Goal: Task Accomplishment & Management: Use online tool/utility

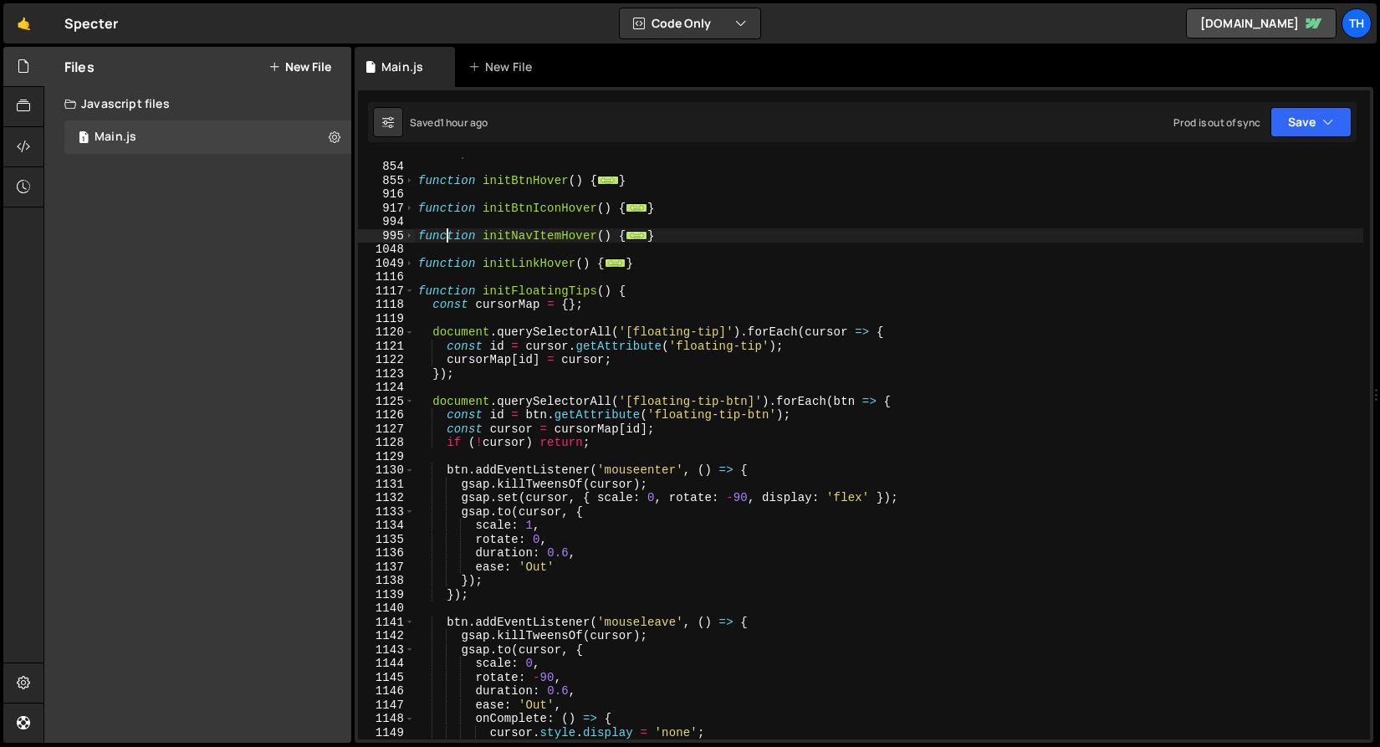
scroll to position [688, 0]
click at [409, 293] on span at bounding box center [409, 291] width 9 height 14
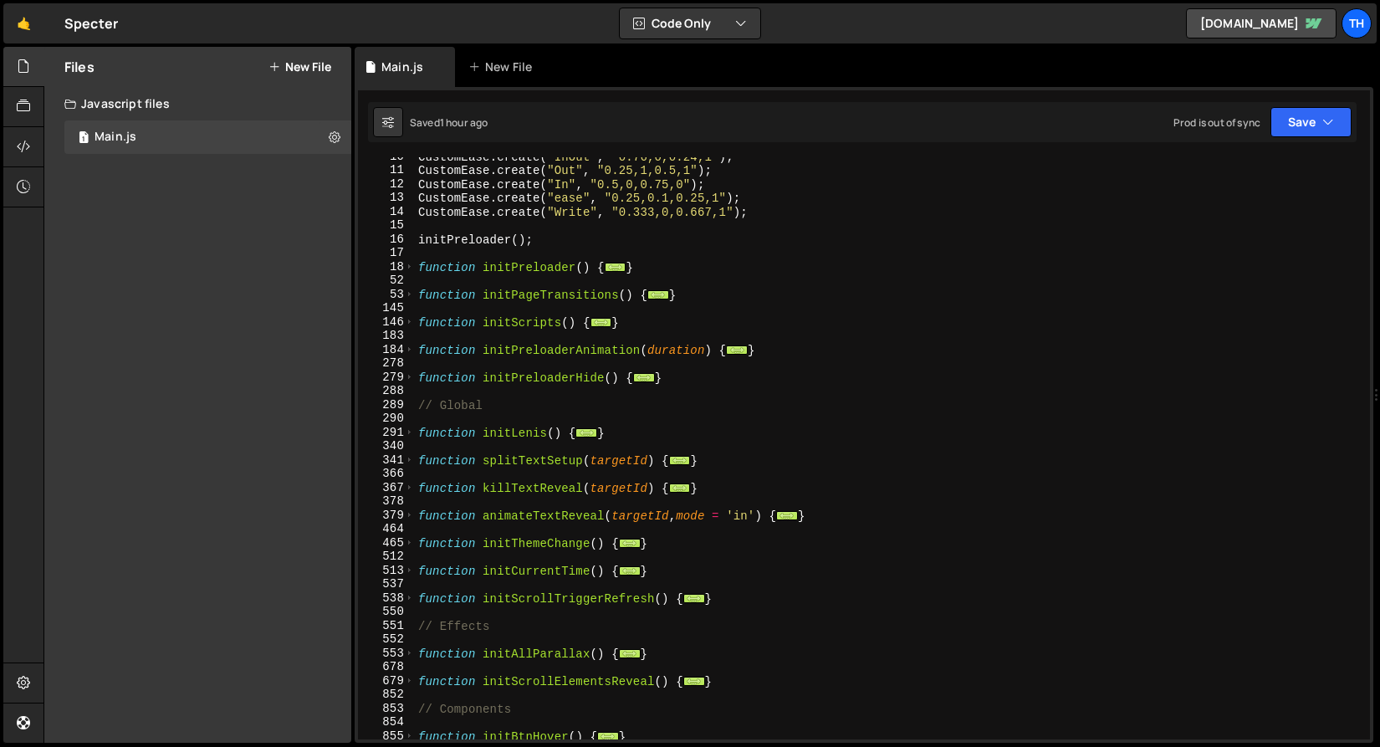
scroll to position [80, 0]
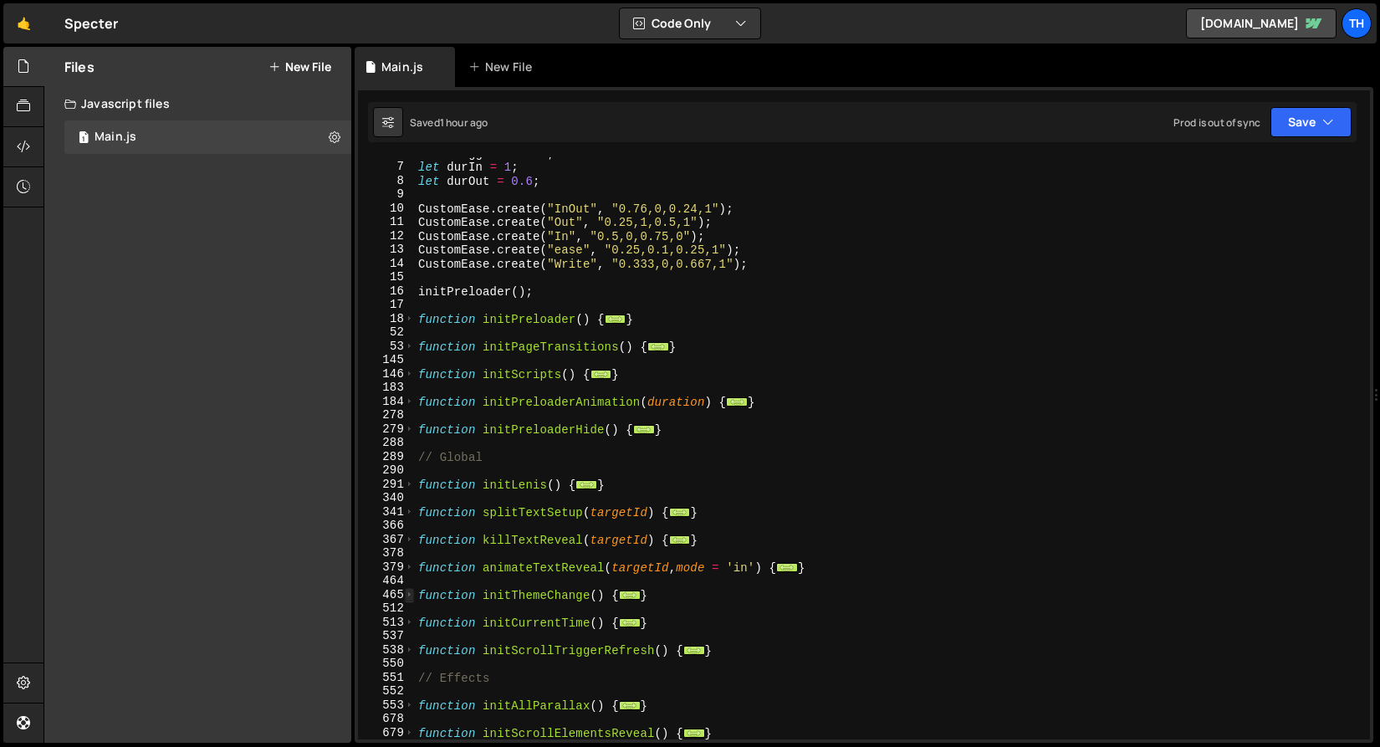
click at [407, 601] on span at bounding box center [409, 595] width 9 height 14
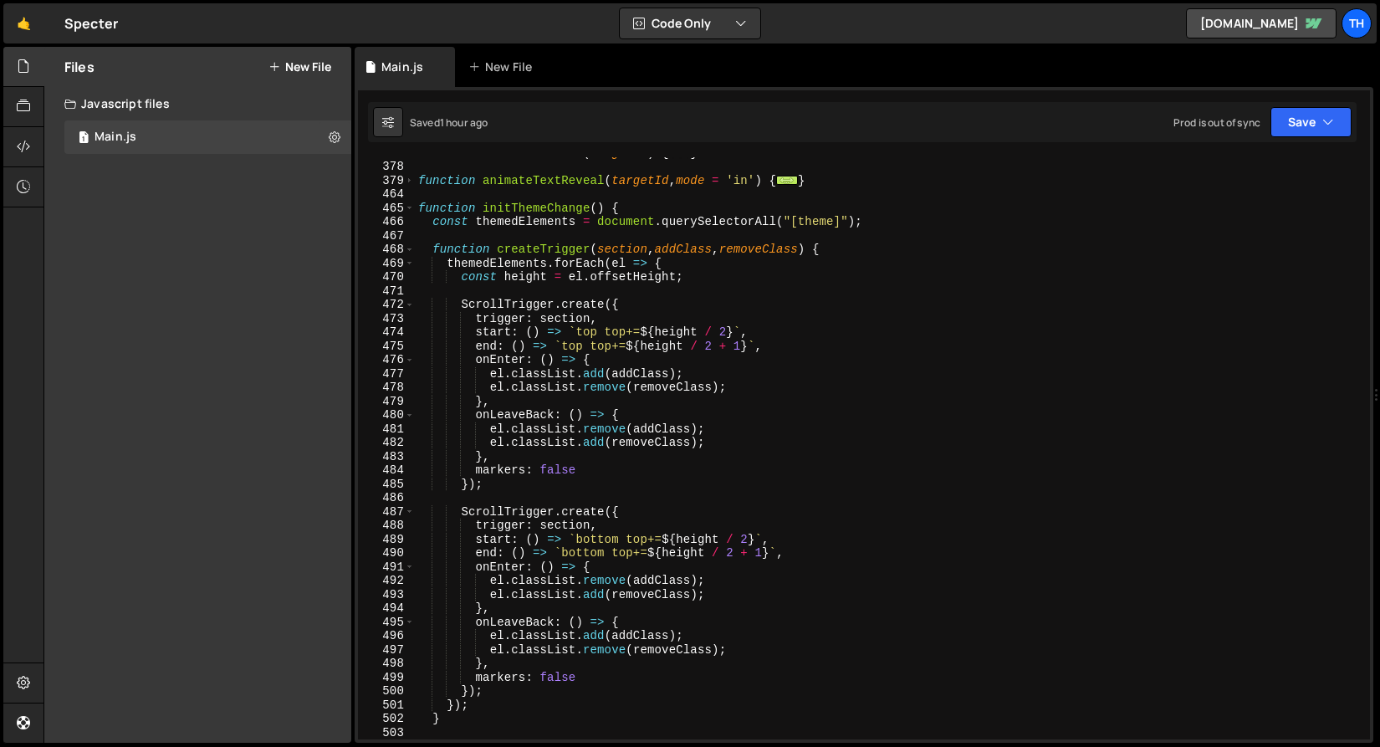
scroll to position [467, 0]
click at [409, 206] on span at bounding box center [409, 209] width 9 height 14
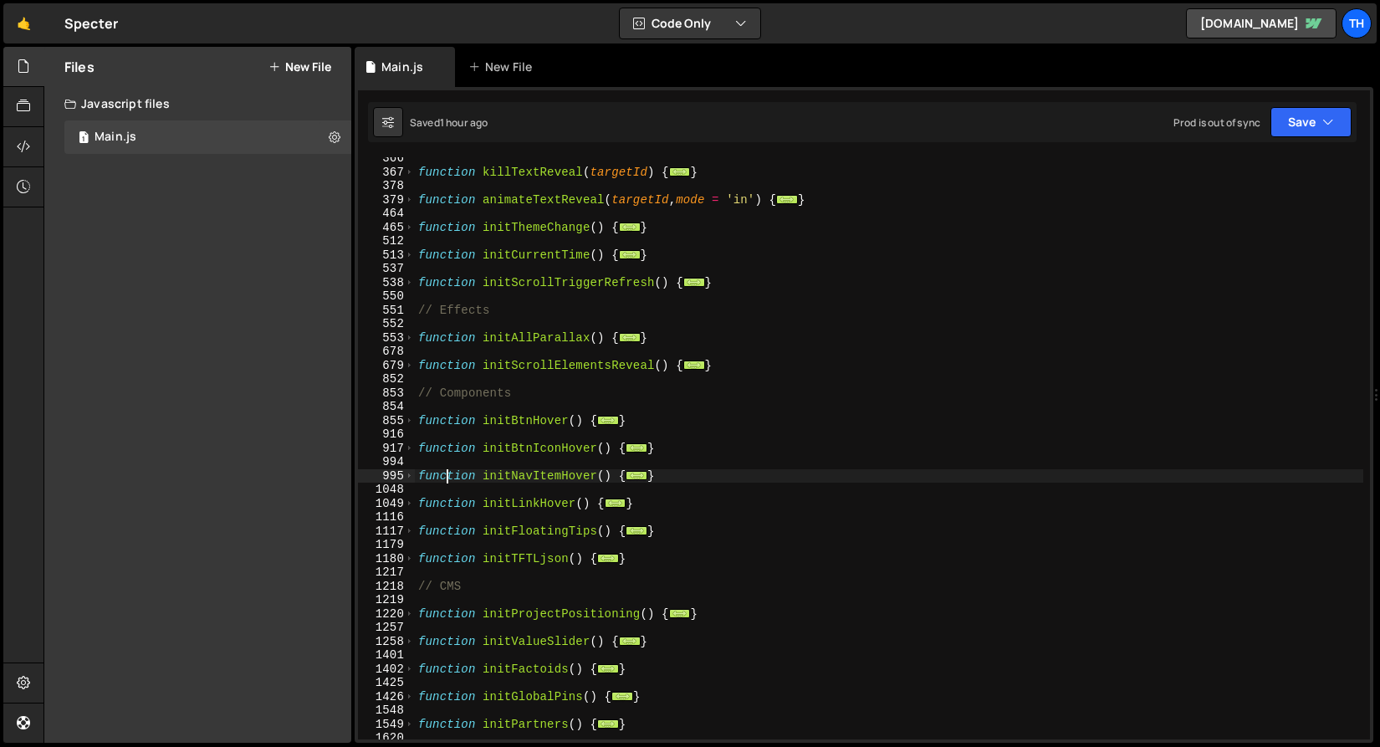
scroll to position [448, 0]
drag, startPoint x: 657, startPoint y: 228, endPoint x: 317, endPoint y: 228, distance: 339.7
click at [317, 228] on div "Files New File Javascript files 1 Main.js 0 CSS files Copy share link Edit File…" at bounding box center [712, 395] width 1337 height 697
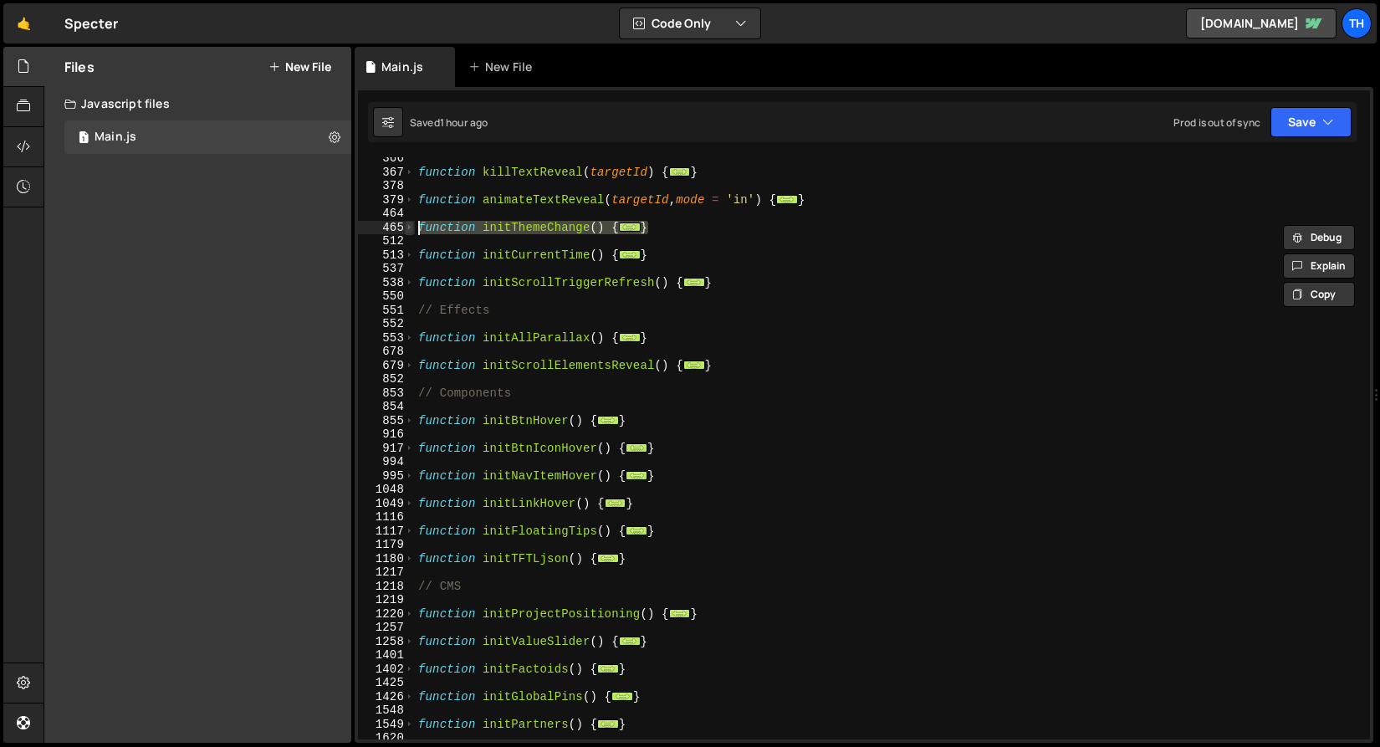
click at [412, 228] on span at bounding box center [409, 228] width 9 height 14
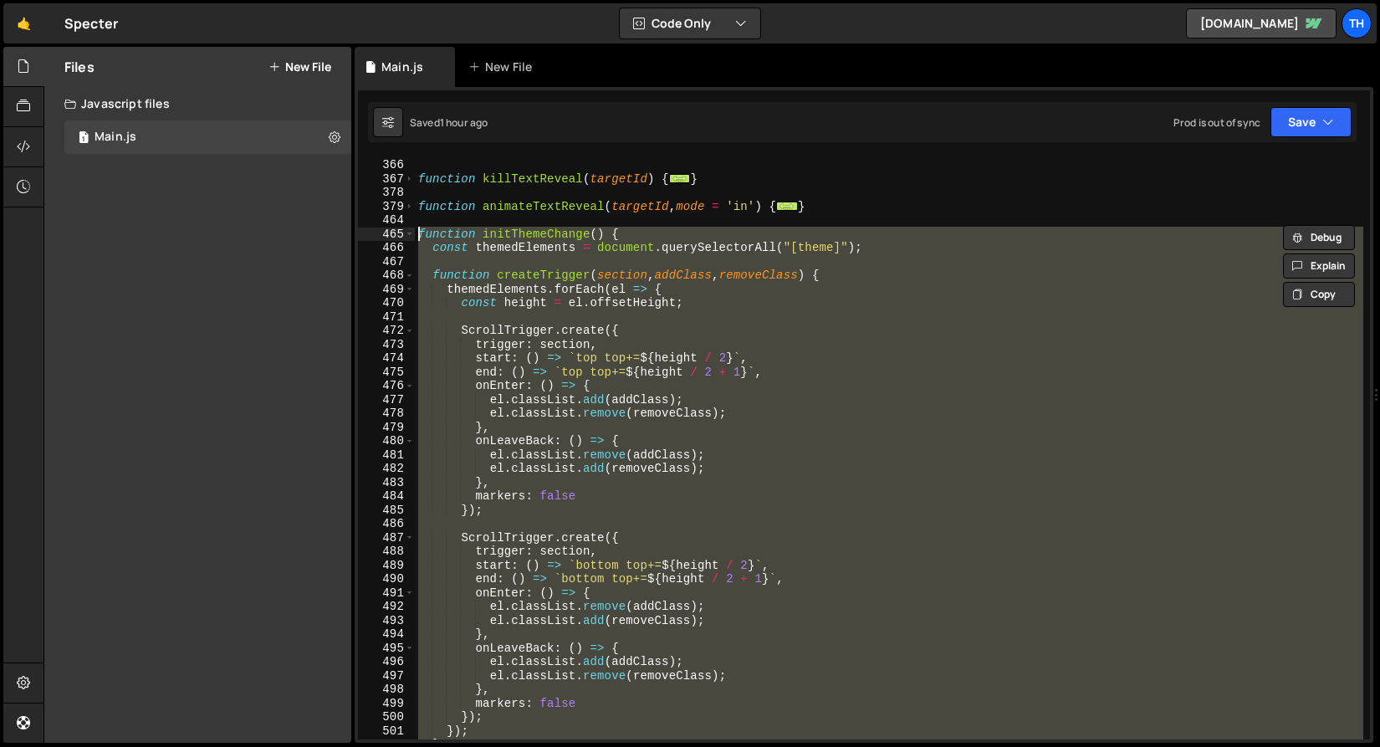
scroll to position [441, 0]
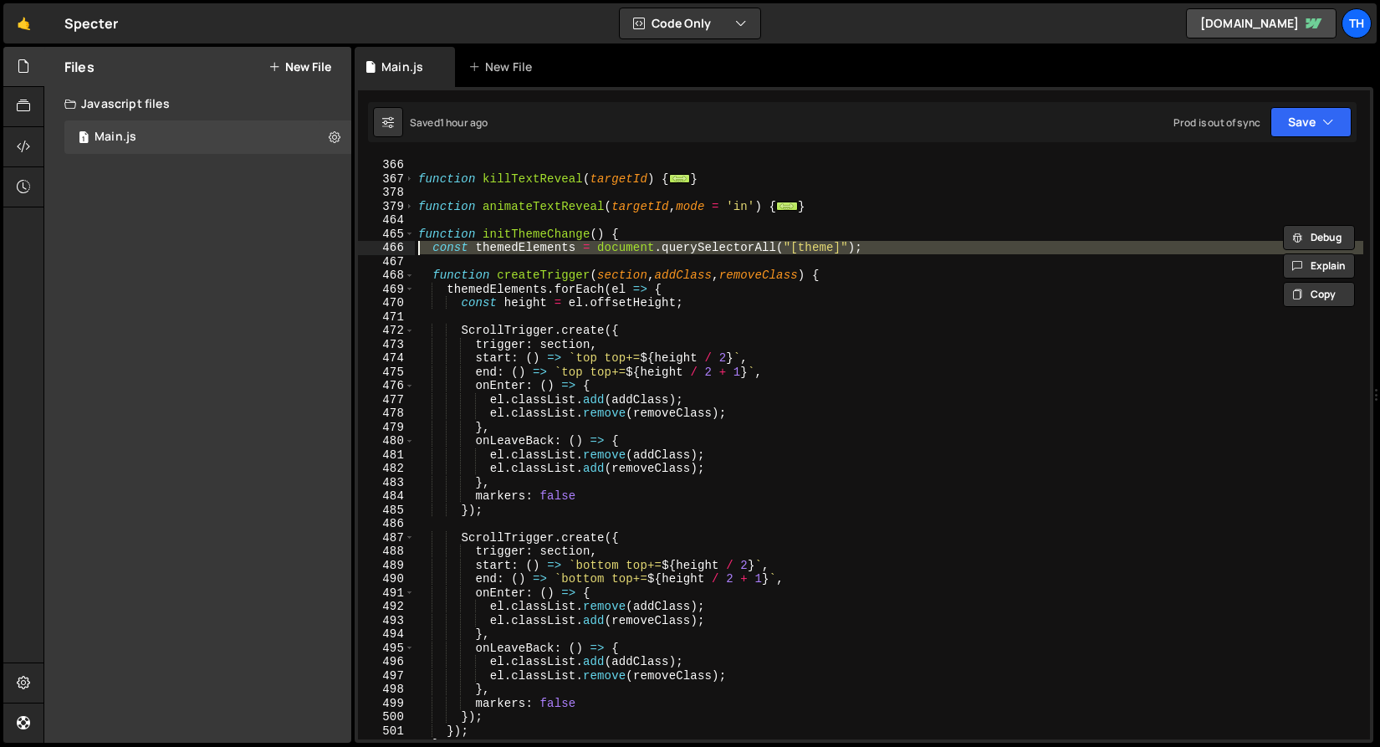
click at [388, 243] on div "466" at bounding box center [386, 248] width 57 height 14
click at [438, 206] on div "function splitTextSetup ( targetId ) { ... } function killTextReveal ( targetId…" at bounding box center [889, 449] width 949 height 610
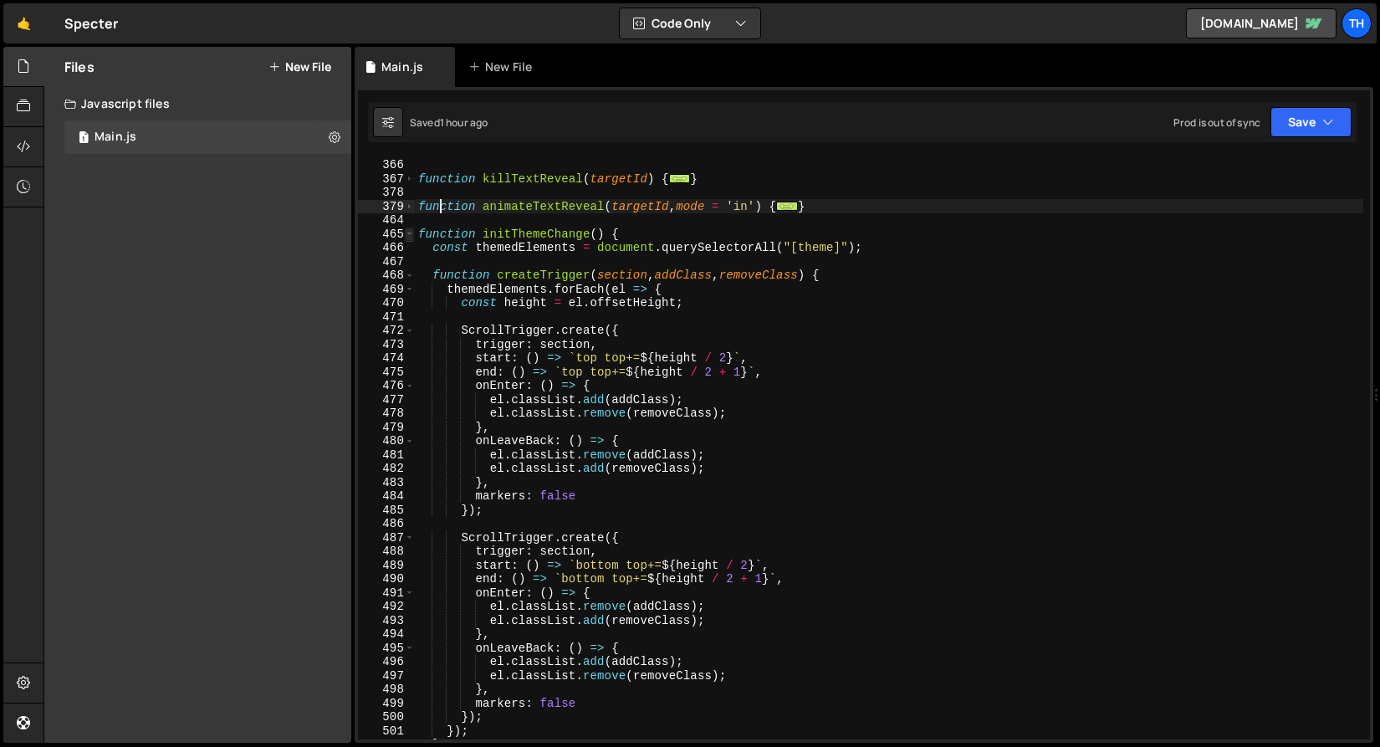
click at [411, 228] on span at bounding box center [409, 235] width 9 height 14
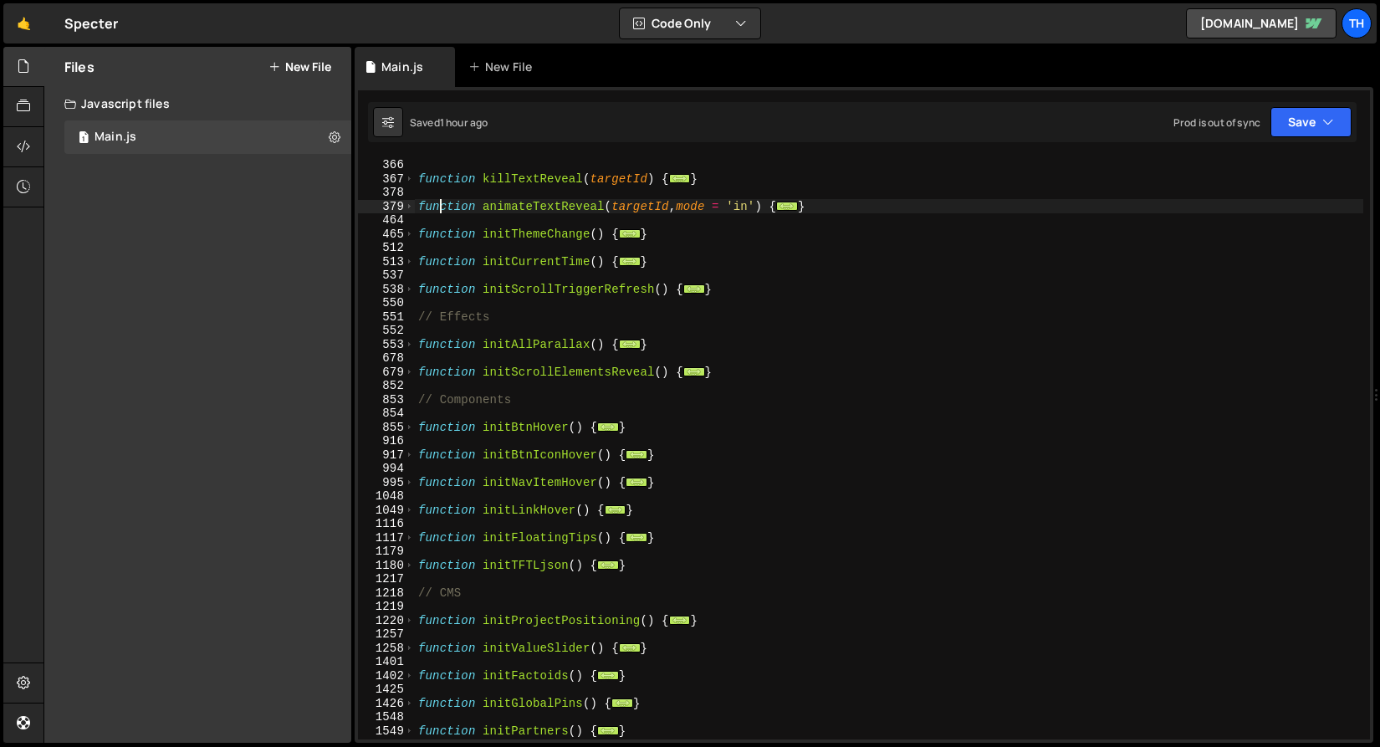
click at [664, 235] on div "function splitTextSetup ( targetId ) { ... } function killTextReveal ( targetId…" at bounding box center [889, 449] width 949 height 610
type textarea "}"
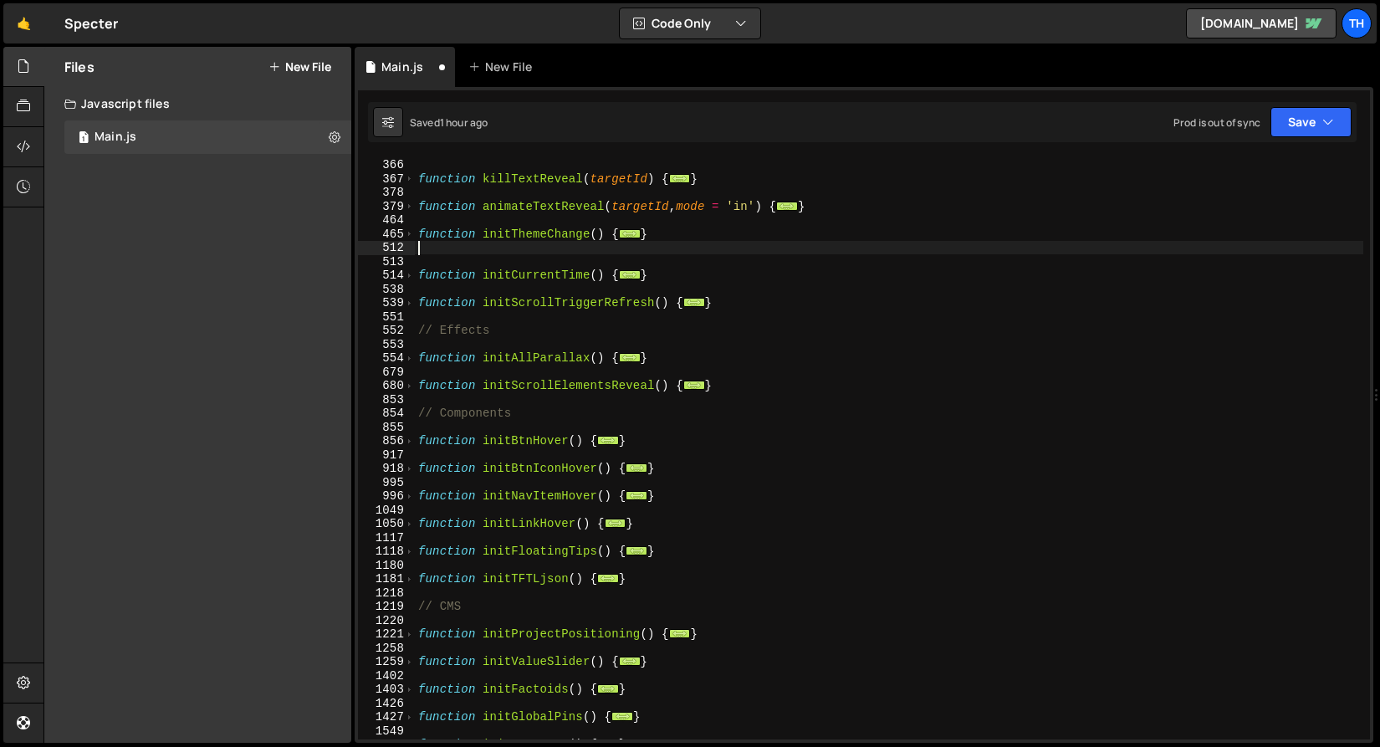
paste textarea "}"
type textarea "}"
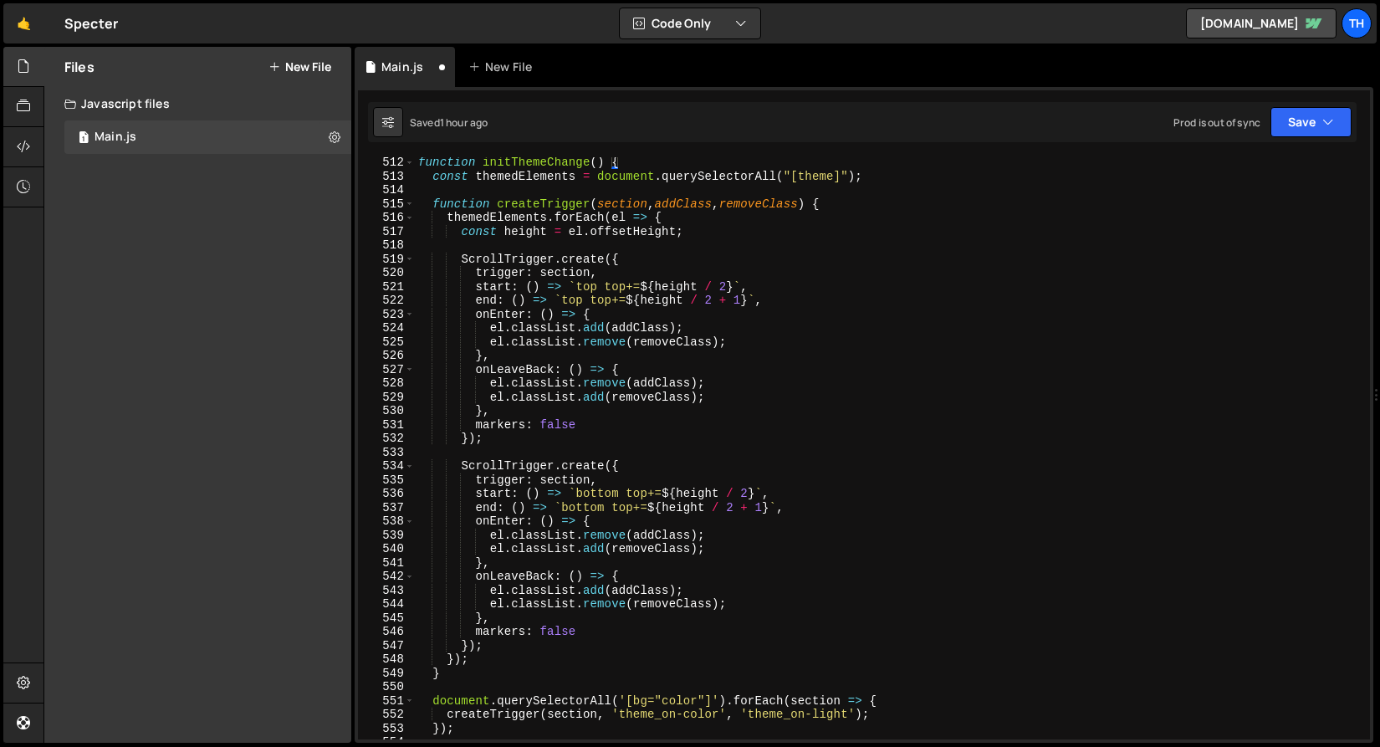
scroll to position [371, 0]
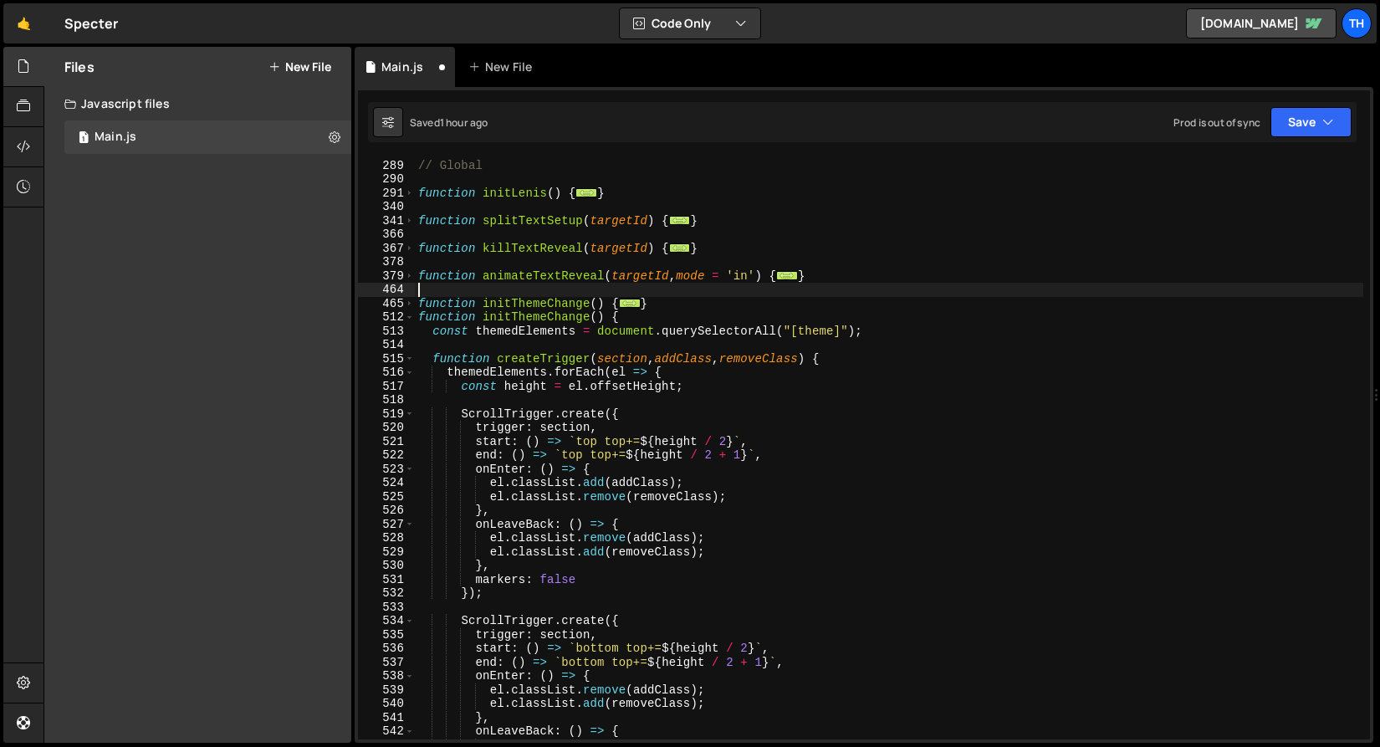
click at [701, 294] on div "// Global function initLenis ( ) { ... } function splitTextSetup ( targetId ) {…" at bounding box center [889, 450] width 949 height 610
click at [694, 301] on div "// Global function initLenis ( ) { ... } function splitTextSetup ( targetId ) {…" at bounding box center [889, 450] width 949 height 610
type textarea "}"
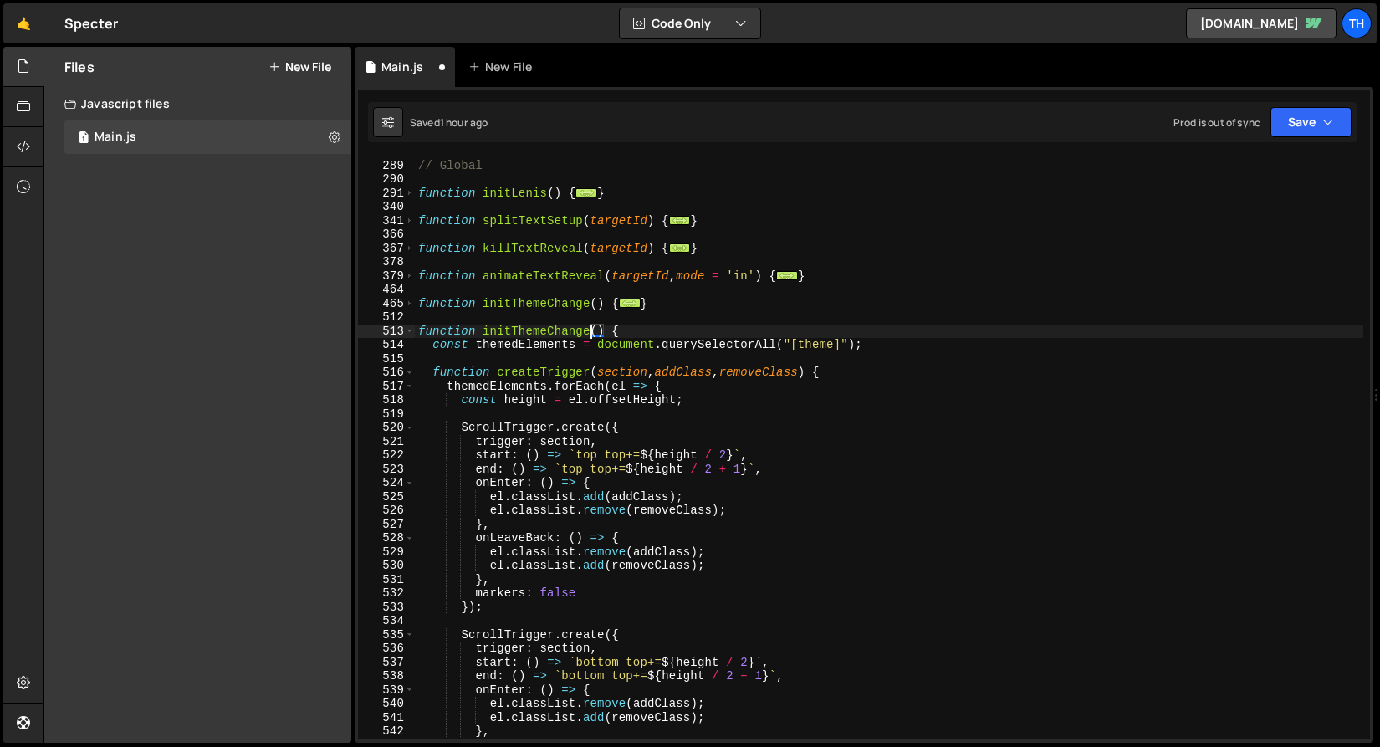
click at [590, 325] on div "// Global function initLenis ( ) { ... } function splitTextSetup ( targetId ) {…" at bounding box center [889, 450] width 949 height 610
click at [499, 392] on div "// Global function initLenis ( ) { ... } function splitTextSetup ( targetId ) {…" at bounding box center [889, 450] width 949 height 610
click at [832, 345] on div "// Global function initLenis ( ) { ... } function splitTextSetup ( targetId ) {…" at bounding box center [889, 450] width 949 height 610
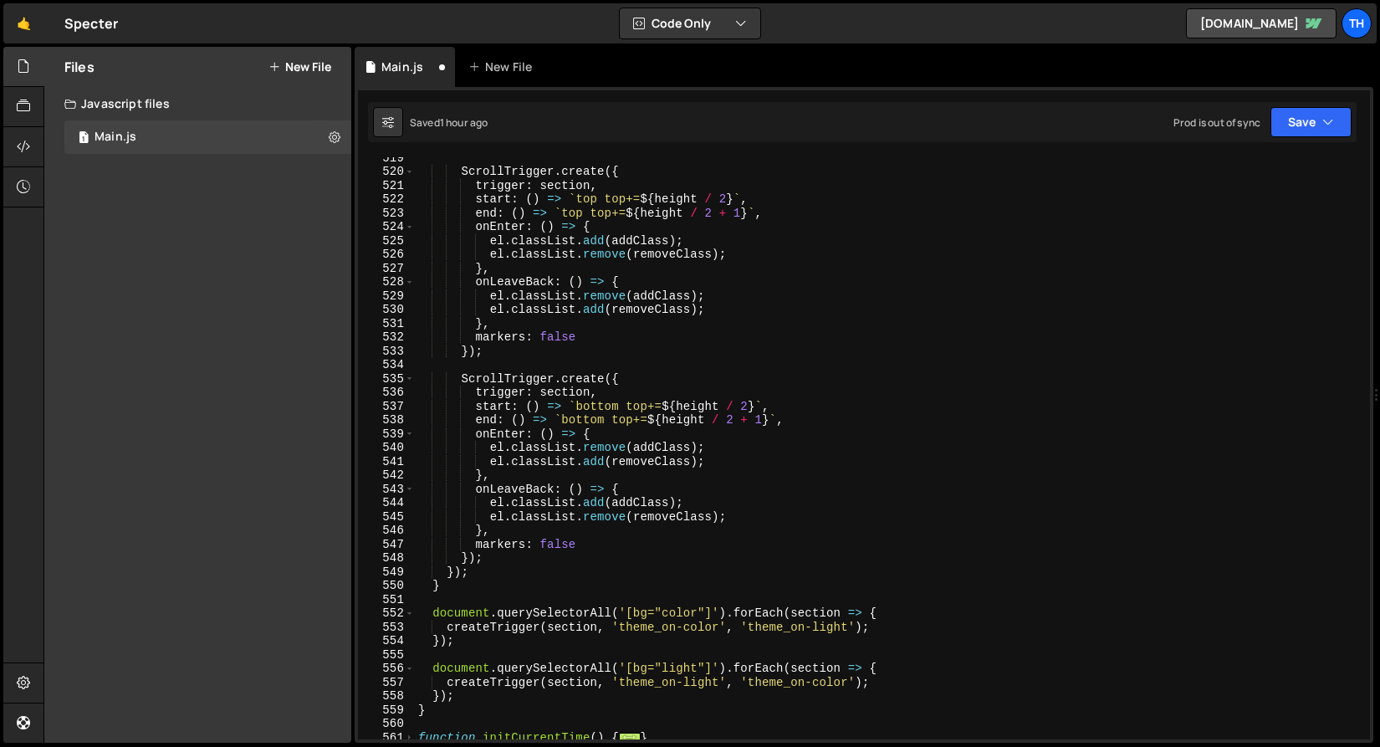
scroll to position [627, 0]
click at [699, 613] on div "ScrollTrigger . create ({ trigger : section , start : ( ) => ` top top+= ${ hei…" at bounding box center [889, 456] width 949 height 610
click at [646, 612] on div "ScrollTrigger . create ({ trigger : section , start : ( ) => ` top top+= ${ hei…" at bounding box center [889, 456] width 949 height 610
click at [648, 663] on div "ScrollTrigger . create ({ trigger : section , start : ( ) => ` top top+= ${ hei…" at bounding box center [889, 456] width 949 height 610
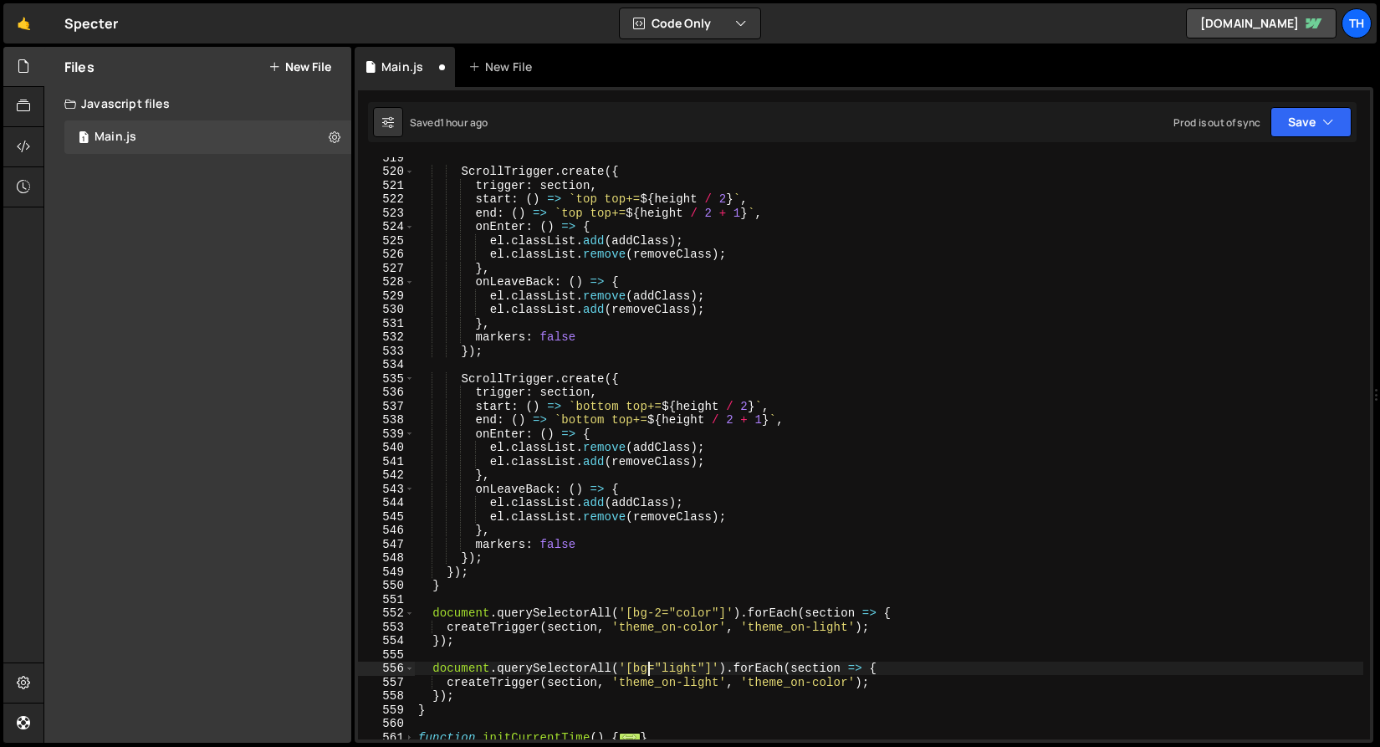
type textarea "document.querySelectorAll('[bg-2="light"]').forEach(section => {"
click at [660, 595] on div "ScrollTrigger . create ({ trigger : section , start : ( ) => ` top top+= ${ hei…" at bounding box center [889, 456] width 949 height 610
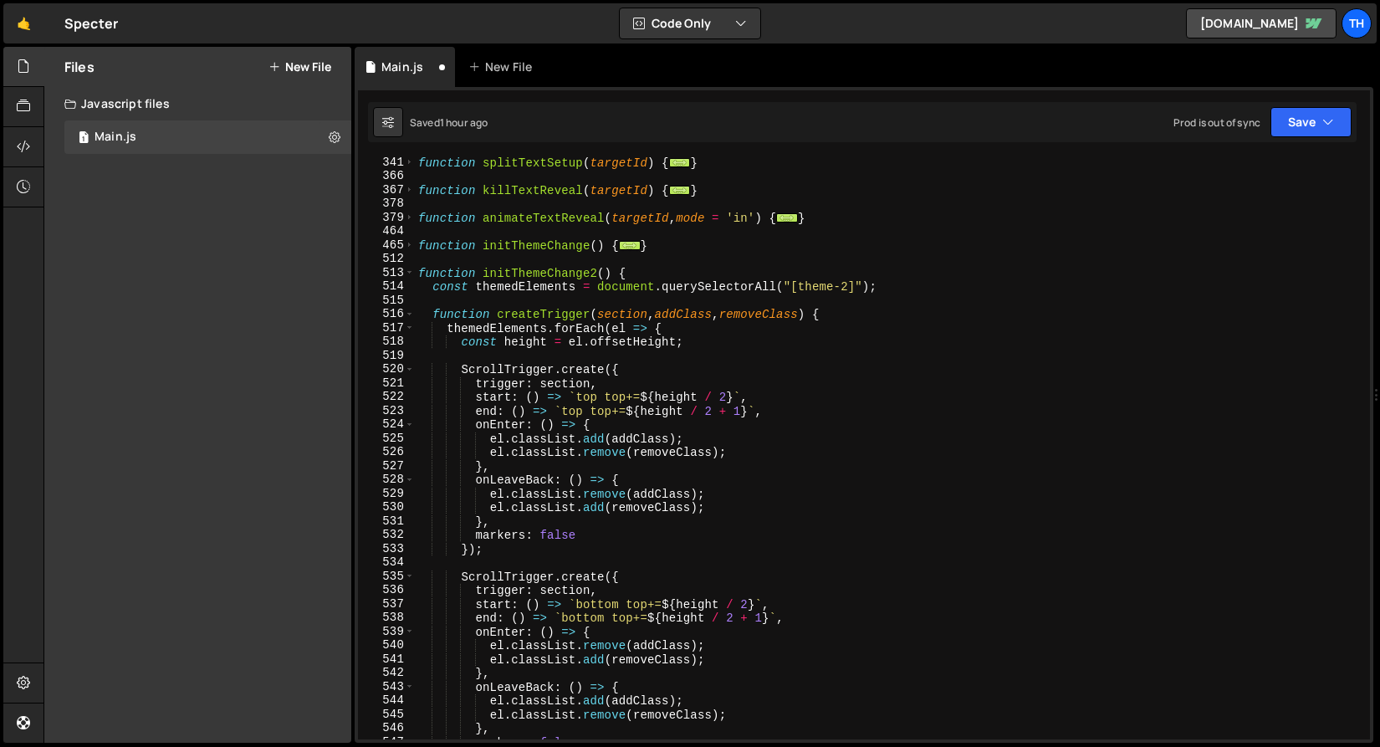
scroll to position [378, 0]
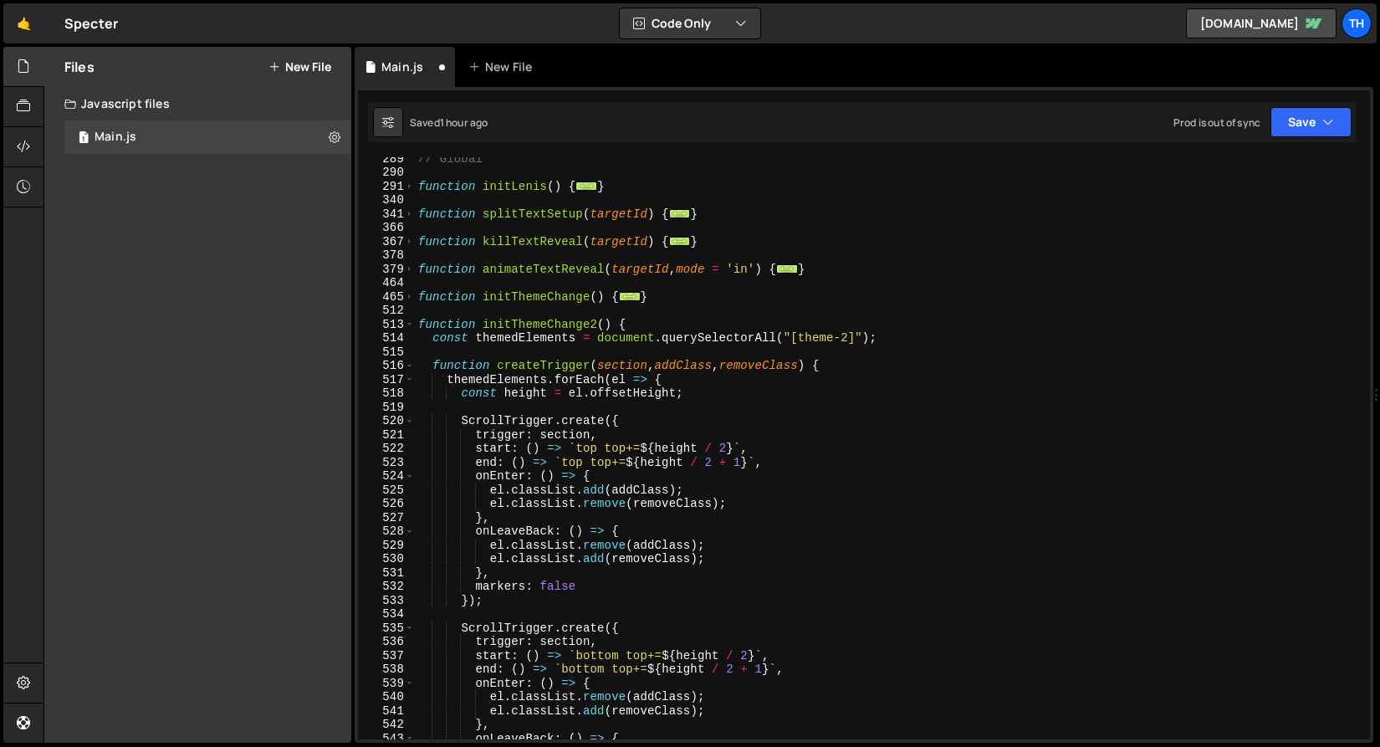
click at [580, 325] on div "// Global function initLenis ( ) { ... } function splitTextSetup ( targetId ) {…" at bounding box center [889, 456] width 949 height 610
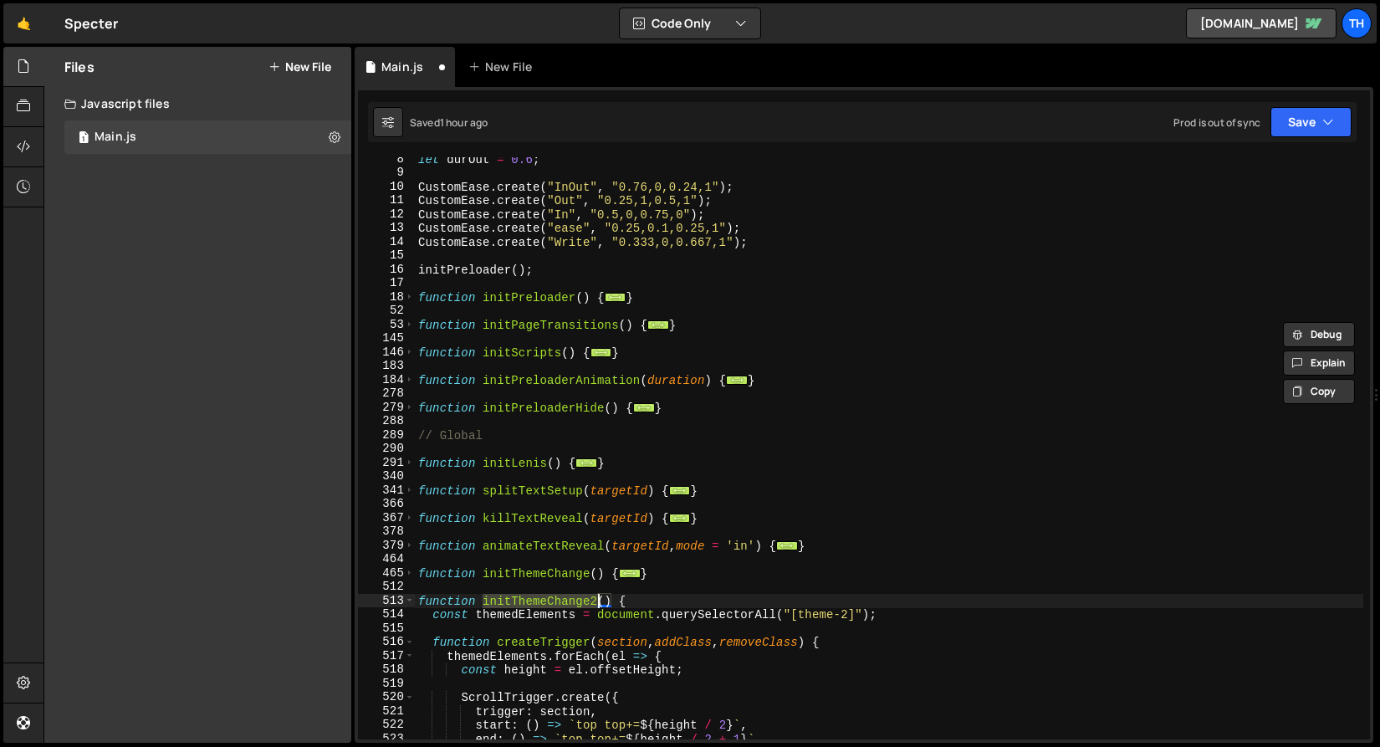
scroll to position [101, 0]
click at [407, 346] on span at bounding box center [409, 353] width 9 height 14
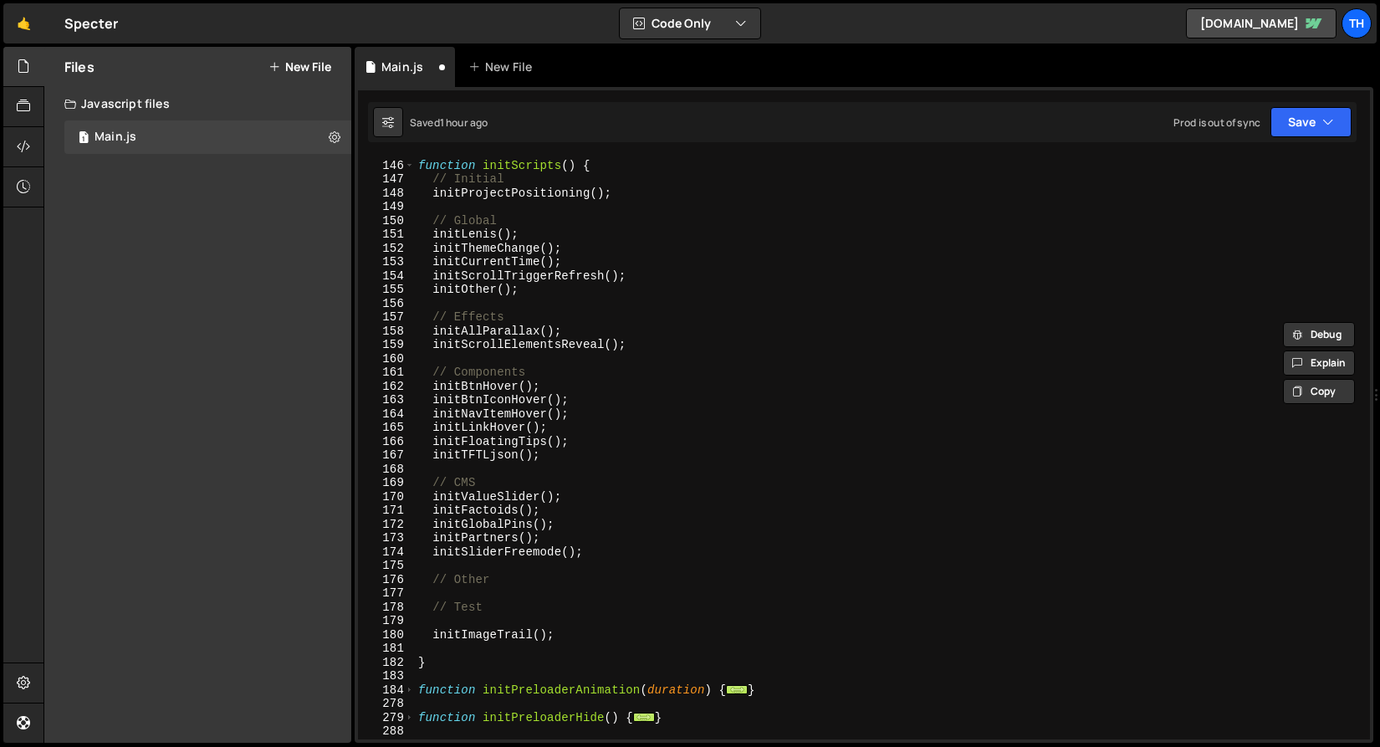
scroll to position [289, 0]
click at [602, 248] on div "function initScripts ( ) { // Initial initProjectPositioning ( ) ; // Global in…" at bounding box center [889, 450] width 949 height 610
type textarea "initThemeChange();"
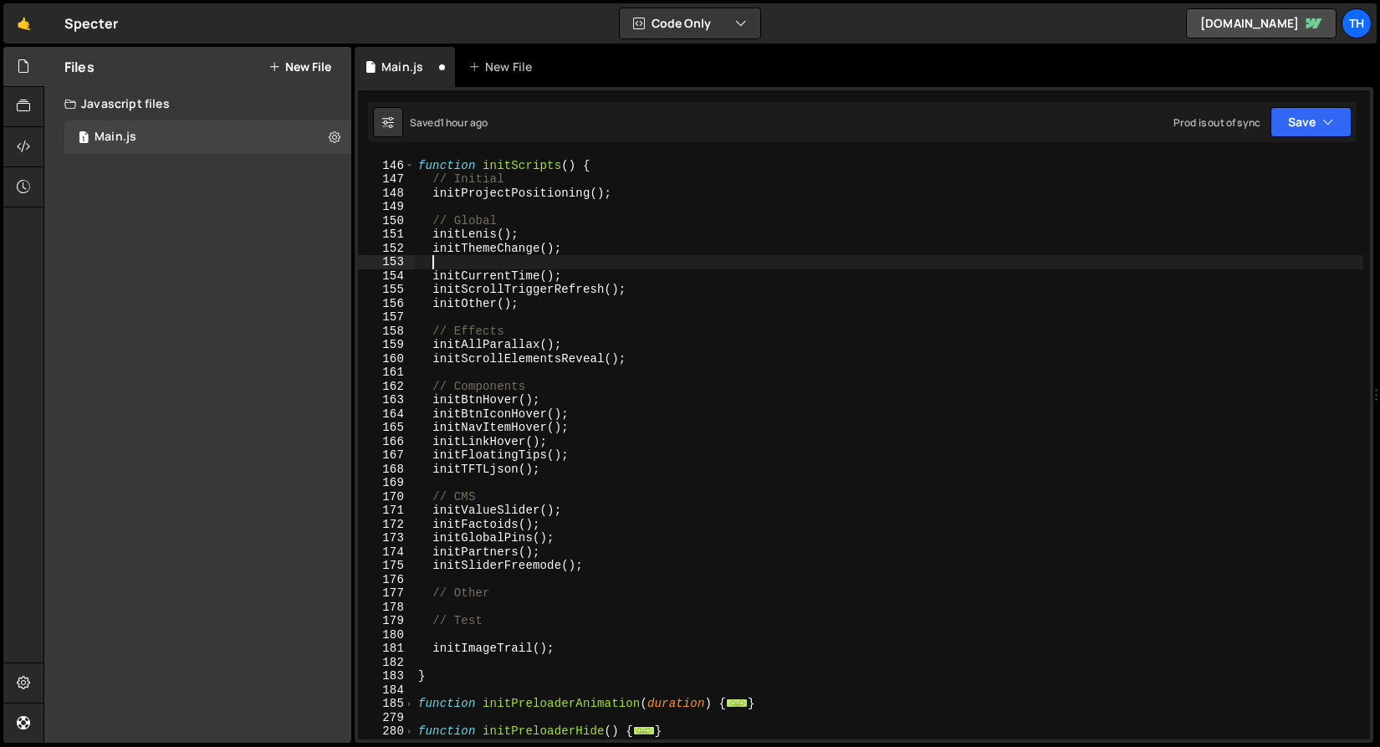
paste textarea "initThemeChange2"
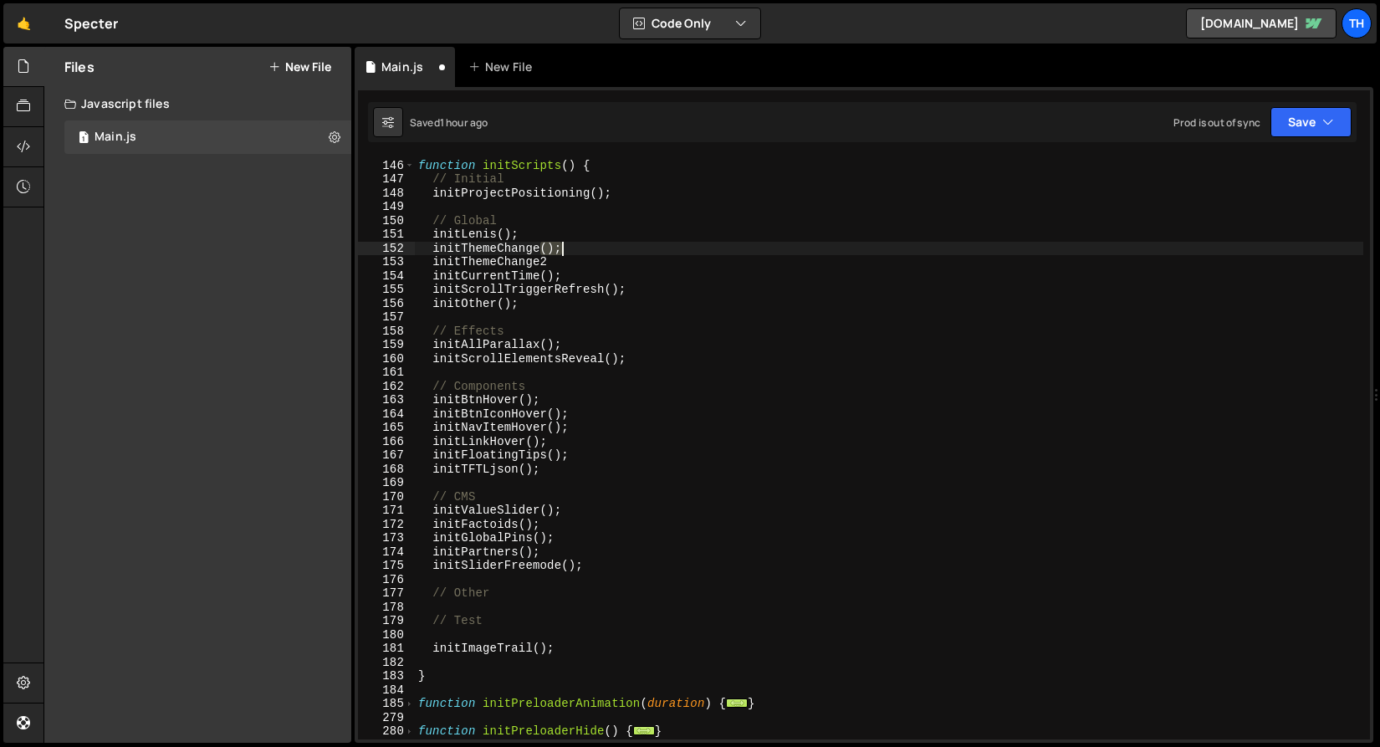
drag, startPoint x: 541, startPoint y: 248, endPoint x: 564, endPoint y: 249, distance: 22.6
click at [564, 249] on div "function initScripts ( ) { // Initial initProjectPositioning ( ) ; // Global in…" at bounding box center [889, 450] width 949 height 610
click at [561, 265] on div "function initScripts ( ) { // Initial initProjectPositioning ( ) ; // Global in…" at bounding box center [889, 450] width 949 height 610
paste textarea "();"
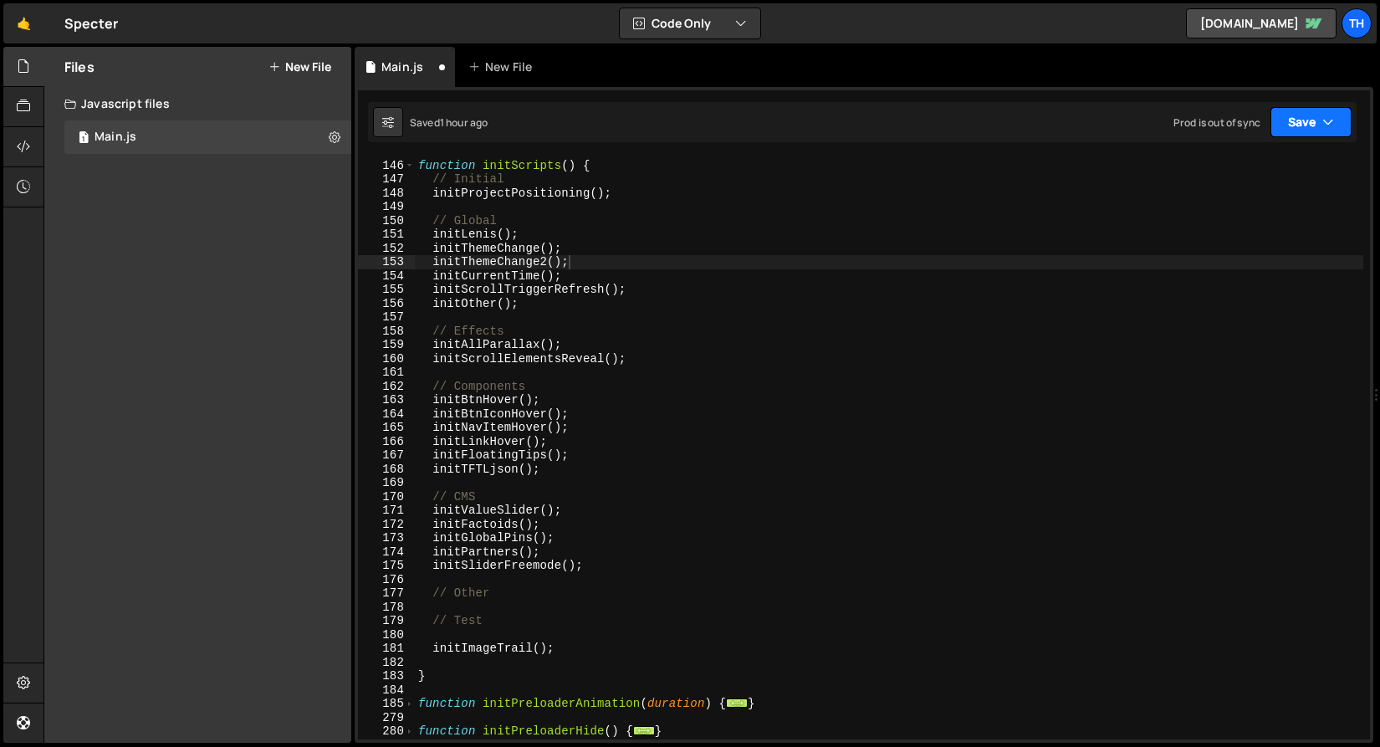
click at [1311, 134] on button "Save" at bounding box center [1311, 122] width 81 height 30
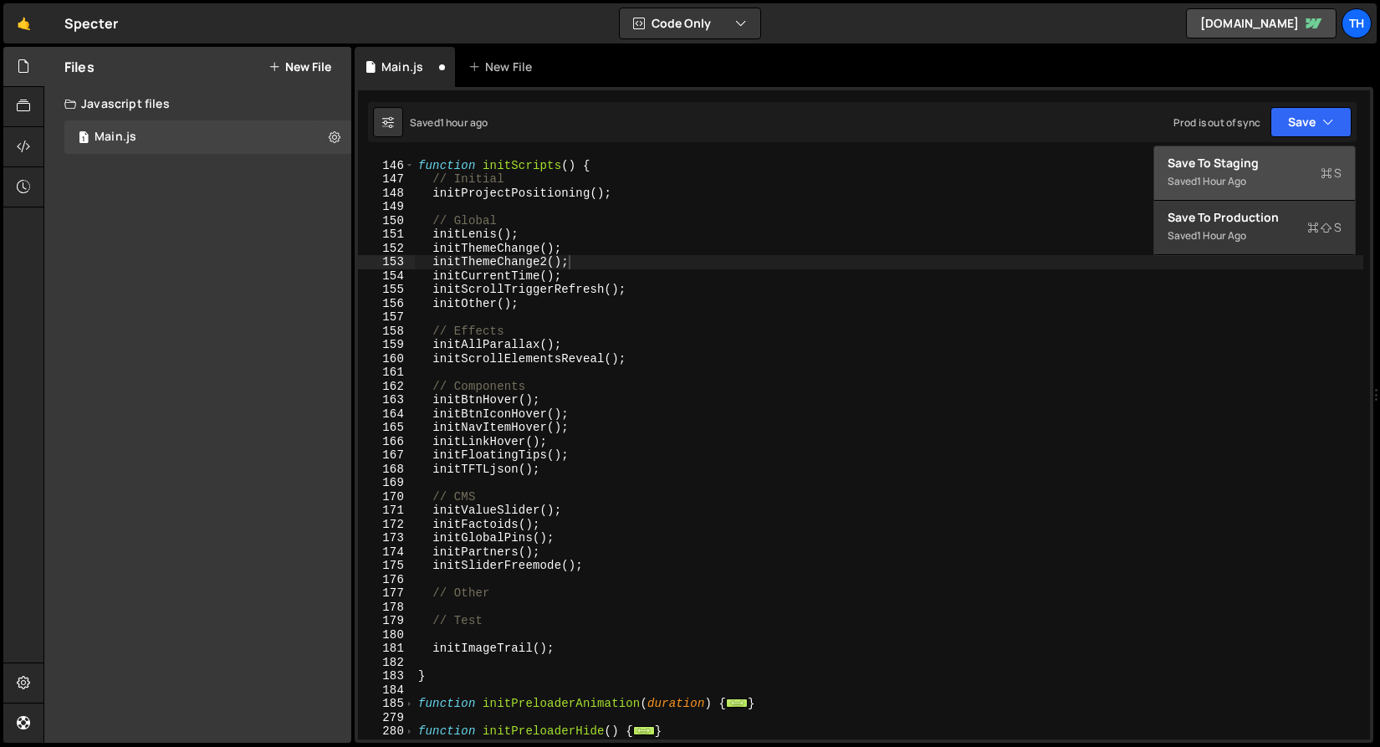
click at [1281, 172] on div "Saved 1 hour ago" at bounding box center [1255, 182] width 174 height 20
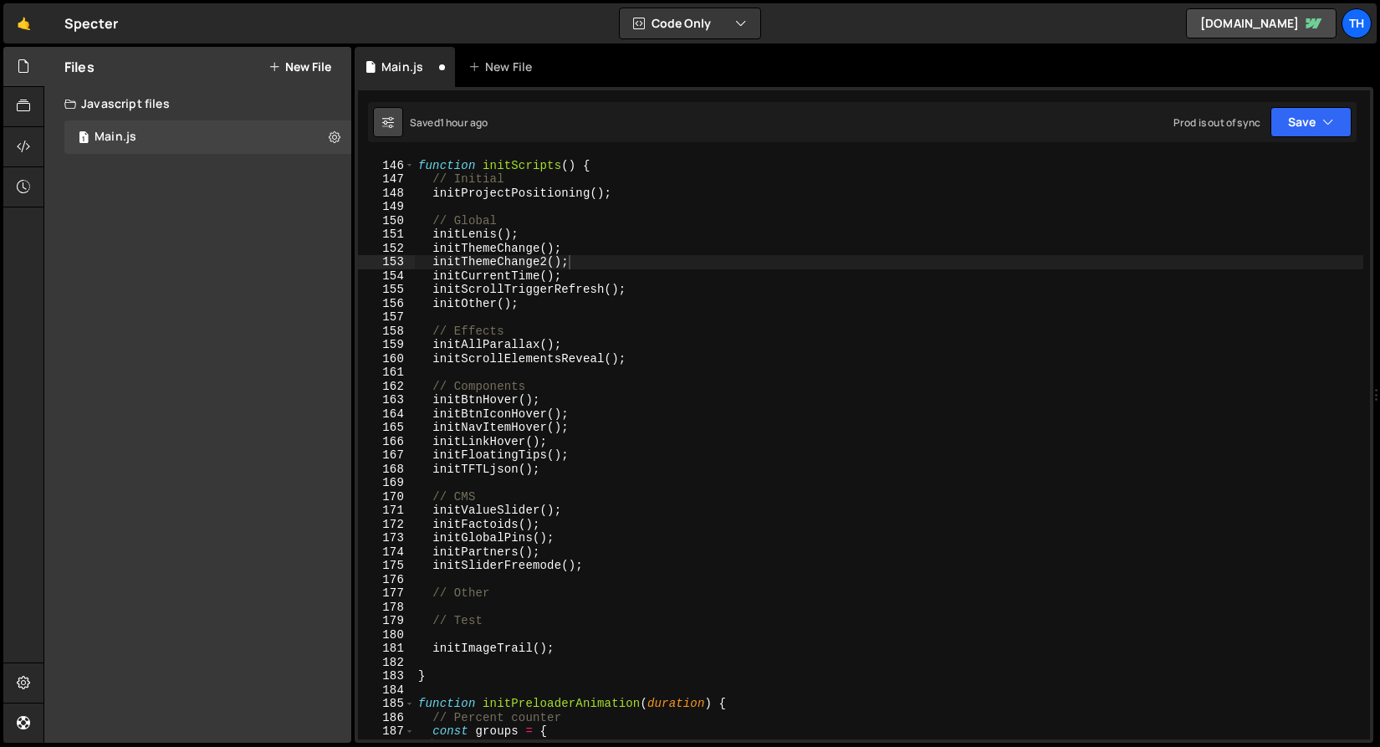
scroll to position [2000, 0]
click at [1331, 125] on icon "button" at bounding box center [1329, 122] width 12 height 17
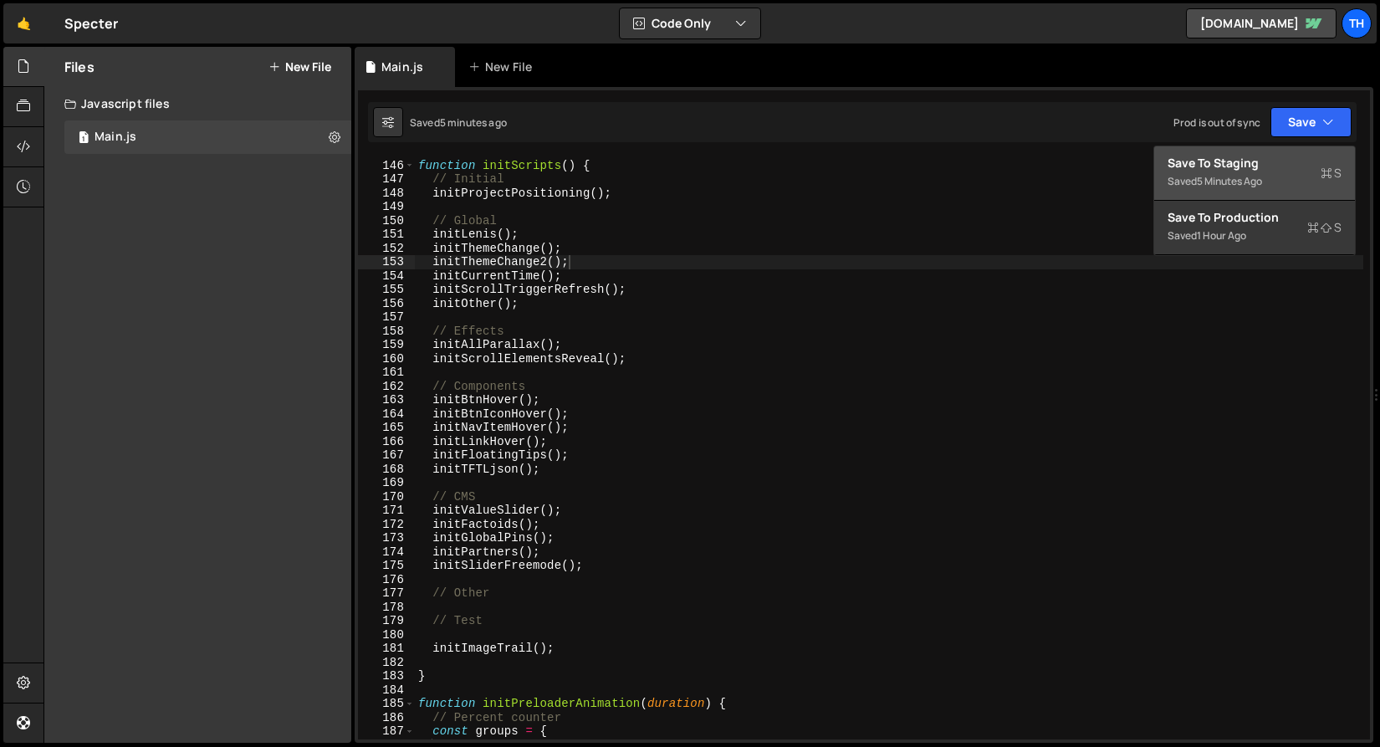
click at [1296, 166] on div "Save to Staging S" at bounding box center [1255, 163] width 174 height 17
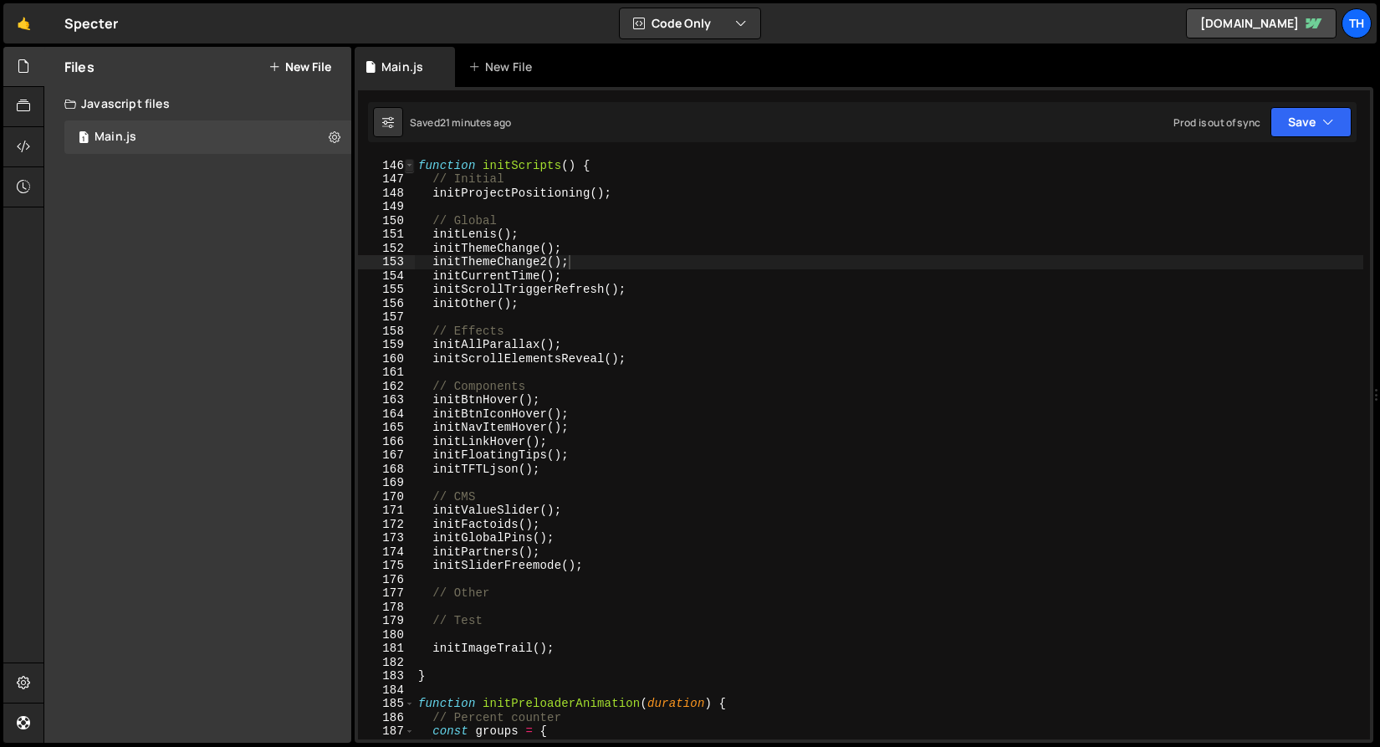
click at [405, 164] on span at bounding box center [409, 166] width 9 height 14
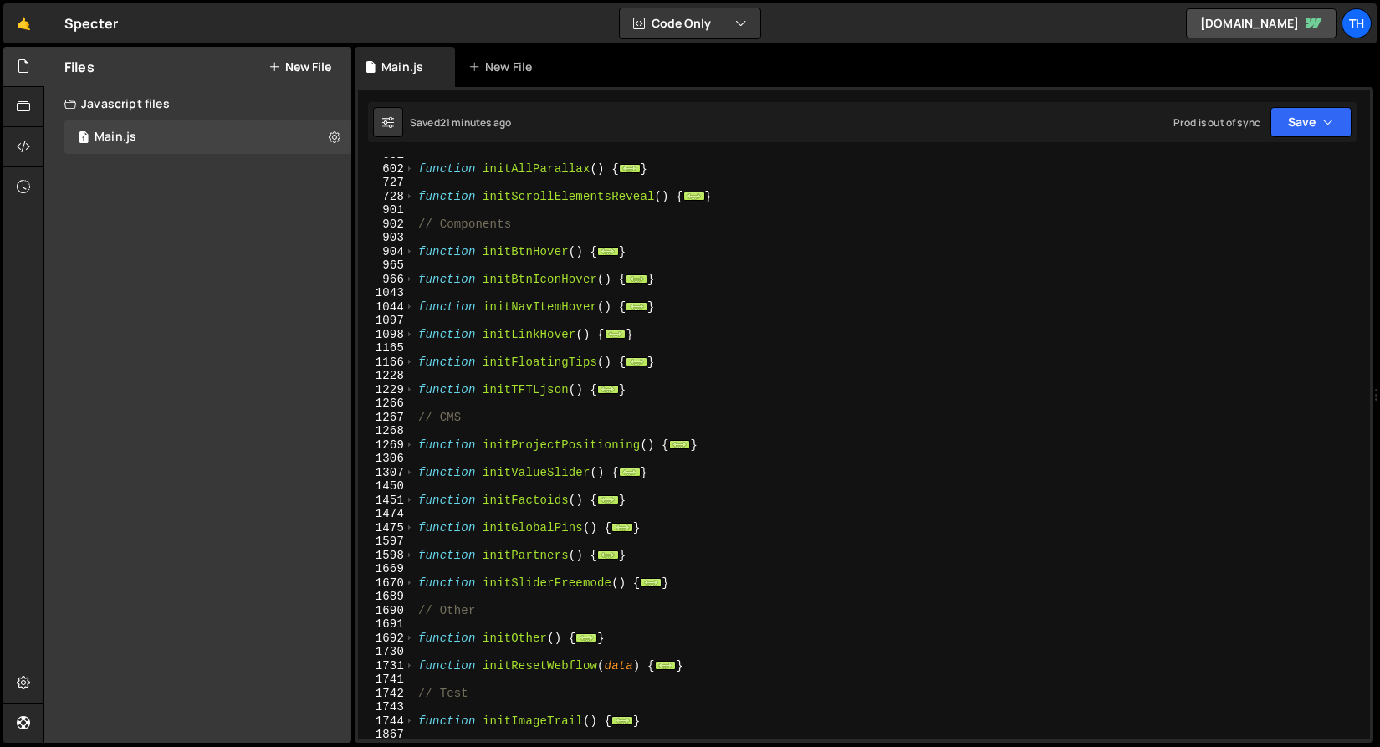
scroll to position [643, 0]
click at [411, 279] on span at bounding box center [409, 280] width 9 height 14
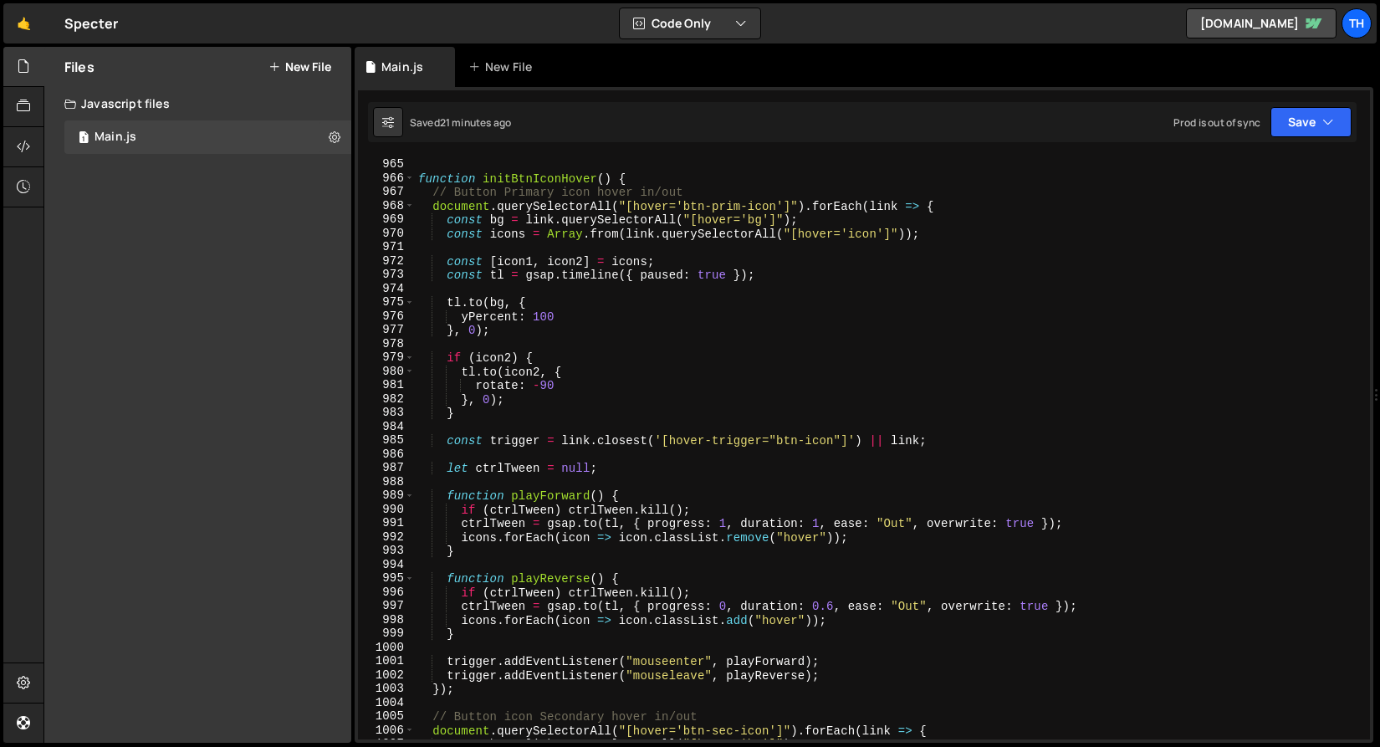
scroll to position [751, 0]
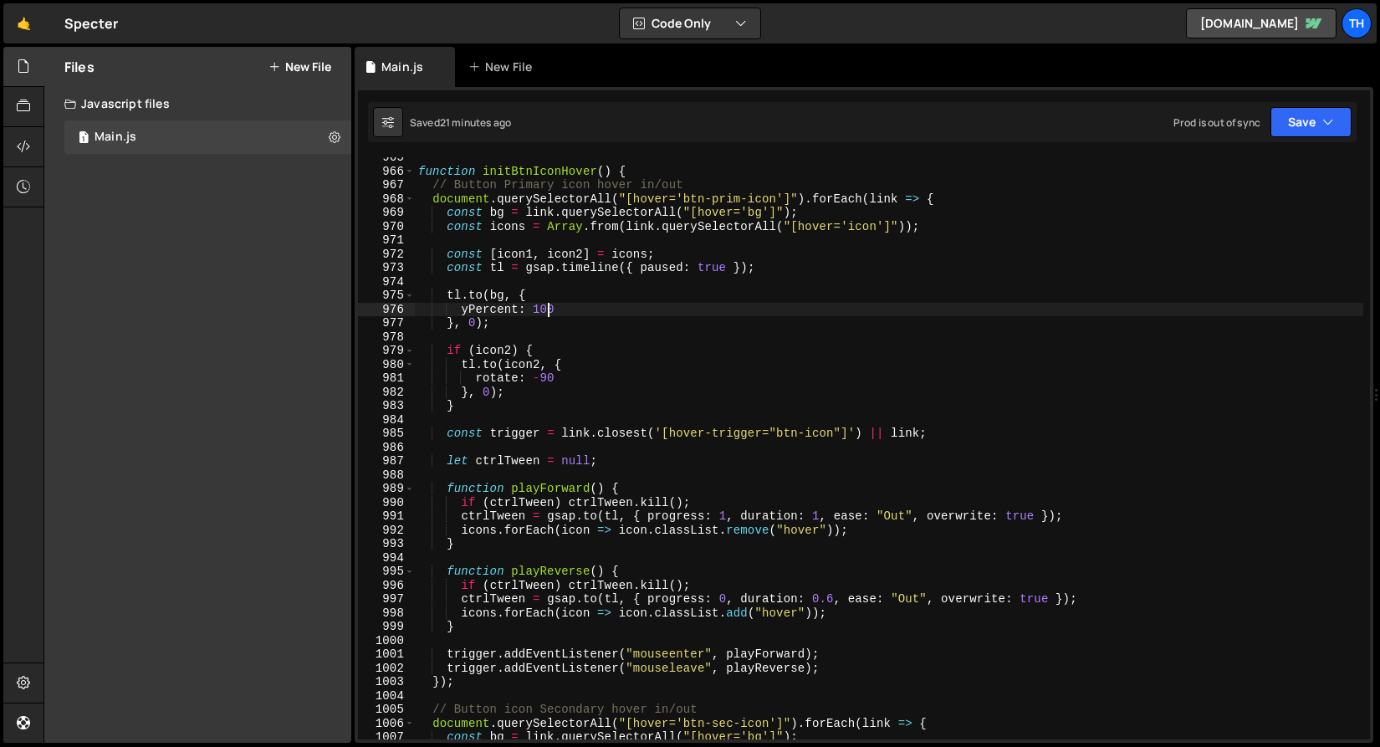
drag, startPoint x: 548, startPoint y: 310, endPoint x: 555, endPoint y: 320, distance: 12.8
click at [553, 310] on div "function initBtnIconHover ( ) { // Button Primary icon hover in/out document . …" at bounding box center [889, 456] width 949 height 610
click at [489, 394] on div "function initBtnIconHover ( ) { // Button Primary icon hover in/out document . …" at bounding box center [889, 456] width 949 height 610
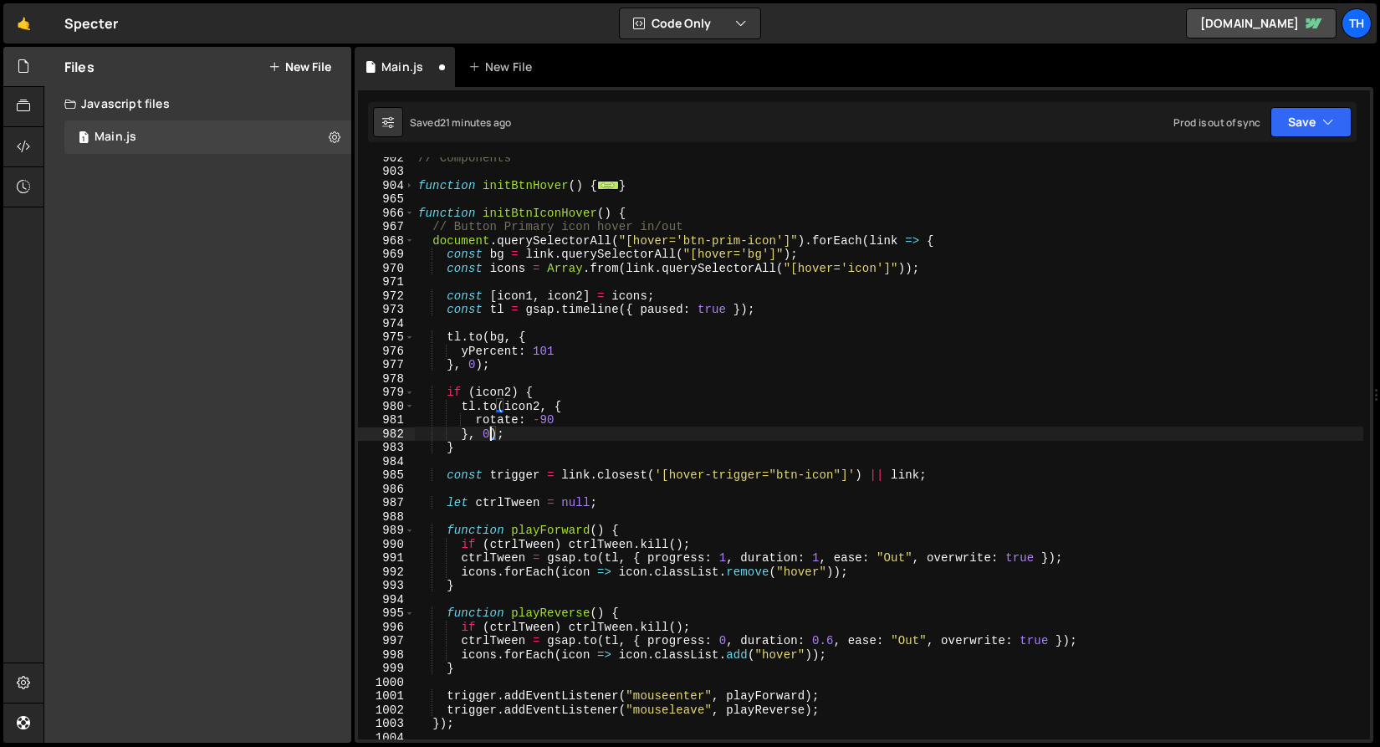
scroll to position [453, 0]
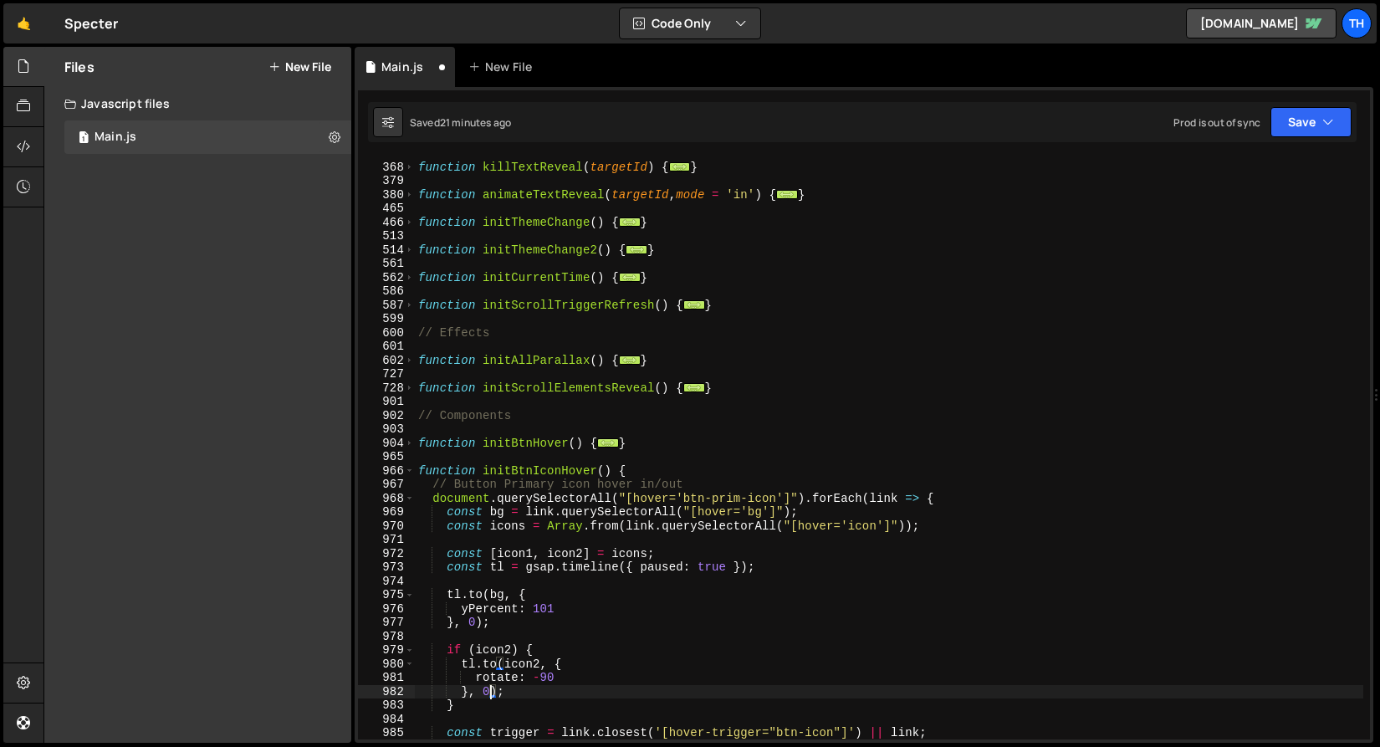
click at [406, 463] on div "965" at bounding box center [386, 457] width 57 height 14
click at [406, 444] on span at bounding box center [409, 444] width 9 height 14
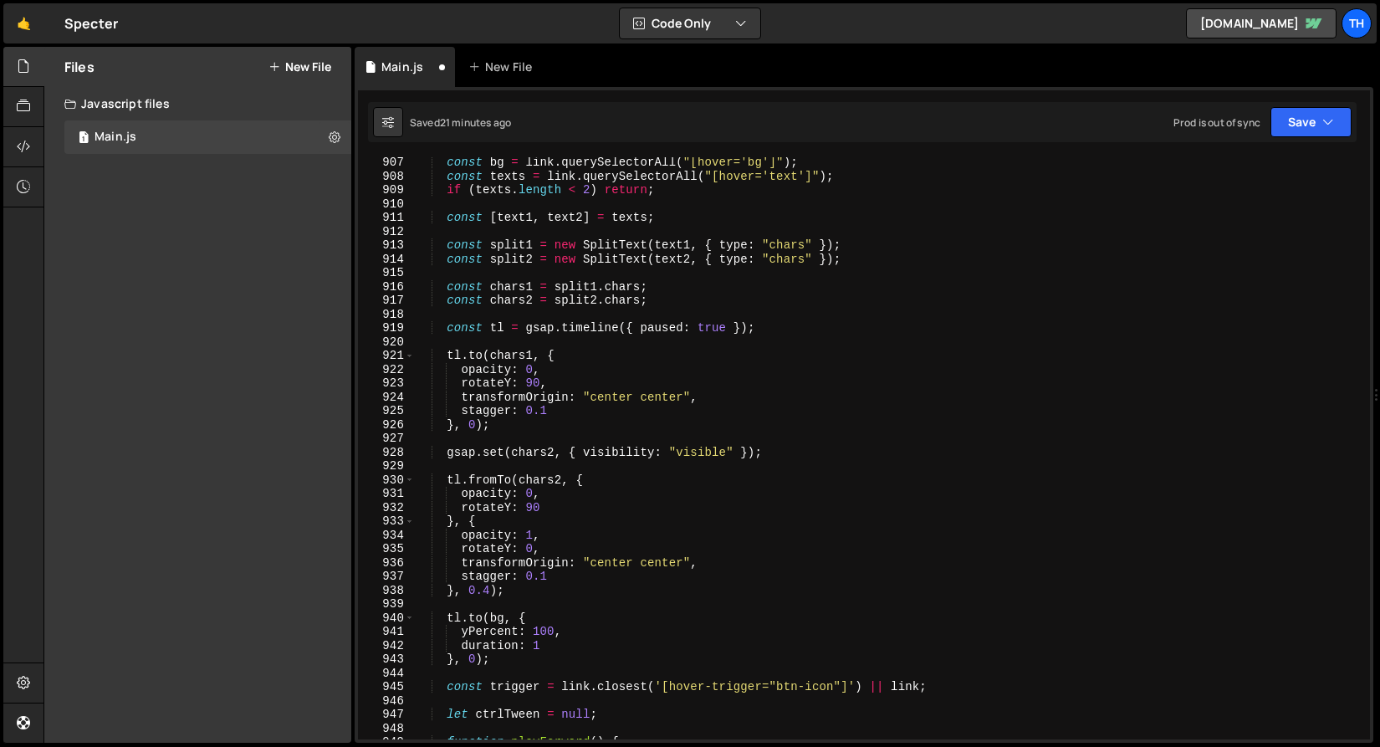
scroll to position [804, 0]
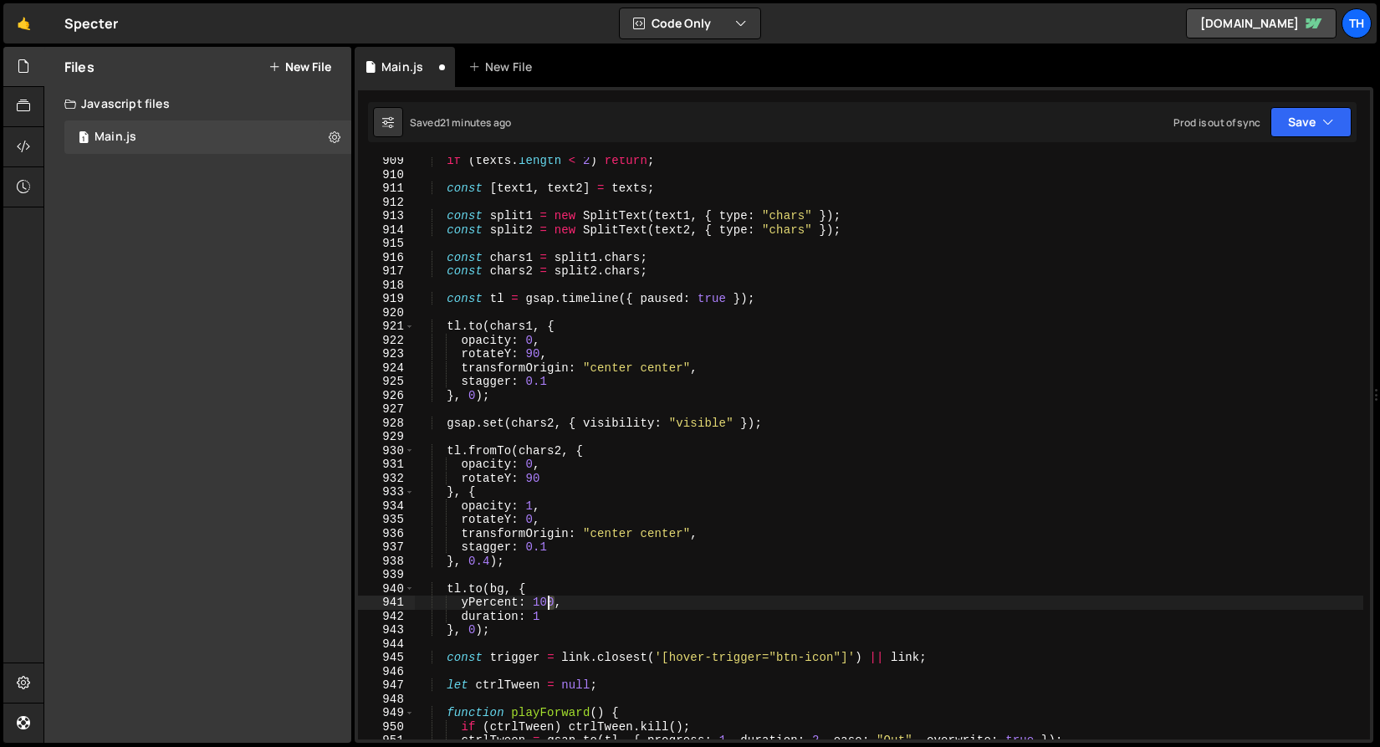
click at [550, 607] on div "if ( texts . length < 2 ) return ; const [ text1 , text2 ] = texts ; const spli…" at bounding box center [889, 459] width 949 height 610
click at [549, 606] on div "if ( texts . length < 2 ) return ; const [ text1 , text2 ] = texts ; const spli…" at bounding box center [889, 459] width 949 height 610
click at [568, 615] on div "if ( texts . length < 2 ) return ; const [ text1 , text2 ] = texts ; const spli…" at bounding box center [889, 459] width 949 height 610
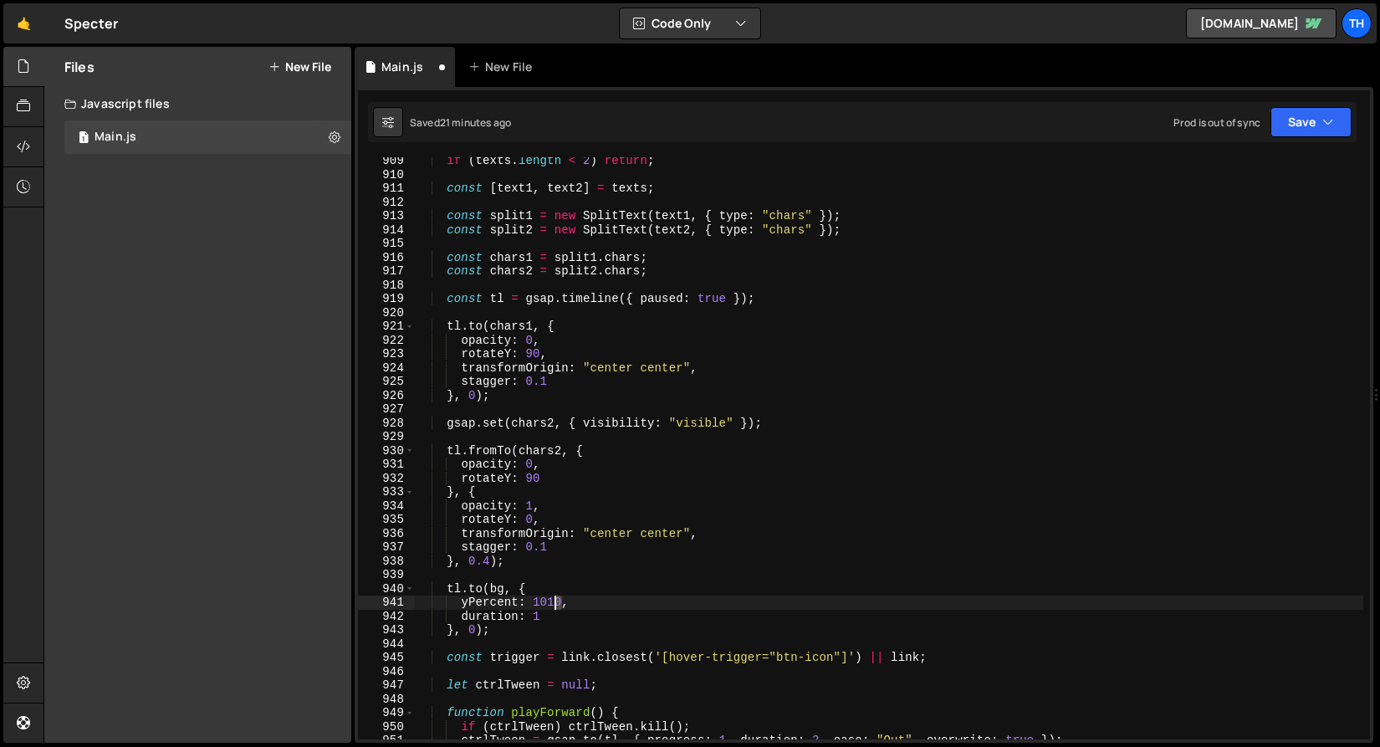
click at [556, 597] on div "if ( texts . length < 2 ) return ; const [ text1 , text2 ] = texts ; const spli…" at bounding box center [889, 459] width 949 height 610
click at [547, 539] on div "if ( texts . length < 2 ) return ; const [ text1 , text2 ] = texts ; const spli…" at bounding box center [889, 459] width 949 height 610
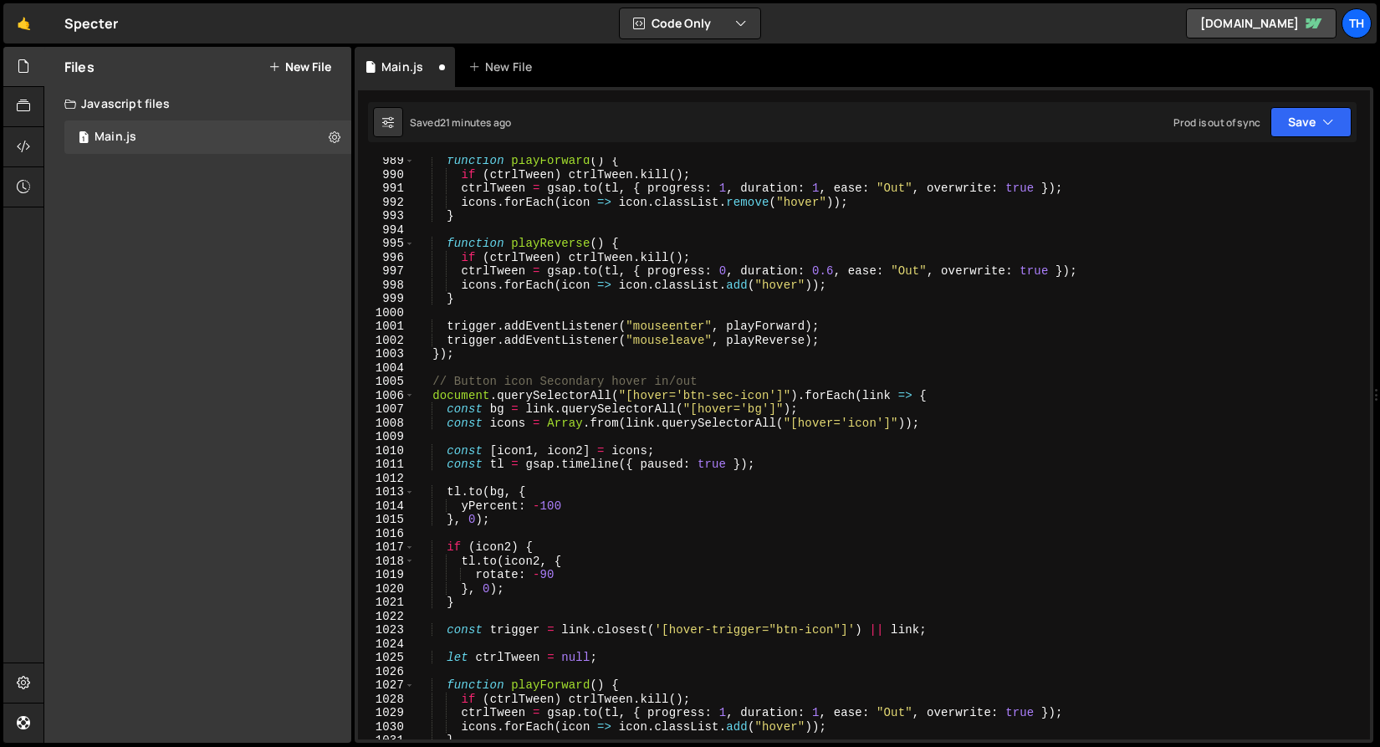
scroll to position [2014, 0]
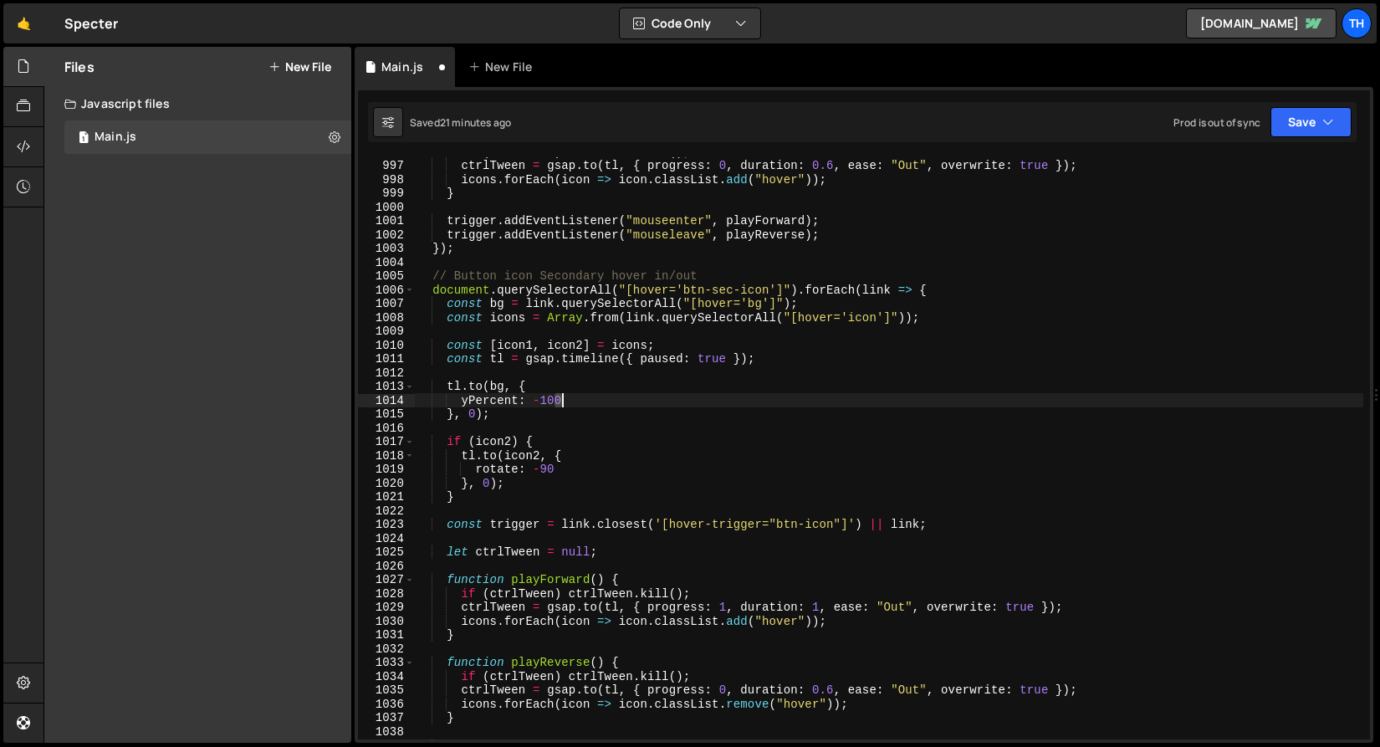
click at [560, 407] on div "if ( ctrlTween ) ctrlTween . kill ( ) ; ctrlTween = gsap . to ( tl , { progress…" at bounding box center [889, 450] width 949 height 610
type textarea "yPercent: -101"
click at [504, 515] on div "if ( ctrlTween ) ctrlTween . kill ( ) ; ctrlTween = gsap . to ( tl , { progress…" at bounding box center [889, 450] width 949 height 610
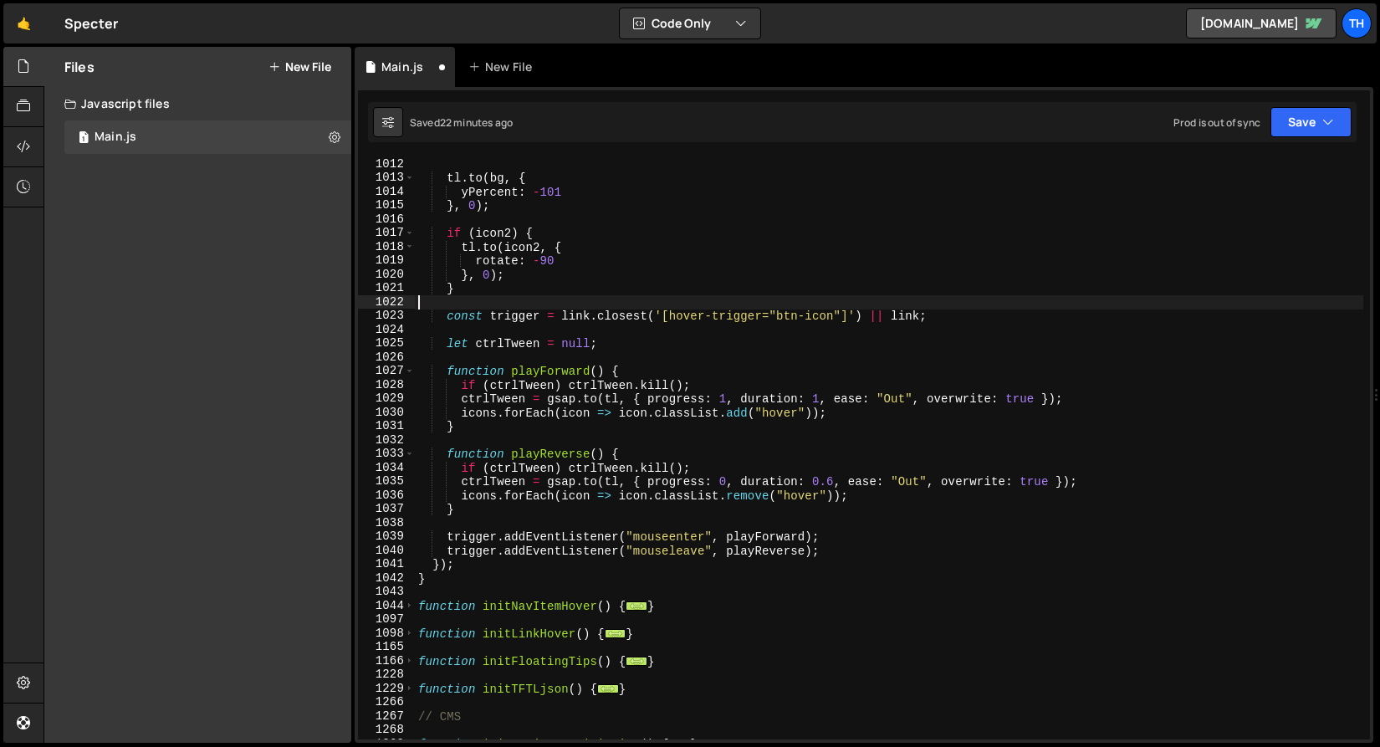
scroll to position [2388, 0]
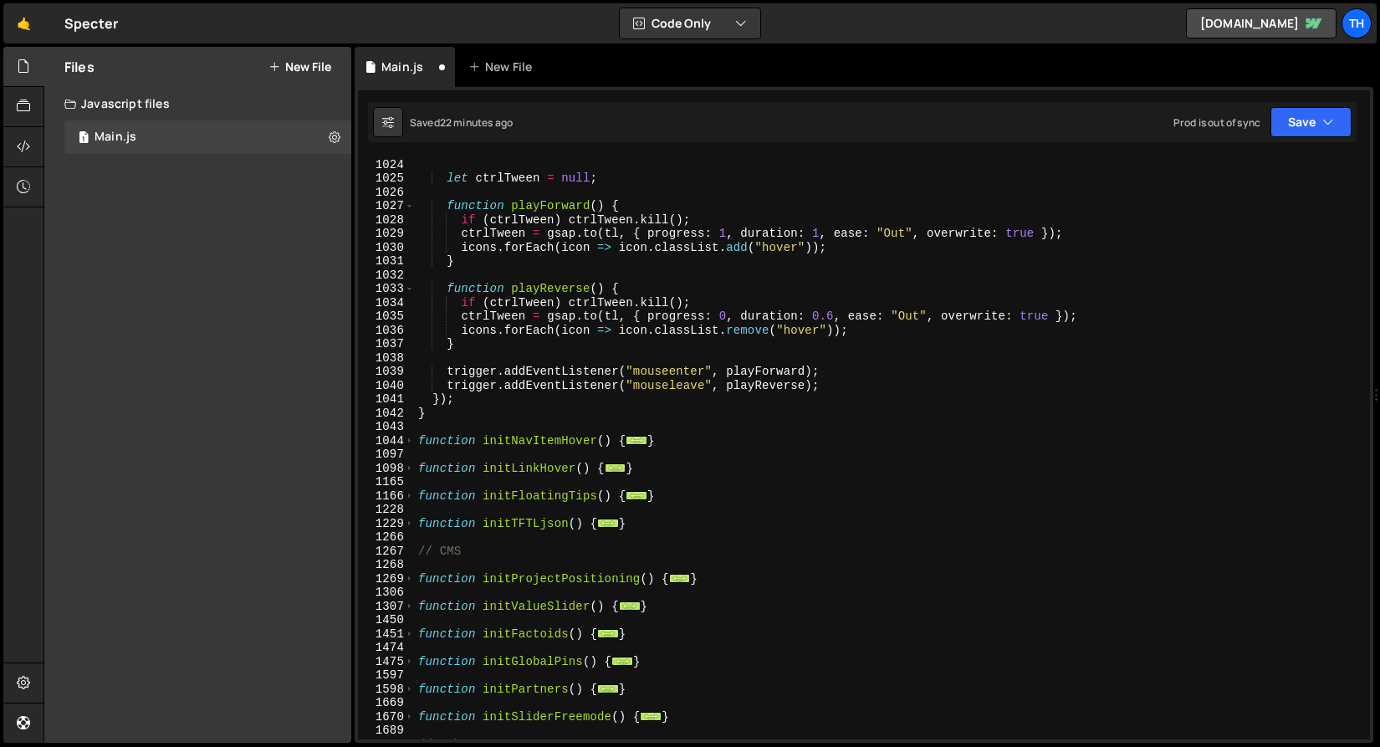
click at [411, 448] on div "1097" at bounding box center [386, 455] width 57 height 14
click at [1298, 121] on button "Save" at bounding box center [1311, 122] width 81 height 30
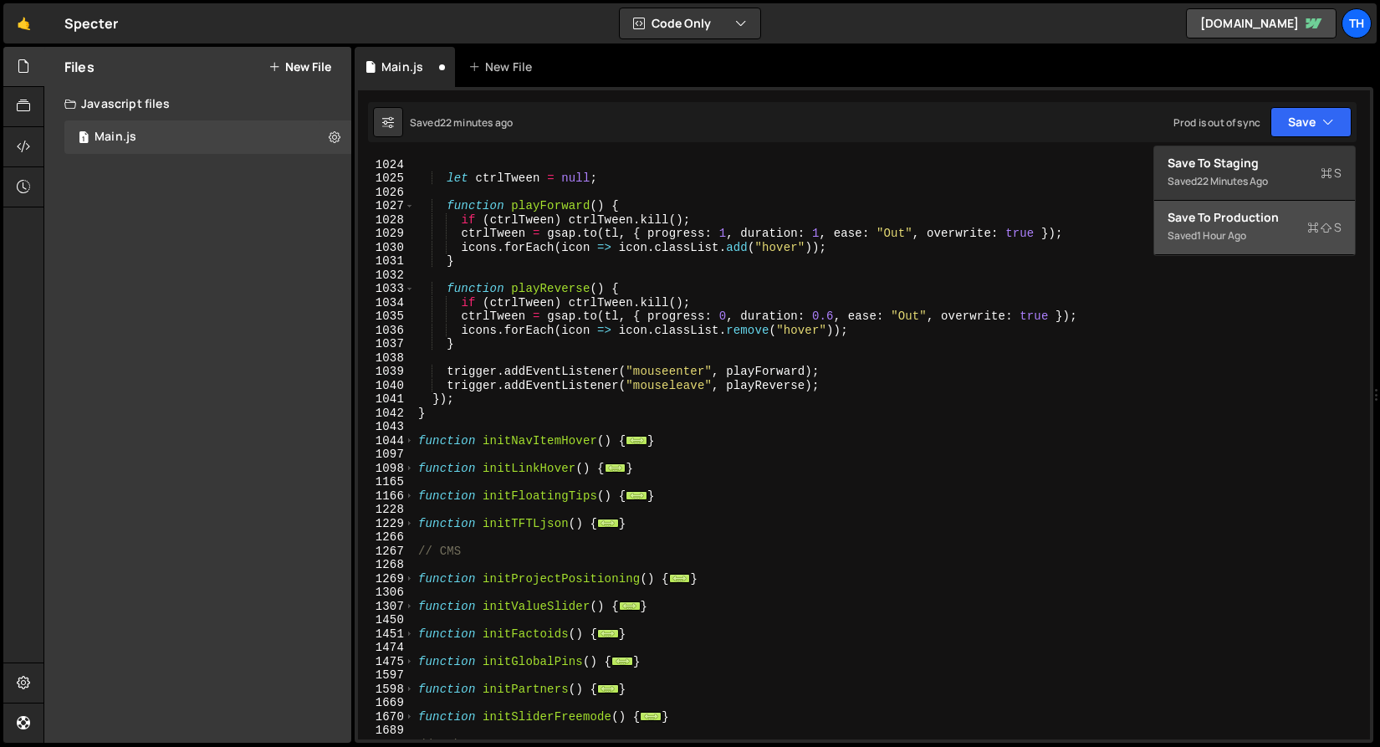
click at [1300, 202] on button "Save to Production S Saved 1 hour ago" at bounding box center [1255, 228] width 201 height 54
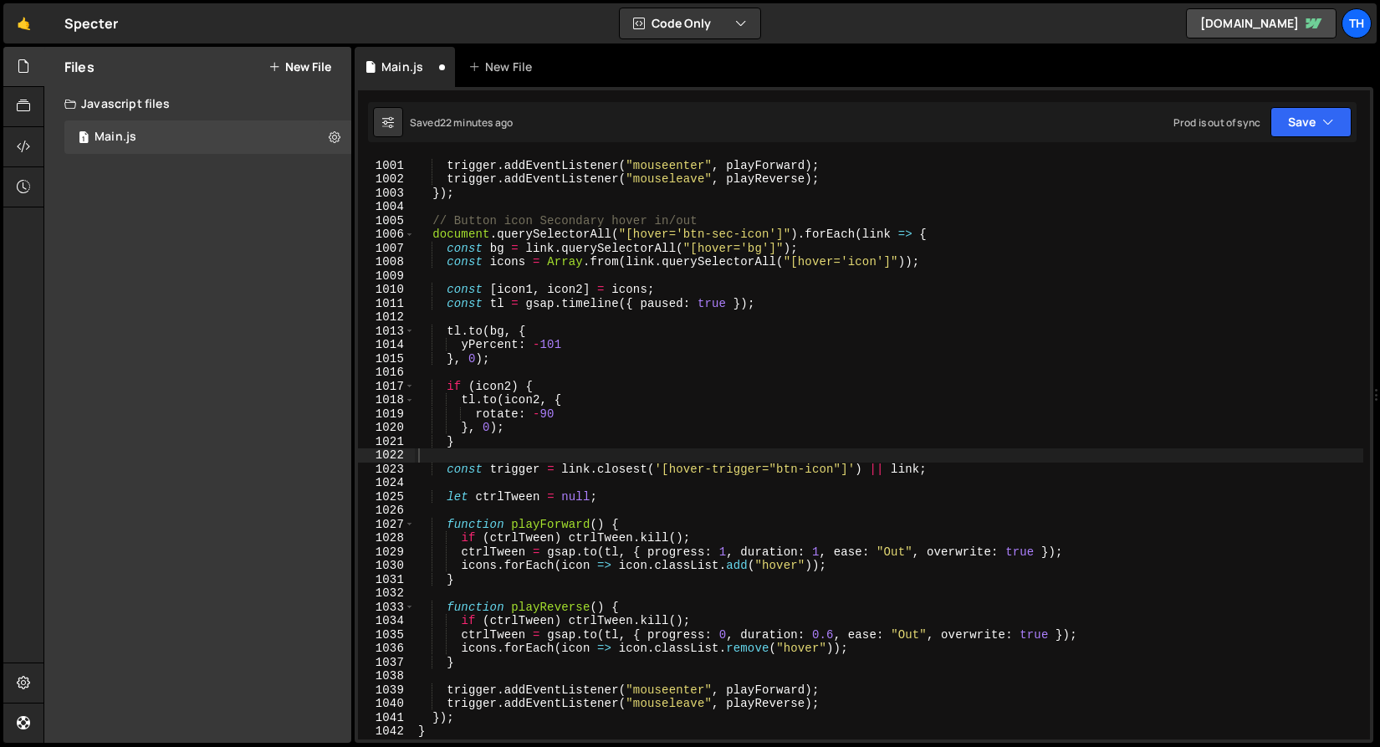
scroll to position [13817, 0]
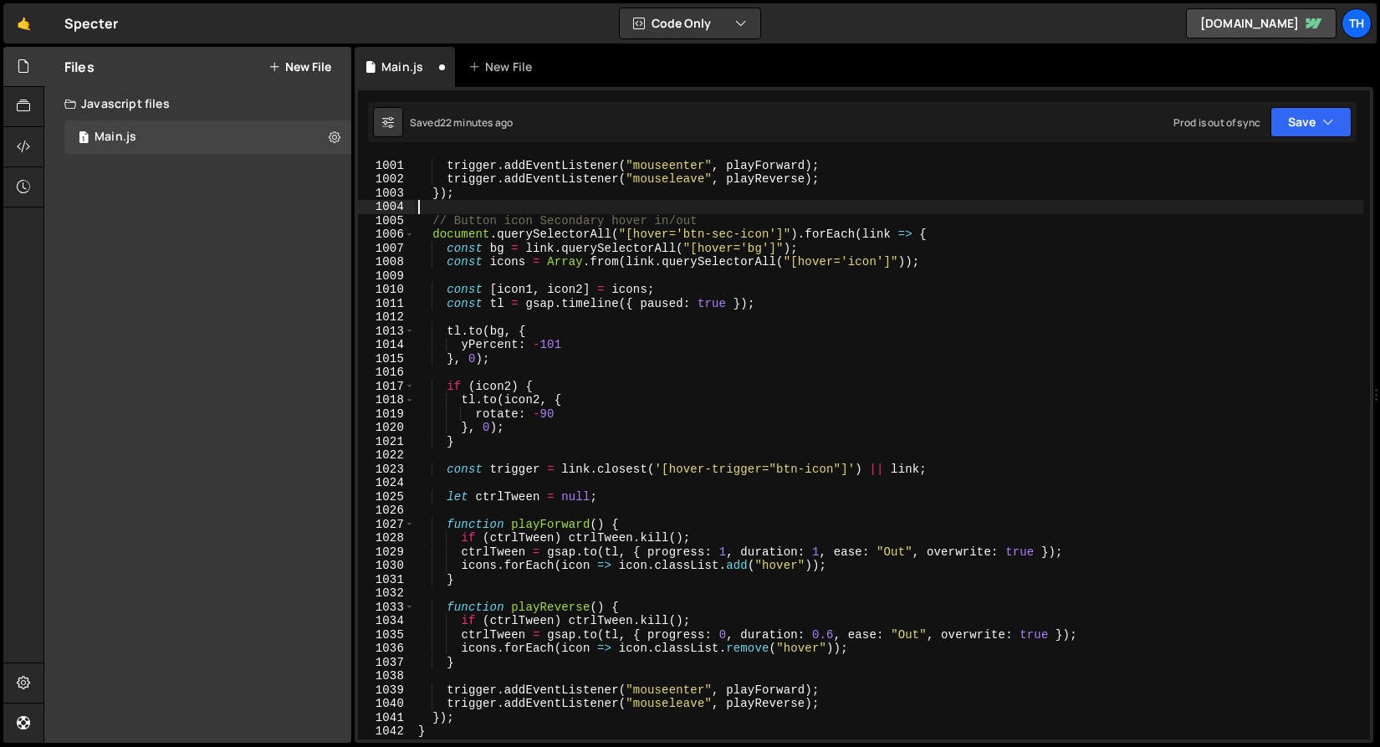
click at [1300, 202] on div "trigger . addEventListener ( "mouseenter" , playForward ) ; trigger . addEventL…" at bounding box center [889, 450] width 949 height 610
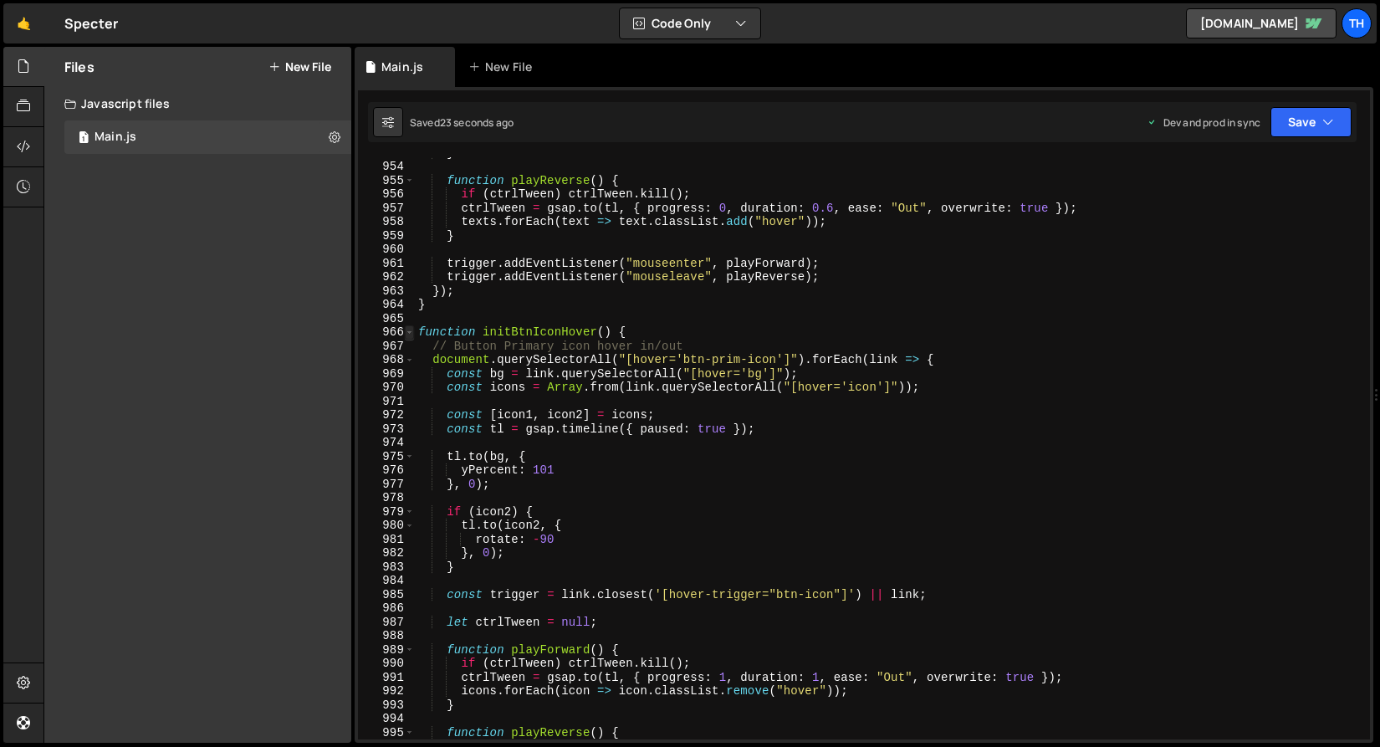
click at [412, 330] on span at bounding box center [409, 332] width 9 height 14
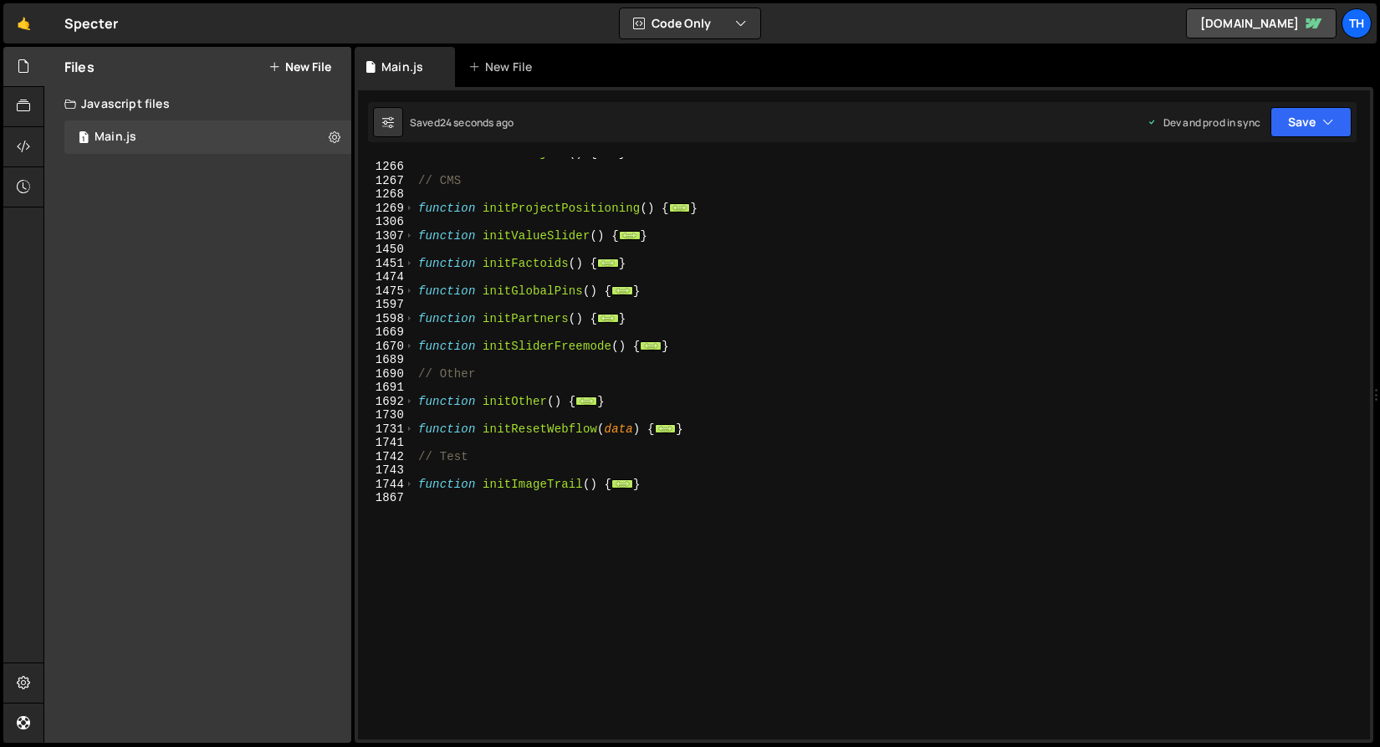
scroll to position [881, 0]
click at [19, 56] on div at bounding box center [23, 67] width 41 height 40
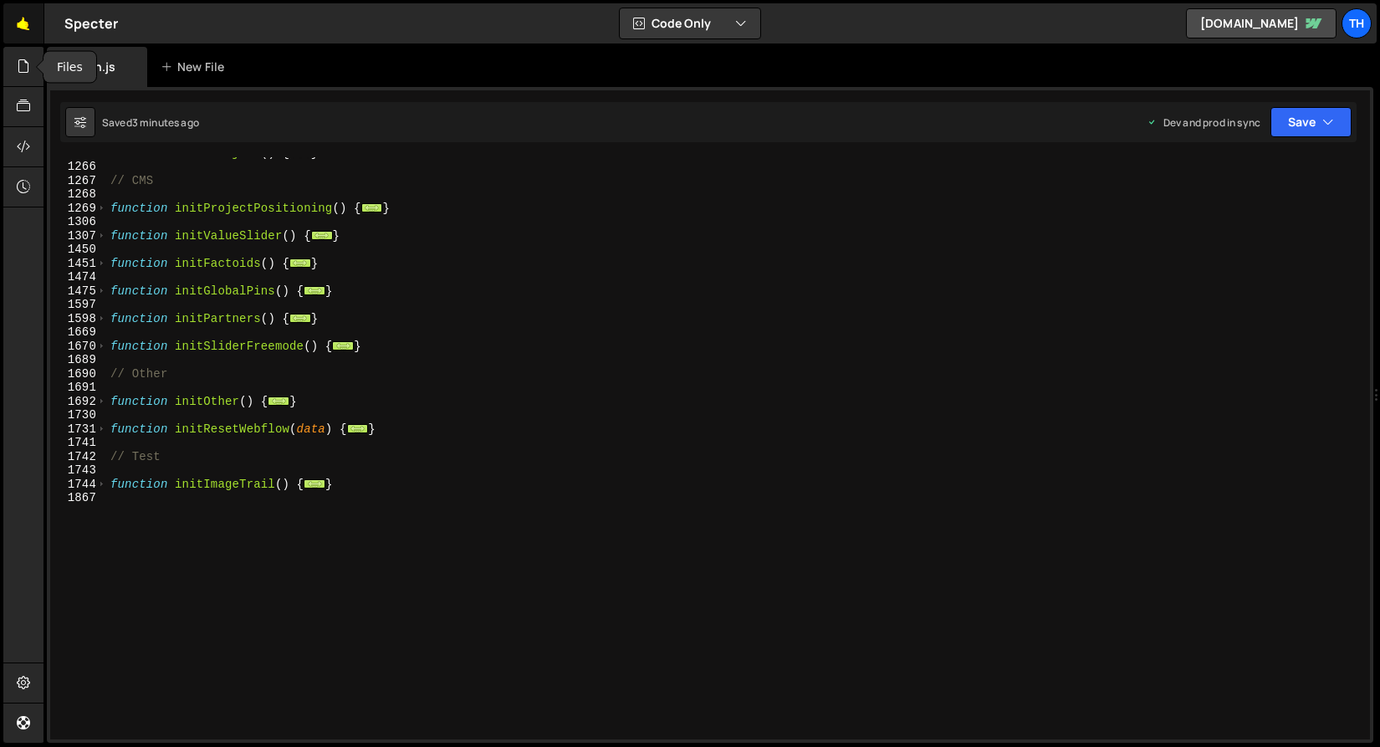
click at [23, 27] on link "🤙" at bounding box center [23, 23] width 41 height 40
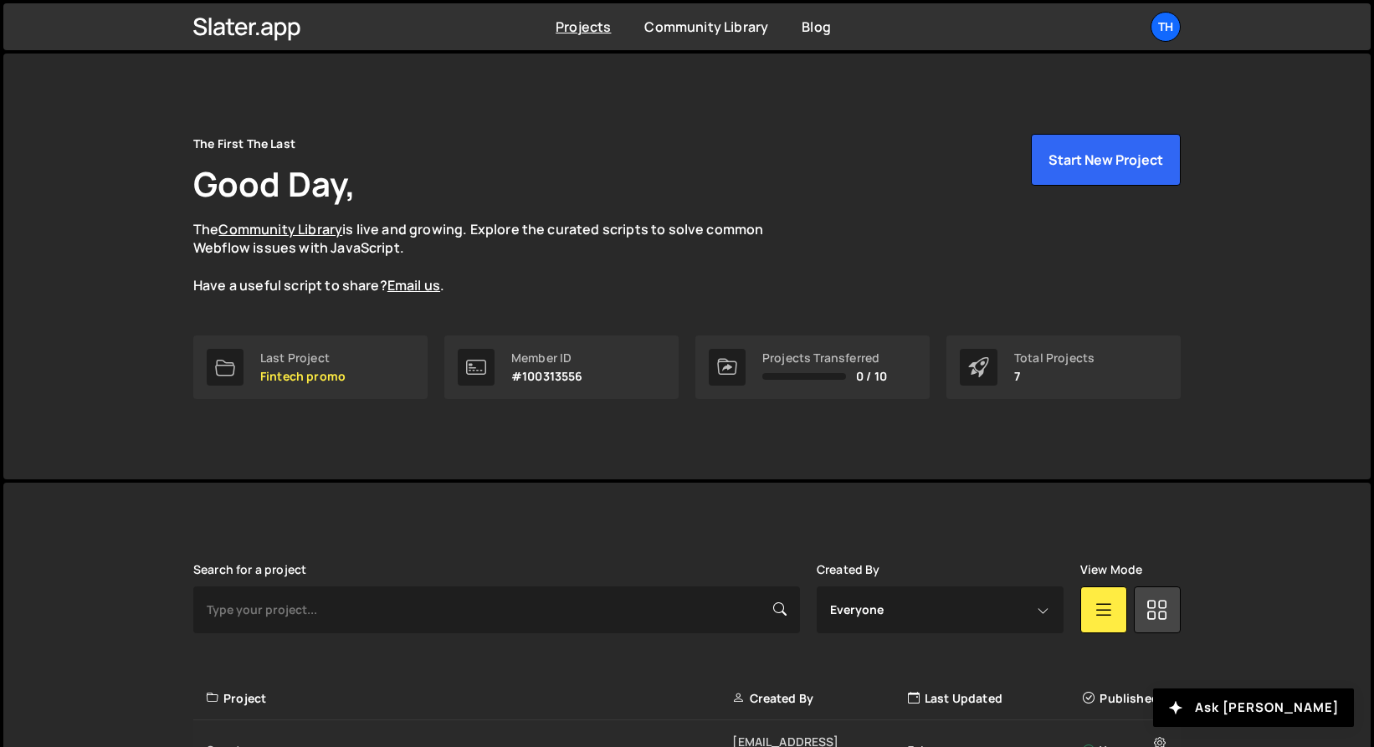
scroll to position [365, 0]
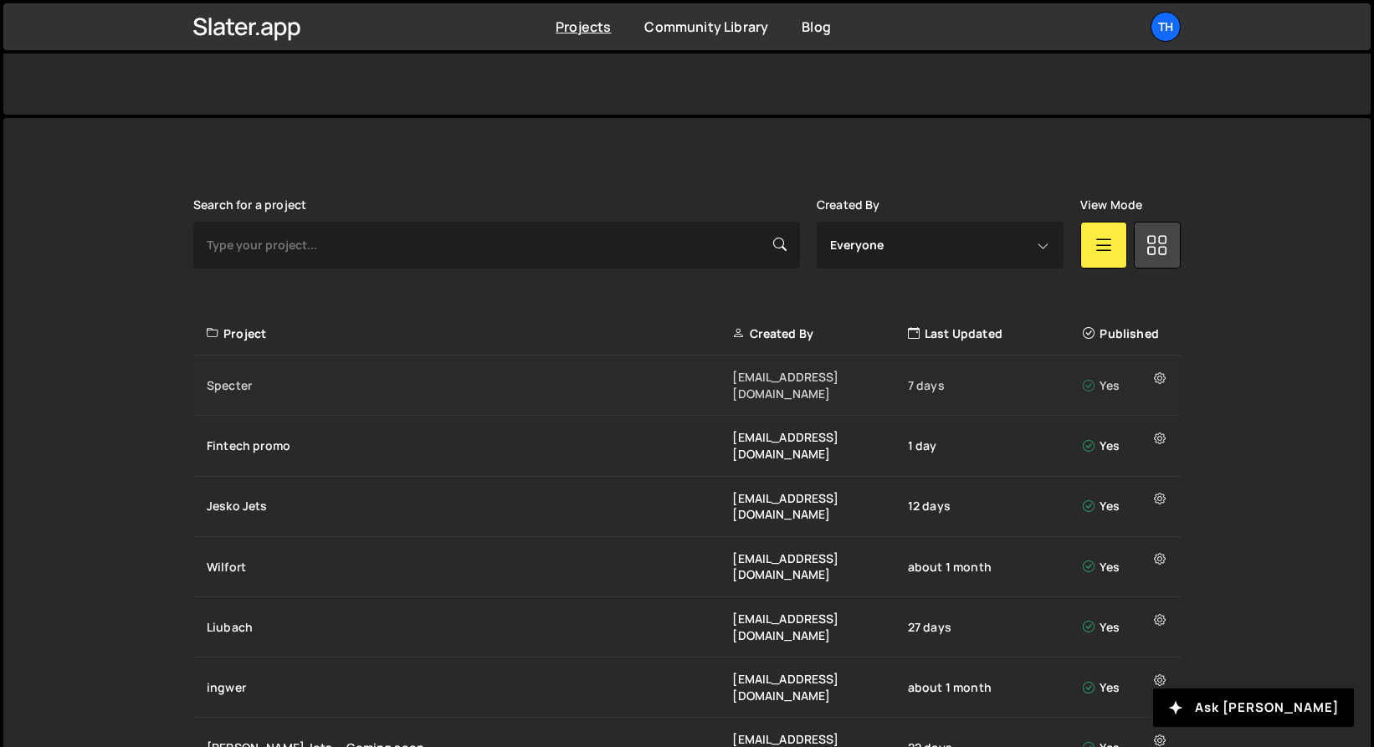
click at [284, 377] on div "Specter" at bounding box center [469, 385] width 525 height 17
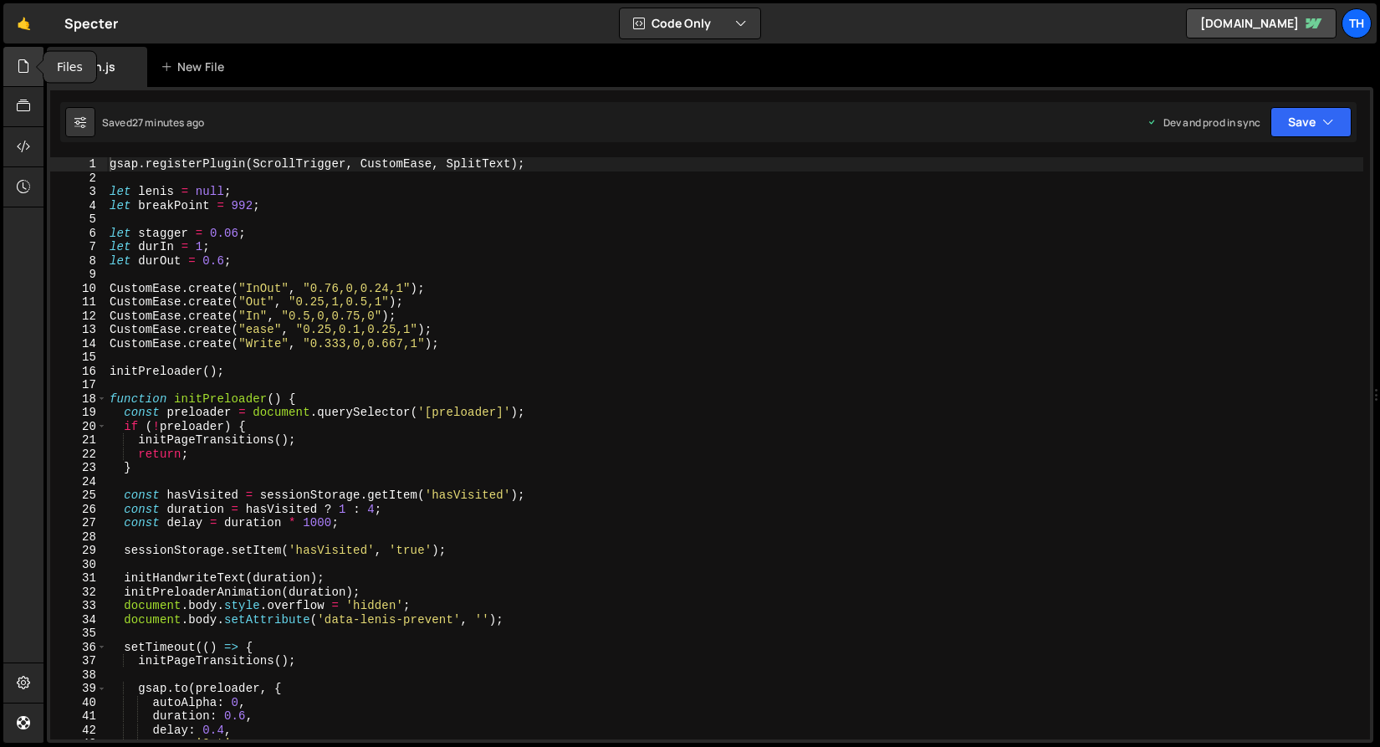
click at [34, 65] on div at bounding box center [23, 67] width 41 height 40
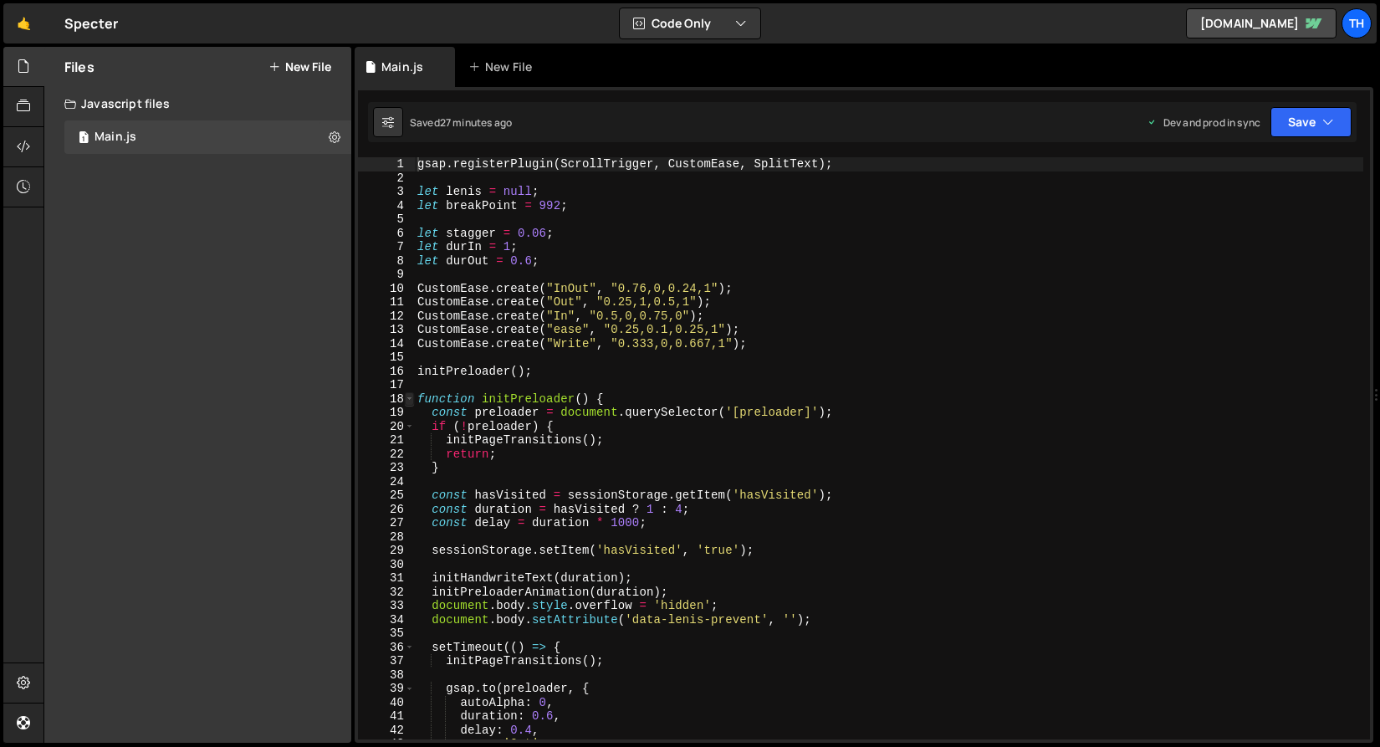
click at [412, 397] on span at bounding box center [409, 399] width 9 height 14
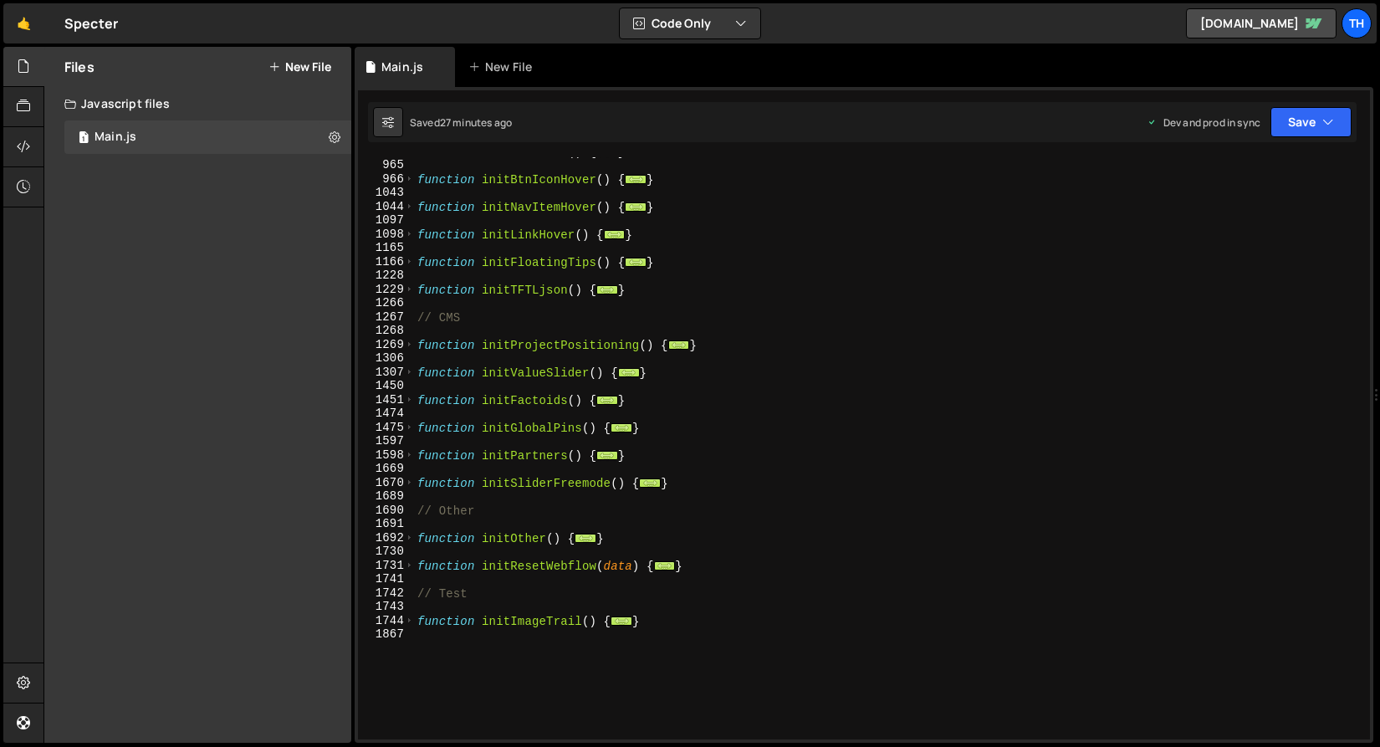
scroll to position [745, 0]
drag, startPoint x: 654, startPoint y: 623, endPoint x: 342, endPoint y: 626, distance: 312.1
click at [342, 626] on div "Files New File Javascript files 1 Main.js 0 CSS files Copy share link Edit File…" at bounding box center [712, 395] width 1337 height 697
type textarea "function initImageTrail() { if (!window.gsap) return"
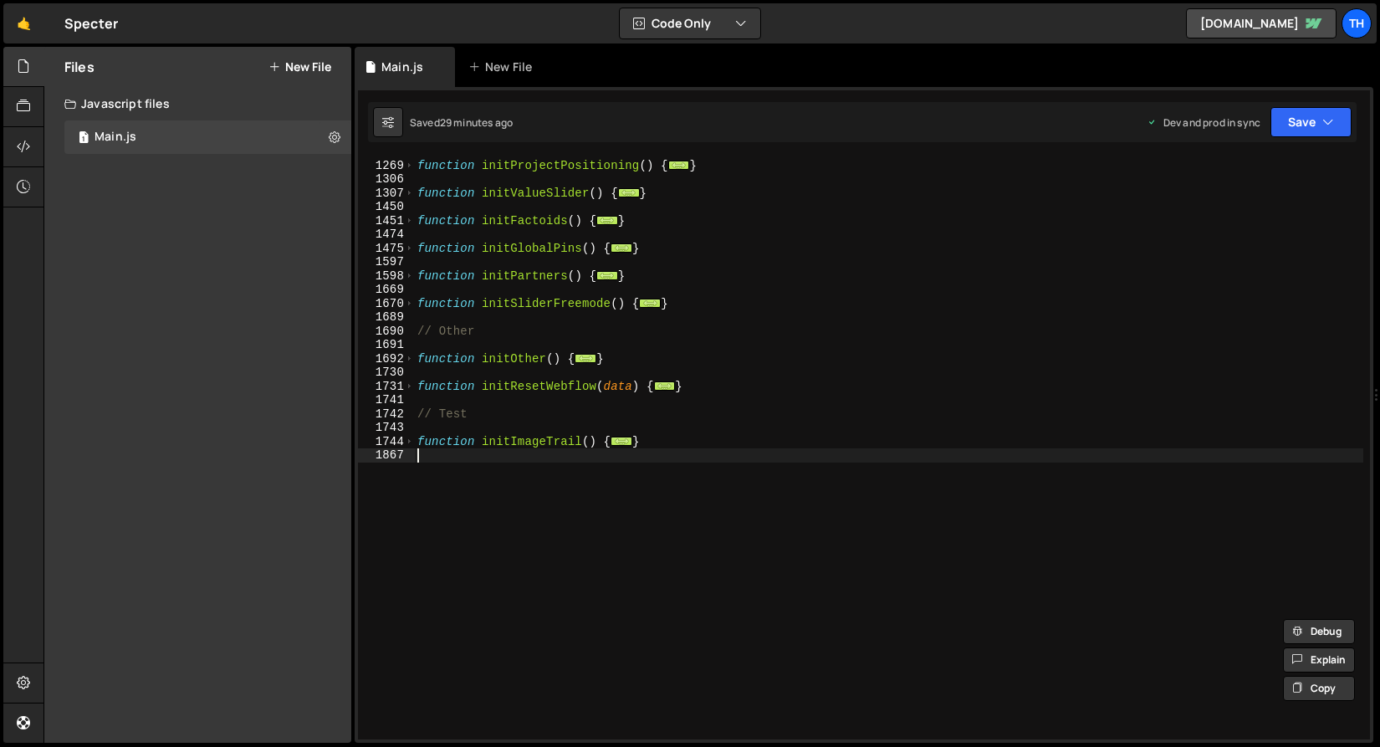
scroll to position [924, 0]
drag, startPoint x: 455, startPoint y: 476, endPoint x: 371, endPoint y: 439, distance: 92.2
click at [371, 439] on div "1268 1269 1306 1307 1450 1451 1474 1475 1597 1598 1669 1670 1689 1690 1691 1692…" at bounding box center [864, 448] width 1012 height 582
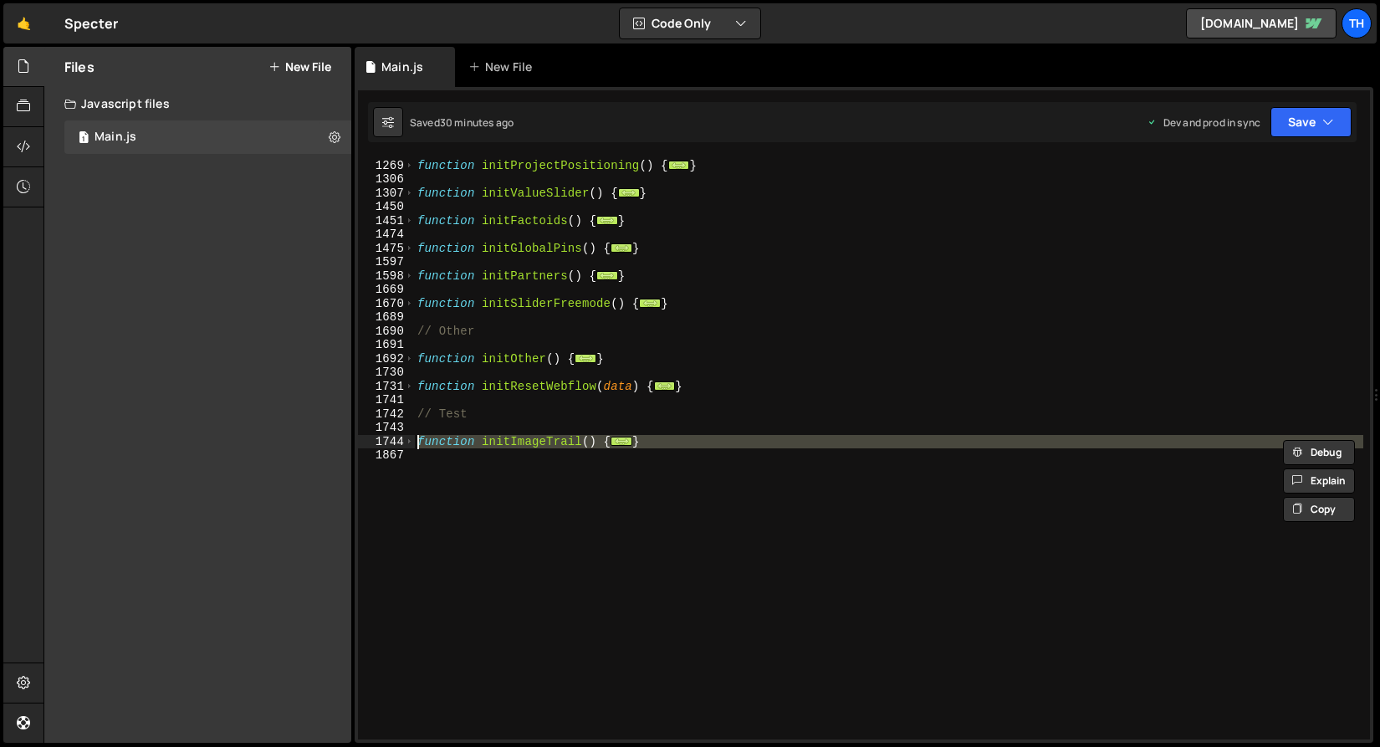
paste textarea "}"
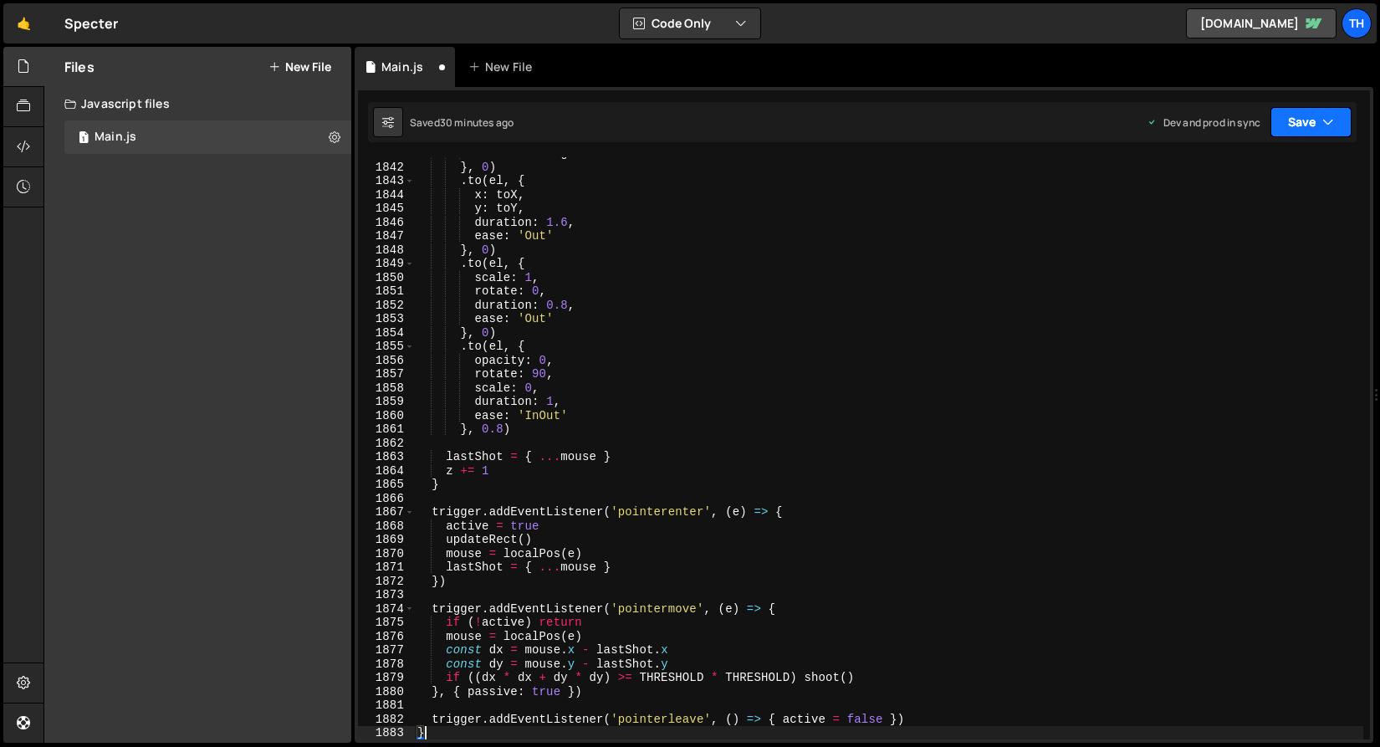
click at [1318, 128] on button "Save" at bounding box center [1311, 122] width 81 height 30
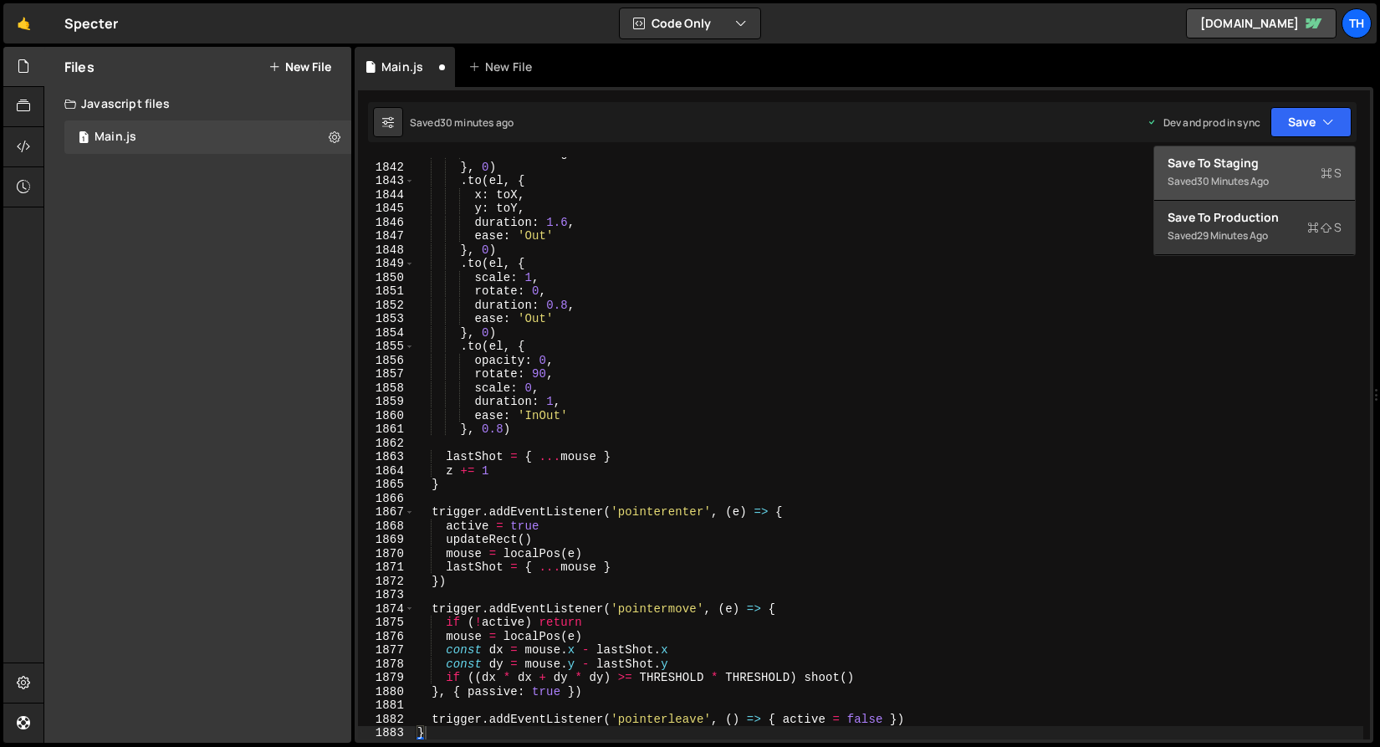
click at [1272, 168] on div "Save to Staging S" at bounding box center [1255, 163] width 174 height 17
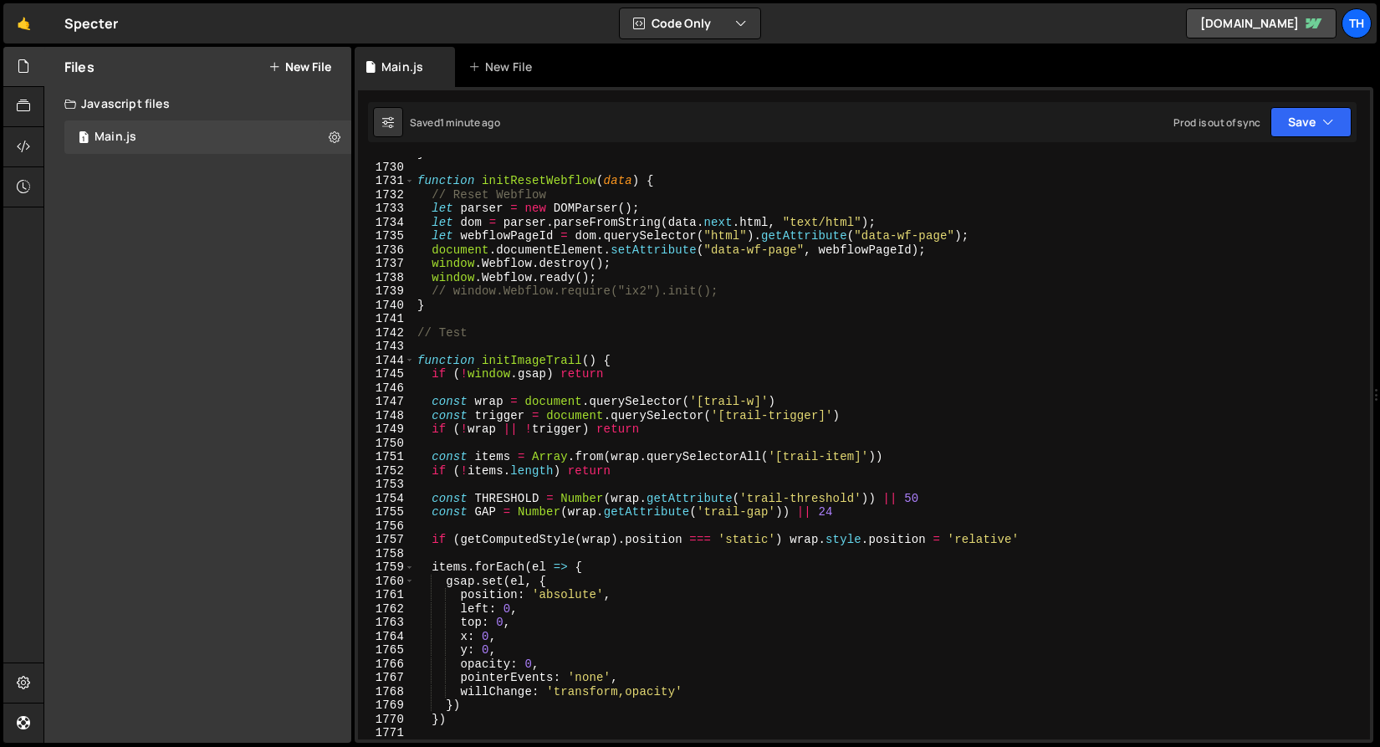
scroll to position [23864, 0]
click at [410, 365] on span at bounding box center [409, 361] width 9 height 14
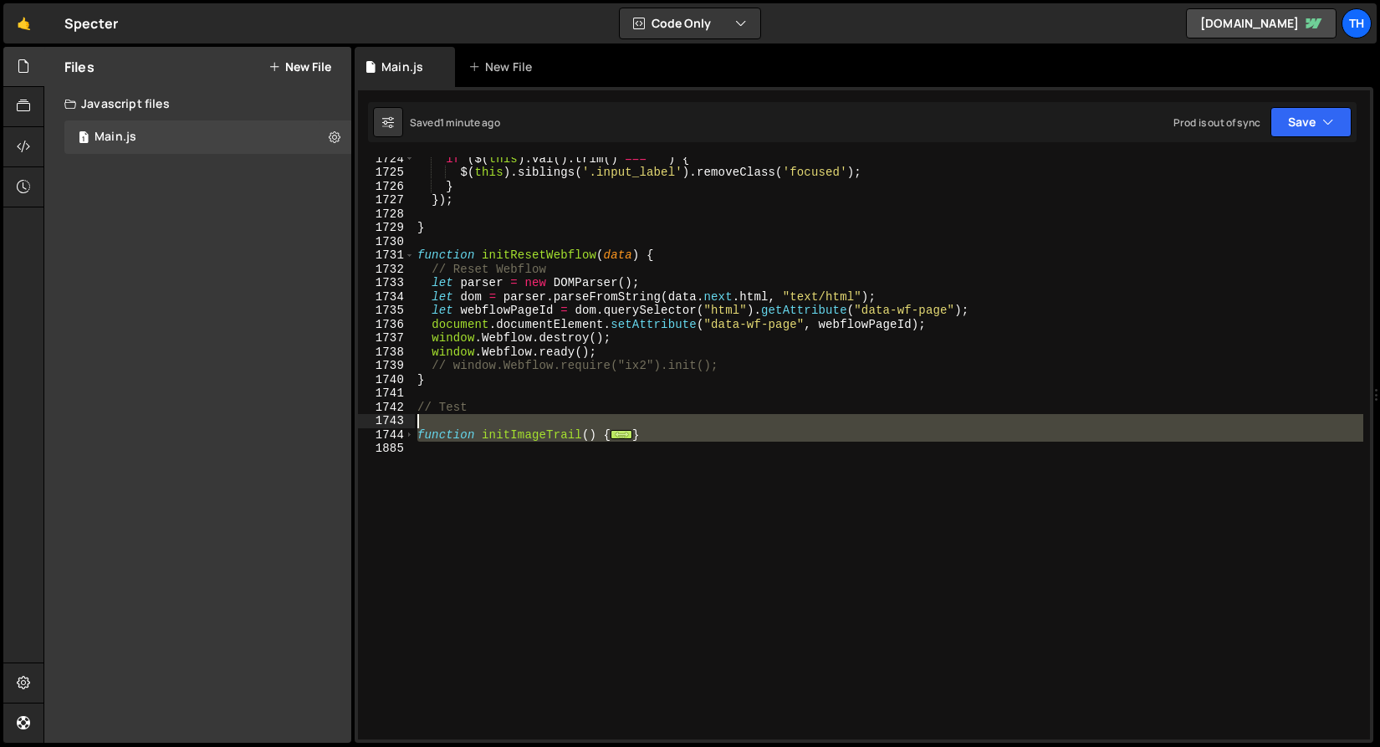
drag, startPoint x: 460, startPoint y: 469, endPoint x: 402, endPoint y: 428, distance: 71.5
click at [402, 428] on div "trigger.addEventListener('pointerleave', () => { active = false }) 1724 1725 17…" at bounding box center [864, 448] width 1012 height 582
type textarea "function initImageTrail() {"
click at [443, 469] on div "if ( $ ( this ) . val ( ) . trim ( ) === '' ) { $ ( this ) . siblings ( '.input…" at bounding box center [889, 448] width 950 height 582
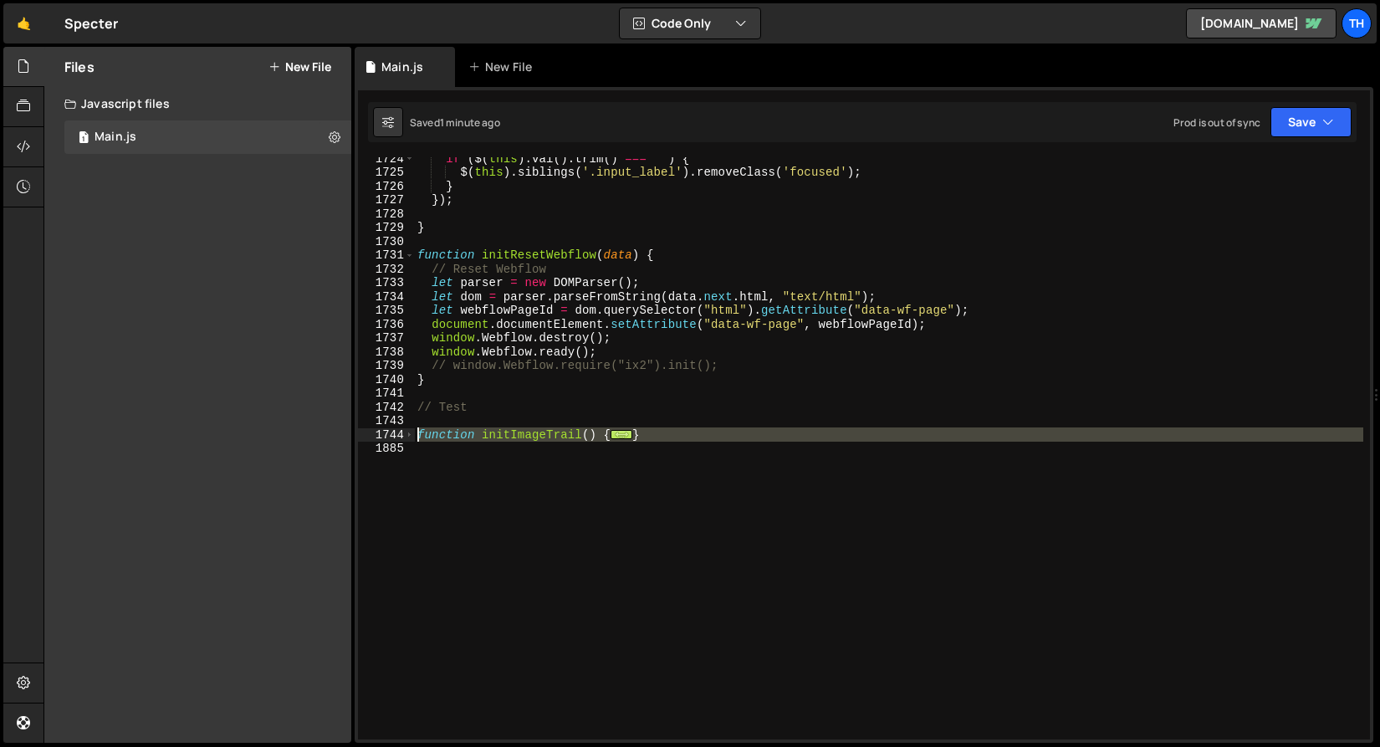
drag, startPoint x: 437, startPoint y: 465, endPoint x: 403, endPoint y: 437, distance: 43.9
click at [403, 437] on div "1724 1725 1726 1727 1728 1729 1730 1731 1732 1733 1734 1735 1736 1737 1738 1739…" at bounding box center [864, 448] width 1012 height 582
paste textarea "}"
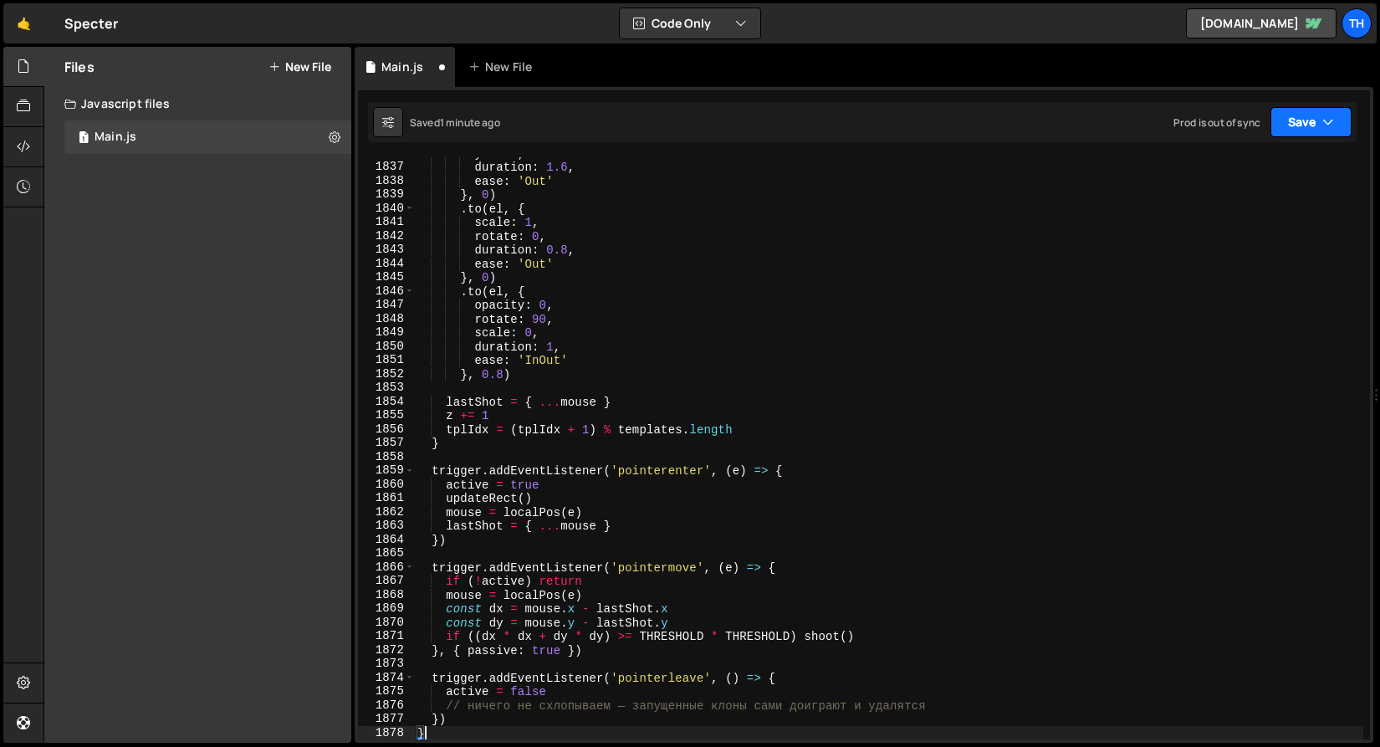
click at [1324, 125] on icon "button" at bounding box center [1329, 122] width 12 height 17
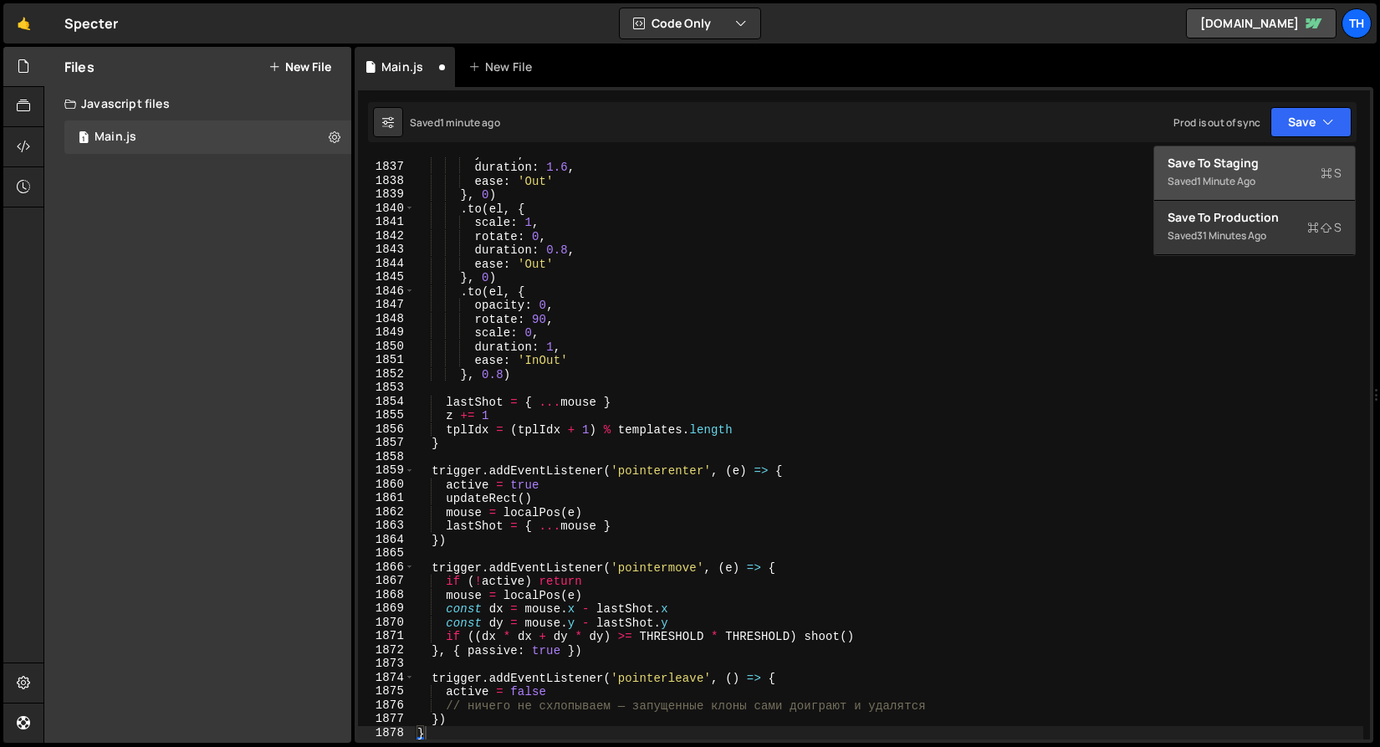
click at [1250, 188] on div "Saved 1 minute ago" at bounding box center [1255, 182] width 174 height 20
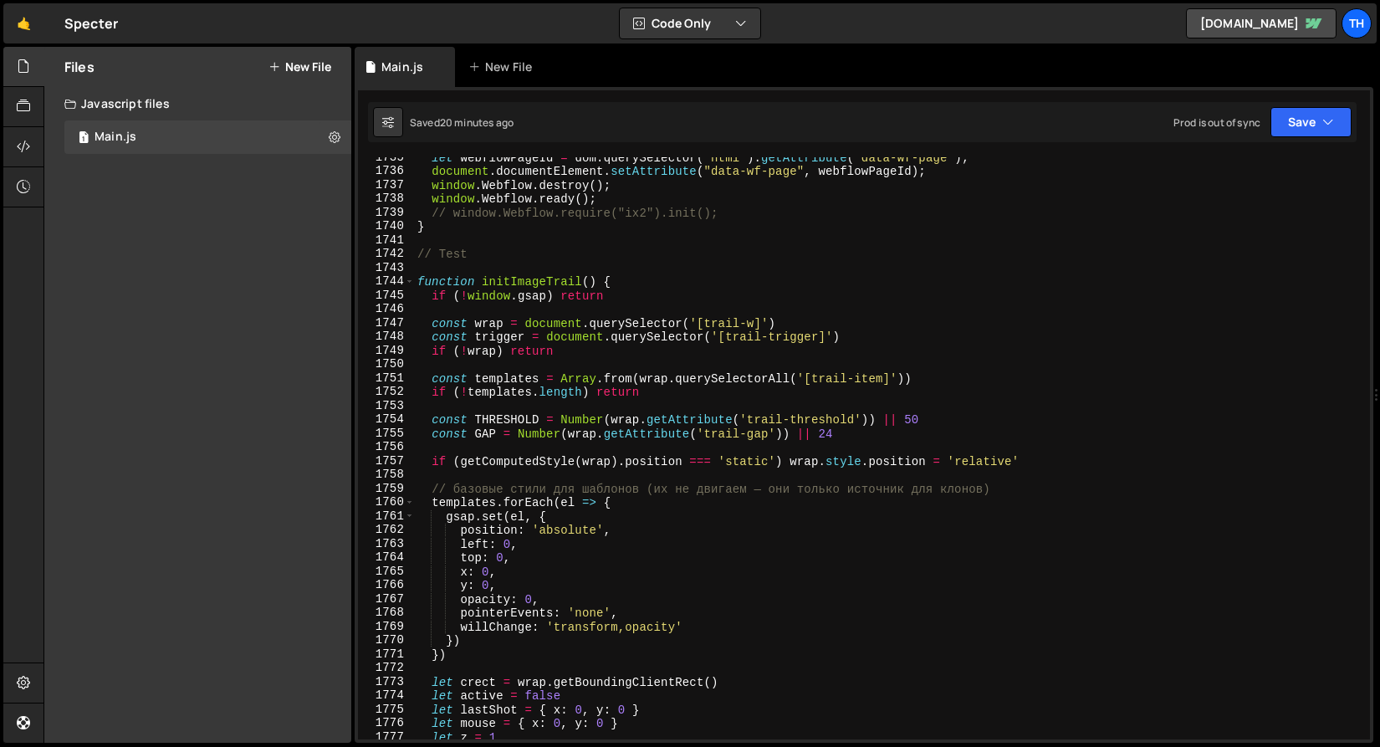
scroll to position [23958, 0]
click at [416, 279] on div "let webflowPageId = dom . querySelector ( "html" ) . getAttribute ( "data-wf-pa…" at bounding box center [889, 456] width 950 height 610
click at [412, 282] on span at bounding box center [409, 281] width 9 height 14
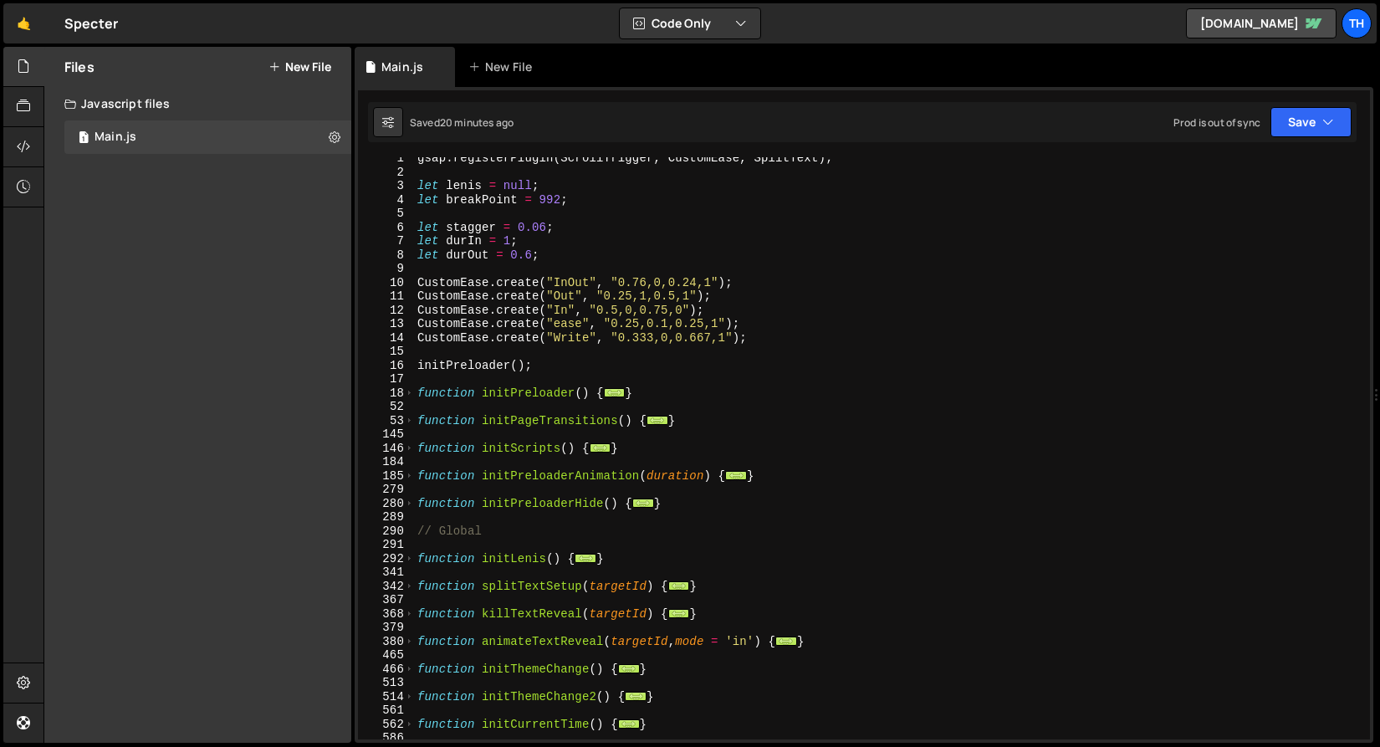
scroll to position [105, 0]
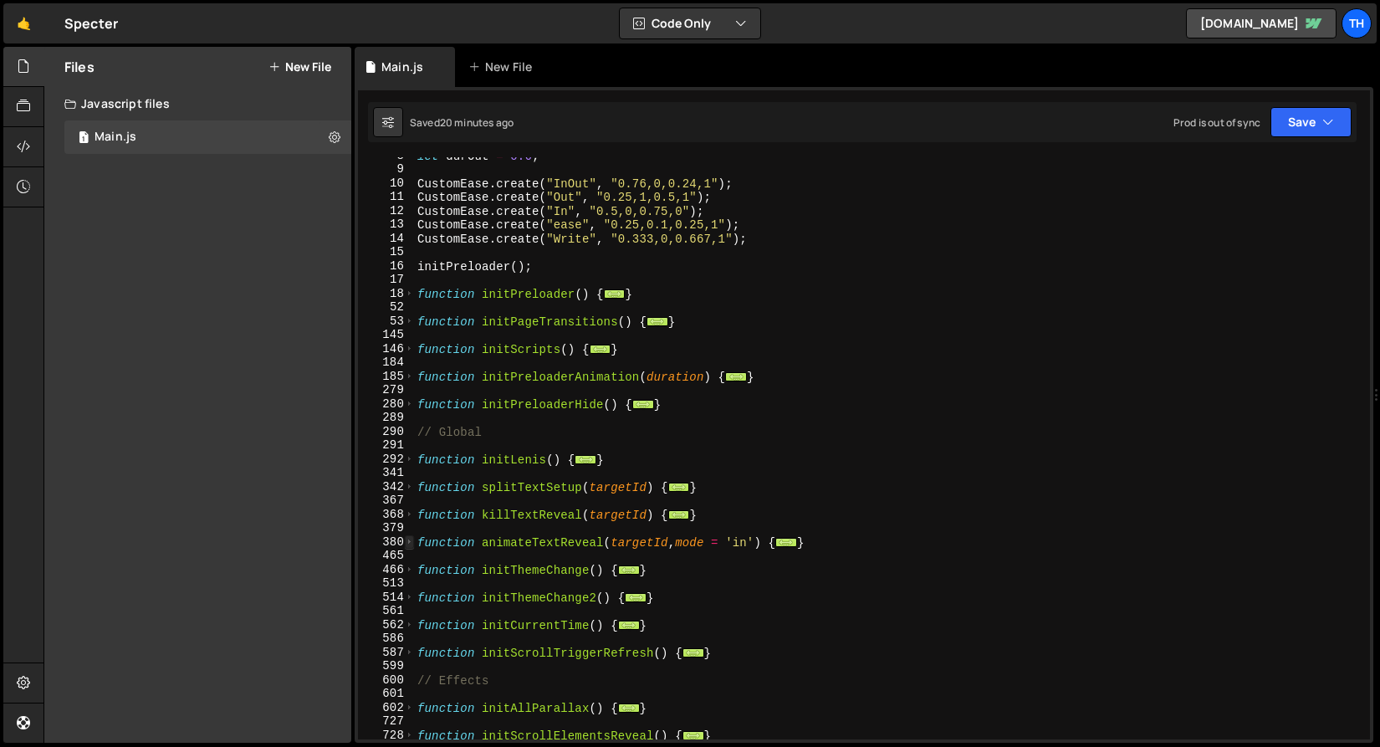
click at [412, 544] on span at bounding box center [409, 542] width 9 height 14
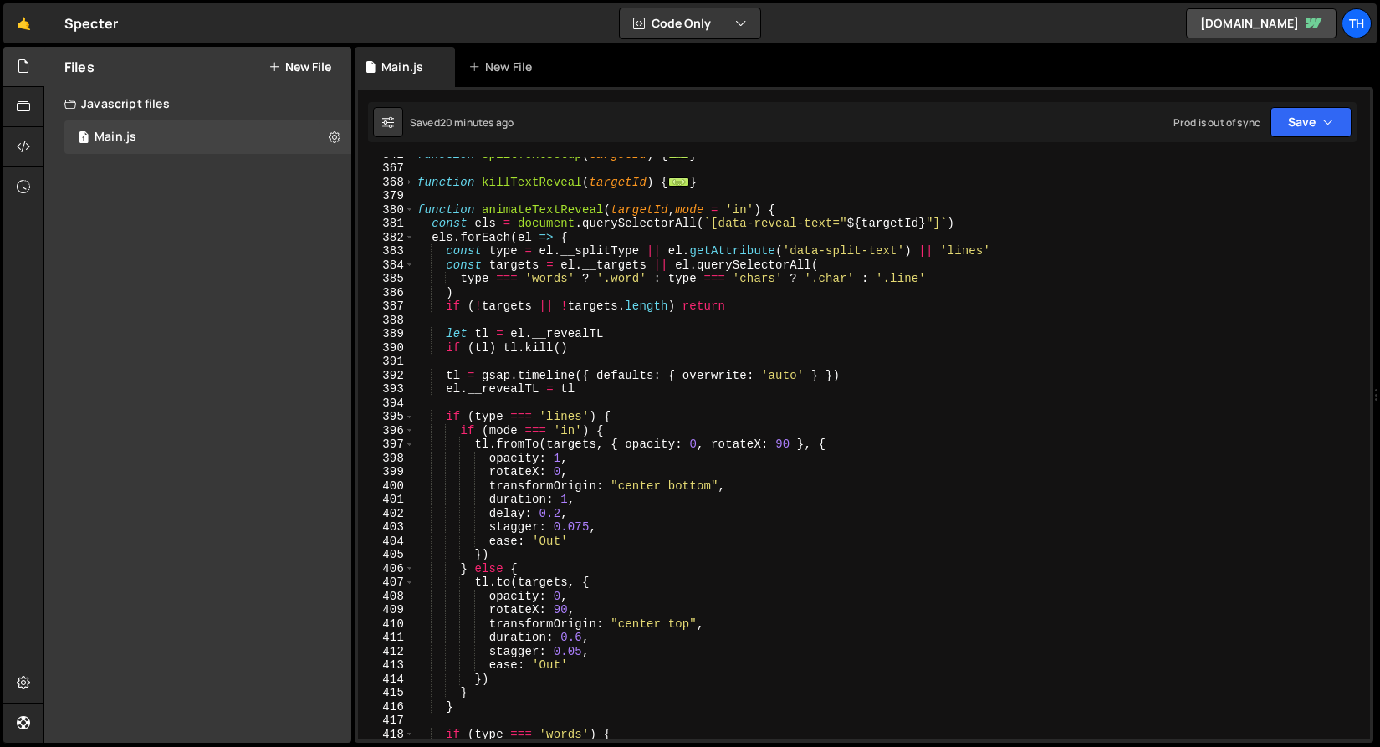
scroll to position [283, 0]
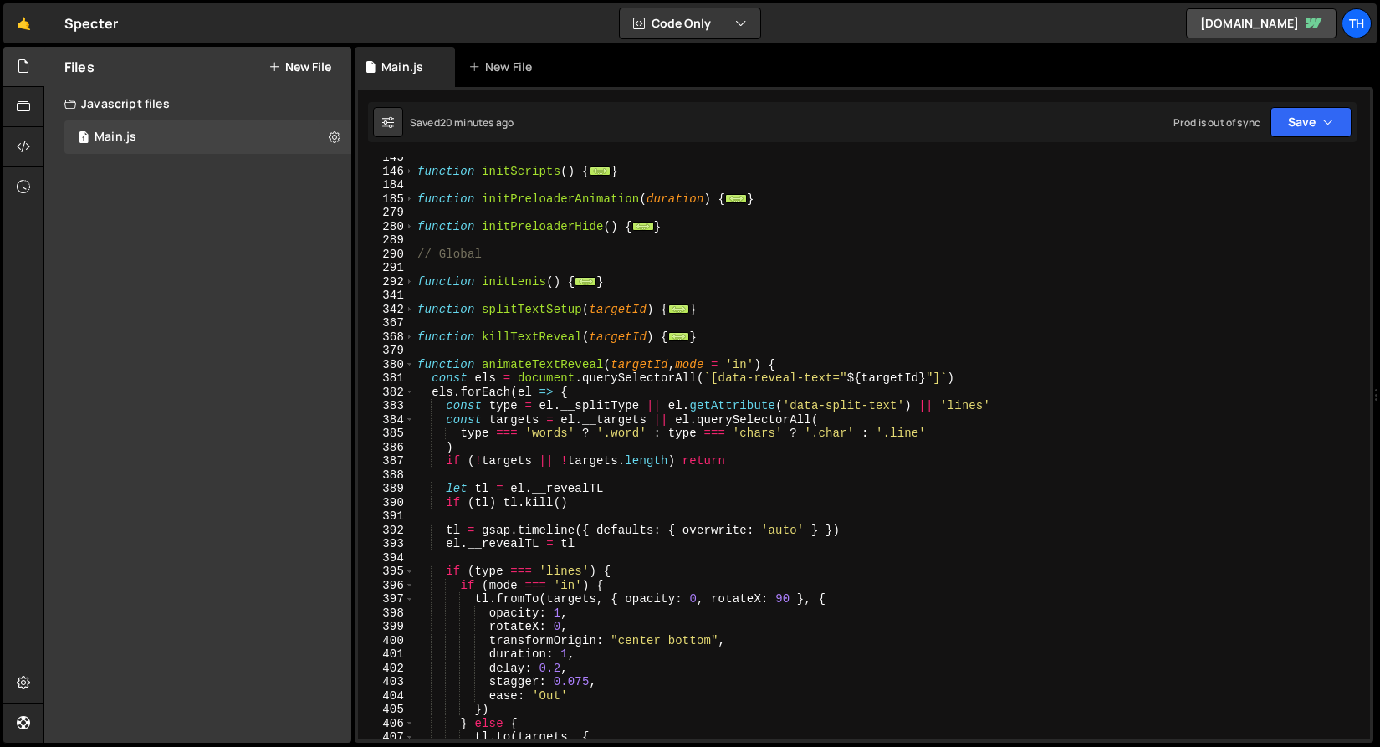
click at [410, 316] on div "367" at bounding box center [386, 323] width 57 height 14
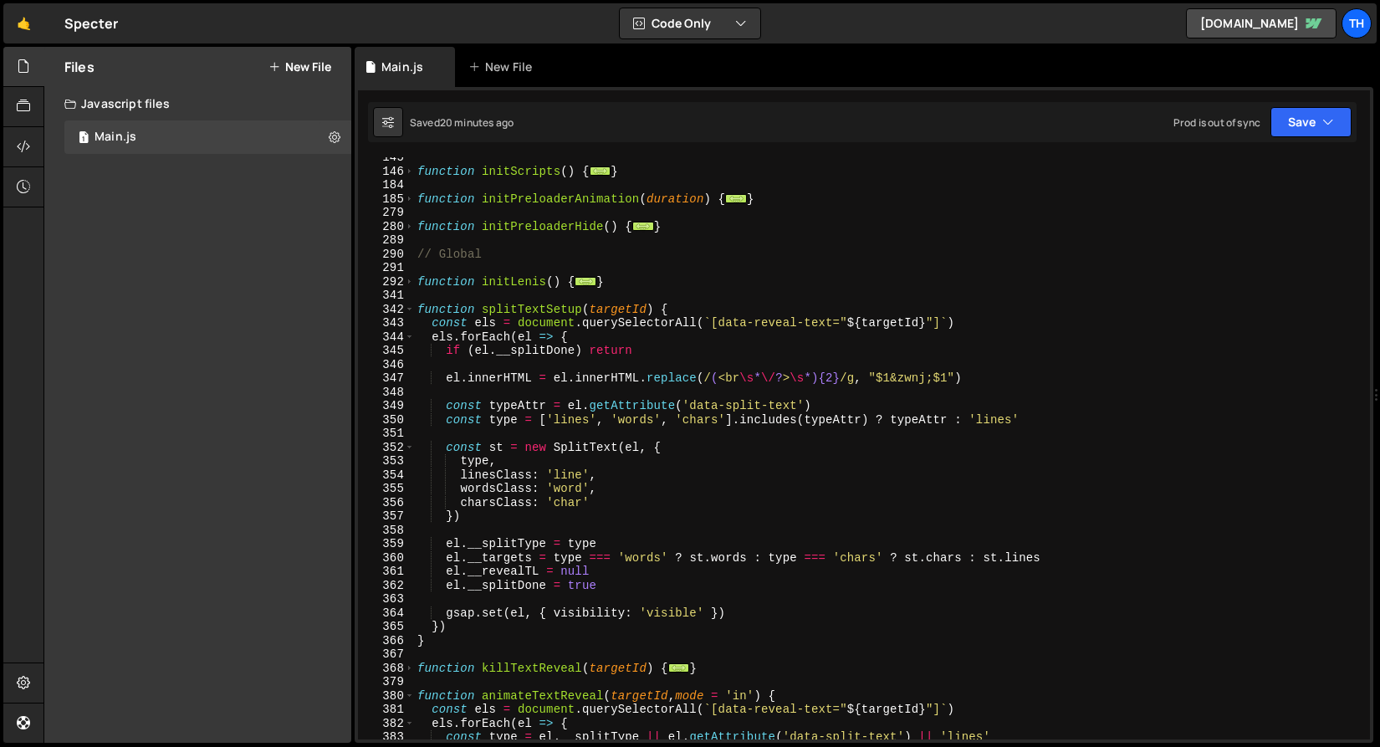
click at [648, 417] on div "function initScripts ( ) { ... } function initPreloaderAnimation ( duration ) {…" at bounding box center [889, 456] width 950 height 610
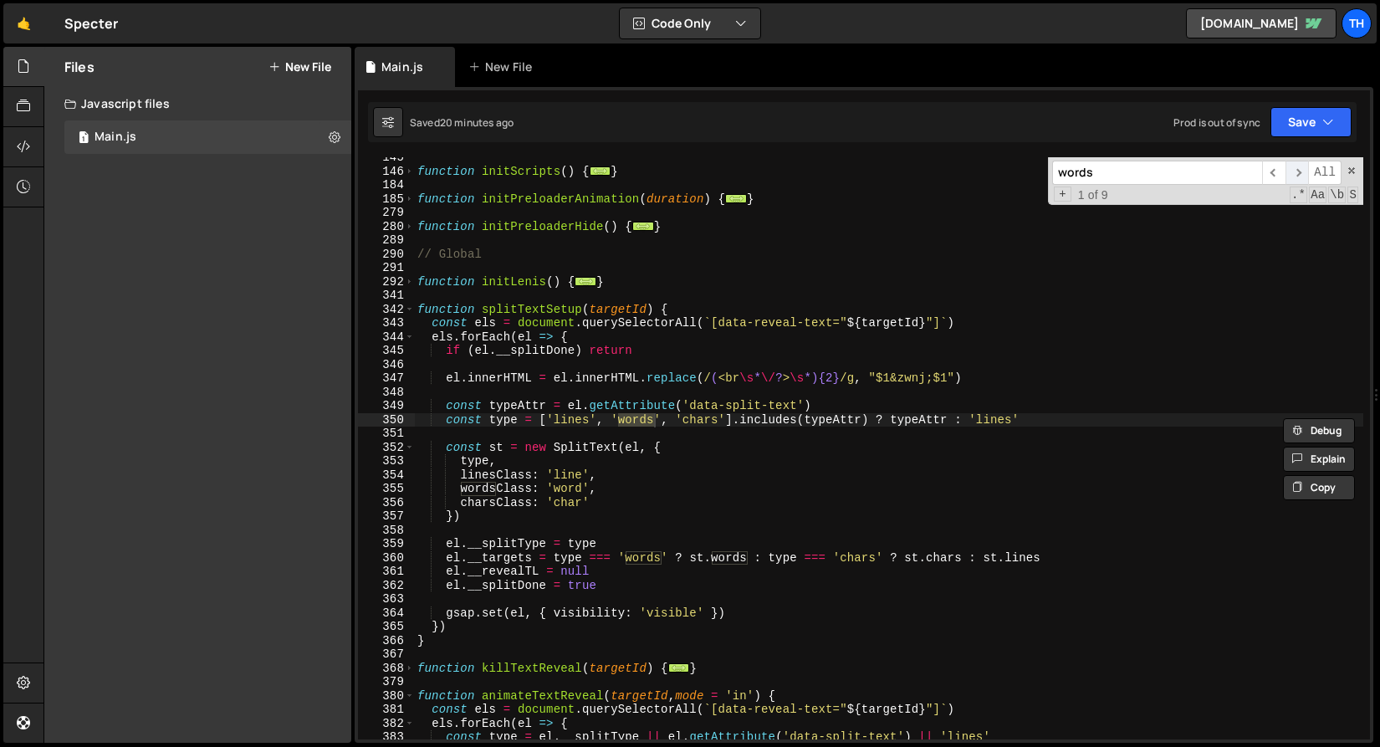
click at [1303, 175] on span "​" at bounding box center [1297, 173] width 23 height 24
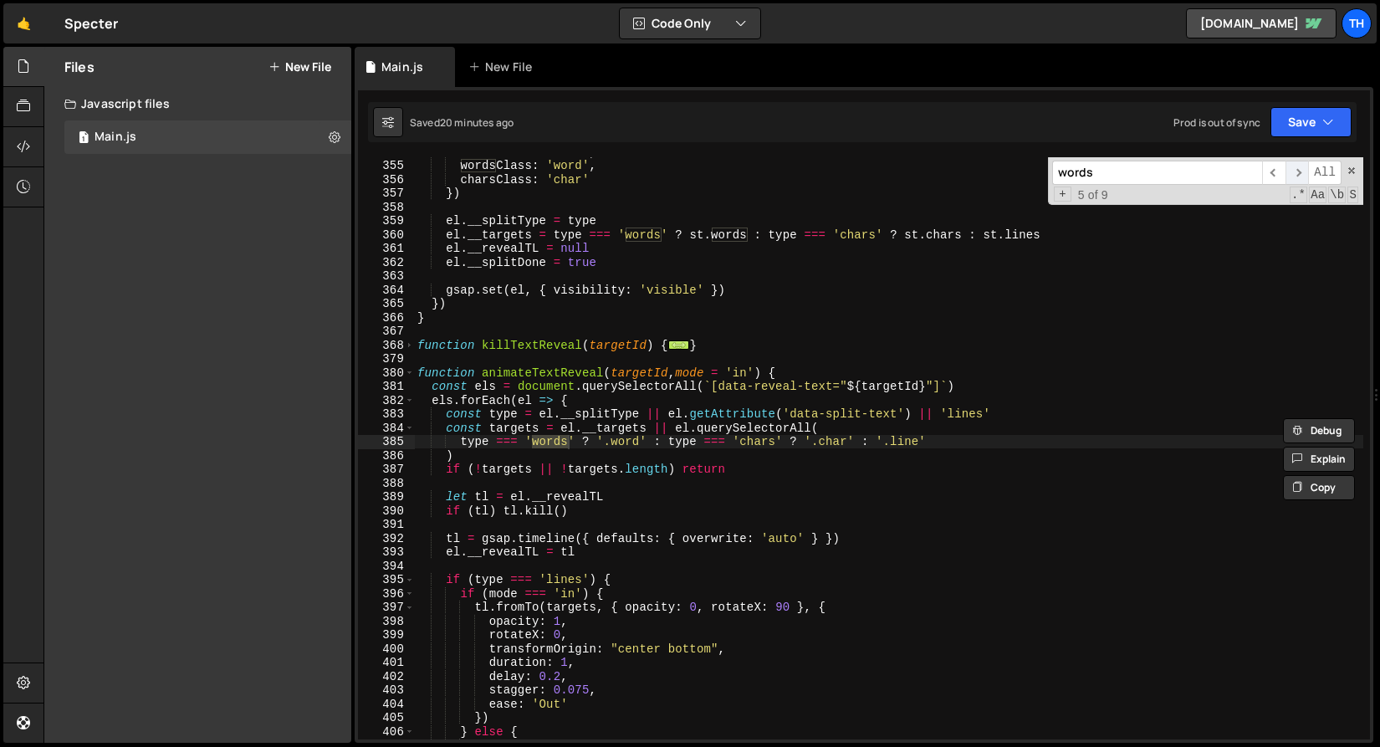
scroll to position [606, 0]
click at [1303, 175] on span "​" at bounding box center [1297, 173] width 23 height 24
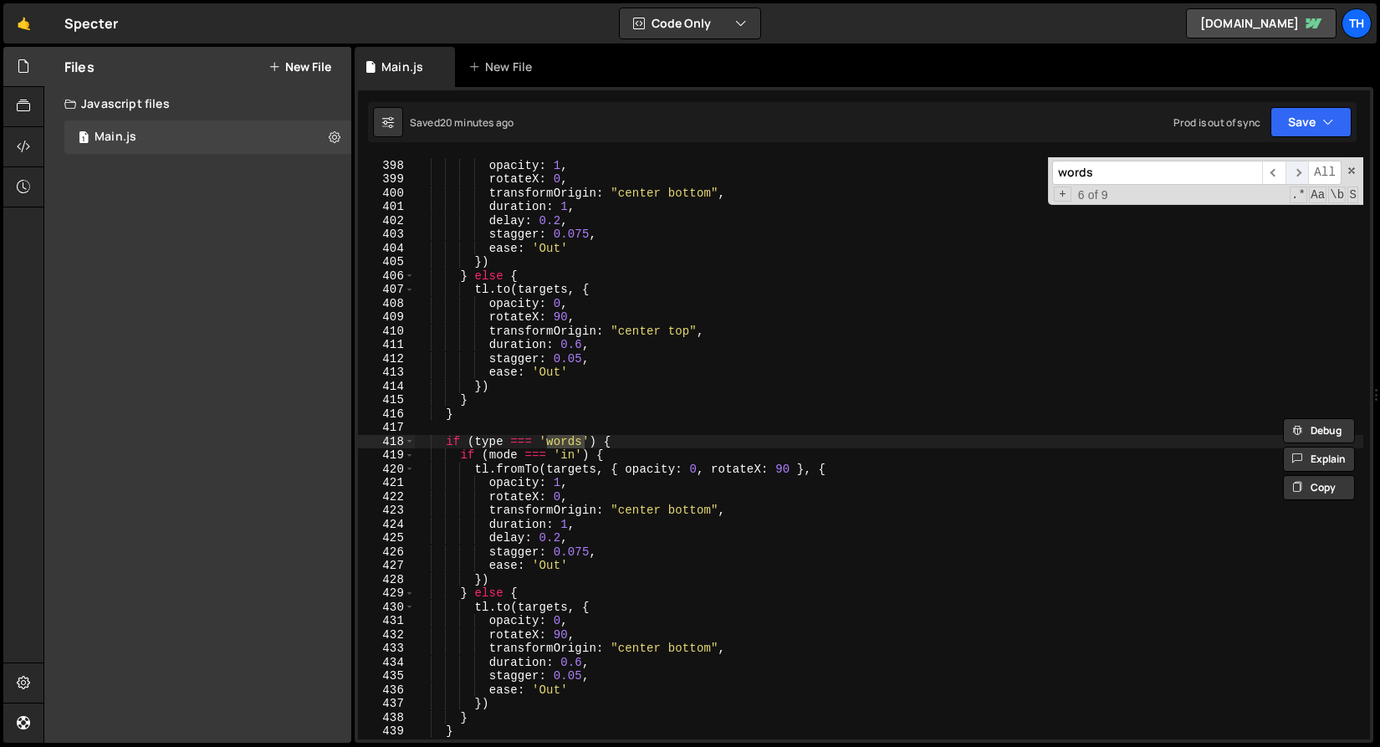
click at [1303, 175] on span "​" at bounding box center [1297, 173] width 23 height 24
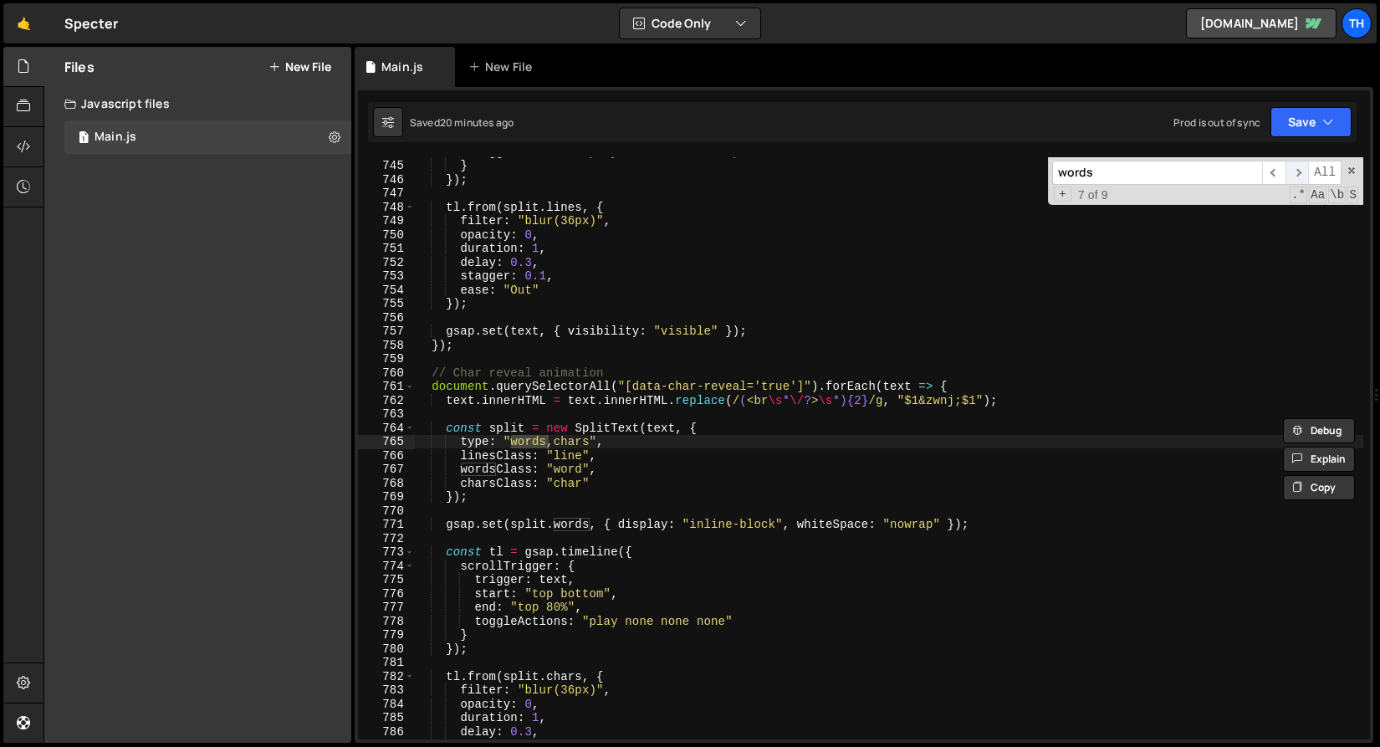
click at [1303, 175] on span "​" at bounding box center [1297, 173] width 23 height 24
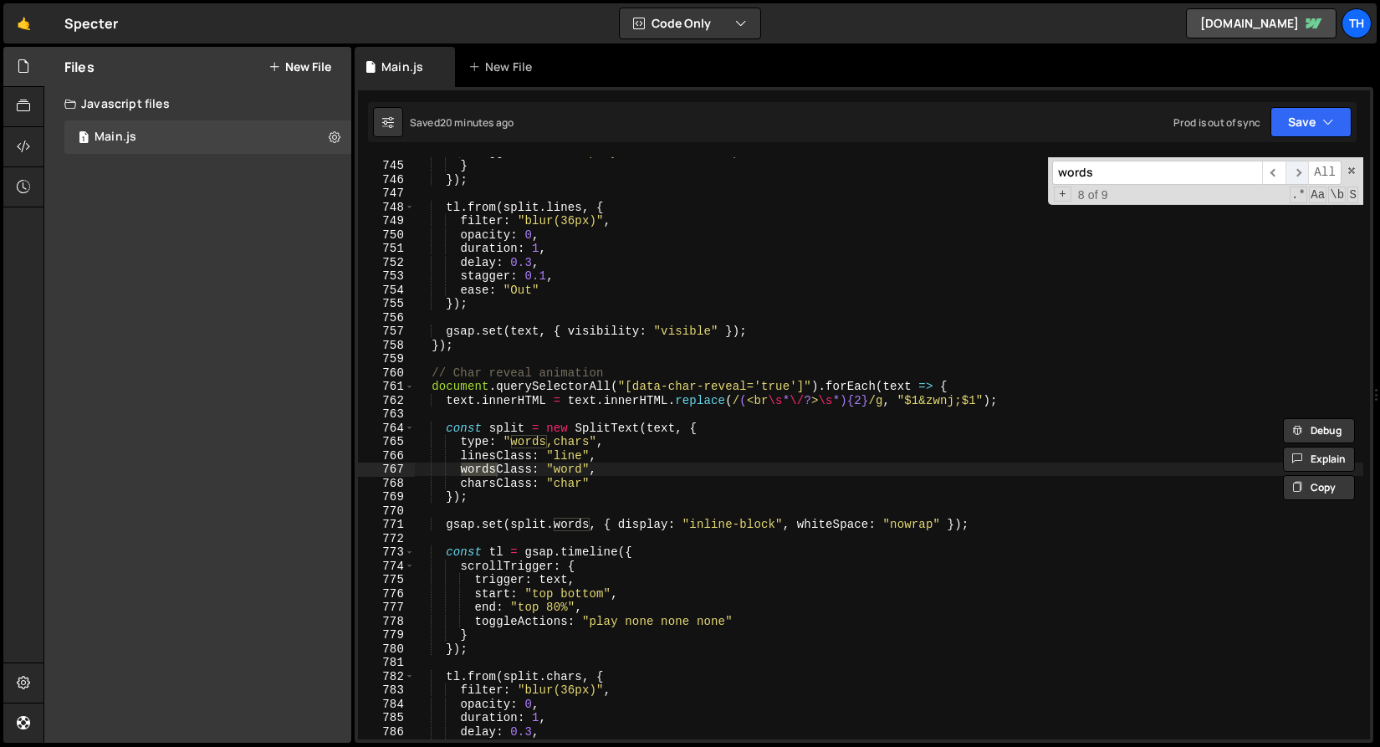
click at [1303, 175] on span "​" at bounding box center [1297, 173] width 23 height 24
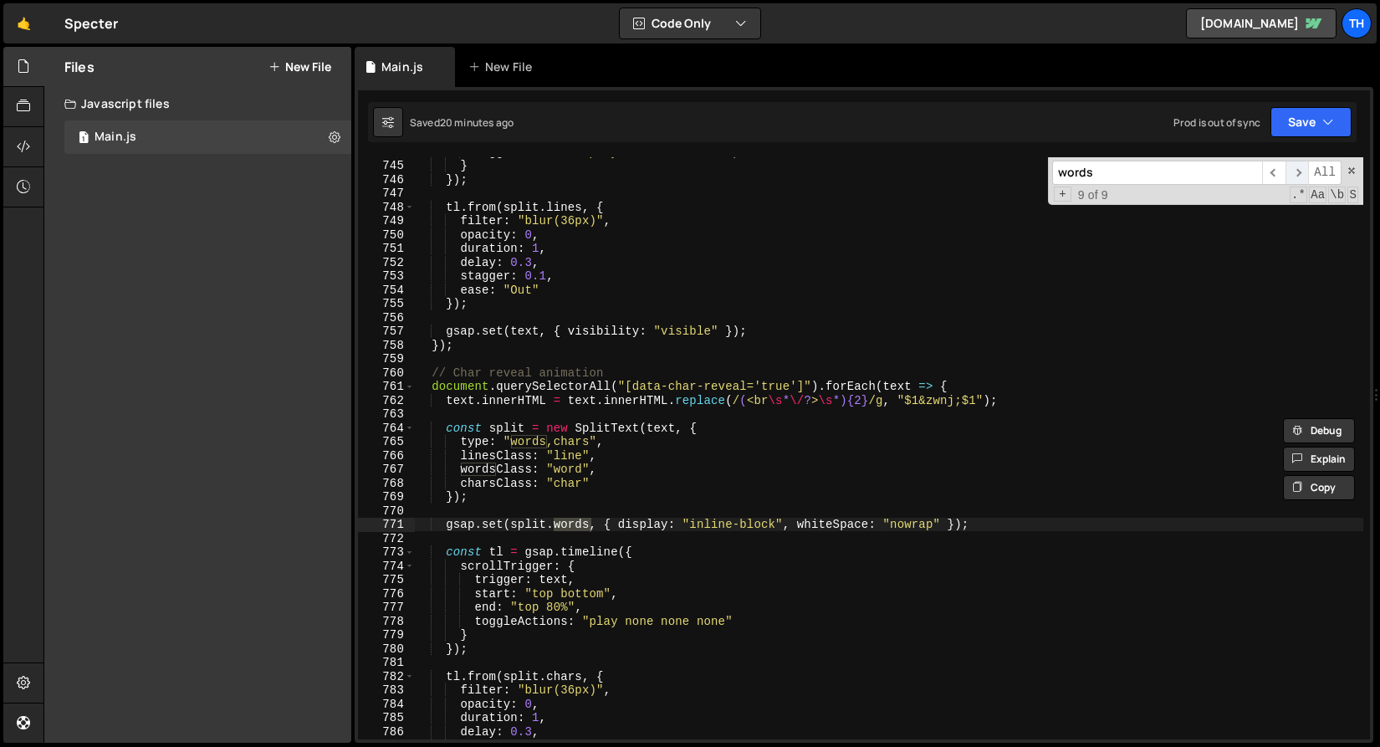
click at [1303, 175] on span "​" at bounding box center [1297, 173] width 23 height 24
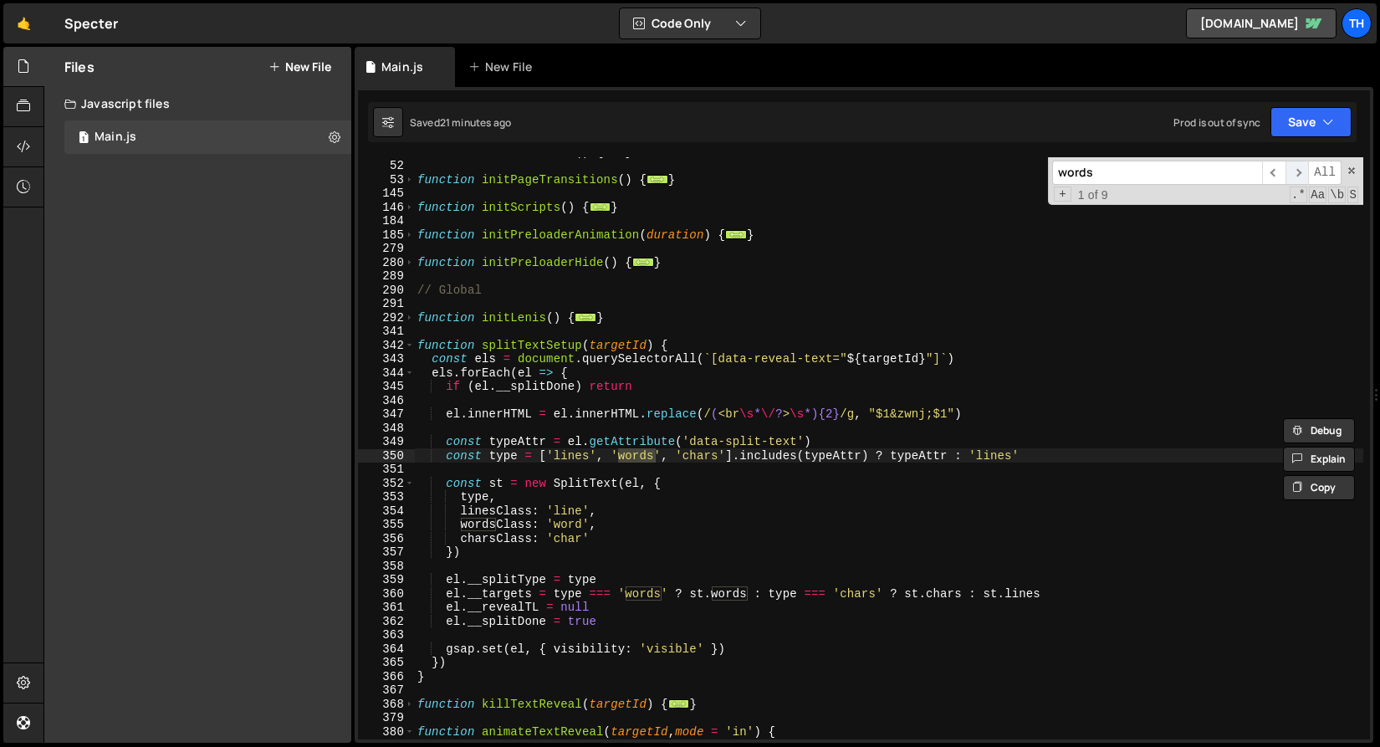
click at [1303, 175] on span "​" at bounding box center [1297, 173] width 23 height 24
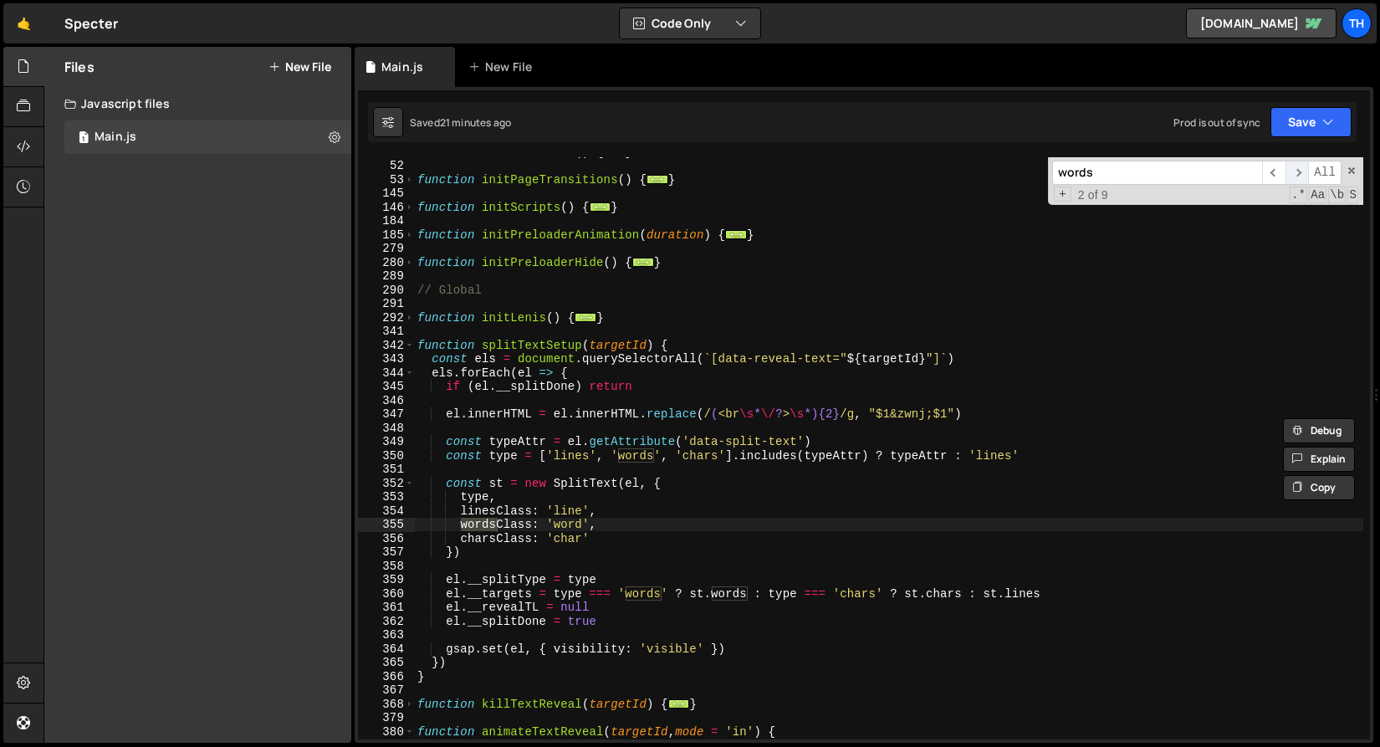
click at [1303, 175] on span "​" at bounding box center [1297, 173] width 23 height 24
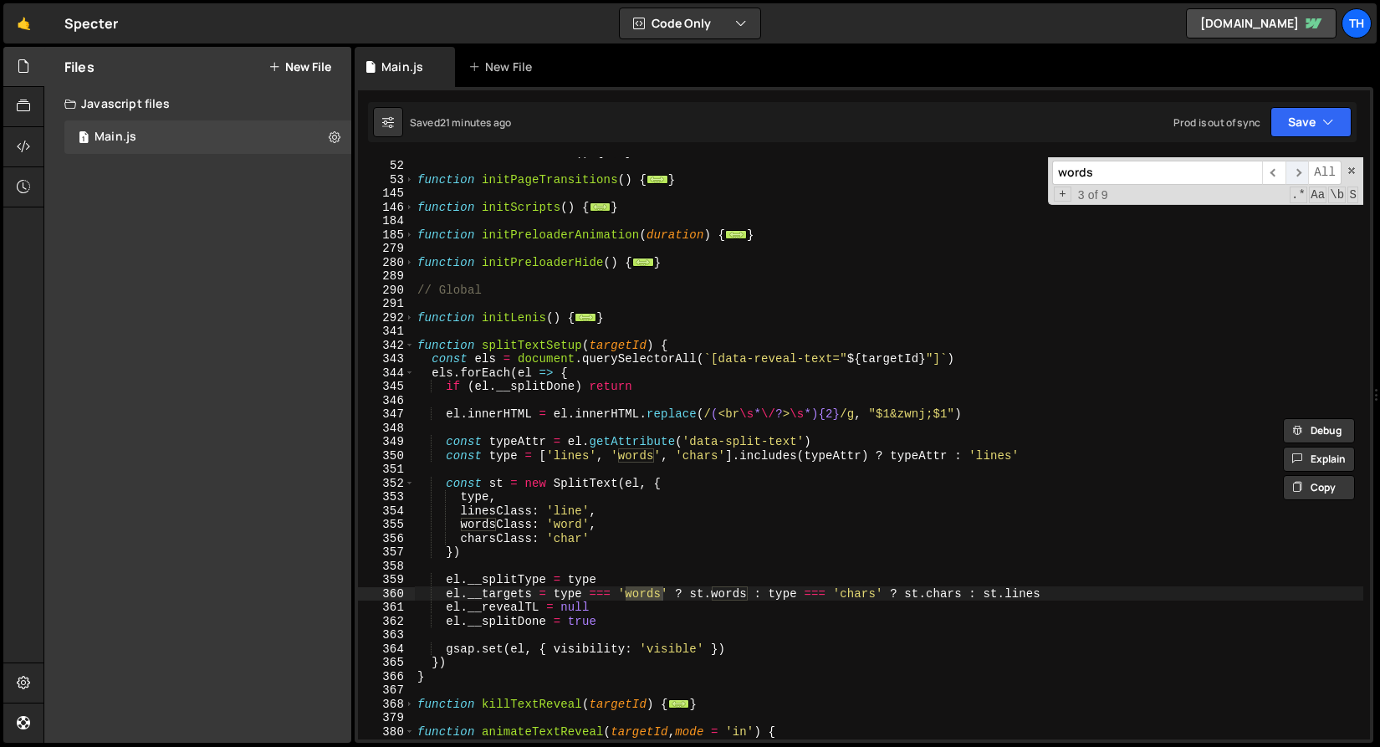
click at [1303, 175] on span "​" at bounding box center [1297, 173] width 23 height 24
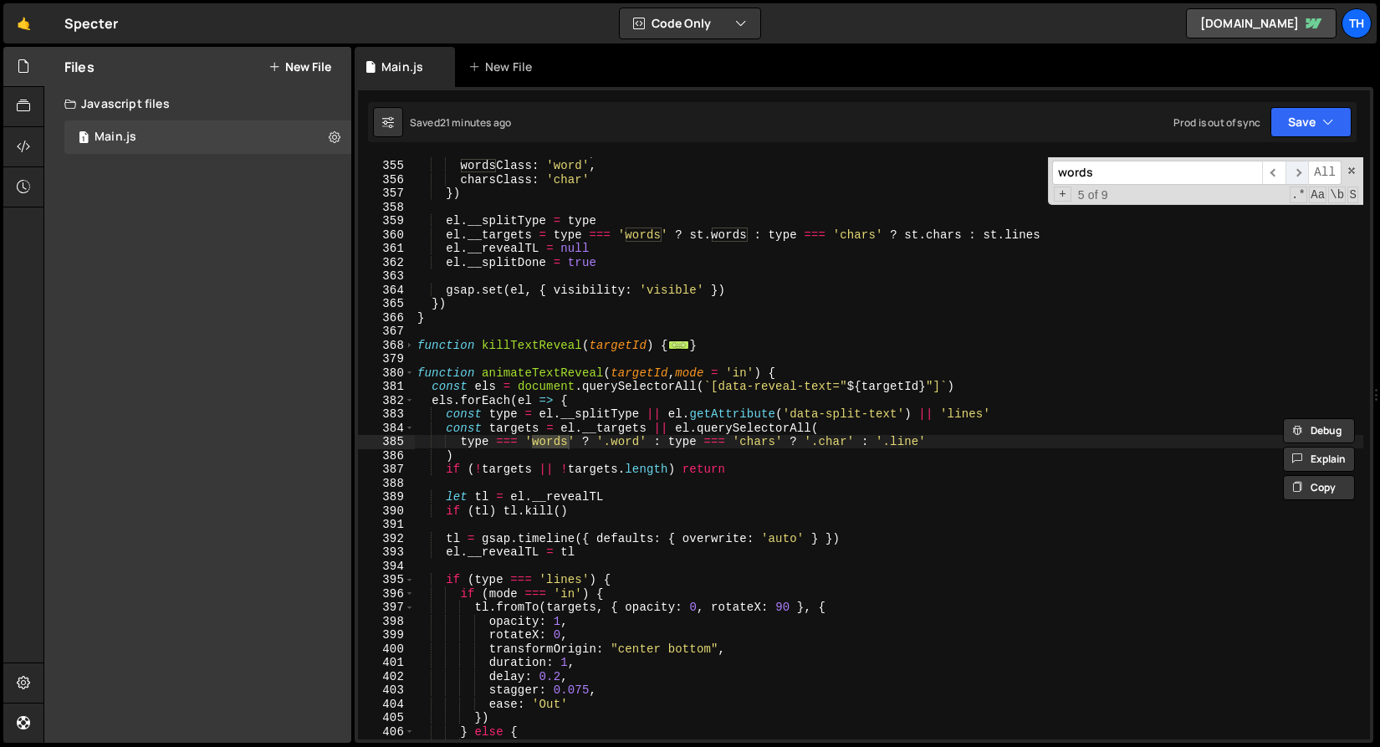
click at [1303, 175] on span "​" at bounding box center [1297, 173] width 23 height 24
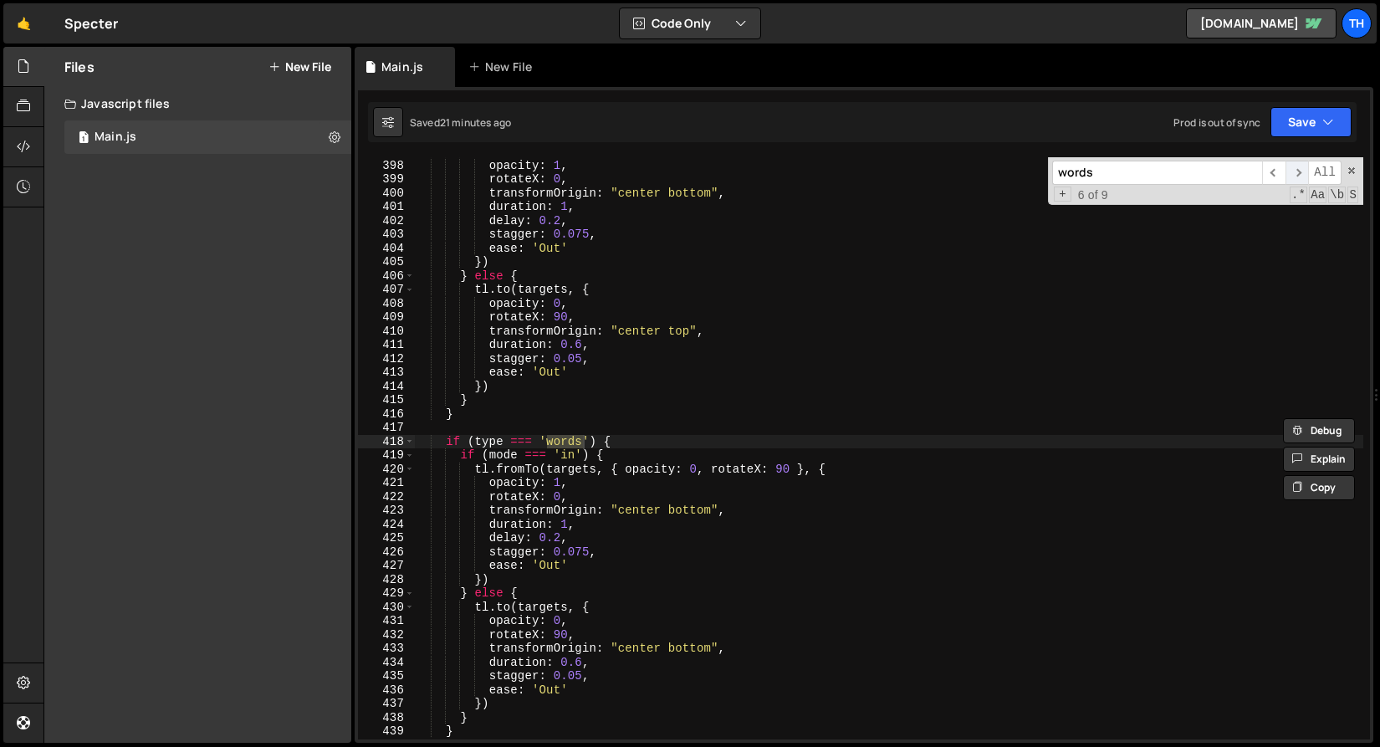
click at [1303, 175] on span "​" at bounding box center [1297, 173] width 23 height 24
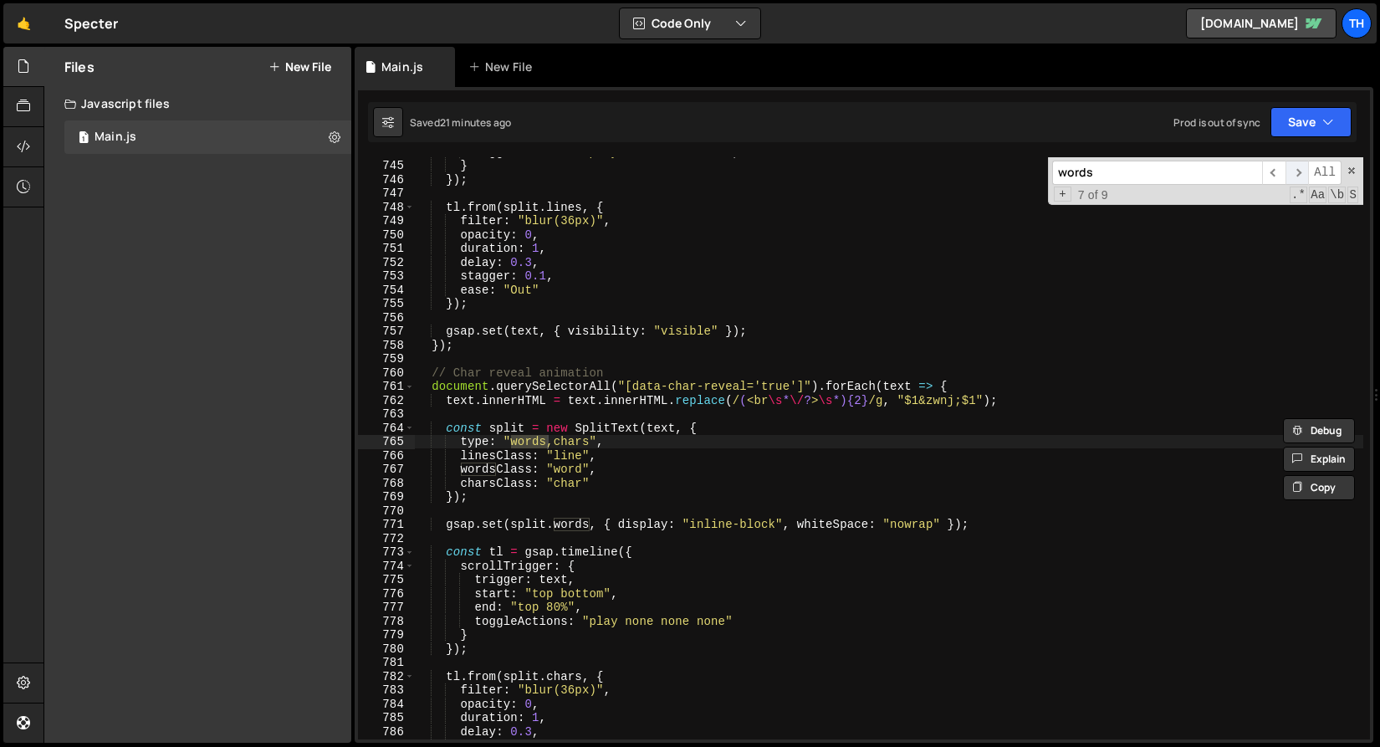
scroll to position [2400, 0]
click at [1303, 175] on span "​" at bounding box center [1297, 173] width 23 height 24
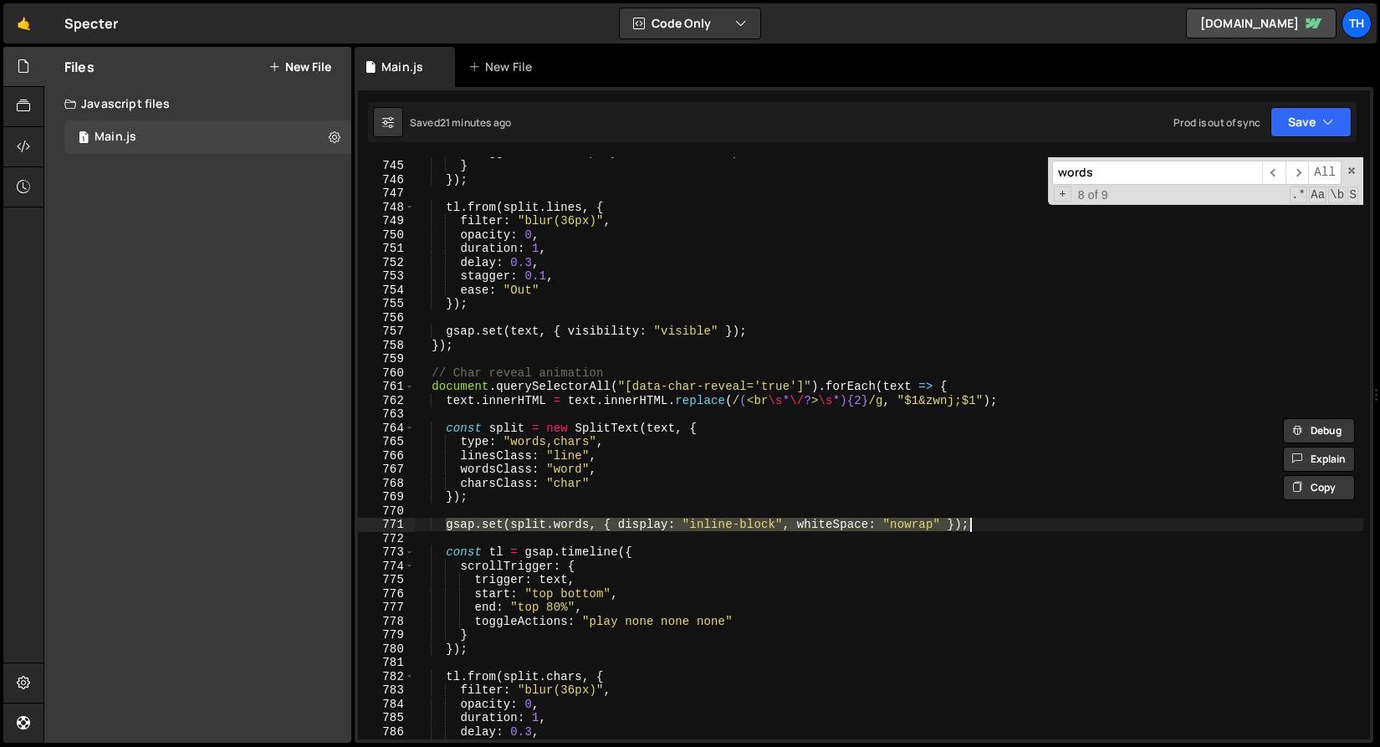
drag, startPoint x: 446, startPoint y: 527, endPoint x: 1013, endPoint y: 524, distance: 567.3
click at [1013, 524] on div "toggleActions : "play none none none" , } }) ; tl . from ( split . lines , { fi…" at bounding box center [889, 450] width 950 height 610
click at [1278, 174] on span "​" at bounding box center [1273, 173] width 23 height 24
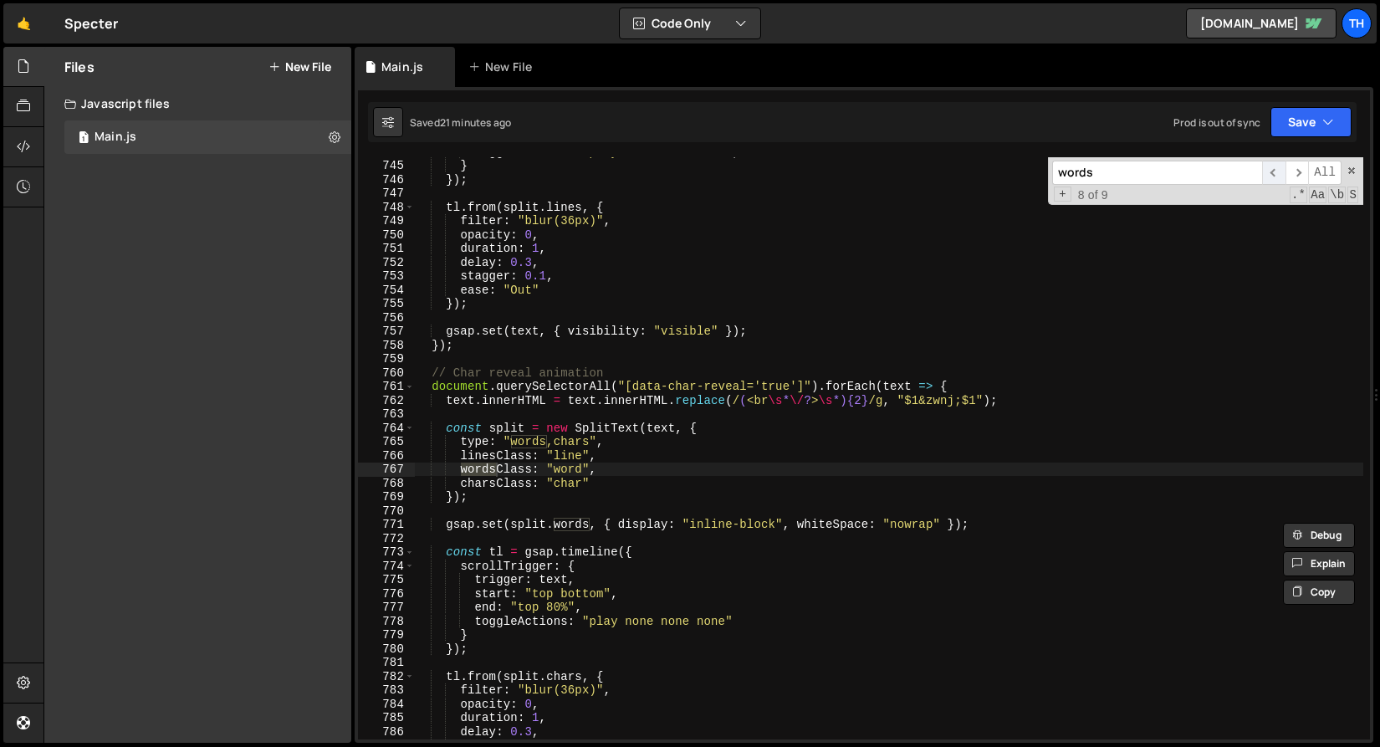
click at [1278, 173] on span "​" at bounding box center [1273, 173] width 23 height 24
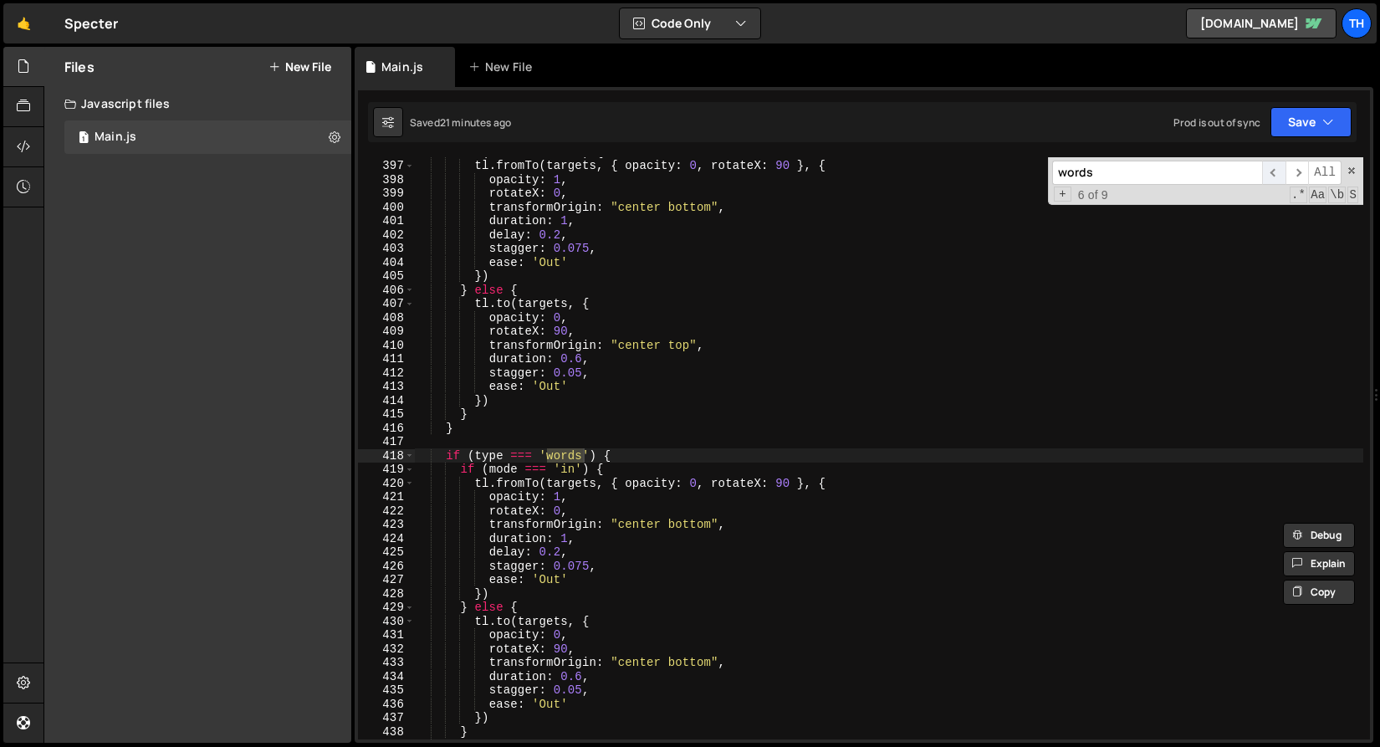
click at [1278, 173] on span "​" at bounding box center [1273, 173] width 23 height 24
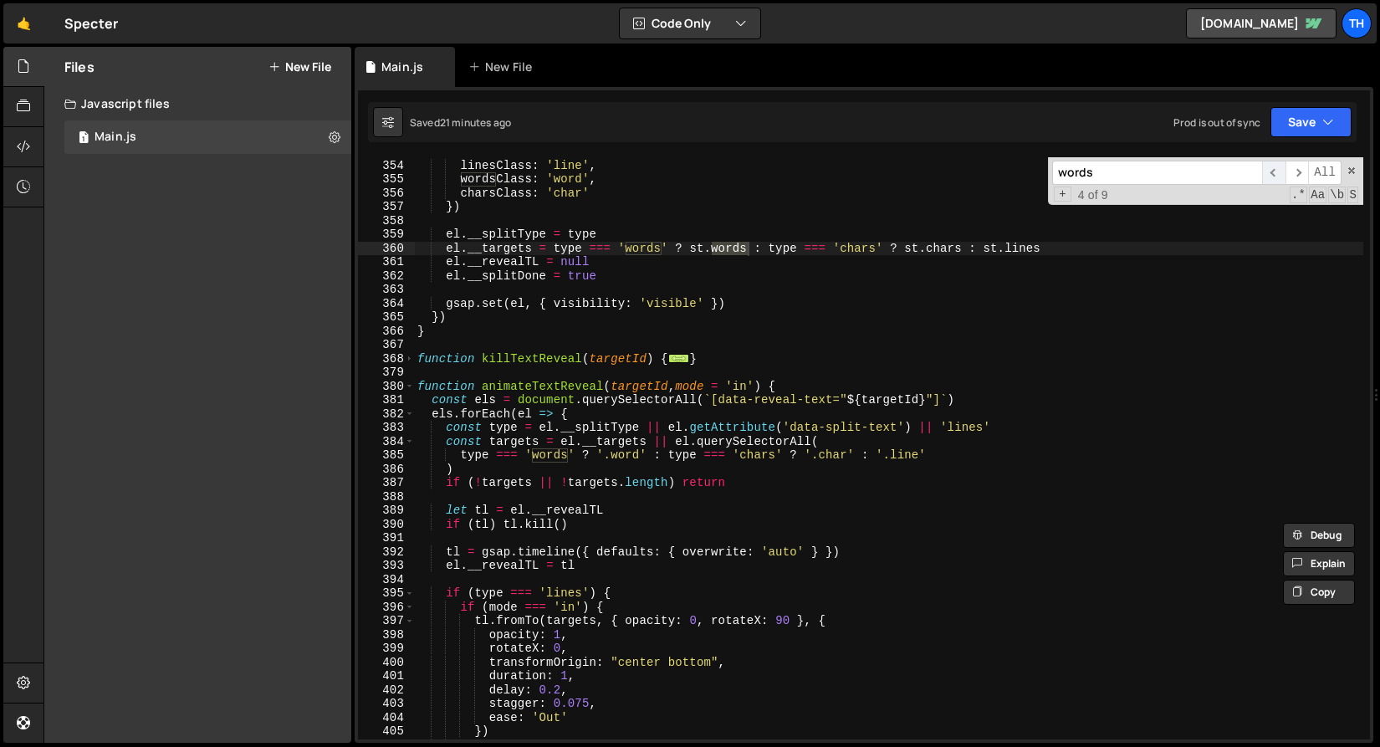
click at [1278, 173] on span "​" at bounding box center [1273, 173] width 23 height 24
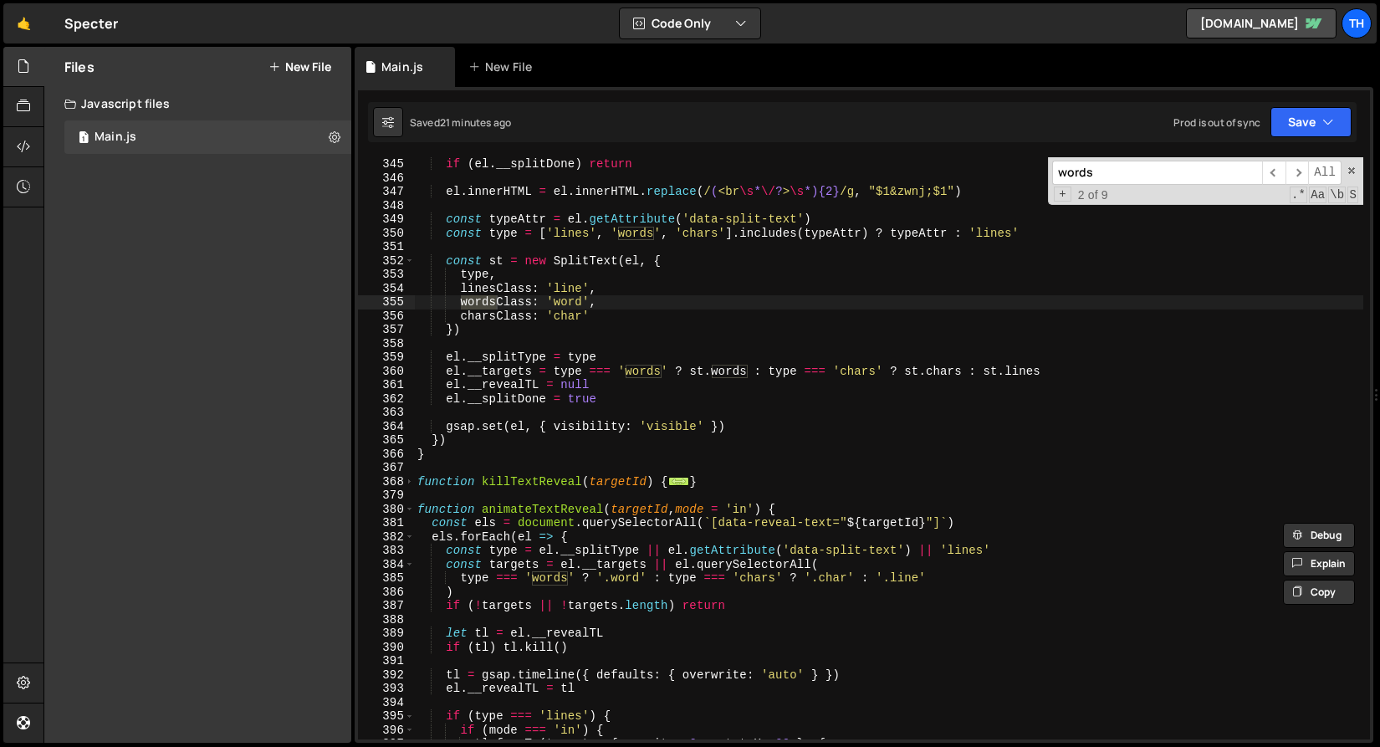
scroll to position [463, 0]
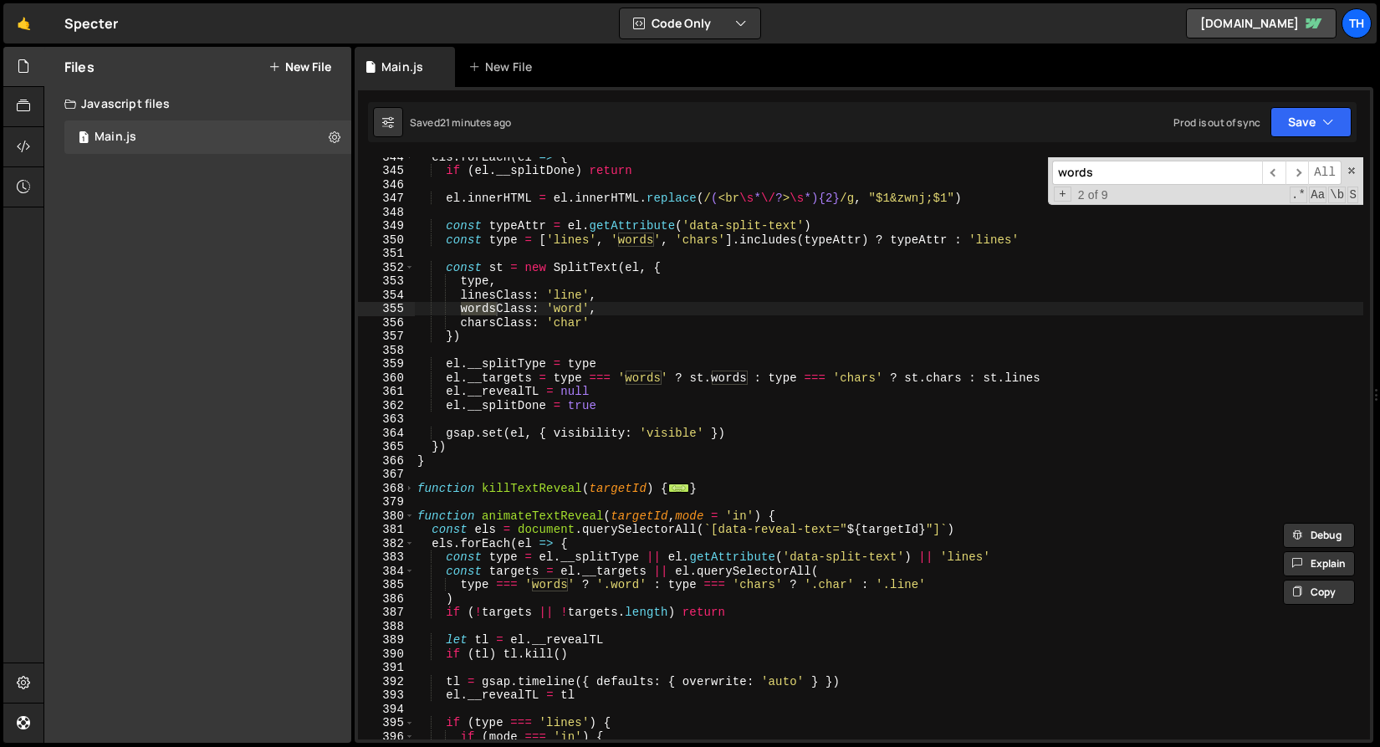
type textarea "gsap.set(el, { visibility: 'visible' })"
click at [771, 432] on div "els . forEach ( el => { if ( el . __splitDone ) return el . innerHTML = el . in…" at bounding box center [889, 455] width 950 height 610
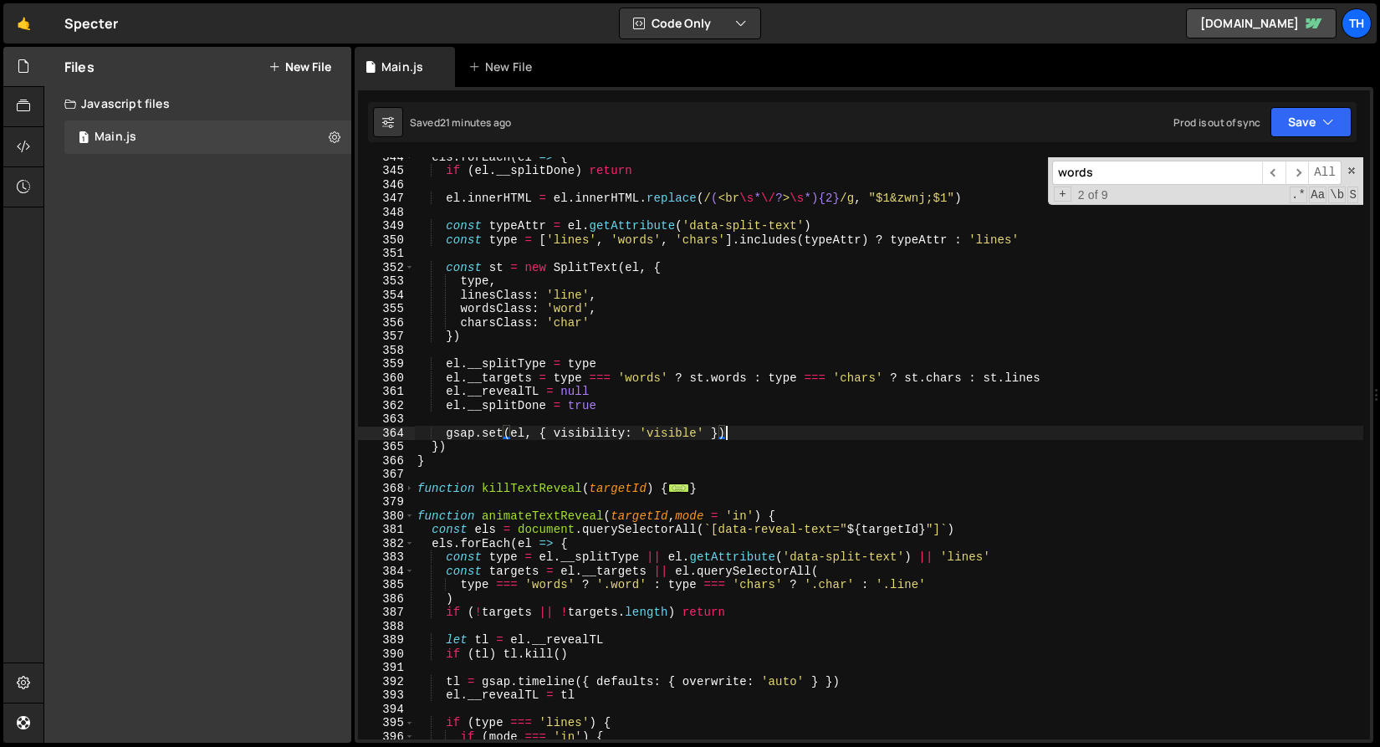
scroll to position [0, 1]
paste textarea "gsap.set(split.words, { display: "inline-block", whiteSpace: "nowrap" });"
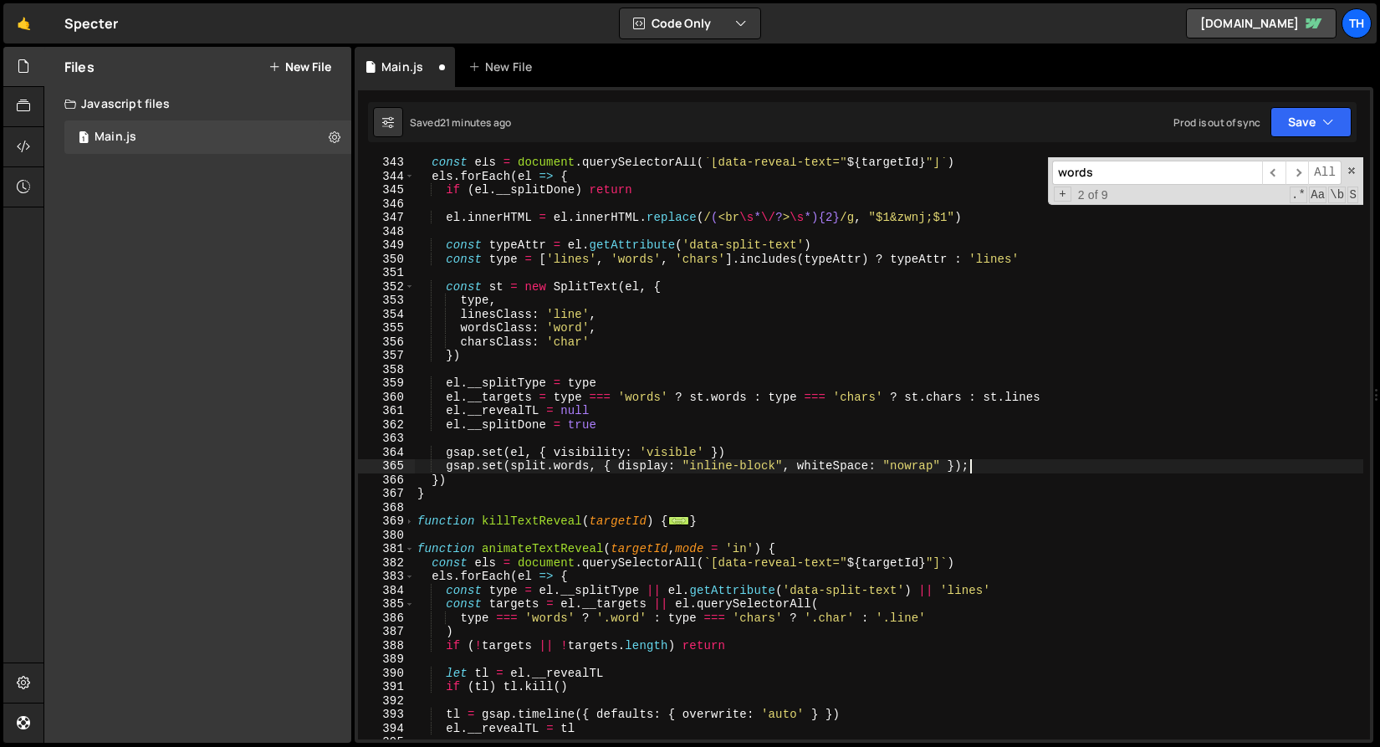
scroll to position [443, 0]
click at [1318, 120] on button "Save" at bounding box center [1311, 122] width 81 height 30
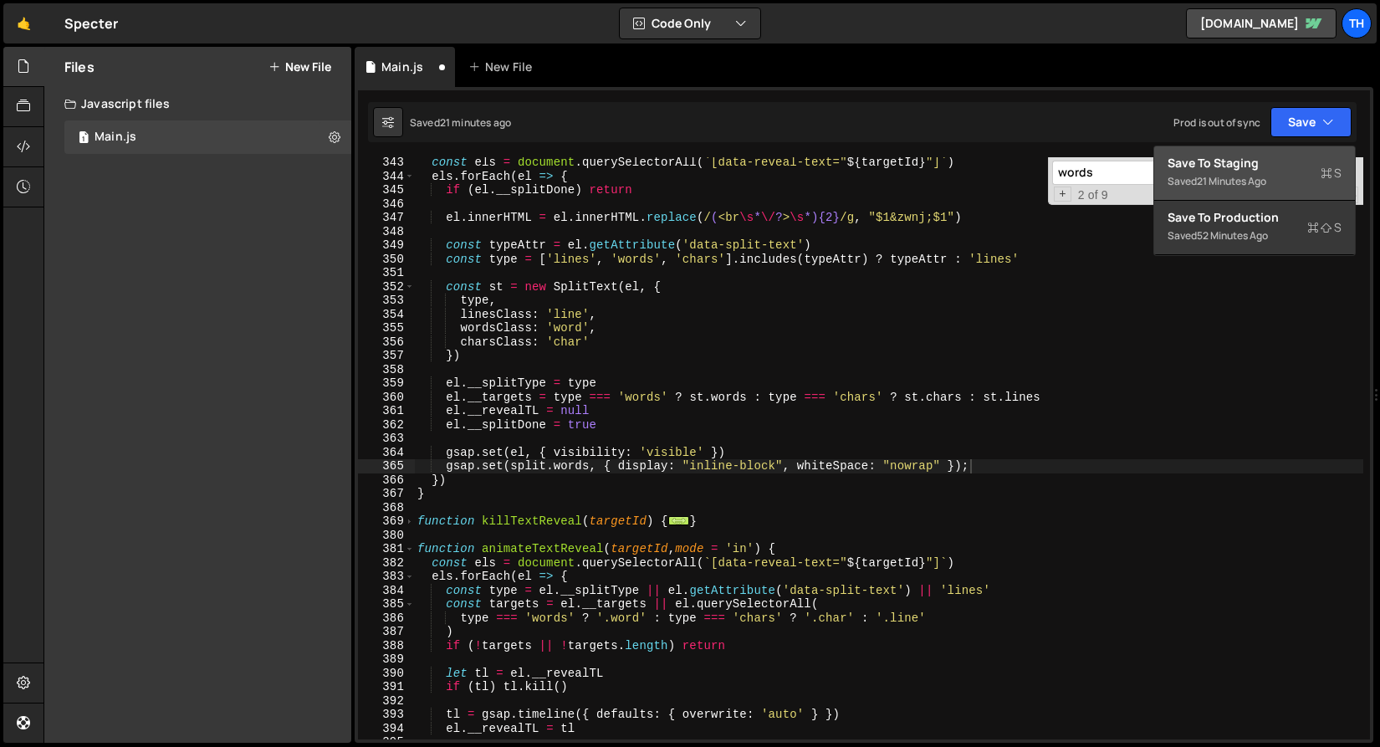
click at [1268, 167] on div "Save to Staging S" at bounding box center [1255, 163] width 174 height 17
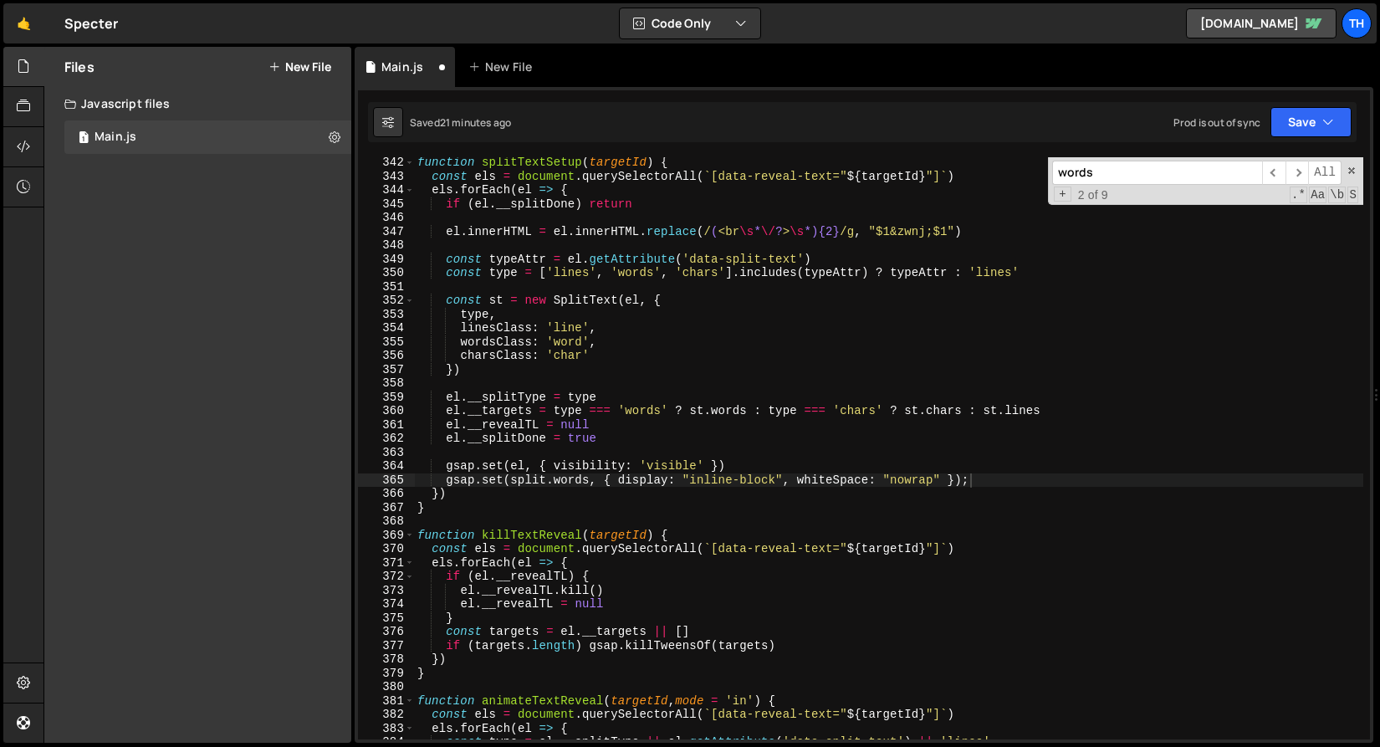
scroll to position [4723, 0]
drag, startPoint x: 799, startPoint y: 479, endPoint x: 619, endPoint y: 481, distance: 179.9
click at [619, 481] on div "function splitTextSetup ( targetId ) { const els = document . querySelectorAll …" at bounding box center [889, 461] width 950 height 610
click at [1350, 120] on button "Save" at bounding box center [1311, 122] width 81 height 30
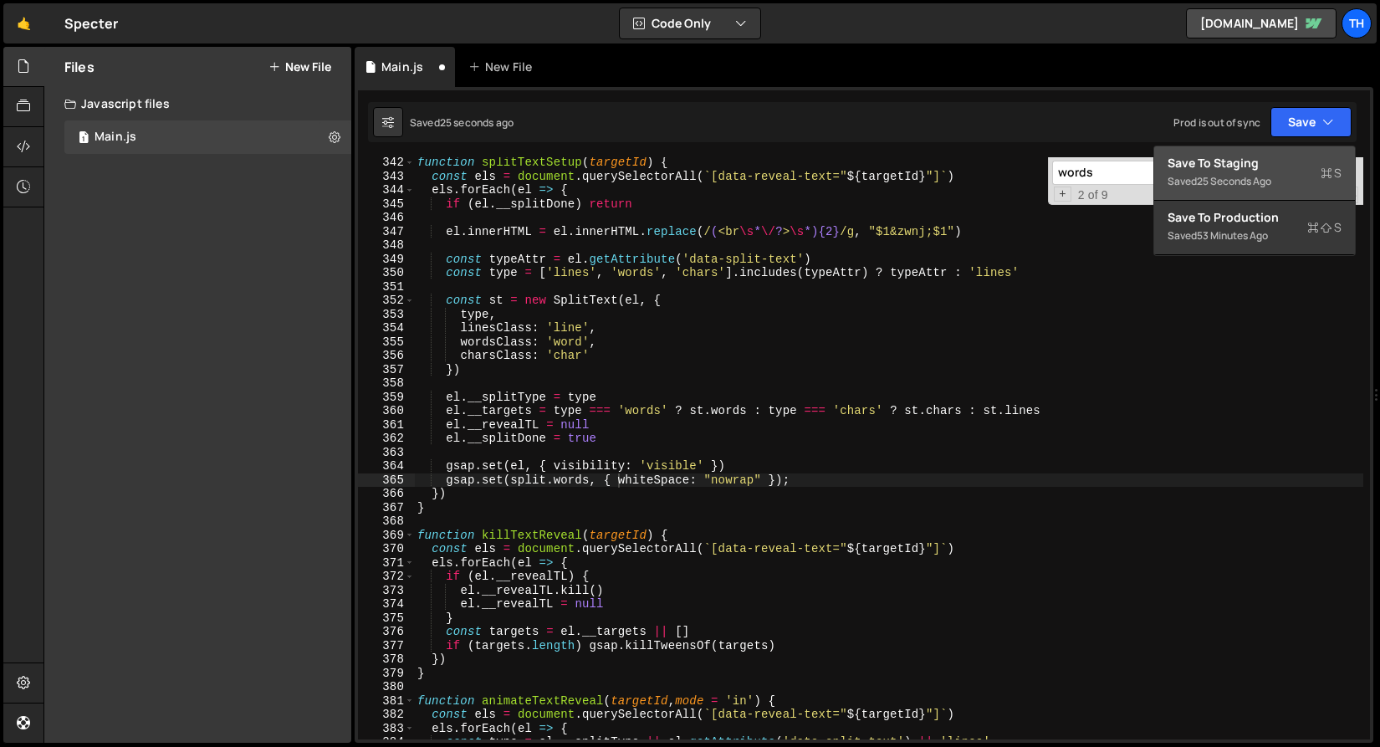
click at [1281, 168] on div "Save to Staging S" at bounding box center [1255, 163] width 174 height 17
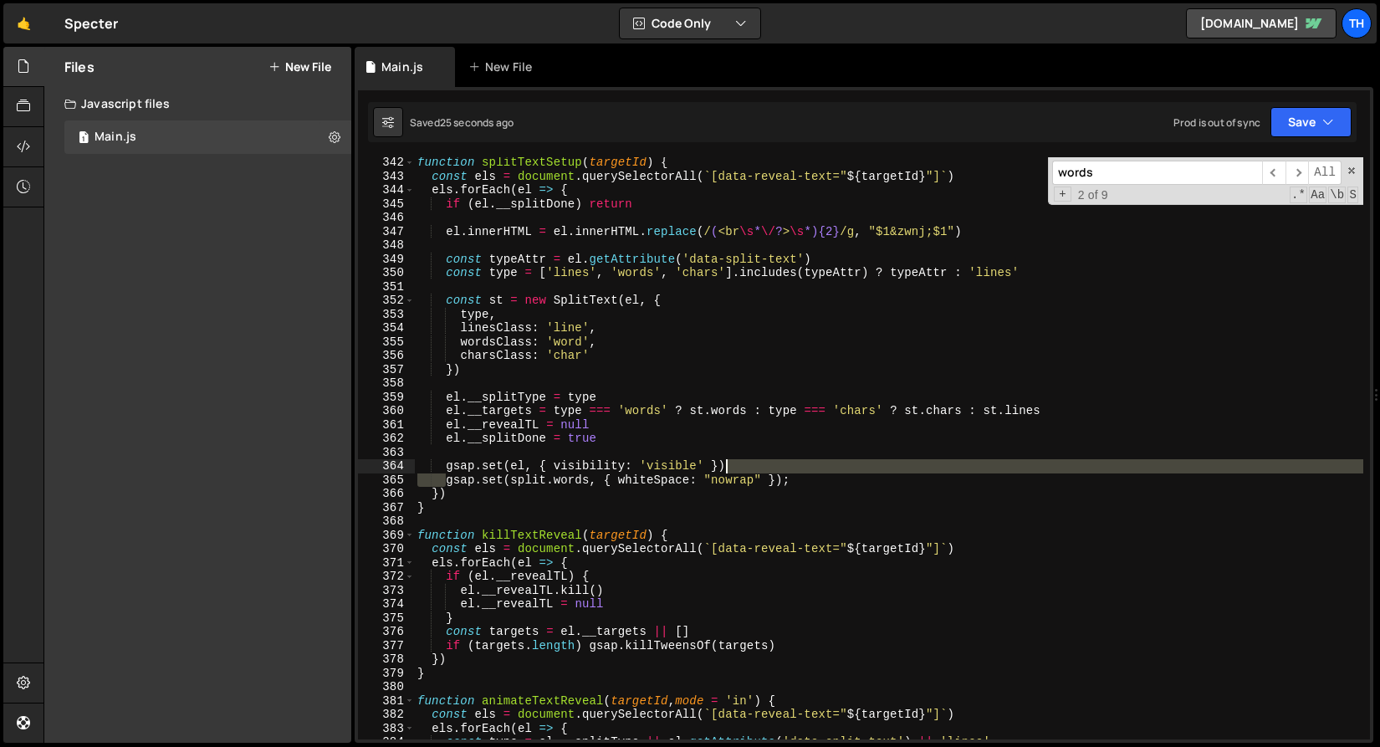
drag, startPoint x: 446, startPoint y: 480, endPoint x: 851, endPoint y: 471, distance: 405.0
click at [851, 471] on div "function splitTextSetup ( targetId ) { const els = document . querySelectorAll …" at bounding box center [889, 461] width 950 height 610
click at [846, 477] on div "function splitTextSetup ( targetId ) { const els = document . querySelectorAll …" at bounding box center [889, 461] width 950 height 610
type textarea "gsap.set(split.words, { whiteSpace: "nowrap" });"
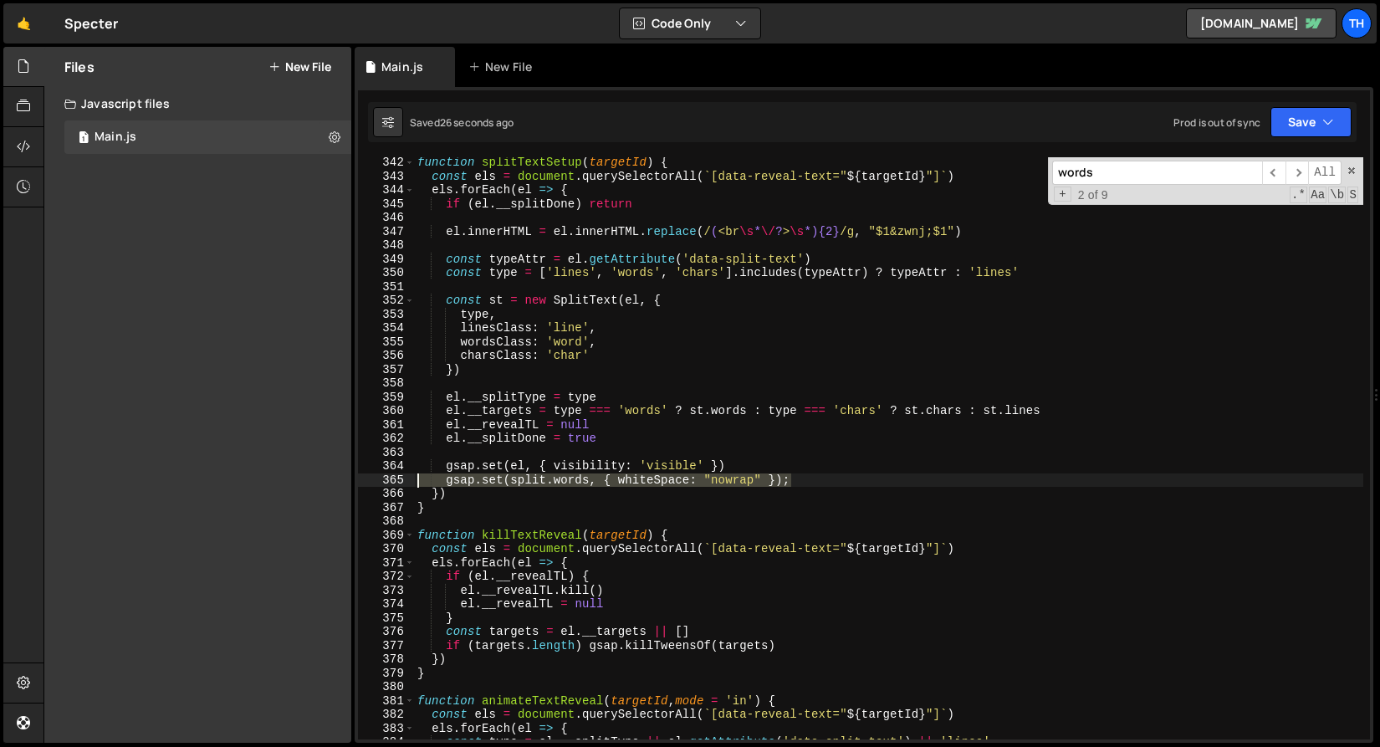
drag, startPoint x: 667, startPoint y: 474, endPoint x: 199, endPoint y: 476, distance: 467.7
click at [199, 476] on div "Files New File Javascript files 1 Main.js 0 CSS files Copy share link Edit File…" at bounding box center [712, 395] width 1337 height 697
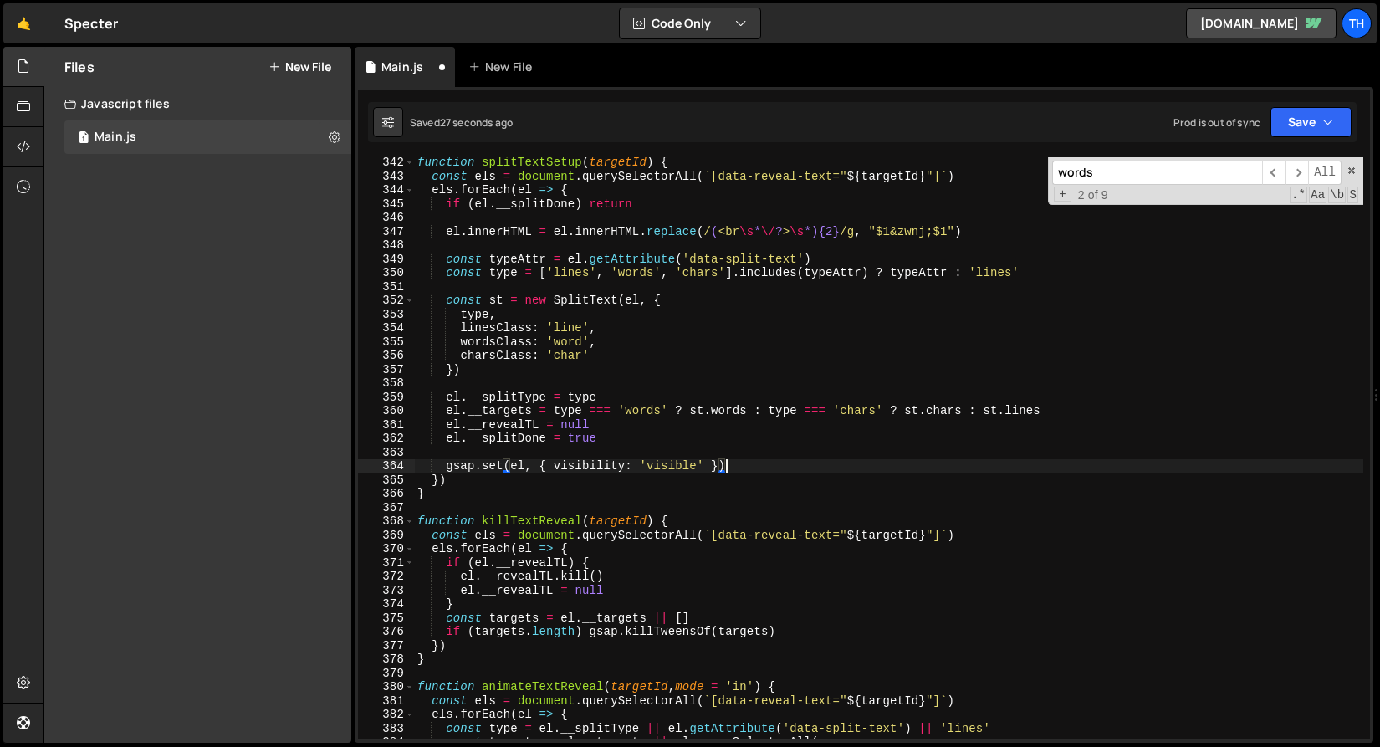
scroll to position [4569, 0]
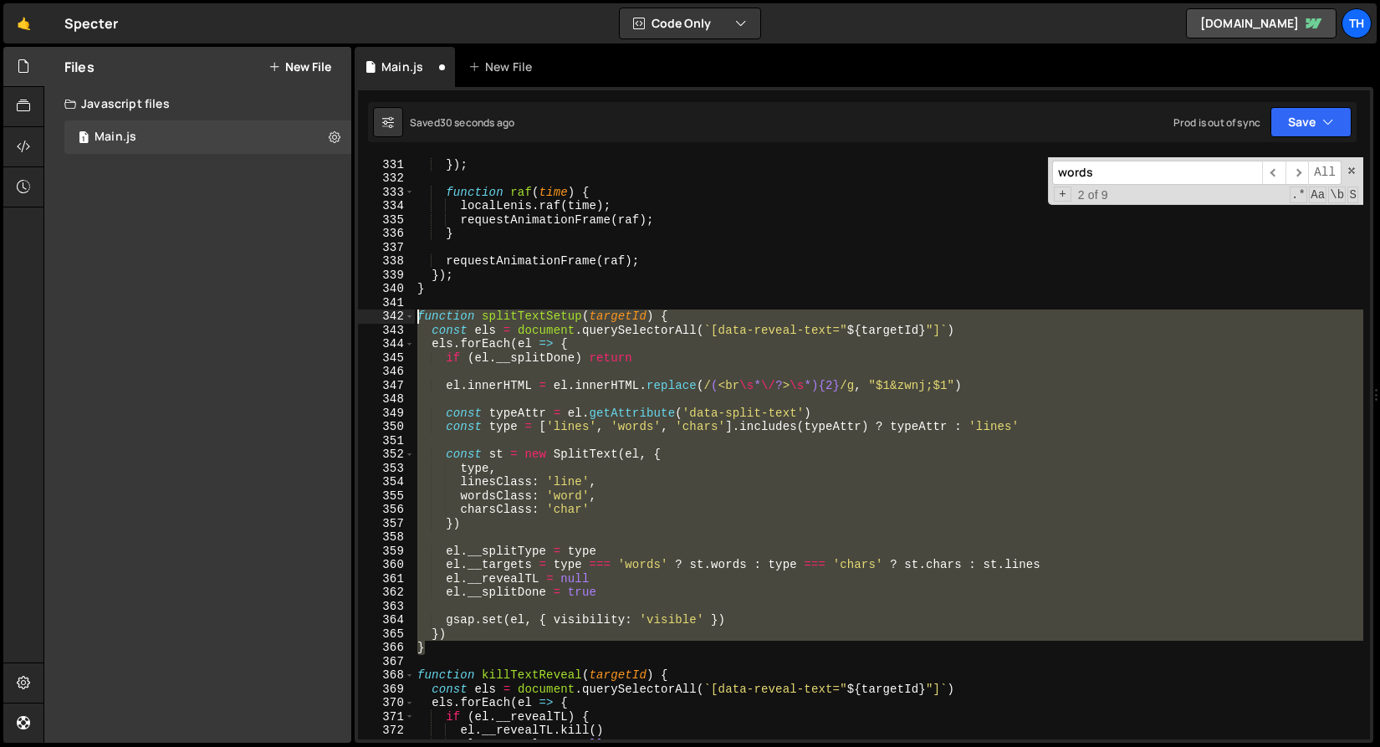
drag, startPoint x: 452, startPoint y: 648, endPoint x: 256, endPoint y: 321, distance: 380.5
click at [256, 321] on div "Files New File Javascript files 1 Main.js 0 CSS files Copy share link Edit File…" at bounding box center [712, 395] width 1337 height 697
paste textarea "}"
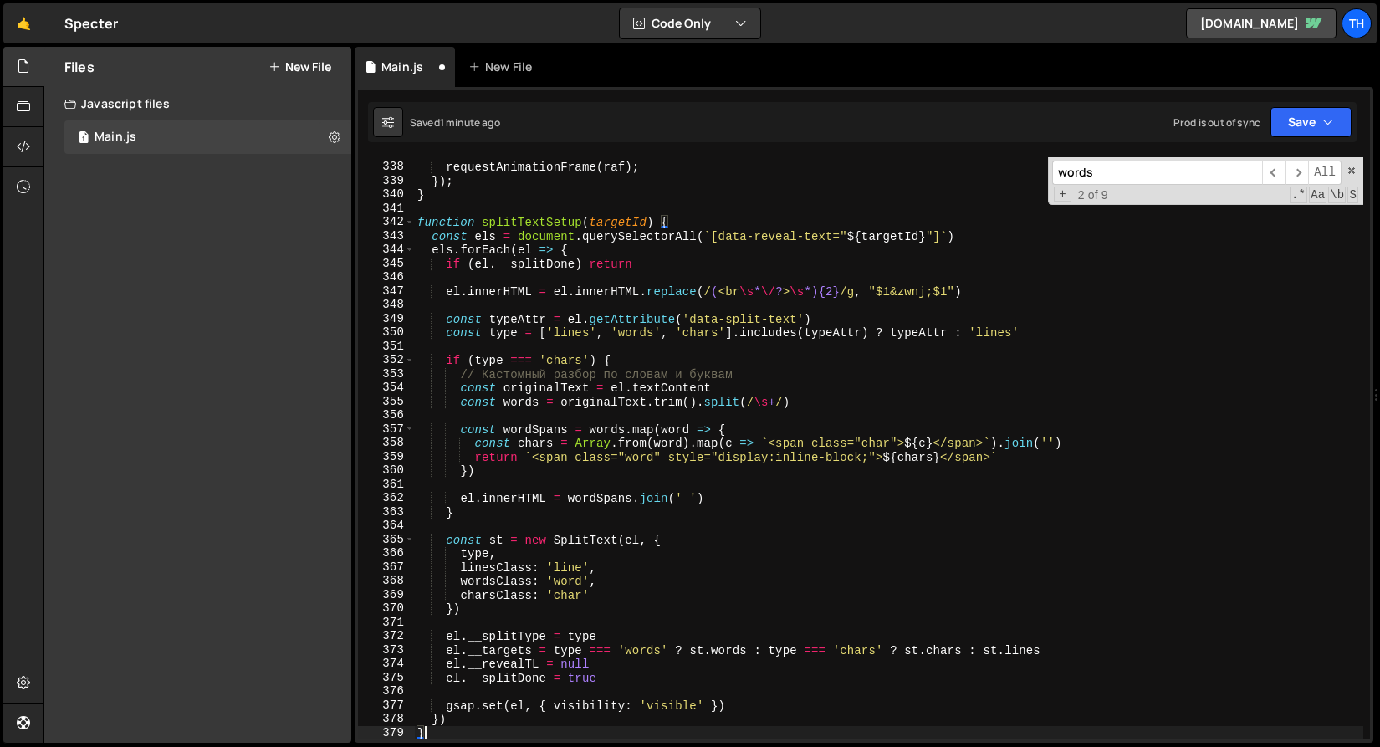
scroll to position [4663, 0]
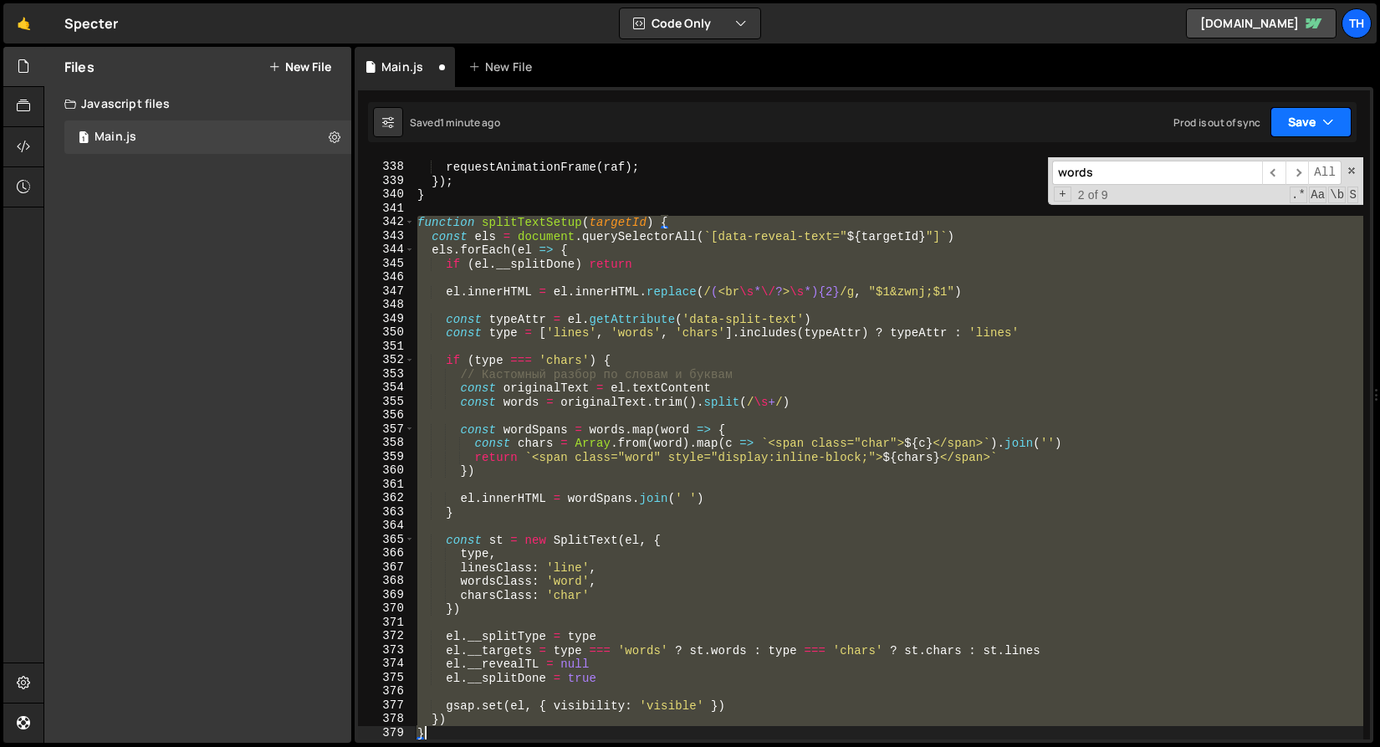
click at [1302, 120] on button "Save" at bounding box center [1311, 122] width 81 height 30
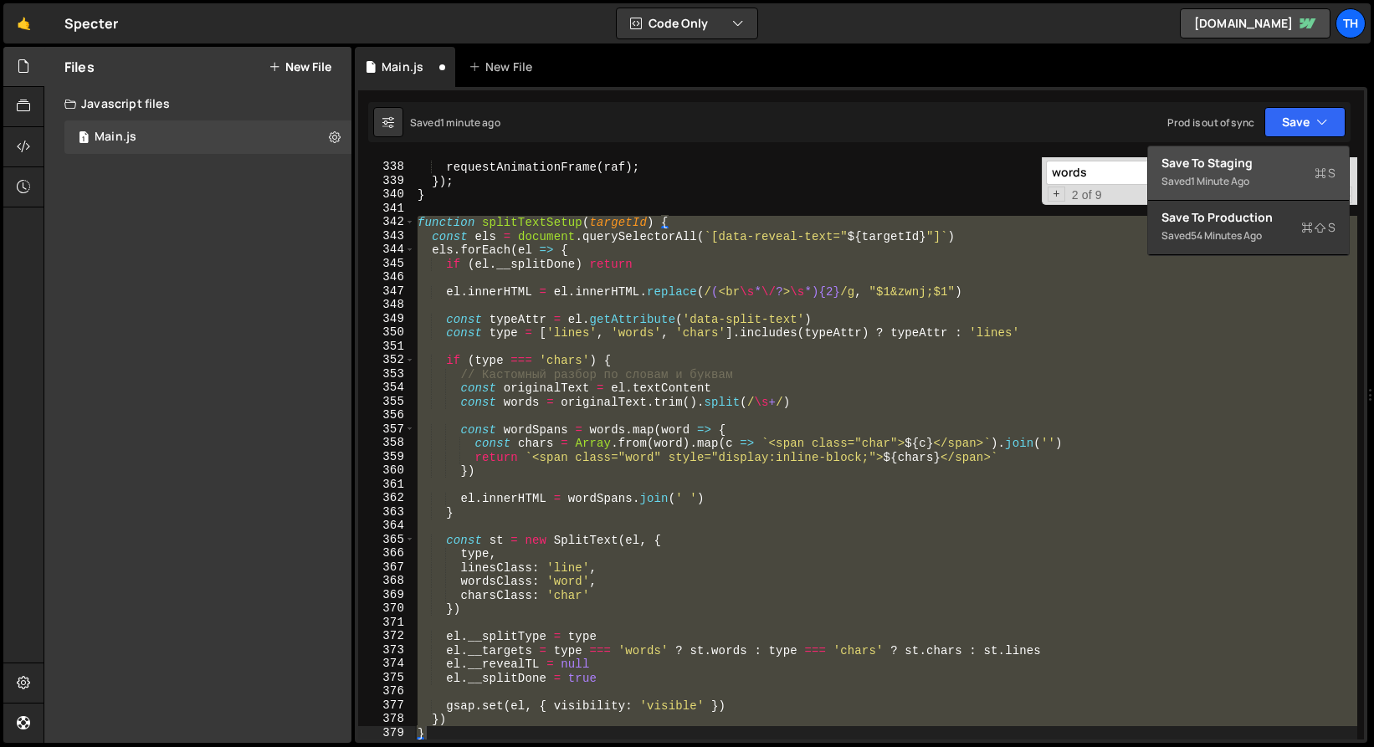
click at [1261, 163] on div "Save to Staging S" at bounding box center [1248, 163] width 174 height 17
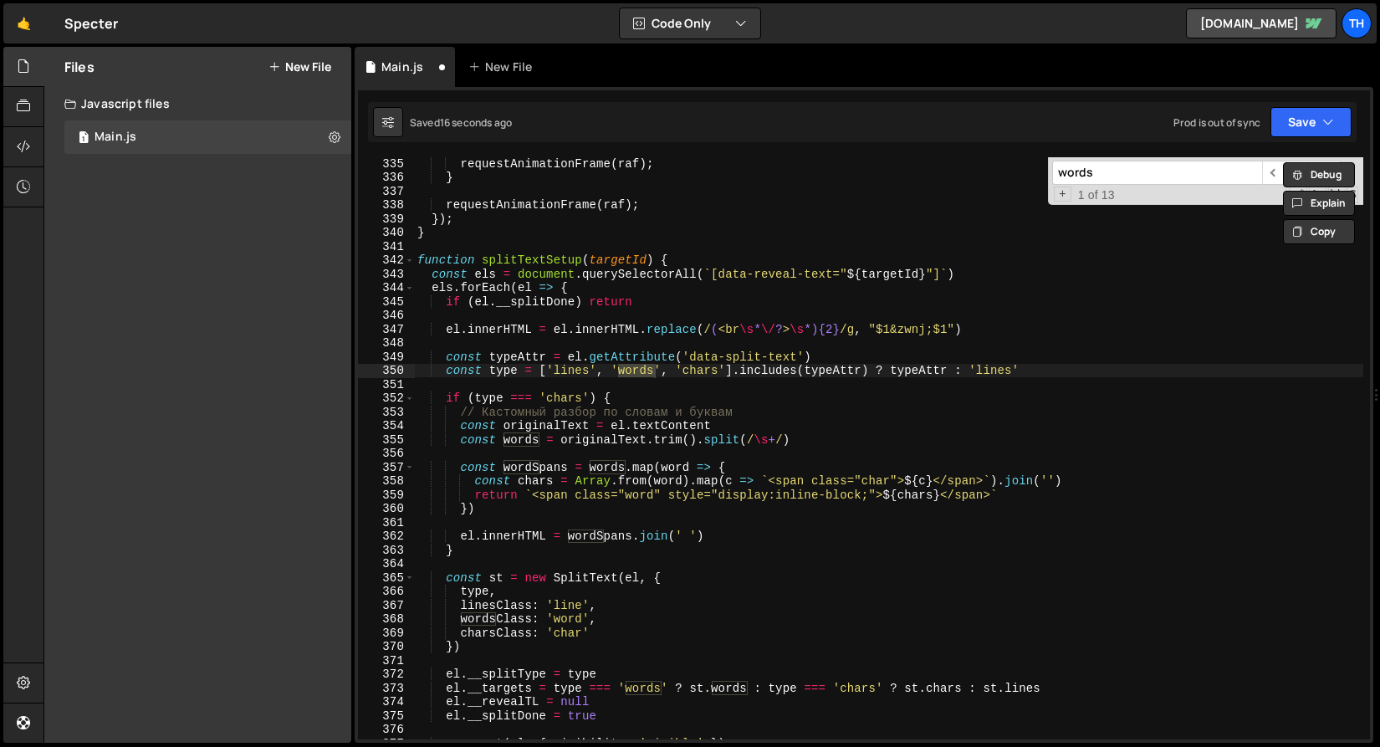
scroll to position [4684, 0]
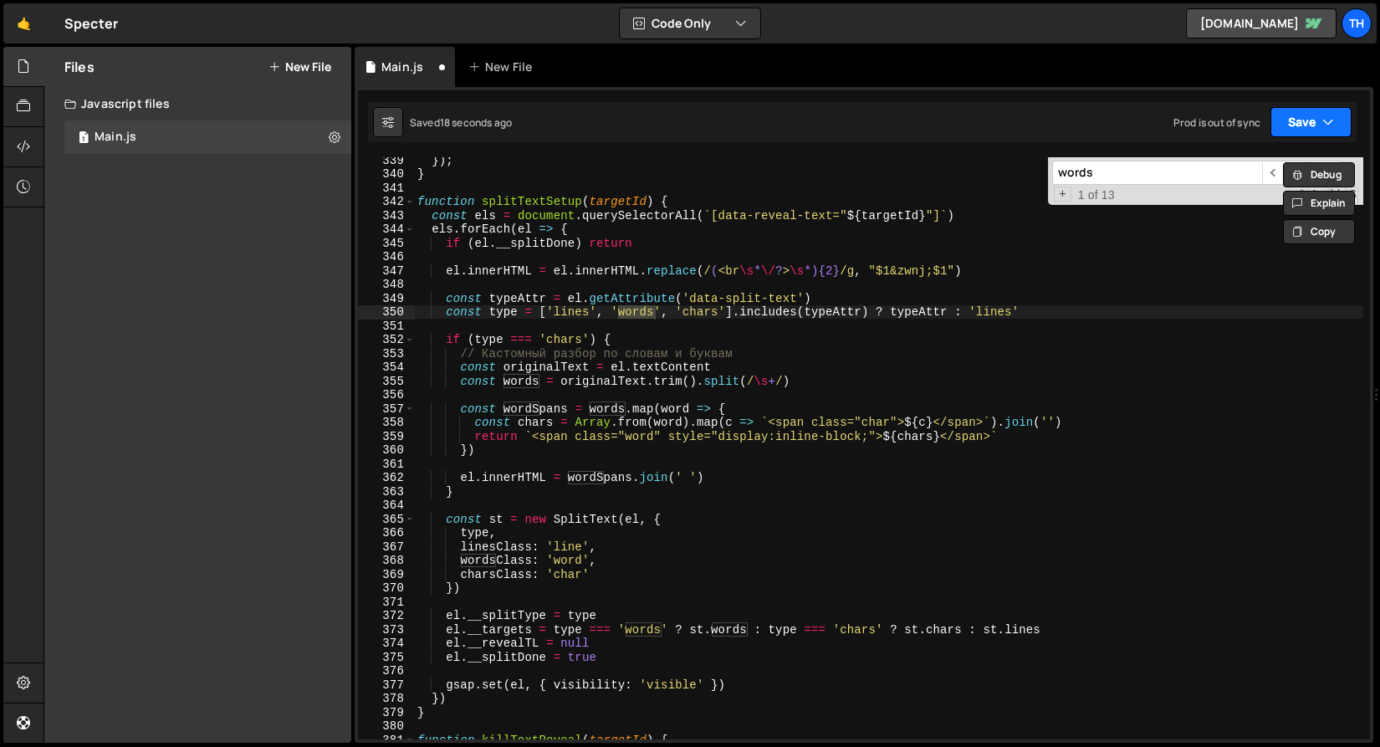
click at [1307, 113] on button "Save" at bounding box center [1311, 122] width 81 height 30
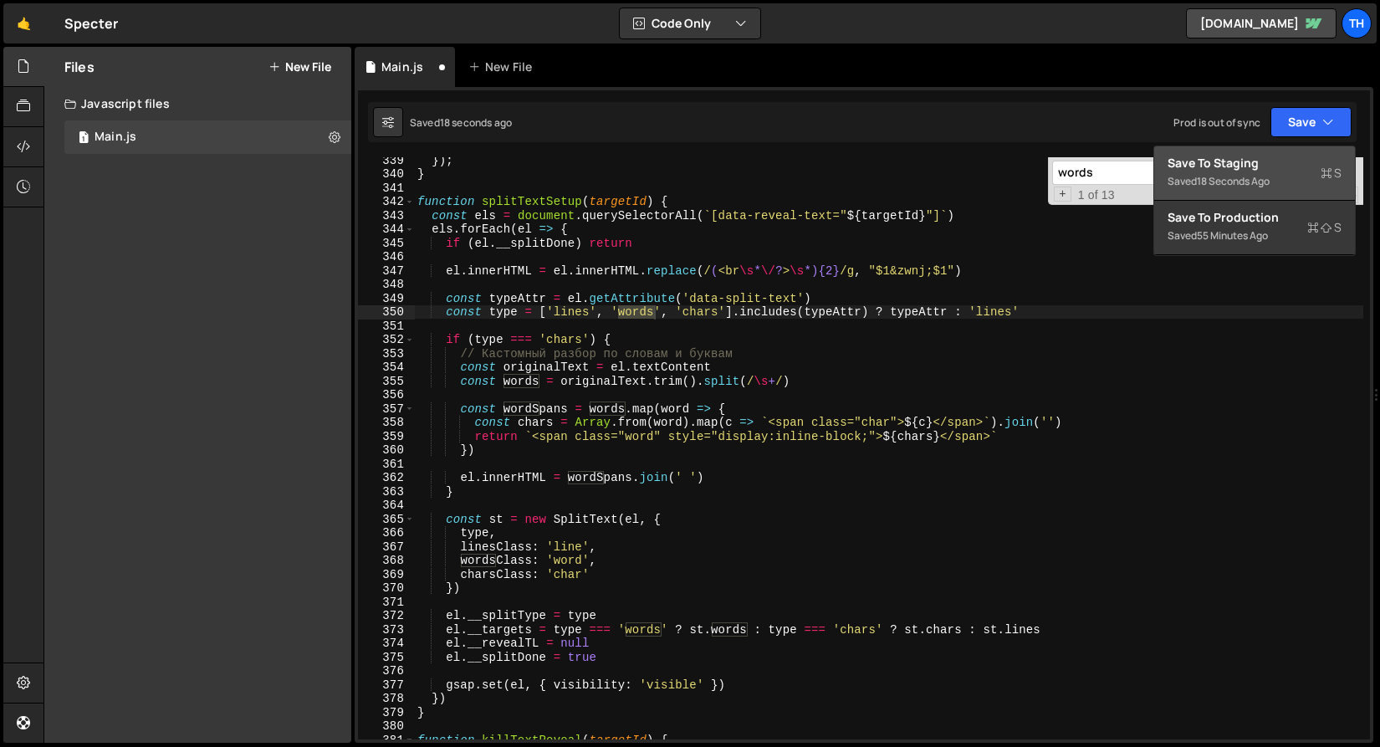
click at [1271, 157] on div "Save to Staging S" at bounding box center [1255, 163] width 174 height 17
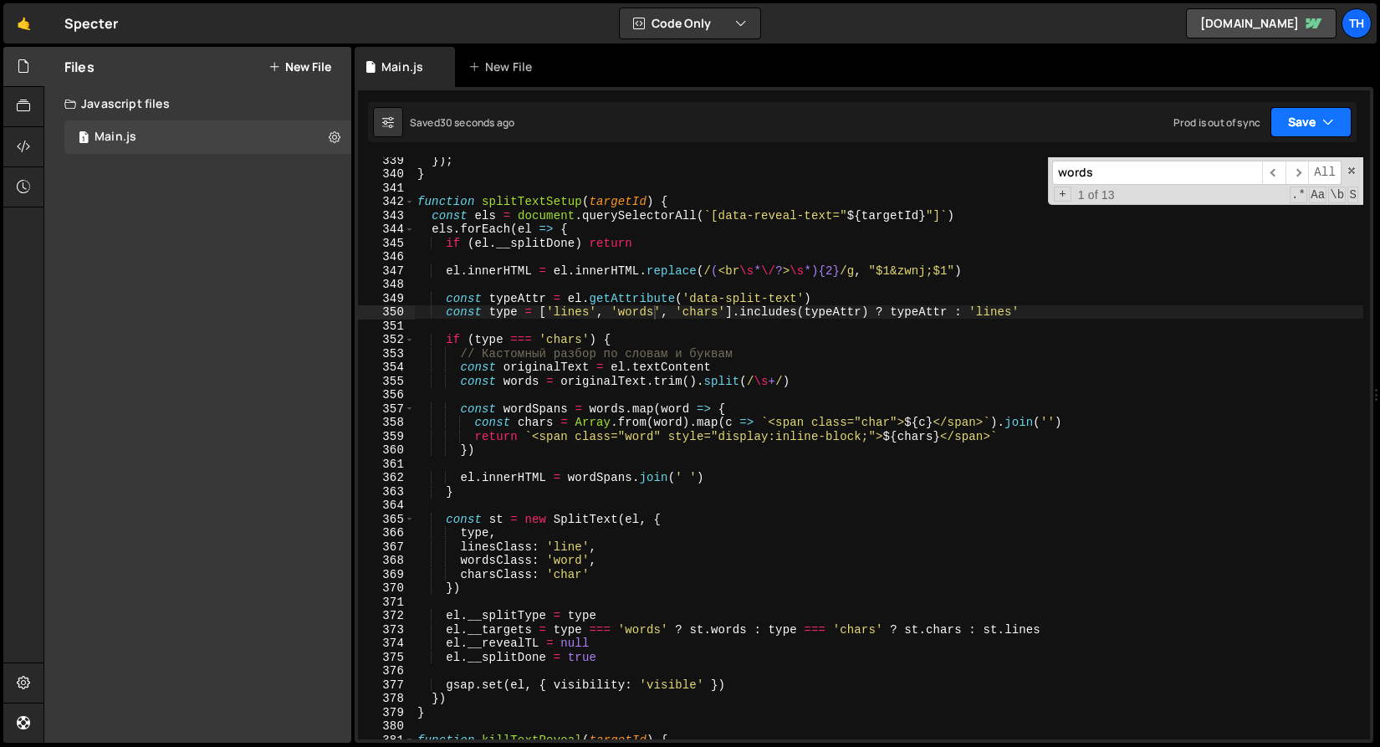
click at [1299, 126] on button "Save" at bounding box center [1311, 122] width 81 height 30
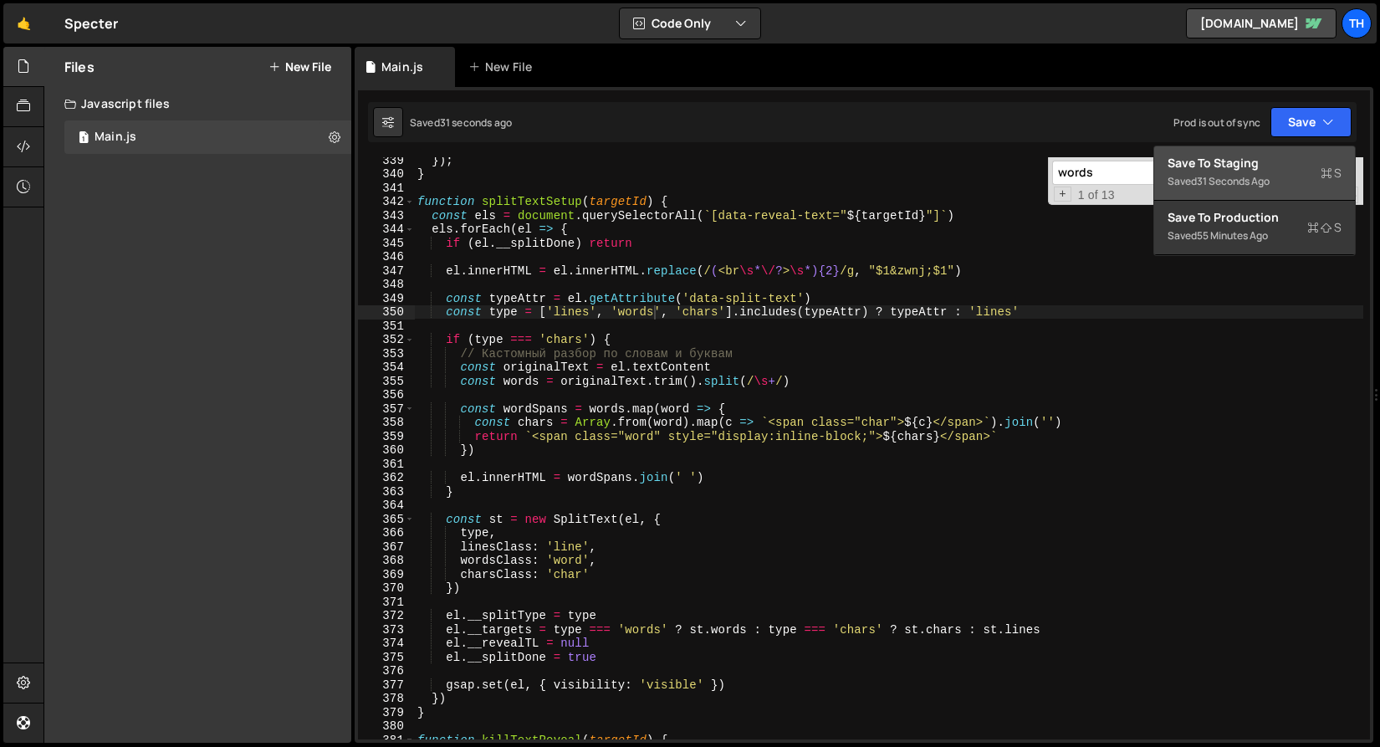
click at [1267, 164] on div "Save to Staging S" at bounding box center [1255, 163] width 174 height 17
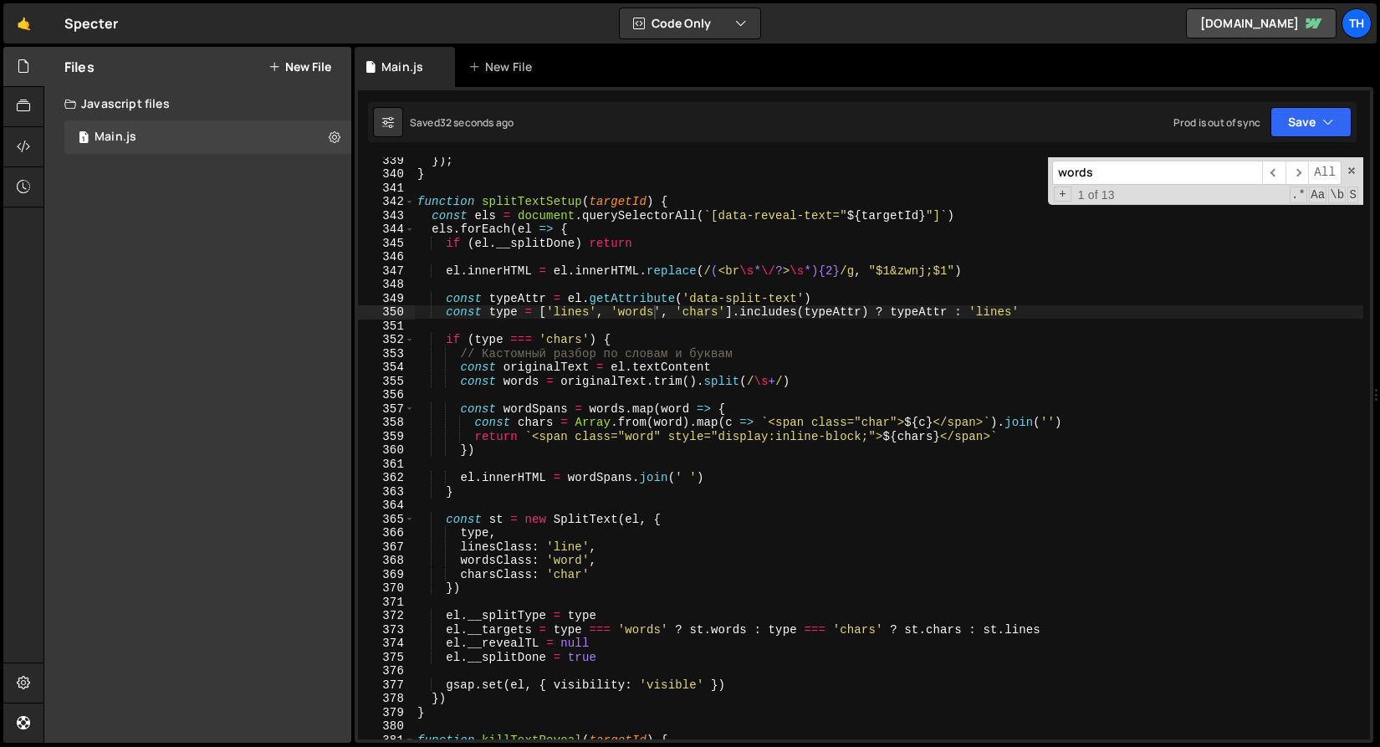
click at [844, 337] on div "}) ; } function splitTextSetup ( targetId ) { const els = document . querySelec…" at bounding box center [889, 458] width 950 height 610
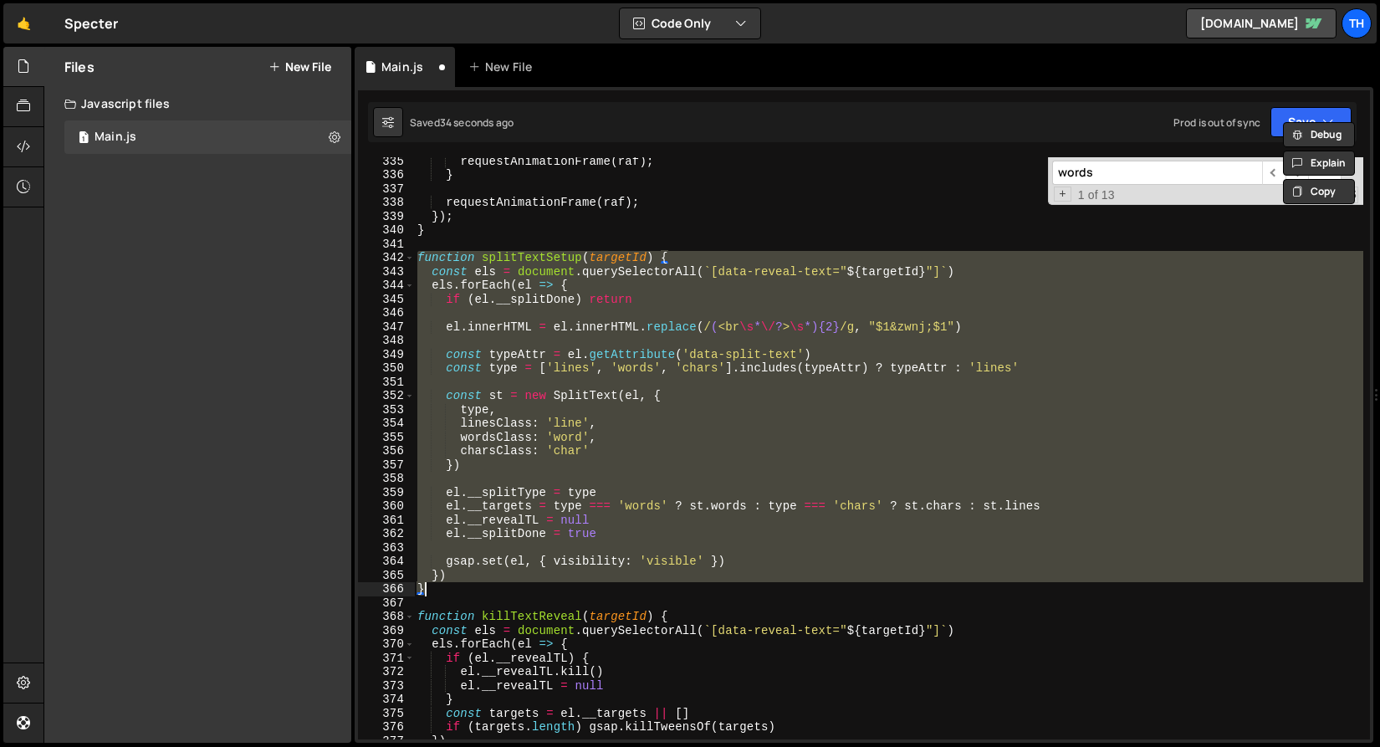
scroll to position [4627, 0]
click at [1242, 136] on div "Prod is out of sync Upgrade to Edit Save Save to Staging S Saved 35 seconds ago…" at bounding box center [1263, 122] width 178 height 30
click at [1329, 125] on icon "button" at bounding box center [1329, 122] width 12 height 17
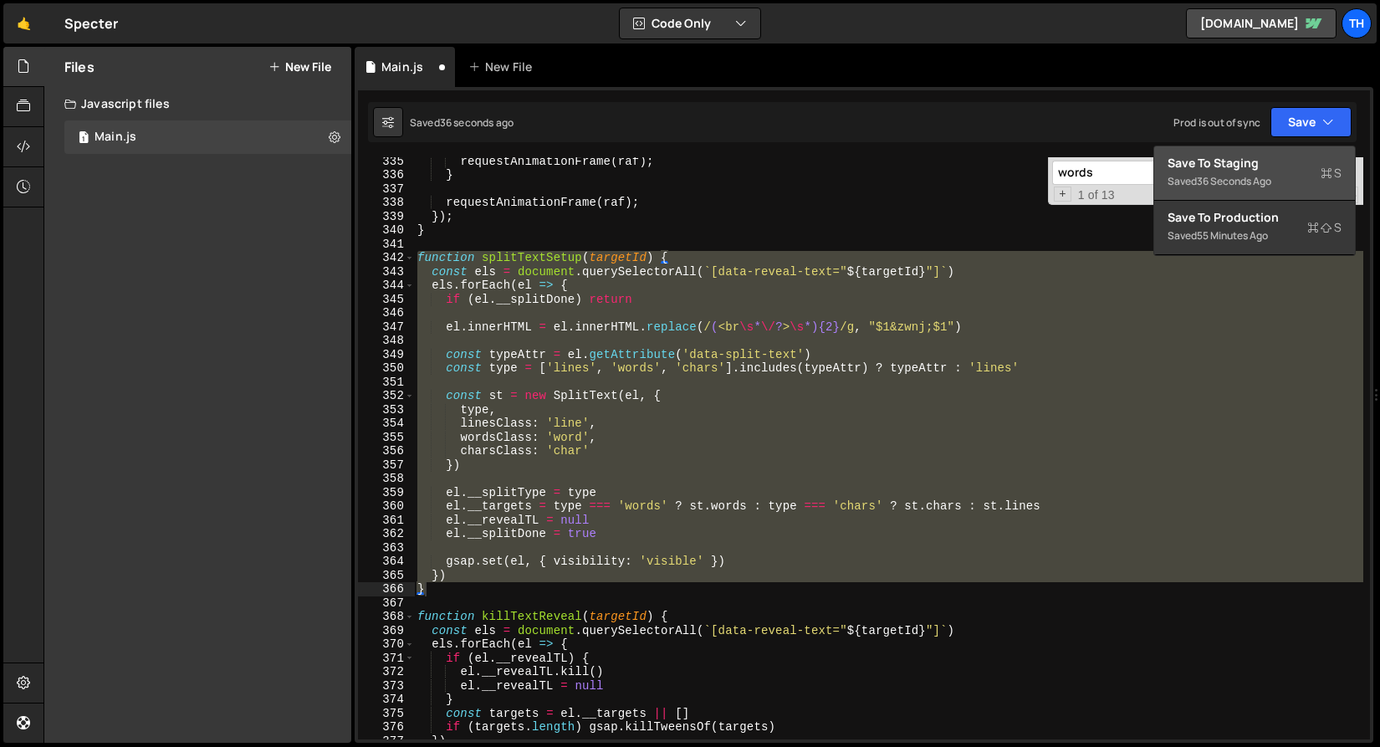
click at [1279, 157] on div "Save to Staging S" at bounding box center [1255, 163] width 174 height 17
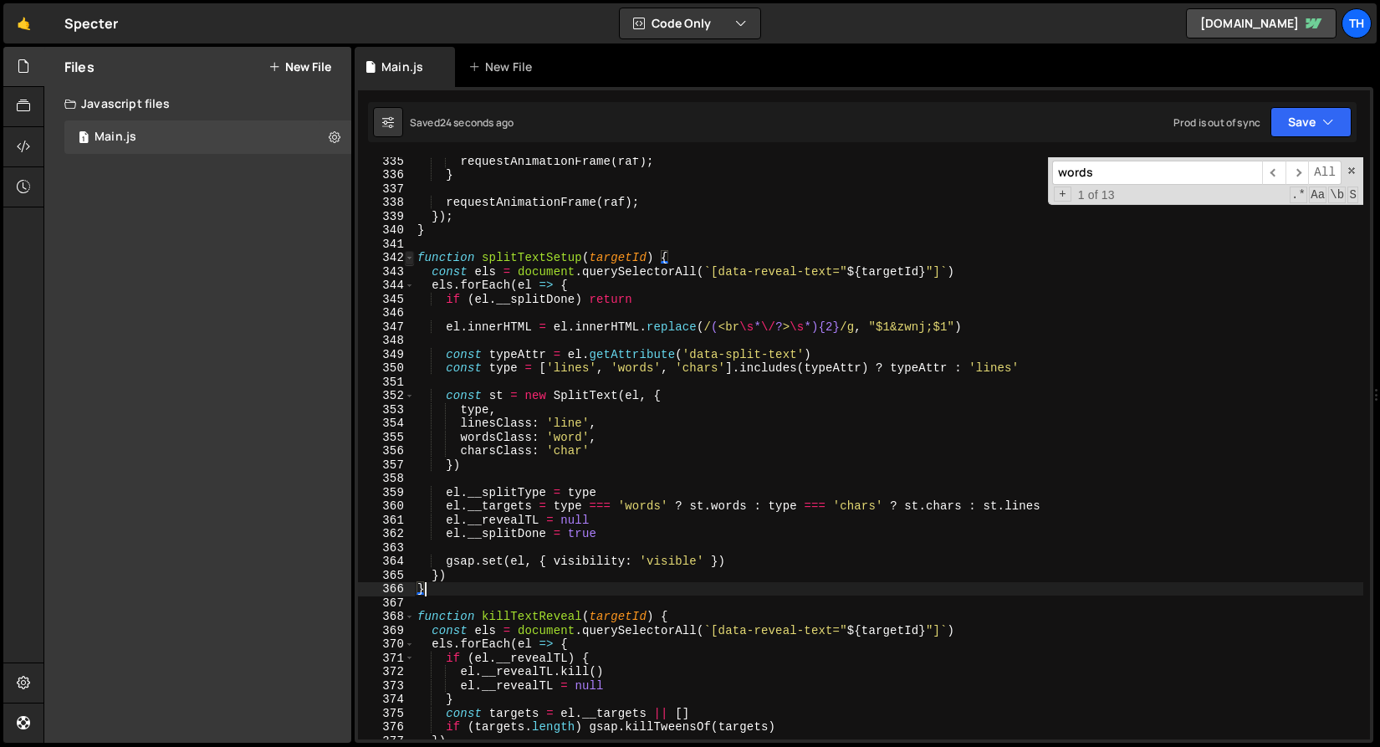
click at [407, 259] on span at bounding box center [409, 258] width 9 height 14
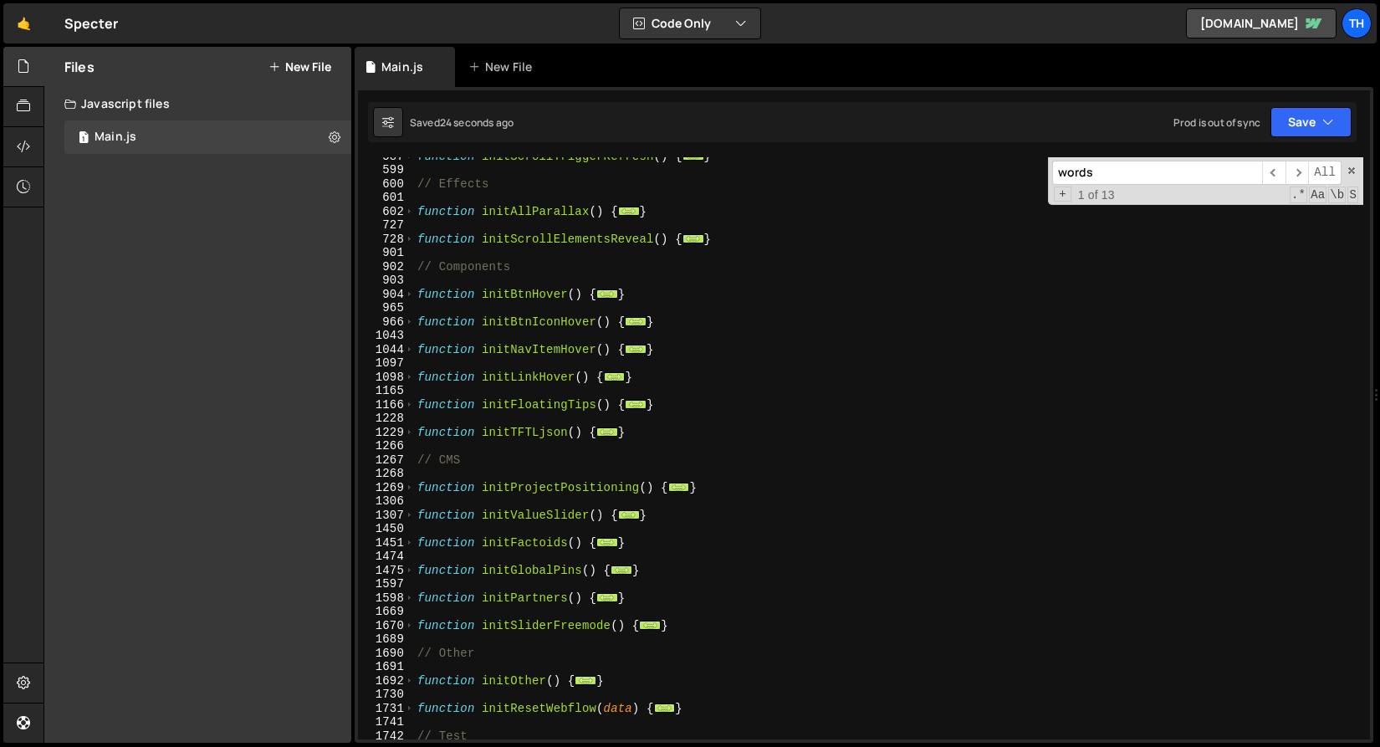
scroll to position [369, 0]
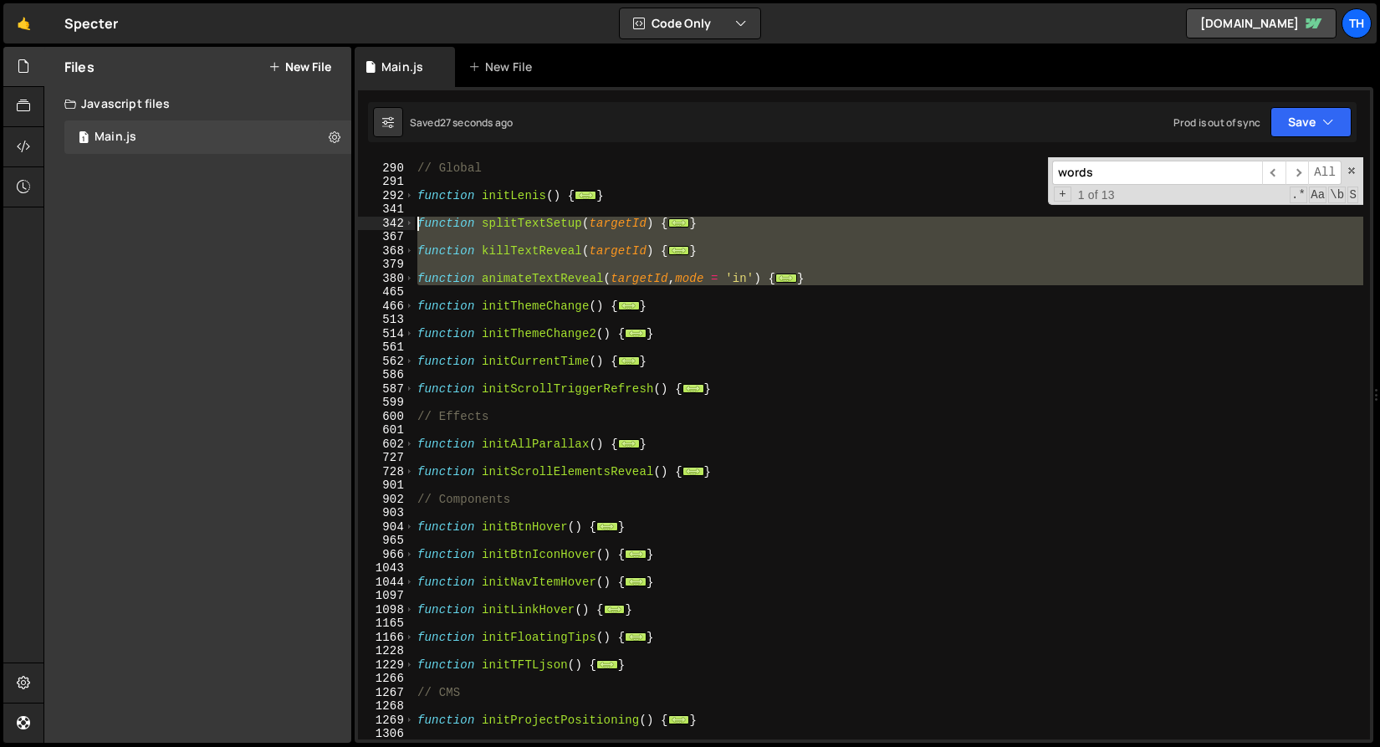
drag, startPoint x: 851, startPoint y: 286, endPoint x: 366, endPoint y: 218, distance: 489.1
click at [366, 218] on div "} 289 290 291 292 341 342 367 368 379 380 465 466 513 514 561 562 586 587 599 6…" at bounding box center [864, 448] width 1012 height 582
click at [429, 338] on div "// Global function initLenis ( ) { ... } function splitTextSetup ( targetId ) {…" at bounding box center [889, 452] width 950 height 610
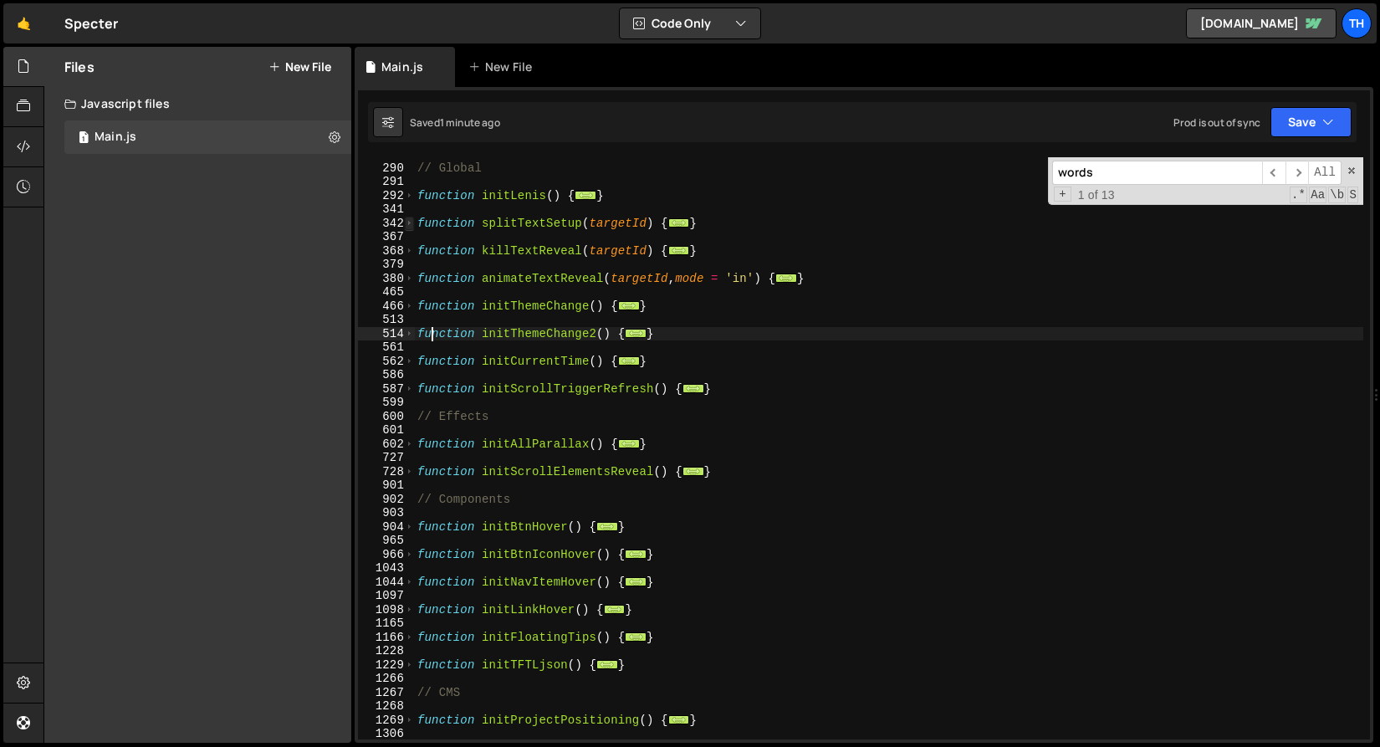
click at [406, 225] on span at bounding box center [409, 224] width 9 height 14
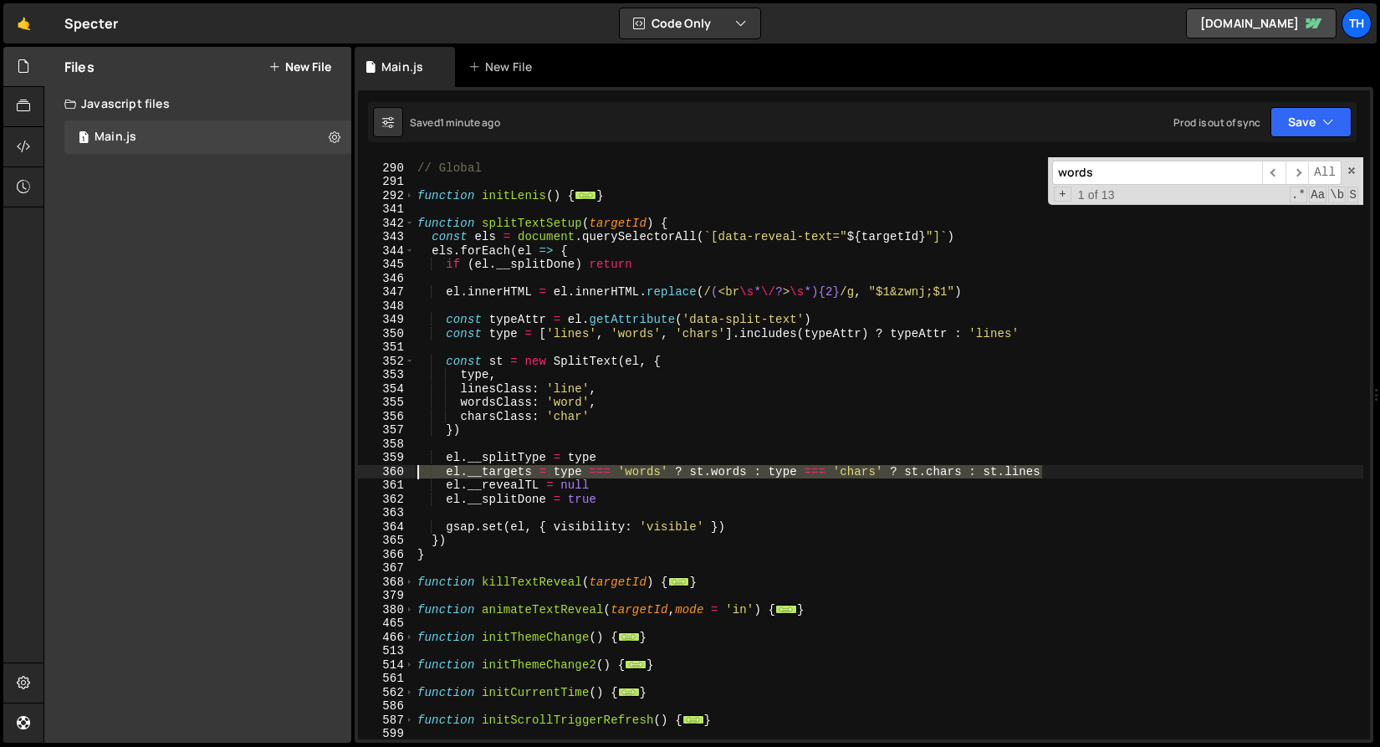
drag, startPoint x: 1074, startPoint y: 470, endPoint x: 334, endPoint y: 470, distance: 740.4
click at [334, 470] on div "Files New File Javascript files 1 Main.js 0 CSS files Copy share link Edit File…" at bounding box center [712, 395] width 1337 height 697
paste textarea "}"
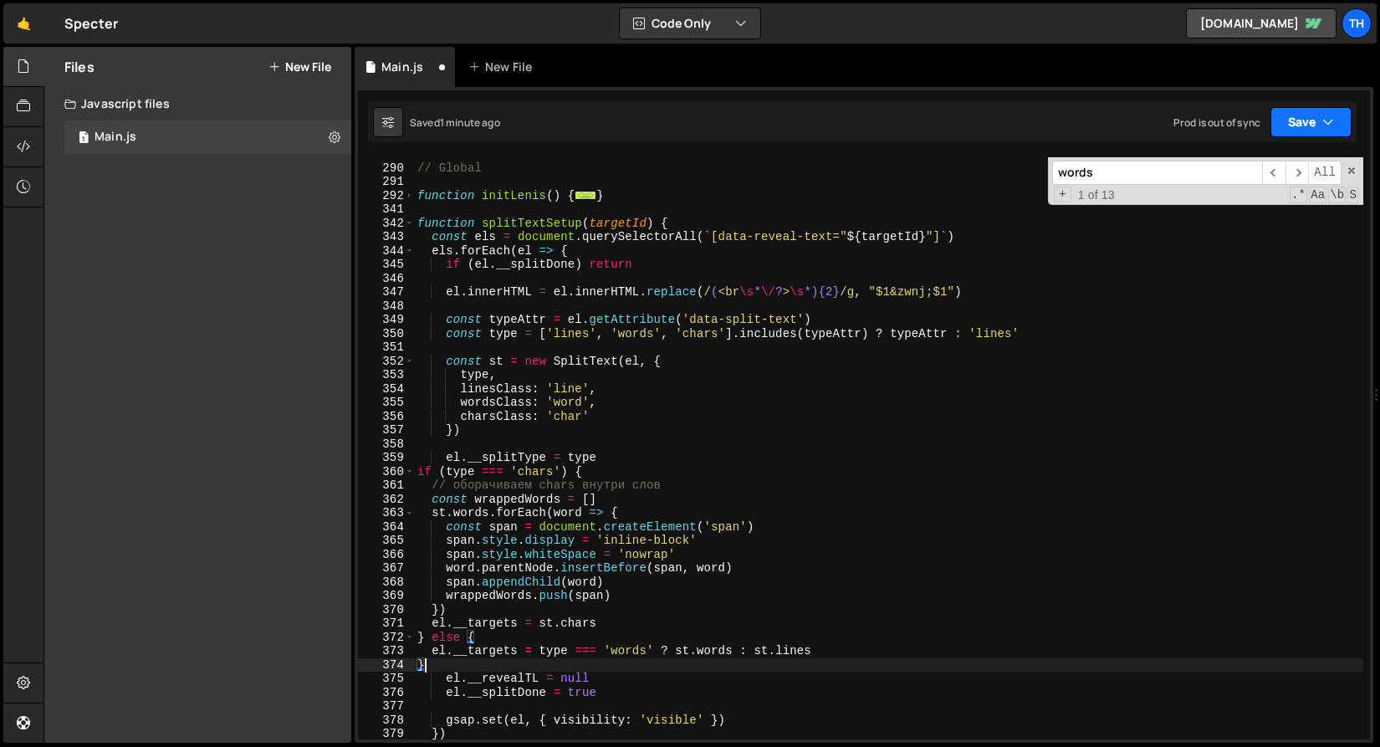
click at [1304, 131] on button "Save" at bounding box center [1311, 122] width 81 height 30
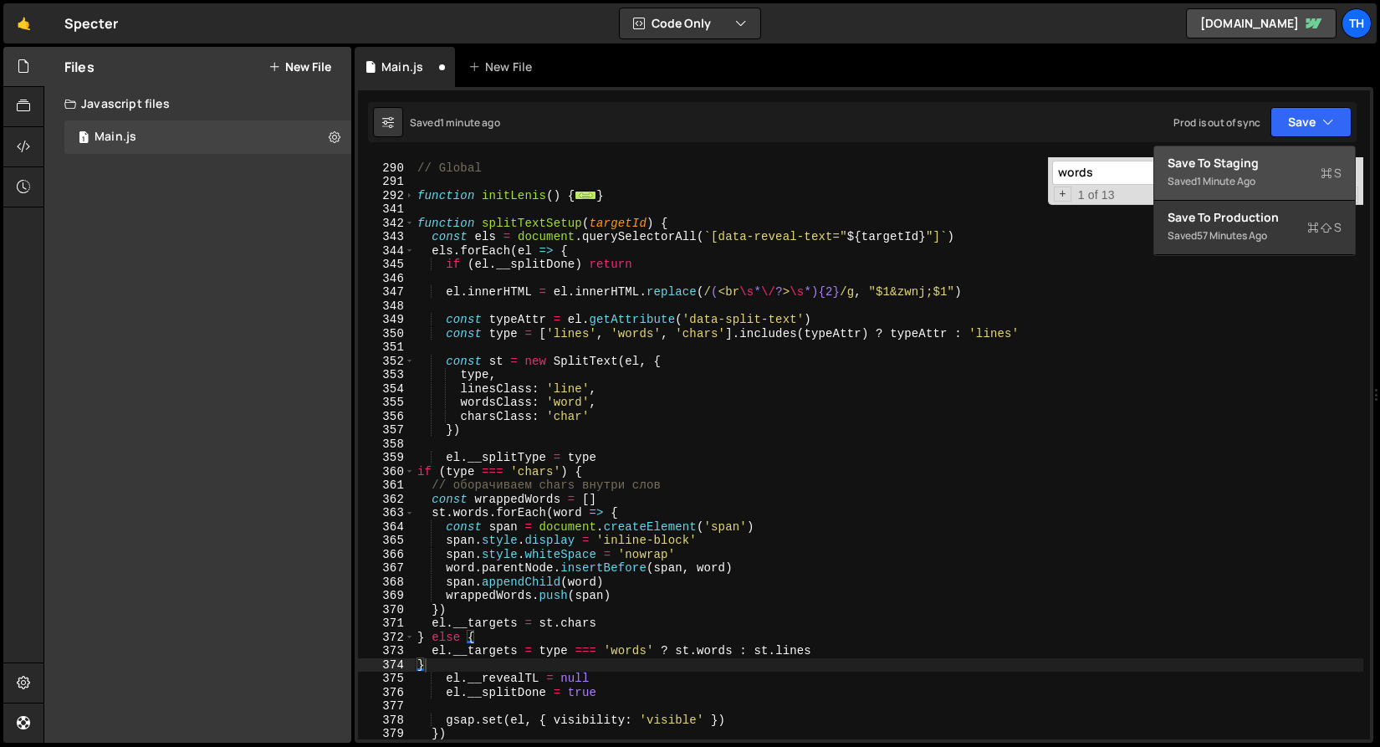
click at [1265, 184] on div "Saved 1 minute ago" at bounding box center [1255, 182] width 174 height 20
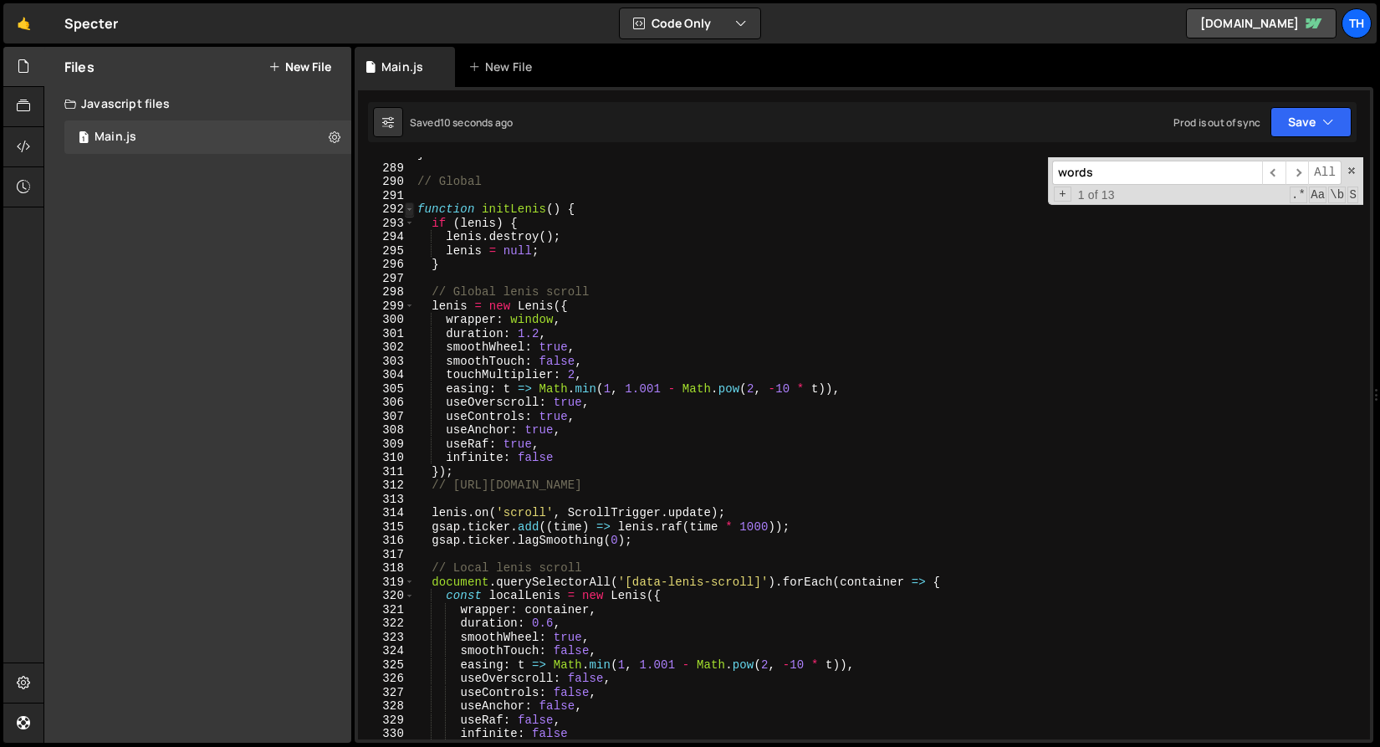
click at [405, 209] on span at bounding box center [409, 209] width 9 height 14
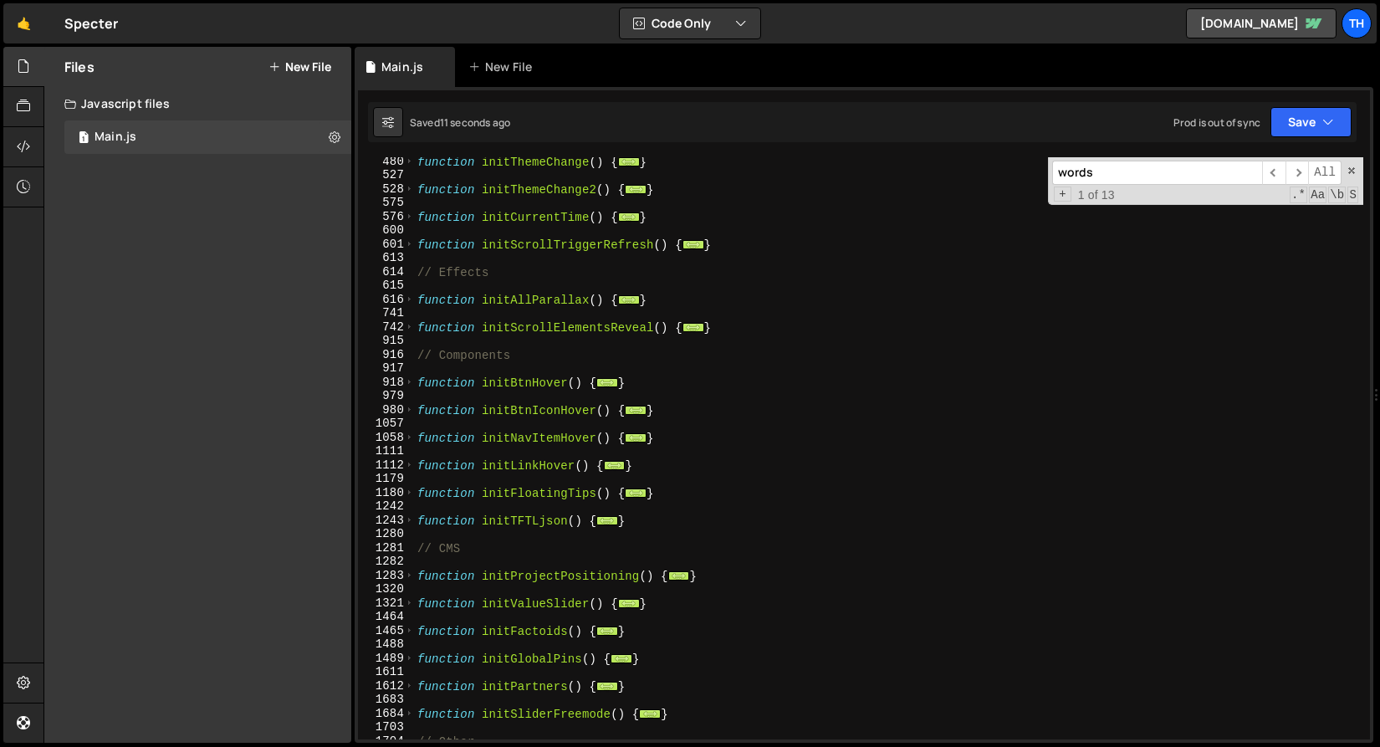
scroll to position [358, 0]
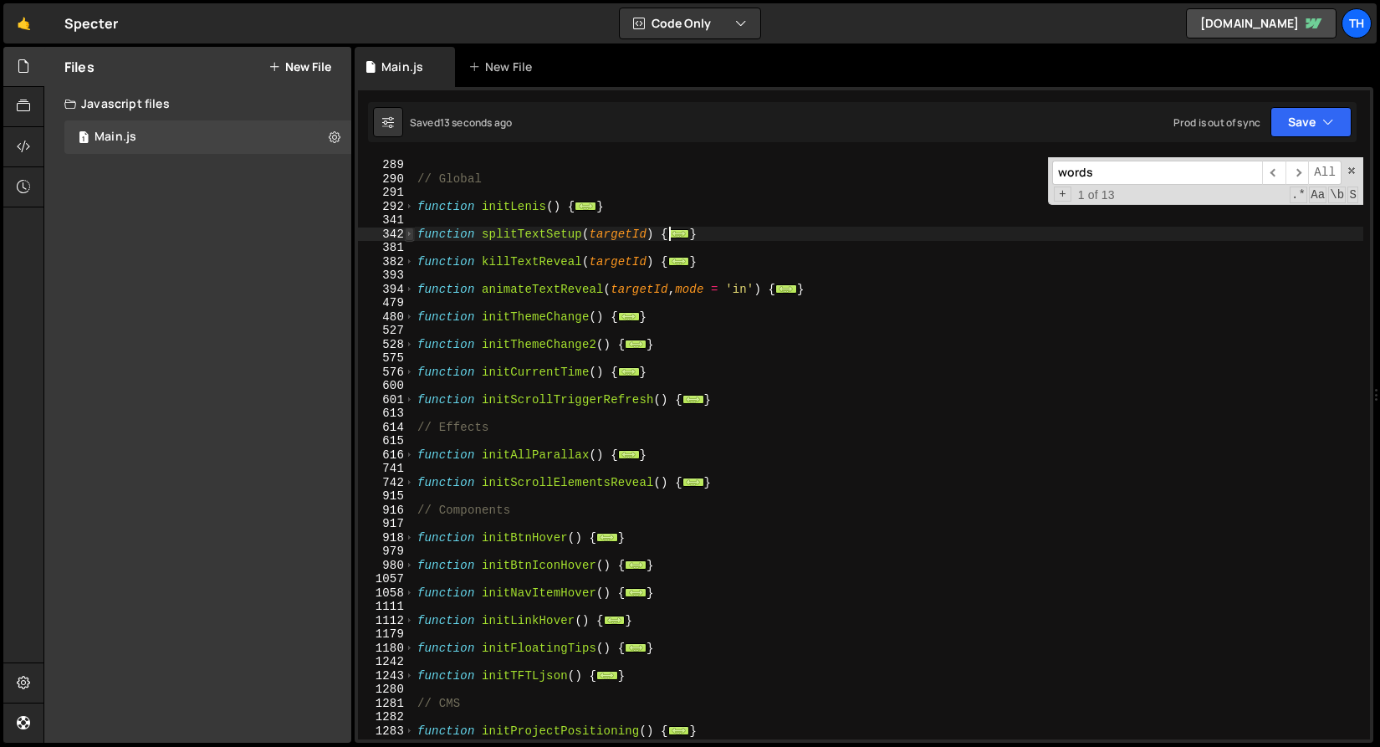
click at [407, 238] on span at bounding box center [409, 235] width 9 height 14
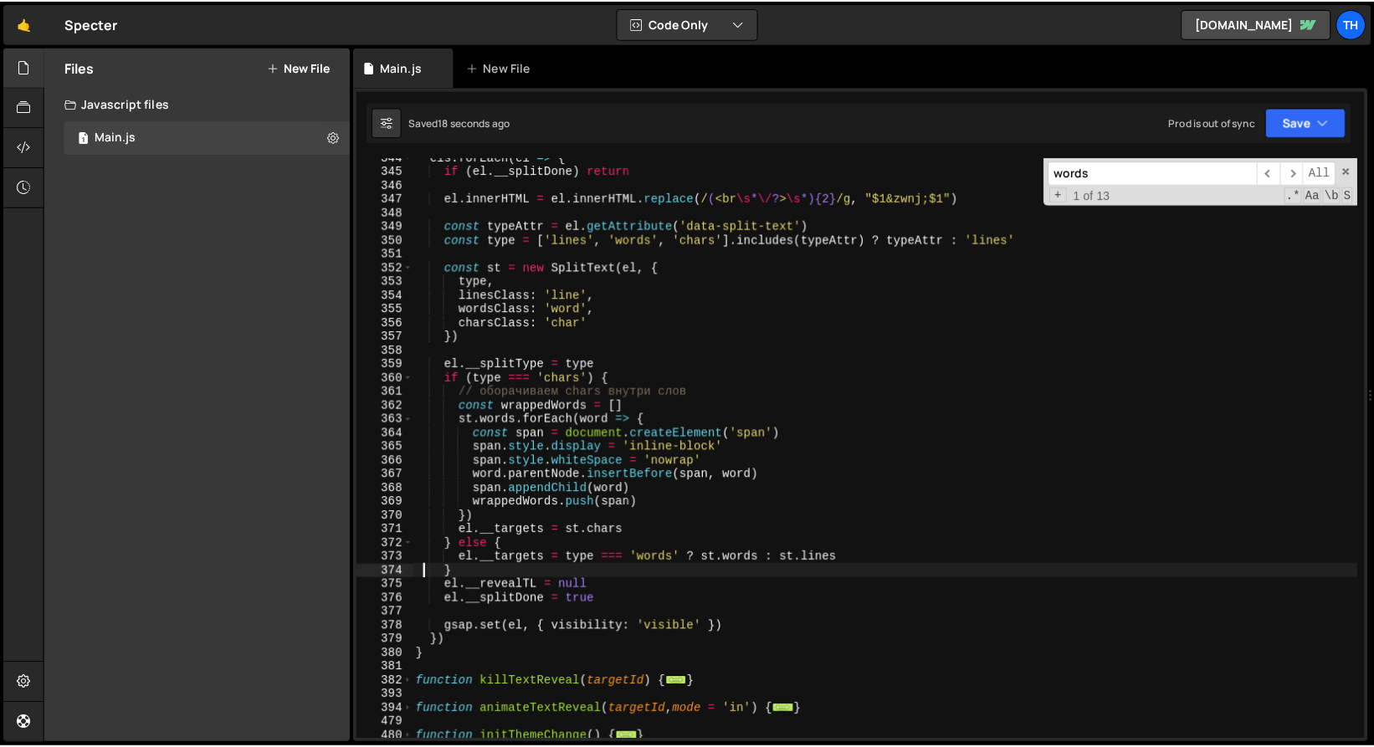
scroll to position [463, 0]
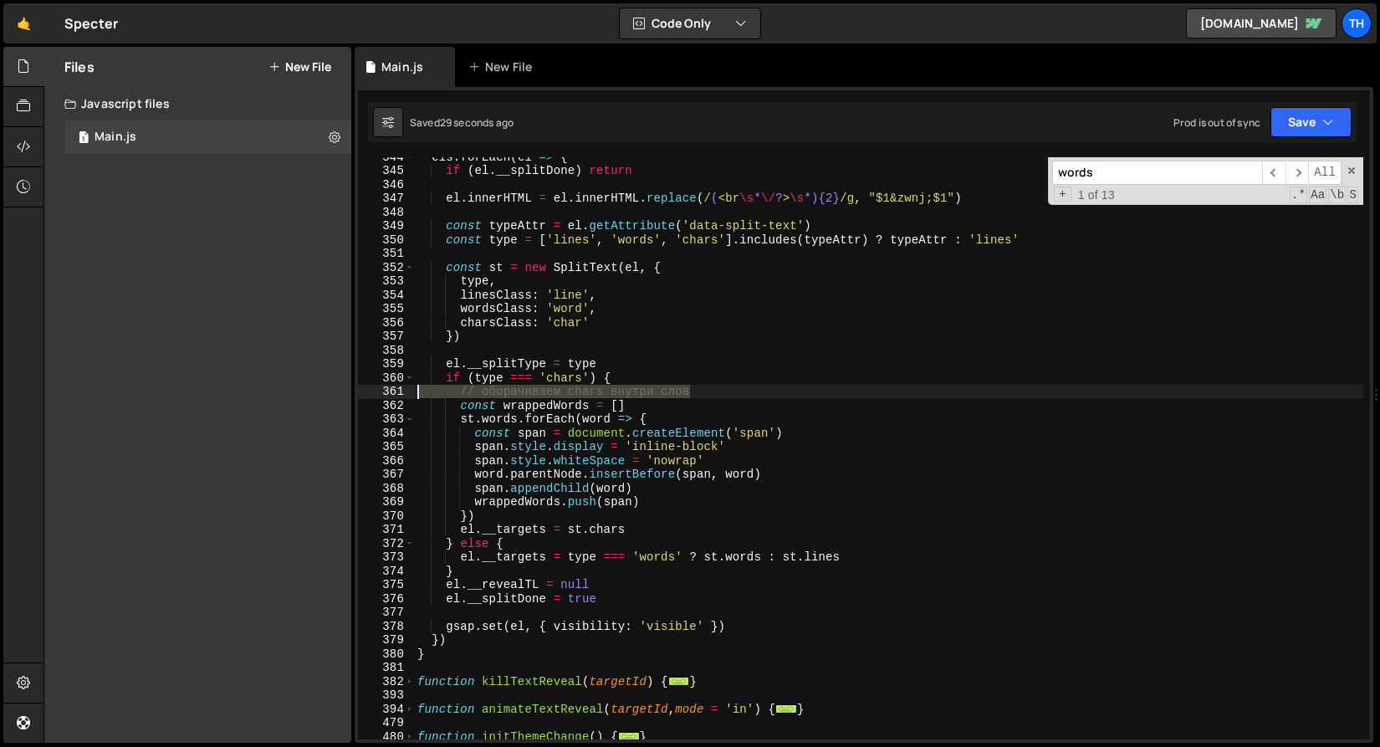
drag, startPoint x: 718, startPoint y: 391, endPoint x: 402, endPoint y: 392, distance: 315.4
click at [402, 392] on div "} 344 345 346 347 348 349 350 351 352 353 354 355 356 357 358 359 360 361 362 3…" at bounding box center [864, 448] width 1012 height 582
click at [1303, 118] on button "Save" at bounding box center [1311, 122] width 81 height 30
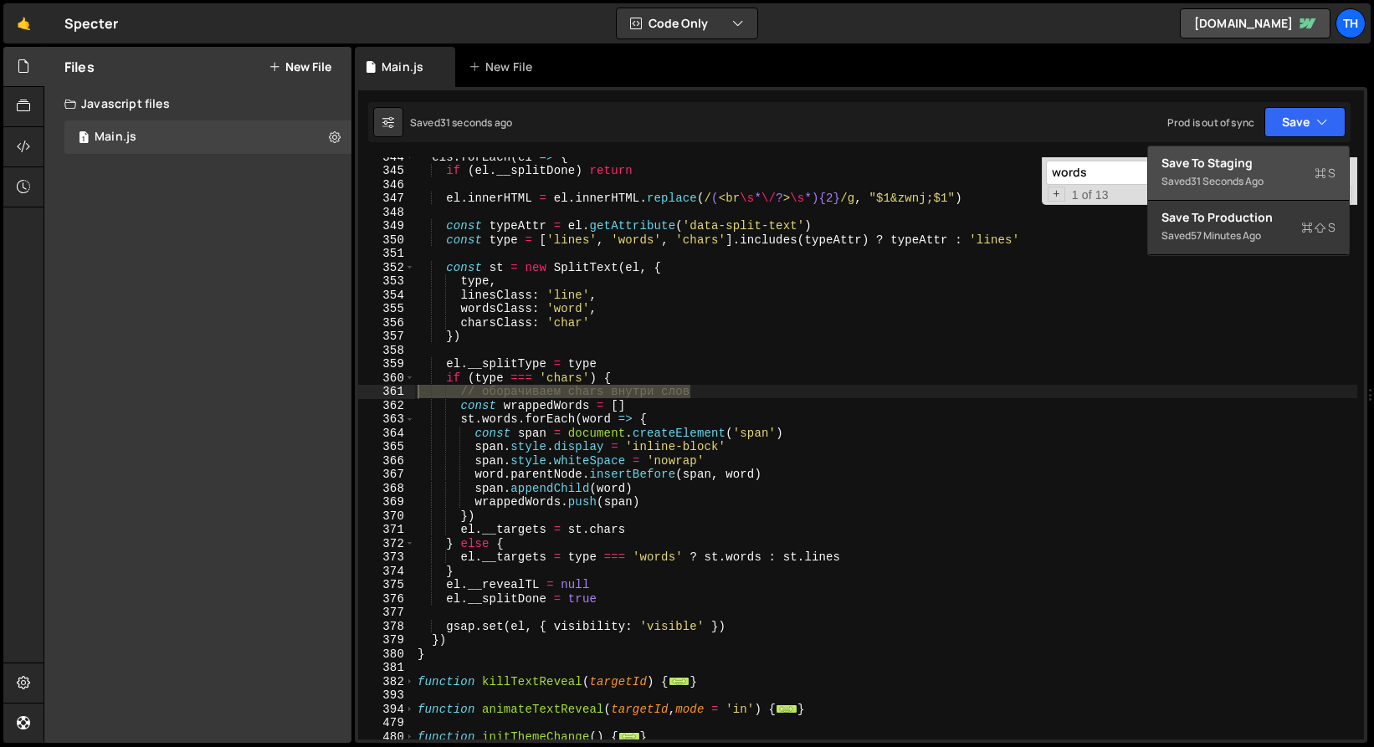
click at [1265, 173] on div "Saved 31 seconds ago" at bounding box center [1248, 182] width 174 height 20
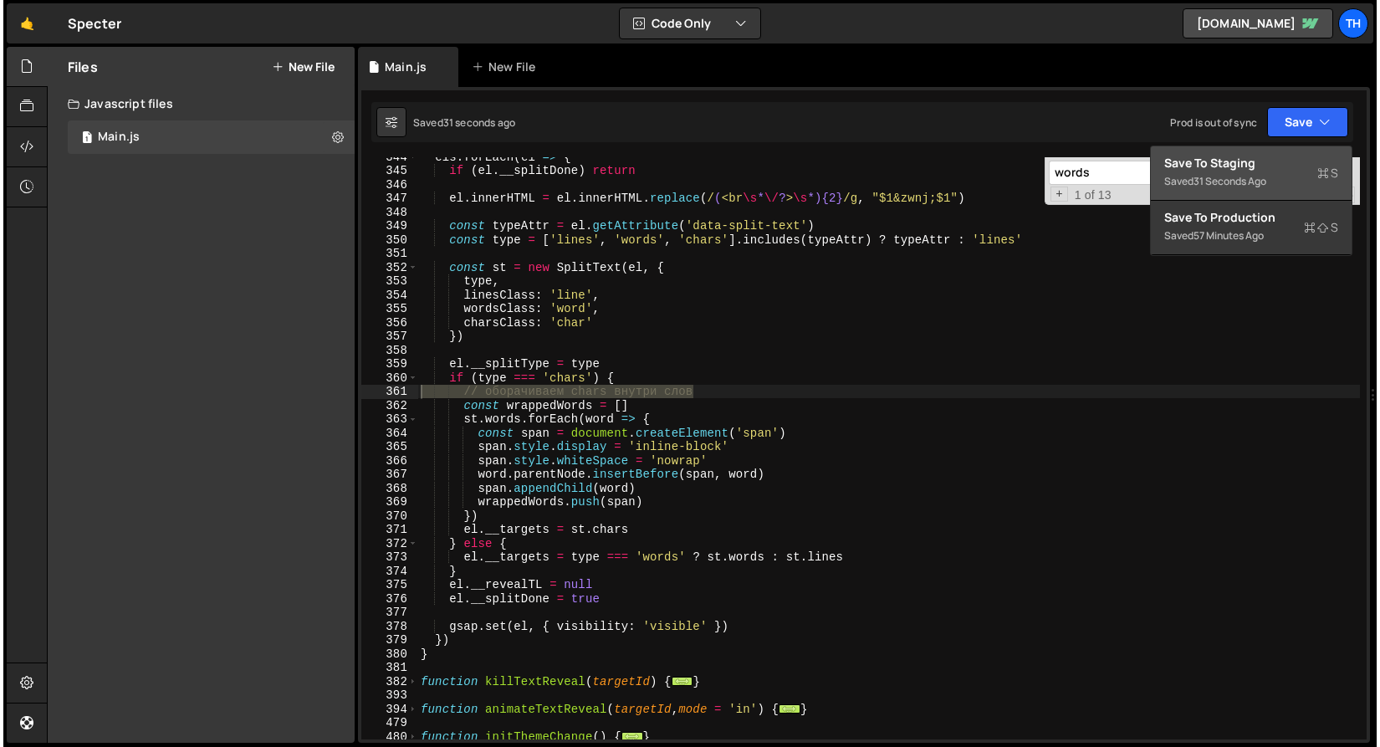
scroll to position [4742, 0]
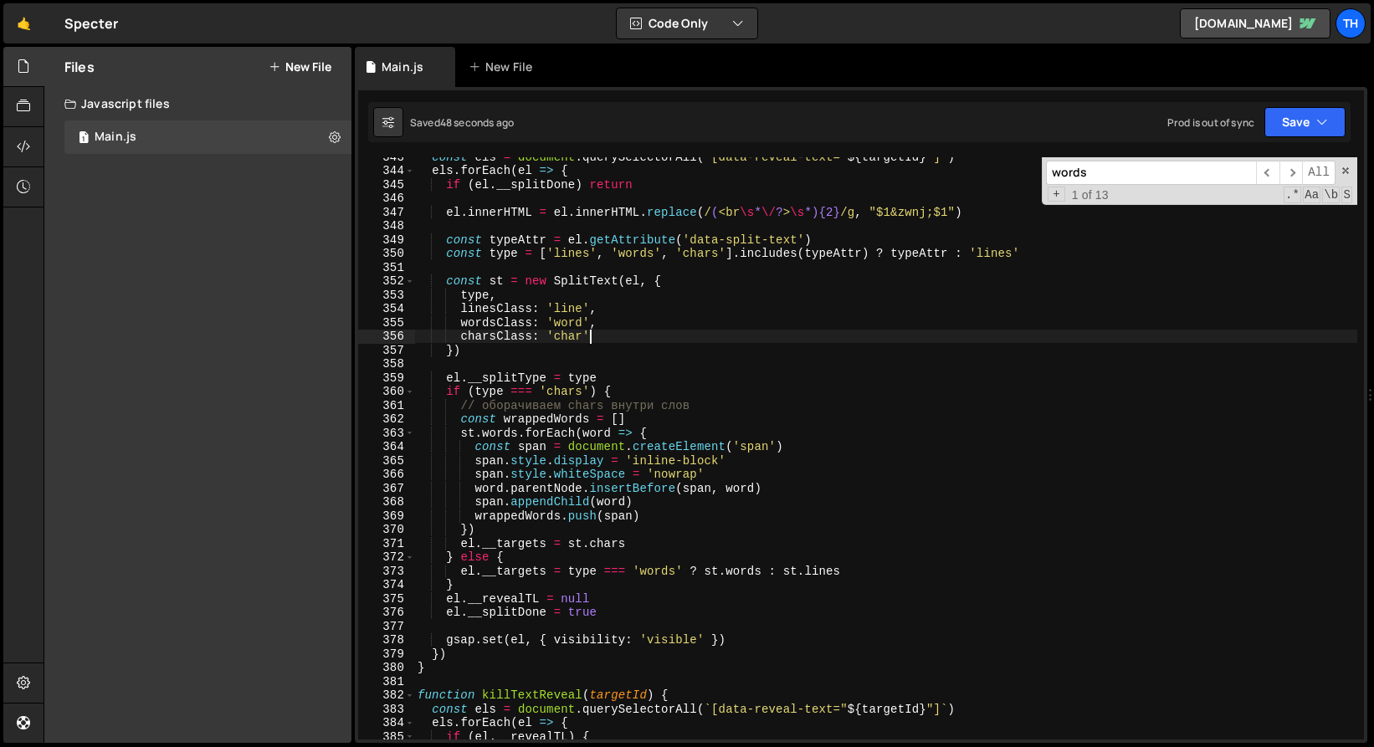
click at [725, 343] on div "const els = document . querySelectorAll ( ` [data-reveal-text=" ${ targetId } "…" at bounding box center [889, 455] width 950 height 610
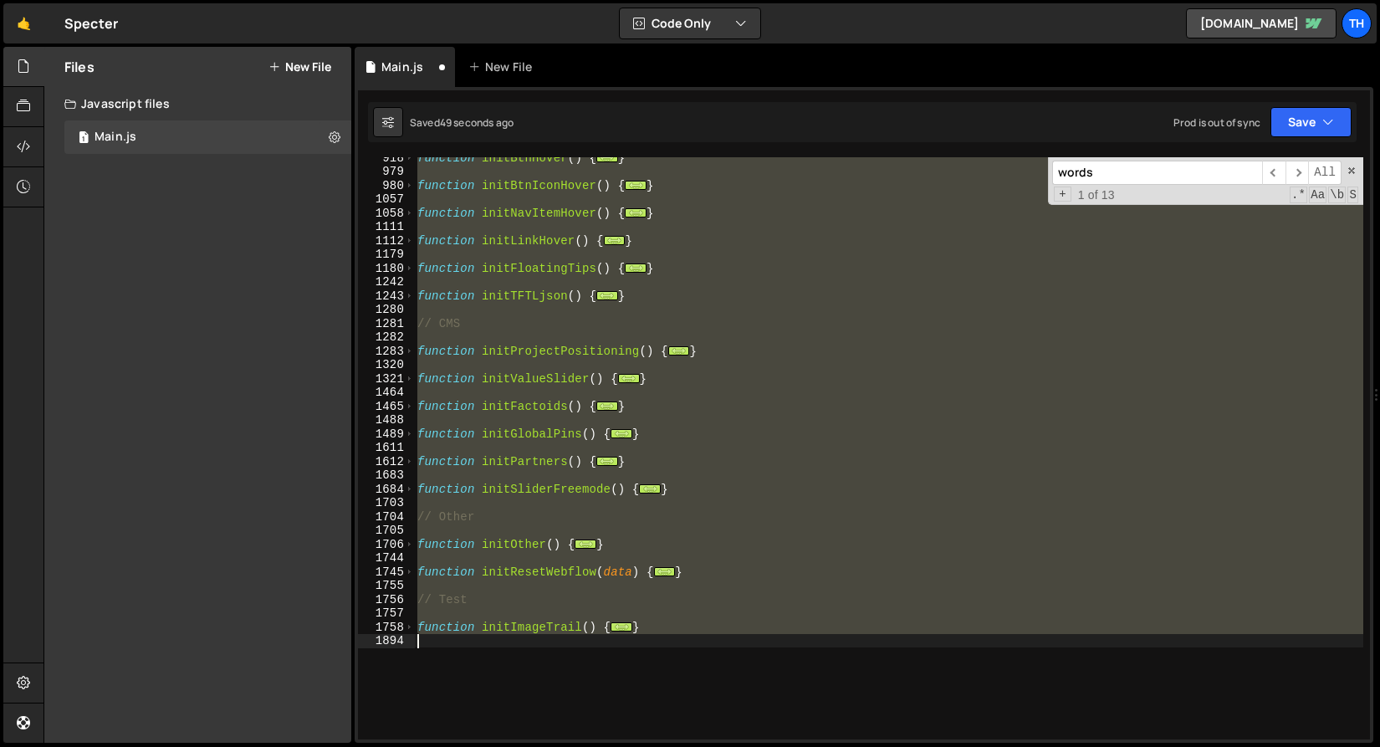
scroll to position [385, 0]
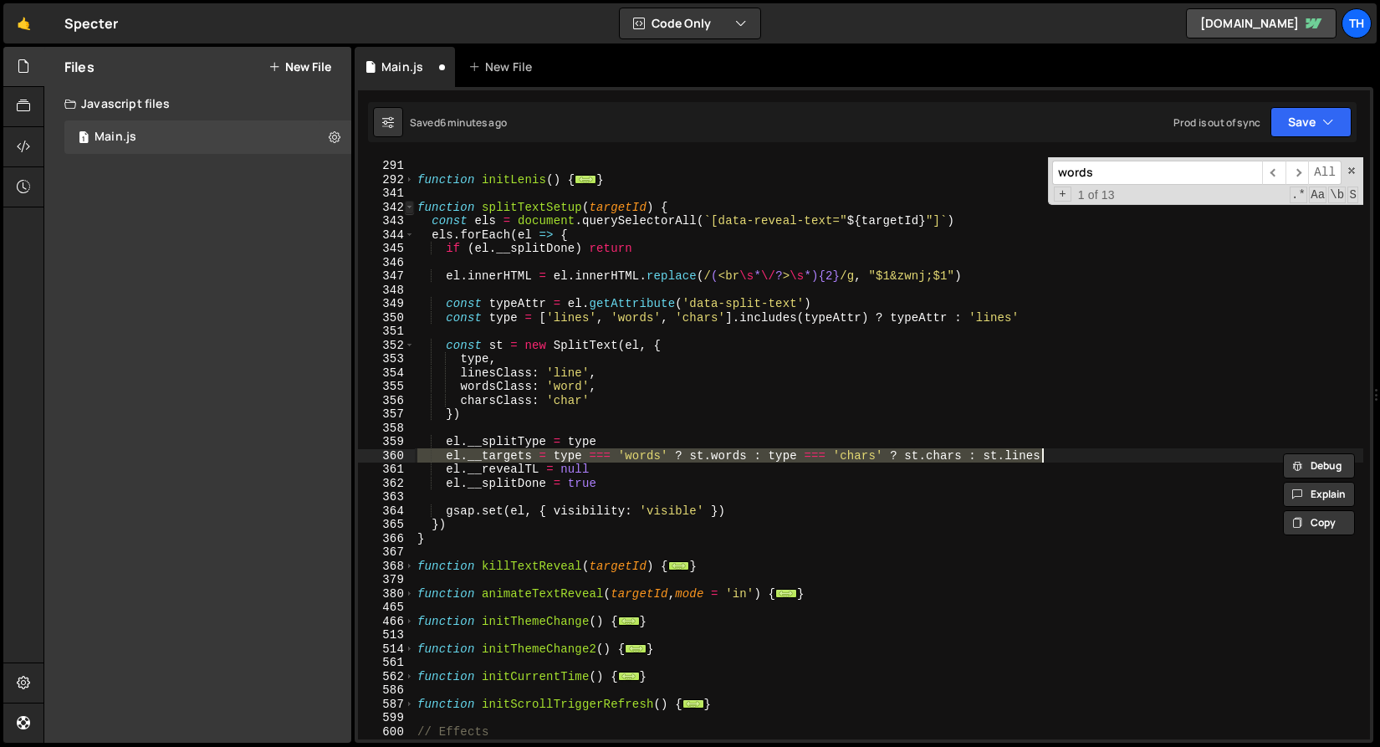
click at [408, 204] on span at bounding box center [409, 208] width 9 height 14
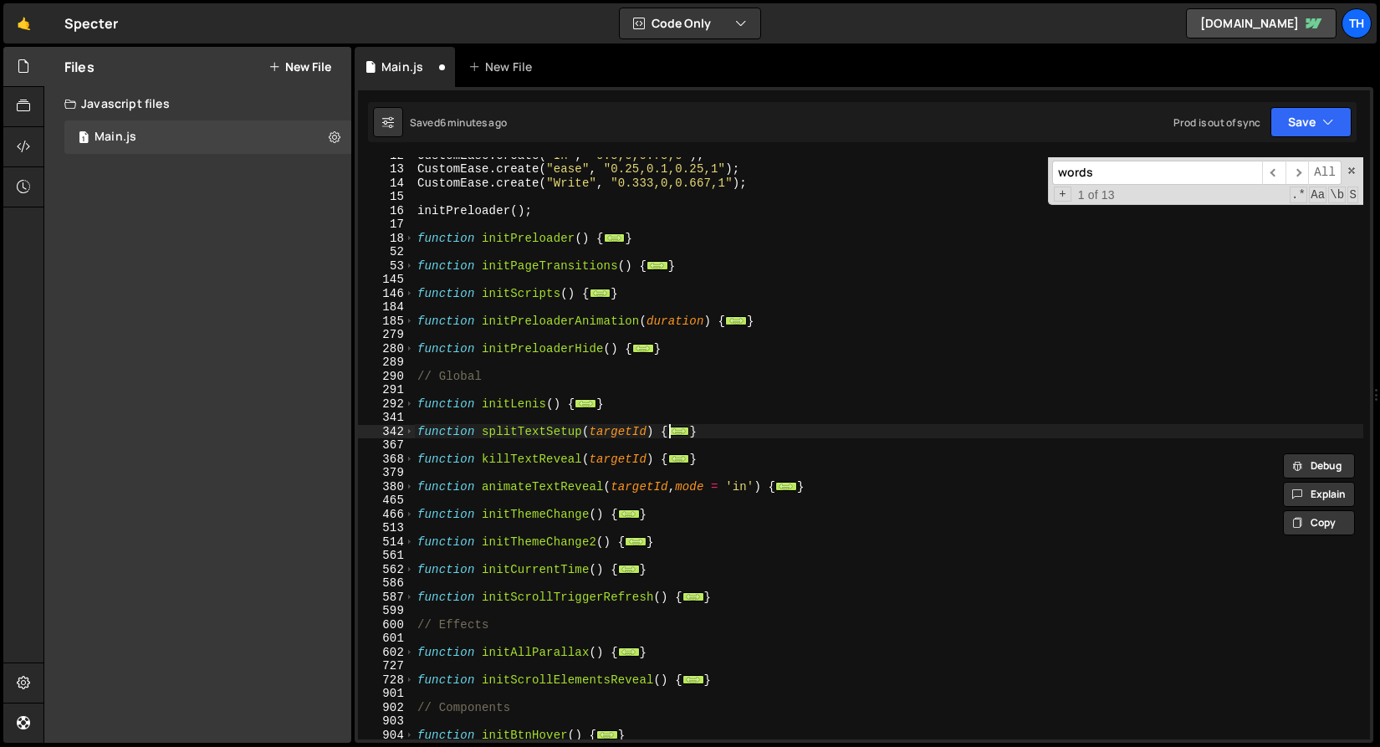
scroll to position [161, 0]
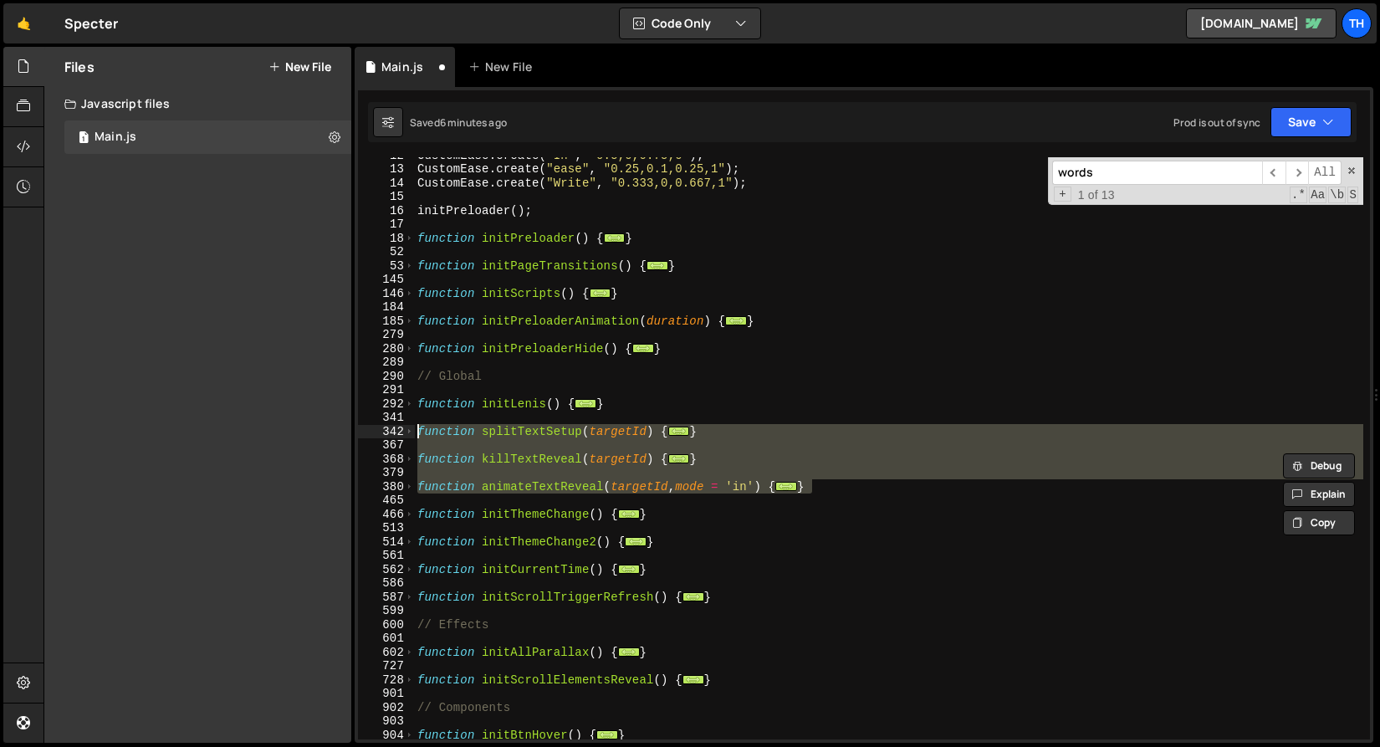
drag, startPoint x: 855, startPoint y: 489, endPoint x: 325, endPoint y: 433, distance: 532.5
click at [325, 433] on div "Files New File Javascript files 1 Main.js 0 CSS files Copy share link Edit File…" at bounding box center [712, 395] width 1337 height 697
paste textarea "}"
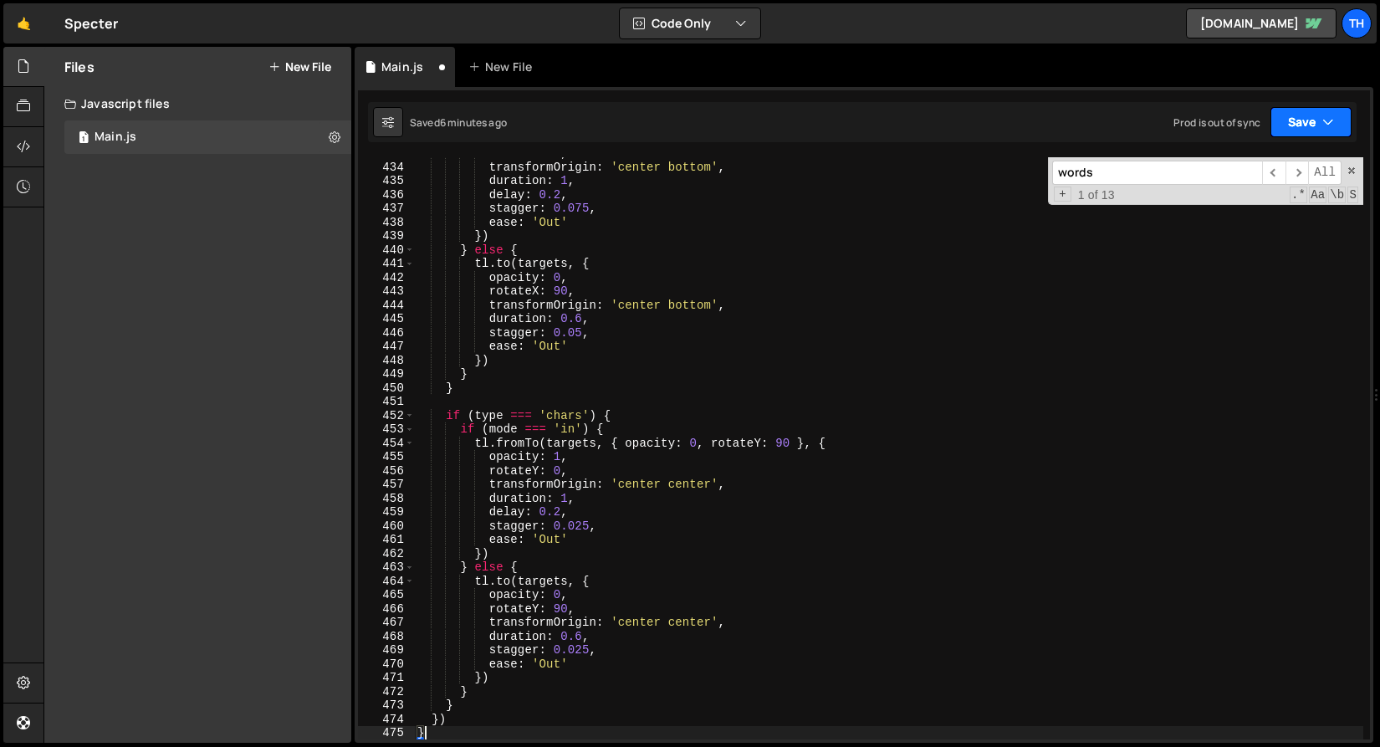
click at [1305, 113] on button "Save" at bounding box center [1311, 122] width 81 height 30
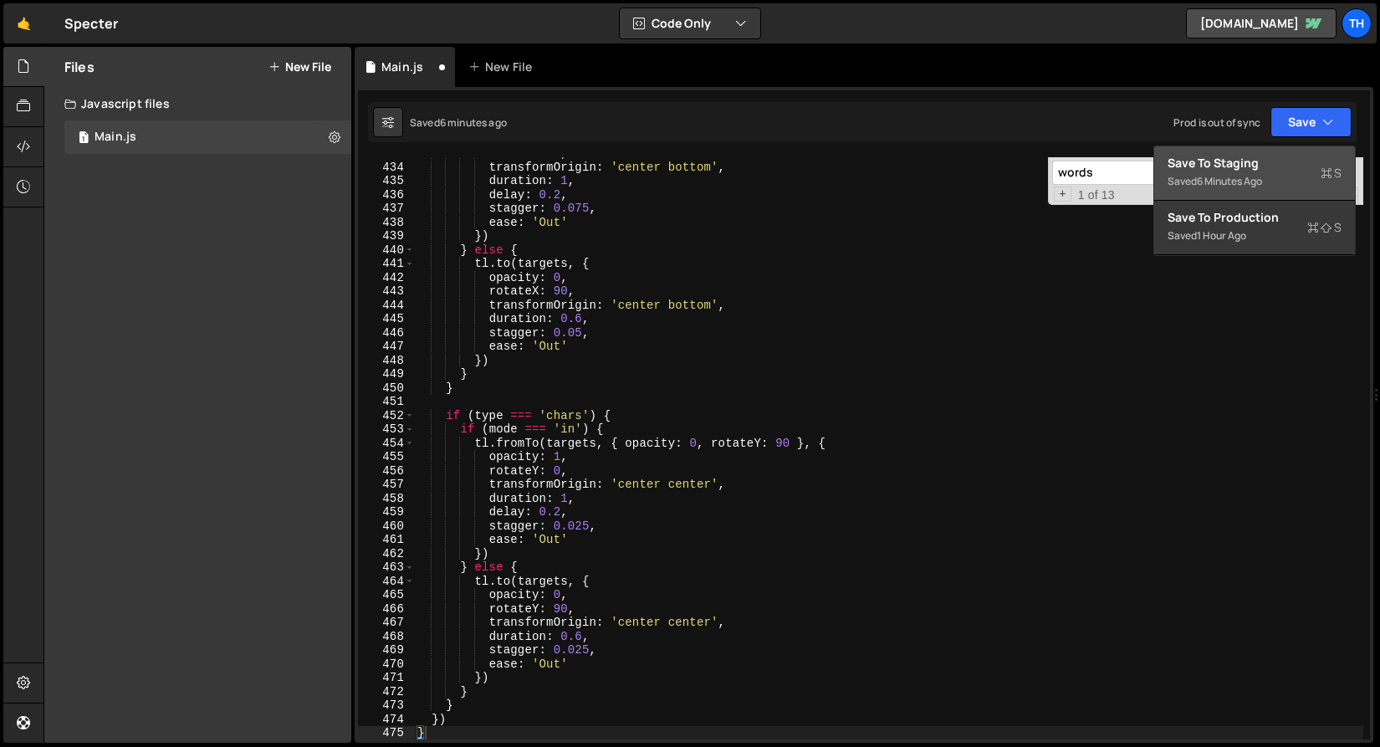
click at [1278, 170] on div "Save to Staging S" at bounding box center [1255, 163] width 174 height 17
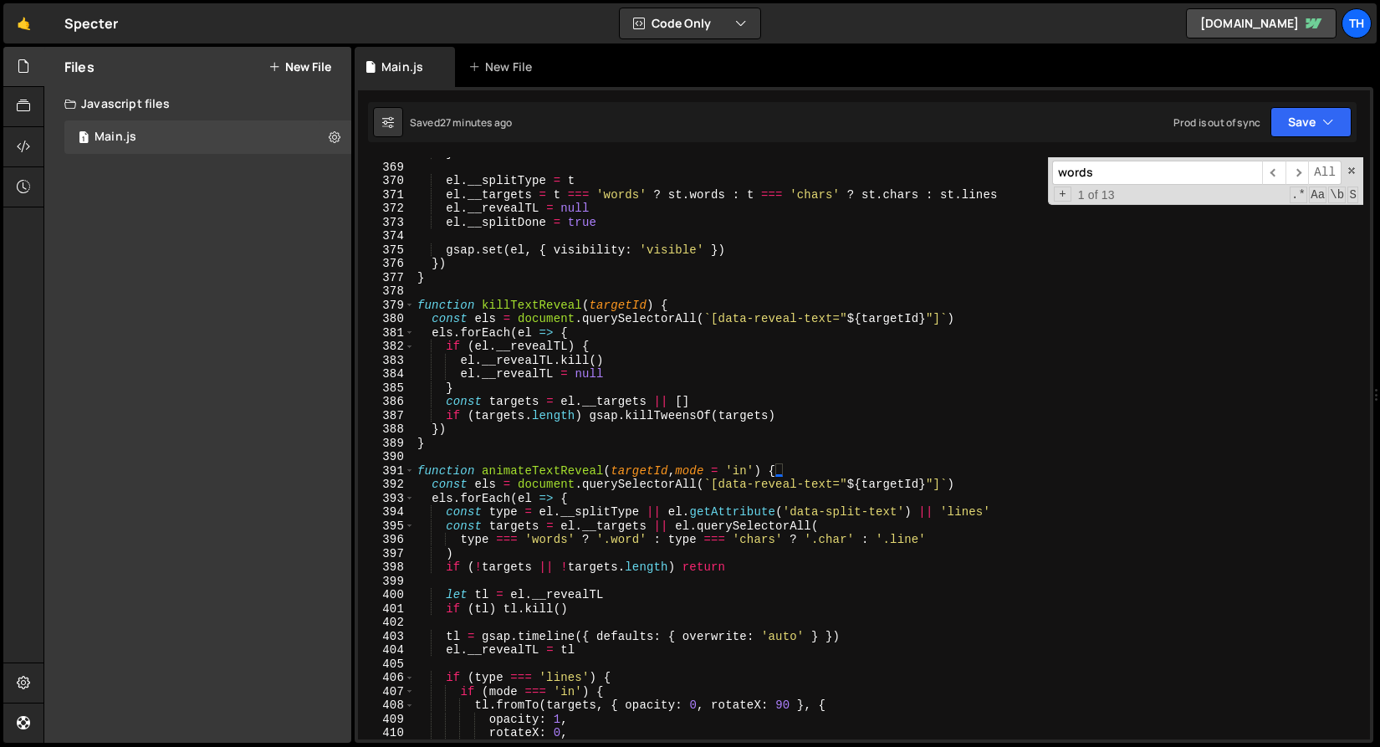
scroll to position [4265, 0]
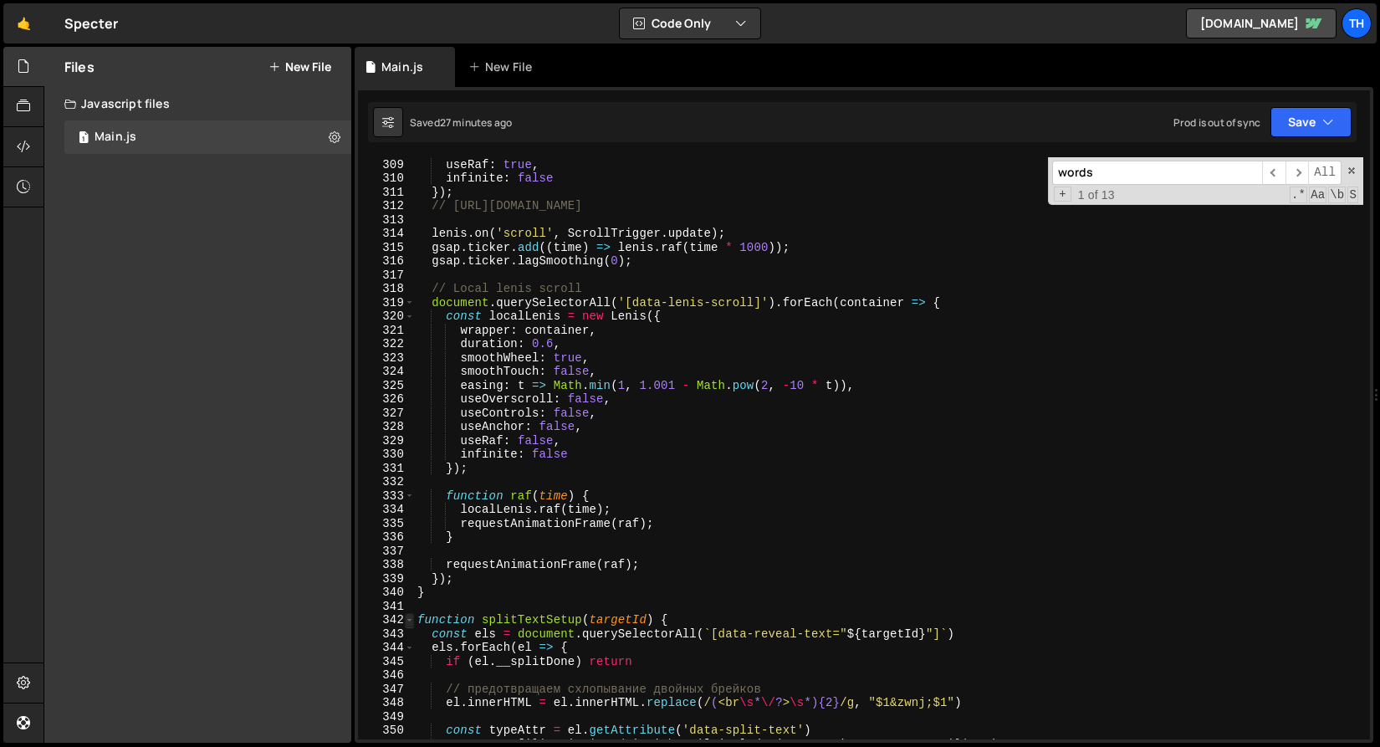
click at [407, 625] on span at bounding box center [409, 620] width 9 height 14
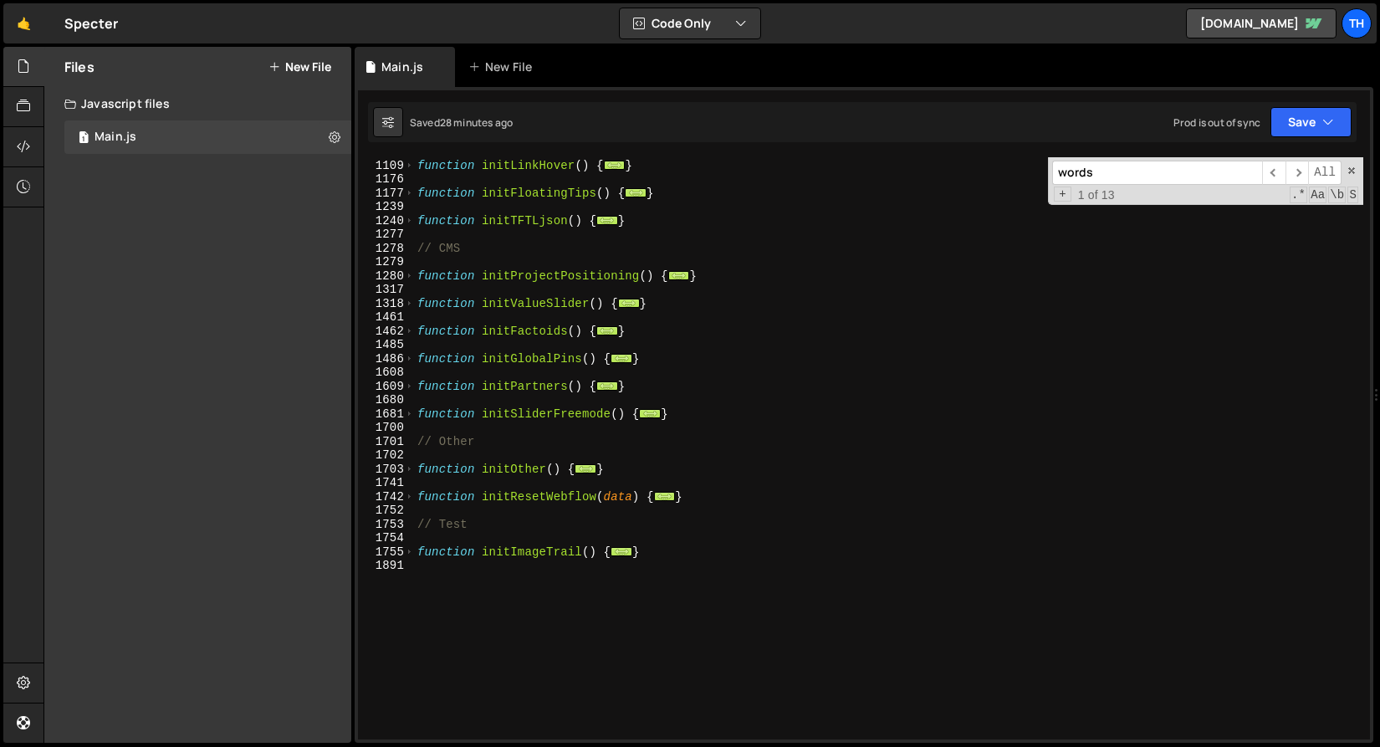
scroll to position [813, 0]
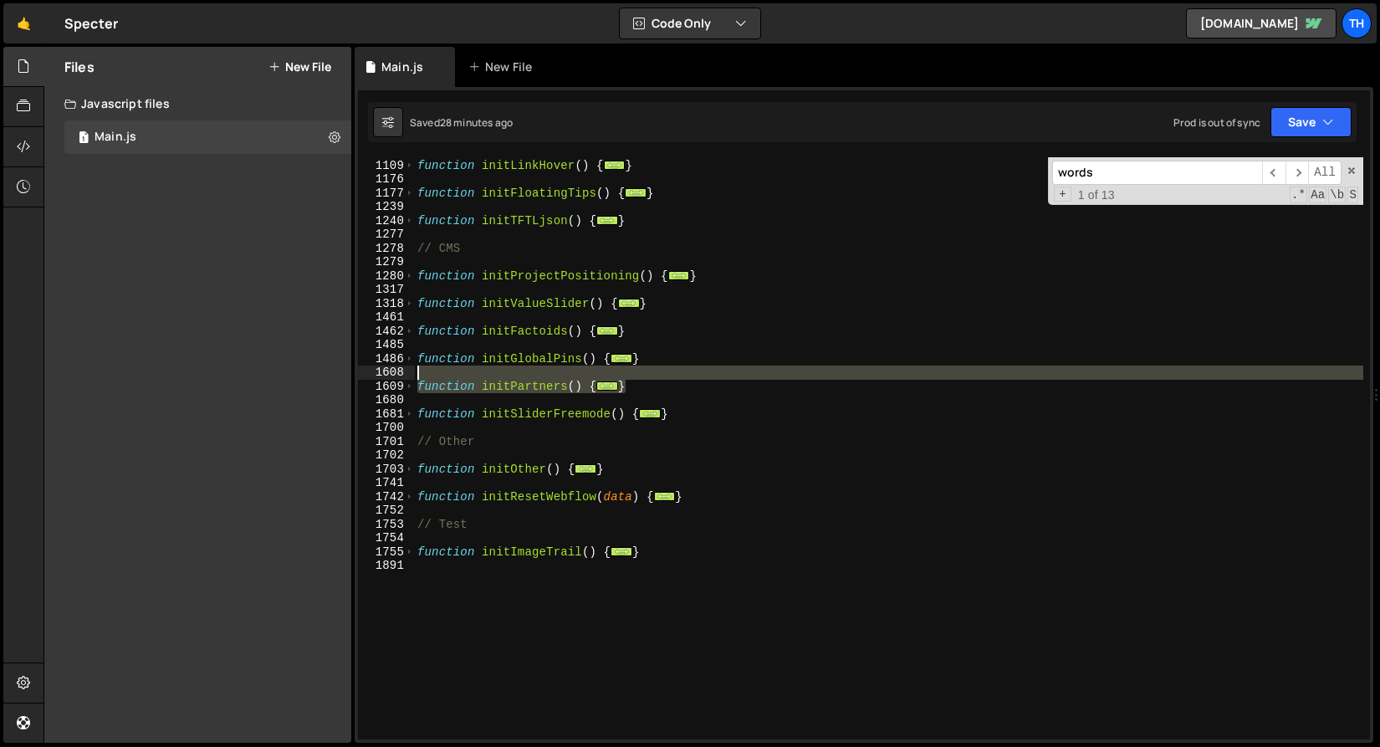
drag, startPoint x: 679, startPoint y: 382, endPoint x: 381, endPoint y: 376, distance: 297.9
click at [381, 376] on div "} 1108 1109 1176 1177 1239 1240 1277 1278 1279 1280 1317 1318 1461 1462 1485 14…" at bounding box center [864, 448] width 1012 height 582
type textarea "function initPartners() {"
click at [412, 387] on span at bounding box center [409, 387] width 9 height 14
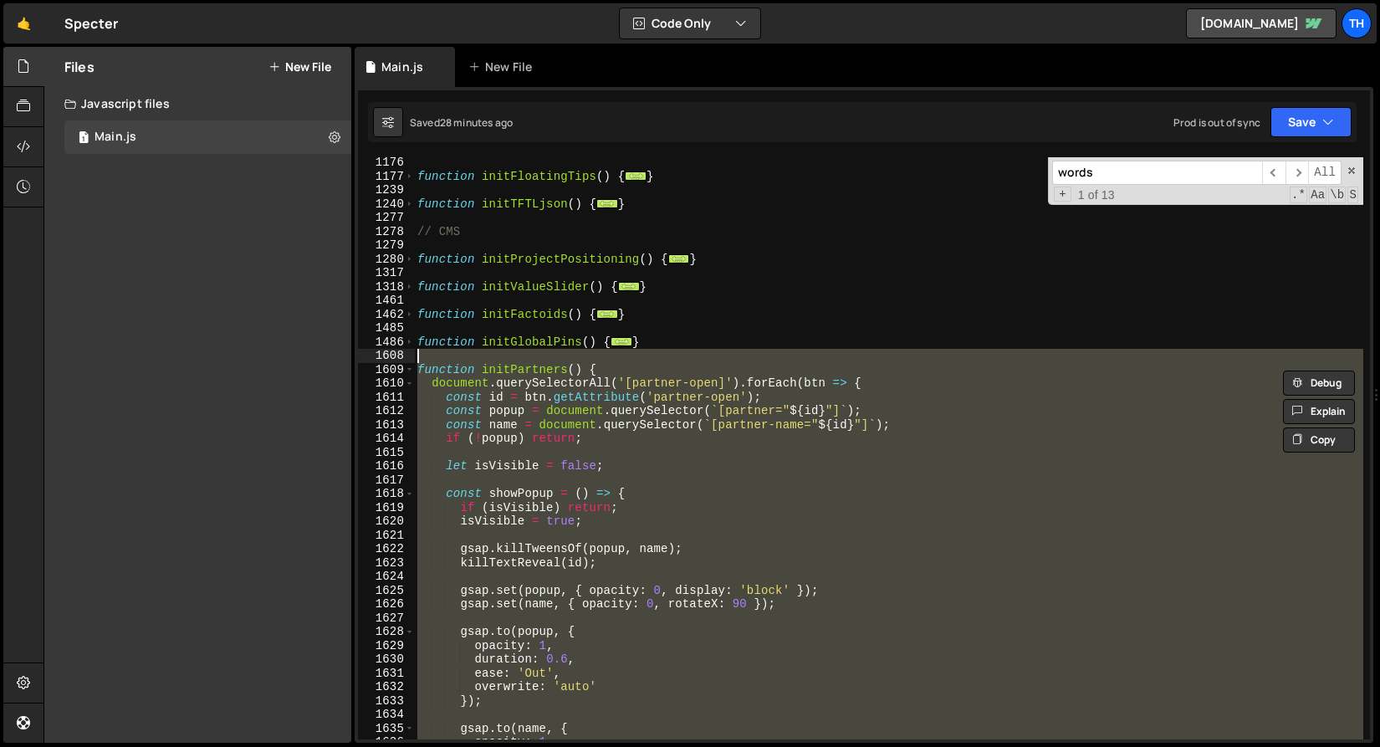
scroll to position [829, 0]
click at [418, 329] on div "function initFloatingTips ( ) { ... } function initTFTLjson ( ) { ... } // CMS …" at bounding box center [889, 461] width 950 height 610
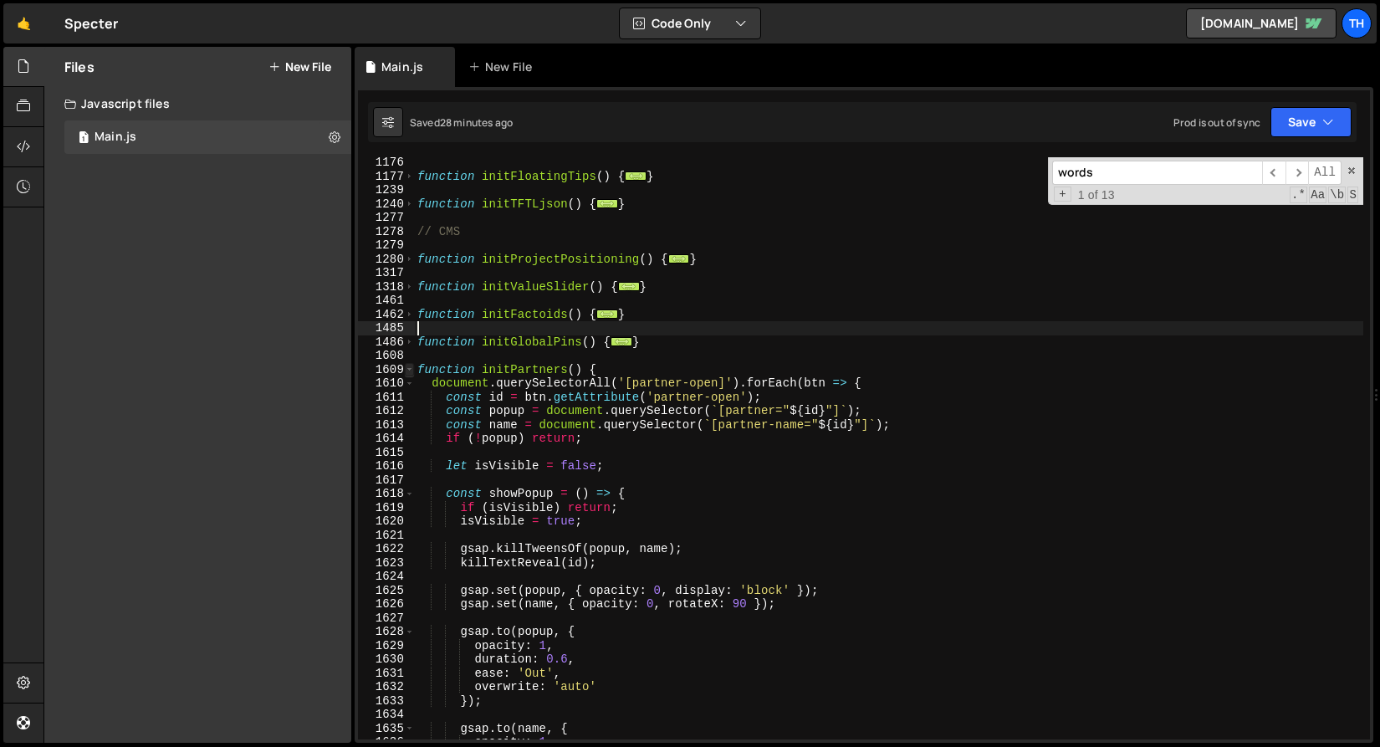
click at [410, 366] on span at bounding box center [409, 370] width 9 height 14
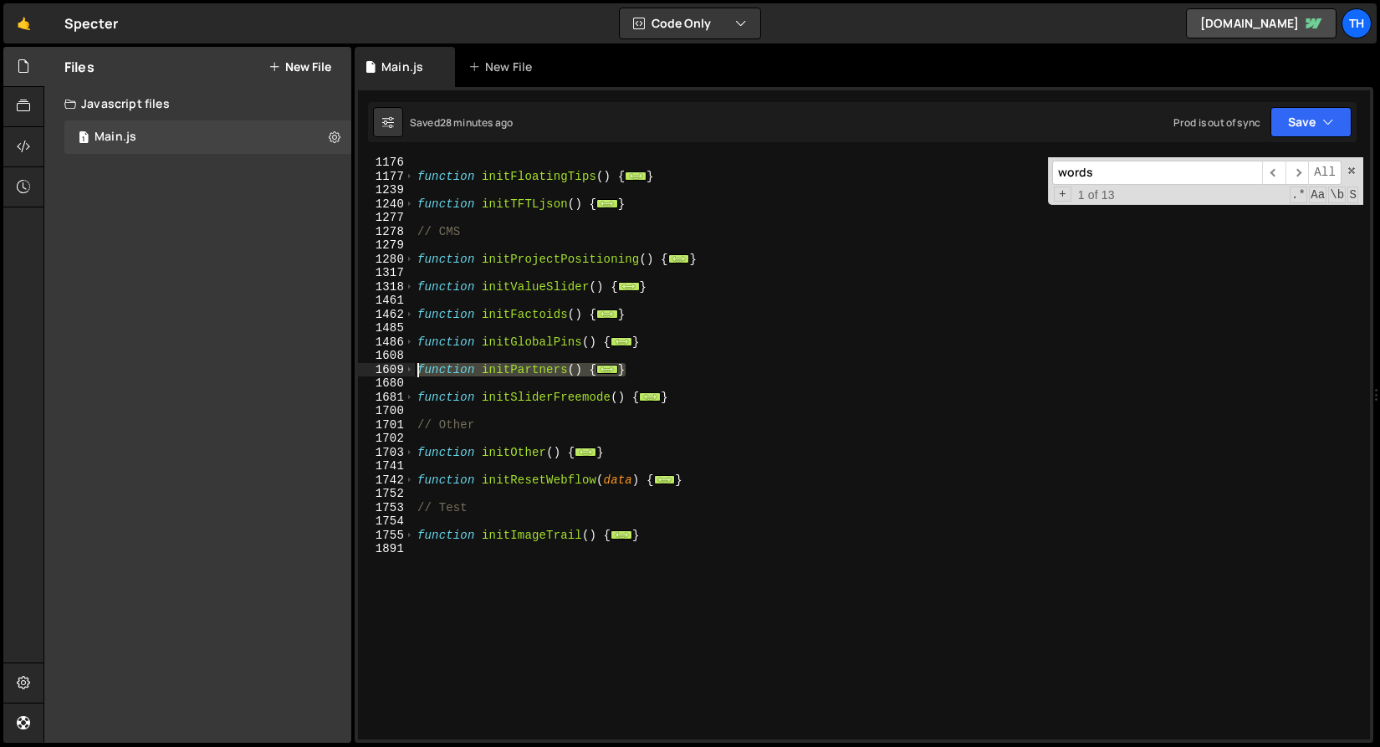
drag, startPoint x: 602, startPoint y: 384, endPoint x: 305, endPoint y: 372, distance: 297.2
click at [305, 372] on div "Files New File Javascript files 1 Main.js 0 CSS files Copy share link Edit File…" at bounding box center [712, 395] width 1337 height 697
type textarea "function initPartners() { document.querySelectorAll('[partner-open]').forEach(b…"
click at [478, 586] on div "function initFloatingTips ( ) { ... } function initTFTLjson ( ) { ... } // CMS …" at bounding box center [889, 461] width 950 height 610
paste textarea "}"
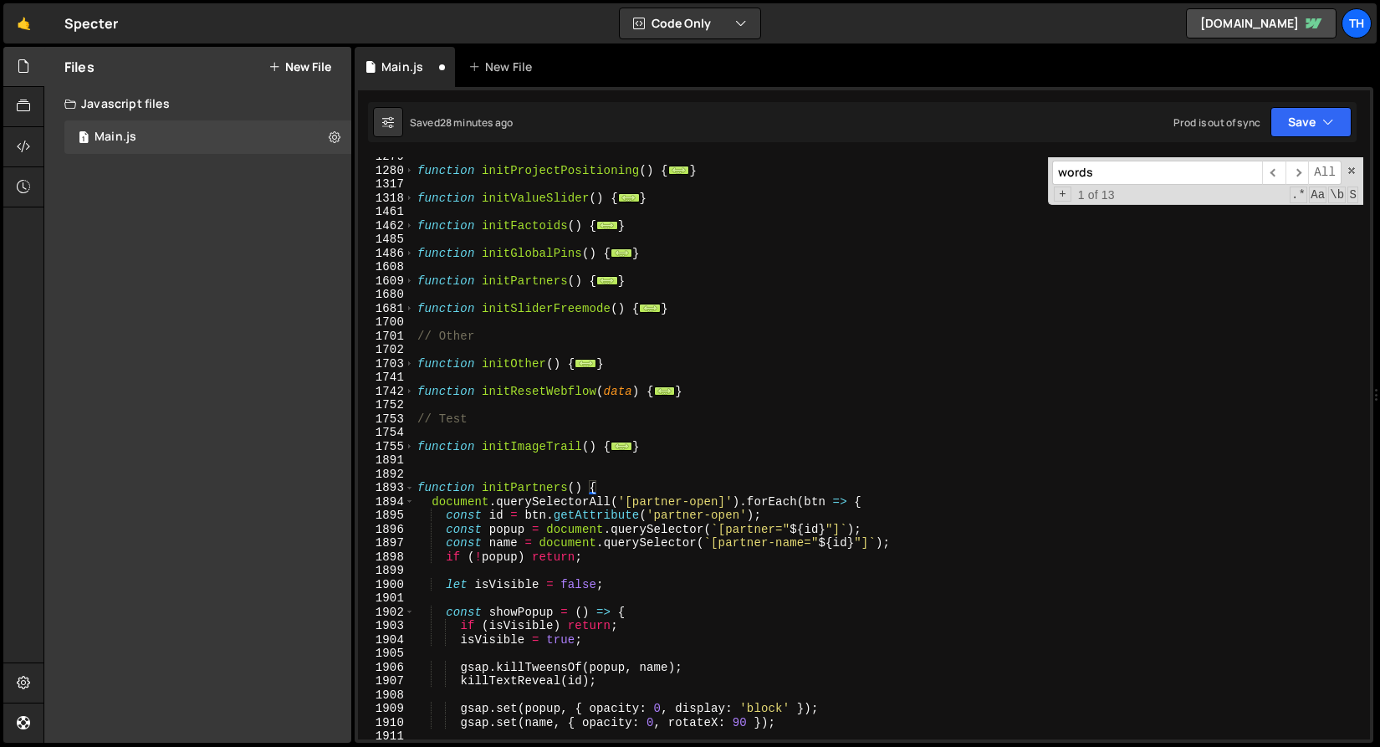
scroll to position [816, 0]
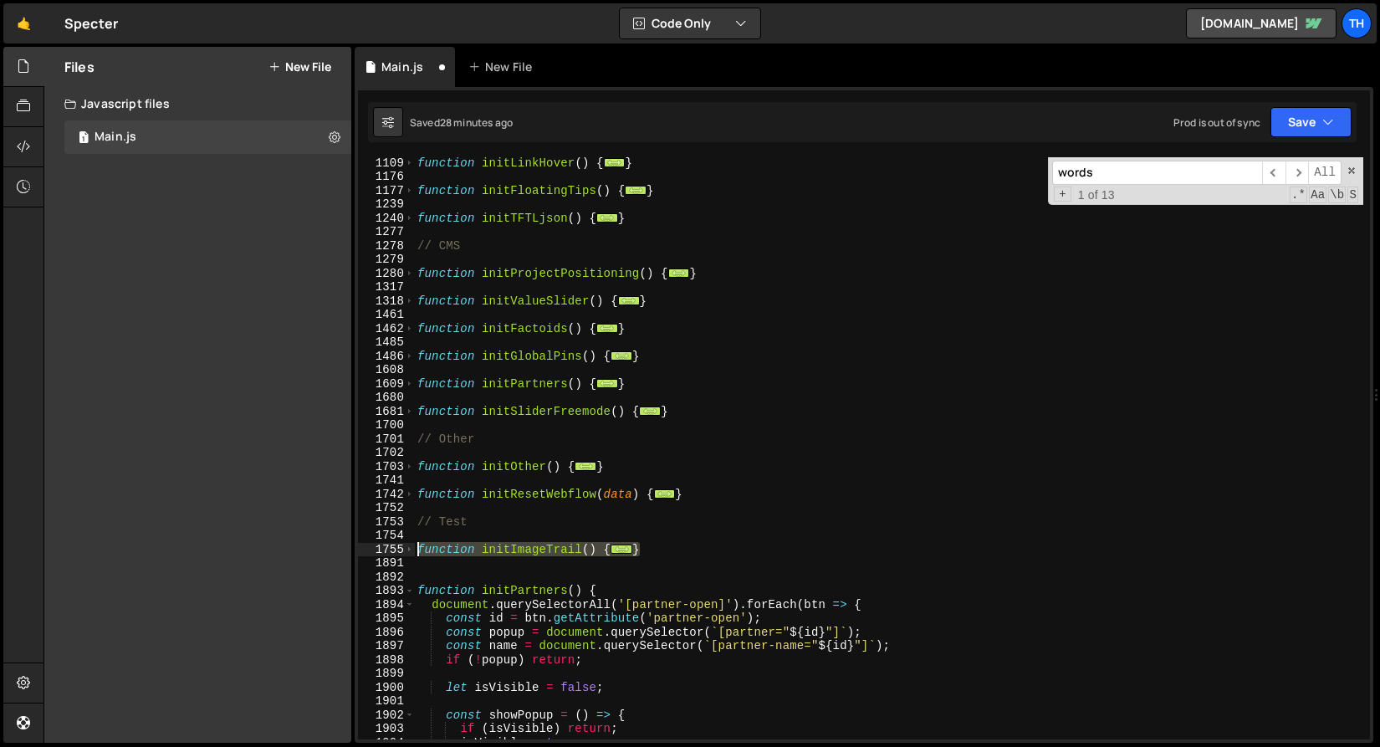
drag, startPoint x: 660, startPoint y: 555, endPoint x: 314, endPoint y: 555, distance: 346.4
click at [314, 555] on div "Files New File Javascript files 1 Main.js 0 CSS files Copy share link Edit File…" at bounding box center [712, 395] width 1337 height 697
type textarea "function initImageTrail() { if (!window.gsap) return"
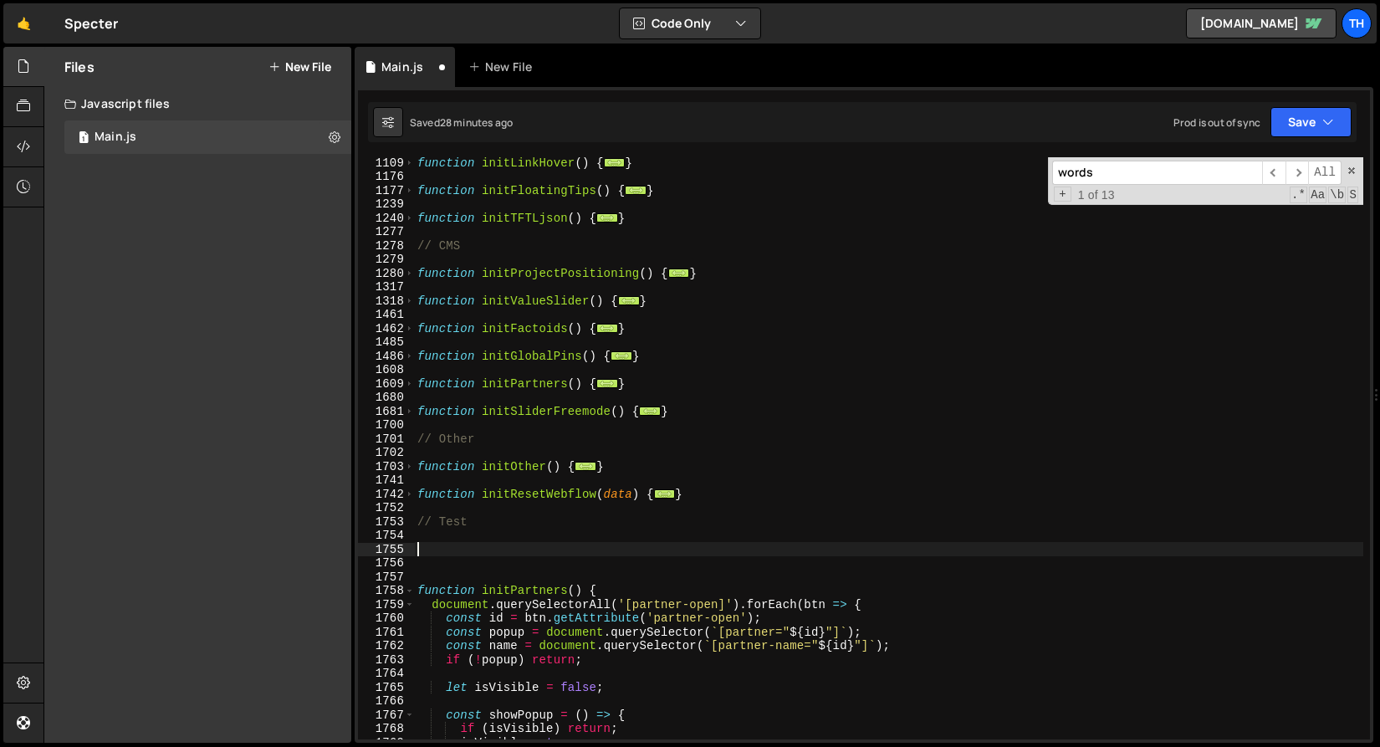
click at [668, 295] on div "function initLinkHover ( ) { ... } function initFloatingTips ( ) { ... } functi…" at bounding box center [889, 461] width 950 height 610
type textarea "}"
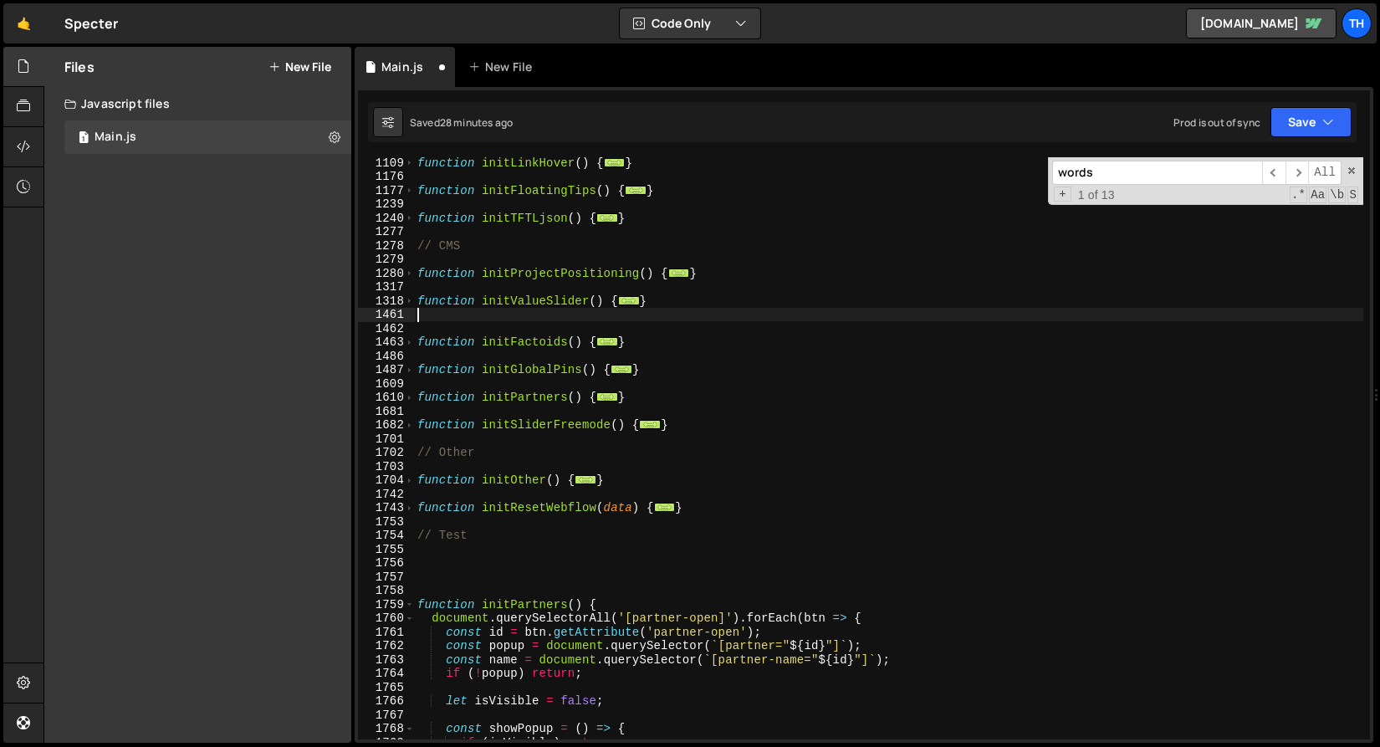
paste textarea "}"
type textarea "}"
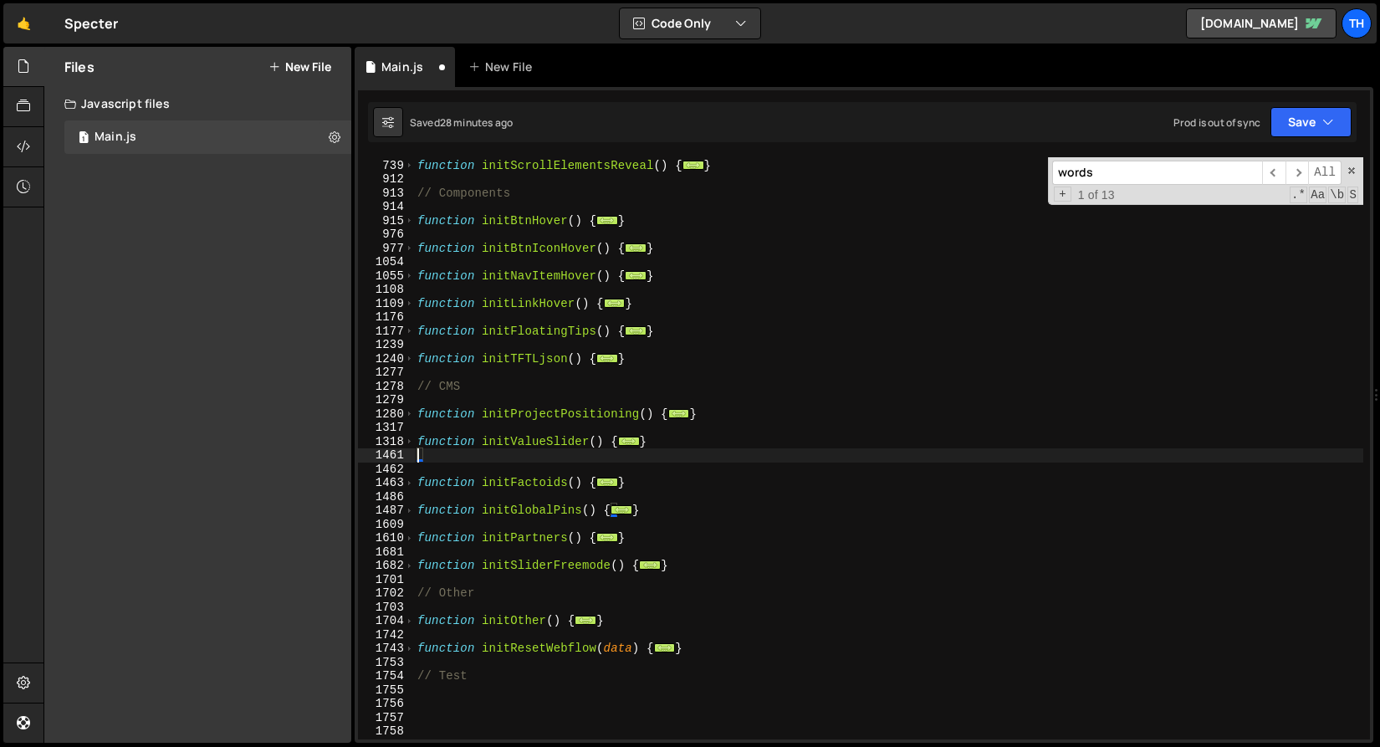
scroll to position [675, 0]
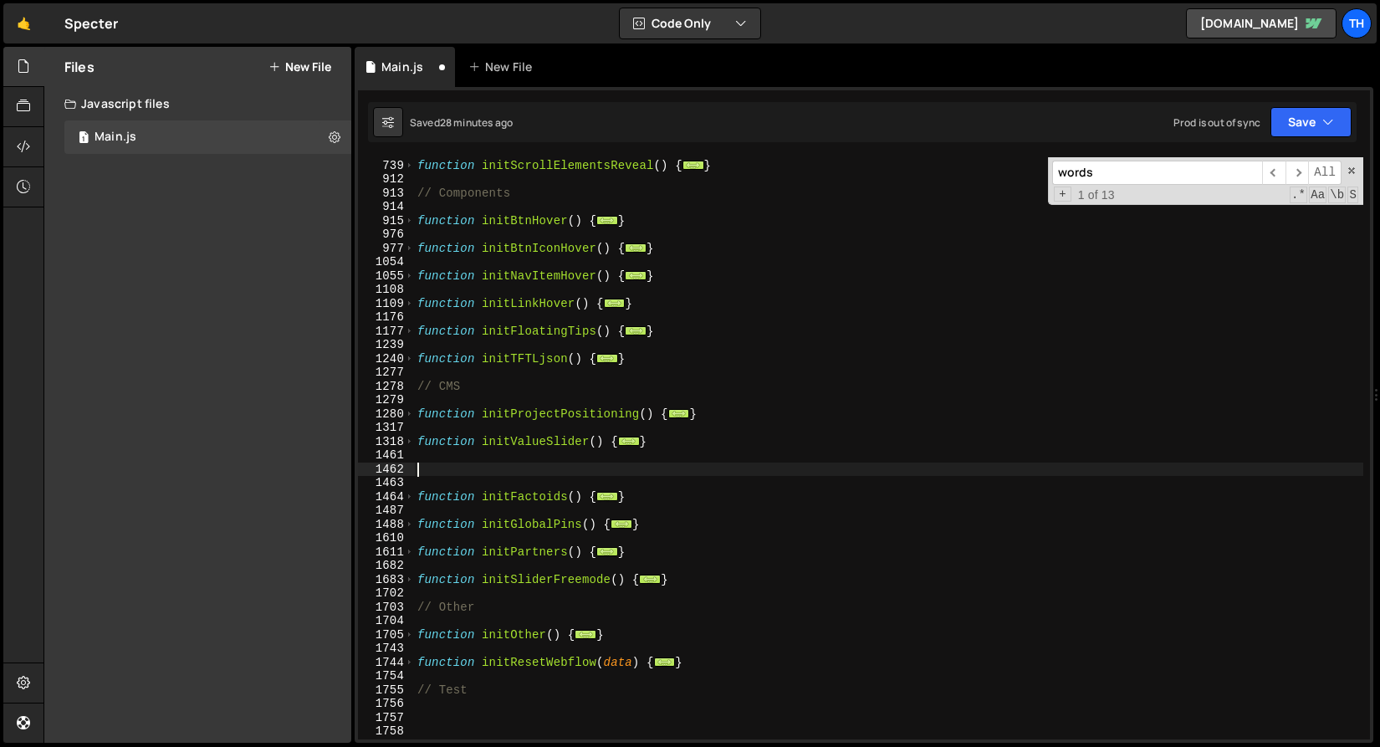
paste textarea "}"
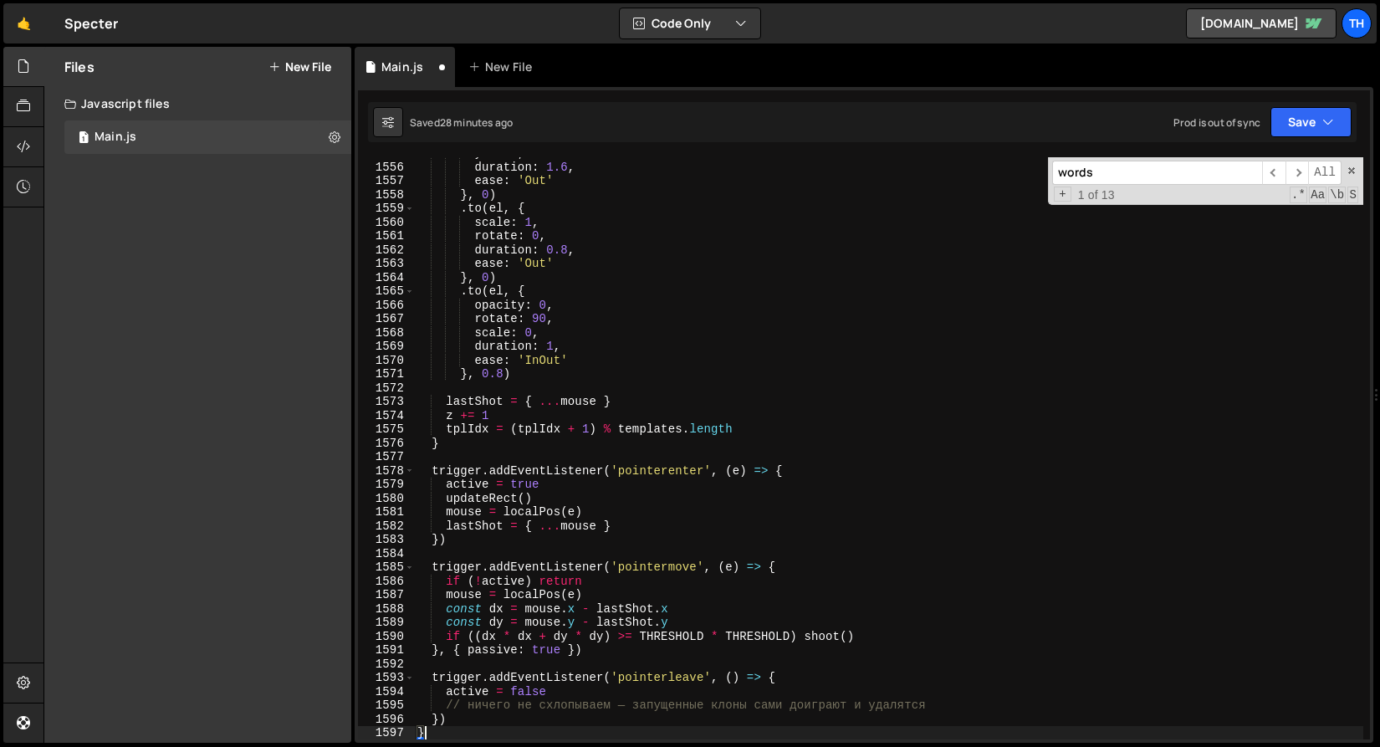
scroll to position [2372, 0]
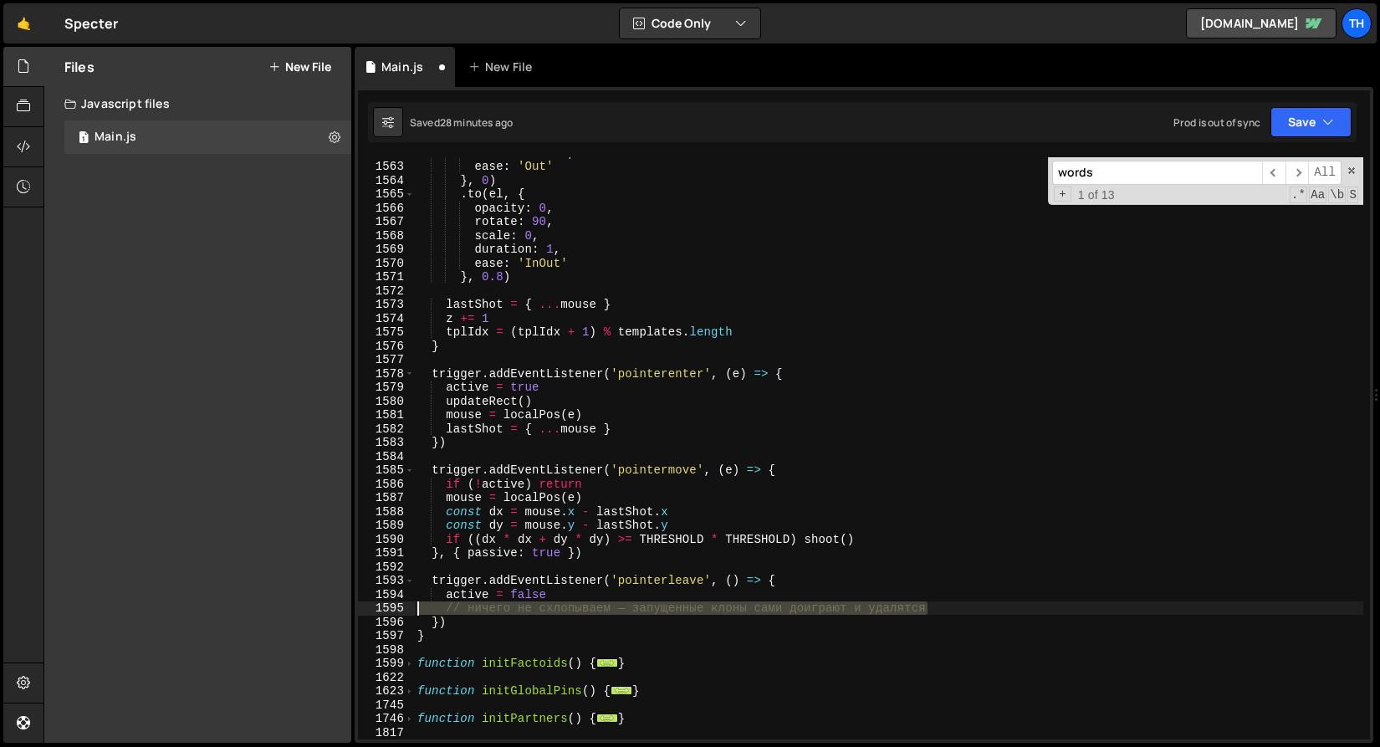
drag, startPoint x: 951, startPoint y: 612, endPoint x: 292, endPoint y: 615, distance: 659.3
click at [292, 615] on div "Files New File Javascript files 1 Main.js 0 CSS files Copy share link Edit File…" at bounding box center [712, 395] width 1337 height 697
type textarea "// ничего не схлопываем — запущенные клоны сами доиграют и удалятся"
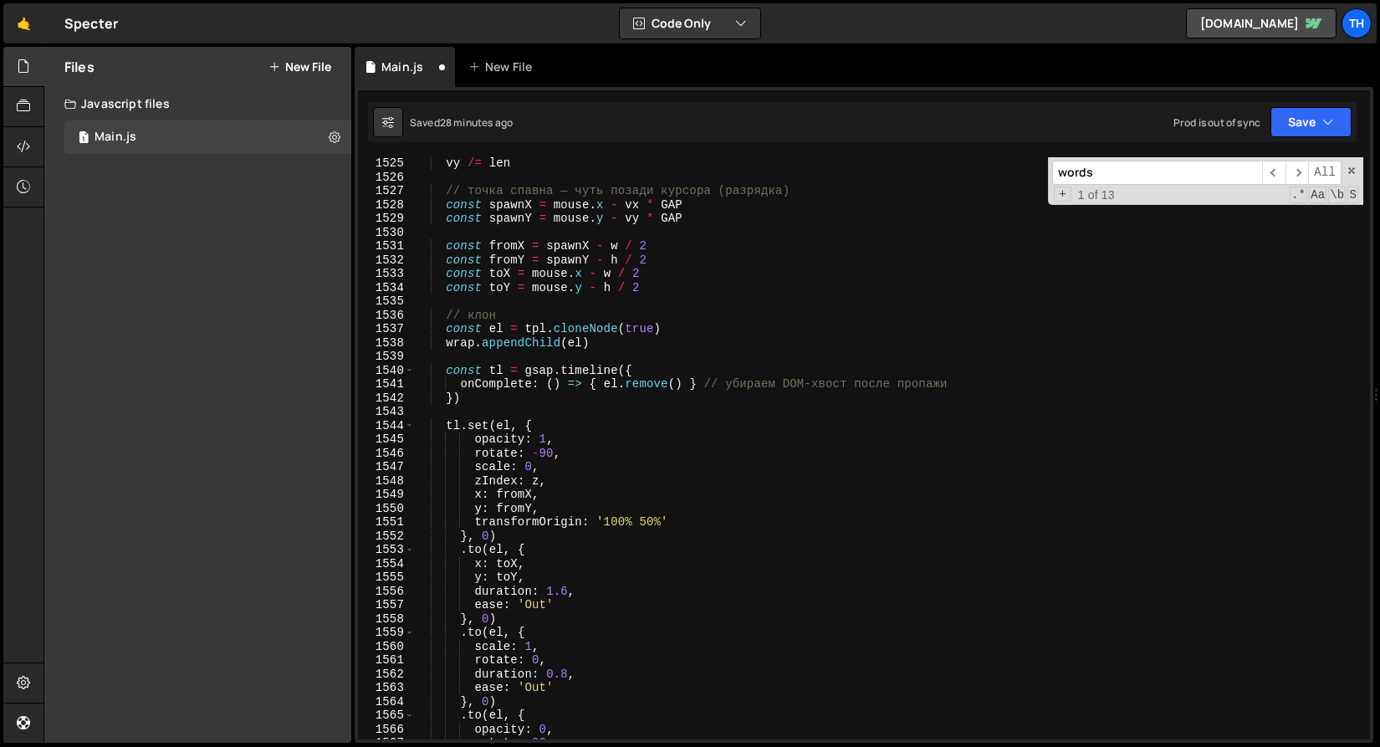
scroll to position [1851, 0]
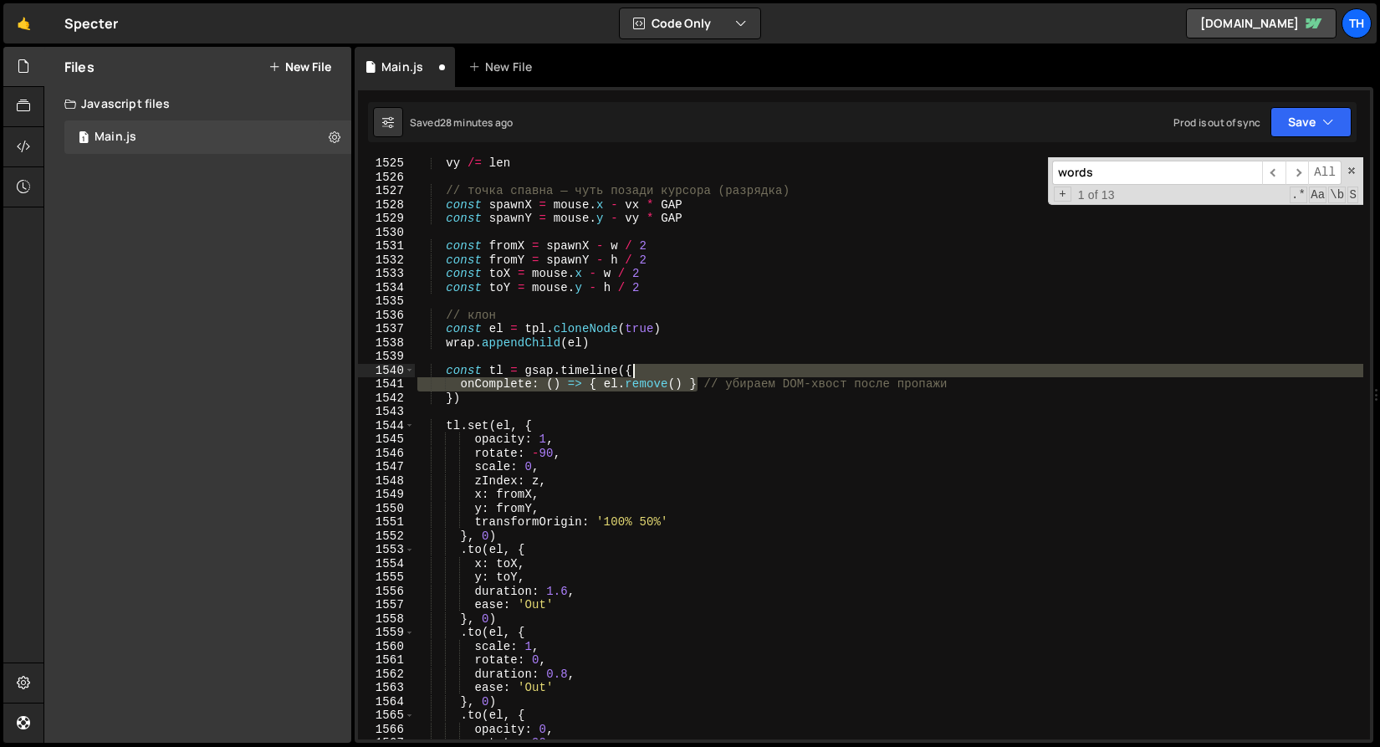
drag, startPoint x: 699, startPoint y: 383, endPoint x: 1020, endPoint y: 375, distance: 321.4
click at [1020, 375] on div "vy /= len // точка спавна — чуть позади курсора (разрядка) const spawnX = mouse…" at bounding box center [889, 461] width 950 height 610
click at [992, 383] on div "vy /= len // точка спавна — чуть позади курсора (разрядка) const spawnX = mouse…" at bounding box center [889, 461] width 950 height 610
click at [896, 385] on div "vy /= len // точка спавна — чуть позади курсора (разрядка) const spawnX = mouse…" at bounding box center [889, 461] width 950 height 610
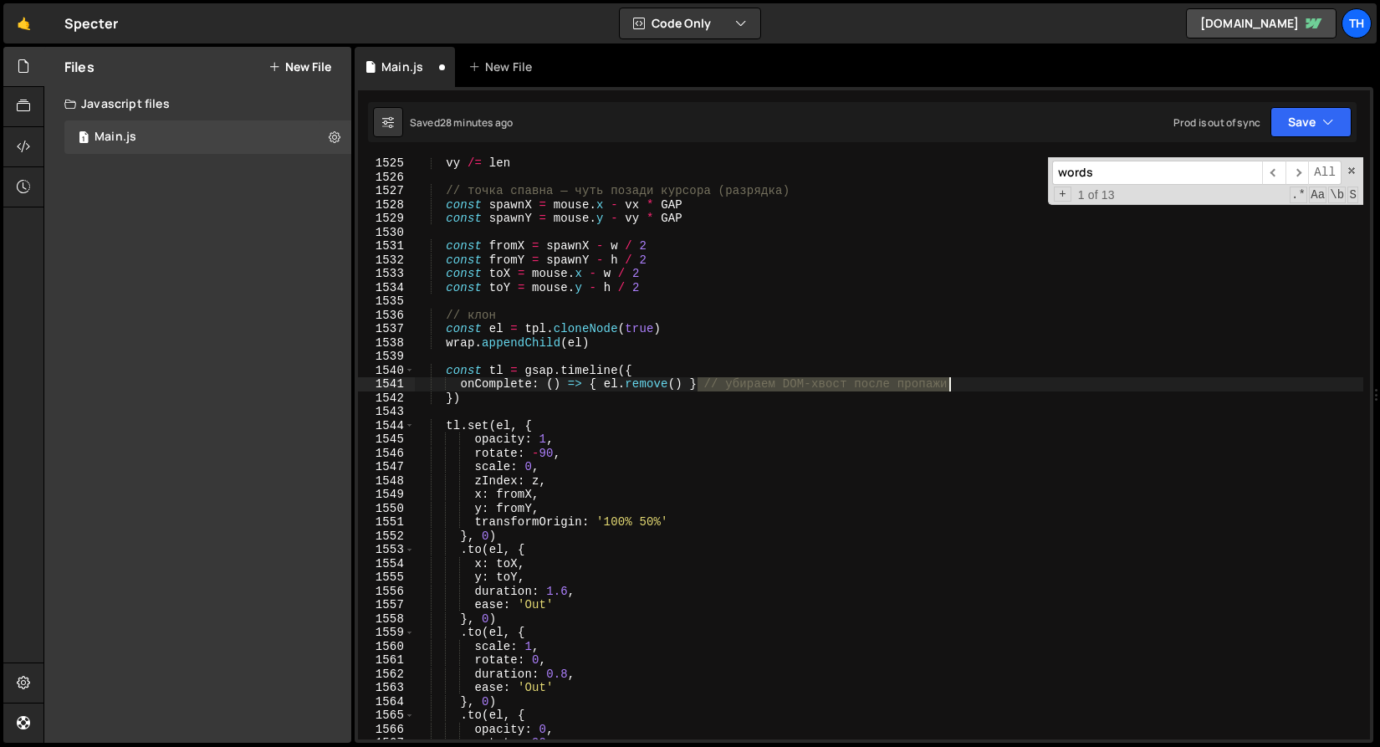
drag, startPoint x: 701, startPoint y: 385, endPoint x: 1009, endPoint y: 379, distance: 307.9
click at [1009, 379] on div "vy /= len // точка спавна — чуть позади курсора (разрядка) const spawnX = mouse…" at bounding box center [889, 461] width 950 height 610
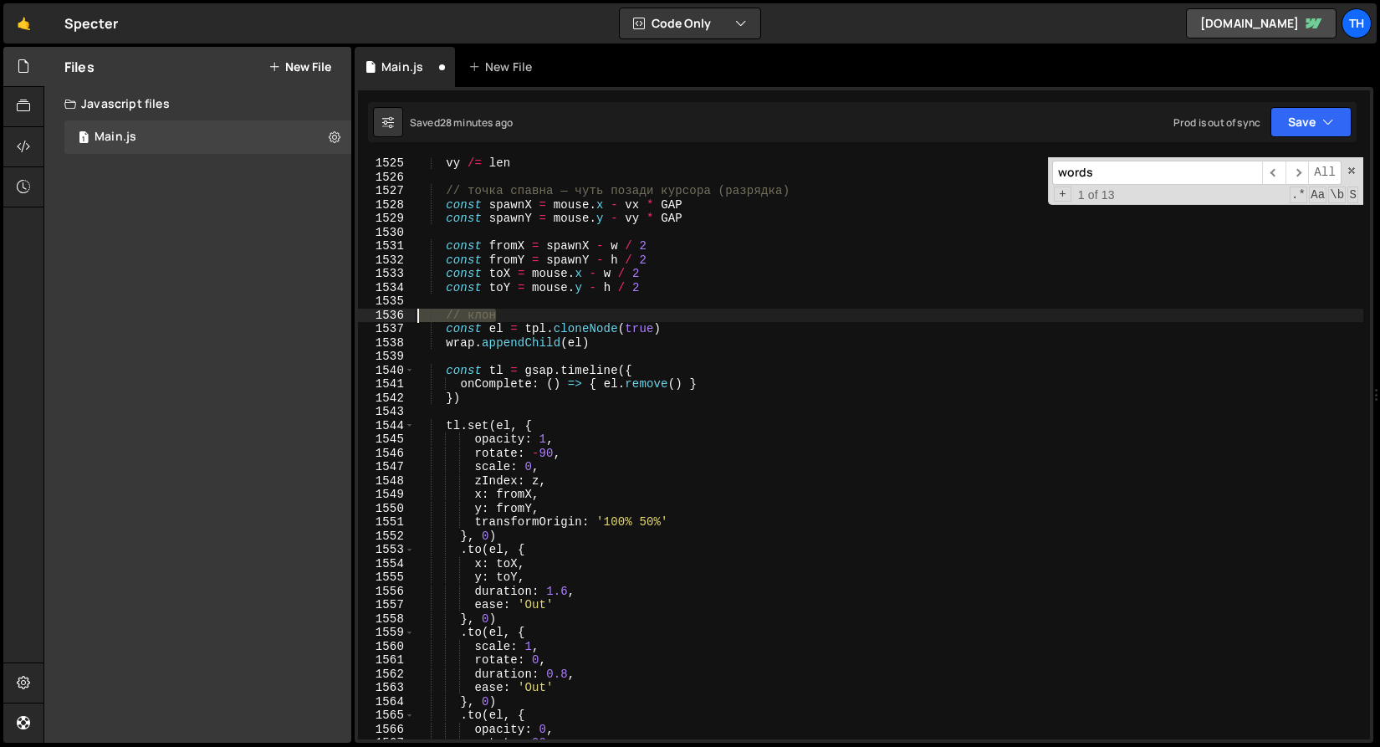
drag, startPoint x: 511, startPoint y: 313, endPoint x: 344, endPoint y: 316, distance: 167.4
click at [344, 316] on div "Files New File Javascript files 1 Main.js 0 CSS files Copy share link Edit File…" at bounding box center [712, 395] width 1337 height 697
type textarea "// клон"
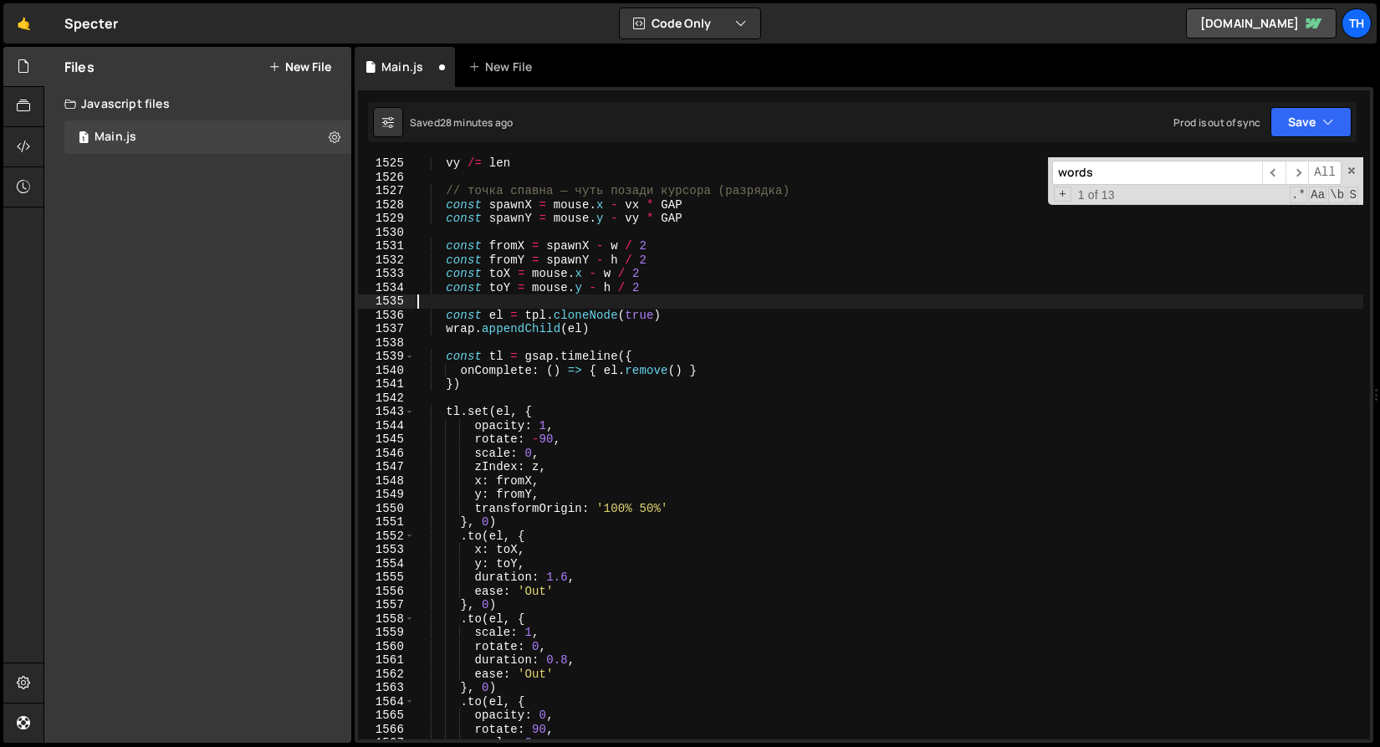
scroll to position [1729, 0]
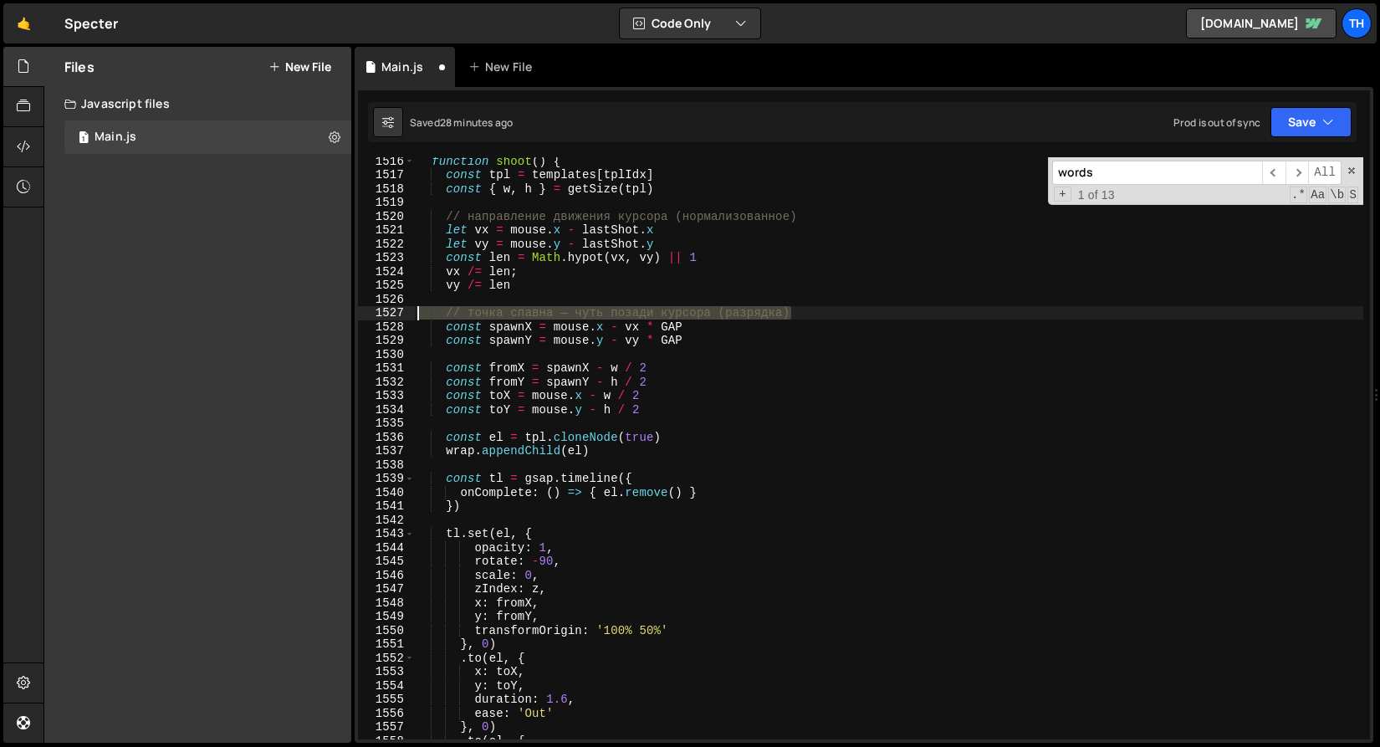
drag, startPoint x: 788, startPoint y: 317, endPoint x: 291, endPoint y: 310, distance: 497.0
click at [291, 310] on div "Files New File Javascript files 1 Main.js 0 CSS files Copy share link Edit File…" at bounding box center [712, 395] width 1337 height 697
type textarea "// точка спавна — чуть позади курсора (разрядка)"
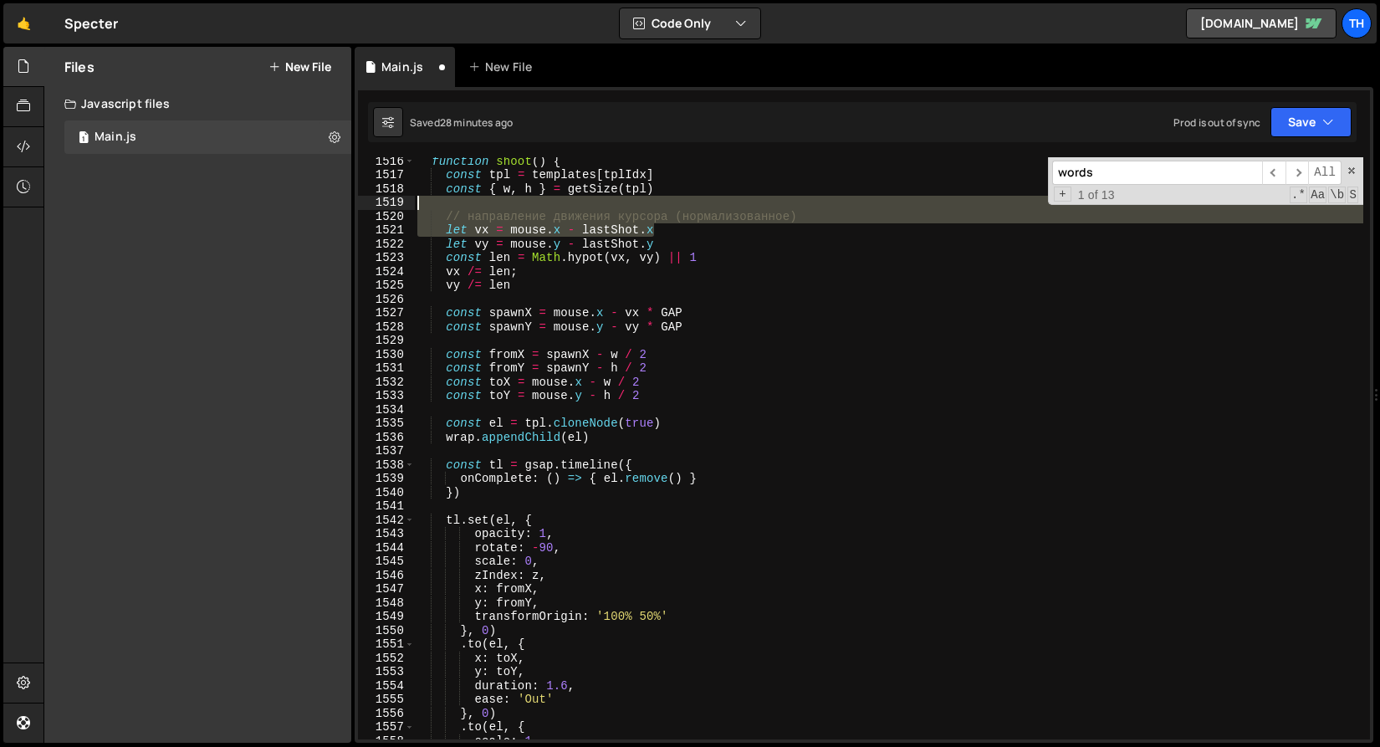
drag, startPoint x: 799, startPoint y: 223, endPoint x: 621, endPoint y: 204, distance: 179.2
click at [621, 204] on div "function shoot ( ) { const tpl = templates [ tplIdx ] const { w , h } = getSize…" at bounding box center [889, 459] width 950 height 610
click at [701, 223] on div "function shoot ( ) { const tpl = templates [ tplIdx ] const { w , h } = getSize…" at bounding box center [889, 448] width 950 height 582
type textarea "// направление движения курсора (нормализованное)"
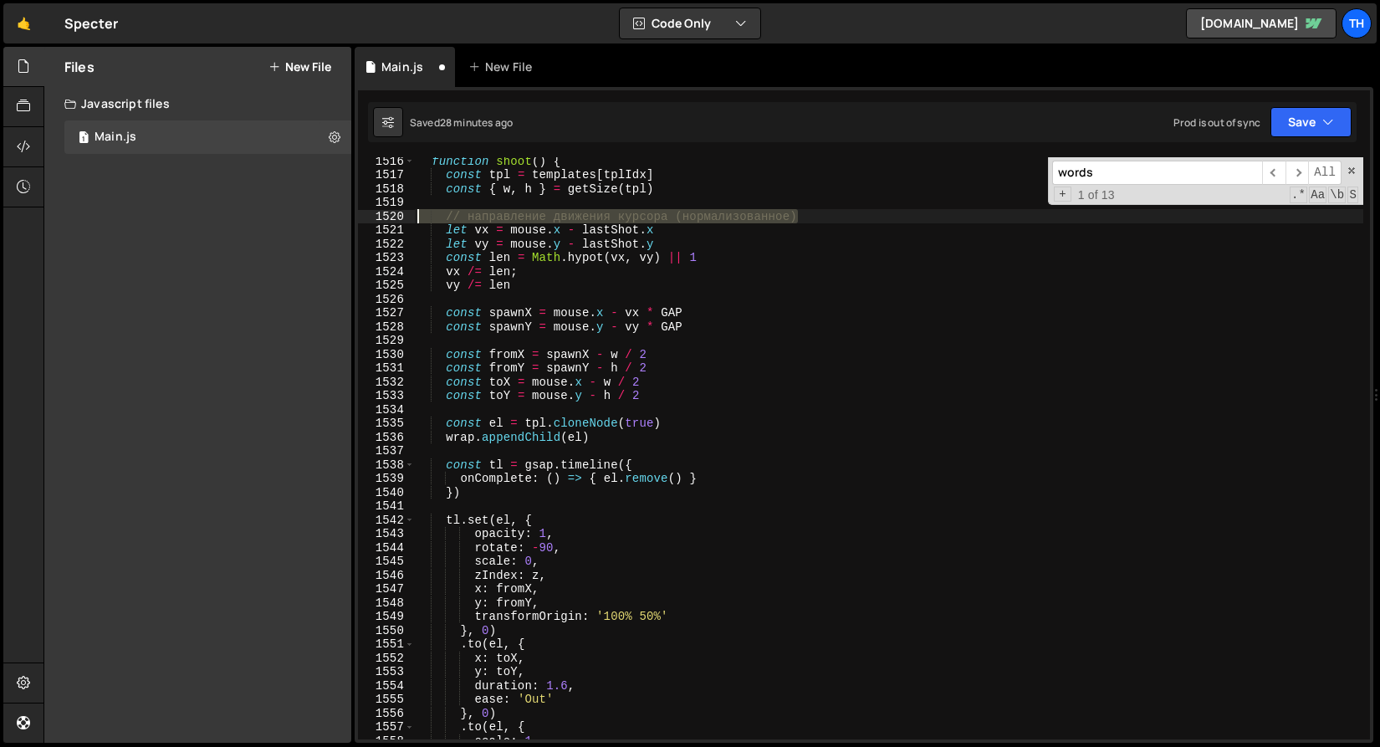
drag, startPoint x: 711, startPoint y: 209, endPoint x: 370, endPoint y: 220, distance: 341.5
click at [370, 220] on div "// направление движения курсора (нормализованное) 1516 1517 1518 1519 1520 1521…" at bounding box center [864, 448] width 1012 height 582
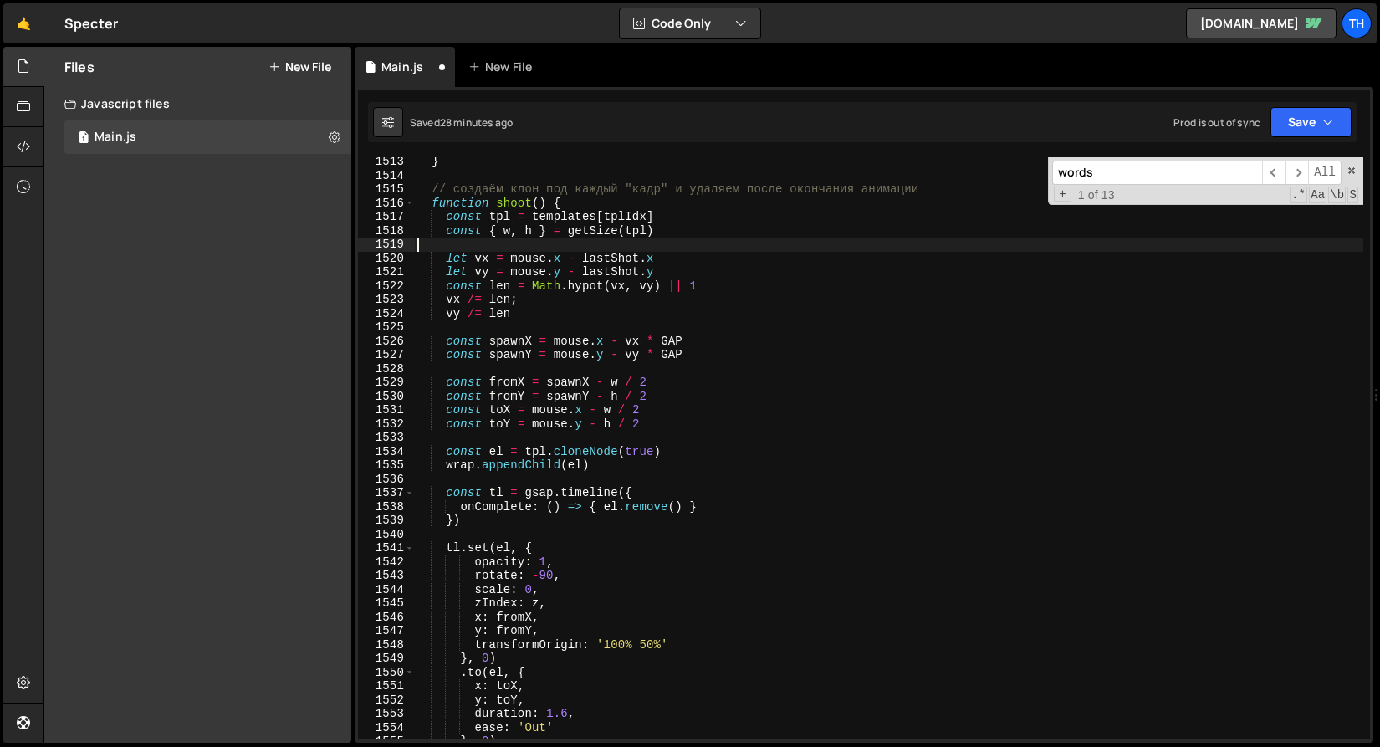
scroll to position [1531, 0]
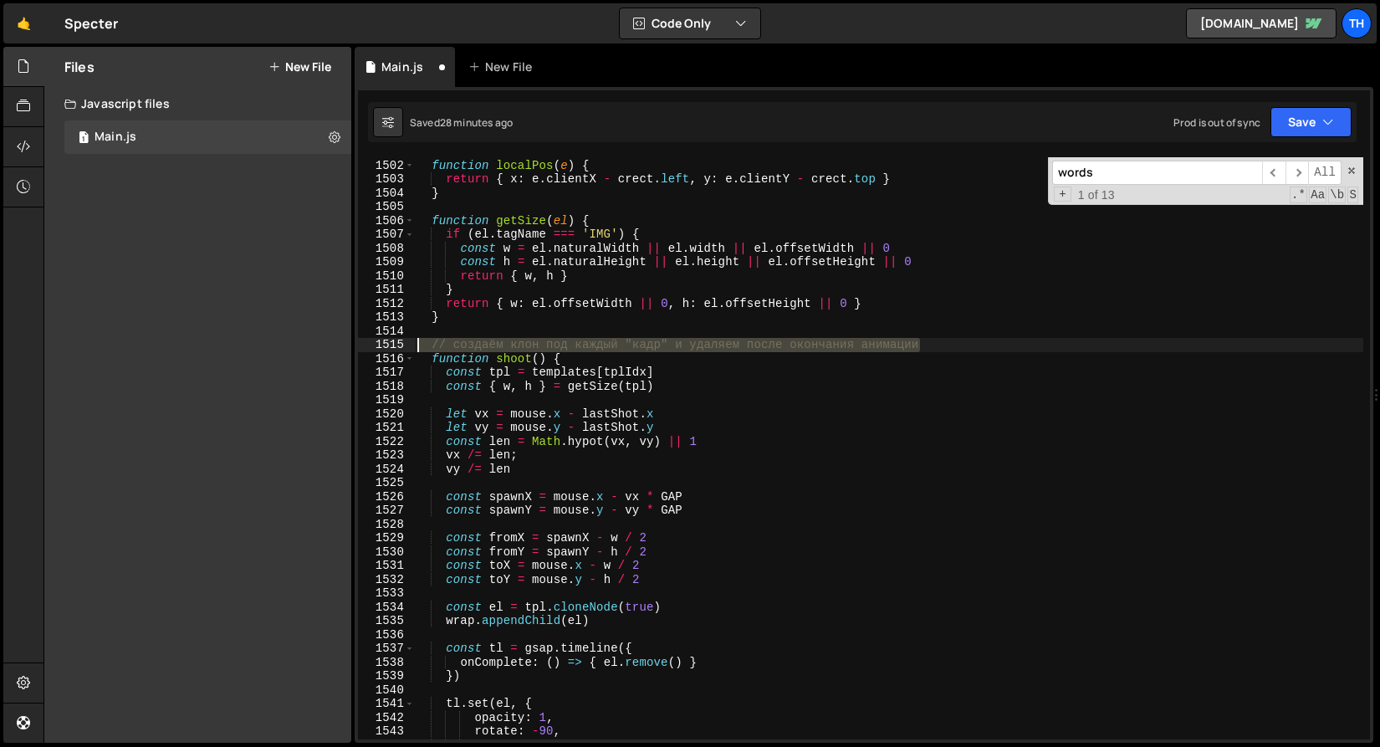
drag, startPoint x: 925, startPoint y: 347, endPoint x: 269, endPoint y: 348, distance: 655.9
click at [269, 348] on div "Files New File Javascript files 1 Main.js 0 CSS files Copy share link Edit File…" at bounding box center [712, 395] width 1337 height 697
type textarea "// создаём клон под каждый "кадр" и удаляем после окончания анимации"
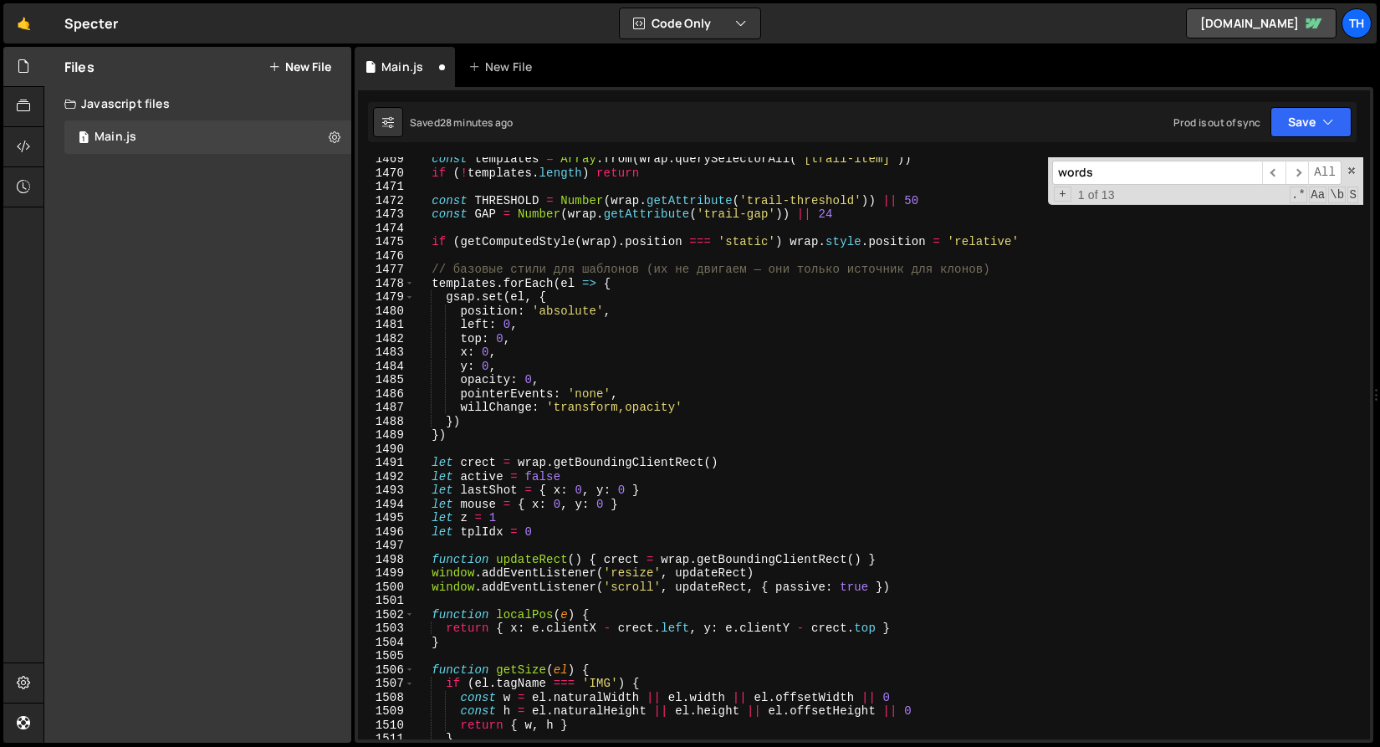
scroll to position [978, 0]
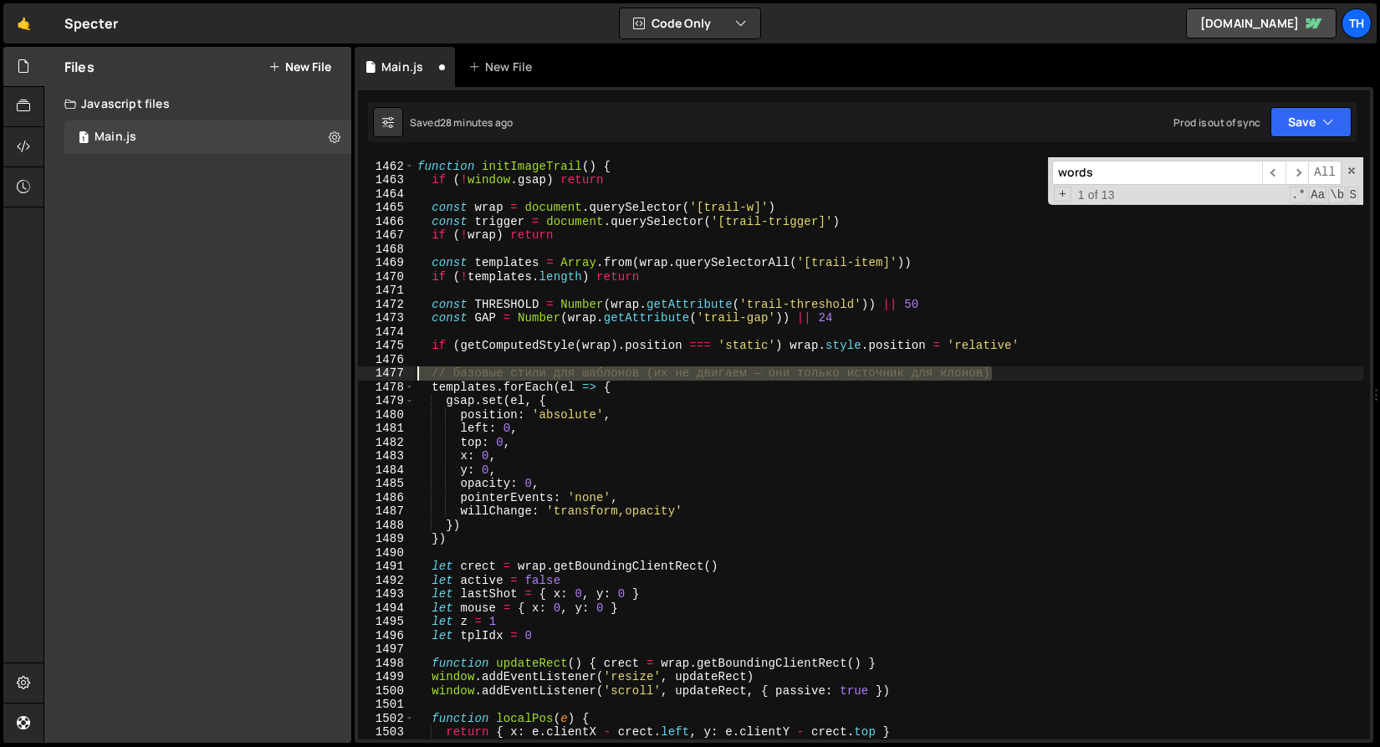
drag, startPoint x: 1022, startPoint y: 376, endPoint x: 253, endPoint y: 376, distance: 768.9
click at [253, 376] on div "Files New File Javascript files 1 Main.js 0 CSS files Copy share link Edit File…" at bounding box center [712, 395] width 1337 height 697
type textarea "// базовые стили для шаблонов (их не двигаем — они только источник для клонов)"
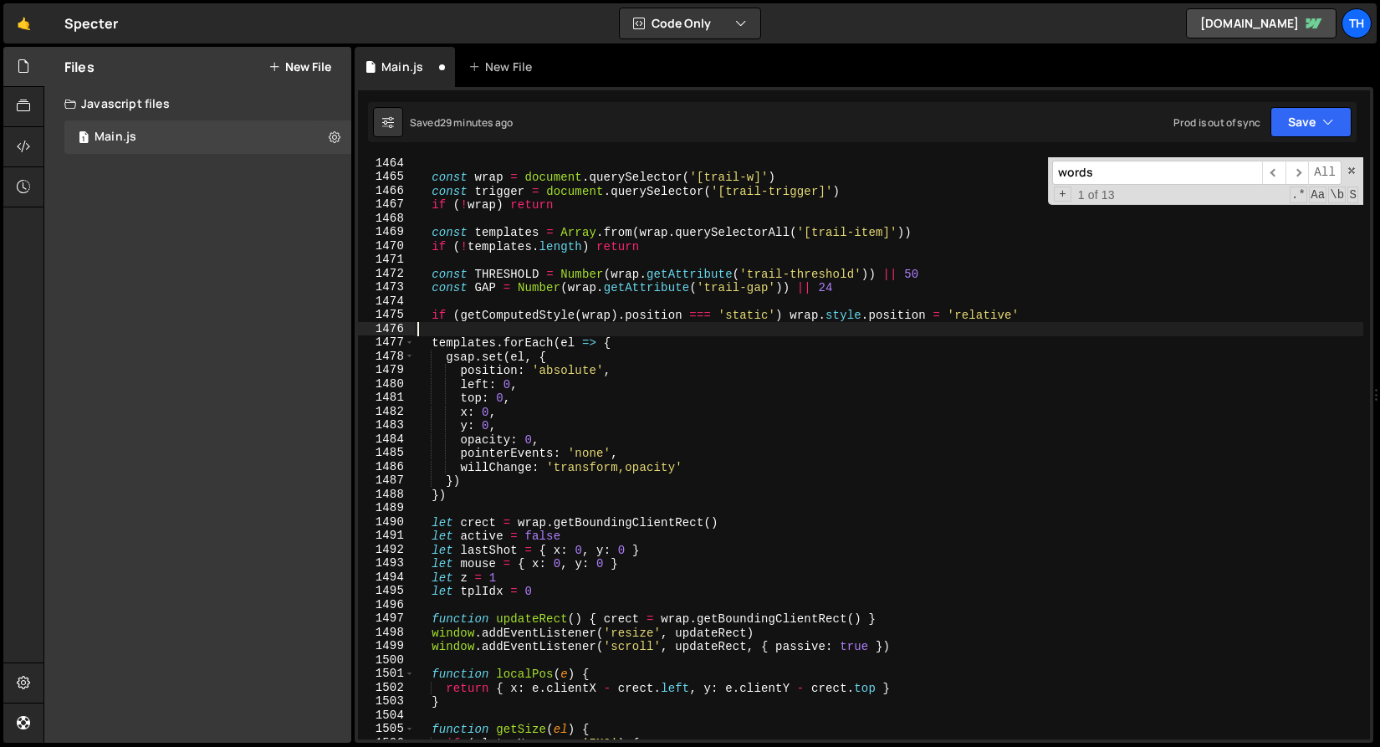
scroll to position [787, 0]
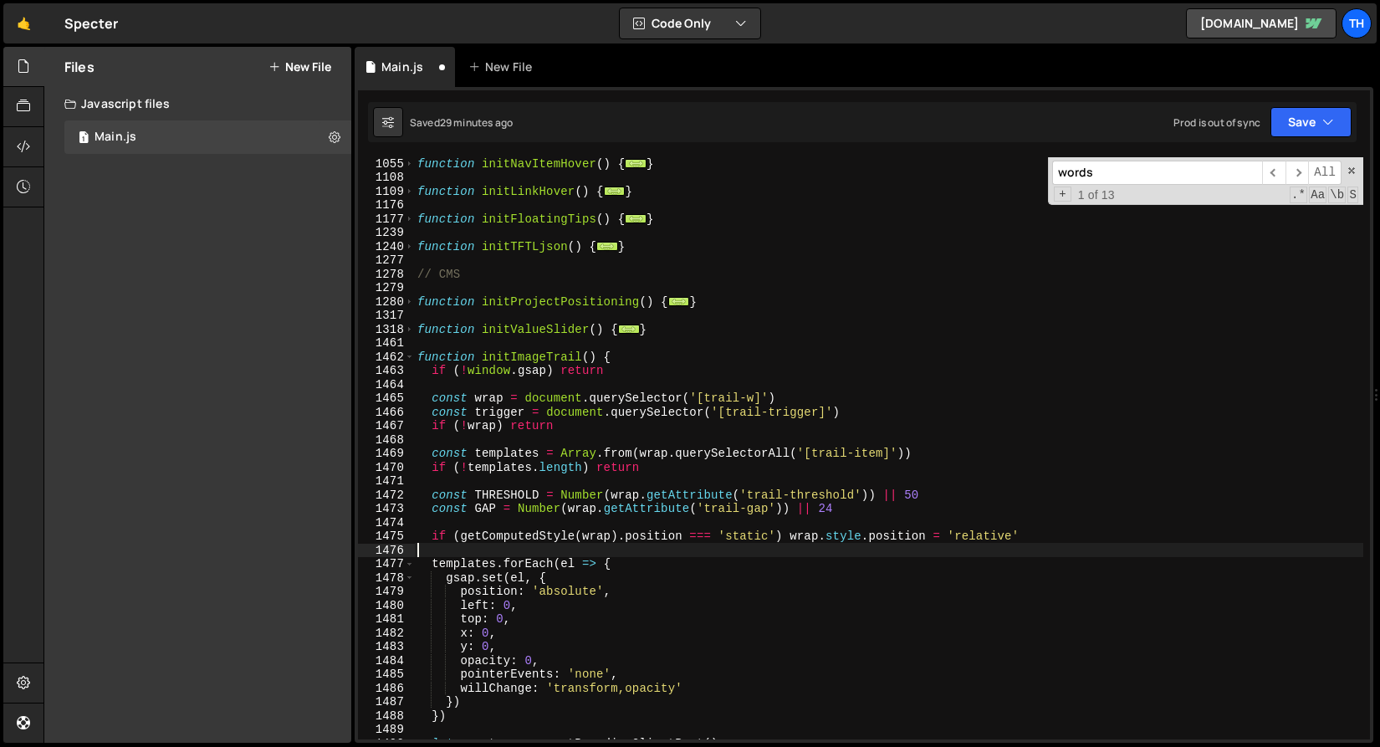
click at [403, 354] on div "1462" at bounding box center [386, 358] width 57 height 14
type textarea "function initImageTrail() { if (!window.gsap) return"
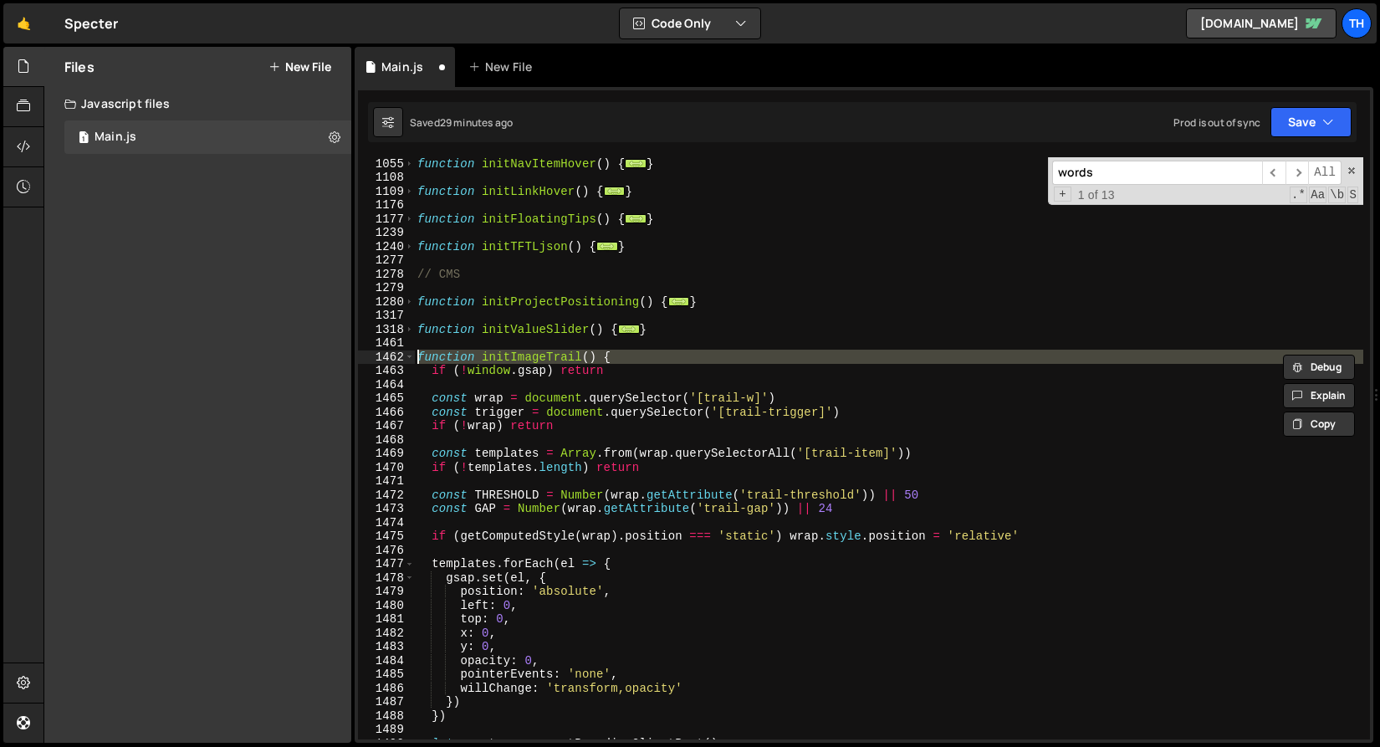
click at [423, 390] on div "function initNavItemHover ( ) { ... } function initLinkHover ( ) { ... } functi…" at bounding box center [889, 461] width 950 height 610
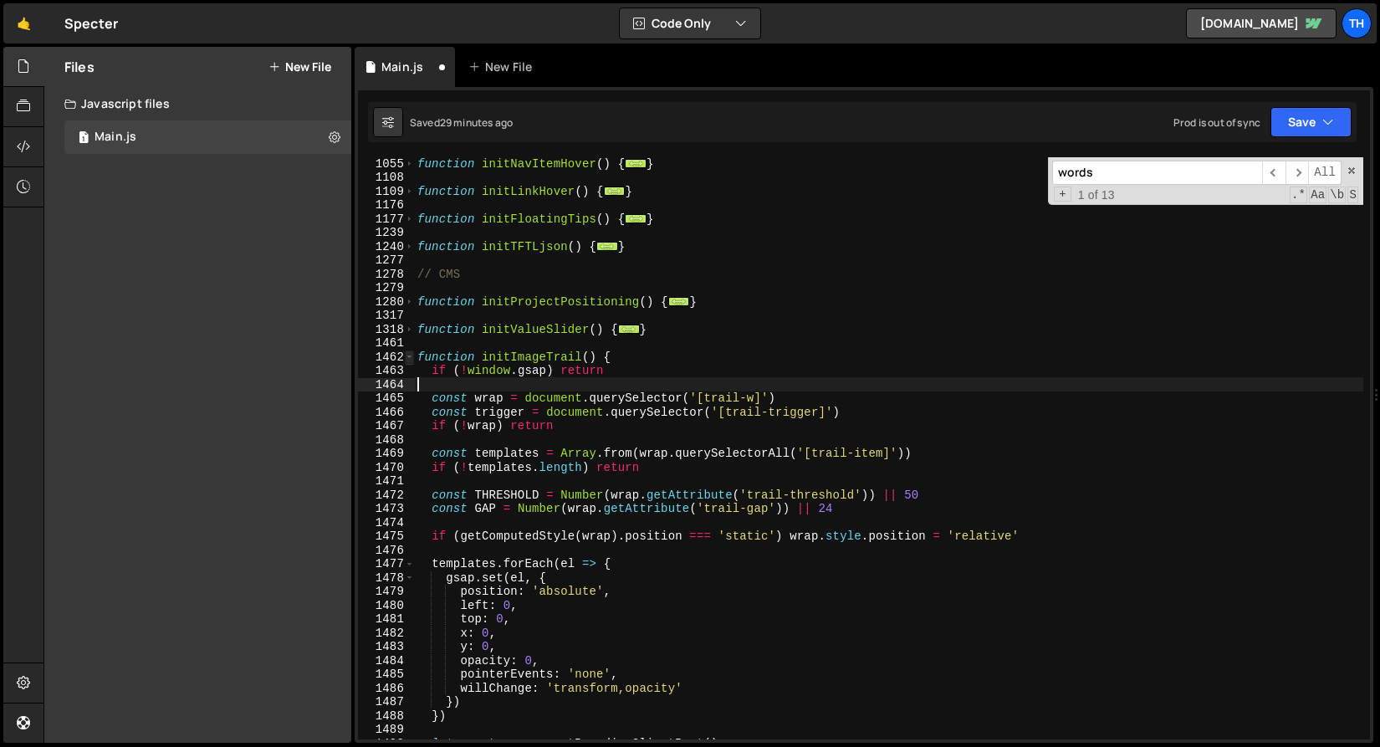
click at [411, 358] on span at bounding box center [409, 358] width 9 height 14
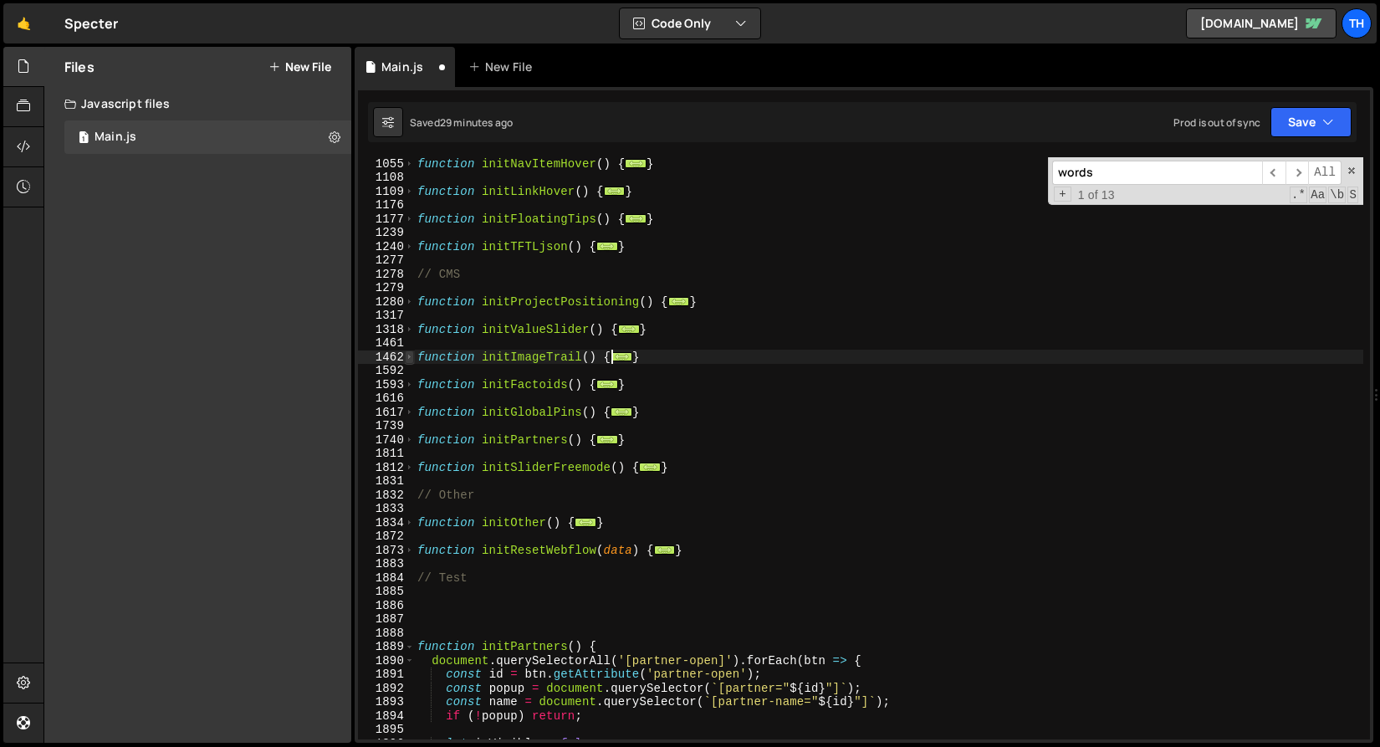
click at [412, 357] on span at bounding box center [409, 358] width 9 height 14
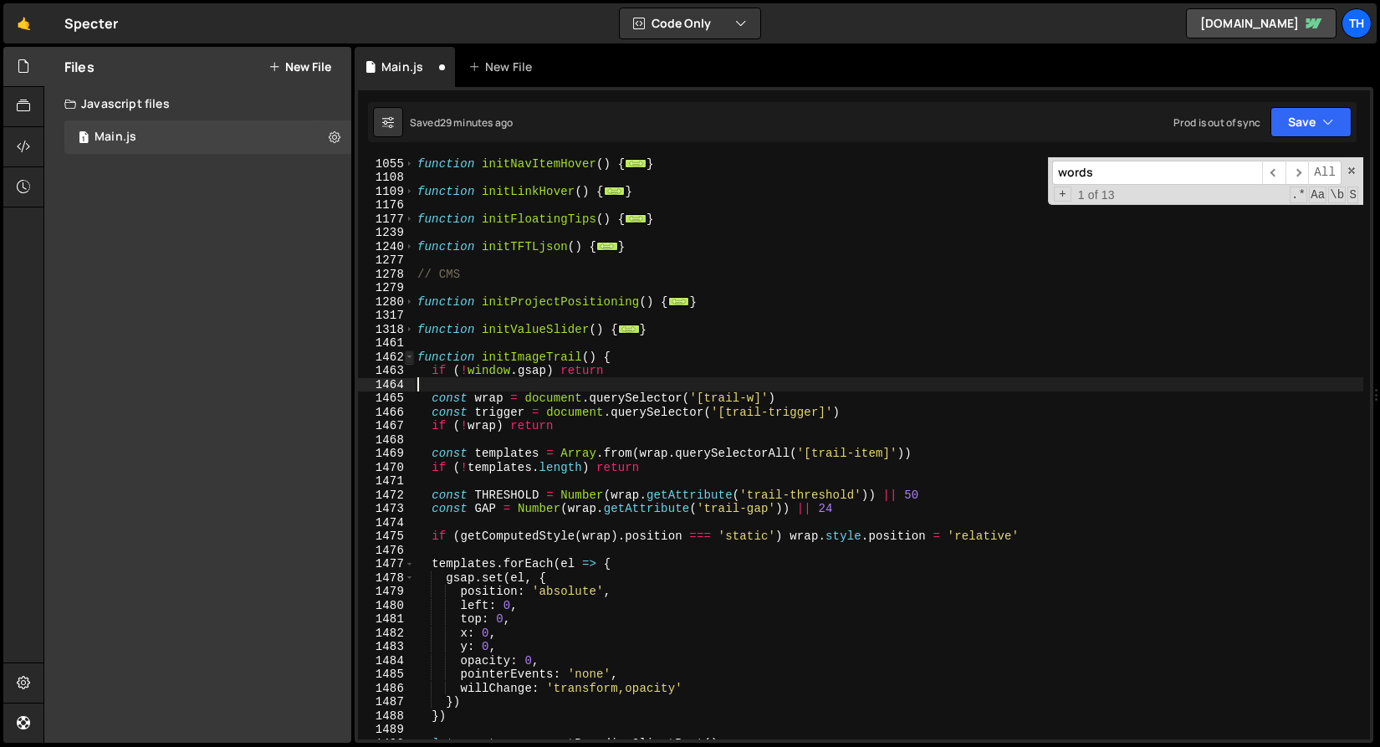
click at [412, 357] on span at bounding box center [409, 358] width 9 height 14
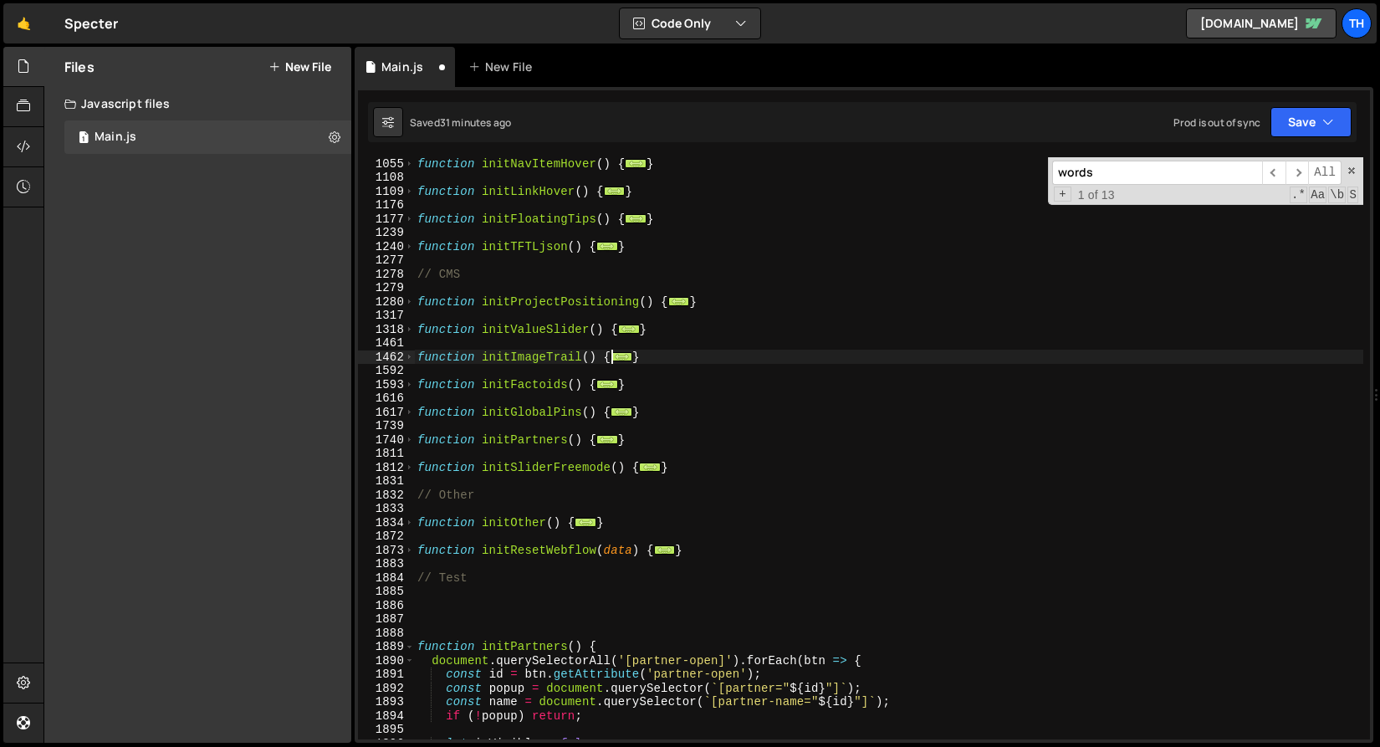
click at [524, 426] on div "function initNavItemHover ( ) { ... } function initLinkHover ( ) { ... } functi…" at bounding box center [889, 461] width 950 height 610
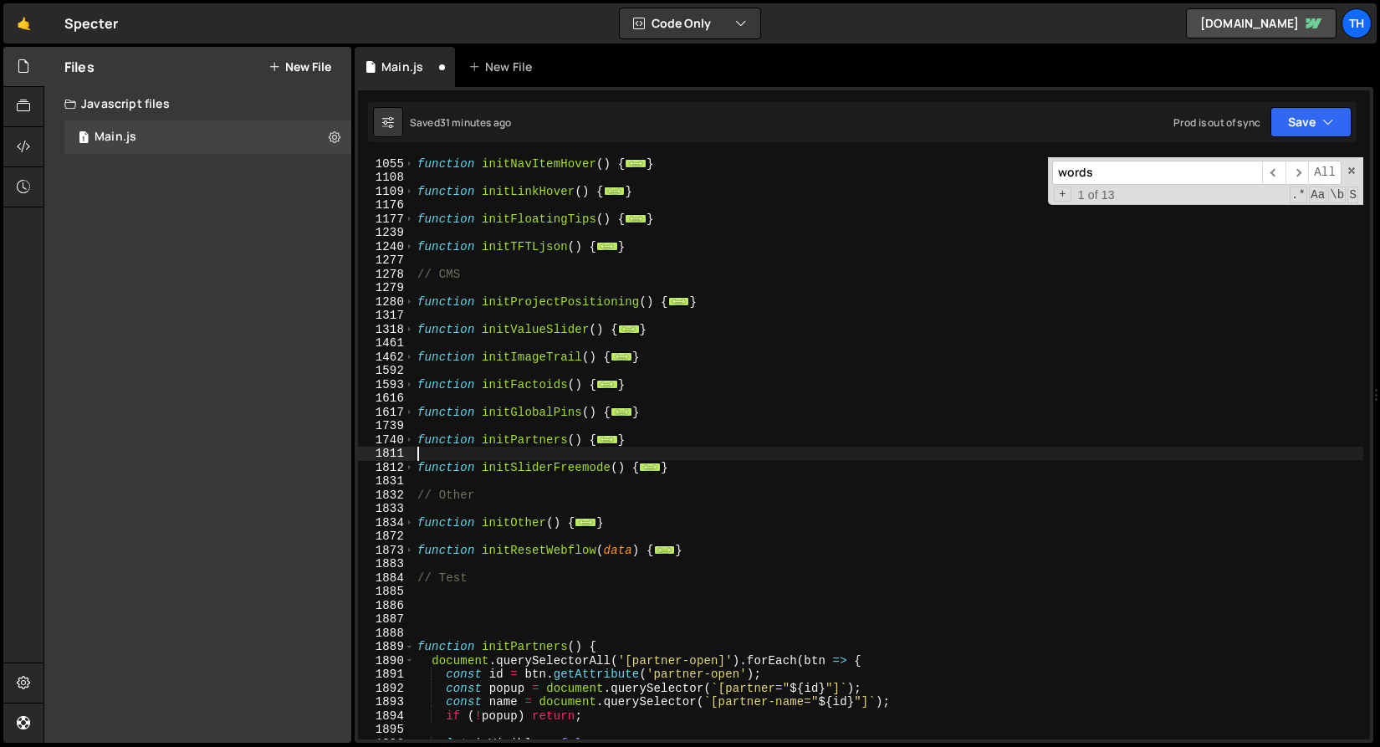
click at [501, 451] on div "function initNavItemHover ( ) { ... } function initLinkHover ( ) { ... } functi…" at bounding box center [889, 461] width 950 height 610
drag, startPoint x: 647, startPoint y: 442, endPoint x: 397, endPoint y: 443, distance: 249.3
click at [397, 443] on div "1055 1108 1109 1176 1177 1239 1240 1277 1278 1279 1280 1317 1318 1461 1462 1592…" at bounding box center [864, 448] width 1012 height 582
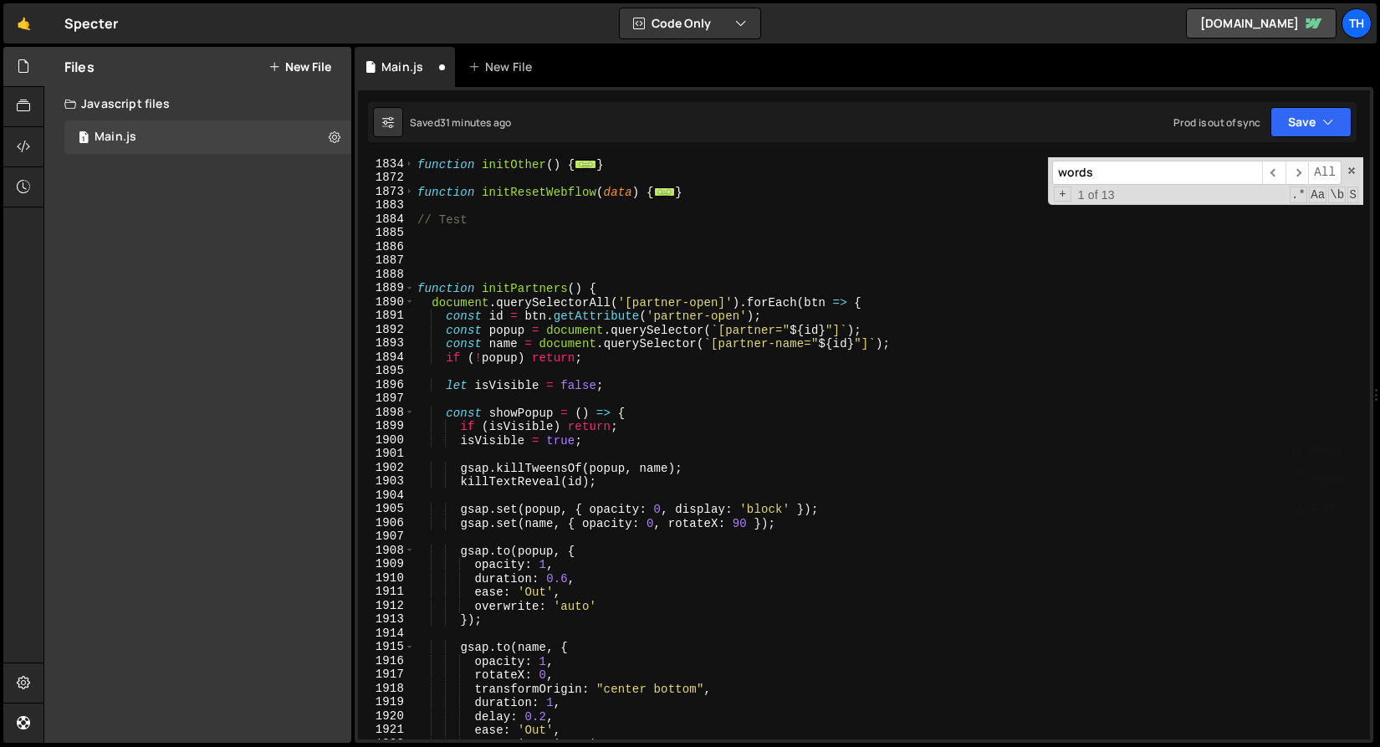
scroll to position [1145, 0]
drag, startPoint x: 512, startPoint y: 286, endPoint x: 570, endPoint y: 287, distance: 57.7
click at [570, 287] on div "function initOther ( ) { ... } function initResetWebflow ( data ) { ... } // Te…" at bounding box center [889, 462] width 950 height 610
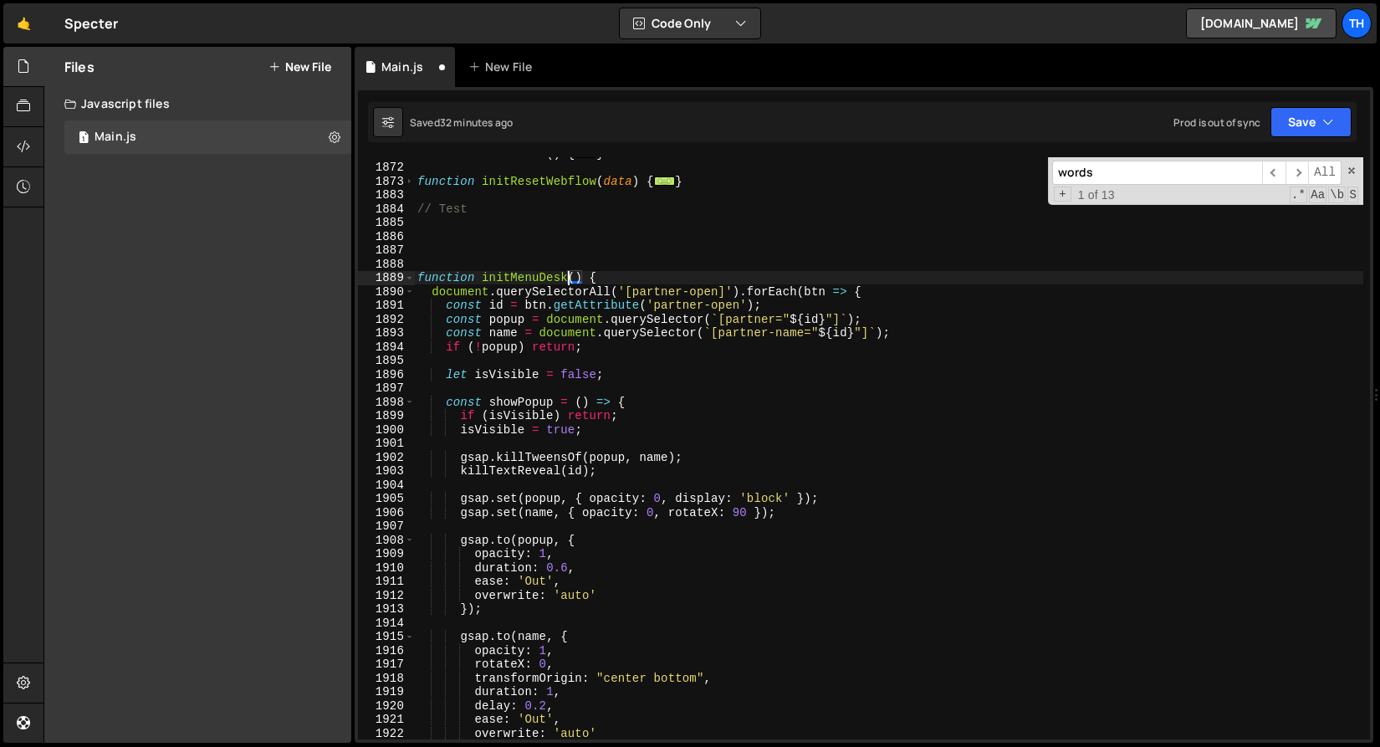
click at [530, 279] on div "function initOther ( ) { ... } function initResetWebflow ( data ) { ... } // Te…" at bounding box center [889, 451] width 950 height 610
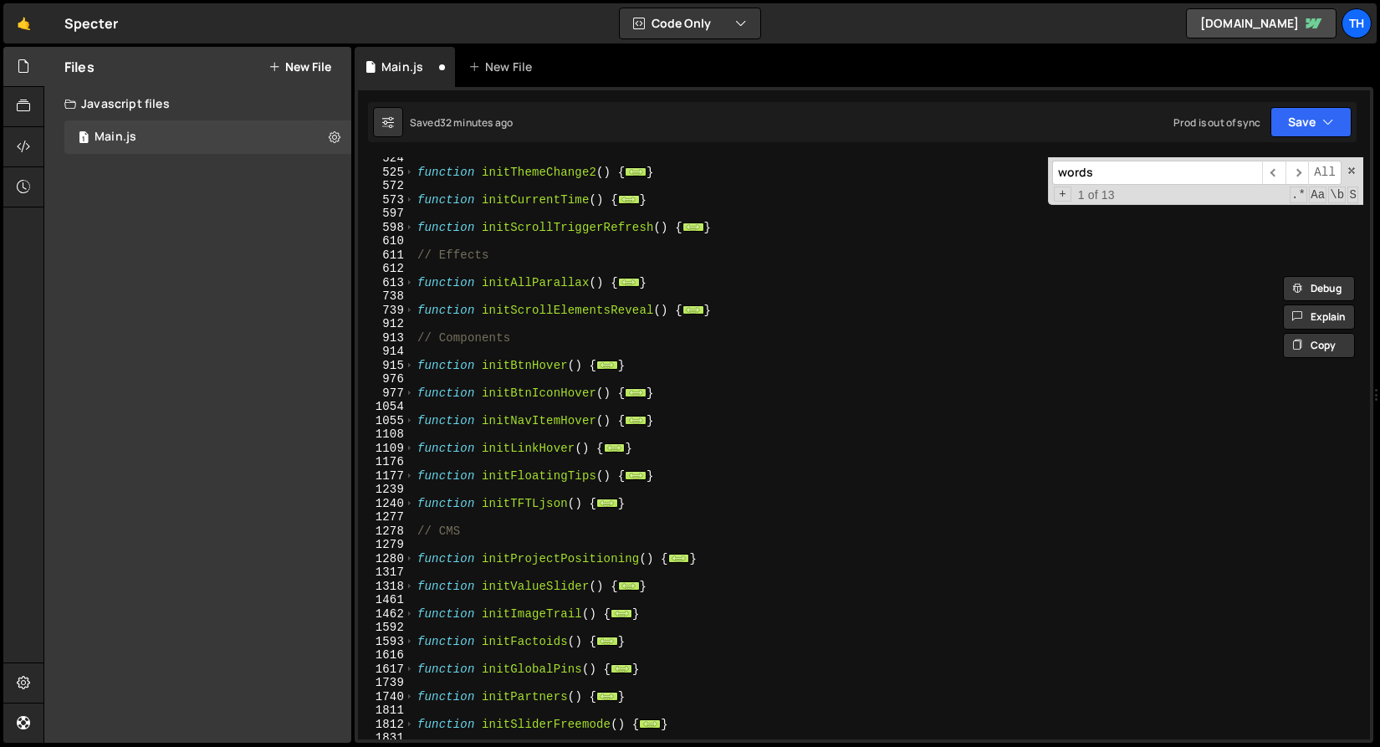
scroll to position [0, 0]
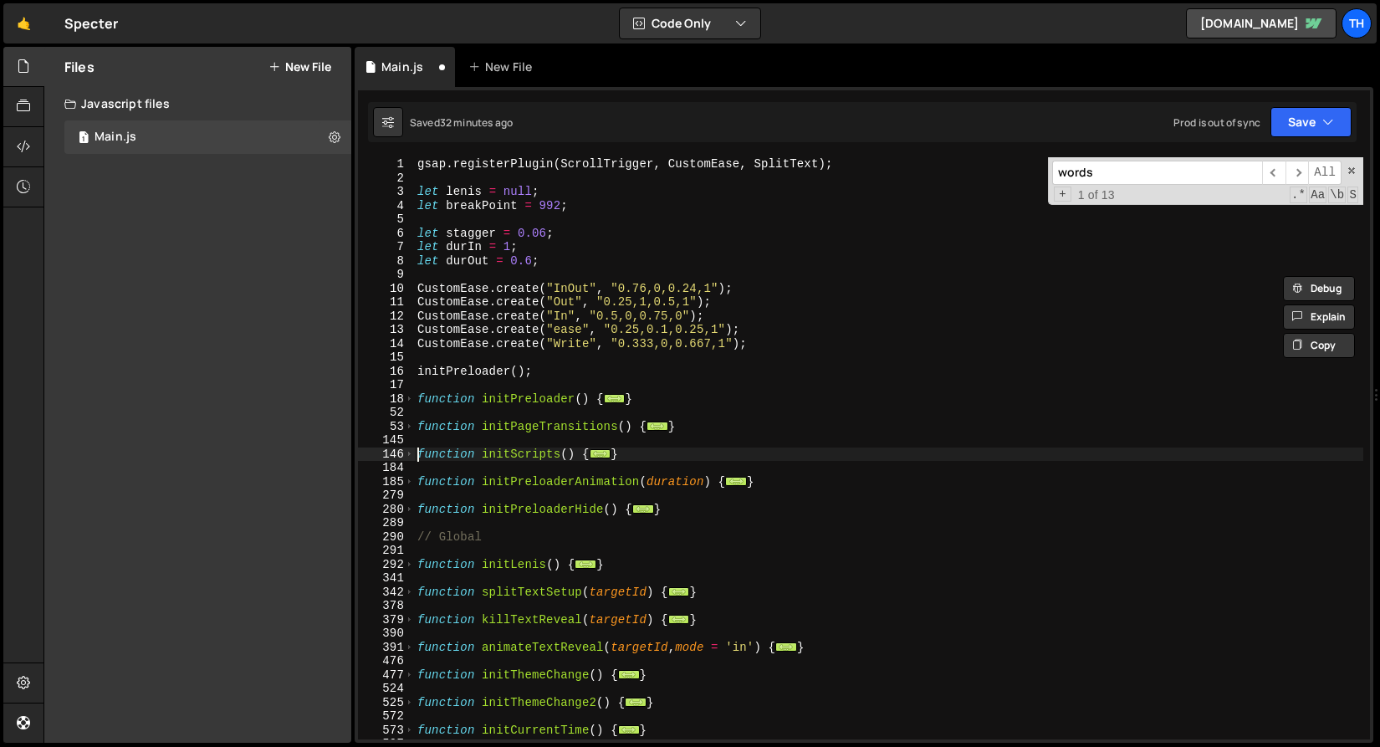
click at [417, 451] on div "gsap . registerPlugin ( ScrollTrigger , CustomEase , SplitText ) ; let lenis = …" at bounding box center [889, 462] width 950 height 610
type textarea "function initScripts() {"
click at [413, 457] on span at bounding box center [409, 455] width 9 height 14
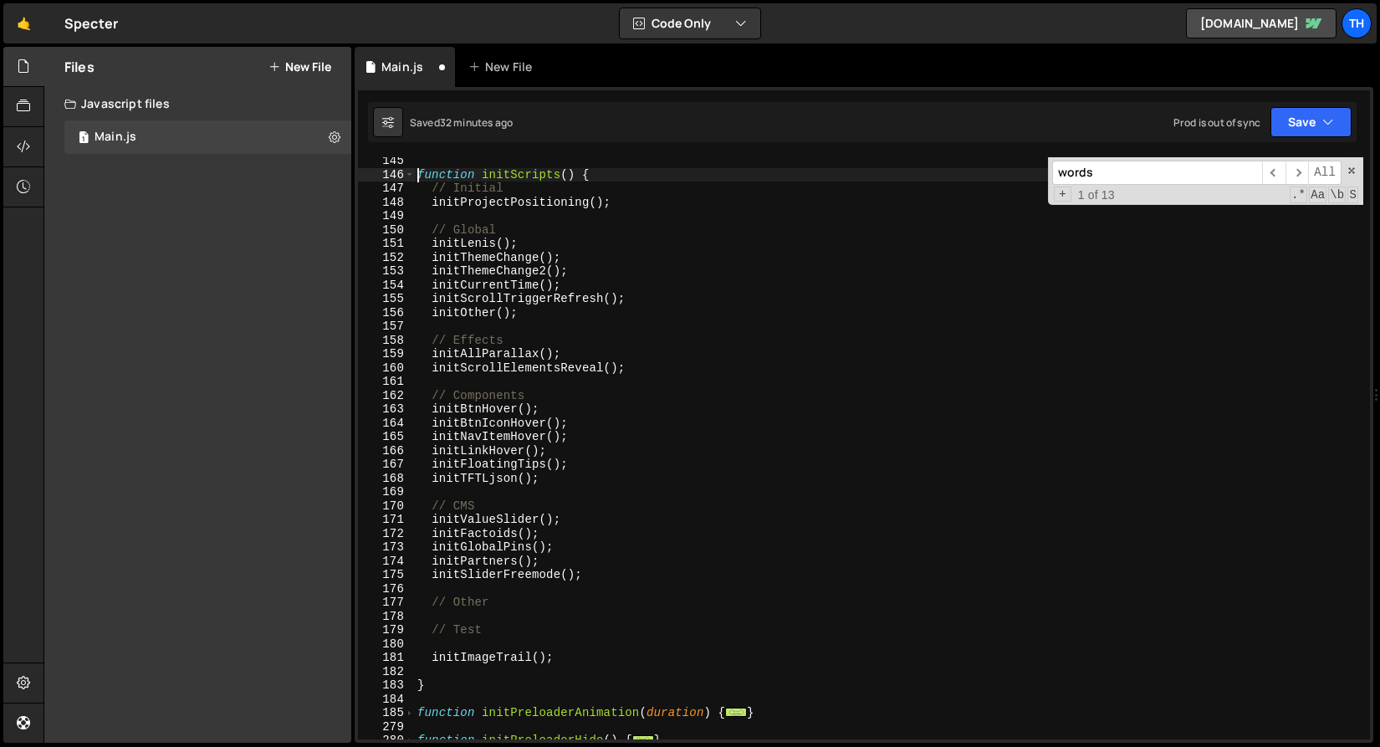
scroll to position [279, 0]
click at [585, 647] on div "function initScripts ( ) { // Initial initProjectPositioning ( ) ; // Global in…" at bounding box center [889, 459] width 950 height 610
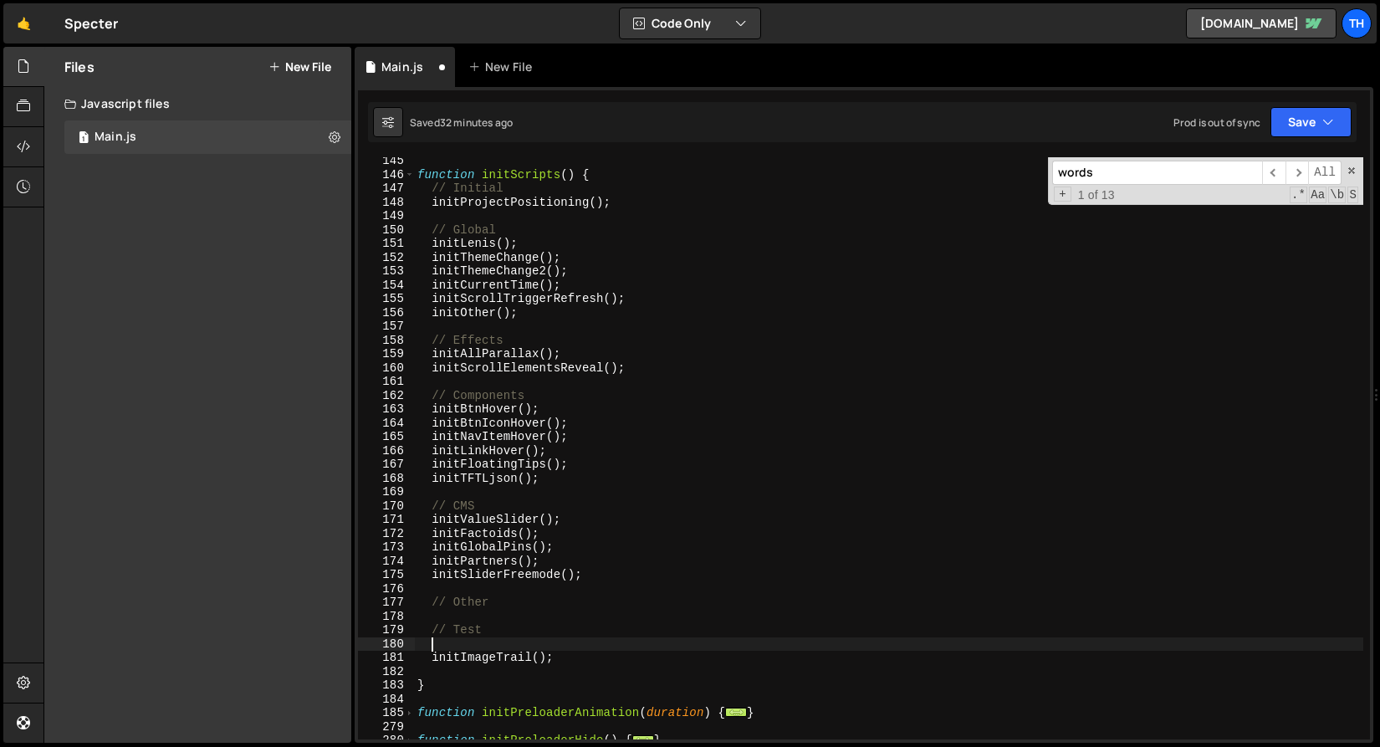
paste textarea "initMenuDesk"
drag, startPoint x: 536, startPoint y: 658, endPoint x: 571, endPoint y: 659, distance: 34.3
click at [571, 659] on div "function initScripts ( ) { // Initial initProjectPositioning ( ) ; // Global in…" at bounding box center [889, 459] width 950 height 610
click at [545, 643] on div "function initScripts ( ) { // Initial initProjectPositioning ( ) ; // Global in…" at bounding box center [889, 459] width 950 height 610
paste textarea "();"
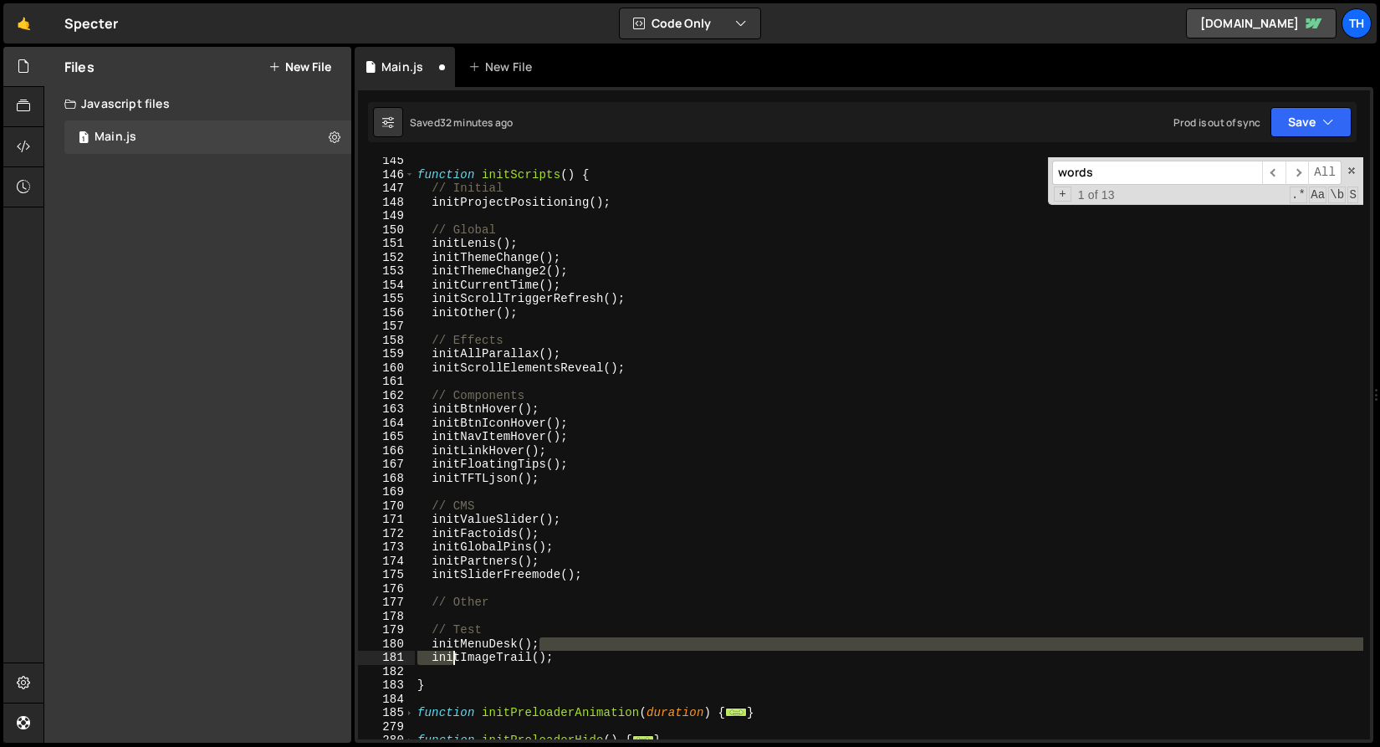
drag, startPoint x: 568, startPoint y: 651, endPoint x: 451, endPoint y: 654, distance: 117.2
click at [451, 654] on div "function initScripts ( ) { // Initial initProjectPositioning ( ) ; // Global in…" at bounding box center [889, 459] width 950 height 610
click at [542, 661] on div "function initScripts ( ) { // Initial initProjectPositioning ( ) ; // Global in…" at bounding box center [889, 459] width 950 height 610
type textarea "initImageTrail();"
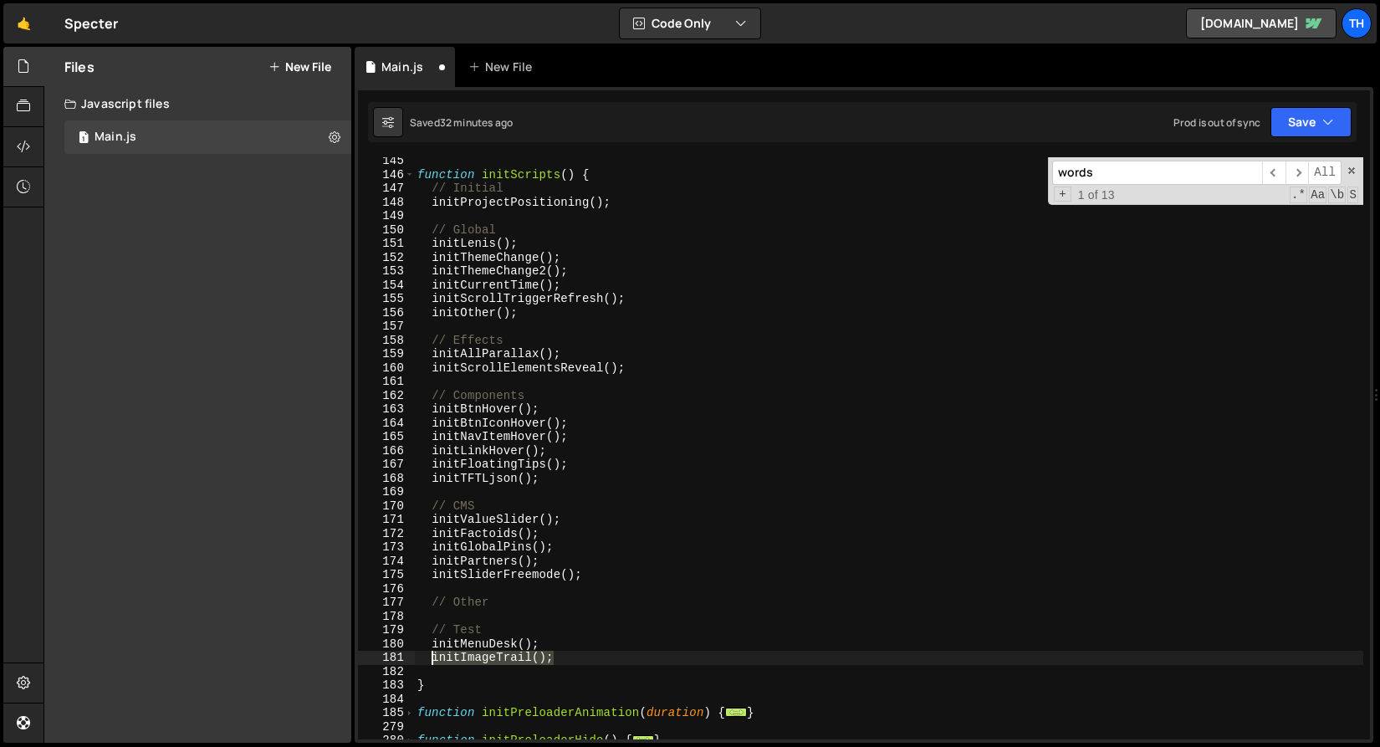
drag, startPoint x: 571, startPoint y: 659, endPoint x: 432, endPoint y: 653, distance: 139.0
click at [432, 653] on div "function initScripts ( ) { // Initial initProjectPositioning ( ) ; // Global in…" at bounding box center [889, 459] width 950 height 610
click at [547, 561] on div "function initScripts ( ) { // Initial initProjectPositioning ( ) ; // Global in…" at bounding box center [889, 459] width 950 height 610
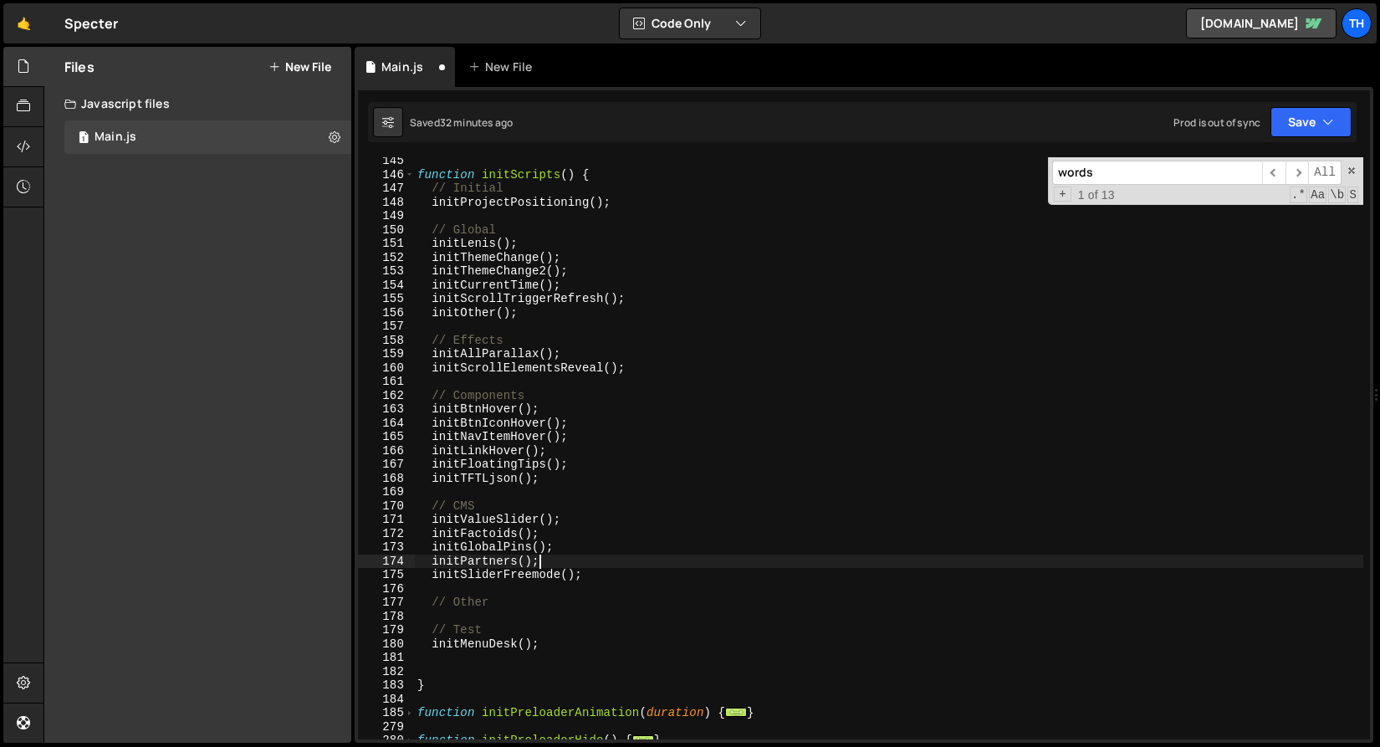
click at [561, 551] on div "function initScripts ( ) { // Initial initProjectPositioning ( ) ; // Global in…" at bounding box center [889, 459] width 950 height 610
click at [566, 536] on div "function initScripts ( ) { // Initial initProjectPositioning ( ) ; // Global in…" at bounding box center [889, 459] width 950 height 610
click at [575, 518] on div "function initScripts ( ) { // Initial initProjectPositioning ( ) ; // Global in…" at bounding box center [889, 459] width 950 height 610
type textarea "initValueSlider();"
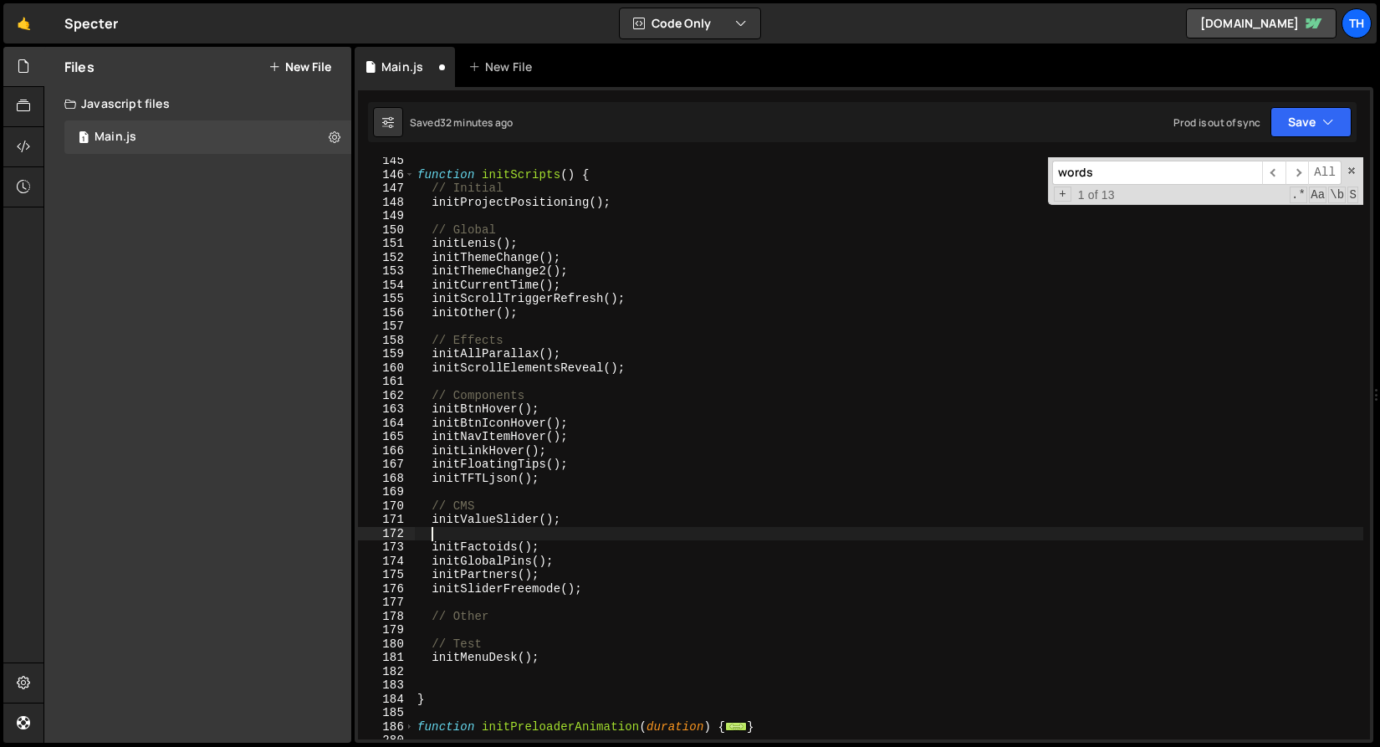
paste textarea "initImageTrail();"
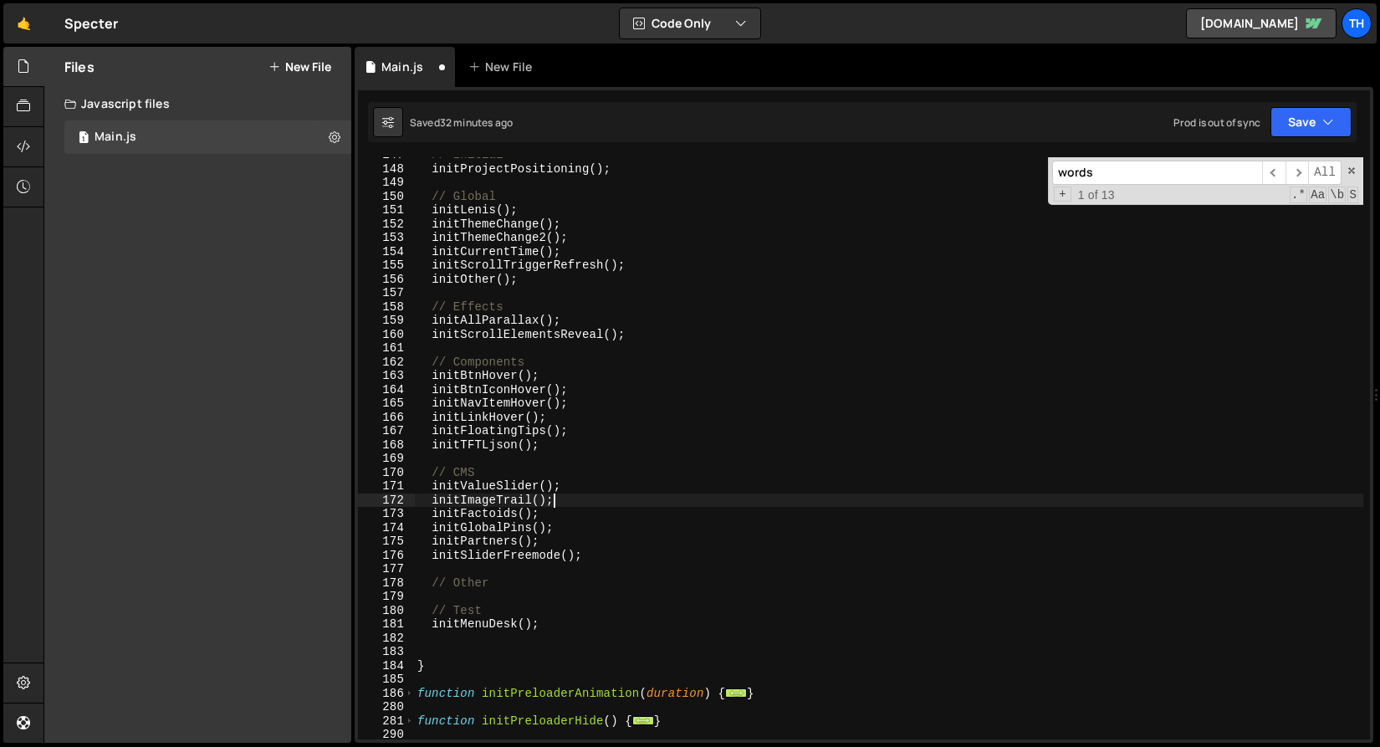
click at [481, 627] on div "// Initial initProjectPositioning ( ) ; // Global initLenis ( ) ; initThemeChan…" at bounding box center [889, 453] width 950 height 610
type textarea "initMenuDesk();"
click at [486, 641] on div "// Initial initProjectPositioning ( ) ; // Global initLenis ( ) ; initThemeChan…" at bounding box center [889, 453] width 950 height 610
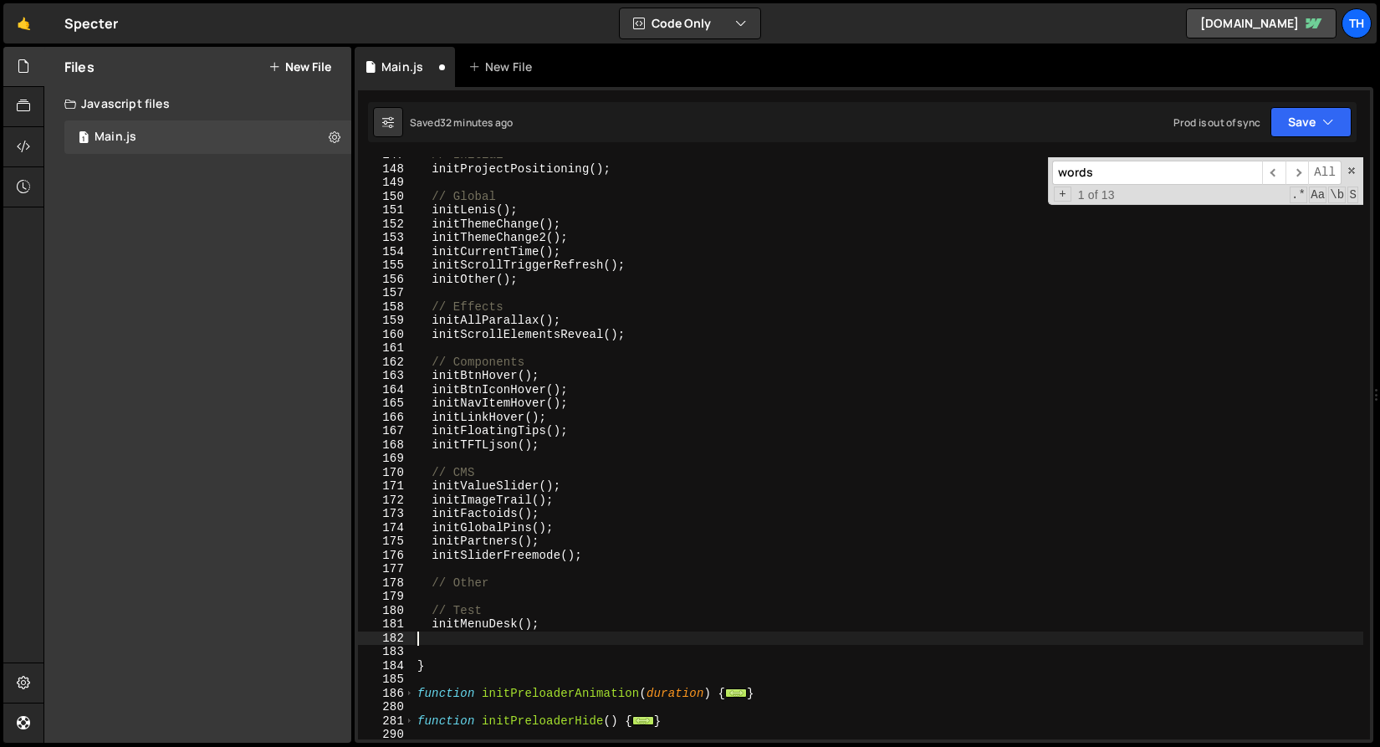
type textarea "initMenuDesk();"
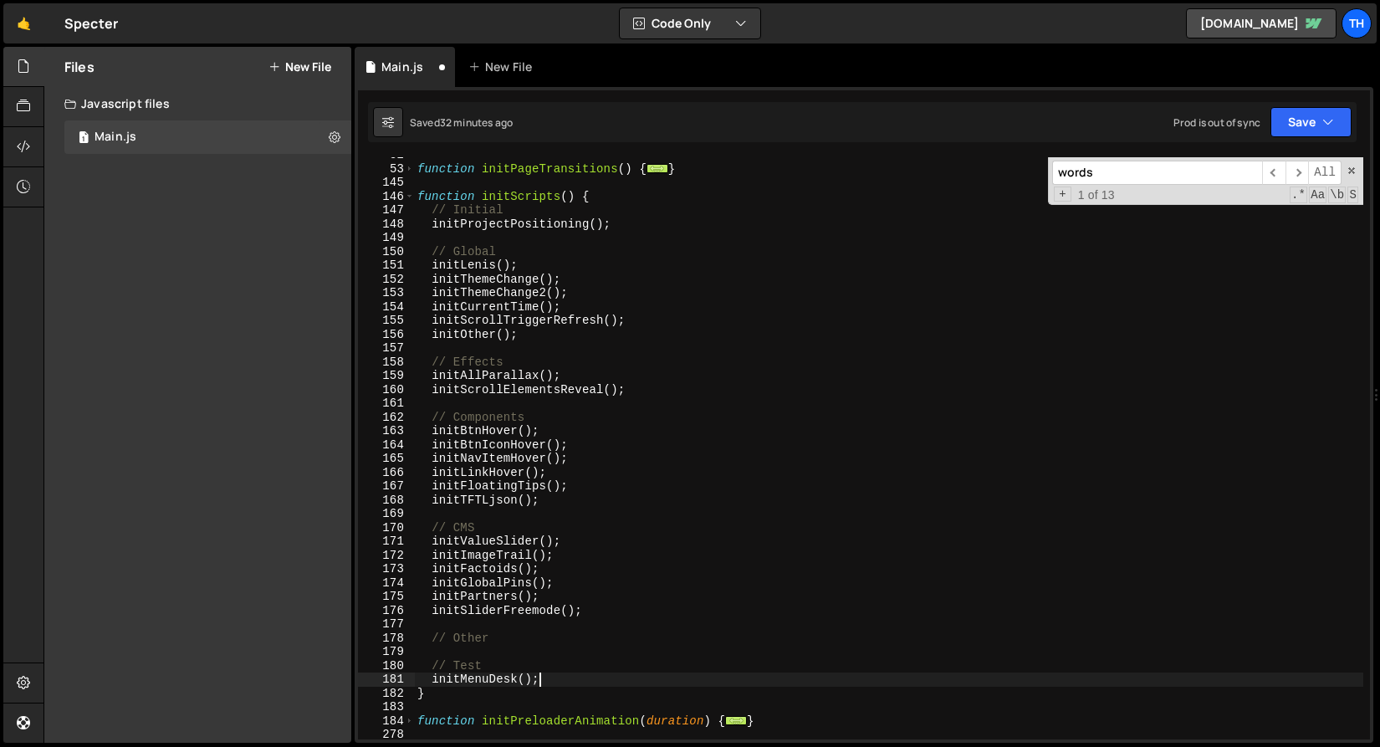
scroll to position [258, 0]
click at [1300, 120] on button "Save" at bounding box center [1311, 122] width 81 height 30
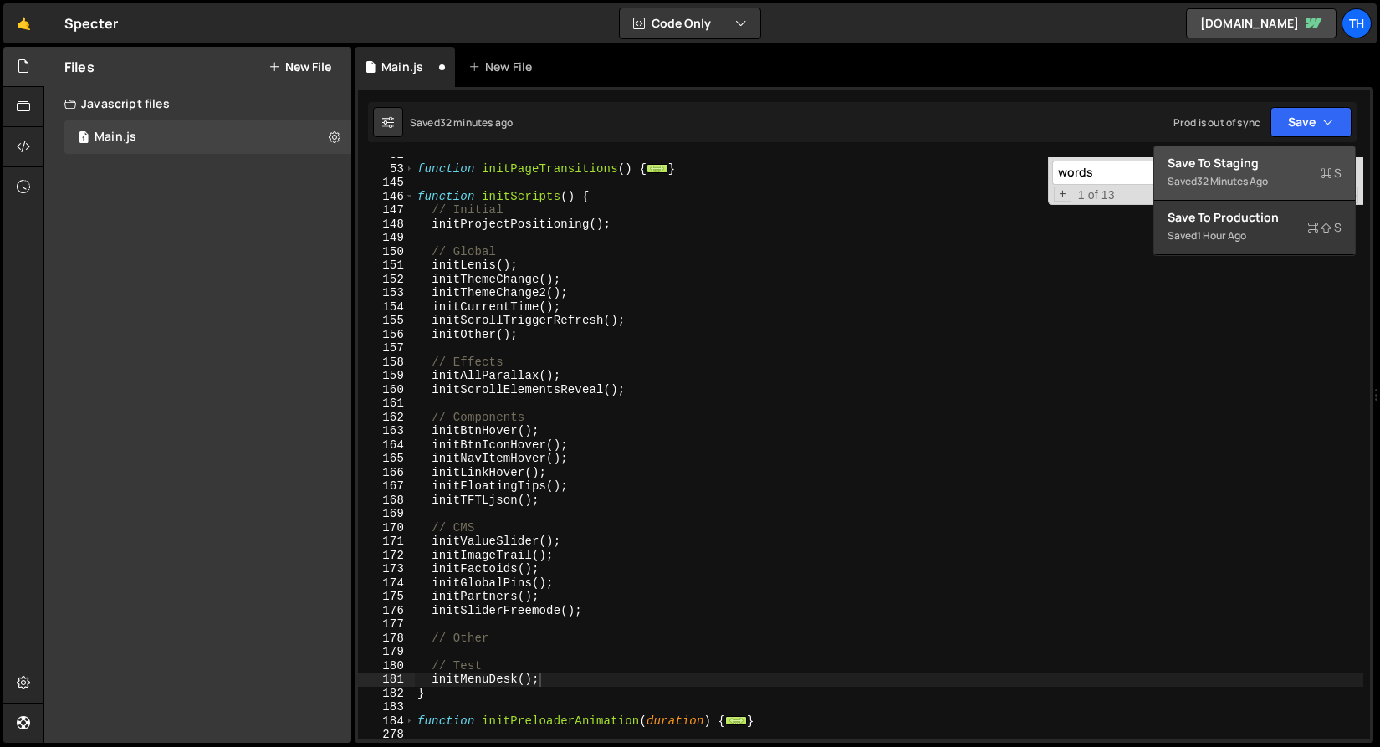
click at [1269, 156] on div "Save to Staging S" at bounding box center [1255, 163] width 174 height 17
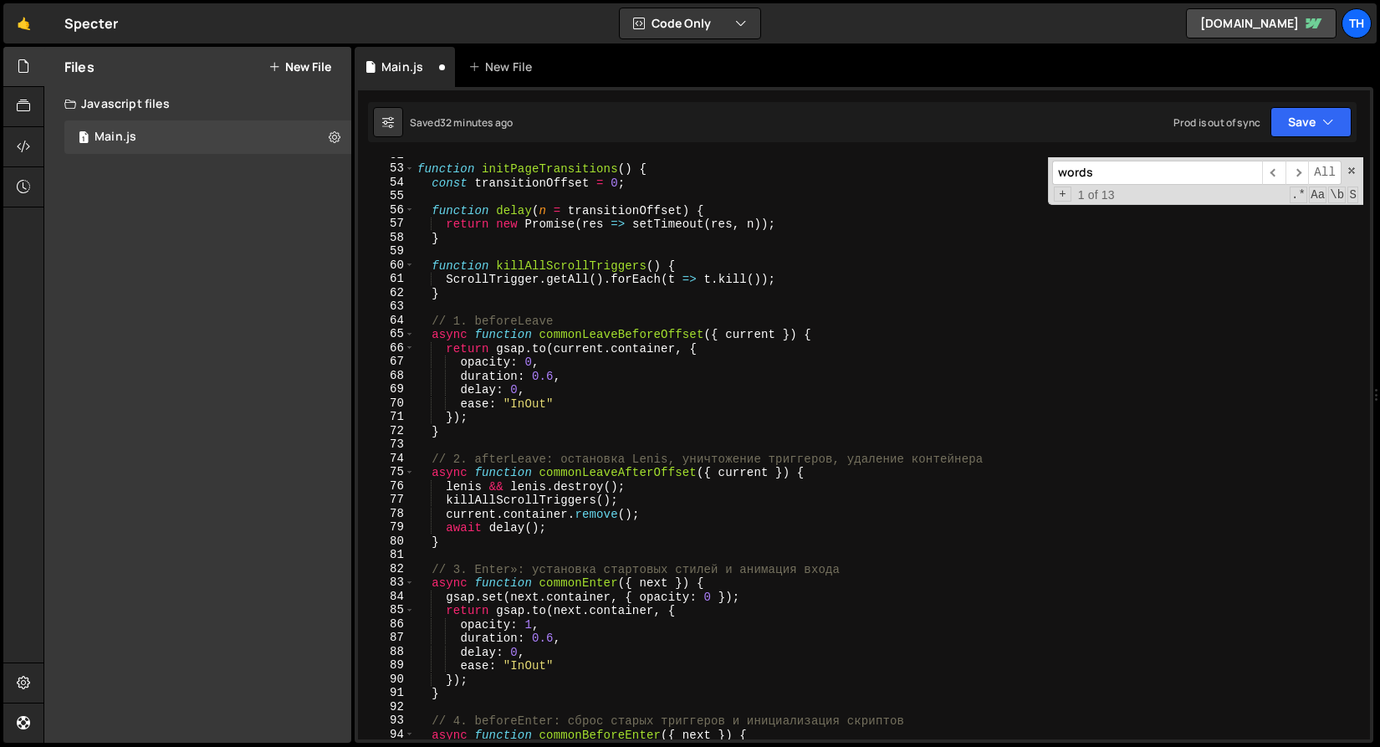
scroll to position [714, 0]
click at [412, 165] on span at bounding box center [409, 168] width 9 height 14
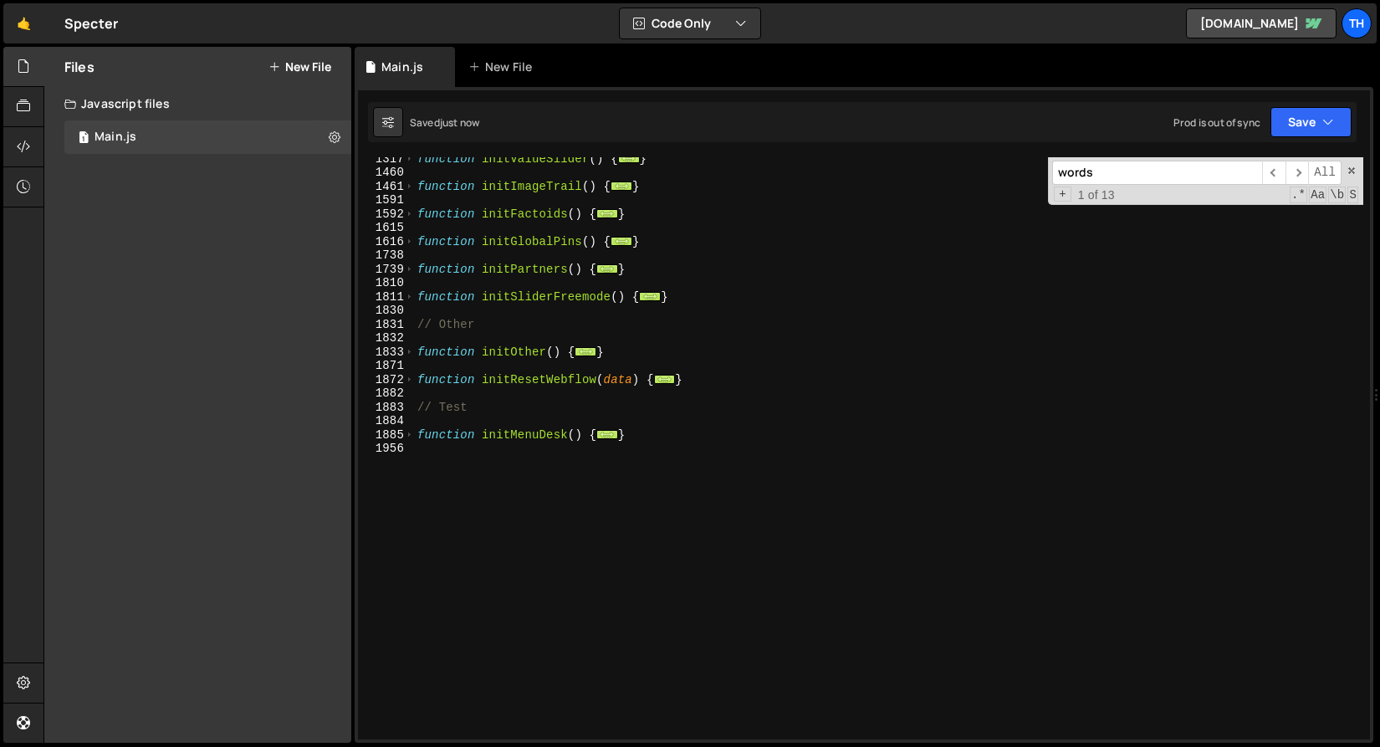
scroll to position [958, 0]
click at [416, 439] on div "function initValueSlider ( ) { ... } function initImageTrail ( ) { ... } functi…" at bounding box center [889, 456] width 950 height 610
click at [413, 438] on span at bounding box center [409, 435] width 9 height 14
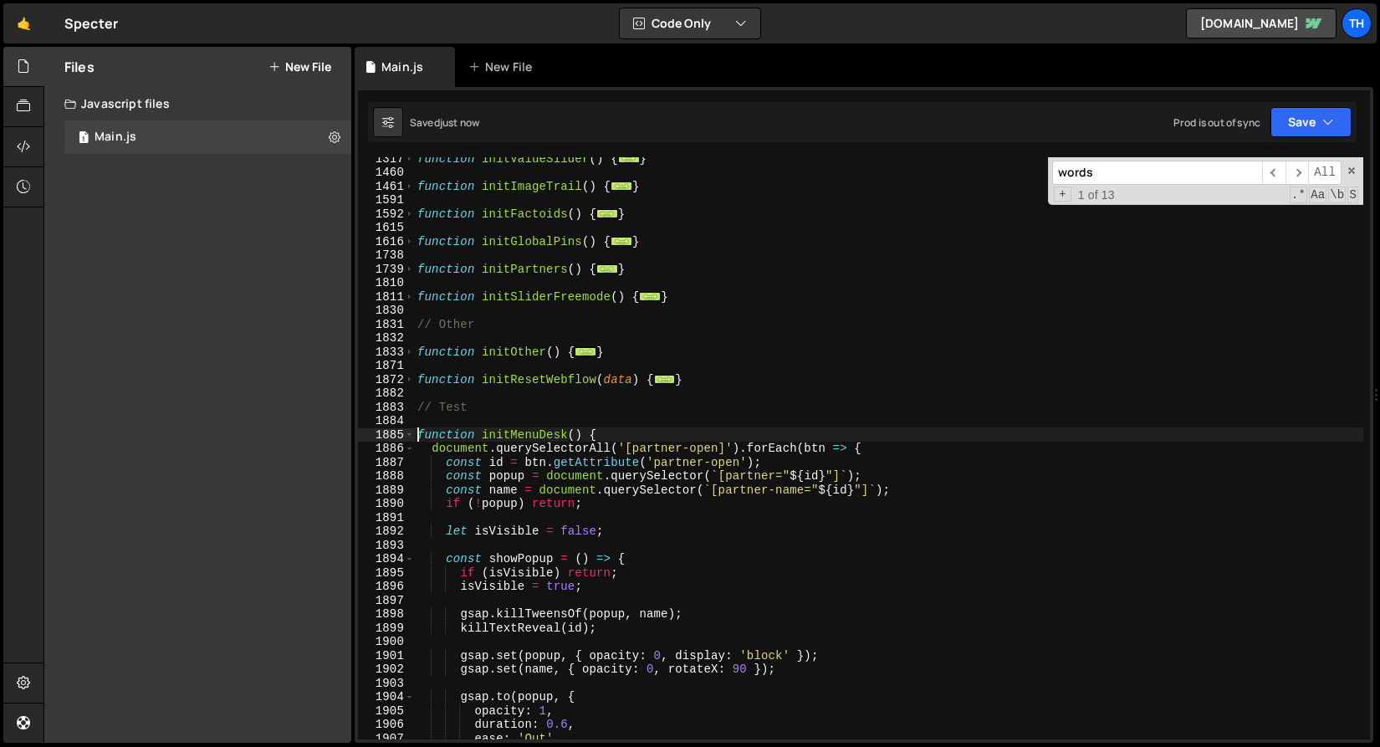
click at [673, 444] on div "function initValueSlider ( ) { ... } function initImageTrail ( ) { ... } functi…" at bounding box center [889, 456] width 950 height 610
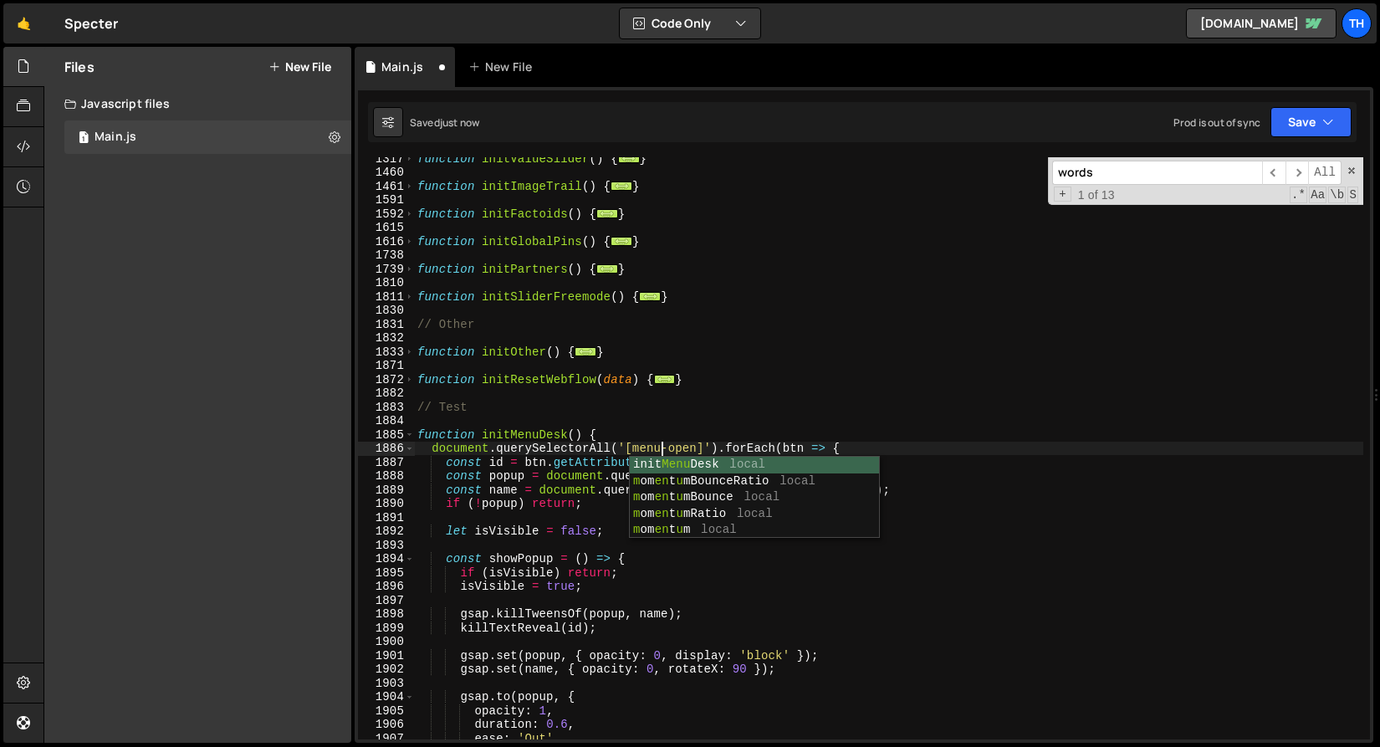
scroll to position [0, 17]
click at [580, 453] on div "function initValueSlider ( ) { ... } function initImageTrail ( ) { ... } functi…" at bounding box center [889, 456] width 950 height 610
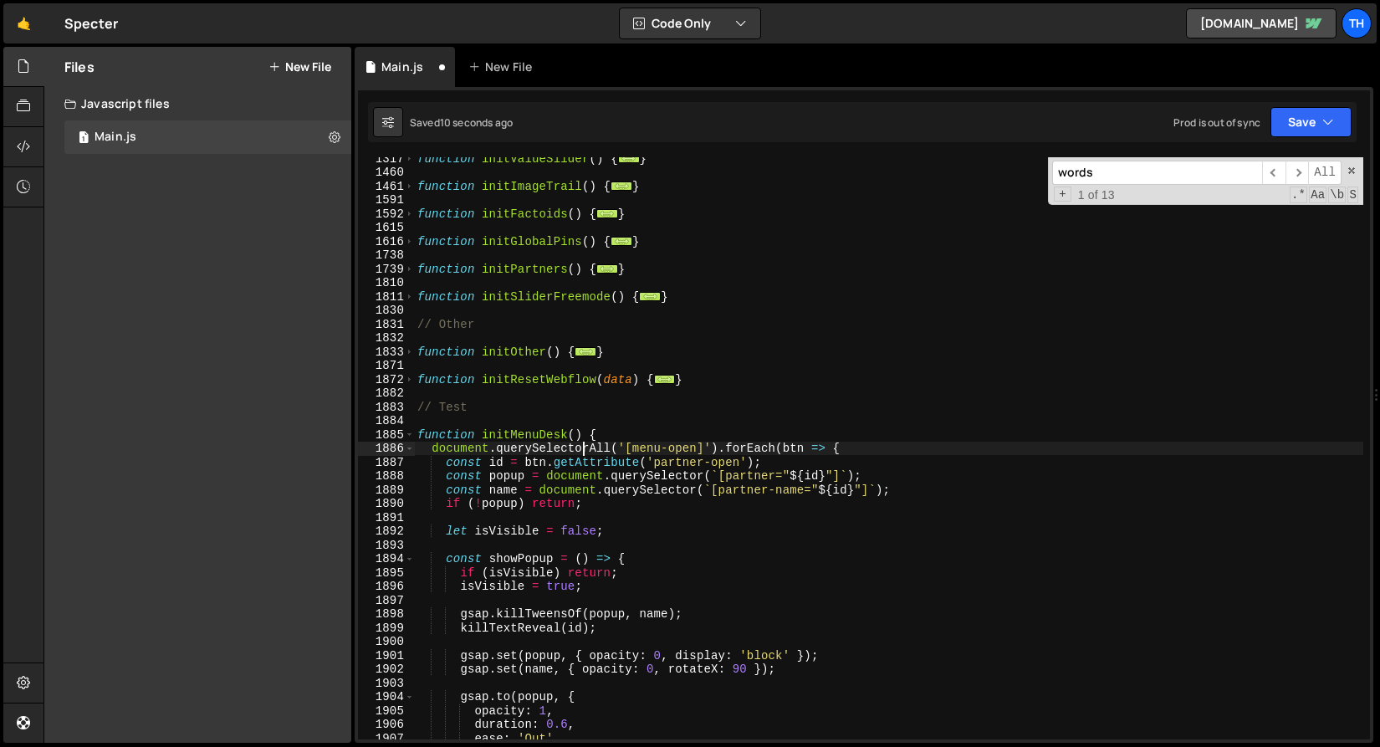
click at [689, 460] on div "function initValueSlider ( ) { ... } function initImageTrail ( ) { ... } functi…" at bounding box center [889, 456] width 950 height 610
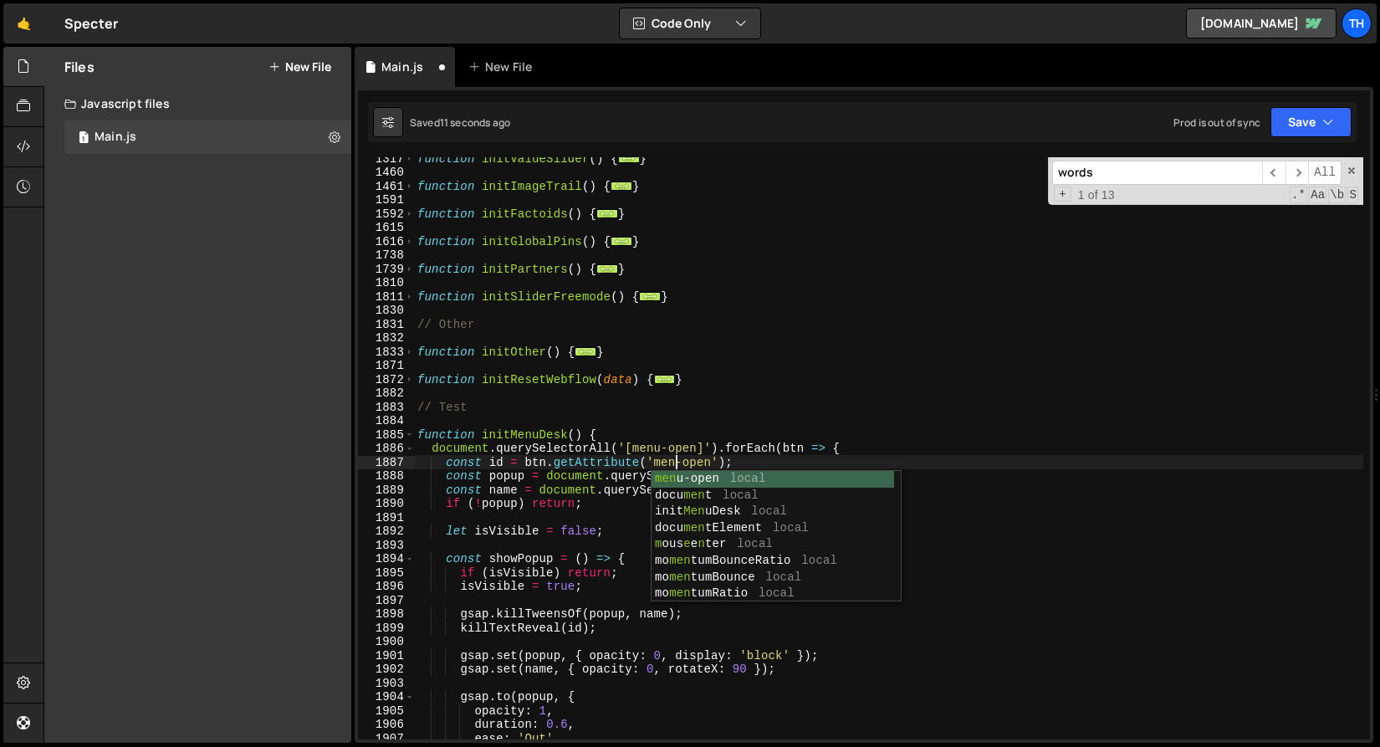
type textarea "const id = btn.getAttribute('menu-open');"
click at [596, 427] on div "function initValueSlider ( ) { ... } function initImageTrail ( ) { ... } functi…" at bounding box center [889, 456] width 950 height 610
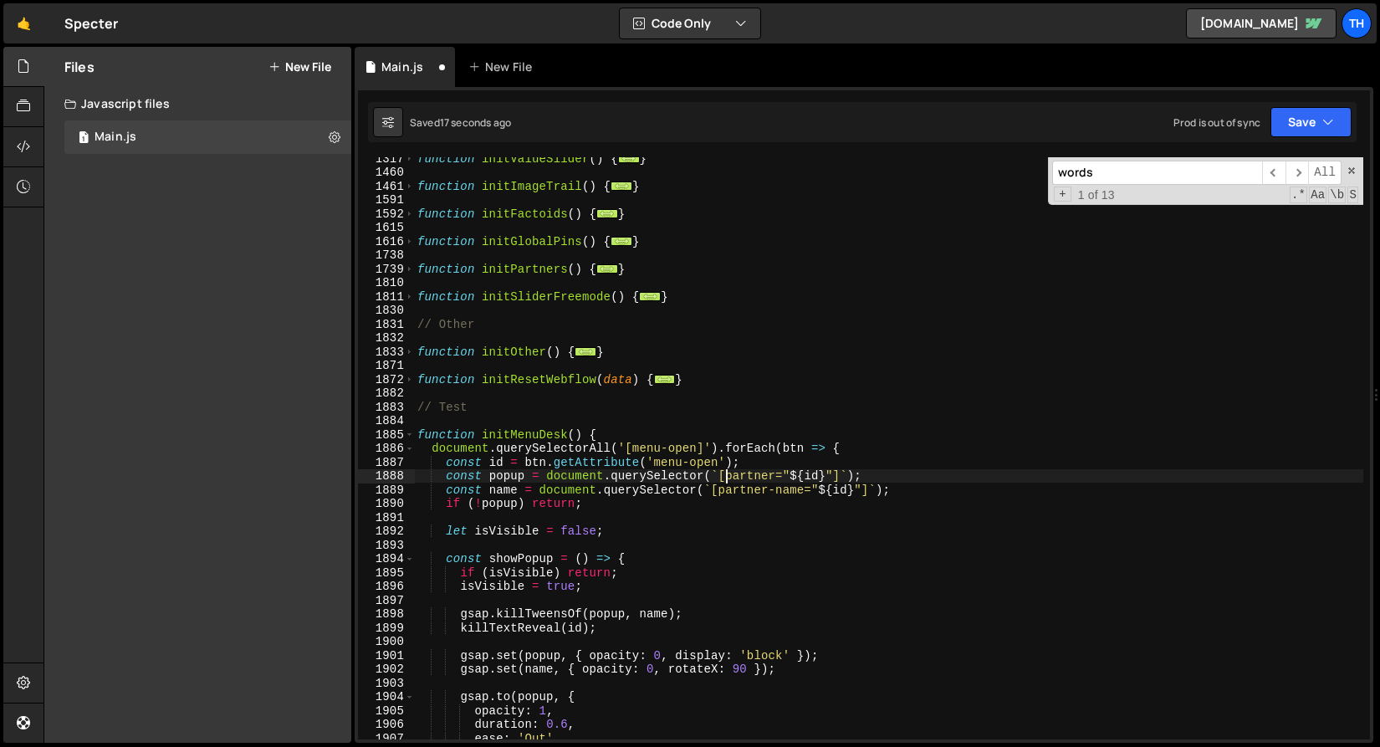
click at [728, 475] on div "function initValueSlider ( ) { ... } function initImageTrail ( ) { ... } functi…" at bounding box center [889, 456] width 950 height 610
click at [746, 473] on div "function initValueSlider ( ) { ... } function initImageTrail ( ) { ... } functi…" at bounding box center [889, 448] width 950 height 582
click at [746, 473] on div "function initValueSlider ( ) { ... } function initImageTrail ( ) { ... } functi…" at bounding box center [889, 456] width 950 height 610
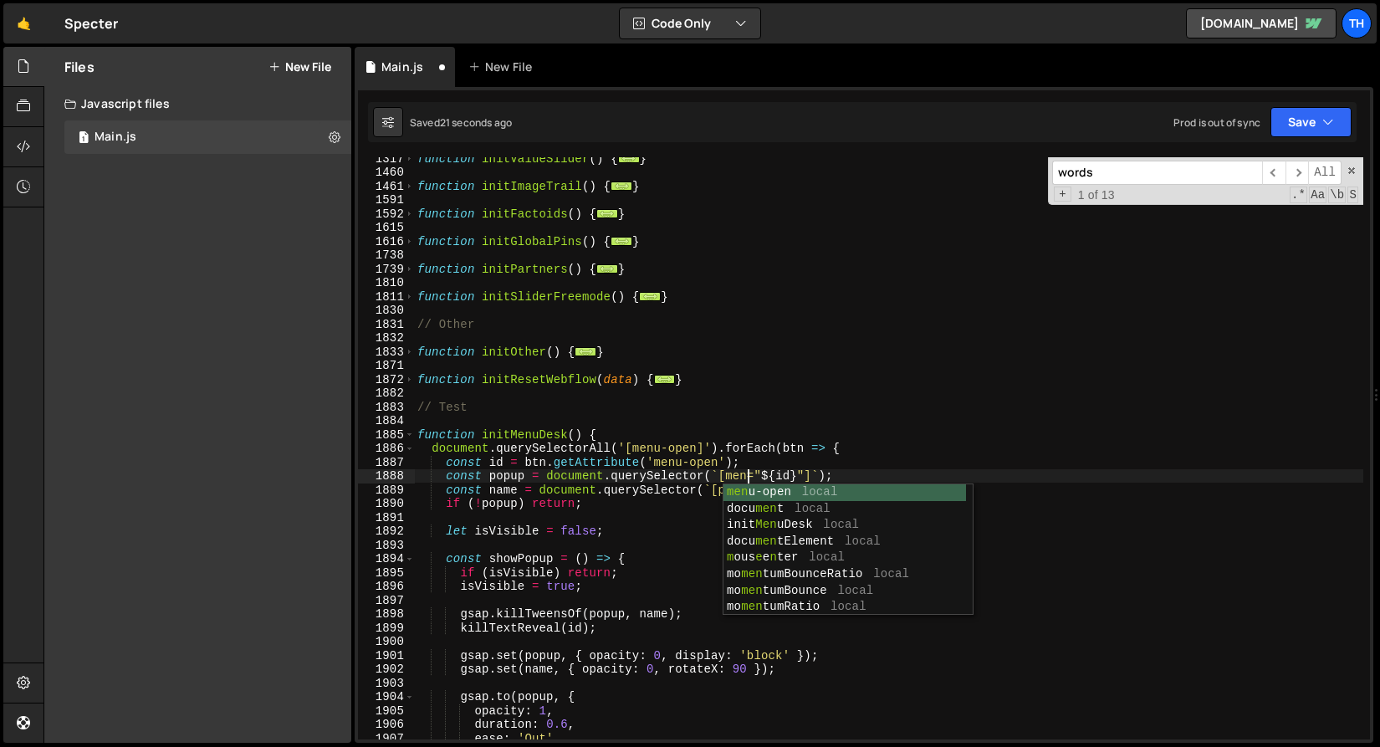
scroll to position [0, 23]
click at [515, 479] on div "function initValueSlider ( ) { ... } function initImageTrail ( ) { ... } functi…" at bounding box center [889, 456] width 950 height 610
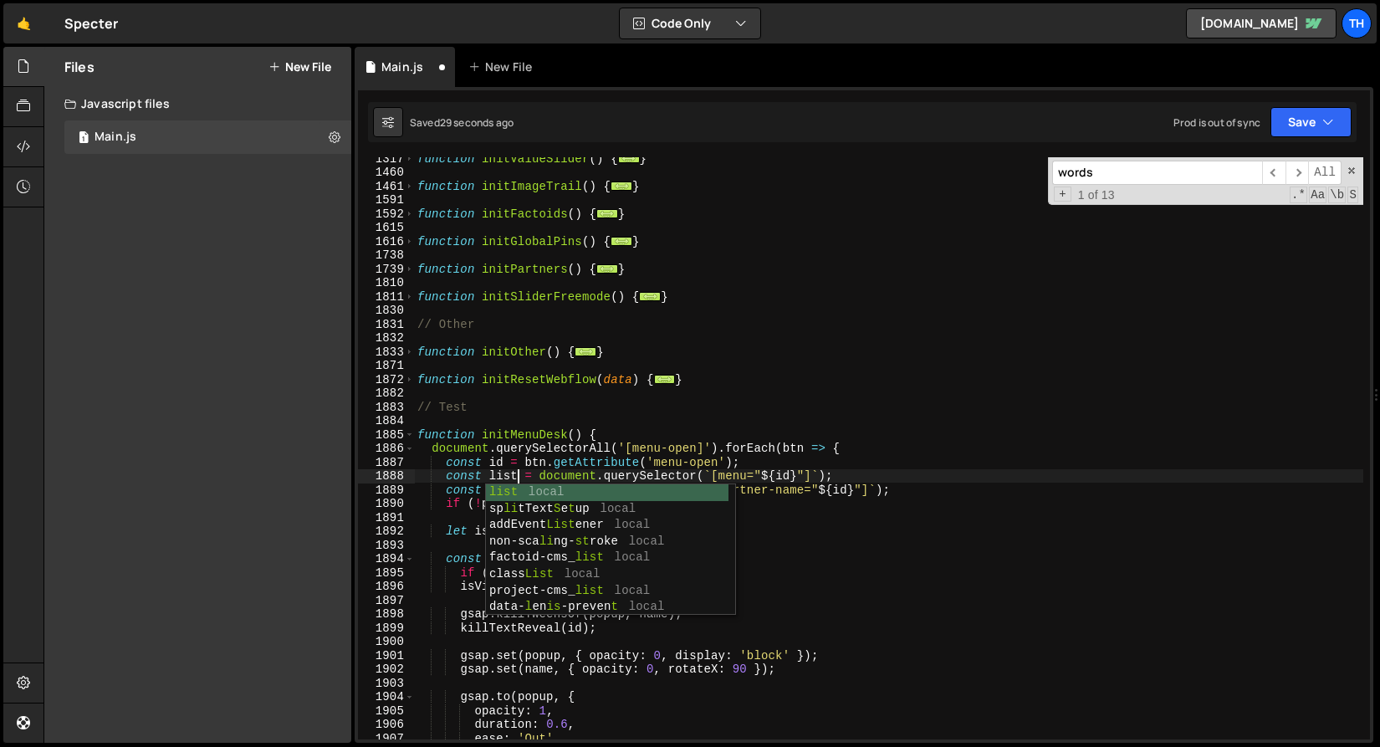
scroll to position [0, 7]
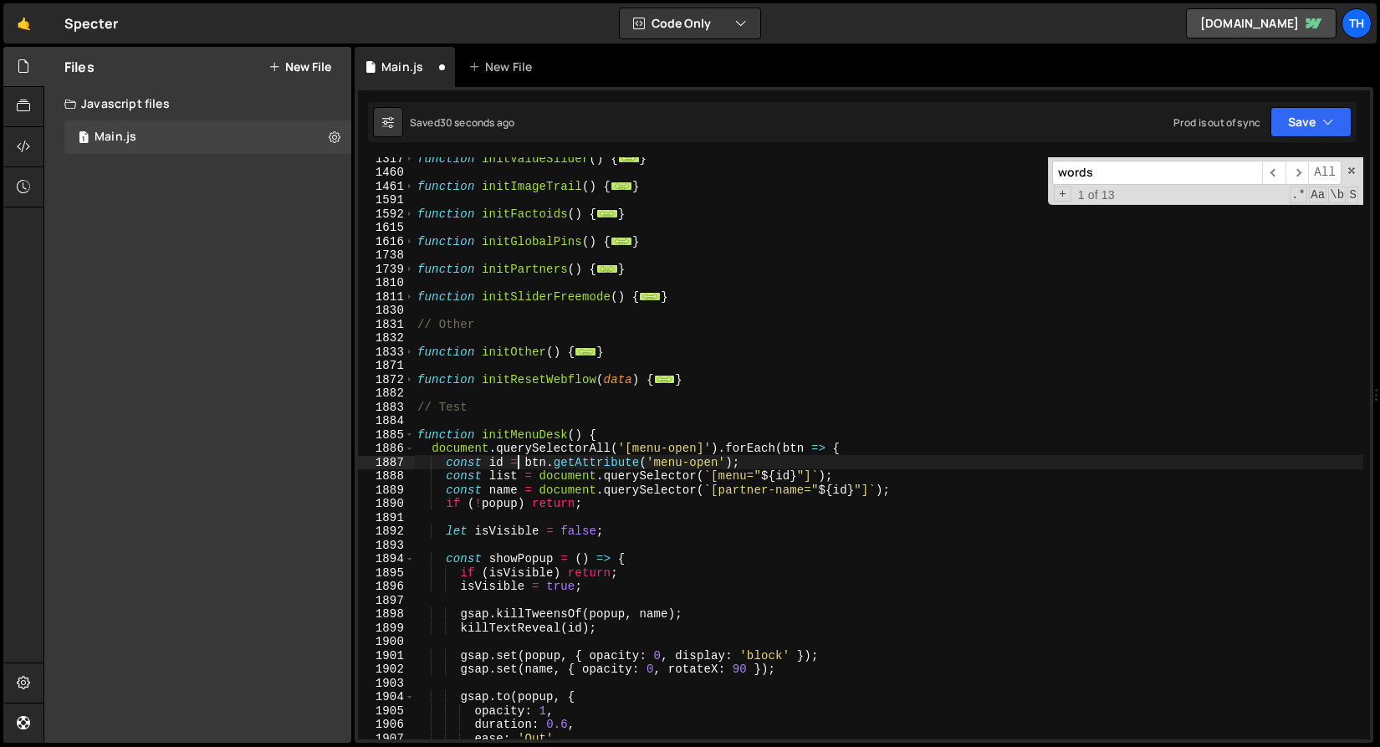
click at [518, 468] on div "function initValueSlider ( ) { ... } function initImageTrail ( ) { ... } functi…" at bounding box center [889, 456] width 950 height 610
click at [506, 480] on div "function initValueSlider ( ) { ... } function initImageTrail ( ) { ... } functi…" at bounding box center [889, 456] width 950 height 610
click at [505, 480] on div "function initValueSlider ( ) { ... } function initImageTrail ( ) { ... } functi…" at bounding box center [889, 456] width 950 height 610
click at [474, 526] on div "function initValueSlider ( ) { ... } function initImageTrail ( ) { ... } functi…" at bounding box center [889, 456] width 950 height 610
click at [510, 500] on div "function initValueSlider ( ) { ... } function initImageTrail ( ) { ... } functi…" at bounding box center [889, 456] width 950 height 610
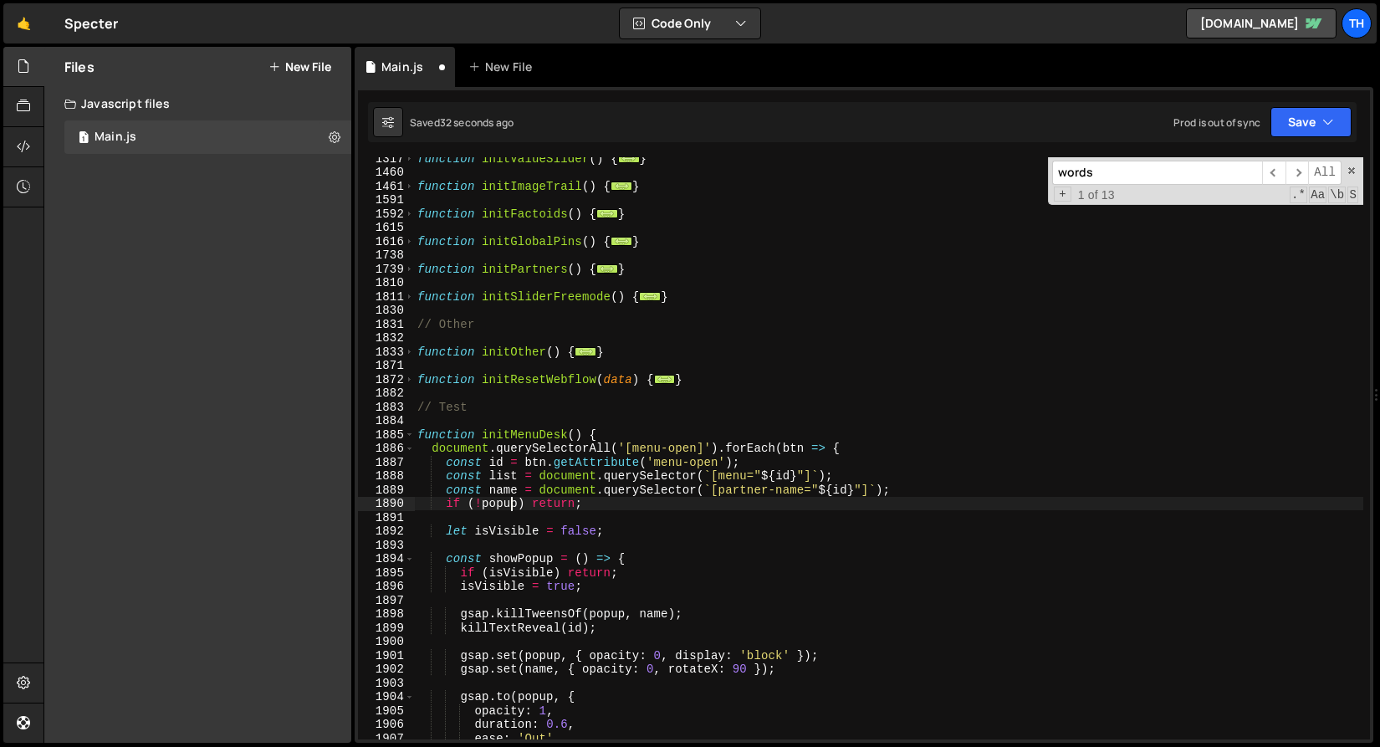
click at [510, 500] on div "function initValueSlider ( ) { ... } function initImageTrail ( ) { ... } functi…" at bounding box center [889, 456] width 950 height 610
paste textarea "list"
click at [613, 616] on div "function initValueSlider ( ) { ... } function initImageTrail ( ) { ... } functi…" at bounding box center [889, 456] width 950 height 610
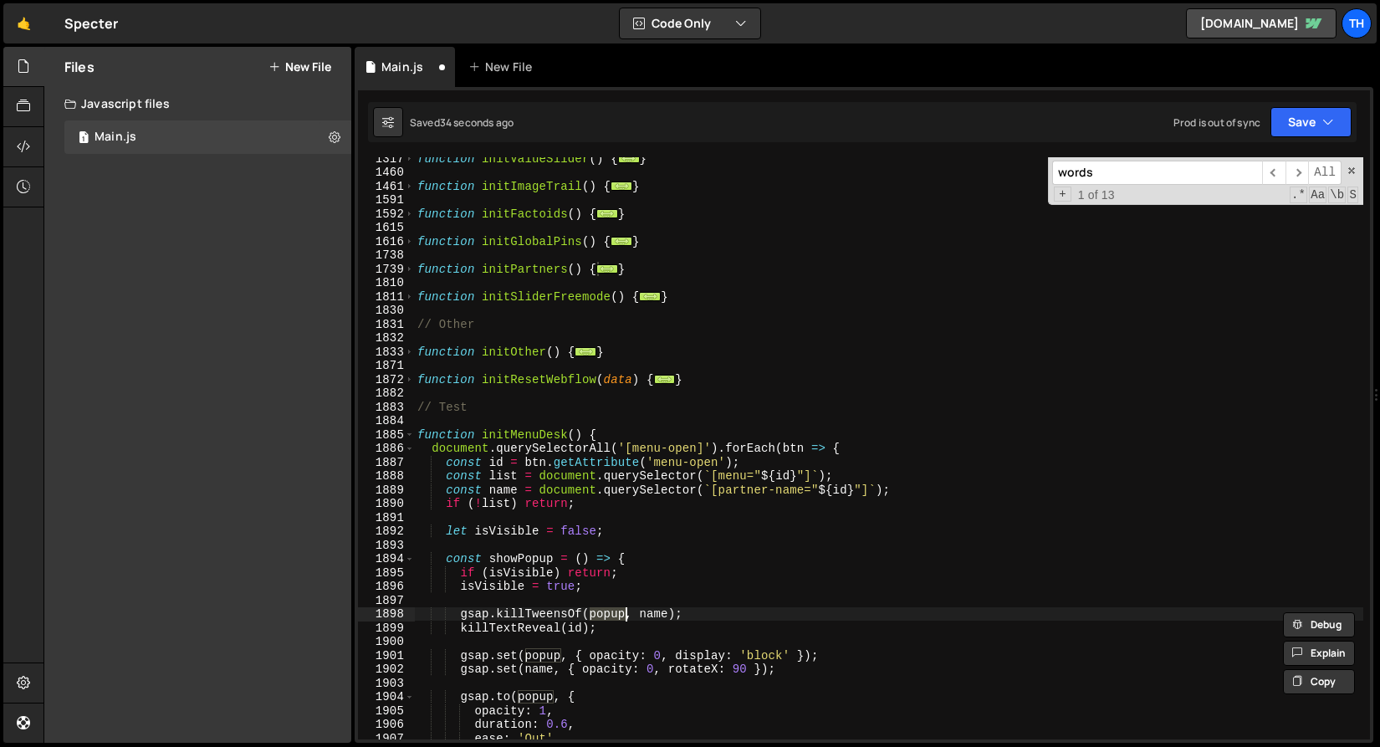
paste textarea "list"
click at [551, 651] on div "function initValueSlider ( ) { ... } function initImageTrail ( ) { ... } functi…" at bounding box center [889, 456] width 950 height 610
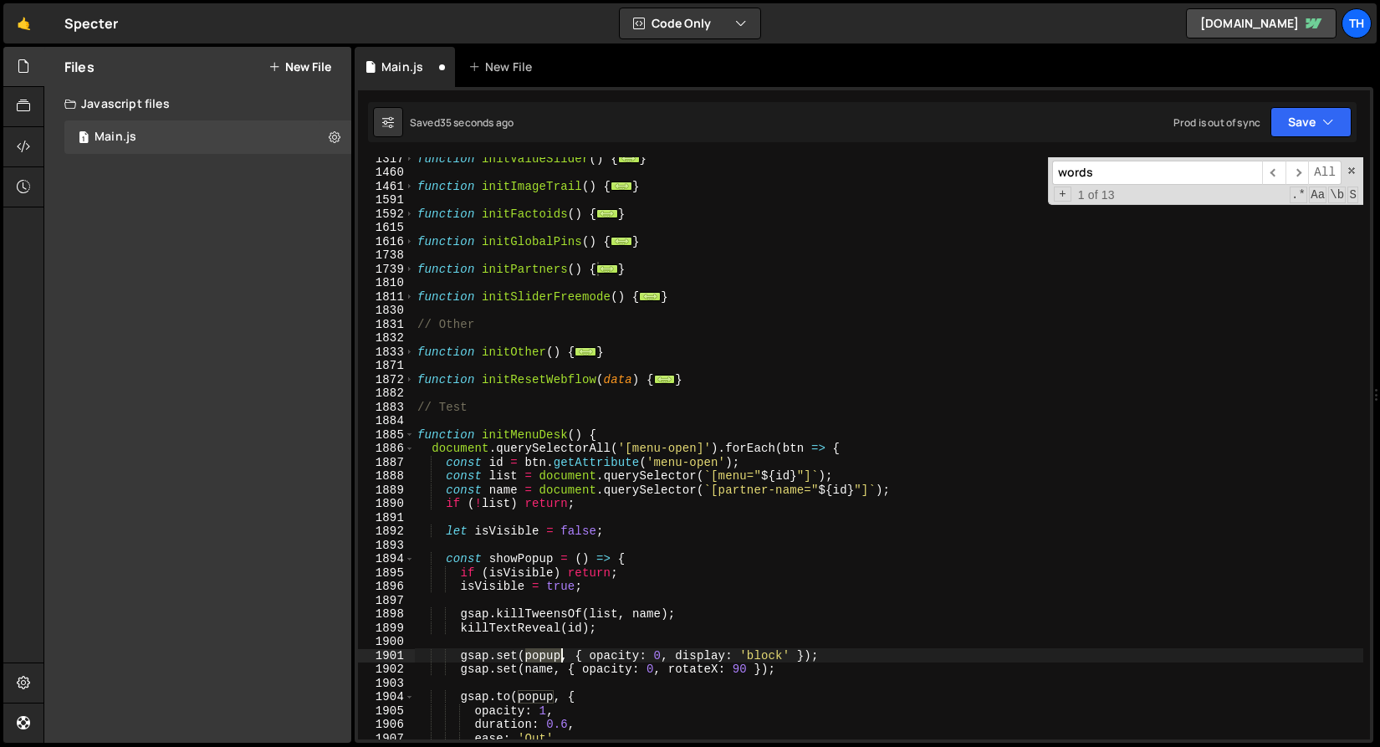
click at [551, 651] on div "function initValueSlider ( ) { ... } function initImageTrail ( ) { ... } functi…" at bounding box center [889, 456] width 950 height 610
paste textarea "list"
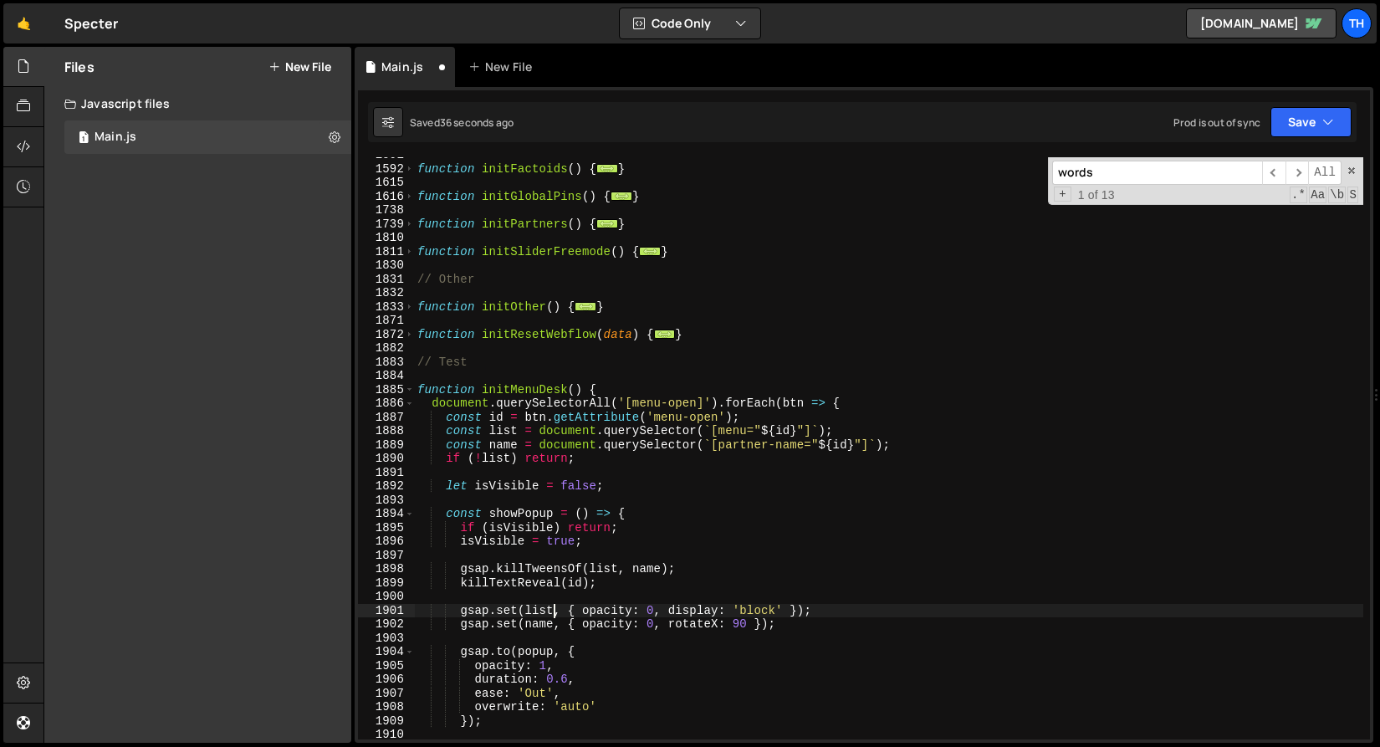
click at [544, 646] on div "function initFactoids ( ) { ... } function initGlobalPins ( ) { ... } function …" at bounding box center [889, 453] width 950 height 610
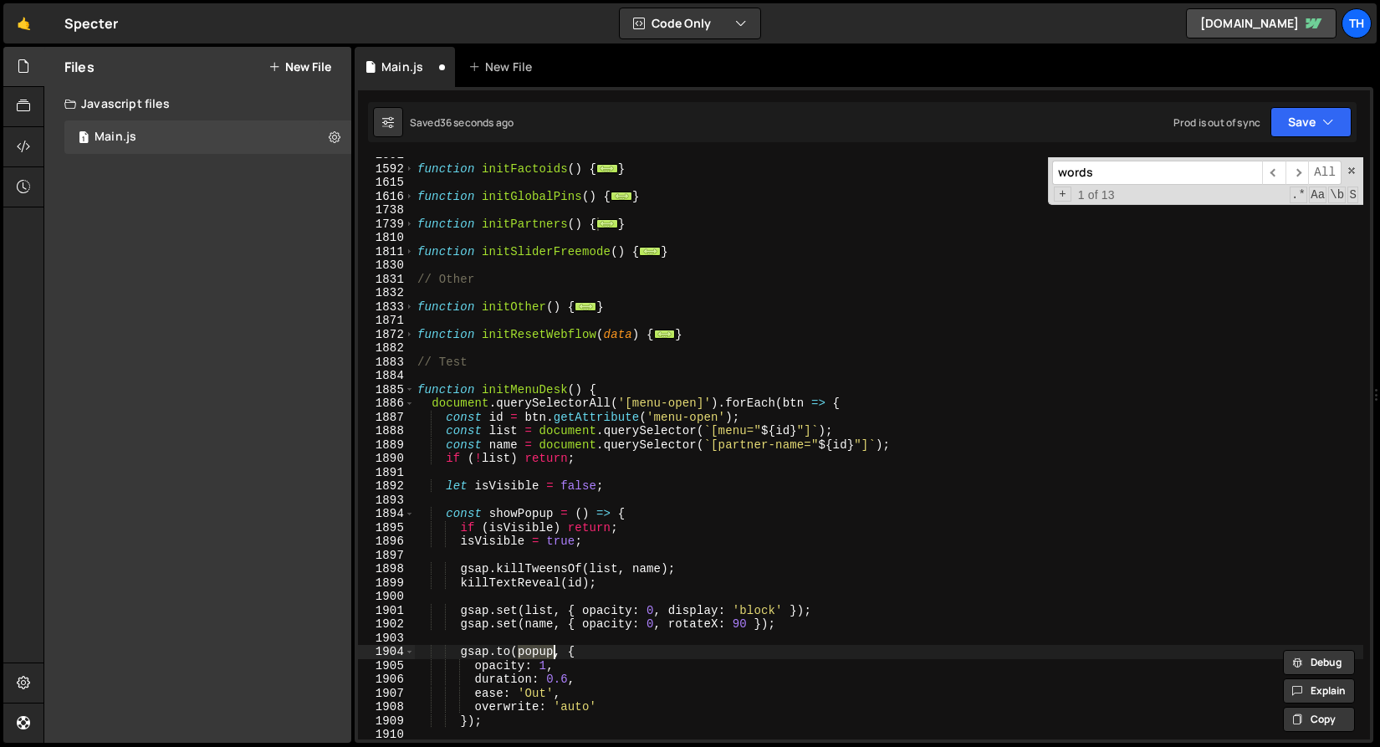
click at [543, 646] on div "function initFactoids ( ) { ... } function initGlobalPins ( ) { ... } function …" at bounding box center [889, 453] width 950 height 610
paste textarea "list"
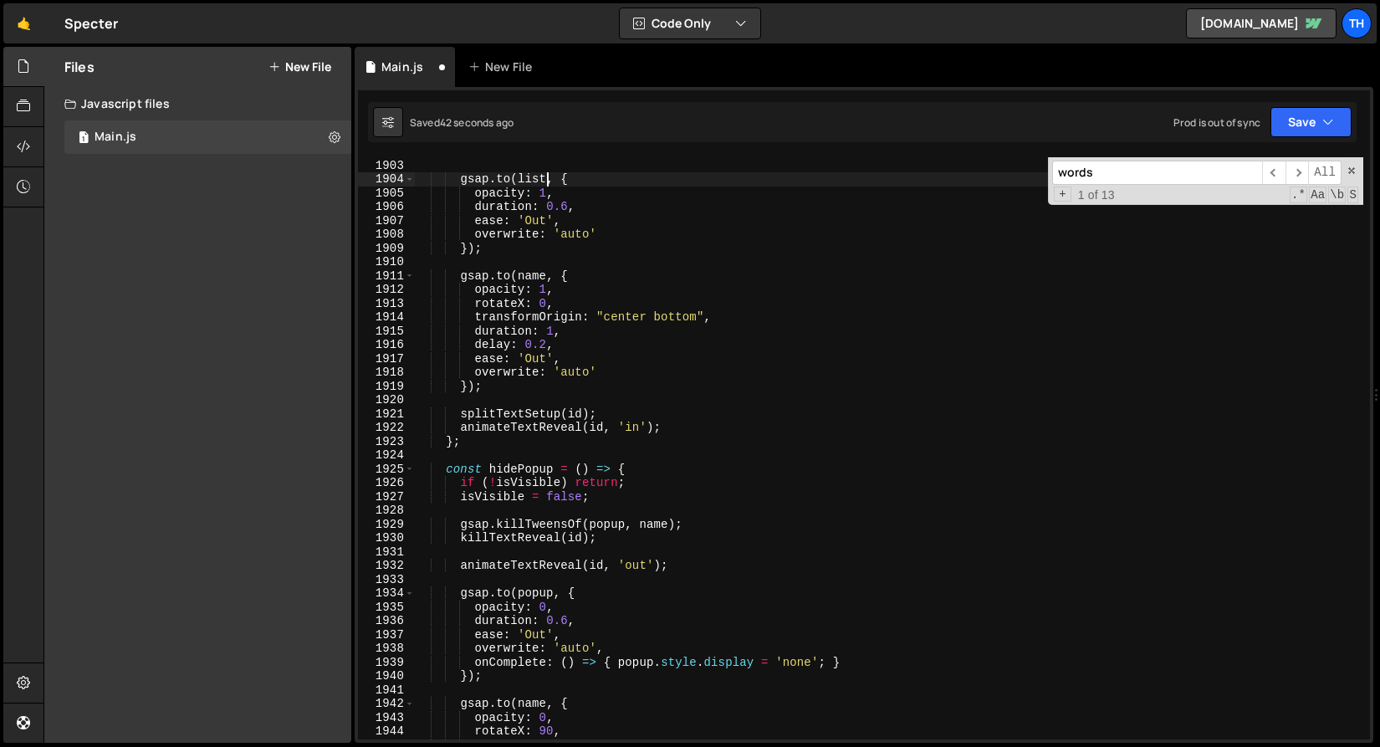
scroll to position [1476, 0]
click at [545, 592] on div "gsap . set ( name , { opacity : 0 , rotateX : 90 }) ; gsap . to ( list , { opac…" at bounding box center [889, 450] width 950 height 610
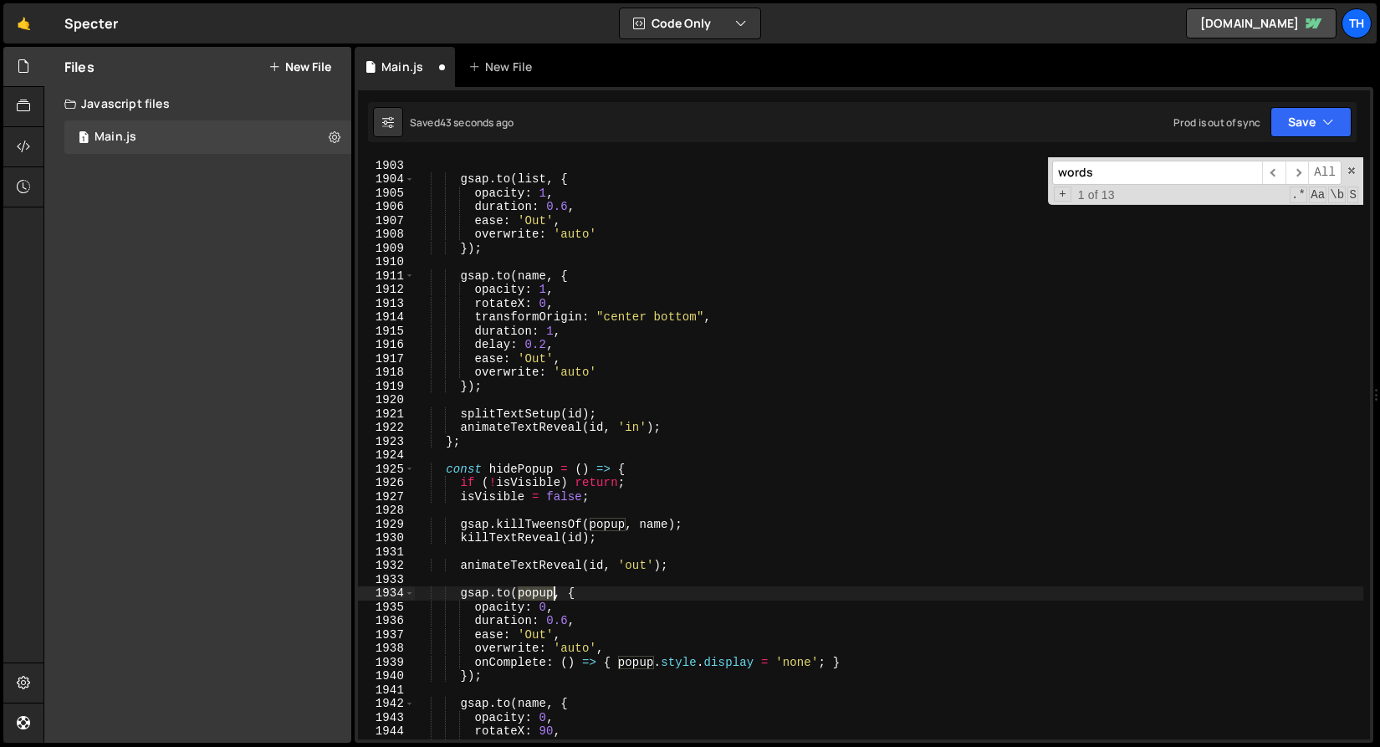
click at [545, 592] on div "gsap . set ( name , { opacity : 0 , rotateX : 90 }) ; gsap . to ( list , { opac…" at bounding box center [889, 450] width 950 height 610
paste textarea "list"
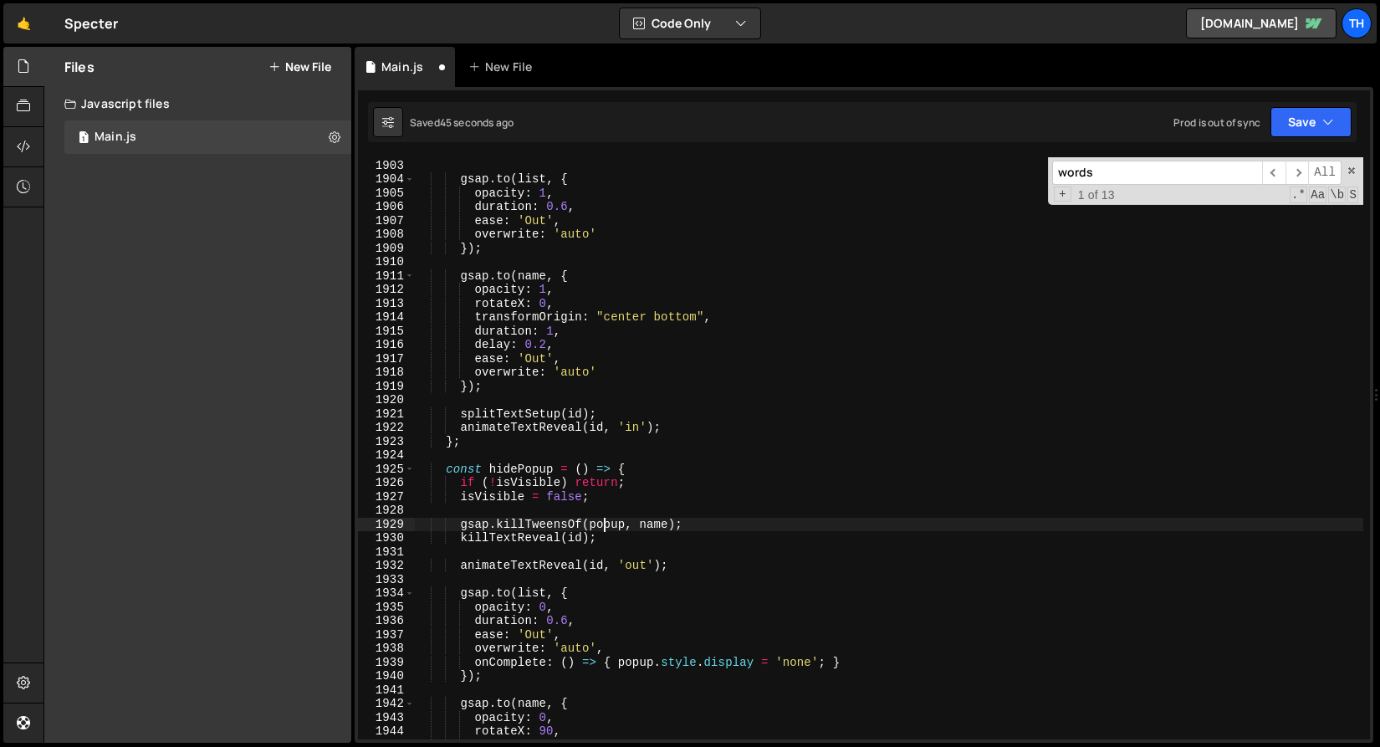
click at [607, 527] on div "gsap . set ( name , { opacity : 0 , rotateX : 90 }) ; gsap . to ( list , { opac…" at bounding box center [889, 450] width 950 height 610
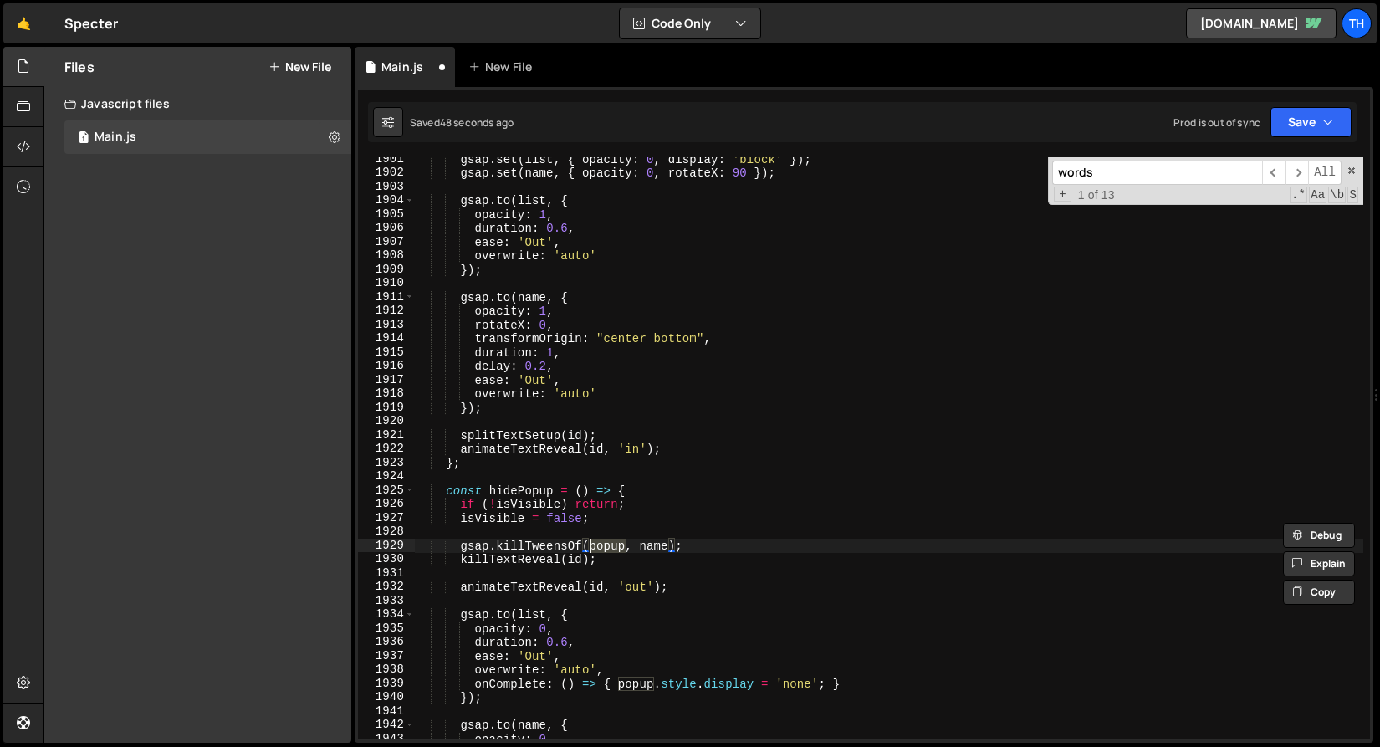
scroll to position [1713, 0]
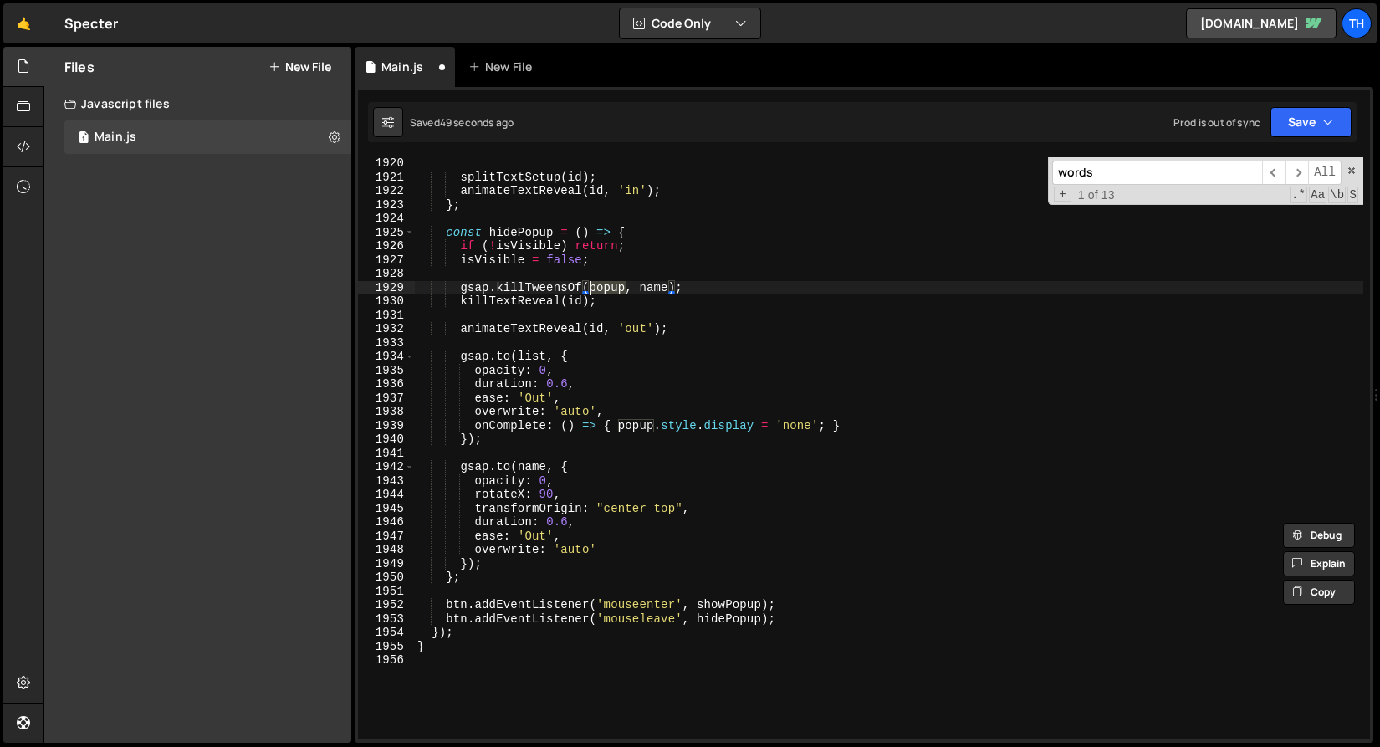
paste textarea "list"
click at [638, 426] on div "splitTextSetup ( id ) ; animateTextReveal ( id , 'in' ) ; } ; const hidePopup =…" at bounding box center [889, 461] width 950 height 610
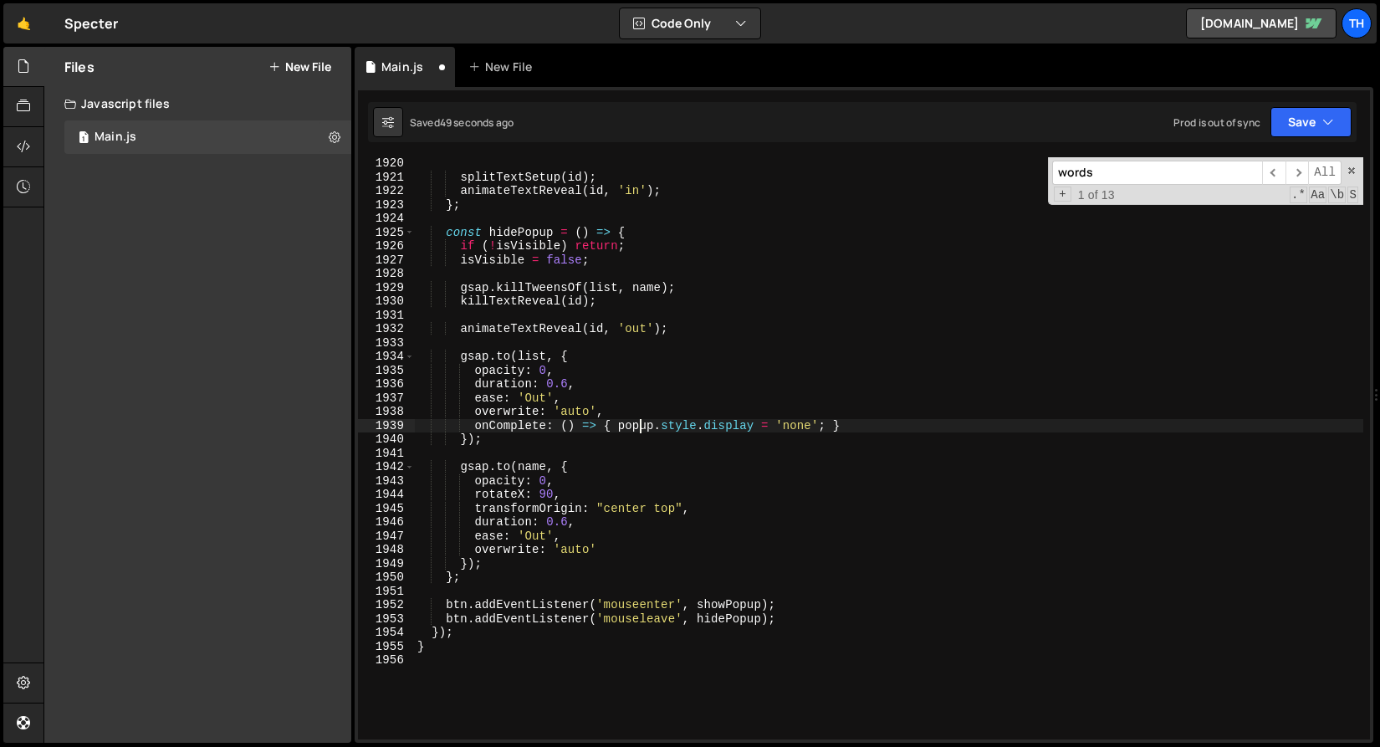
click at [638, 426] on div "splitTextSetup ( id ) ; animateTextReveal ( id , 'in' ) ; } ; const hidePopup =…" at bounding box center [889, 461] width 950 height 610
paste textarea "list"
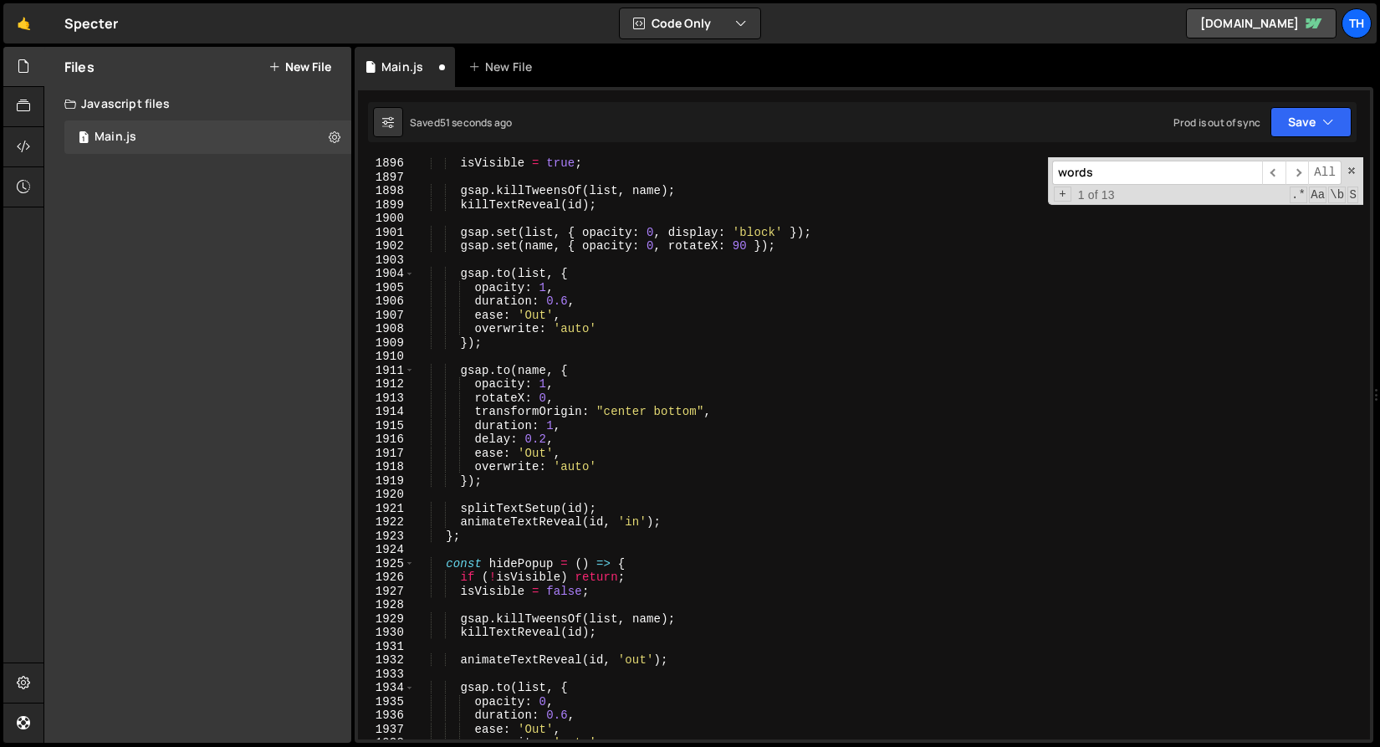
scroll to position [1117, 0]
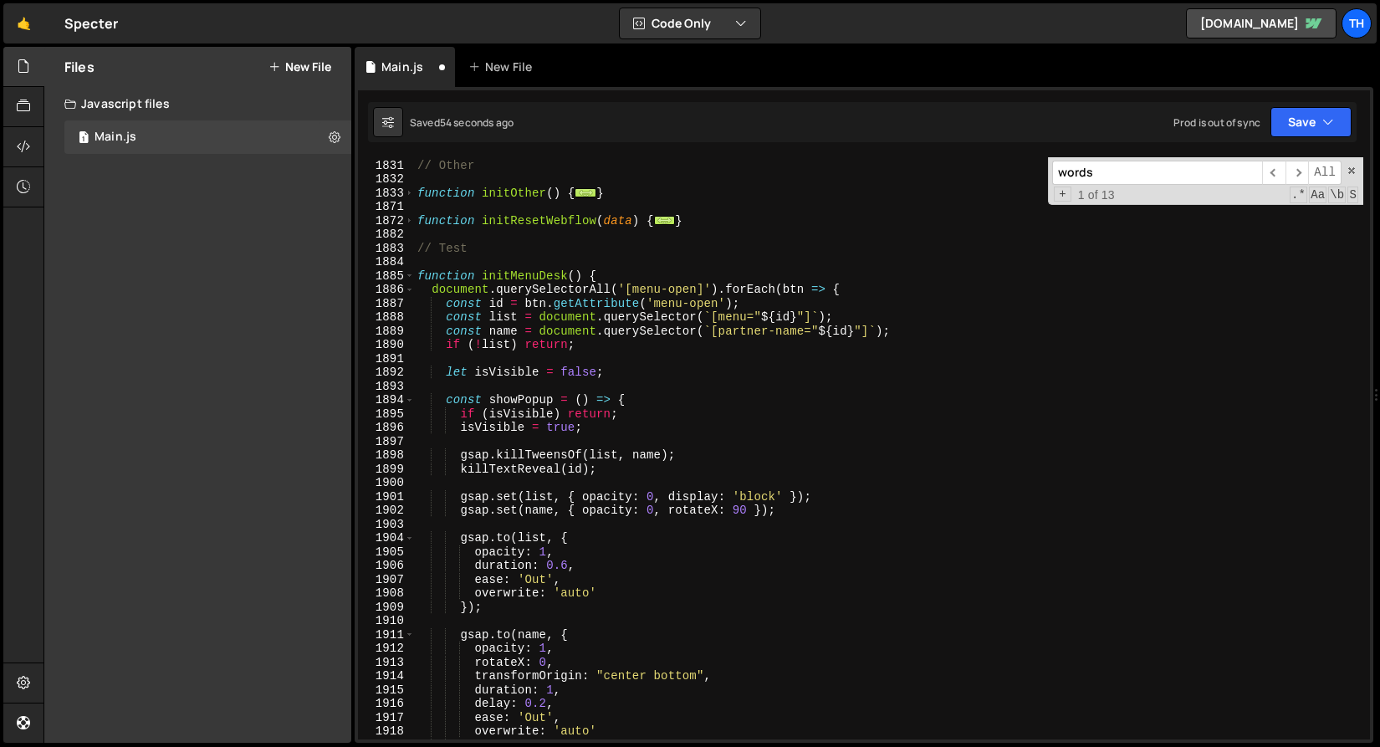
click at [740, 313] on div "// Other function initOther ( ) { ... } function initResetWebflow ( data ) { ..…" at bounding box center [889, 450] width 950 height 610
click at [622, 335] on div "// Other function initOther ( ) { ... } function initResetWebflow ( data ) { ..…" at bounding box center [889, 450] width 950 height 610
click at [513, 335] on div "// Other function initOther ( ) { ... } function initResetWebflow ( data ) { ..…" at bounding box center [889, 450] width 950 height 610
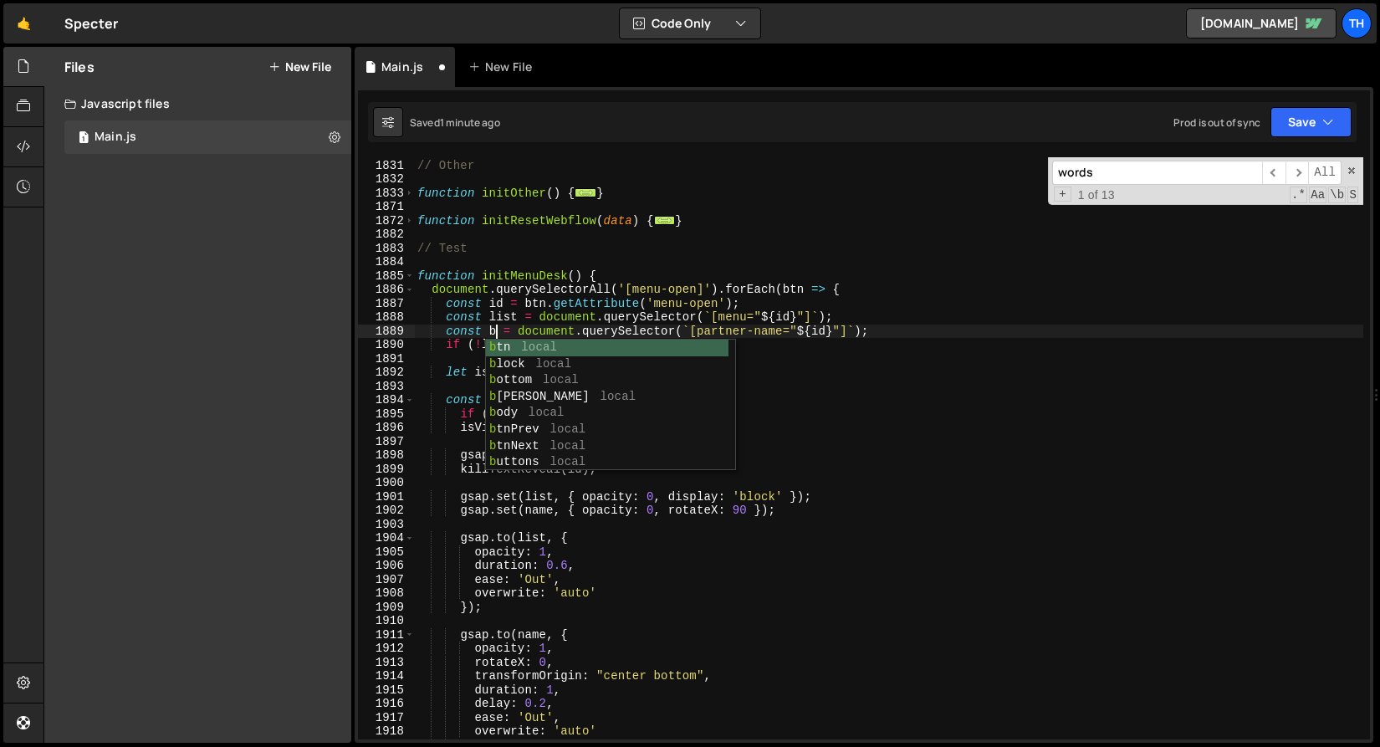
type textarea "const btn = document.querySelector(`[partner-name="${id}"]`);"
click at [628, 180] on div "// Other function initOther ( ) { ... } function initResetWebflow ( data ) { ..…" at bounding box center [889, 450] width 950 height 610
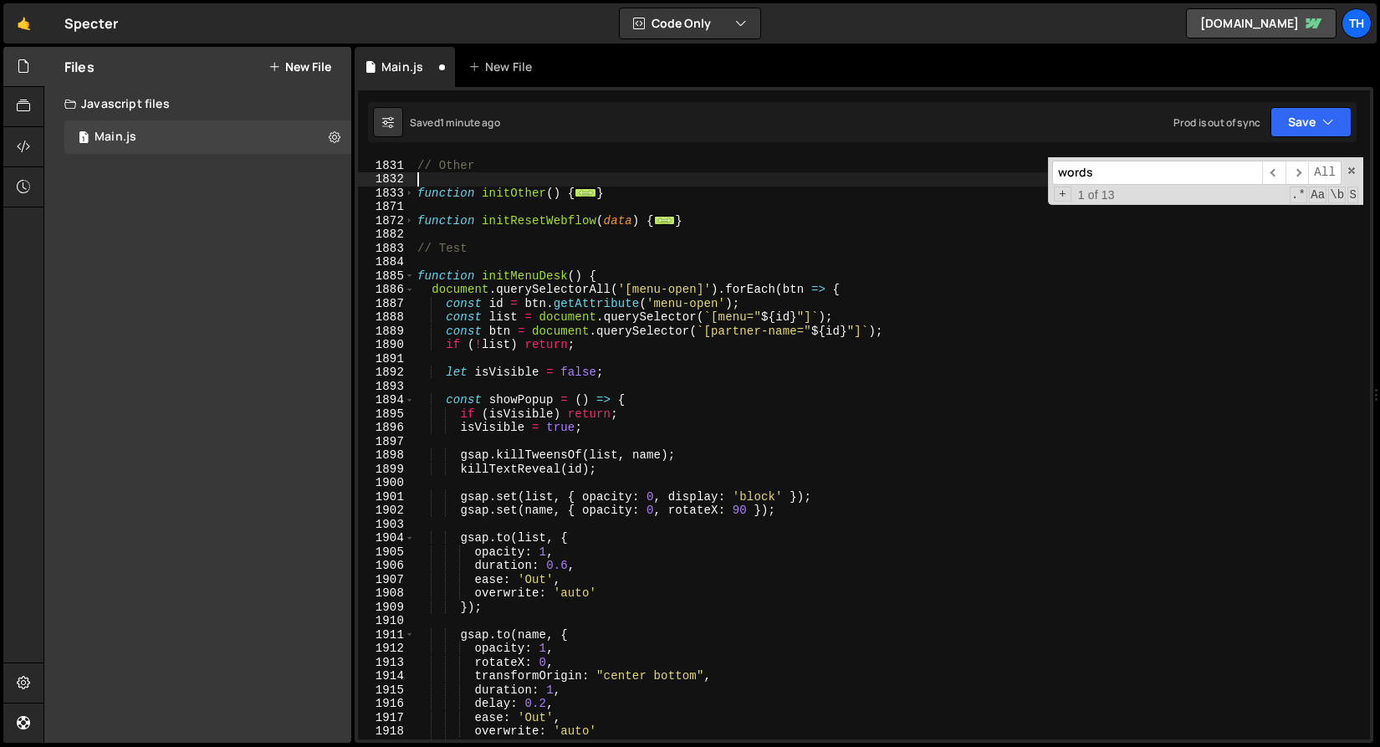
scroll to position [0, 0]
drag, startPoint x: 633, startPoint y: 289, endPoint x: 697, endPoint y: 288, distance: 63.6
click at [697, 288] on div "// Other function initOther ( ) { ... } function initResetWebflow ( data ) { ..…" at bounding box center [889, 450] width 950 height 610
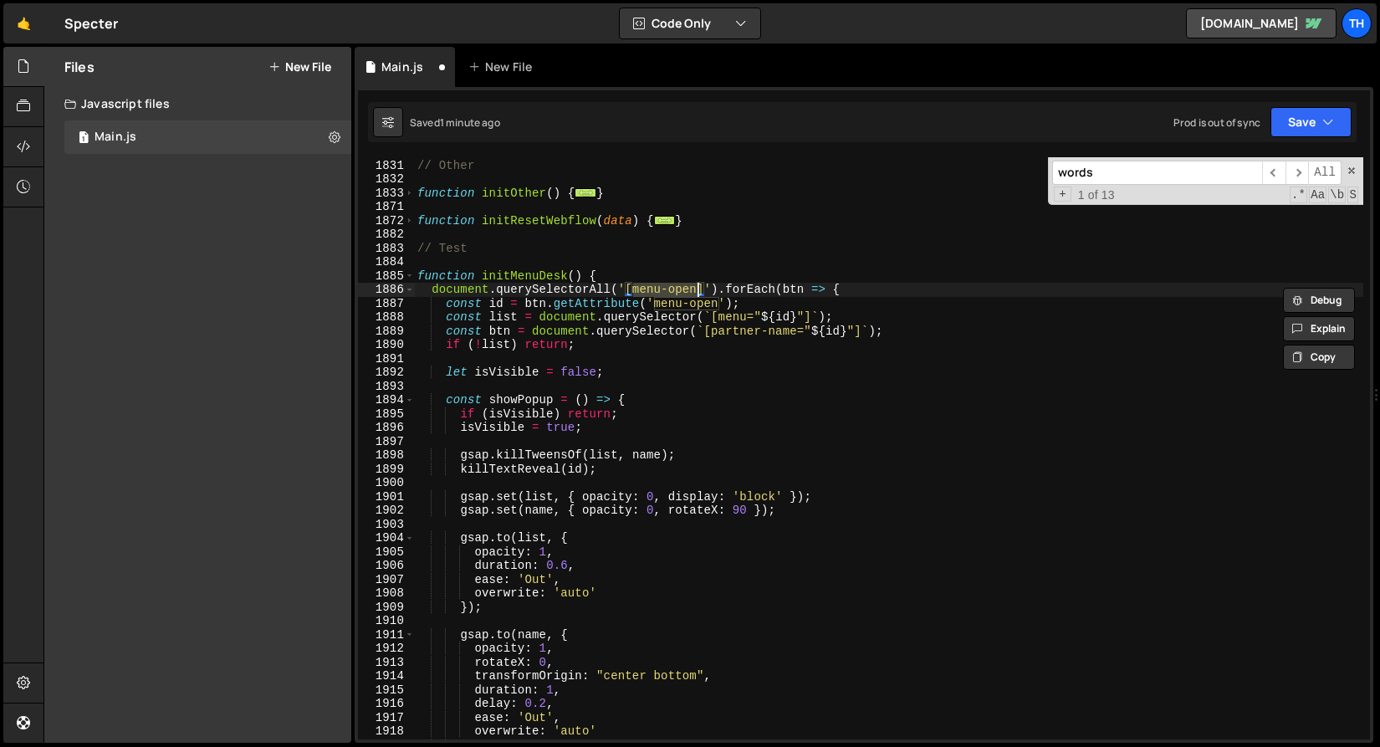
click at [733, 300] on div "// Other function initOther ( ) { ... } function initResetWebflow ( data ) { ..…" at bounding box center [889, 450] width 950 height 610
drag, startPoint x: 714, startPoint y: 331, endPoint x: 796, endPoint y: 330, distance: 82.0
click at [796, 330] on div "// Other function initOther ( ) { ... } function initResetWebflow ( data ) { ..…" at bounding box center [889, 450] width 950 height 610
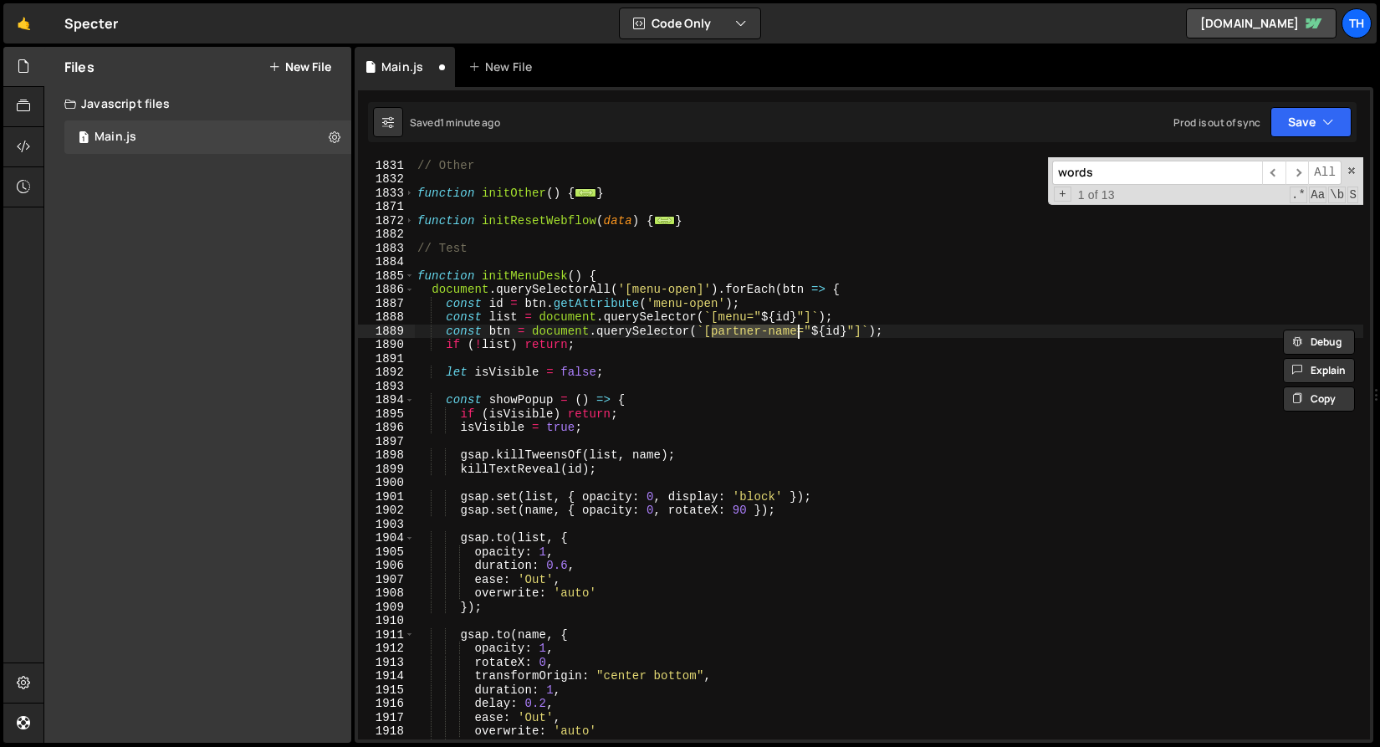
paste textarea "menu-open"
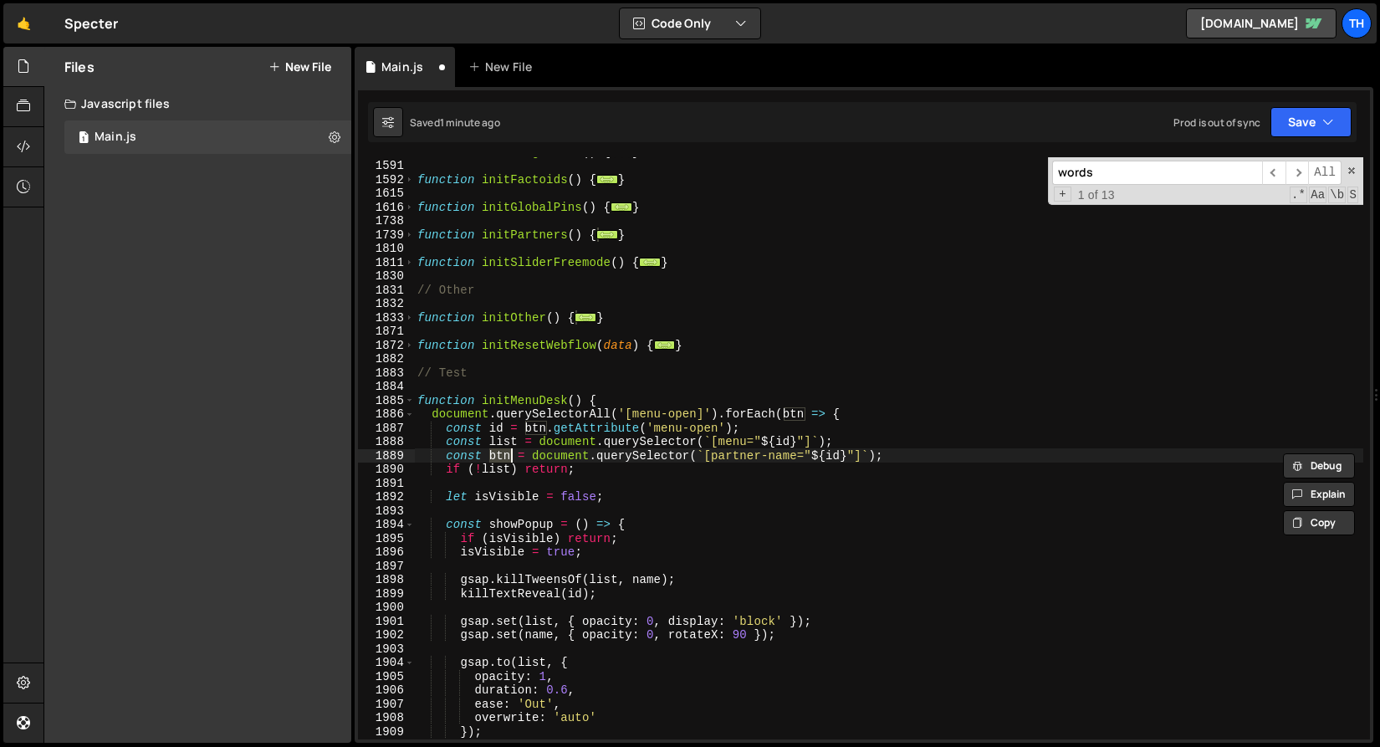
scroll to position [992, 0]
click at [497, 457] on div "function initImageTrail ( ) { ... } function initFactoids ( ) { ... } function …" at bounding box center [889, 450] width 950 height 610
click at [535, 632] on div "function initImageTrail ( ) { ... } function initFactoids ( ) { ... } function …" at bounding box center [889, 450] width 950 height 610
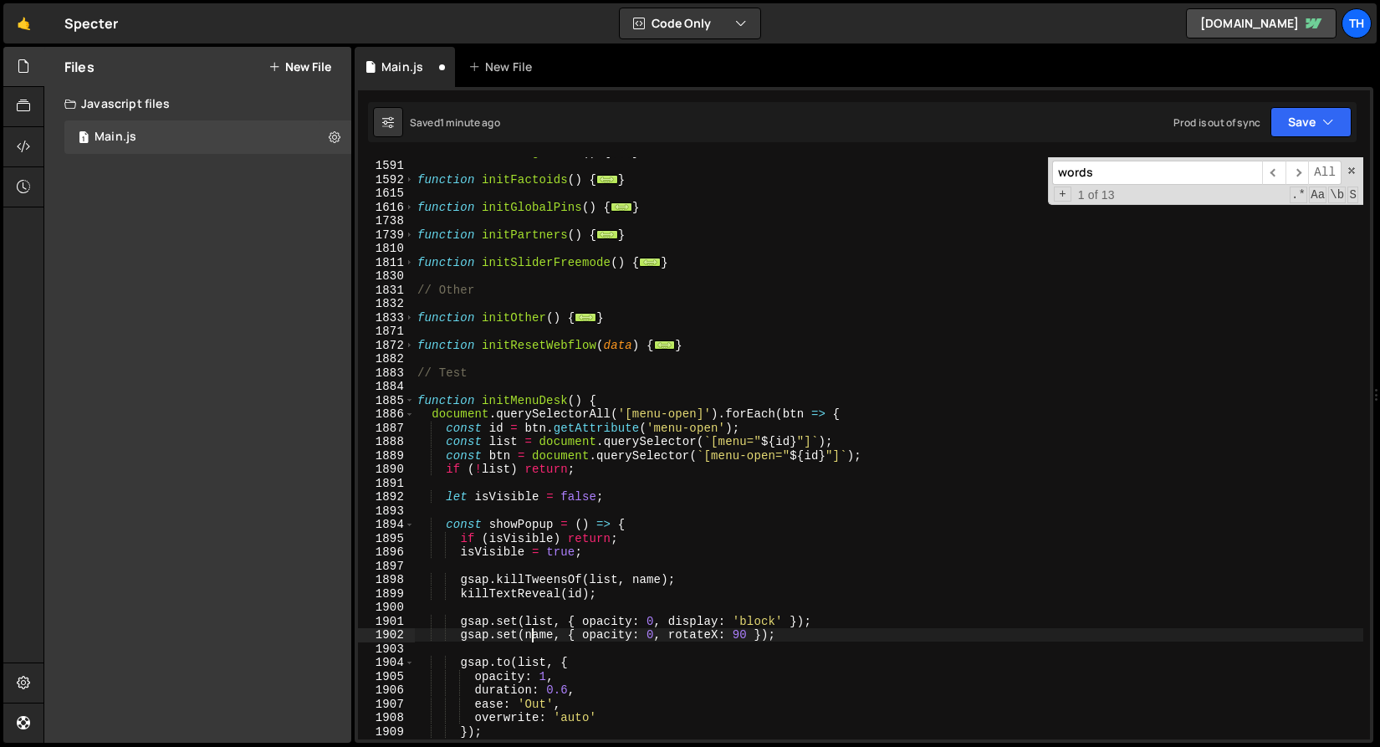
click at [535, 636] on div "function initImageTrail ( ) { ... } function initFactoids ( ) { ... } function …" at bounding box center [889, 450] width 950 height 610
click at [647, 582] on div "function initImageTrail ( ) { ... } function initFactoids ( ) { ... } function …" at bounding box center [889, 450] width 950 height 610
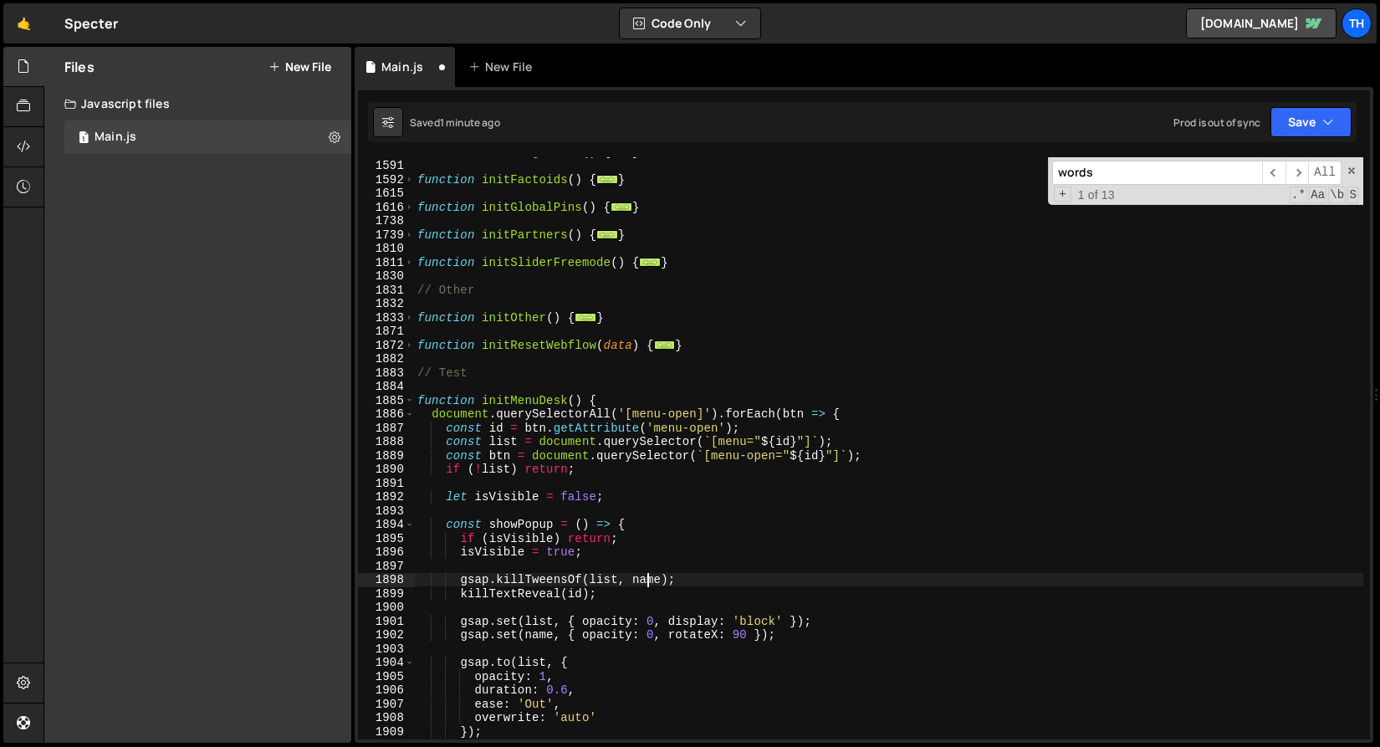
click at [647, 582] on div "function initImageTrail ( ) { ... } function initFactoids ( ) { ... } function …" at bounding box center [889, 450] width 950 height 610
paste textarea "btn"
click at [546, 637] on div "function initImageTrail ( ) { ... } function initFactoids ( ) { ... } function …" at bounding box center [889, 450] width 950 height 610
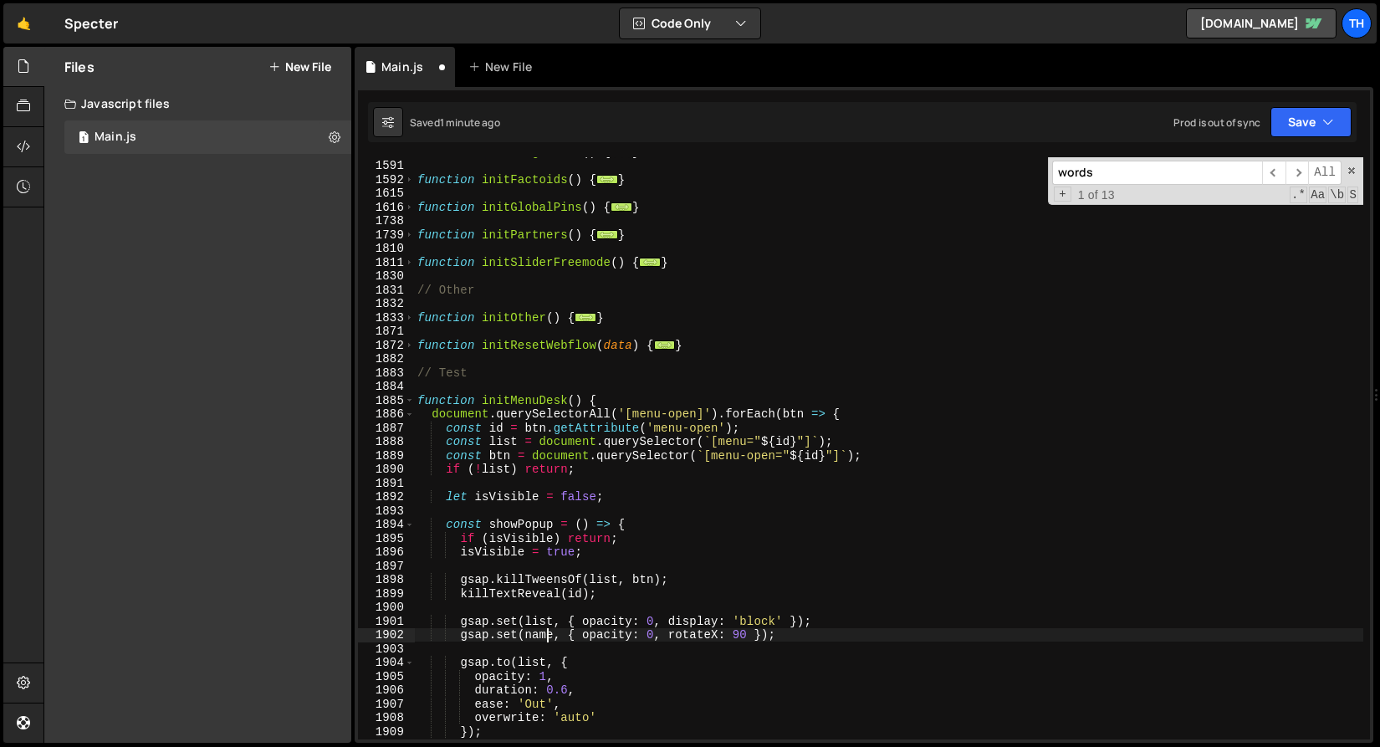
click at [546, 637] on div "function initImageTrail ( ) { ... } function initFactoids ( ) { ... } function …" at bounding box center [889, 450] width 950 height 610
paste textarea "btn"
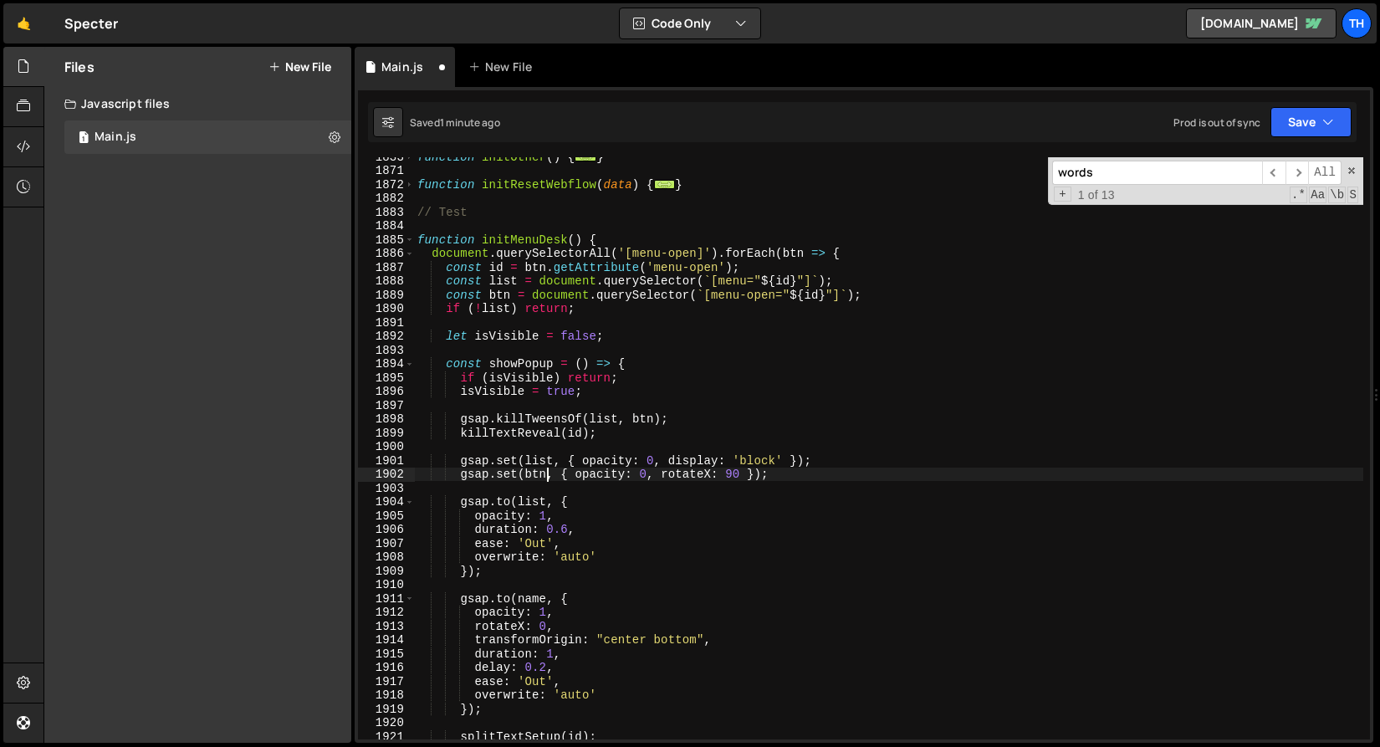
scroll to position [1191, 0]
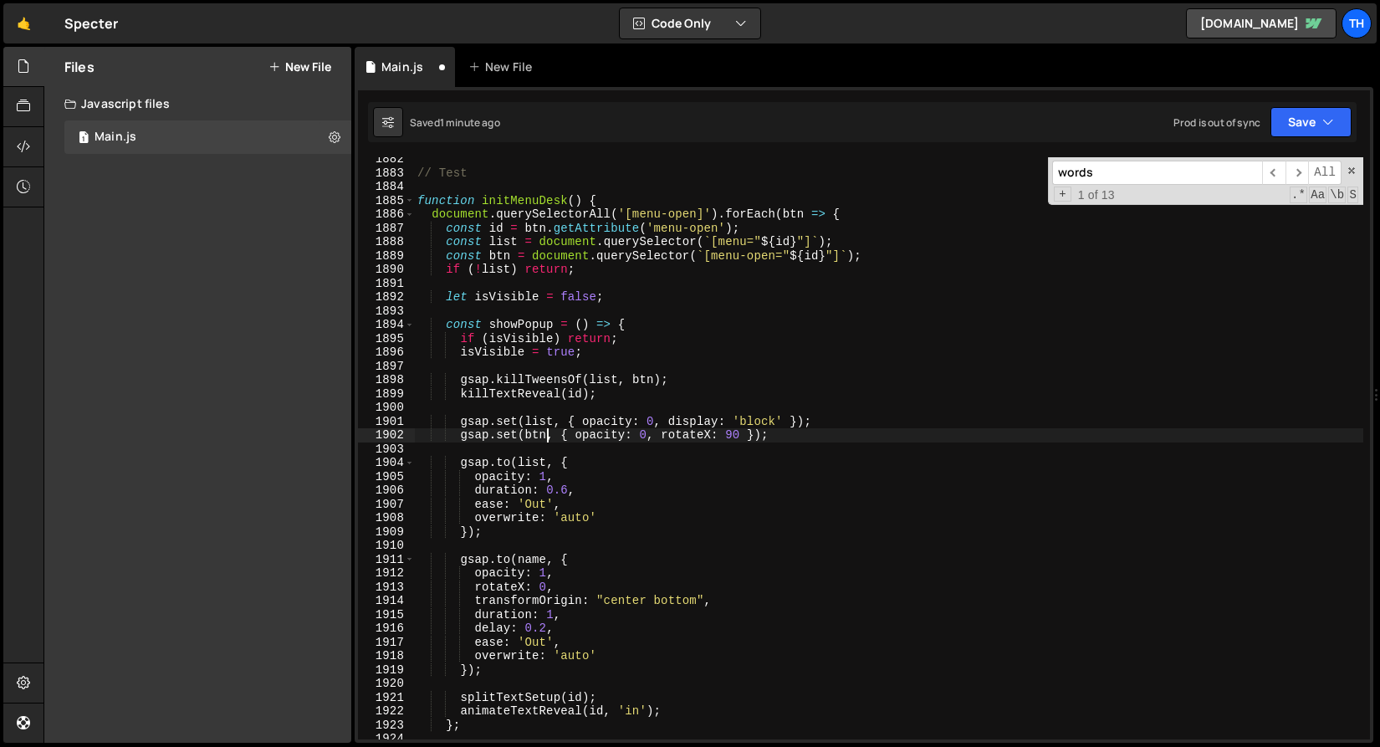
click at [524, 560] on div "// Test function initMenuDesk ( ) { document . querySelectorAll ( '[menu-open]'…" at bounding box center [889, 457] width 950 height 610
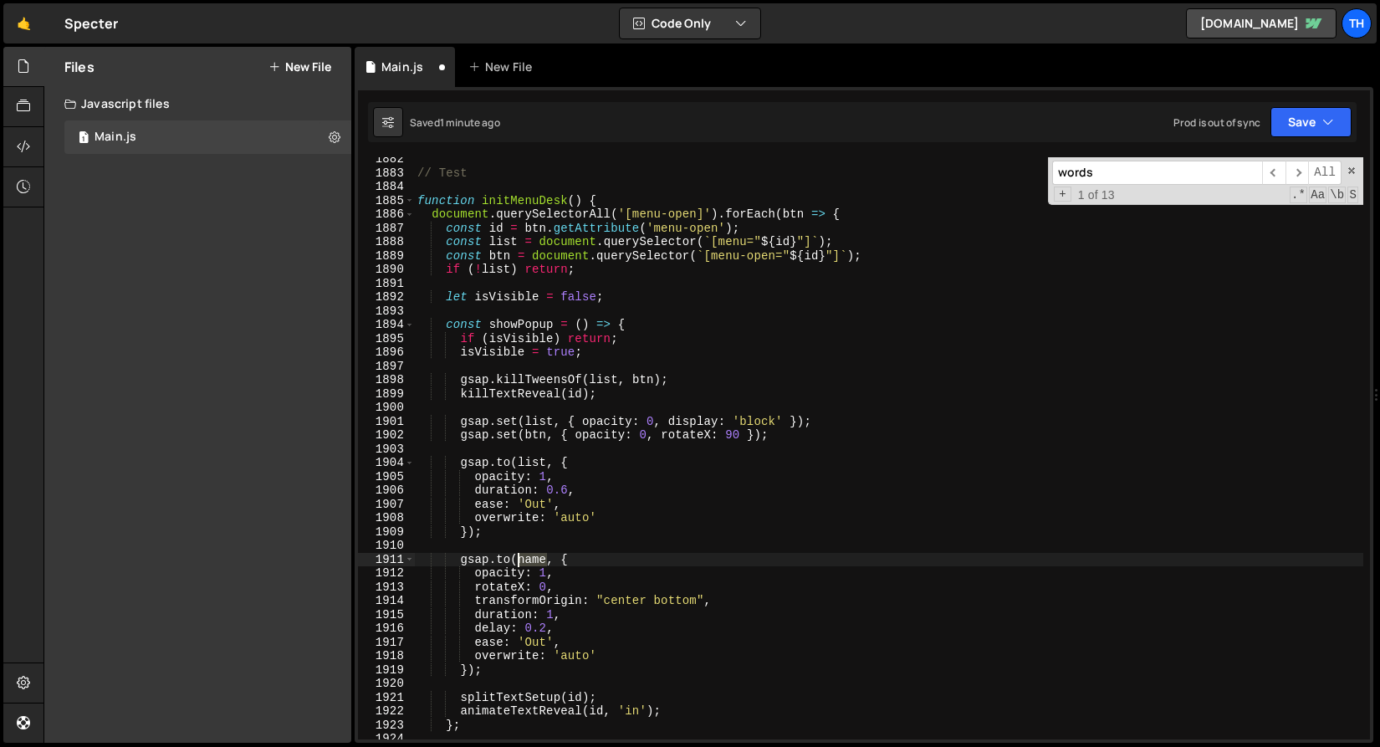
click at [524, 560] on div "// Test function initMenuDesk ( ) { document . querySelectorAll ( '[menu-open]'…" at bounding box center [889, 457] width 950 height 610
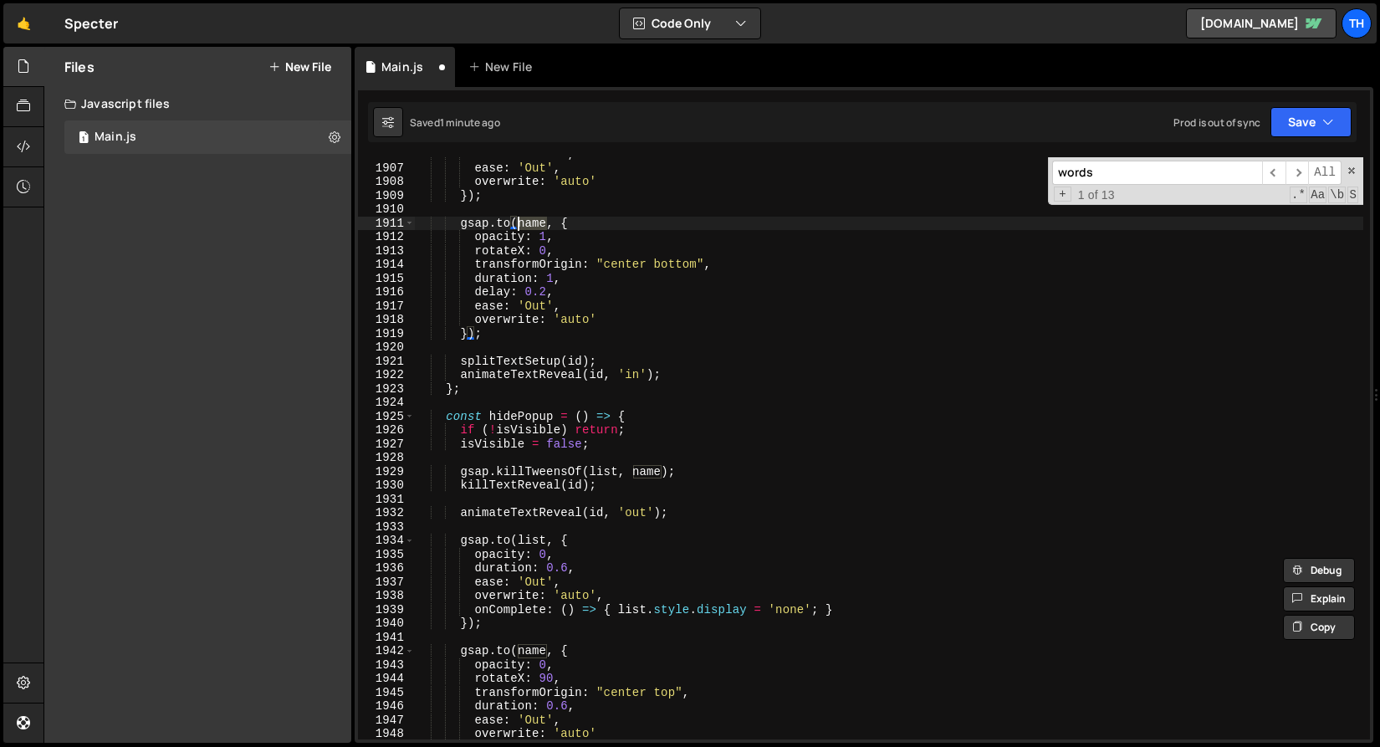
scroll to position [1529, 0]
paste textarea "btn"
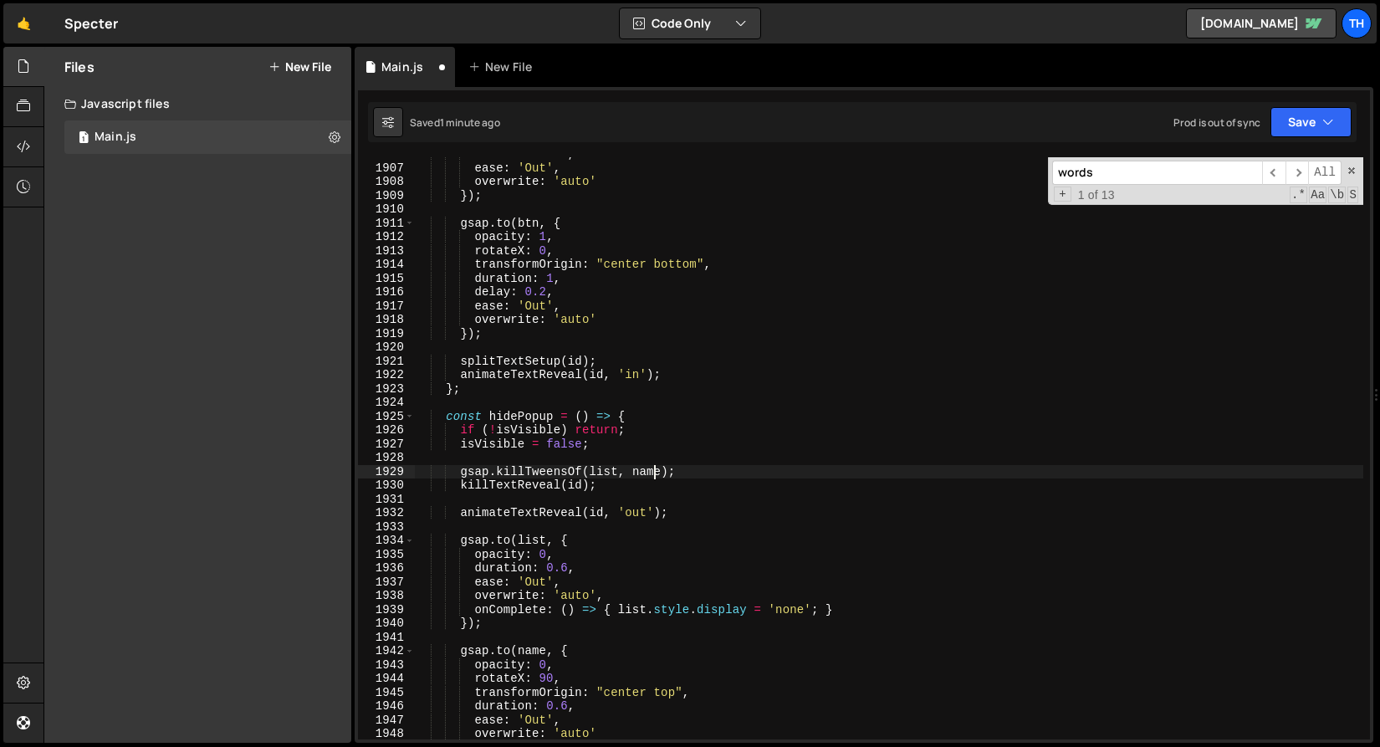
click at [658, 475] on div "duration : 0.6 , ease : 'Out' , overwrite : 'auto' }) ; gsap . to ( btn , { opa…" at bounding box center [889, 452] width 950 height 610
paste textarea "btn"
click at [520, 655] on div "duration : 0.6 , ease : 'Out' , overwrite : 'auto' }) ; gsap . to ( btn , { opa…" at bounding box center [889, 452] width 950 height 610
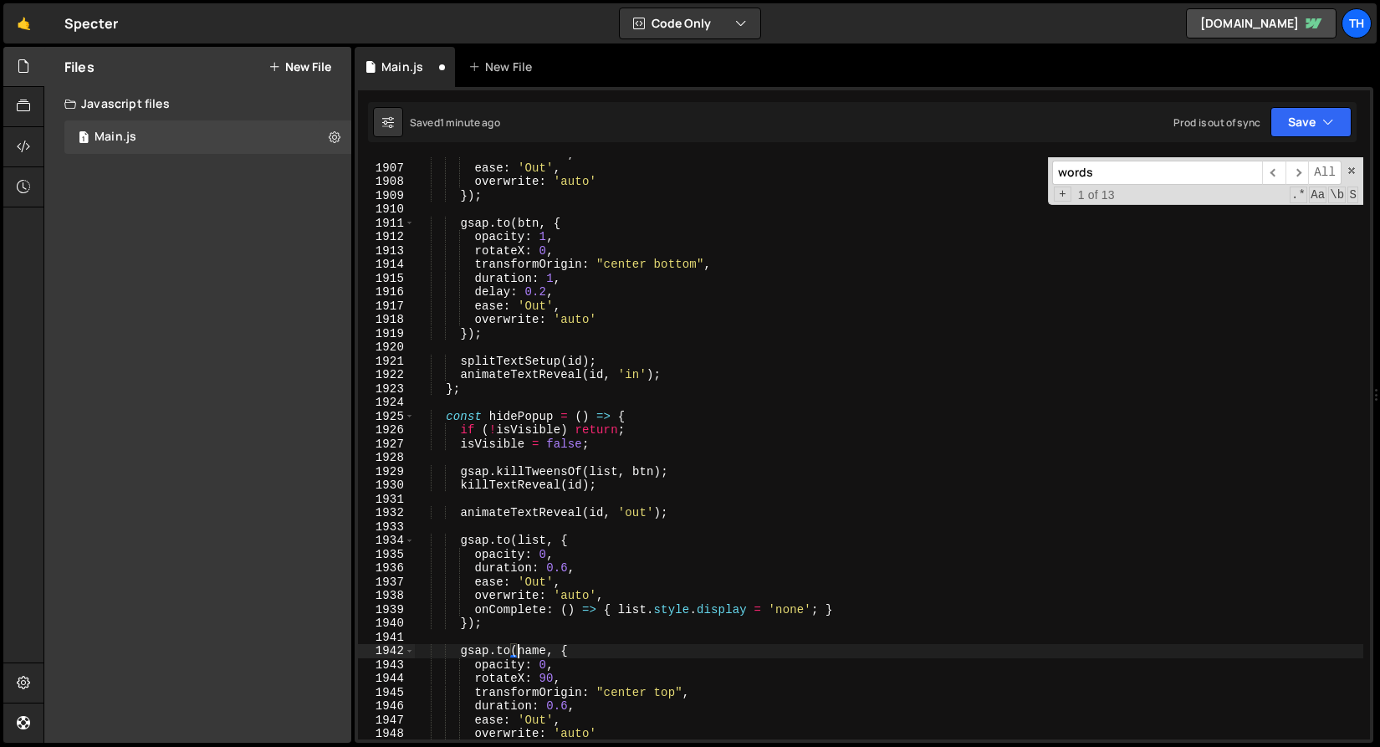
click at [520, 655] on div "duration : 0.6 , ease : 'Out' , overwrite : 'auto' }) ; gsap . to ( btn , { opa…" at bounding box center [889, 452] width 950 height 610
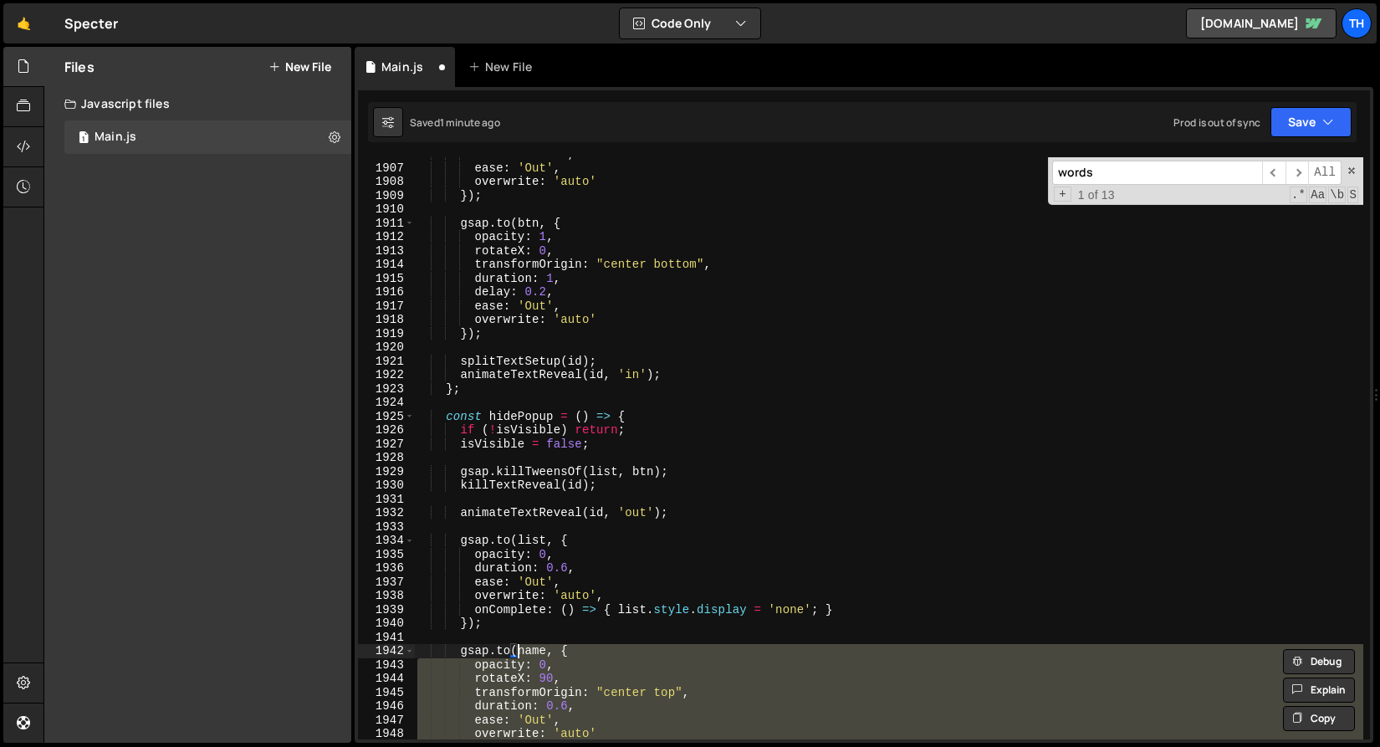
paste textarea "btn);"
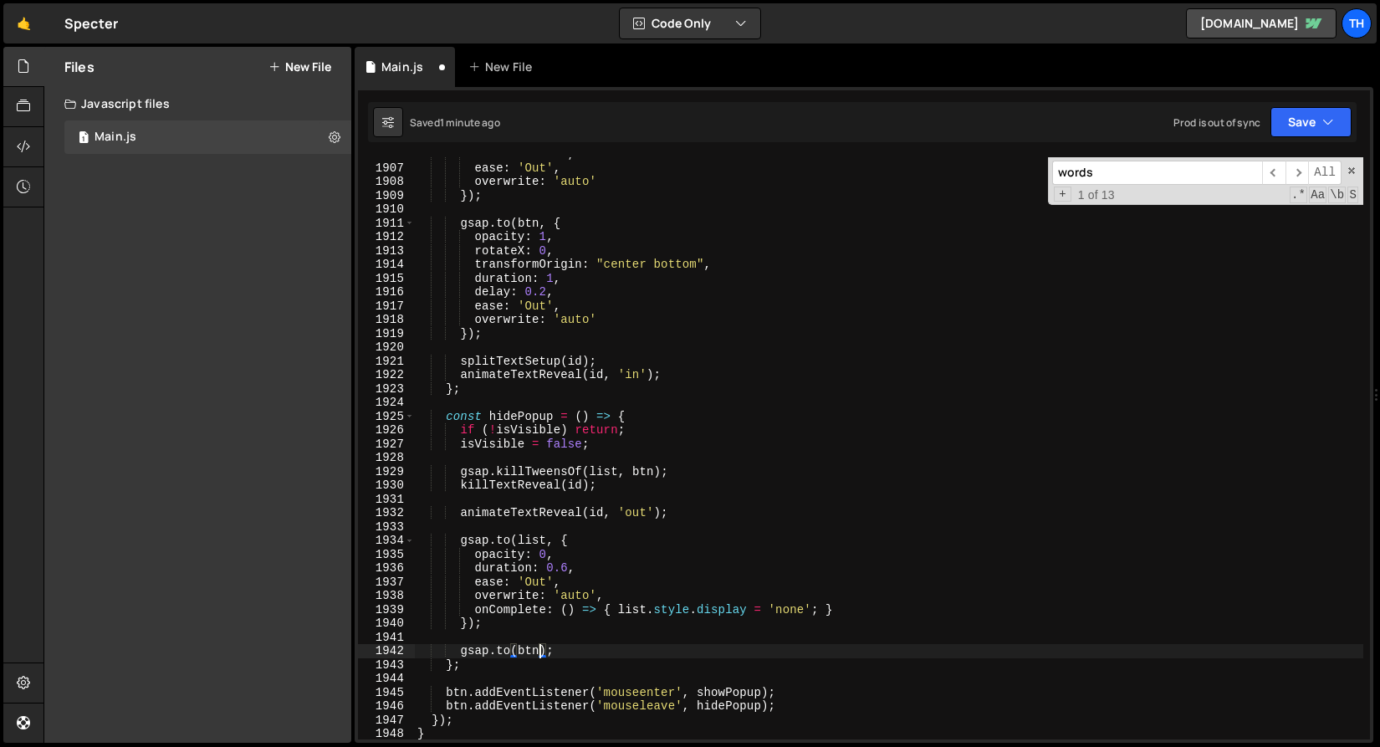
scroll to position [1544, 0]
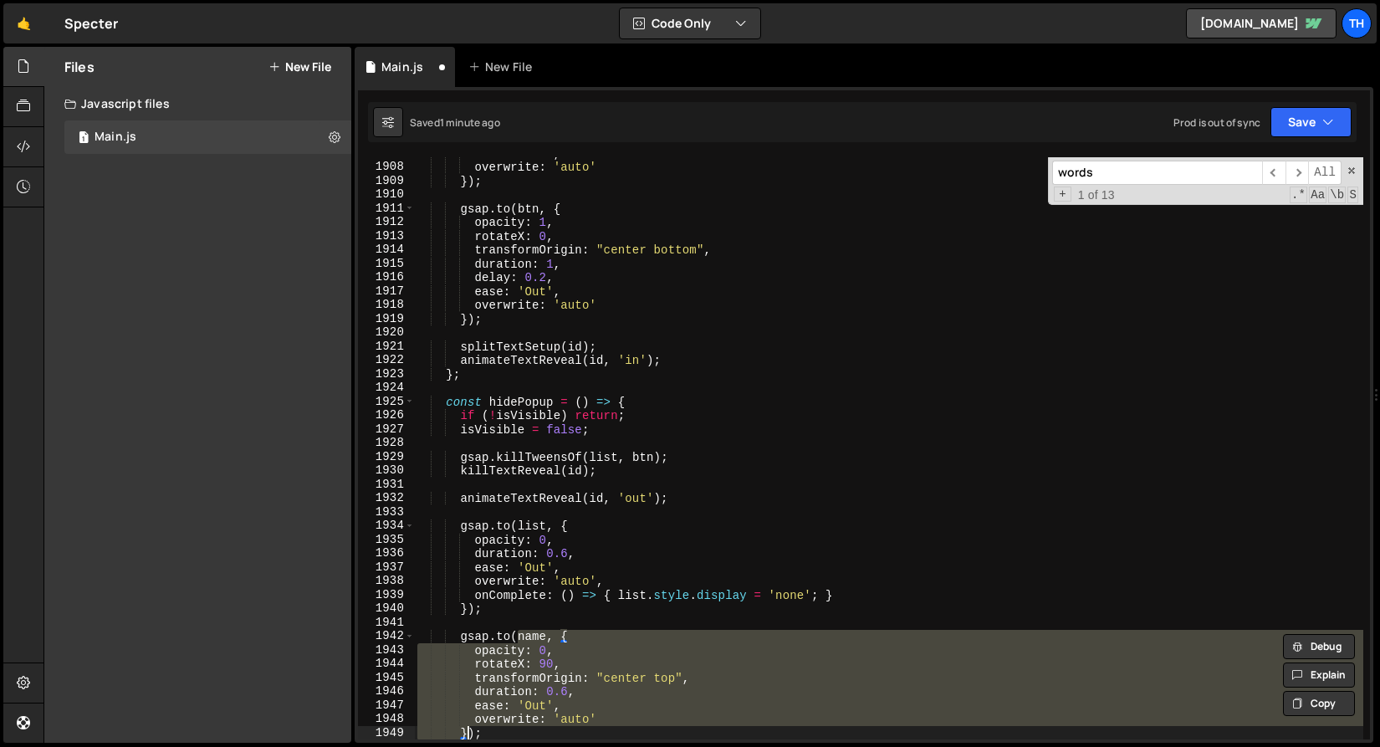
click at [530, 642] on div "ease : 'Out' , overwrite : 'auto' }) ; gsap . to ( btn , { opacity : 1 , rotate…" at bounding box center [889, 448] width 950 height 582
click at [530, 642] on div "ease : 'Out' , overwrite : 'auto' }) ; gsap . to ( btn , { opacity : 1 , rotate…" at bounding box center [889, 451] width 950 height 610
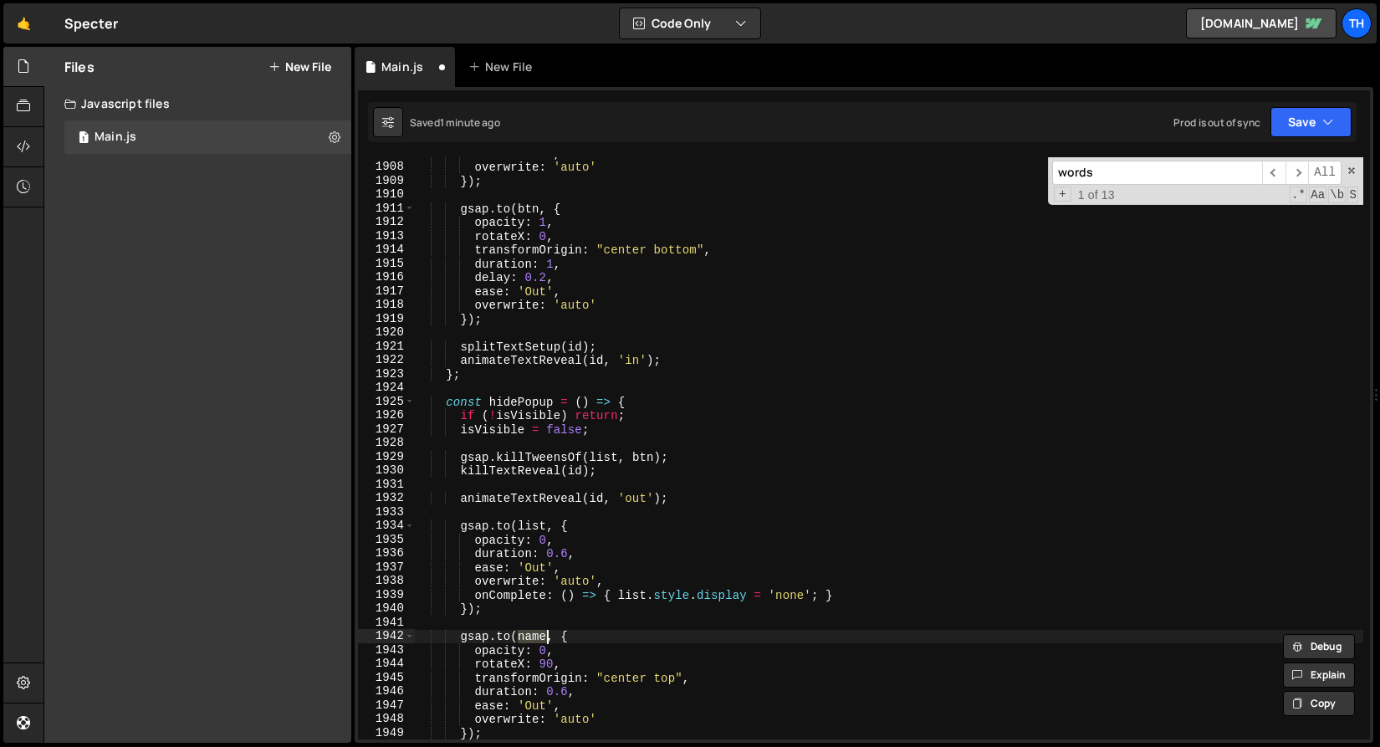
paste textarea "btn"
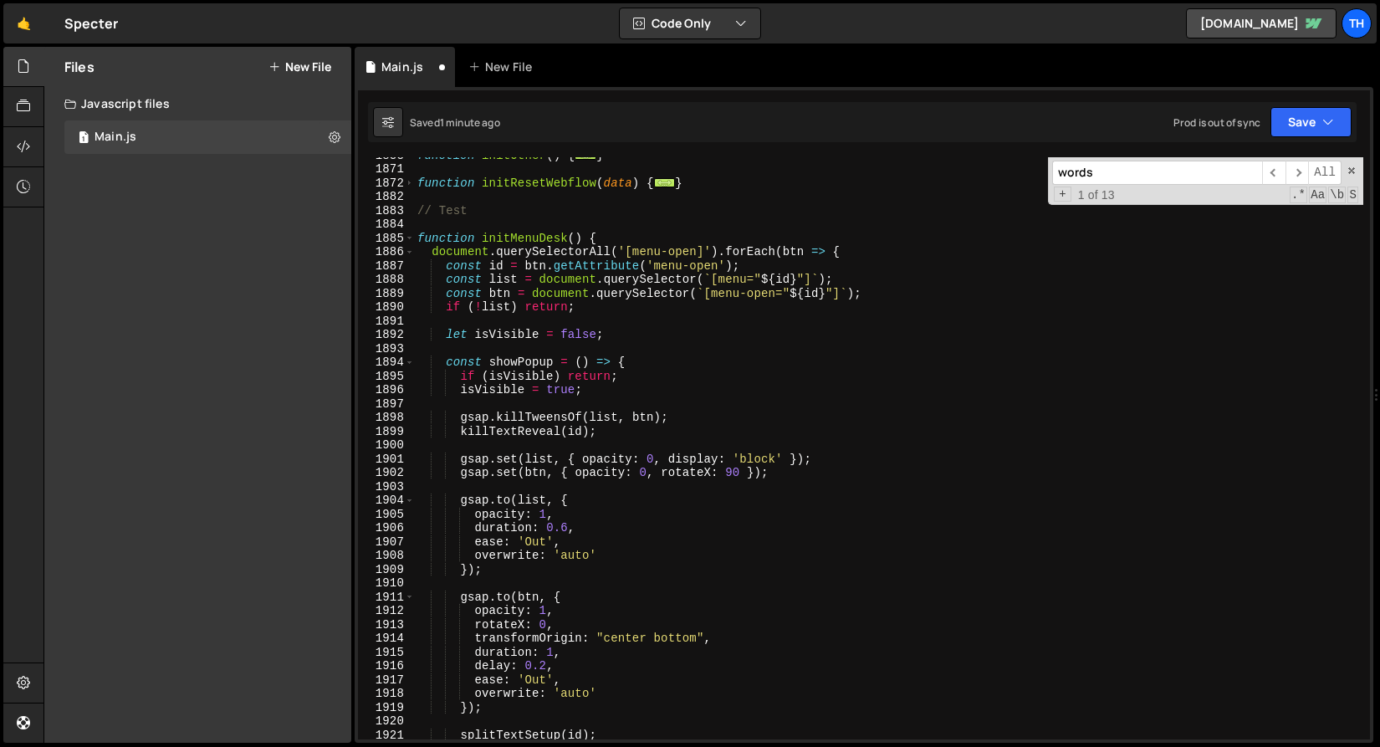
scroll to position [1104, 0]
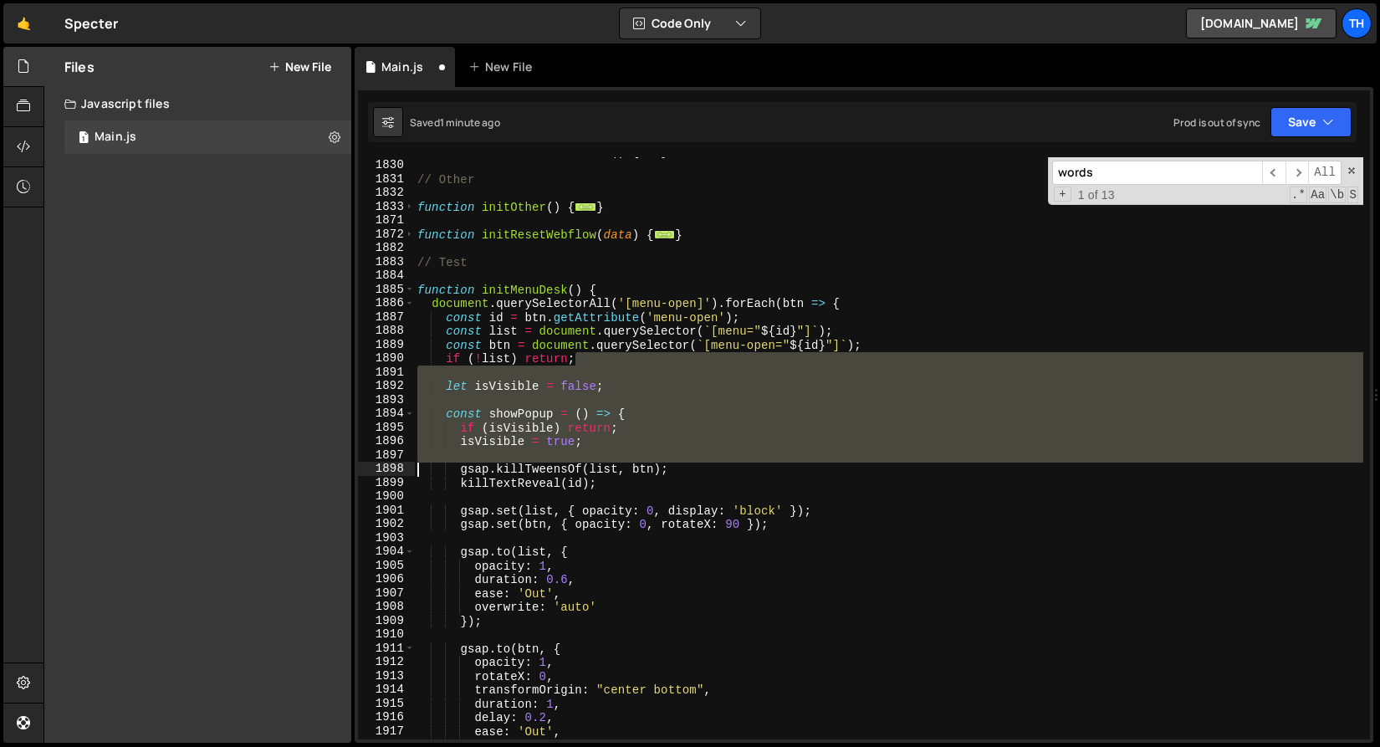
drag, startPoint x: 629, startPoint y: 356, endPoint x: 258, endPoint y: 474, distance: 389.8
click at [244, 474] on div "Files New File Javascript files 1 Main.js 0 CSS files Copy share link Edit File…" at bounding box center [712, 395] width 1337 height 697
click at [535, 438] on div "function initSliderFreemode ( ) { ... } // Other function initOther ( ) { ... }…" at bounding box center [889, 448] width 950 height 582
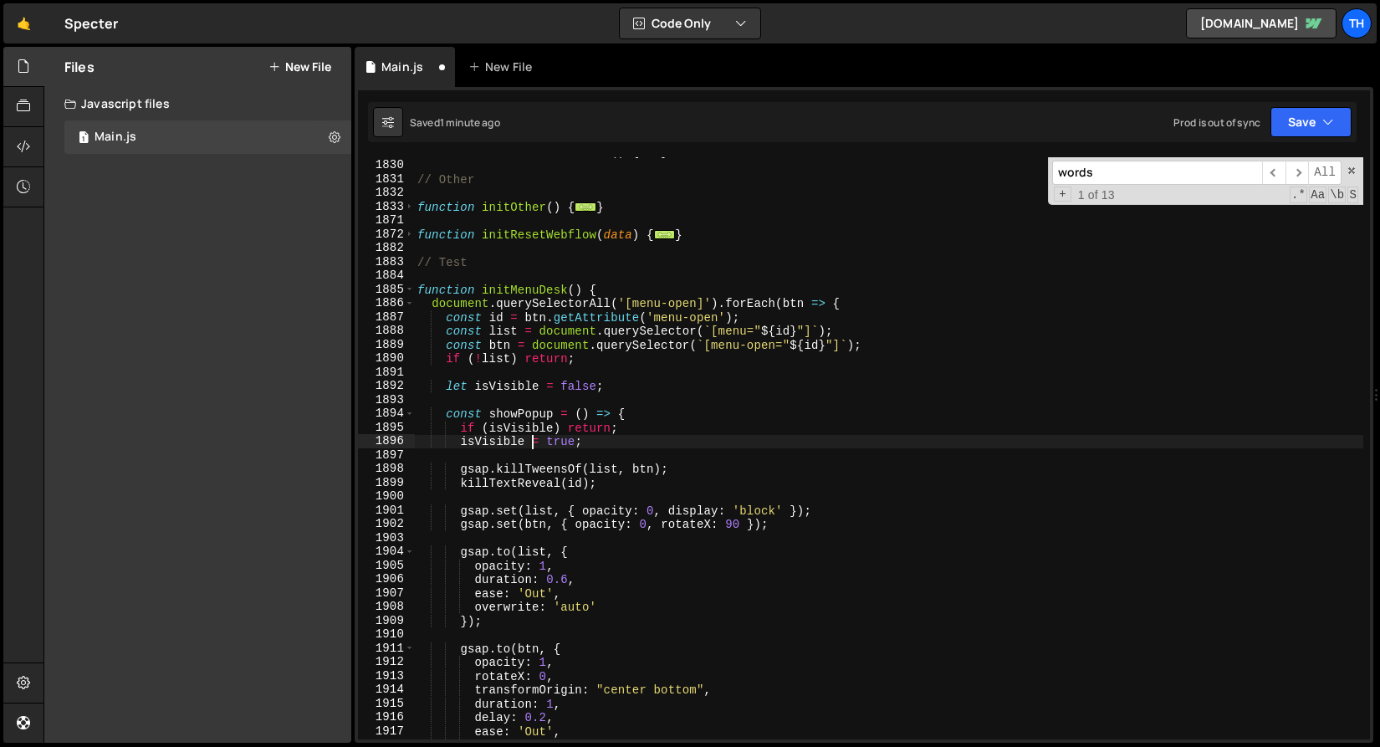
click at [416, 413] on div "function initSliderFreemode ( ) { ... } // Other function initOther ( ) { ... }…" at bounding box center [889, 450] width 950 height 610
click at [408, 416] on span at bounding box center [409, 414] width 9 height 14
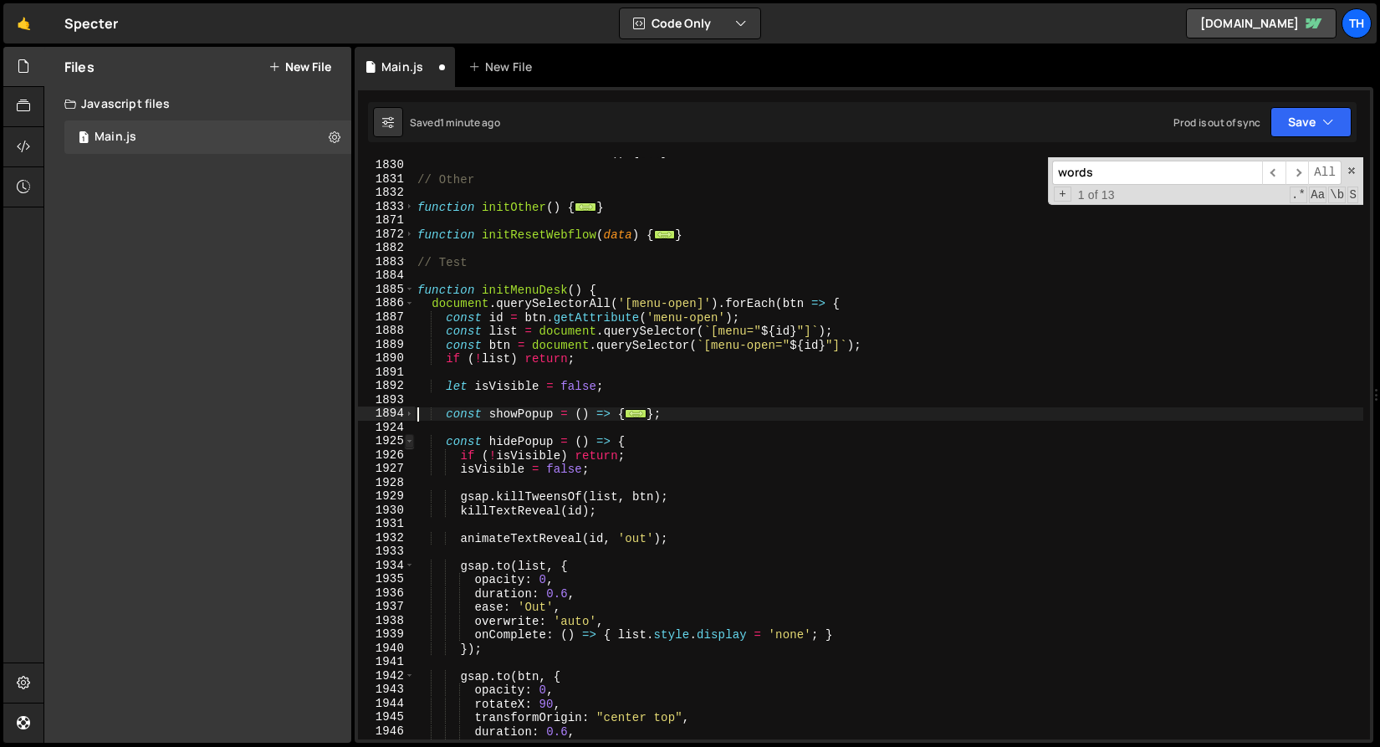
click at [407, 436] on span at bounding box center [409, 441] width 9 height 14
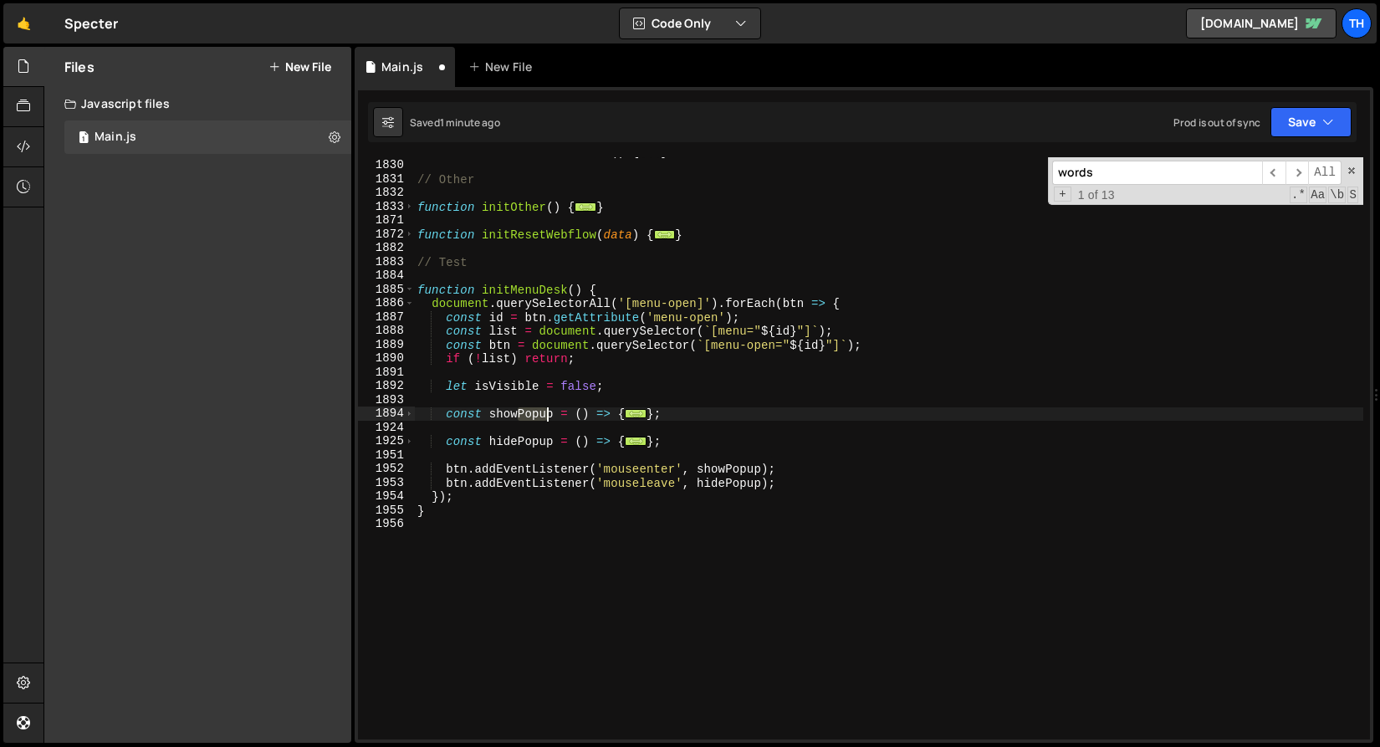
drag, startPoint x: 518, startPoint y: 416, endPoint x: 553, endPoint y: 417, distance: 35.1
click at [553, 417] on div "function initSliderFreemode ( ) { ... } // Other function initOther ( ) { ... }…" at bounding box center [889, 450] width 950 height 610
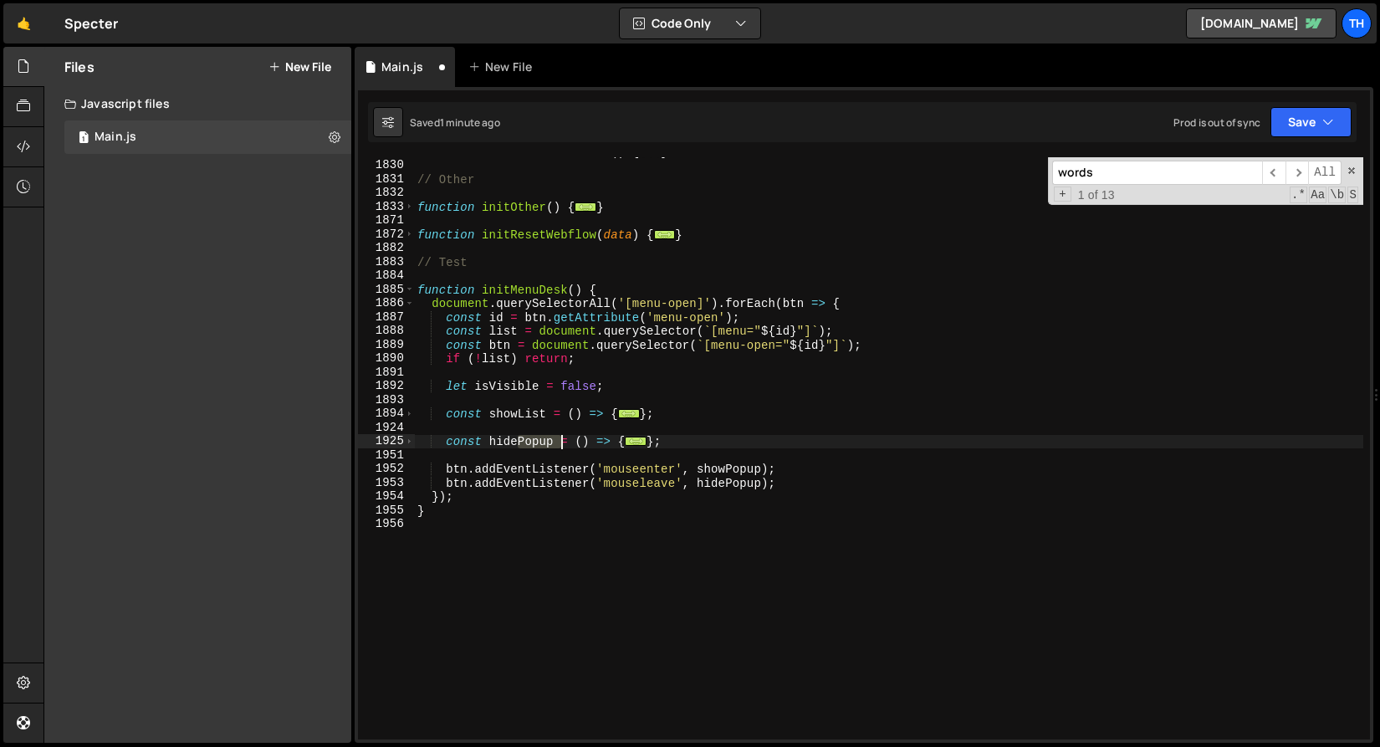
drag, startPoint x: 519, startPoint y: 442, endPoint x: 560, endPoint y: 445, distance: 41.1
click at [560, 445] on div "function initSliderFreemode ( ) { ... } // Other function initOther ( ) { ... }…" at bounding box center [889, 450] width 950 height 610
click at [554, 443] on div "function initSliderFreemode ( ) { ... } // Other function initOther ( ) { ... }…" at bounding box center [889, 448] width 950 height 582
click at [547, 443] on div "function initSliderFreemode ( ) { ... } // Other function initOther ( ) { ... }…" at bounding box center [889, 450] width 950 height 610
drag, startPoint x: 555, startPoint y: 444, endPoint x: 520, endPoint y: 440, distance: 35.4
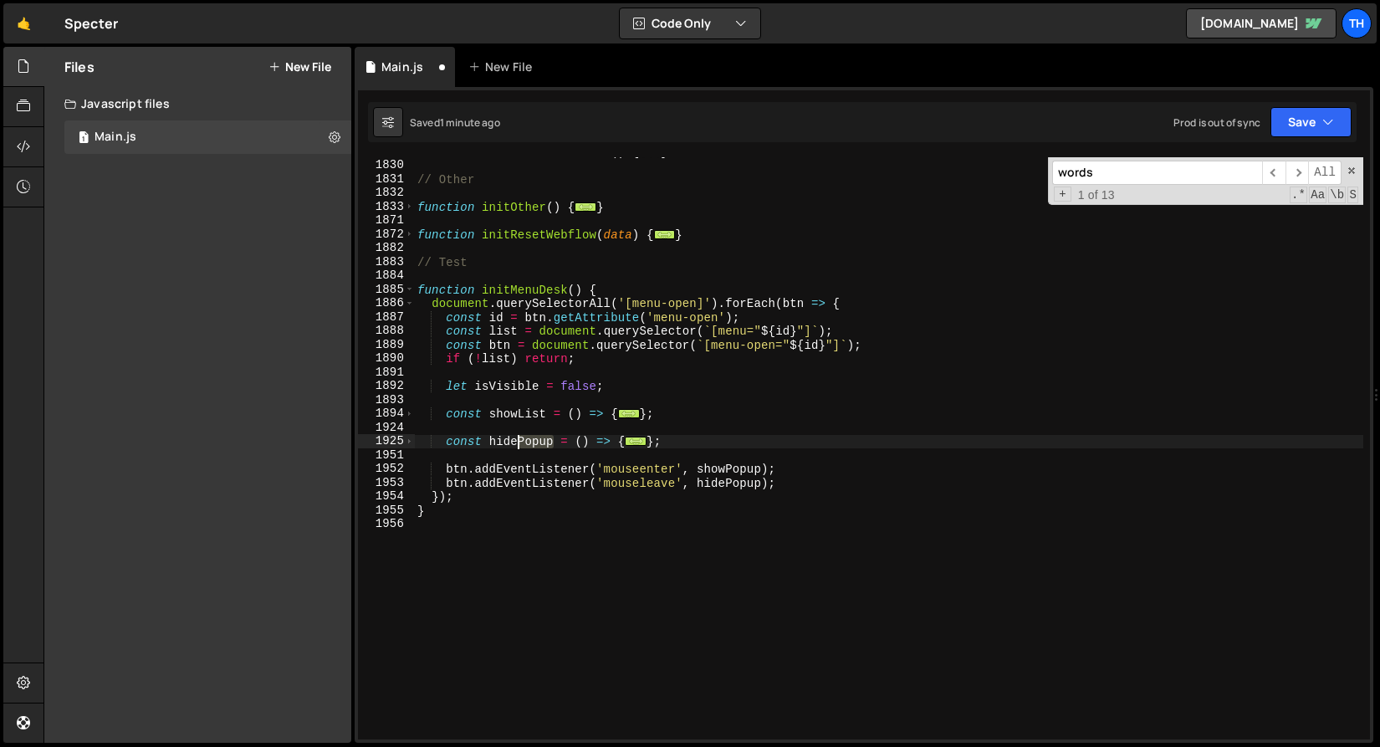
click at [520, 440] on div "function initSliderFreemode ( ) { ... } // Other function initOther ( ) { ... }…" at bounding box center [889, 450] width 950 height 610
click at [509, 416] on div "function initSliderFreemode ( ) { ... } // Other function initOther ( ) { ... }…" at bounding box center [889, 450] width 950 height 610
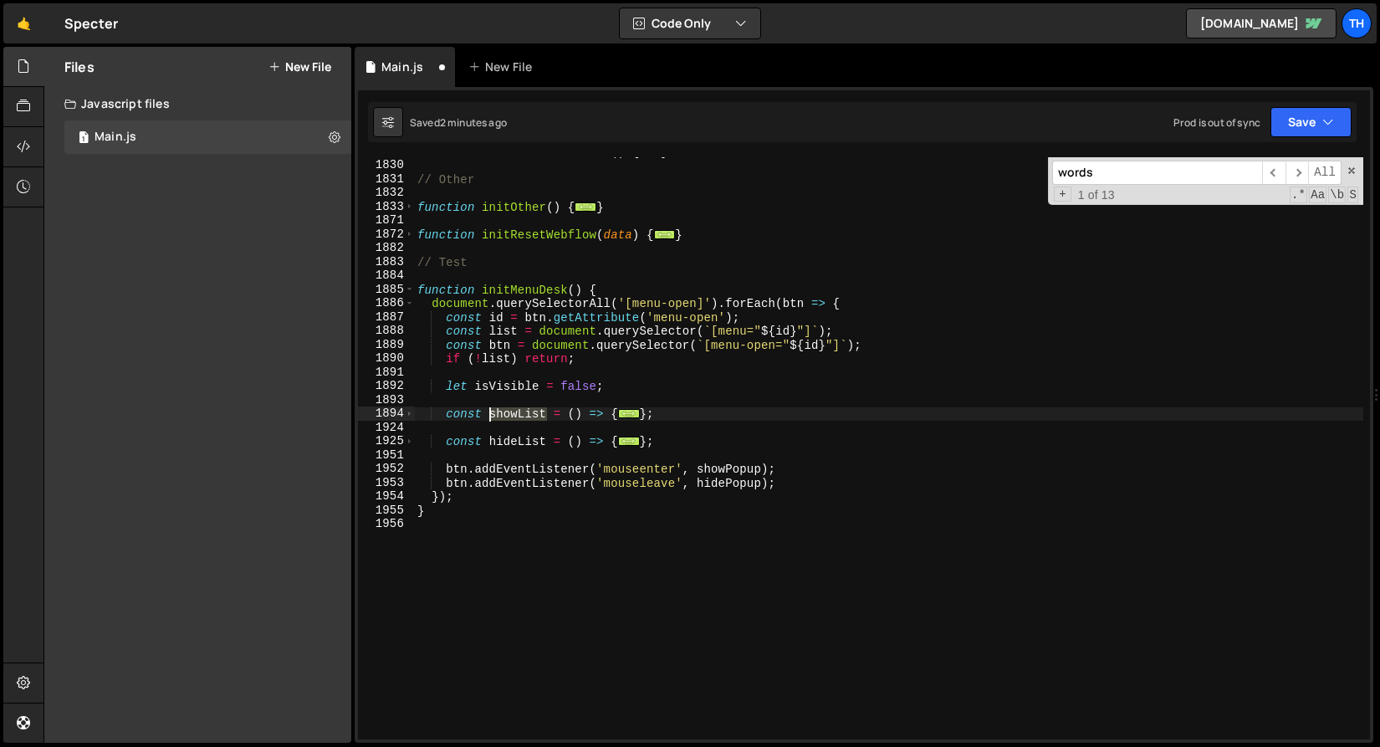
click at [509, 417] on div "function initSliderFreemode ( ) { ... } // Other function initOther ( ) { ... }…" at bounding box center [889, 450] width 950 height 610
click at [715, 468] on div "function initSliderFreemode ( ) { ... } // Other function initOther ( ) { ... }…" at bounding box center [889, 450] width 950 height 610
paste textarea "List"
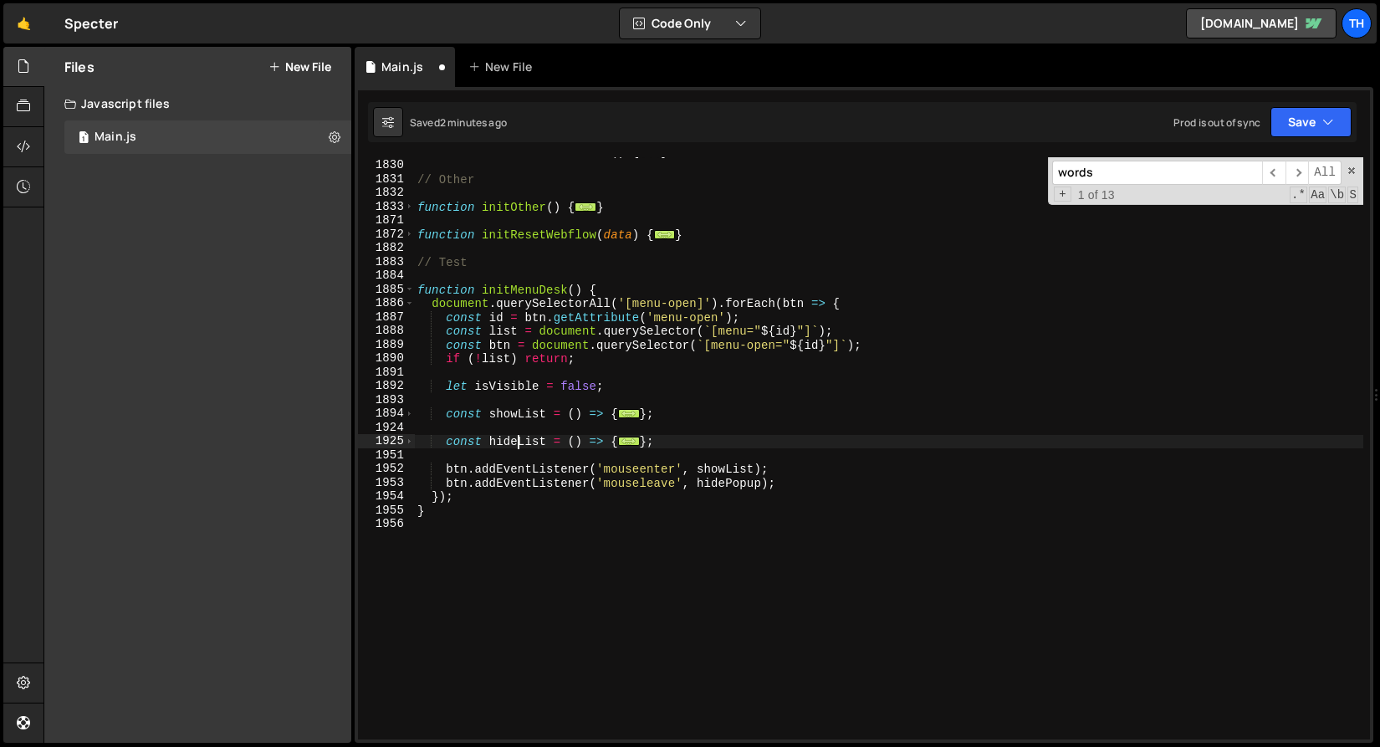
click at [520, 446] on div "function initSliderFreemode ( ) { ... } // Other function initOther ( ) { ... }…" at bounding box center [889, 450] width 950 height 610
click at [710, 483] on div "function initSliderFreemode ( ) { ... } // Other function initOther ( ) { ... }…" at bounding box center [889, 450] width 950 height 610
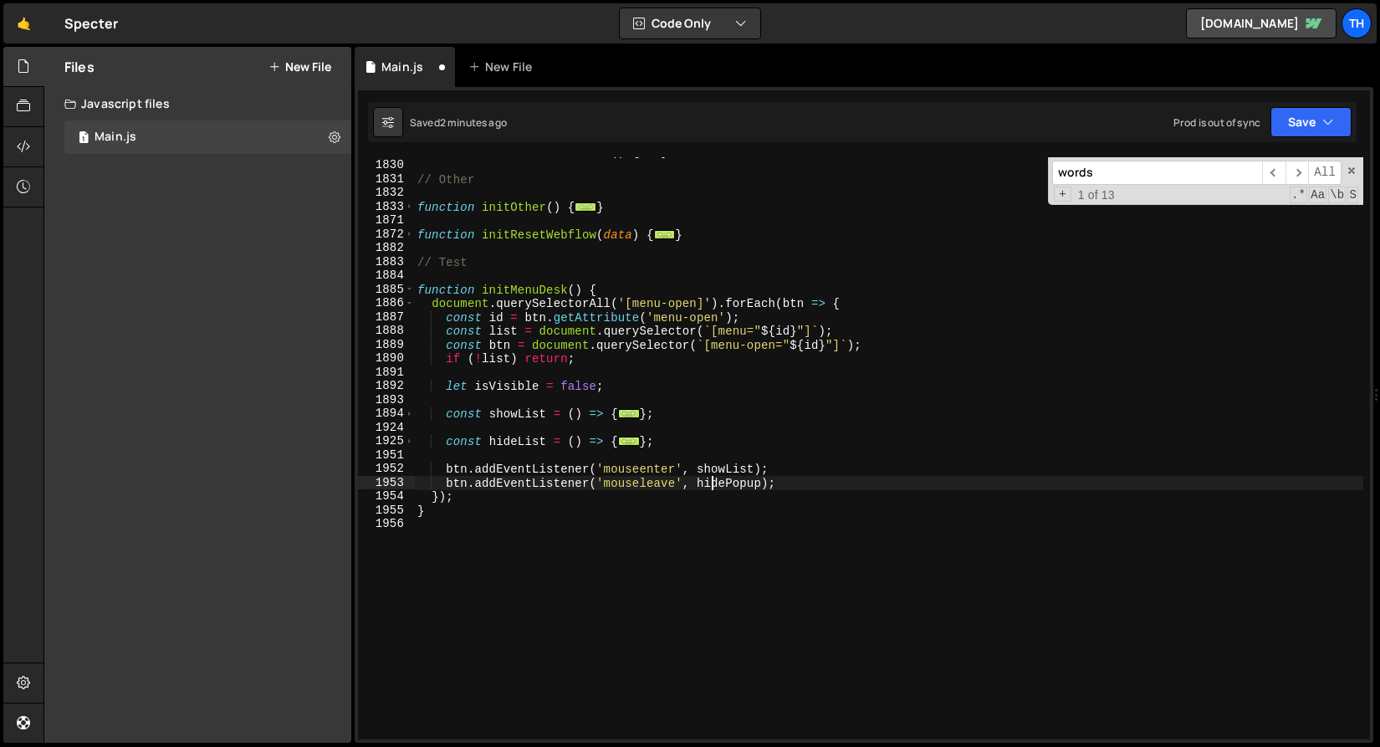
click at [710, 483] on div "function initSliderFreemode ( ) { ... } // Other function initOther ( ) { ... }…" at bounding box center [889, 450] width 950 height 610
paste textarea "List"
click at [412, 415] on span at bounding box center [409, 414] width 9 height 14
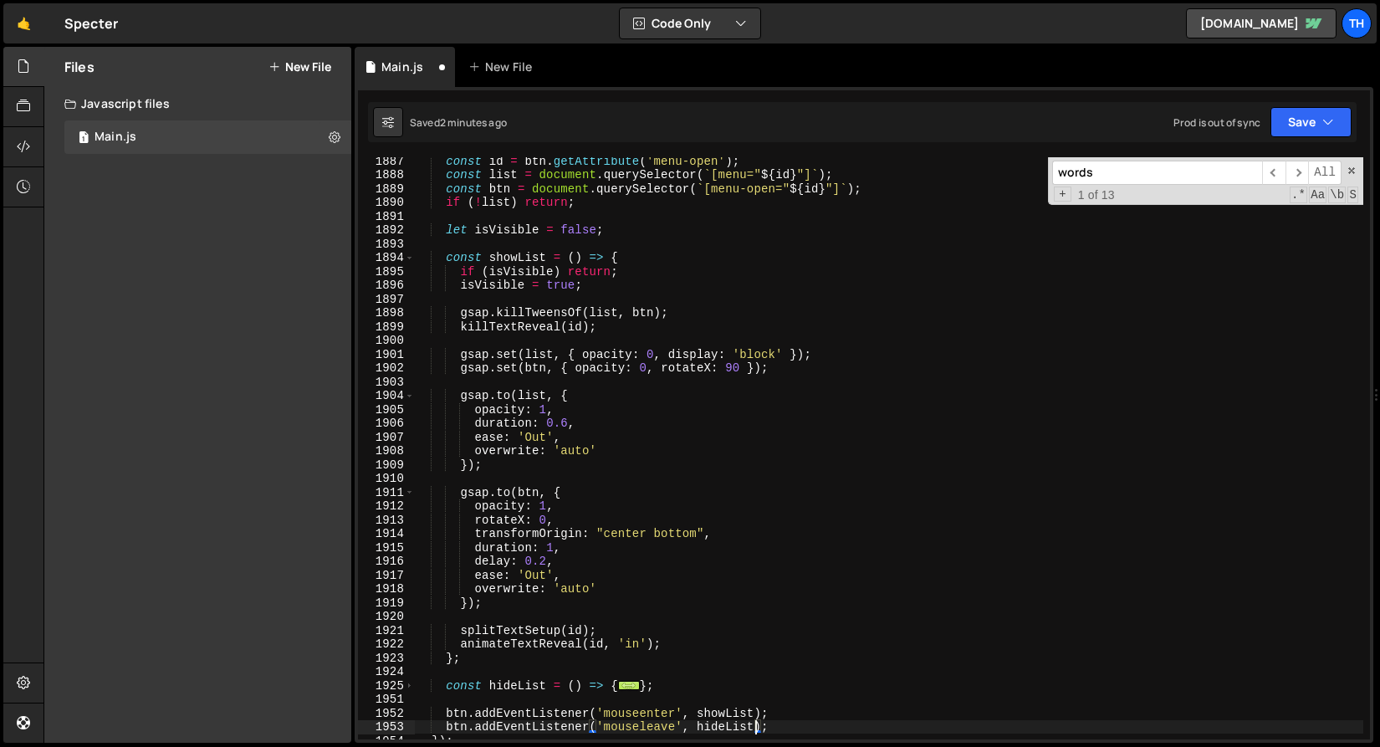
scroll to position [1370, 0]
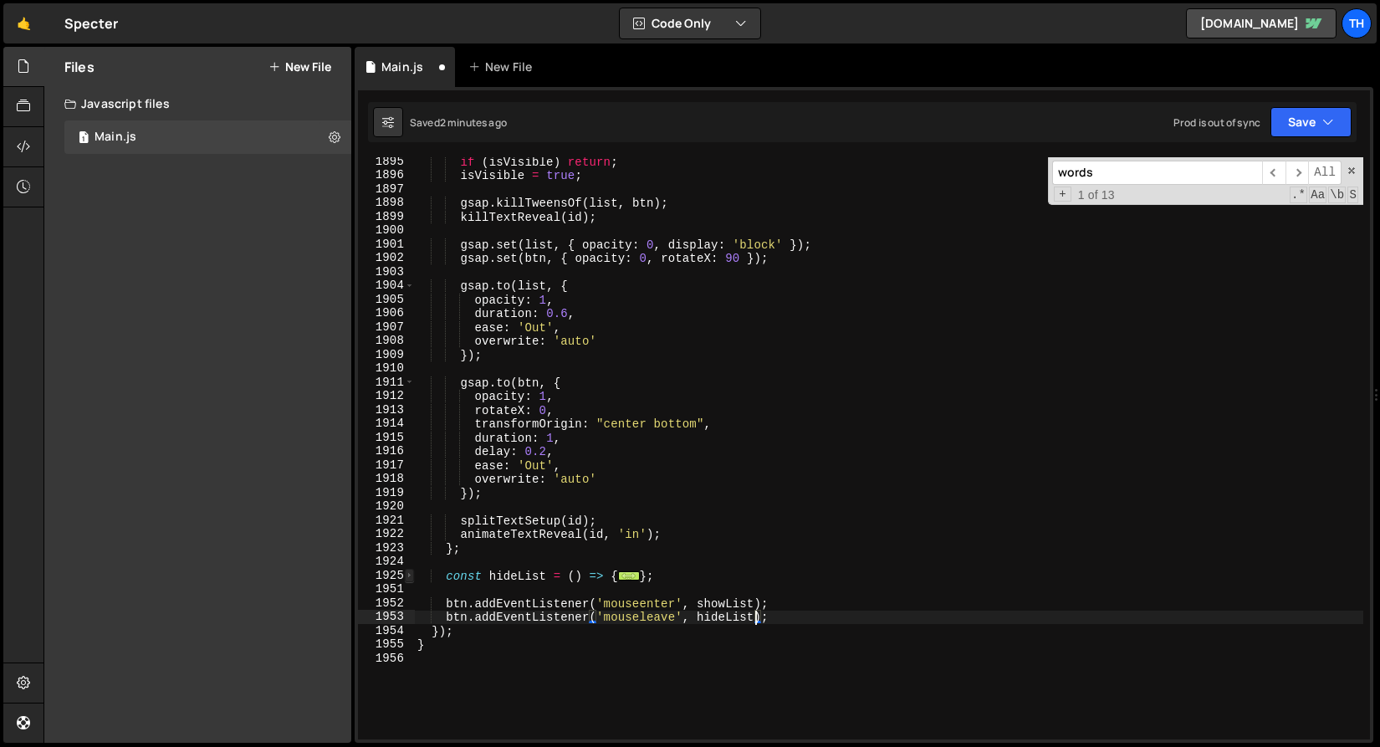
click at [406, 577] on span at bounding box center [409, 576] width 9 height 14
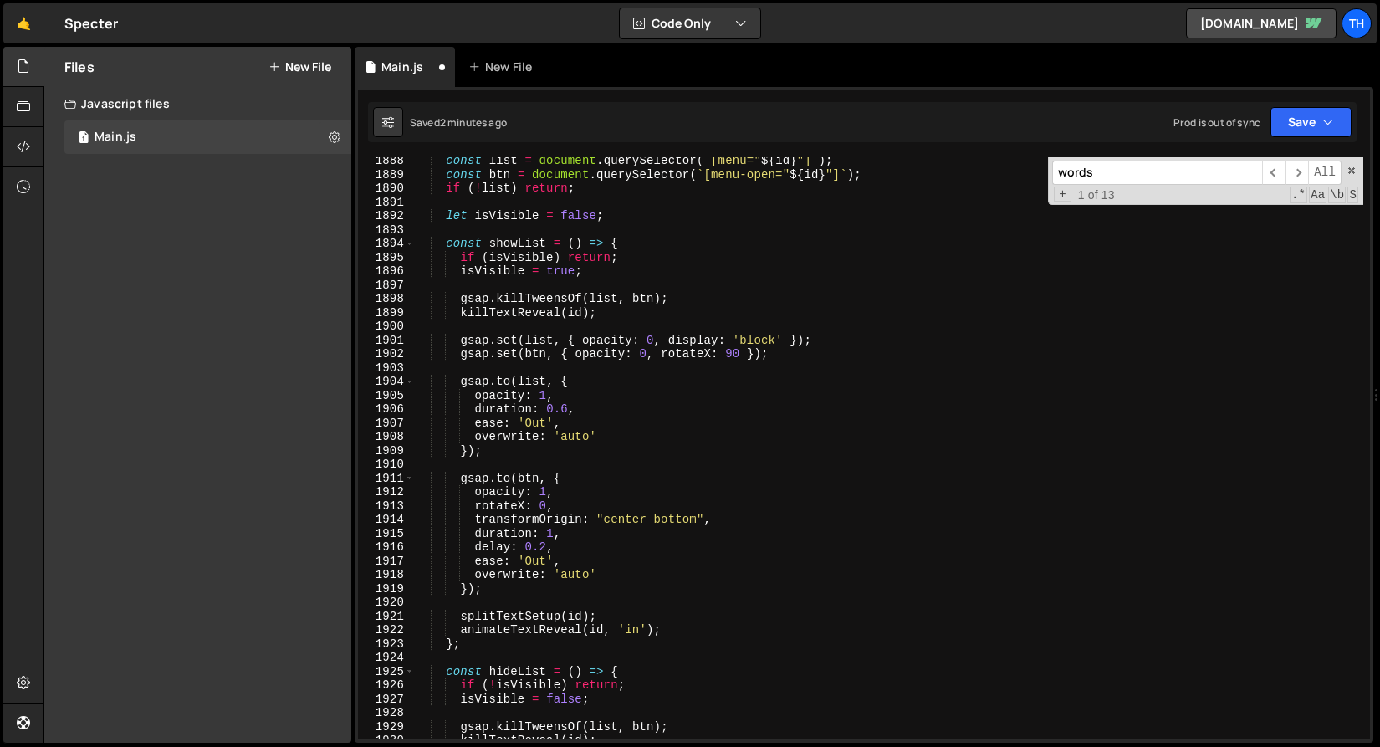
scroll to position [1182, 0]
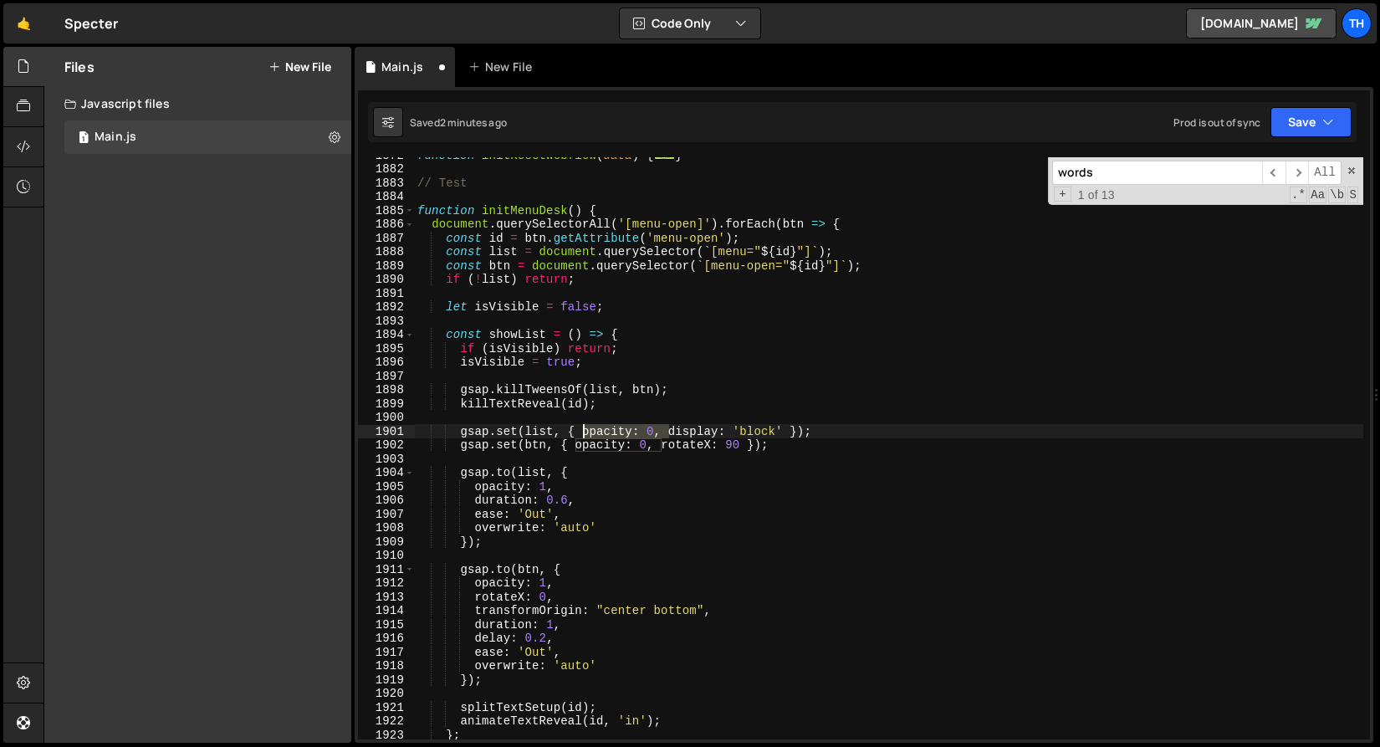
drag, startPoint x: 670, startPoint y: 428, endPoint x: 581, endPoint y: 433, distance: 88.9
click at [581, 433] on div "function initResetWebflow ( data ) { ... } // Test function initMenuDesk ( ) { …" at bounding box center [889, 453] width 950 height 610
drag, startPoint x: 470, startPoint y: 443, endPoint x: 622, endPoint y: 440, distance: 152.3
click at [622, 440] on div "function initResetWebflow ( data ) { ... } // Test function initMenuDesk ( ) { …" at bounding box center [889, 453] width 950 height 610
click at [645, 448] on div "function initResetWebflow ( data ) { ... } // Test function initMenuDesk ( ) { …" at bounding box center [889, 453] width 950 height 610
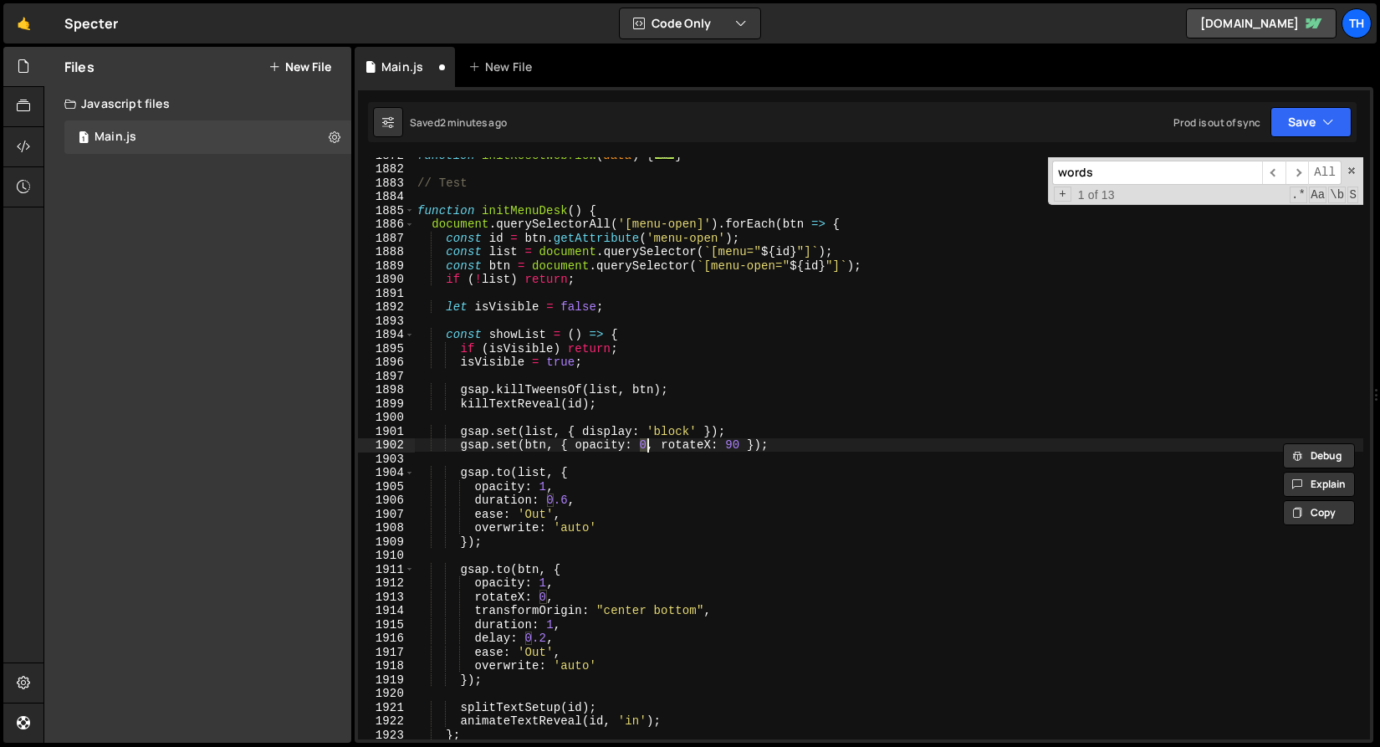
type textarea "gsap.set(btn, { opacity: 1, rotateX: 90 });"
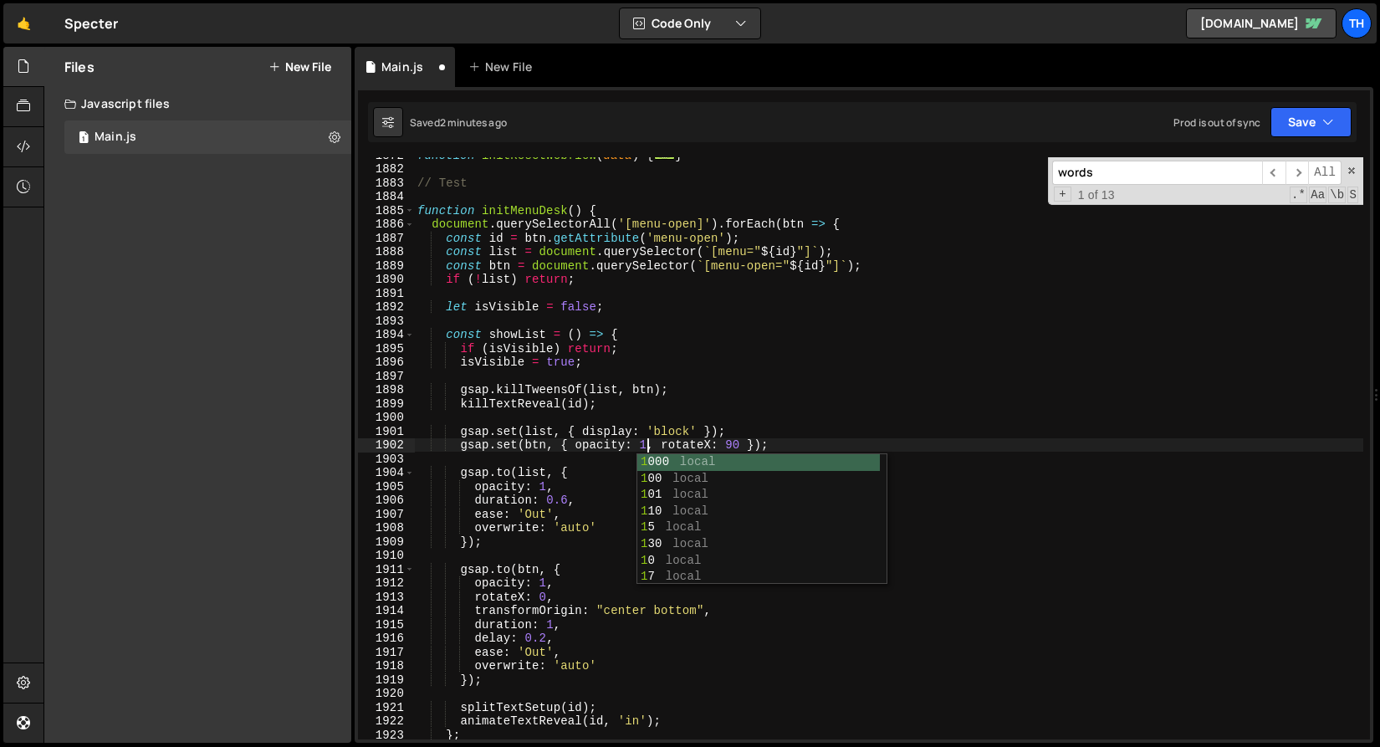
click at [606, 459] on div "function initResetWebflow ( data ) { ... } // Test function initMenuDesk ( ) { …" at bounding box center [889, 453] width 950 height 610
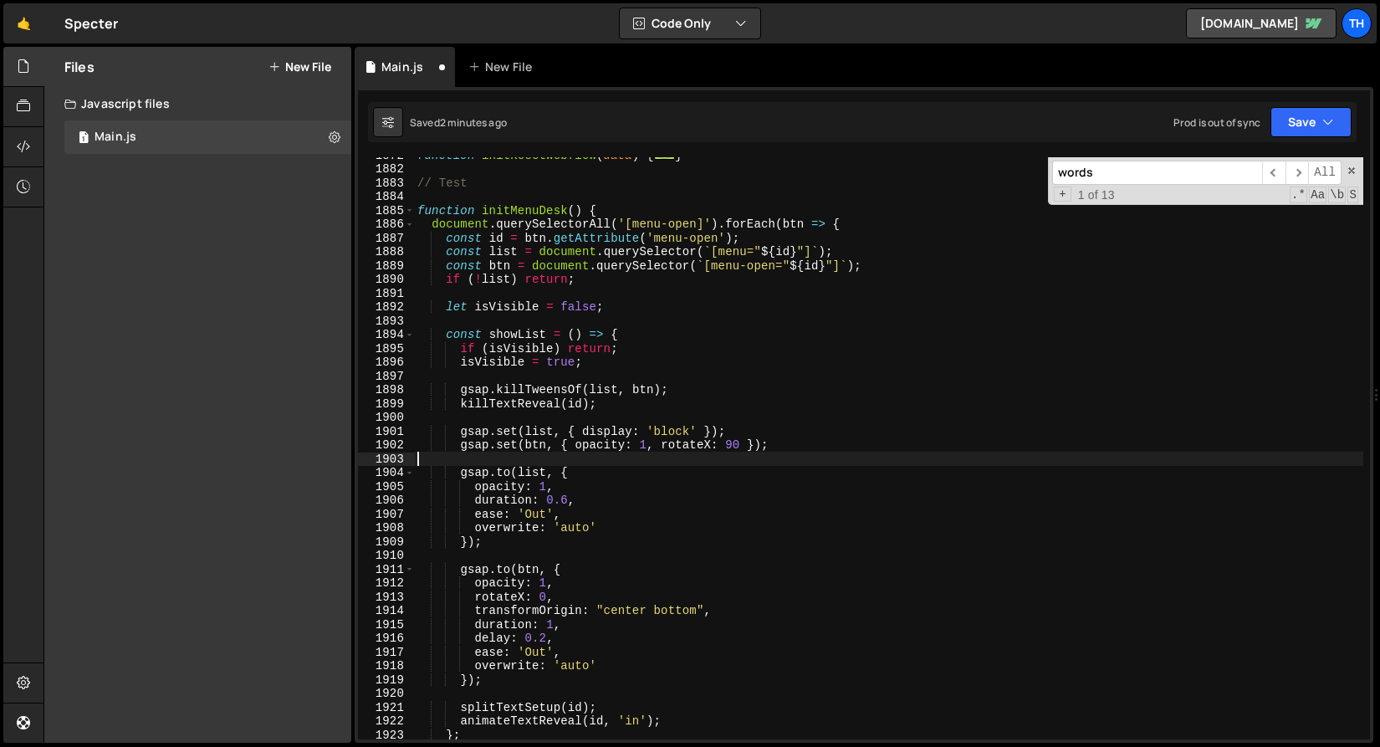
scroll to position [0, 0]
drag, startPoint x: 746, startPoint y: 446, endPoint x: 648, endPoint y: 446, distance: 97.9
click at [648, 446] on div "function initResetWebflow ( data ) { ... } // Test function initMenuDesk ( ) { …" at bounding box center [889, 453] width 950 height 610
click at [653, 466] on div "function initResetWebflow ( data ) { ... } // Test function initMenuDesk ( ) { …" at bounding box center [889, 453] width 950 height 610
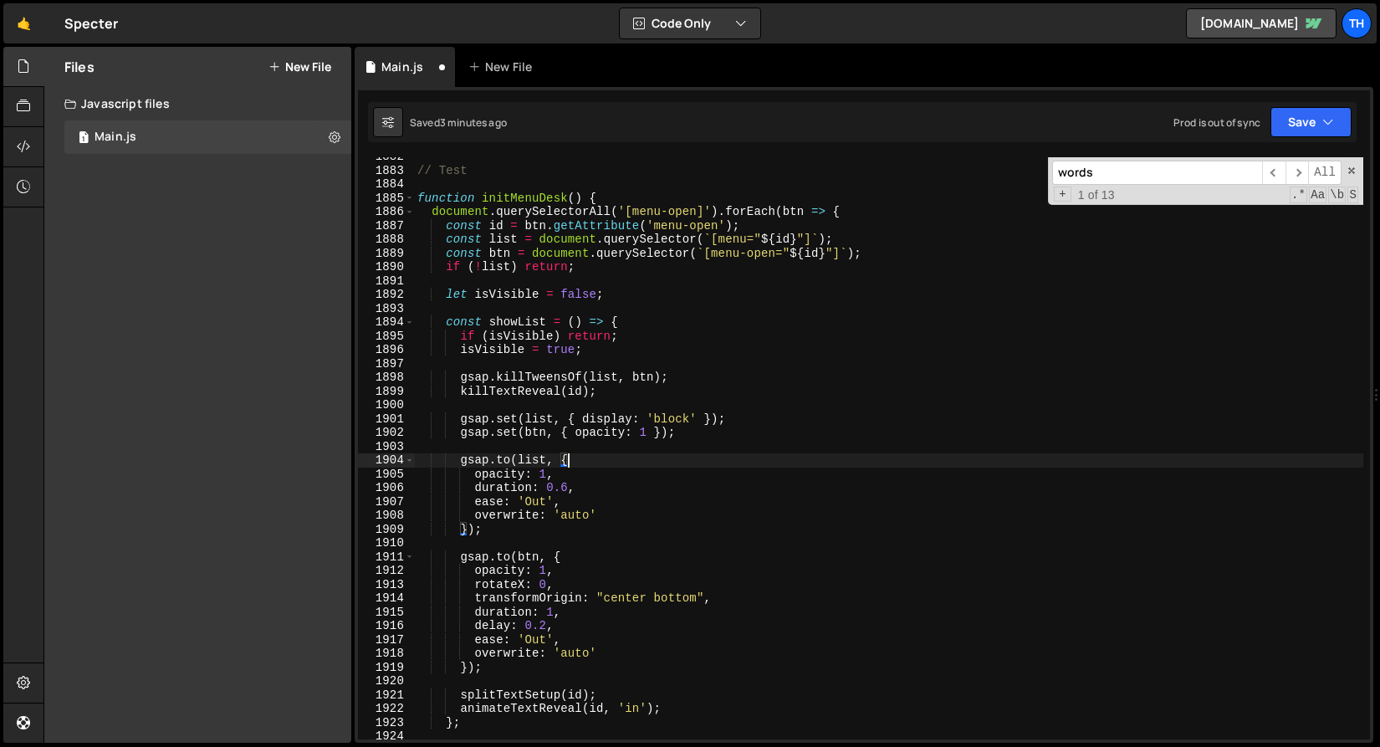
scroll to position [1201, 0]
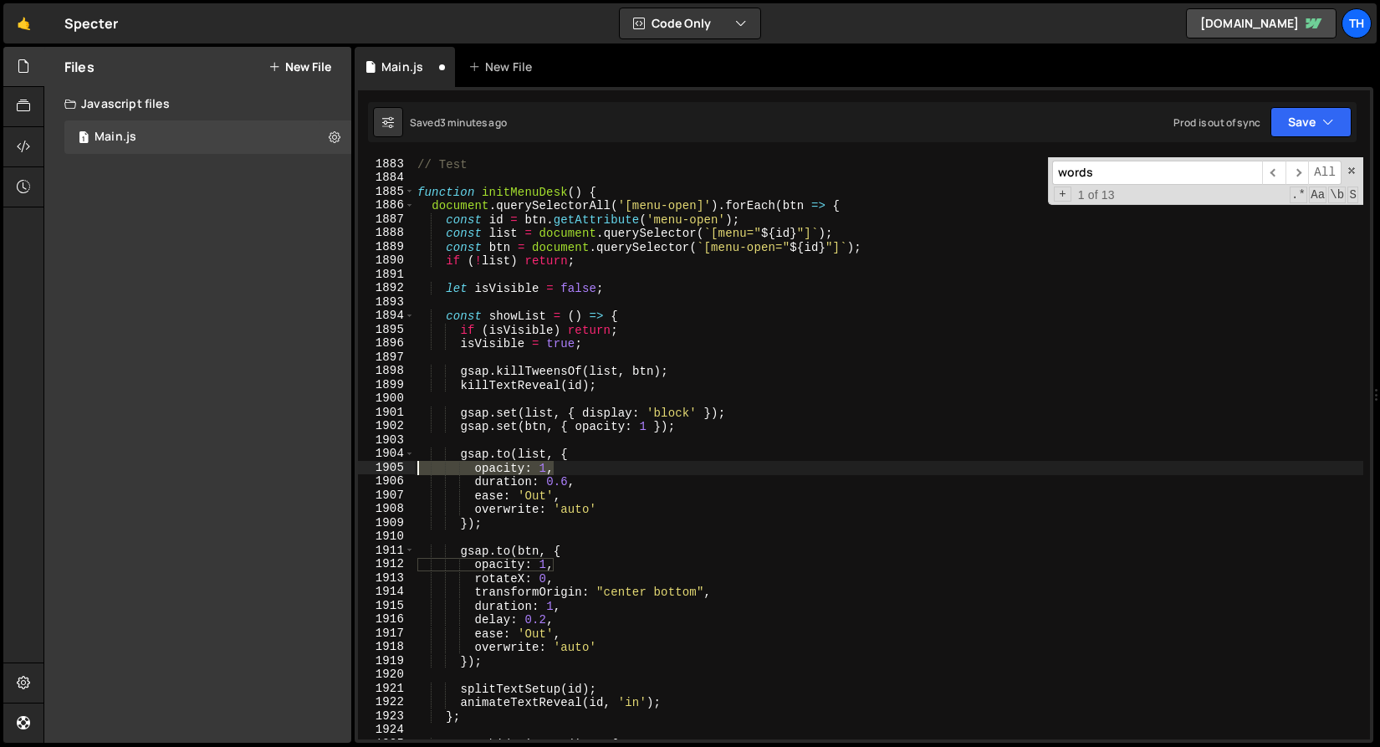
drag, startPoint x: 564, startPoint y: 470, endPoint x: 387, endPoint y: 471, distance: 177.4
click at [387, 471] on div "gsap.to(list, { 1883 1884 1885 1886 1887 1888 1889 1890 1891 1892 1893 1894 189…" at bounding box center [864, 448] width 1012 height 582
type textarea "opacity: 1,"
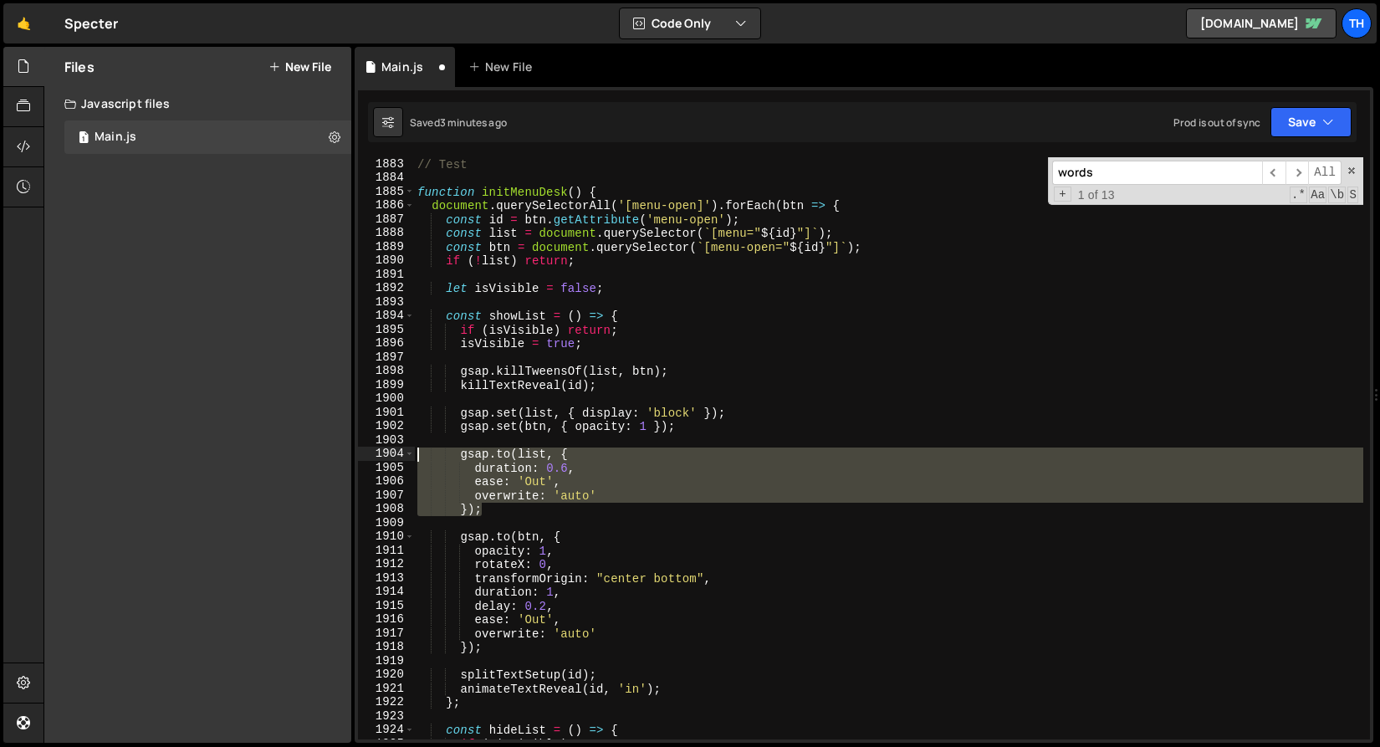
drag, startPoint x: 510, startPoint y: 507, endPoint x: 315, endPoint y: 448, distance: 204.3
click at [315, 448] on div "Files New File Javascript files 1 Main.js 0 CSS files Copy share link Edit File…" at bounding box center [712, 395] width 1337 height 697
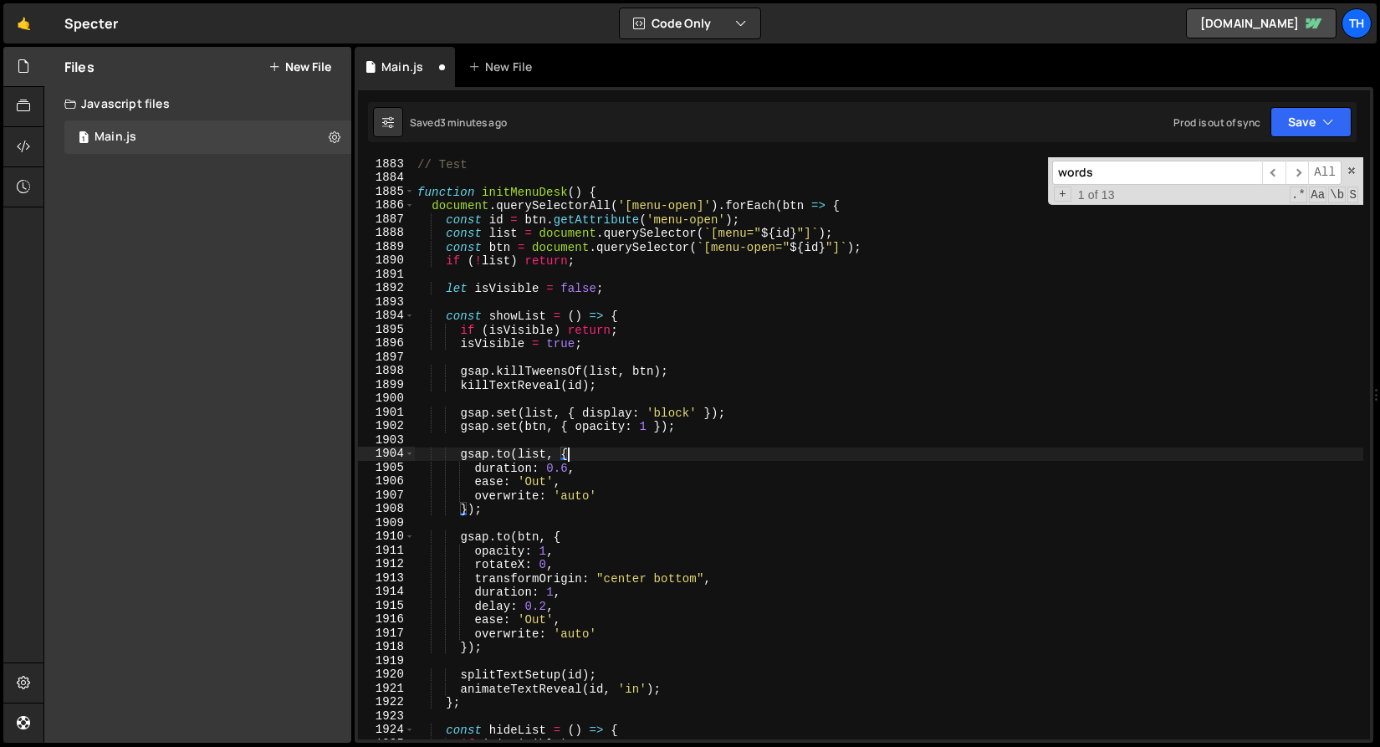
click at [535, 500] on div "// Test function initMenuDesk ( ) { document . querySelectorAll ( '[menu-open]'…" at bounding box center [889, 462] width 950 height 610
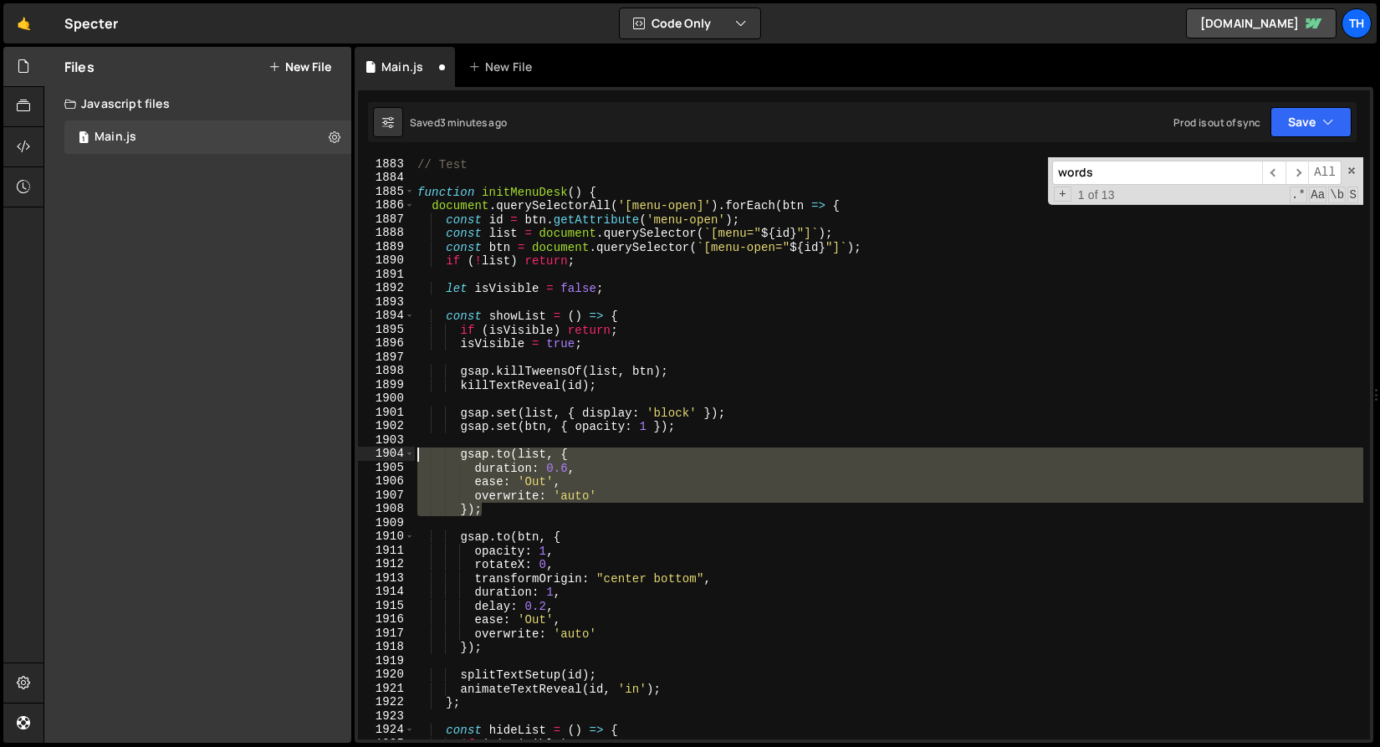
drag, startPoint x: 475, startPoint y: 500, endPoint x: 351, endPoint y: 443, distance: 136.3
click at [351, 443] on div "Files New File Javascript files 1 Main.js 0 CSS files Copy share link Edit File…" at bounding box center [712, 395] width 1337 height 697
type textarea "gsap.to(list, {"
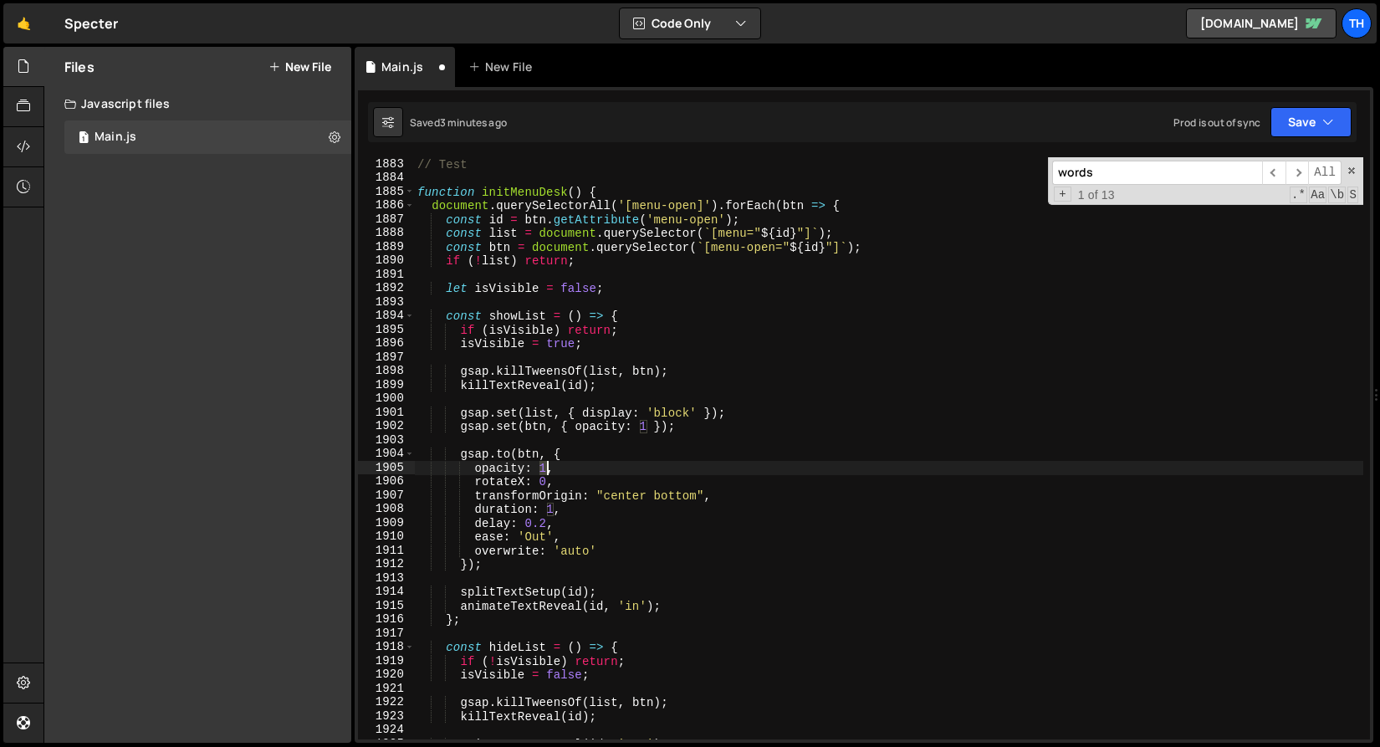
click at [545, 471] on div "// Test function initMenuDesk ( ) { document . querySelectorAll ( '[menu-open]'…" at bounding box center [889, 462] width 950 height 610
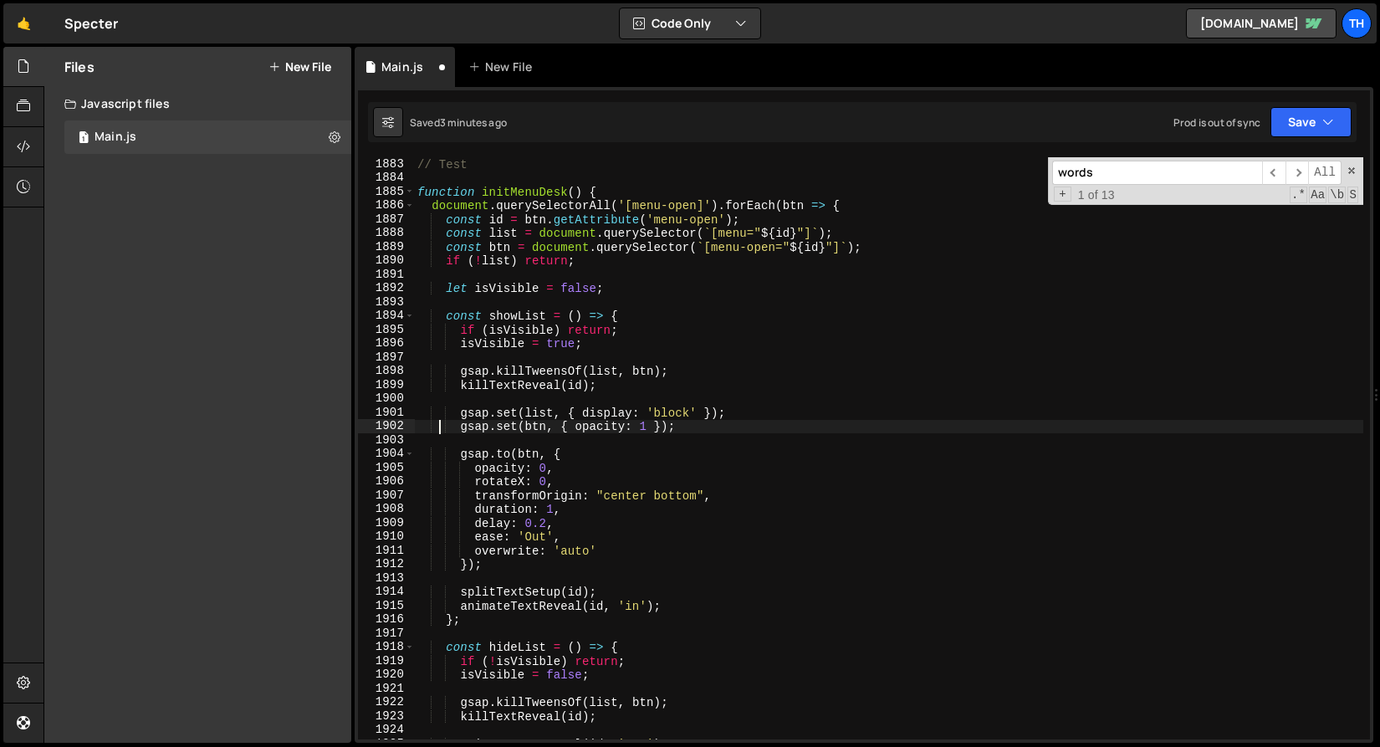
click at [442, 423] on div "// Test function initMenuDesk ( ) { document . querySelectorAll ( '[menu-open]'…" at bounding box center [889, 462] width 950 height 610
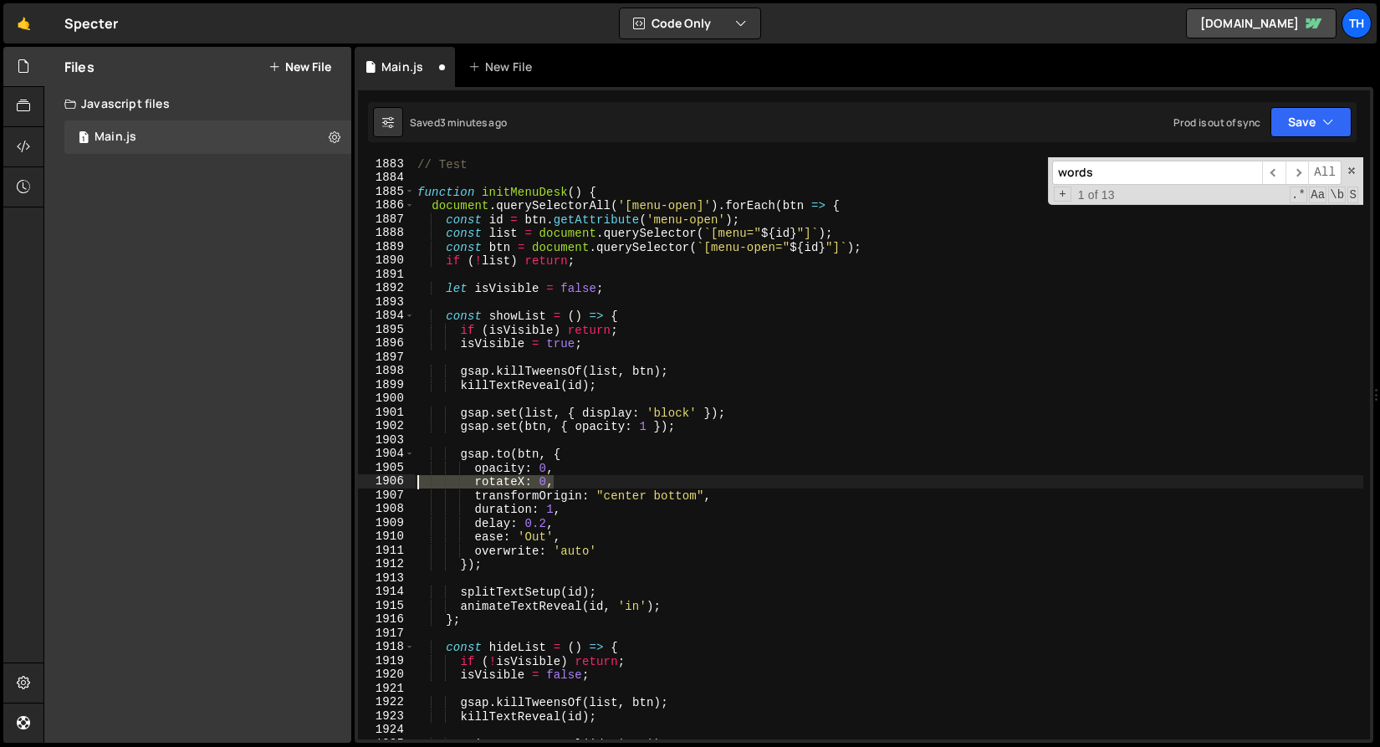
drag, startPoint x: 474, startPoint y: 487, endPoint x: 398, endPoint y: 486, distance: 75.3
click at [399, 486] on div "gsap.set(btn, { opacity: 1 }); 1883 1884 1885 1886 1887 1888 1889 1890 1891 189…" at bounding box center [864, 448] width 1012 height 582
type textarea "rotateX: 0,"
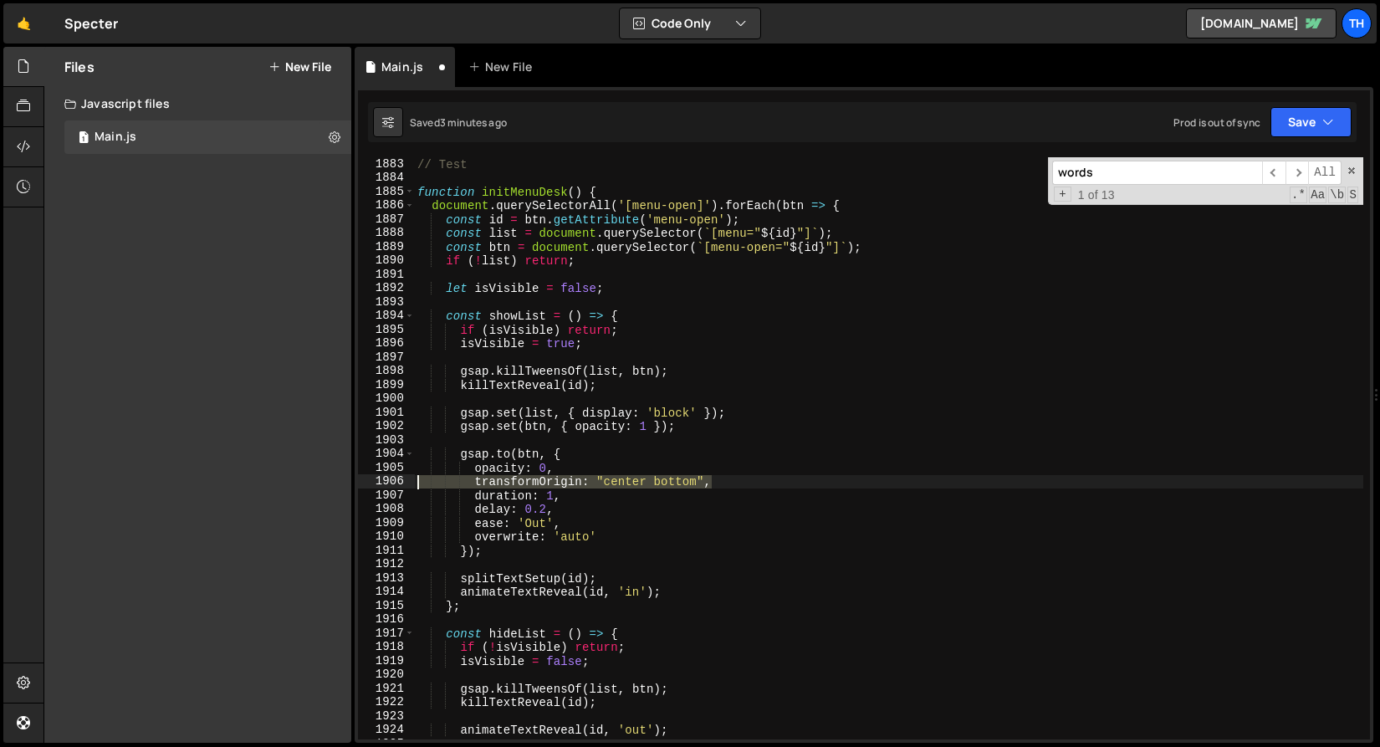
drag, startPoint x: 722, startPoint y: 483, endPoint x: 351, endPoint y: 484, distance: 370.6
click at [351, 484] on div "Files New File Javascript files 1 Main.js 0 CSS files Copy share link Edit File…" at bounding box center [712, 395] width 1337 height 697
type textarea "transformOrigin: "center bottom","
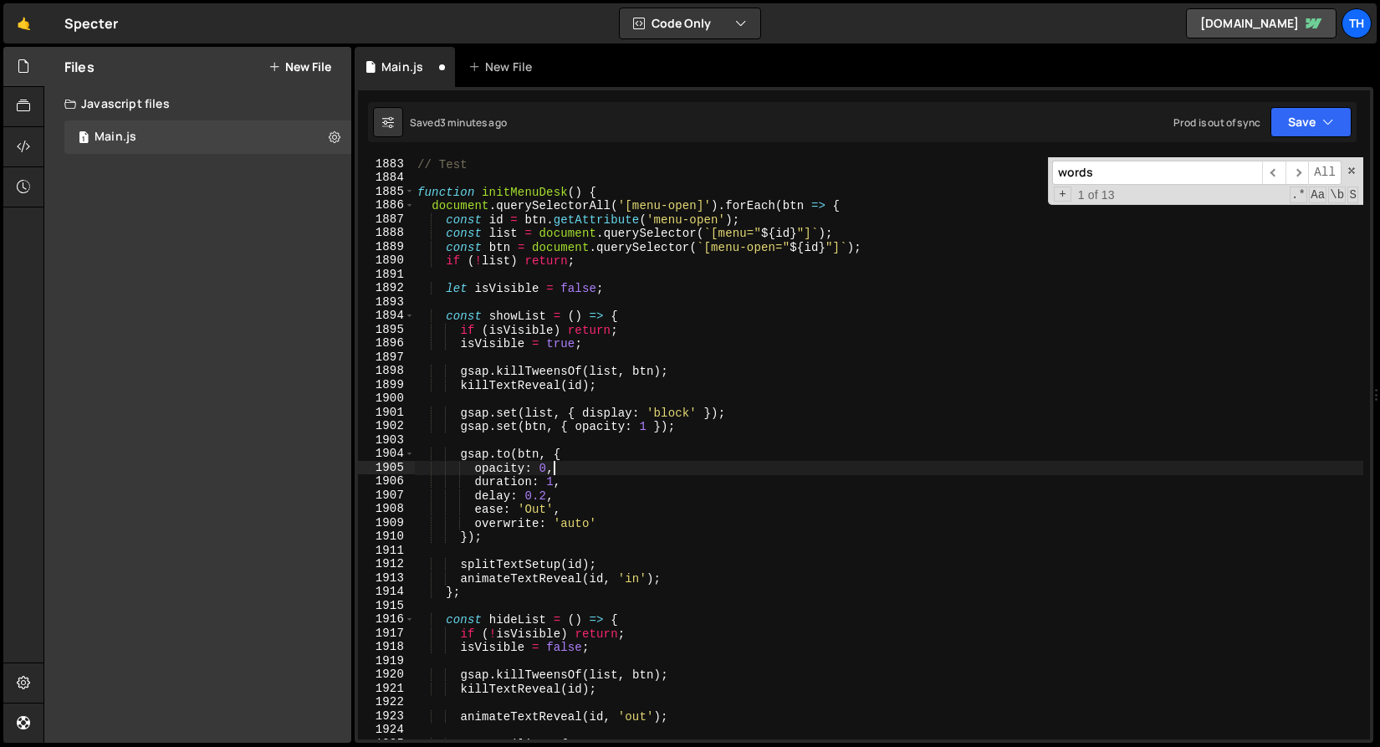
click at [555, 482] on div "// Test function initMenuDesk ( ) { document . querySelectorAll ( '[menu-open]'…" at bounding box center [889, 462] width 950 height 610
click at [551, 481] on div "// Test function initMenuDesk ( ) { document . querySelectorAll ( '[menu-open]'…" at bounding box center [889, 462] width 950 height 610
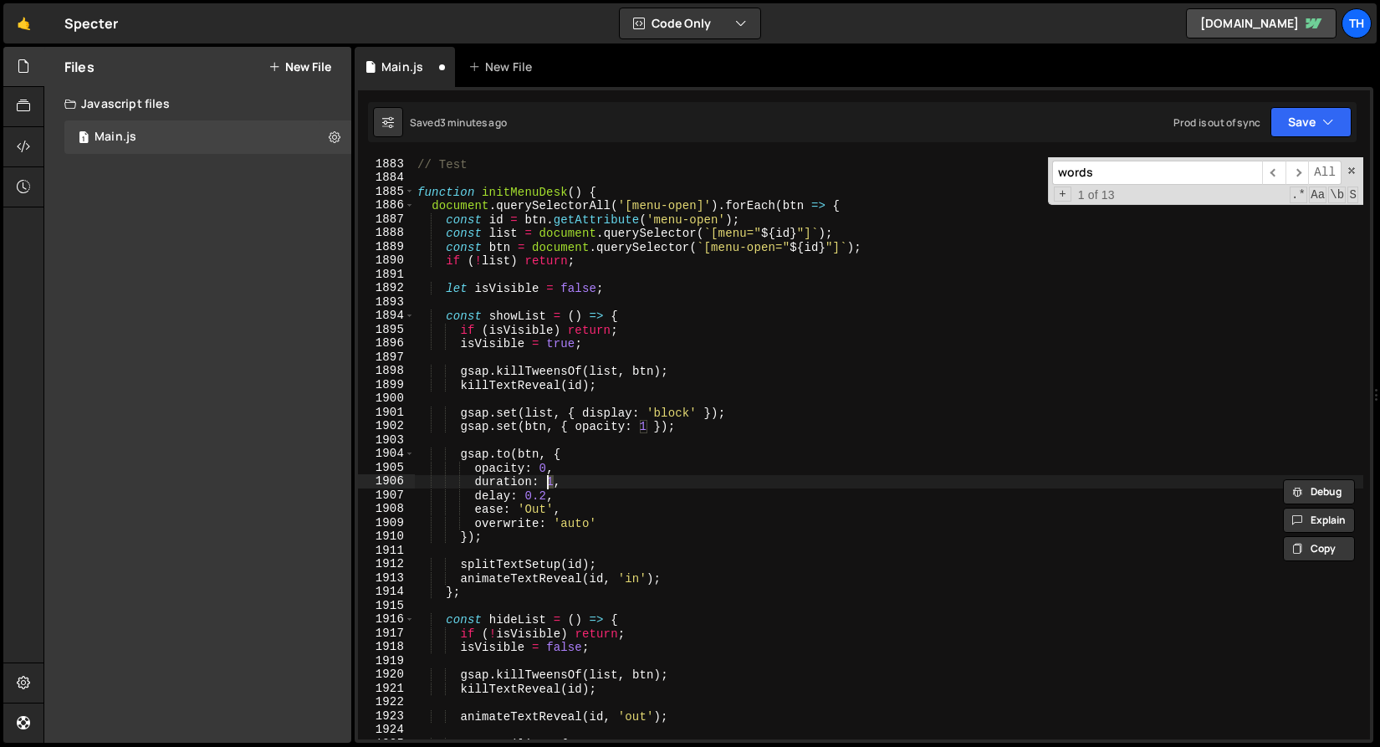
click at [550, 481] on div "// Test function initMenuDesk ( ) { document . querySelectorAll ( '[menu-open]'…" at bounding box center [889, 448] width 950 height 582
click at [551, 485] on div "// Test function initMenuDesk ( ) { document . querySelectorAll ( '[menu-open]'…" at bounding box center [889, 462] width 950 height 610
drag, startPoint x: 572, startPoint y: 499, endPoint x: 426, endPoint y: 490, distance: 146.7
click at [426, 490] on div "// Test function initMenuDesk ( ) { document . querySelectorAll ( '[menu-open]'…" at bounding box center [889, 462] width 950 height 610
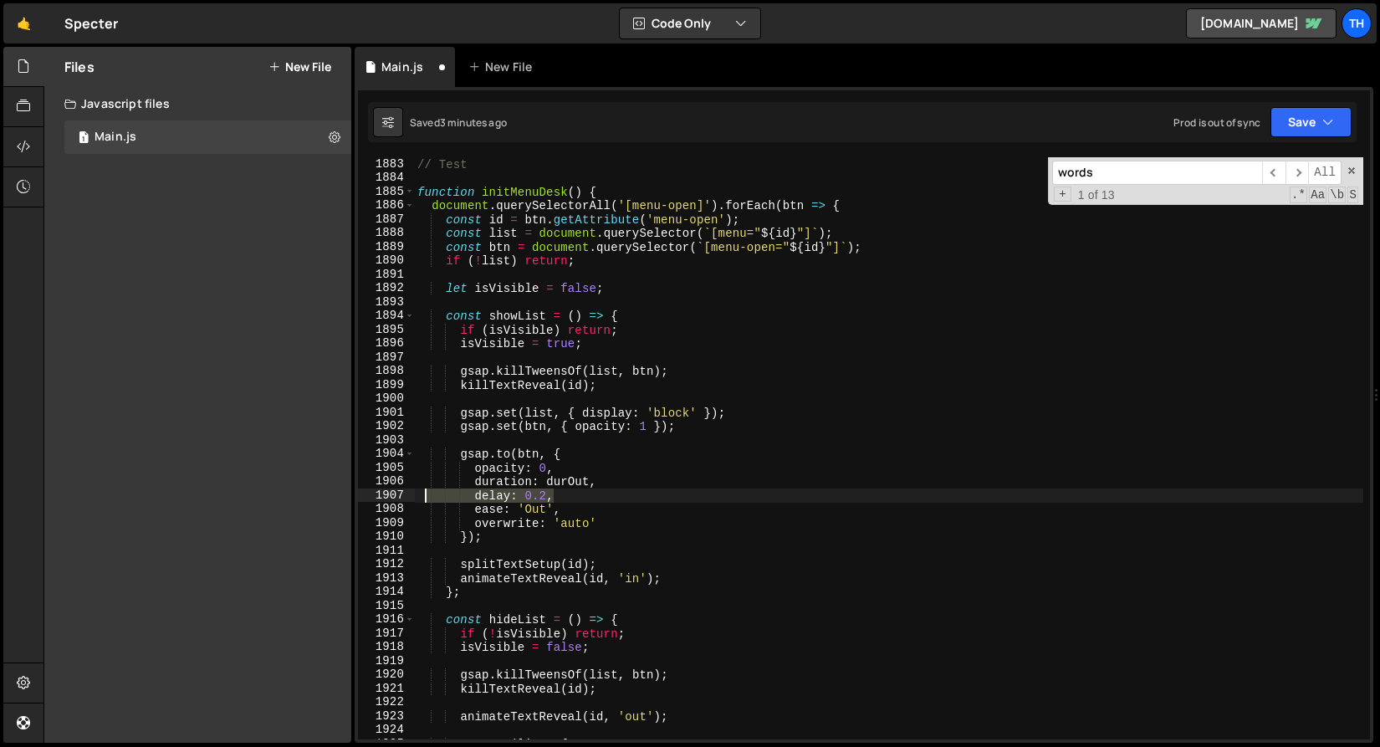
type textarea "delay: 0.2,"
click at [493, 507] on div "// Test function initMenuDesk ( ) { document . querySelectorAll ( '[menu-open]'…" at bounding box center [889, 462] width 950 height 610
drag, startPoint x: 588, startPoint y: 494, endPoint x: 366, endPoint y: 499, distance: 222.6
click at [366, 499] on div "ease: 'Out', 1883 1884 1885 1886 1887 1888 1889 1890 1891 1892 1893 1894 1895 1…" at bounding box center [864, 448] width 1012 height 582
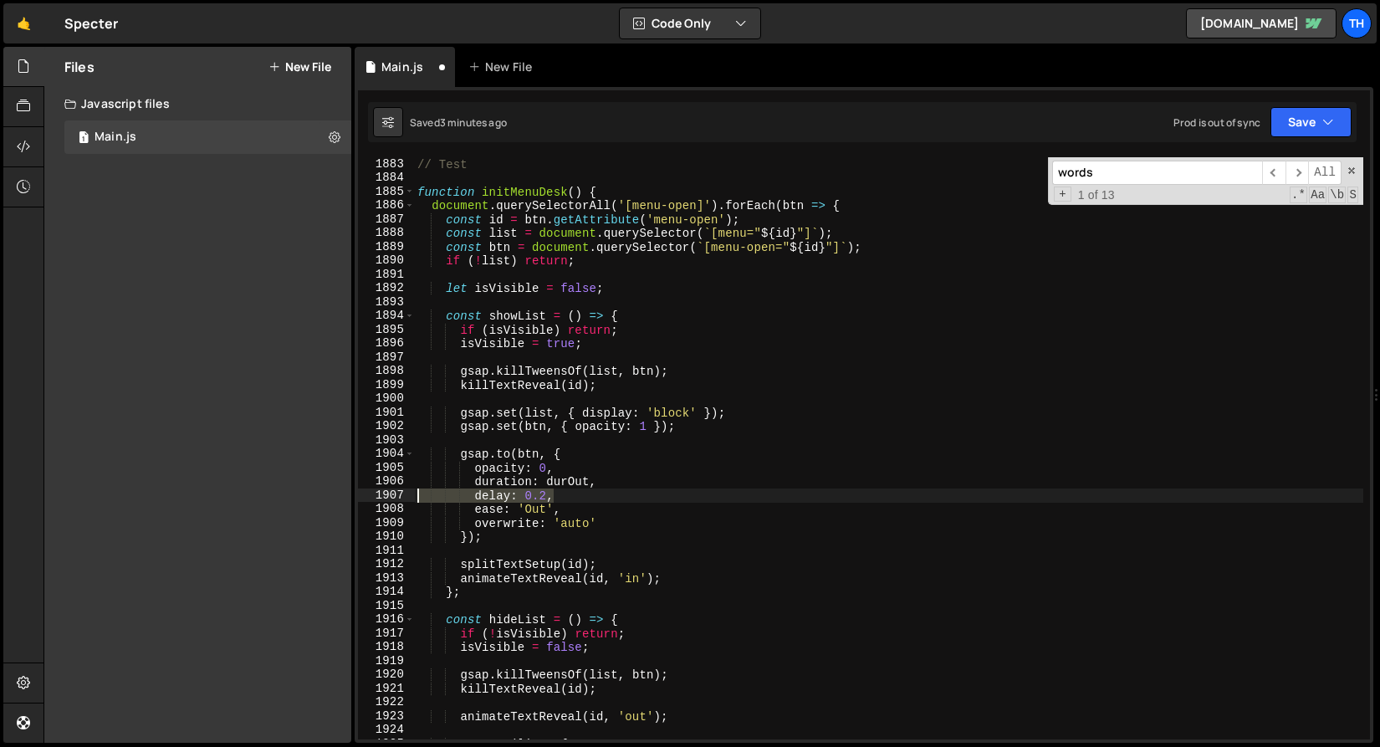
type textarea "delay: 0.2,"
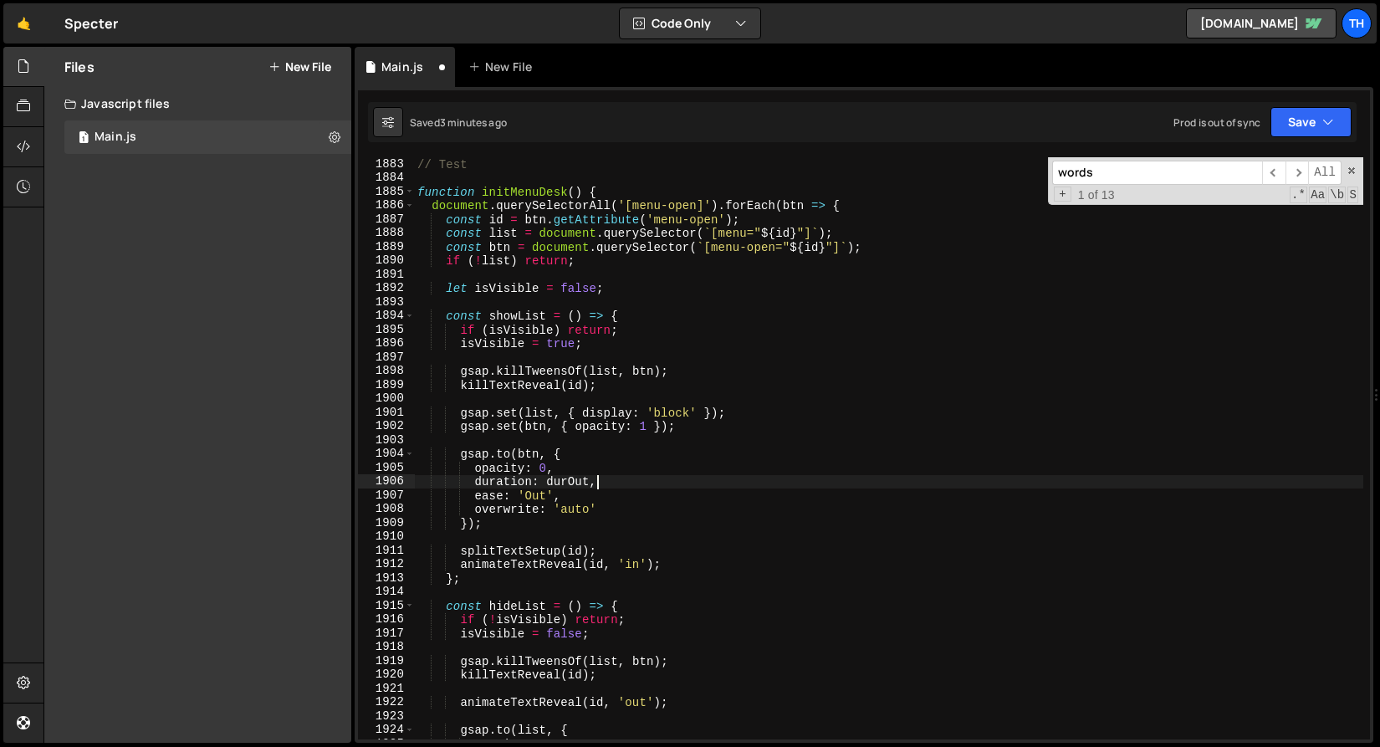
scroll to position [1214, 0]
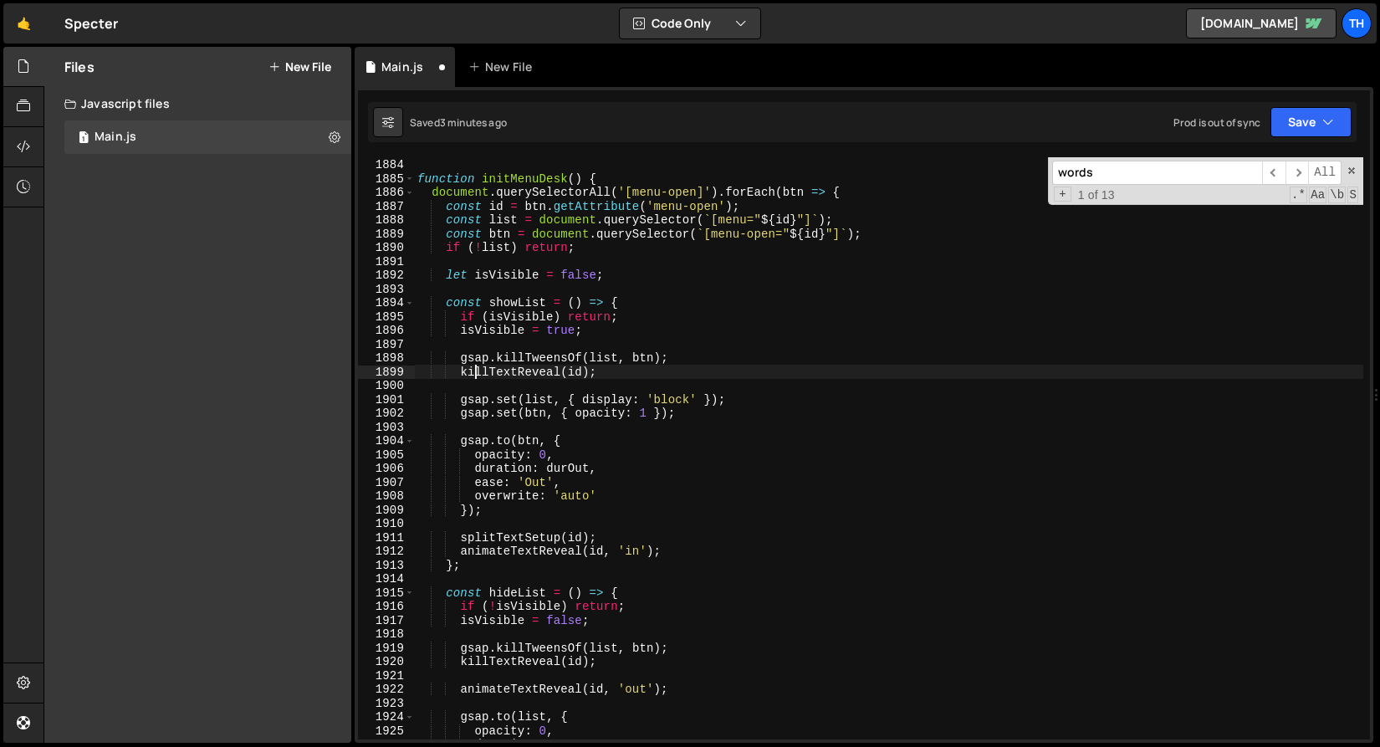
click at [478, 376] on div "// Test function initMenuDesk ( ) { document . querySelectorAll ( '[menu-open]'…" at bounding box center [889, 449] width 950 height 610
click at [494, 541] on div "// Test function initMenuDesk ( ) { document . querySelectorAll ( '[menu-open]'…" at bounding box center [889, 449] width 950 height 610
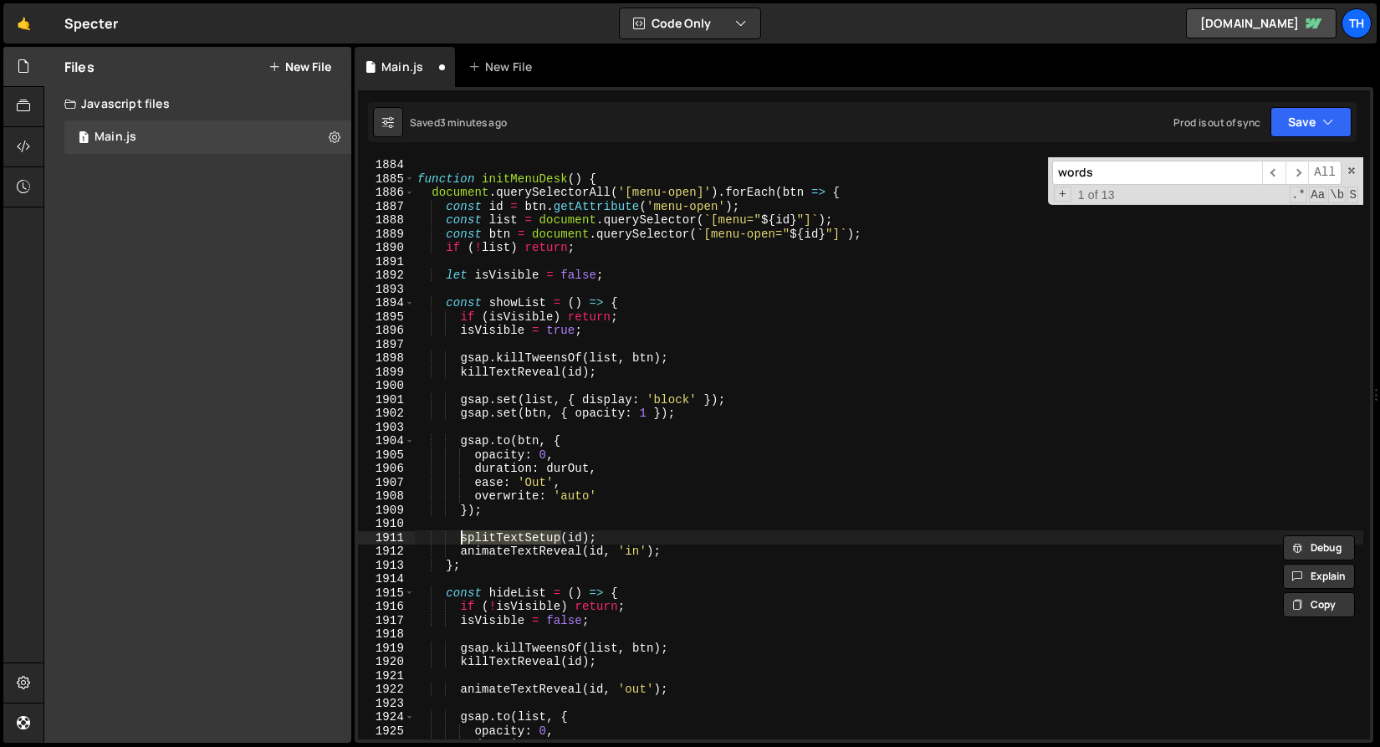
click at [568, 547] on div "// Test function initMenuDesk ( ) { document . querySelectorAll ( '[menu-open]'…" at bounding box center [889, 449] width 950 height 610
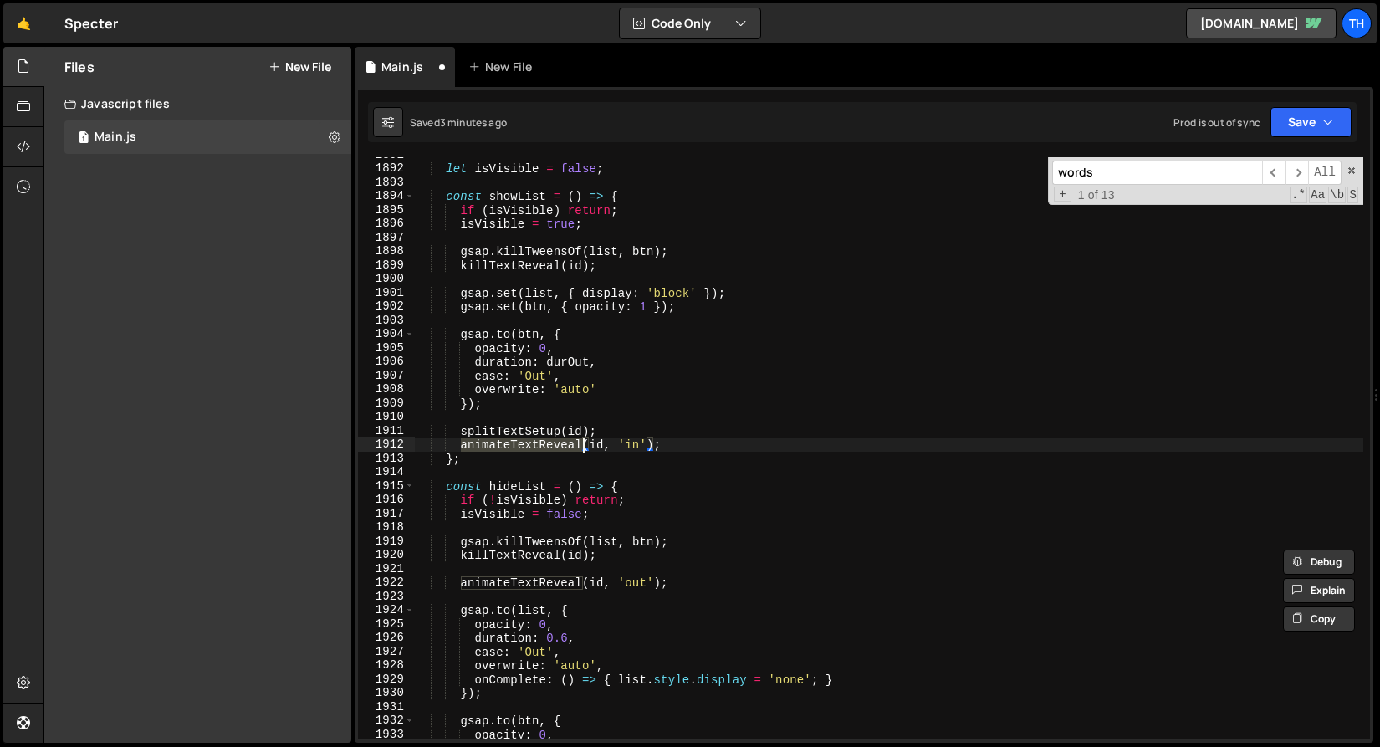
scroll to position [1412, 0]
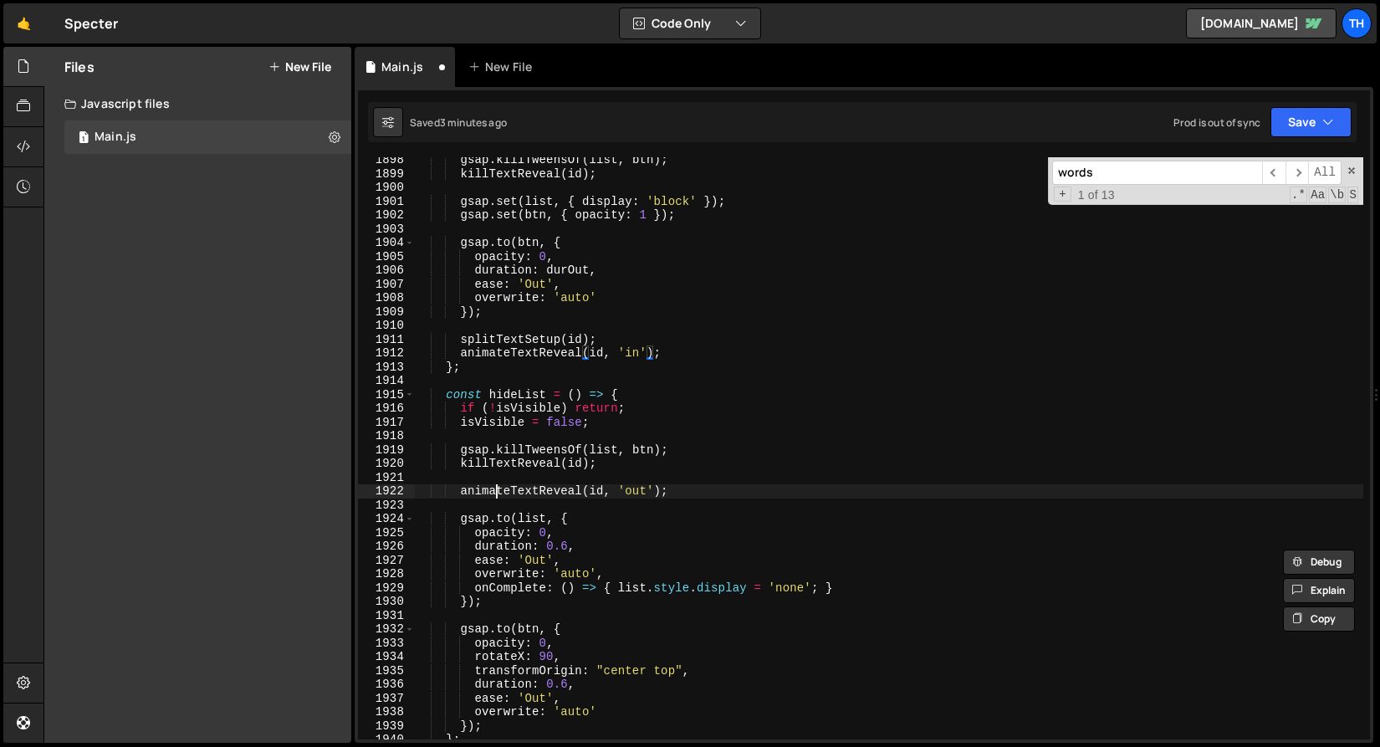
click at [496, 492] on div "gsap . killTweensOf ( list , btn ) ; killTextReveal ( id ) ; gsap . set ( list …" at bounding box center [889, 458] width 950 height 610
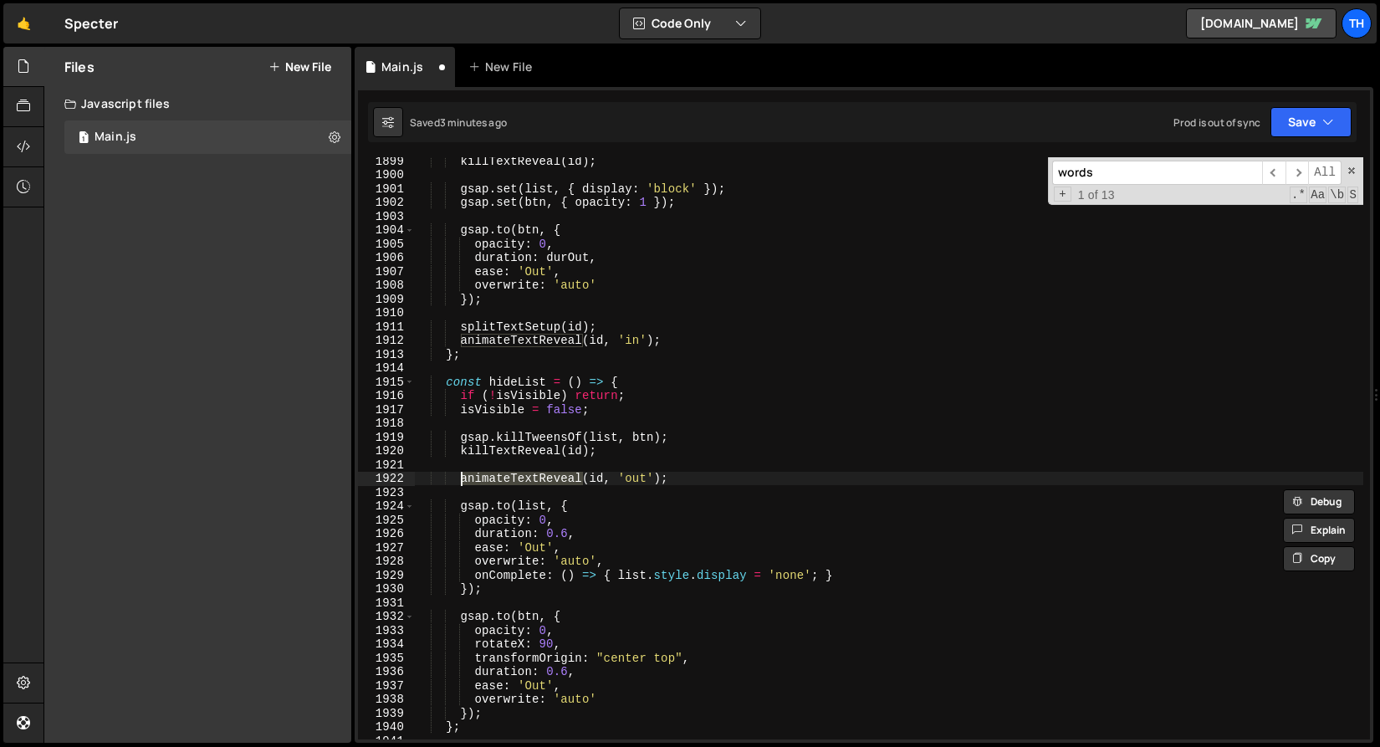
scroll to position [1510, 0]
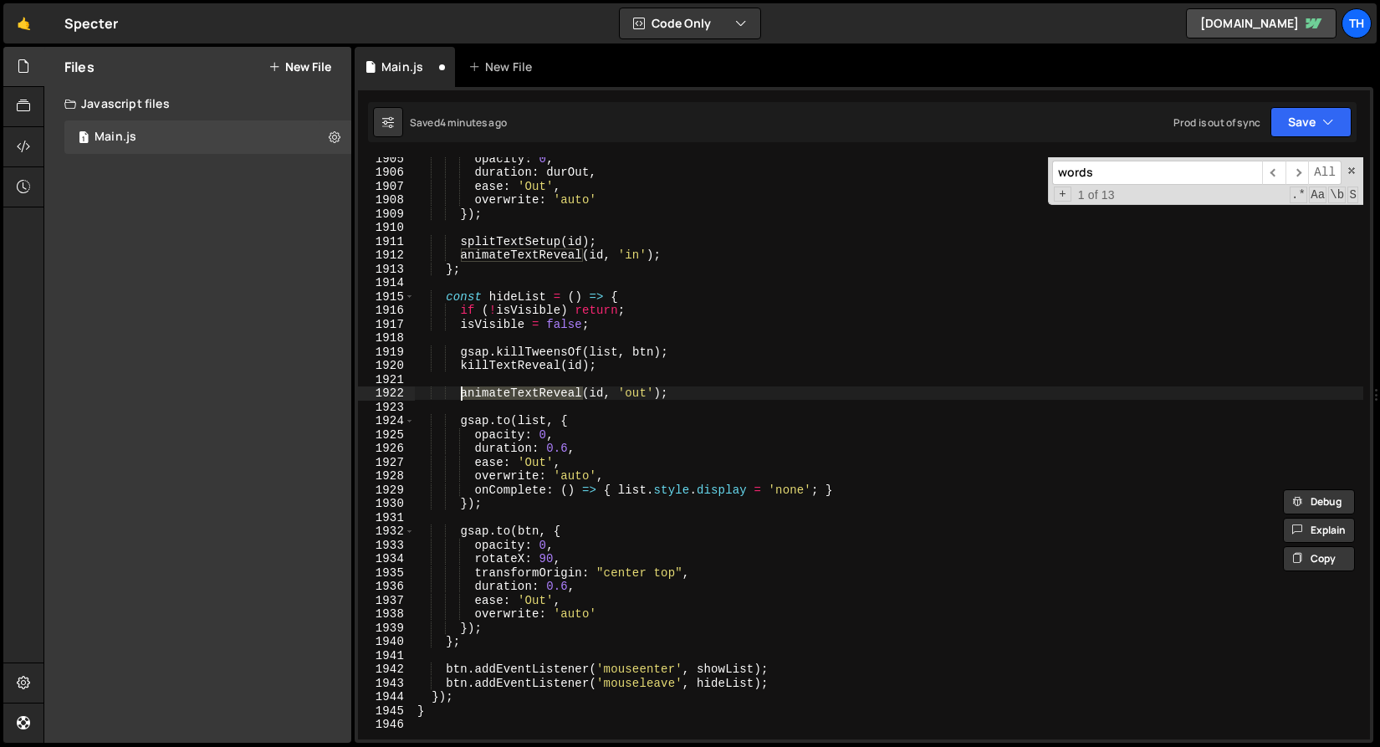
click at [484, 438] on div "opacity : 0 , duration : durOut , ease : 'Out' , overwrite : 'auto' }) ; splitT…" at bounding box center [889, 456] width 950 height 610
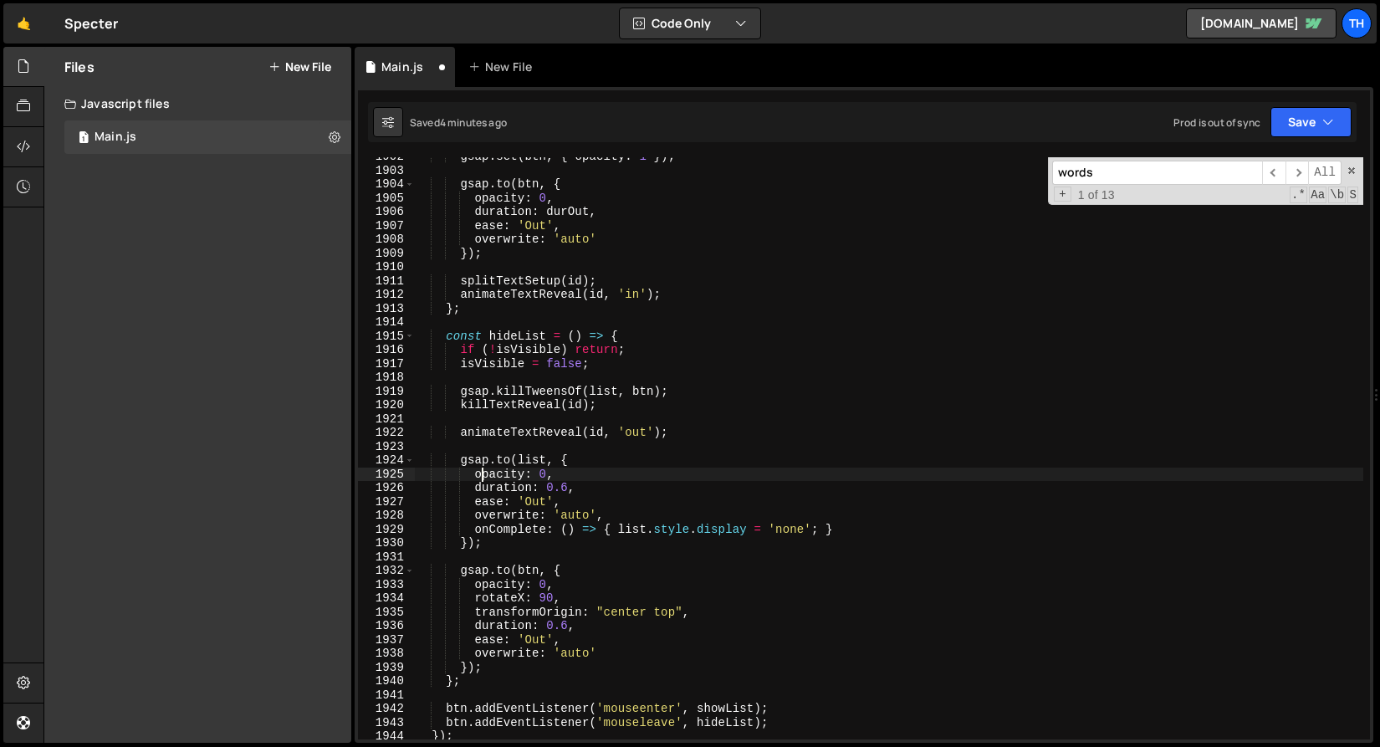
scroll to position [1471, 0]
click at [545, 474] on div "gsap . set ( btn , { opacity : 1 }) ; gsap . to ( btn , { opacity : 0 , duratio…" at bounding box center [889, 455] width 950 height 610
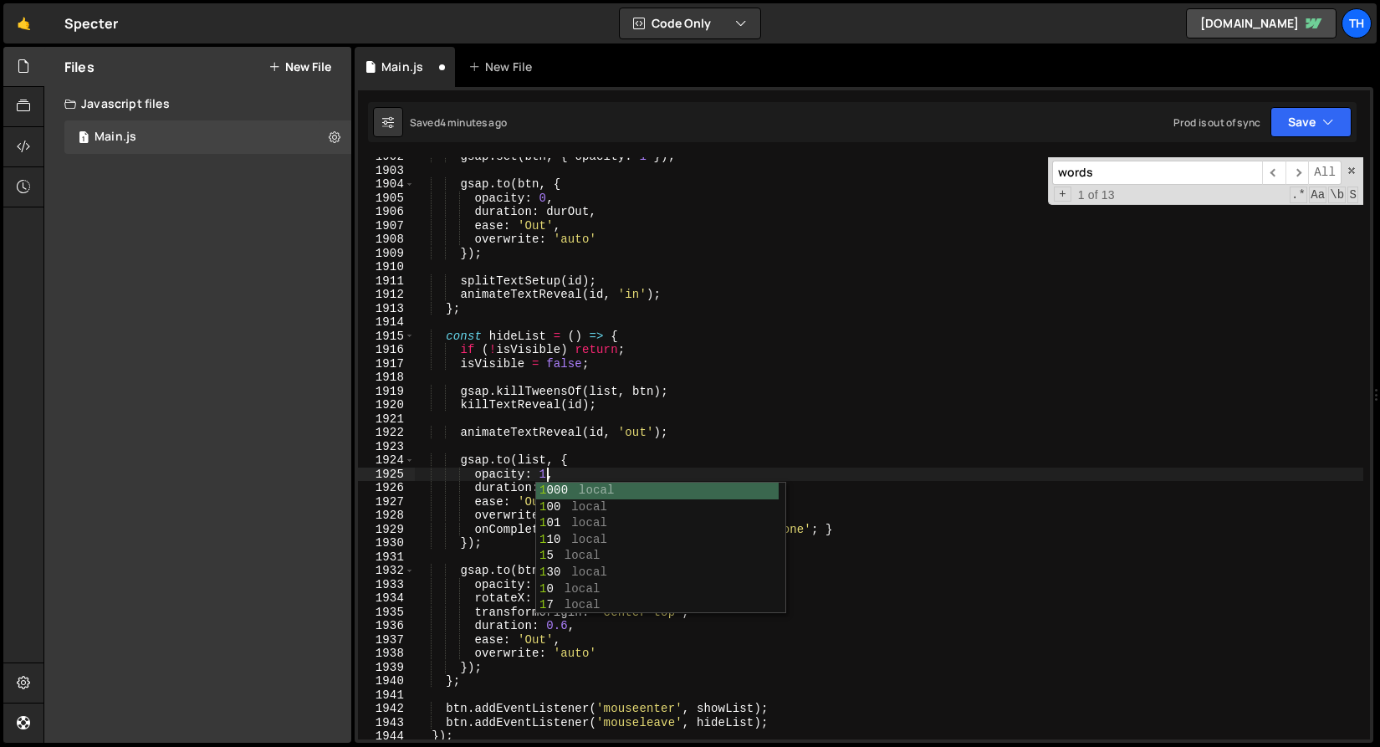
scroll to position [0, 8]
click at [526, 488] on div "gsap . set ( btn , { opacity : 1 }) ; gsap . to ( btn , { opacity : 0 , duratio…" at bounding box center [889, 455] width 950 height 610
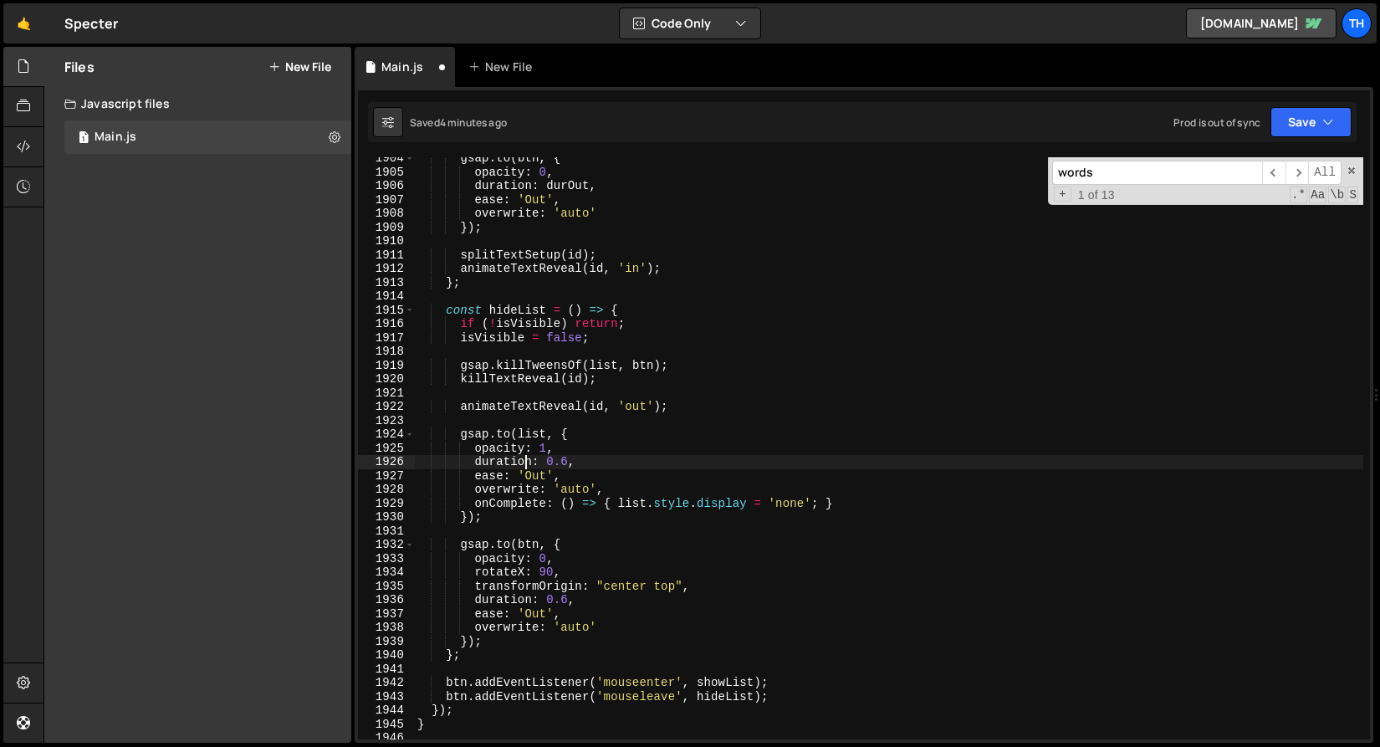
scroll to position [1496, 0]
click at [544, 559] on div "gsap . to ( btn , { opacity : 0 , duration : durOut , ease : 'Out' , overwrite …" at bounding box center [889, 456] width 950 height 610
type textarea "opacity: 1,"
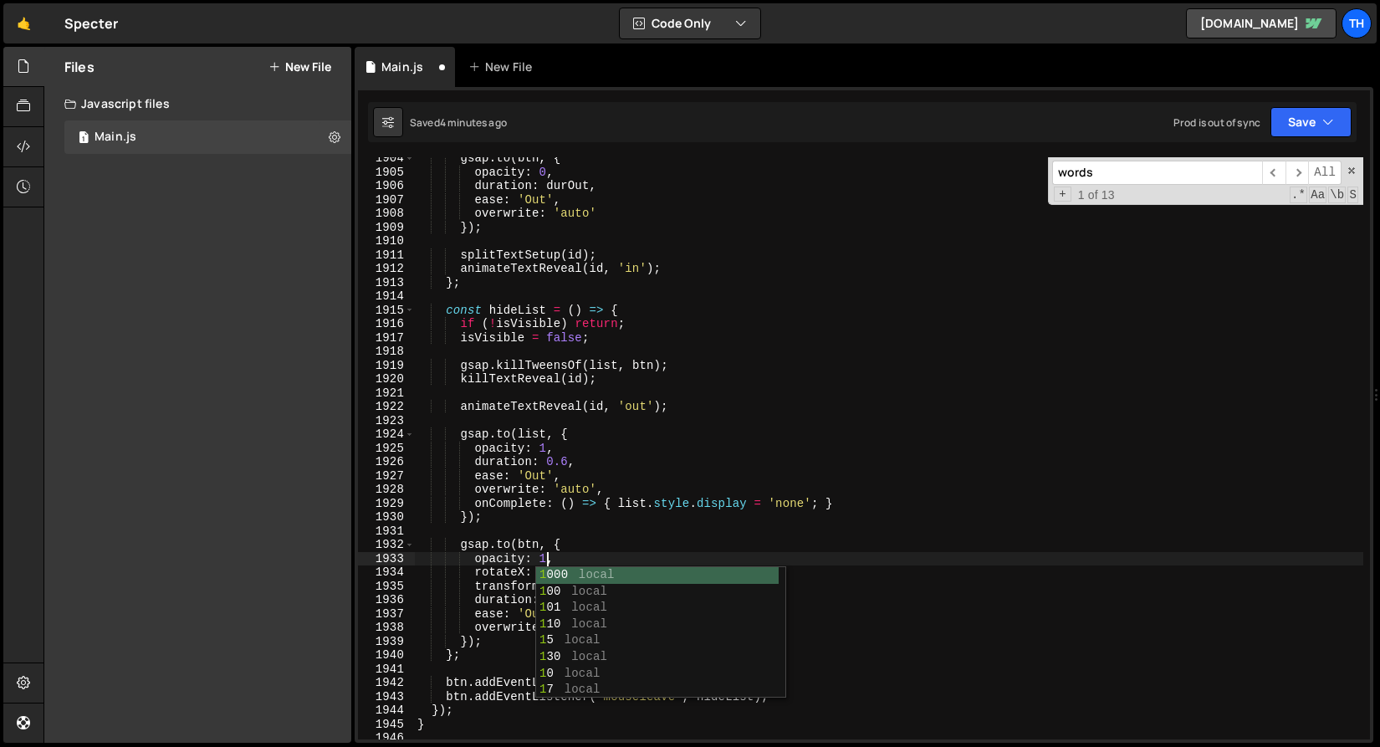
click at [529, 538] on div "gsap . to ( btn , { opacity : 0 , duration : durOut , ease : 'Out' , overwrite …" at bounding box center [889, 456] width 950 height 610
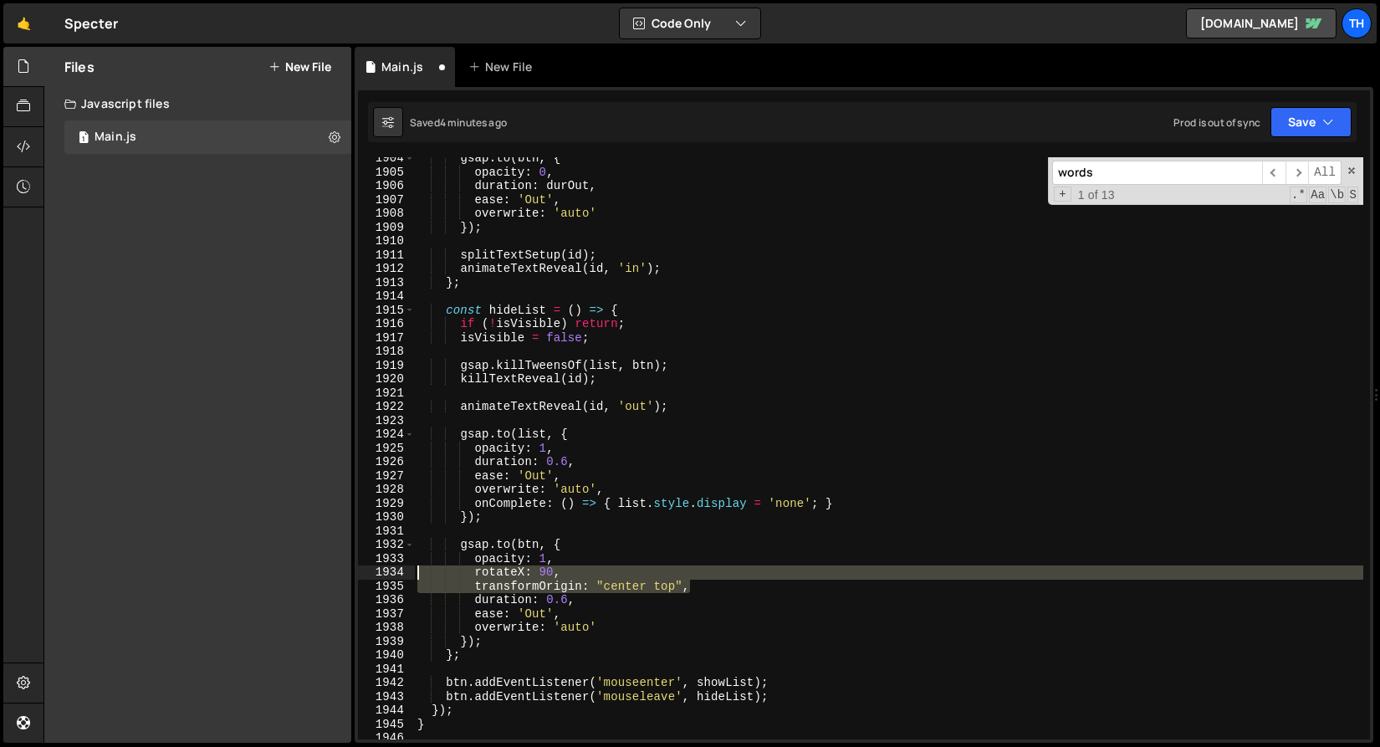
drag, startPoint x: 494, startPoint y: 581, endPoint x: 345, endPoint y: 578, distance: 149.8
click at [345, 578] on div "Files New File Javascript files 1 Main.js 0 CSS files Copy share link Edit File…" at bounding box center [712, 395] width 1337 height 697
type textarea "rotateX: 90, transformOrigin: "center top","
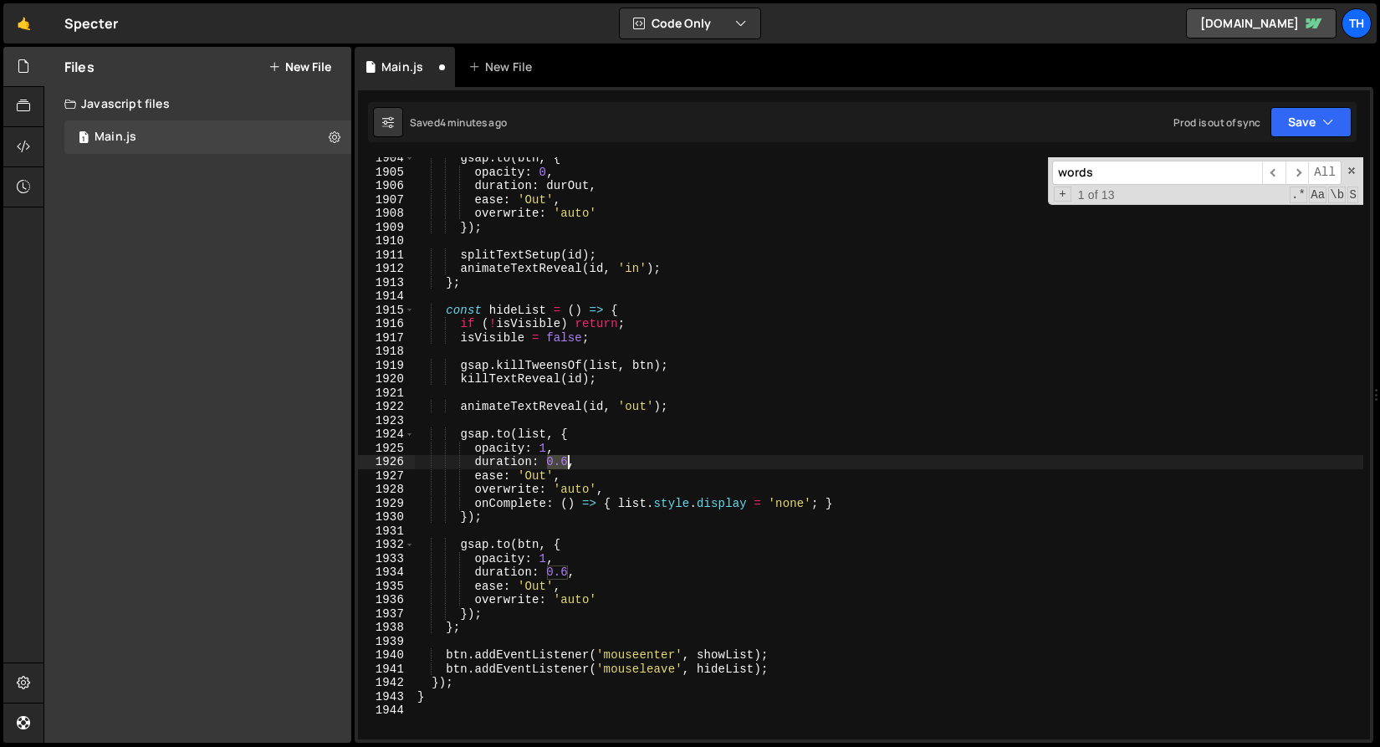
drag, startPoint x: 546, startPoint y: 462, endPoint x: 568, endPoint y: 464, distance: 21.9
click at [568, 464] on div "gsap . to ( btn , { opacity : 0 , duration : durOut , ease : 'Out' , overwrite …" at bounding box center [889, 456] width 950 height 610
click at [599, 431] on div "gsap . to ( btn , { opacity : 0 , duration : durOut , ease : 'Out' , overwrite …" at bounding box center [889, 456] width 950 height 610
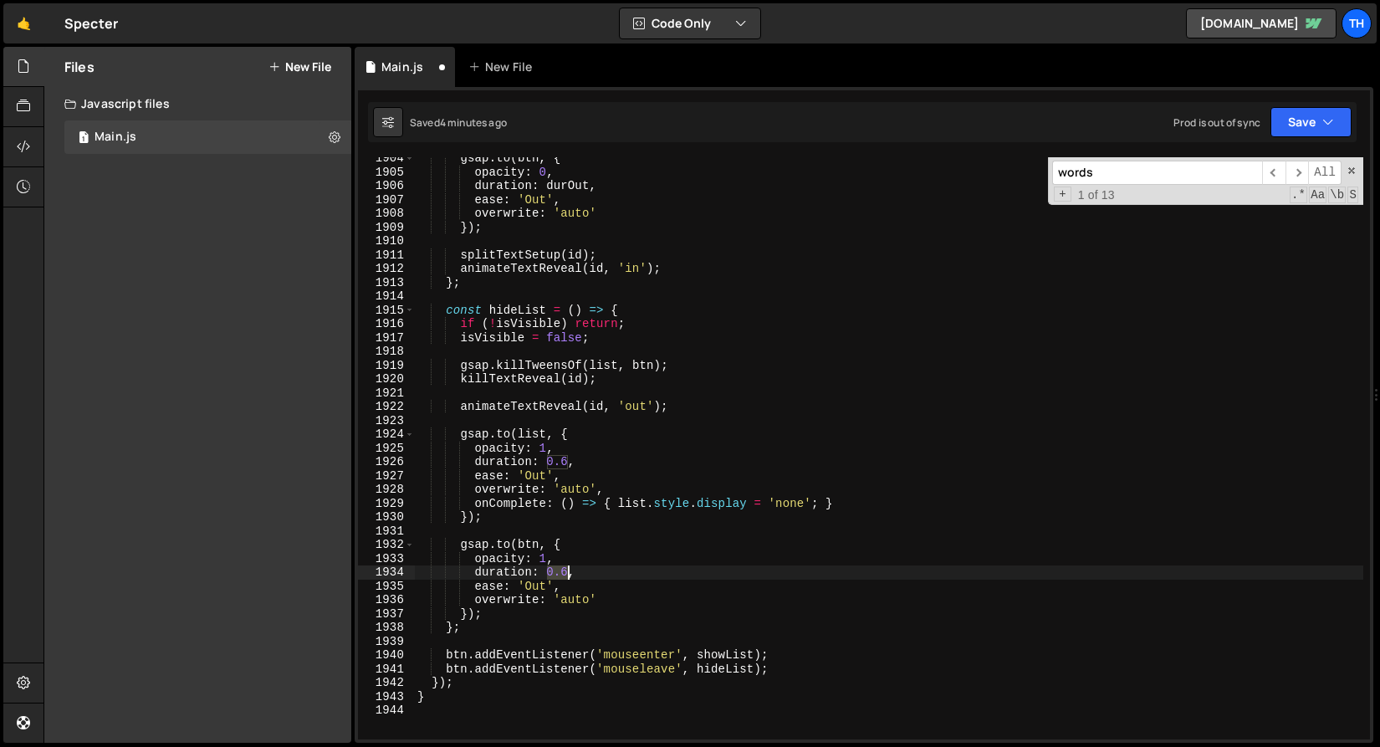
drag, startPoint x: 550, startPoint y: 575, endPoint x: 569, endPoint y: 574, distance: 19.3
click at [569, 574] on div "gsap . to ( btn , { opacity : 0 , duration : durOut , ease : 'Out' , overwrite …" at bounding box center [889, 456] width 950 height 610
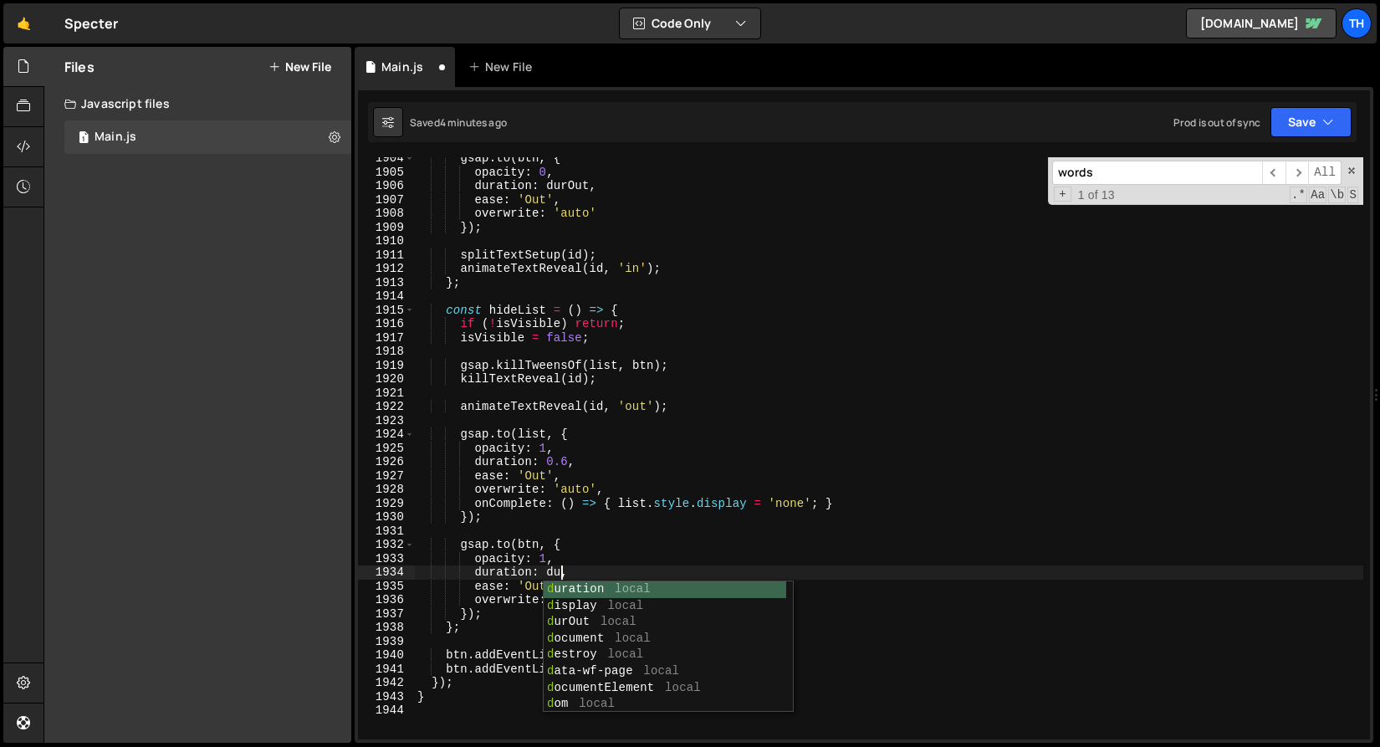
scroll to position [0, 9]
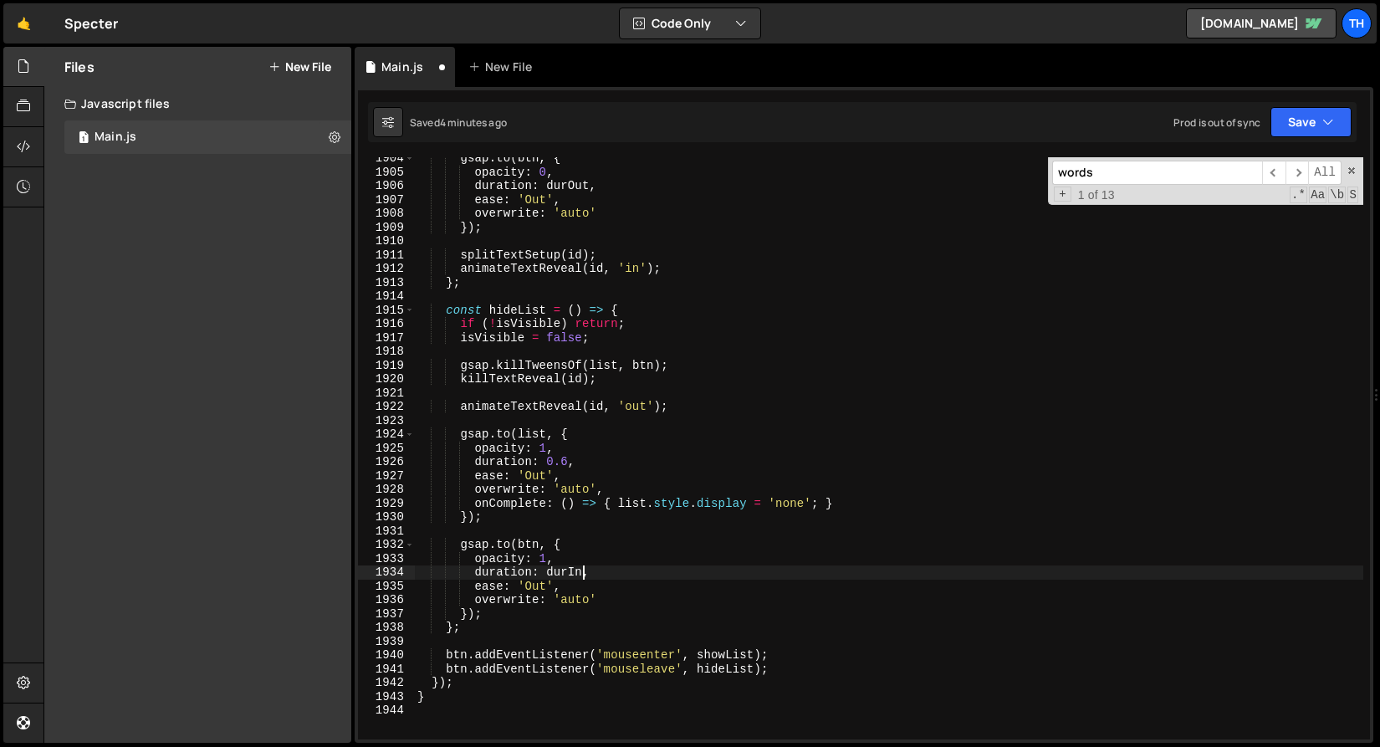
click at [493, 475] on div "gsap . to ( btn , { opacity : 0 , duration : durOut , ease : 'Out' , overwrite …" at bounding box center [889, 456] width 950 height 610
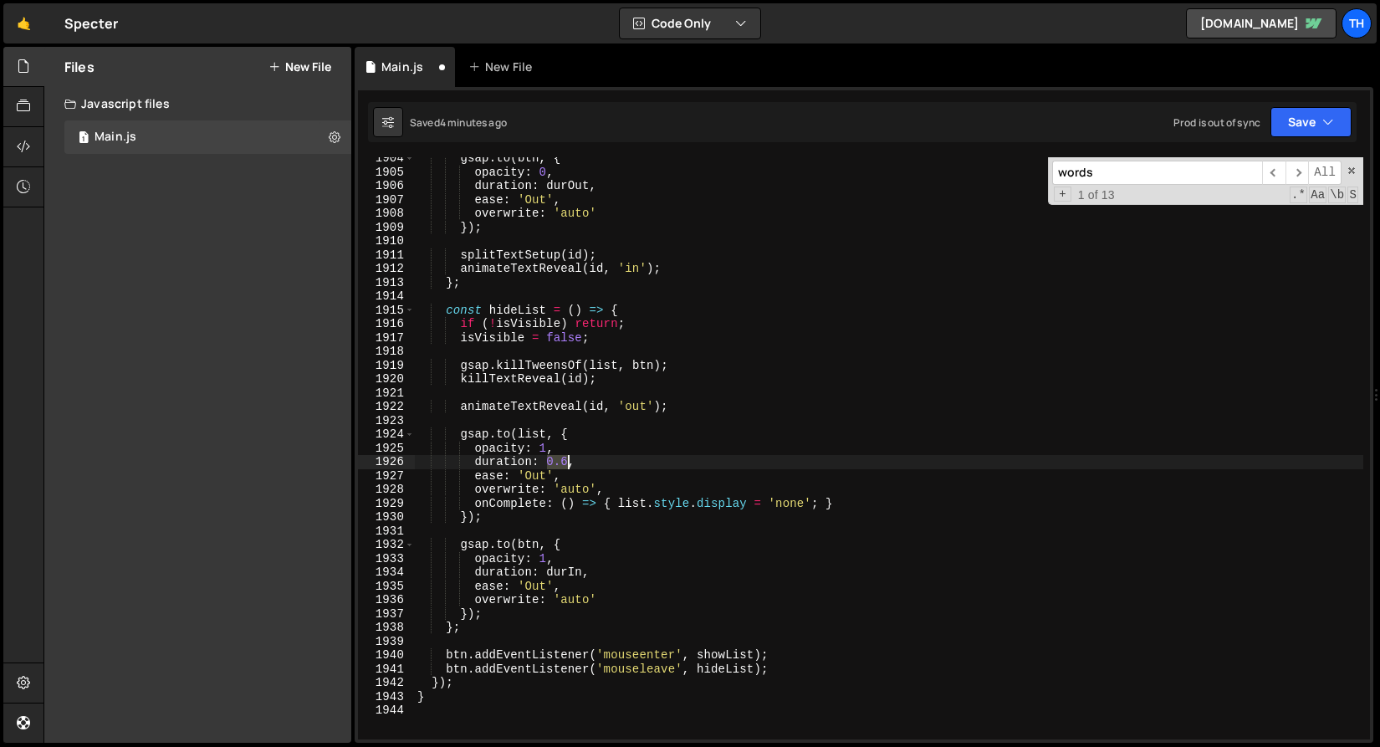
drag, startPoint x: 548, startPoint y: 462, endPoint x: 567, endPoint y: 462, distance: 19.2
click at [567, 462] on div "gsap . to ( btn , { opacity : 0 , duration : durOut , ease : 'Out' , overwrite …" at bounding box center [889, 456] width 950 height 610
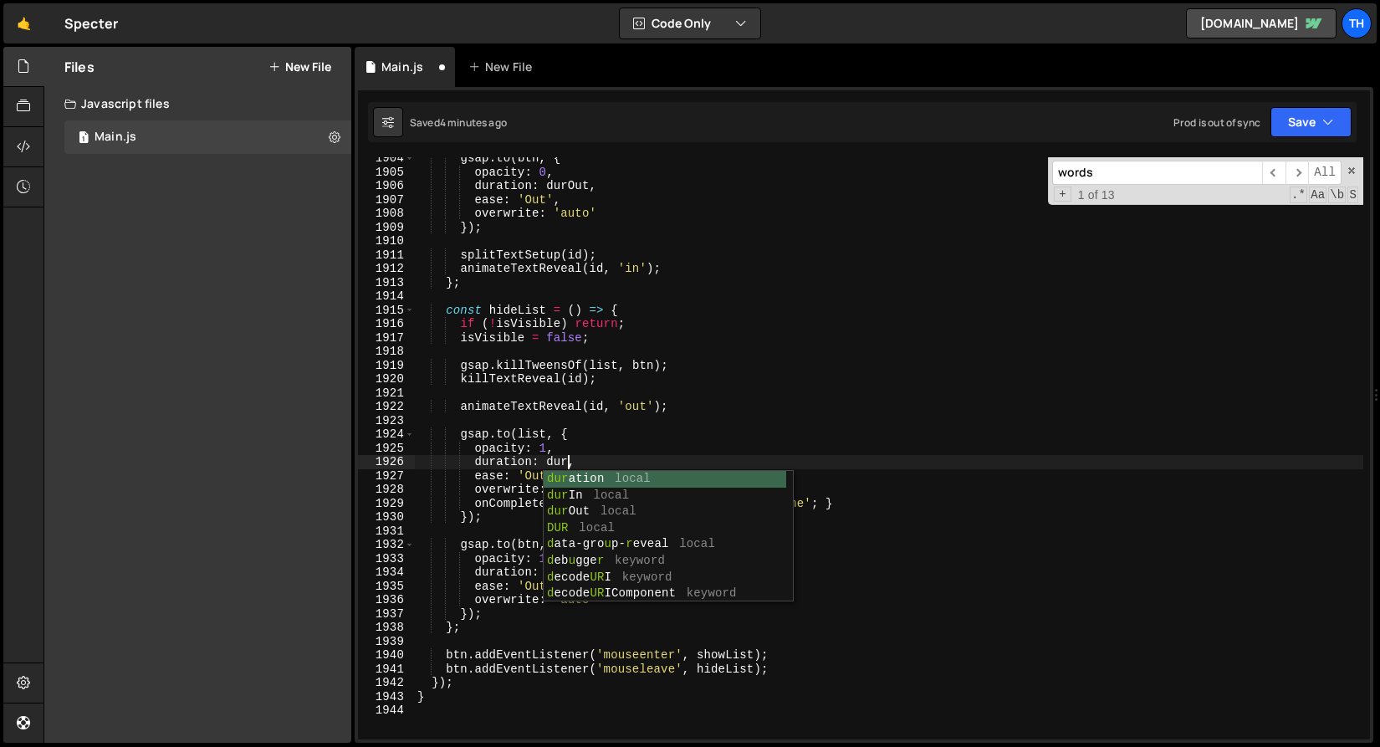
scroll to position [0, 10]
click at [633, 507] on div "dur ation local dur In local dur Out local DUR local d ata-gro u p- r eveal loc…" at bounding box center [665, 553] width 243 height 164
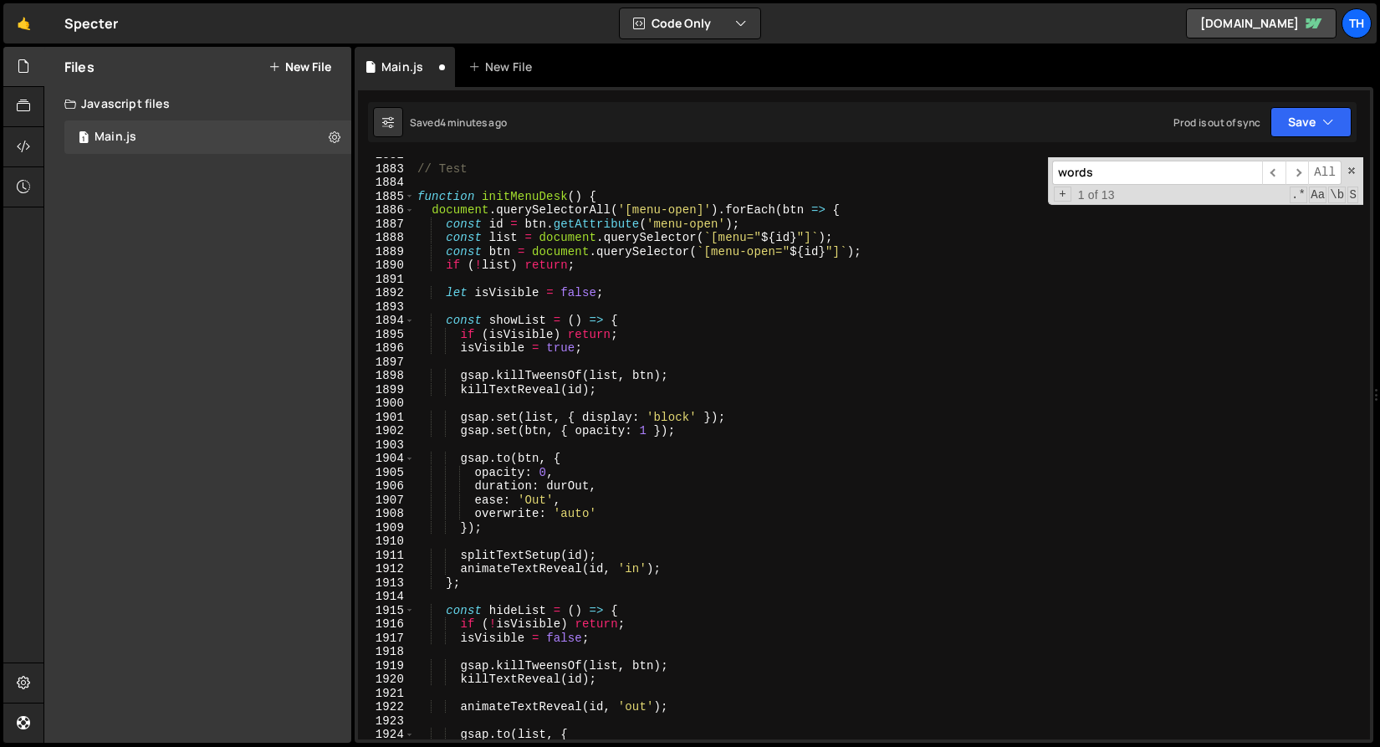
scroll to position [1175, 0]
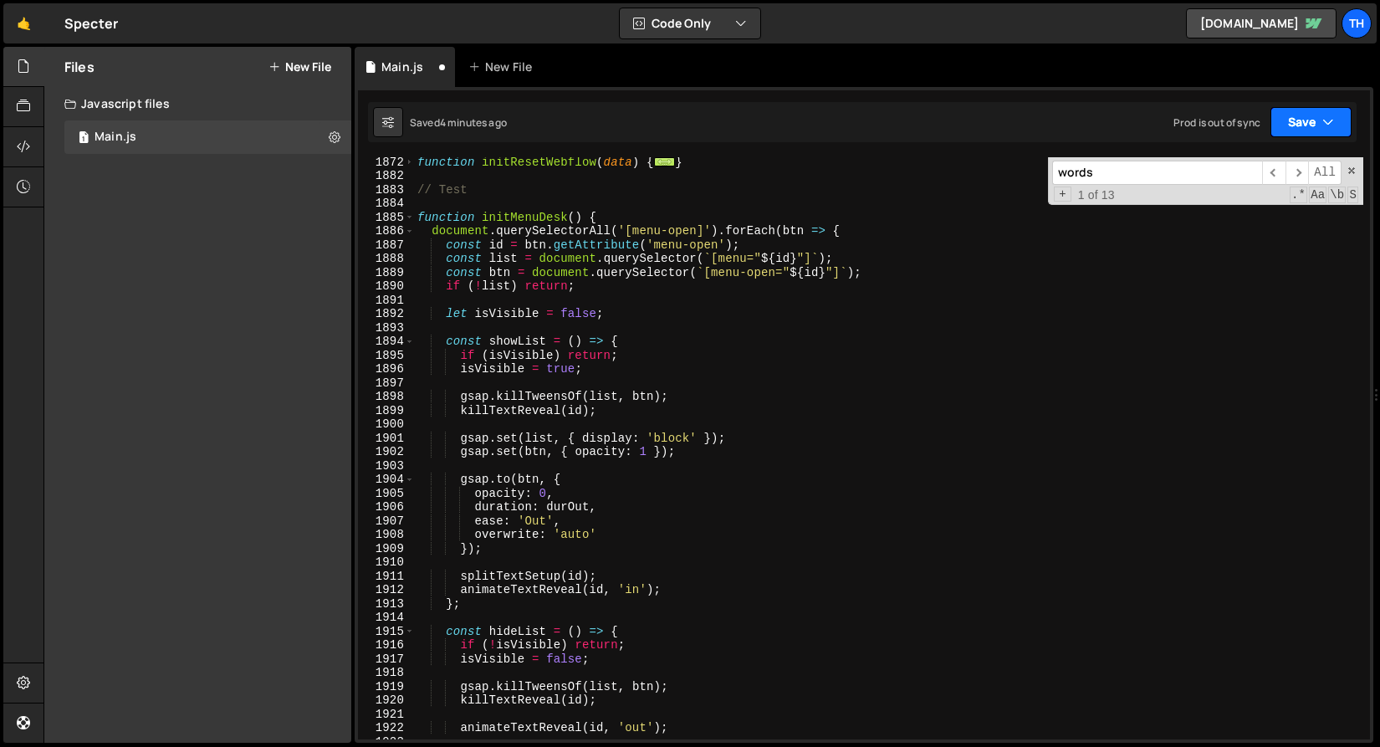
click at [1296, 122] on button "Save" at bounding box center [1311, 122] width 81 height 30
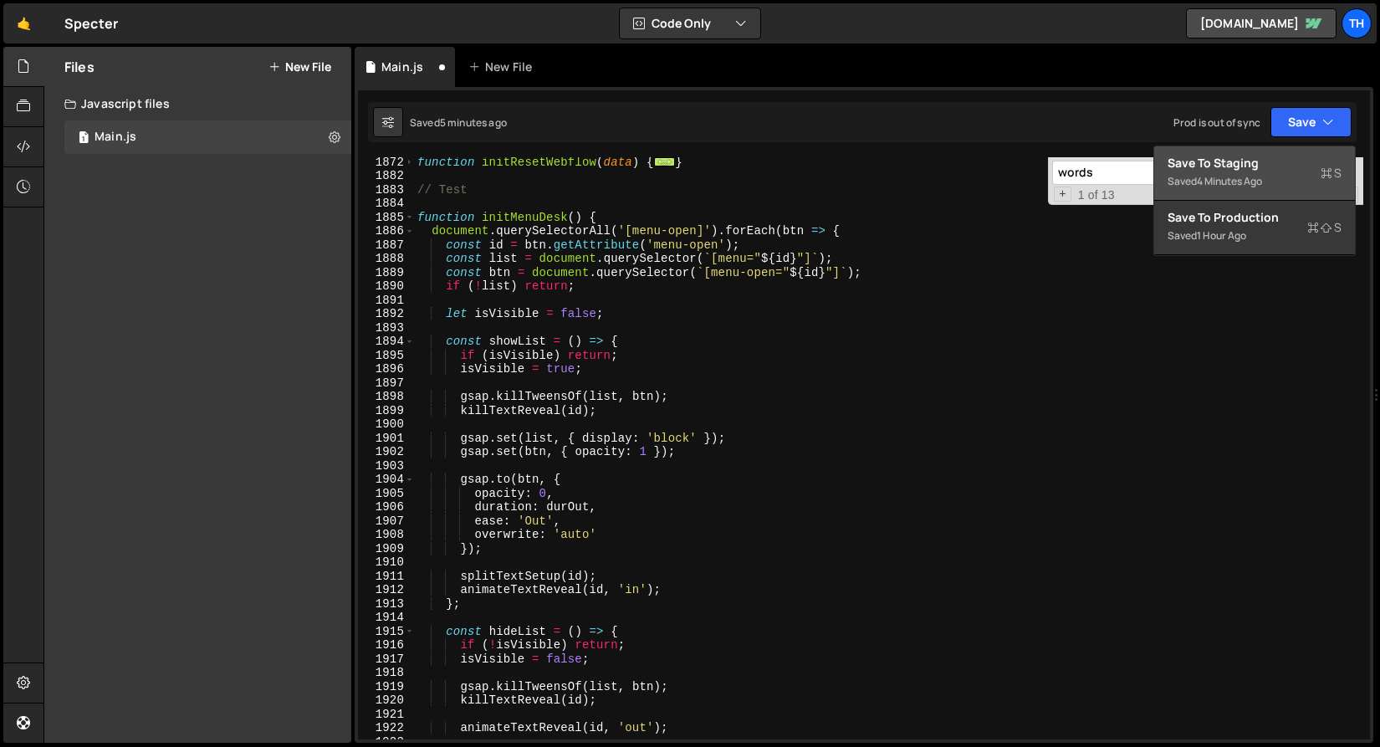
click at [1264, 156] on div "Save to Staging S" at bounding box center [1255, 163] width 174 height 17
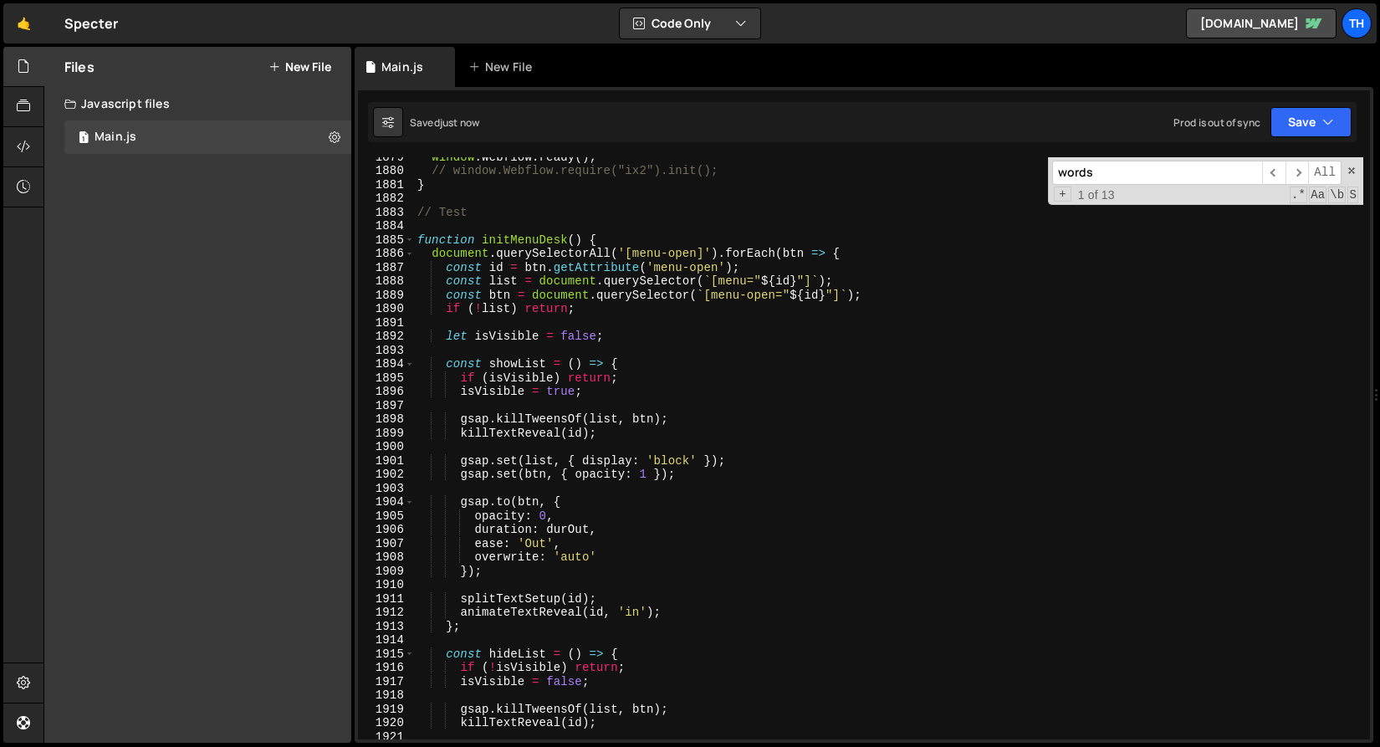
scroll to position [25894, 0]
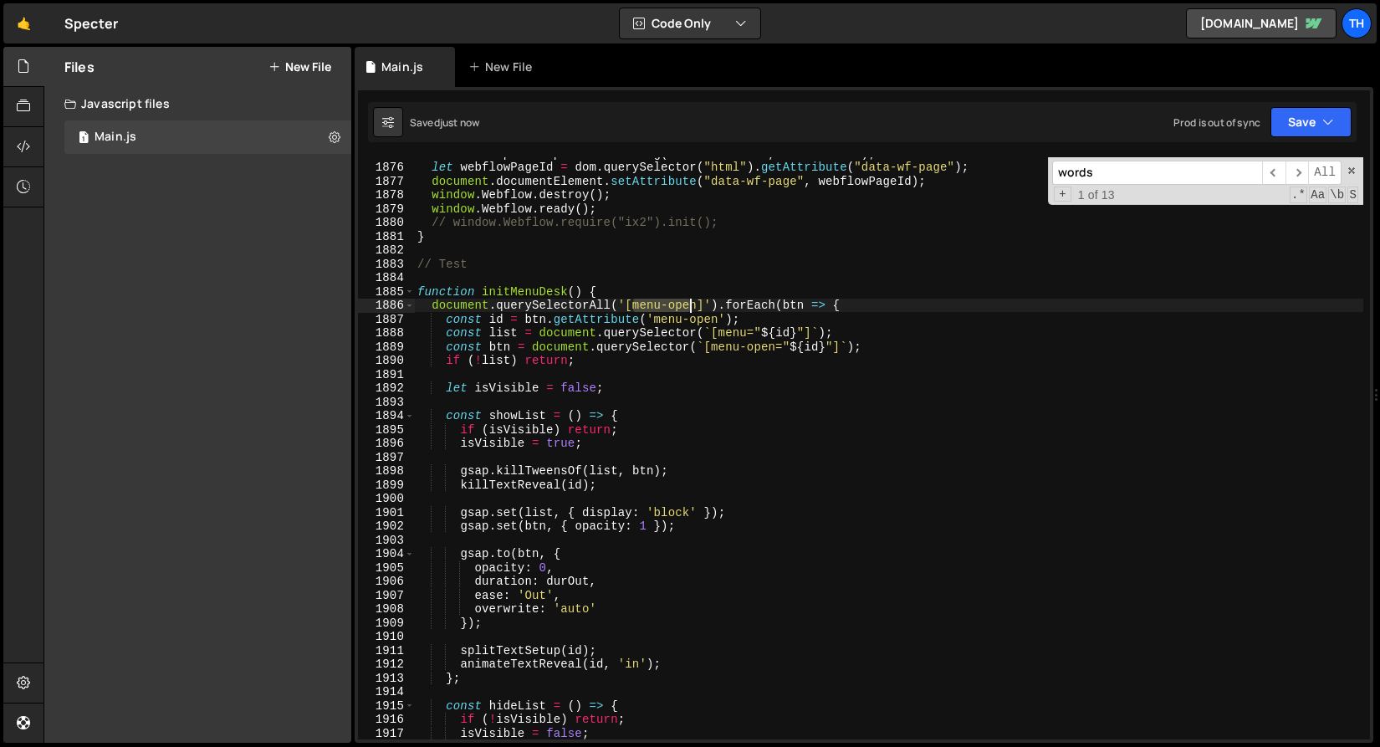
drag, startPoint x: 632, startPoint y: 301, endPoint x: 694, endPoint y: 307, distance: 63.0
click at [694, 307] on div "let dom = parser . parseFromString ( data . next . html , "text/html" ) ; let w…" at bounding box center [889, 451] width 950 height 610
drag, startPoint x: 696, startPoint y: 305, endPoint x: 633, endPoint y: 302, distance: 63.7
click at [633, 302] on div "let dom = parser . parseFromString ( data . next . html , "text/html" ) ; let w…" at bounding box center [889, 451] width 950 height 610
click at [1336, 117] on button "Save" at bounding box center [1311, 122] width 81 height 30
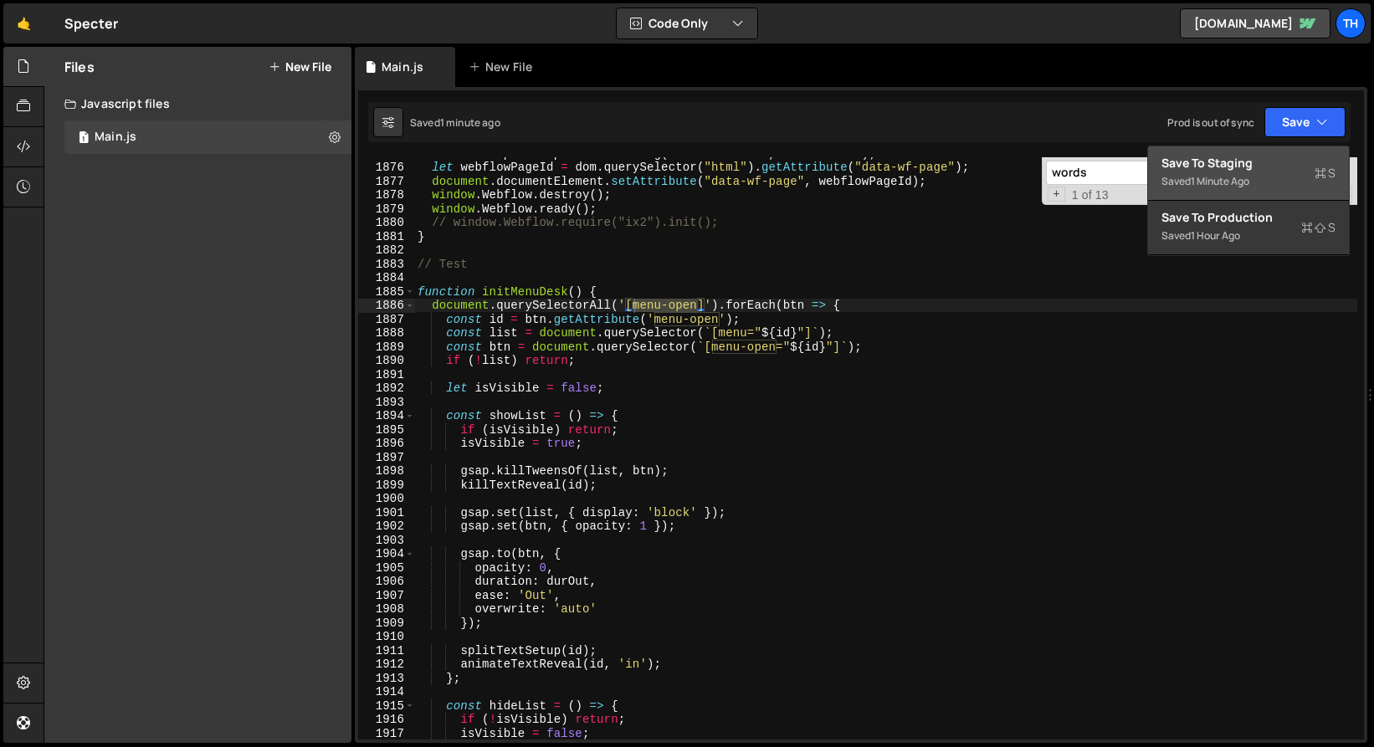
click at [1278, 160] on div "Save to Staging S" at bounding box center [1248, 163] width 174 height 17
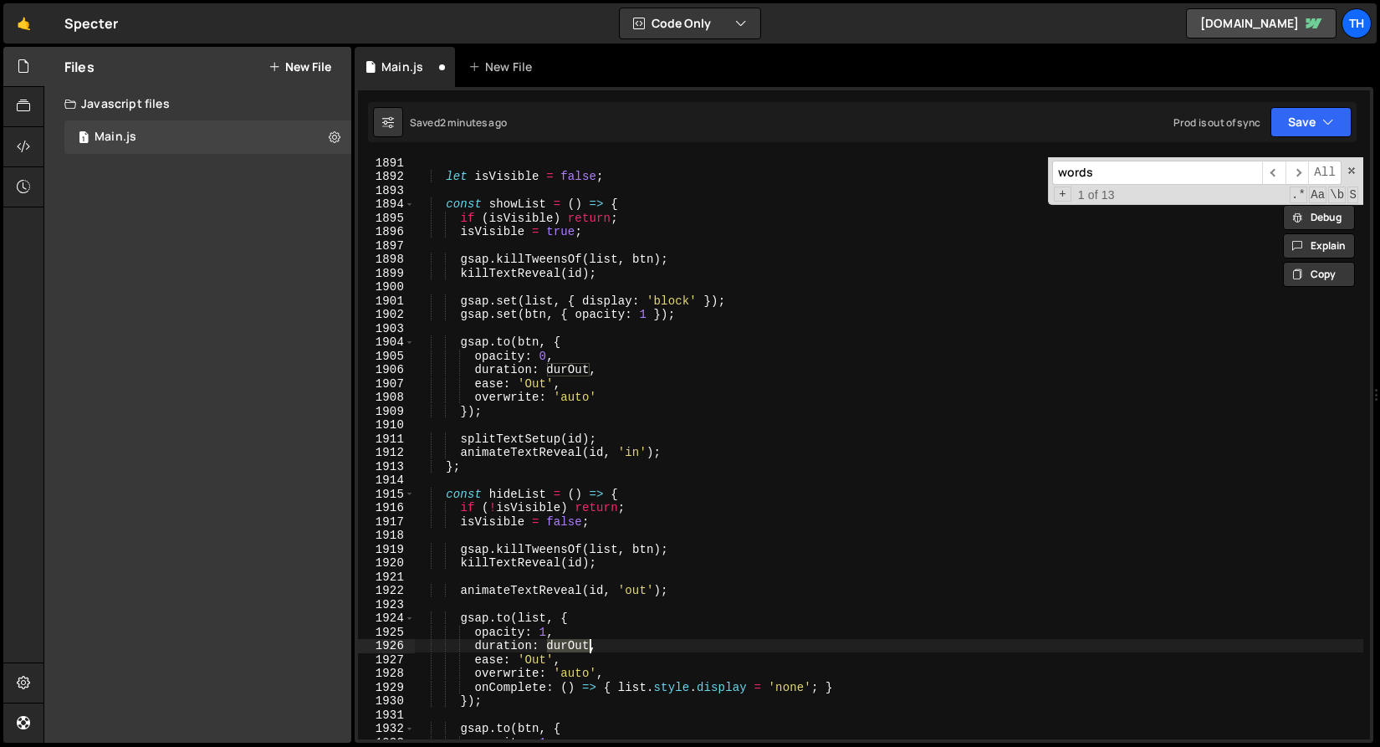
scroll to position [1210, 0]
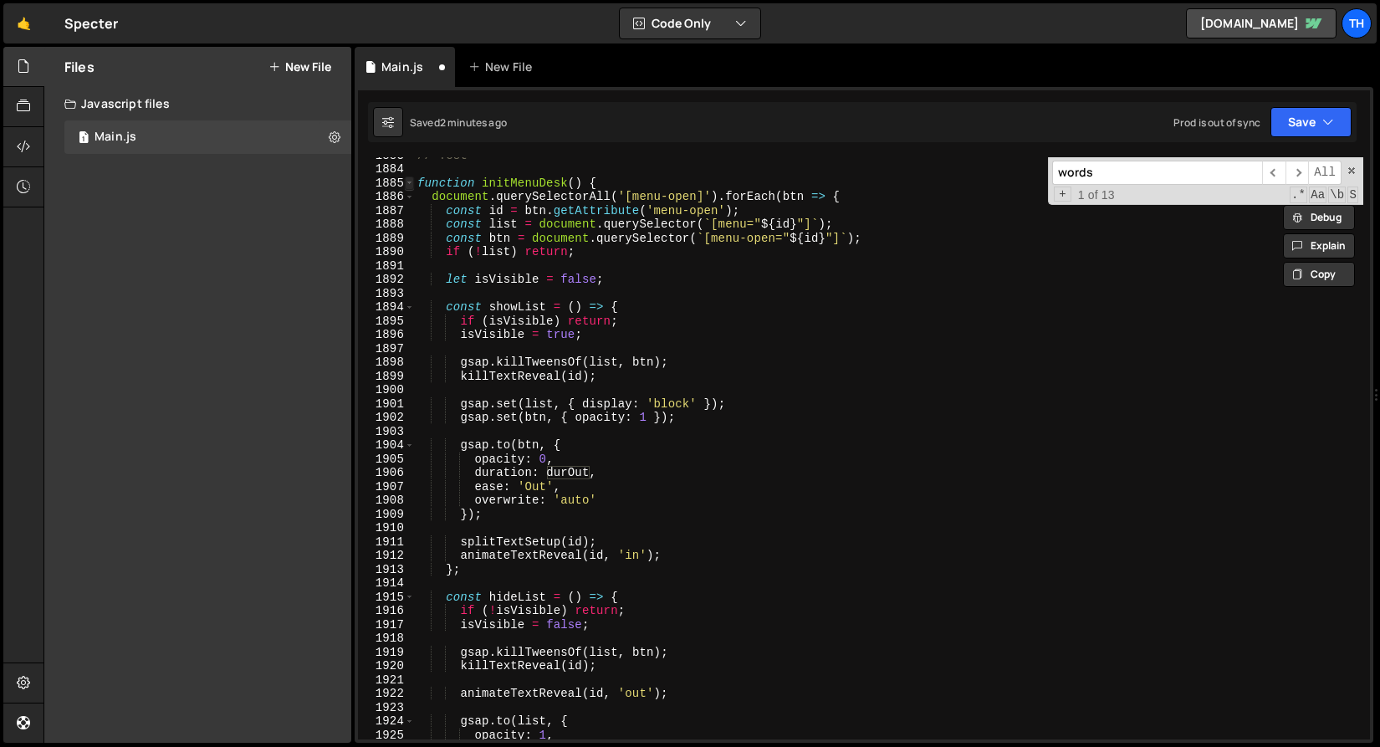
click at [411, 184] on span at bounding box center [409, 184] width 9 height 14
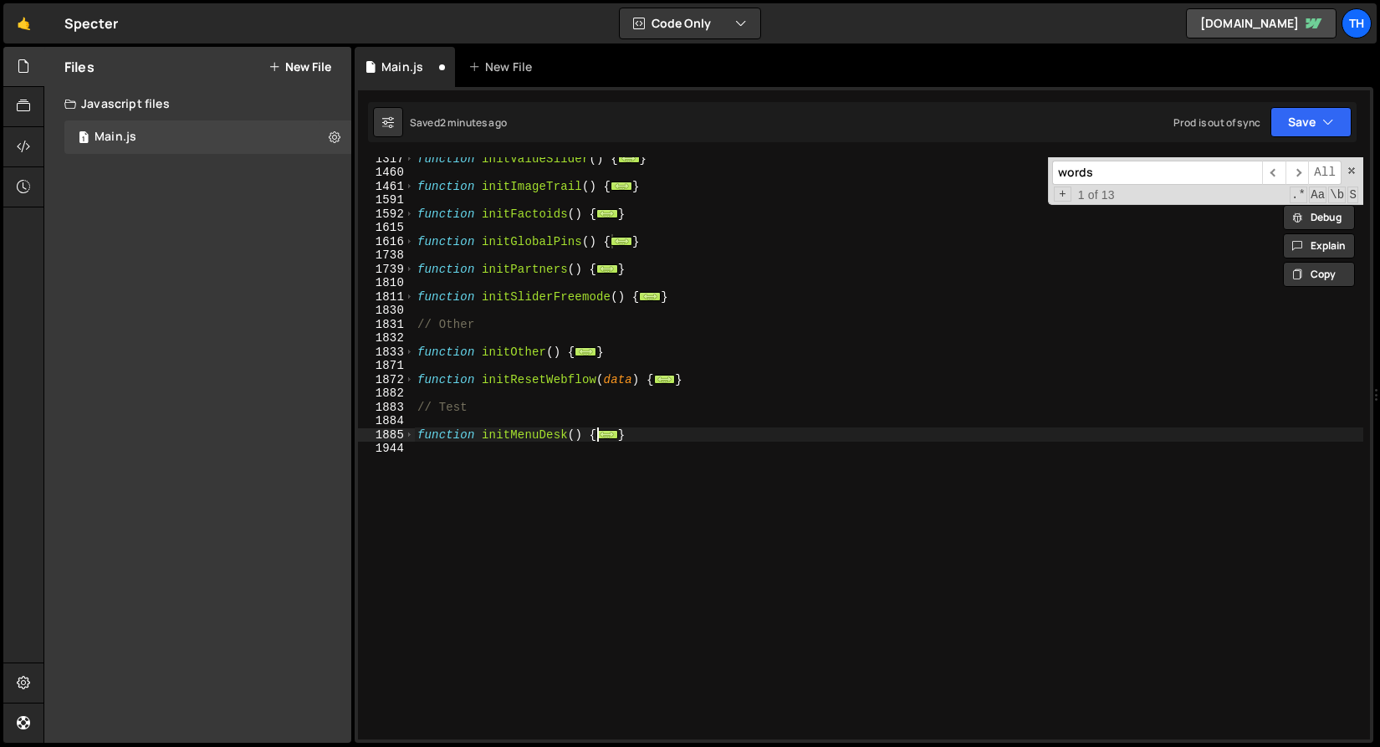
scroll to position [958, 0]
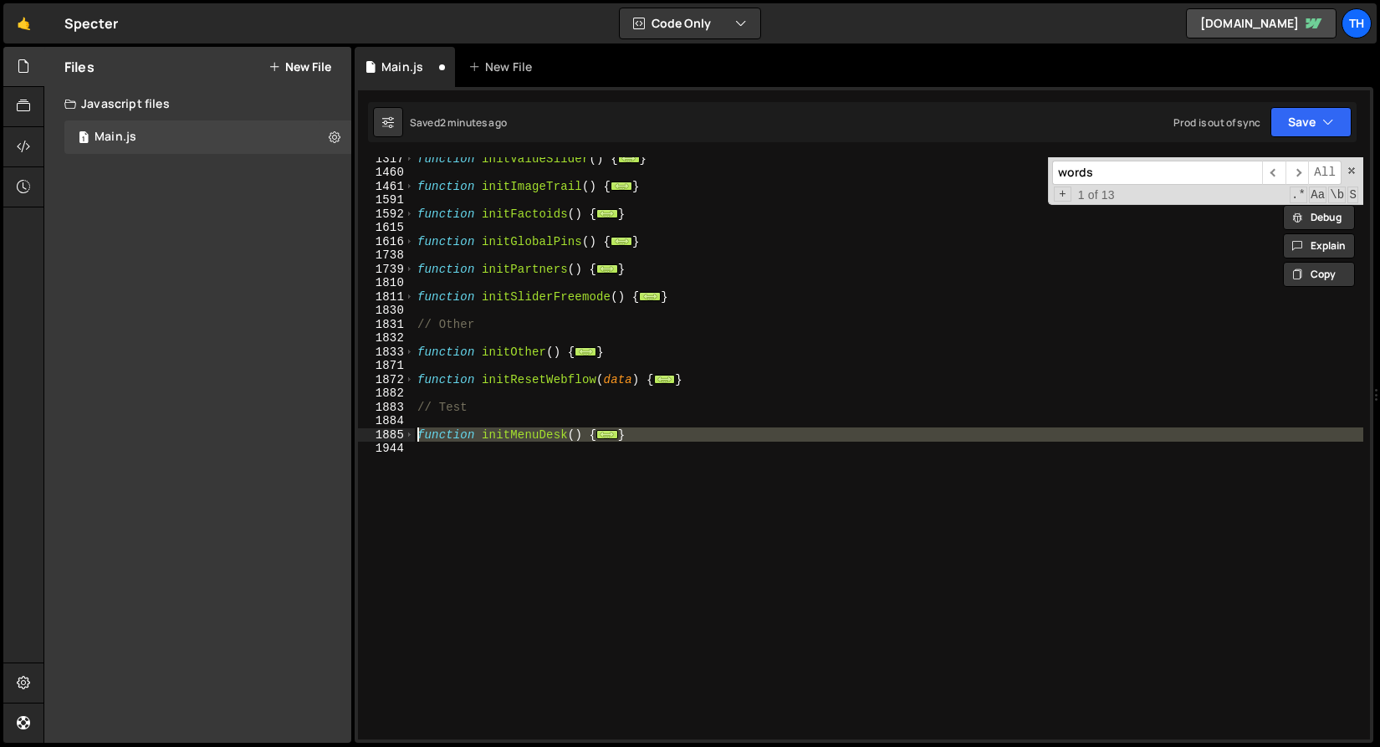
drag, startPoint x: 433, startPoint y: 442, endPoint x: 374, endPoint y: 433, distance: 59.3
click at [374, 433] on div "duration: durOut, 1317 1460 1461 1591 1592 1615 1616 1738 1739 1810 1811 1830 1…" at bounding box center [864, 448] width 1012 height 582
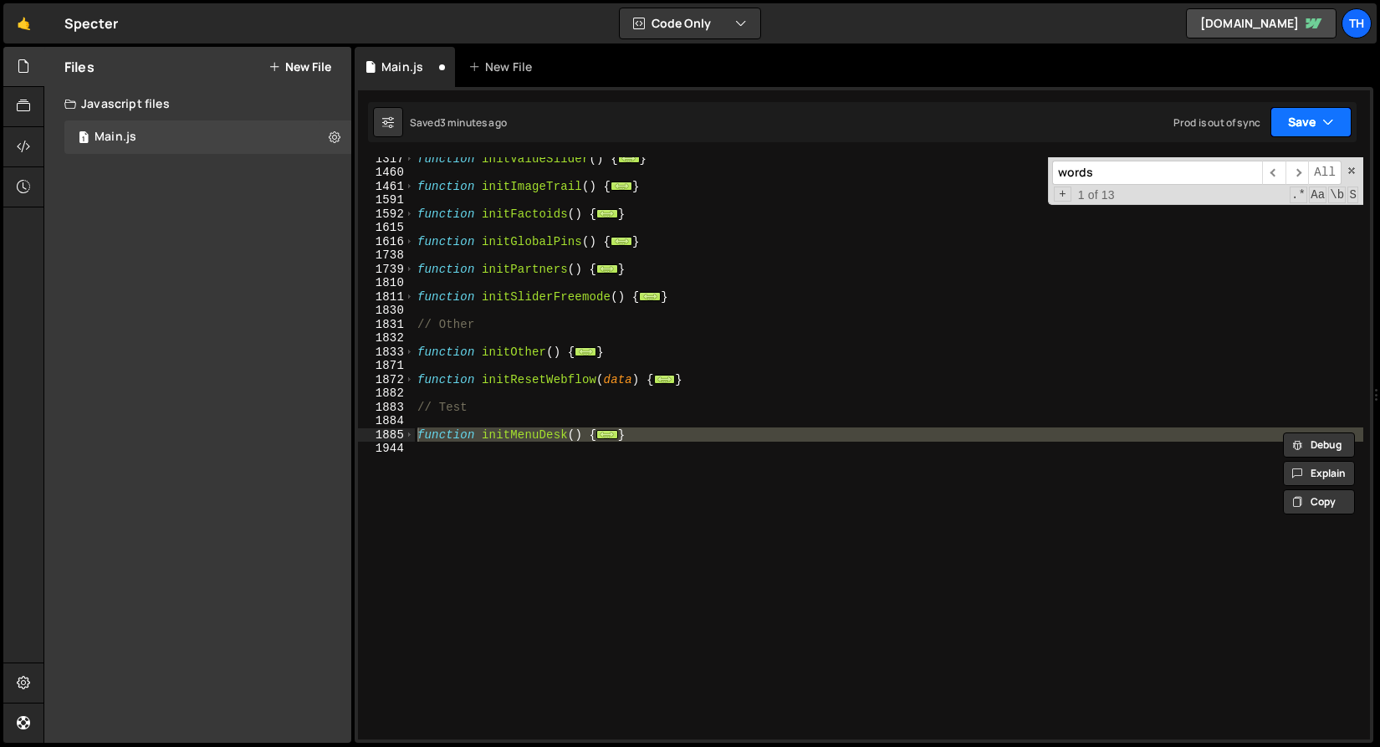
click at [1311, 108] on button "Save" at bounding box center [1311, 122] width 81 height 30
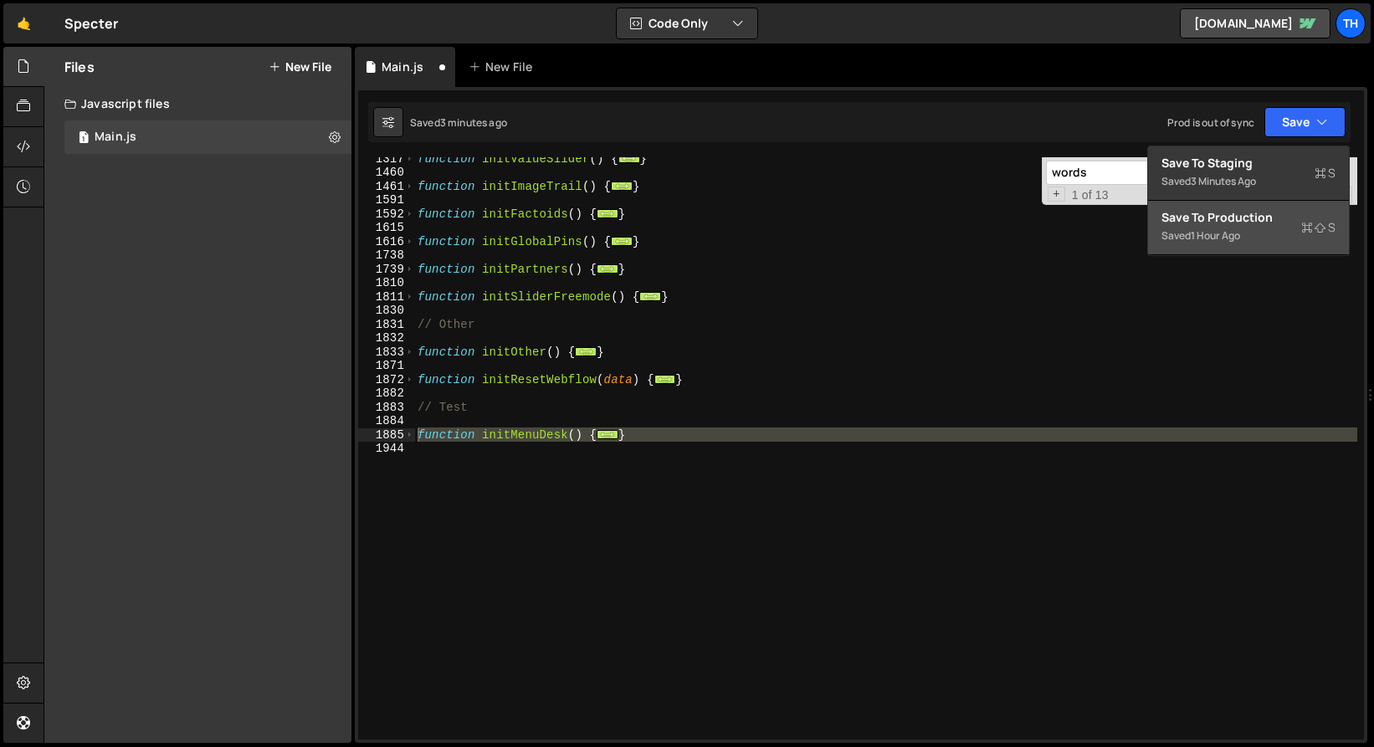
click at [1279, 224] on div "Save to Production S" at bounding box center [1248, 217] width 174 height 17
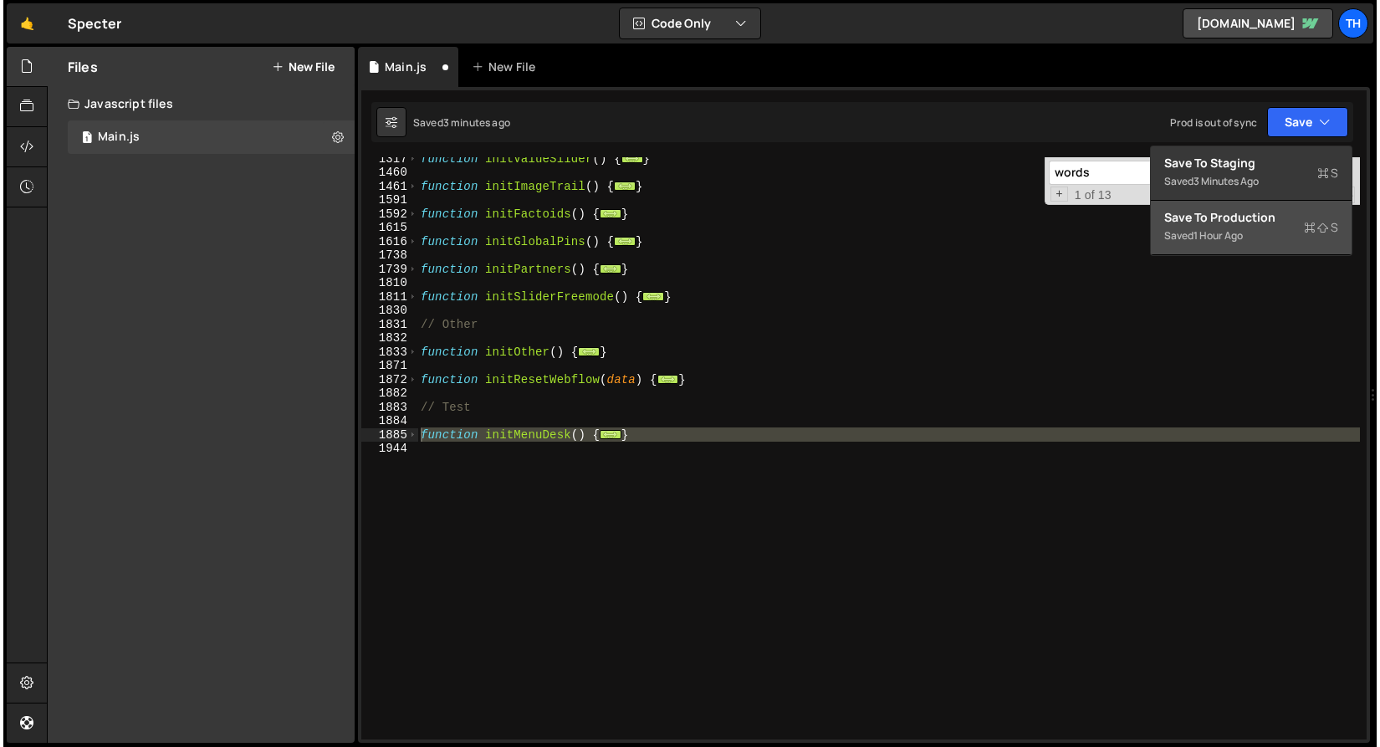
scroll to position [18173, 0]
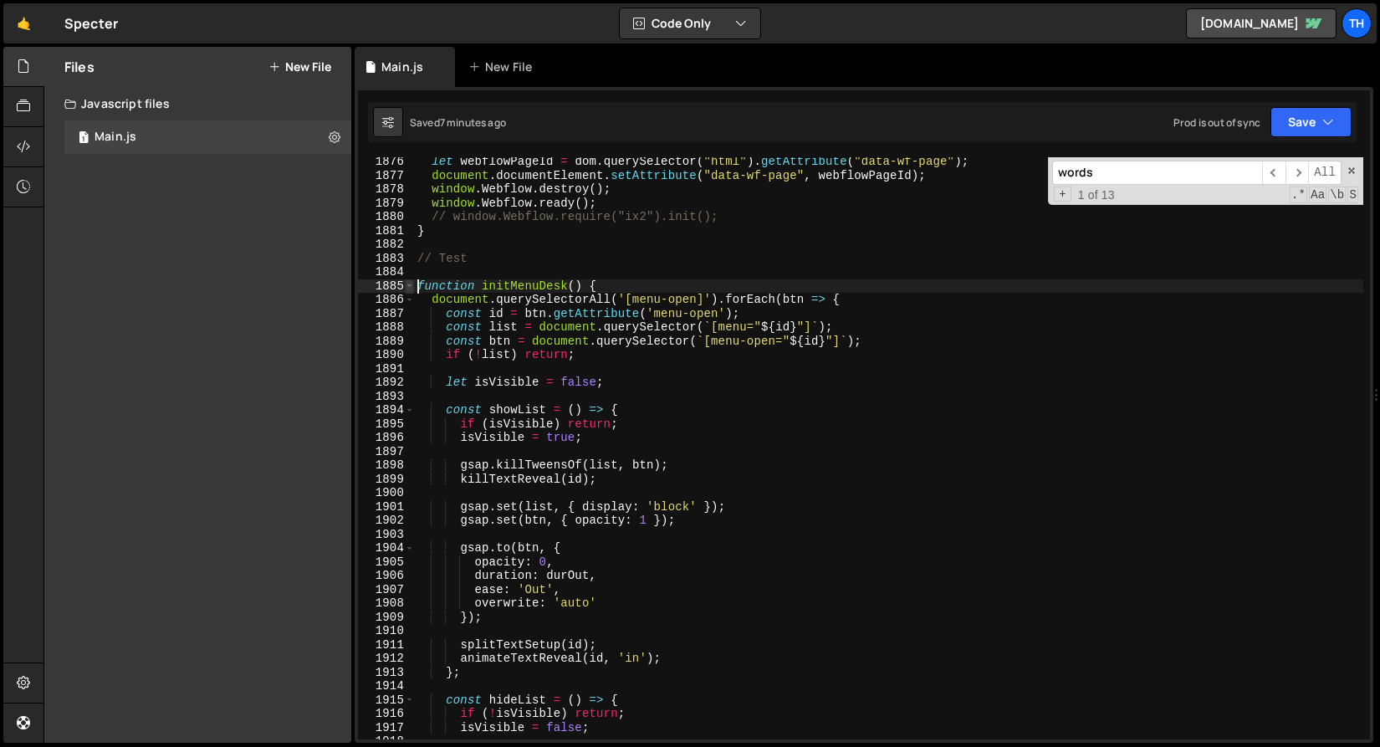
click at [411, 289] on span at bounding box center [409, 286] width 9 height 14
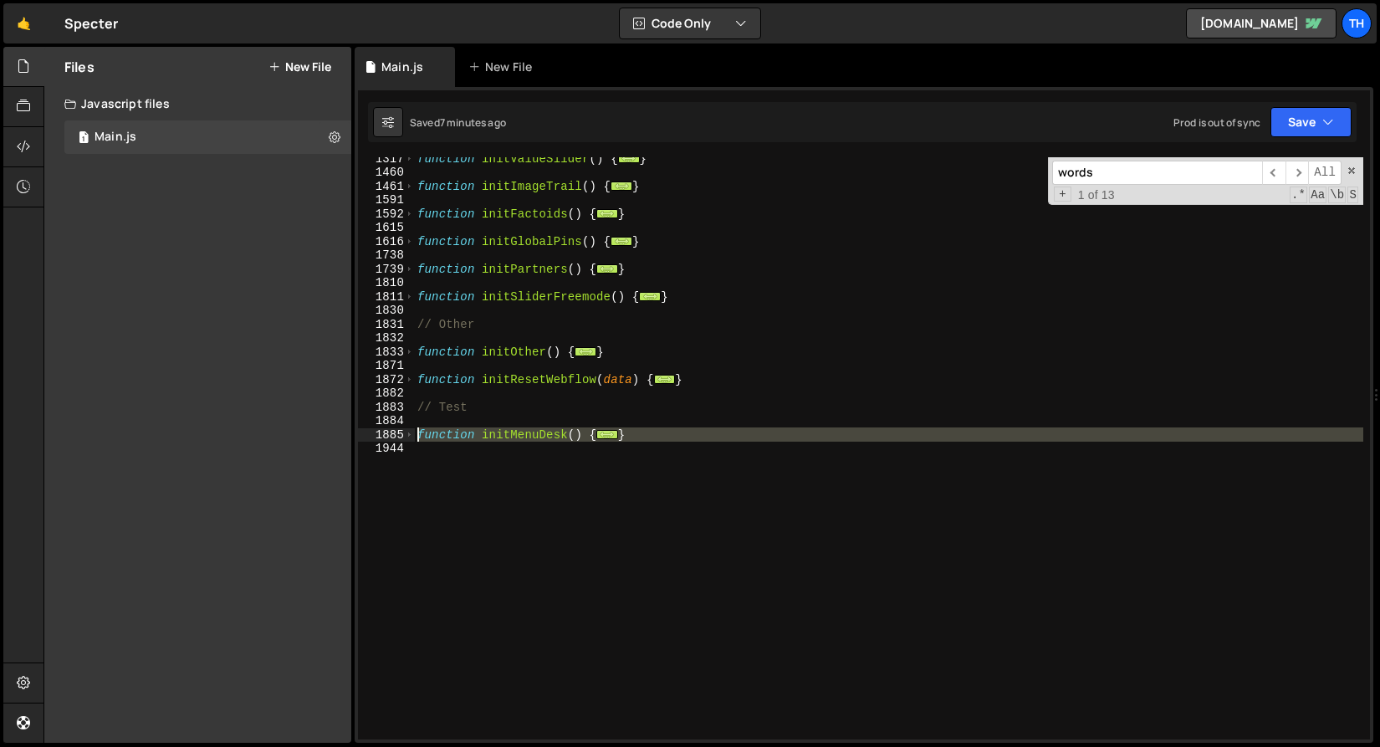
drag, startPoint x: 472, startPoint y: 453, endPoint x: 369, endPoint y: 431, distance: 105.2
click at [369, 431] on div "function initMenuDesk() { 1317 1460 1461 1591 1592 1615 1616 1738 1739 1810 181…" at bounding box center [864, 448] width 1012 height 582
paste textarea "}"
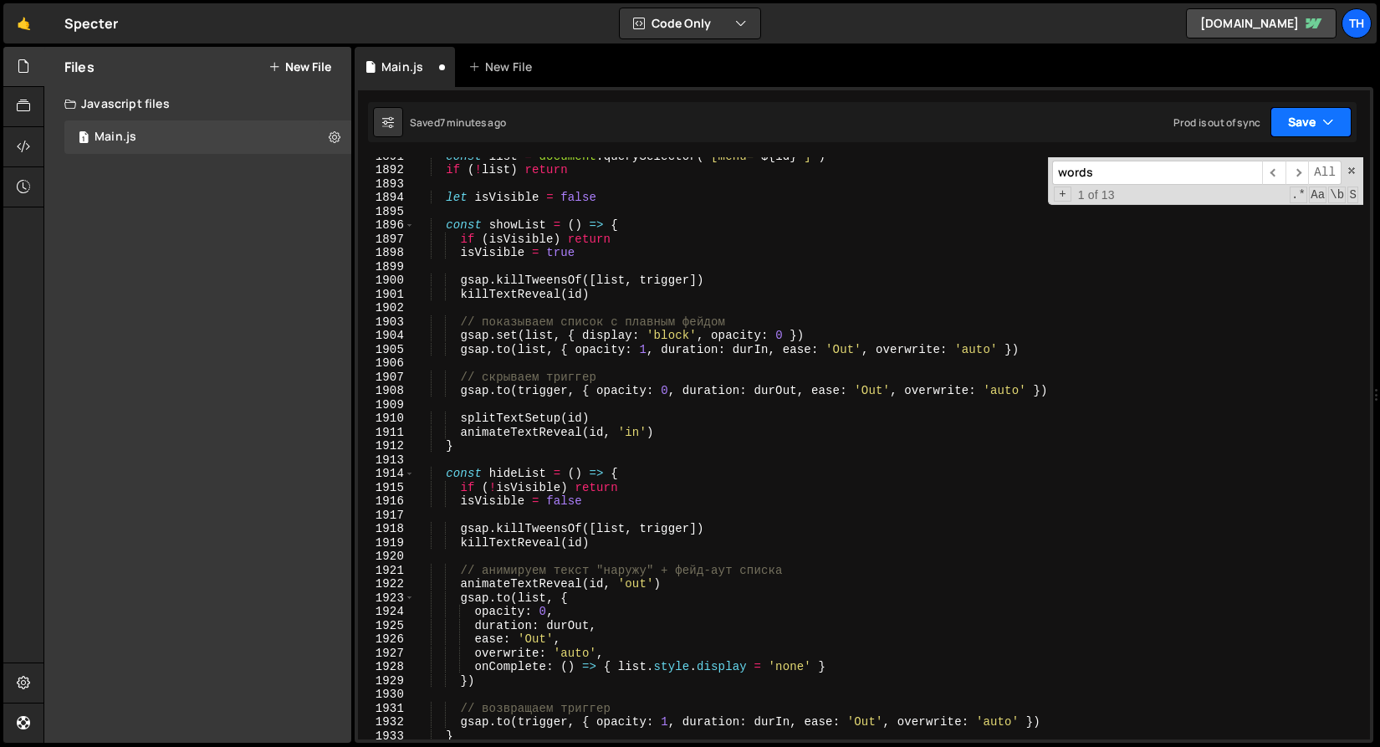
click at [1330, 126] on icon "button" at bounding box center [1329, 122] width 12 height 17
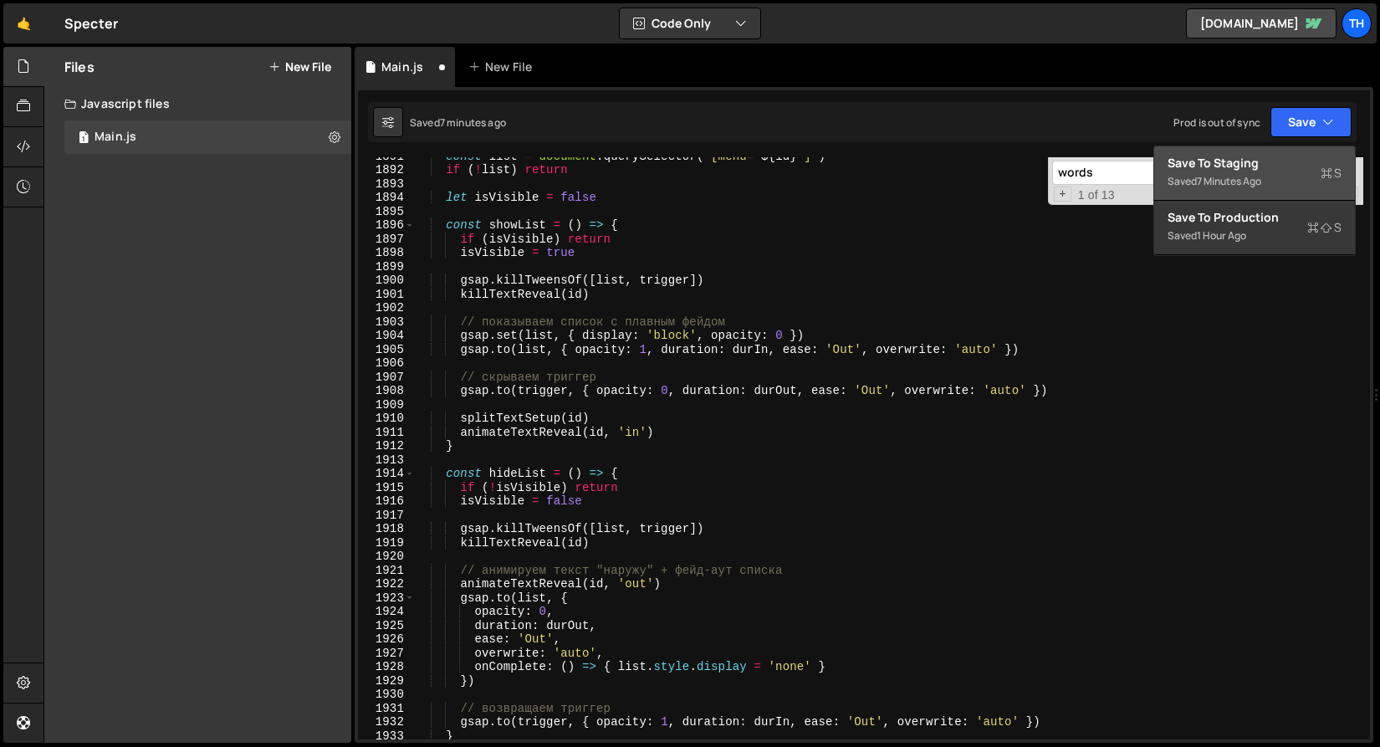
click at [1312, 156] on div "Save to Staging S" at bounding box center [1255, 163] width 174 height 17
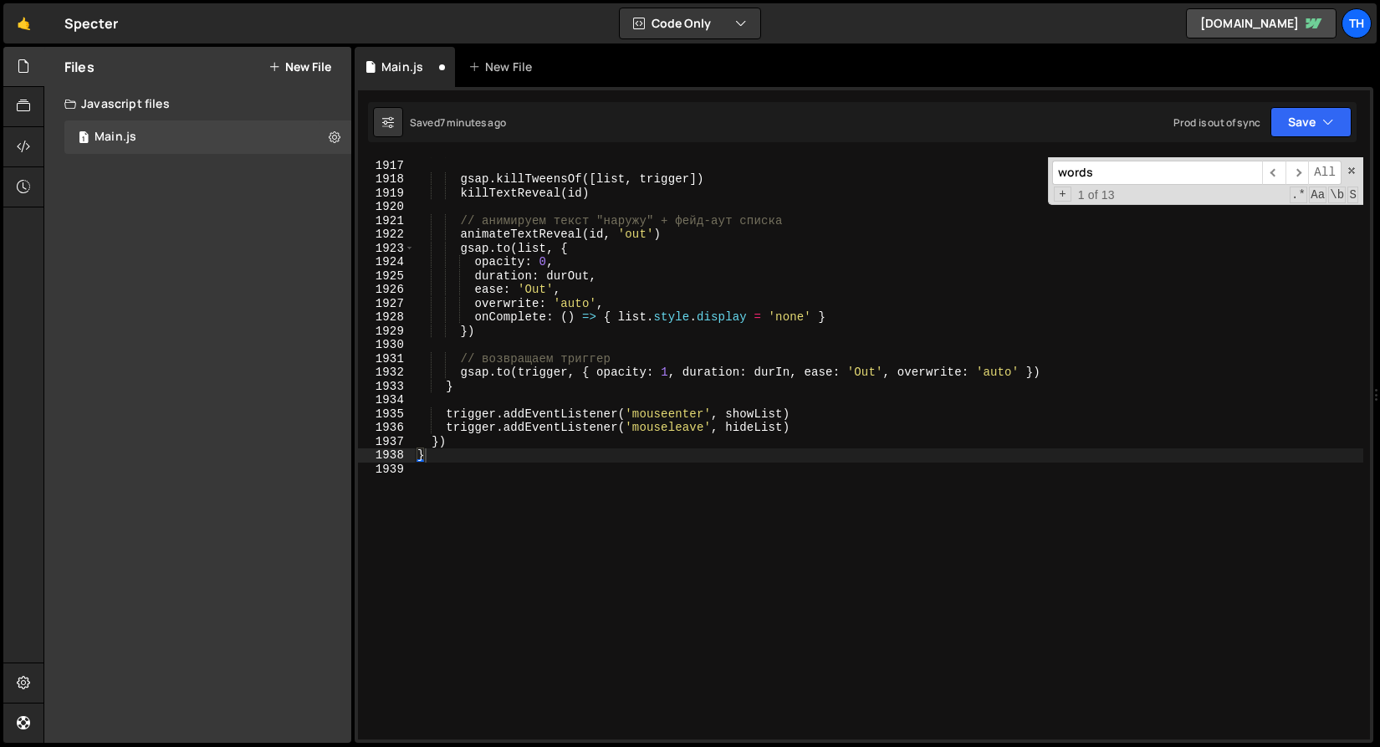
scroll to position [26462, 0]
click at [1309, 31] on link "[DOMAIN_NAME]" at bounding box center [1261, 23] width 151 height 30
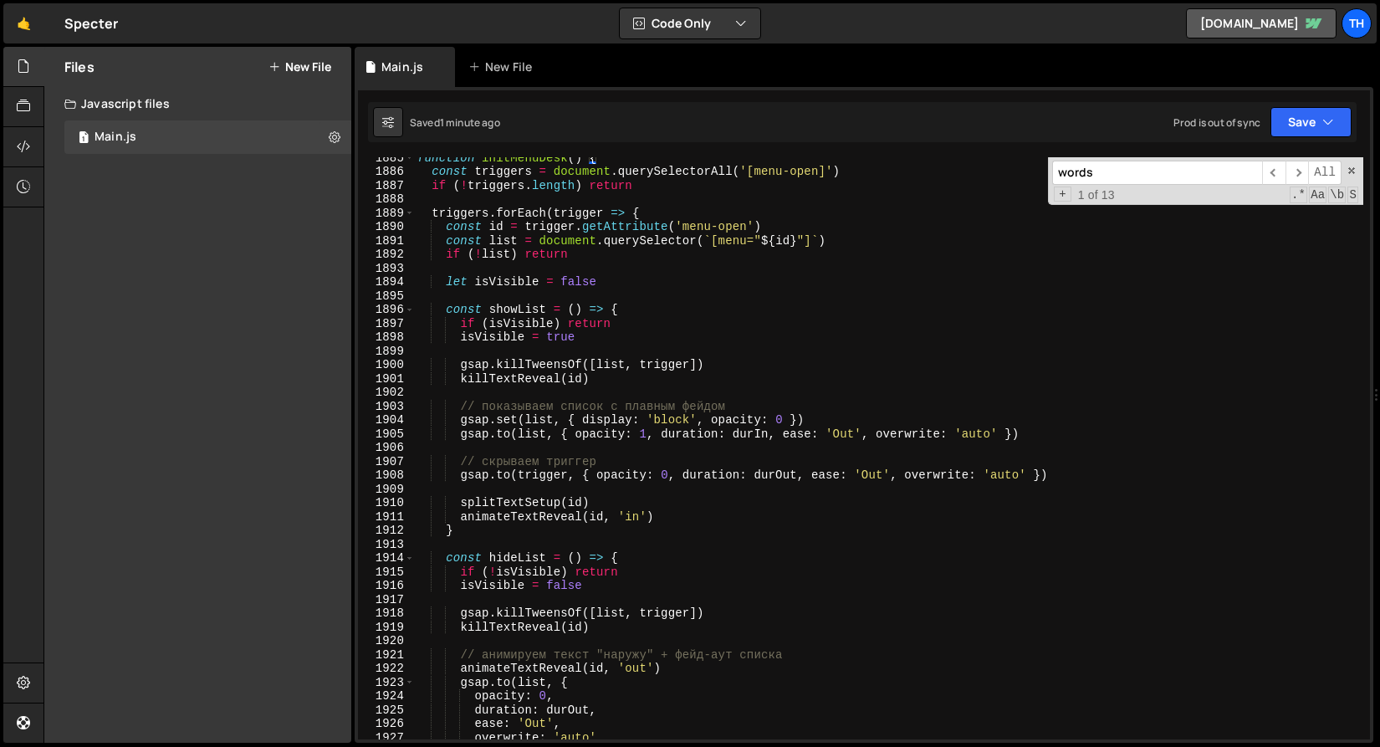
scroll to position [25998, 0]
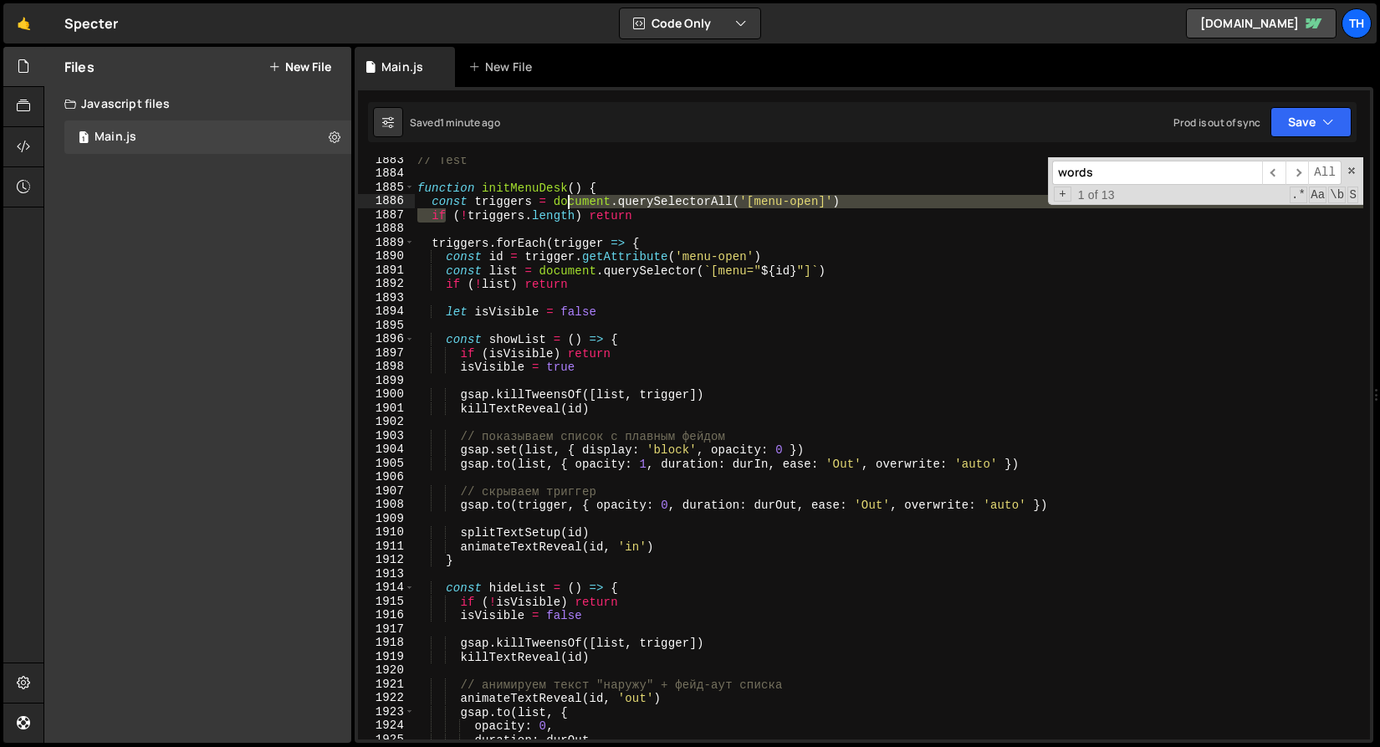
drag, startPoint x: 448, startPoint y: 208, endPoint x: 584, endPoint y: 204, distance: 136.4
click at [584, 204] on div "// Test function initMenuDesk ( ) { const triggers = document . querySelectorAl…" at bounding box center [889, 458] width 950 height 610
click at [585, 204] on div "// Test function initMenuDesk ( ) { const triggers = document . querySelectorAl…" at bounding box center [889, 448] width 950 height 582
click at [488, 213] on div "// Test function initMenuDesk ( ) { const triggers = document . querySelectorAl…" at bounding box center [889, 458] width 950 height 610
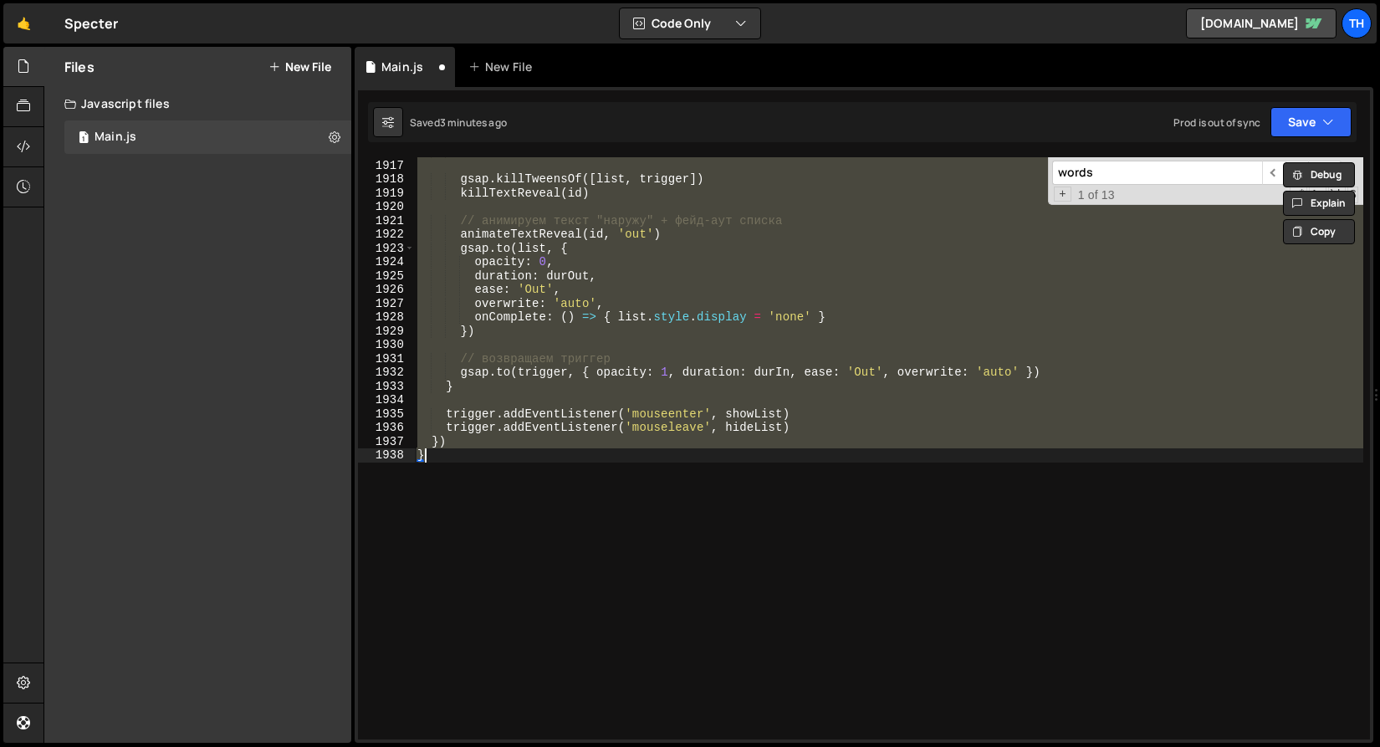
scroll to position [951, 0]
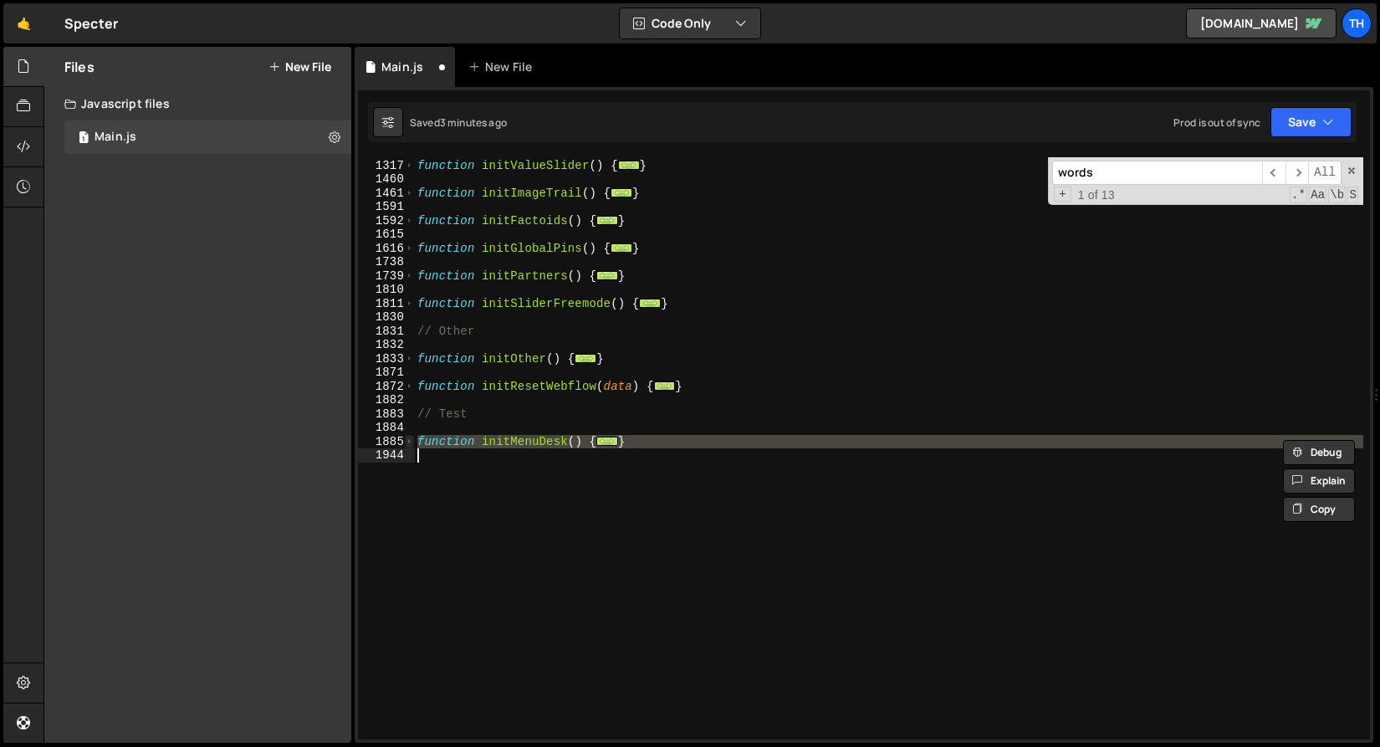
click at [411, 438] on span at bounding box center [409, 442] width 9 height 14
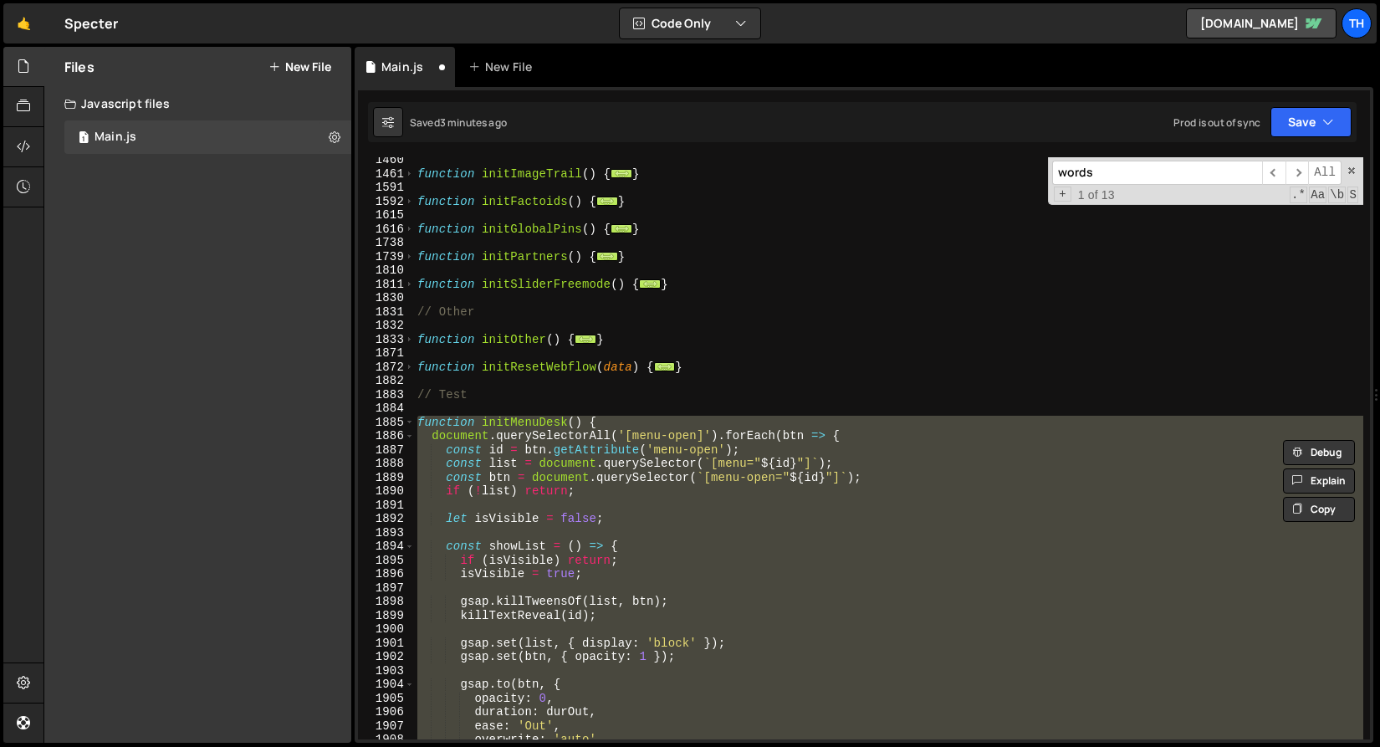
scroll to position [1073, 0]
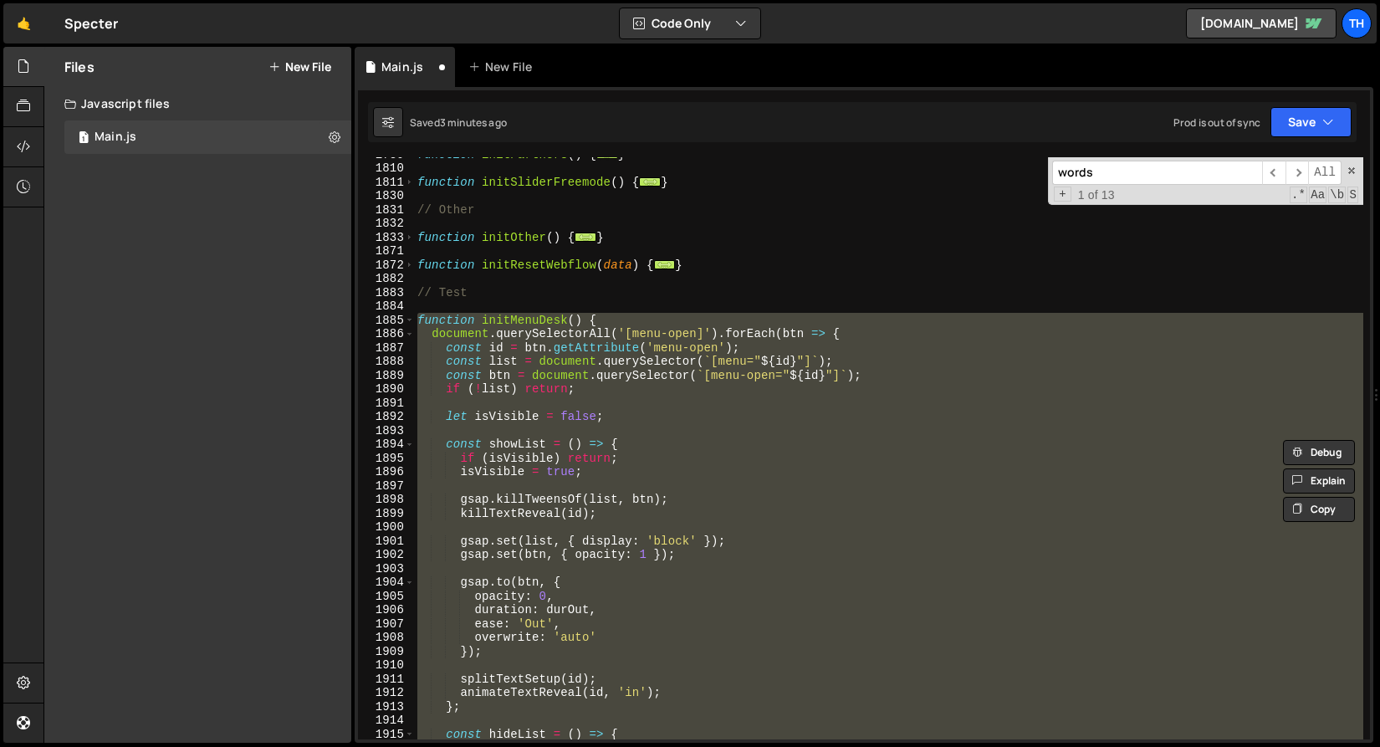
click at [509, 451] on div "function initPartners ( ) { ... } function initSliderFreemode ( ) { ... } // Ot…" at bounding box center [889, 448] width 950 height 582
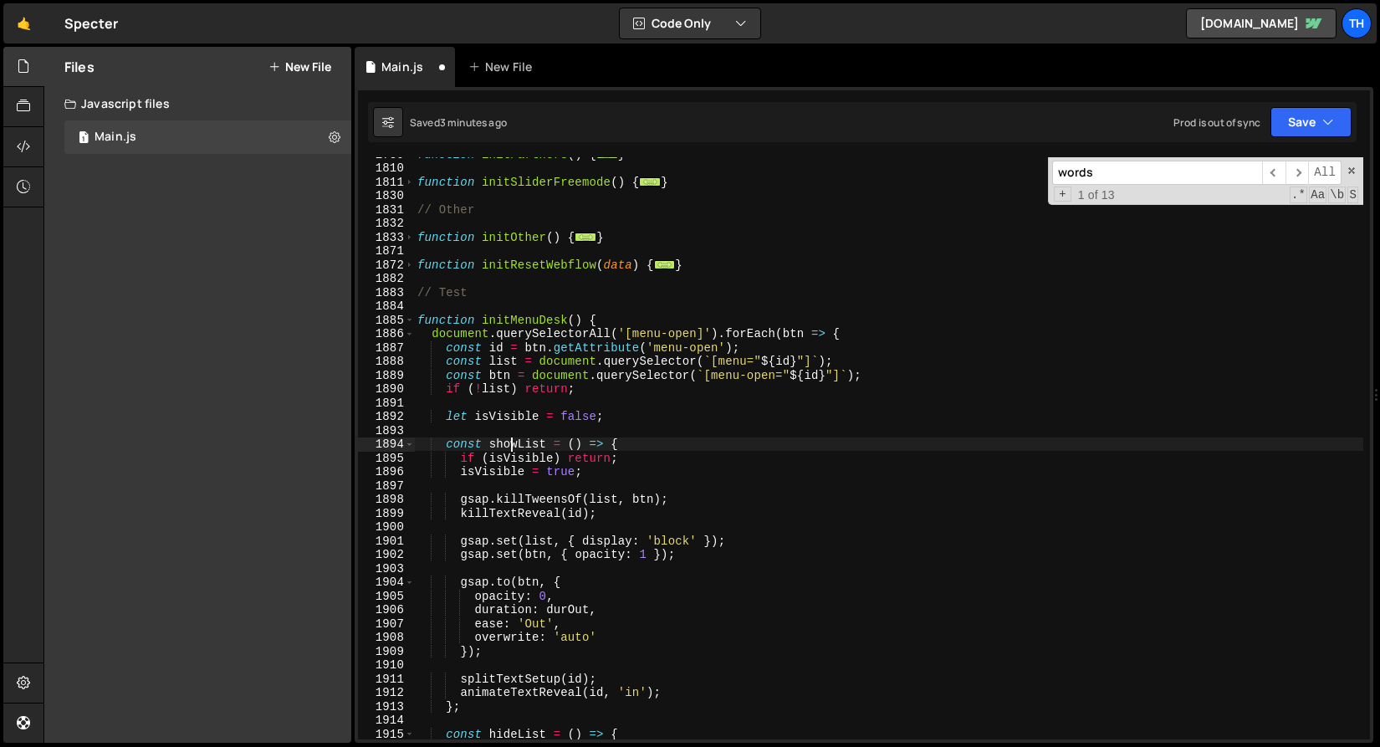
click at [495, 382] on div "function initPartners ( ) { ... } function initSliderFreemode ( ) { ... } // Ot…" at bounding box center [889, 452] width 950 height 610
click at [713, 422] on div "function initPartners ( ) { ... } function initSliderFreemode ( ) { ... } // Ot…" at bounding box center [889, 452] width 950 height 610
click at [774, 384] on div "function initPartners ( ) { ... } function initSliderFreemode ( ) { ... } // Ot…" at bounding box center [889, 452] width 950 height 610
click at [774, 379] on div "function initPartners ( ) { ... } function initSliderFreemode ( ) { ... } // Ot…" at bounding box center [889, 452] width 950 height 610
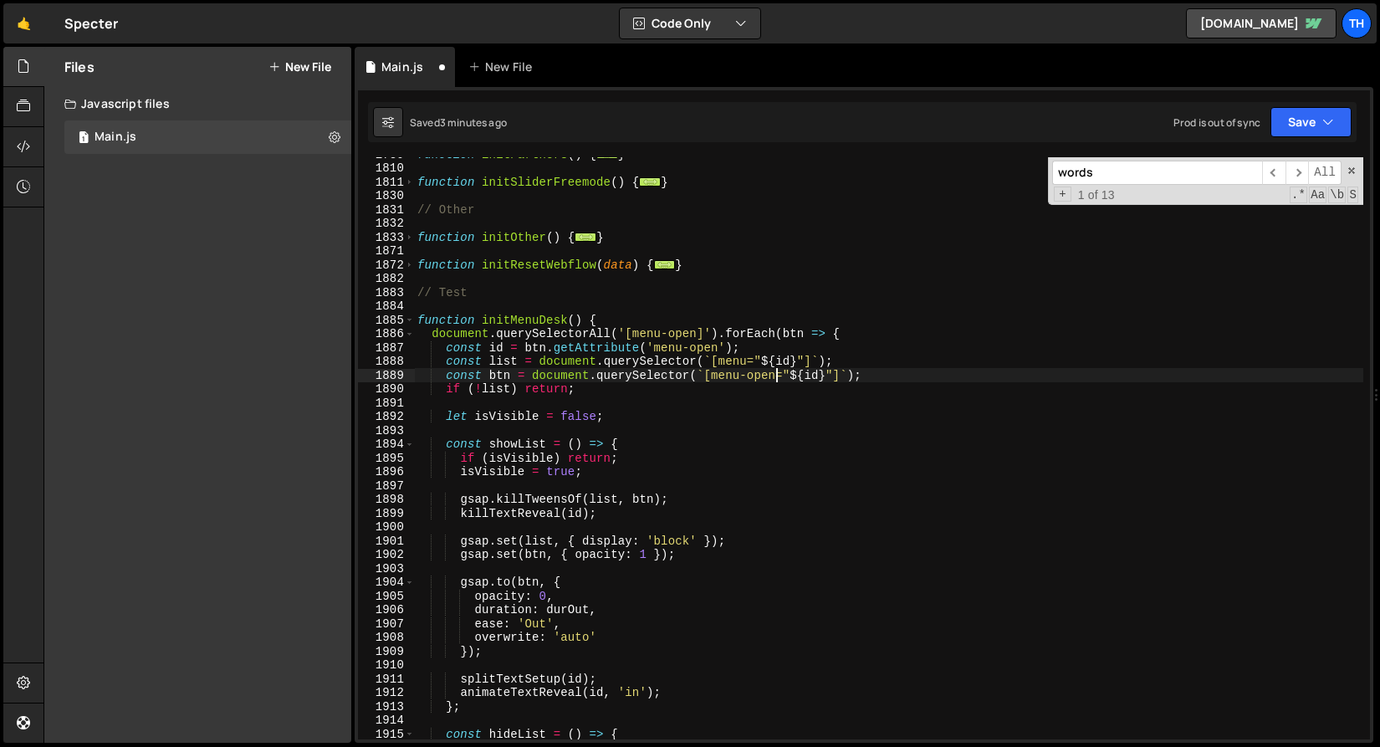
click at [771, 376] on div "function initPartners ( ) { ... } function initSliderFreemode ( ) { ... } // Ot…" at bounding box center [889, 452] width 950 height 610
click at [504, 375] on div "function initPartners ( ) { ... } function initSliderFreemode ( ) { ... } // Ot…" at bounding box center [889, 452] width 950 height 610
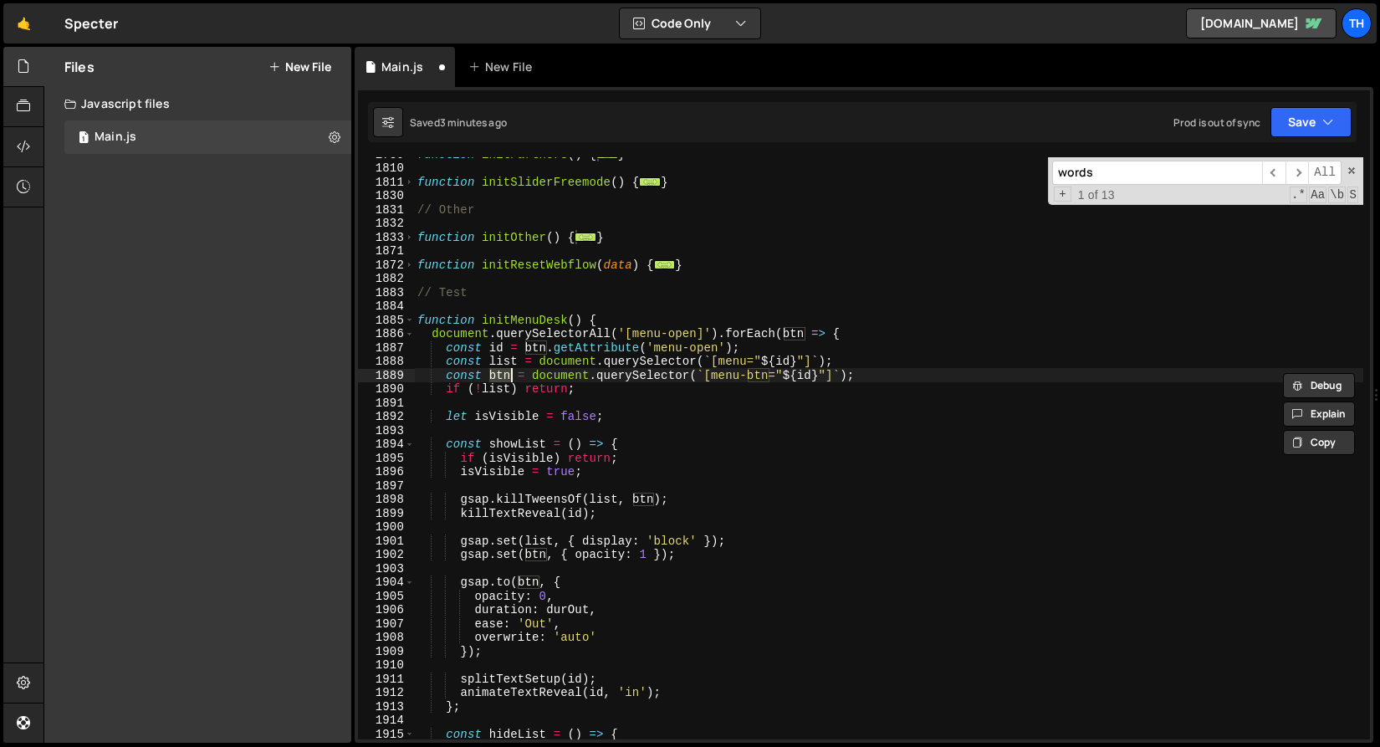
click at [513, 384] on div "function initPartners ( ) { ... } function initSliderFreemode ( ) { ... } // Ot…" at bounding box center [889, 452] width 950 height 610
click at [511, 376] on div "function initPartners ( ) { ... } function initSliderFreemode ( ) { ... } // Ot…" at bounding box center [889, 452] width 950 height 610
click at [500, 373] on div "function initPartners ( ) { ... } function initSliderFreemode ( ) { ... } // Ot…" at bounding box center [889, 452] width 950 height 610
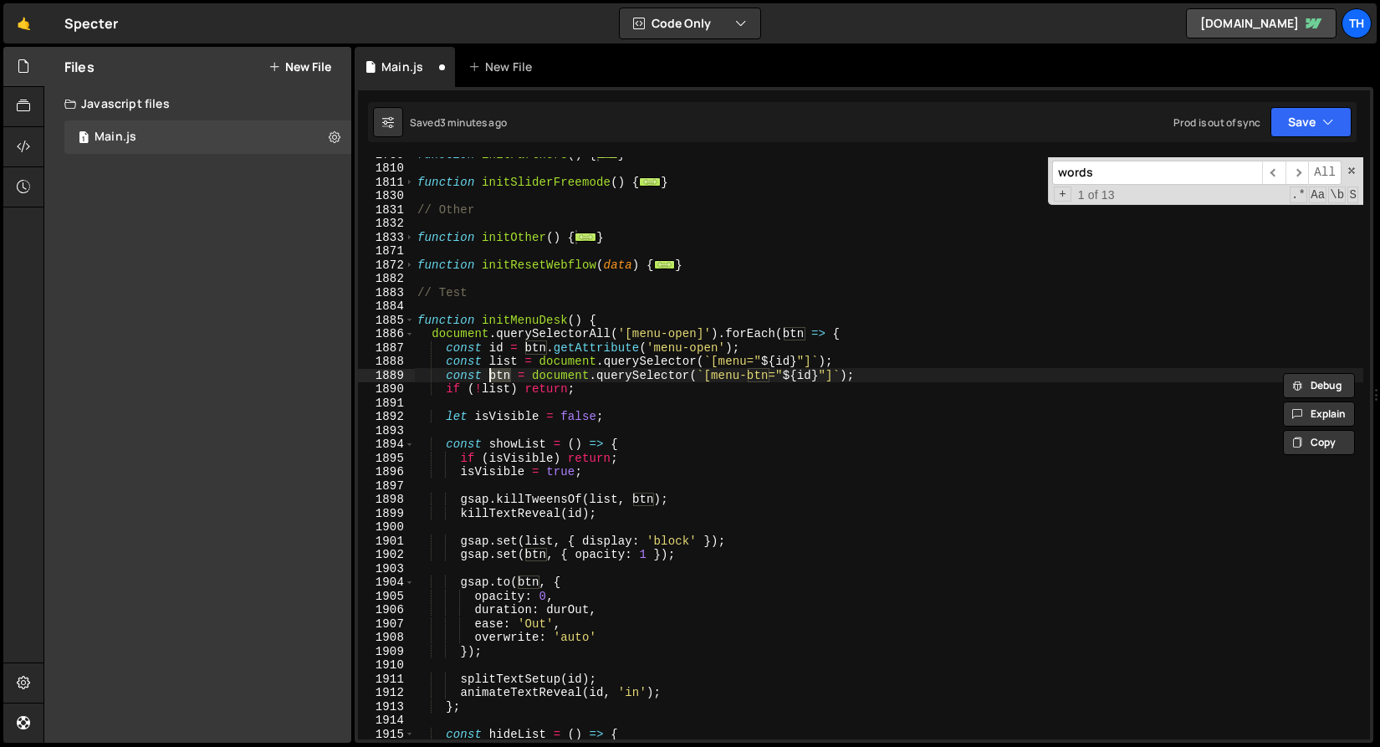
click at [512, 376] on div "function initPartners ( ) { ... } function initSliderFreemode ( ) { ... } // Ot…" at bounding box center [889, 448] width 950 height 582
click at [487, 377] on div "function initPartners ( ) { ... } function initSliderFreemode ( ) { ... } // Ot…" at bounding box center [889, 452] width 950 height 610
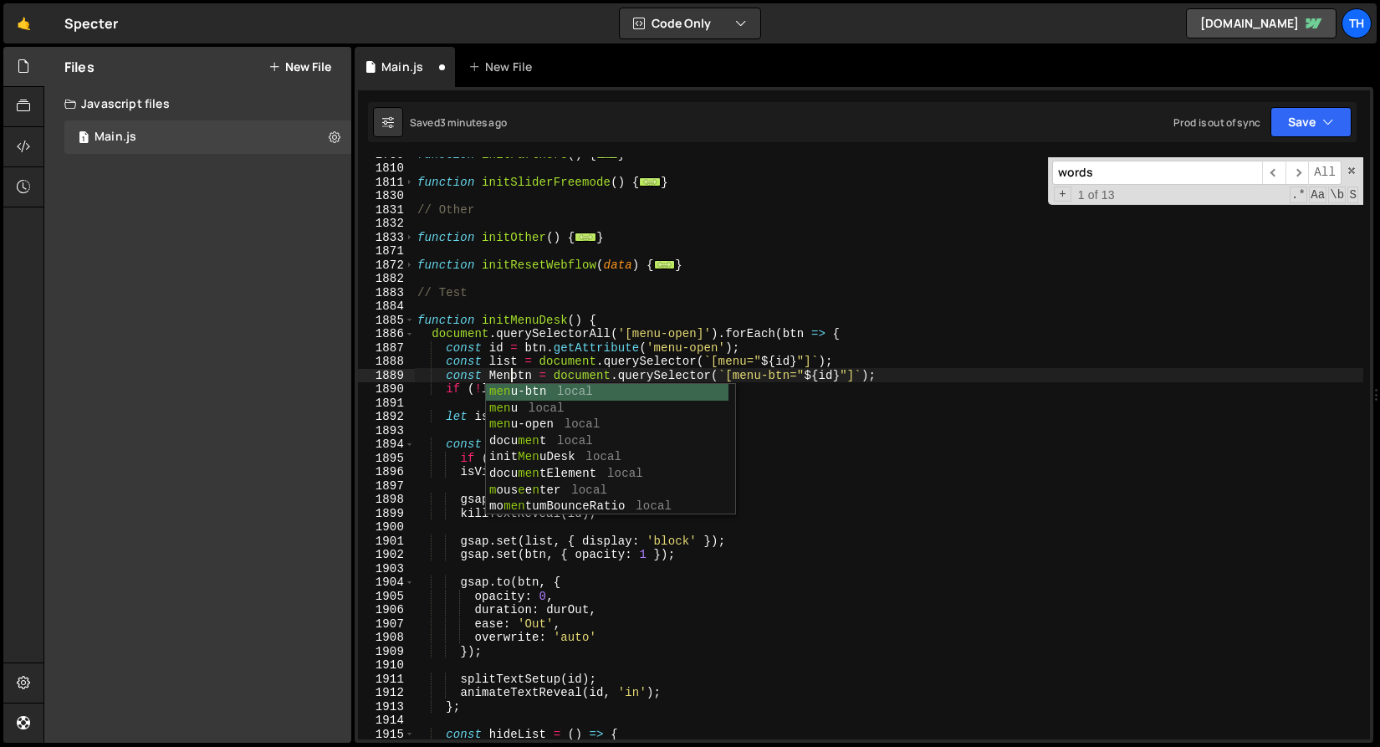
scroll to position [0, 7]
click at [520, 369] on div "function initPartners ( ) { ... } function initSliderFreemode ( ) { ... } // Ot…" at bounding box center [889, 452] width 950 height 610
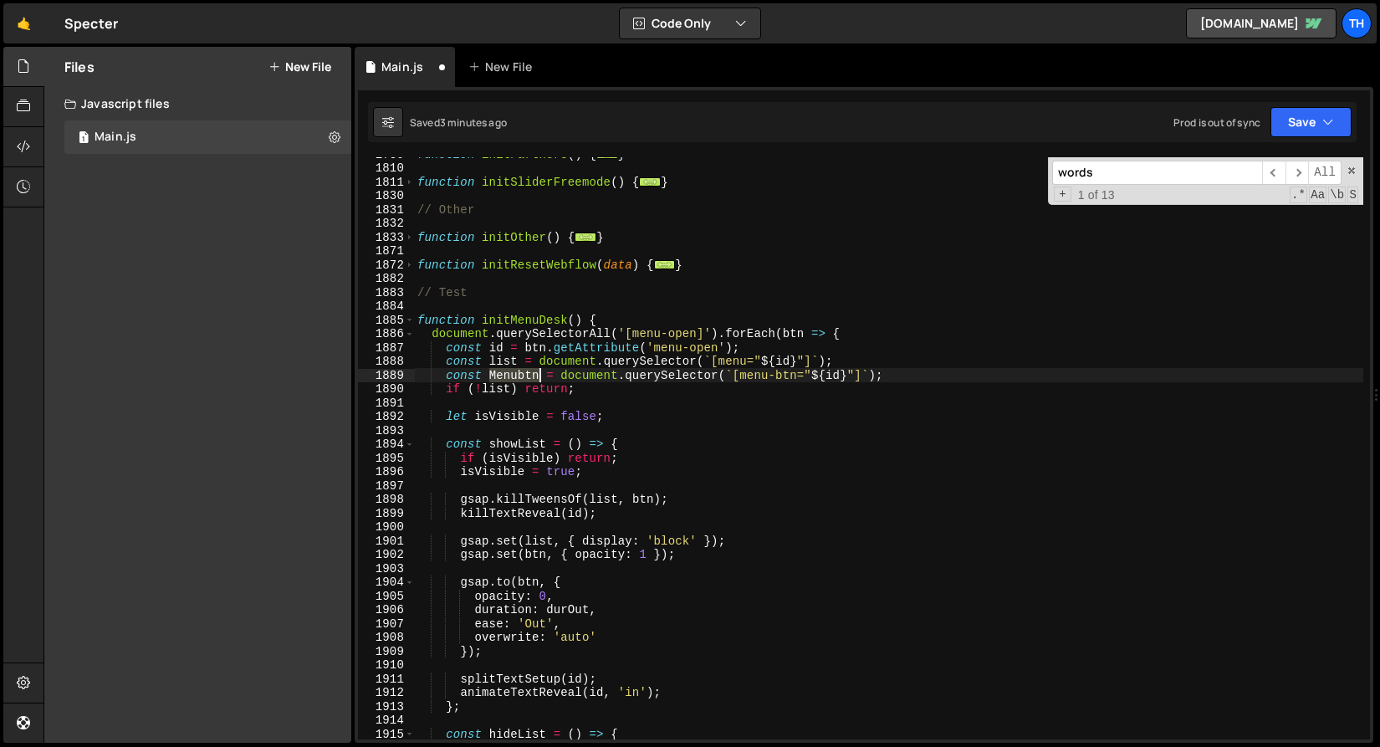
click at [520, 369] on div "function initPartners ( ) { ... } function initSliderFreemode ( ) { ... } // Ot…" at bounding box center [889, 452] width 950 height 610
click at [521, 374] on div "function initPartners ( ) { ... } function initSliderFreemode ( ) { ... } // Ot…" at bounding box center [889, 448] width 950 height 582
drag, startPoint x: 517, startPoint y: 377, endPoint x: 490, endPoint y: 376, distance: 26.8
click at [490, 376] on div "function initPartners ( ) { ... } function initSliderFreemode ( ) { ... } // Ot…" at bounding box center [889, 452] width 950 height 610
click at [510, 376] on div "function initPartners ( ) { ... } function initSliderFreemode ( ) { ... } // Ot…" at bounding box center [889, 452] width 950 height 610
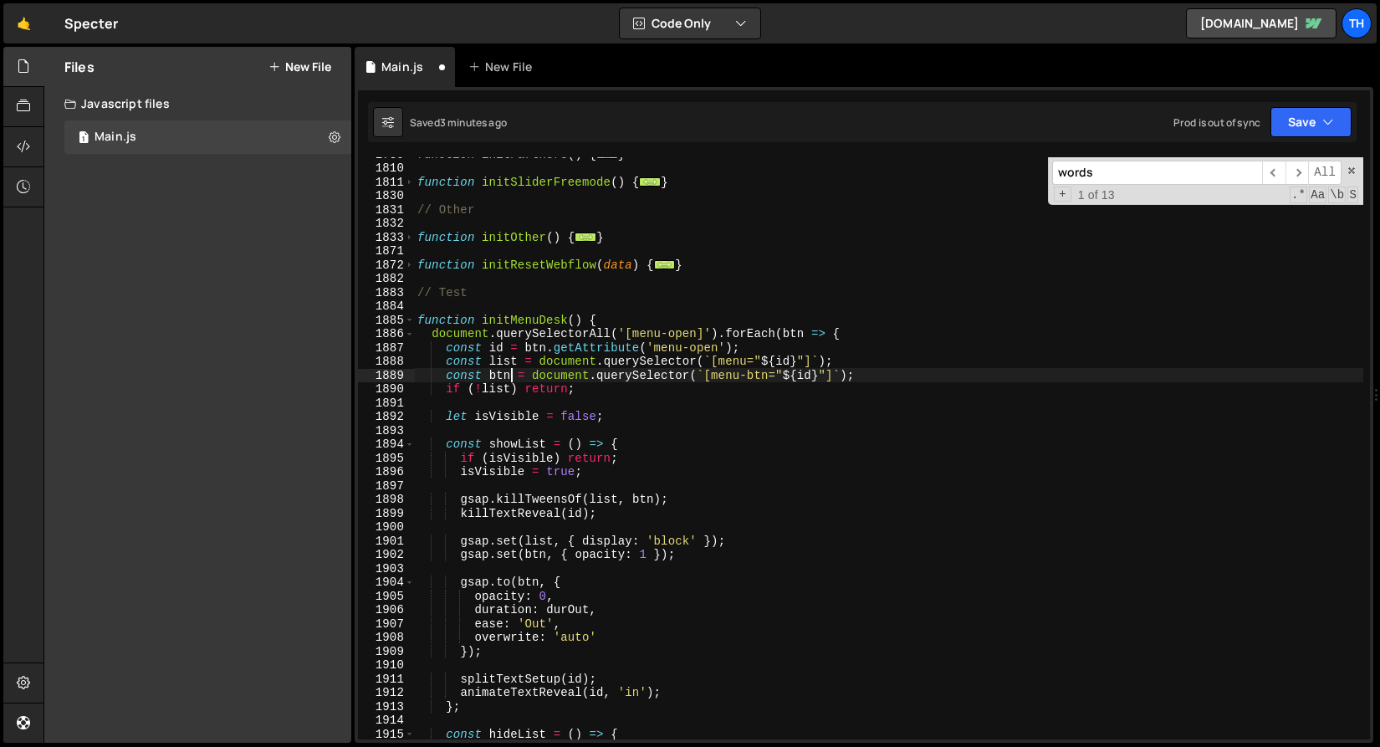
paste textarea "Menu"
click at [507, 372] on div "function initPartners ( ) { ... } function initSliderFreemode ( ) { ... } // Ot…" at bounding box center [889, 452] width 950 height 610
click at [515, 475] on div "function initPartners ( ) { ... } function initSliderFreemode ( ) { ... } // Ot…" at bounding box center [889, 452] width 950 height 610
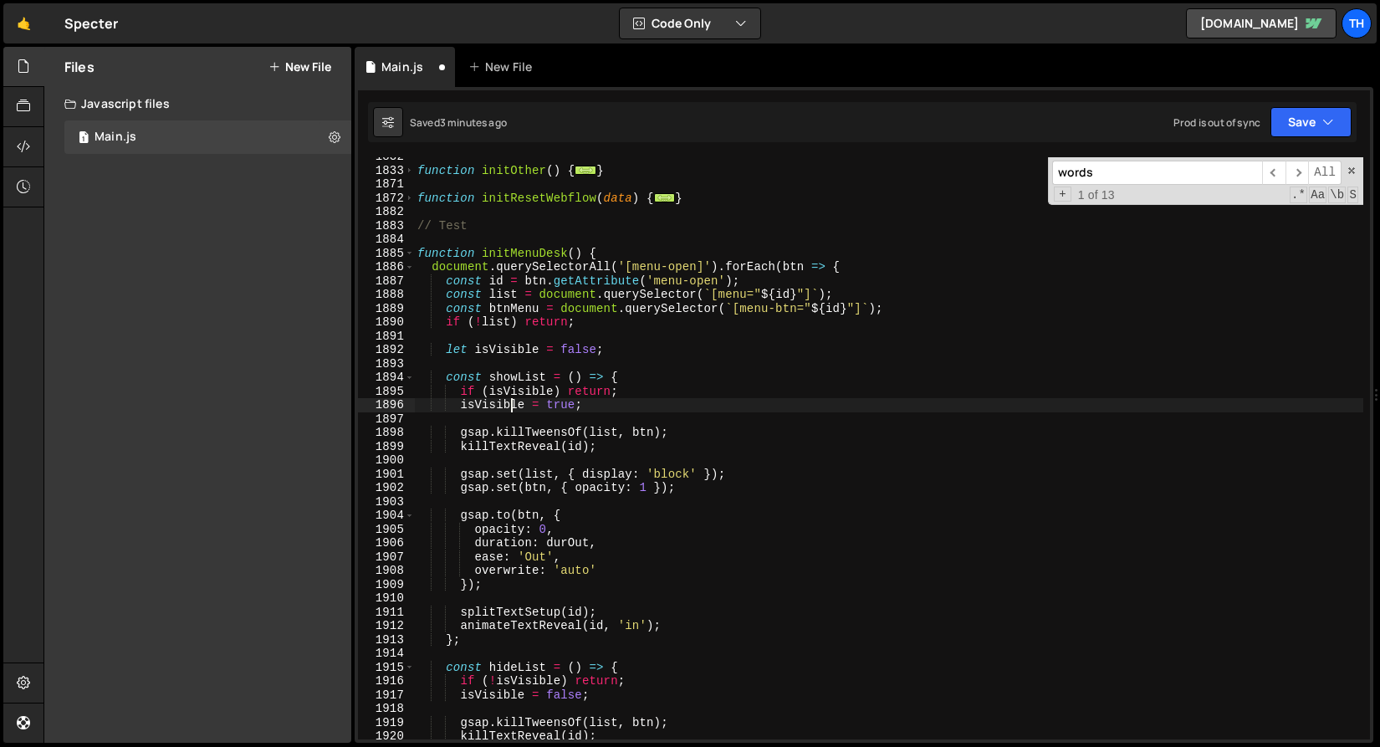
scroll to position [1198, 0]
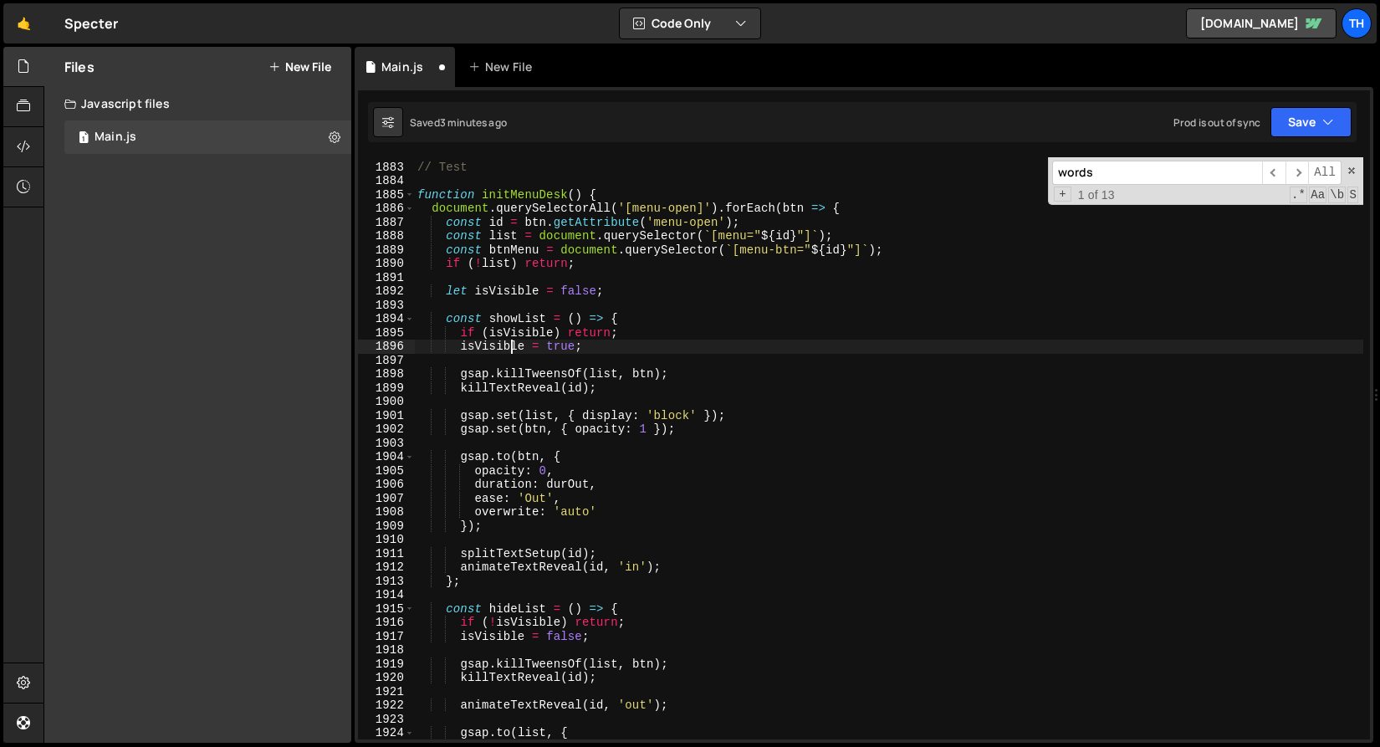
click at [533, 428] on div "// Test function initMenuDesk ( ) { document . querySelectorAll ( '[menu-open]'…" at bounding box center [889, 451] width 950 height 610
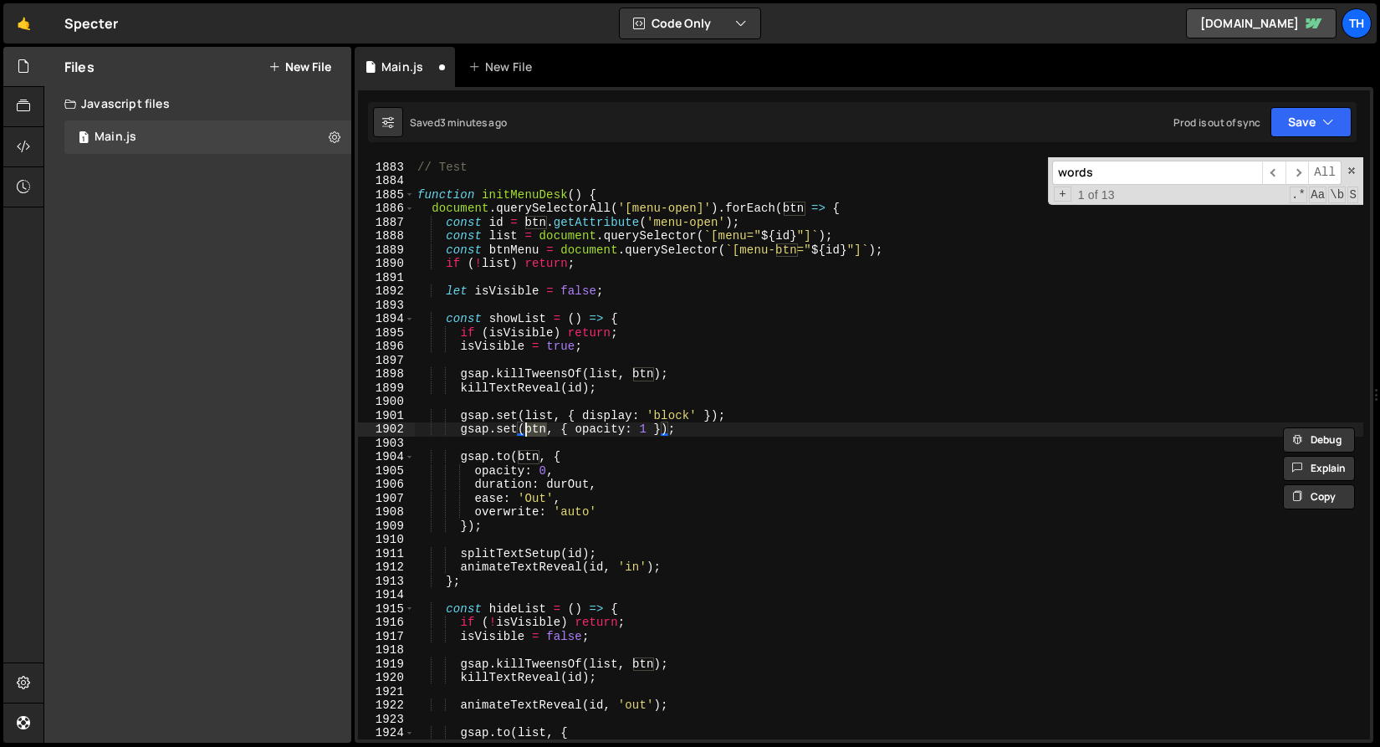
paste textarea "Menu"
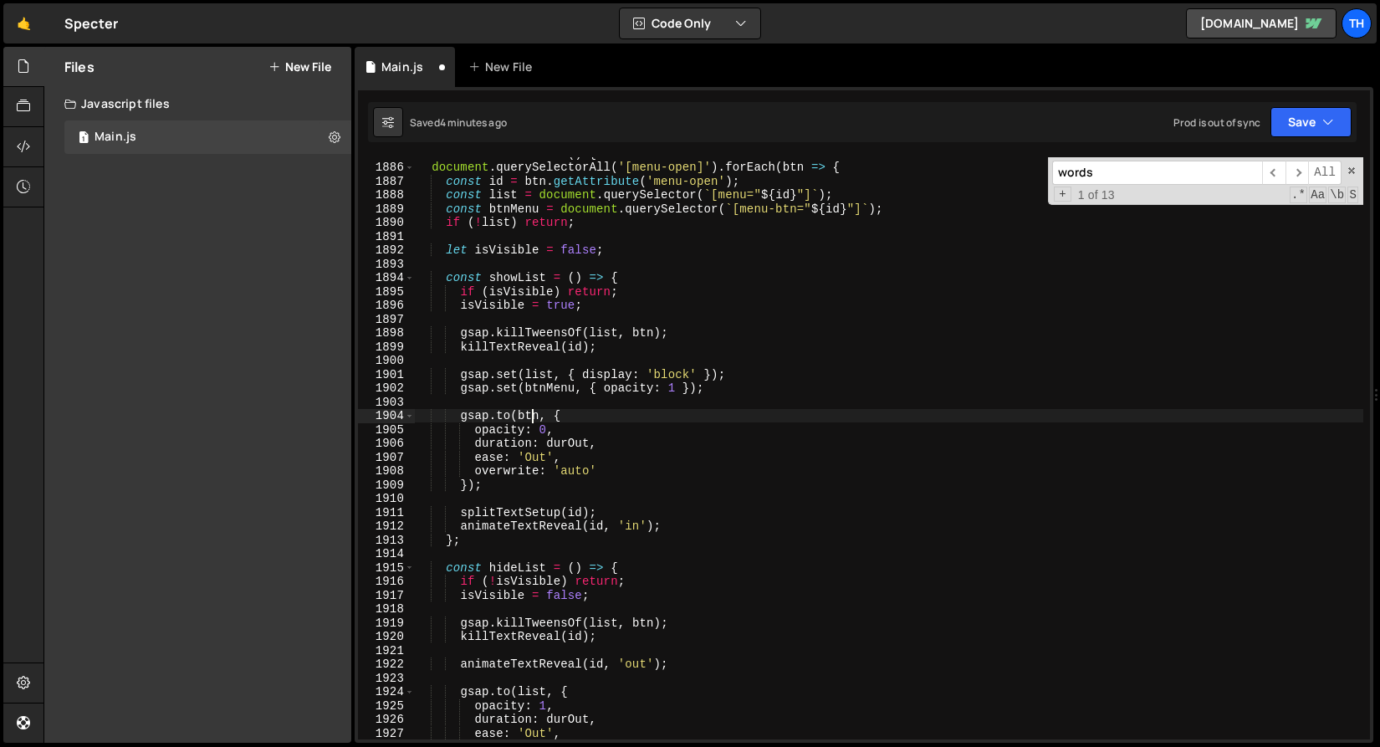
click at [536, 416] on div "function initMenuDesk ( ) { document . querySelectorAll ( '[menu-open]' ) . for…" at bounding box center [889, 451] width 950 height 610
paste textarea "Menu"
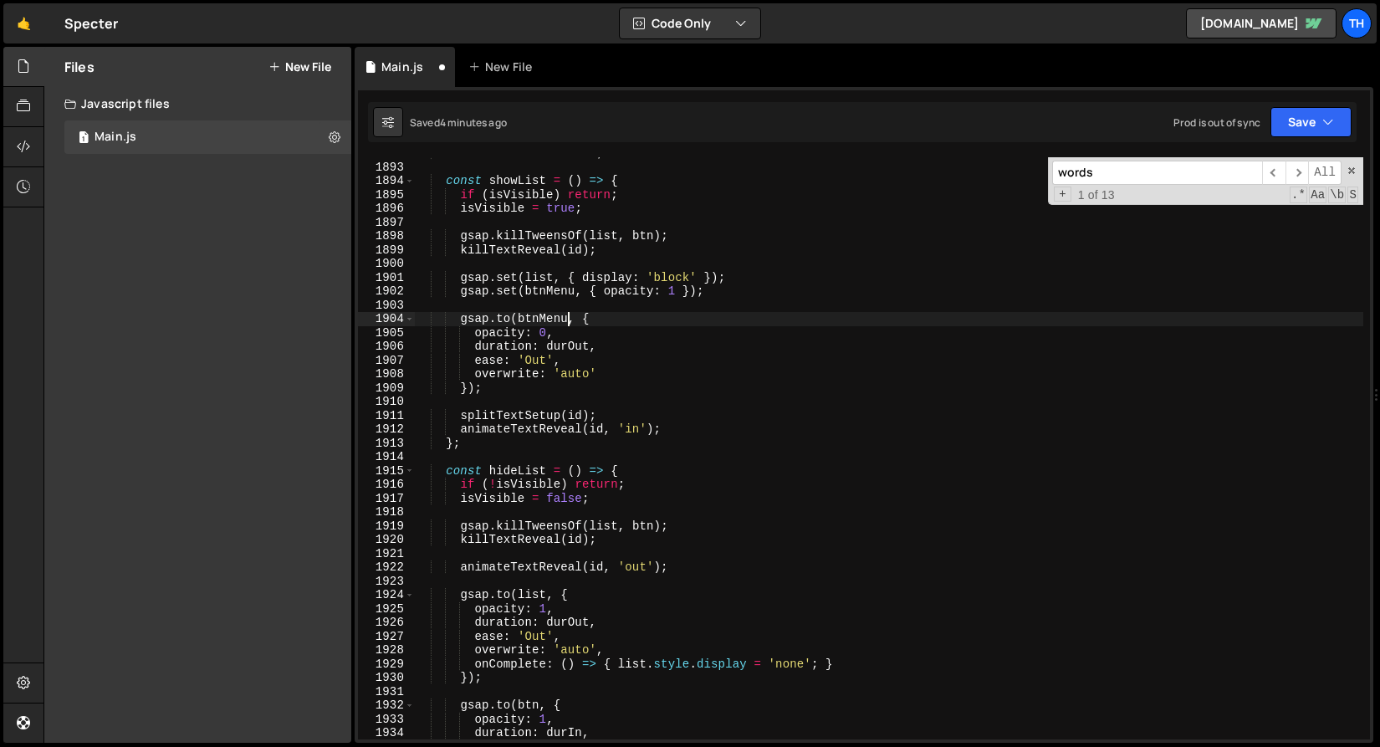
scroll to position [1232, 0]
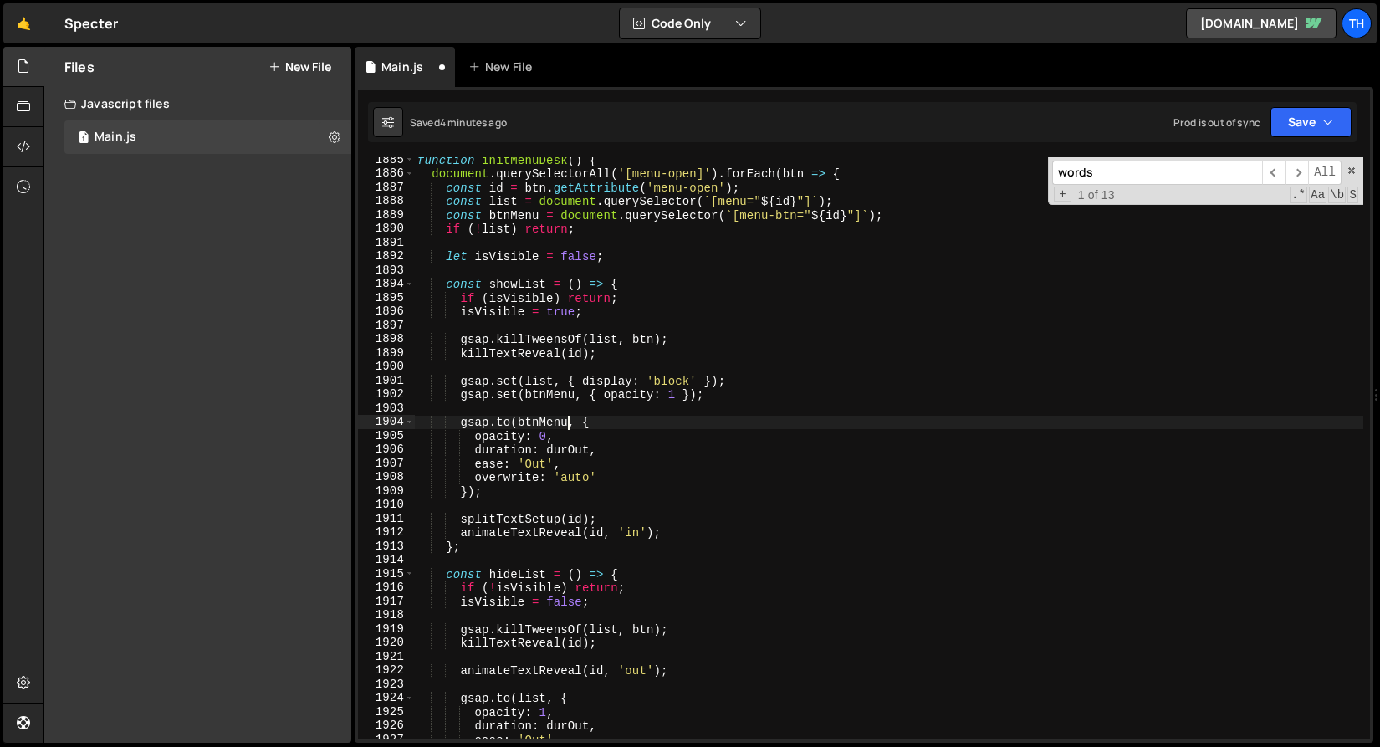
click at [643, 341] on div "function initMenuDesk ( ) { document . querySelectorAll ( '[menu-open]' ) . for…" at bounding box center [889, 458] width 950 height 610
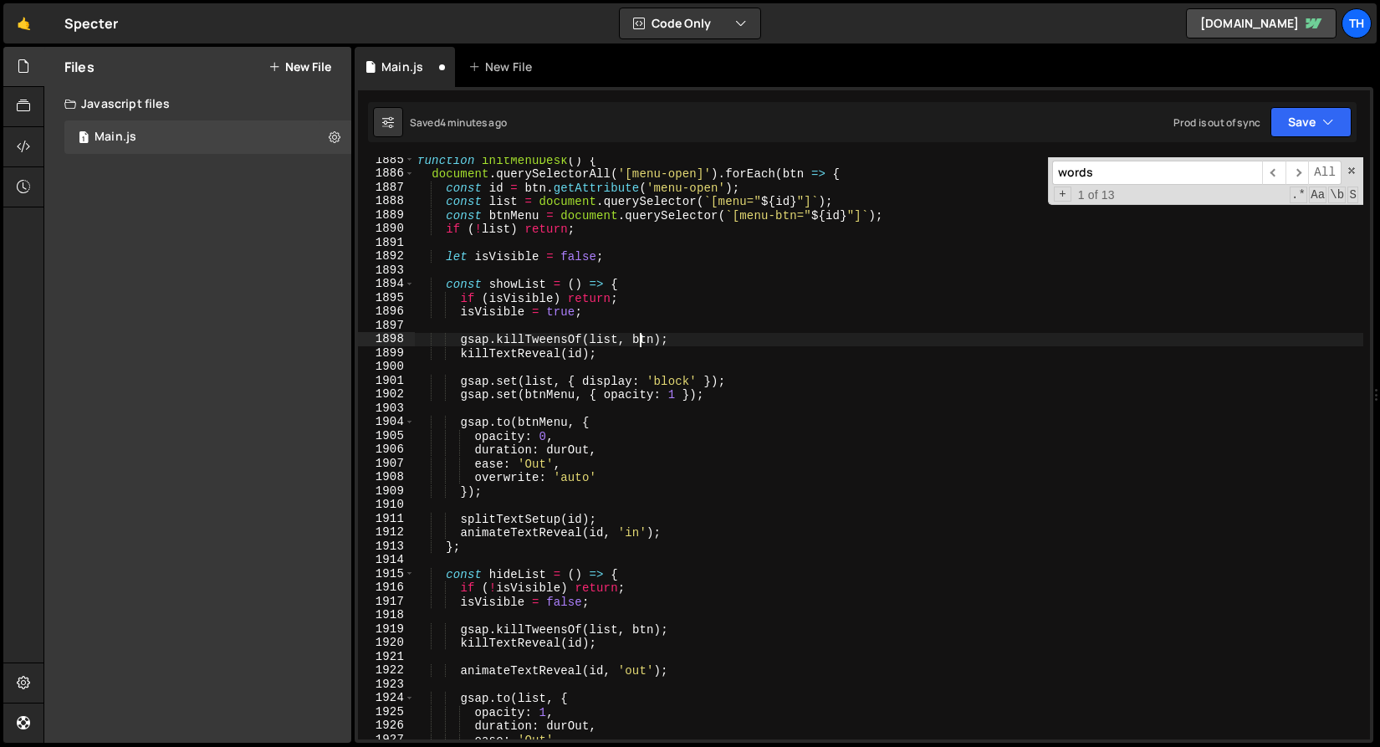
click at [643, 341] on div "function initMenuDesk ( ) { document . querySelectorAll ( '[menu-open]' ) . for…" at bounding box center [889, 458] width 950 height 610
paste textarea "Menu"
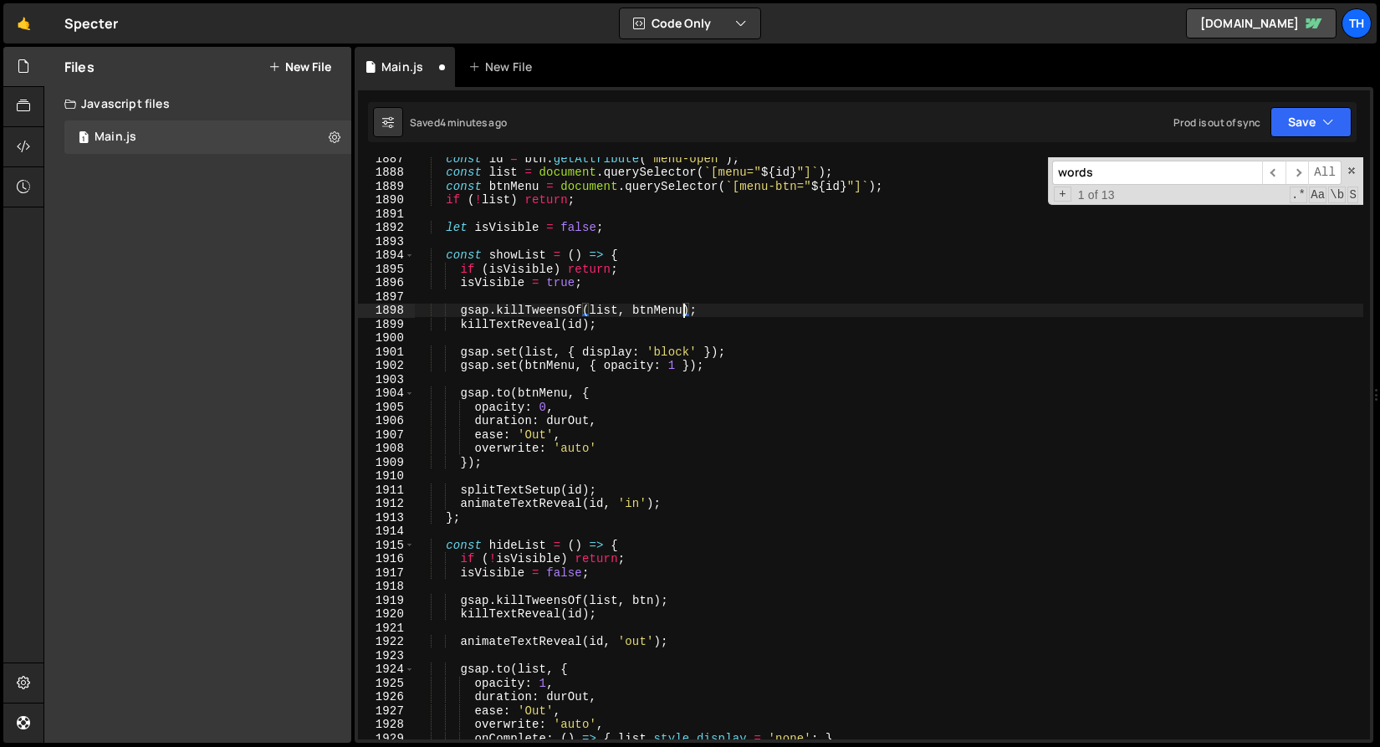
scroll to position [1268, 0]
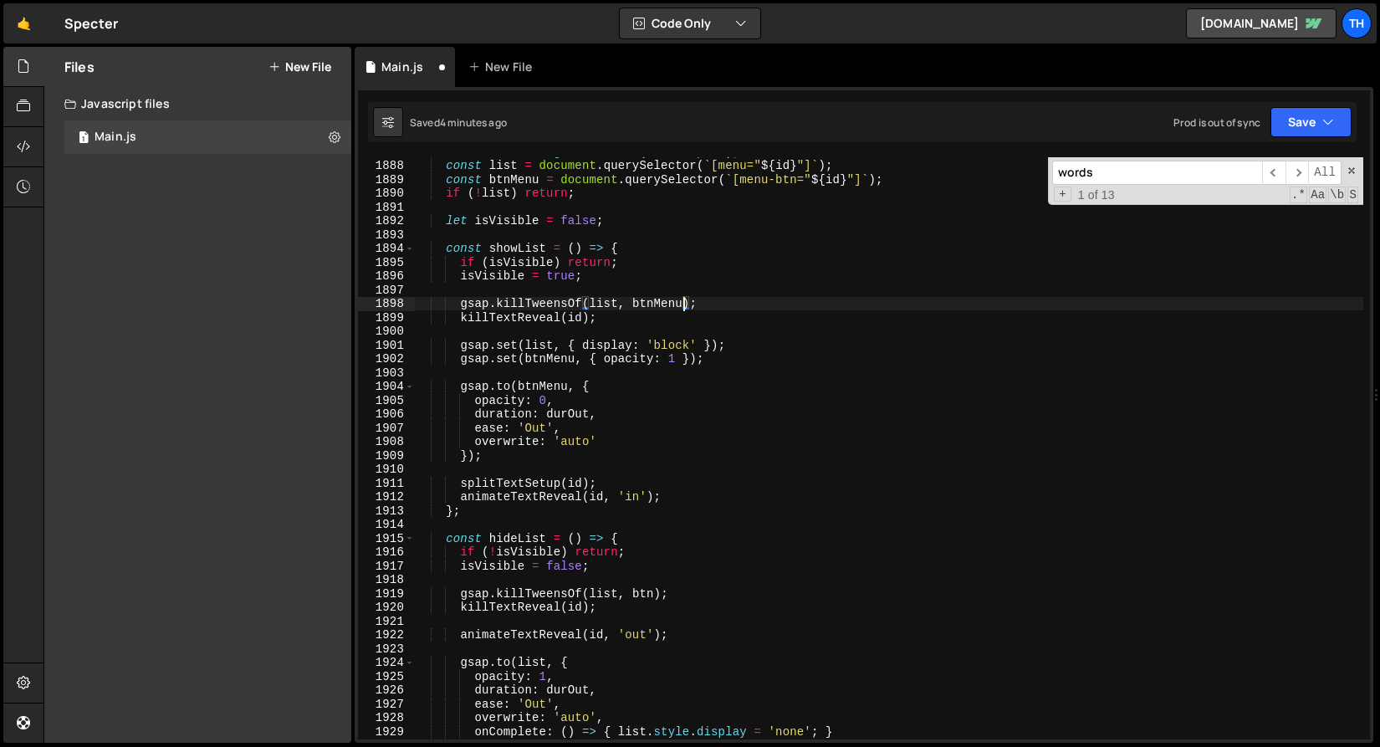
click at [651, 599] on div "const id = btn . getAttribute ( 'menu-open' ) ; const list = document . querySe…" at bounding box center [889, 450] width 950 height 610
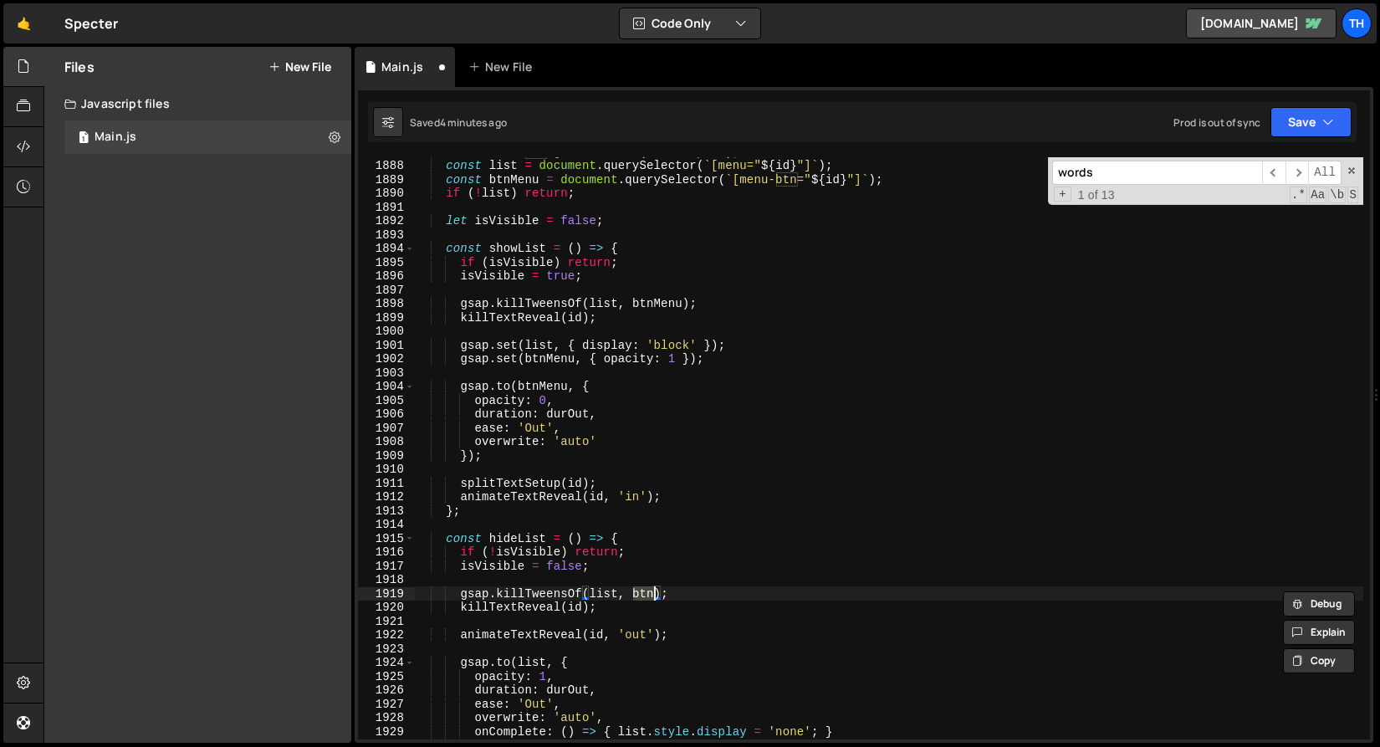
paste textarea "Menu"
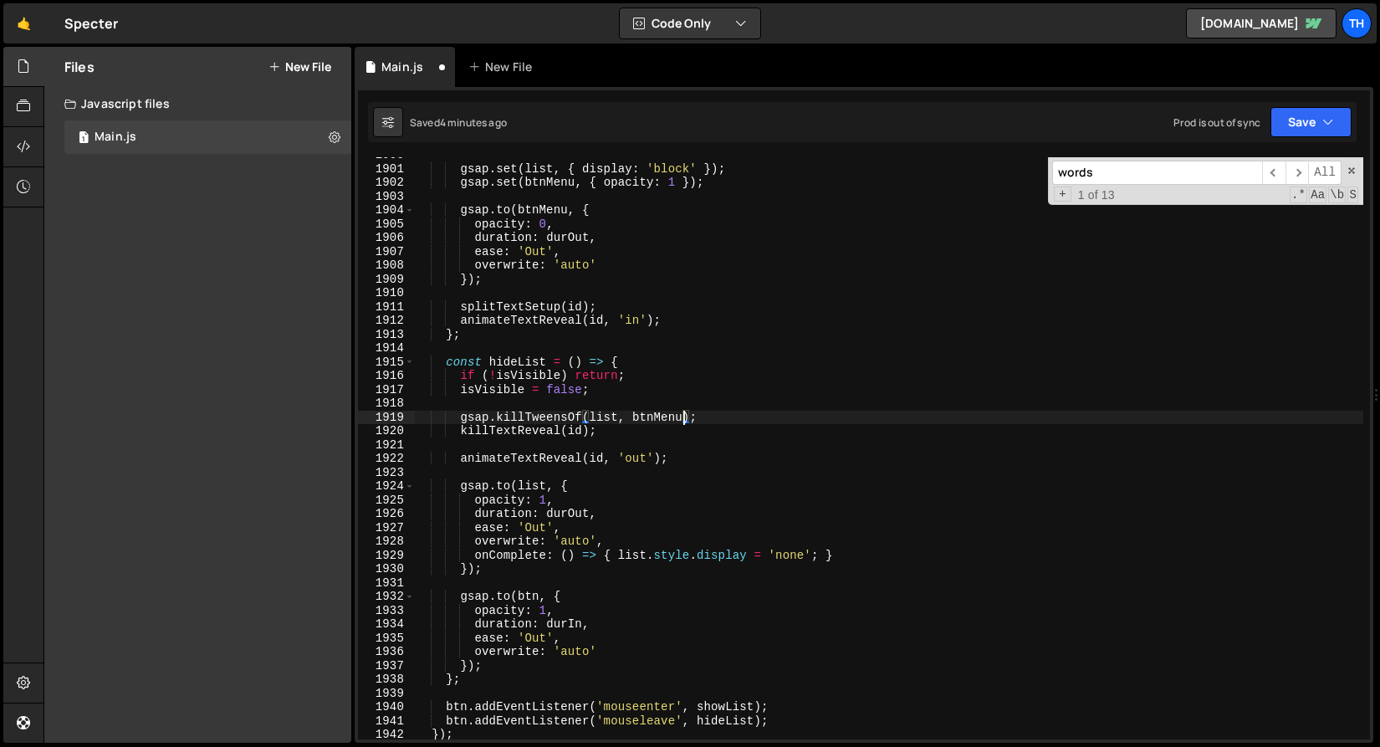
scroll to position [1445, 0]
click at [522, 605] on div "gsap . set ( list , { display : 'block' }) ; gsap . set ( btnMenu , { opacity :…" at bounding box center [889, 453] width 950 height 610
click at [521, 605] on div "gsap . set ( list , { display : 'block' }) ; gsap . set ( btnMenu , { opacity :…" at bounding box center [889, 453] width 950 height 610
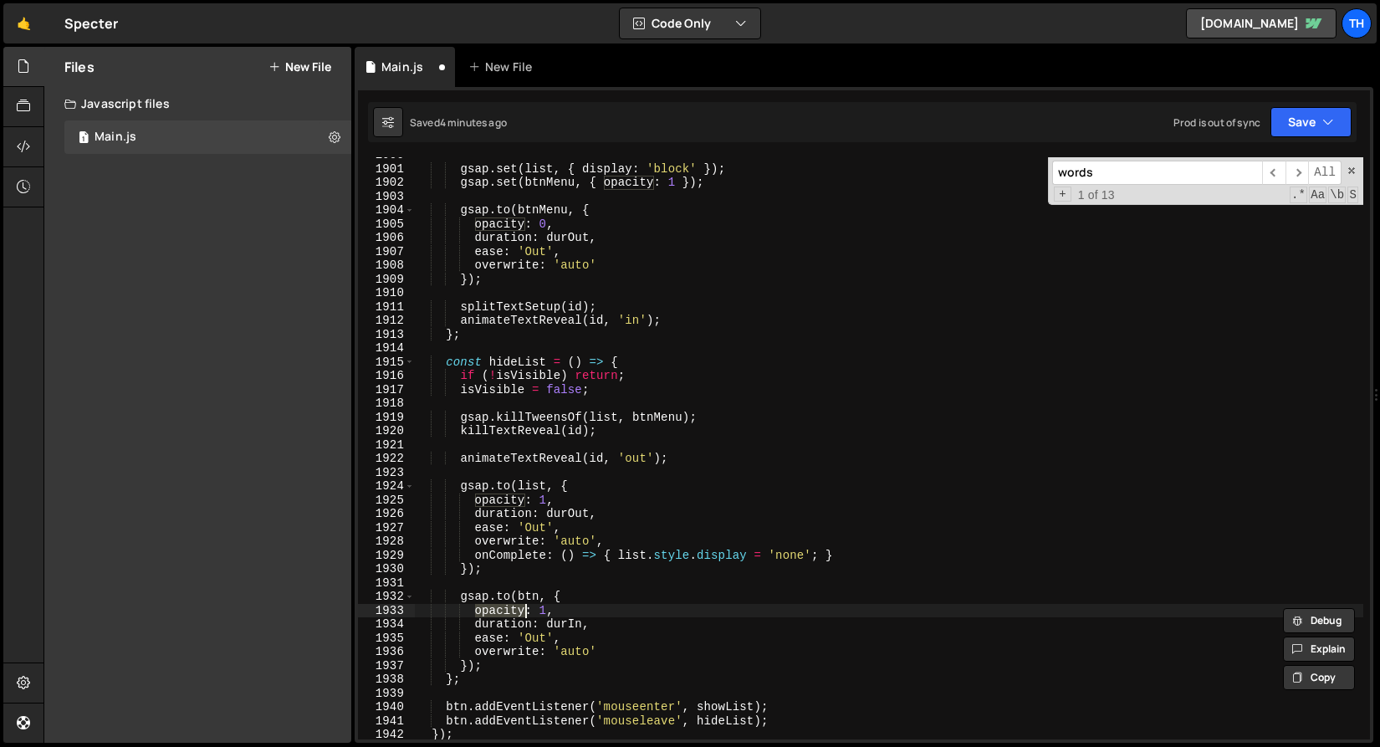
click at [524, 597] on div "gsap . set ( list , { display : 'block' }) ; gsap . set ( btnMenu , { opacity :…" at bounding box center [889, 453] width 950 height 610
paste textarea "Menu"
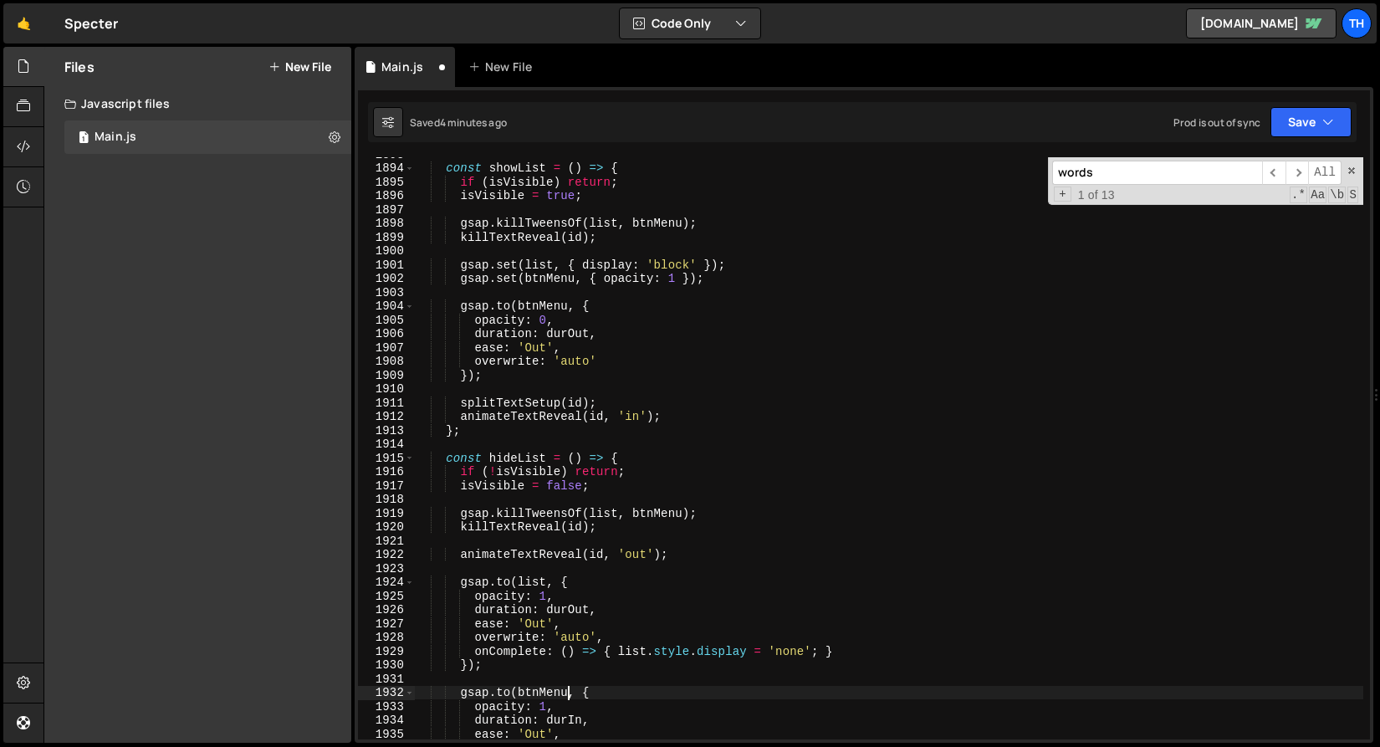
scroll to position [1142, 0]
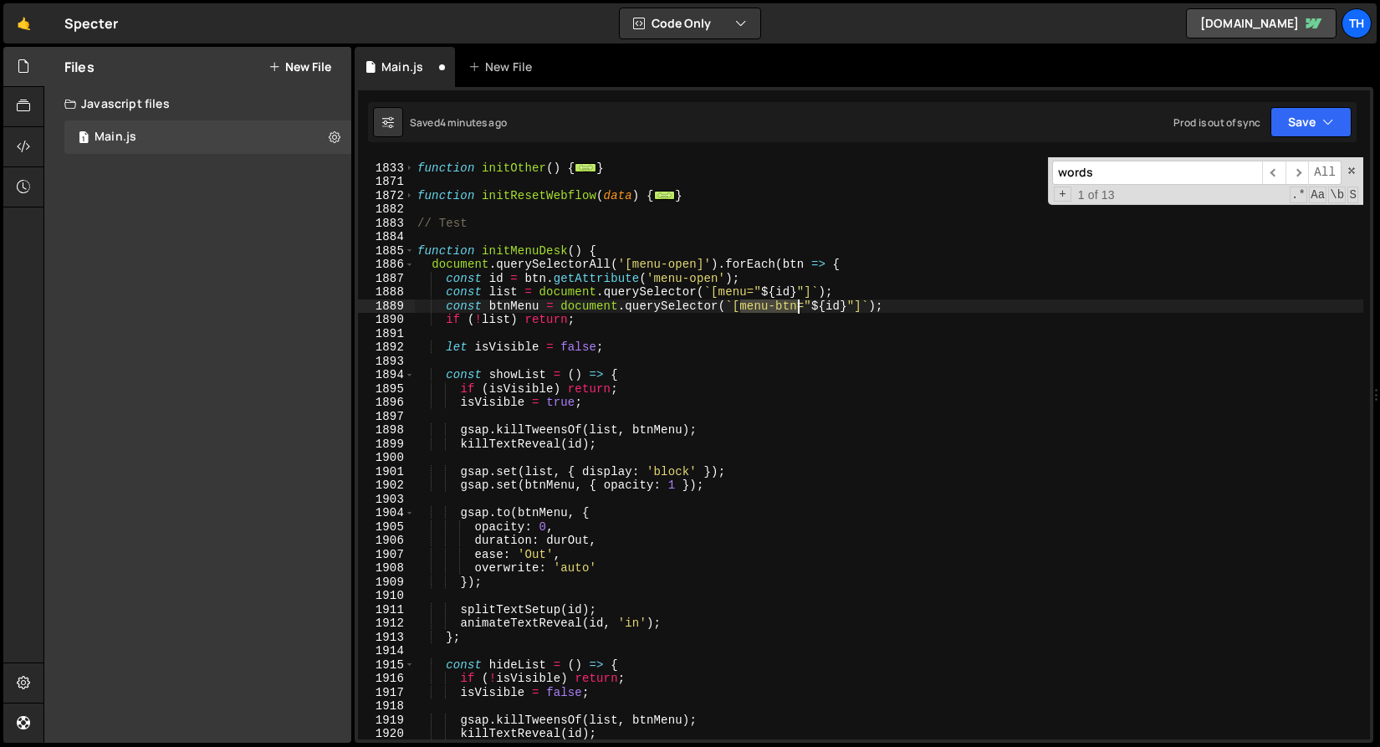
drag, startPoint x: 748, startPoint y: 304, endPoint x: 800, endPoint y: 309, distance: 52.1
click at [800, 309] on div "function initOther ( ) { ... } function initResetWebflow ( data ) { ... } // Te…" at bounding box center [889, 452] width 950 height 610
click at [474, 298] on div "function initOther ( ) { ... } function initResetWebflow ( data ) { ... } // Te…" at bounding box center [889, 452] width 950 height 610
drag, startPoint x: 502, startPoint y: 294, endPoint x: 694, endPoint y: 293, distance: 192.4
click at [694, 293] on div "function initOther ( ) { ... } function initResetWebflow ( data ) { ... } // Te…" at bounding box center [889, 452] width 950 height 610
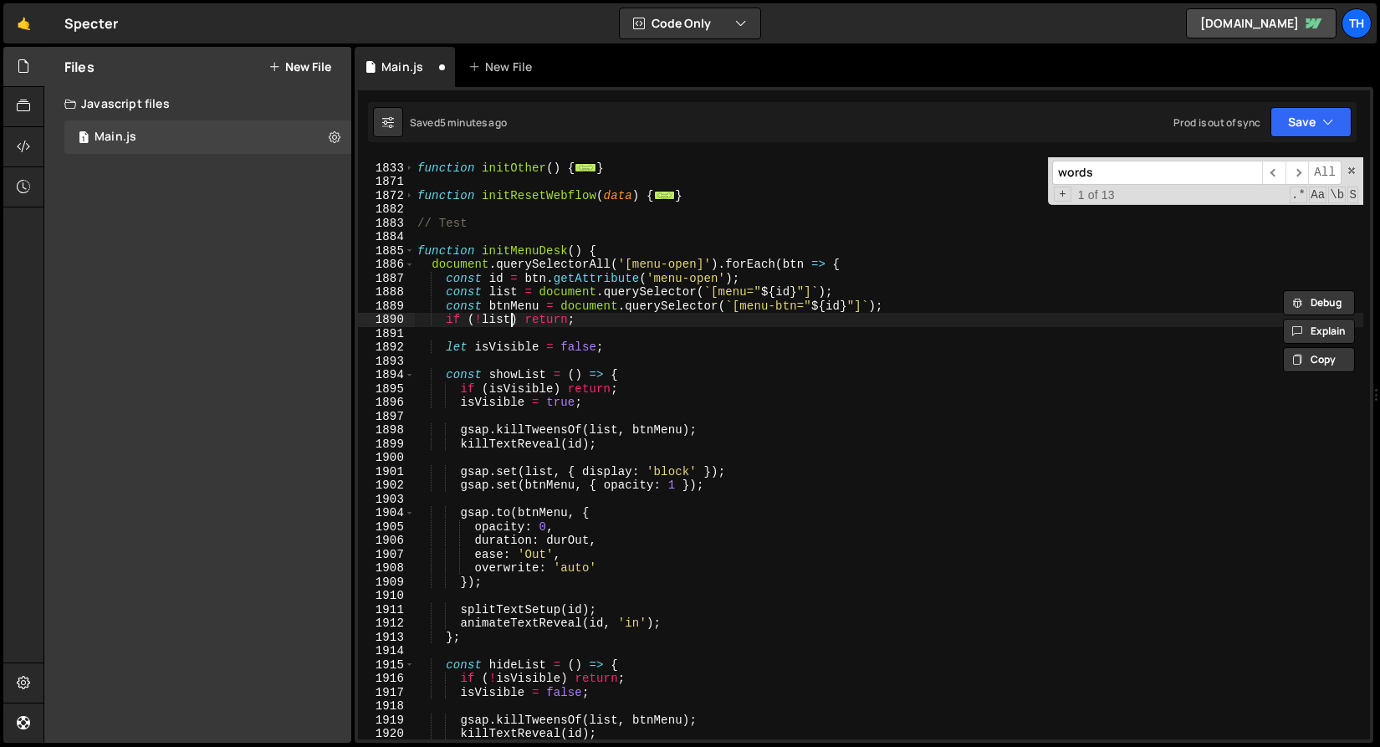
click at [512, 315] on div "function initOther ( ) { ... } function initResetWebflow ( data ) { ... } // Te…" at bounding box center [889, 452] width 950 height 610
click at [491, 315] on div "function initOther ( ) { ... } function initResetWebflow ( data ) { ... } // Te…" at bounding box center [889, 452] width 950 height 610
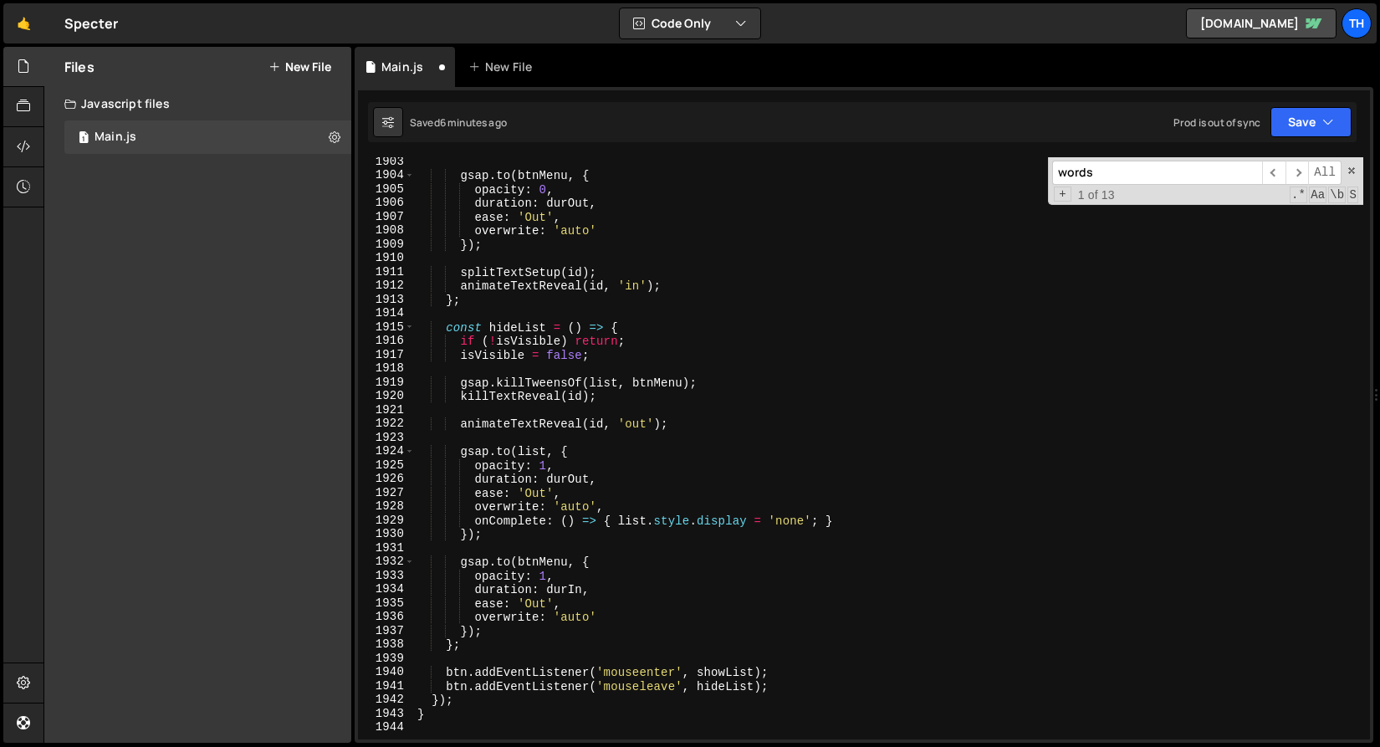
scroll to position [1513, 0]
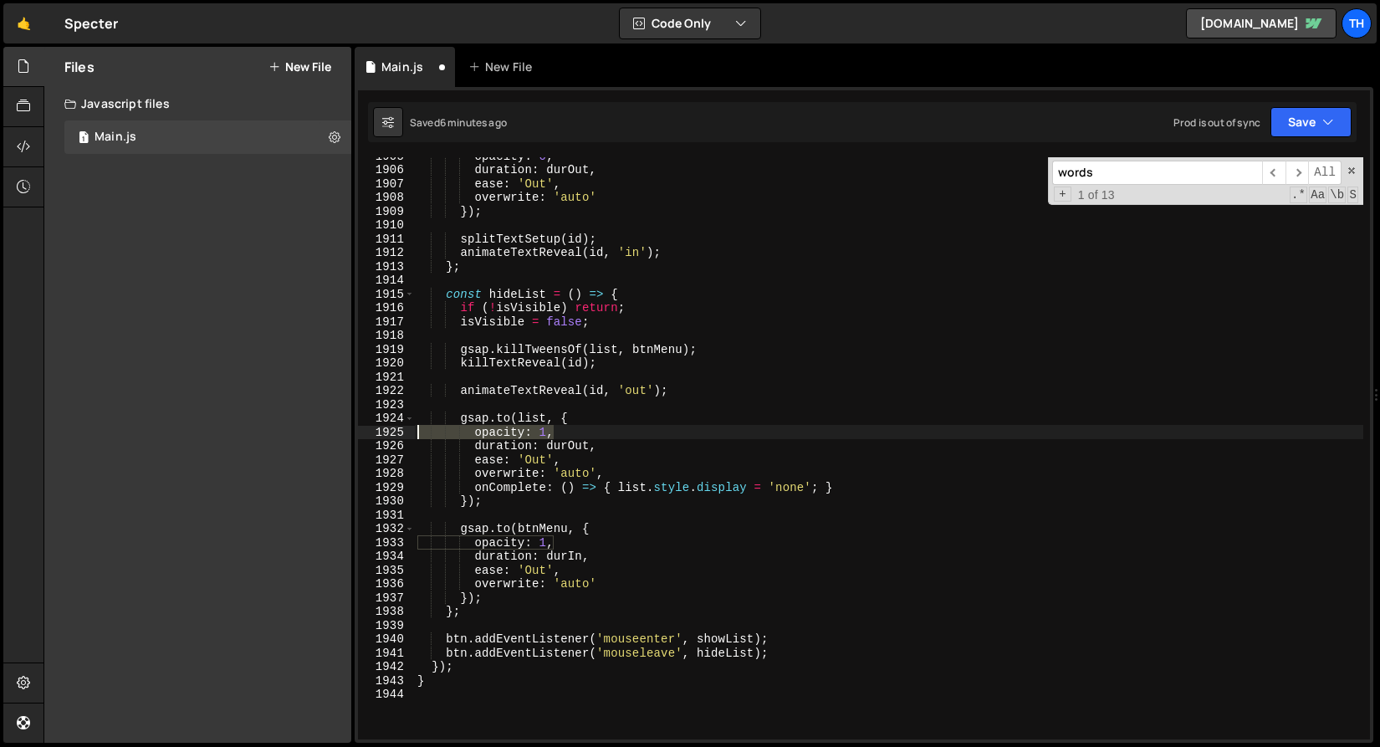
drag, startPoint x: 567, startPoint y: 432, endPoint x: 376, endPoint y: 433, distance: 190.8
click at [376, 433] on div "if (!list) return; 1905 1906 1907 1908 1909 1910 1911 1912 1913 1914 1915 1916 …" at bounding box center [864, 448] width 1012 height 582
type textarea "opacity: 1,"
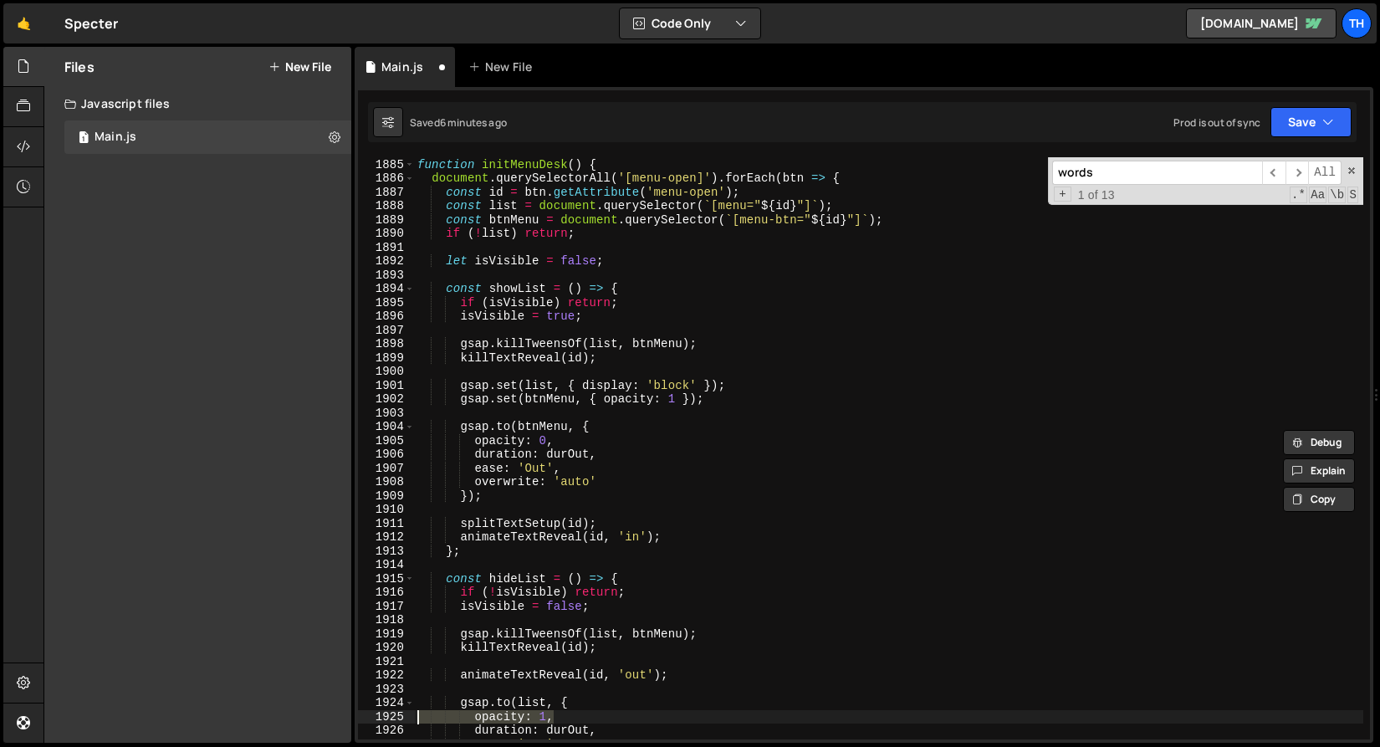
scroll to position [934, 0]
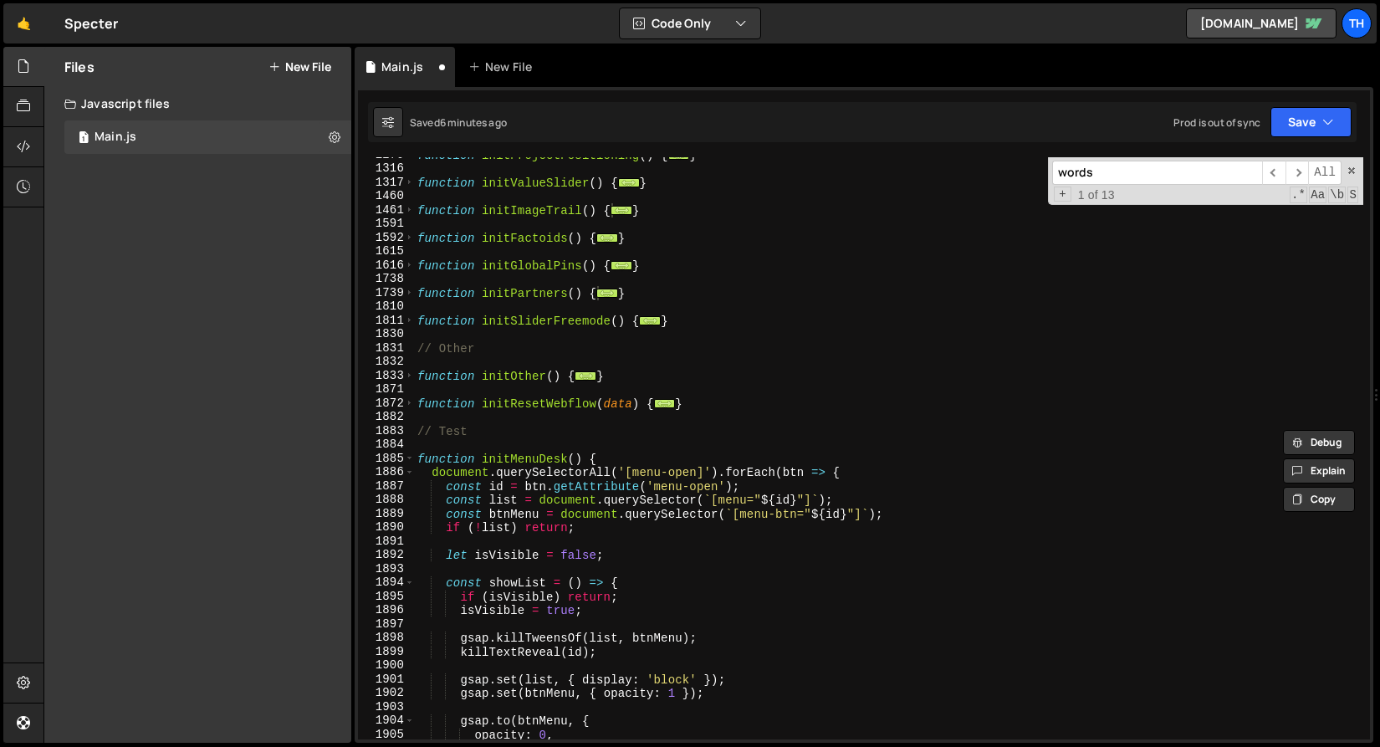
click at [462, 412] on div "function initProjectPositioning ( ) { ... } function initValueSlider ( ) { ... …" at bounding box center [889, 453] width 950 height 610
click at [400, 460] on div "1885" at bounding box center [386, 459] width 57 height 14
type textarea "function initMenuDesk() { document.querySelectorAll('[menu-open]').forEach(btn …"
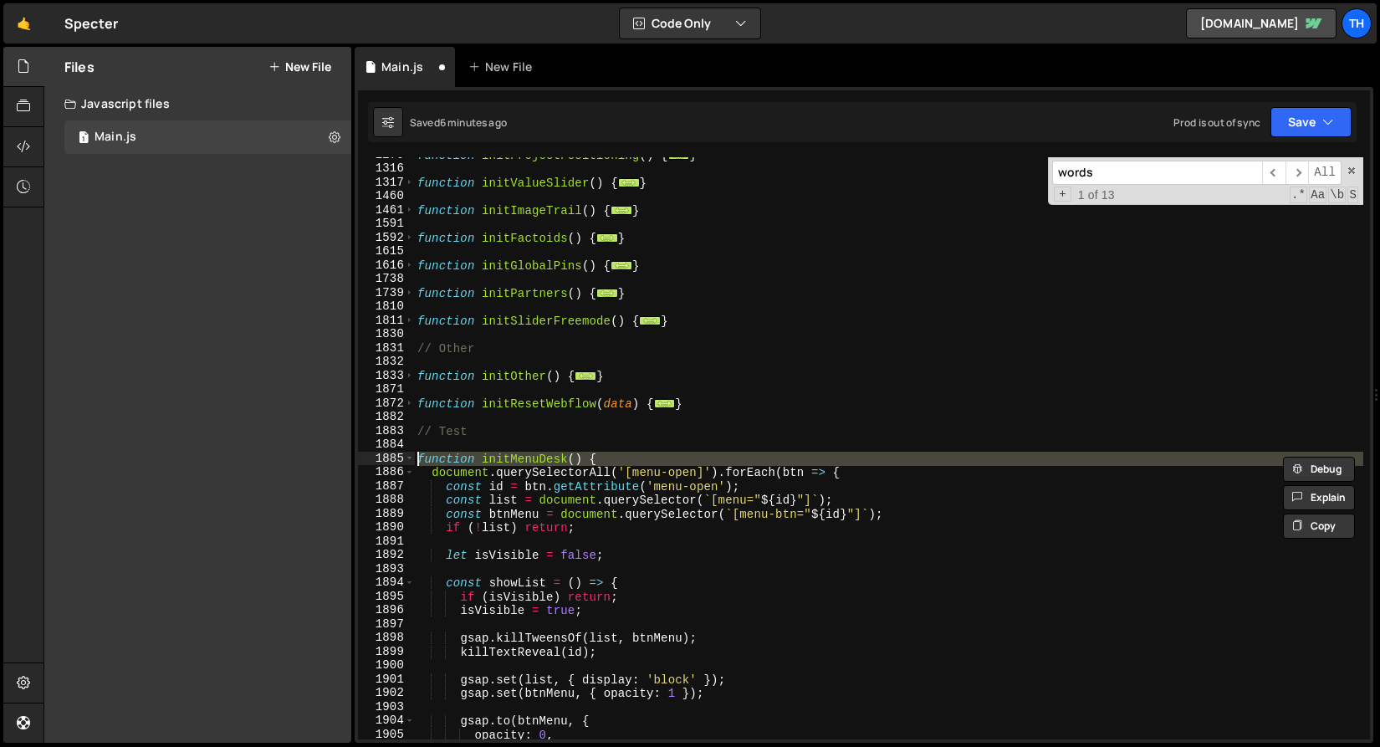
click at [400, 440] on div at bounding box center [400, 440] width 0 height 0
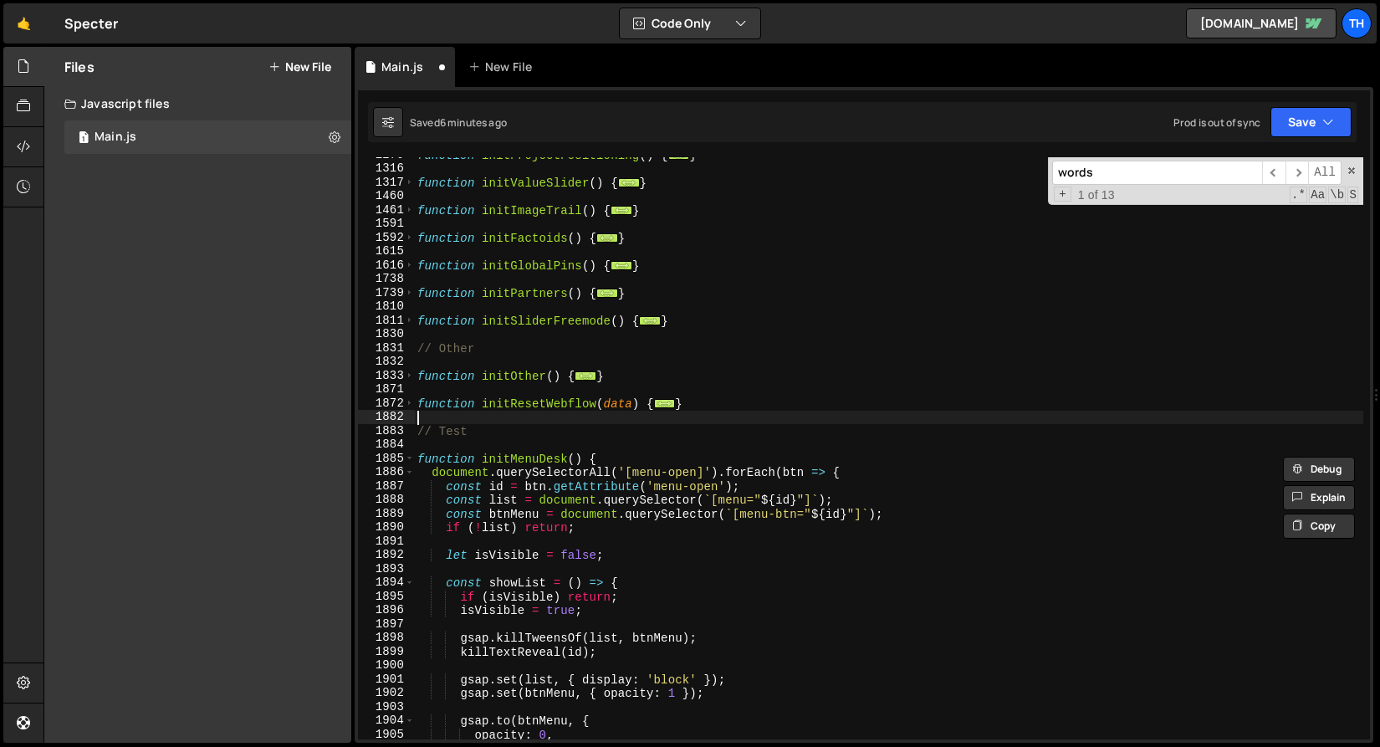
click at [550, 417] on div "function initProjectPositioning ( ) { ... } function initValueSlider ( ) { ... …" at bounding box center [889, 453] width 950 height 610
click at [408, 456] on span at bounding box center [409, 459] width 9 height 14
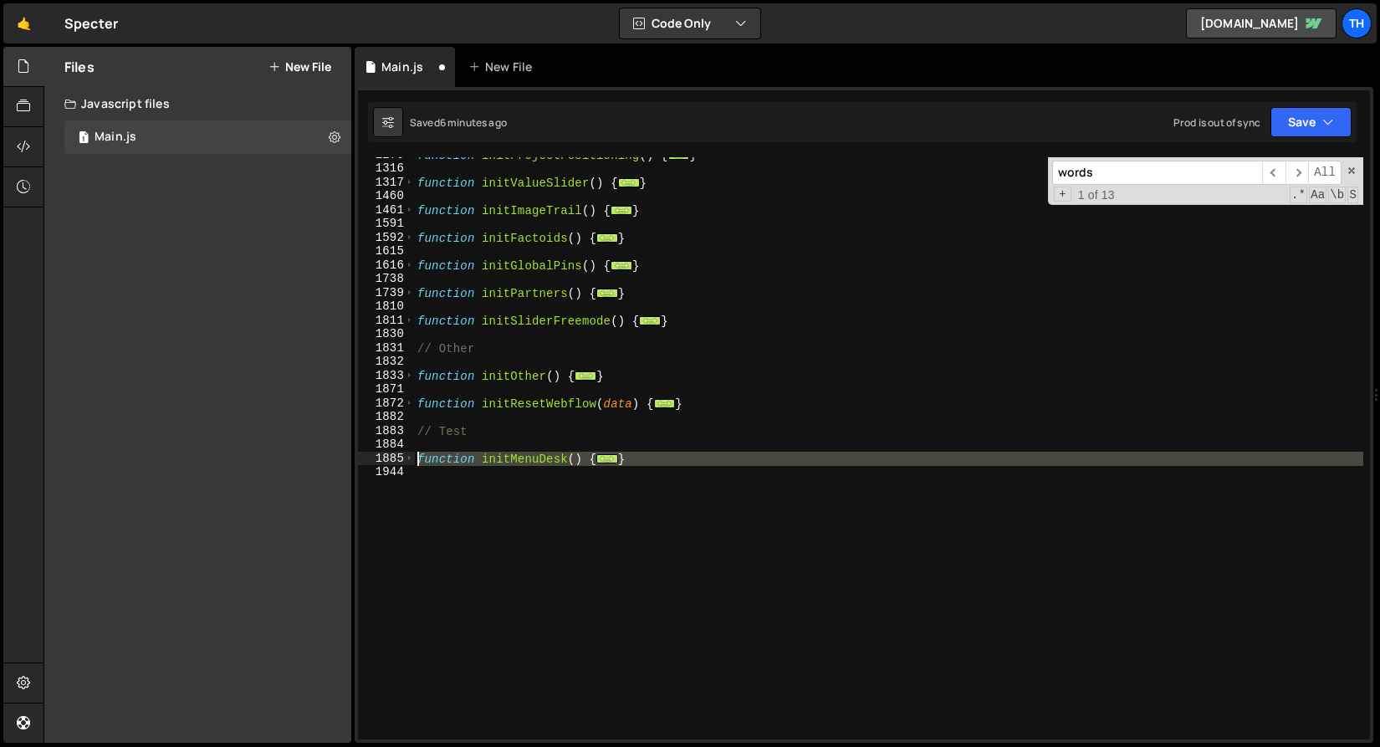
drag, startPoint x: 435, startPoint y: 496, endPoint x: 397, endPoint y: 460, distance: 52.1
click at [397, 460] on div "1279 1316 1317 1460 1461 1591 1592 1615 1616 1738 1739 1810 1811 1830 1831 1832…" at bounding box center [864, 448] width 1012 height 582
paste textarea "}"
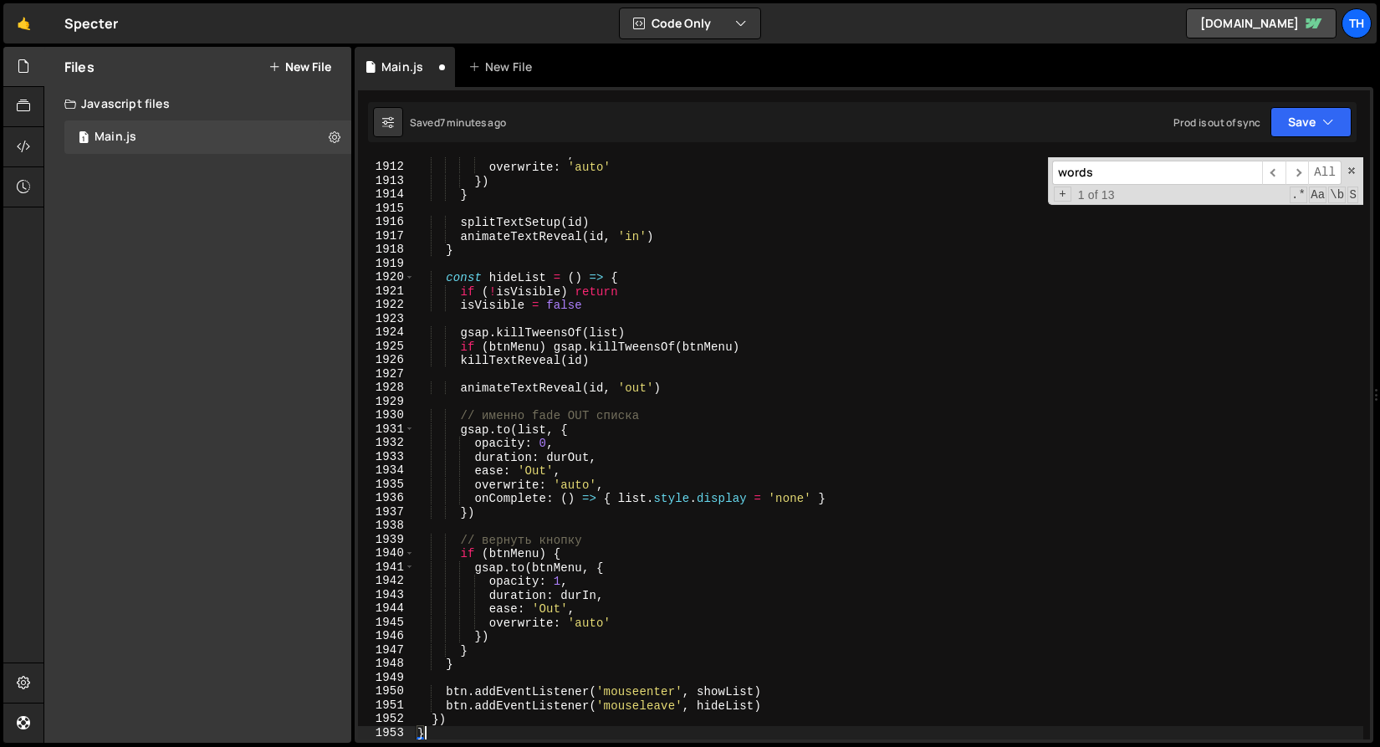
scroll to position [1599, 0]
click at [1341, 114] on button "Save" at bounding box center [1311, 122] width 81 height 30
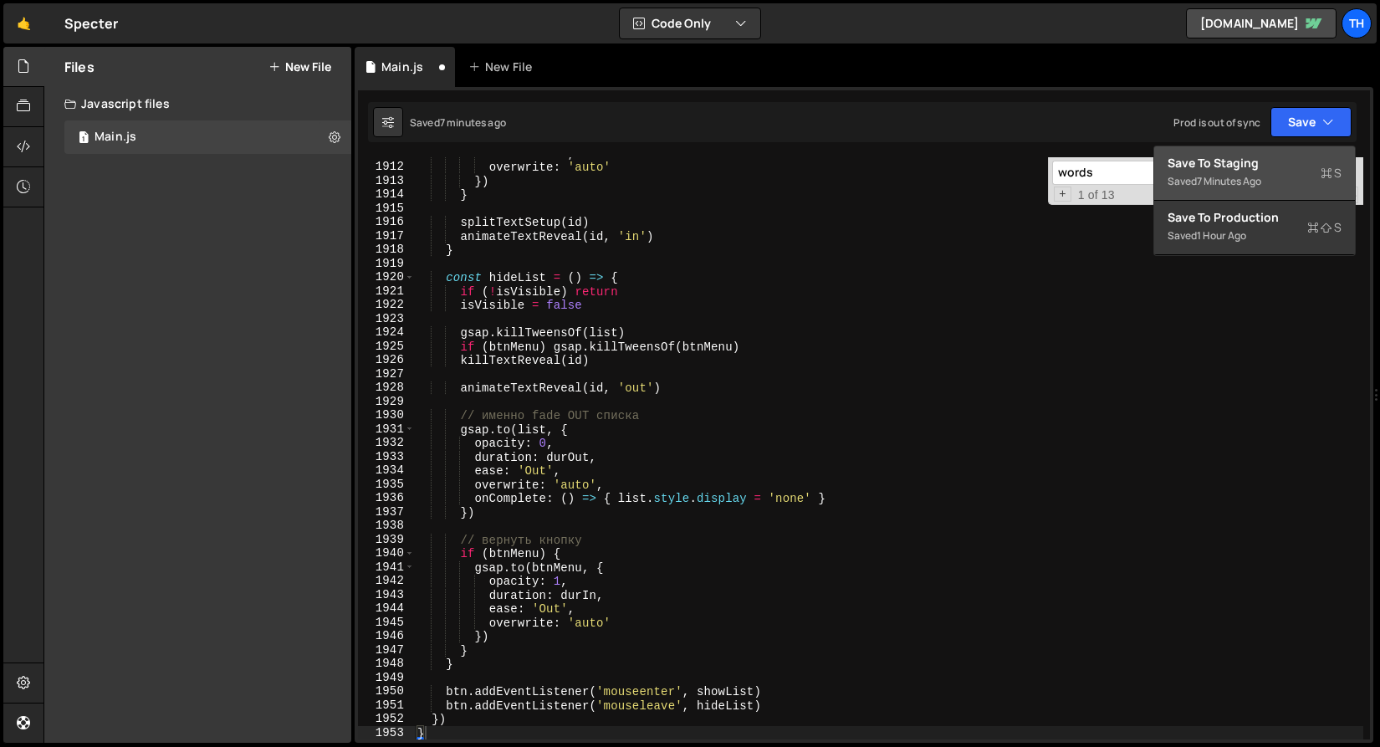
click at [1260, 181] on div "7 minutes ago" at bounding box center [1229, 181] width 64 height 14
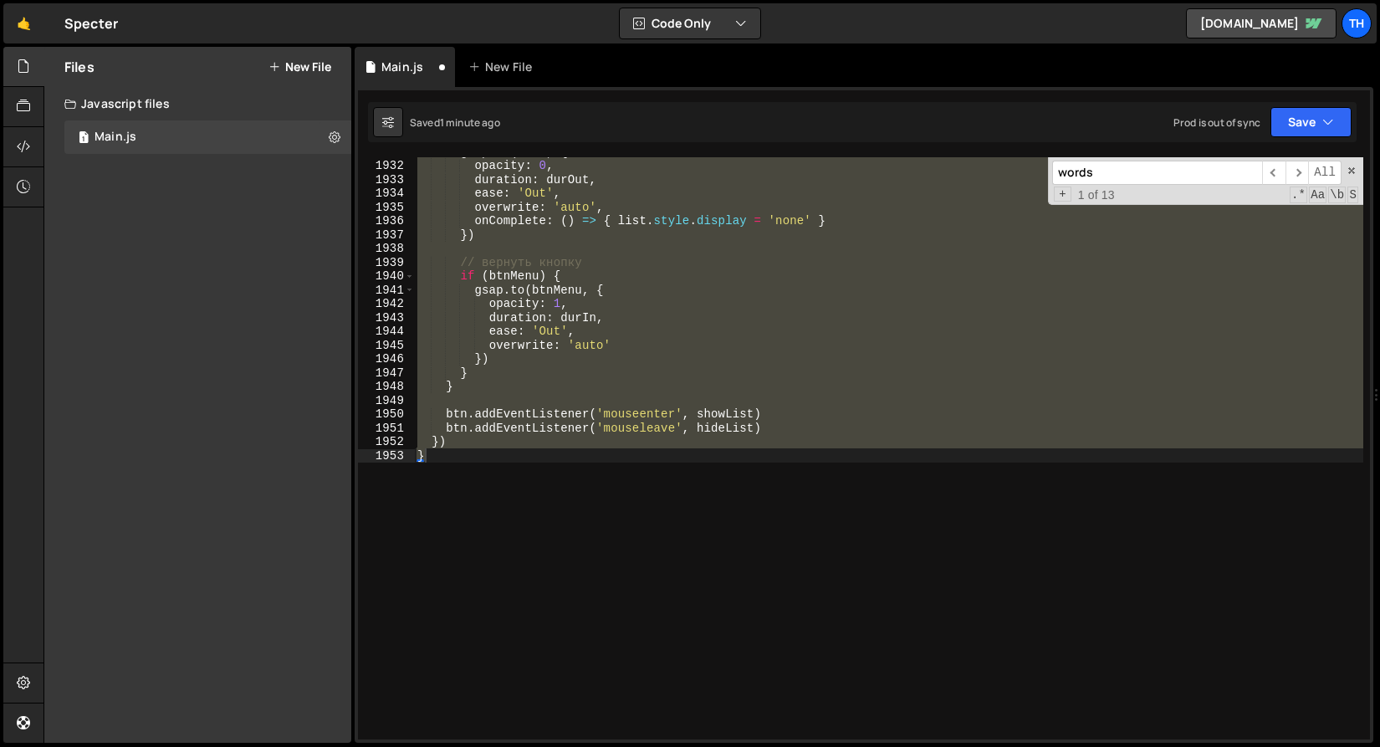
scroll to position [951, 0]
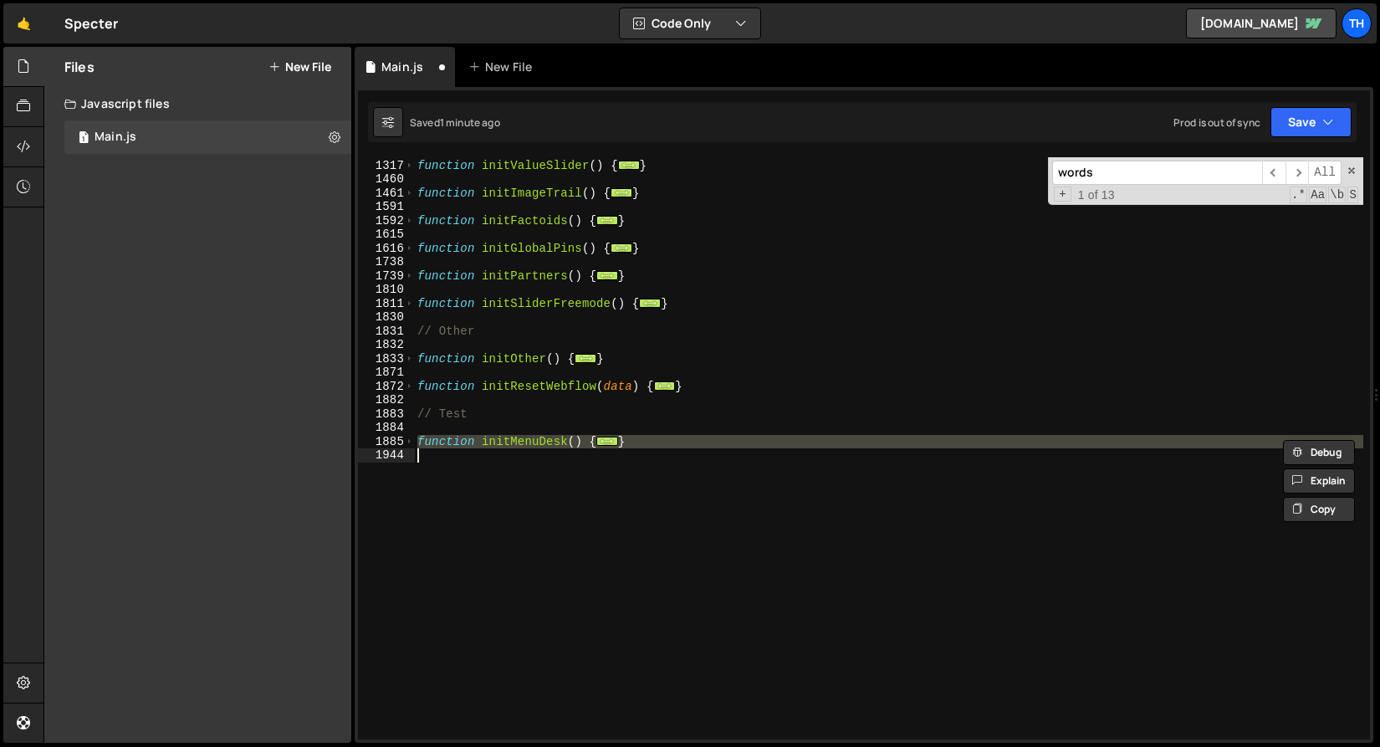
click at [404, 440] on div "1885" at bounding box center [386, 442] width 57 height 14
click at [405, 440] on span at bounding box center [409, 442] width 9 height 14
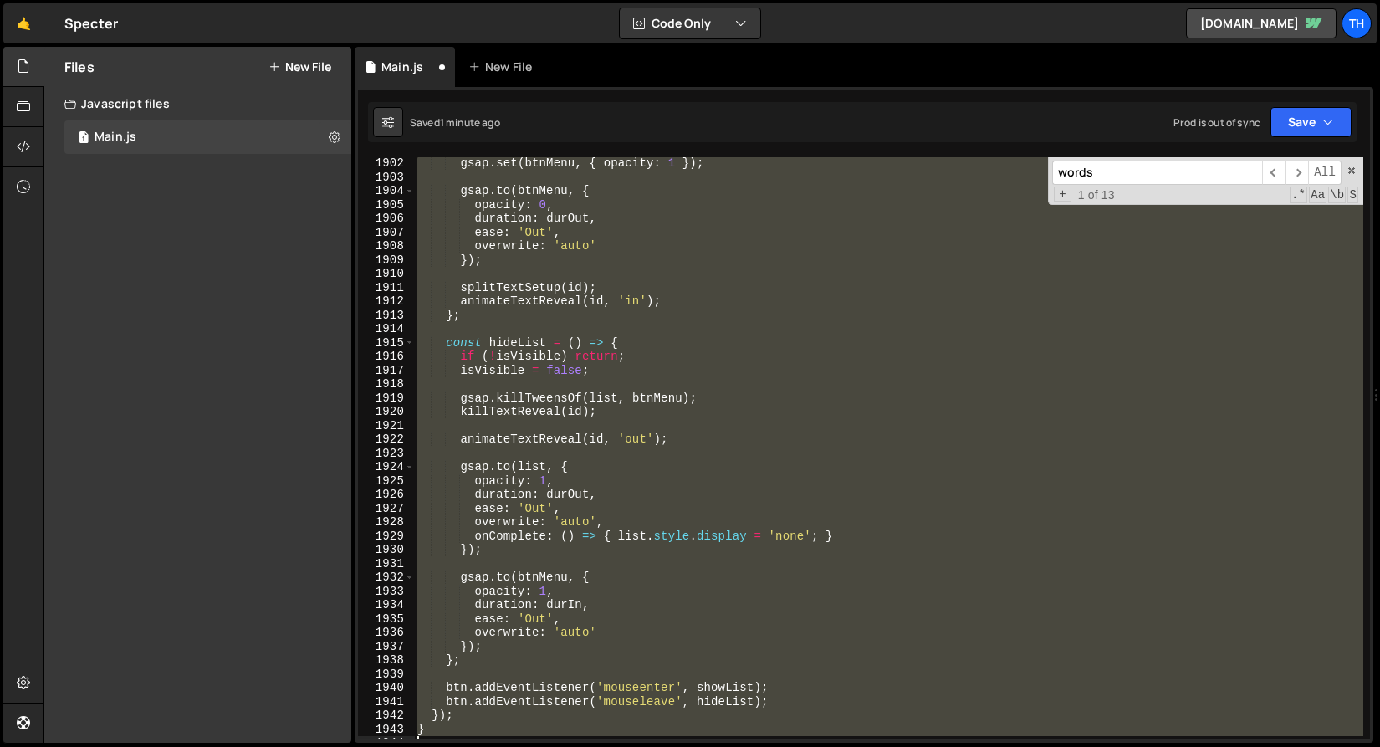
scroll to position [1464, 0]
click at [502, 499] on div "gsap . set ( btnMenu , { opacity : 1 }) ; gsap . to ( btnMenu , { opacity : 0 ,…" at bounding box center [889, 448] width 950 height 582
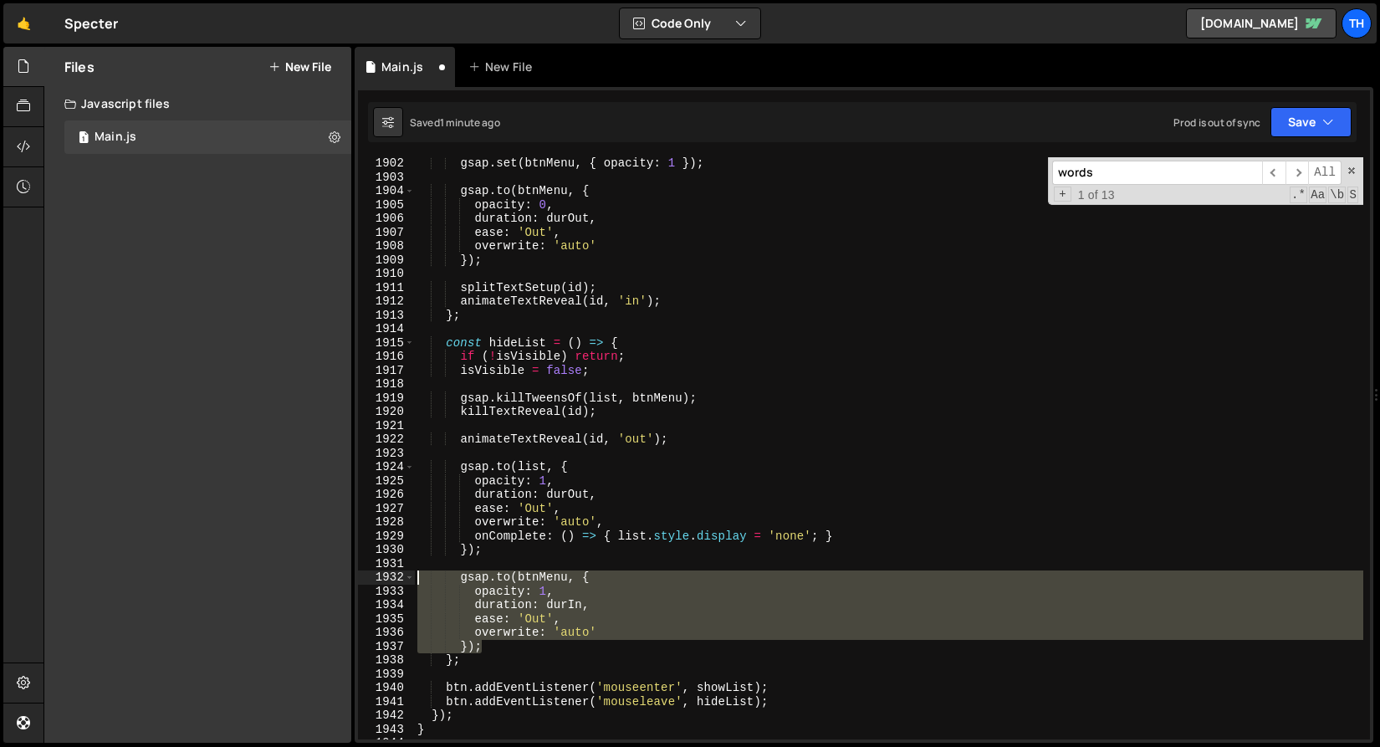
drag, startPoint x: 490, startPoint y: 644, endPoint x: 332, endPoint y: 574, distance: 173.0
click at [332, 573] on div "Files New File Javascript files 1 Main.js 0 CSS files Copy share link Edit File…" at bounding box center [712, 395] width 1337 height 697
paste textarea "})"
type textarea "overwrite: 'auto' });"
click at [474, 558] on div "gsap . set ( btnMenu , { opacity : 1 }) ; gsap . to ( btnMenu , { opacity : 0 ,…" at bounding box center [889, 461] width 950 height 610
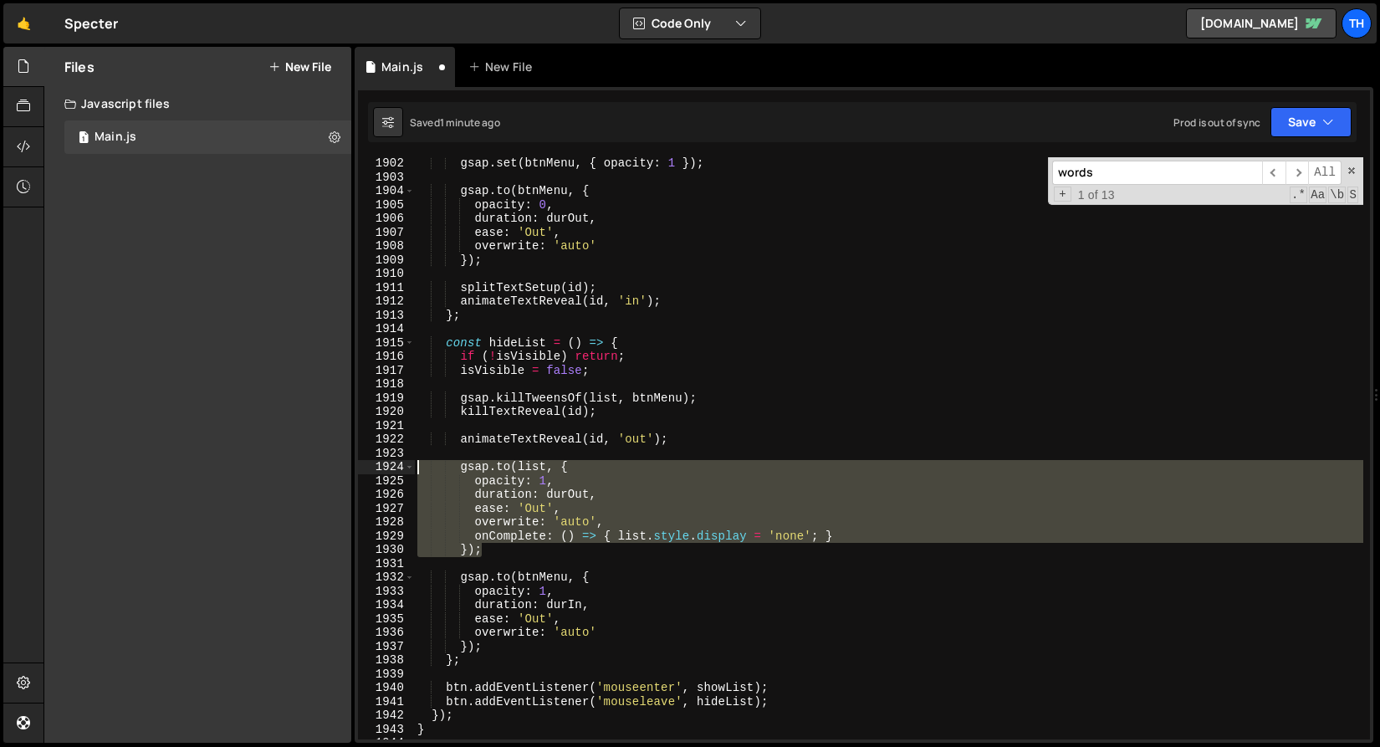
drag, startPoint x: 513, startPoint y: 549, endPoint x: 253, endPoint y: 466, distance: 273.1
click at [253, 466] on div "Files New File Javascript files 1 Main.js 0 CSS files Copy share link Edit File…" at bounding box center [712, 395] width 1337 height 697
paste textarea "})"
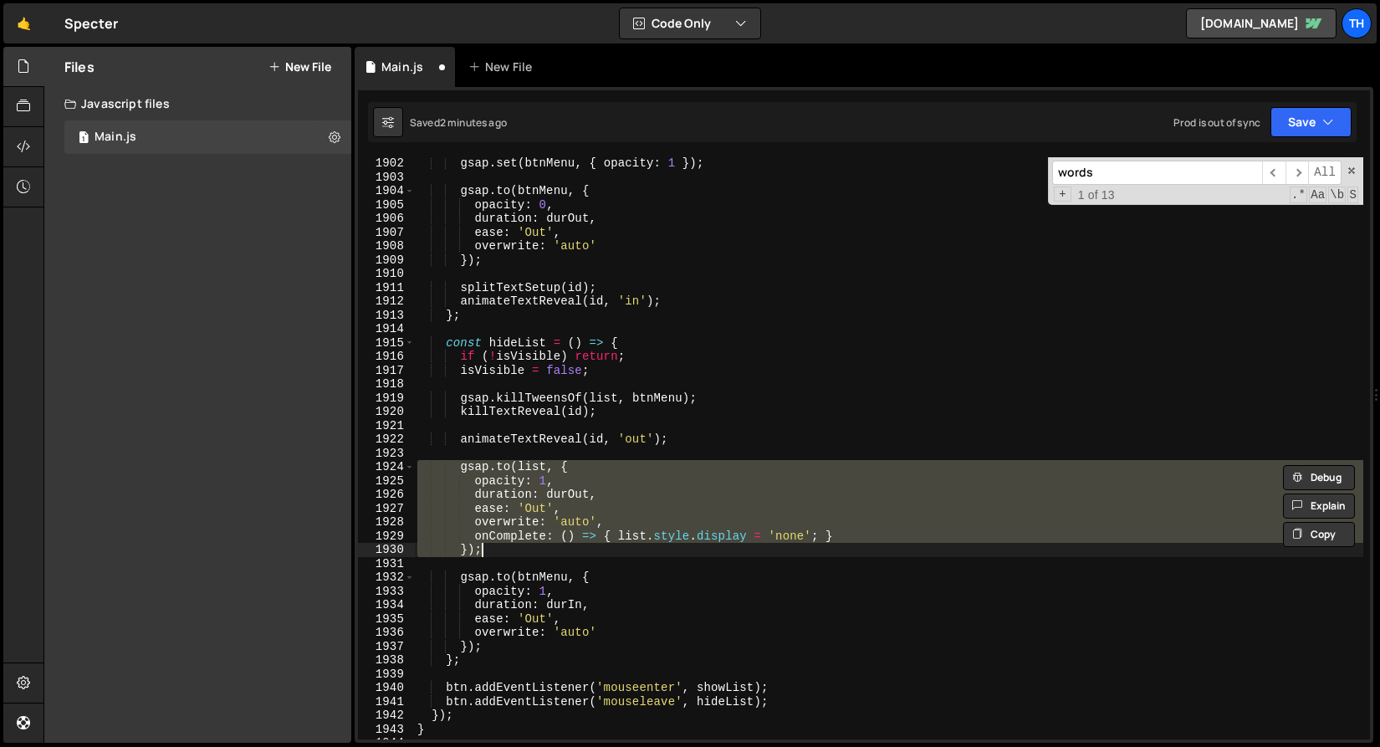
scroll to position [1451, 0]
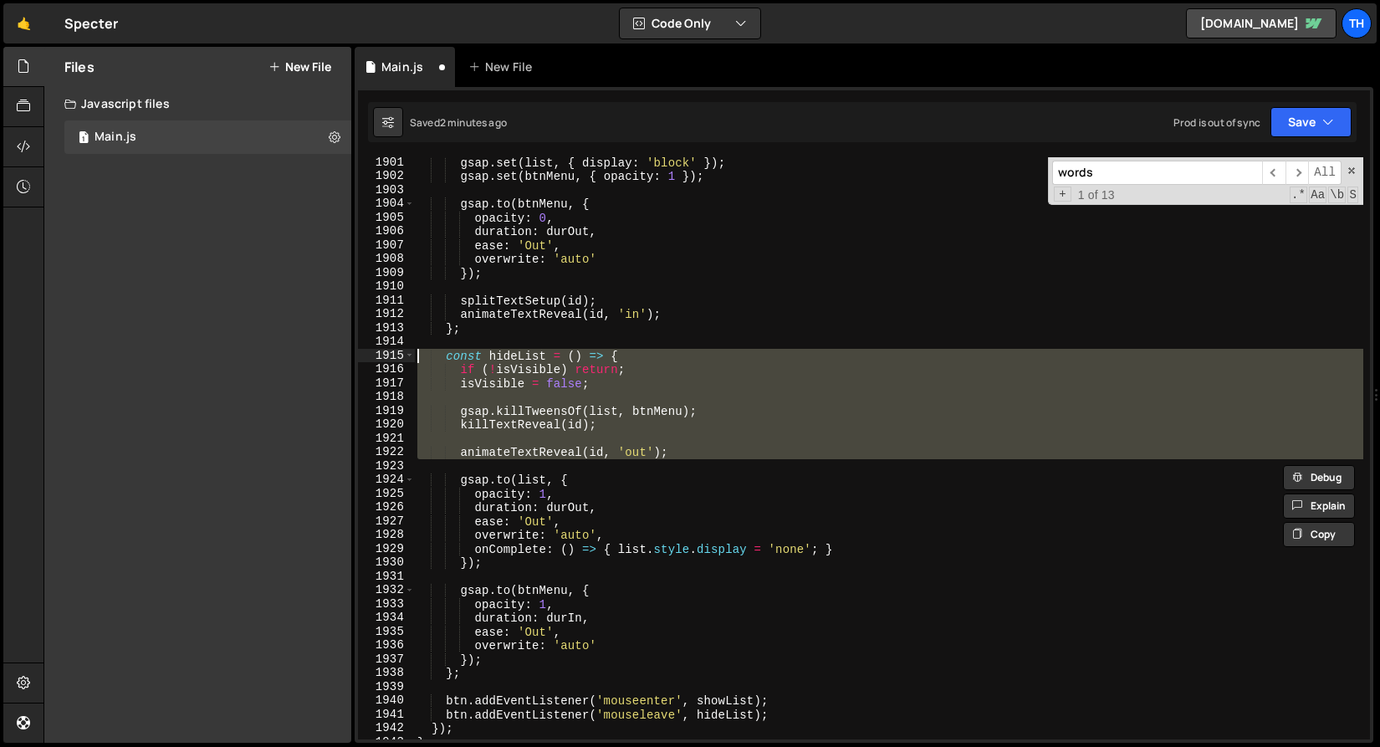
drag, startPoint x: 680, startPoint y: 455, endPoint x: 275, endPoint y: 360, distance: 416.0
click at [275, 360] on div "Files New File Javascript files 1 Main.js 0 CSS files Copy share link Edit File…" at bounding box center [712, 395] width 1337 height 697
paste textarea "animateTextReveal(id, 'out')"
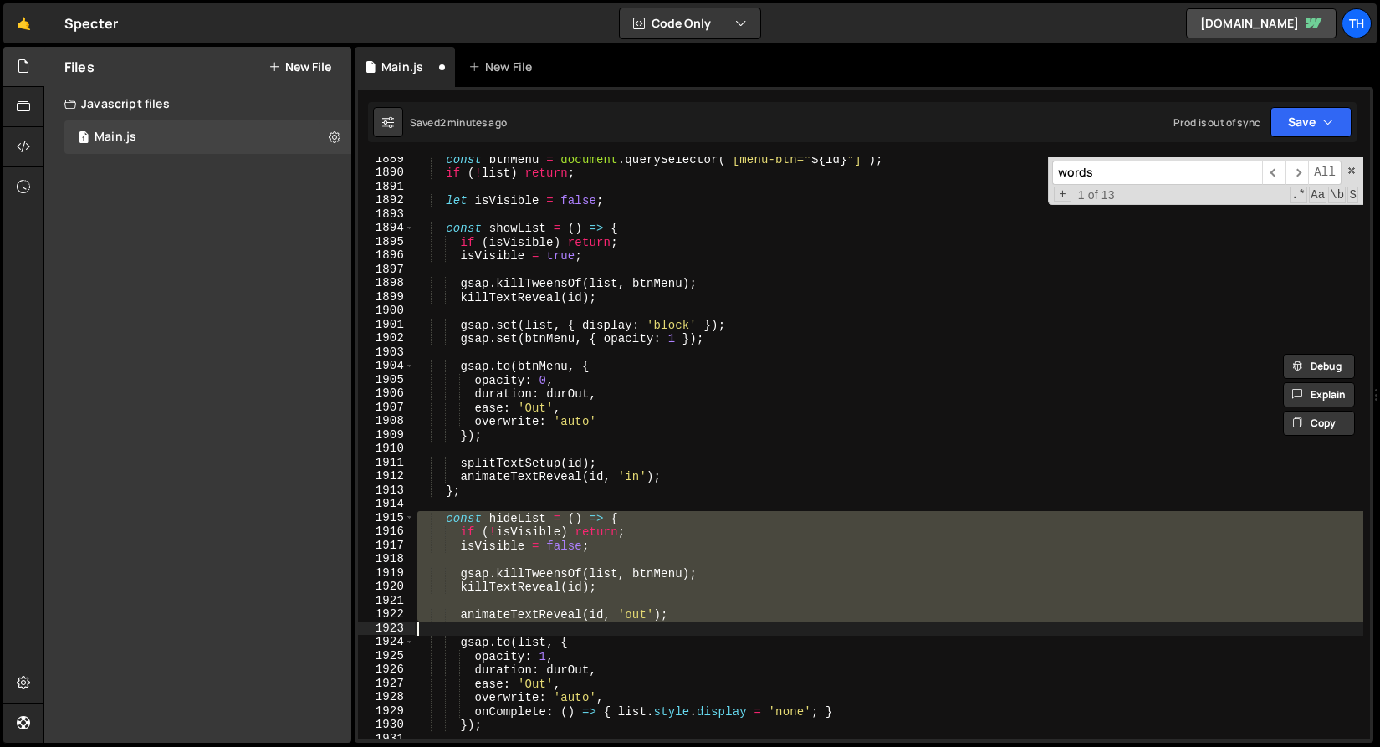
scroll to position [1289, 0]
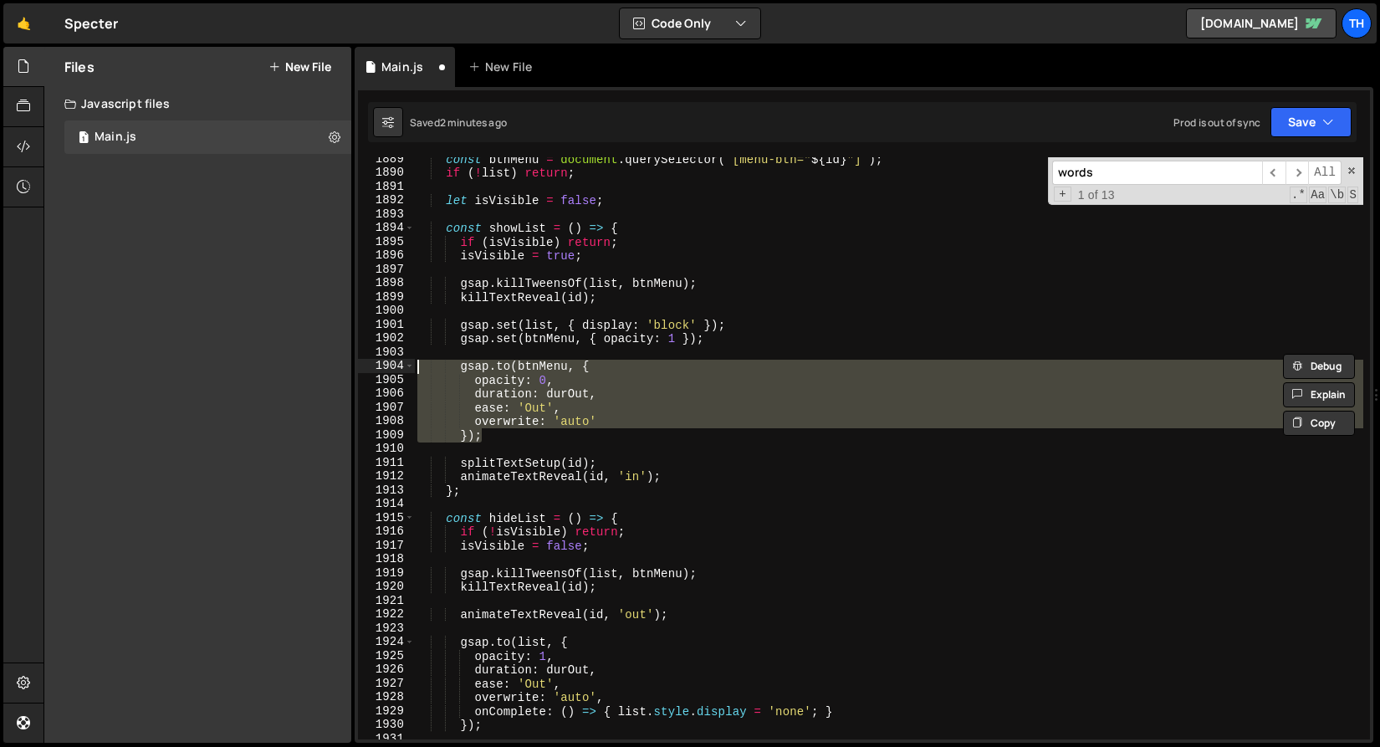
drag, startPoint x: 494, startPoint y: 441, endPoint x: 300, endPoint y: 365, distance: 207.7
click at [300, 365] on div "Files New File Javascript files 1 Main.js 0 CSS files Copy share link Edit File…" at bounding box center [712, 395] width 1337 height 697
paste textarea "})"
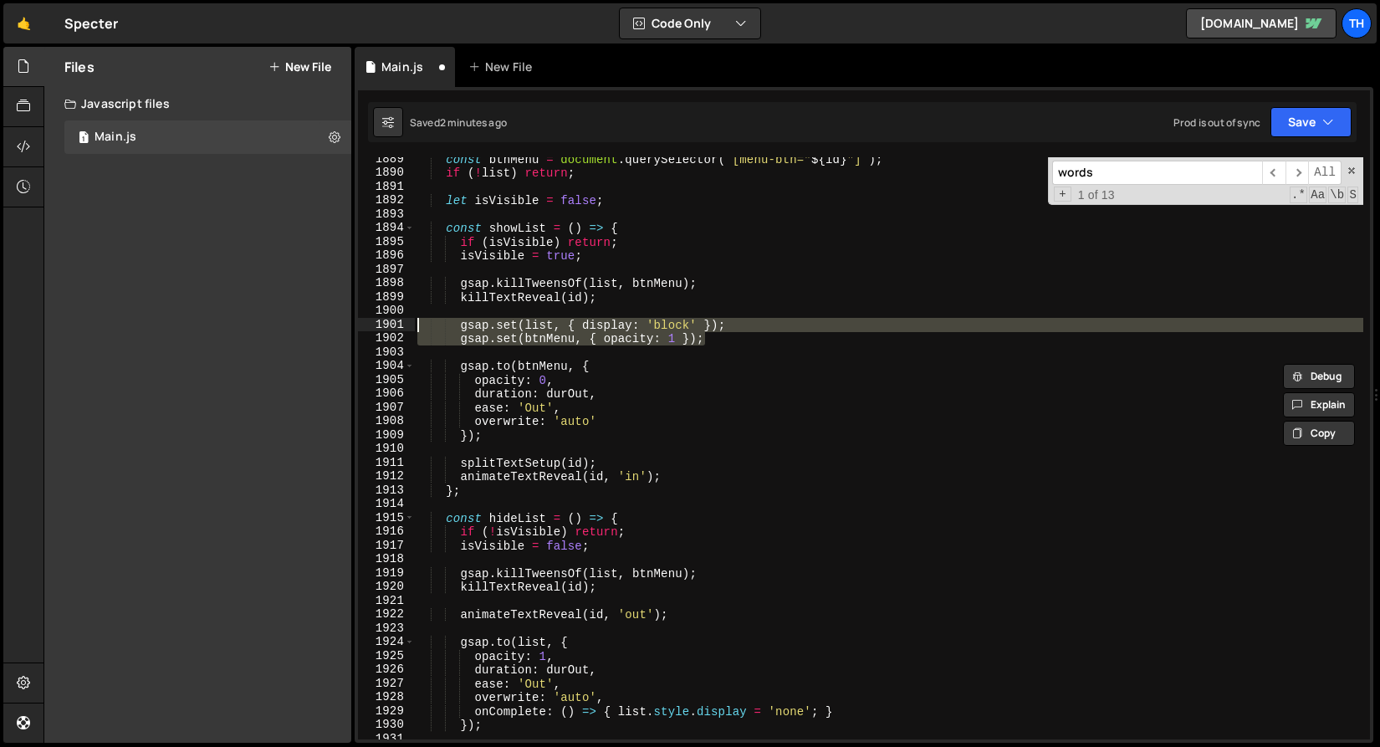
drag, startPoint x: 745, startPoint y: 335, endPoint x: 315, endPoint y: 321, distance: 431.1
click at [315, 321] on div "Files New File Javascript files 1 Main.js 0 CSS files Copy share link Edit File…" at bounding box center [712, 395] width 1337 height 697
paste textarea "if (btnMenu) gsap.set(btnMenu, { opacity: 1 })"
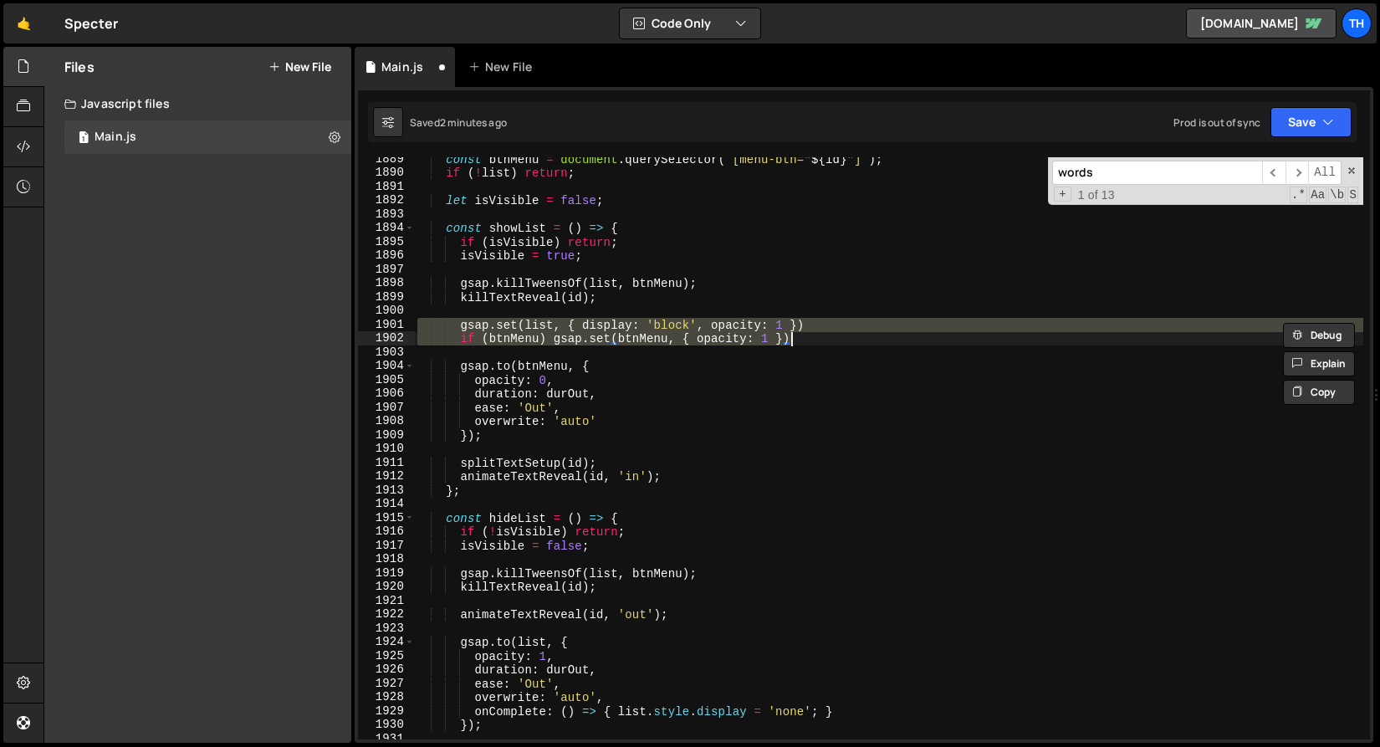
type textarea "gsap.set(list, { display: 'block' }); gsap.set(btnMenu, { opacity: 1 });"
click at [645, 316] on div "const btnMenu = document . querySelector ( ` [menu-btn=" ${ id } "] ` ) ; if ( …" at bounding box center [889, 457] width 950 height 610
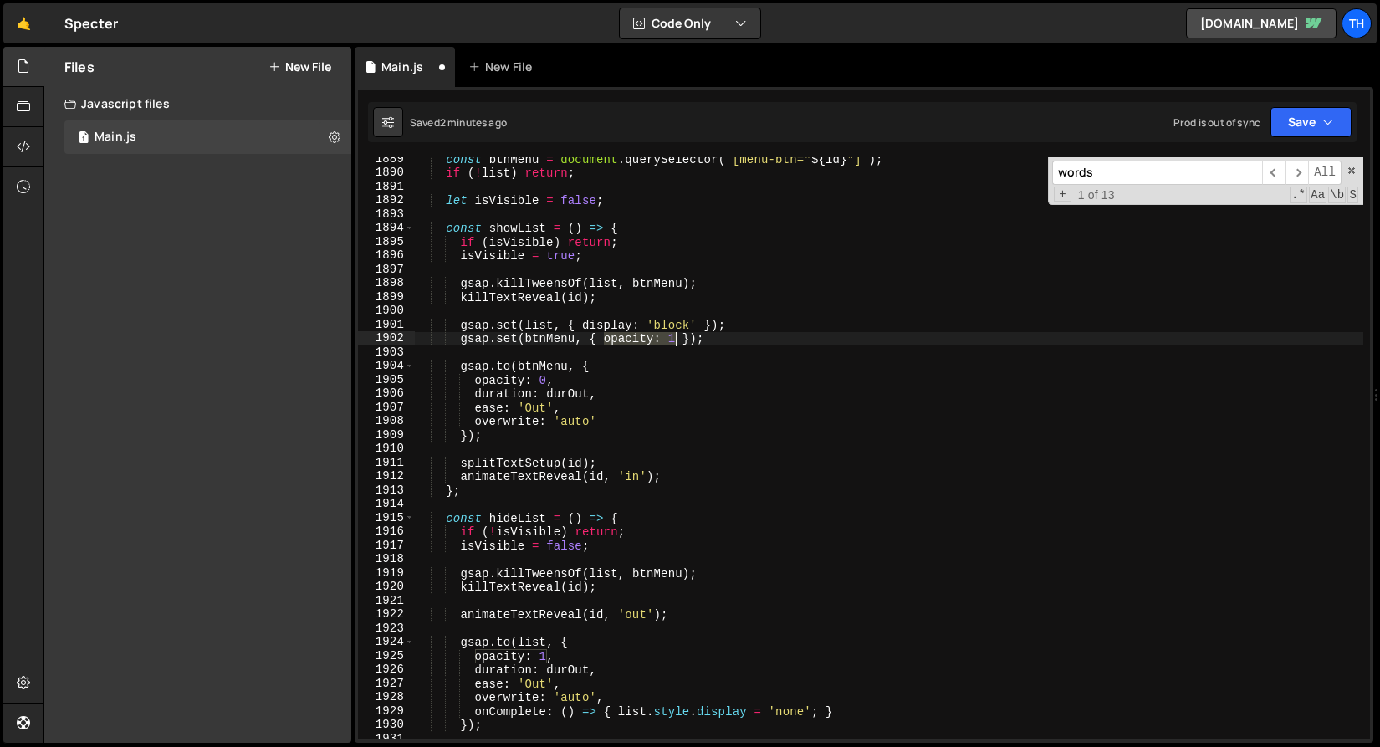
drag, startPoint x: 605, startPoint y: 339, endPoint x: 674, endPoint y: 335, distance: 69.5
click at [674, 335] on div "const btnMenu = document . querySelector ( ` [menu-btn=" ${ id } "] ` ) ; if ( …" at bounding box center [889, 457] width 950 height 610
type textarea "gsap.set(btnMenu, { opacity: 1 });"
click at [689, 313] on div "const btnMenu = document . querySelector ( ` [menu-btn=" ${ id } "] ` ) ; if ( …" at bounding box center [889, 457] width 950 height 610
click at [698, 321] on div "const btnMenu = document . querySelector ( ` [menu-btn=" ${ id } "] ` ) ; if ( …" at bounding box center [889, 457] width 950 height 610
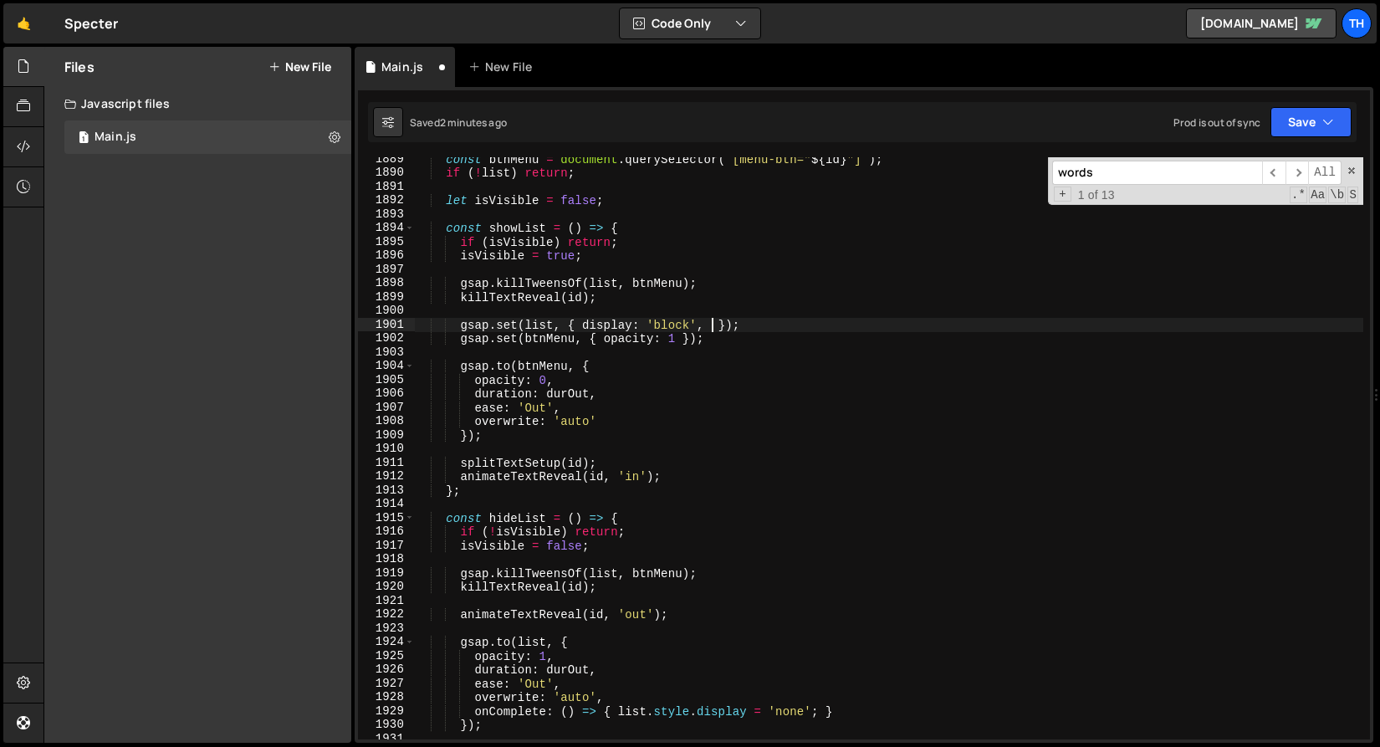
scroll to position [0, 20]
paste textarea "opacity: 1"
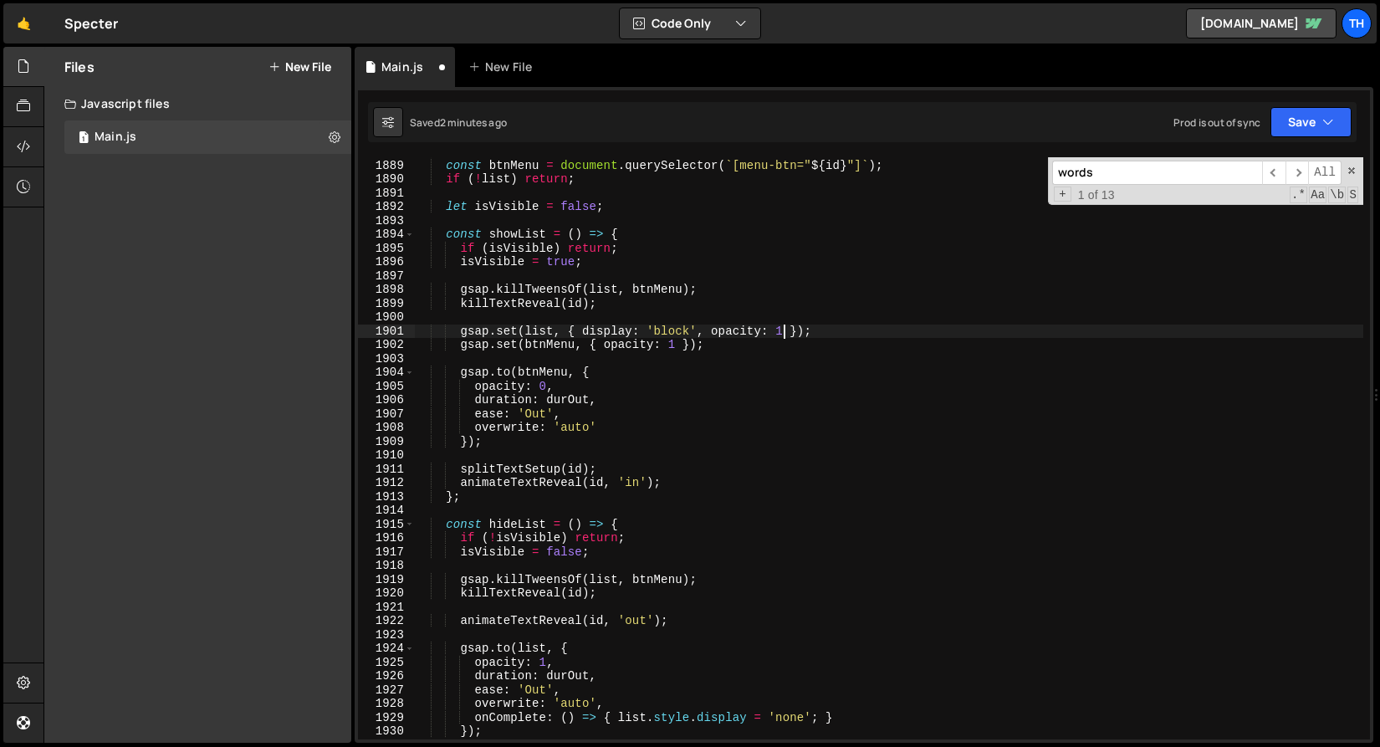
scroll to position [1172, 0]
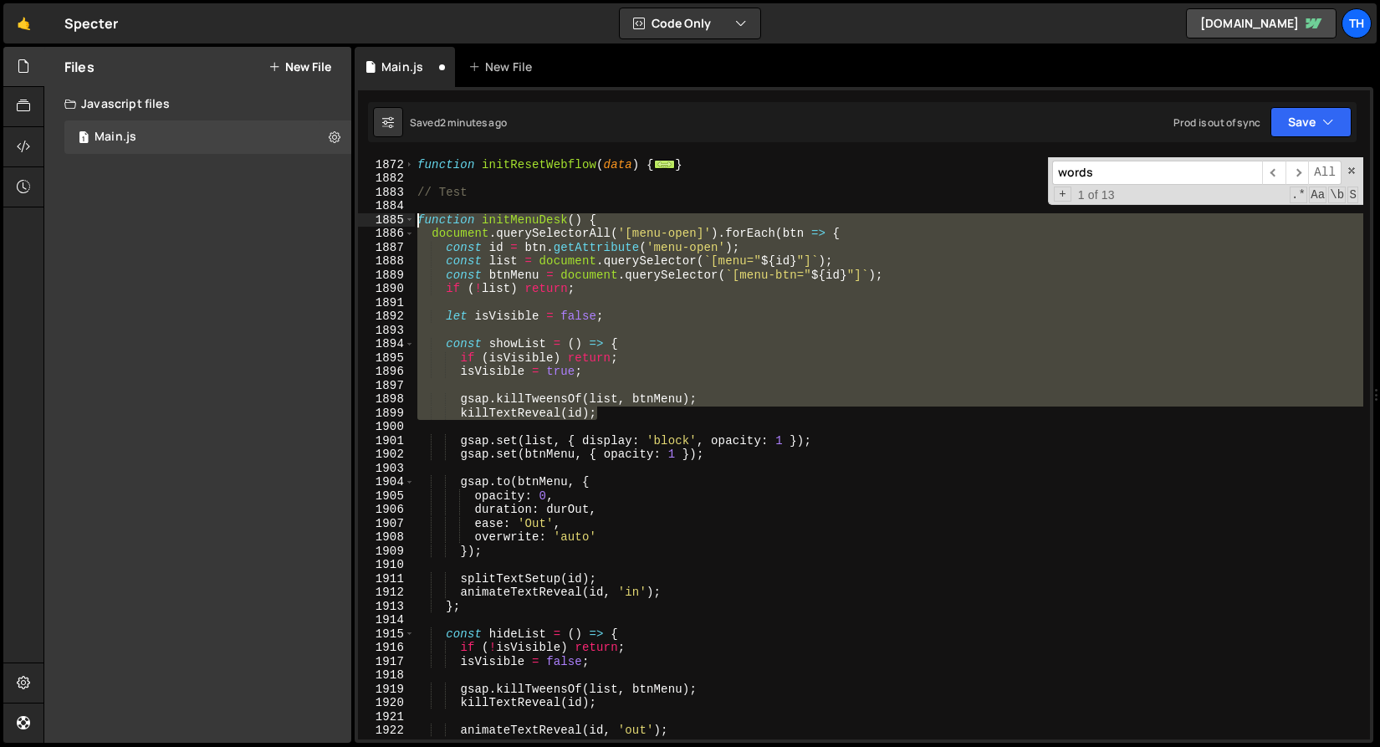
drag, startPoint x: 535, startPoint y: 399, endPoint x: 271, endPoint y: 226, distance: 315.4
click at [271, 226] on div "Files New File Javascript files 1 Main.js 0 CSS files Copy share link Edit File…" at bounding box center [712, 395] width 1337 height 697
paste textarea "killTextReveal(id)"
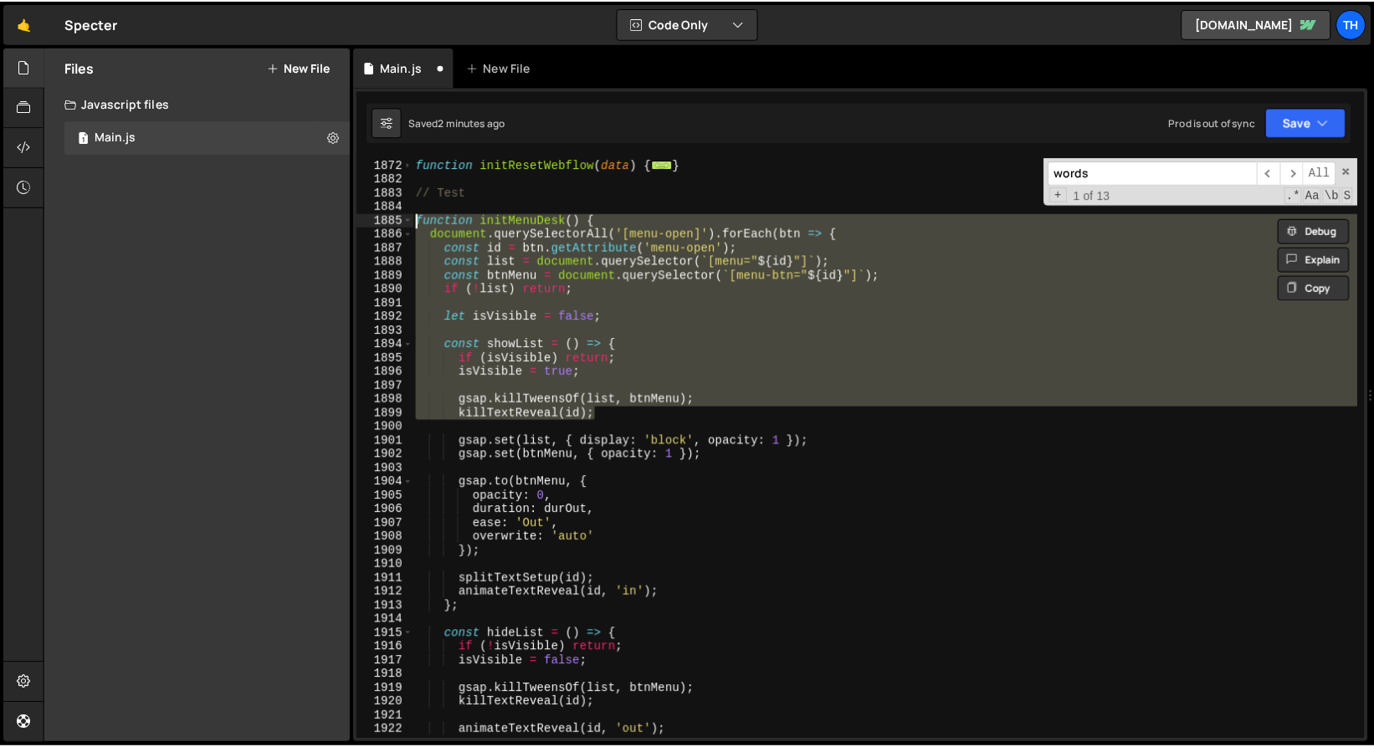
scroll to position [0, 11]
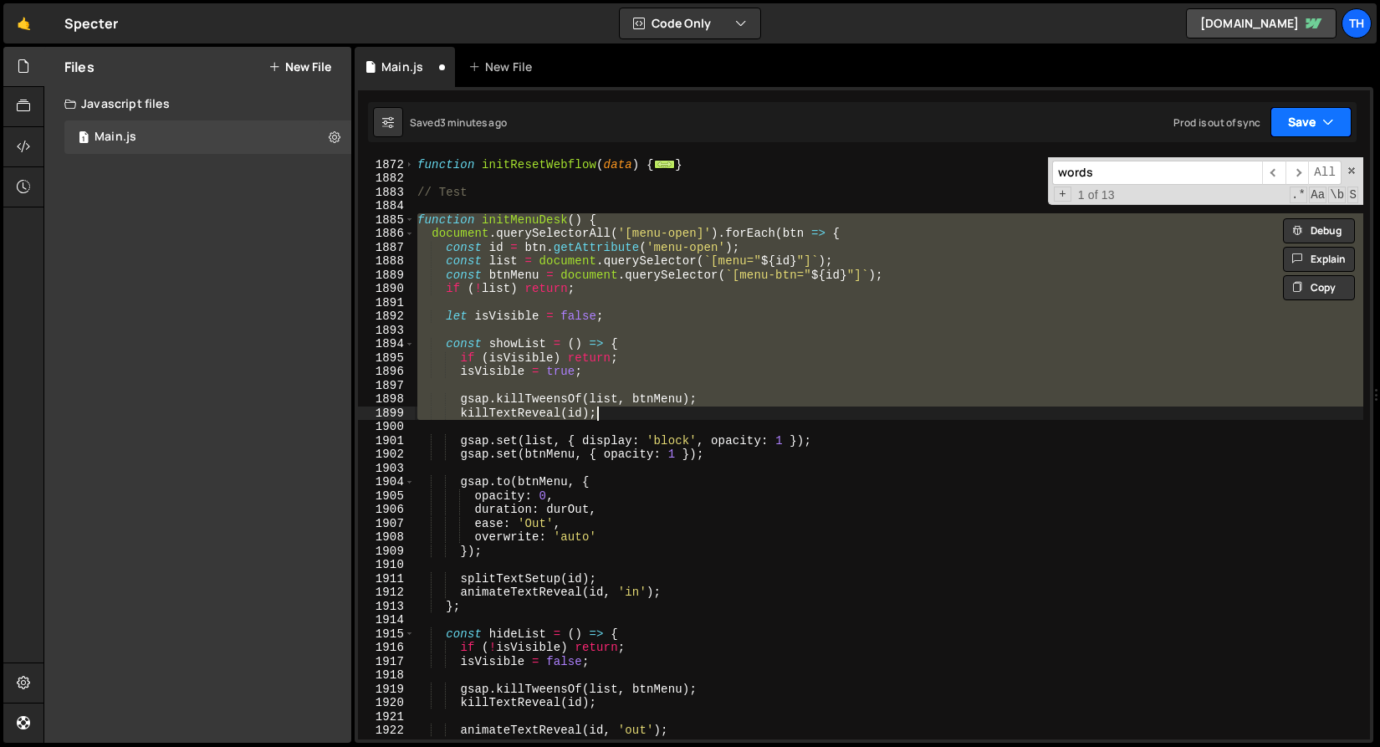
click at [1347, 116] on button "Save" at bounding box center [1311, 122] width 81 height 30
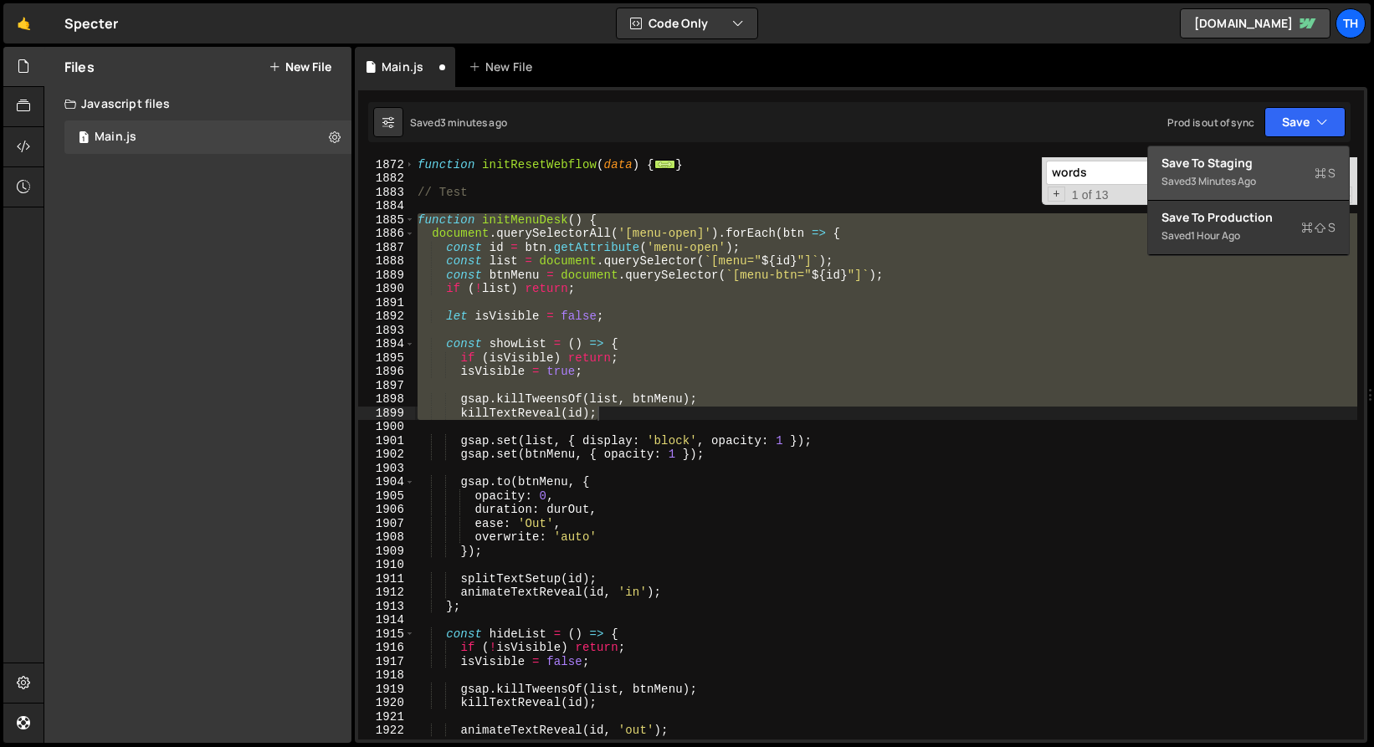
click at [1298, 156] on div "Save to Staging S" at bounding box center [1248, 163] width 174 height 17
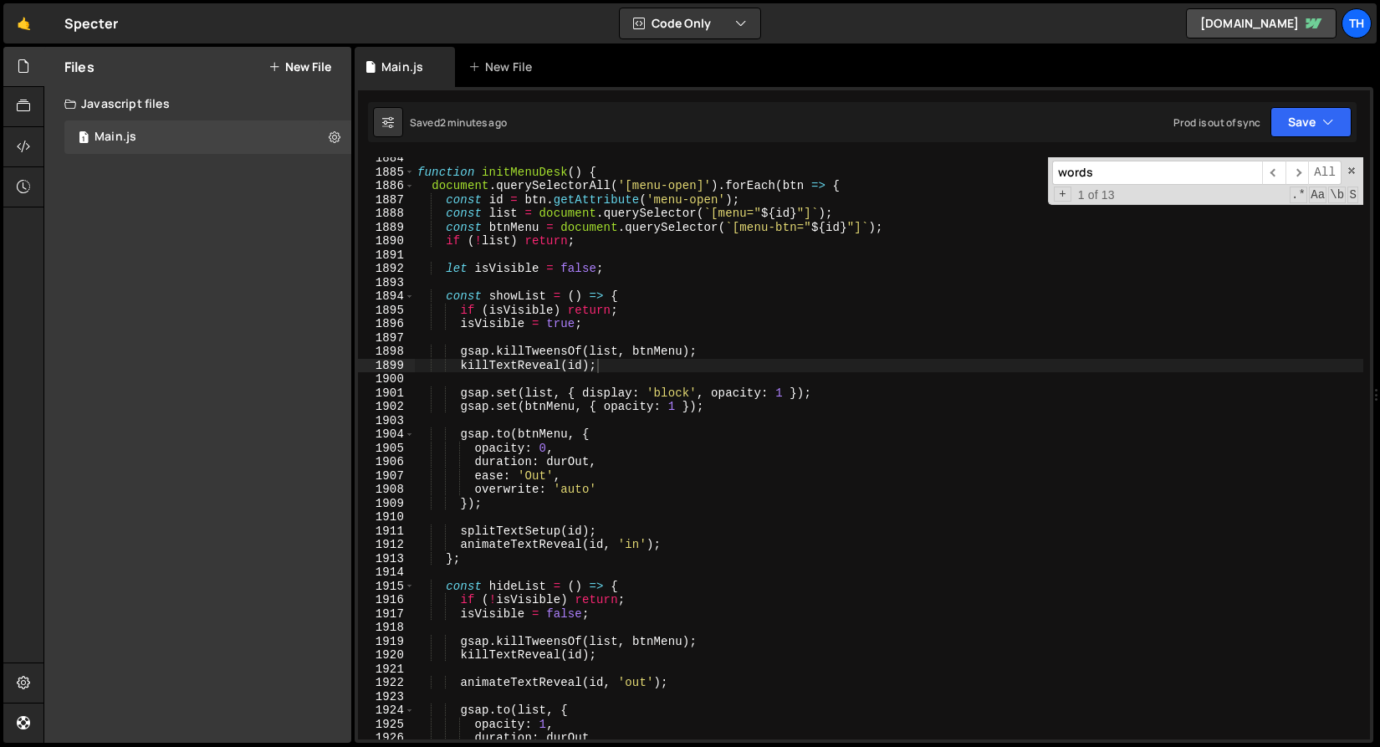
scroll to position [0, 3]
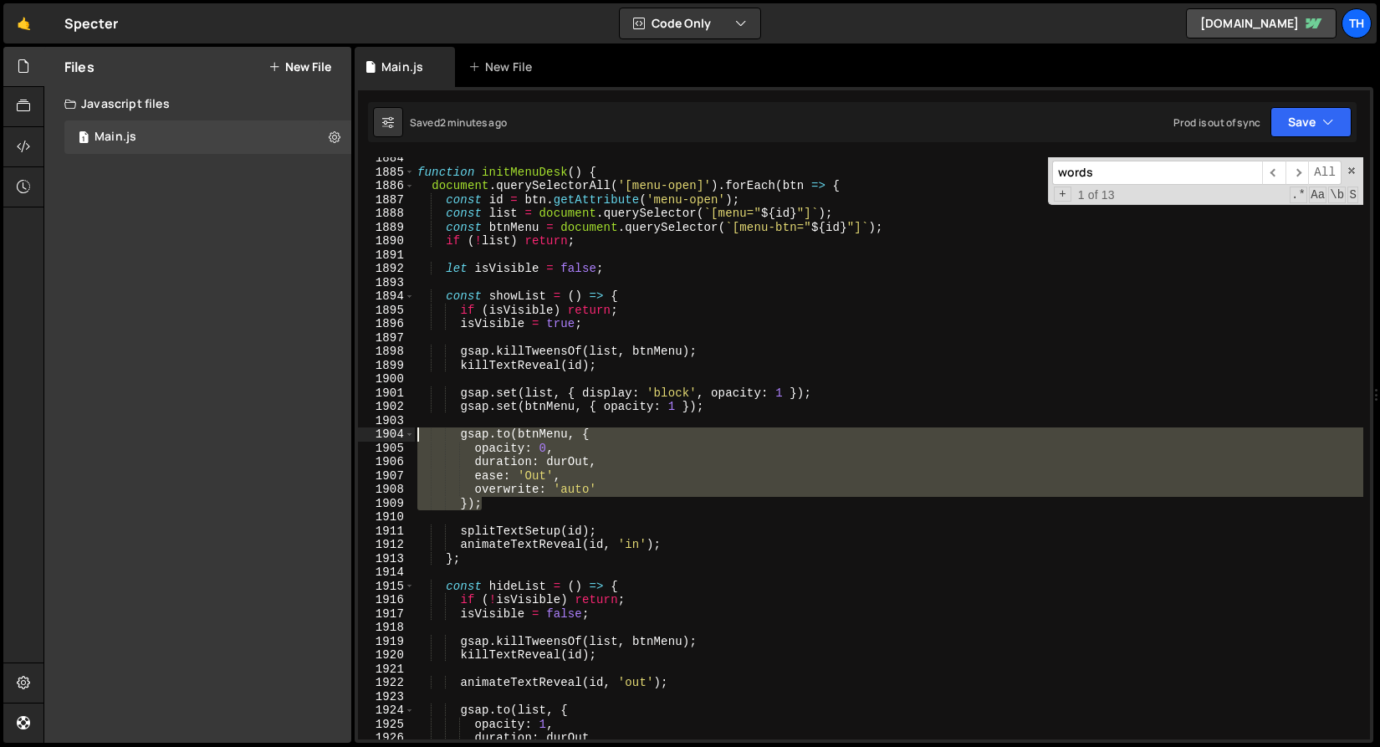
drag, startPoint x: 499, startPoint y: 503, endPoint x: 328, endPoint y: 429, distance: 185.9
click at [328, 429] on div "Files New File Javascript files 1 Main.js 0 CSS files Copy share link Edit File…" at bounding box center [712, 395] width 1337 height 697
type textarea "gsap.to(btnMenu, { opacity: 0,"
click at [502, 515] on div "function initMenuDesk ( ) { document . querySelectorAll ( '[menu-open]' ) . for…" at bounding box center [889, 456] width 950 height 610
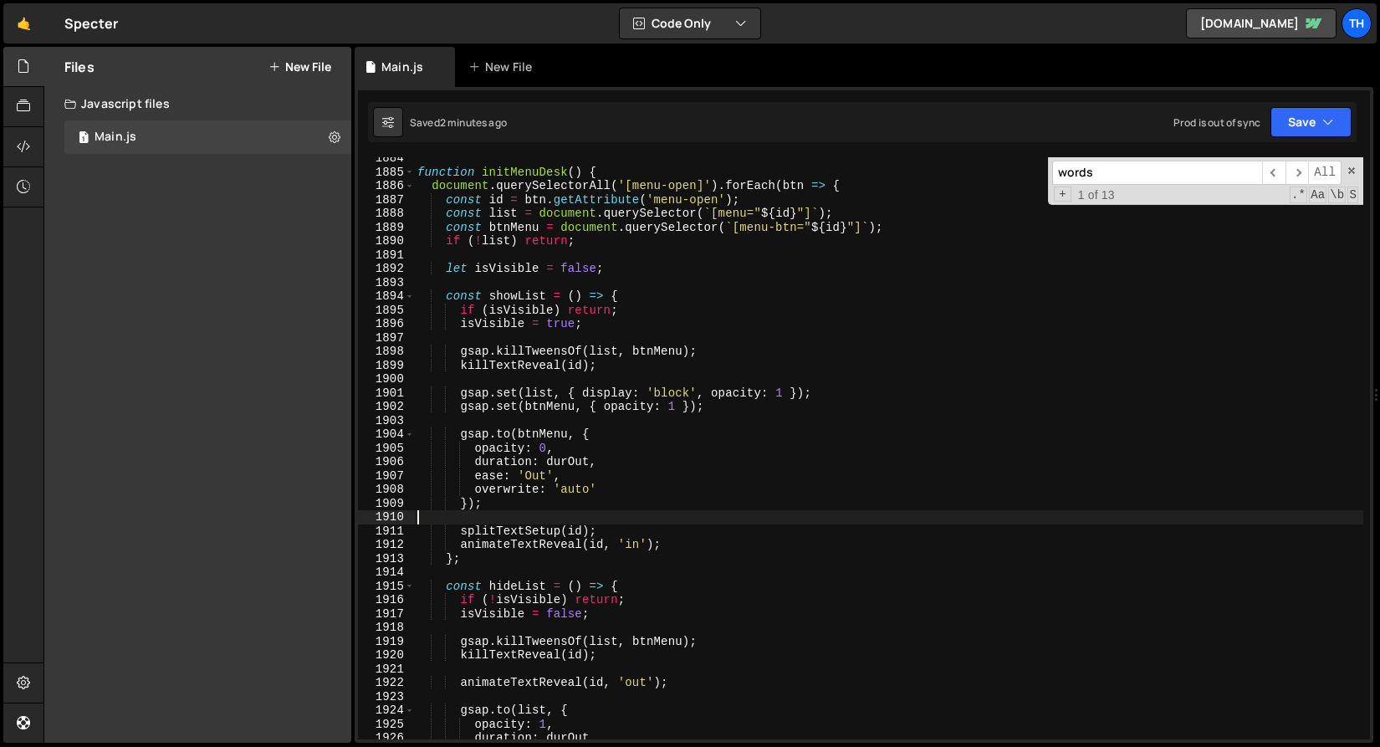
scroll to position [0, 0]
click at [507, 509] on div "function initMenuDesk ( ) { document . querySelectorAll ( '[menu-open]' ) . for…" at bounding box center [889, 456] width 950 height 610
type textarea "});"
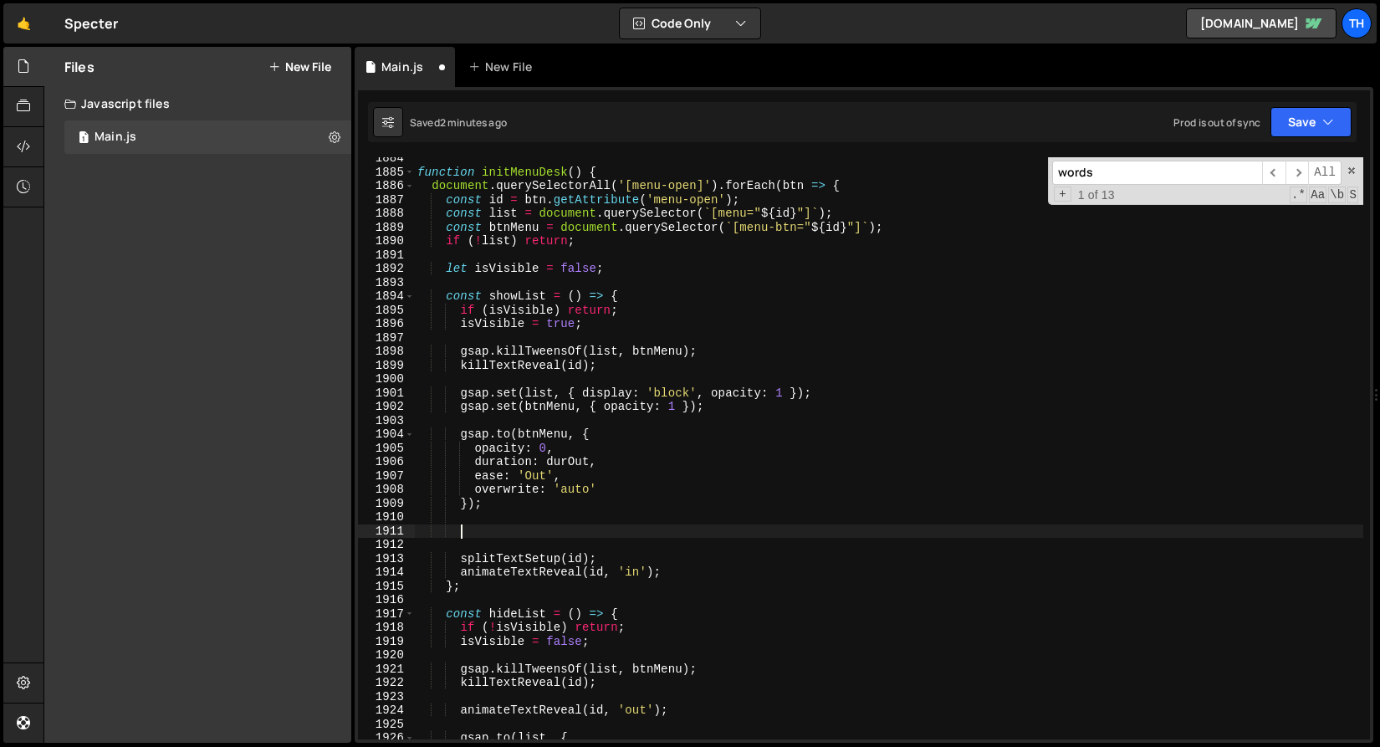
paste textarea "});"
type textarea "});"
drag, startPoint x: 525, startPoint y: 530, endPoint x: 237, endPoint y: 535, distance: 288.7
click at [237, 535] on div "Files New File Javascript files 1 Main.js 0 CSS files Copy share link Edit File…" at bounding box center [712, 395] width 1337 height 697
paste textarea "});"
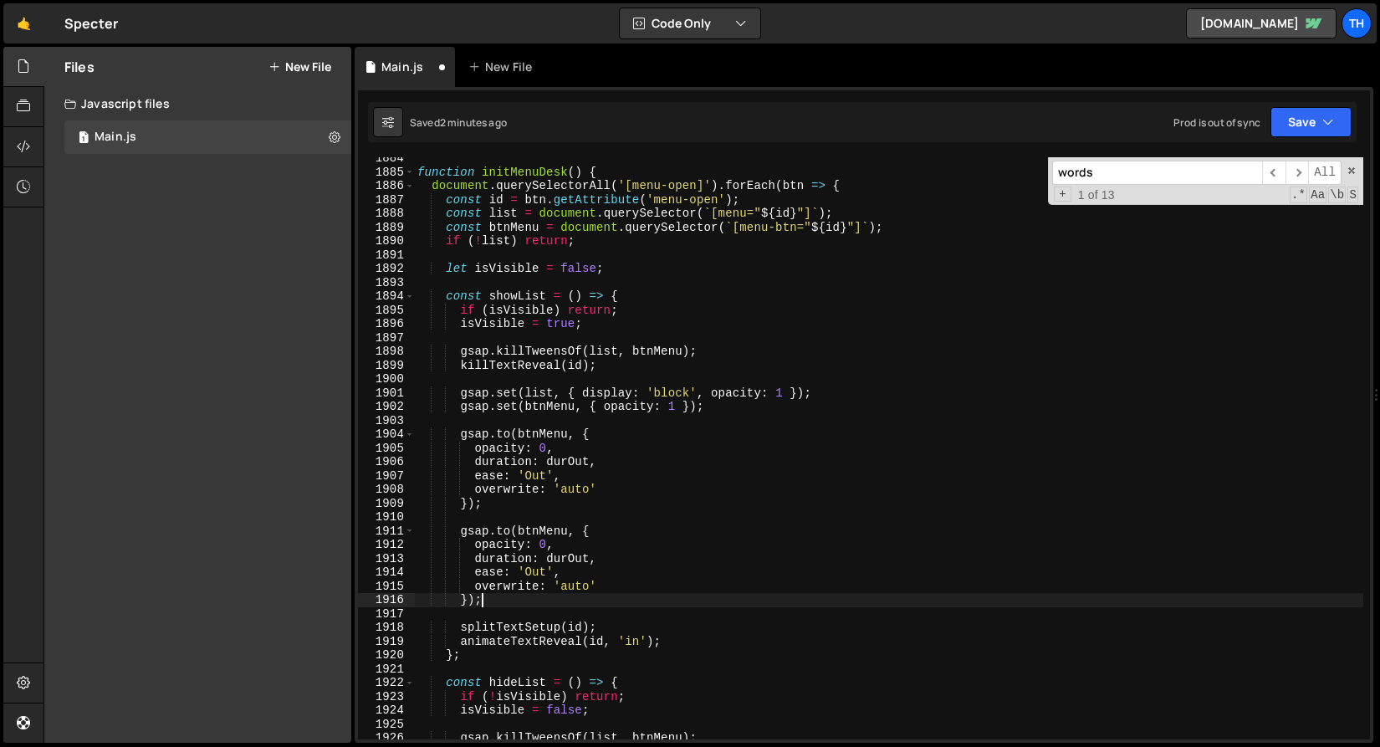
click at [535, 391] on div "function initMenuDesk ( ) { document . querySelectorAll ( '[menu-open]' ) . for…" at bounding box center [889, 456] width 950 height 610
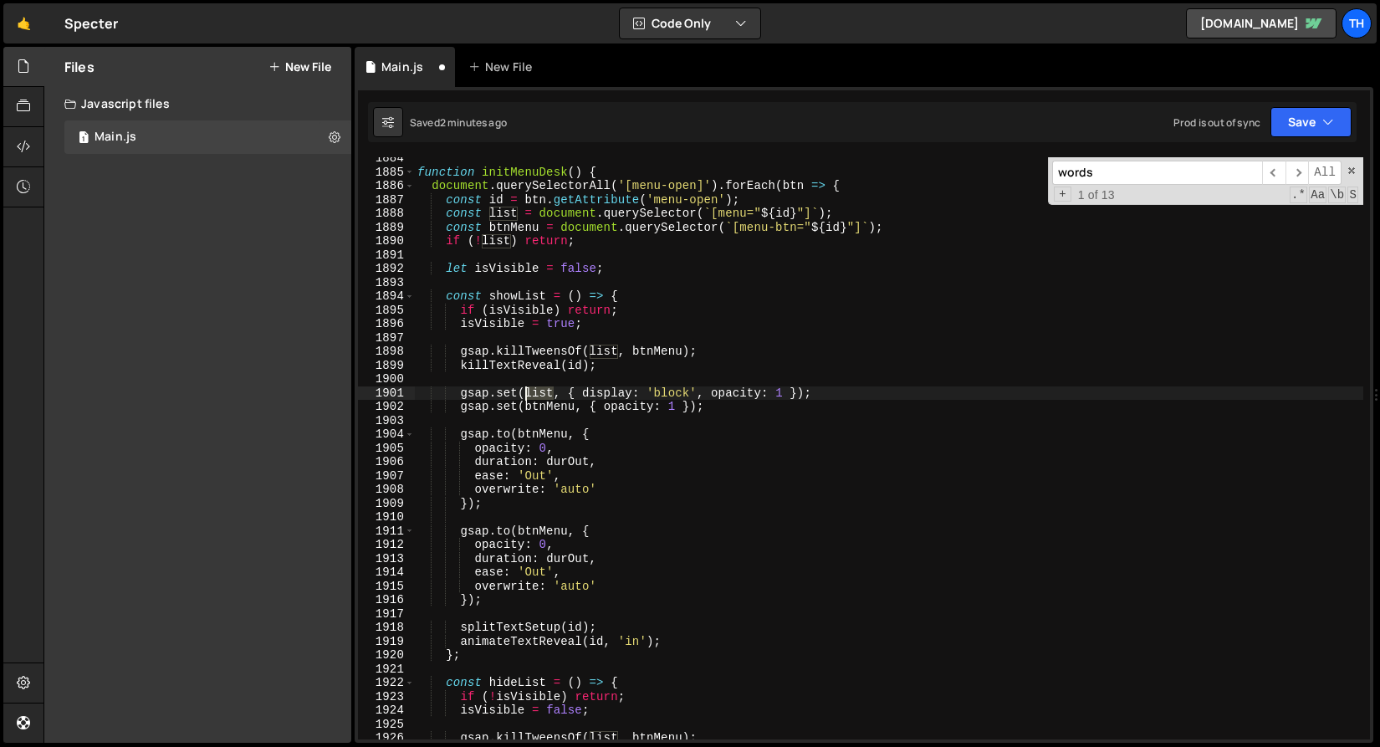
click at [535, 390] on div "function initMenuDesk ( ) { document . querySelectorAll ( '[menu-open]' ) . for…" at bounding box center [889, 456] width 950 height 610
click at [558, 531] on div "function initMenuDesk ( ) { document . querySelectorAll ( '[menu-open]' ) . for…" at bounding box center [889, 456] width 950 height 610
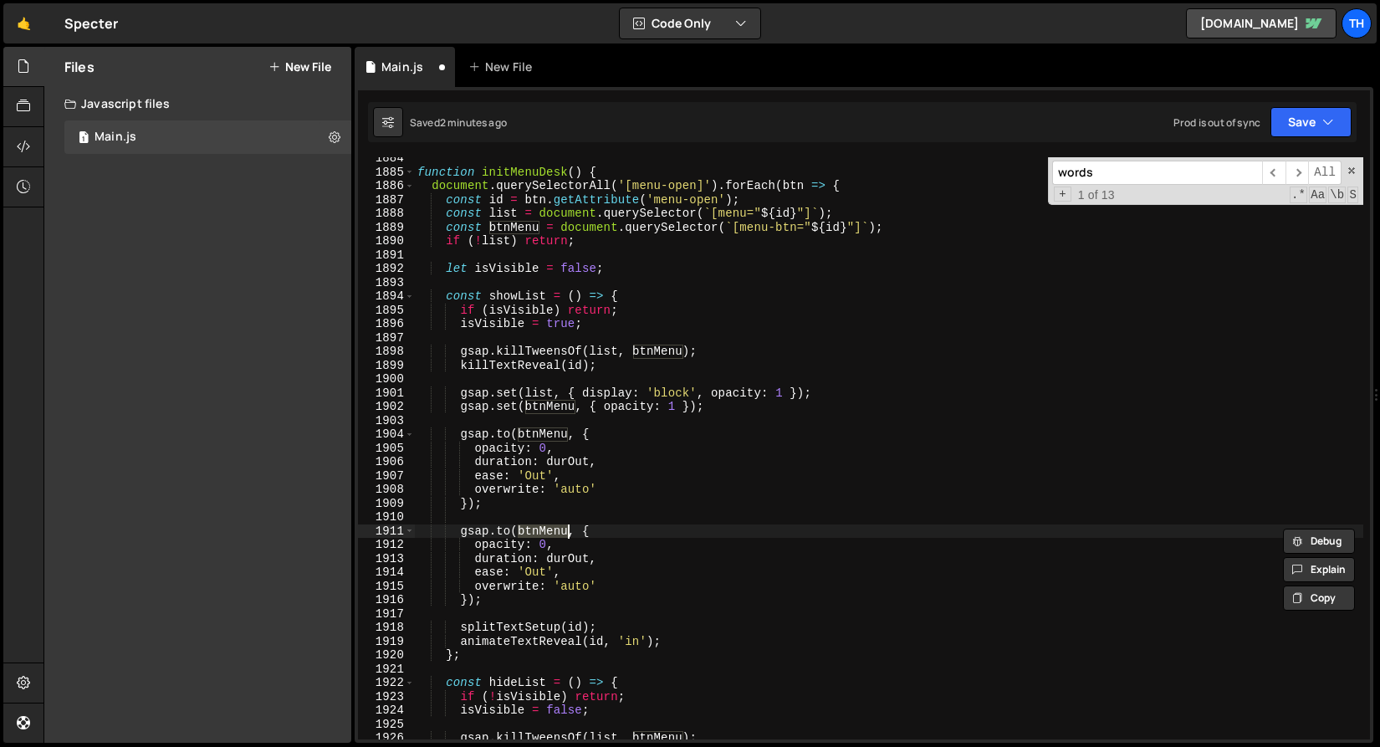
paste textarea "list"
click at [497, 560] on div "function initMenuDesk ( ) { document . querySelectorAll ( '[menu-open]' ) . for…" at bounding box center [889, 456] width 950 height 610
click at [479, 552] on div "function initMenuDesk ( ) { document . querySelectorAll ( '[menu-open]' ) . for…" at bounding box center [889, 456] width 950 height 610
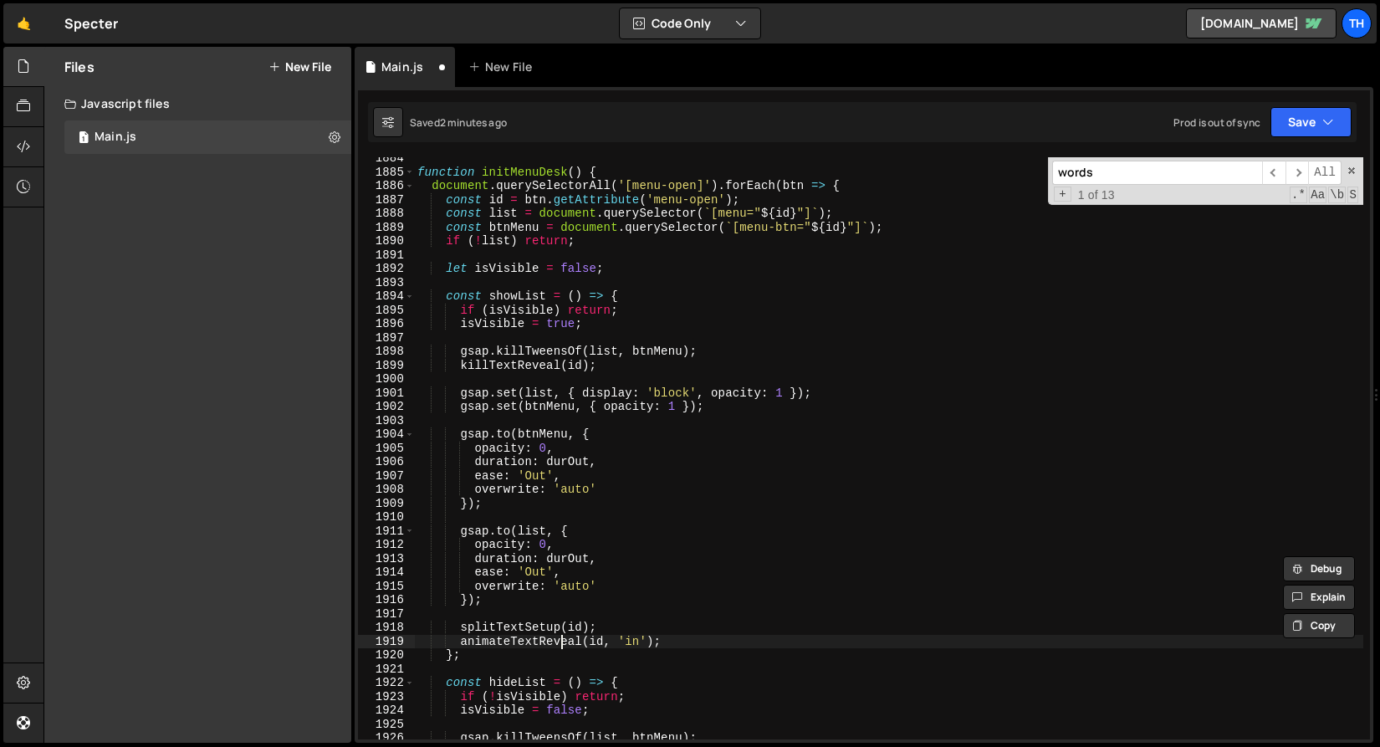
click at [558, 638] on div "function initMenuDesk ( ) { document . querySelectorAll ( '[menu-open]' ) . for…" at bounding box center [889, 456] width 950 height 610
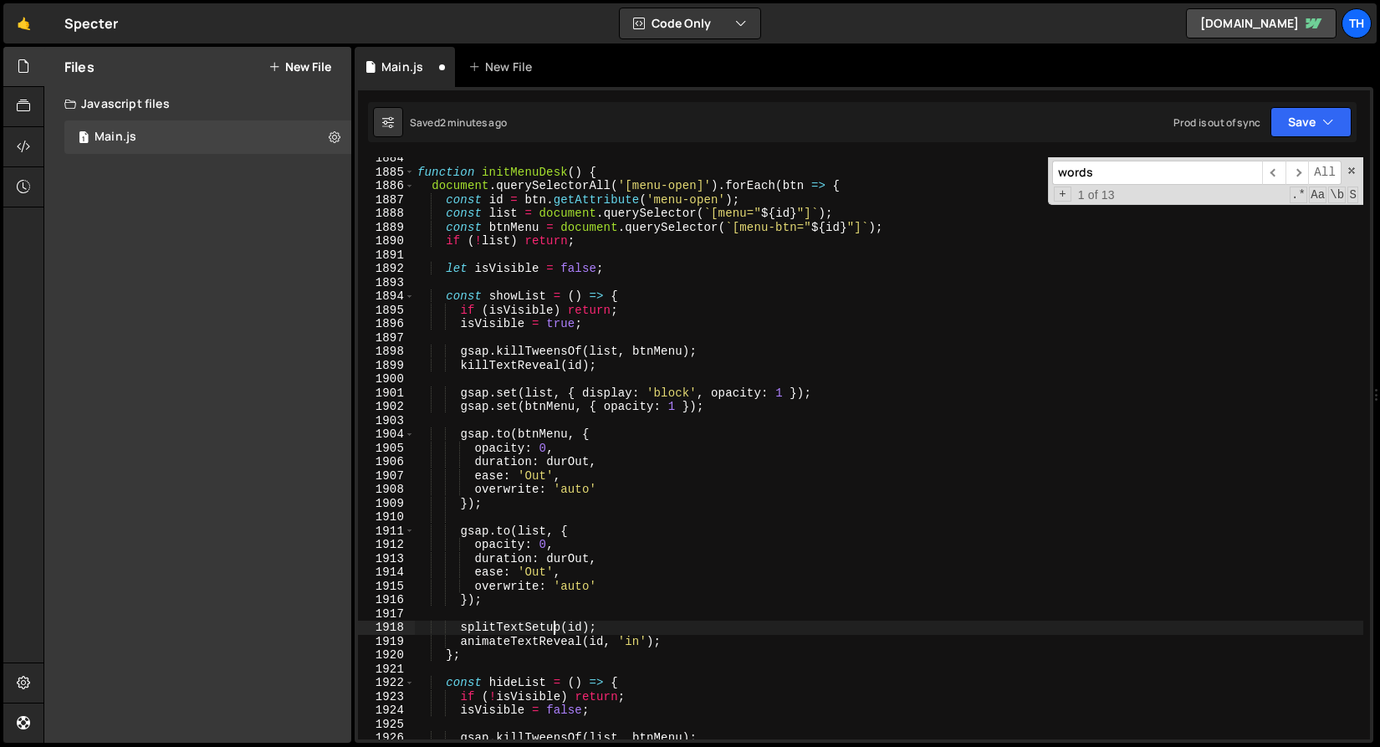
click at [554, 632] on div "function initMenuDesk ( ) { document . querySelectorAll ( '[menu-open]' ) . for…" at bounding box center [889, 456] width 950 height 610
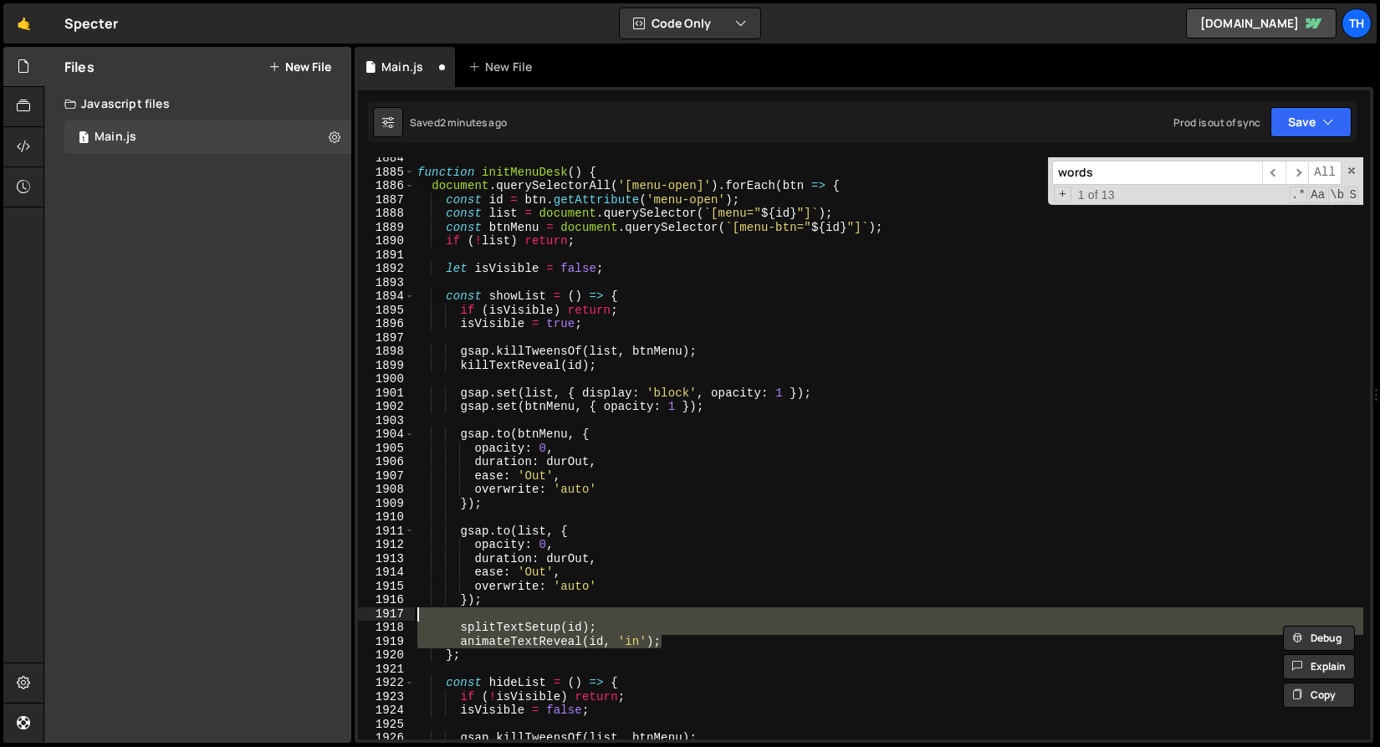
drag, startPoint x: 686, startPoint y: 641, endPoint x: 385, endPoint y: 618, distance: 302.0
click at [385, 618] on div "splitTextSetup(id); 1884 1885 1886 1887 1888 1889 1890 1891 1892 1893 1894 1895…" at bounding box center [864, 448] width 1012 height 582
type textarea "splitTextSetup(id);"
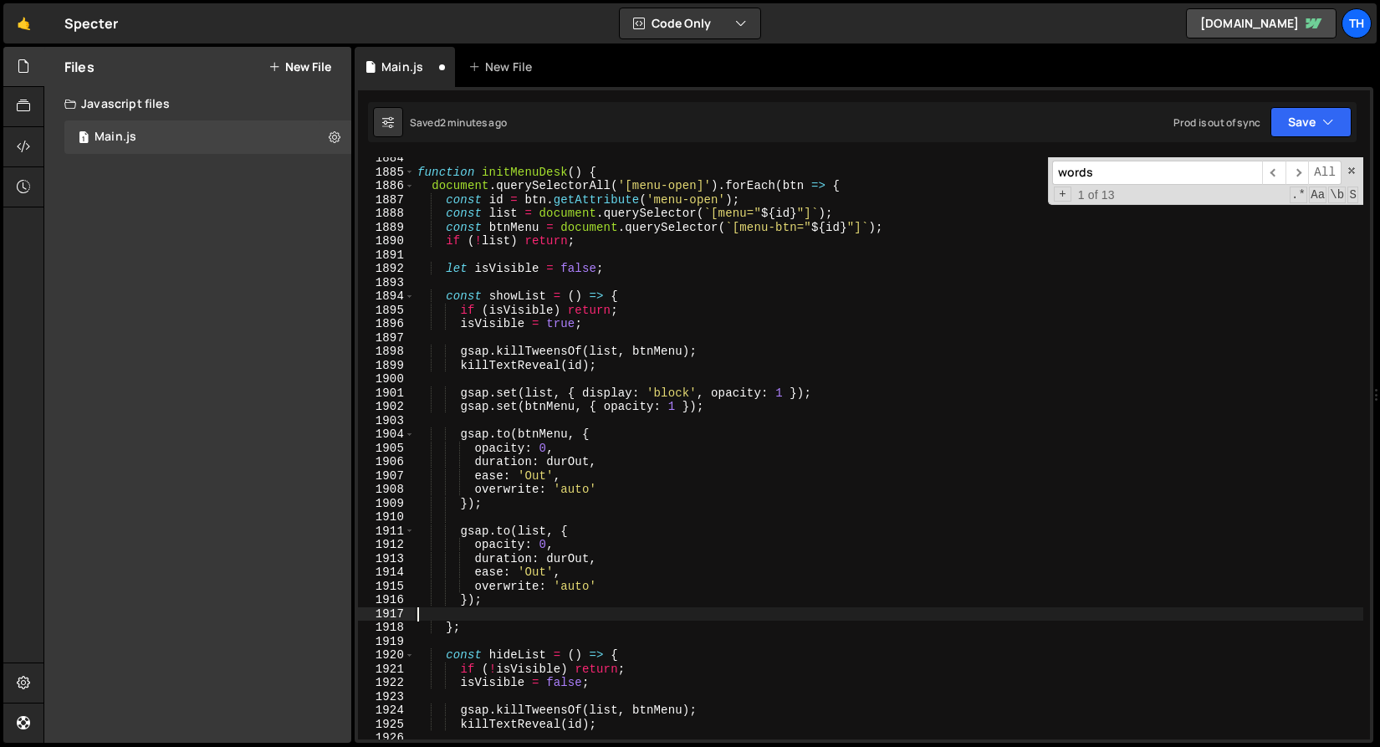
scroll to position [0, 0]
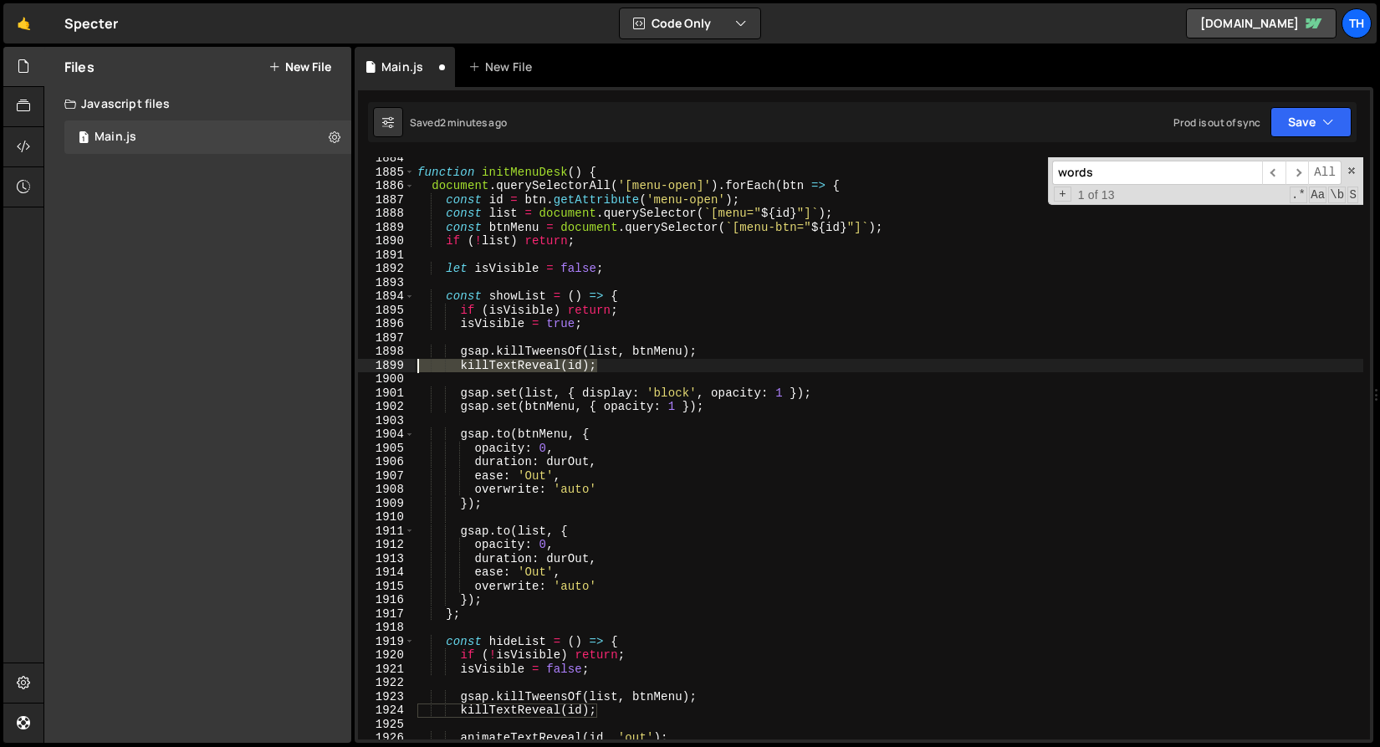
drag, startPoint x: 612, startPoint y: 364, endPoint x: 236, endPoint y: 367, distance: 375.7
click at [236, 367] on div "Files New File Javascript files 1 Main.js 0 CSS files Copy share link Edit File…" at bounding box center [712, 395] width 1337 height 697
type textarea "killTextReveal(id);"
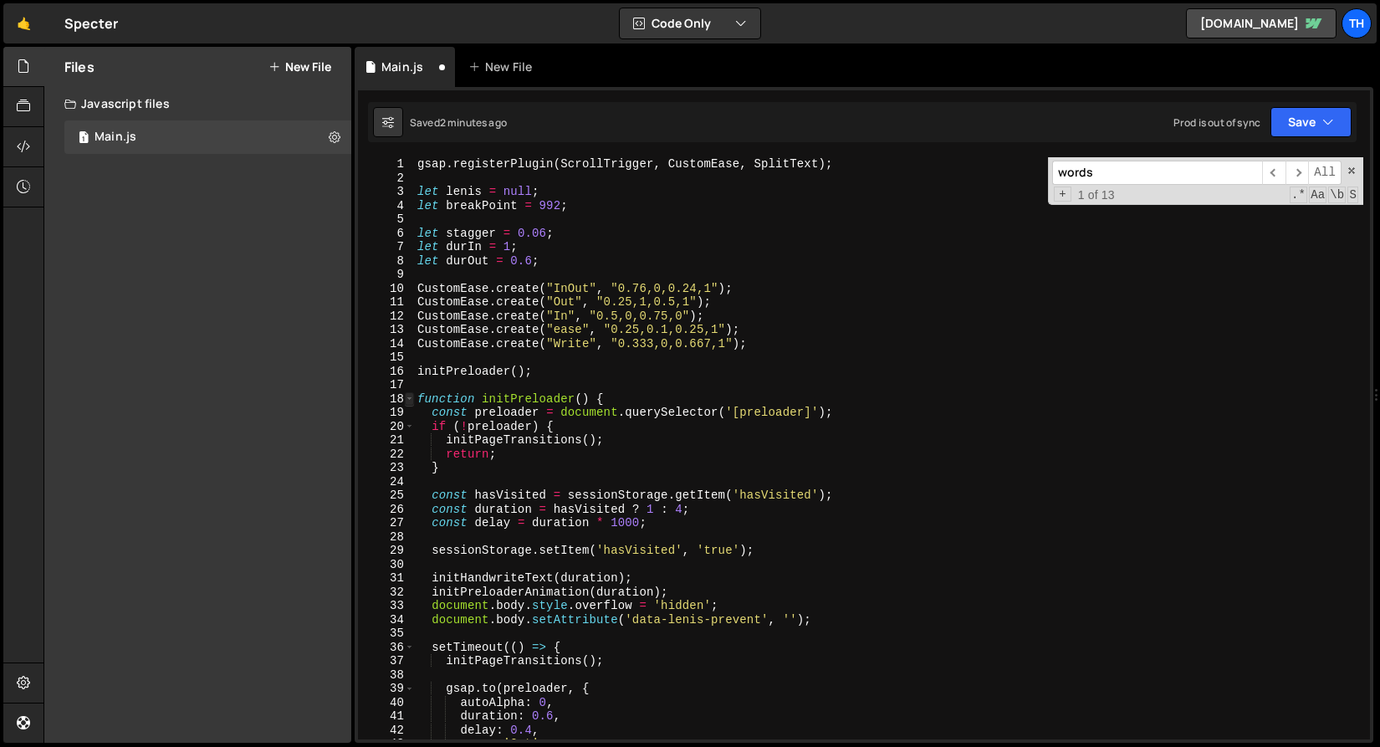
click at [413, 401] on span at bounding box center [409, 399] width 9 height 14
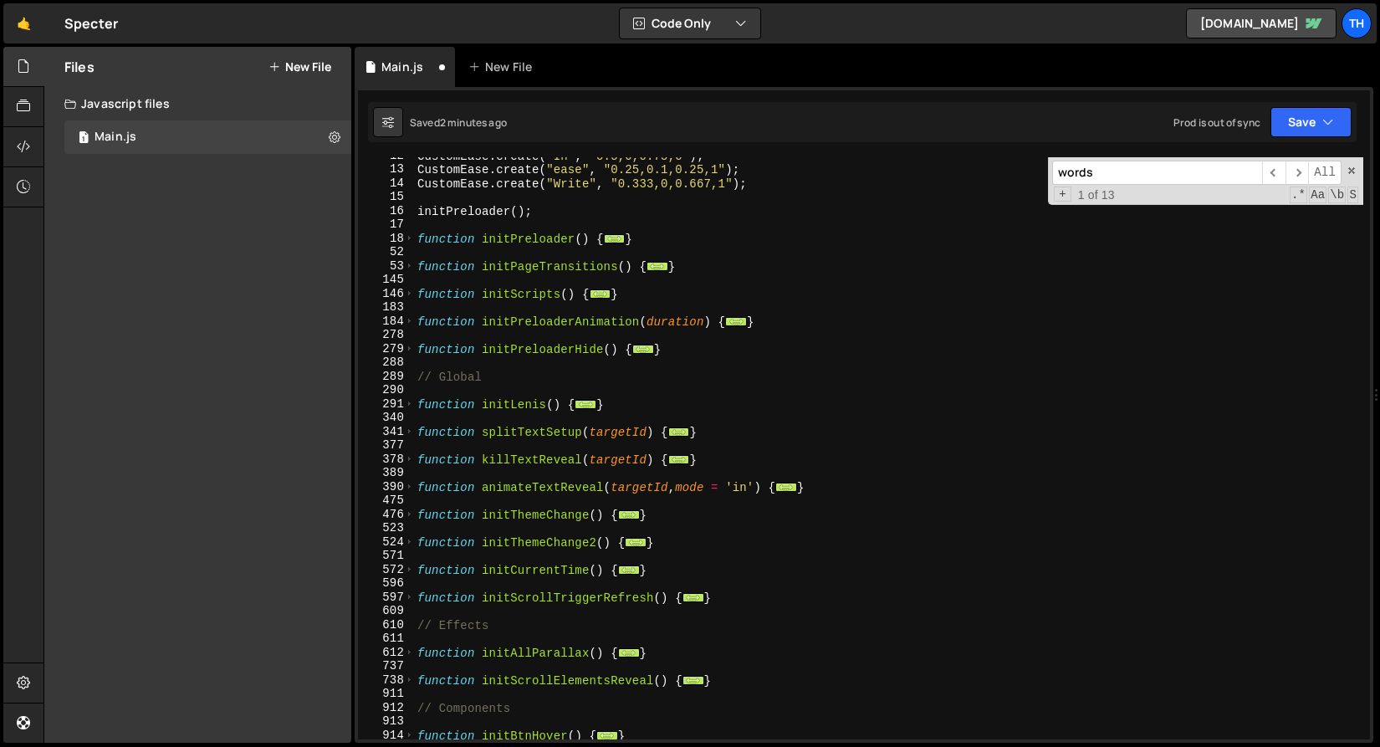
scroll to position [173, 0]
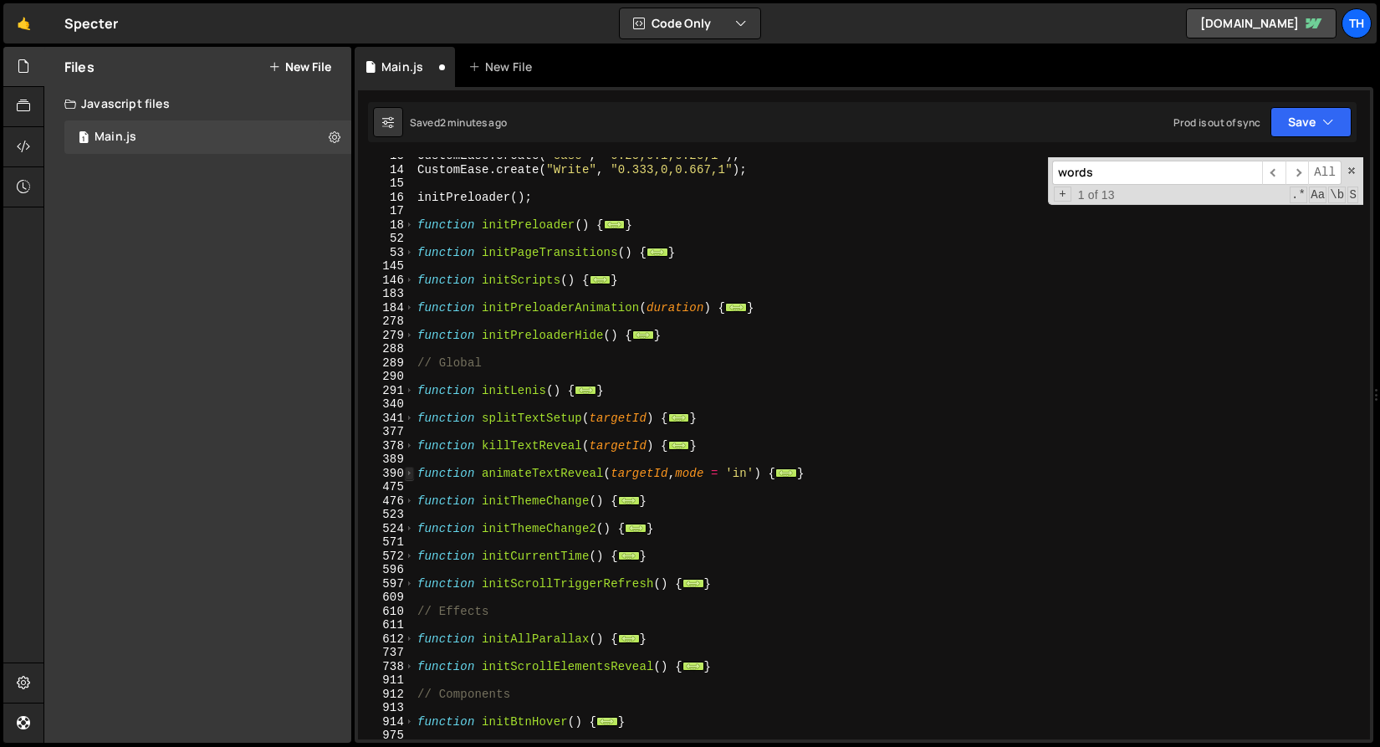
click at [407, 470] on span at bounding box center [409, 474] width 9 height 14
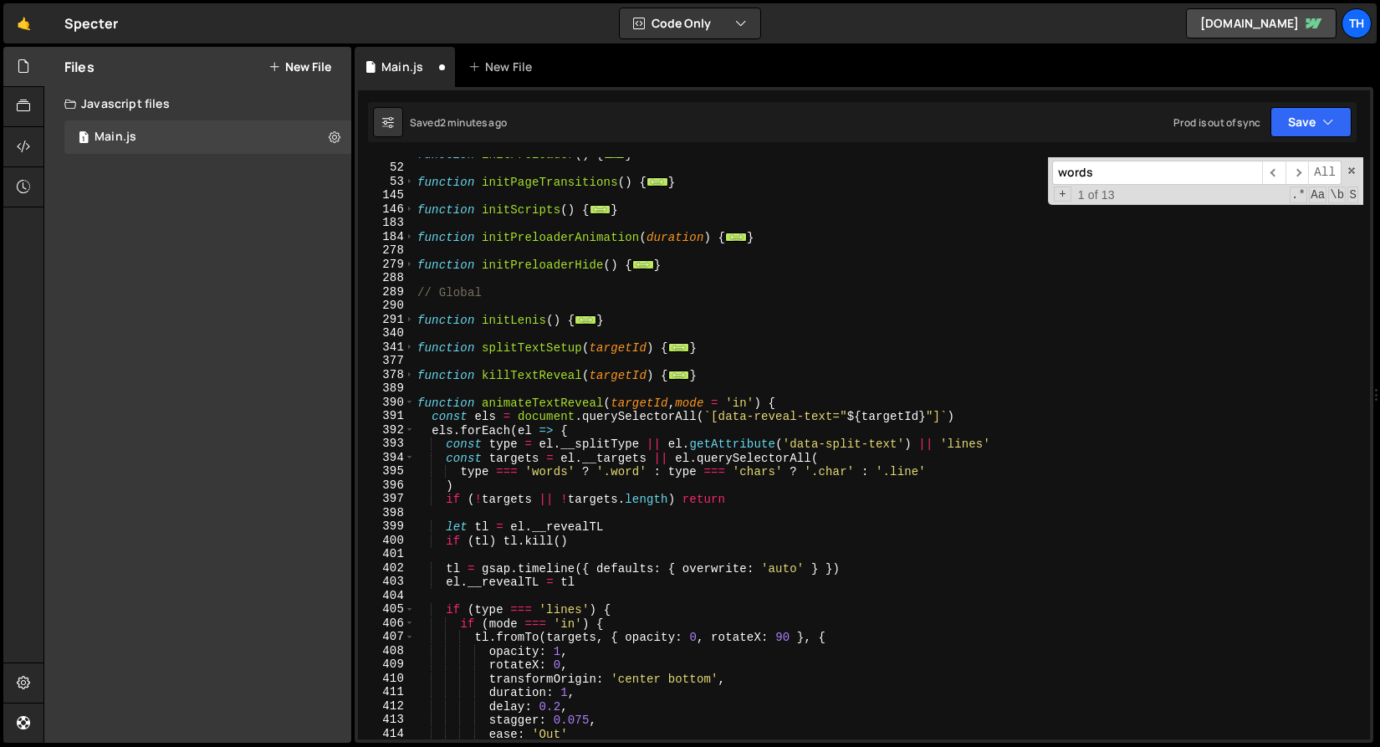
scroll to position [451, 0]
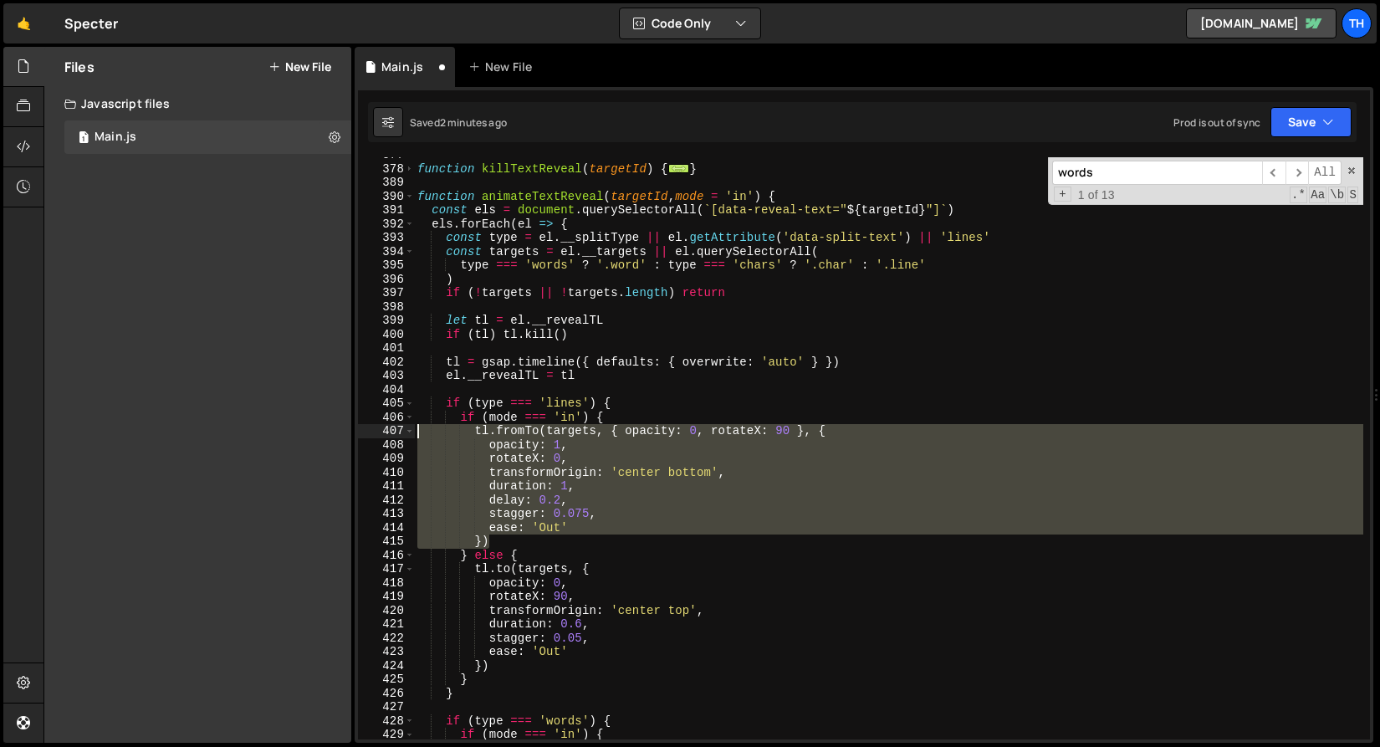
drag, startPoint x: 499, startPoint y: 539, endPoint x: 346, endPoint y: 433, distance: 186.4
click at [346, 433] on div "Files New File Javascript files 1 Main.js 0 CSS files Copy share link Edit File…" at bounding box center [712, 395] width 1337 height 697
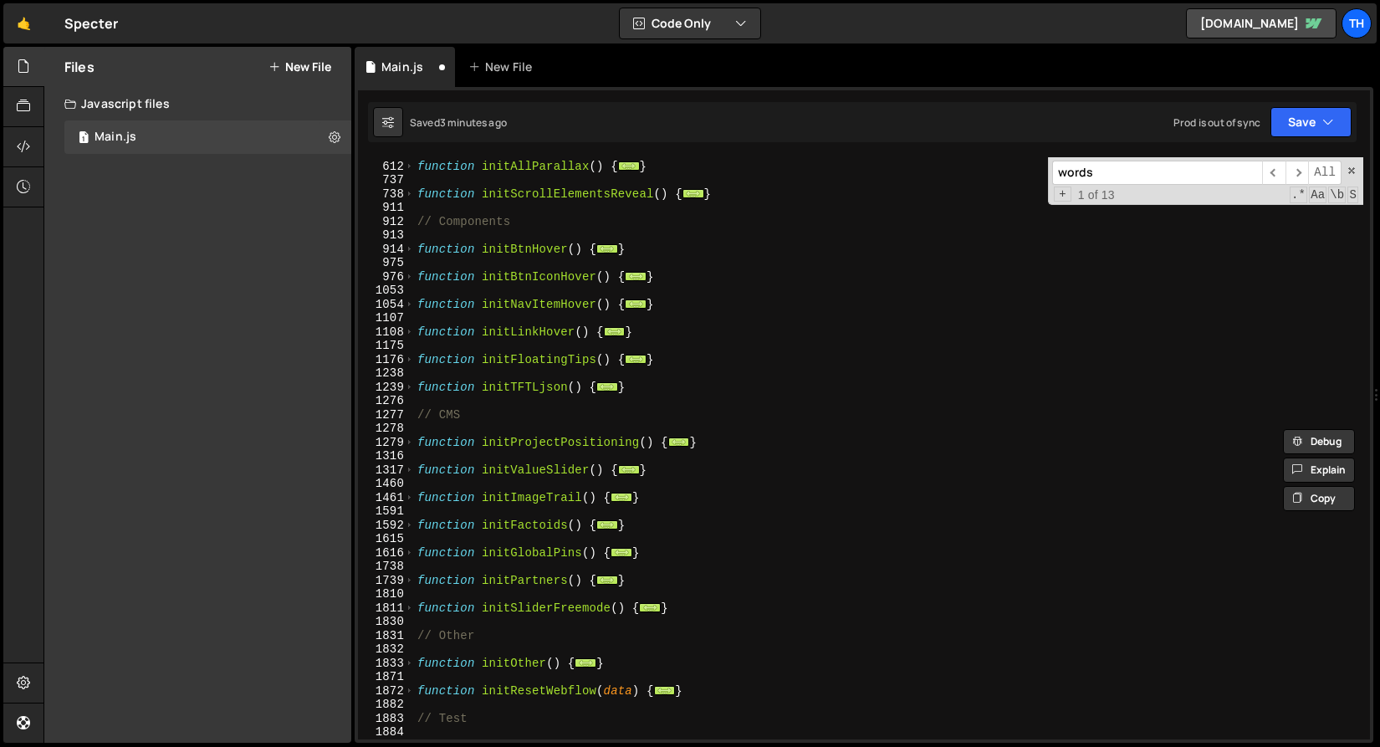
scroll to position [1910, 0]
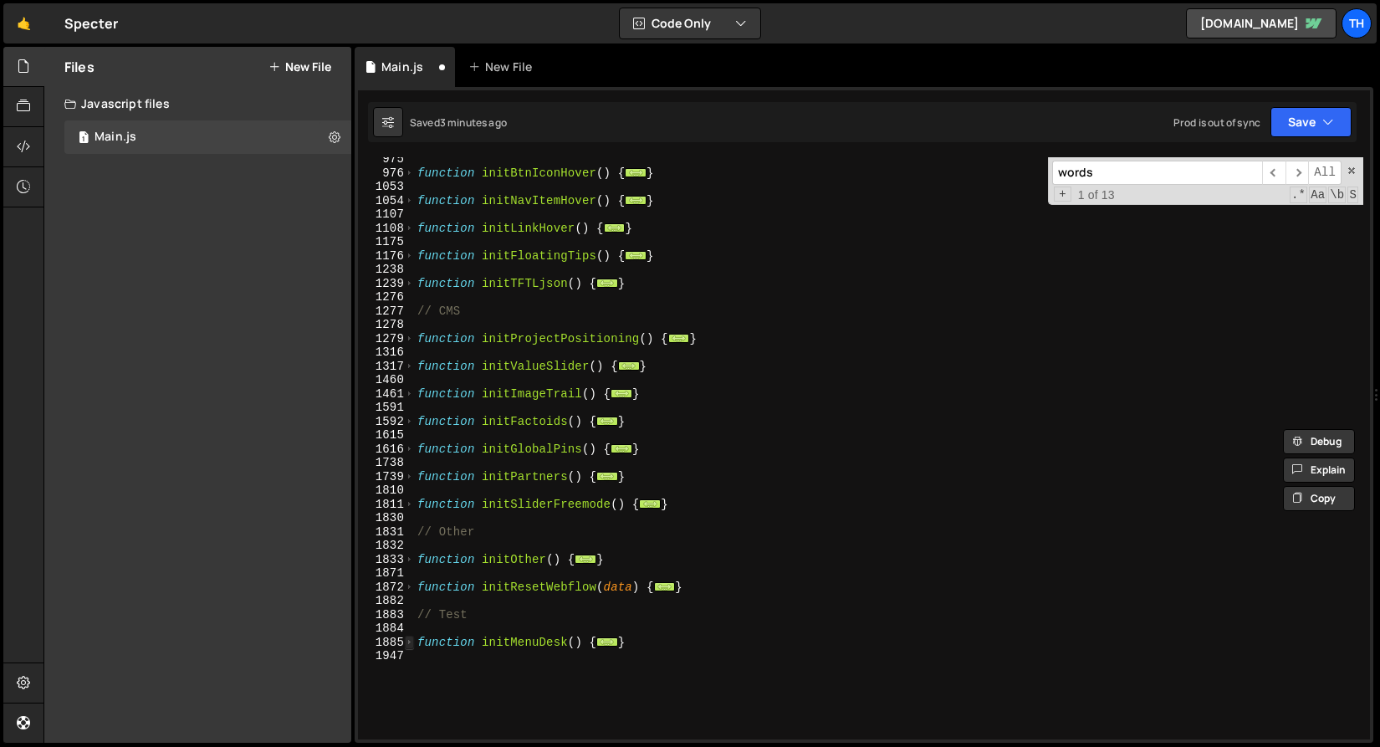
click at [412, 643] on span at bounding box center [409, 643] width 9 height 14
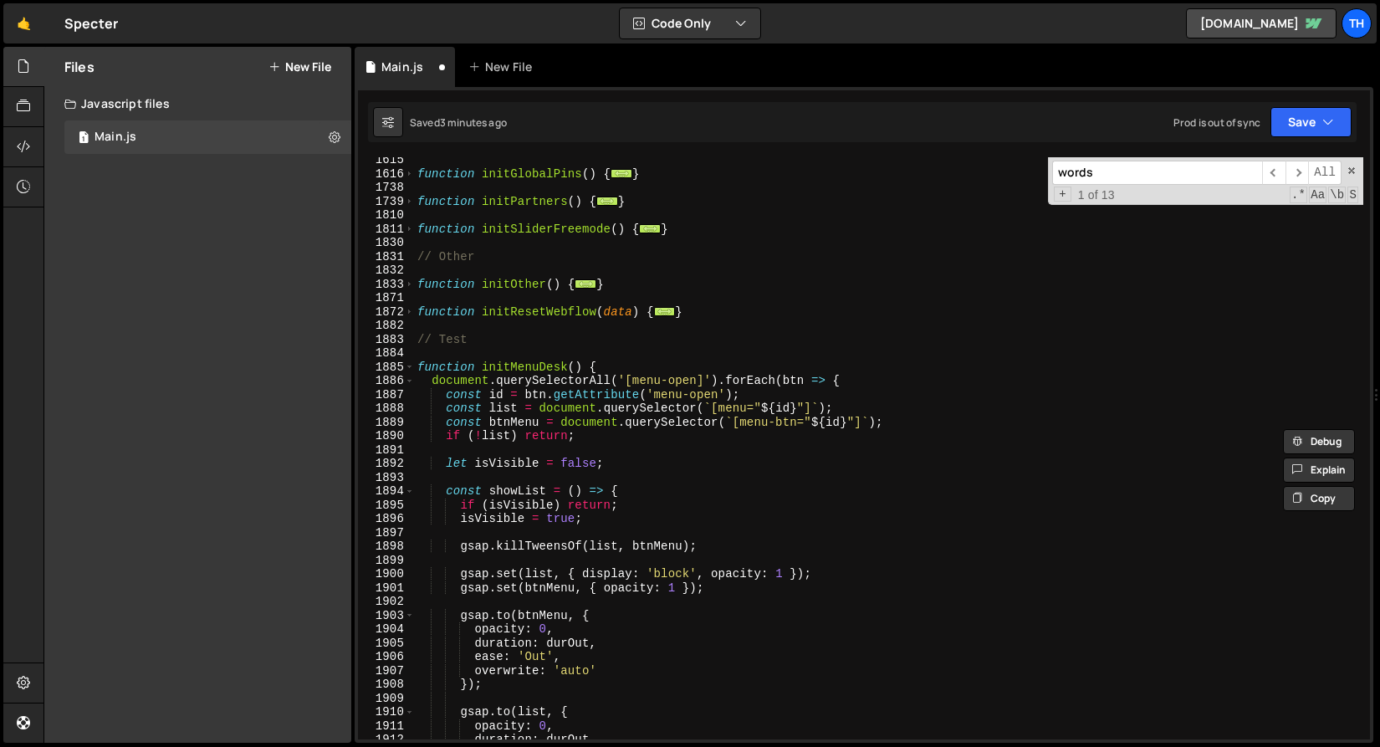
scroll to position [2430, 0]
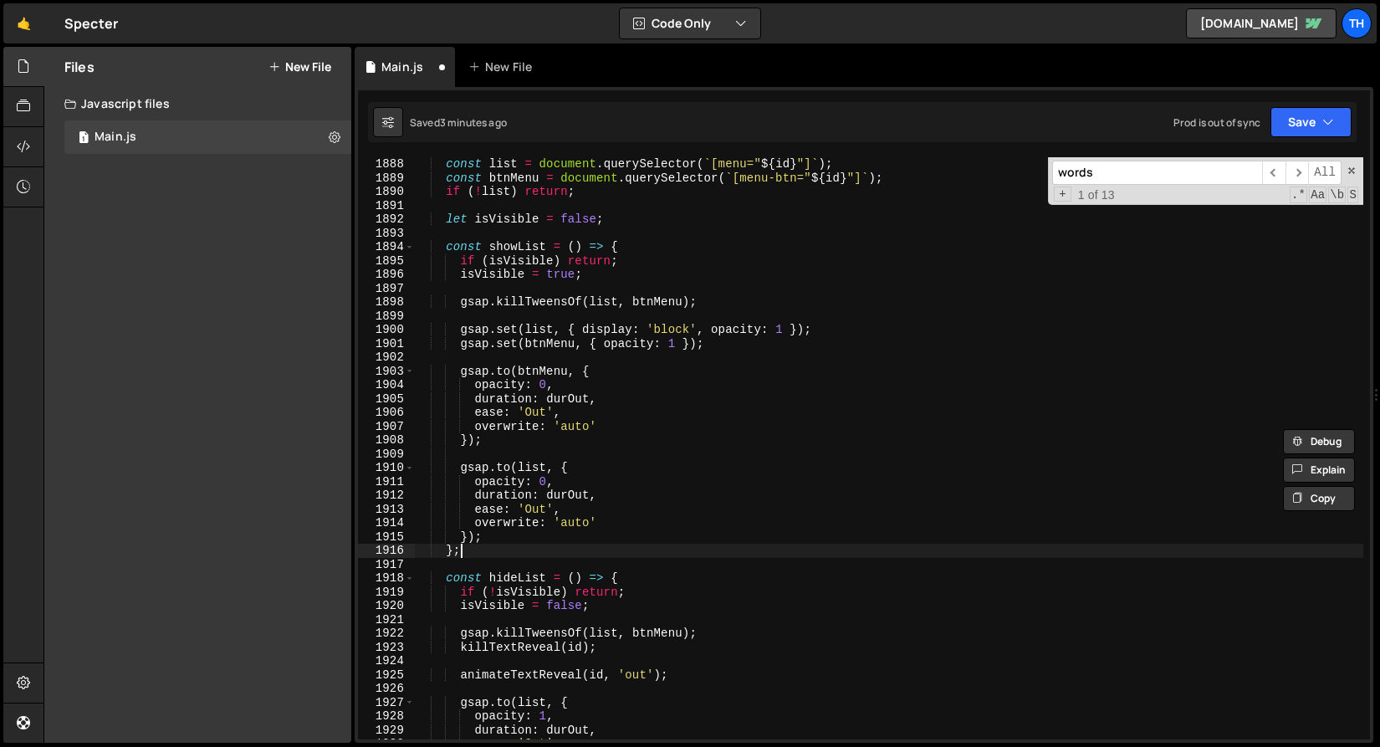
click at [502, 551] on div "const list = document . querySelector ( ` [menu=" ${ id } "] ` ) ; const btnMen…" at bounding box center [889, 462] width 950 height 610
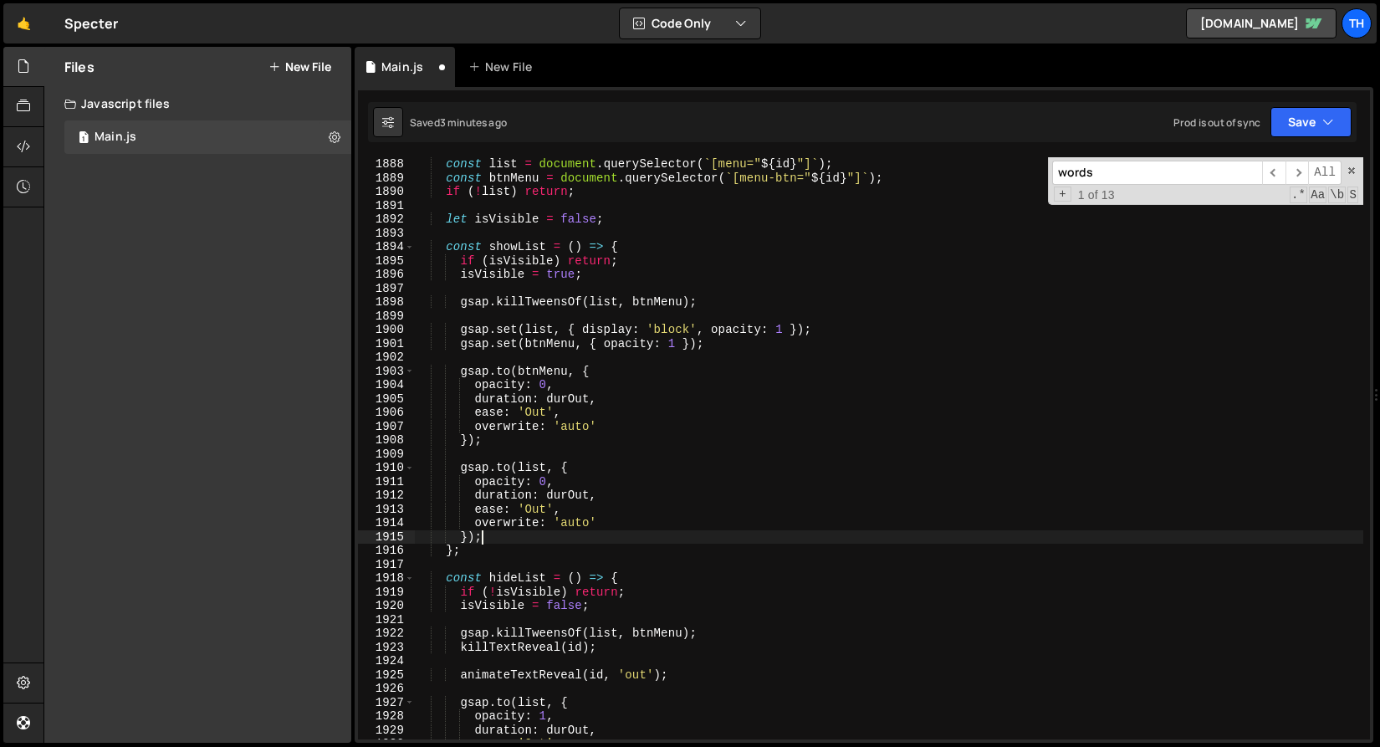
click at [504, 542] on div "const list = document . querySelector ( ` [menu=" ${ id } "] ` ) ; const btnMen…" at bounding box center [889, 462] width 950 height 610
type textarea "});"
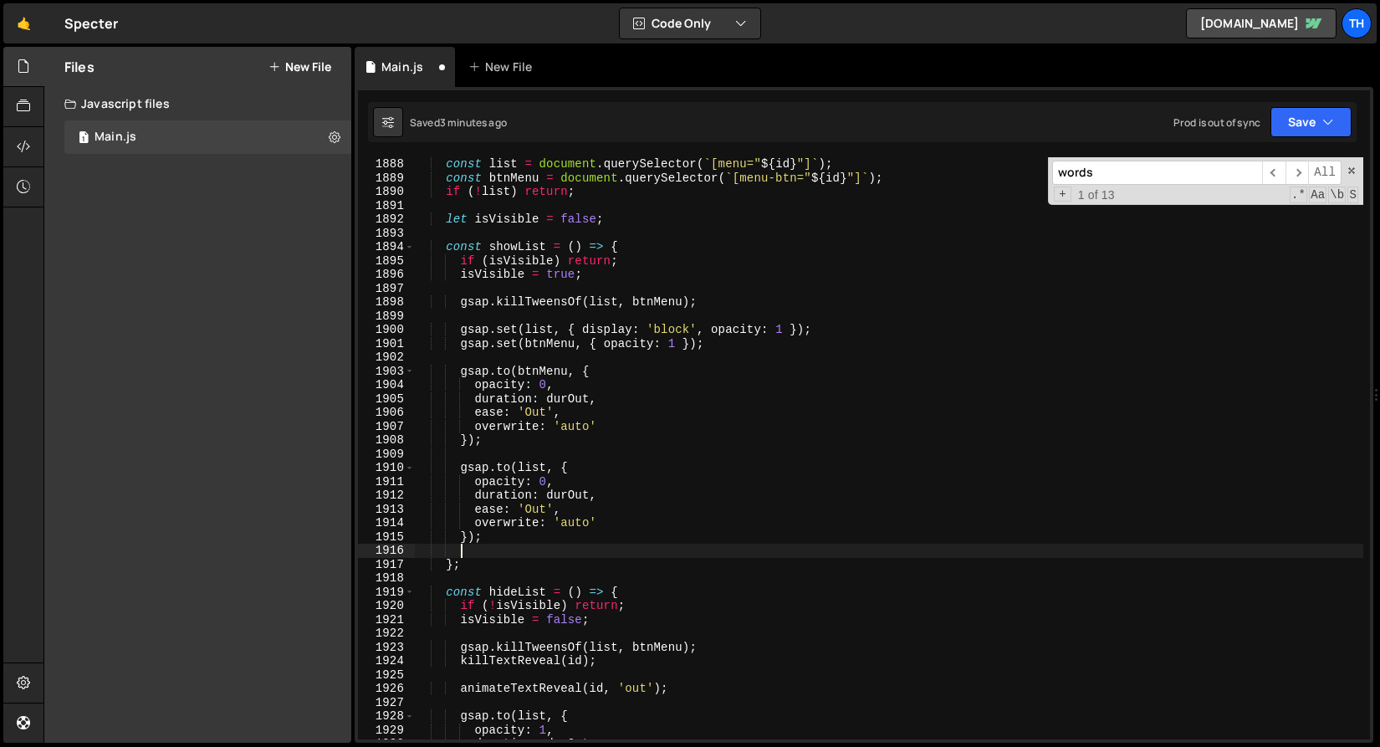
scroll to position [0, 2]
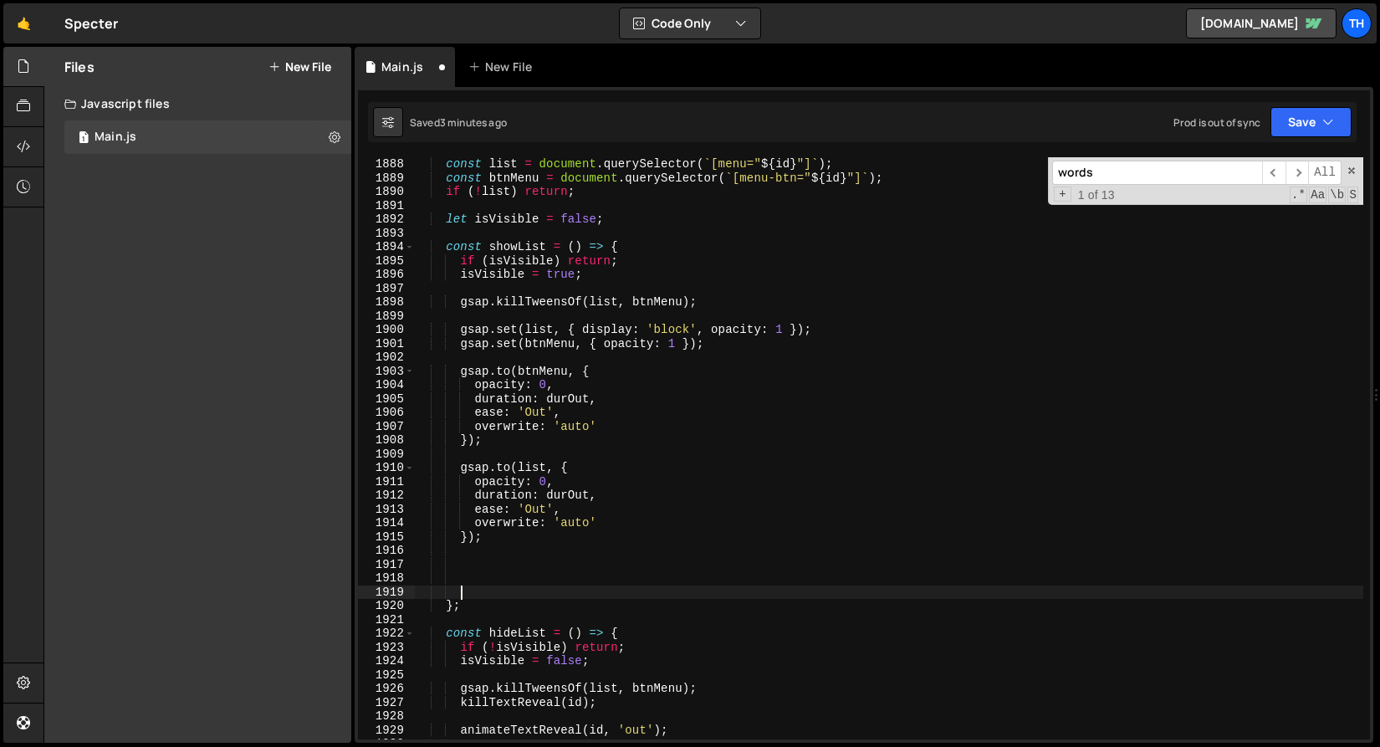
type textarea "};"
paste textarea "})"
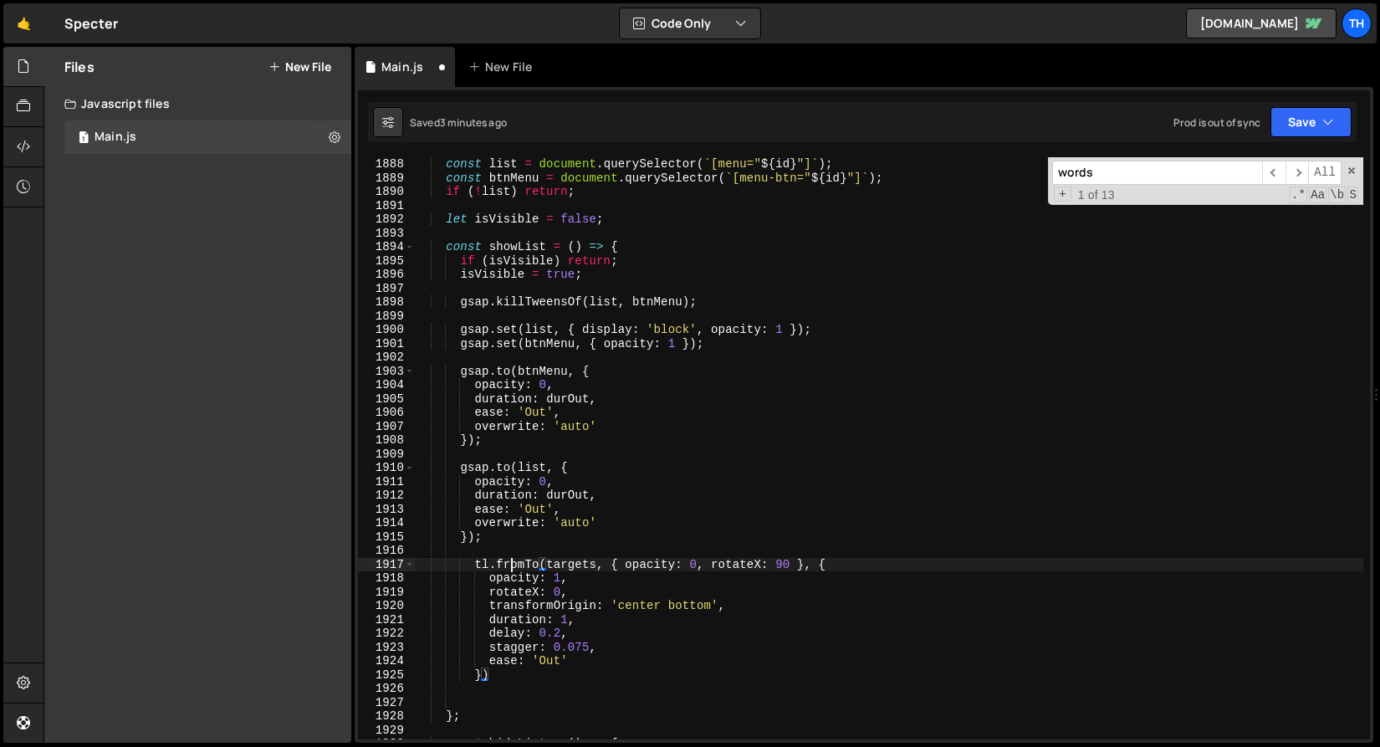
click at [510, 564] on div "const list = document . querySelector ( ` [menu=" ${ id } "] ` ) ; const btnMen…" at bounding box center [889, 462] width 950 height 610
click at [506, 465] on div "const list = document . querySelector ( ` [menu=" ${ id } "] ` ) ; const btnMen…" at bounding box center [889, 462] width 950 height 610
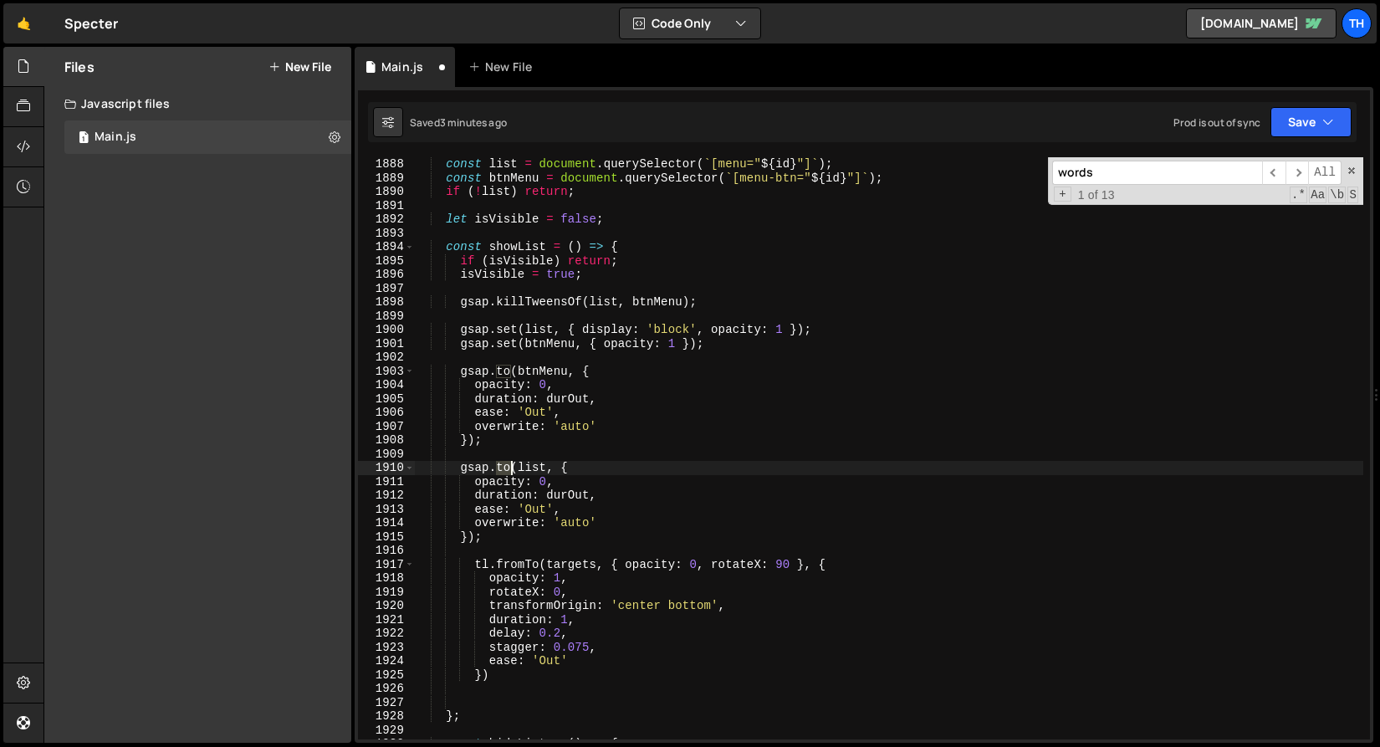
click at [506, 465] on div "const list = document . querySelector ( ` [menu=" ${ id } "] ` ) ; const btnMen…" at bounding box center [889, 462] width 950 height 610
paste textarea "fromT"
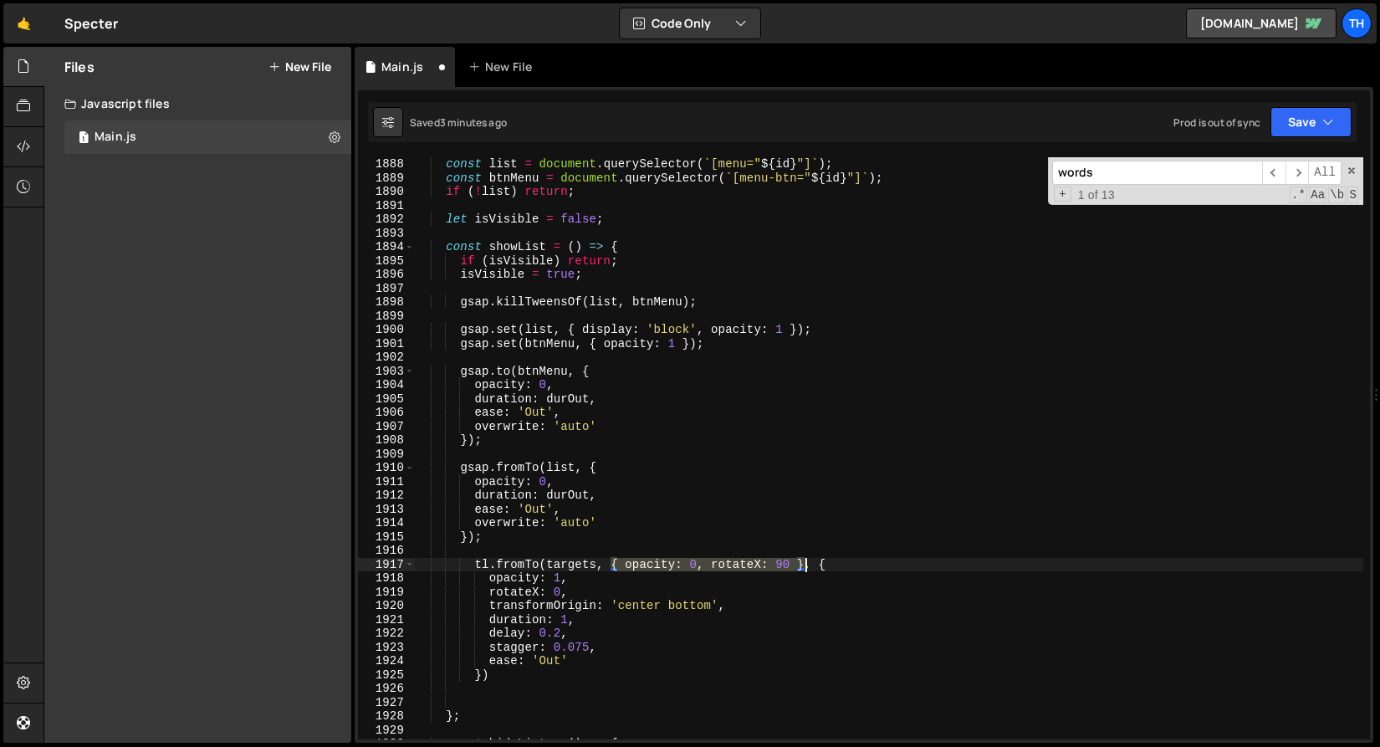
drag, startPoint x: 615, startPoint y: 566, endPoint x: 805, endPoint y: 562, distance: 190.0
click at [805, 562] on div "const list = document . querySelector ( ` [menu=" ${ id } "] ` ) ; const btnMen…" at bounding box center [889, 462] width 950 height 610
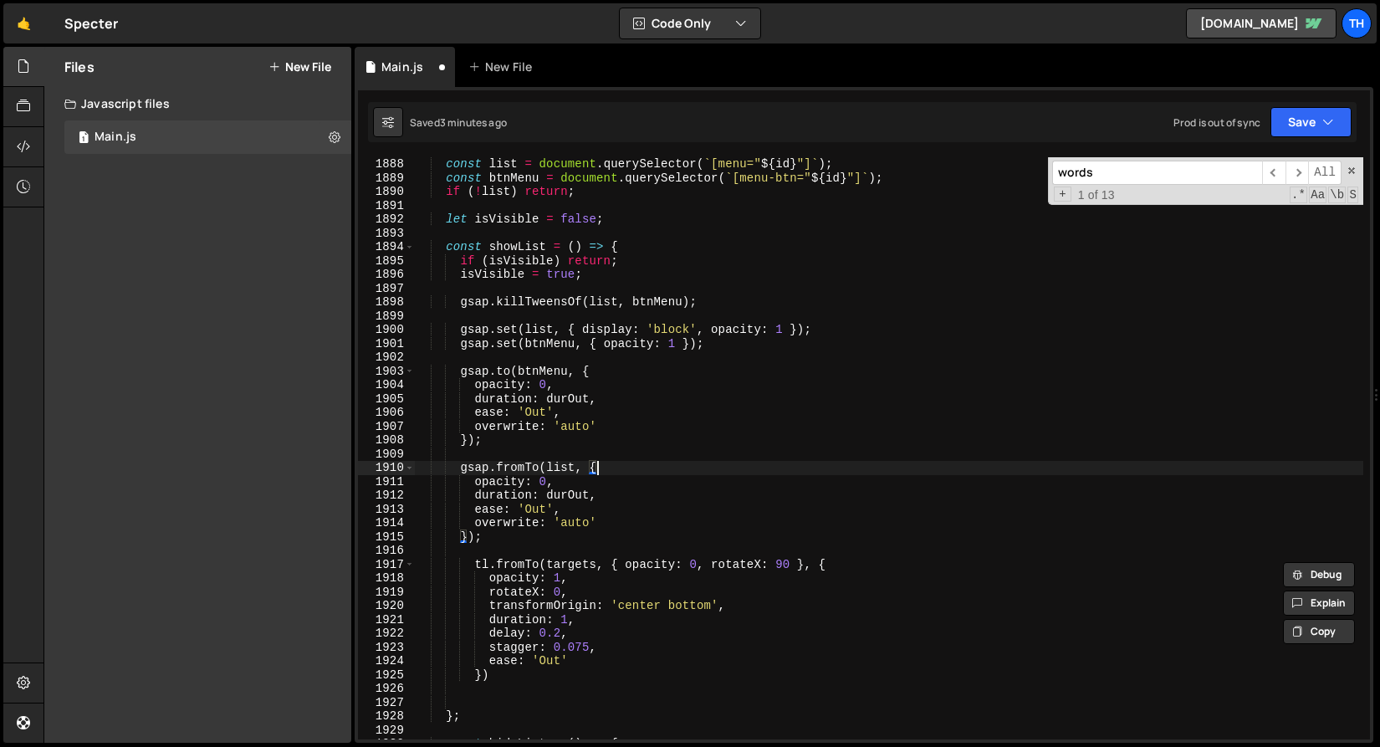
drag, startPoint x: 594, startPoint y: 466, endPoint x: 609, endPoint y: 466, distance: 15.1
click at [609, 466] on div "const list = document . querySelector ( ` [menu=" ${ id } "] ` ) ; const btnMen…" at bounding box center [889, 462] width 950 height 610
drag, startPoint x: 590, startPoint y: 466, endPoint x: 612, endPoint y: 467, distance: 22.6
click at [612, 467] on div "const list = document . querySelector ( ` [menu=" ${ id } "] ` ) ; const btnMen…" at bounding box center [889, 462] width 950 height 610
paste textarea "opacity: 0, rotateX: 90 }"
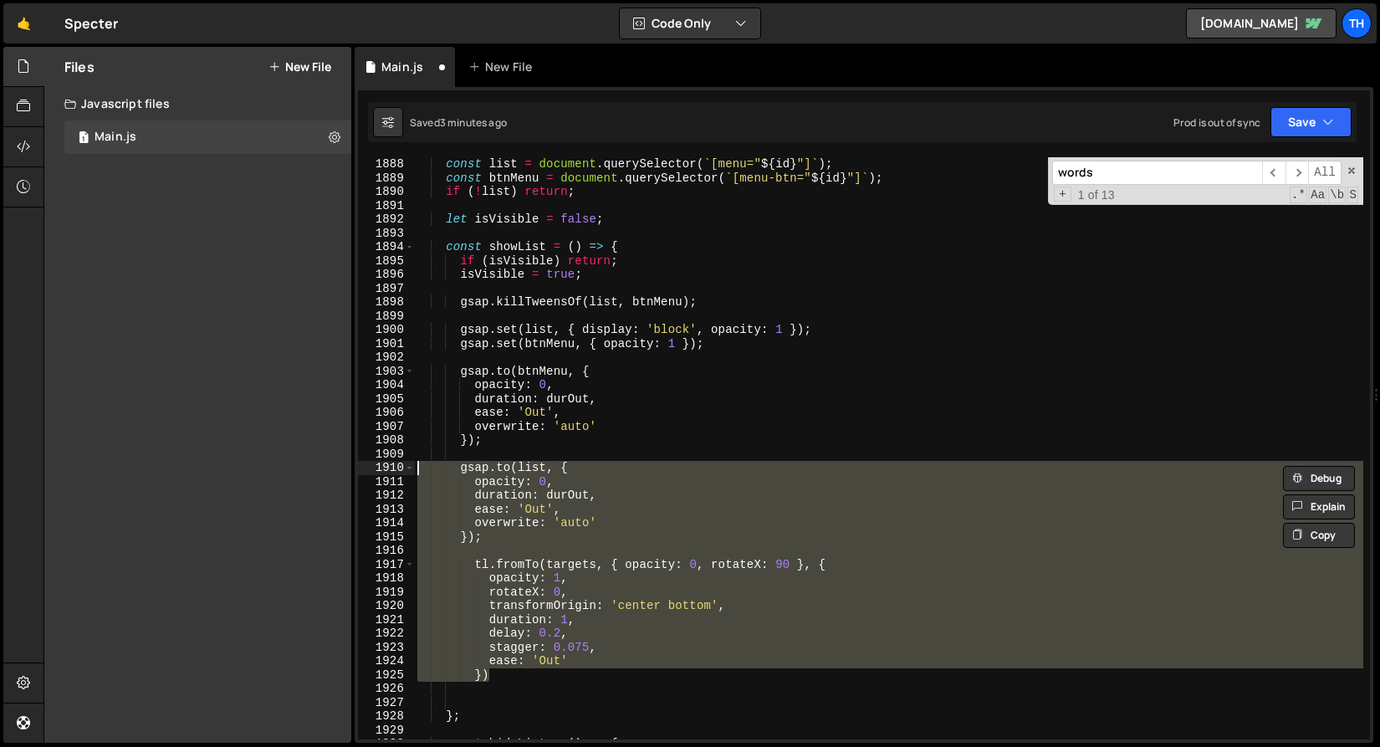
drag, startPoint x: 545, startPoint y: 679, endPoint x: 235, endPoint y: 458, distance: 380.5
click at [235, 459] on div "Files New File Javascript files 1 Main.js 0 CSS files Copy share link Edit File…" at bounding box center [712, 395] width 1337 height 697
type textarea "gsap.to(list, {"
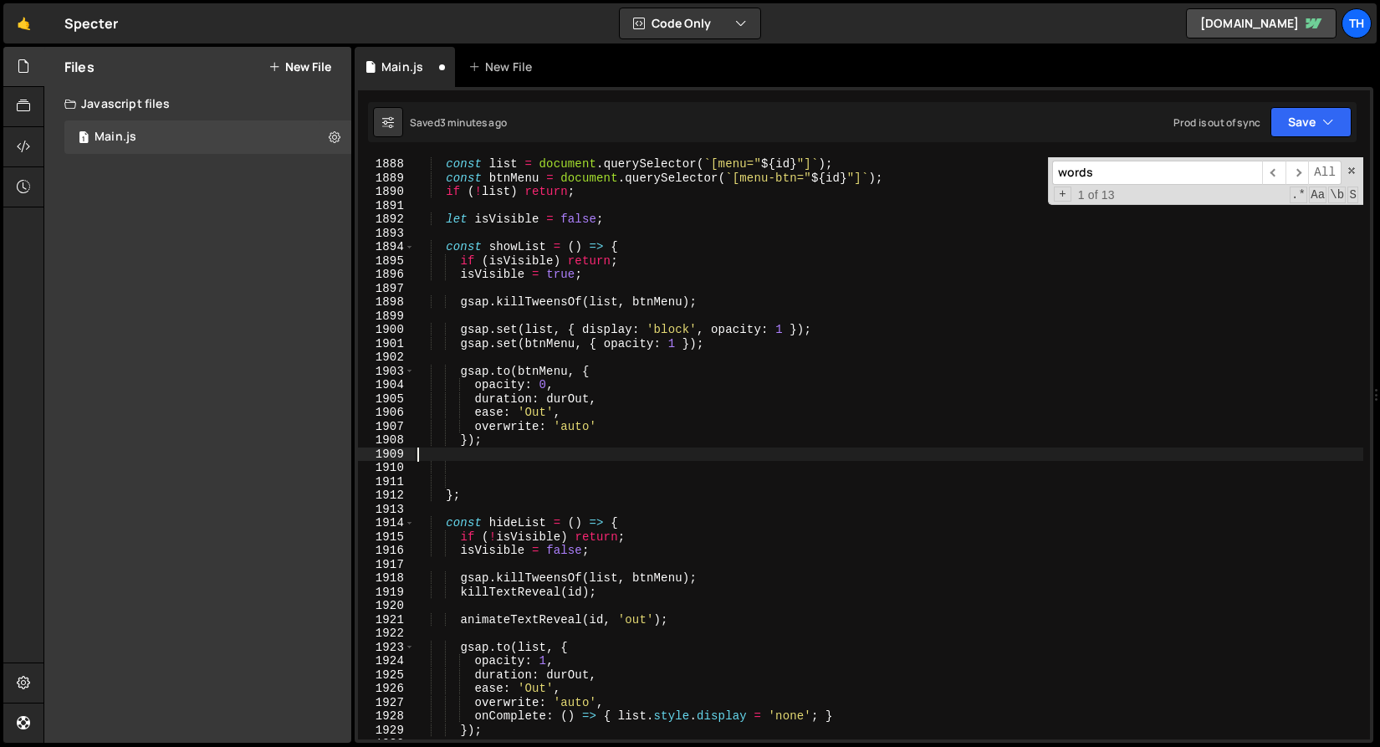
type textarea "});"
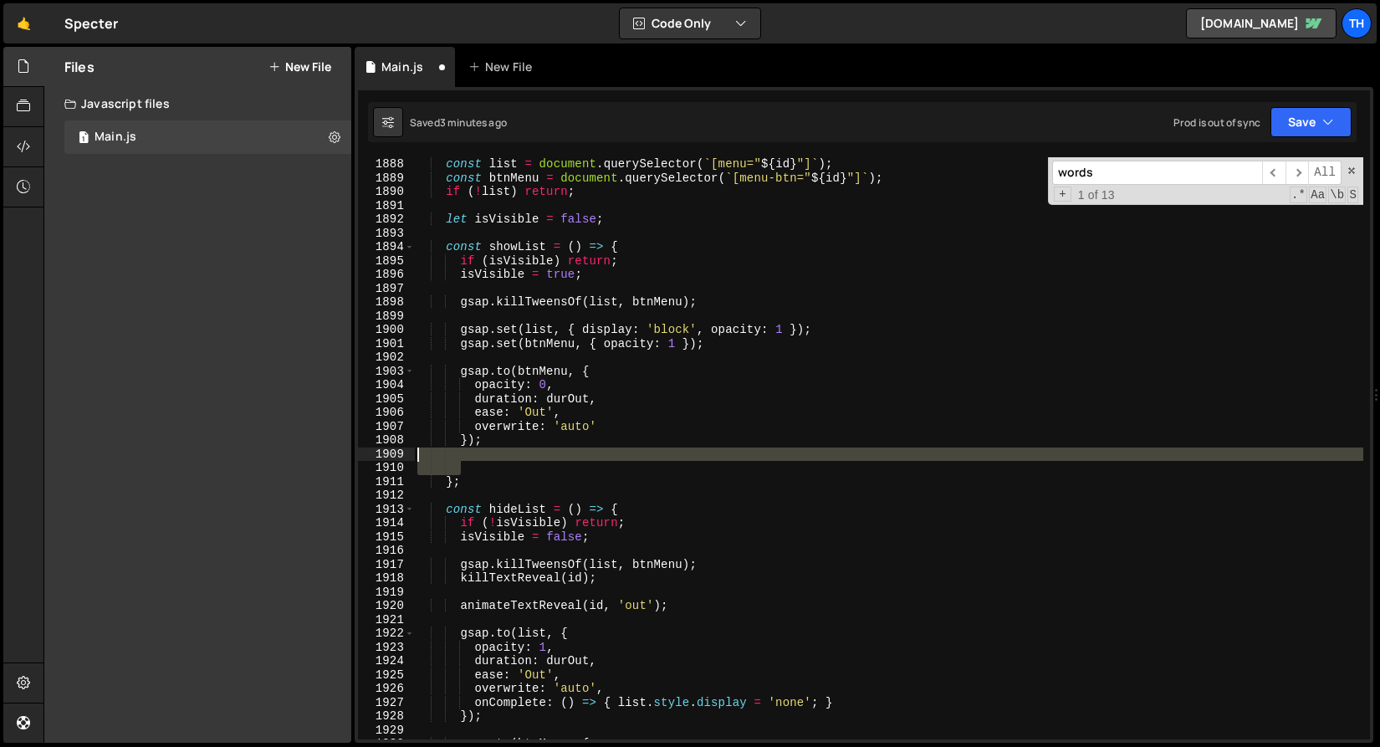
drag, startPoint x: 475, startPoint y: 464, endPoint x: 358, endPoint y: 452, distance: 117.8
click at [358, 452] on div "}); 1888 1889 1890 1891 1892 1893 1894 1895 1896 1897 1898 1899 1900 1901 1902 …" at bounding box center [864, 448] width 1012 height 582
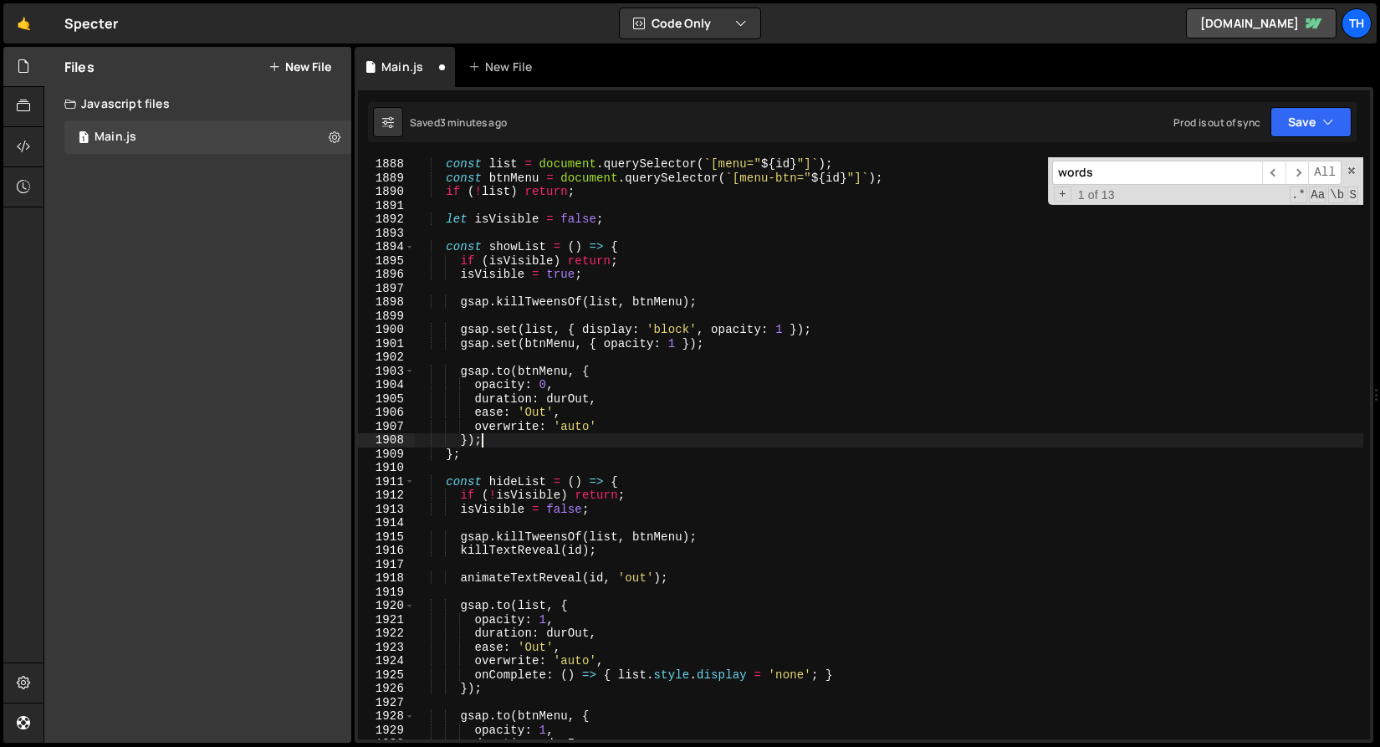
scroll to position [2443, 0]
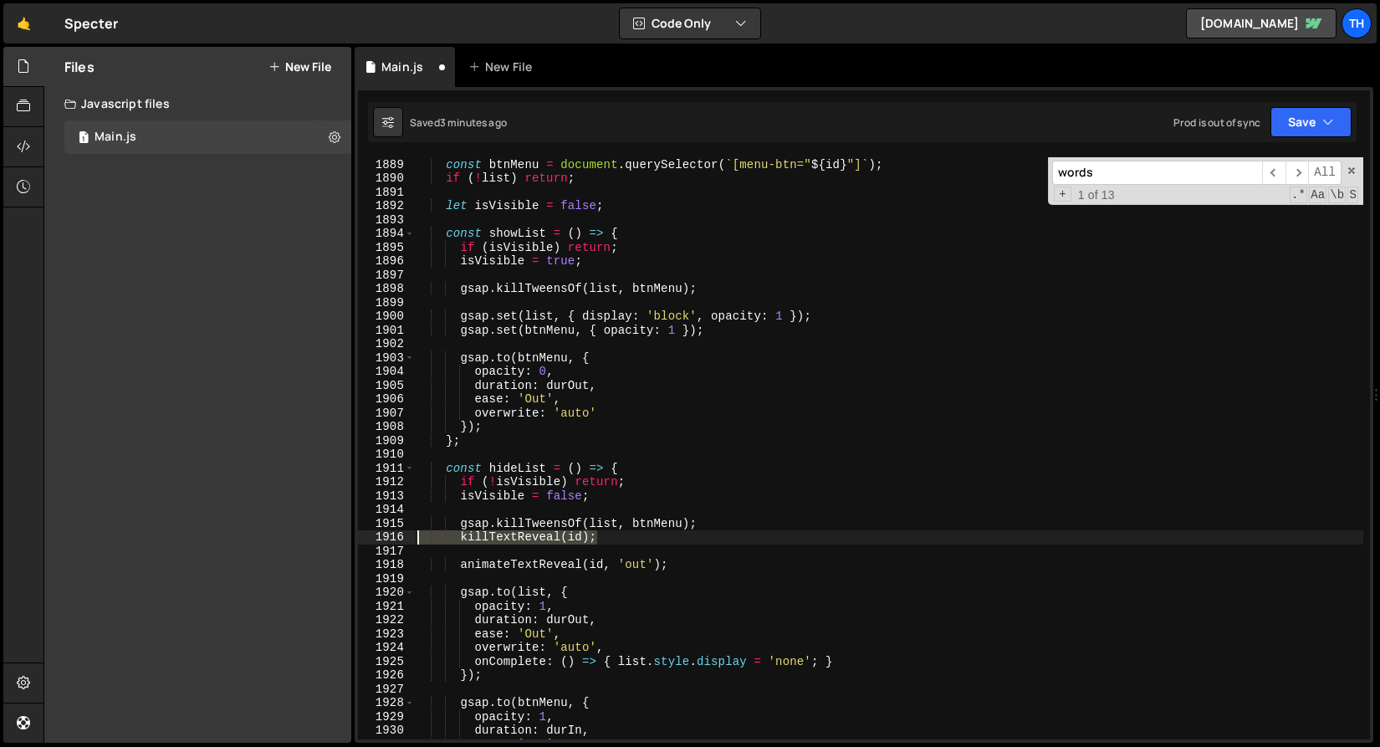
drag, startPoint x: 614, startPoint y: 537, endPoint x: 344, endPoint y: 535, distance: 270.2
click at [344, 535] on div "Files New File Javascript files 1 Main.js 0 CSS files Copy share link Edit File…" at bounding box center [712, 395] width 1337 height 697
type textarea "killTextReveal(id);"
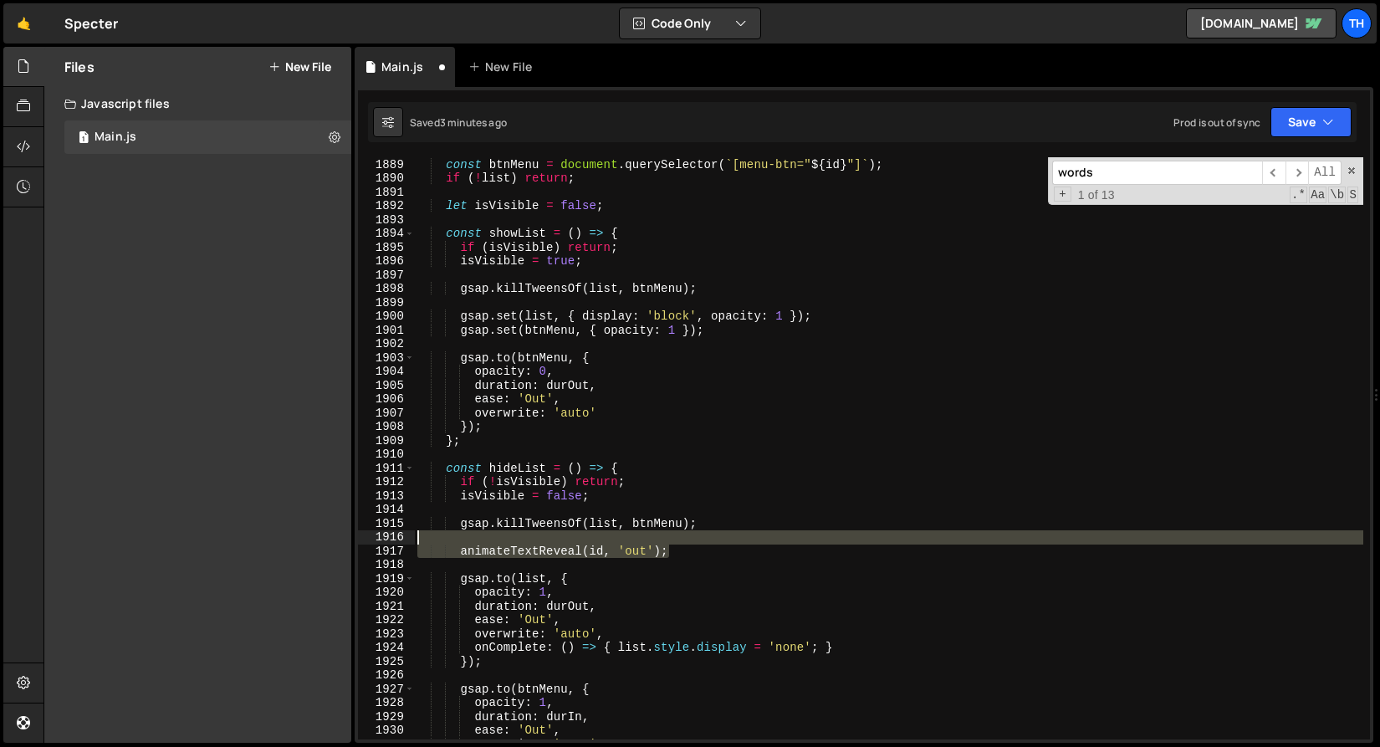
drag, startPoint x: 663, startPoint y: 559, endPoint x: 321, endPoint y: 540, distance: 342.7
click at [321, 540] on div "Files New File Javascript files 1 Main.js 0 CSS files Copy share link Edit File…" at bounding box center [712, 395] width 1337 height 697
type textarea "animateTextReveal(id, 'out');"
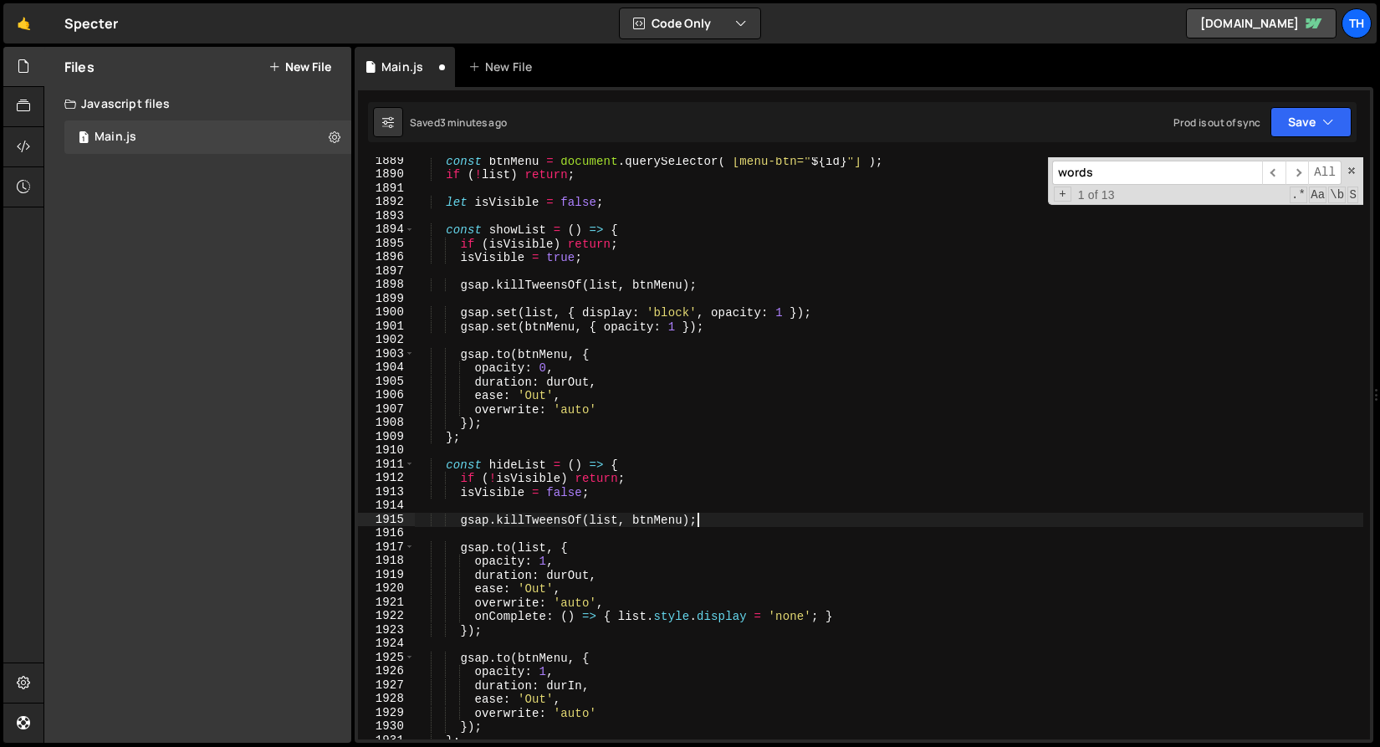
scroll to position [2583, 0]
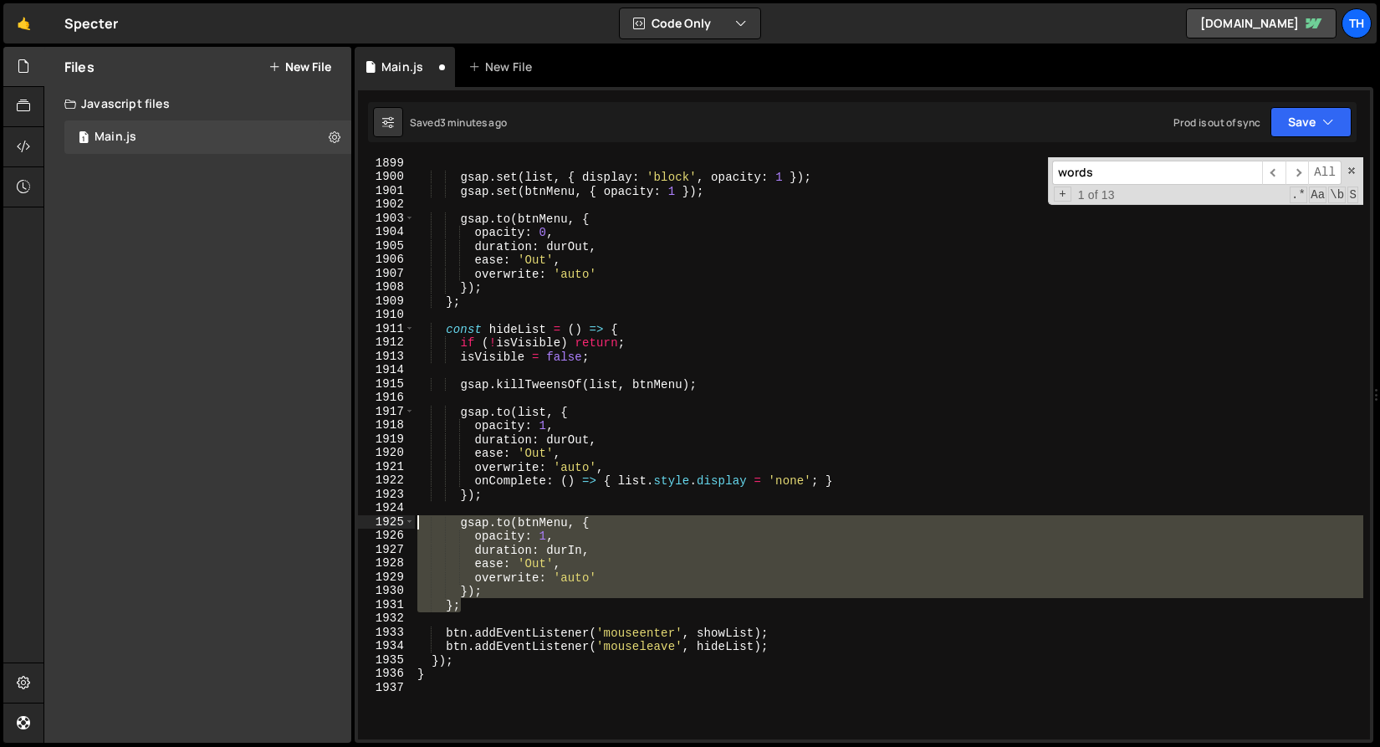
drag, startPoint x: 513, startPoint y: 599, endPoint x: 295, endPoint y: 529, distance: 228.6
click at [295, 529] on div "Files New File Javascript files 1 Main.js 0 CSS files Copy share link Edit File…" at bounding box center [712, 395] width 1337 height 697
click at [441, 580] on div "gsap . set ( list , { display : 'block' , opacity : 1 }) ; gsap . set ( btnMenu…" at bounding box center [889, 448] width 950 height 582
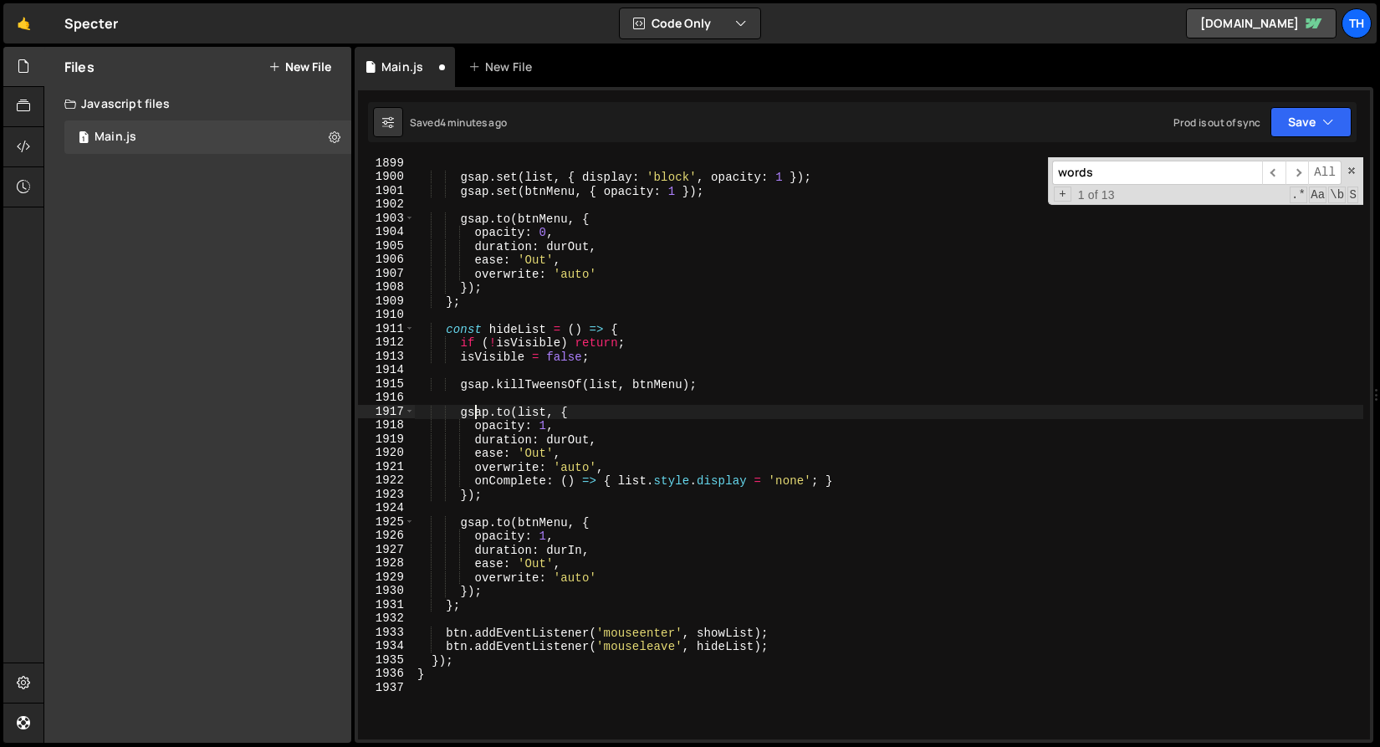
click at [477, 420] on div "gsap . set ( list , { display : 'block' , opacity : 1 }) ; gsap . set ( btnMenu…" at bounding box center [889, 461] width 950 height 610
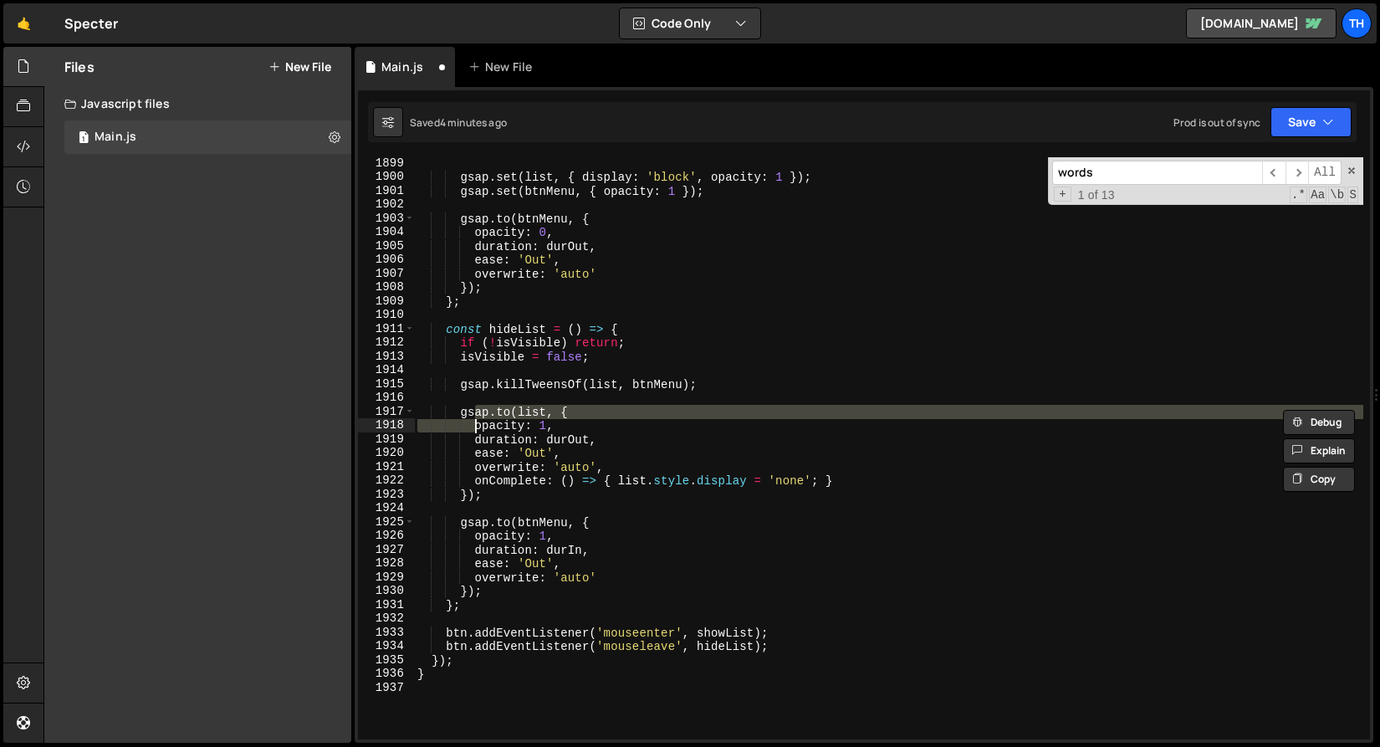
click at [475, 424] on div "gsap . set ( list , { display : 'block' , opacity : 1 }) ; gsap . set ( btnMenu…" at bounding box center [889, 448] width 950 height 582
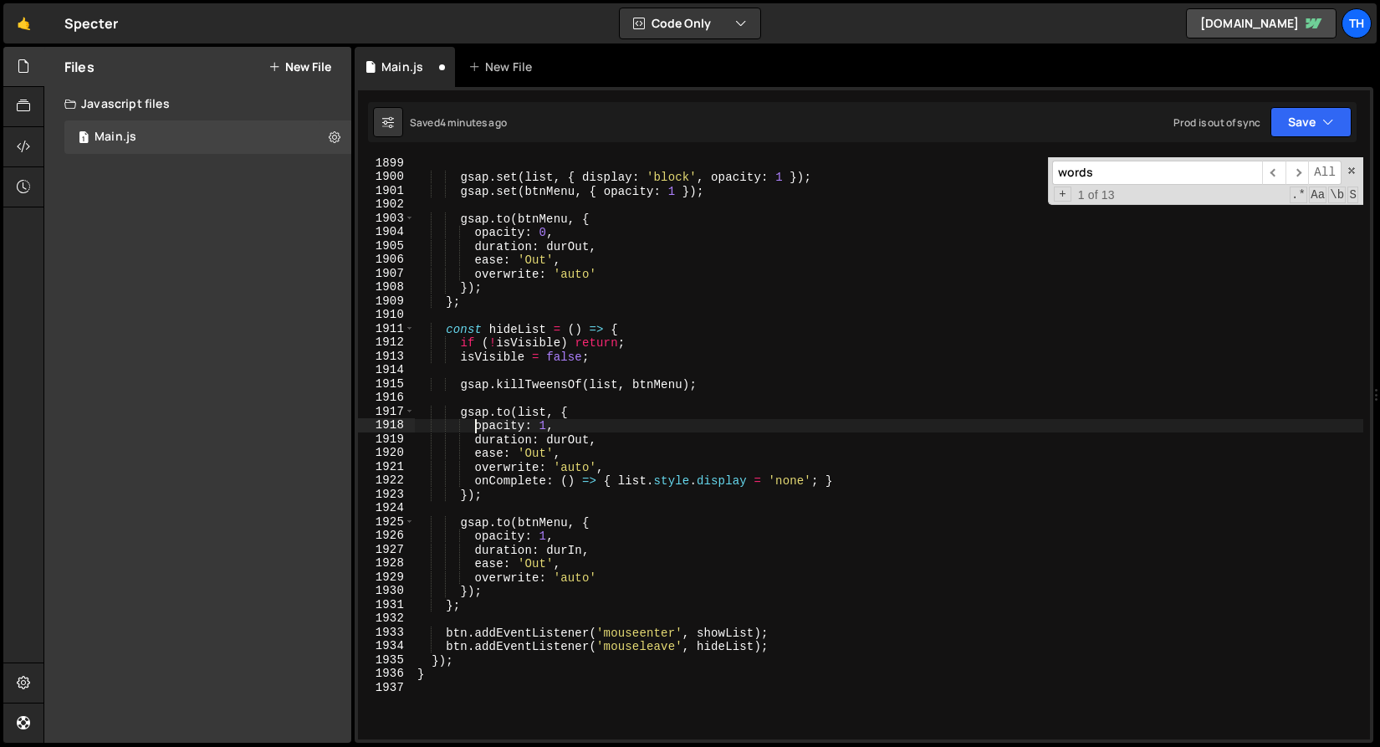
type textarea "//opacity: 1,"
drag, startPoint x: 576, startPoint y: 430, endPoint x: 137, endPoint y: 429, distance: 439.2
click at [137, 429] on div "Files New File Javascript files 1 Main.js 0 CSS files Copy share link Edit File…" at bounding box center [712, 395] width 1337 height 697
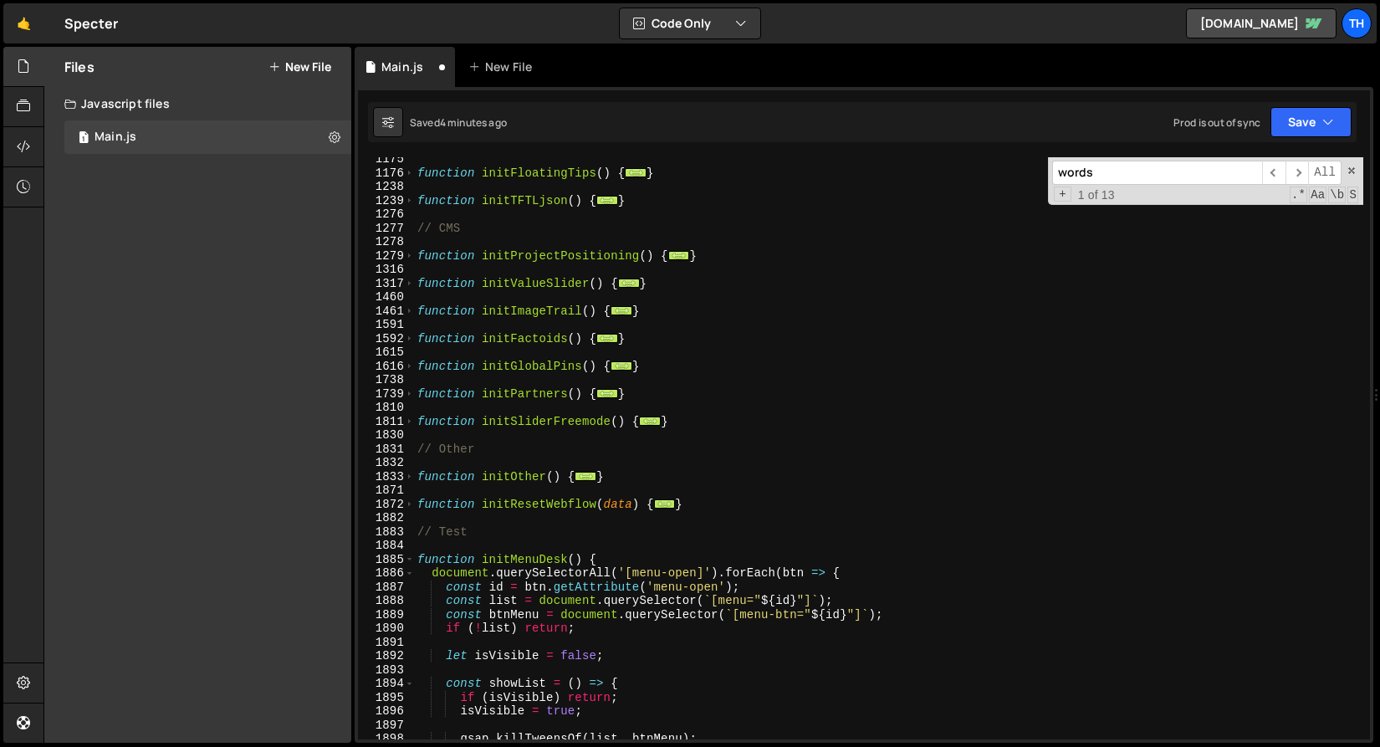
scroll to position [2257, 0]
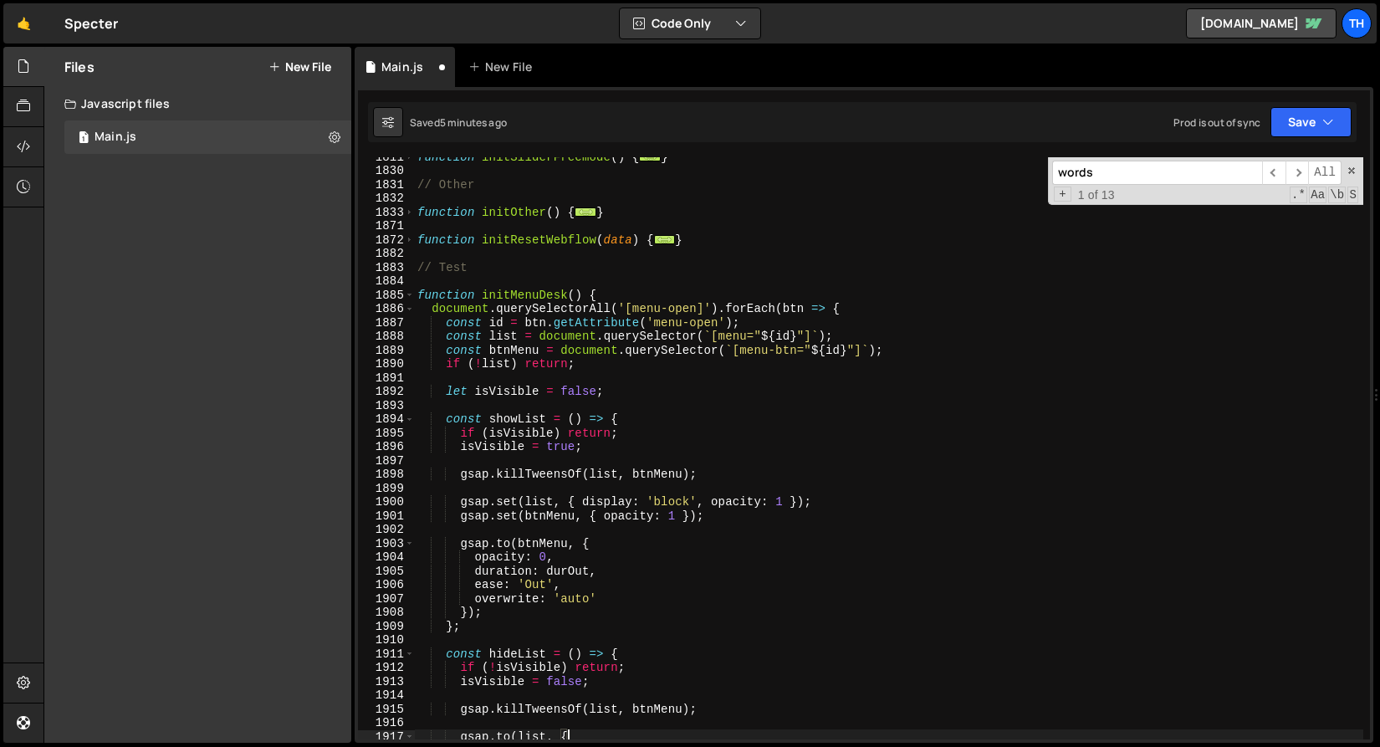
click at [414, 293] on div "1885" at bounding box center [386, 296] width 57 height 14
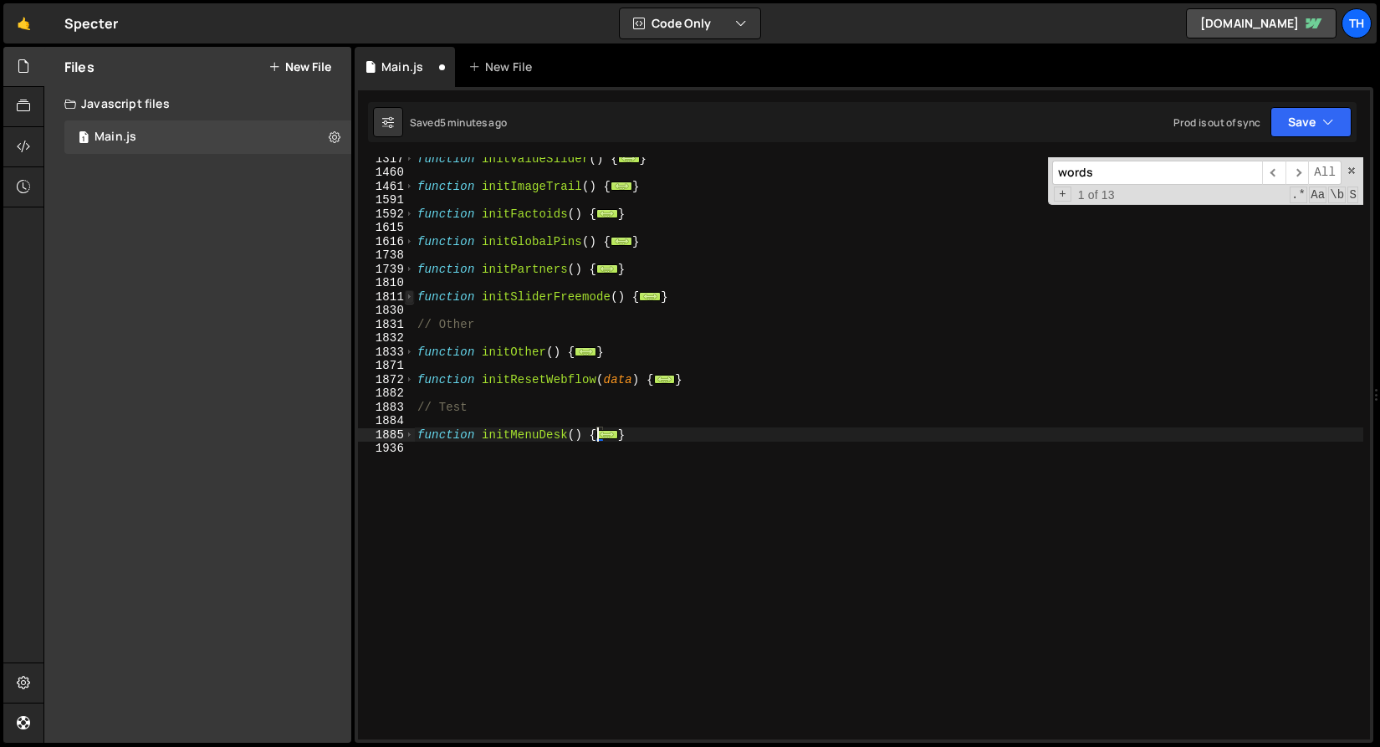
scroll to position [2118, 0]
click at [410, 293] on span at bounding box center [409, 297] width 9 height 14
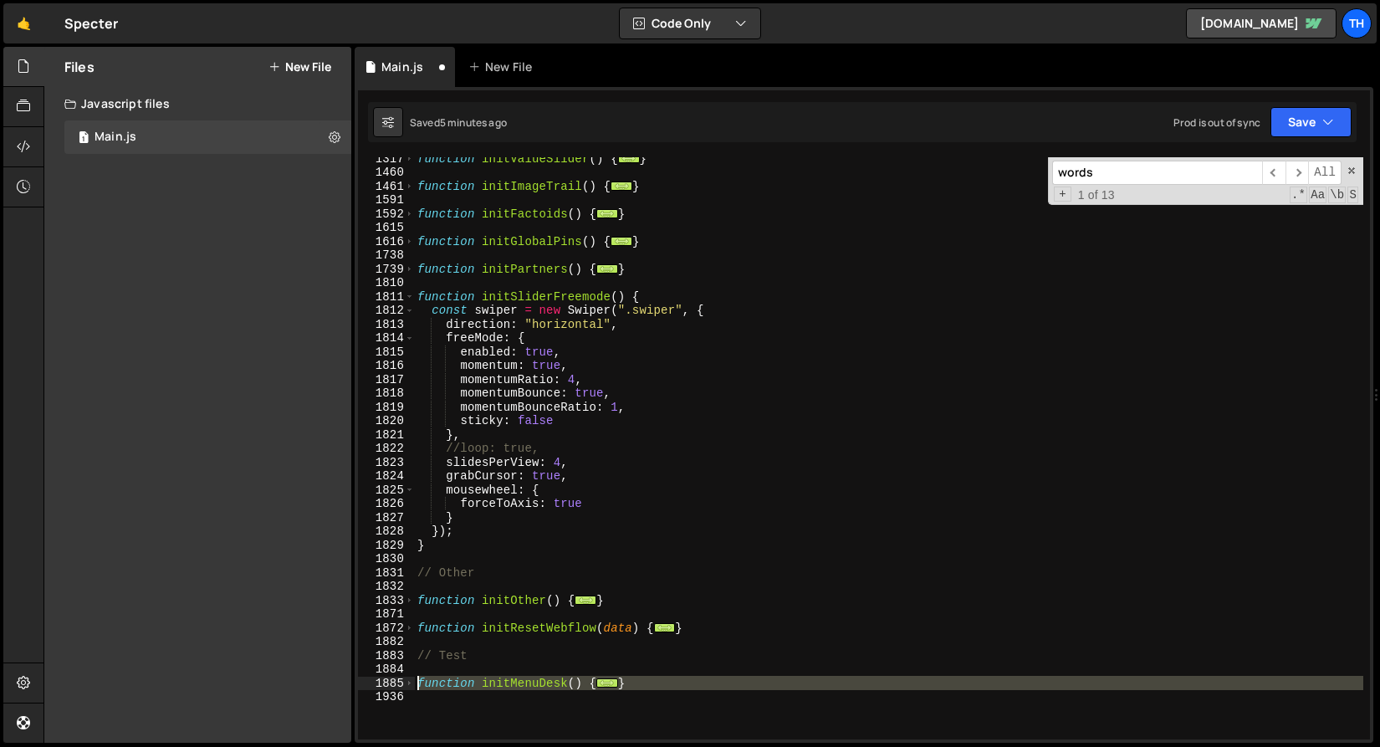
drag, startPoint x: 440, startPoint y: 711, endPoint x: 377, endPoint y: 684, distance: 68.6
click at [377, 684] on div "gsap.to(list, { 1317 1460 1461 1591 1592 1615 1616 1738 1739 1810 1811 1812 181…" at bounding box center [864, 448] width 1012 height 582
paste textarea "}"
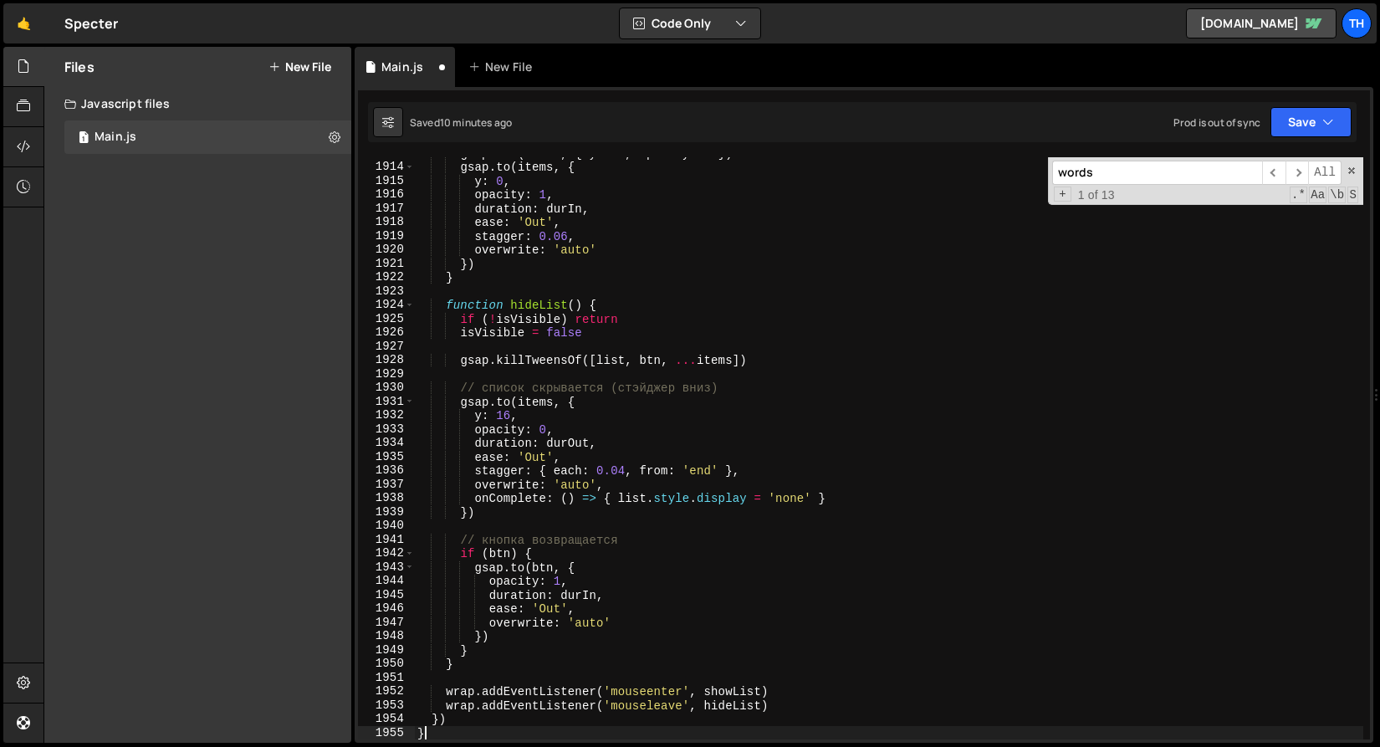
scroll to position [3035, 0]
click at [1295, 117] on button "Save" at bounding box center [1311, 122] width 81 height 30
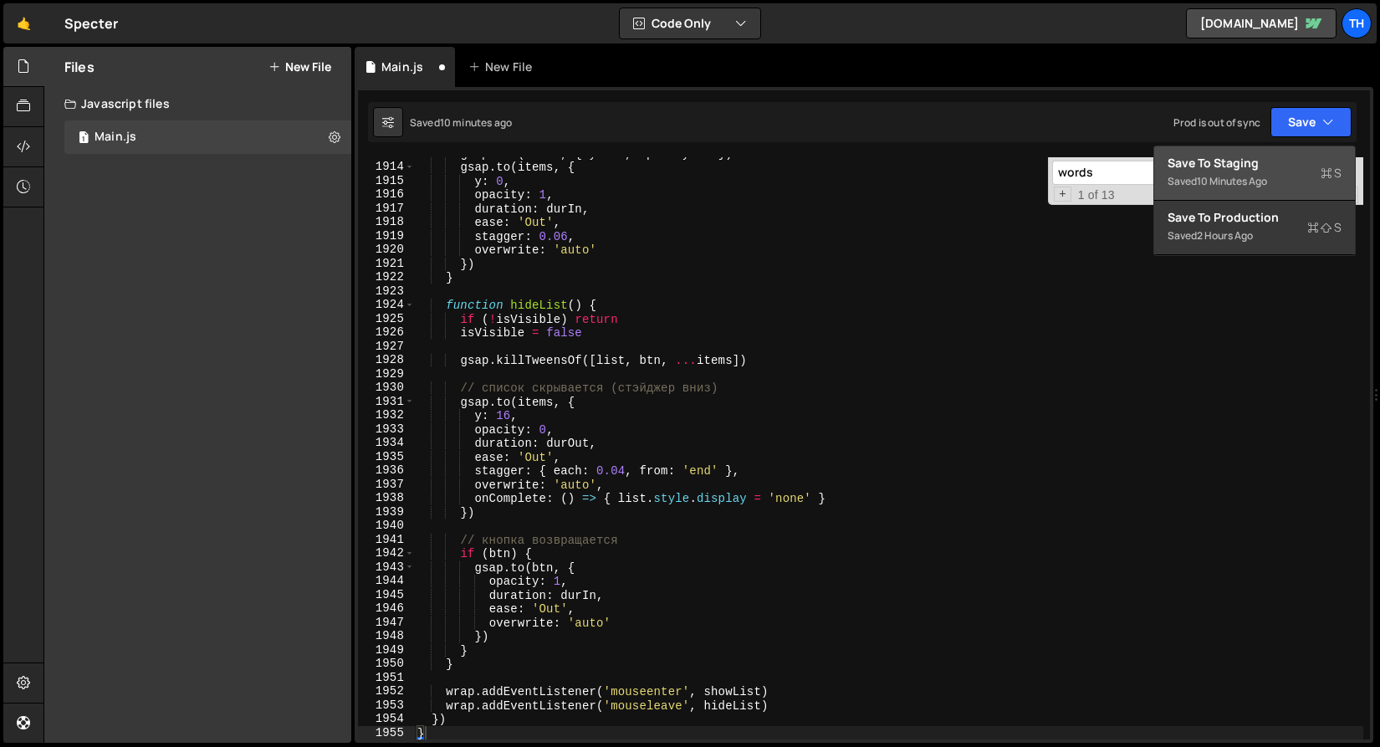
click at [1270, 166] on div "Save to Staging S" at bounding box center [1255, 163] width 174 height 17
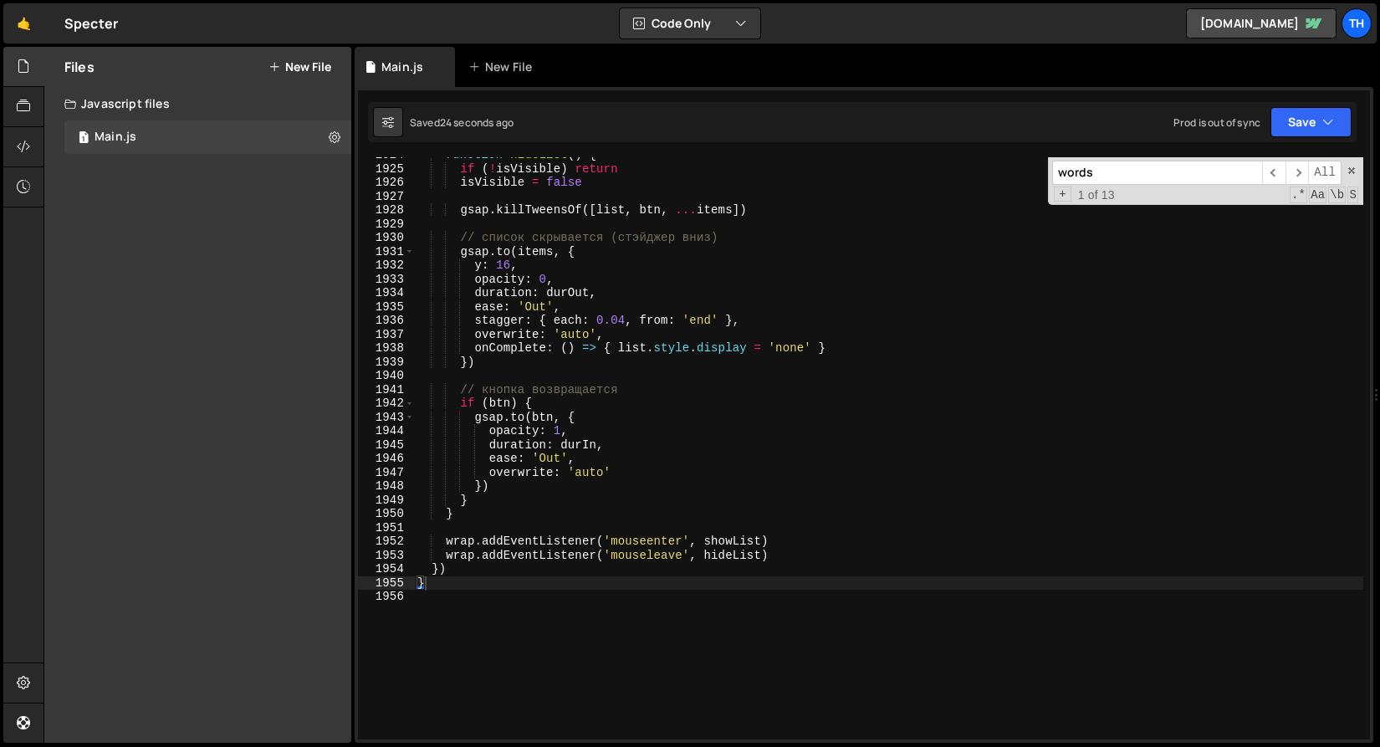
scroll to position [26517, 0]
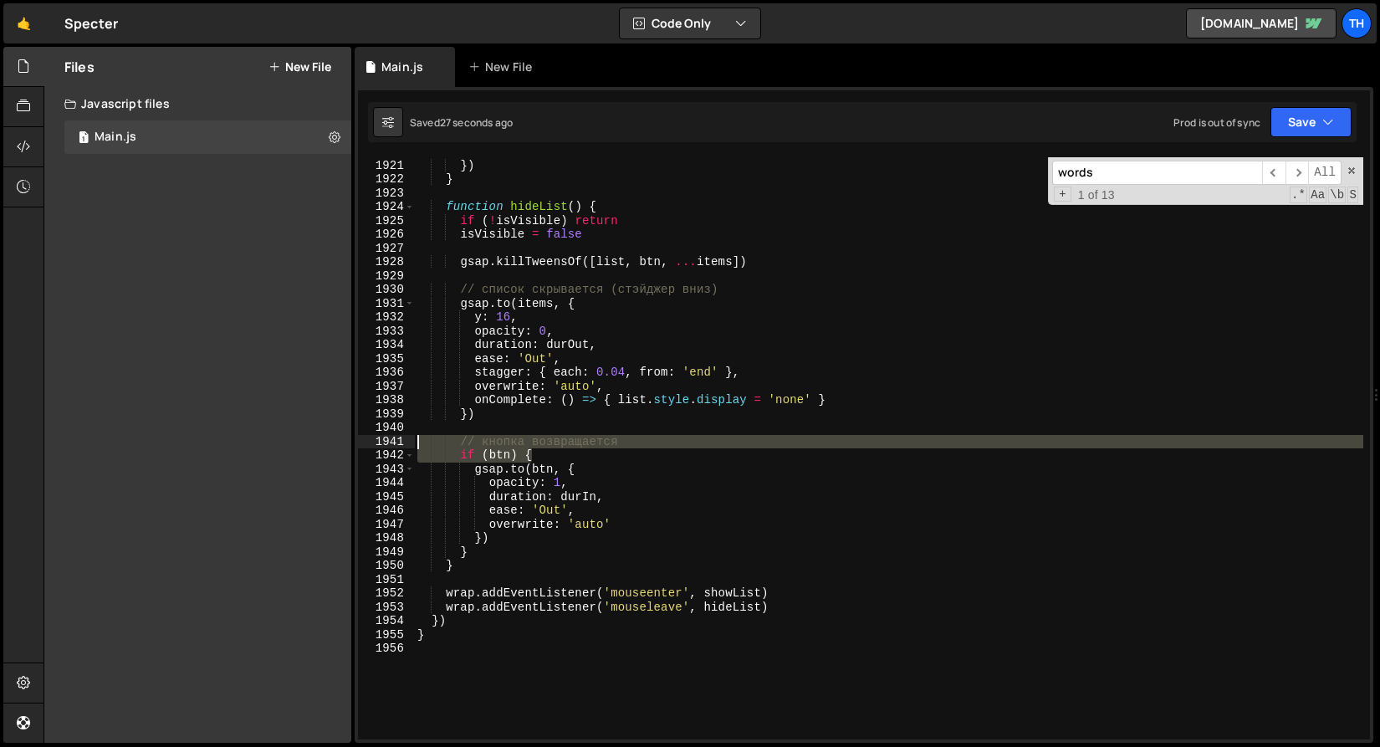
drag, startPoint x: 549, startPoint y: 458, endPoint x: 349, endPoint y: 438, distance: 201.0
click at [349, 438] on div "Files New File Javascript files 1 Main.js 0 CSS files Copy share link Edit File…" at bounding box center [712, 395] width 1337 height 697
type textarea "// кнопка возвращается if (btn) {"
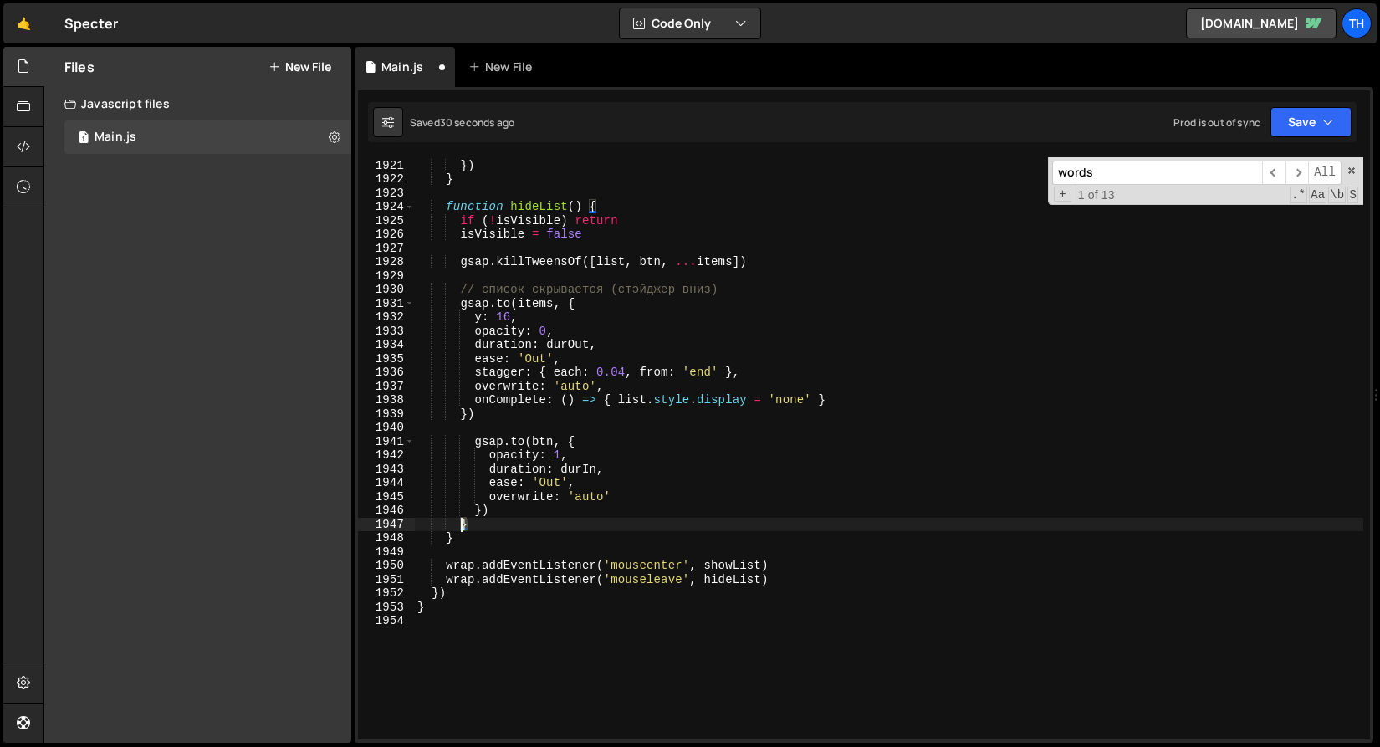
drag, startPoint x: 484, startPoint y: 526, endPoint x: 358, endPoint y: 520, distance: 126.5
click at [358, 520] on div "1920 1921 1922 1923 1924 1925 1926 1927 1928 1929 1930 1931 1932 1933 1934 1935…" at bounding box center [864, 448] width 1012 height 582
type textarea "}"
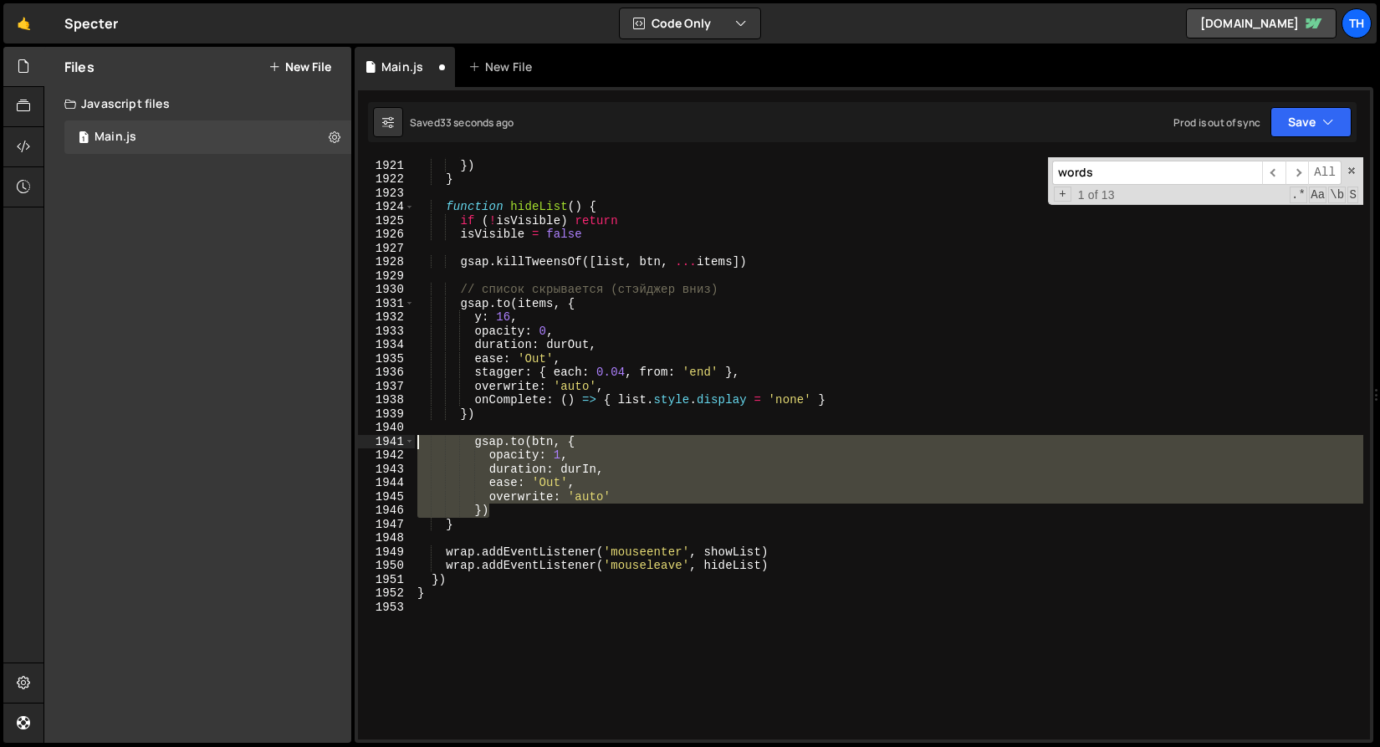
drag, startPoint x: 515, startPoint y: 506, endPoint x: 341, endPoint y: 440, distance: 185.4
click at [341, 440] on div "Files New File Javascript files 1 Main.js 0 CSS files Copy share link Edit File…" at bounding box center [712, 395] width 1337 height 697
click at [599, 438] on div "overwrite : 'auto' }) } function hideList ( ) { if ( ! isVisible ) return isVis…" at bounding box center [889, 448] width 950 height 582
drag, startPoint x: 511, startPoint y: 504, endPoint x: 396, endPoint y: 433, distance: 136.0
click at [396, 433] on div "gsap.to(btn, { 1920 1921 1922 1923 1924 1925 1926 1927 1928 1929 1930 1931 1932…" at bounding box center [864, 448] width 1012 height 582
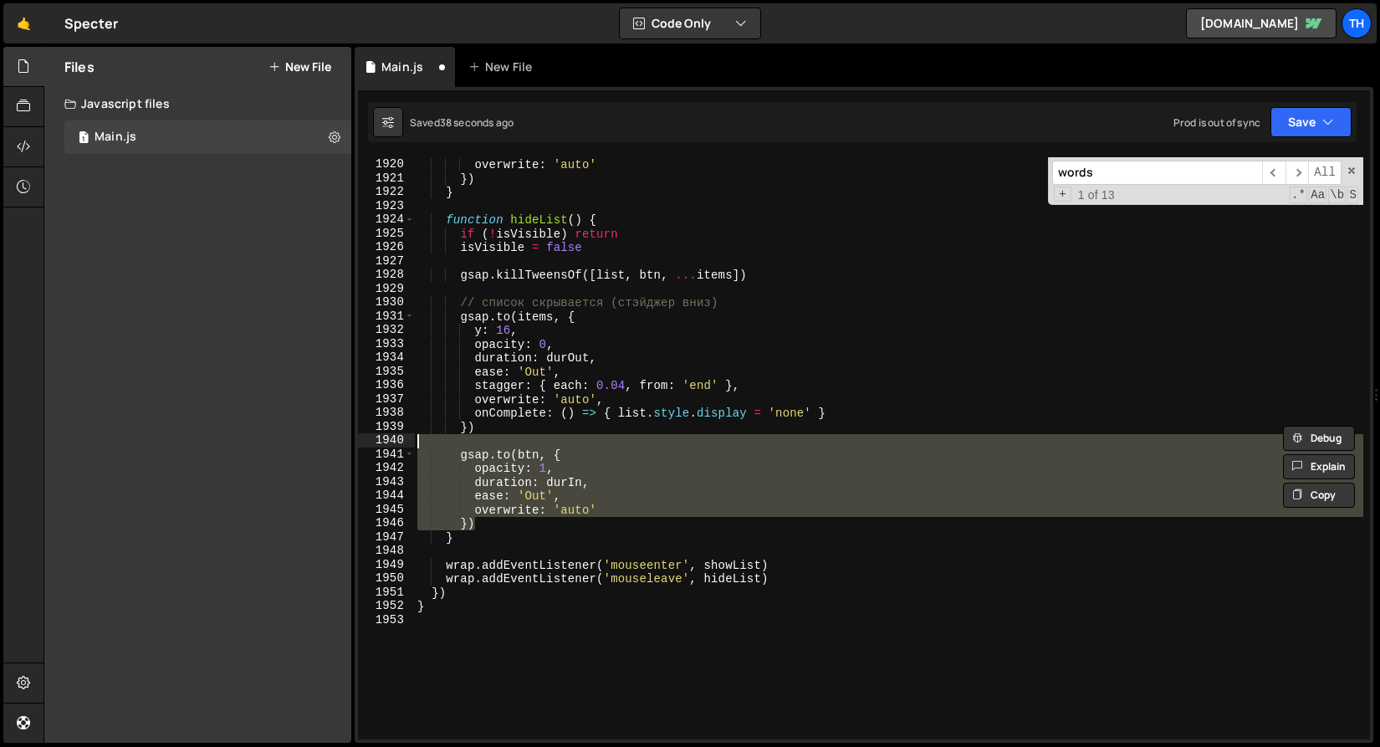
scroll to position [26495, 0]
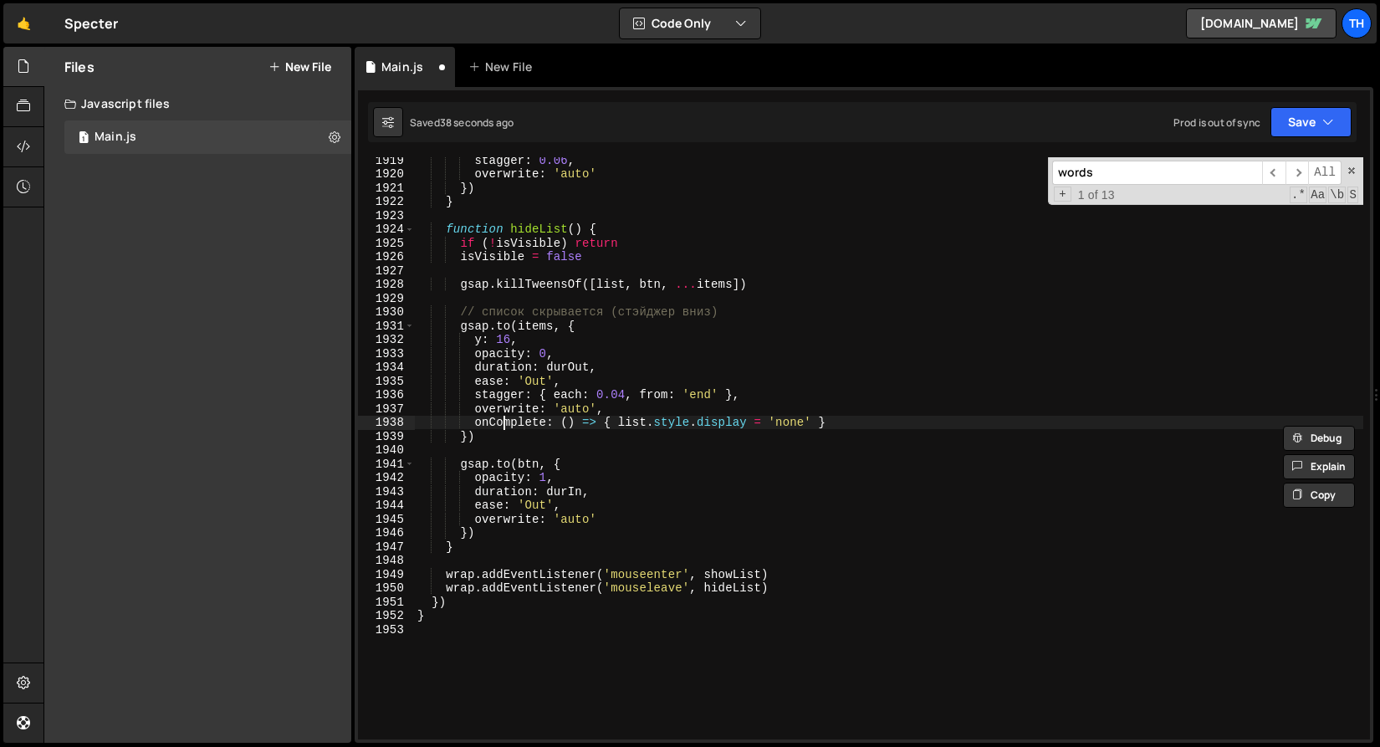
click at [504, 429] on div "stagger : 0.06 , overwrite : 'auto' }) } function hideList ( ) { if ( ! isVisib…" at bounding box center [889, 458] width 950 height 610
type textarea "onComplete: () => { list.style.display = 'none' }"
click at [508, 642] on div "stagger : 0.06 , overwrite : 'auto' }) } function hideList ( ) { if ( ! isVisib…" at bounding box center [889, 458] width 950 height 610
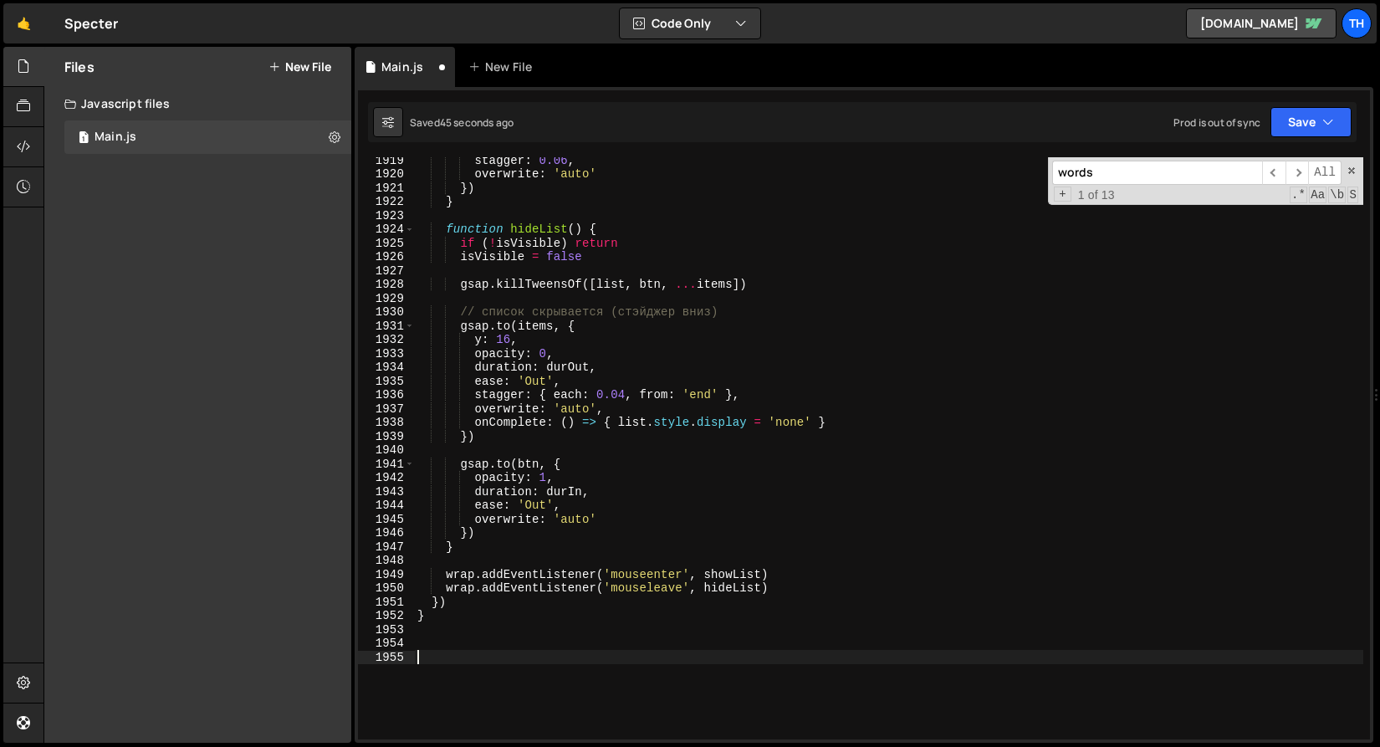
paste textarea "}"
type textarea "}"
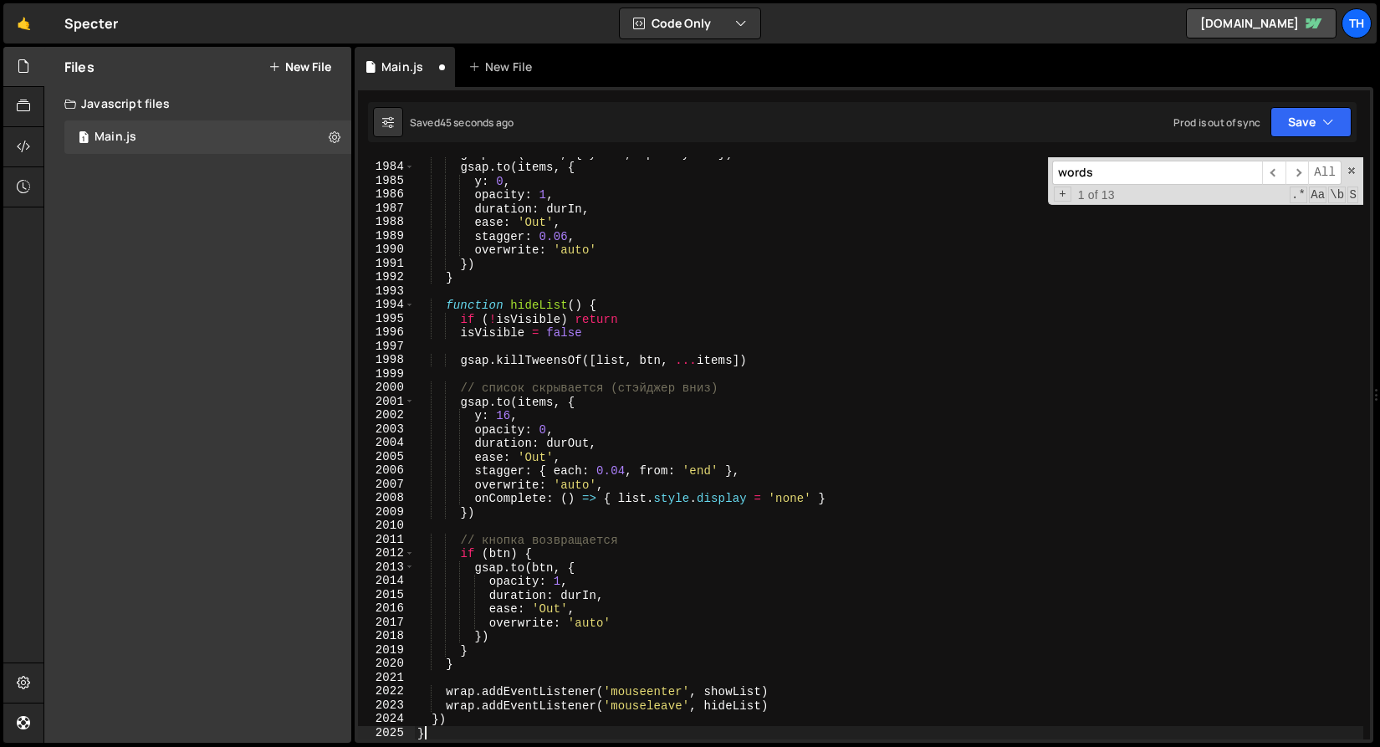
paste textarea
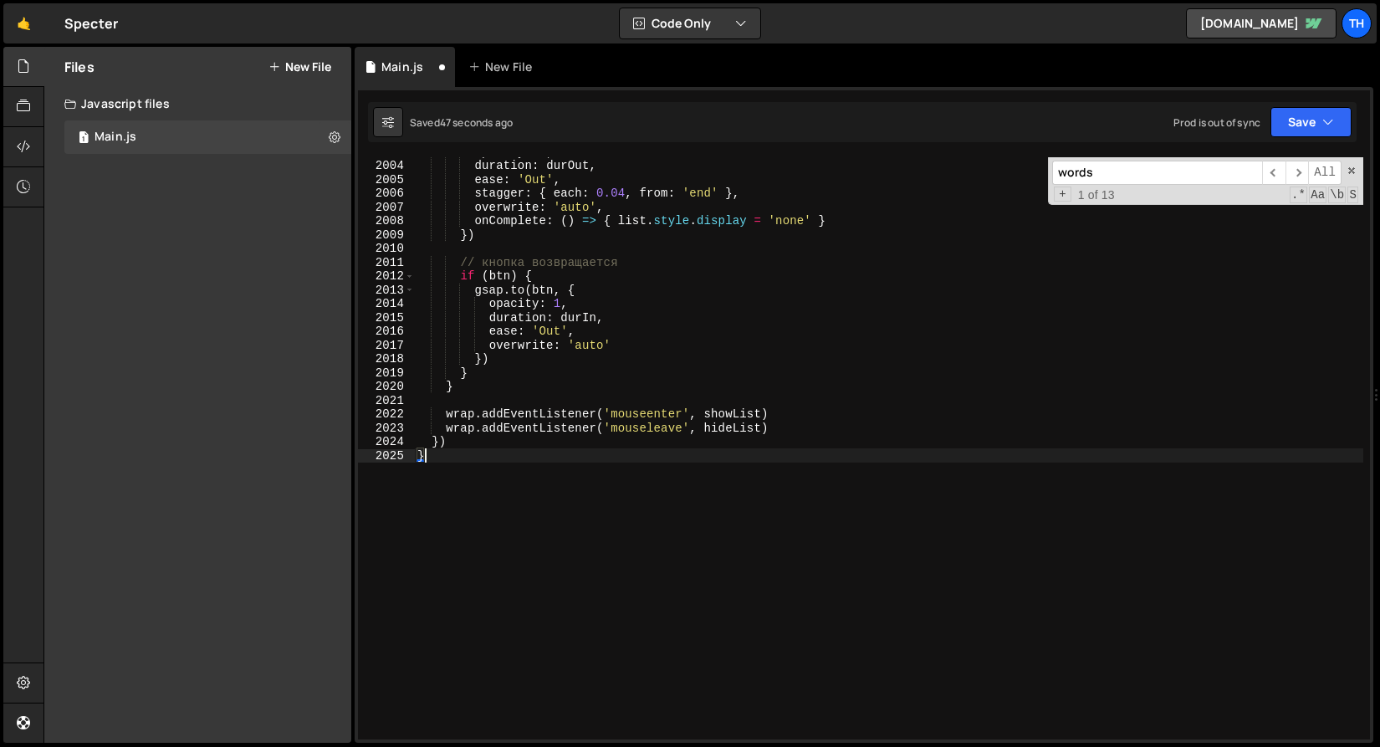
click at [552, 610] on div "opacity : 0 , duration : durOut , ease : 'Out' , stagger : { each : 0.04 , from…" at bounding box center [889, 450] width 950 height 610
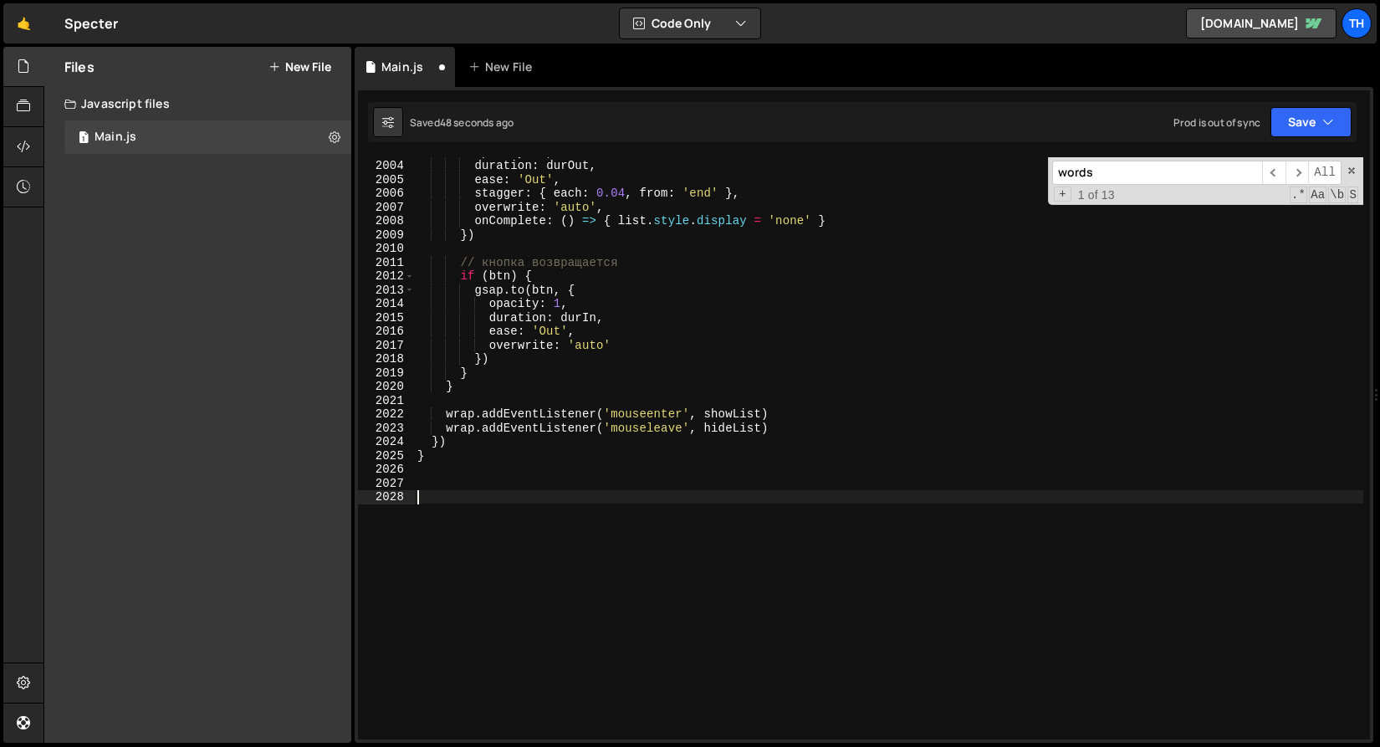
type textarea "}"
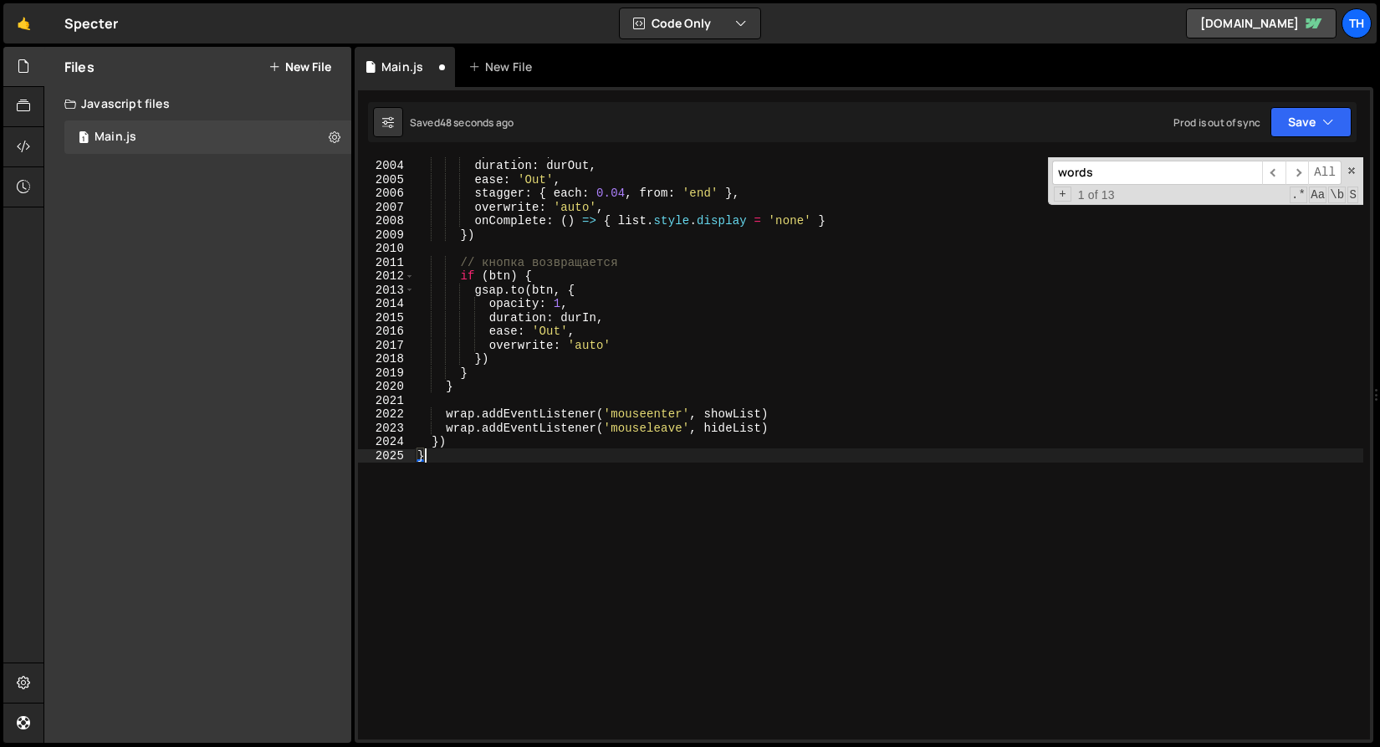
scroll to position [26696, 0]
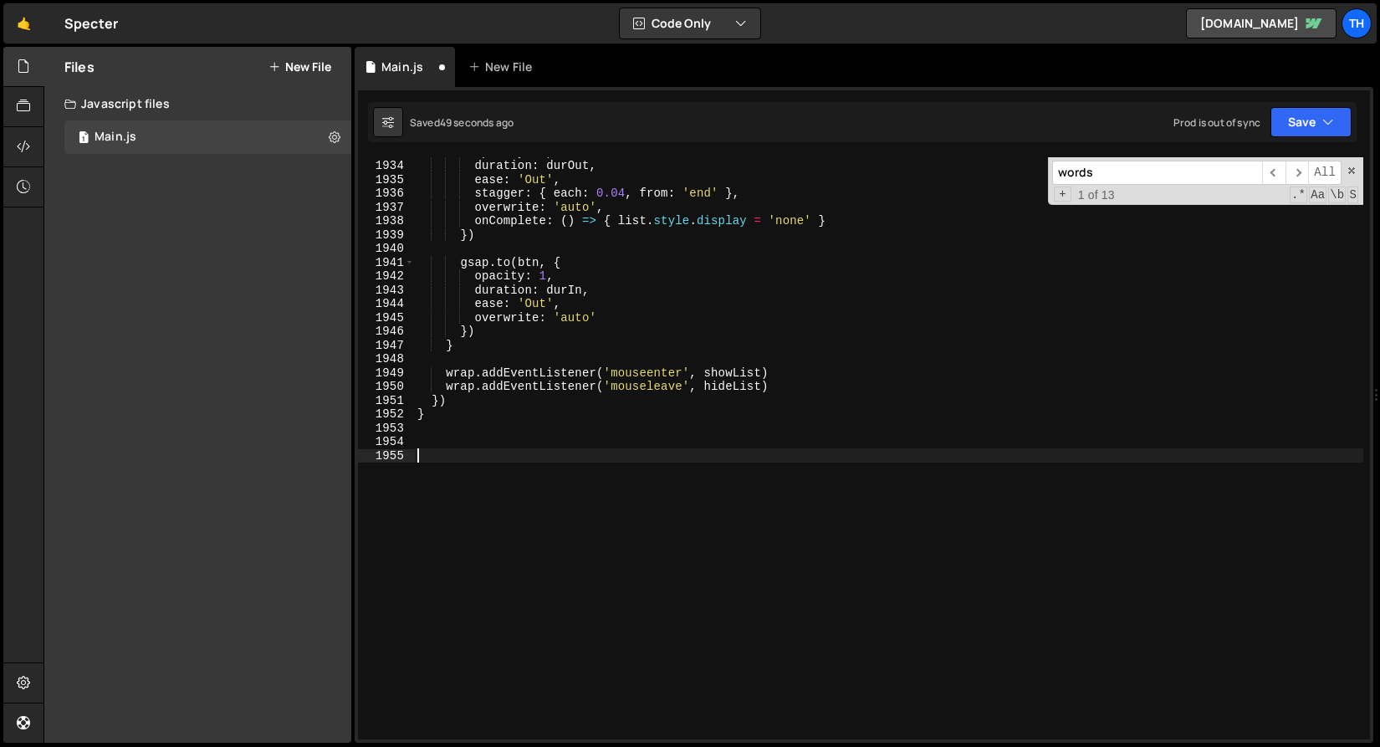
type textarea "}) }"
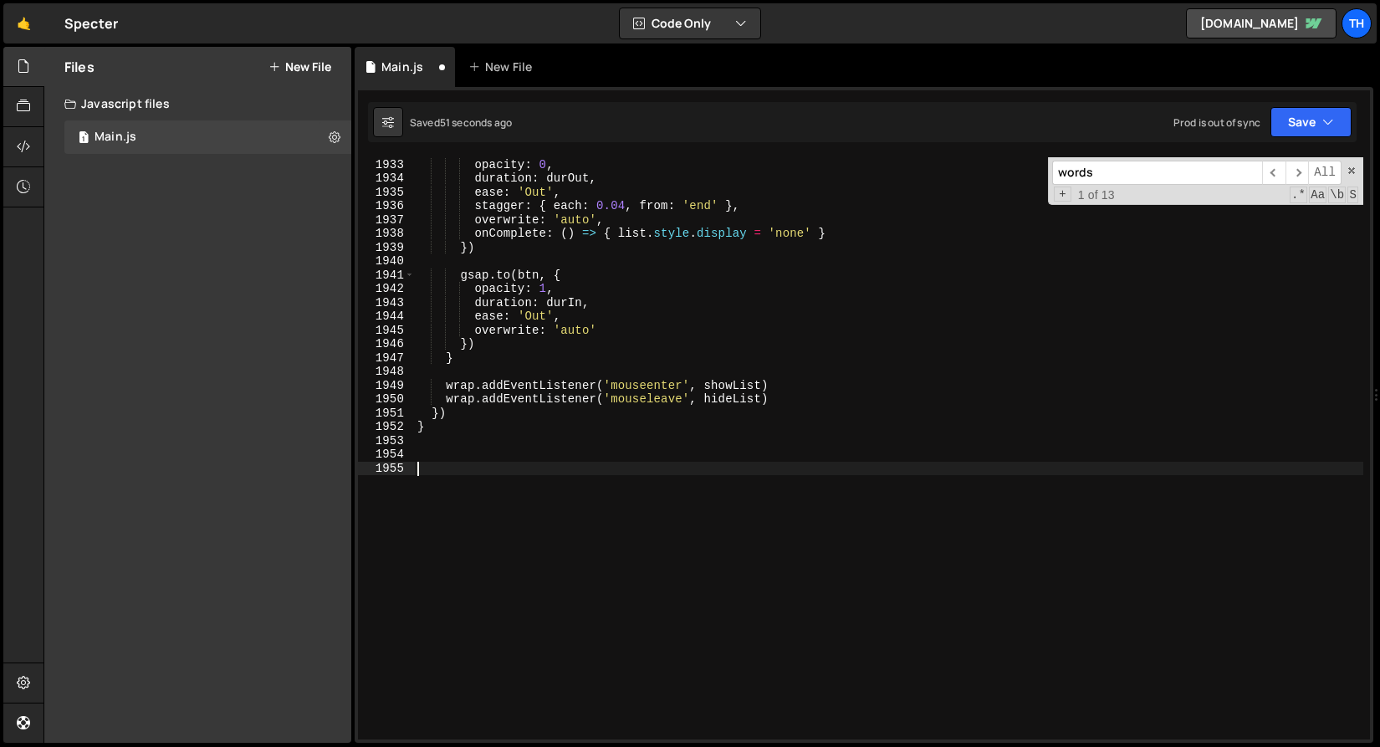
scroll to position [26676, 0]
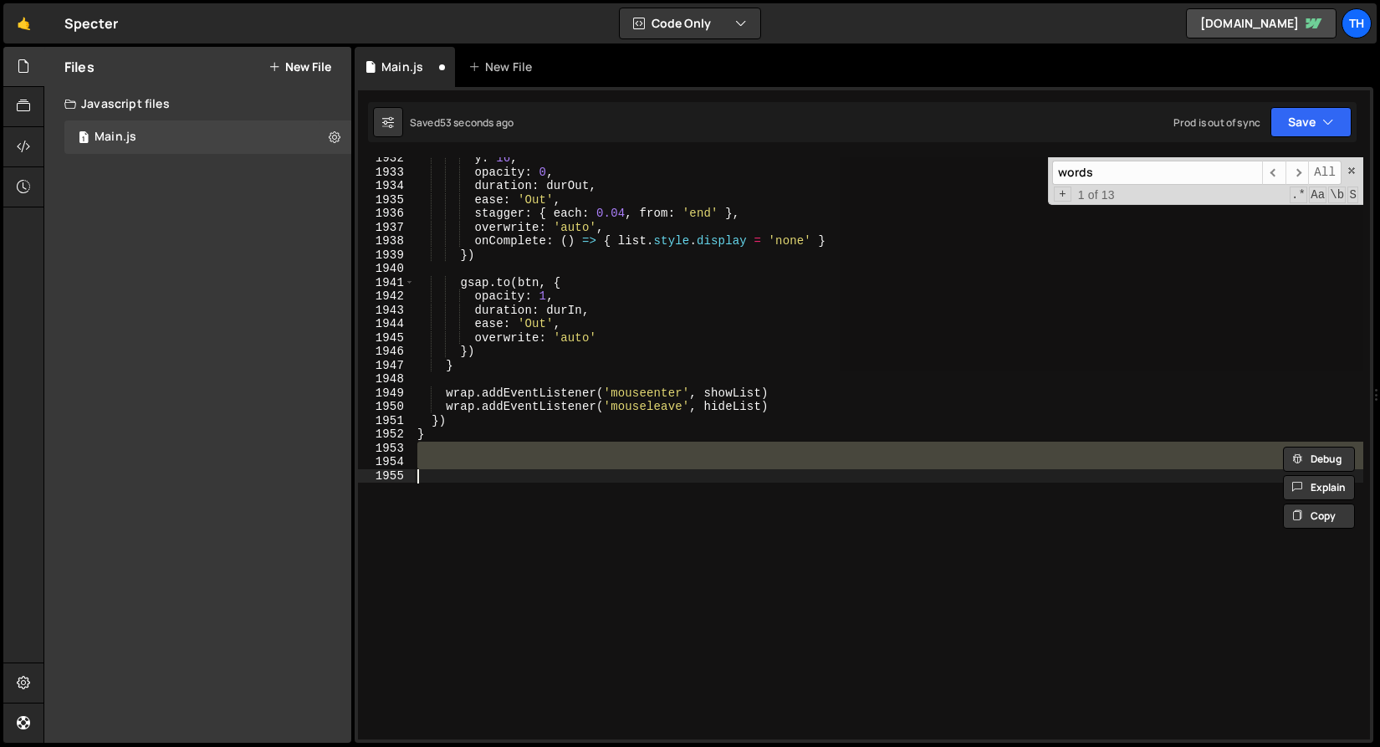
click at [452, 517] on div "y : 16 , opacity : 0 , duration : durOut , ease : 'Out' , stagger : { each : 0.…" at bounding box center [889, 448] width 950 height 582
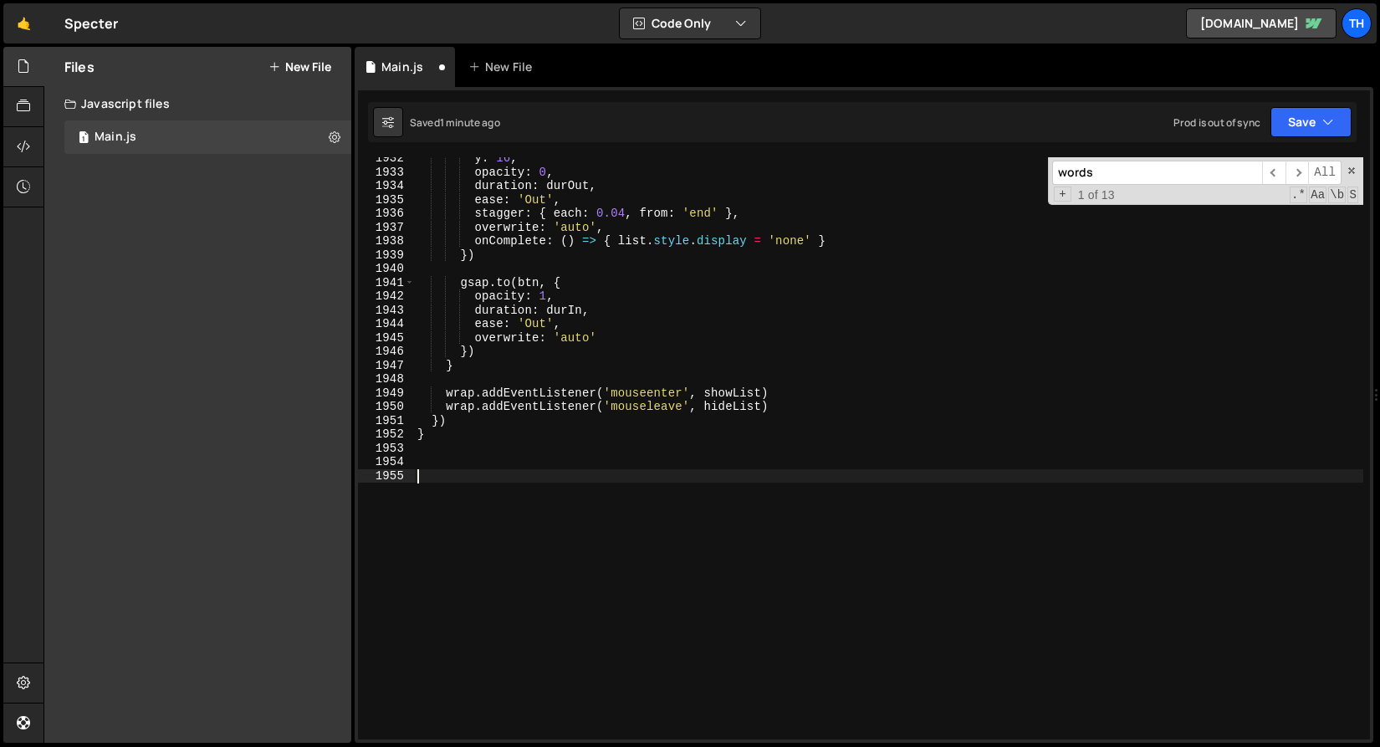
paste textarea "})"
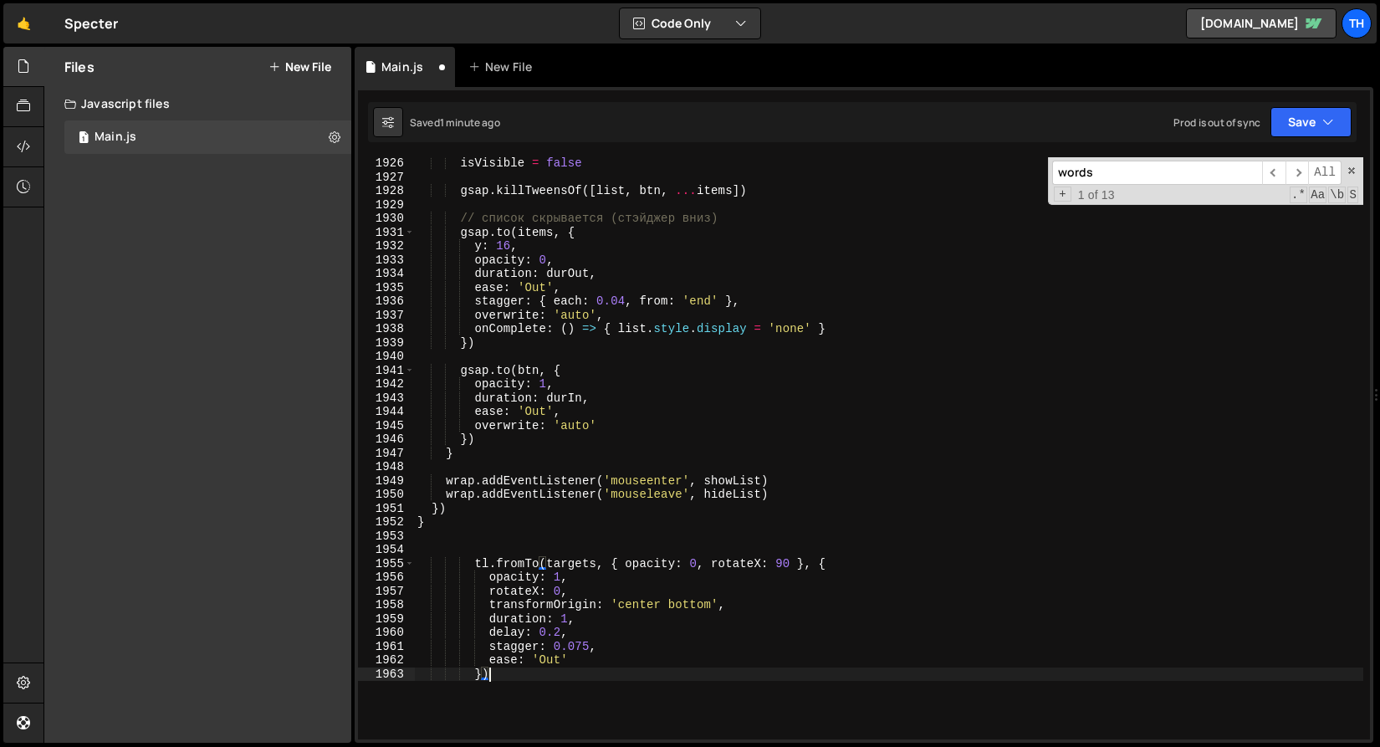
scroll to position [26589, 0]
drag, startPoint x: 625, startPoint y: 561, endPoint x: 688, endPoint y: 560, distance: 62.8
click at [688, 560] on div "isVisible = false gsap . killTweensOf ([ list , btn , ... items ]) // список ск…" at bounding box center [889, 461] width 950 height 610
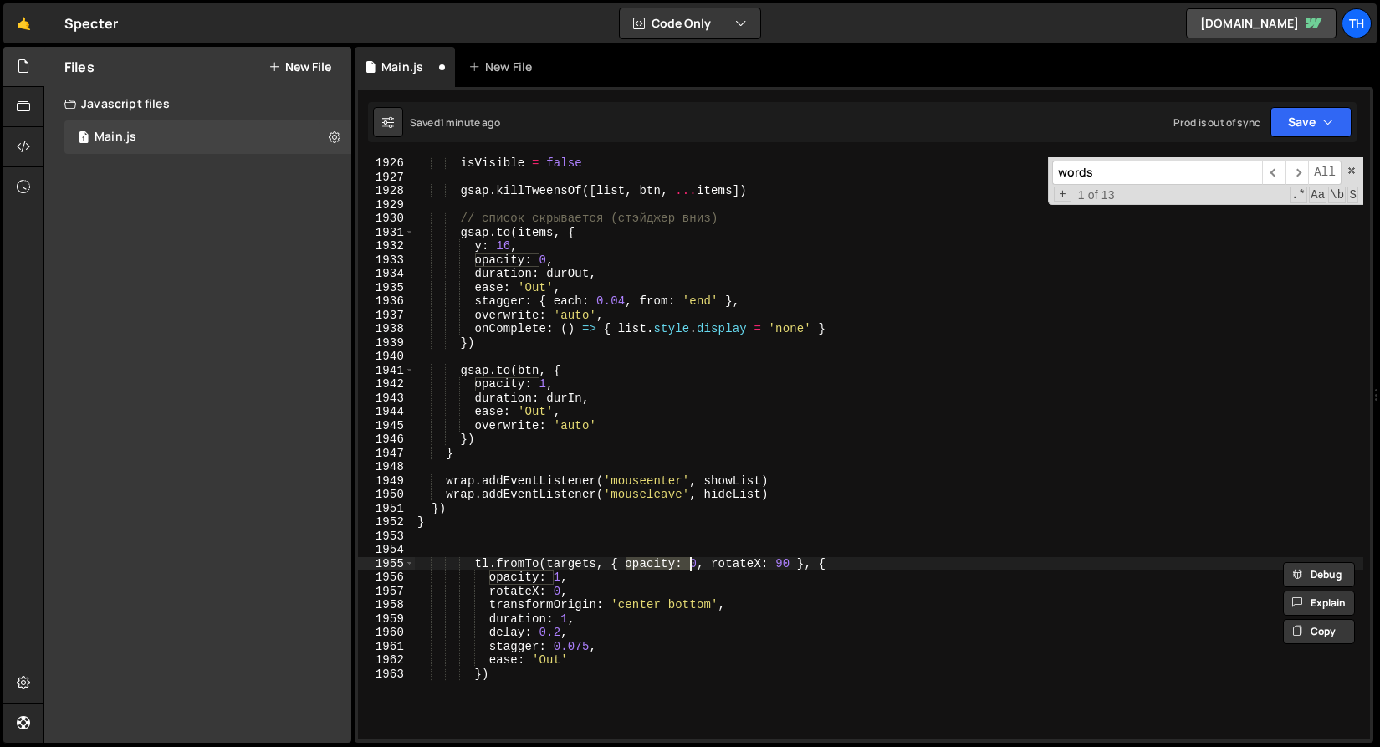
click at [663, 561] on div "isVisible = false gsap . killTweensOf ([ list , btn , ... items ]) // список ск…" at bounding box center [889, 448] width 950 height 582
drag, startPoint x: 626, startPoint y: 566, endPoint x: 698, endPoint y: 559, distance: 72.3
click at [698, 559] on div "isVisible = false gsap . killTweensOf ([ list , btn , ... items ]) // список ск…" at bounding box center [889, 461] width 950 height 610
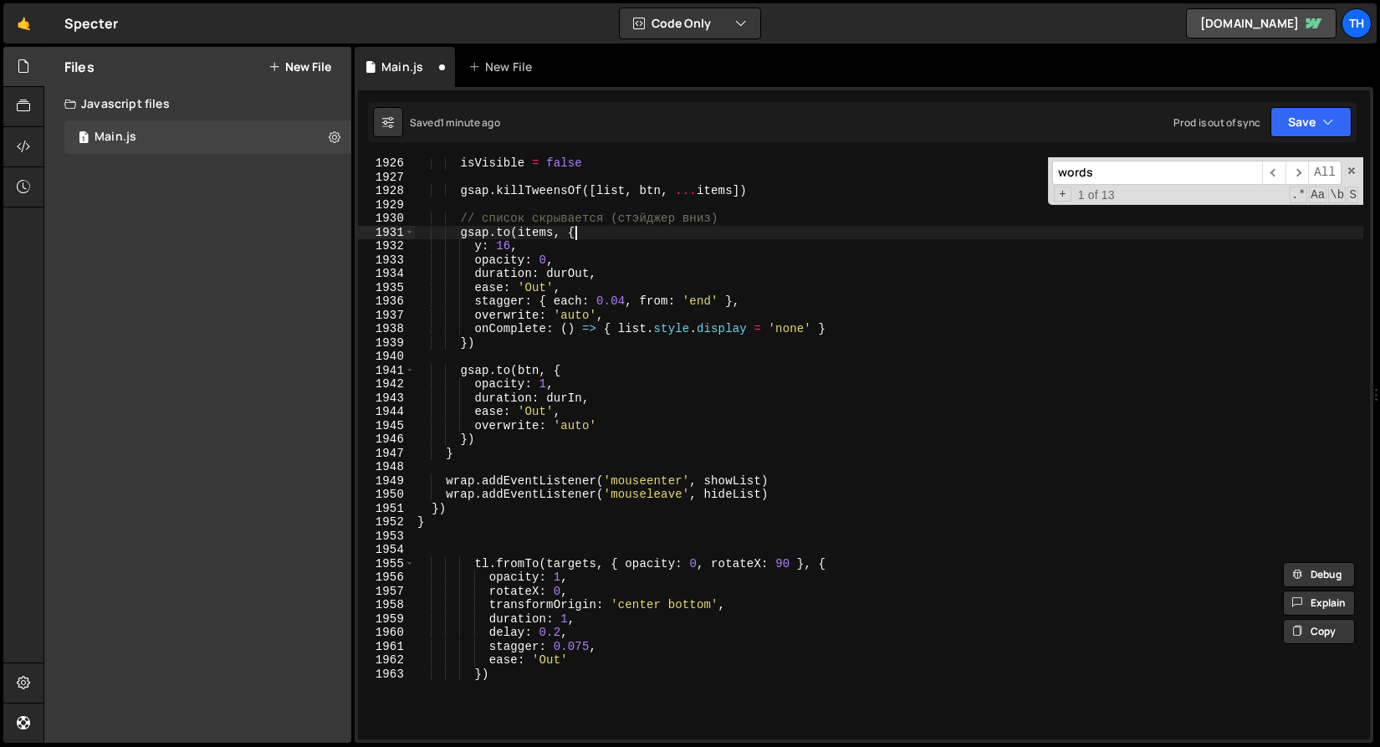
click at [602, 230] on div "isVisible = false gsap . killTweensOf ([ list , btn , ... items ]) // список ск…" at bounding box center [889, 461] width 950 height 610
type textarea "gsap.to(items, {"
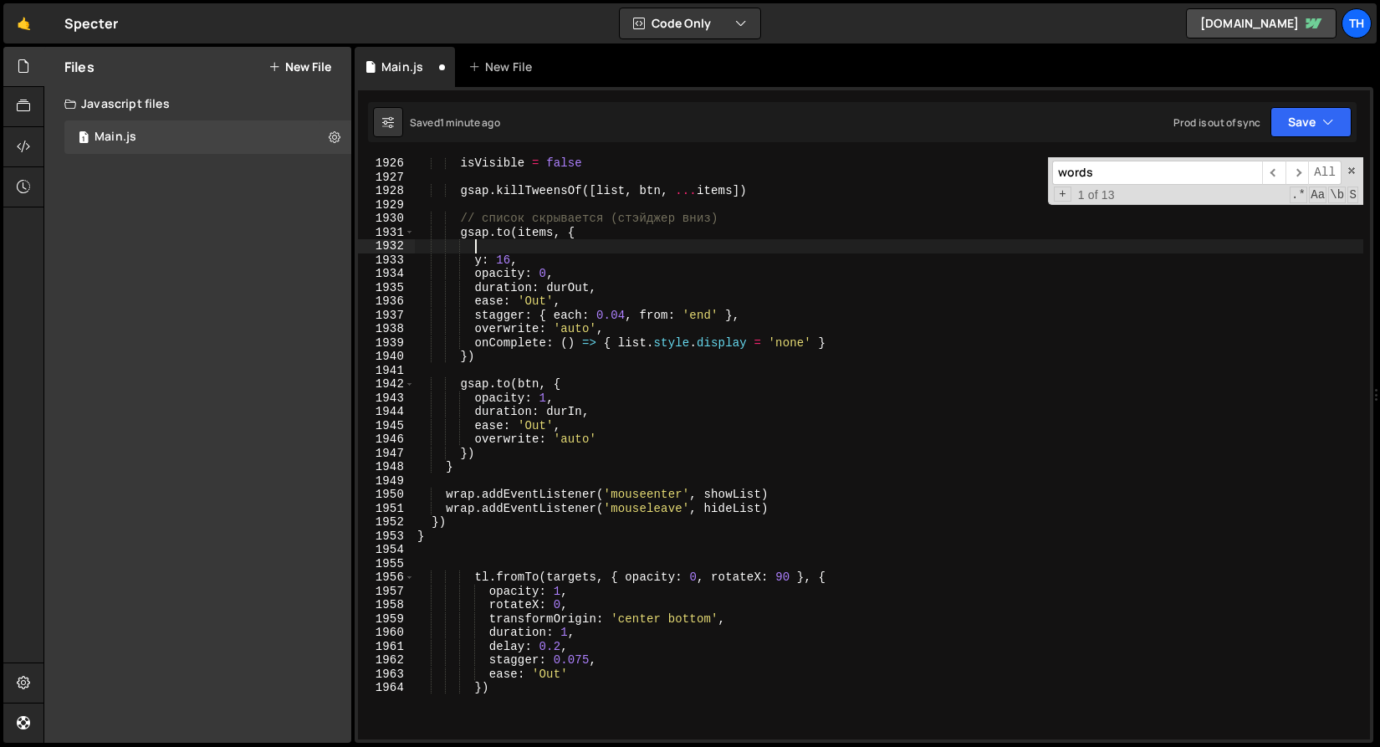
paste textarea "opacity: 0"
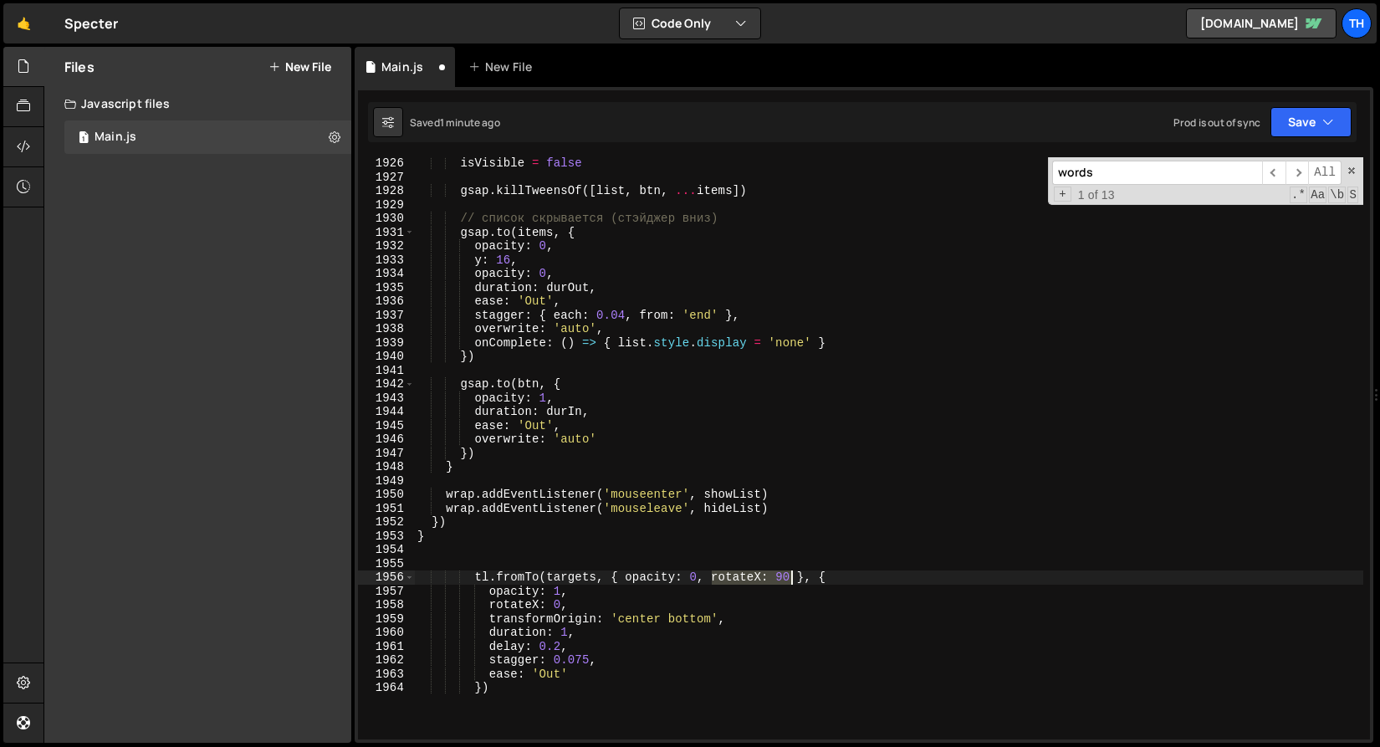
drag, startPoint x: 711, startPoint y: 579, endPoint x: 791, endPoint y: 574, distance: 80.5
click at [791, 574] on div "isVisible = false gsap . killTweensOf ([ list , btn , ... items ]) // список ск…" at bounding box center [889, 461] width 950 height 610
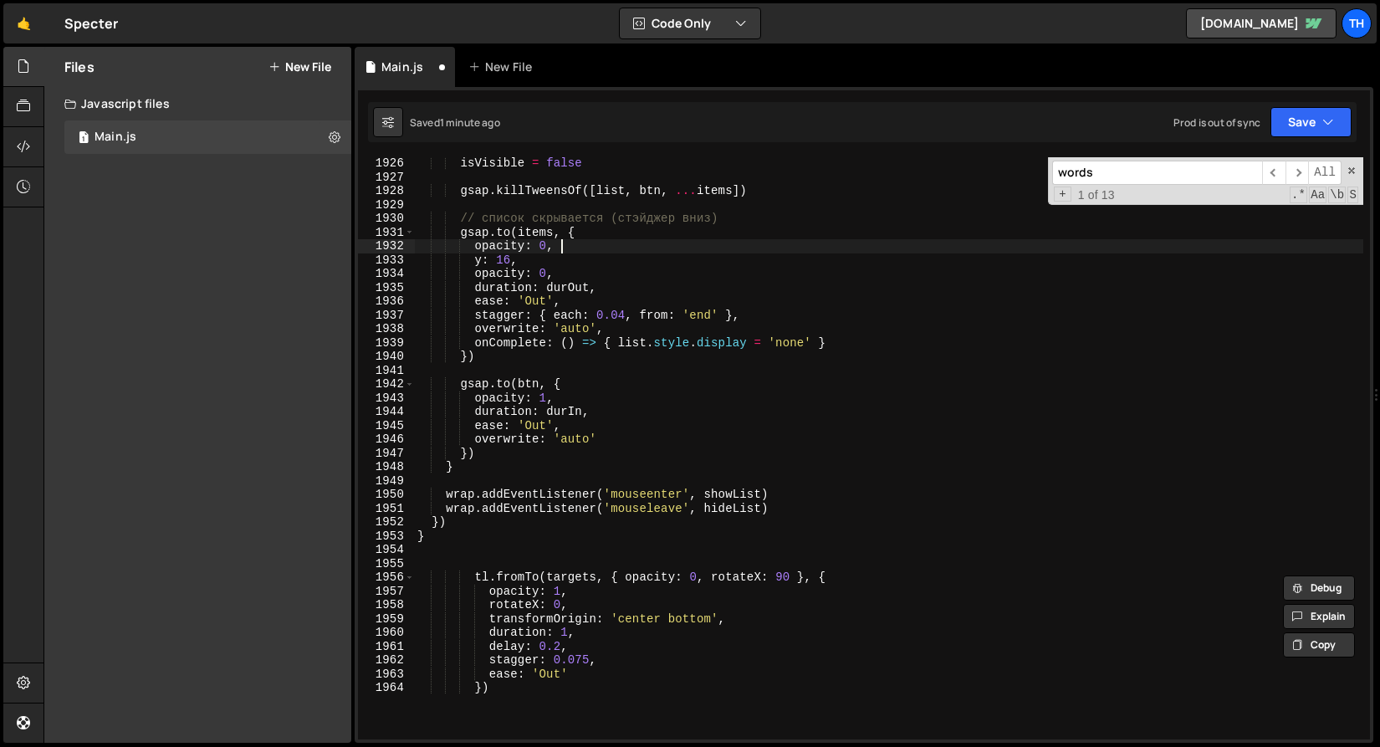
click at [571, 247] on div "isVisible = false gsap . killTweensOf ([ list , btn , ... items ]) // список ск…" at bounding box center [889, 461] width 950 height 610
type textarea "opacity: 0,"
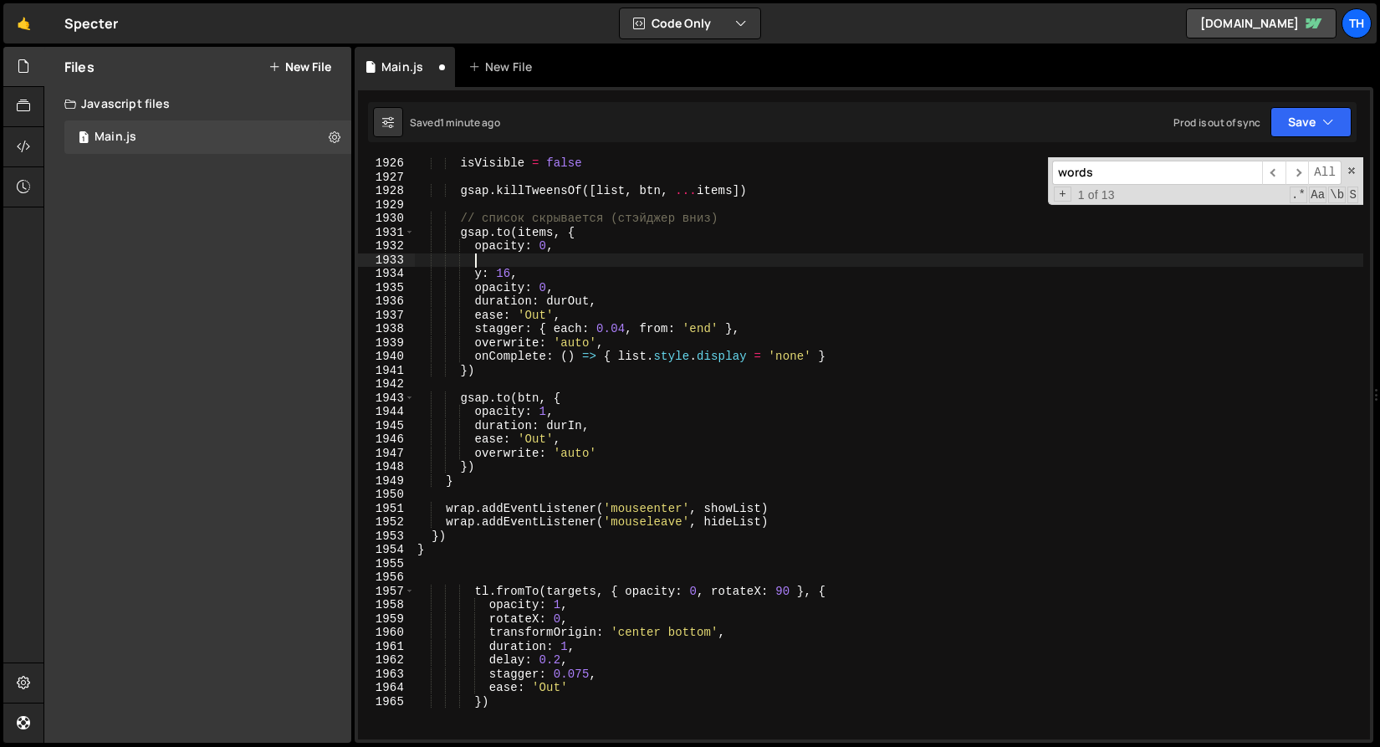
paste textarea "rotateX: 90"
drag, startPoint x: 556, startPoint y: 274, endPoint x: 353, endPoint y: 284, distance: 202.7
click at [353, 284] on div "Files New File Javascript files 1 Main.js 0 CSS files Copy share link Edit File…" at bounding box center [712, 395] width 1337 height 697
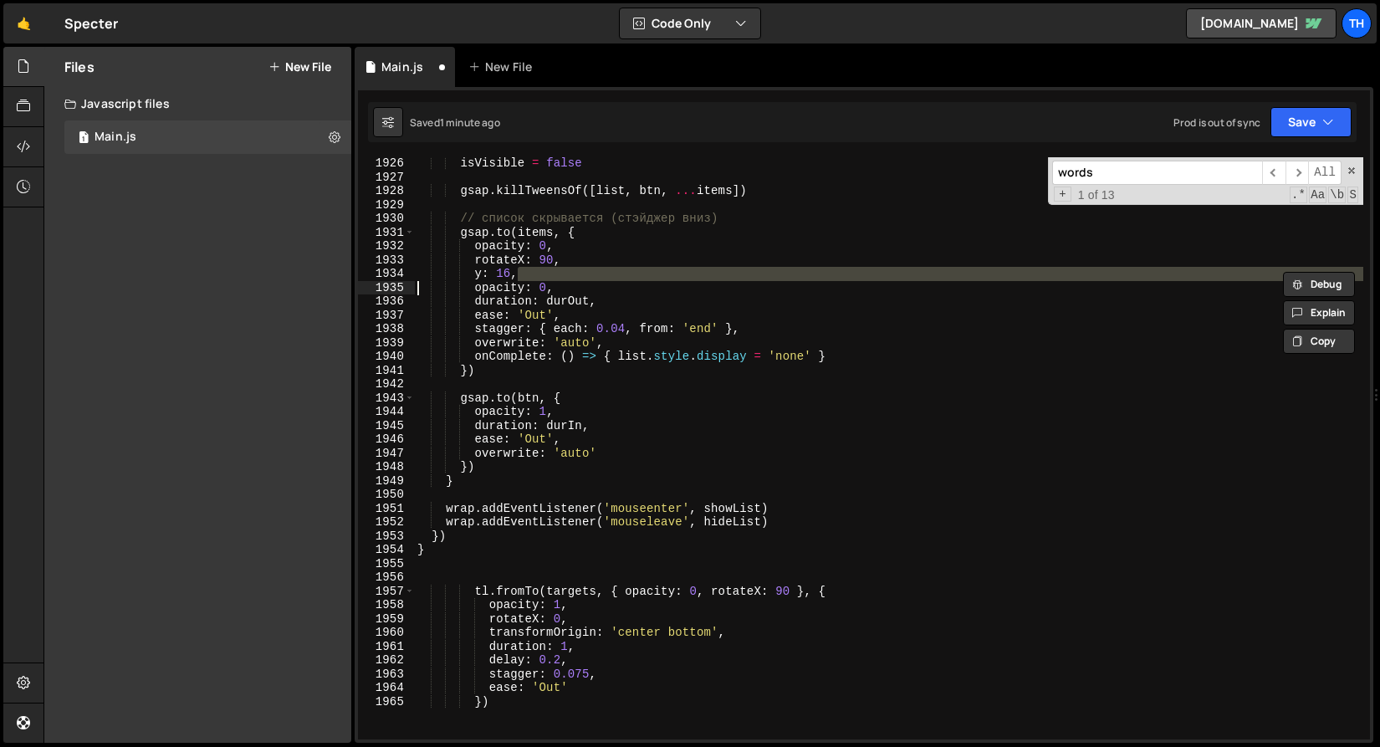
scroll to position [0, 8]
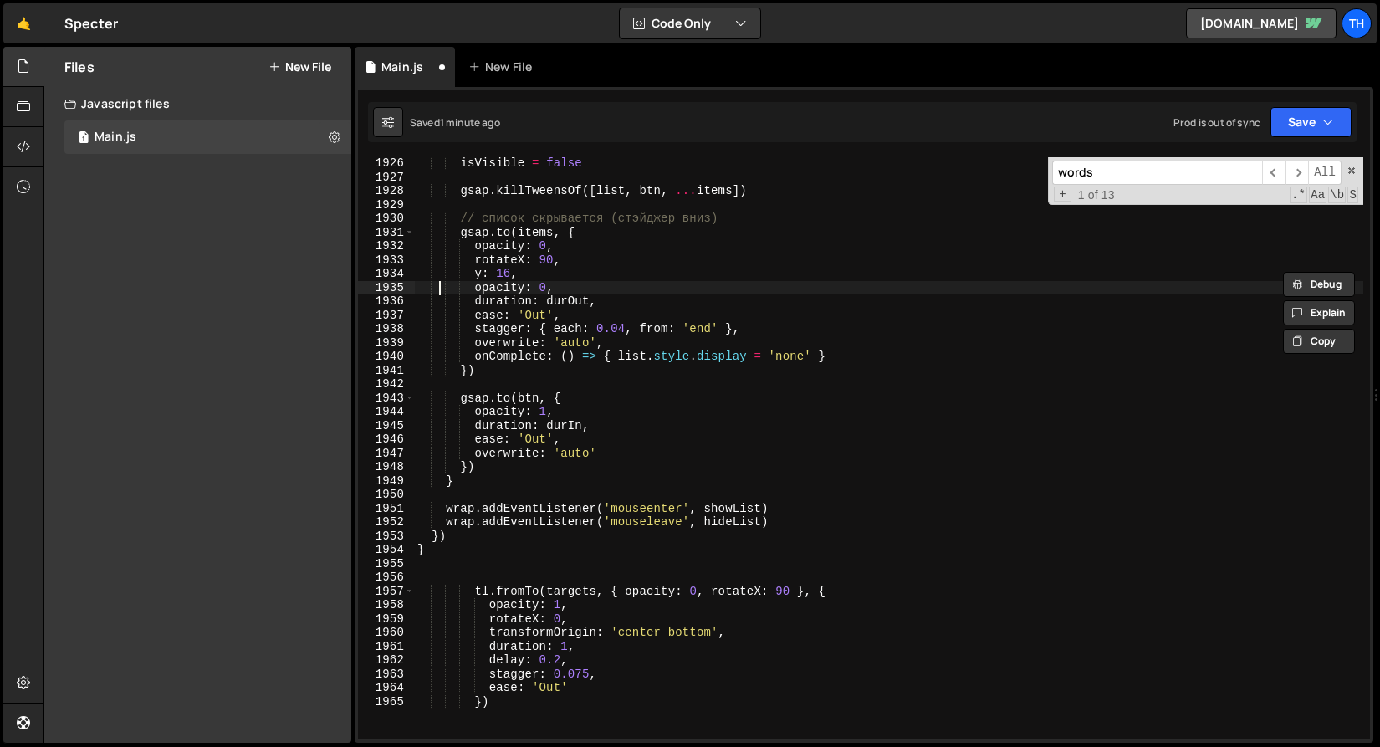
drag, startPoint x: 443, startPoint y: 284, endPoint x: 532, endPoint y: 287, distance: 89.6
click at [443, 284] on div "isVisible = false gsap . killTweensOf ([ list , btn , ... items ]) // список ск…" at bounding box center [889, 461] width 950 height 610
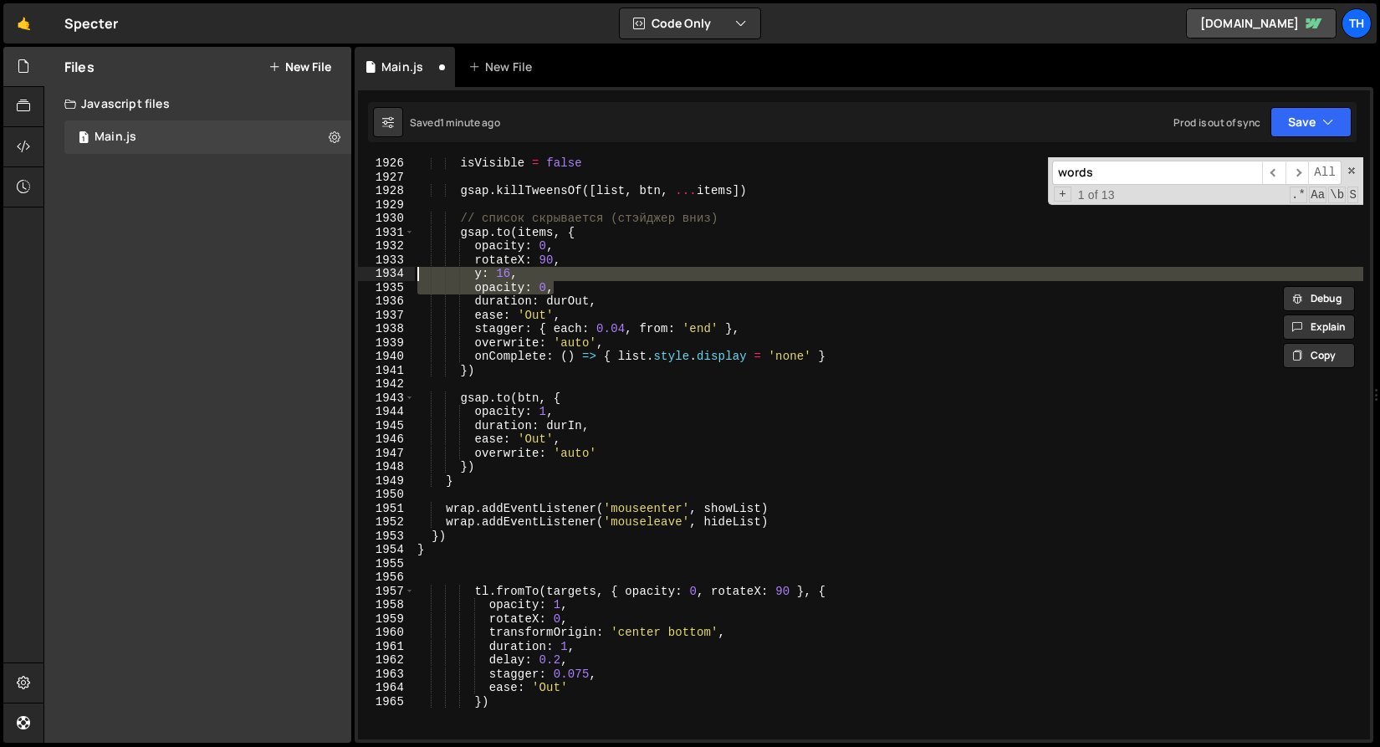
drag, startPoint x: 570, startPoint y: 290, endPoint x: 382, endPoint y: 274, distance: 188.9
click at [382, 274] on div "opacity: 0, 1926 1927 1928 1929 1930 1931 1932 1933 1934 1935 1936 1937 1938 19…" at bounding box center [864, 448] width 1012 height 582
type textarea "\"
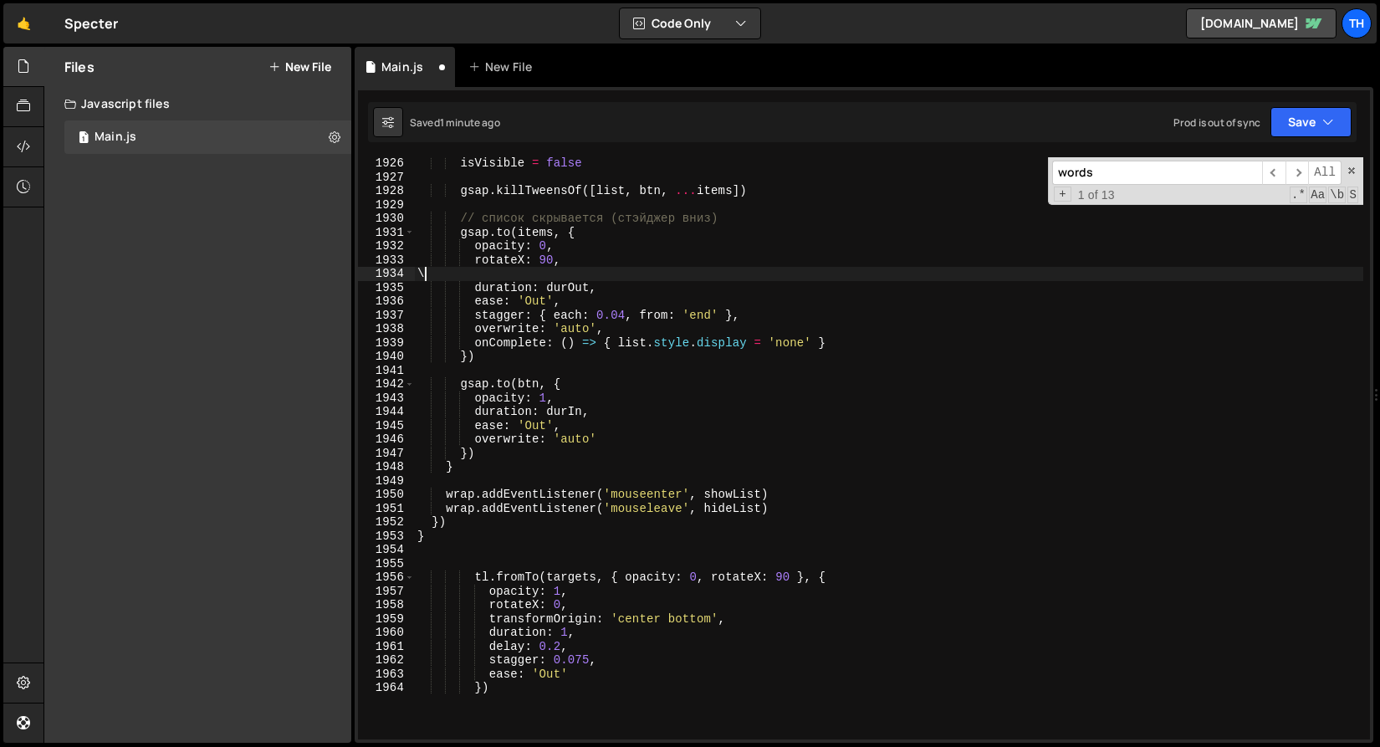
scroll to position [0, 0]
drag, startPoint x: 490, startPoint y: 622, endPoint x: 738, endPoint y: 617, distance: 247.7
click at [738, 617] on div "isVisible = false gsap . killTweensOf ([ list , btn , ... items ]) // список ск…" at bounding box center [889, 461] width 950 height 610
click at [614, 259] on div "isVisible = false gsap . killTweensOf ([ list , btn , ... items ]) // список ск…" at bounding box center [889, 461] width 950 height 610
type textarea "rotateX: 90,"
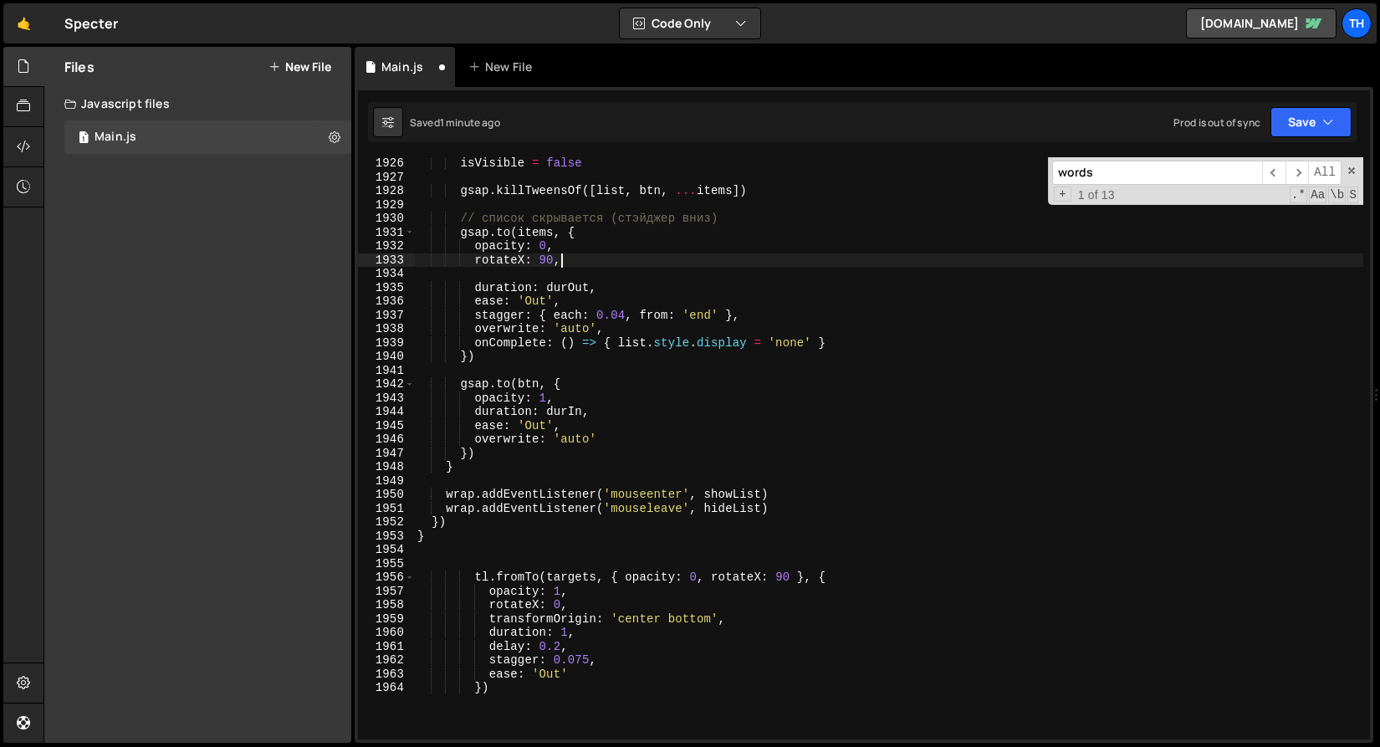
scroll to position [0, 3]
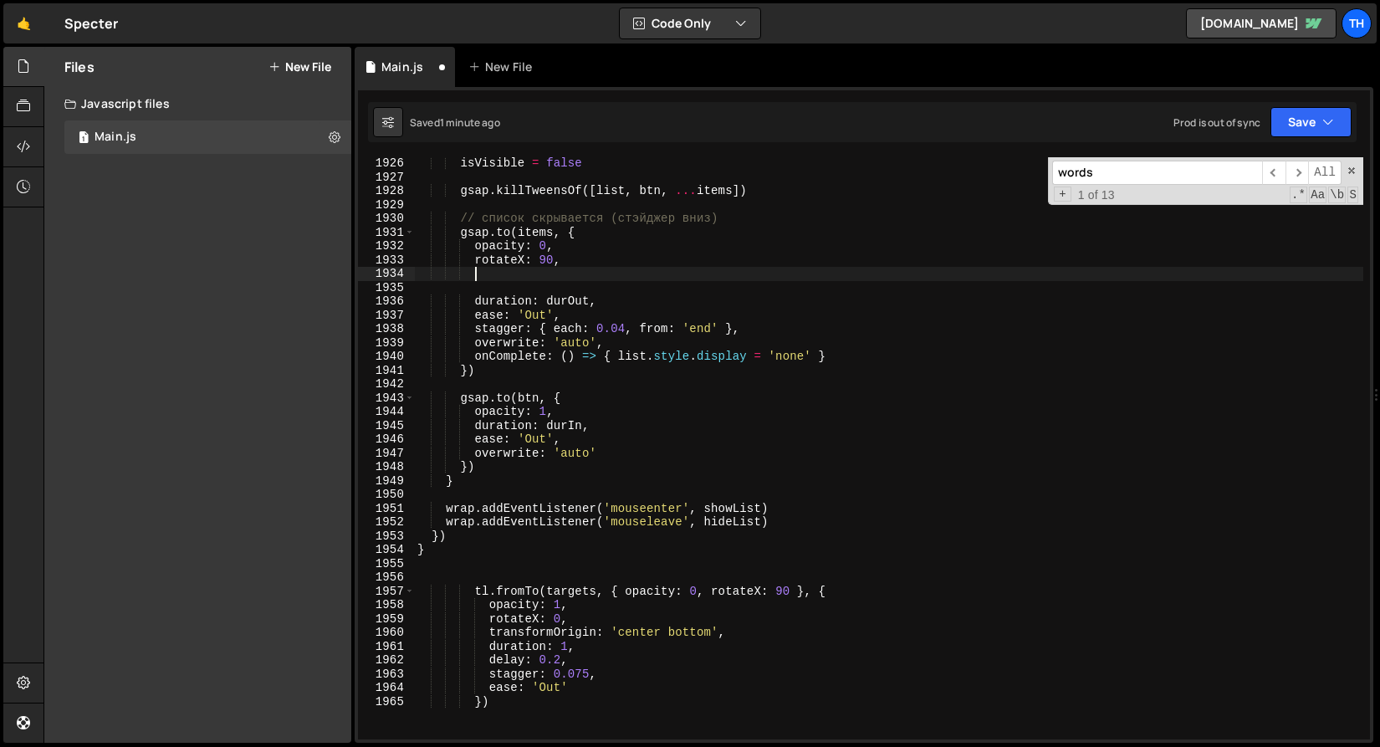
paste textarea "transformOrigin: 'center bottom',"
drag, startPoint x: 556, startPoint y: 673, endPoint x: 625, endPoint y: 671, distance: 68.6
click at [625, 671] on div "isVisible = false gsap . killTweensOf ([ list , btn , ... items ]) // список ск…" at bounding box center [889, 461] width 950 height 610
drag, startPoint x: 540, startPoint y: 329, endPoint x: 780, endPoint y: 330, distance: 240.1
click at [780, 330] on div "isVisible = false gsap . killTweensOf ([ list , btn , ... items ]) // список ск…" at bounding box center [889, 461] width 950 height 610
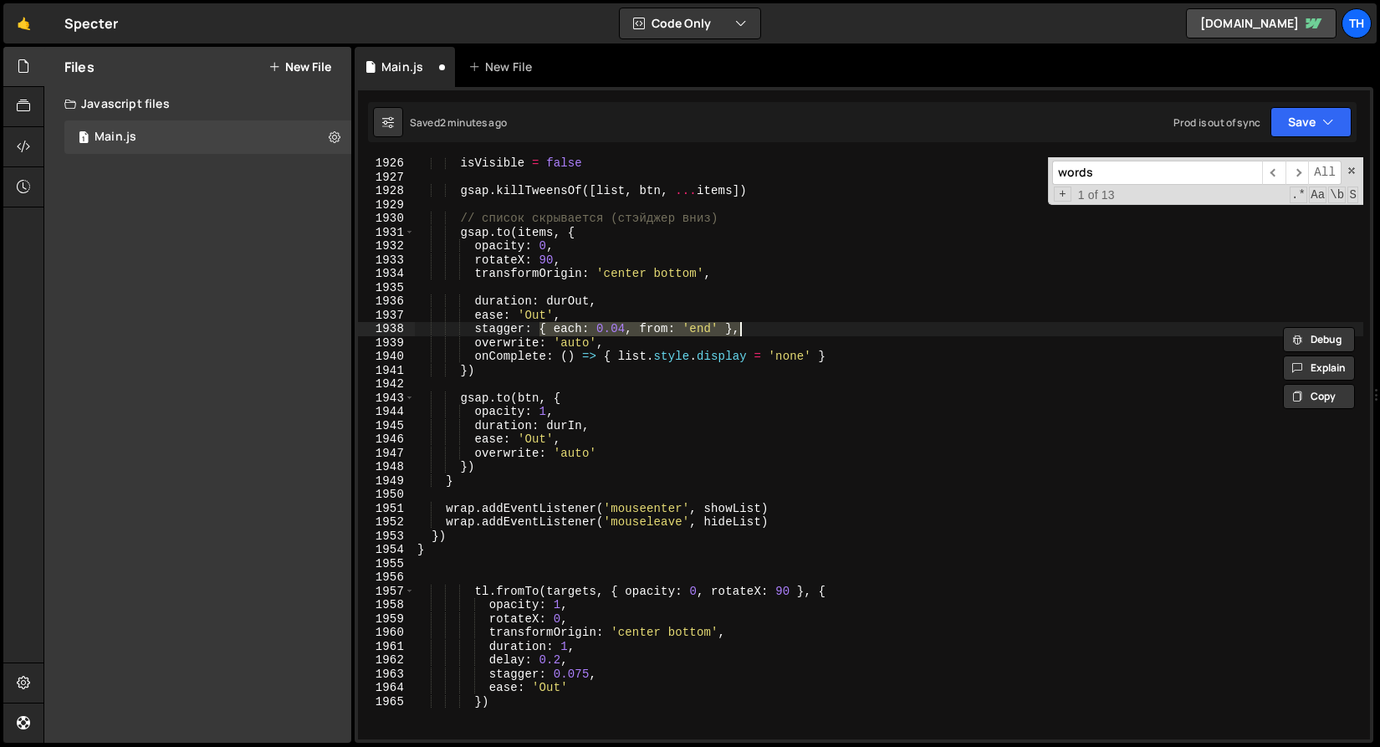
paste textarea "0.075"
click at [480, 309] on div "isVisible = false gsap . killTweensOf ([ list , btn , ... items ]) // список ск…" at bounding box center [889, 461] width 950 height 610
type textarea "ease: 'Out',"
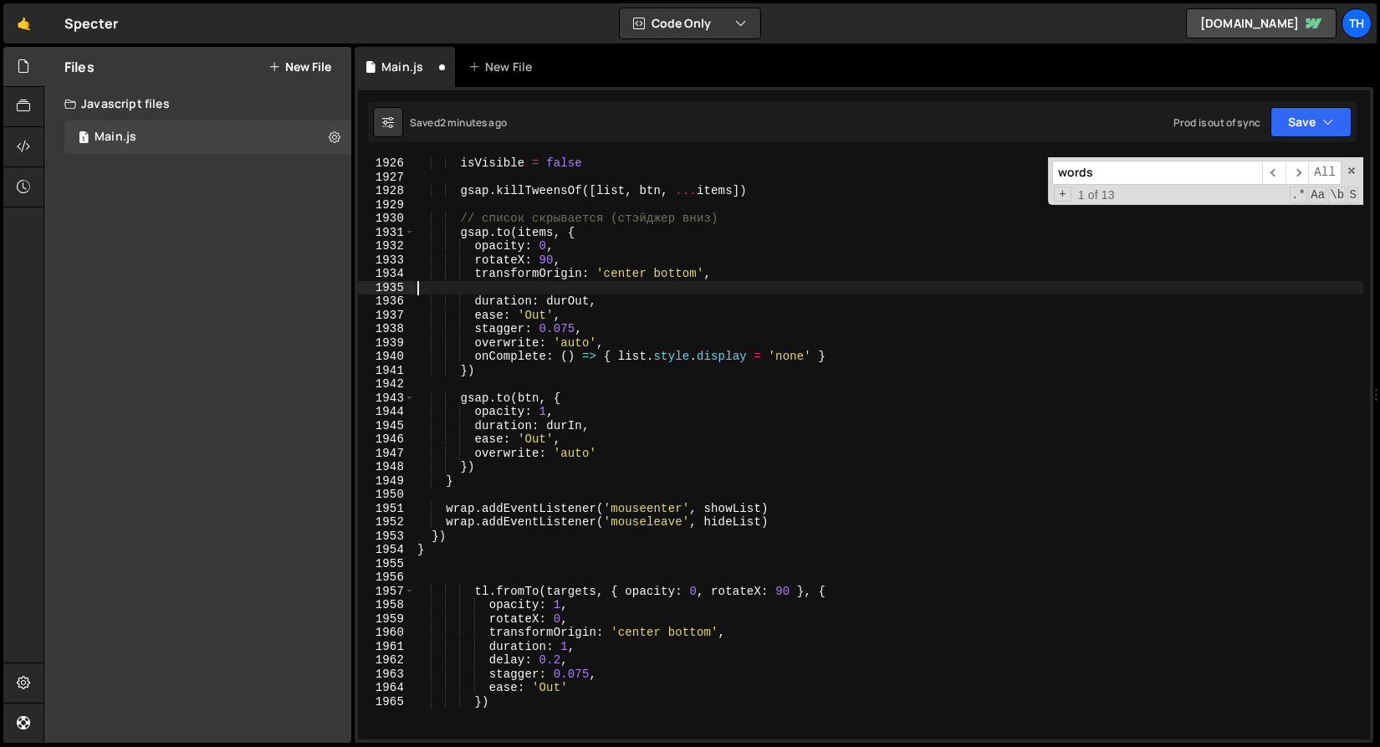
click at [485, 289] on div "isVisible = false gsap . killTweensOf ([ list , btn , ... items ]) // список ск…" at bounding box center [889, 461] width 950 height 610
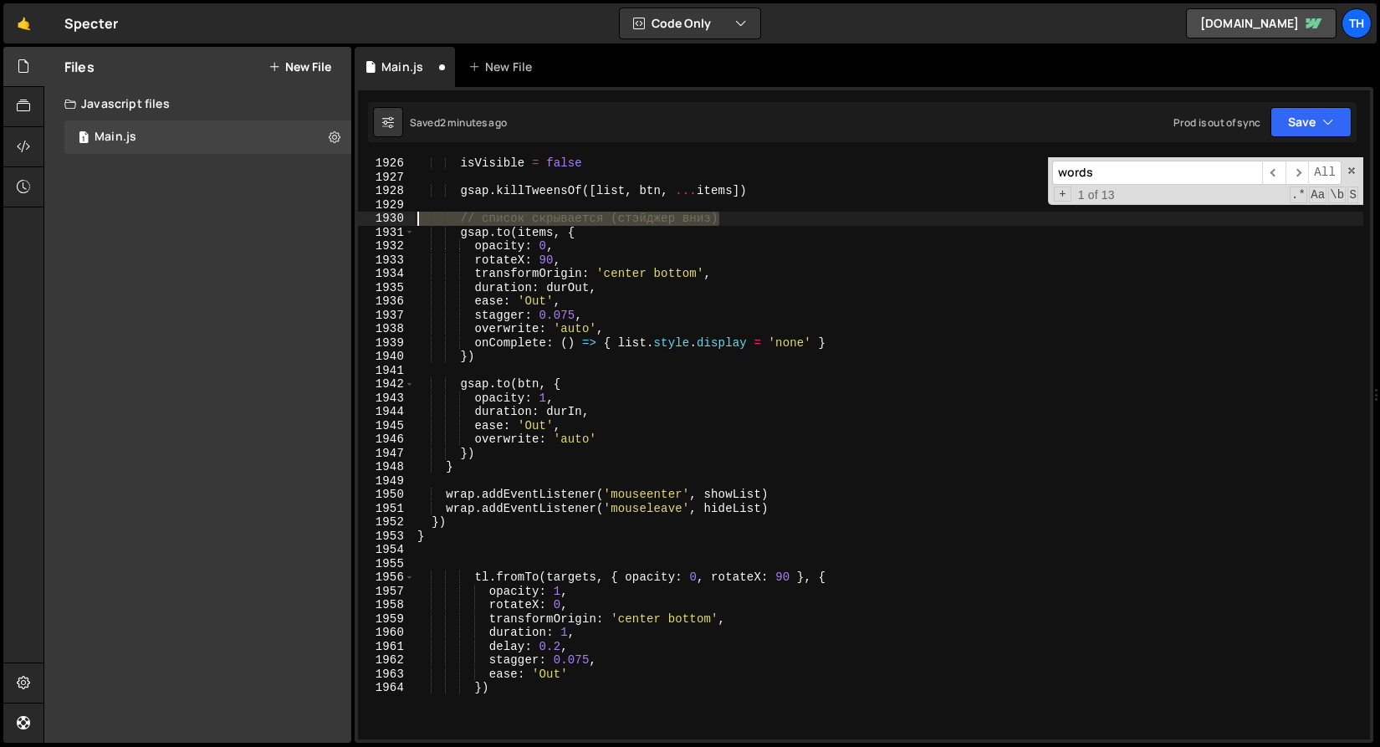
drag, startPoint x: 721, startPoint y: 215, endPoint x: 248, endPoint y: 220, distance: 473.6
click at [248, 220] on div "Files New File Javascript files 1 Main.js 0 CSS files Copy share link Edit File…" at bounding box center [712, 395] width 1337 height 697
type textarea "// список скрывается (стэйджер вниз)"
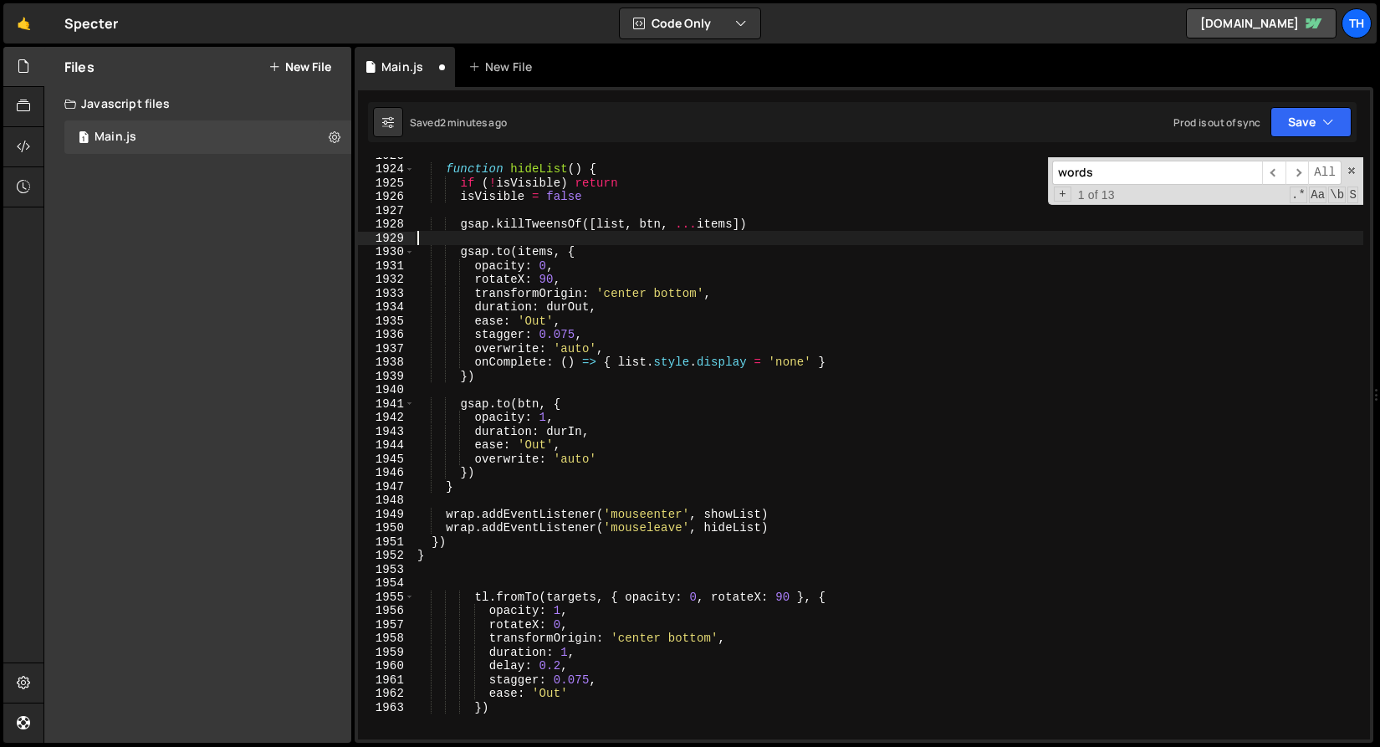
scroll to position [26555, 0]
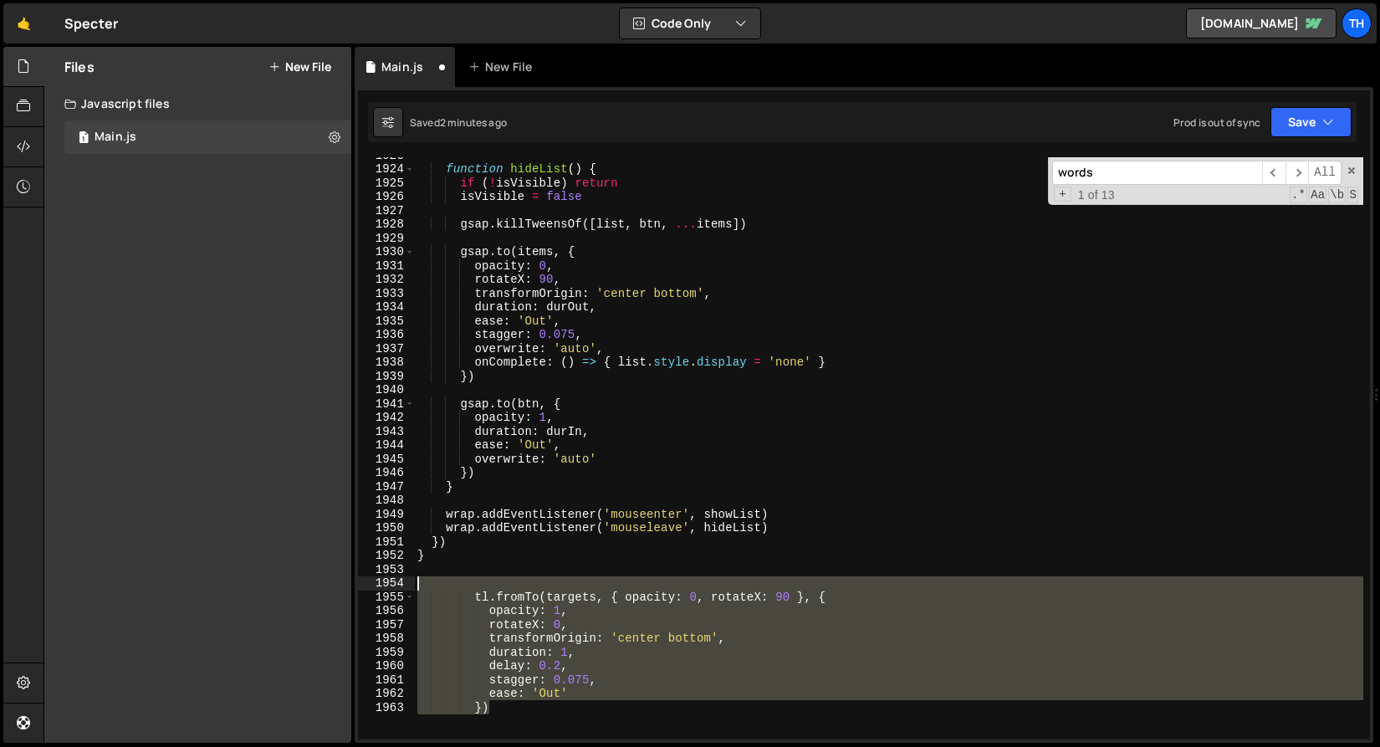
drag, startPoint x: 527, startPoint y: 710, endPoint x: 374, endPoint y: 579, distance: 201.7
click at [374, 579] on div "1923 1924 1925 1926 1927 1928 1929 1930 1931 1932 1933 1934 1935 1936 1937 1938…" at bounding box center [864, 448] width 1012 height 582
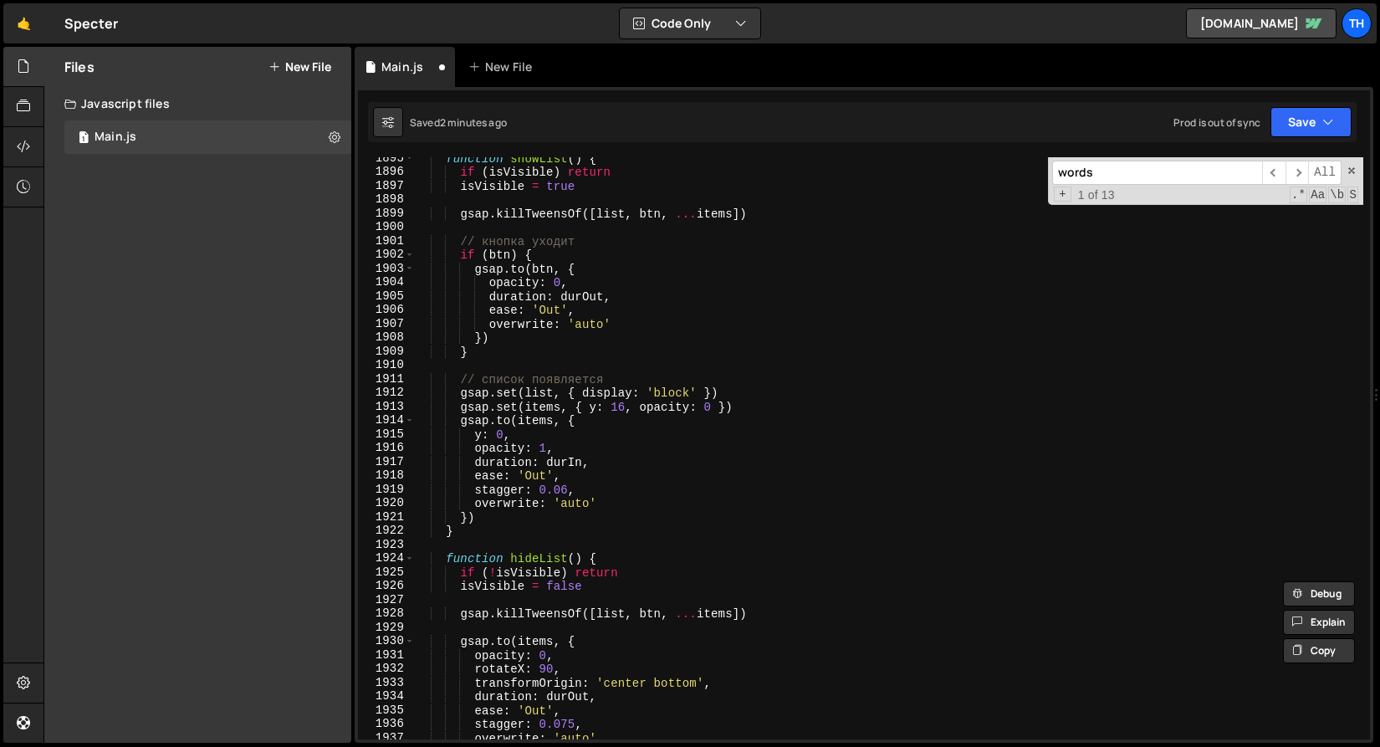
scroll to position [26042, 0]
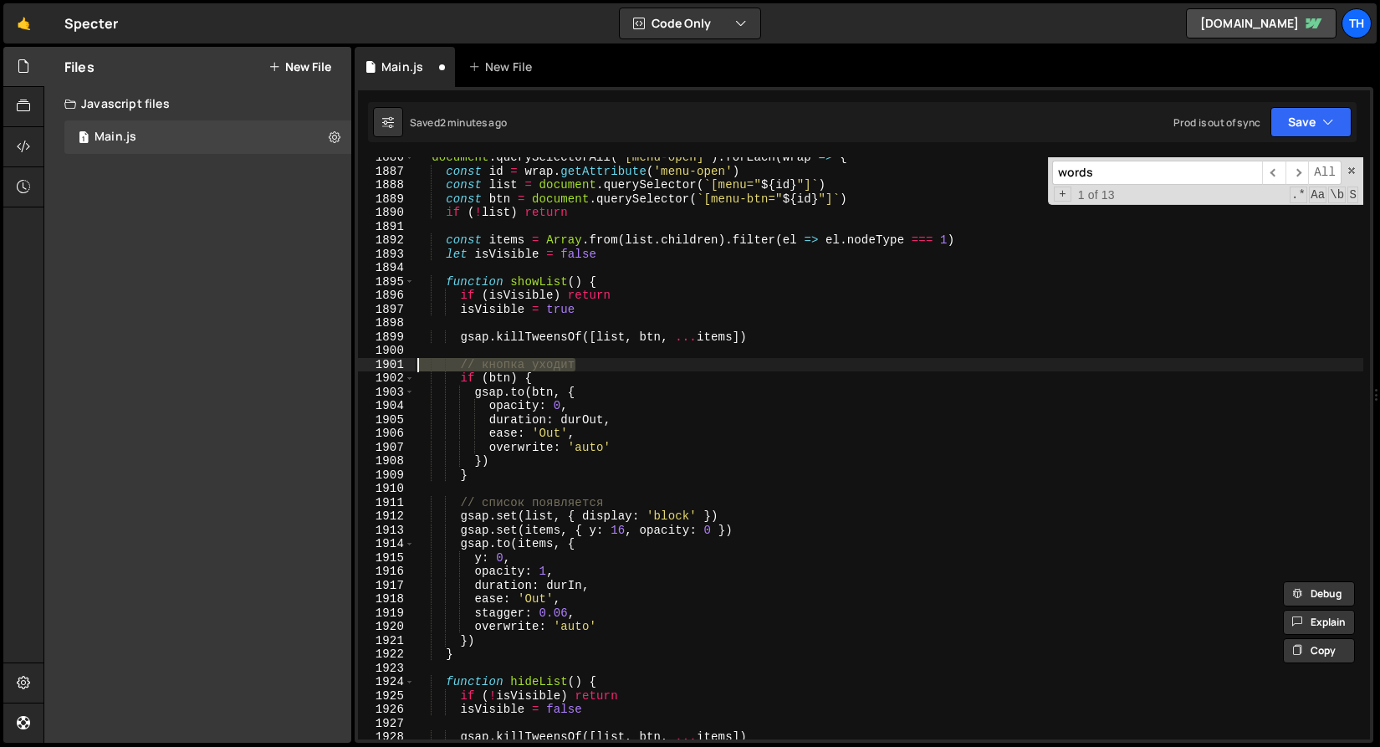
drag, startPoint x: 605, startPoint y: 359, endPoint x: 397, endPoint y: 365, distance: 208.4
click at [397, 365] on div "tl.fromTo(targets, { opacity: 0, rotateX: 90 }, { 1886 1887 1888 1889 1890 1891…" at bounding box center [864, 448] width 1012 height 582
type textarea "// кнопка уходит"
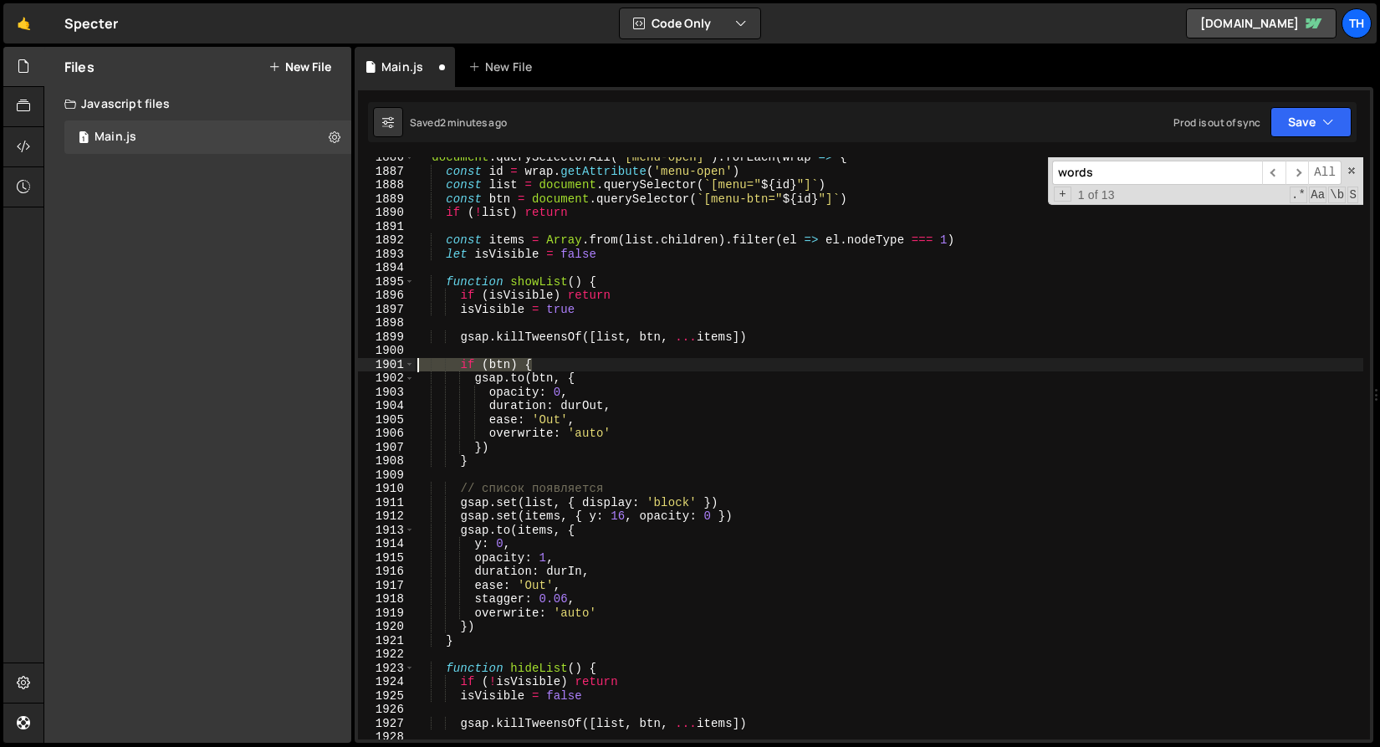
drag, startPoint x: 544, startPoint y: 371, endPoint x: 368, endPoint y: 361, distance: 176.0
click at [368, 361] on div "1886 1887 1888 1889 1890 1891 1892 1893 1894 1895 1896 1897 1898 1899 1900 1901…" at bounding box center [864, 448] width 1012 height 582
type textarea "if (btn) {"
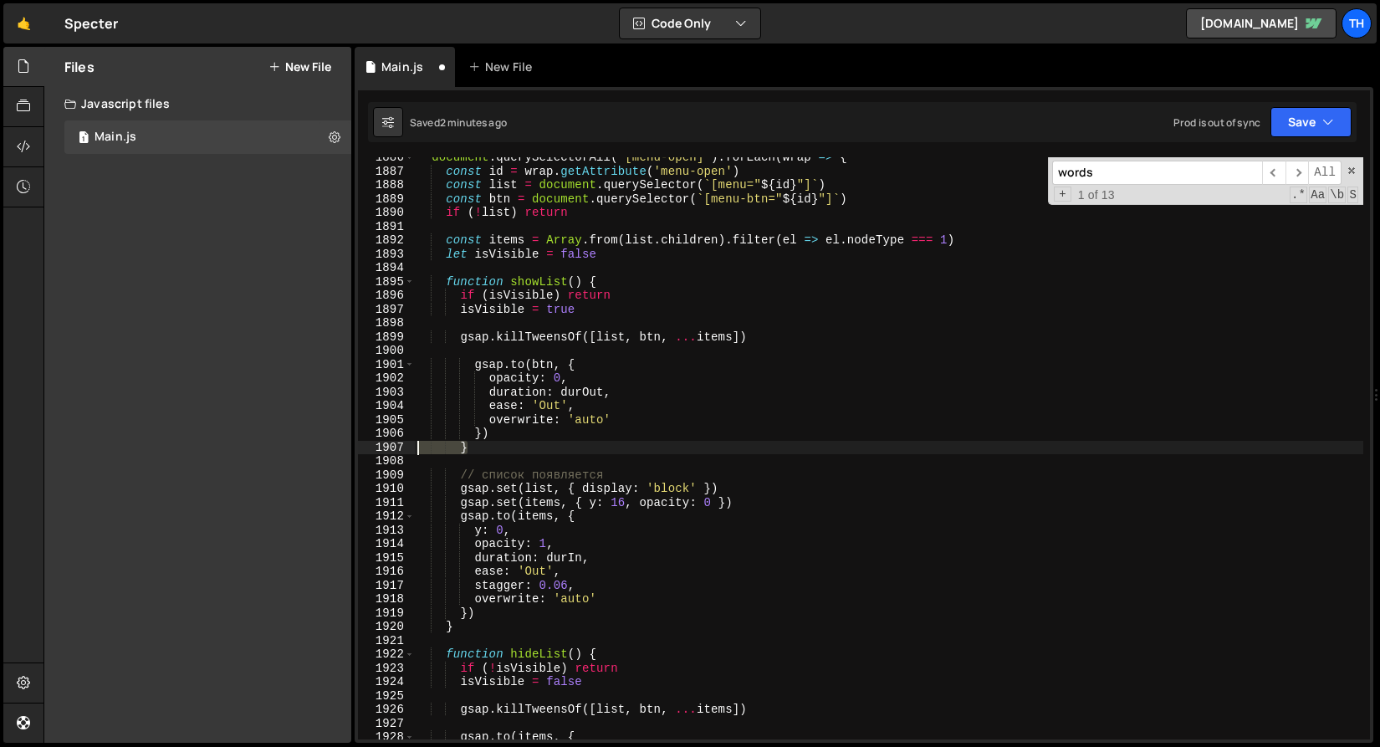
drag, startPoint x: 472, startPoint y: 447, endPoint x: 370, endPoint y: 445, distance: 102.1
click at [371, 447] on div "1886 1887 1888 1889 1890 1891 1892 1893 1894 1895 1896 1897 1898 1899 1900 1901…" at bounding box center [864, 448] width 1012 height 582
type textarea "}"
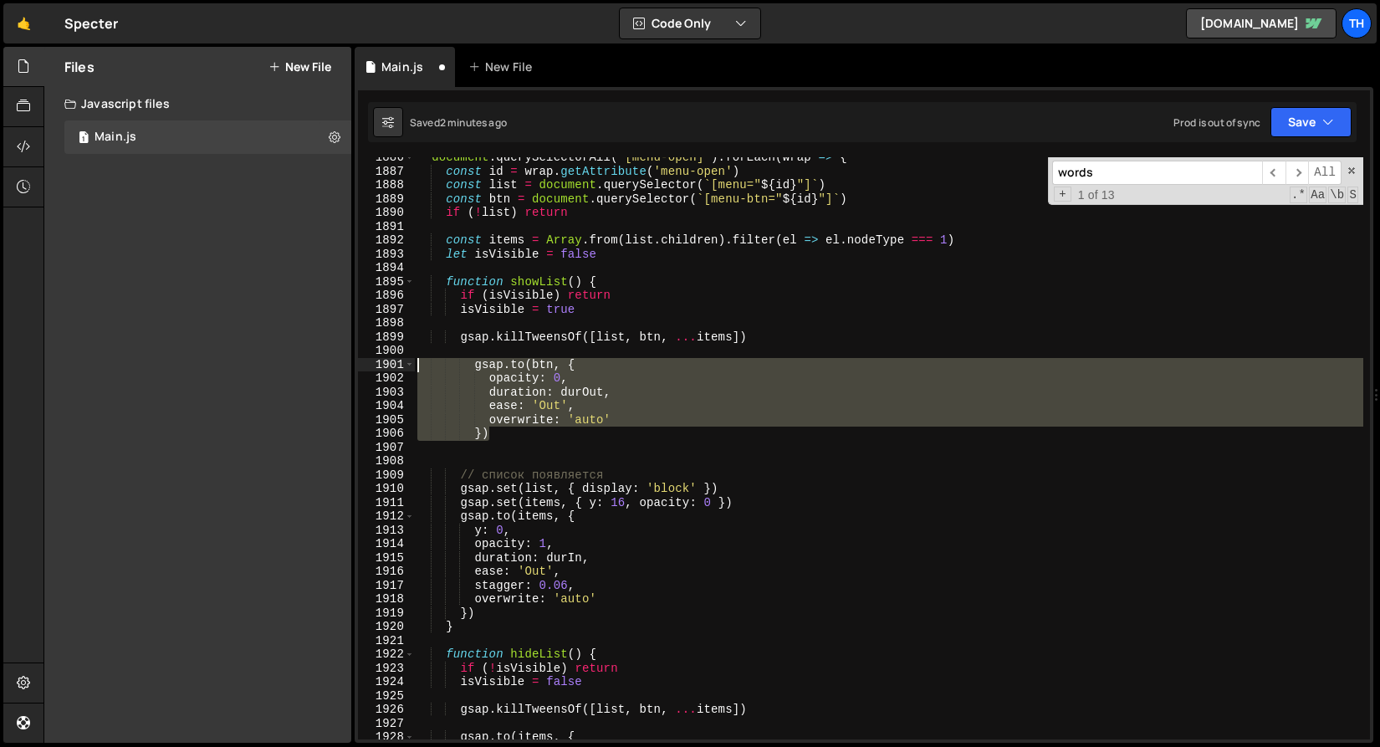
drag, startPoint x: 505, startPoint y: 439, endPoint x: 332, endPoint y: 367, distance: 187.5
click at [332, 367] on div "Files New File Javascript files 1 Main.js 0 CSS files Copy share link Edit File…" at bounding box center [712, 395] width 1337 height 697
type textarea "gsap.to(btn, { opacity: 0,"
click at [479, 465] on div "document . querySelectorAll ( '[menu-open]' ) . forEach ( wrap => { const id = …" at bounding box center [889, 456] width 950 height 610
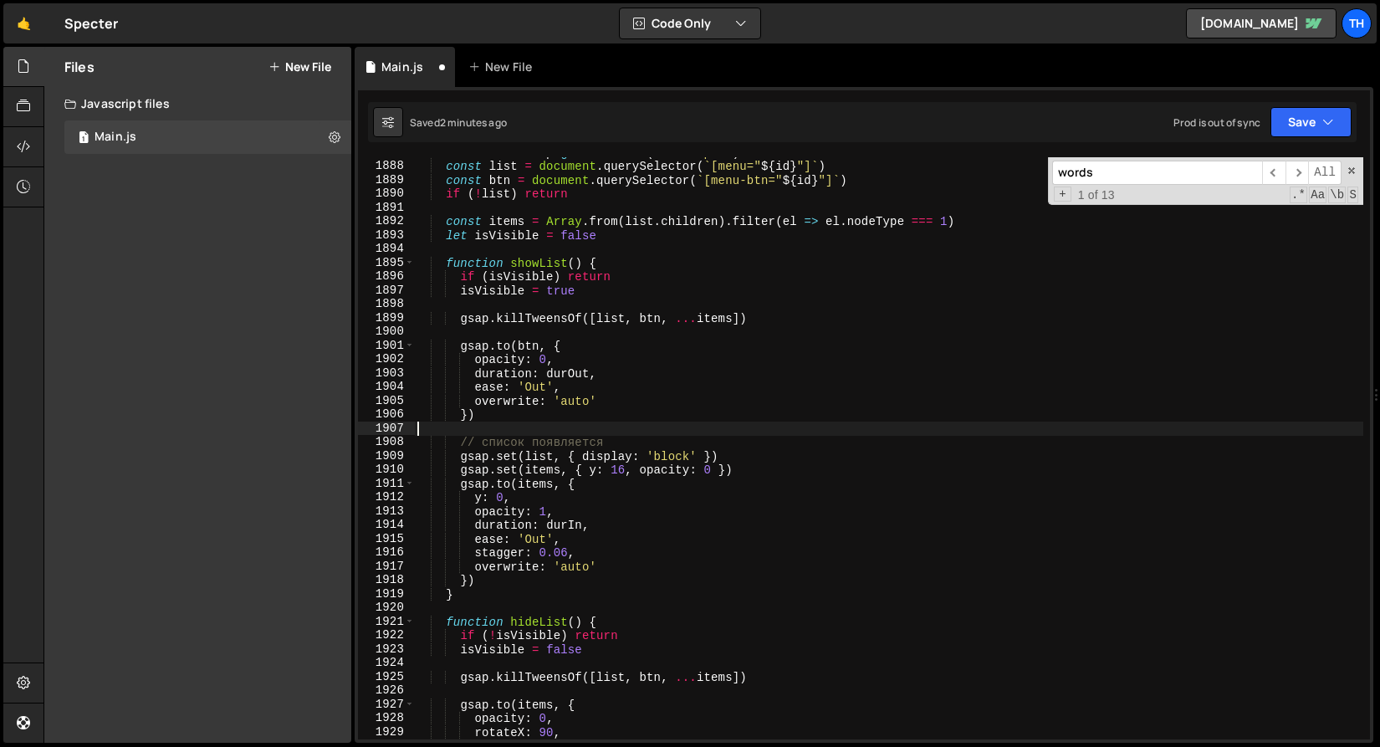
scroll to position [26067, 0]
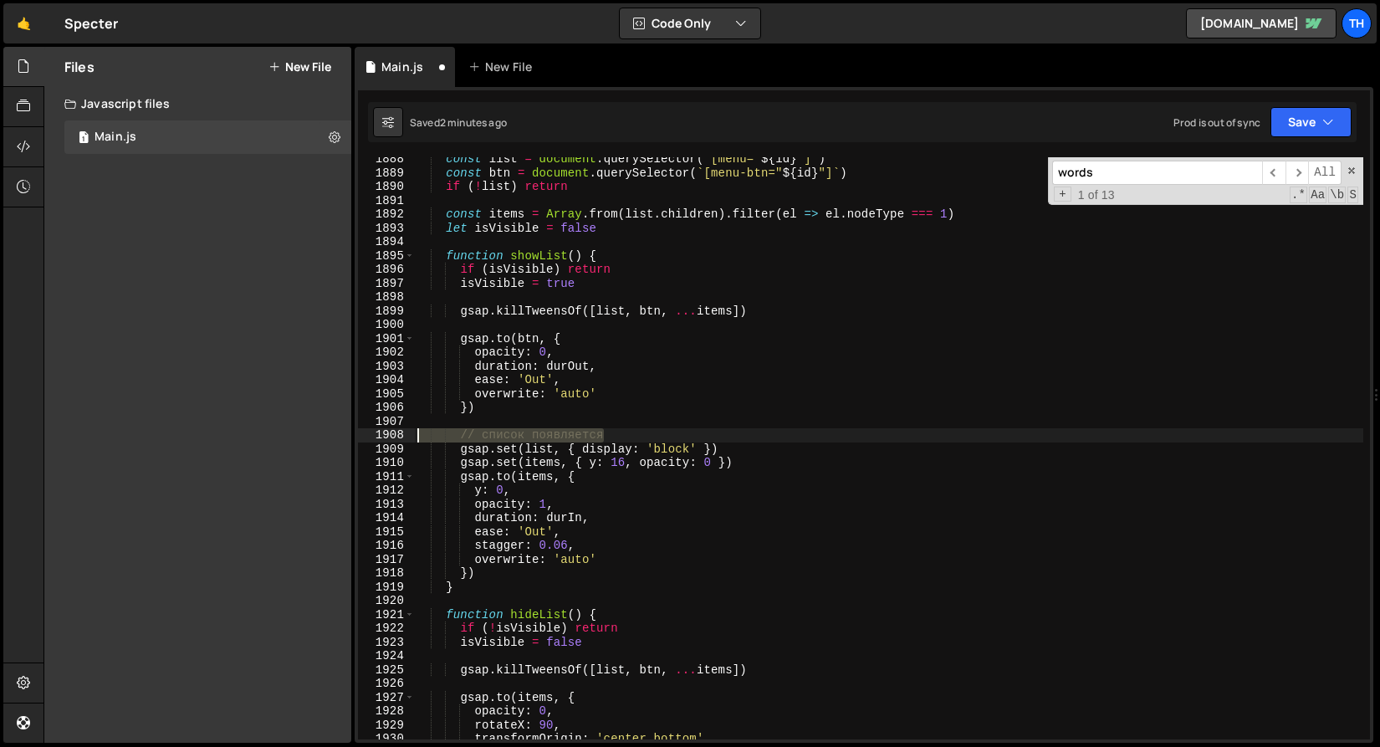
drag, startPoint x: 647, startPoint y: 433, endPoint x: 273, endPoint y: 440, distance: 374.1
click at [273, 440] on div "Files New File Javascript files 1 Main.js 0 CSS files Copy share link Edit File…" at bounding box center [712, 395] width 1337 height 697
type textarea "// список появляется"
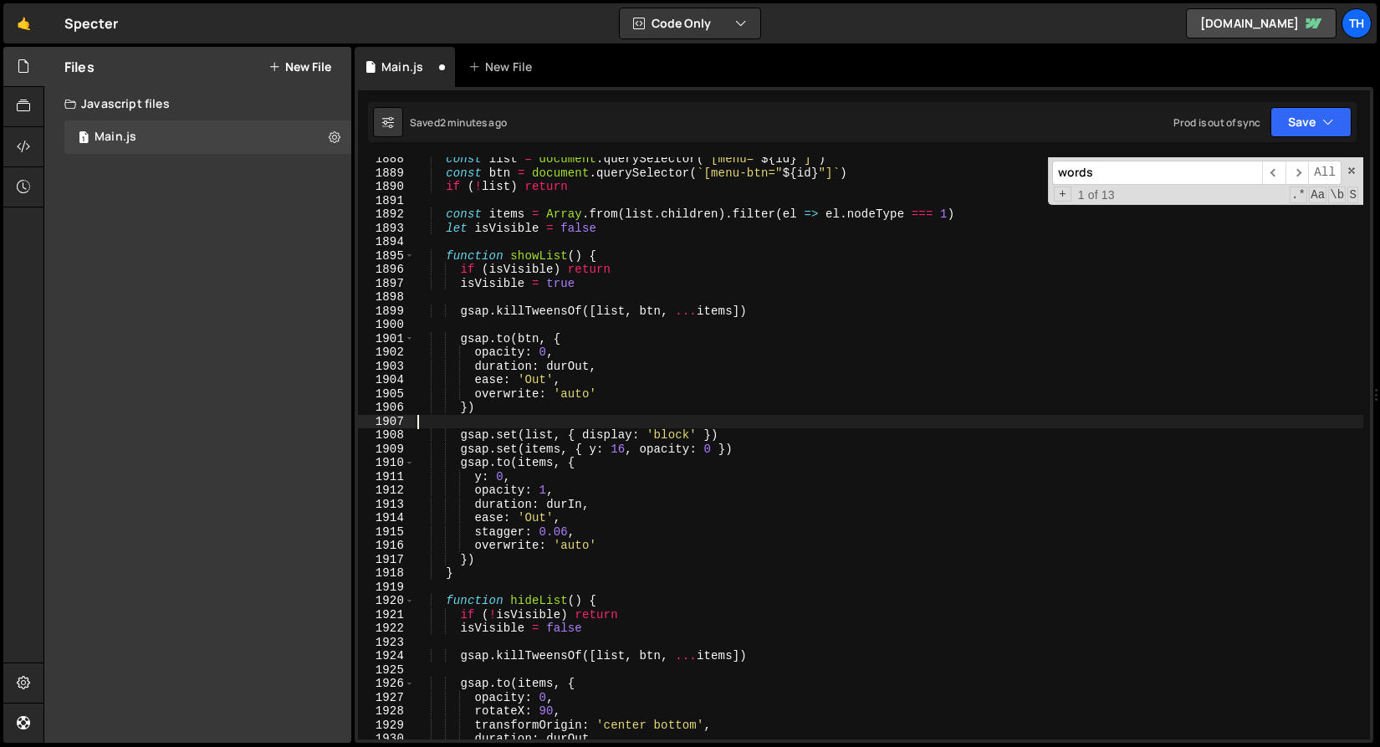
drag, startPoint x: 683, startPoint y: 431, endPoint x: 592, endPoint y: 436, distance: 90.5
click at [683, 431] on div "const list = document . querySelector ( ` [menu=" ${ id } "] ` ) const btn = do…" at bounding box center [889, 457] width 950 height 610
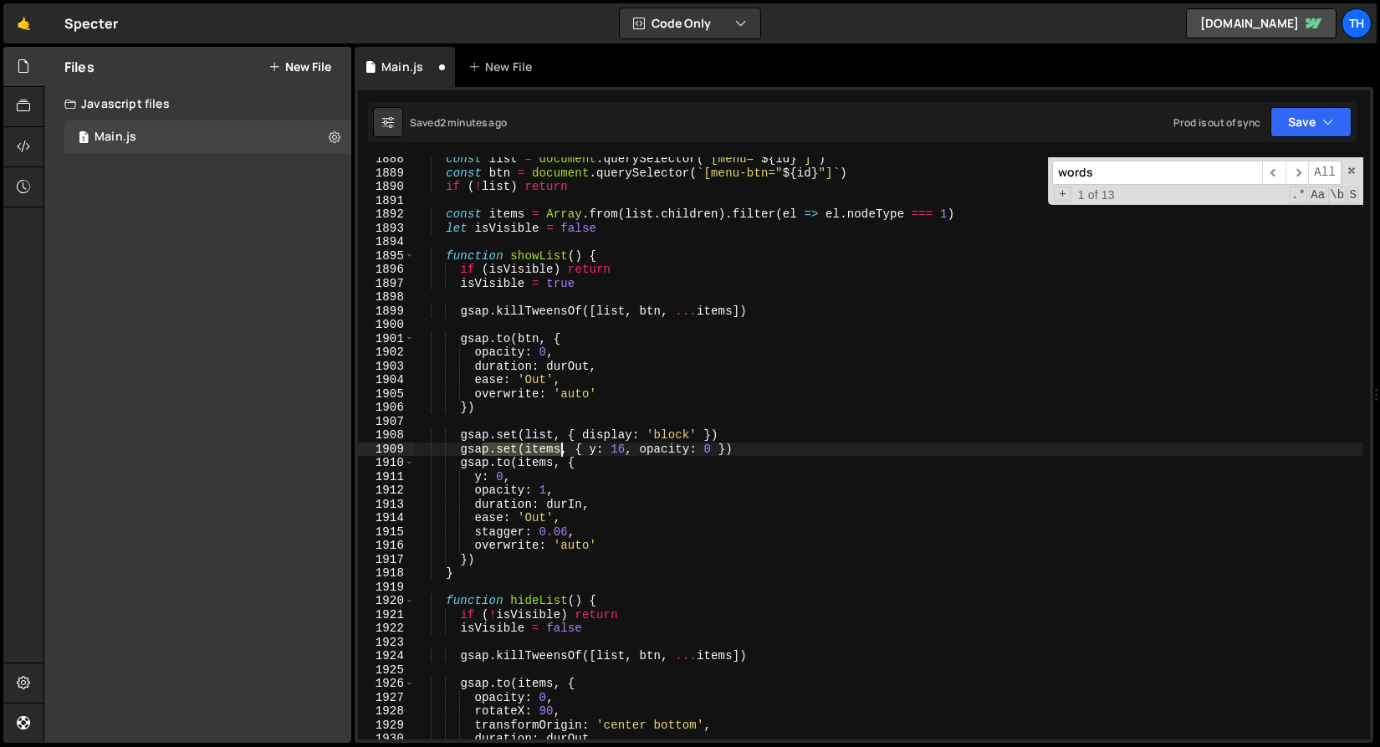
drag, startPoint x: 484, startPoint y: 452, endPoint x: 561, endPoint y: 448, distance: 77.0
click at [561, 448] on div "const list = document . querySelector ( ` [menu=" ${ id } "] ` ) const btn = do…" at bounding box center [889, 457] width 950 height 610
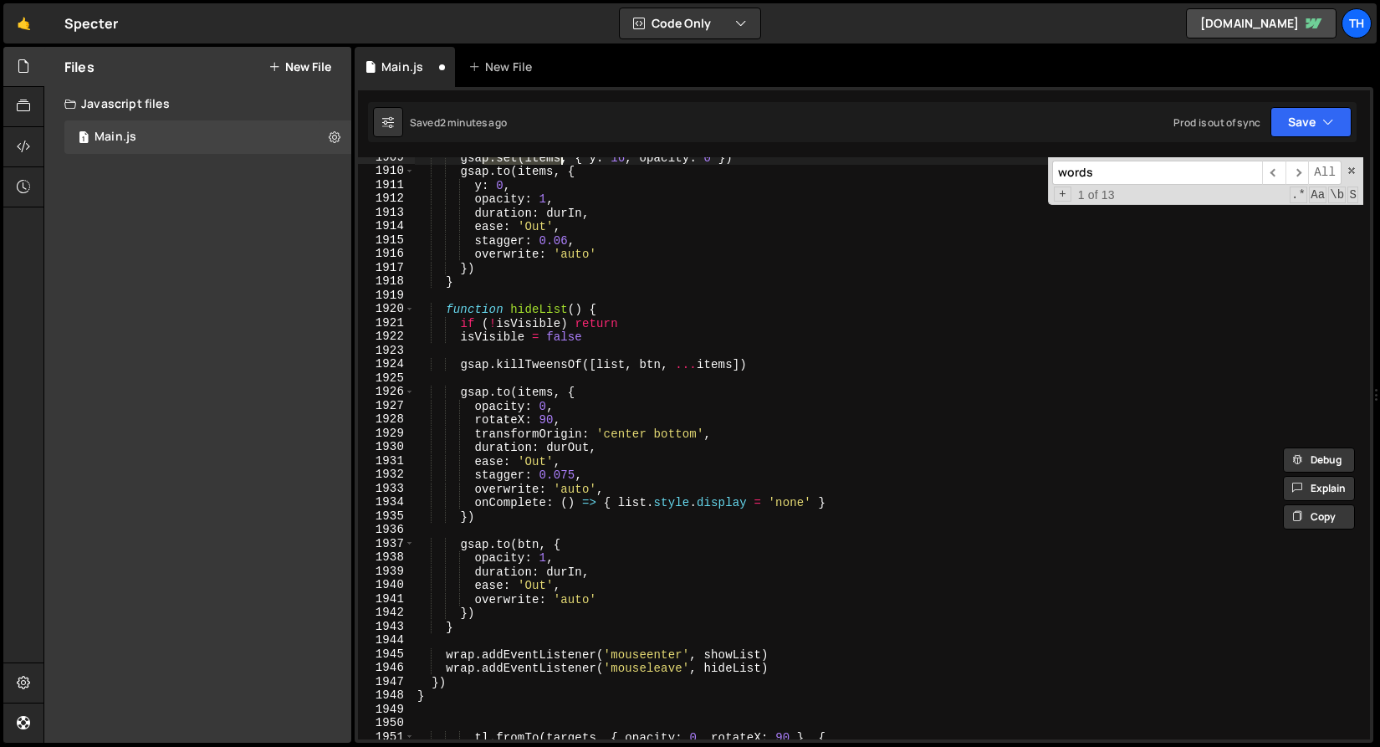
scroll to position [26486, 0]
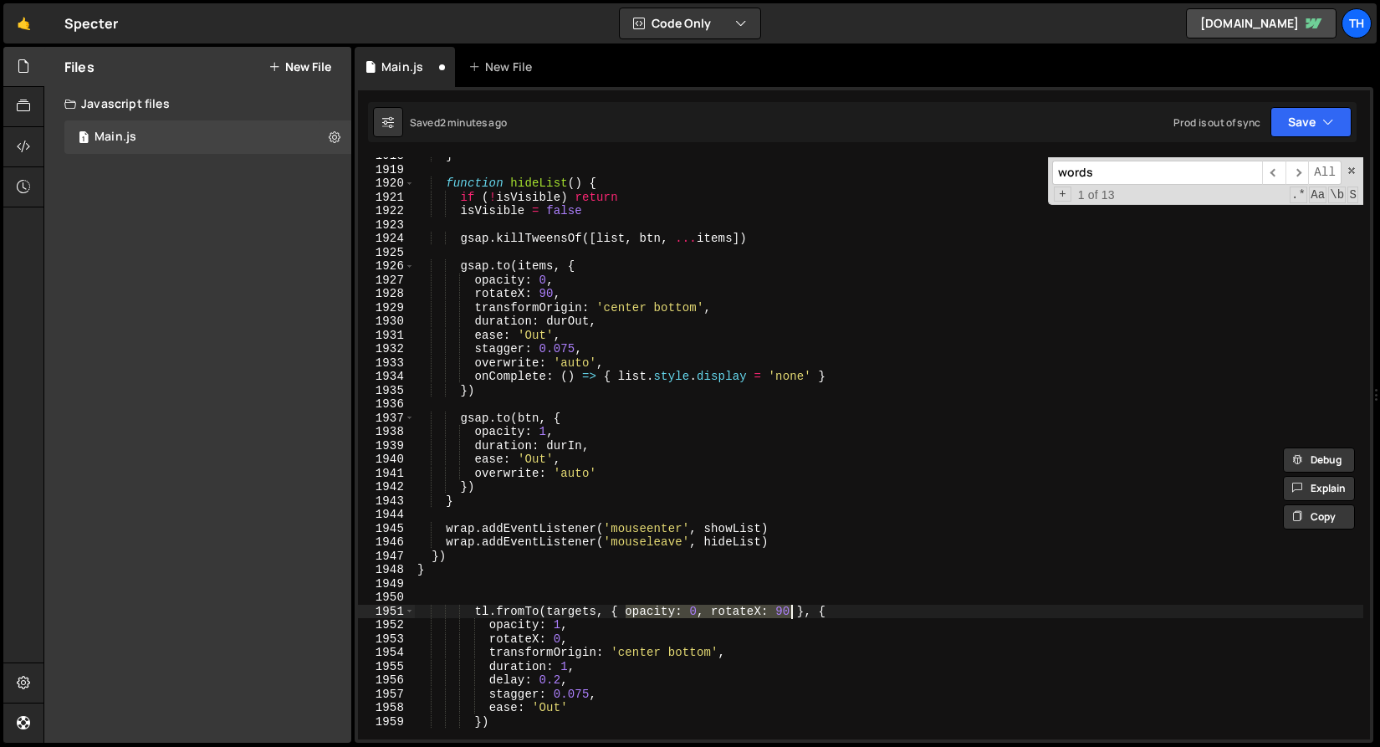
drag, startPoint x: 625, startPoint y: 610, endPoint x: 790, endPoint y: 610, distance: 164.8
click at [790, 610] on div "} function hideList ( ) { if ( ! isVisible ) return isVisible = false gsap . ki…" at bounding box center [889, 454] width 950 height 610
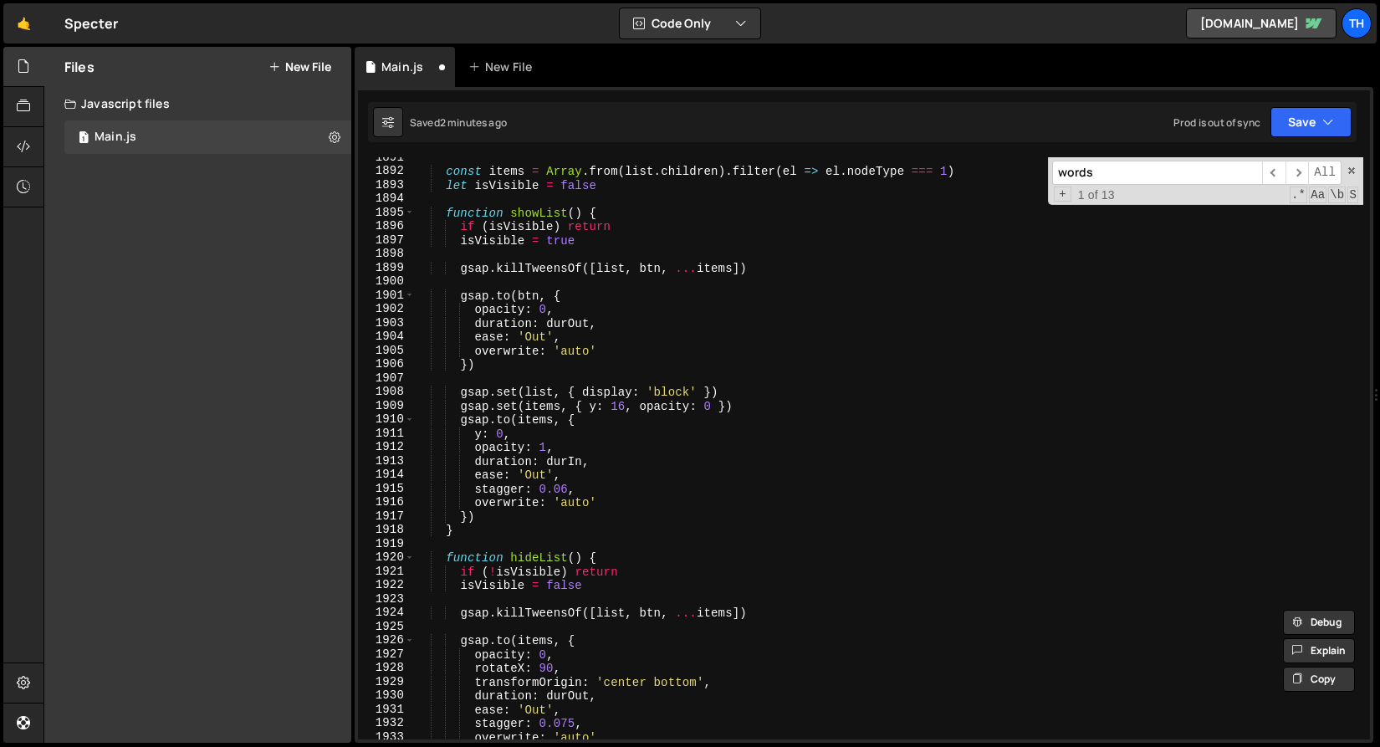
scroll to position [26112, 0]
drag, startPoint x: 590, startPoint y: 409, endPoint x: 712, endPoint y: 407, distance: 122.2
click at [712, 407] on div "const items = Array . from ( list . children ) . filter ( el => el . nodeType =…" at bounding box center [889, 456] width 950 height 610
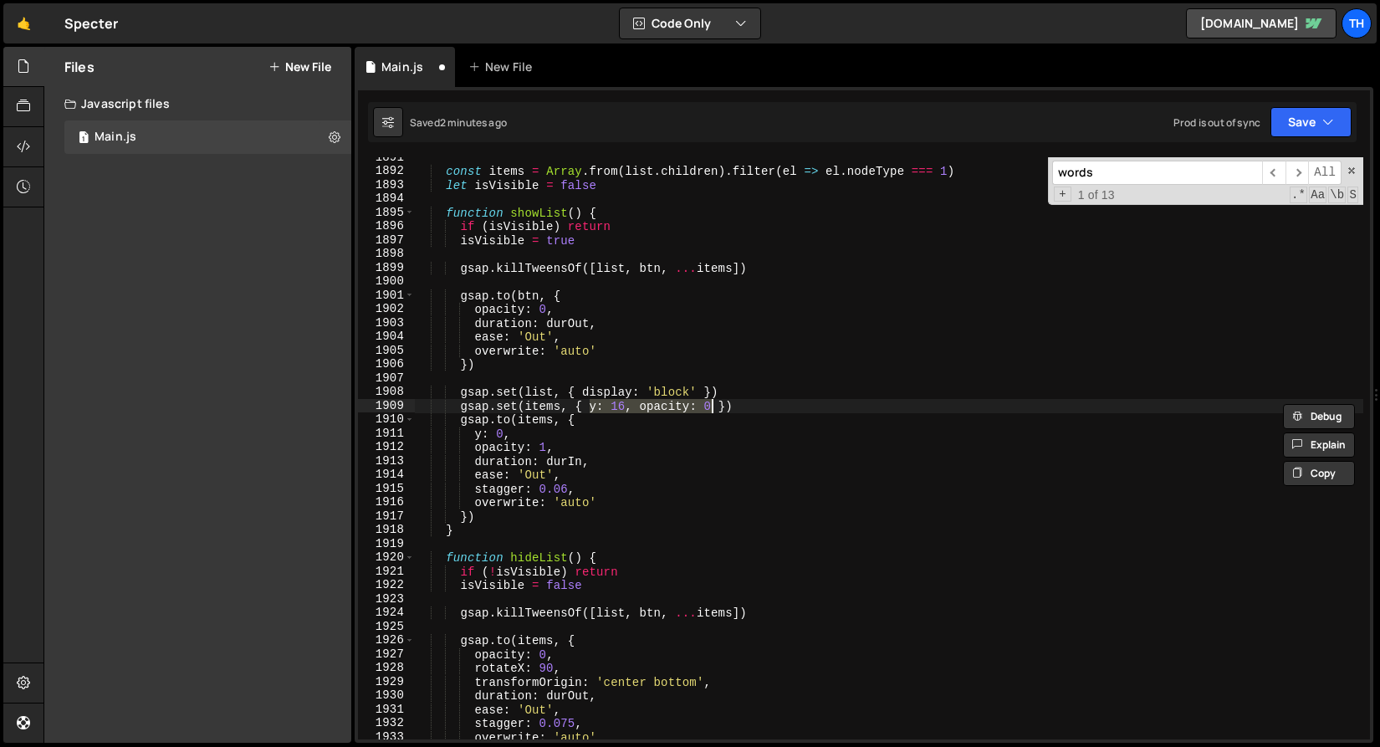
paste textarea "opacity: 0, rotateX: 9"
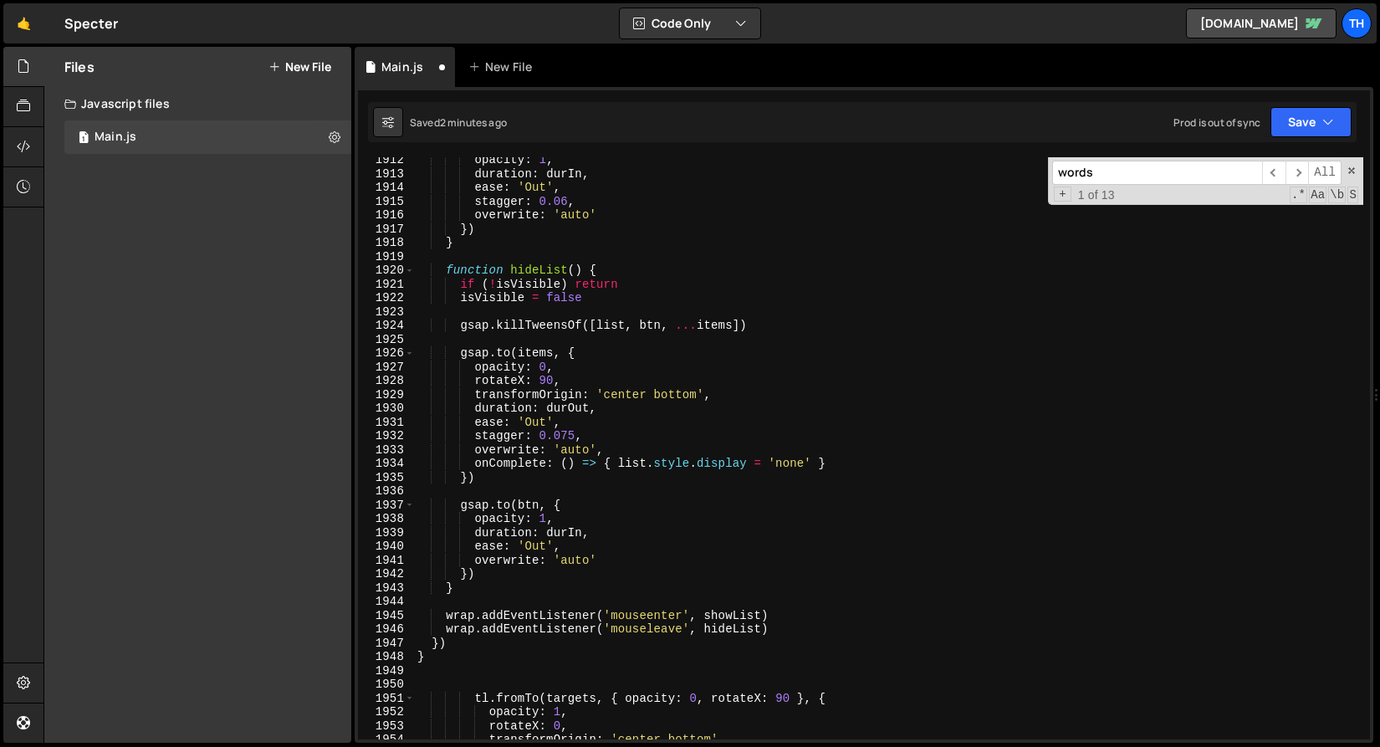
scroll to position [26604, 0]
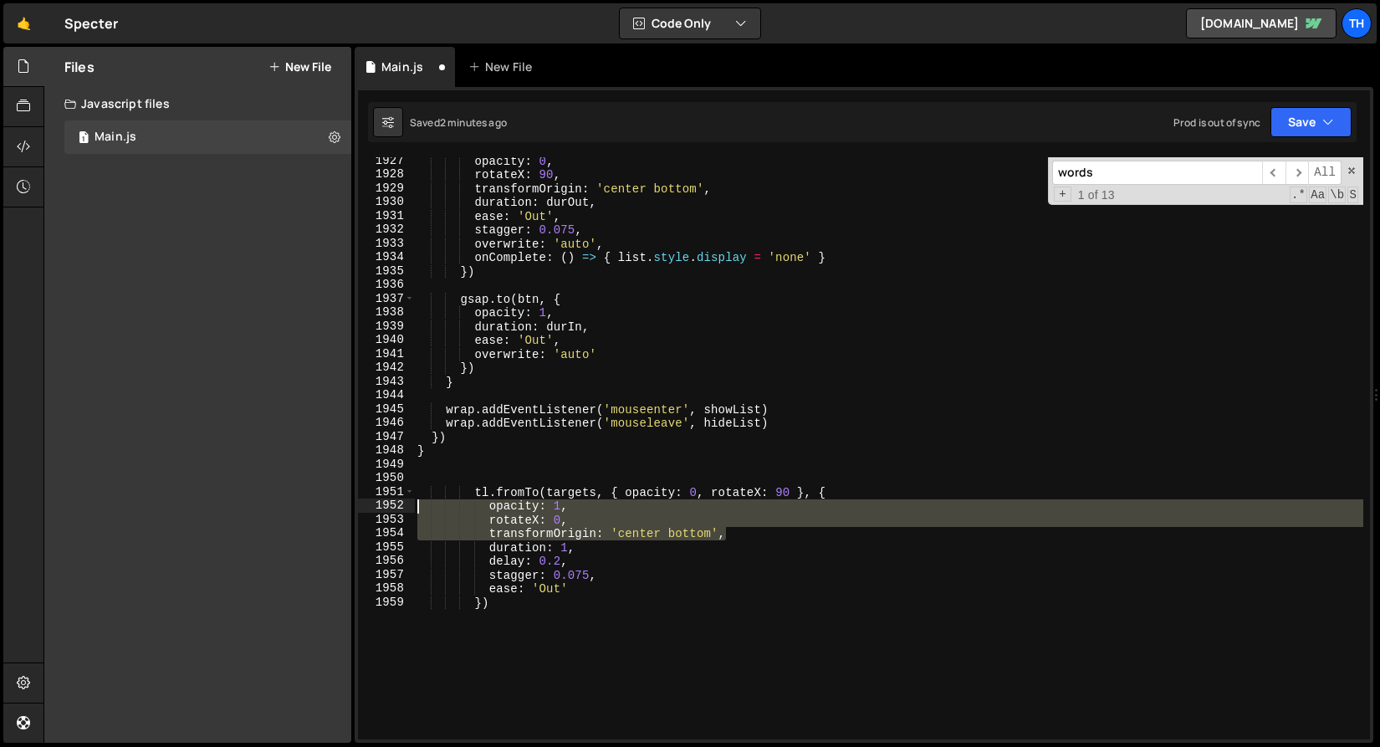
drag, startPoint x: 627, startPoint y: 534, endPoint x: 353, endPoint y: 510, distance: 275.5
click at [353, 510] on div "Files New File Javascript files 1 Main.js 0 CSS files Copy share link Edit File…" at bounding box center [712, 395] width 1337 height 697
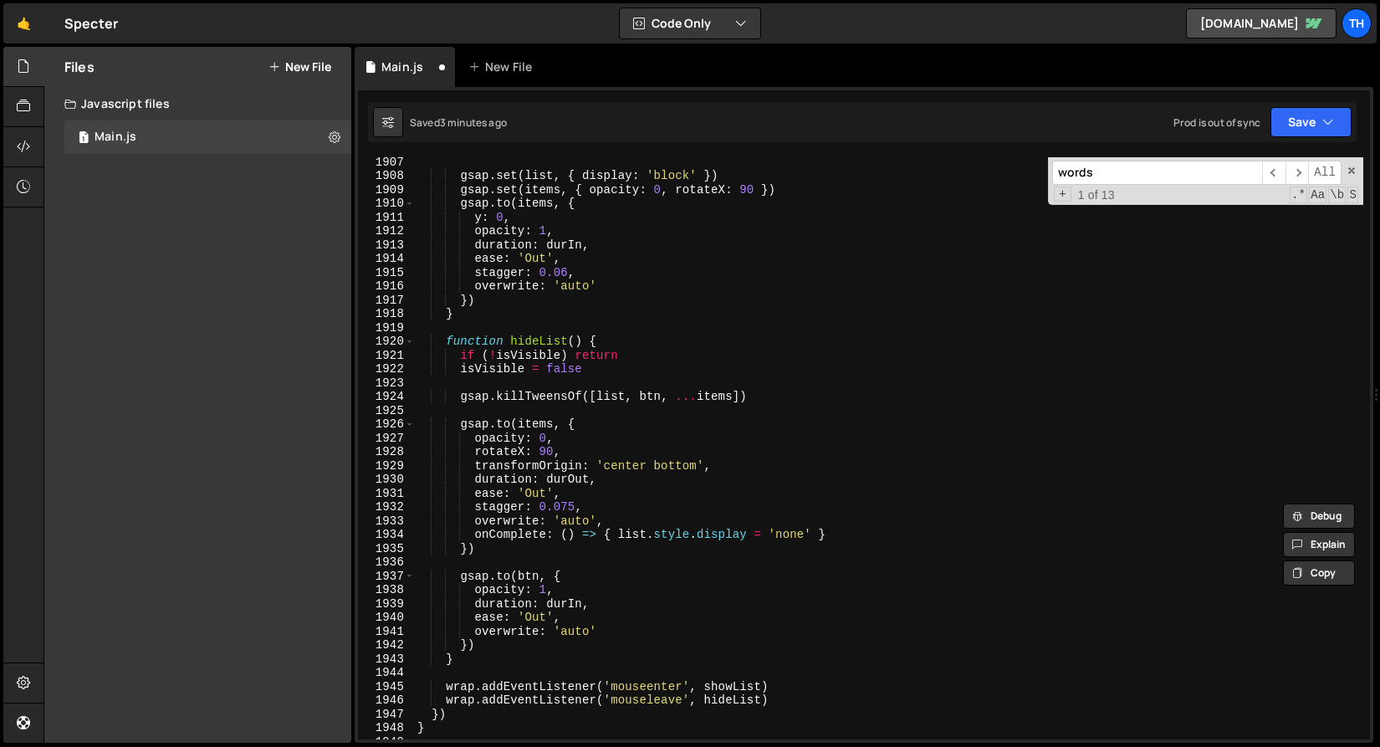
scroll to position [26220, 0]
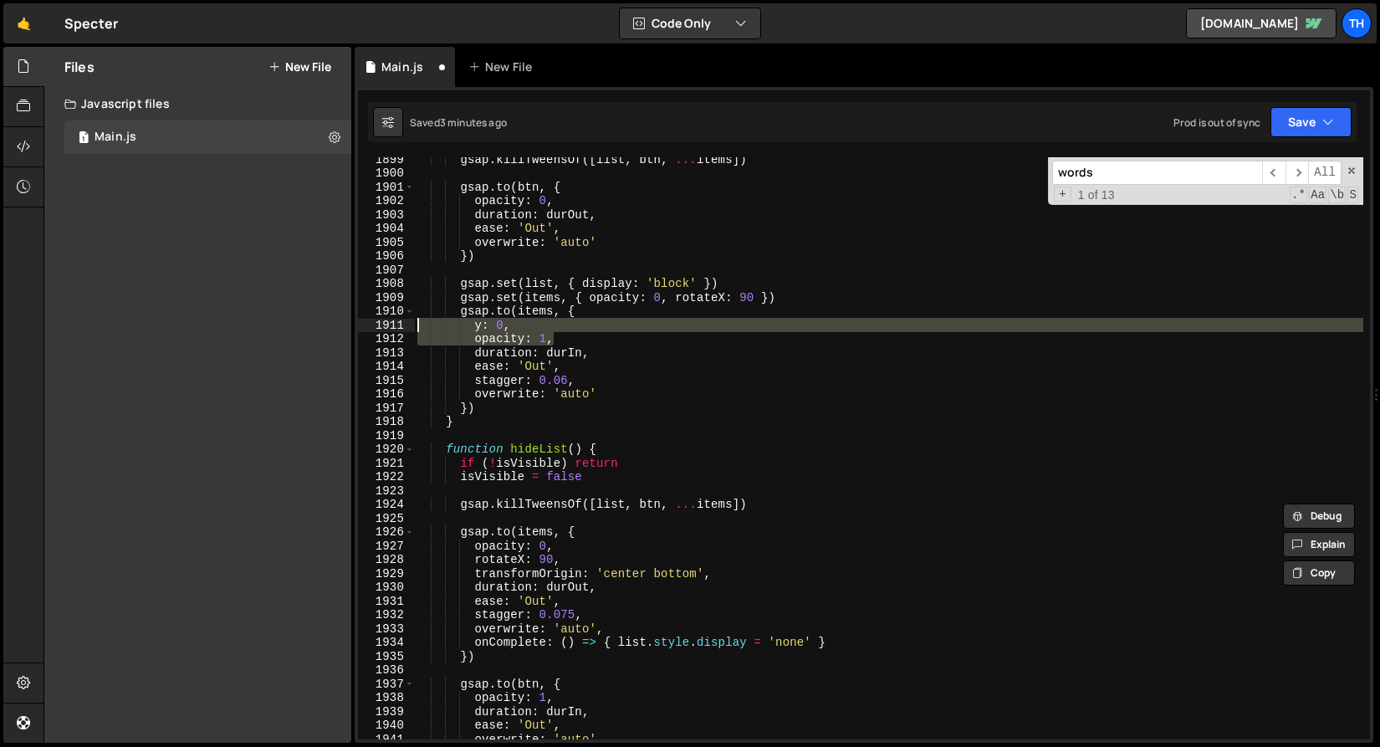
drag, startPoint x: 574, startPoint y: 341, endPoint x: 357, endPoint y: 329, distance: 217.1
click at [358, 329] on div "opacity: 1, rotateX: 0, 1899 1900 1901 1902 1903 1904 1905 1906 1907 1908 1909 …" at bounding box center [864, 448] width 1012 height 582
paste textarea "transformOrigin: 'center bottom'"
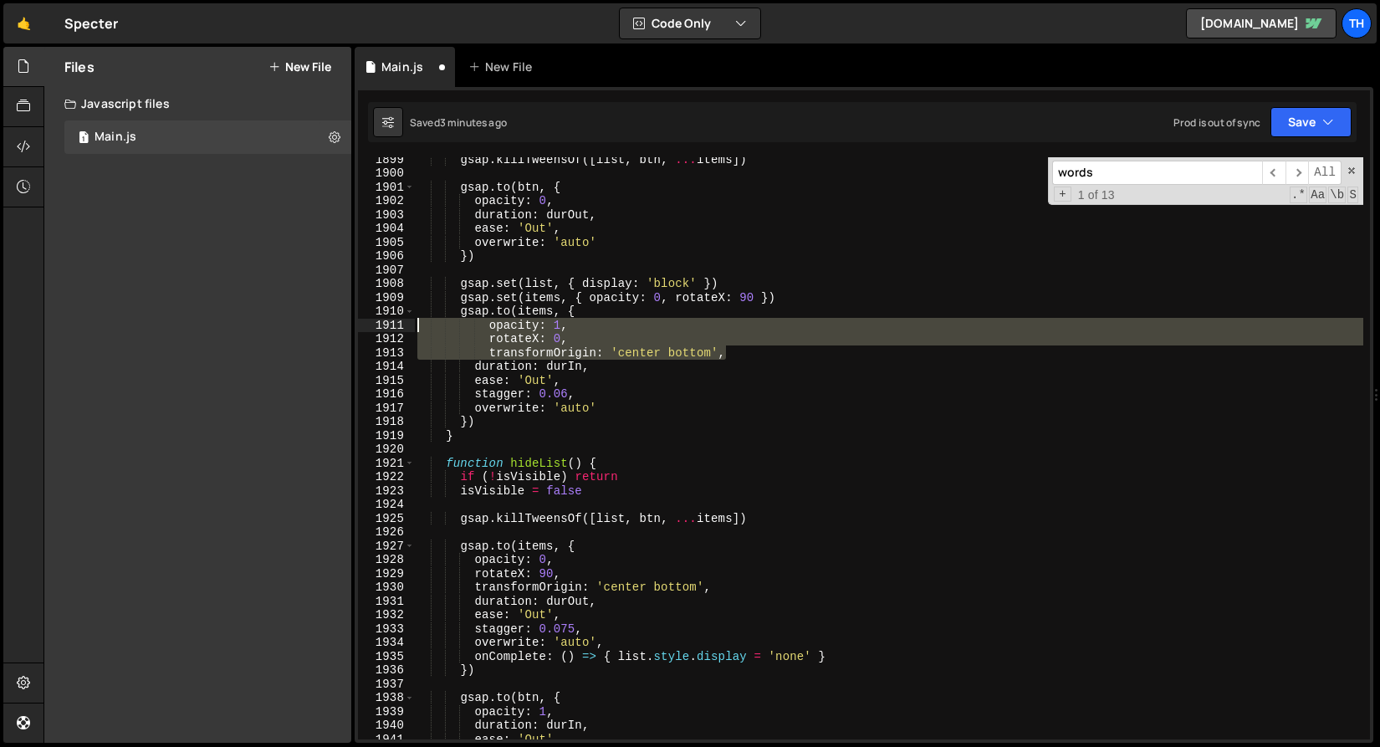
drag, startPoint x: 643, startPoint y: 351, endPoint x: 302, endPoint y: 321, distance: 341.8
click at [302, 321] on div "Files New File Javascript files 1 Main.js 0 CSS files Copy share link Edit File…" at bounding box center [712, 395] width 1337 height 697
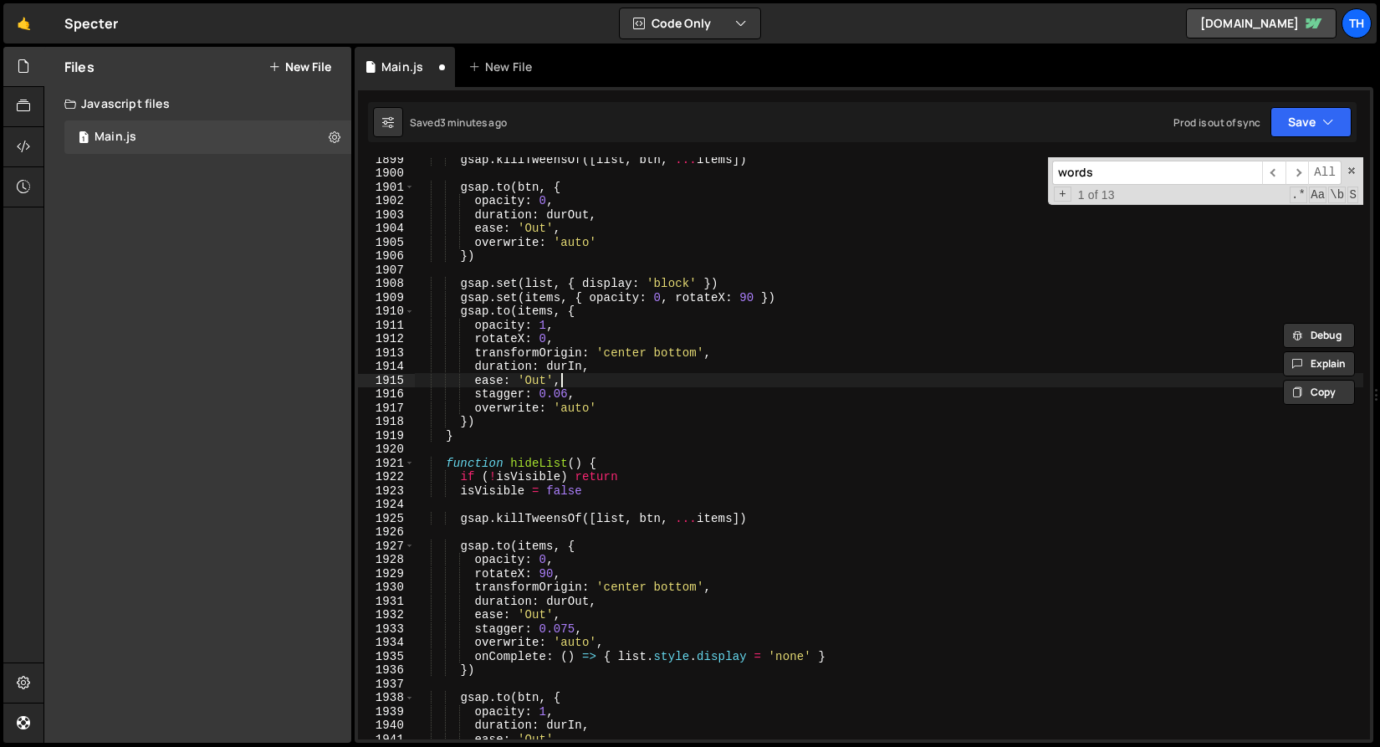
click at [698, 384] on div "gsap . killTweensOf ([ list , btn , ... items ]) gsap . to ( btn , { opacity : …" at bounding box center [889, 457] width 950 height 610
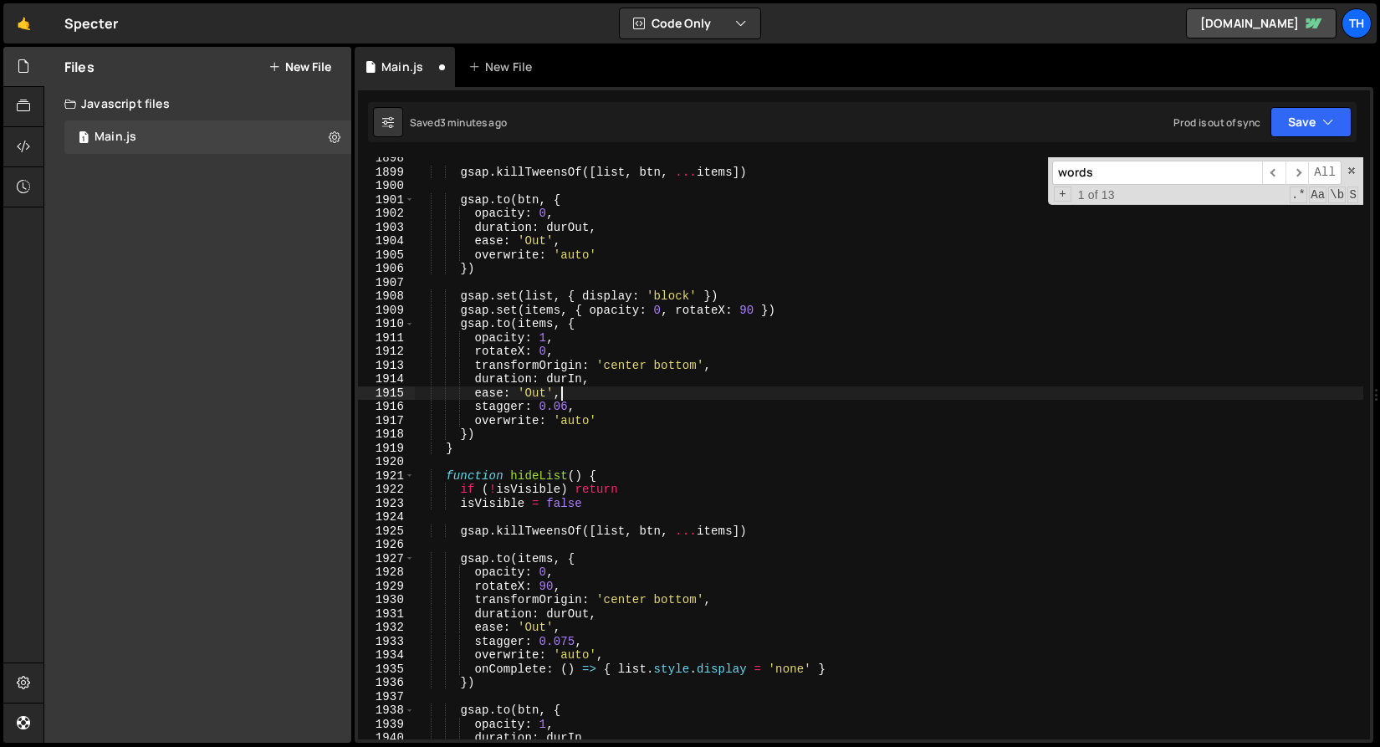
scroll to position [26183, 0]
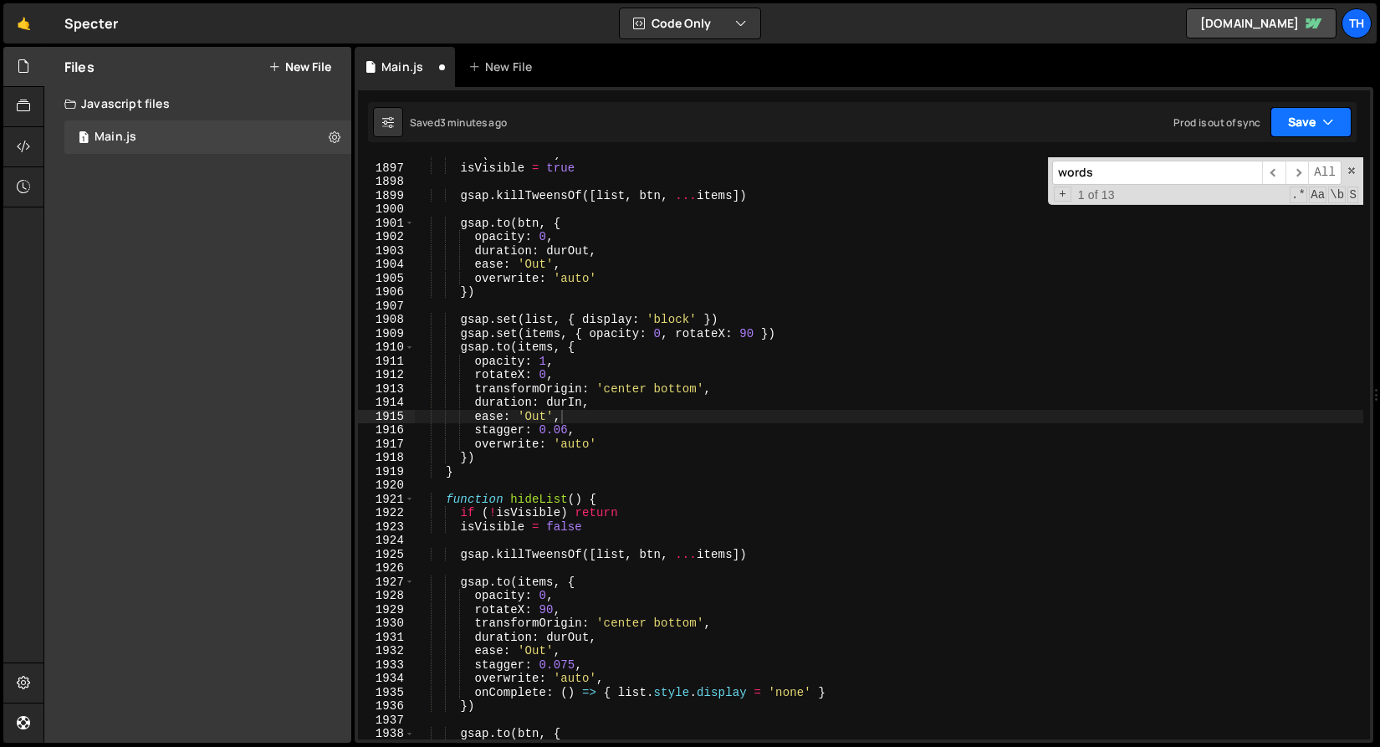
click at [1285, 121] on button "Save" at bounding box center [1311, 122] width 81 height 30
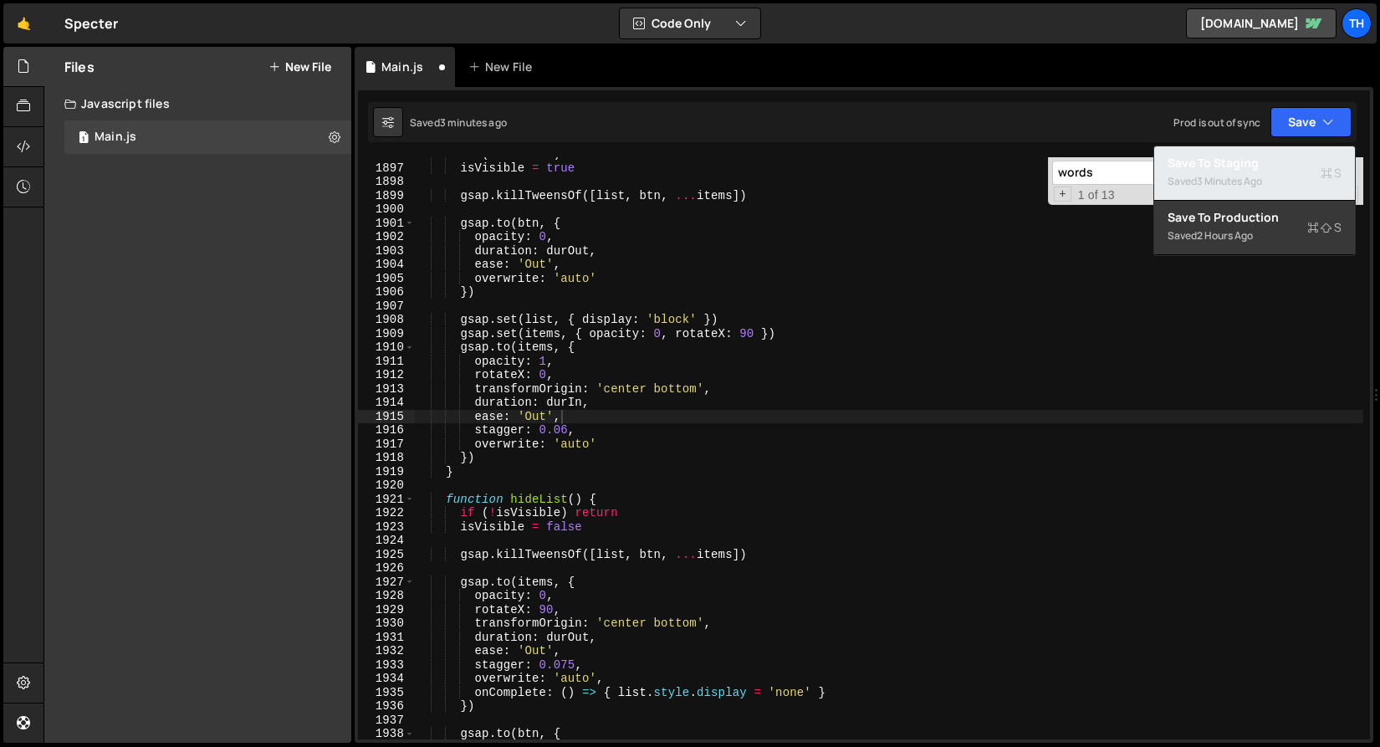
click at [1230, 173] on div "Saved 3 minutes ago" at bounding box center [1255, 182] width 174 height 20
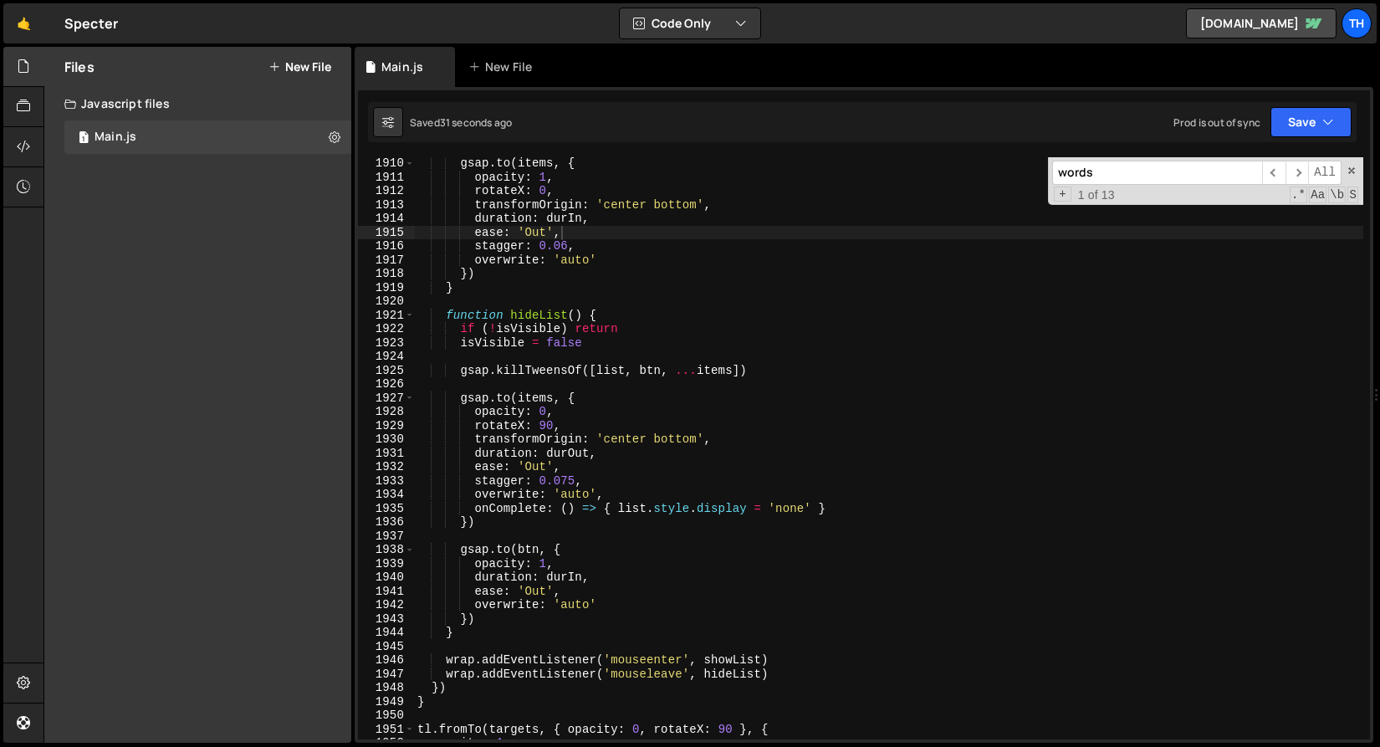
scroll to position [26368, 0]
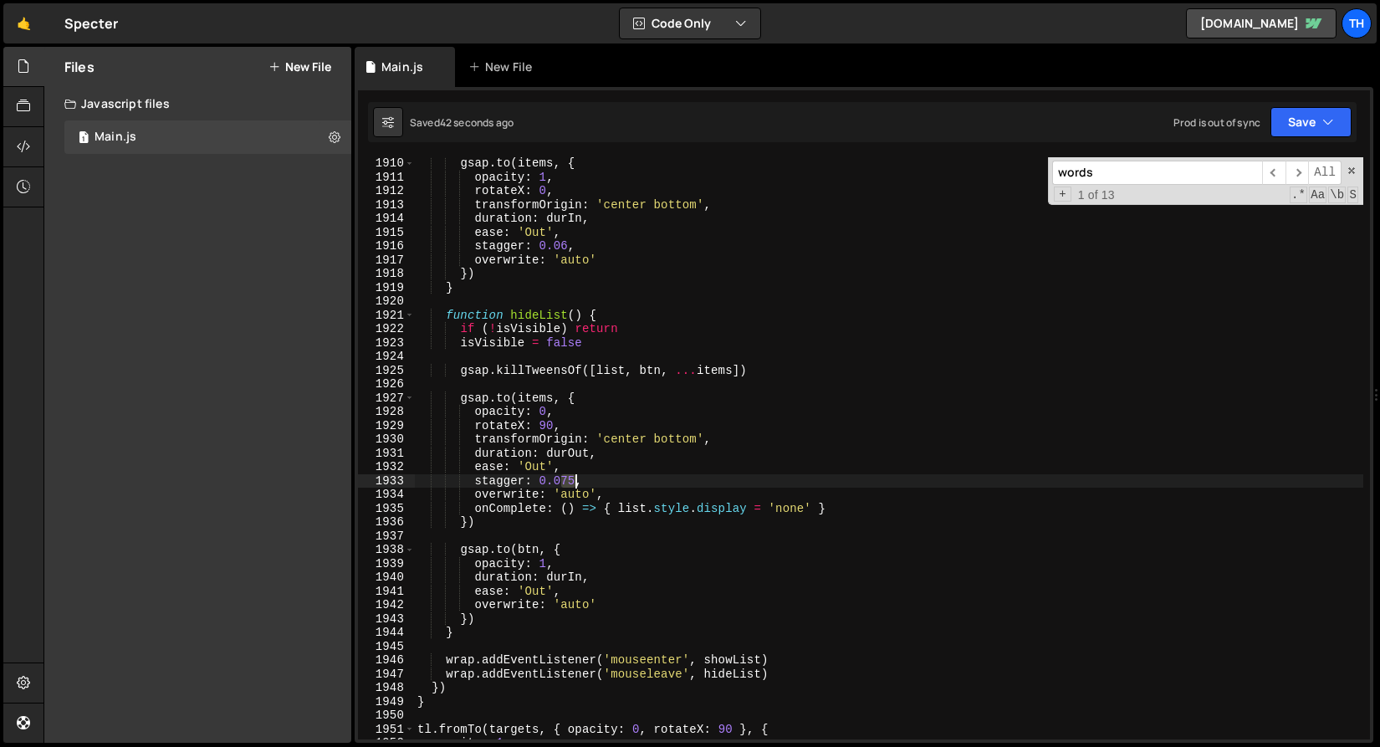
drag, startPoint x: 566, startPoint y: 479, endPoint x: 575, endPoint y: 479, distance: 9.2
click at [575, 479] on div "gsap . to ( items , { opacity : 1 , rotateX : 0 , transformOrigin : 'center bot…" at bounding box center [889, 461] width 950 height 610
click at [495, 483] on div "gsap . to ( items , { opacity : 1 , rotateX : 0 , transformOrigin : 'center bot…" at bounding box center [889, 461] width 950 height 610
drag, startPoint x: 539, startPoint y: 481, endPoint x: 575, endPoint y: 479, distance: 36.0
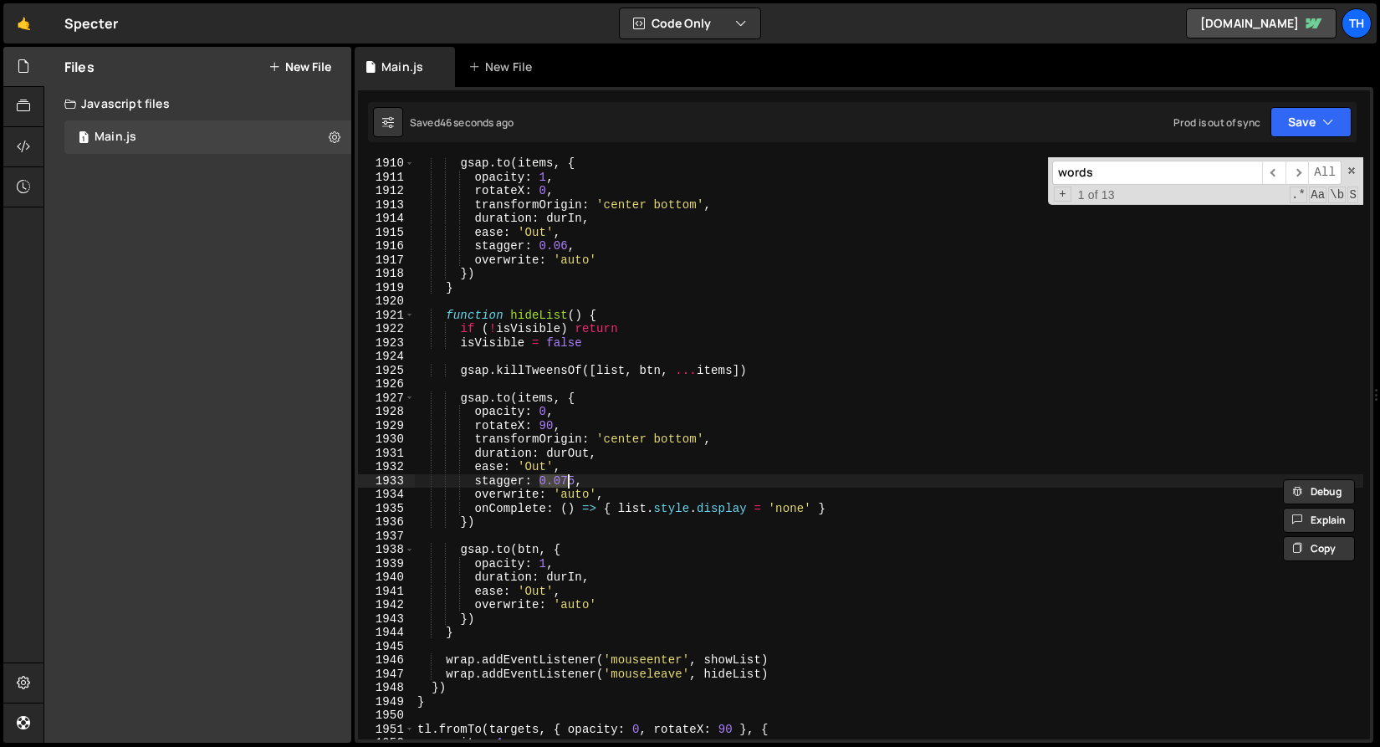
click at [576, 479] on div "gsap . to ( items , { opacity : 1 , rotateX : 0 , transformOrigin : 'center bot…" at bounding box center [889, 461] width 950 height 610
paste textarea "stagger"
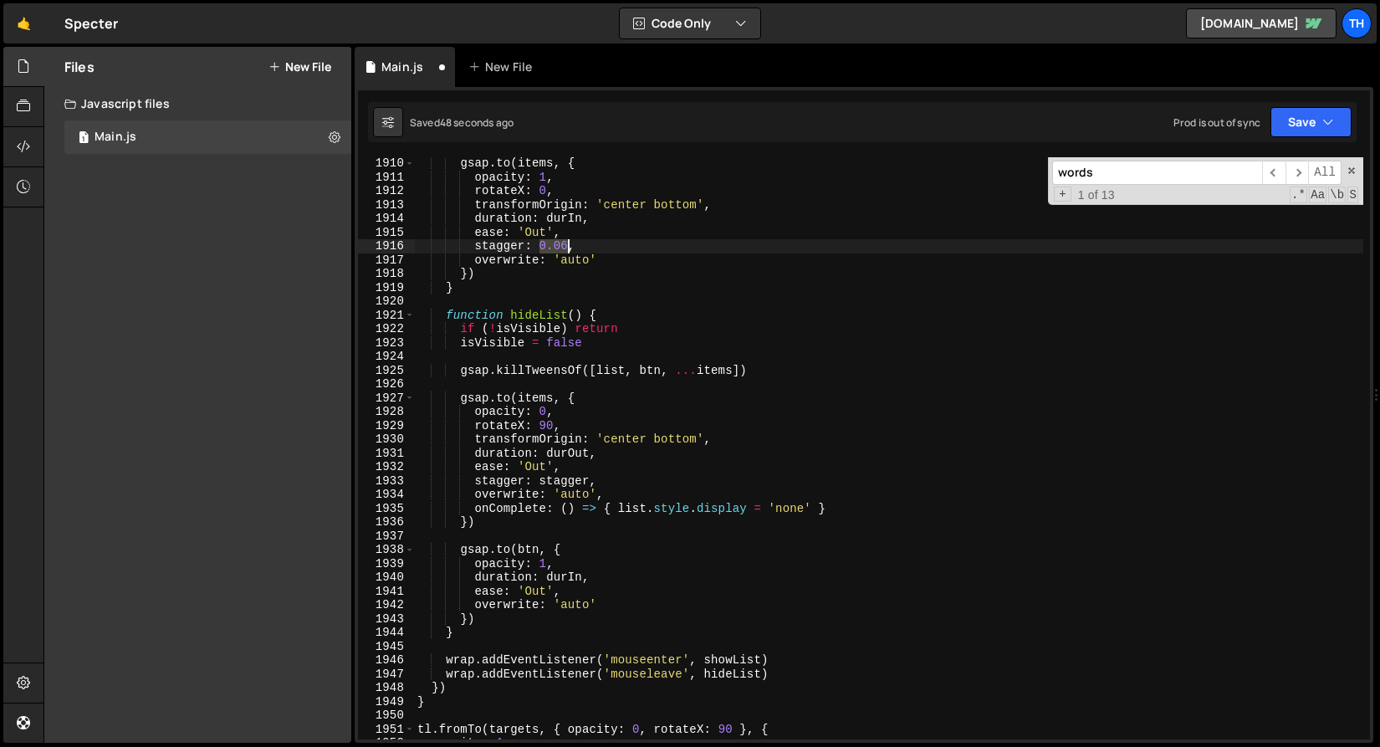
drag, startPoint x: 543, startPoint y: 245, endPoint x: 566, endPoint y: 246, distance: 23.4
click at [566, 246] on div "gsap . to ( items , { opacity : 1 , rotateX : 0 , transformOrigin : 'center bot…" at bounding box center [889, 461] width 950 height 610
paste textarea "stagger"
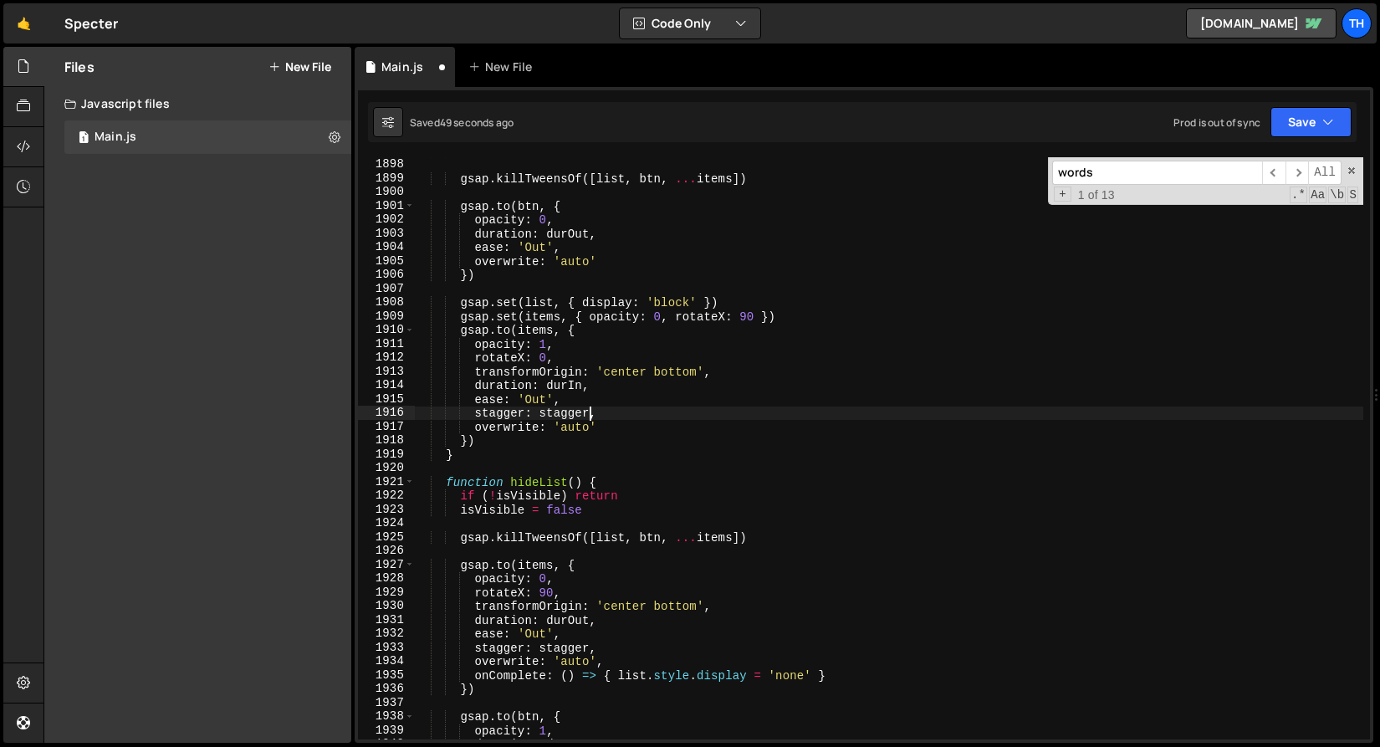
scroll to position [26200, 0]
click at [1284, 104] on div "Saved 51 seconds ago Prod is out of sync Upgrade to Edit Save Save to Staging S…" at bounding box center [862, 122] width 989 height 40
click at [1285, 122] on button "Save" at bounding box center [1311, 122] width 81 height 30
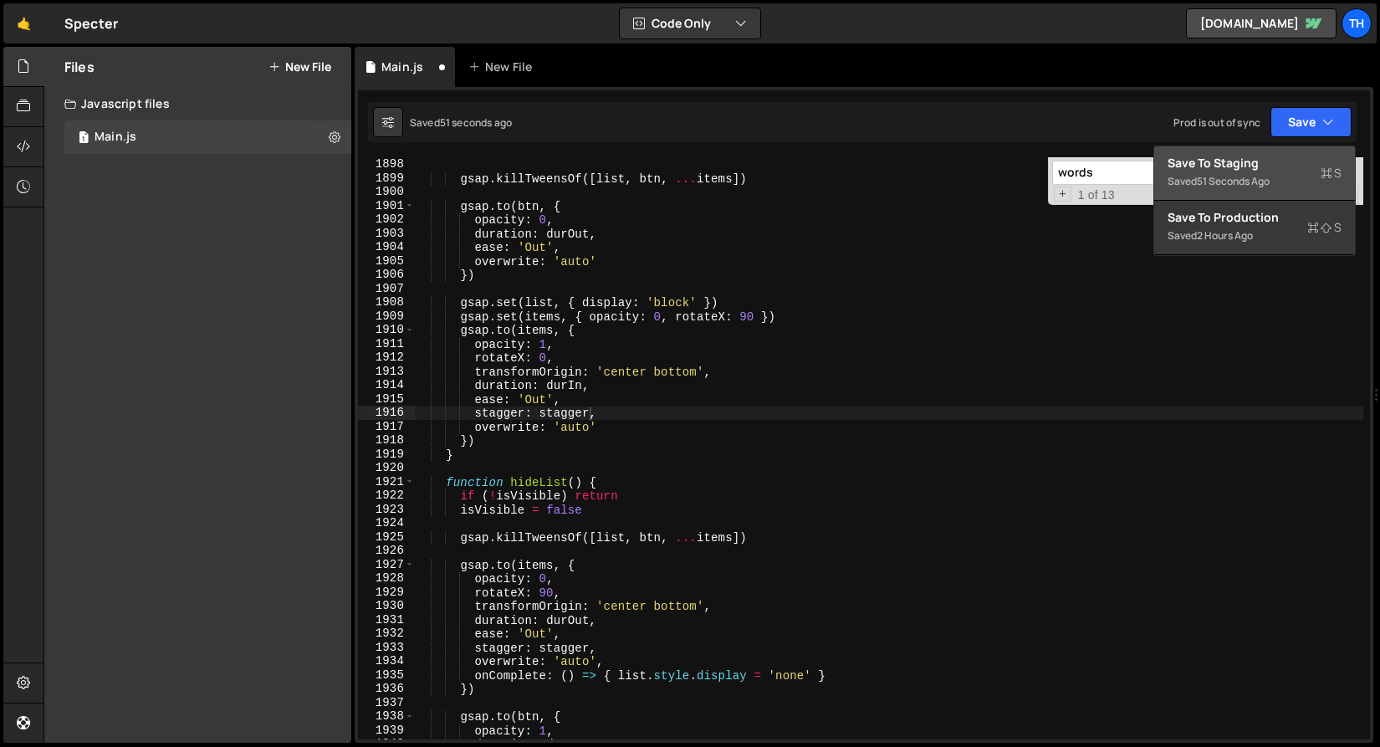
click at [1203, 182] on div "51 seconds ago" at bounding box center [1233, 181] width 73 height 14
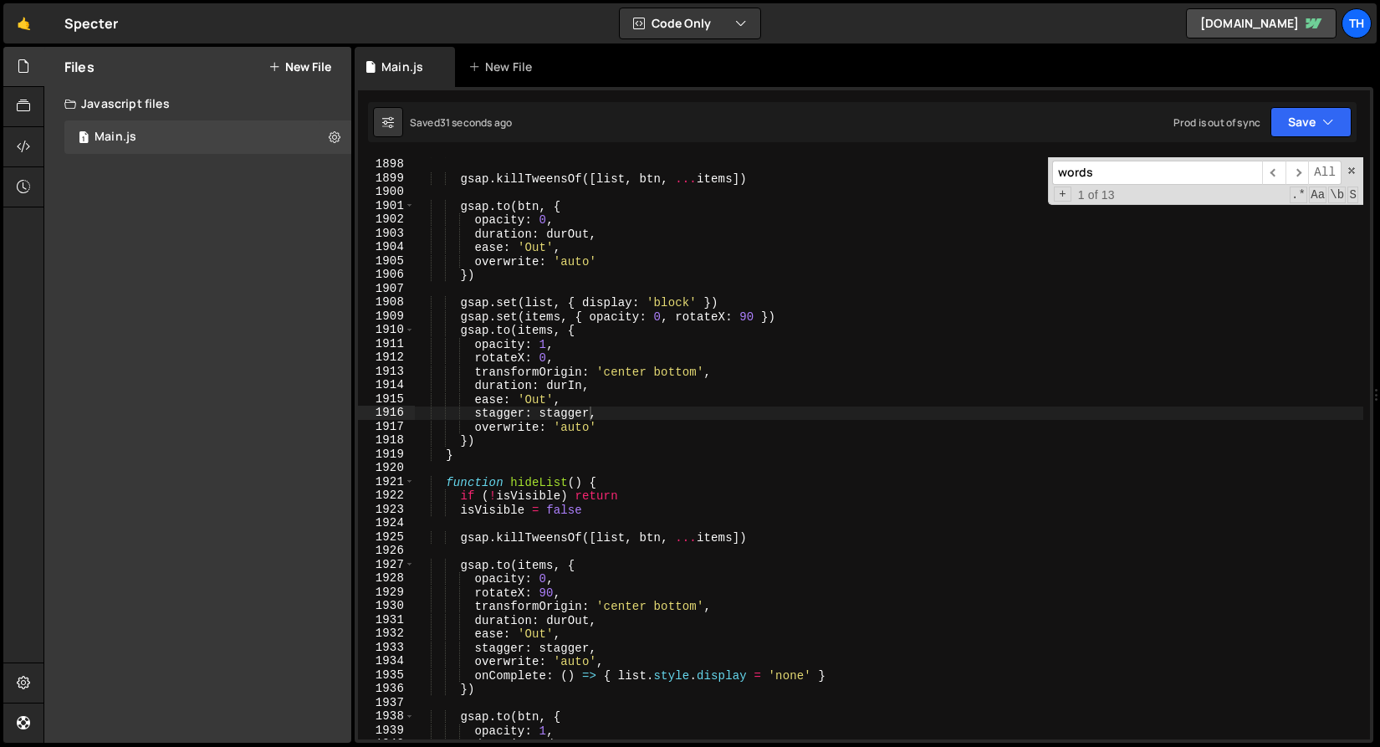
click at [663, 299] on div "isVisible = true gsap . killTweensOf ([ list , btn , ... items ]) gsap . to ( b…" at bounding box center [889, 449] width 950 height 610
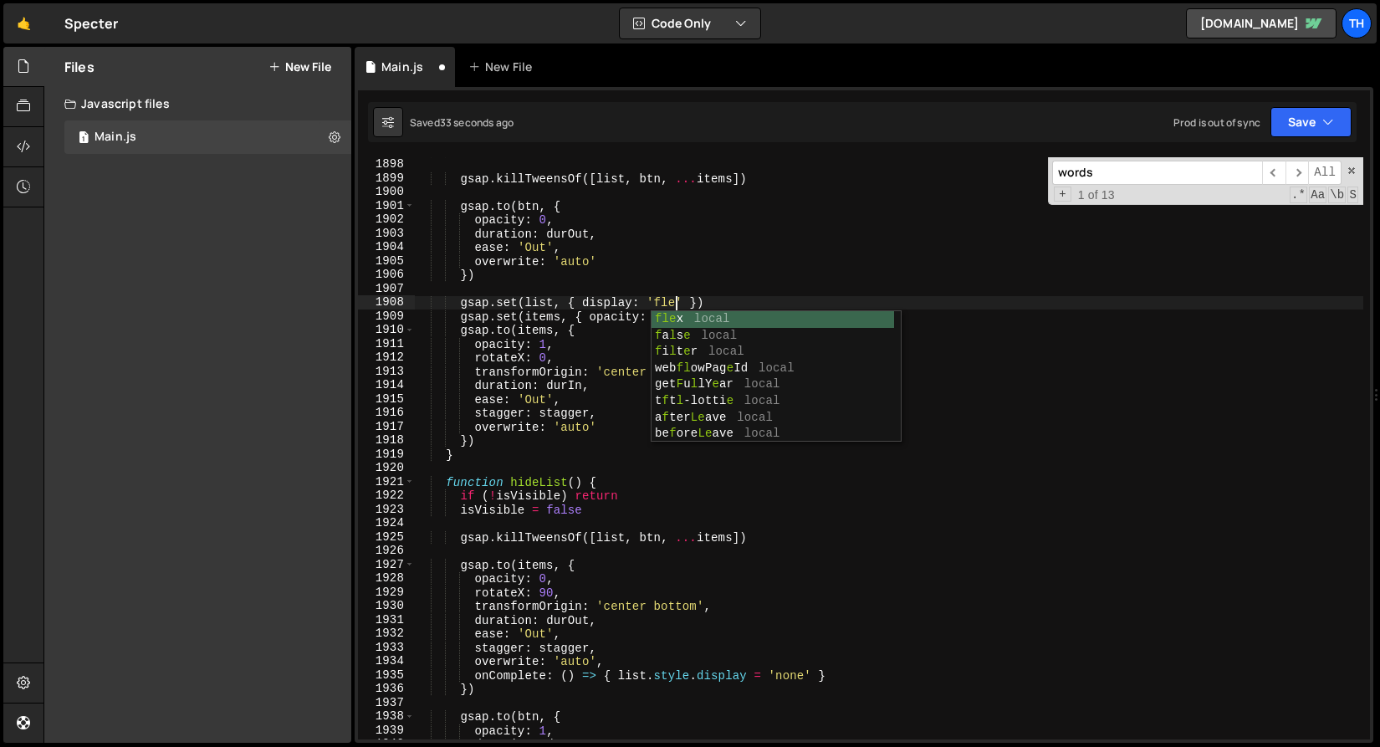
scroll to position [0, 18]
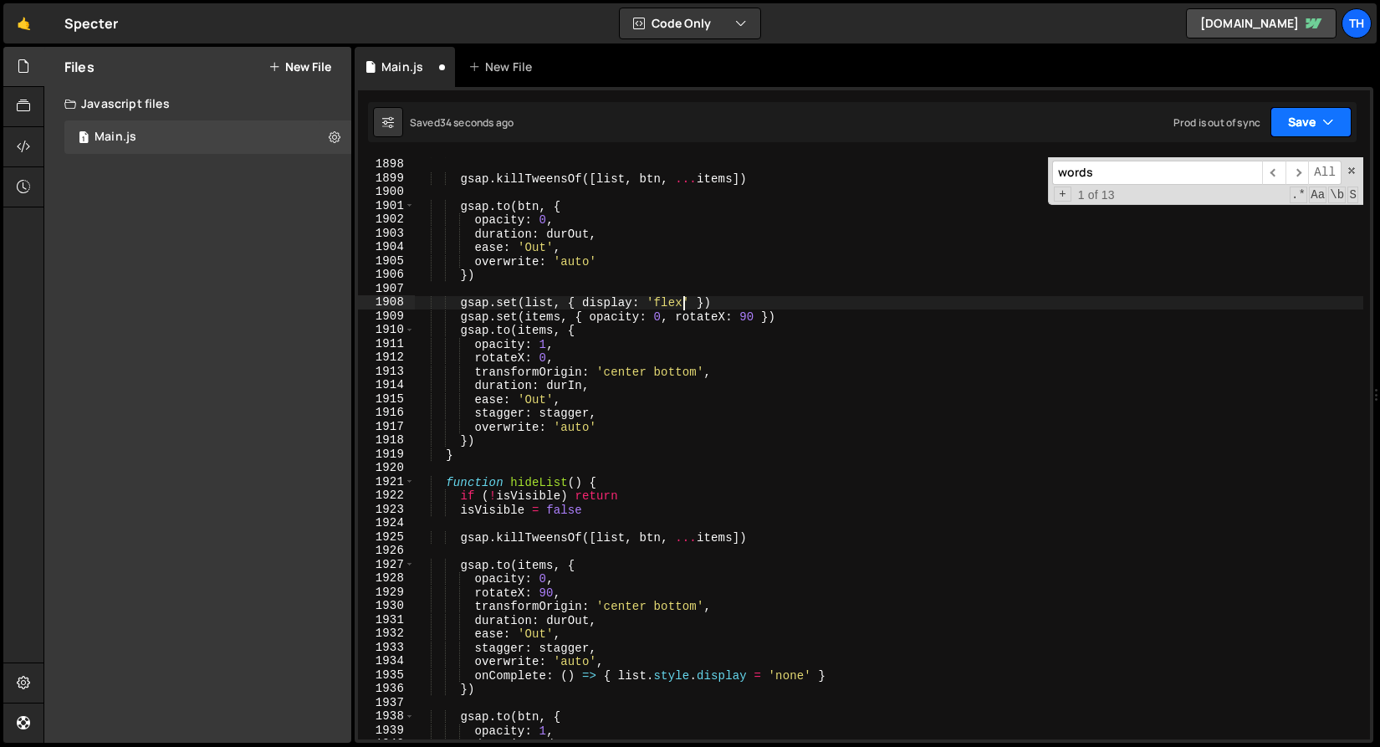
type textarea "gsap.set(list, { display: 'flex' })"
click at [1309, 135] on button "Save" at bounding box center [1311, 122] width 81 height 30
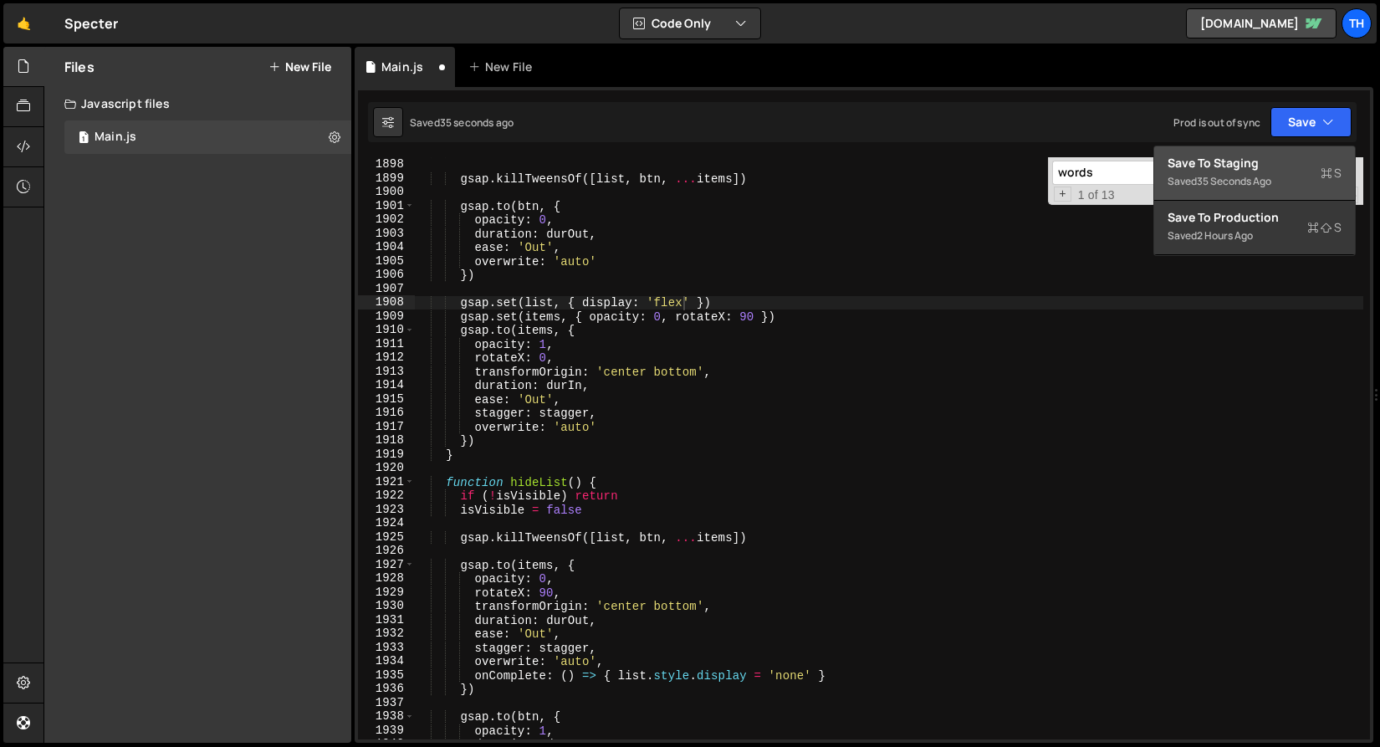
click at [1282, 156] on div "Save to Staging S" at bounding box center [1255, 163] width 174 height 17
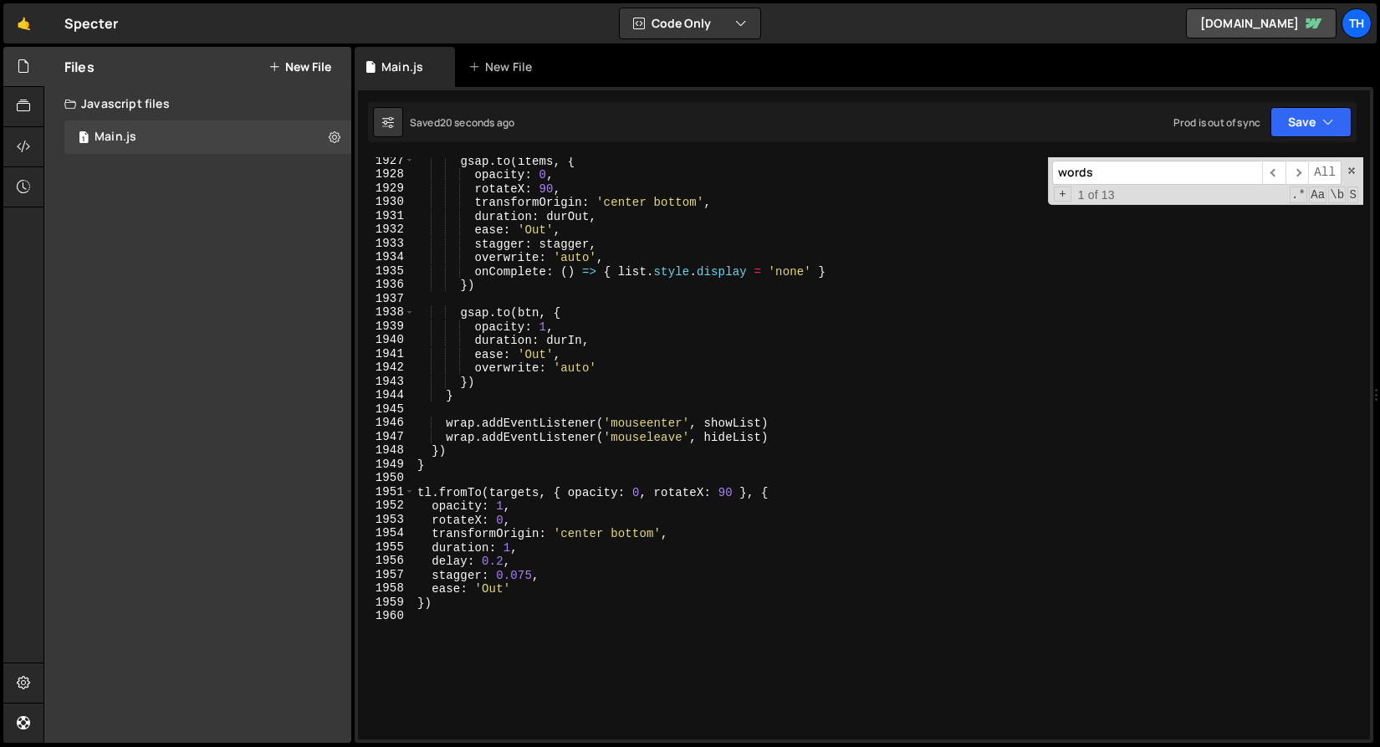
scroll to position [0, 0]
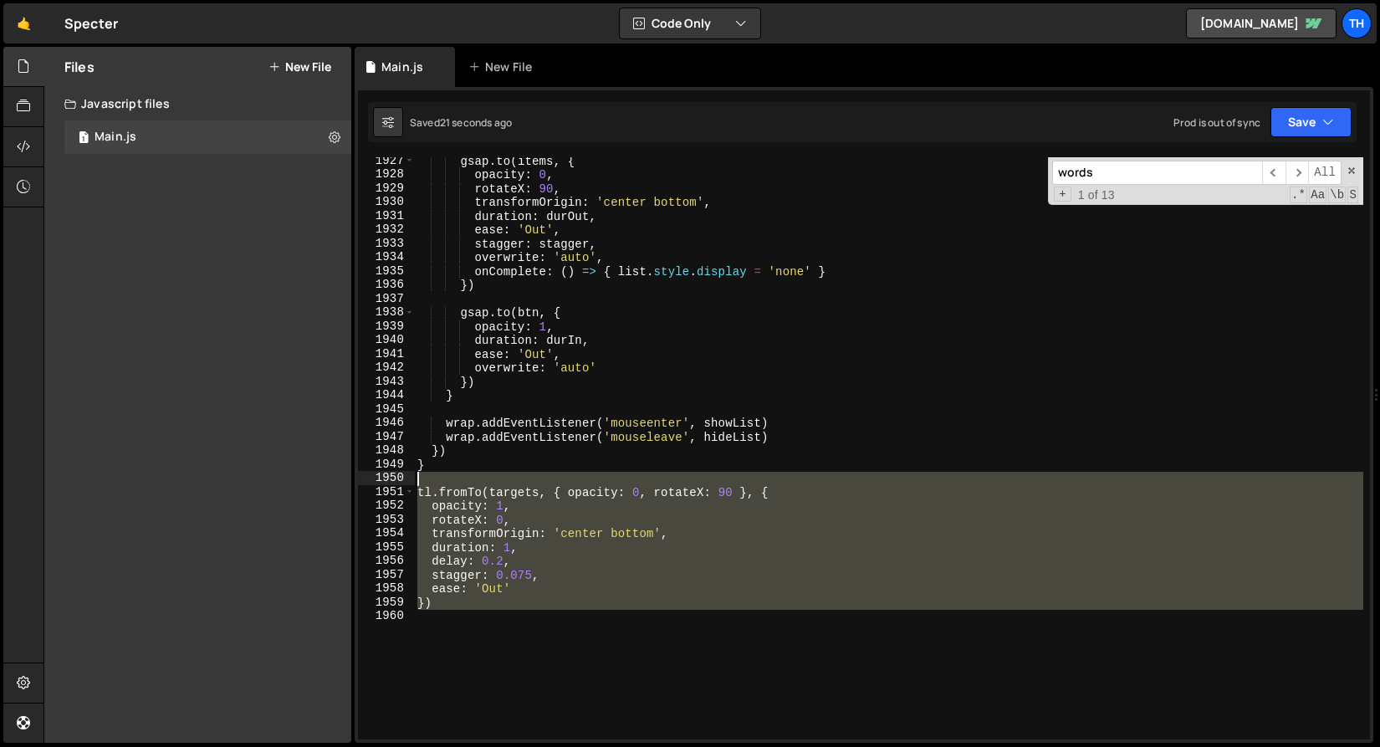
drag, startPoint x: 499, startPoint y: 639, endPoint x: 347, endPoint y: 482, distance: 218.3
click at [347, 482] on div "Files New File Javascript files 1 Main.js 0 CSS files Copy share link Edit File…" at bounding box center [712, 395] width 1337 height 697
type textarea "tl.fromTo(targets, { opacity: 0, rotateX: 90 }, {"
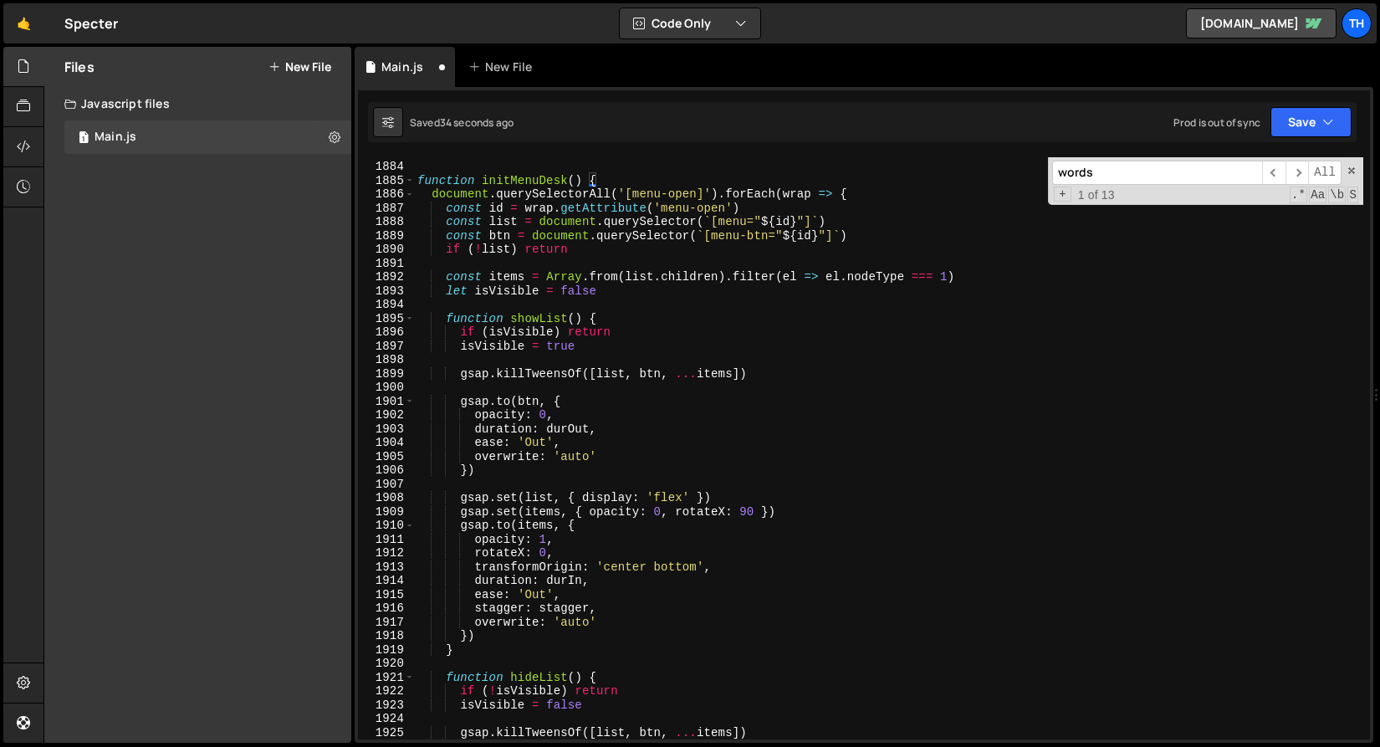
scroll to position [26057, 0]
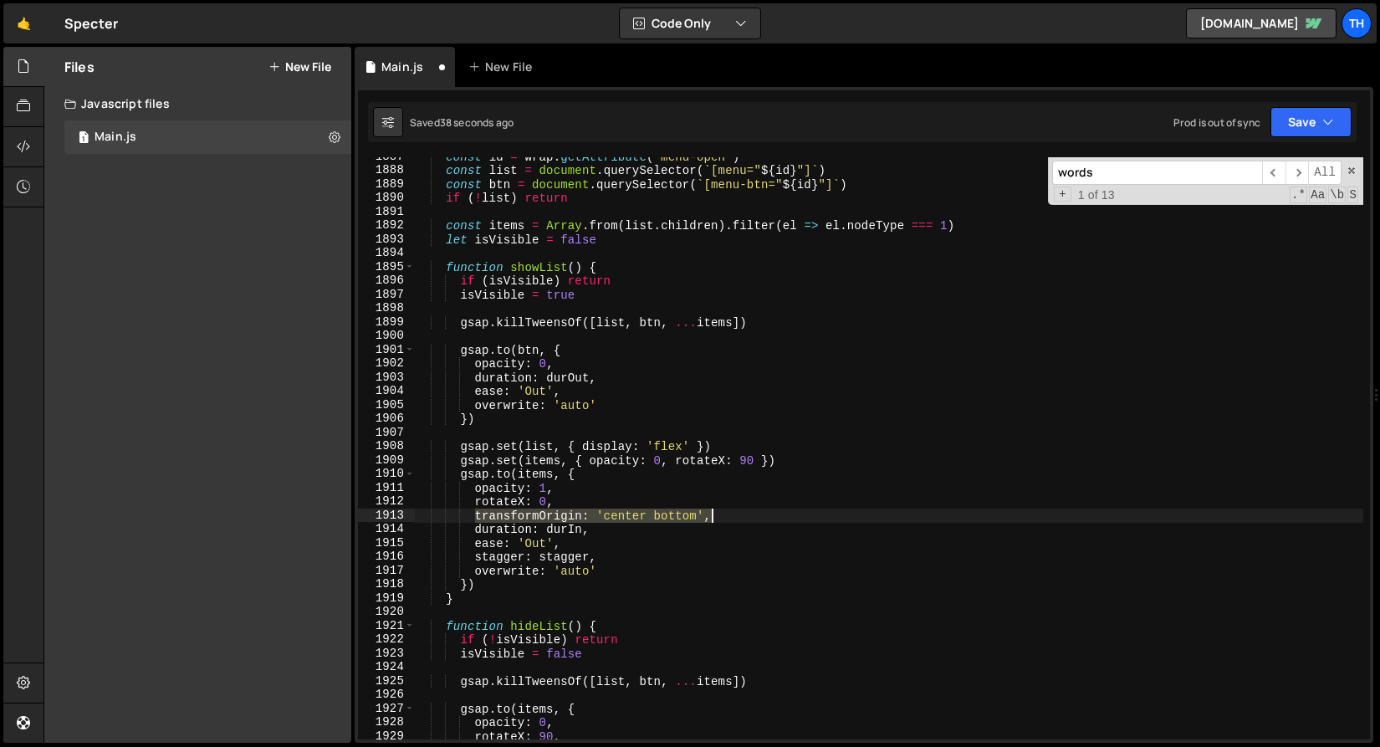
drag, startPoint x: 478, startPoint y: 517, endPoint x: 766, endPoint y: 517, distance: 287.8
click at [766, 517] on div "const id = wrap . getAttribute ( 'menu-open' ) const list = document . querySel…" at bounding box center [889, 455] width 950 height 610
type textarea "transformOrigin: 'center bottom',"
click at [758, 469] on div "const id = wrap . getAttribute ( 'menu-open' ) const list = document . querySel…" at bounding box center [889, 455] width 950 height 610
drag, startPoint x: 758, startPoint y: 458, endPoint x: 766, endPoint y: 470, distance: 13.9
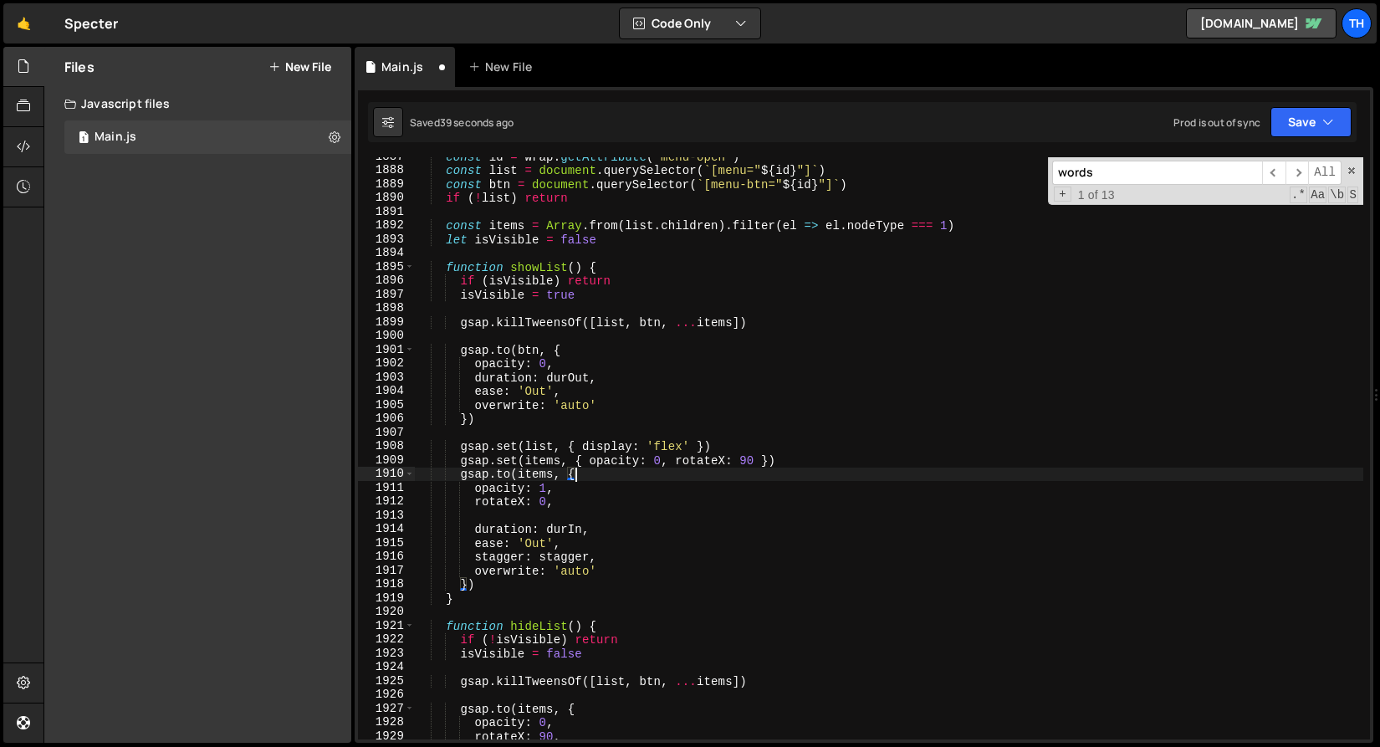
click at [758, 458] on div "const id = wrap . getAttribute ( 'menu-open' ) const list = document . querySel…" at bounding box center [889, 455] width 950 height 610
paste textarea "transformOrigin: 'center bottom',"
click at [1005, 466] on div "const id = wrap . getAttribute ( 'menu-open' ) const list = document . querySel…" at bounding box center [889, 455] width 950 height 610
type textarea "gsap.set(items, { opacity: 0, rotateX: 90, transformOrigin: 'center bottom' })"
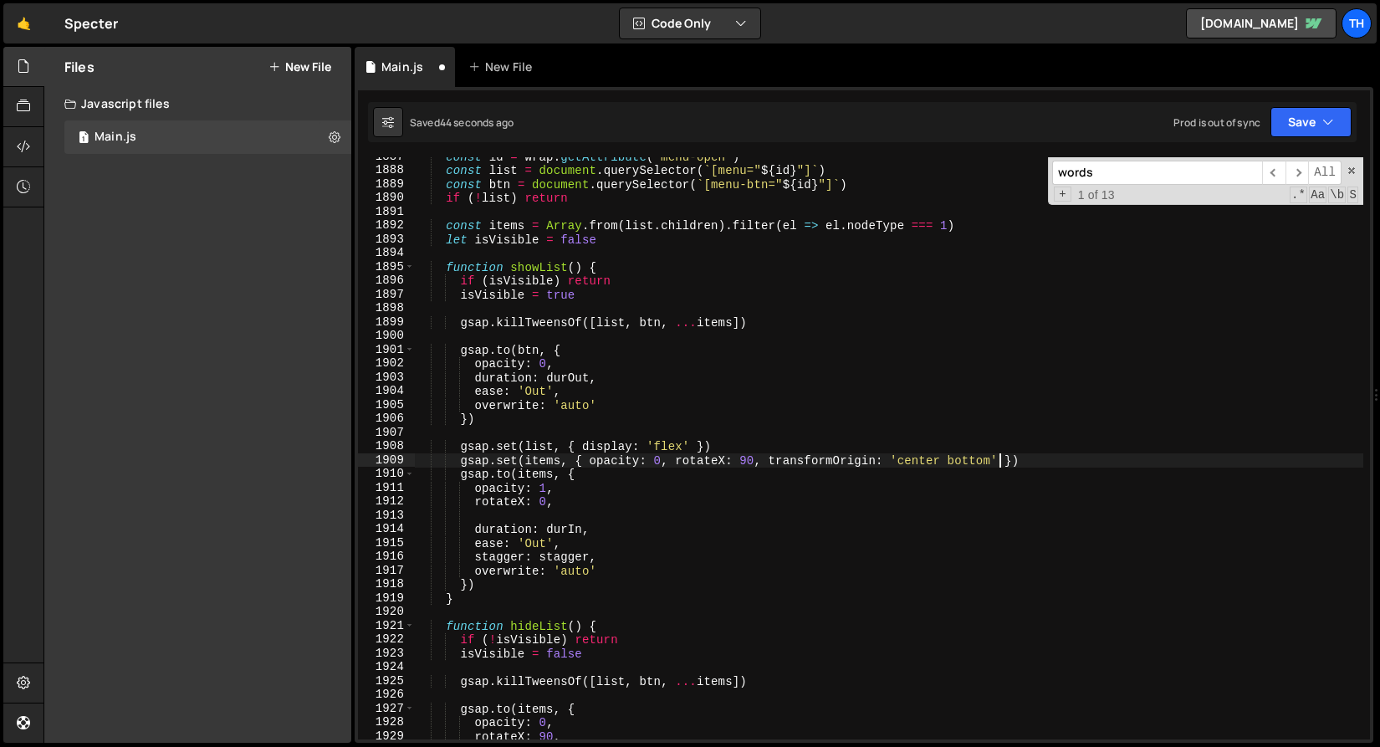
click at [468, 519] on div "const id = wrap . getAttribute ( 'menu-open' ) const list = document . querySel…" at bounding box center [889, 455] width 950 height 610
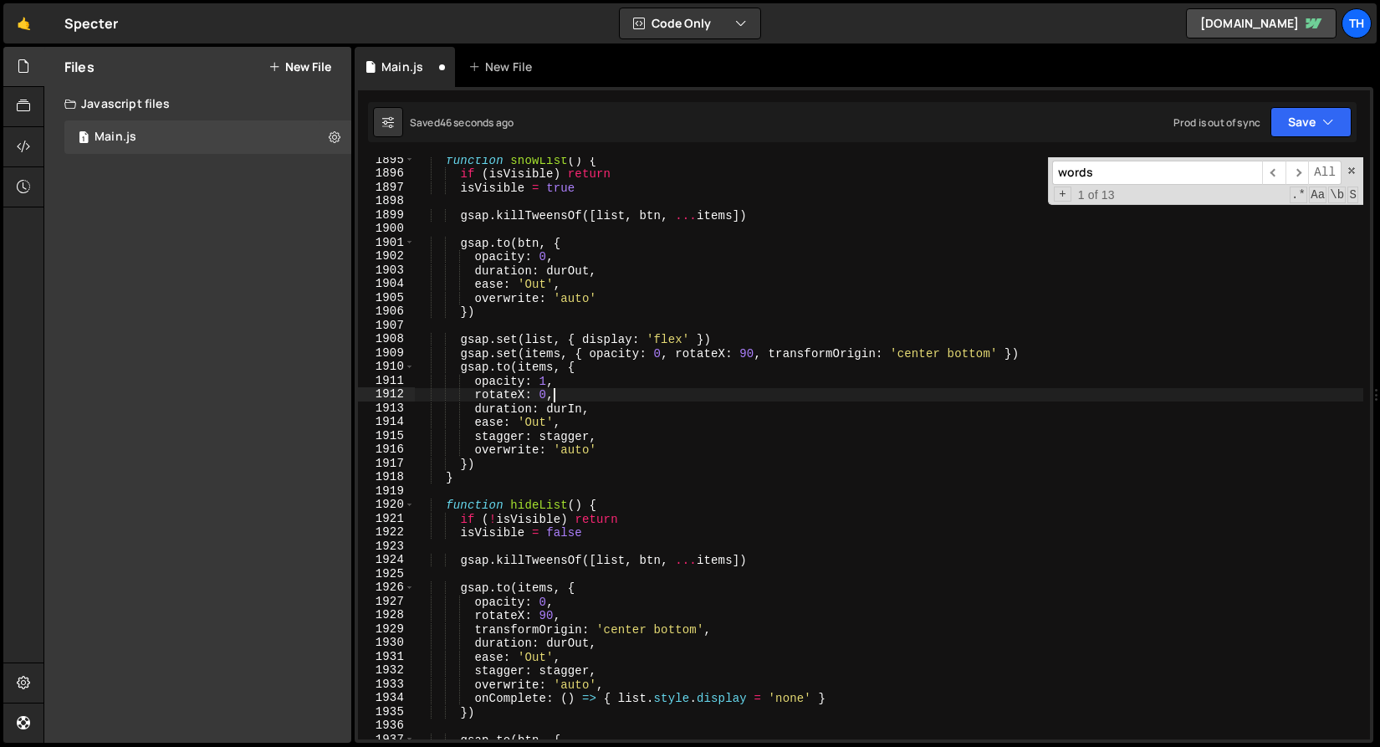
scroll to position [26215, 0]
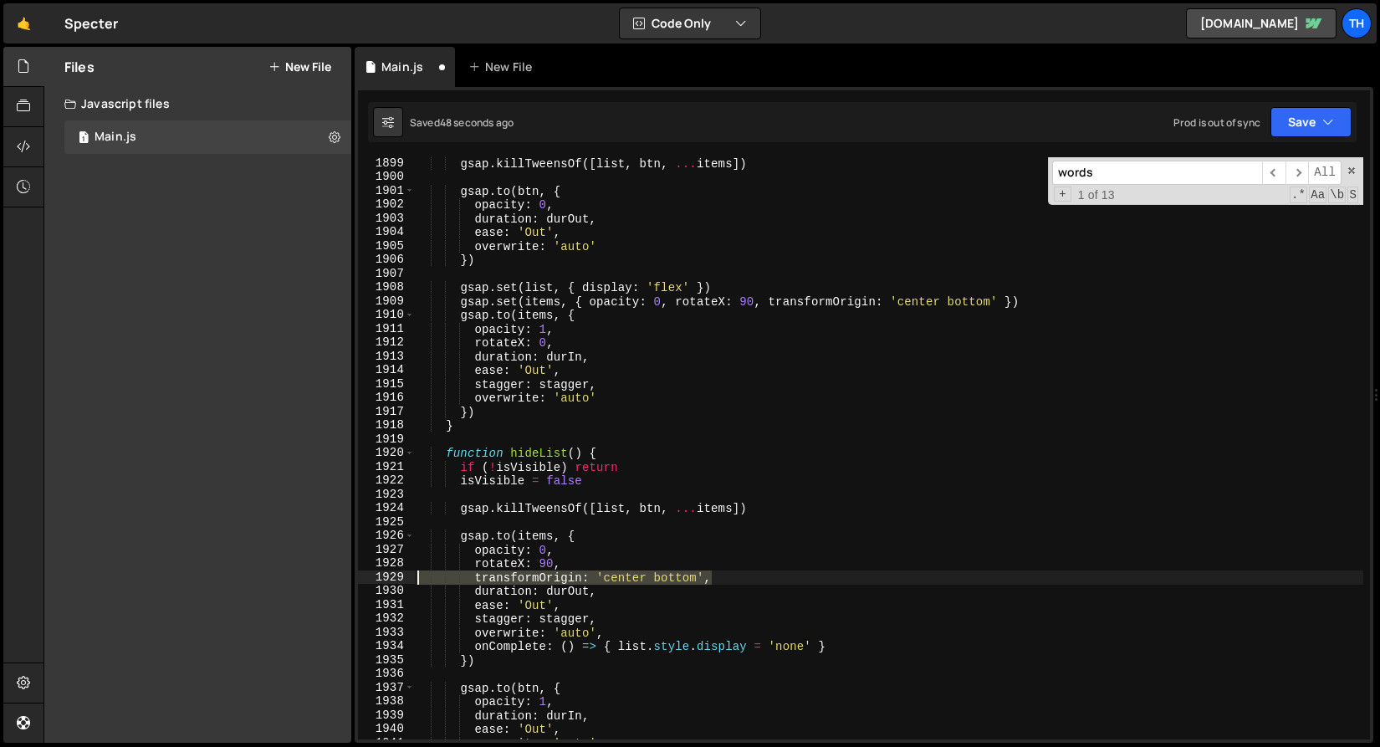
drag, startPoint x: 740, startPoint y: 584, endPoint x: 341, endPoint y: 571, distance: 400.1
click at [341, 571] on div "Files New File Javascript files 1 Main.js 0 CSS files Copy share link Edit File…" at bounding box center [712, 395] width 1337 height 697
type textarea "transformOrigin: 'center bottom',"
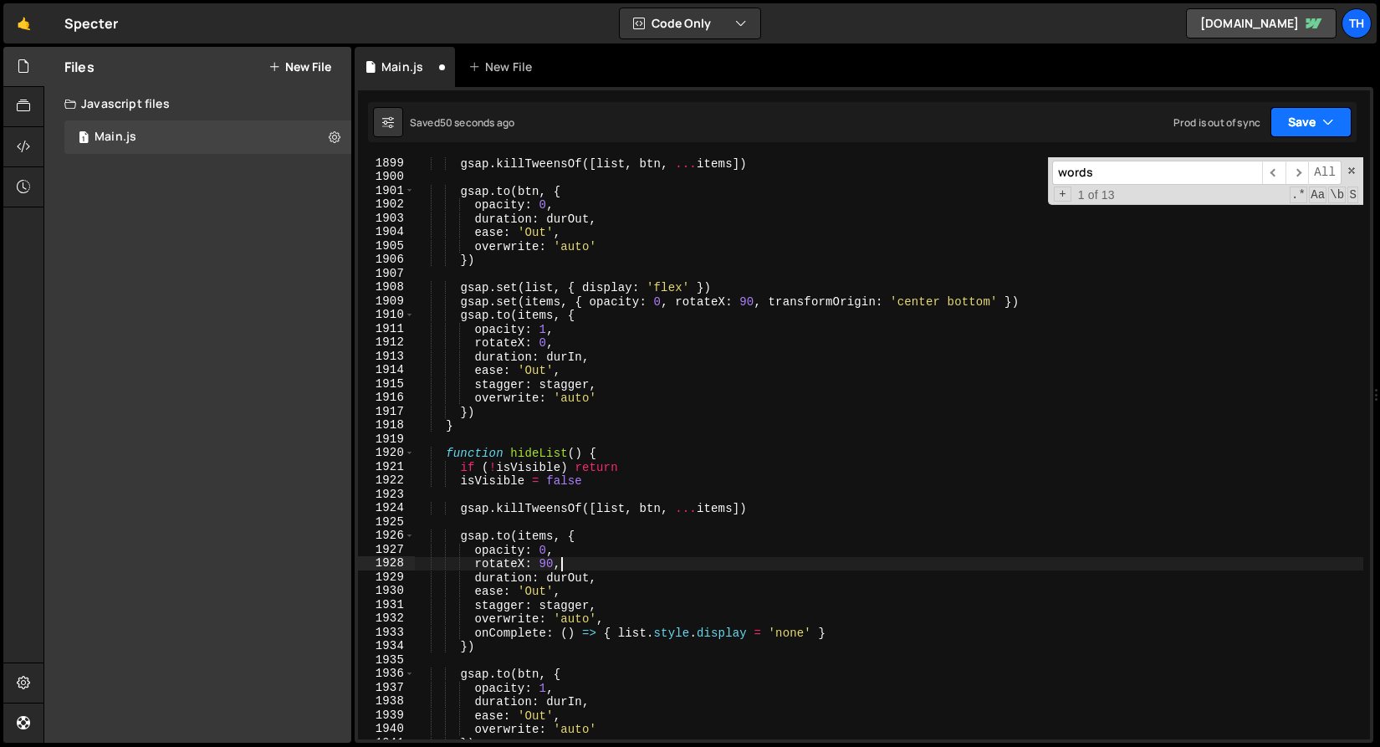
click at [1296, 112] on button "Save" at bounding box center [1311, 122] width 81 height 30
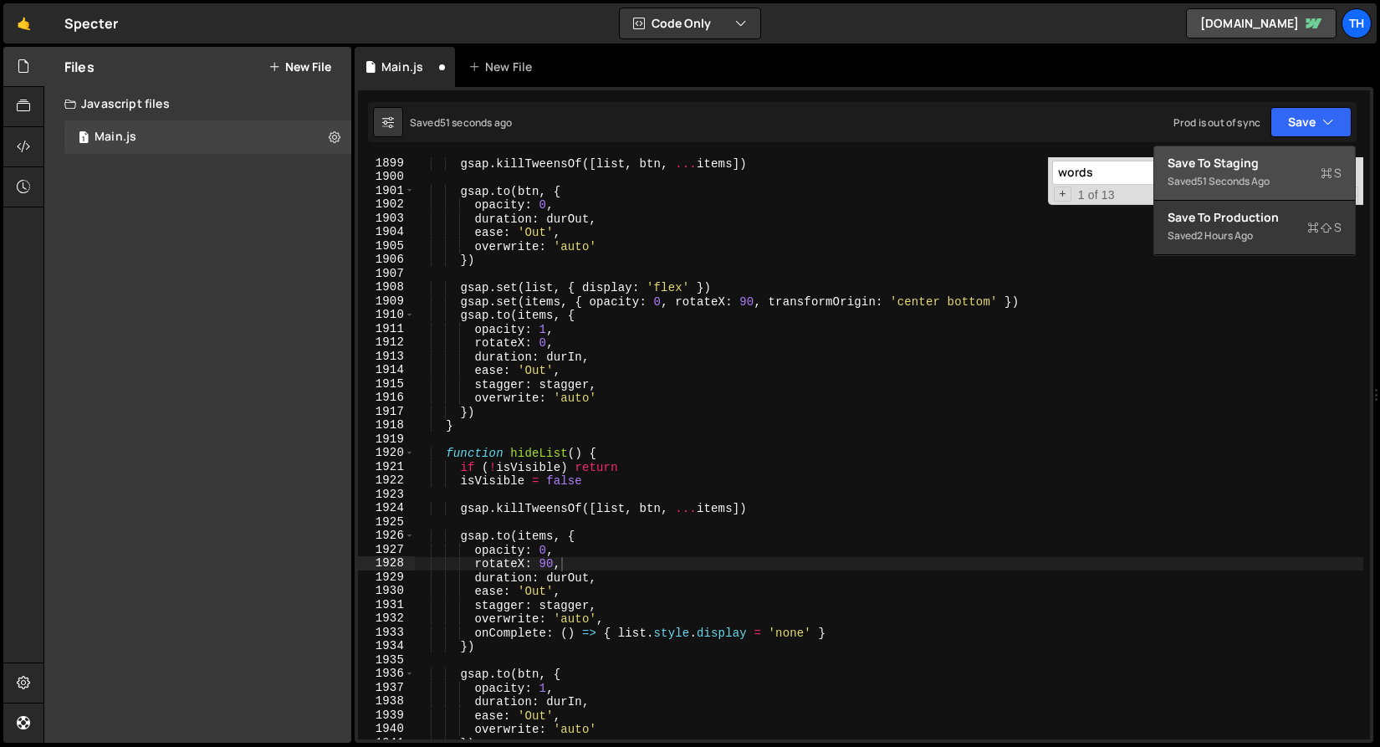
click at [1263, 162] on div "Save to Staging S" at bounding box center [1255, 163] width 174 height 17
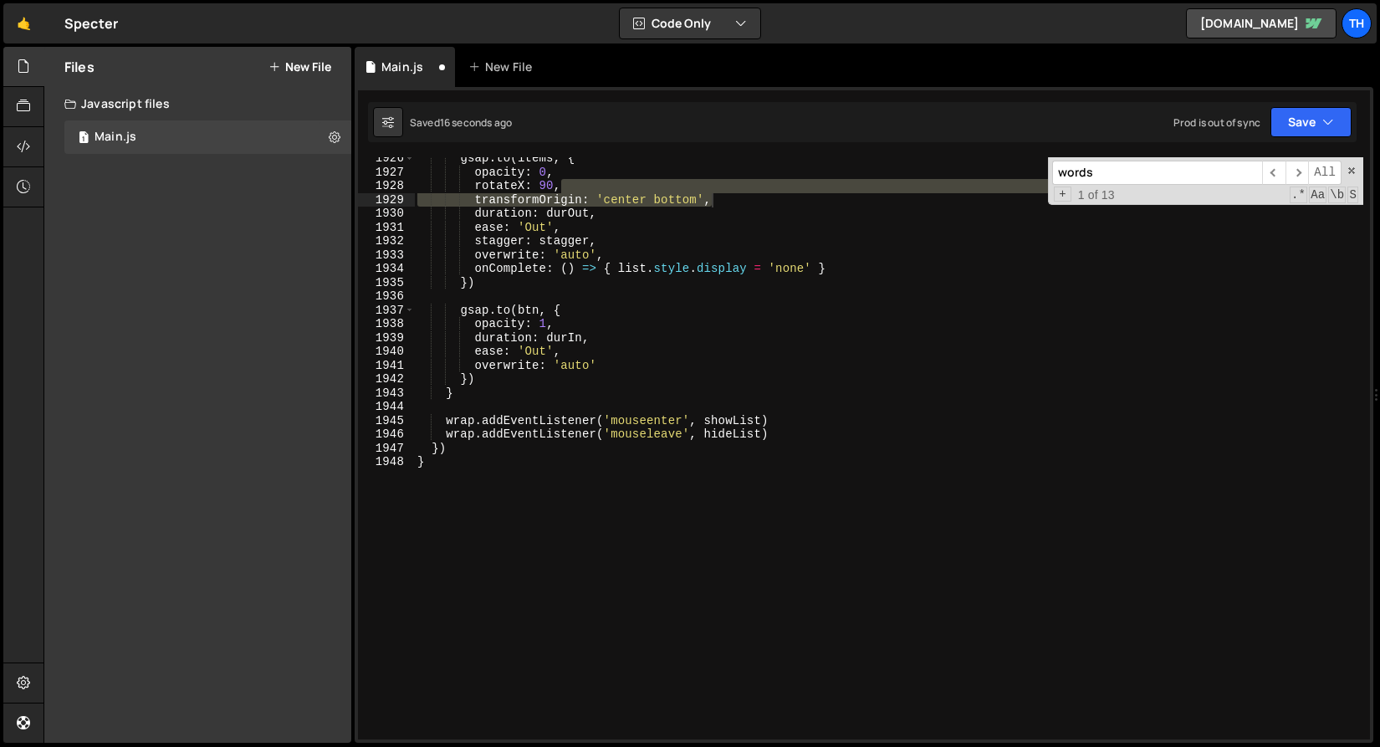
scroll to position [26117, 0]
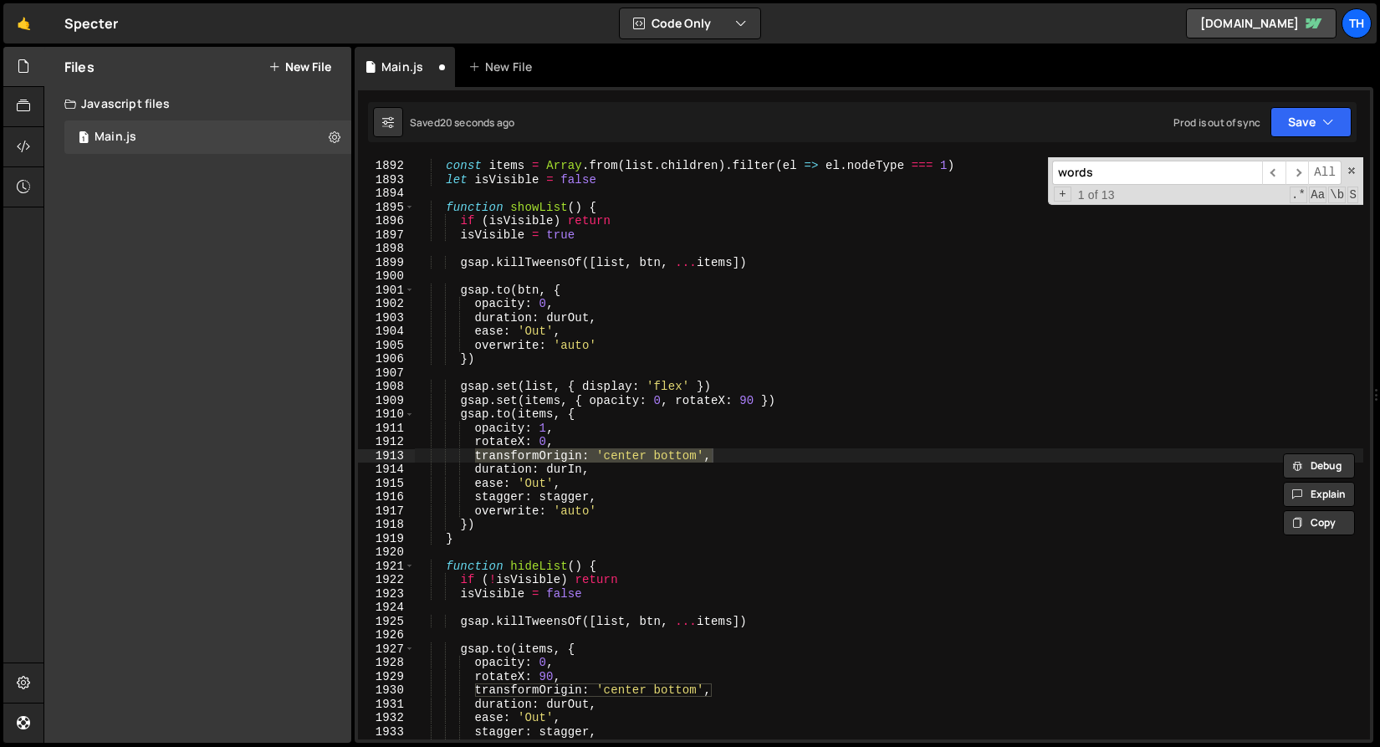
click at [1310, 101] on div "rotateX: 90, 1891 1892 1893 1894 1895 1896 1897 1898 1899 1900 1901 1902 1903 1…" at bounding box center [864, 415] width 1019 height 656
drag, startPoint x: 1309, startPoint y: 115, endPoint x: 1288, endPoint y: 143, distance: 34.1
click at [1309, 116] on button "Save" at bounding box center [1311, 122] width 81 height 30
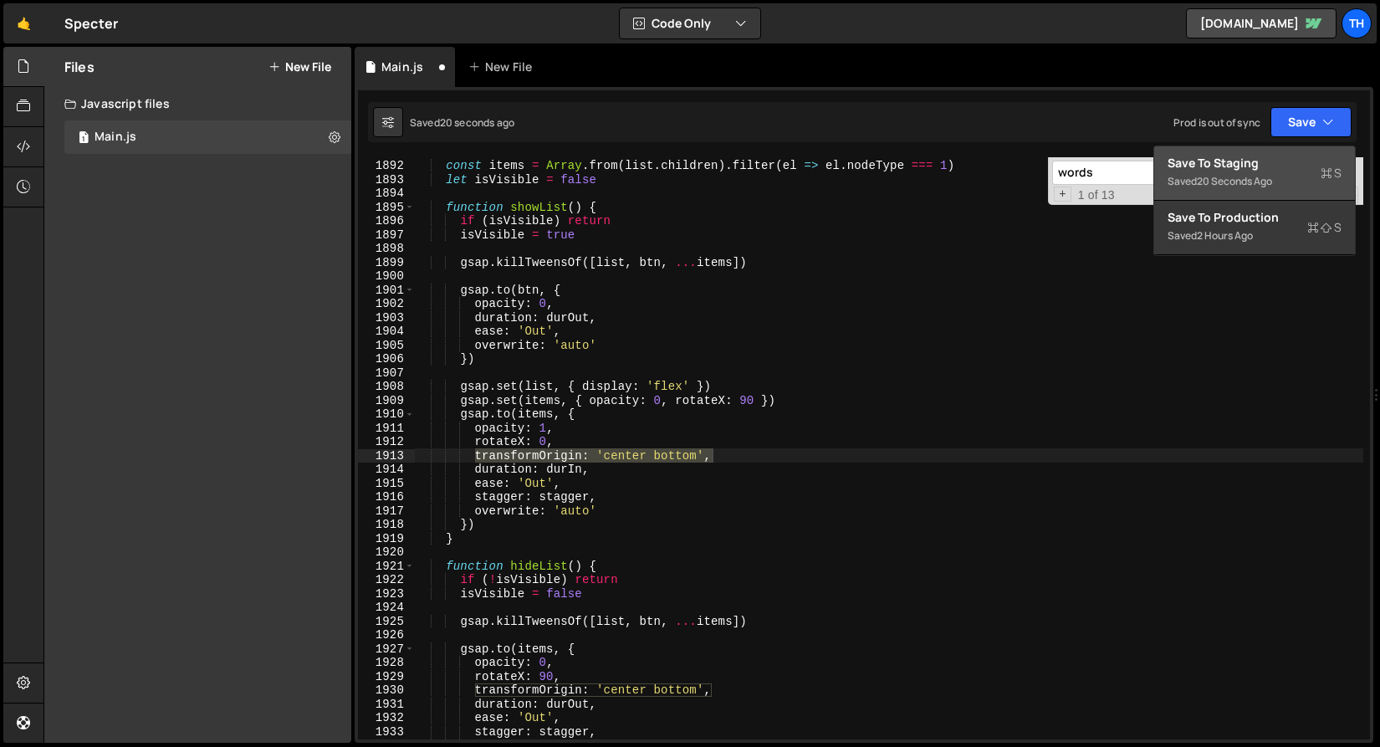
click at [1270, 163] on div "Save to Staging S" at bounding box center [1255, 163] width 174 height 17
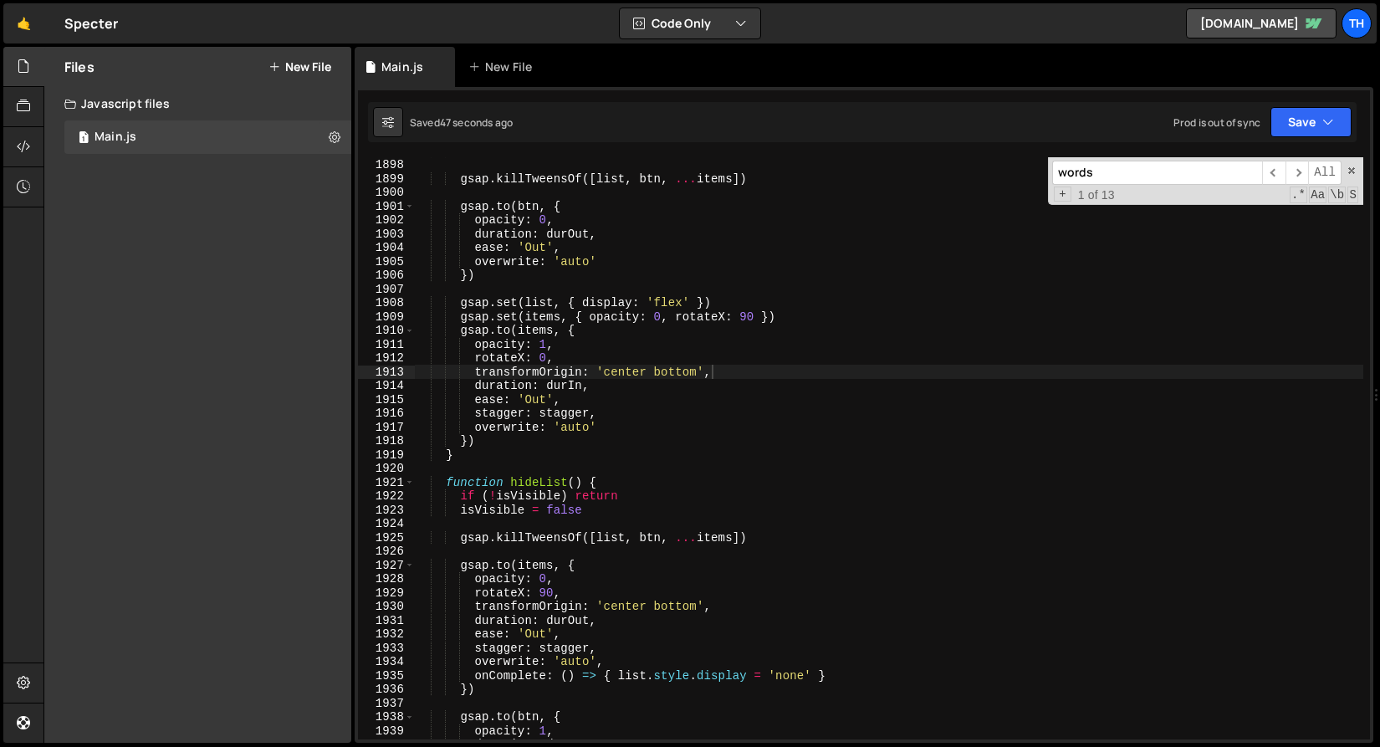
scroll to position [26194, 0]
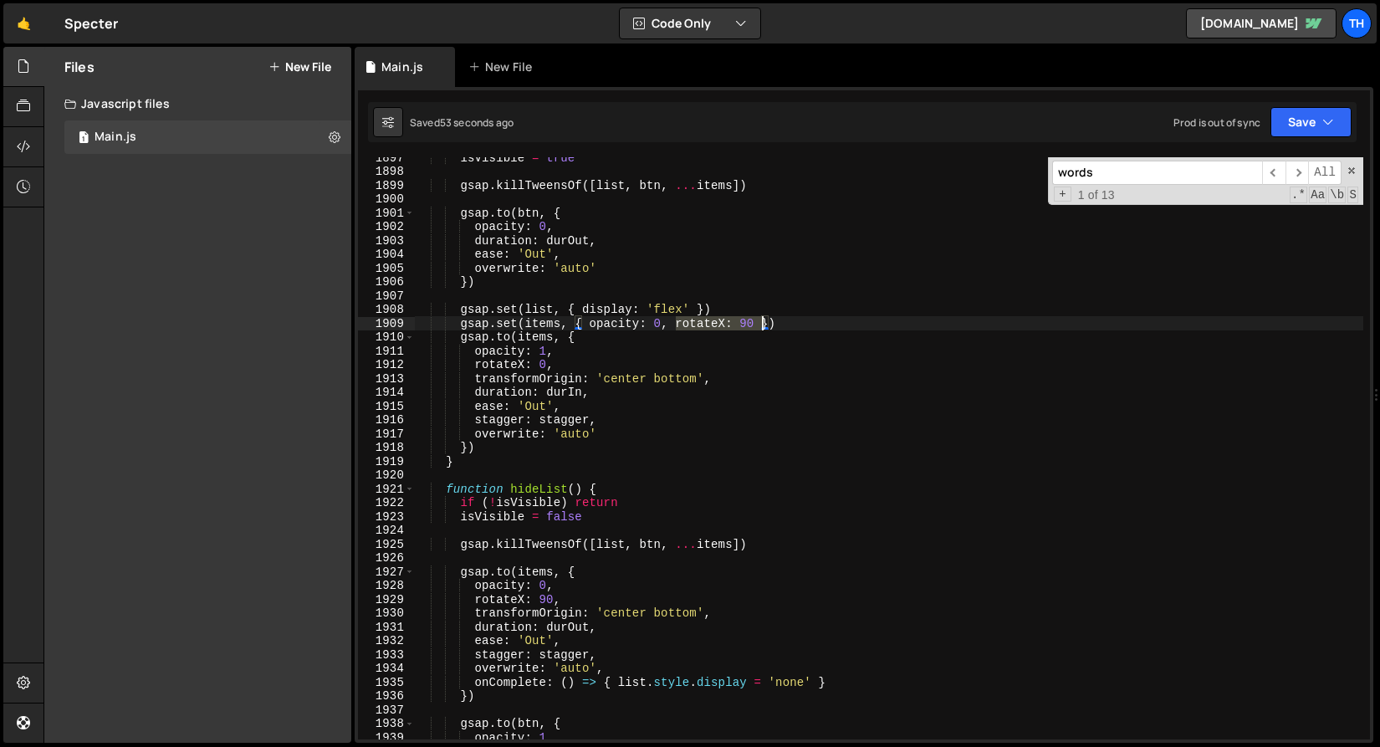
drag, startPoint x: 679, startPoint y: 322, endPoint x: 761, endPoint y: 319, distance: 82.1
click at [761, 319] on div "isVisible = true gsap . killTweensOf ([ list , btn , ... items ]) gsap . to ( b…" at bounding box center [889, 456] width 950 height 610
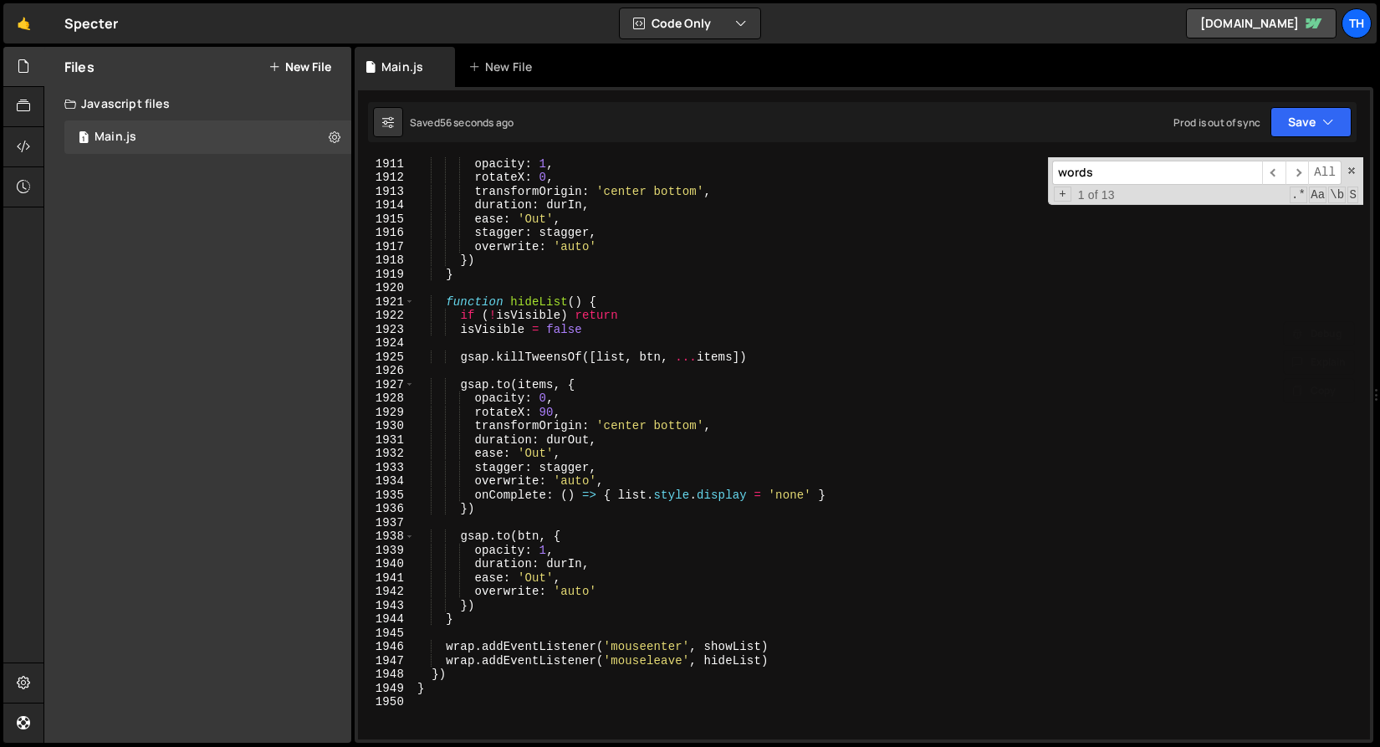
scroll to position [26381, 0]
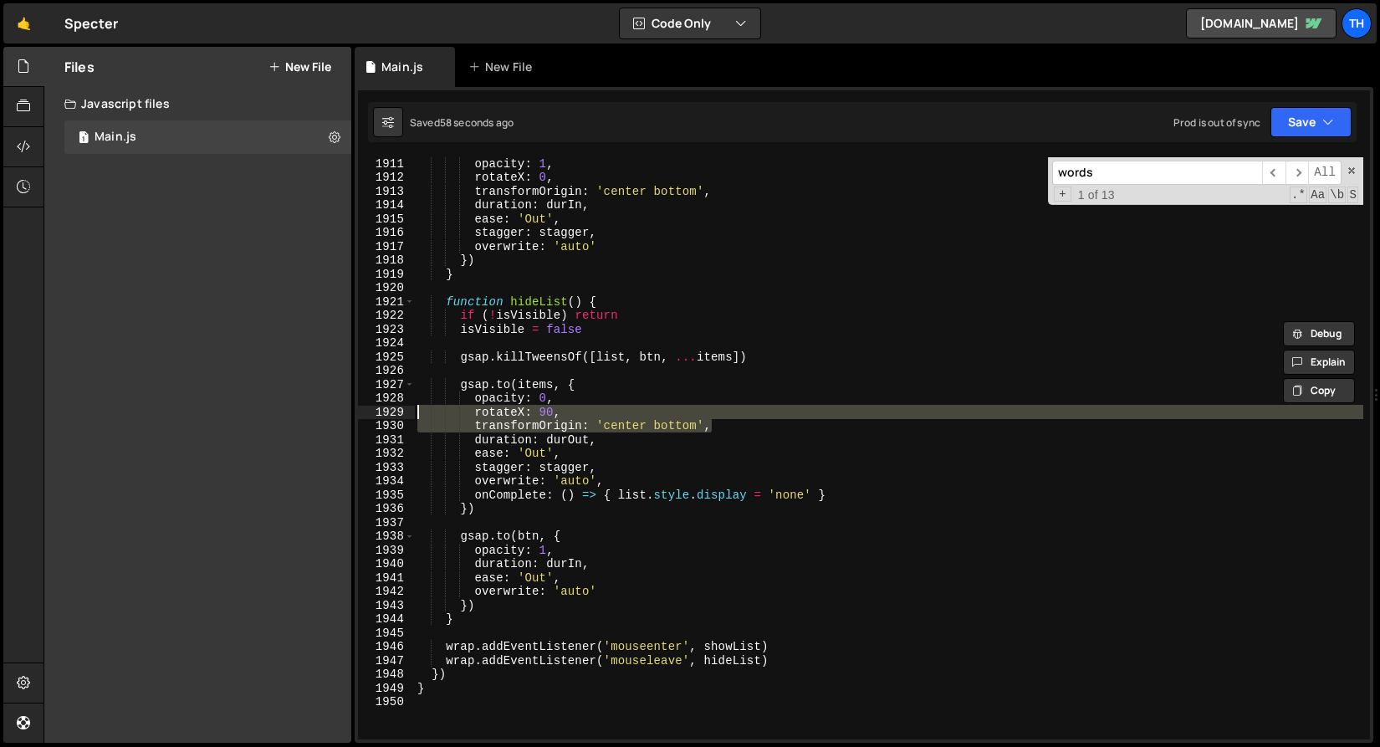
drag, startPoint x: 592, startPoint y: 417, endPoint x: 316, endPoint y: 410, distance: 275.3
click at [316, 410] on div "Files New File Javascript files 1 Main.js 0 CSS files Copy share link Edit File…" at bounding box center [712, 395] width 1337 height 697
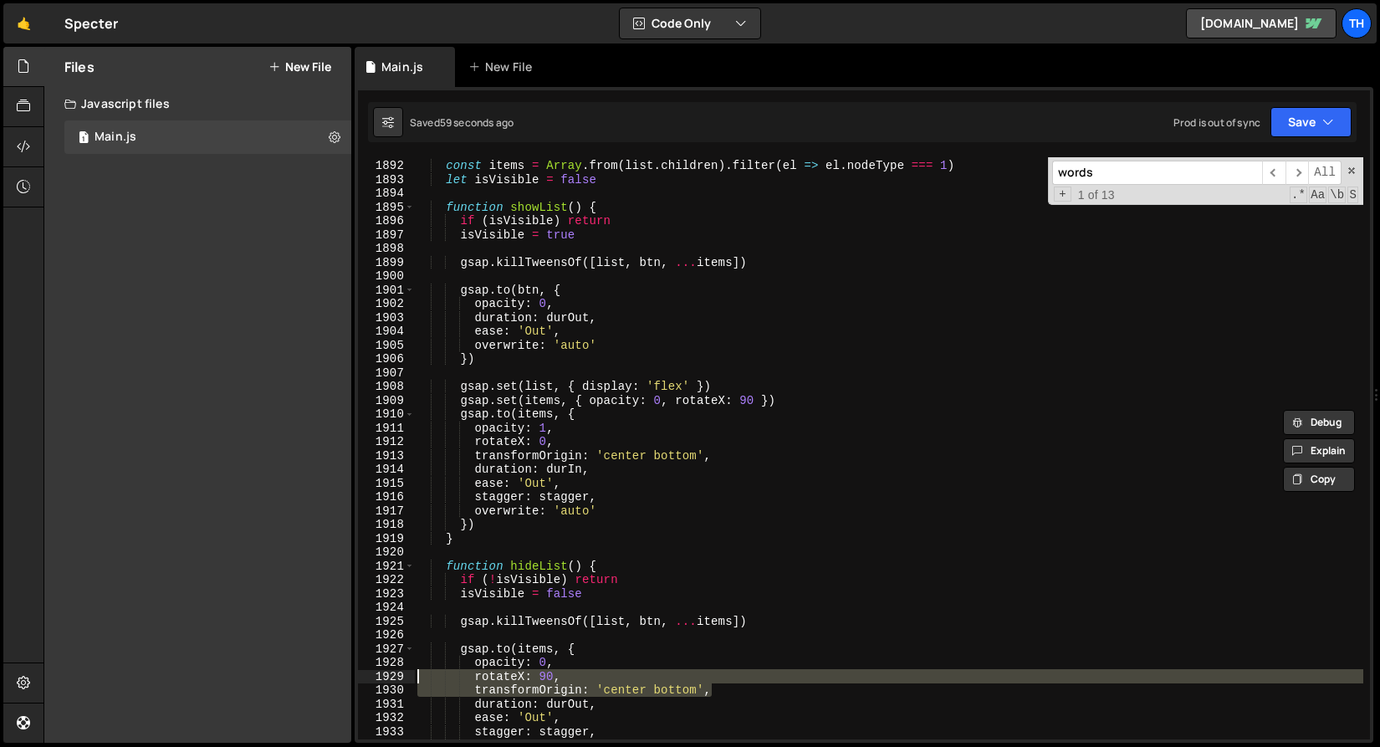
scroll to position [26065, 0]
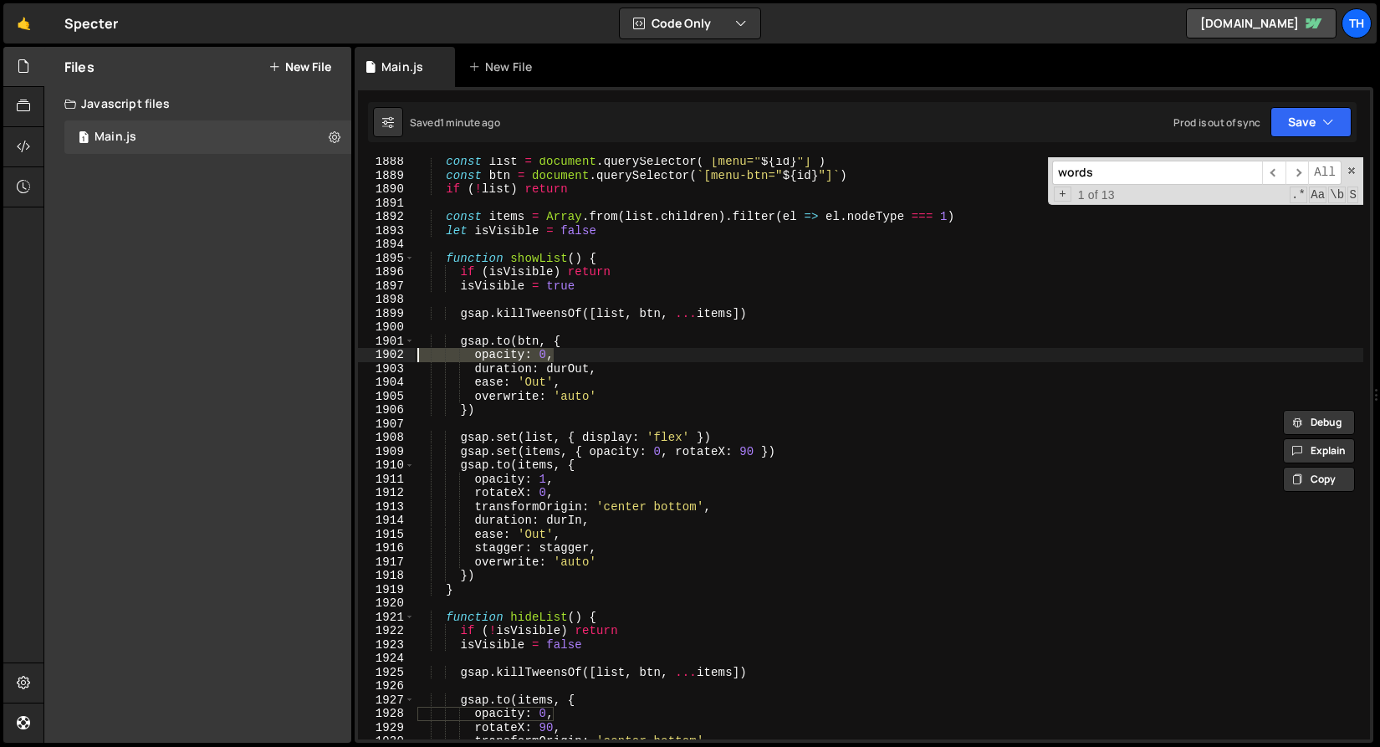
drag, startPoint x: 597, startPoint y: 356, endPoint x: 412, endPoint y: 359, distance: 185.8
click at [412, 359] on div "rotateX: 90, transformOrigin: 'center bottom', 1888 1889 1890 1891 1892 1893 18…" at bounding box center [864, 448] width 1012 height 582
type textarea "opacity: 0,"
click at [564, 358] on div "const list = document . querySelector ( ` [menu=" ${ id } "] ` ) const btn = do…" at bounding box center [889, 448] width 950 height 582
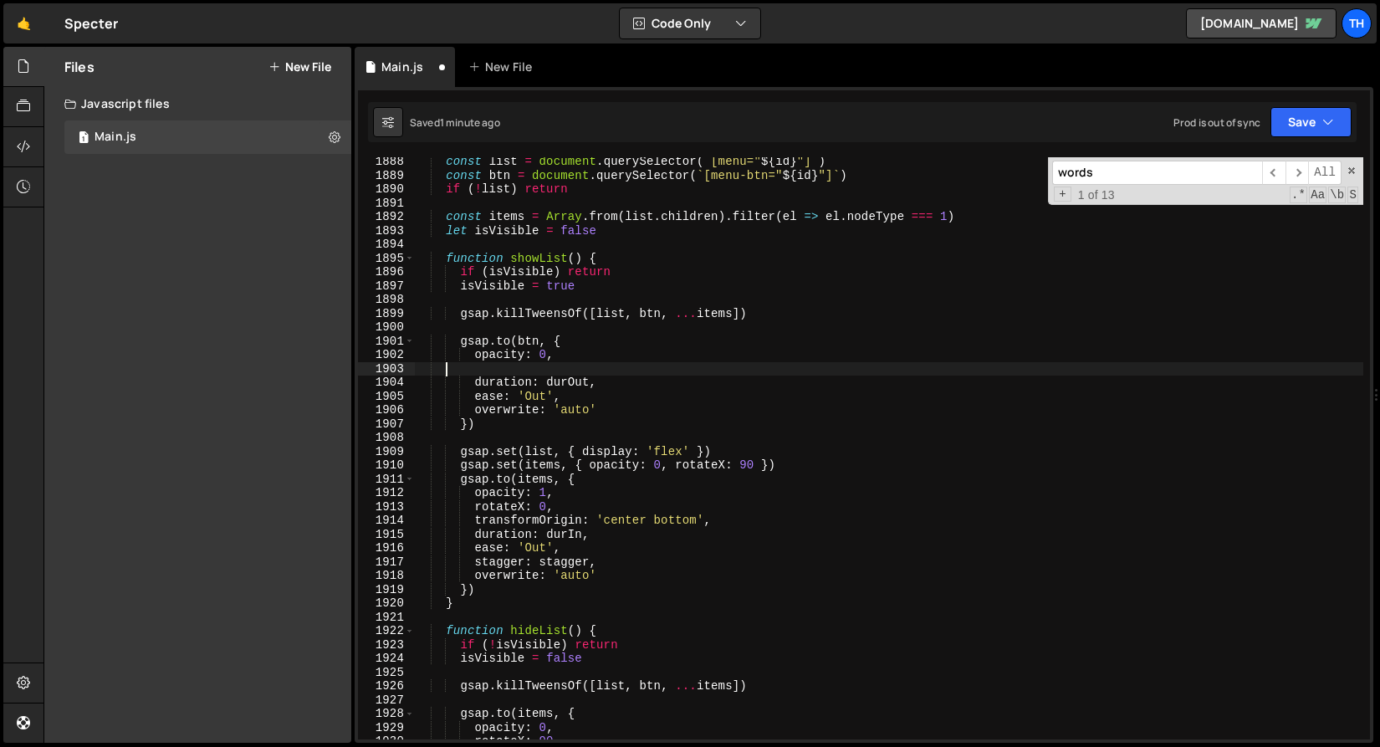
scroll to position [0, 0]
paste textarea "transformOrigin: 'center bottom',"
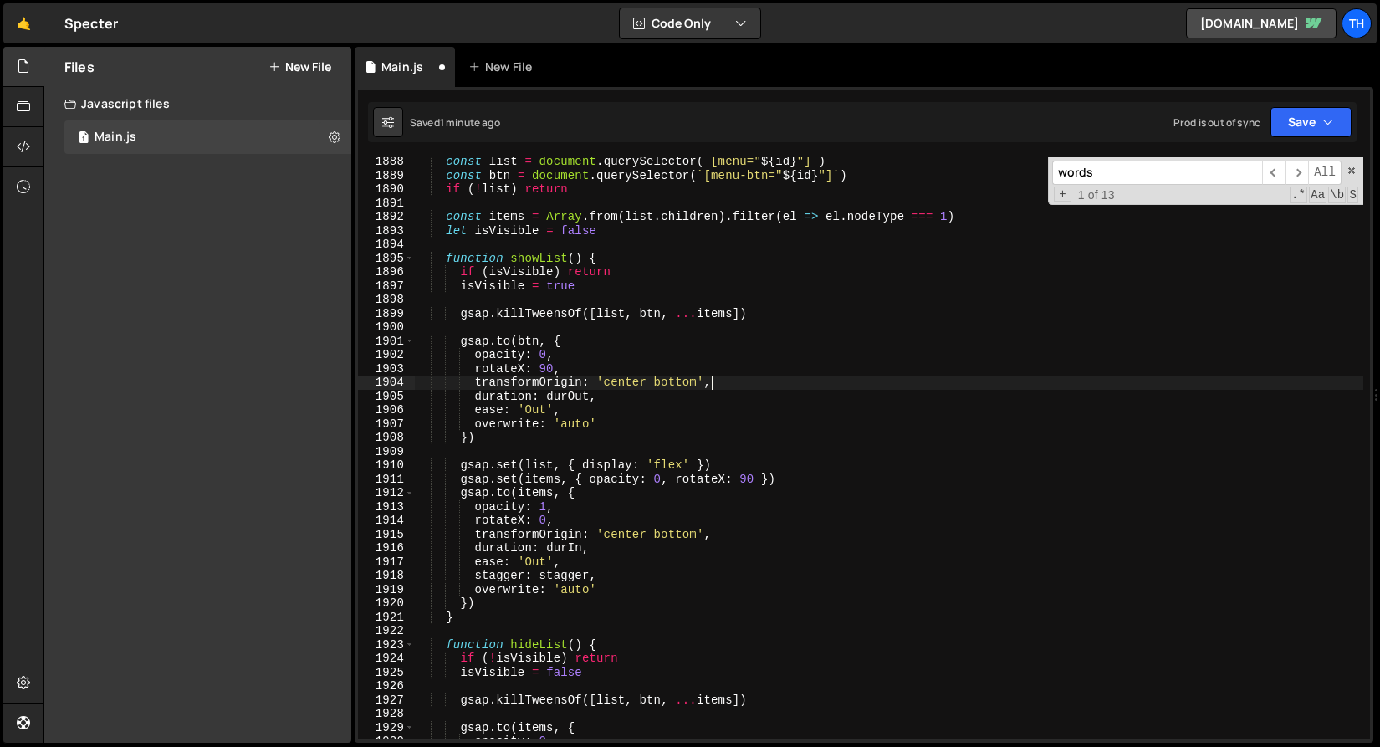
click at [581, 339] on div "const list = document . querySelector ( ` [menu=" ${ id } "] ` ) const btn = do…" at bounding box center [889, 460] width 950 height 610
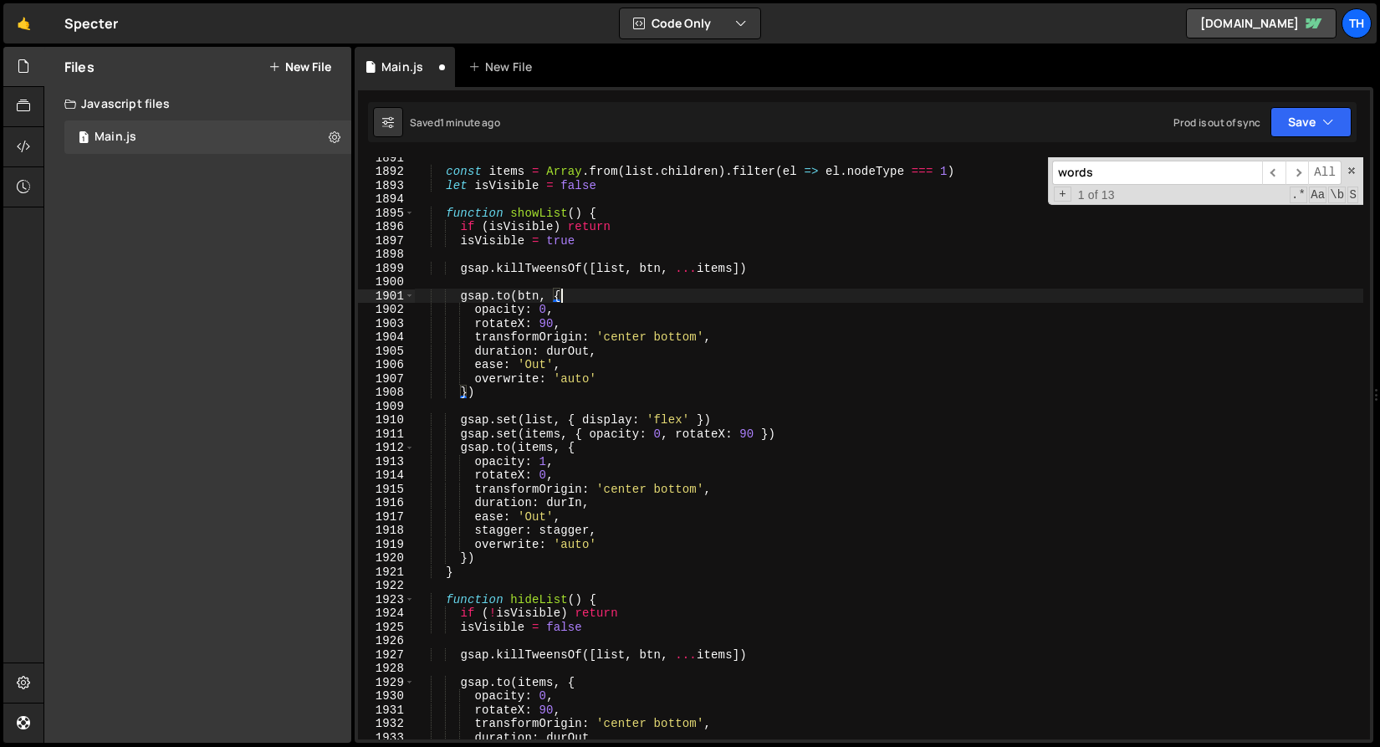
scroll to position [26117, 0]
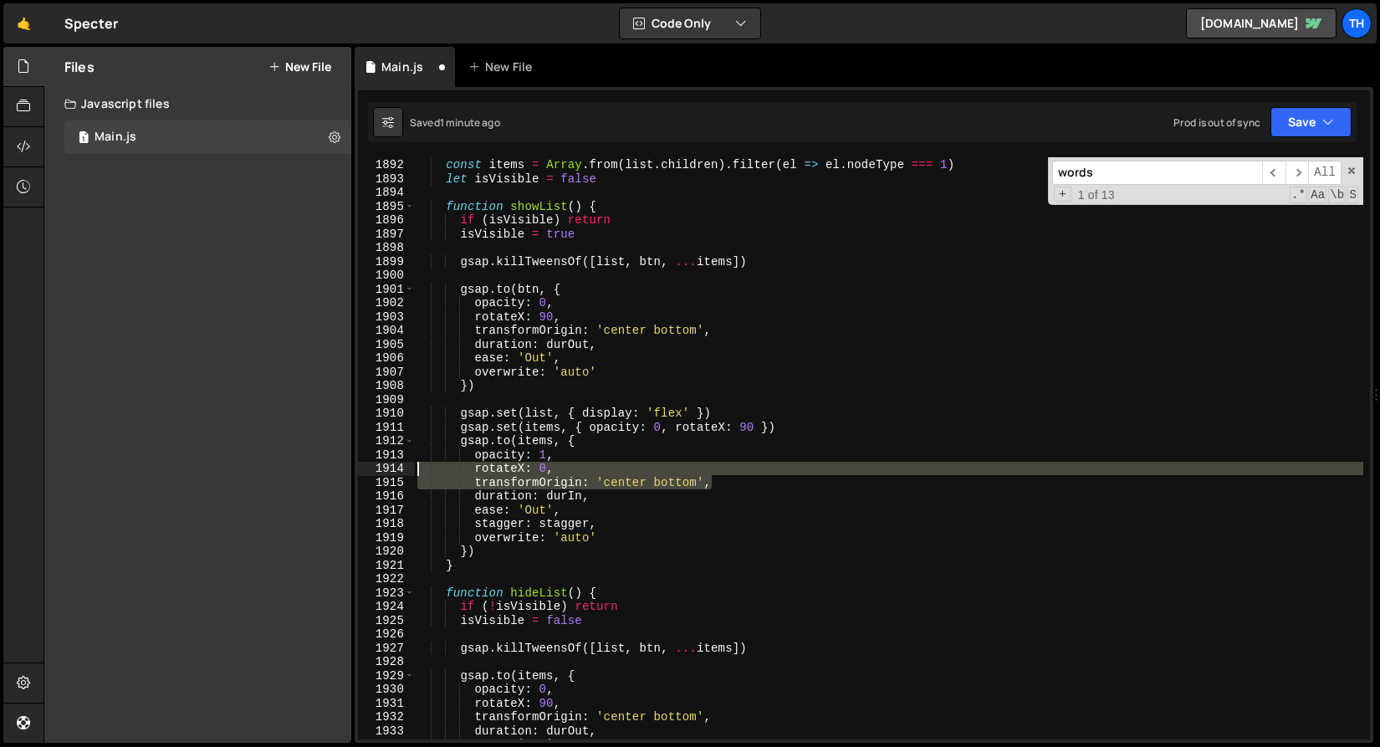
drag, startPoint x: 740, startPoint y: 479, endPoint x: 320, endPoint y: 470, distance: 419.3
click at [320, 470] on div "Files New File Javascript files 1 Main.js 0 CSS files Copy share link Edit File…" at bounding box center [712, 395] width 1337 height 697
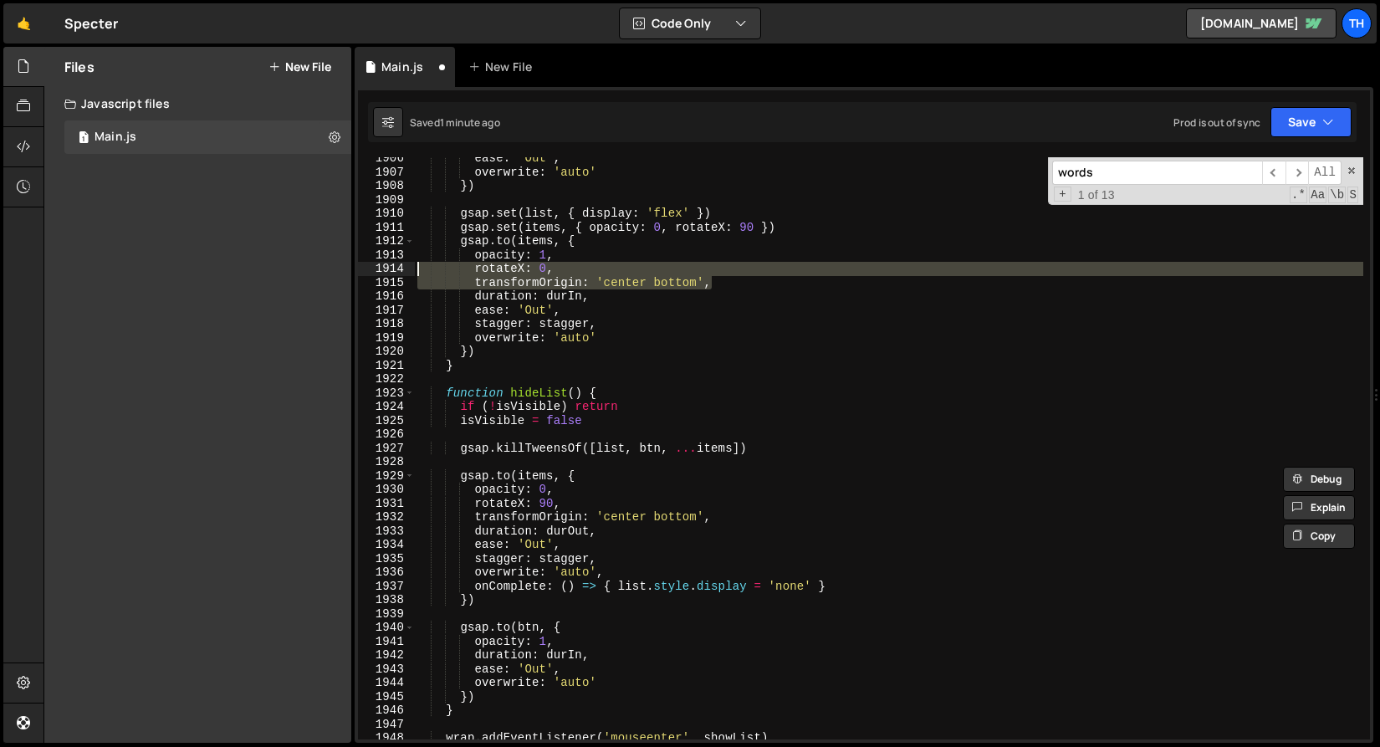
scroll to position [26369, 0]
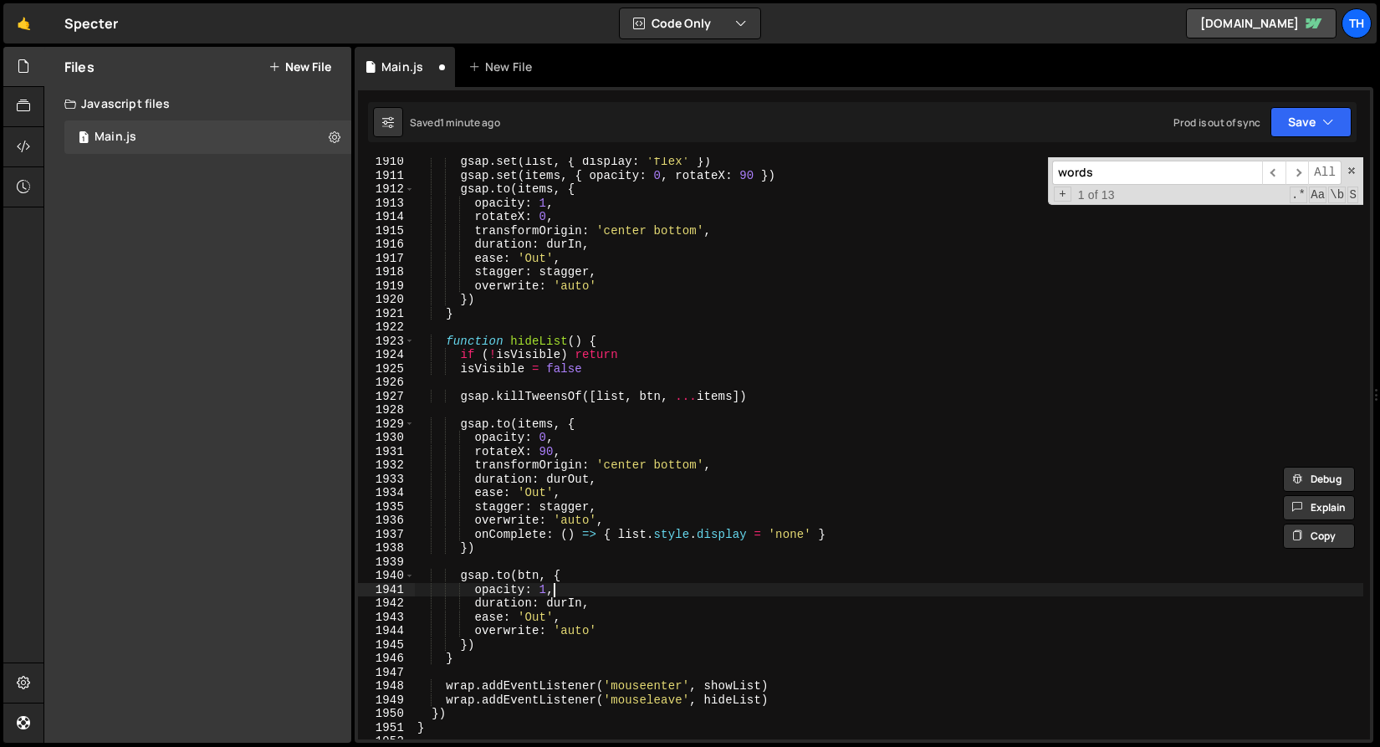
click at [585, 588] on div "gsap . set ( list , { display : 'flex' }) gsap . set ( items , { opacity : 0 , …" at bounding box center [889, 460] width 950 height 610
type textarea "opacity: 1,"
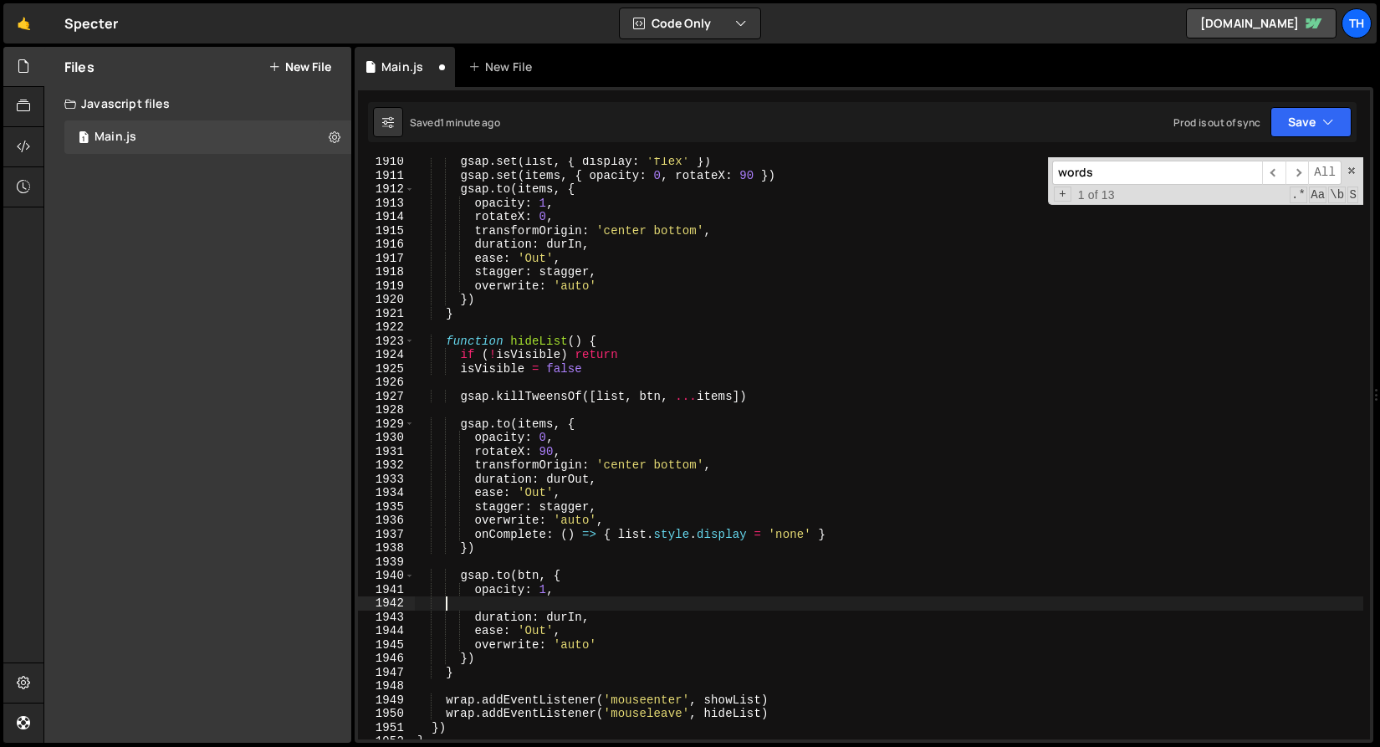
scroll to position [0, 0]
paste textarea "transformOrigin: 'center bottom',"
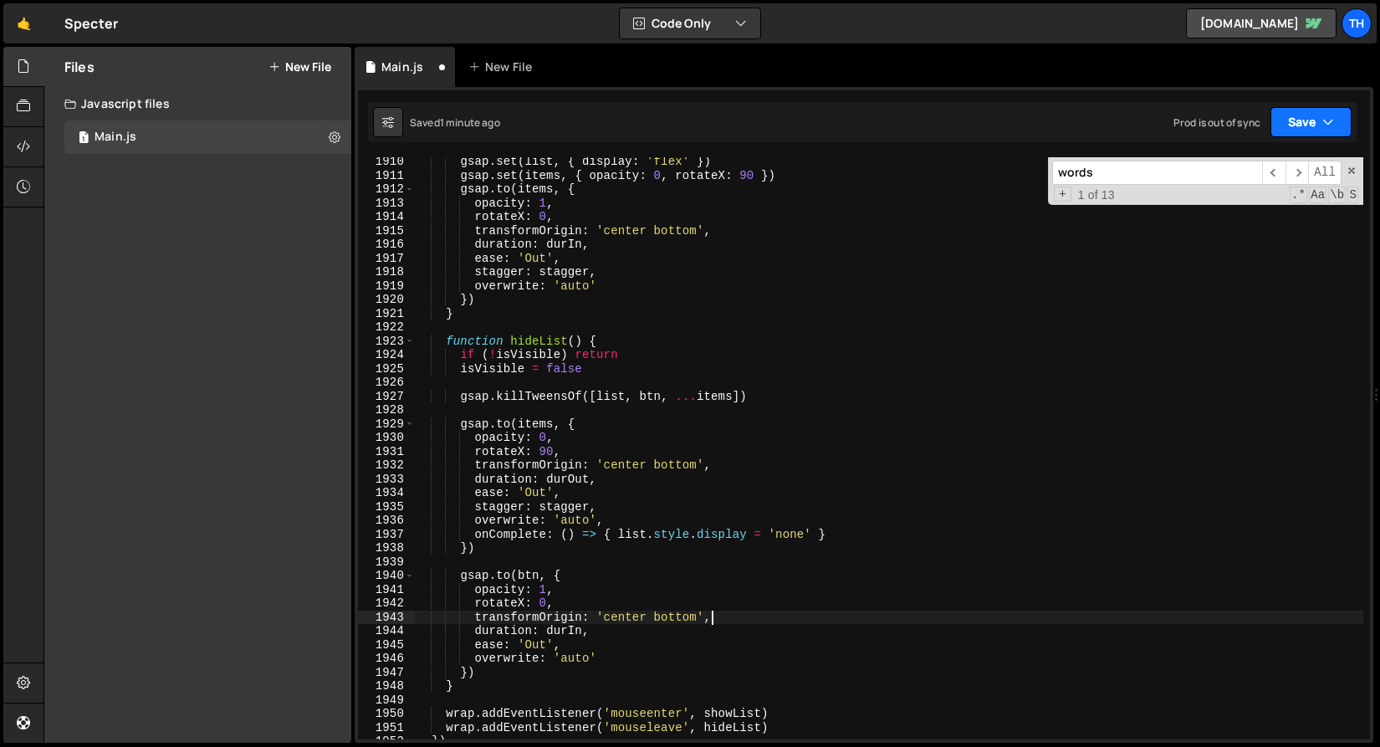
click at [1310, 115] on button "Save" at bounding box center [1311, 122] width 81 height 30
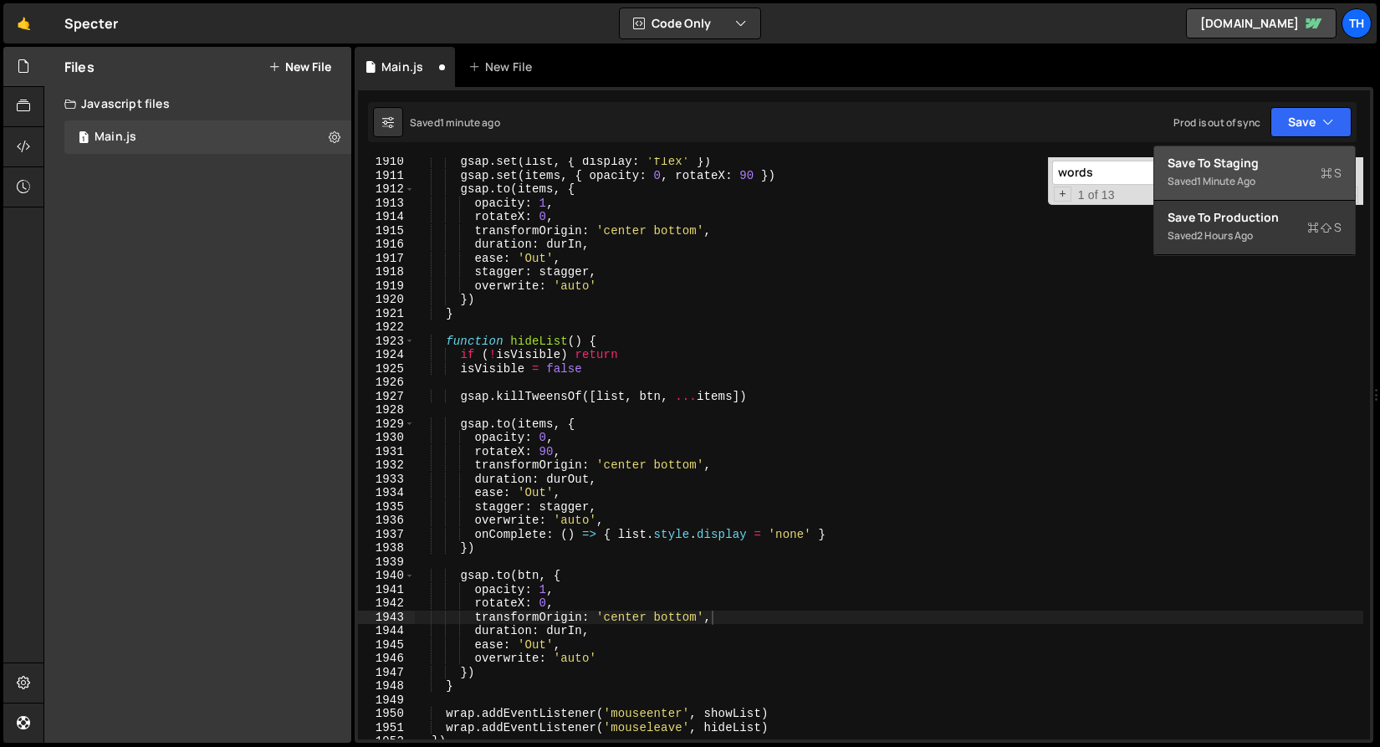
click at [1296, 148] on button "Save to Staging S Saved 1 minute ago" at bounding box center [1255, 173] width 201 height 54
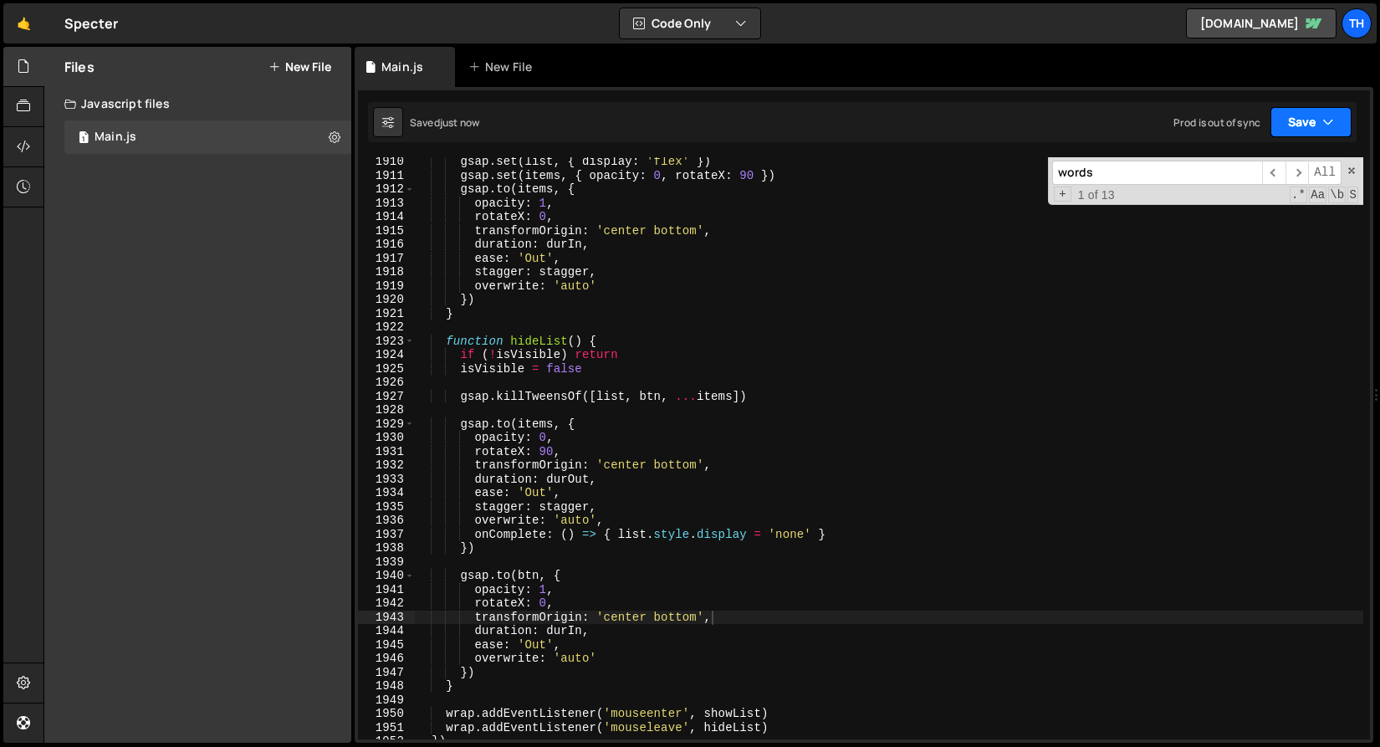
click at [1290, 127] on button "Save" at bounding box center [1311, 122] width 81 height 30
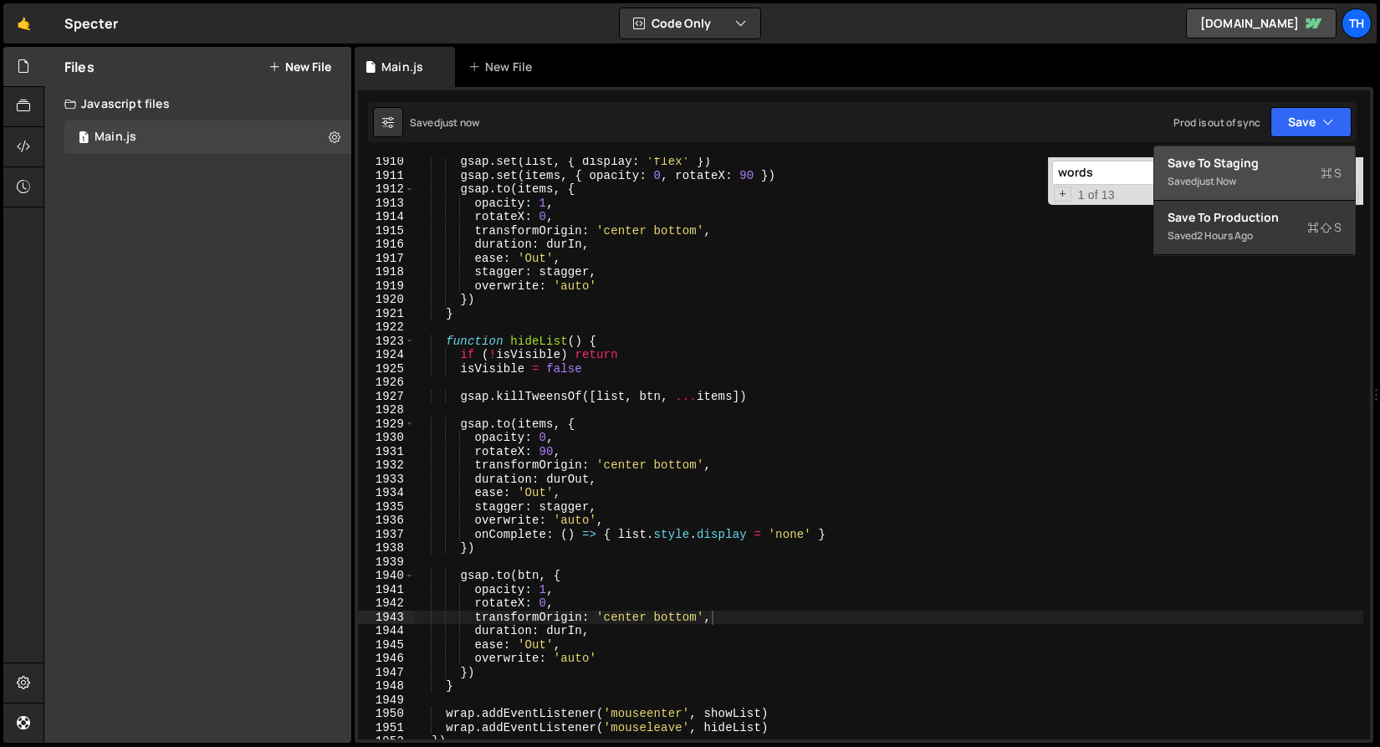
click at [1287, 160] on div "Save to Staging S" at bounding box center [1255, 163] width 174 height 17
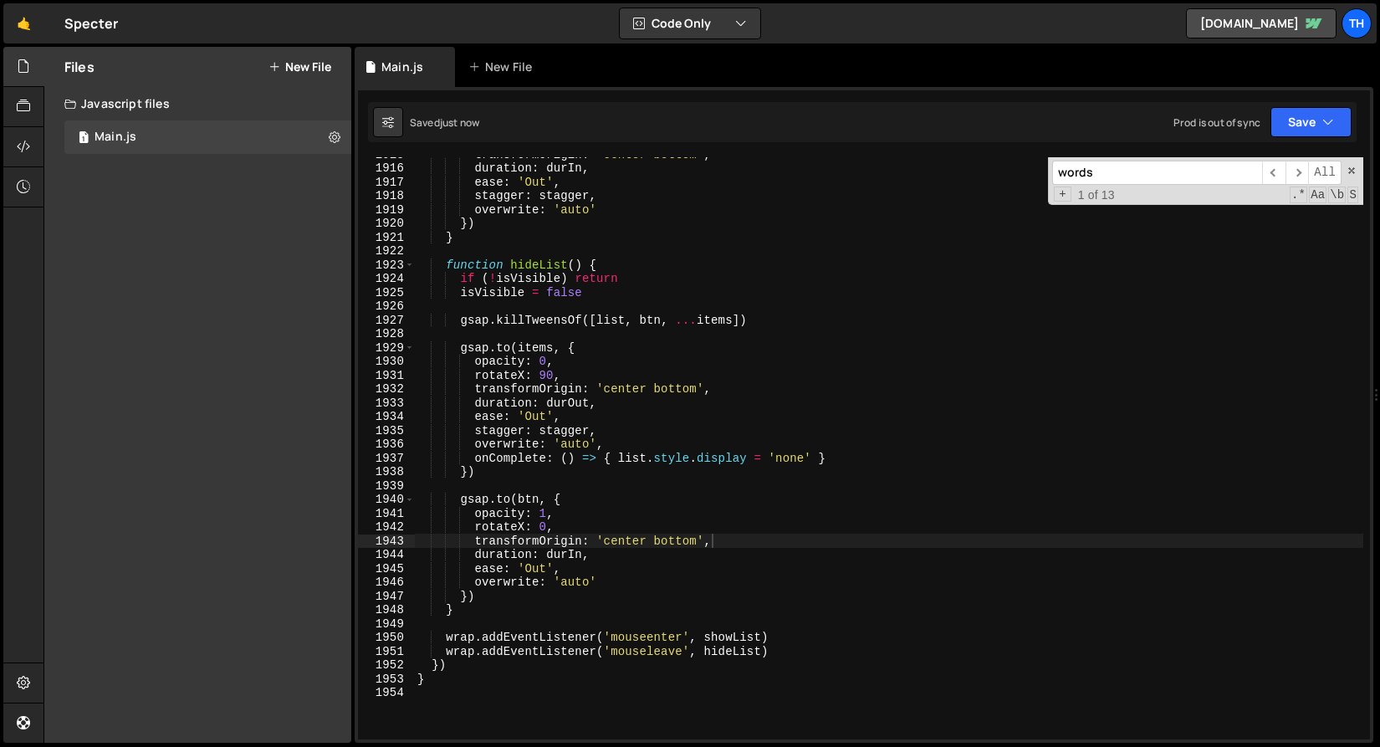
scroll to position [26445, 0]
click at [667, 544] on div "transformOrigin : 'center bottom' , duration : durIn , ease : 'Out' , stagger :…" at bounding box center [889, 452] width 950 height 610
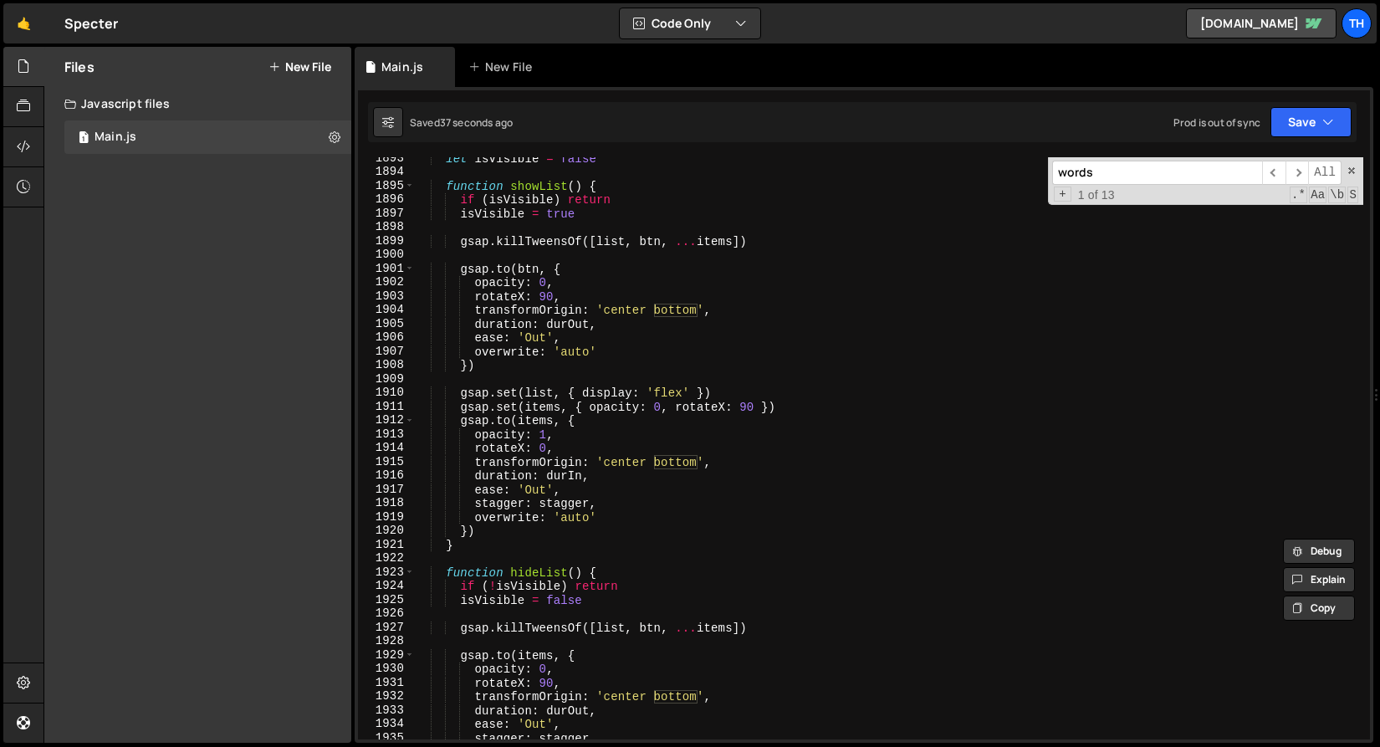
scroll to position [26138, 0]
click at [673, 310] on div "let isVisible = false function showList ( ) { if ( isVisible ) return isVisible…" at bounding box center [889, 456] width 950 height 610
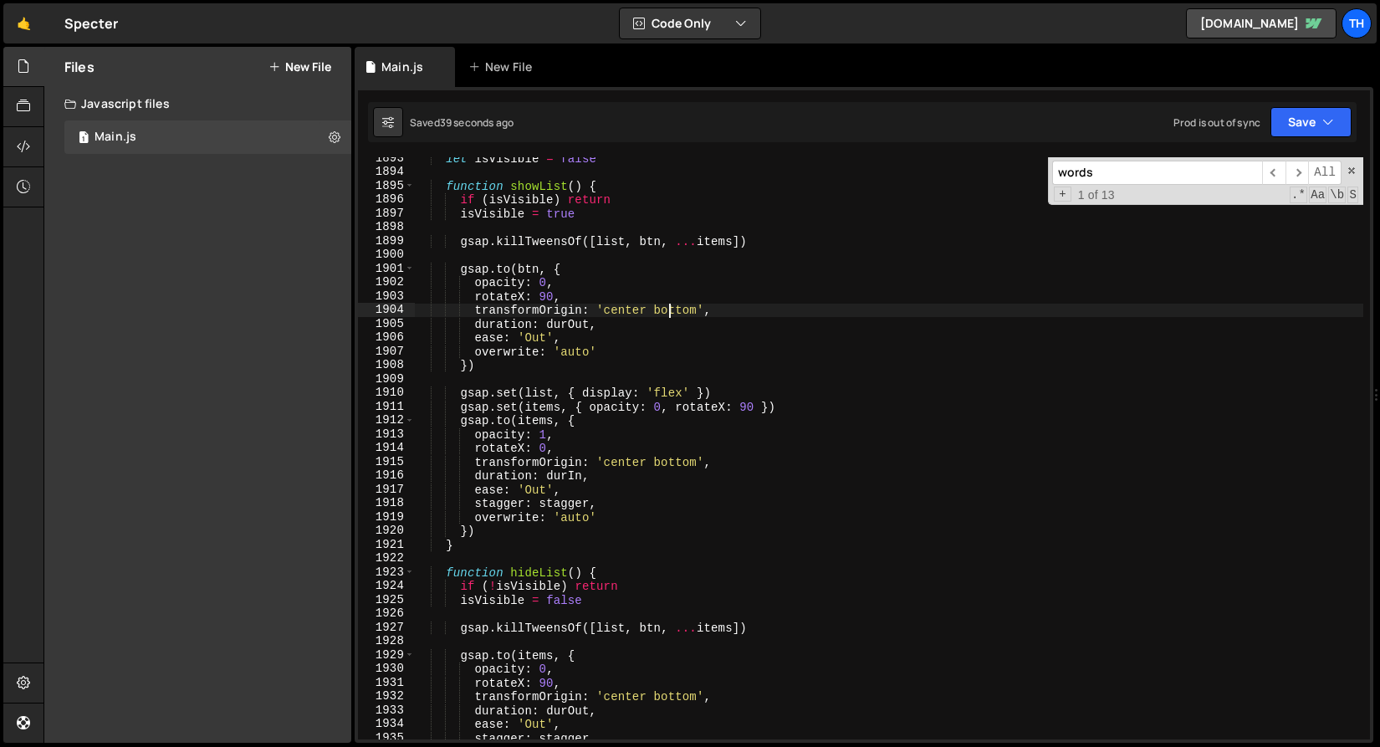
click at [673, 310] on div "let isVisible = false function showList ( ) { if ( isVisible ) return isVisible…" at bounding box center [889, 456] width 950 height 610
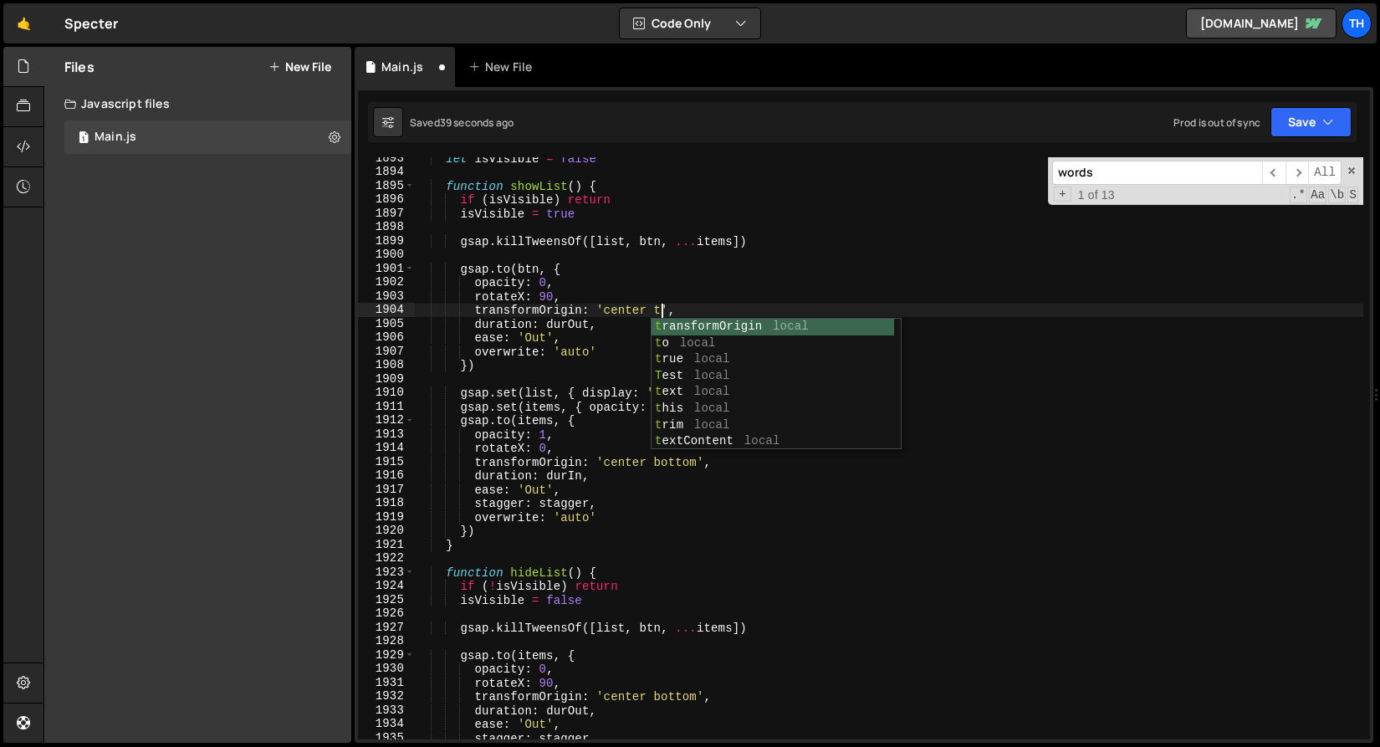
scroll to position [0, 18]
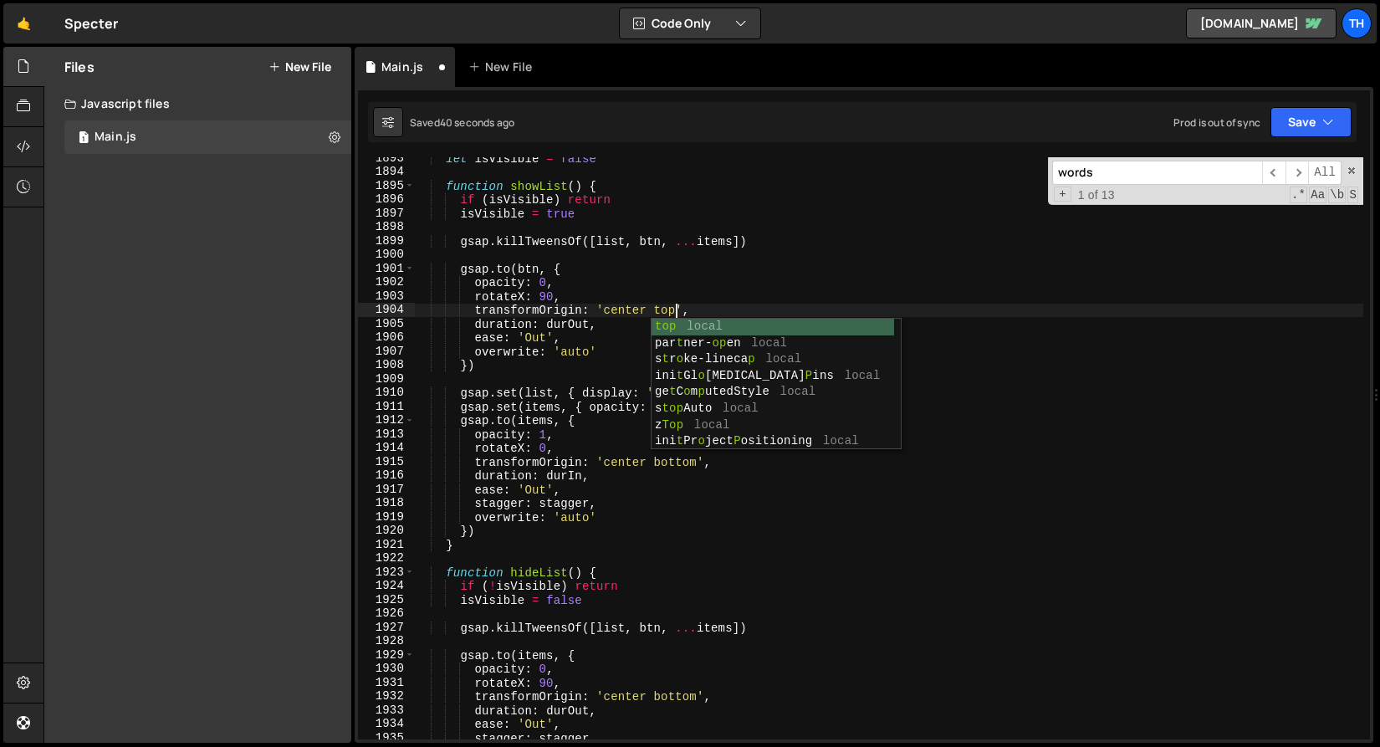
click at [586, 293] on div "let isVisible = false function showList ( ) { if ( isVisible ) return isVisible…" at bounding box center [889, 456] width 950 height 610
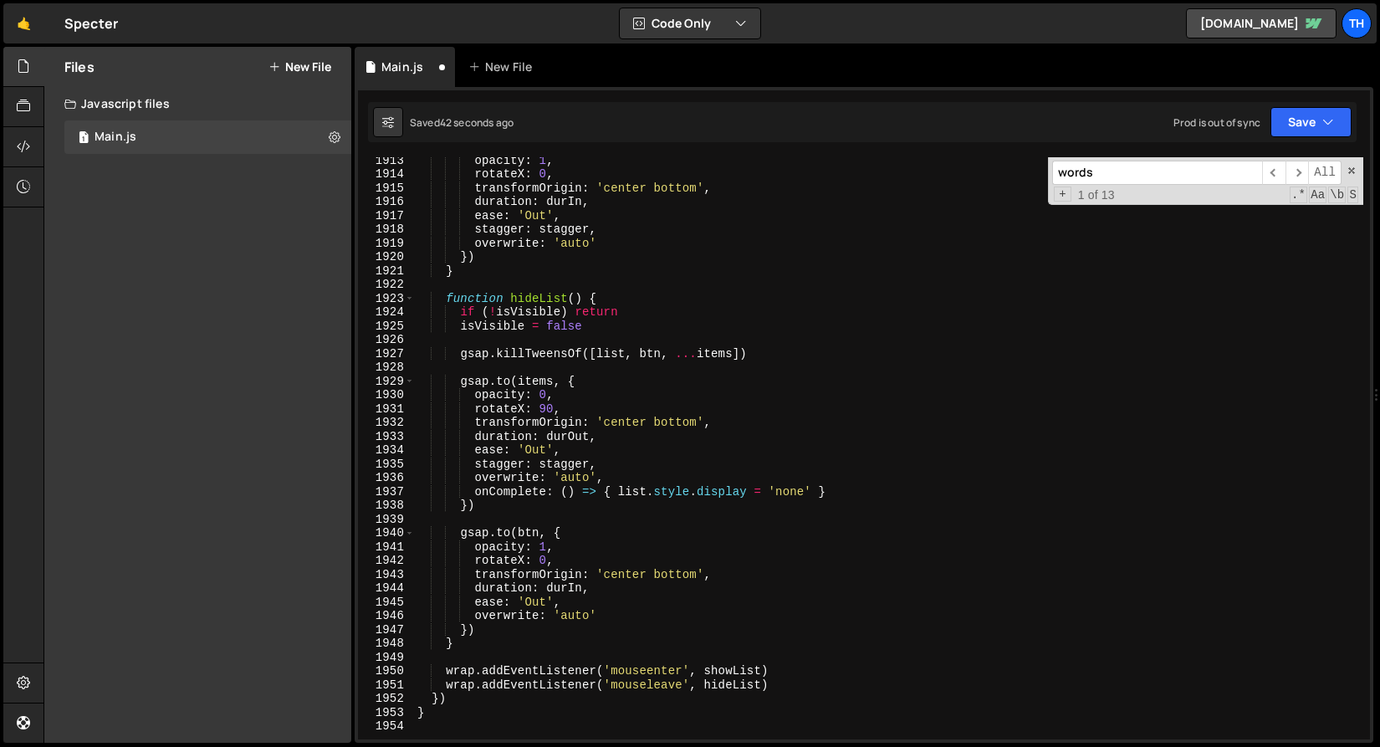
scroll to position [26419, 0]
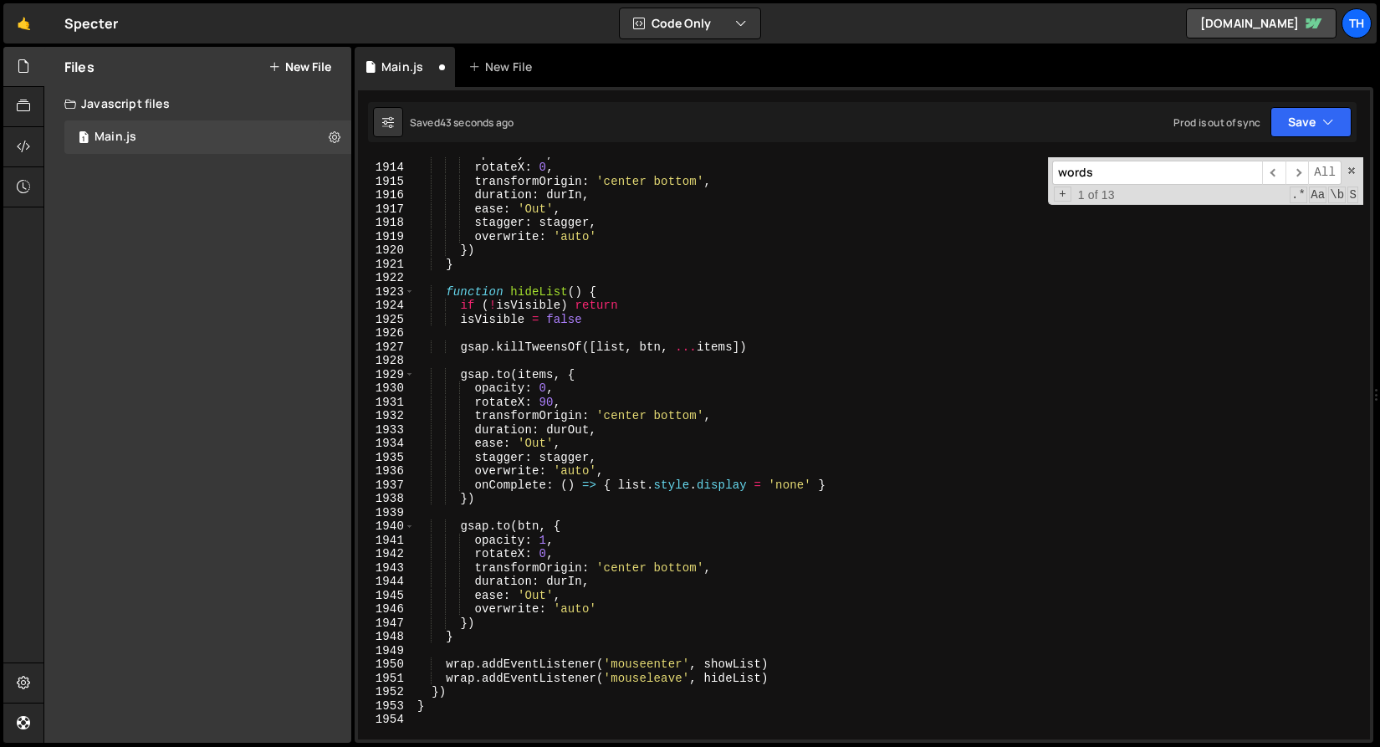
click at [665, 417] on div "opacity : 1 , rotateX : 0 , transformOrigin : 'center bottom' , duration : durI…" at bounding box center [889, 451] width 950 height 610
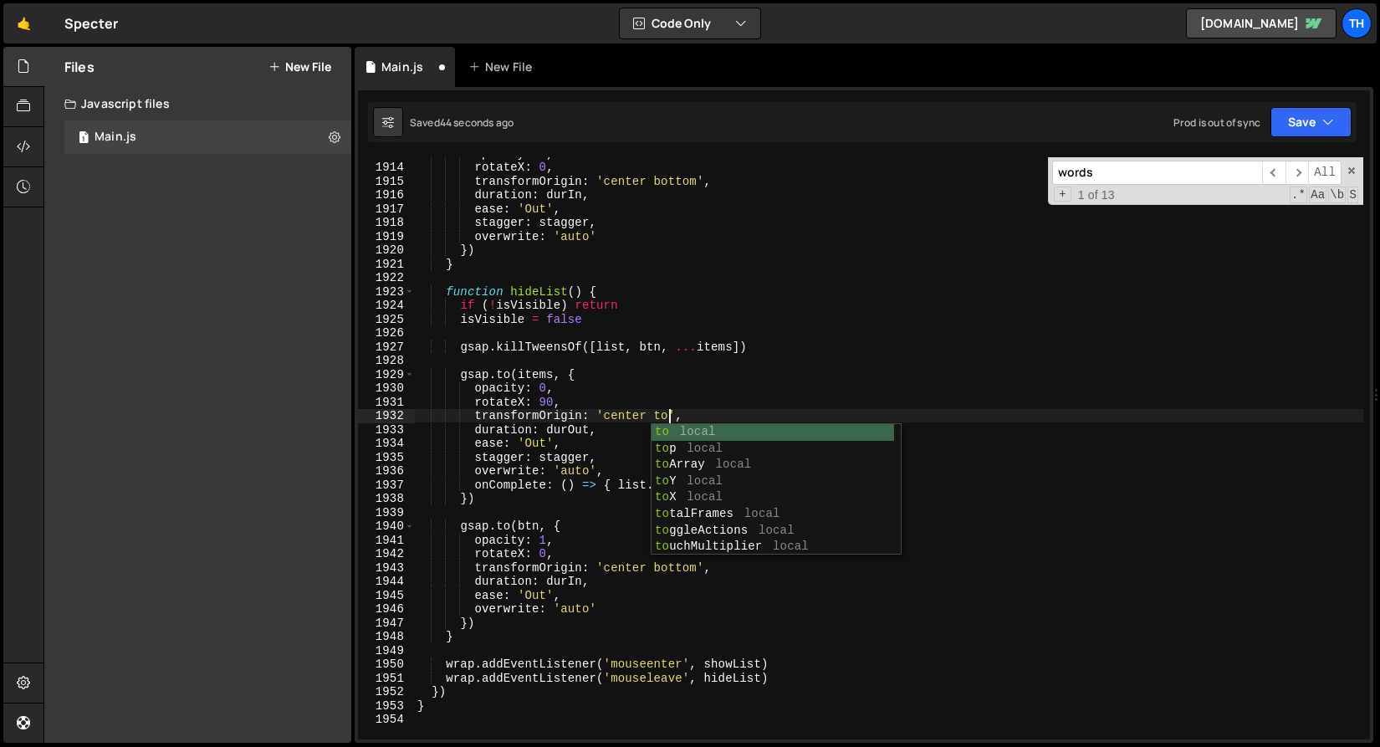
scroll to position [0, 18]
type textarea "transformOrigin: 'center top',"
click at [553, 510] on div "opacity : 1 , rotateX : 0 , transformOrigin : 'center bottom' , duration : durI…" at bounding box center [889, 451] width 950 height 610
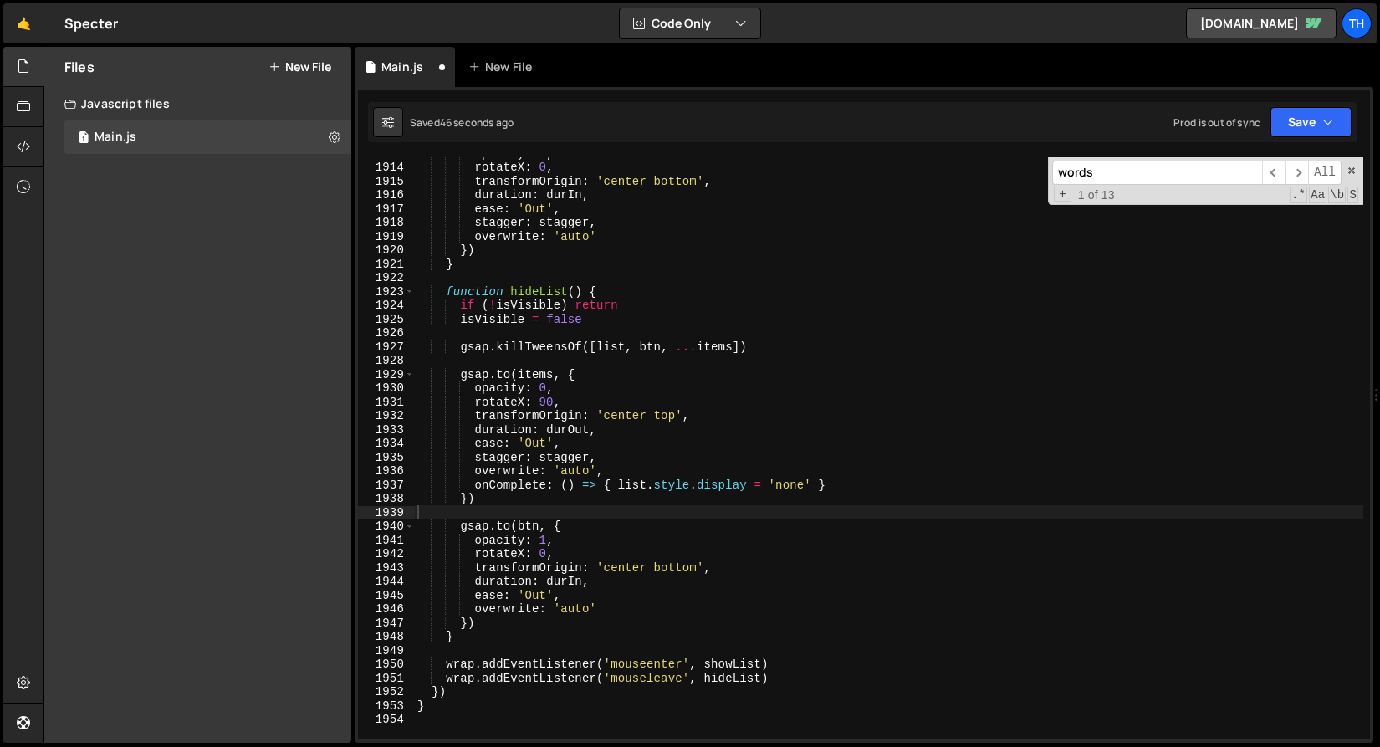
click at [1367, 132] on div "1913 1914 1915 1916 1917 1918 1919 1920 1921 1922 1923 1924 1925 1926 1927 1928…" at bounding box center [864, 415] width 1019 height 656
click at [1337, 125] on button "Save" at bounding box center [1311, 122] width 81 height 30
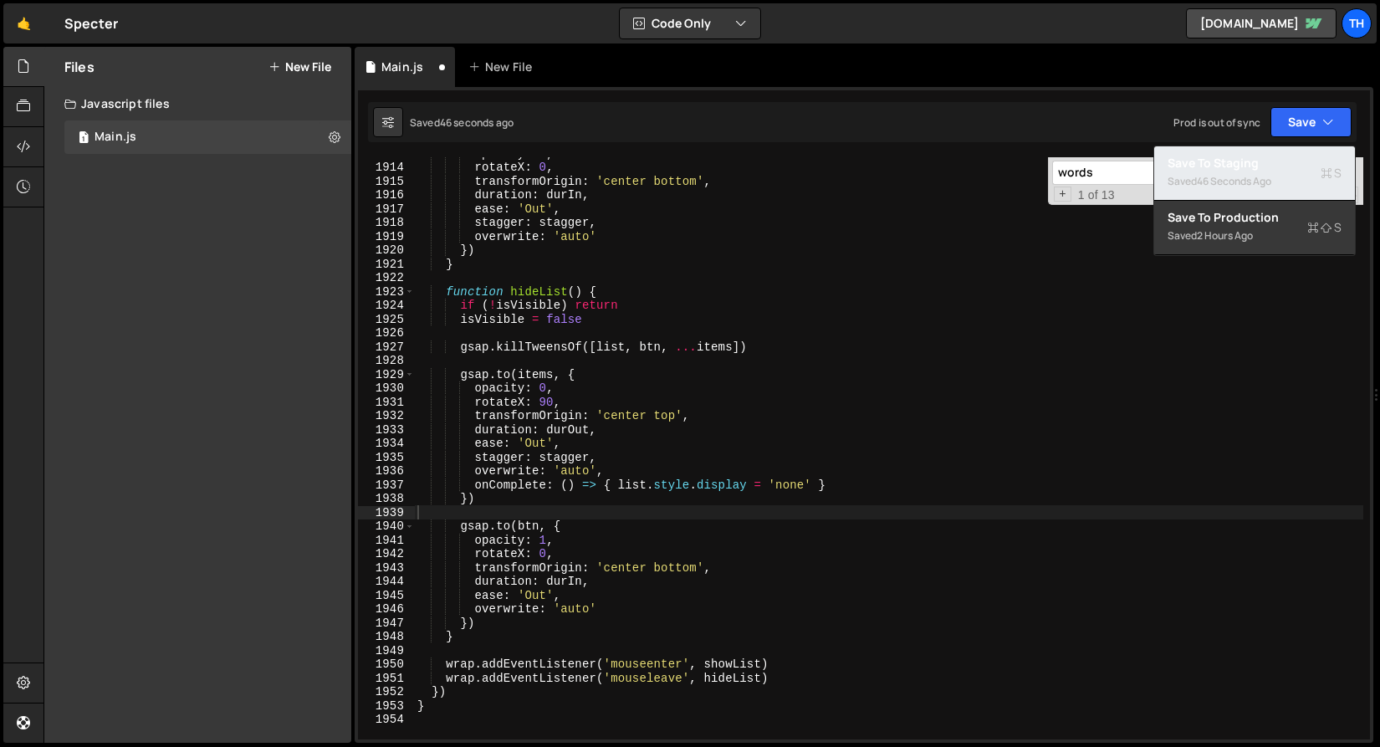
click at [1317, 164] on div "Save to Staging S" at bounding box center [1255, 163] width 174 height 17
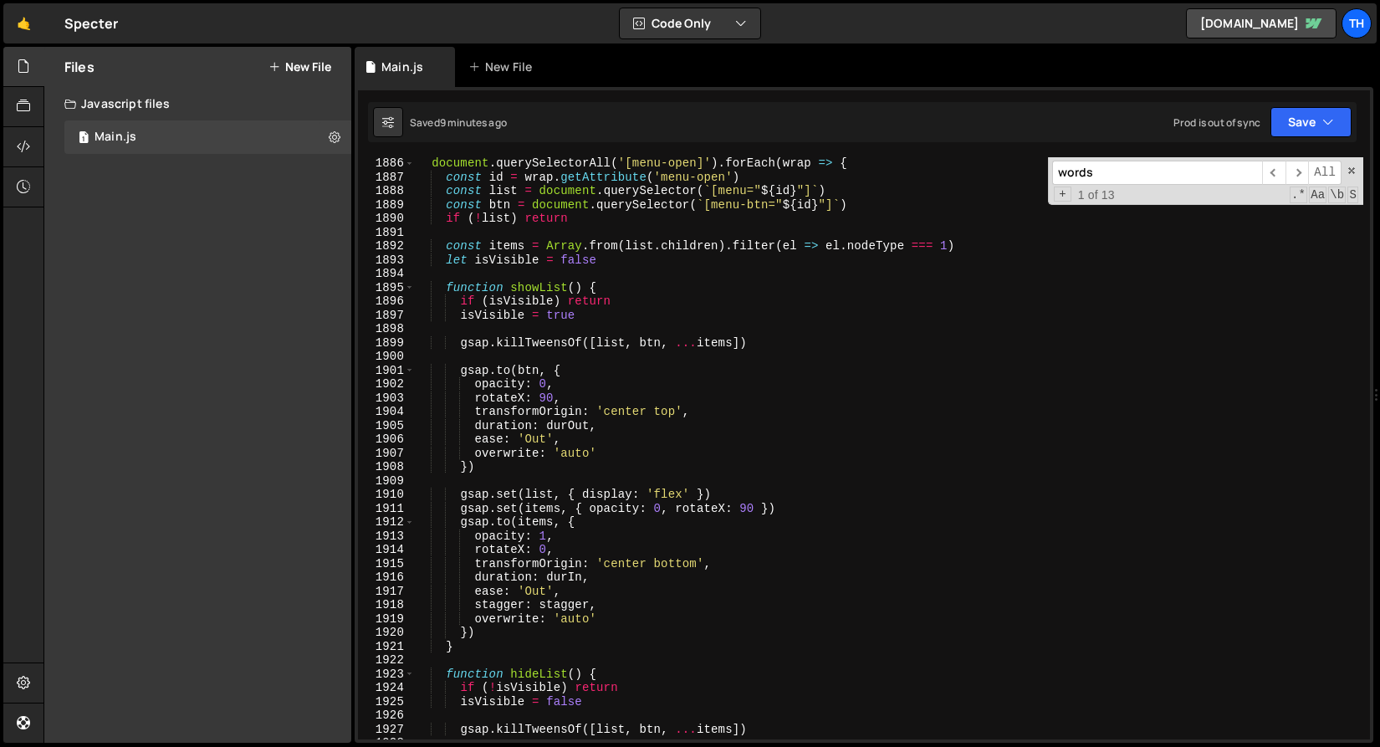
scroll to position [26036, 0]
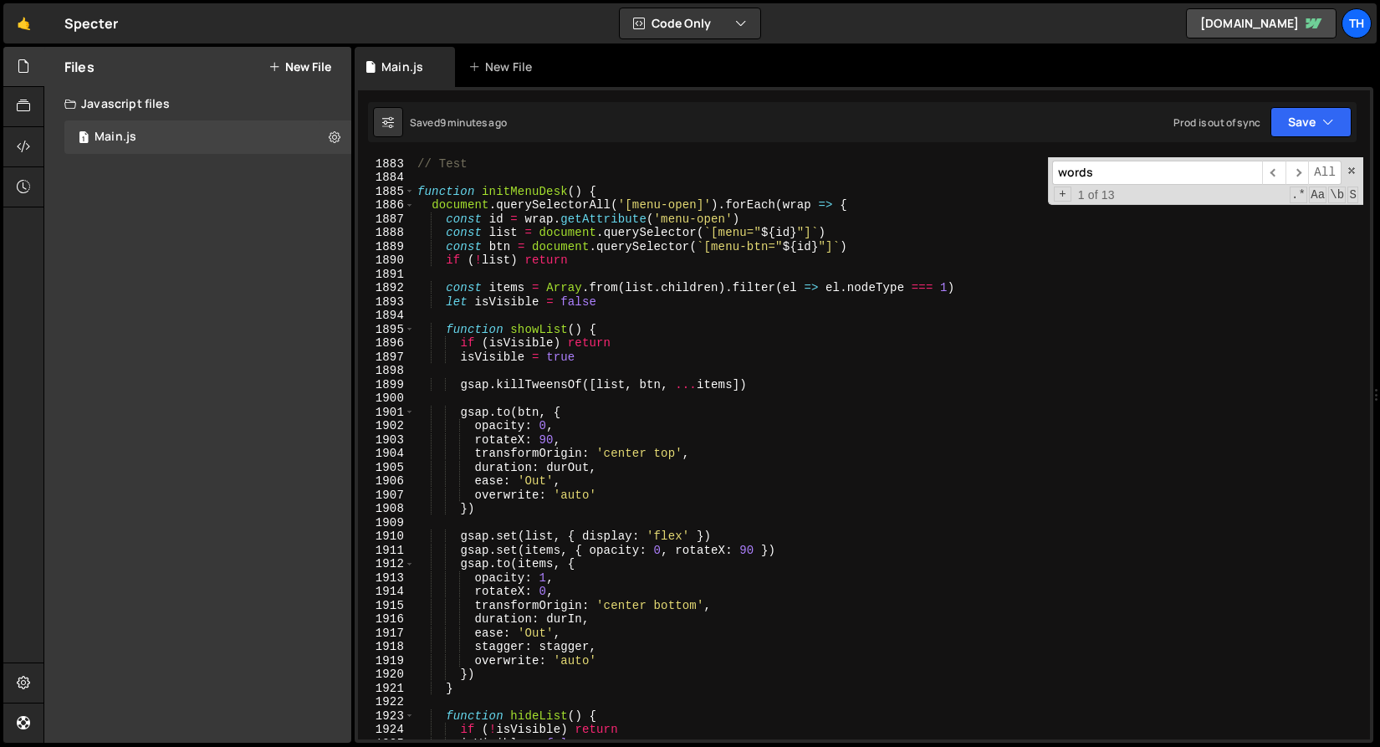
click at [414, 196] on div "1885" at bounding box center [386, 192] width 57 height 14
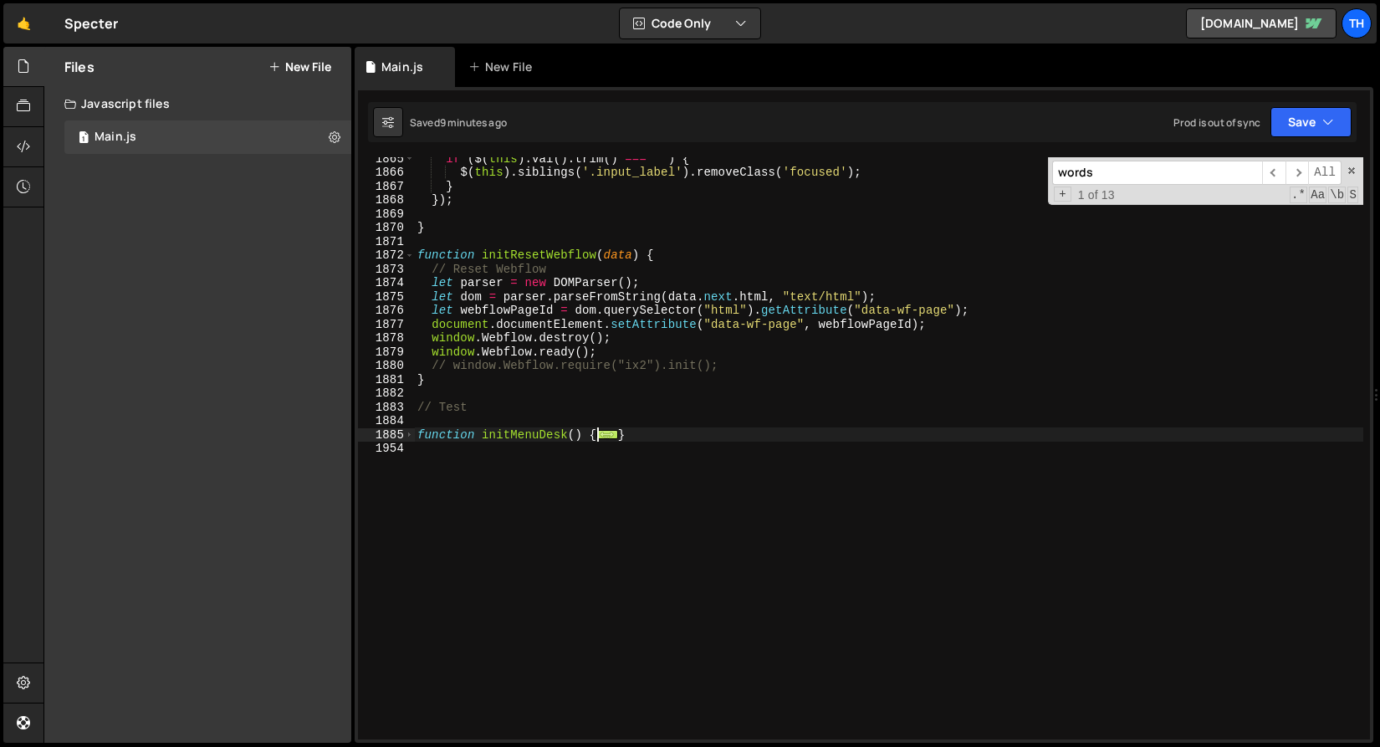
scroll to position [25751, 0]
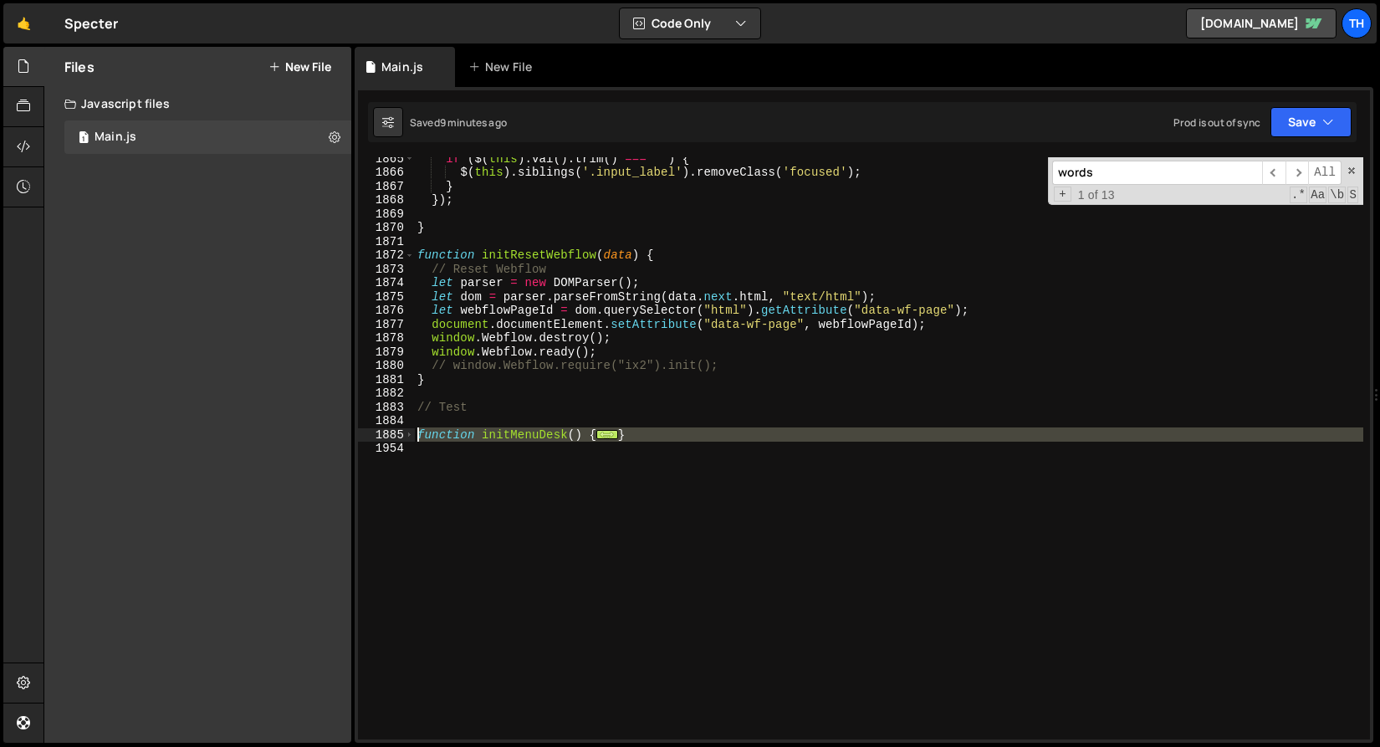
drag, startPoint x: 434, startPoint y: 467, endPoint x: 361, endPoint y: 432, distance: 81.6
click at [361, 432] on div "1865 1866 1867 1868 1869 1870 1871 1872 1873 1874 1875 1876 1877 1878 1879 1880…" at bounding box center [864, 448] width 1012 height 582
type textarea "function initMenuDesk() { document.querySelectorAll('[menu-open]').forEach(wrap…"
click at [894, 506] on div "if ( $ ( this ) . val ( ) . trim ( ) === '' ) { $ ( this ) . siblings ( '.input…" at bounding box center [889, 448] width 950 height 582
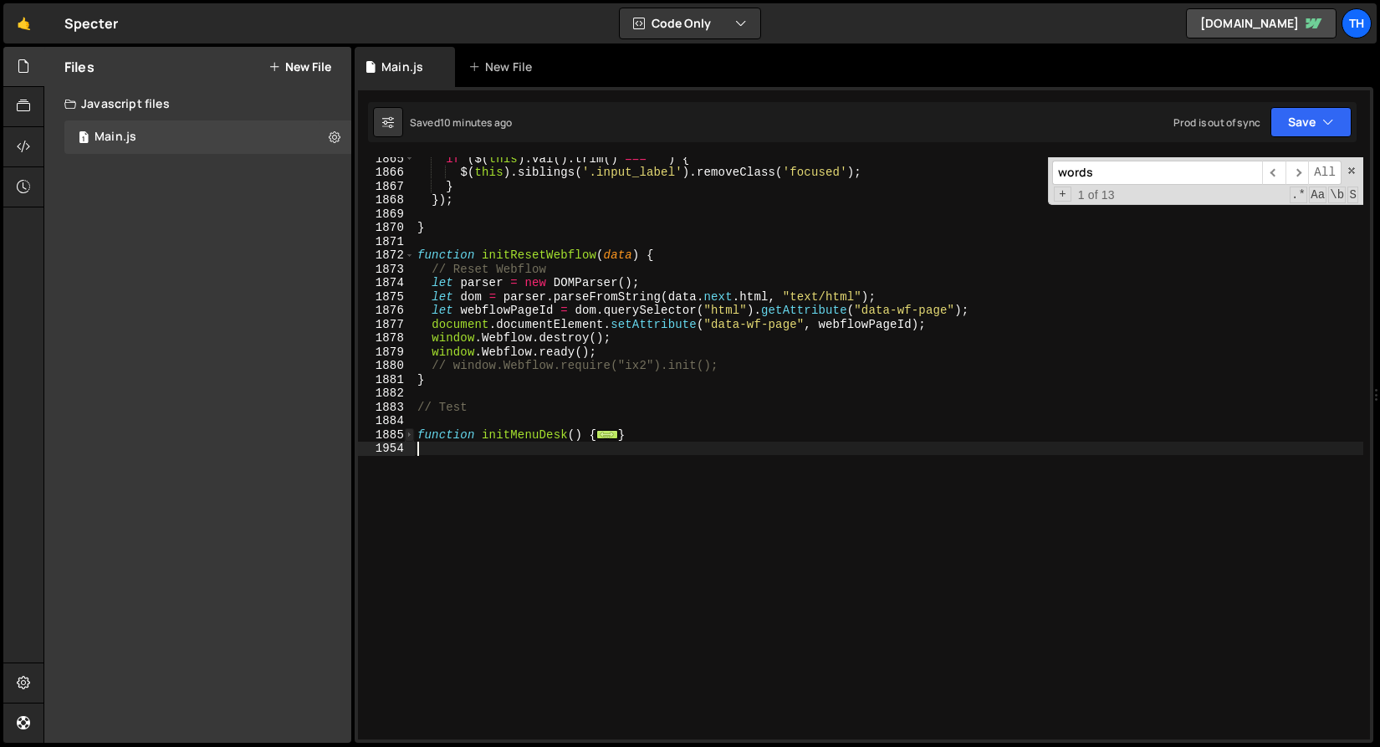
click at [412, 433] on span at bounding box center [409, 435] width 9 height 14
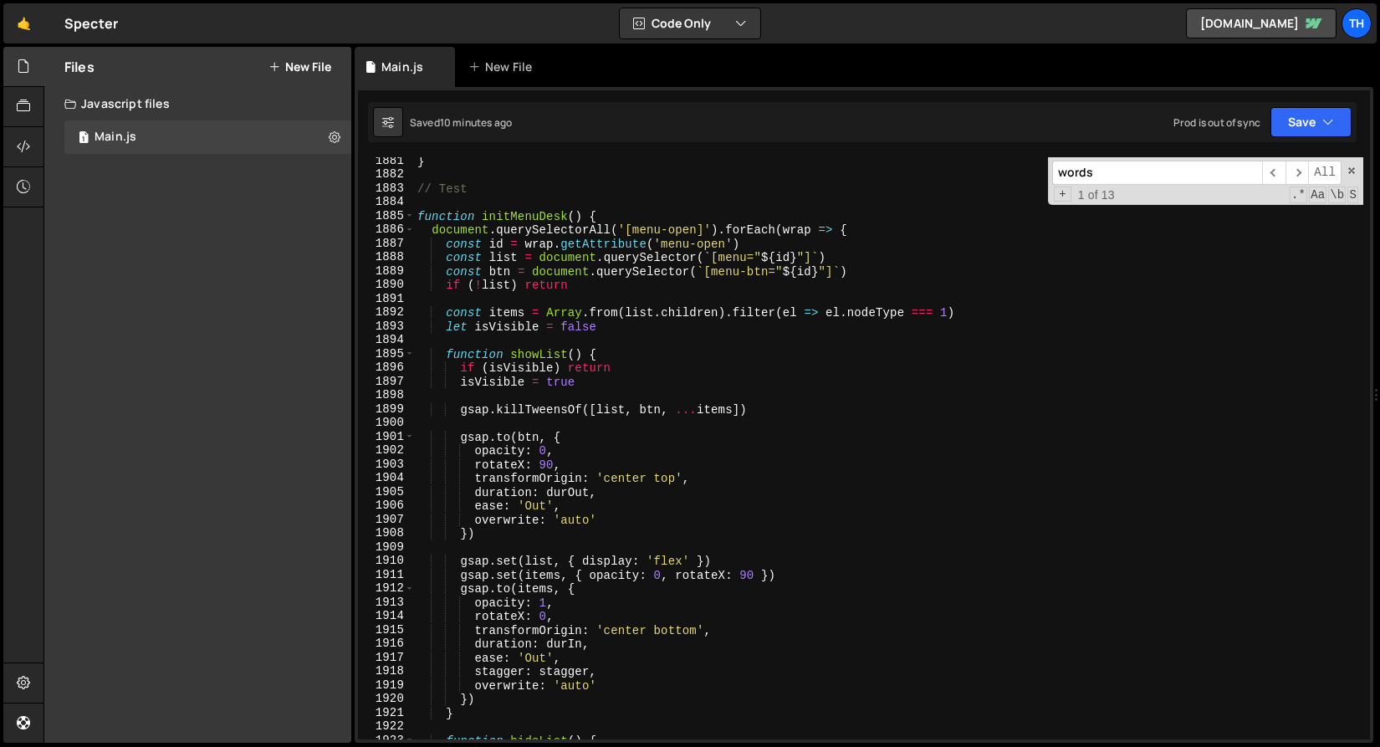
scroll to position [25983, 0]
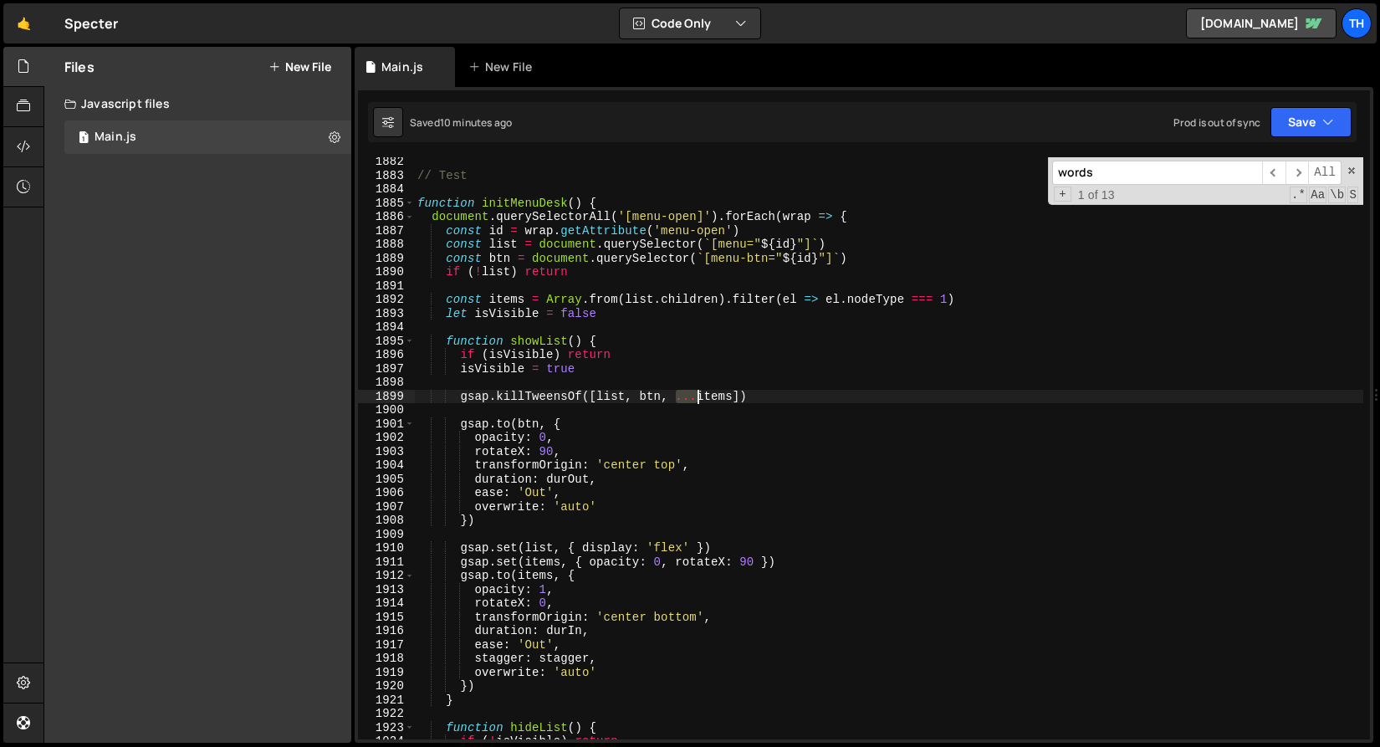
drag, startPoint x: 678, startPoint y: 396, endPoint x: 697, endPoint y: 396, distance: 19.2
click at [697, 396] on div "// Test function initMenuDesk ( ) { document . querySelectorAll ( '[menu-open]'…" at bounding box center [889, 460] width 950 height 610
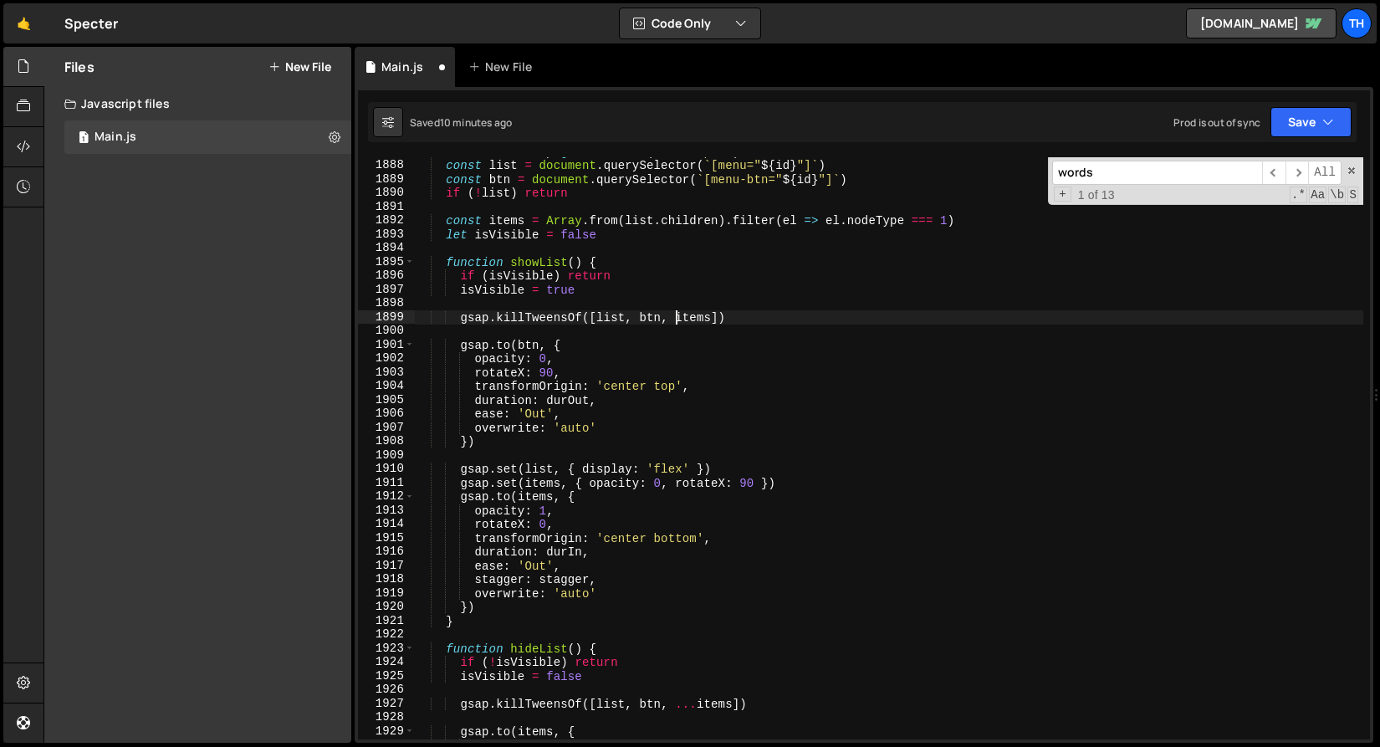
scroll to position [26216, 0]
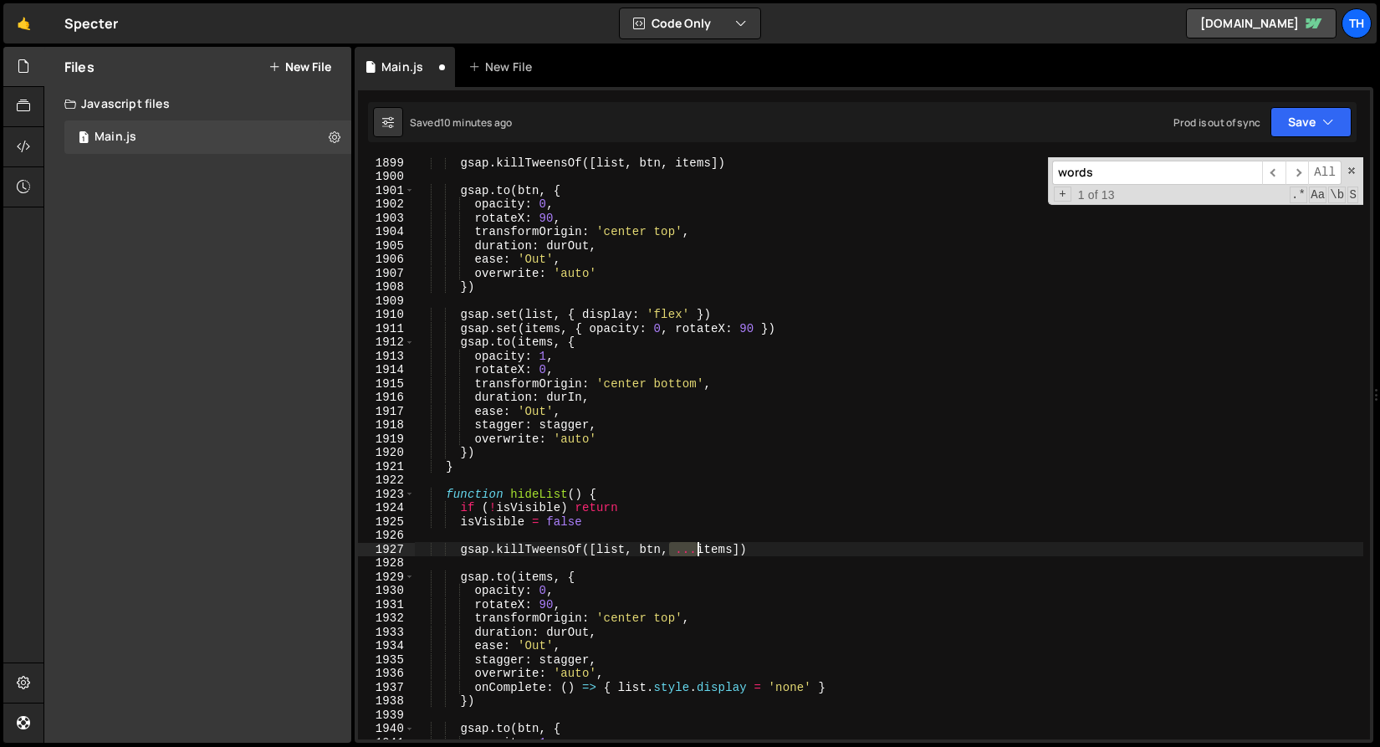
drag, startPoint x: 673, startPoint y: 547, endPoint x: 699, endPoint y: 551, distance: 26.3
click at [699, 551] on div "gsap . killTweensOf ([ list , btn , items ]) gsap . to ( btn , { opacity : 0 , …" at bounding box center [889, 461] width 950 height 610
click at [1311, 132] on button "Save" at bounding box center [1311, 122] width 81 height 30
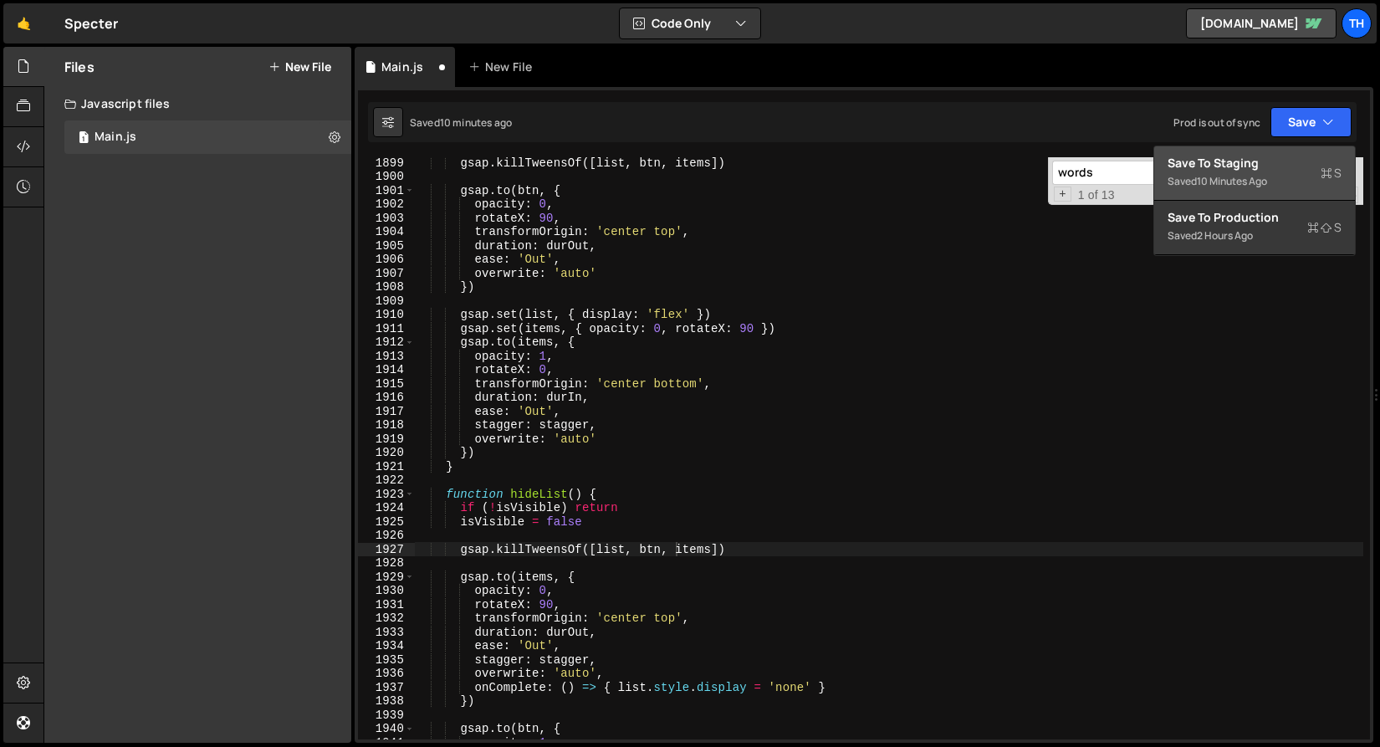
click at [1279, 160] on div "Save to Staging S" at bounding box center [1255, 163] width 174 height 17
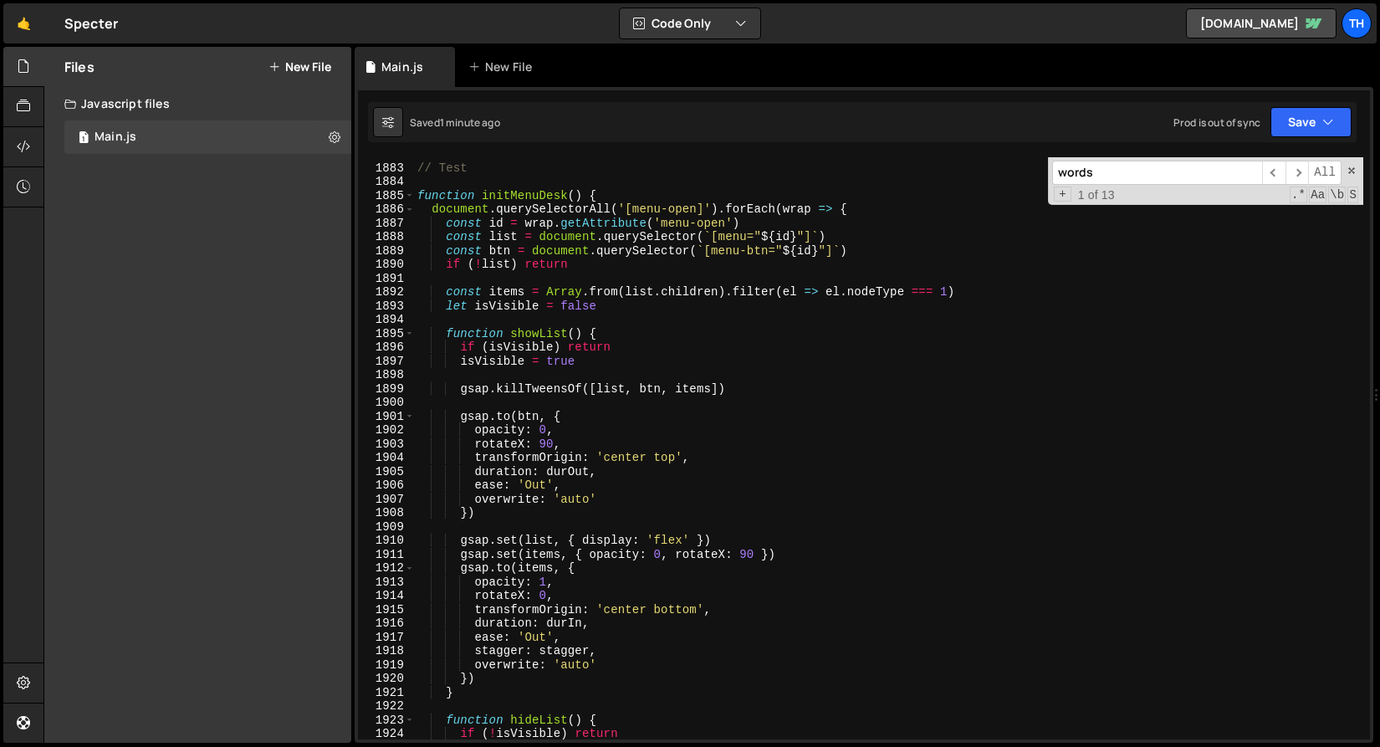
scroll to position [25990, 0]
click at [414, 197] on div "1885" at bounding box center [386, 196] width 57 height 14
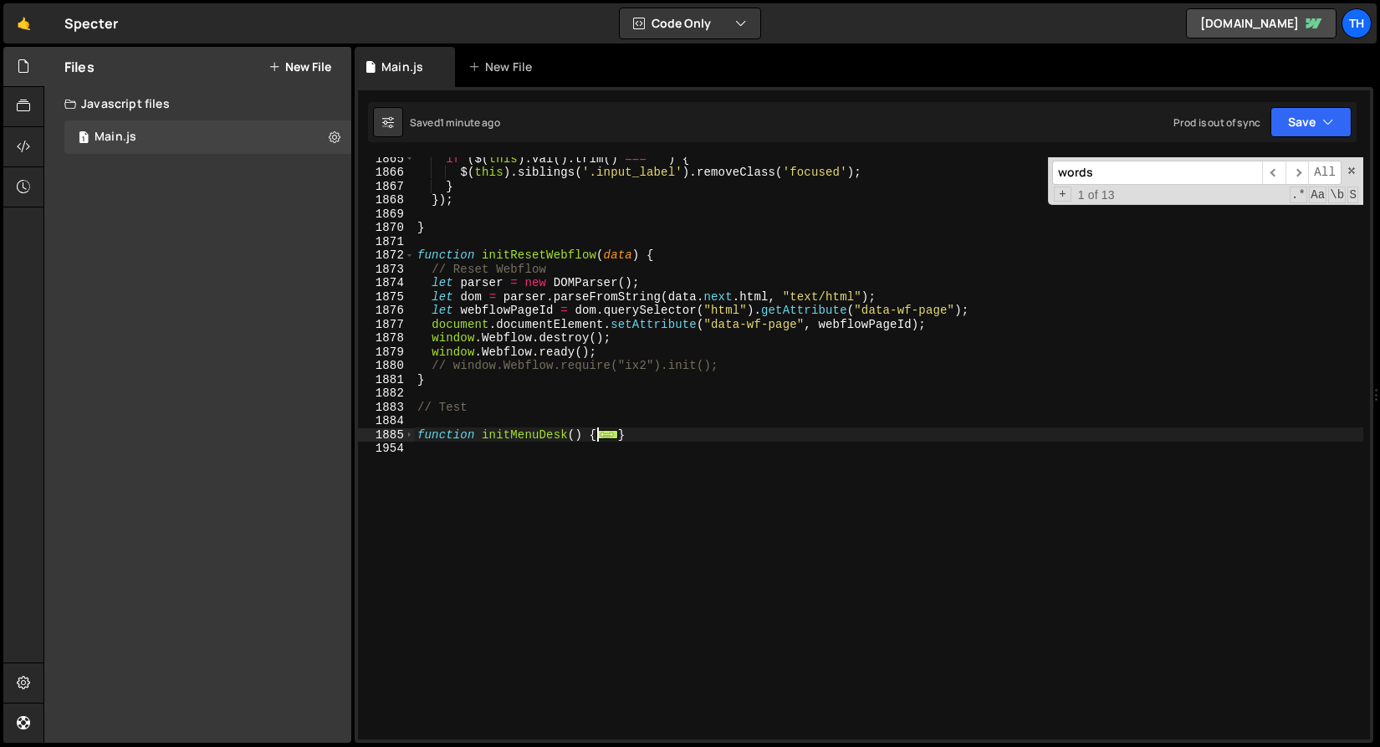
scroll to position [25751, 0]
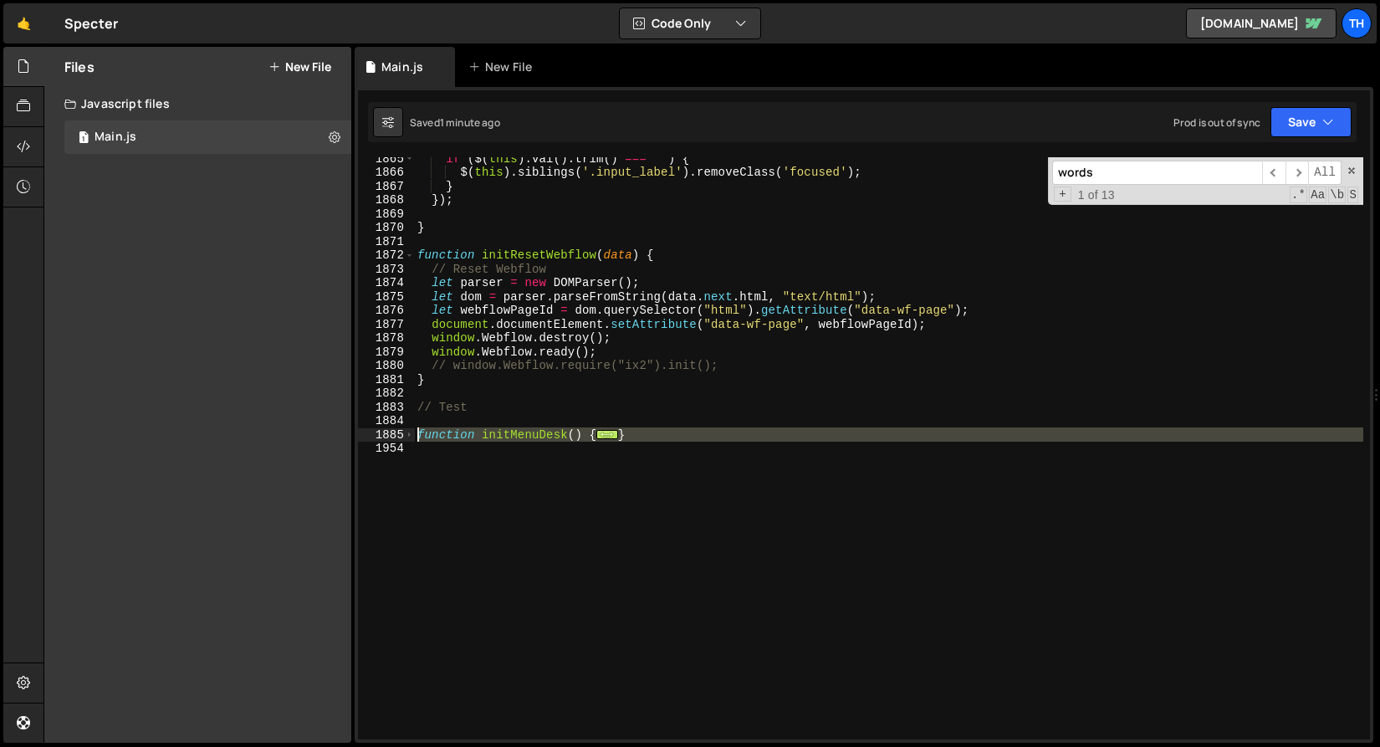
drag, startPoint x: 410, startPoint y: 475, endPoint x: 358, endPoint y: 437, distance: 64.6
click at [358, 437] on div "gsap.killTweensOf([list, btn, items]) 1865 1866 1867 1868 1869 1870 1871 1872 1…" at bounding box center [864, 448] width 1012 height 582
paste textarea "}"
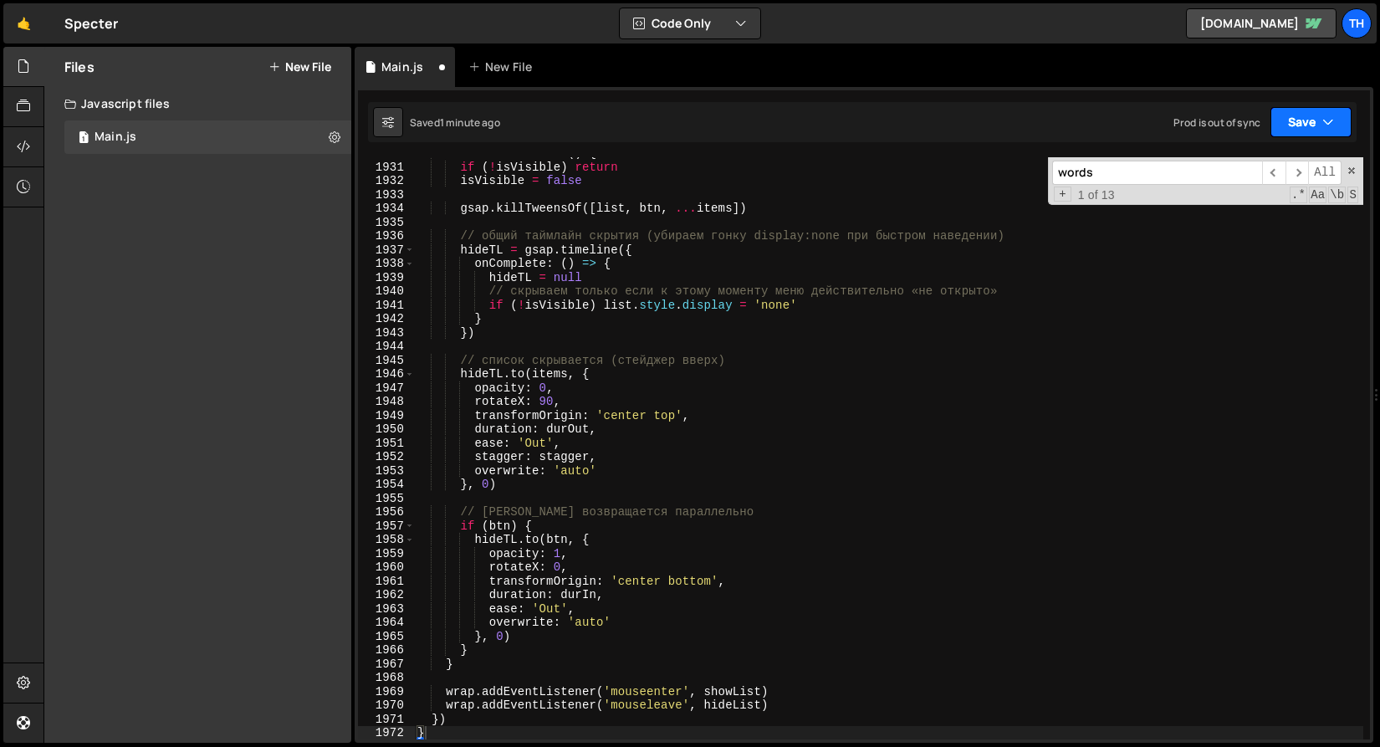
click at [1299, 131] on button "Save" at bounding box center [1311, 122] width 81 height 30
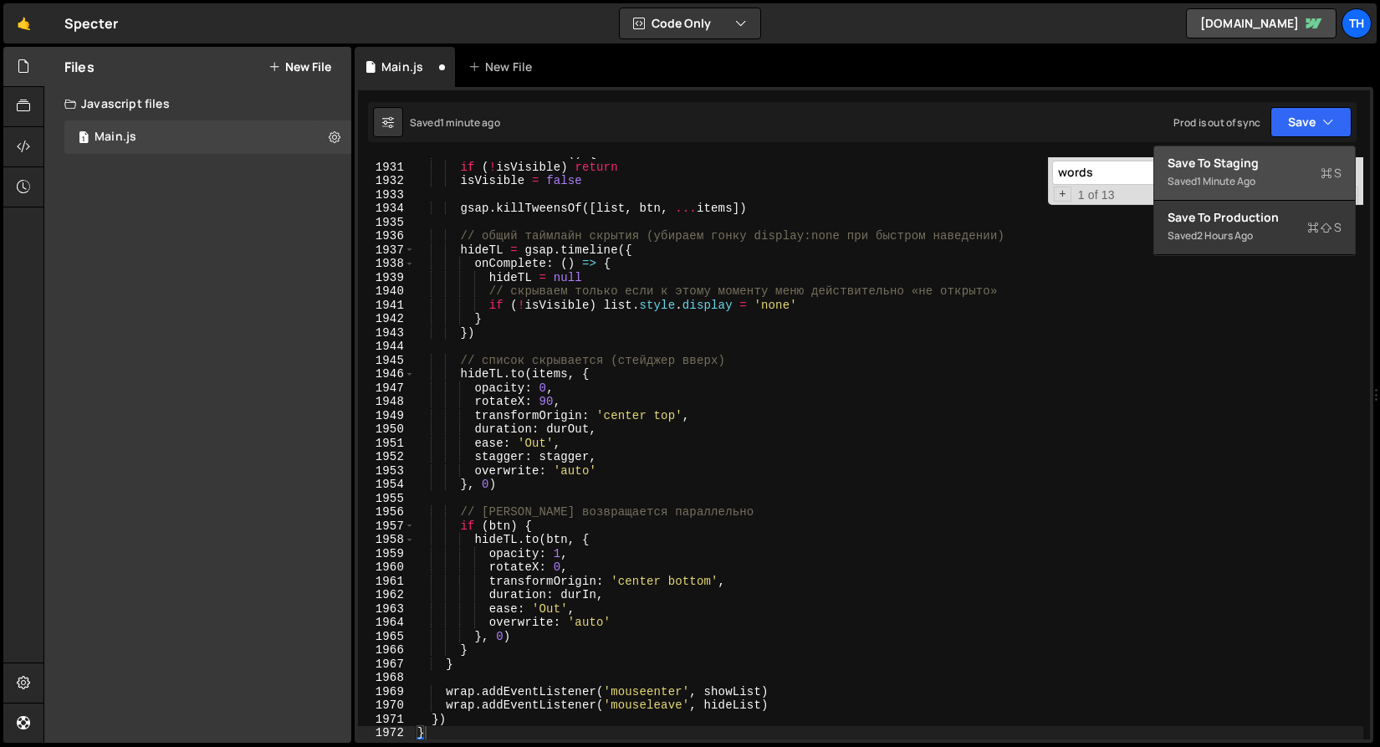
click at [1262, 169] on div "Save to Staging S" at bounding box center [1255, 163] width 174 height 17
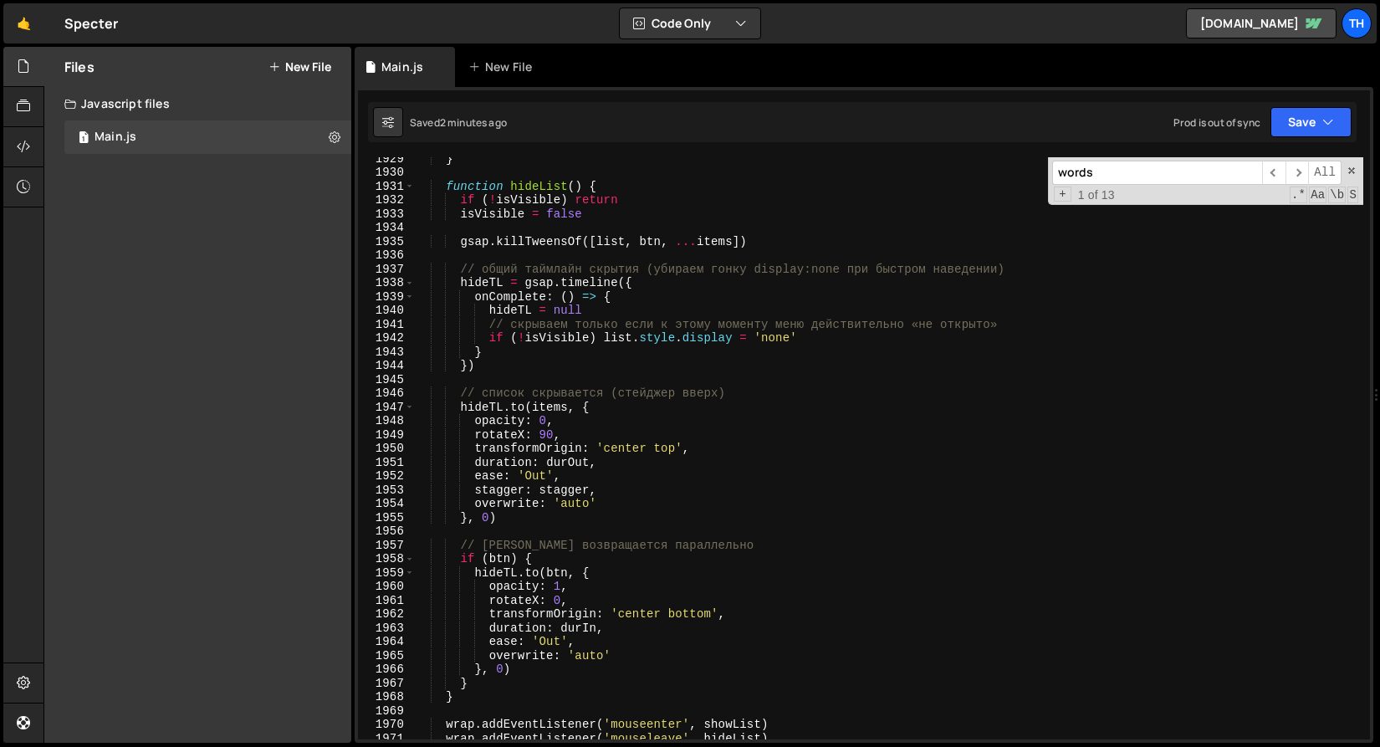
scroll to position [26628, 0]
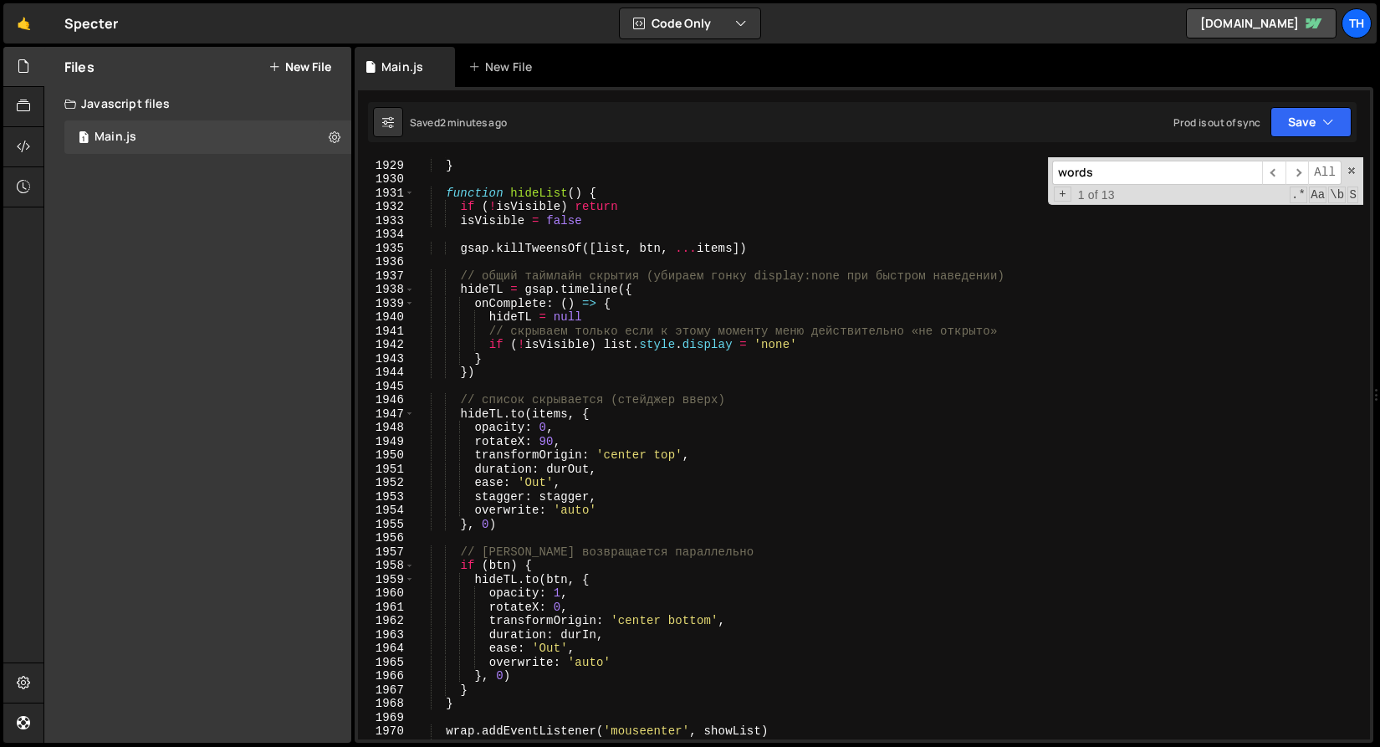
type textarea "// общий таймлайн скрытия (убираем гонку display:none при быстром наведении)"
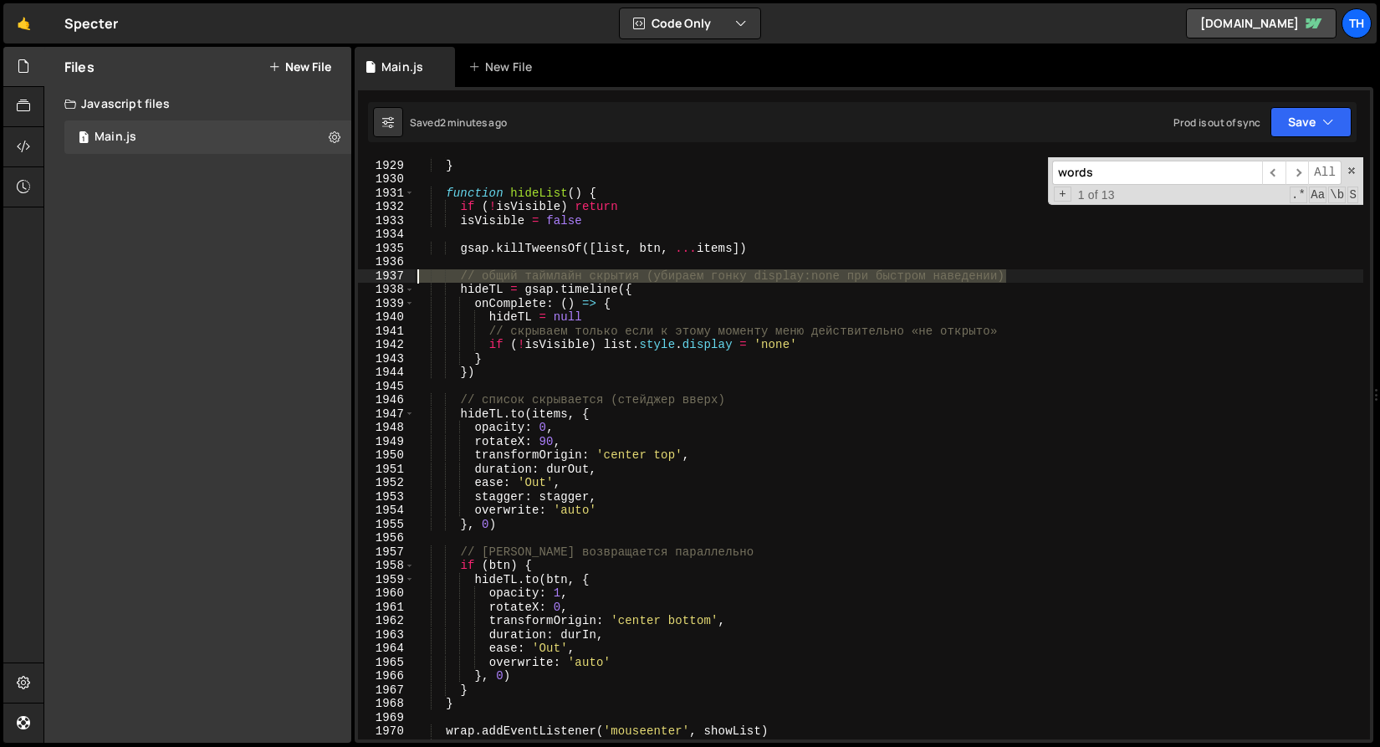
drag, startPoint x: 1032, startPoint y: 280, endPoint x: 346, endPoint y: 274, distance: 685.2
click at [346, 274] on div "Files New File Javascript files 1 Main.js 0 CSS files Copy share link Edit File…" at bounding box center [712, 395] width 1337 height 697
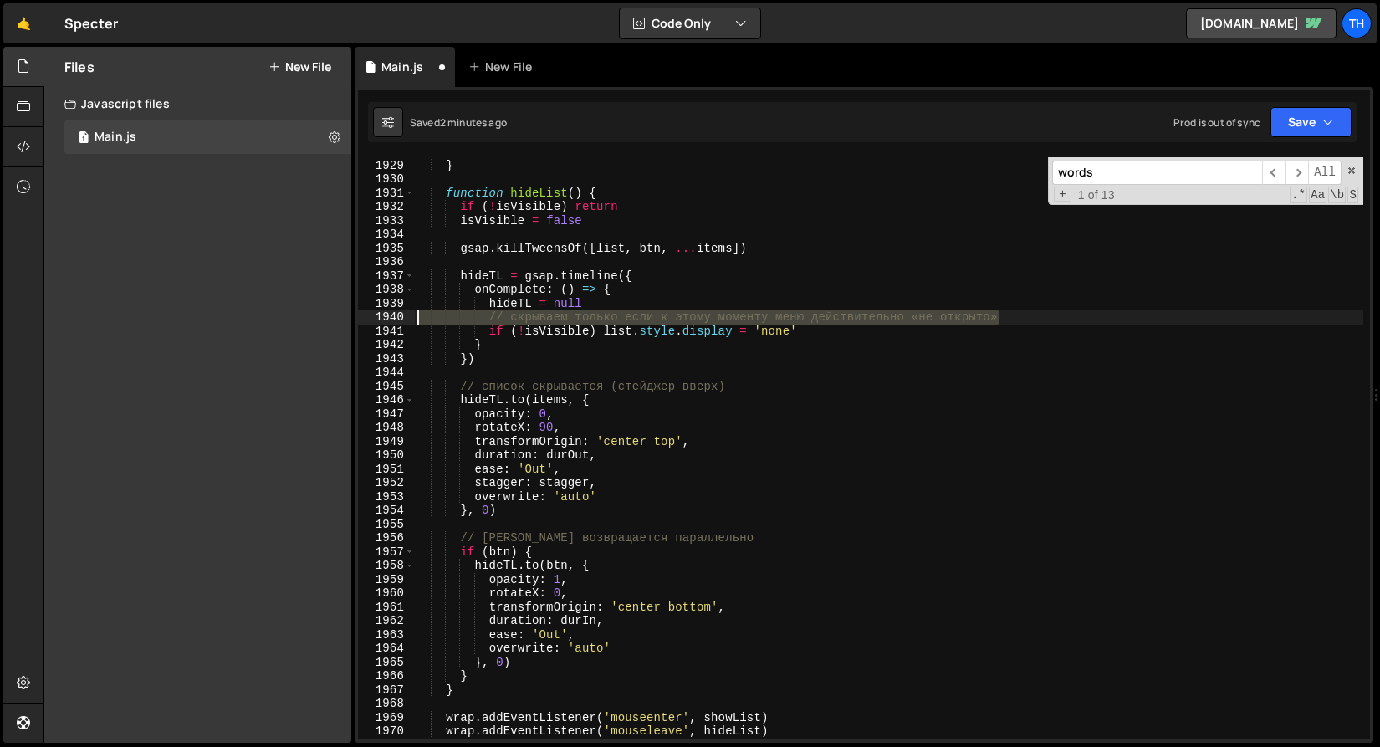
drag, startPoint x: 1050, startPoint y: 319, endPoint x: 252, endPoint y: 315, distance: 798.2
click at [252, 315] on div "Files New File Javascript files 1 Main.js 0 CSS files Copy share link Edit File…" at bounding box center [712, 395] width 1337 height 697
type textarea "// скрываем только если к этому моменту меню действительно «не открыто»"
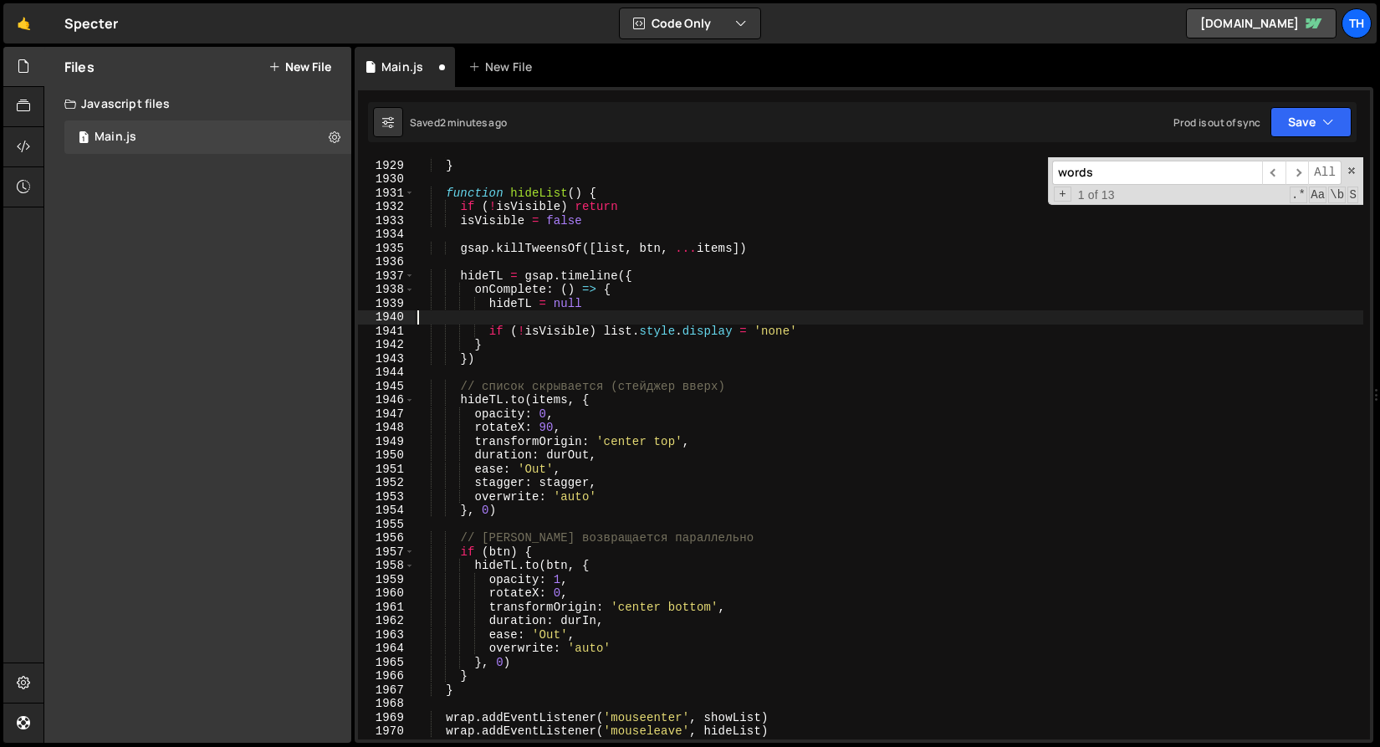
type textarea "hideTL = null"
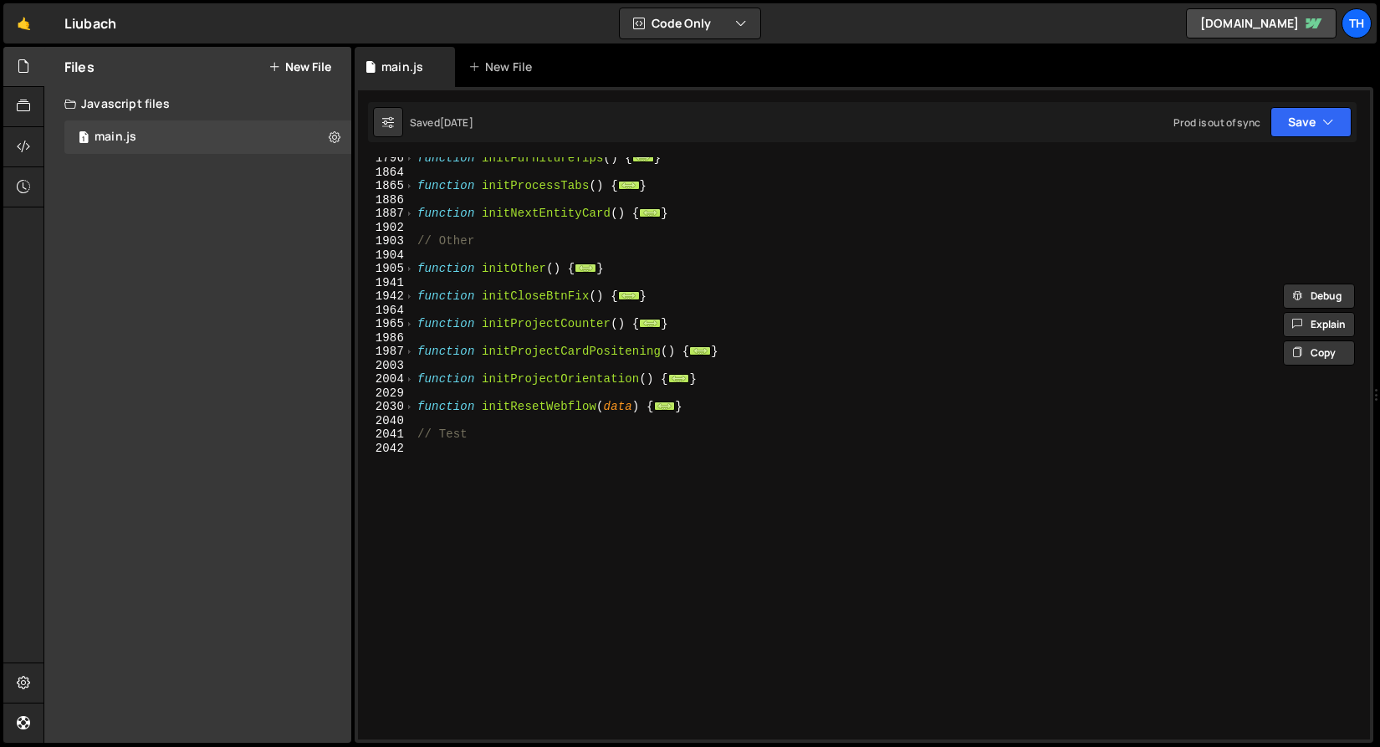
scroll to position [3954, 0]
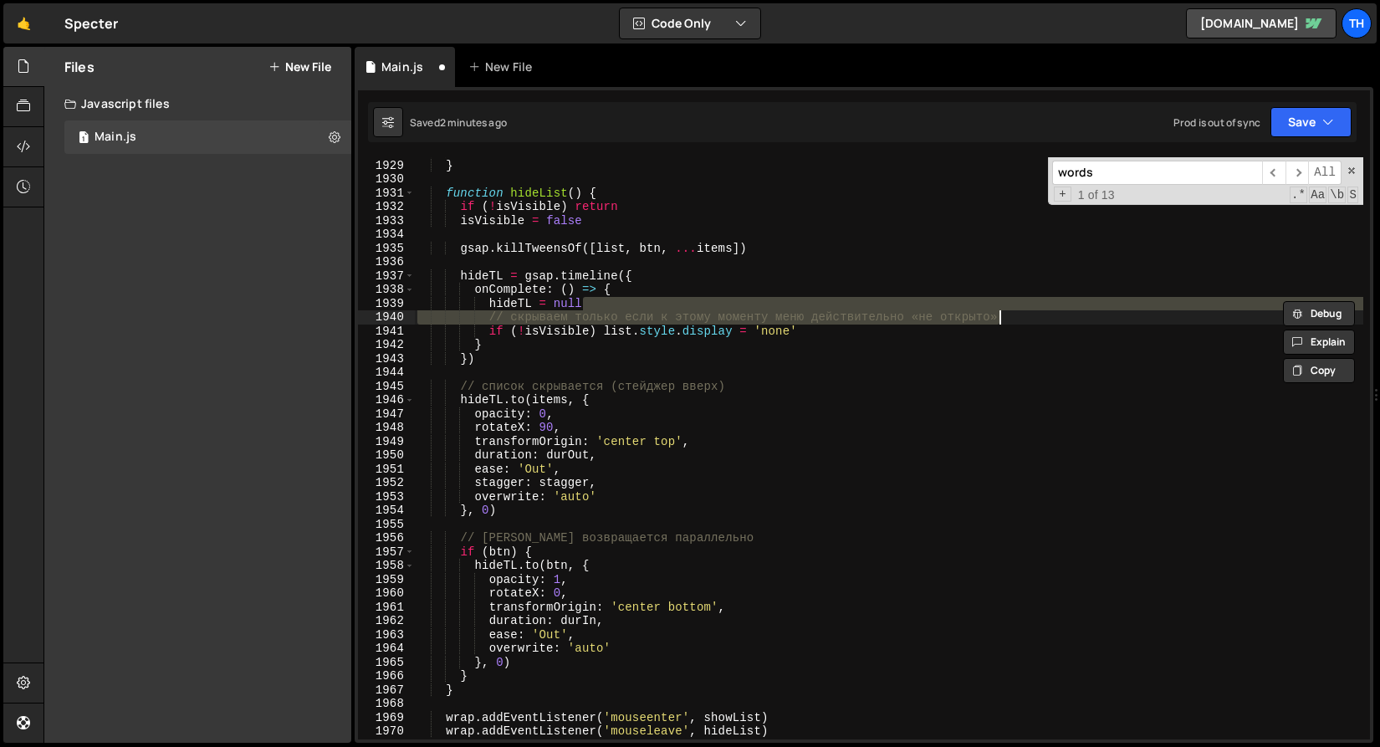
scroll to position [26628, 0]
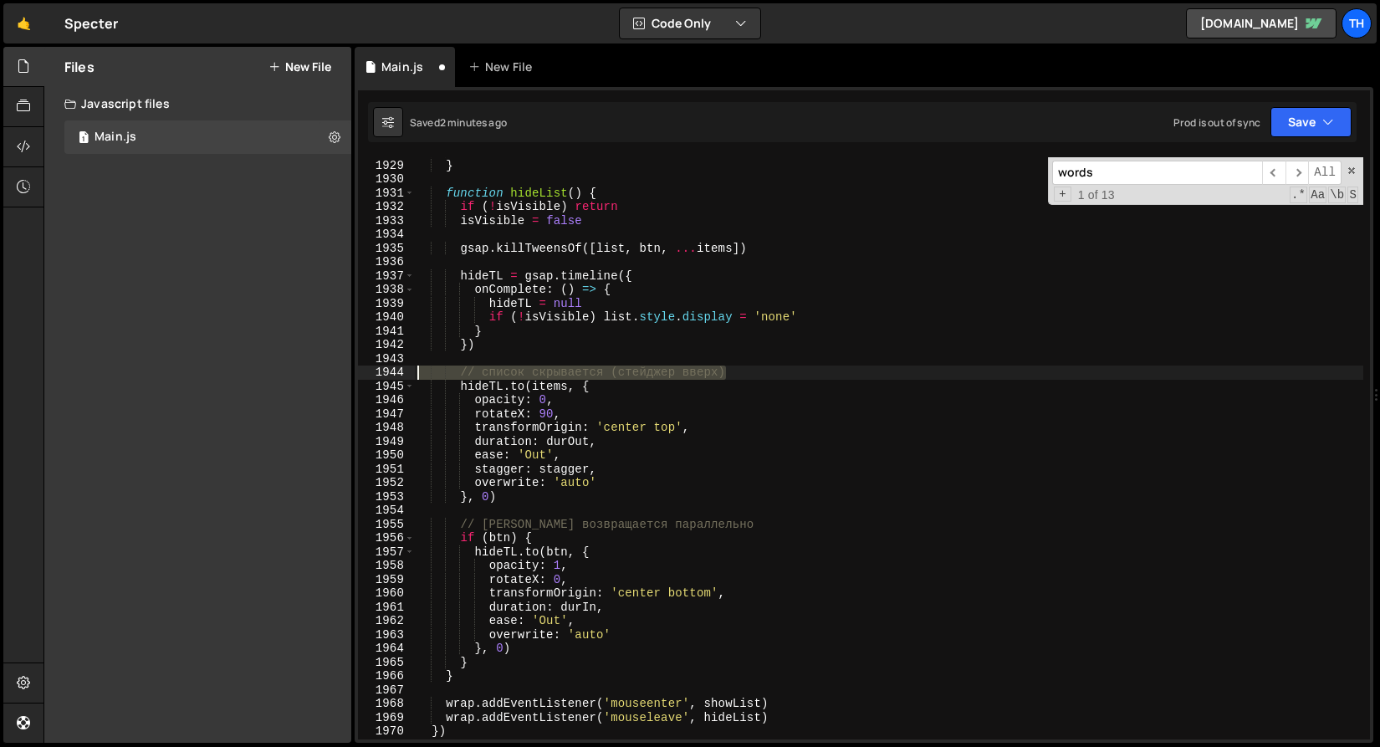
drag, startPoint x: 769, startPoint y: 371, endPoint x: 382, endPoint y: 374, distance: 387.4
click at [382, 374] on div "hideTL = null 1928 1929 1930 1931 1932 1933 1934 1935 1936 1937 1938 1939 1940 …" at bounding box center [864, 448] width 1012 height 582
type textarea "// список скрывается (стейджер вверх)"
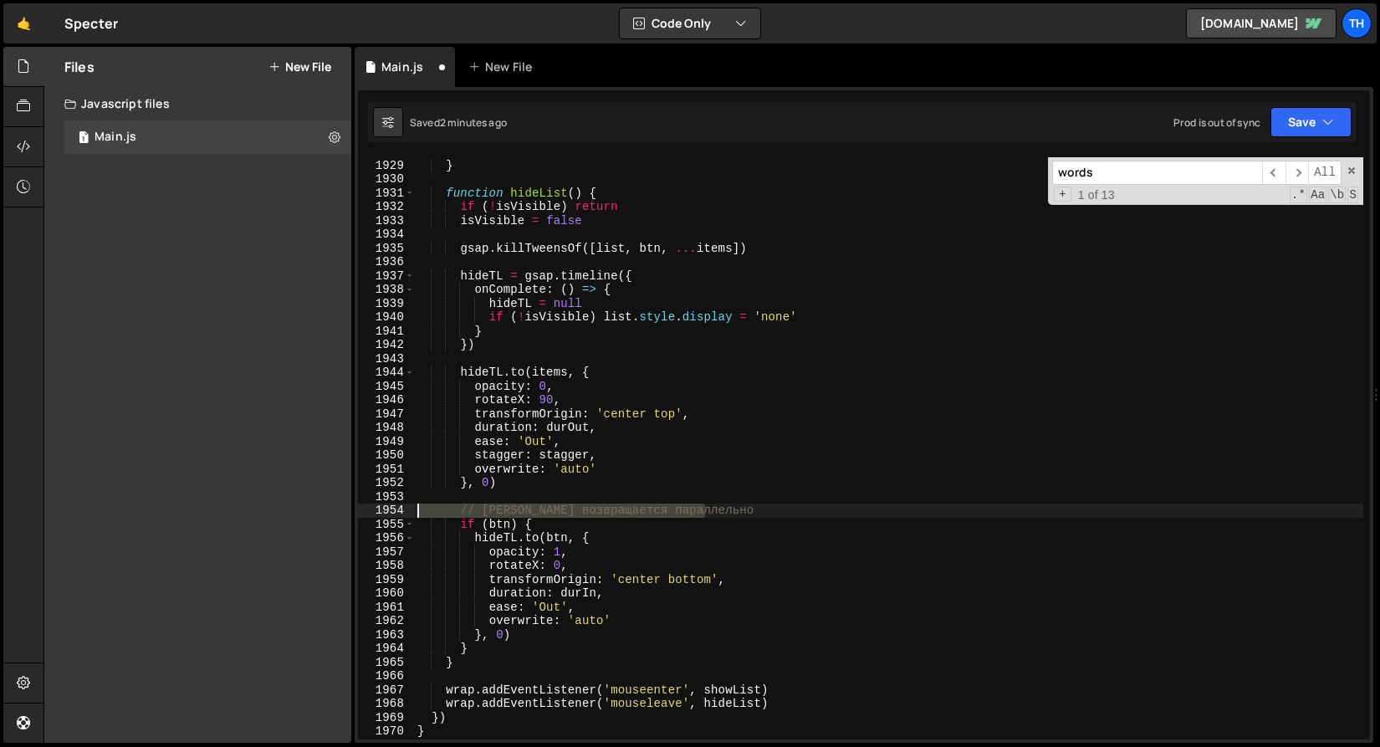
drag, startPoint x: 771, startPoint y: 514, endPoint x: 256, endPoint y: 510, distance: 514.5
click at [257, 510] on div "Files New File Javascript files 1 Main.js 0 CSS files Copy share link Edit File…" at bounding box center [712, 395] width 1337 height 697
type textarea "// [PERSON_NAME] возвращается параллельно"
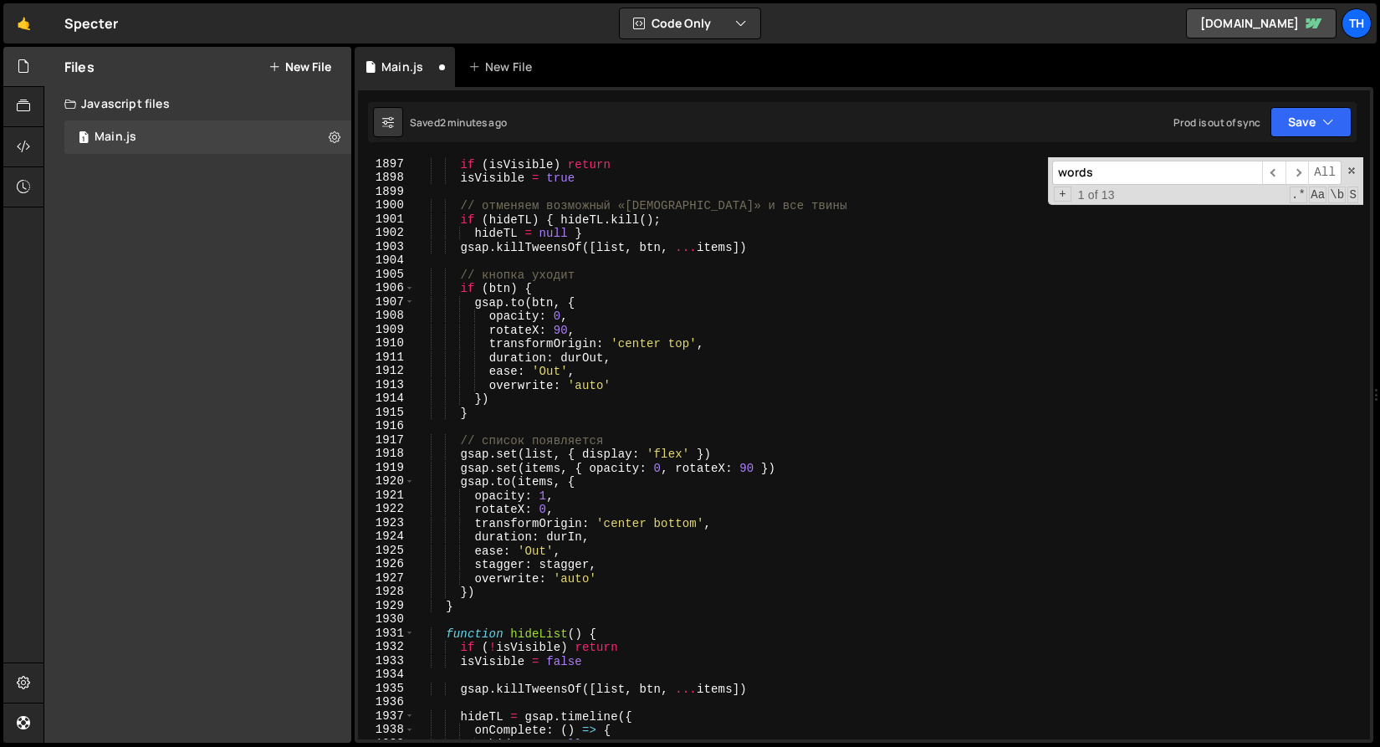
scroll to position [26187, 0]
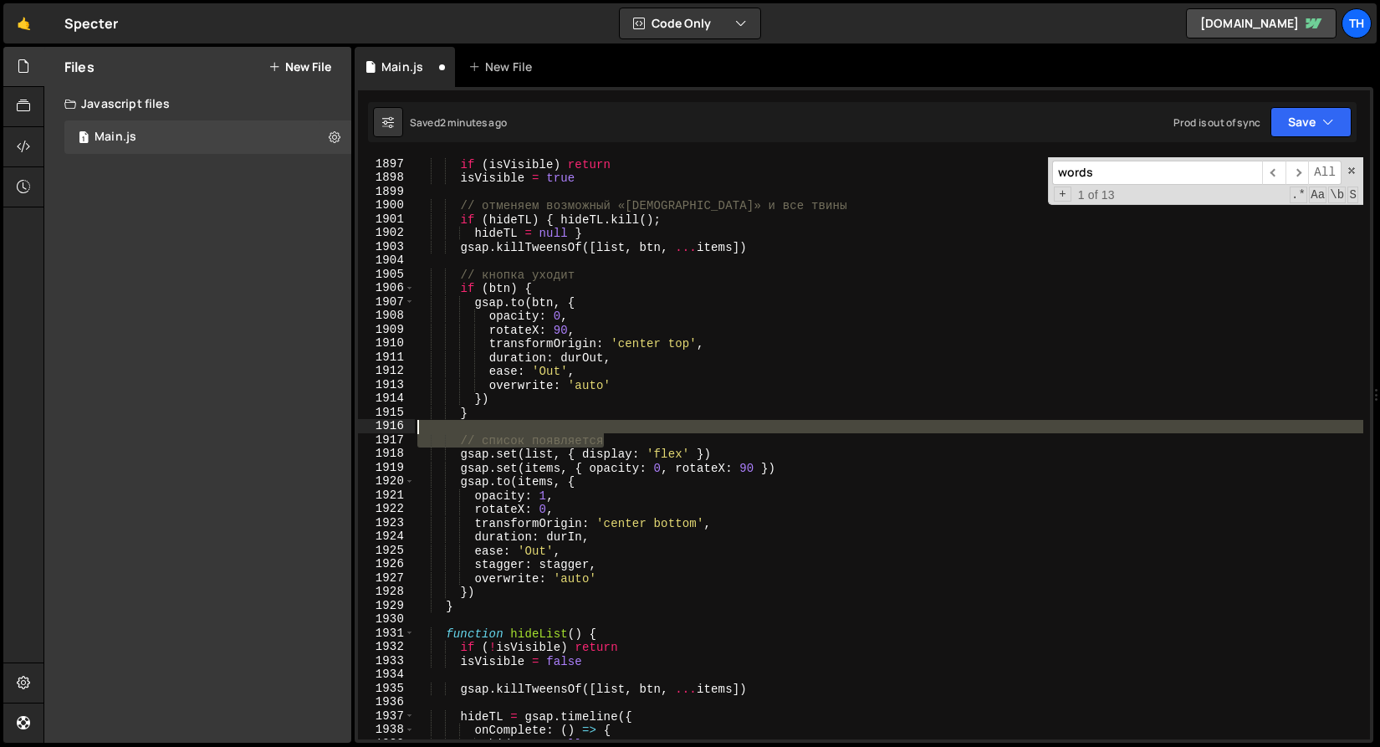
drag, startPoint x: 642, startPoint y: 438, endPoint x: 315, endPoint y: 428, distance: 327.3
click at [314, 432] on div "Files New File Javascript files 1 Main.js 0 CSS files Copy share link Edit File…" at bounding box center [712, 395] width 1337 height 697
type textarea "// список появляется"
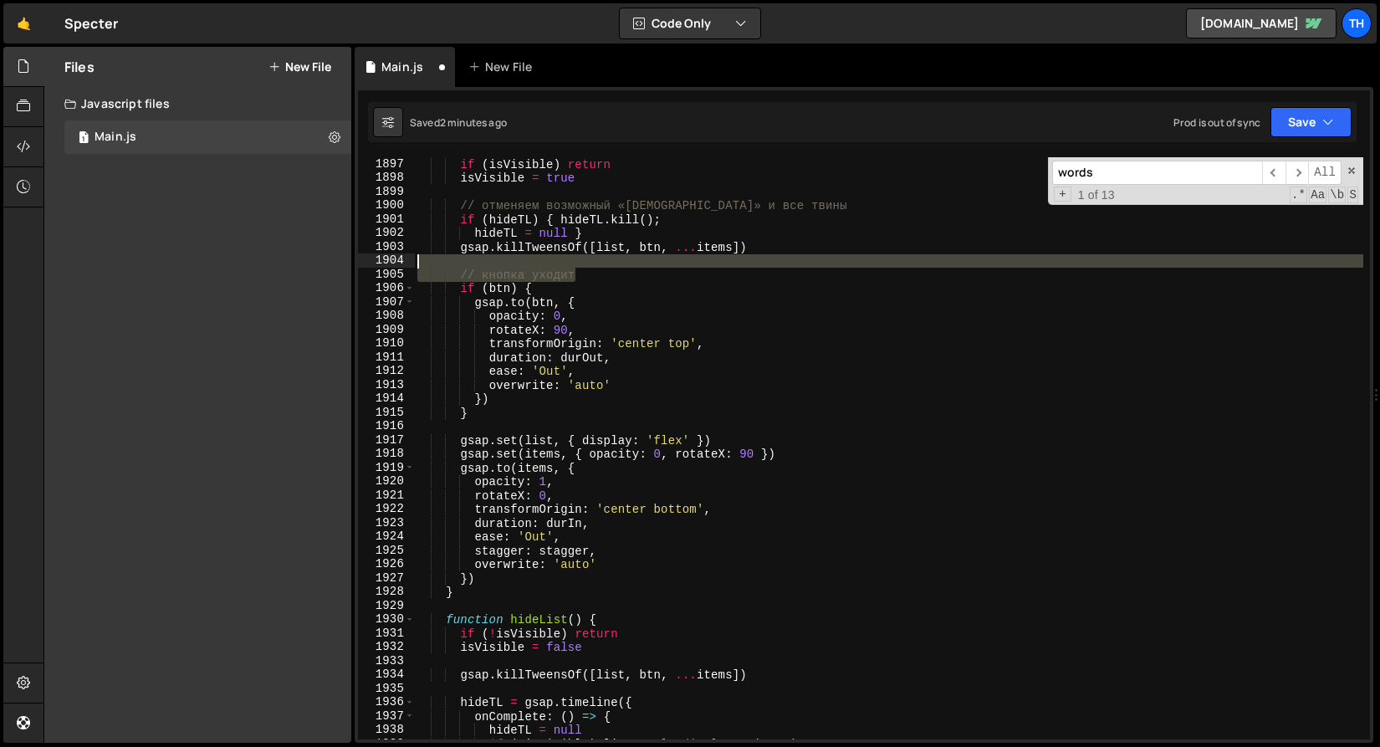
drag, startPoint x: 633, startPoint y: 272, endPoint x: 354, endPoint y: 264, distance: 278.7
click at [354, 264] on div "Files New File Javascript files 1 Main.js 0 CSS files Copy share link Edit File…" at bounding box center [712, 395] width 1337 height 697
type textarea "// кнопка уходит"
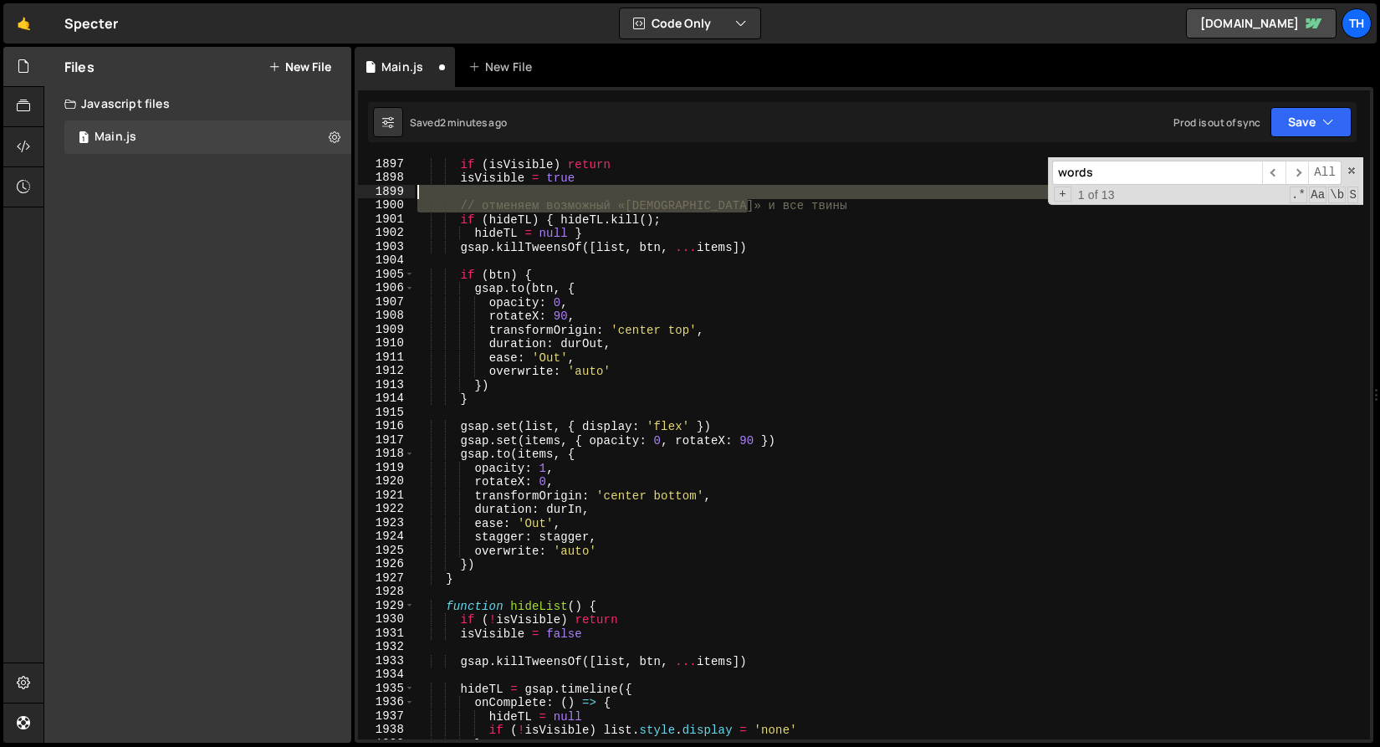
drag, startPoint x: 788, startPoint y: 202, endPoint x: 317, endPoint y: 202, distance: 471.0
click at [317, 202] on div "Files New File Javascript files 1 Main.js 0 CSS files Copy share link Edit File…" at bounding box center [712, 395] width 1337 height 697
type textarea "// отменяем возможный «[DEMOGRAPHIC_DATA]» и все твины"
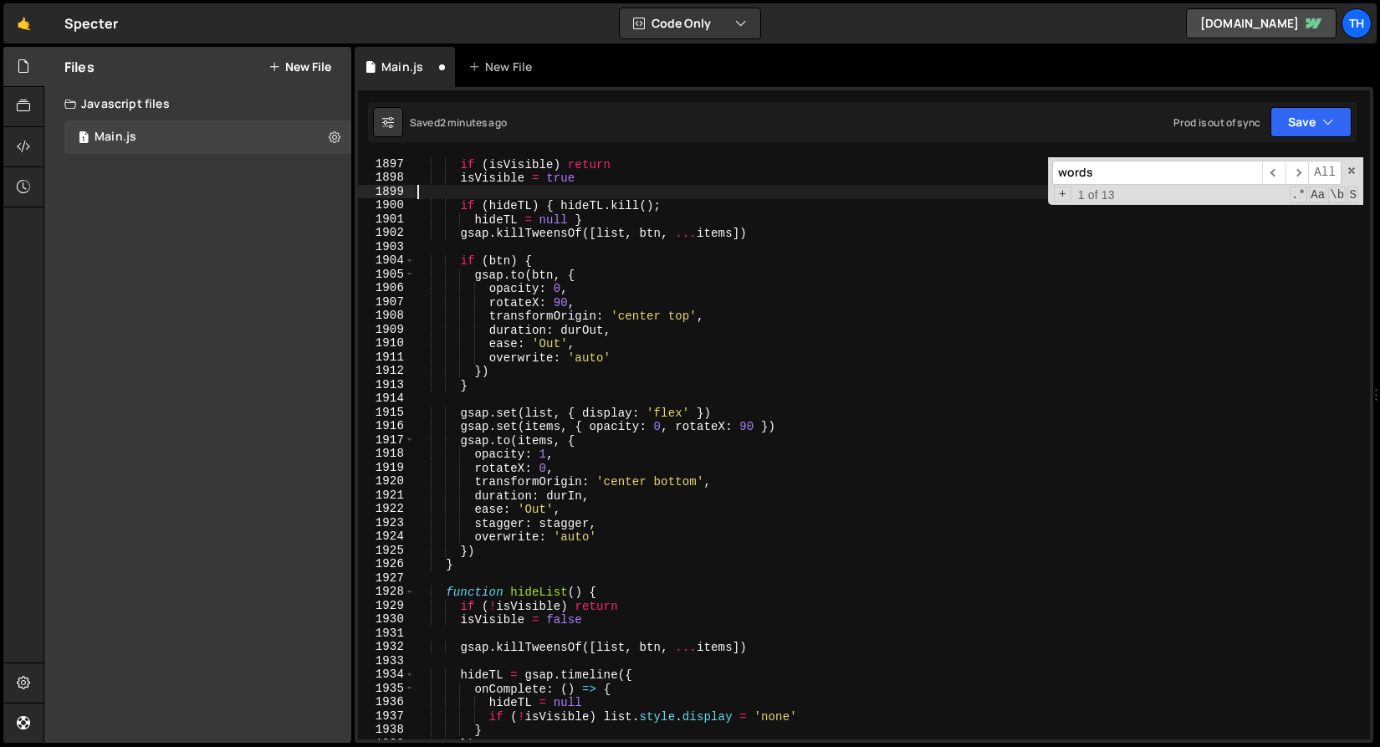
scroll to position [26026, 0]
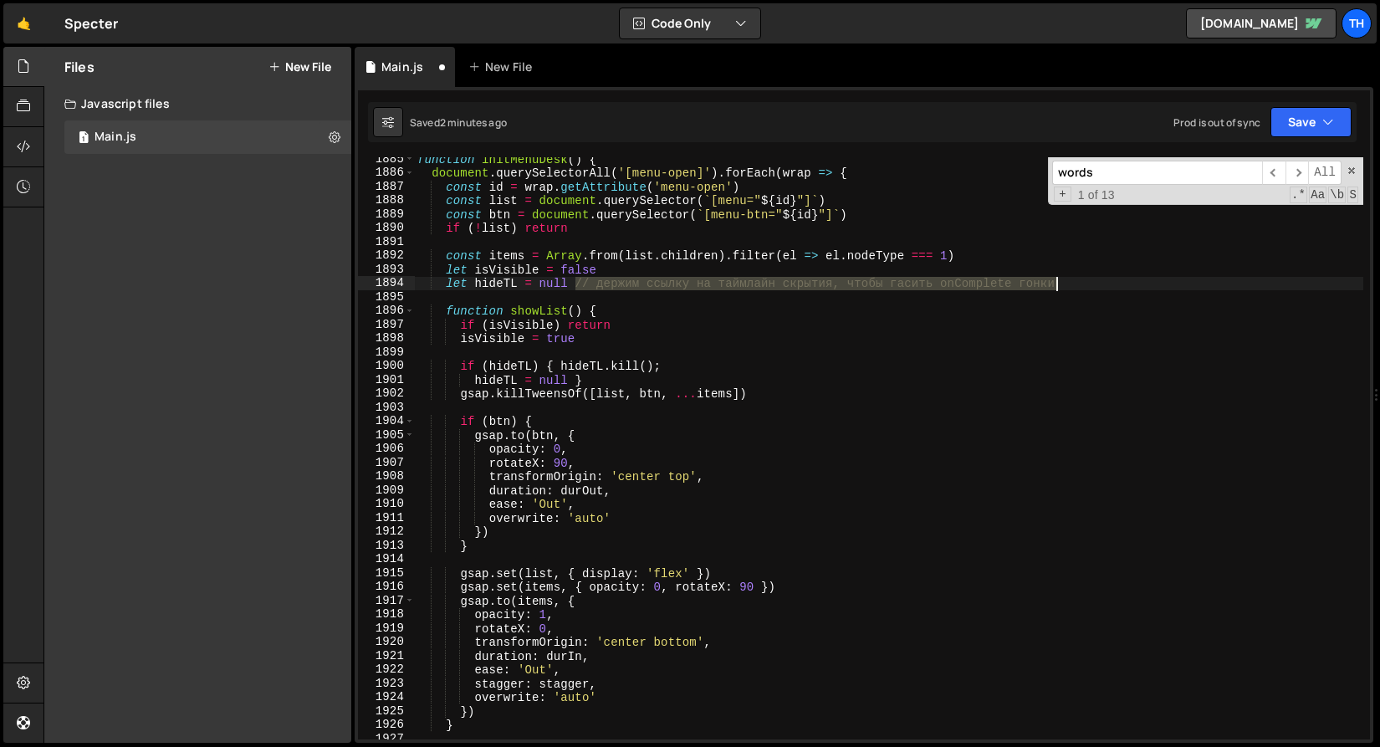
drag, startPoint x: 574, startPoint y: 282, endPoint x: 1145, endPoint y: 279, distance: 571.4
click at [1145, 279] on div "function initMenuDesk ( ) { document . querySelectorAll ( '[menu-open]' ) . for…" at bounding box center [889, 457] width 950 height 610
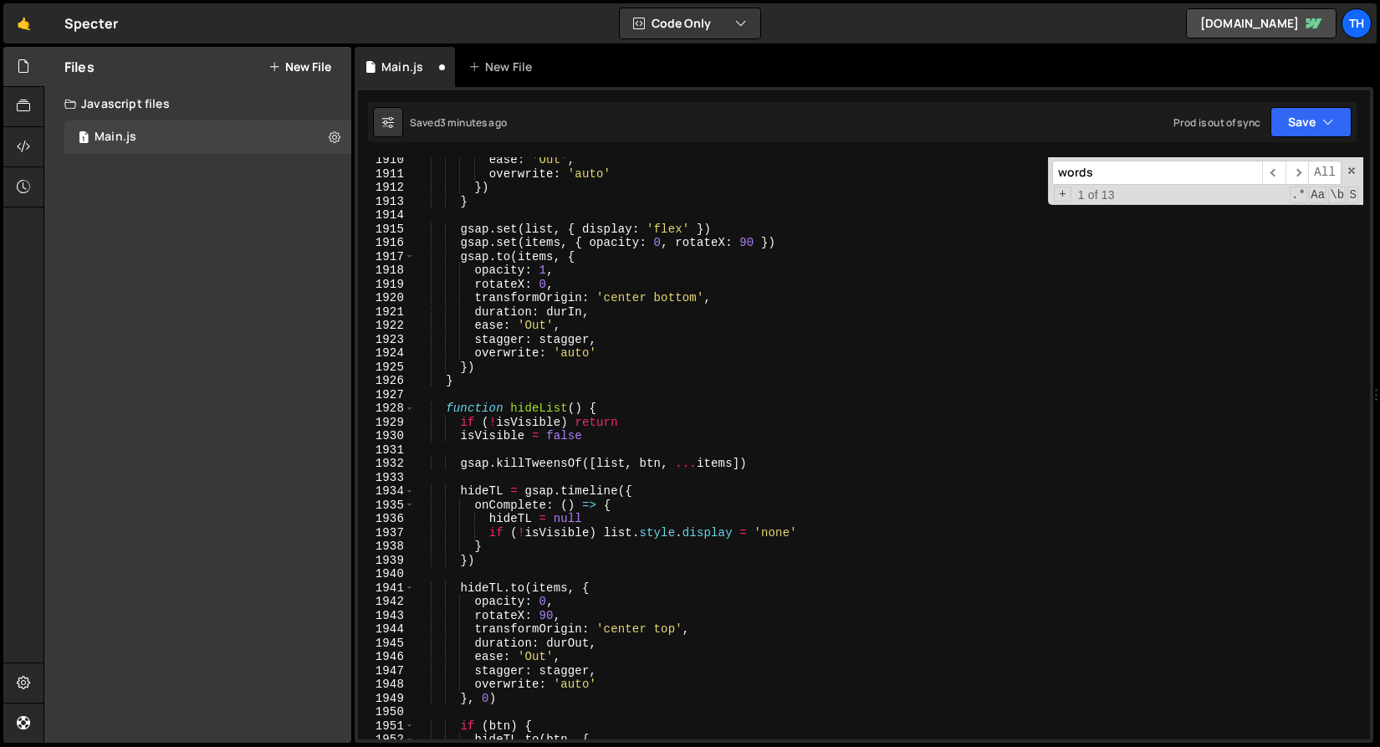
scroll to position [26546, 0]
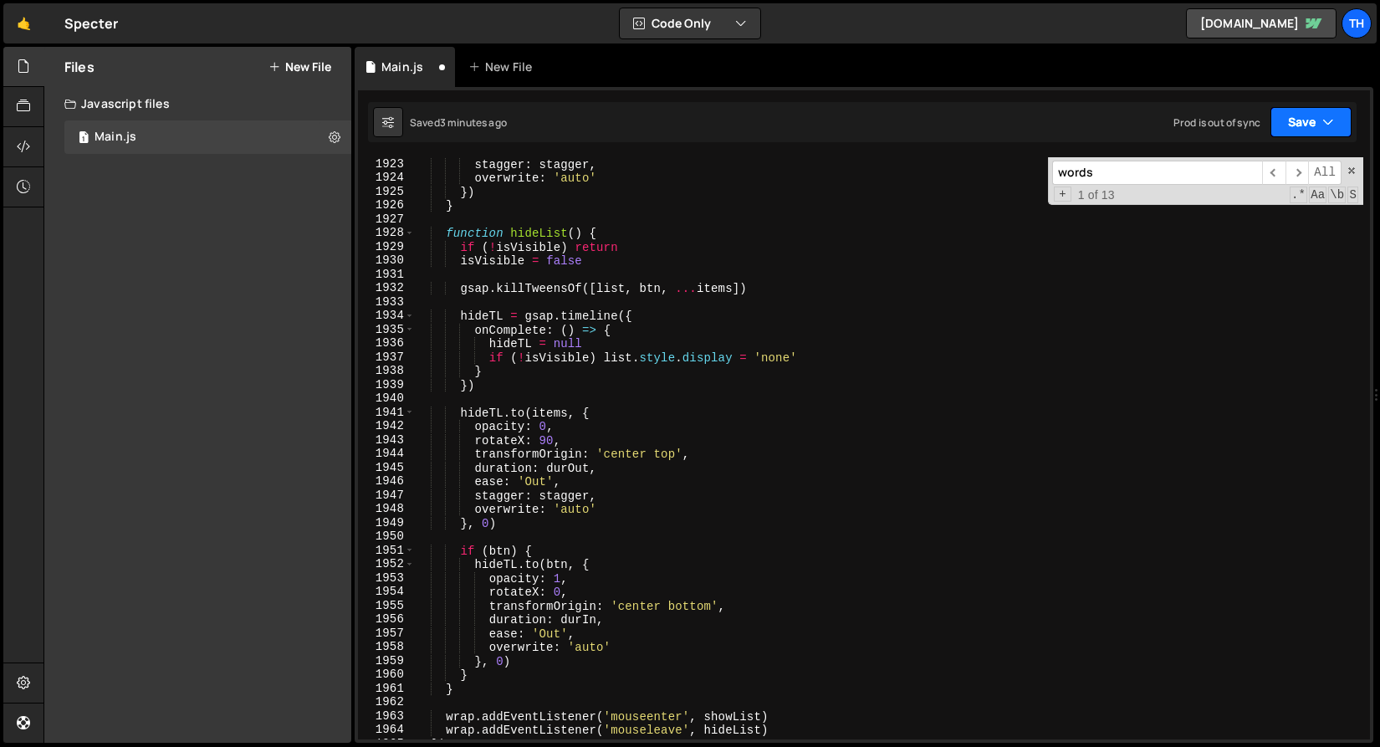
click at [1317, 120] on button "Save" at bounding box center [1311, 122] width 81 height 30
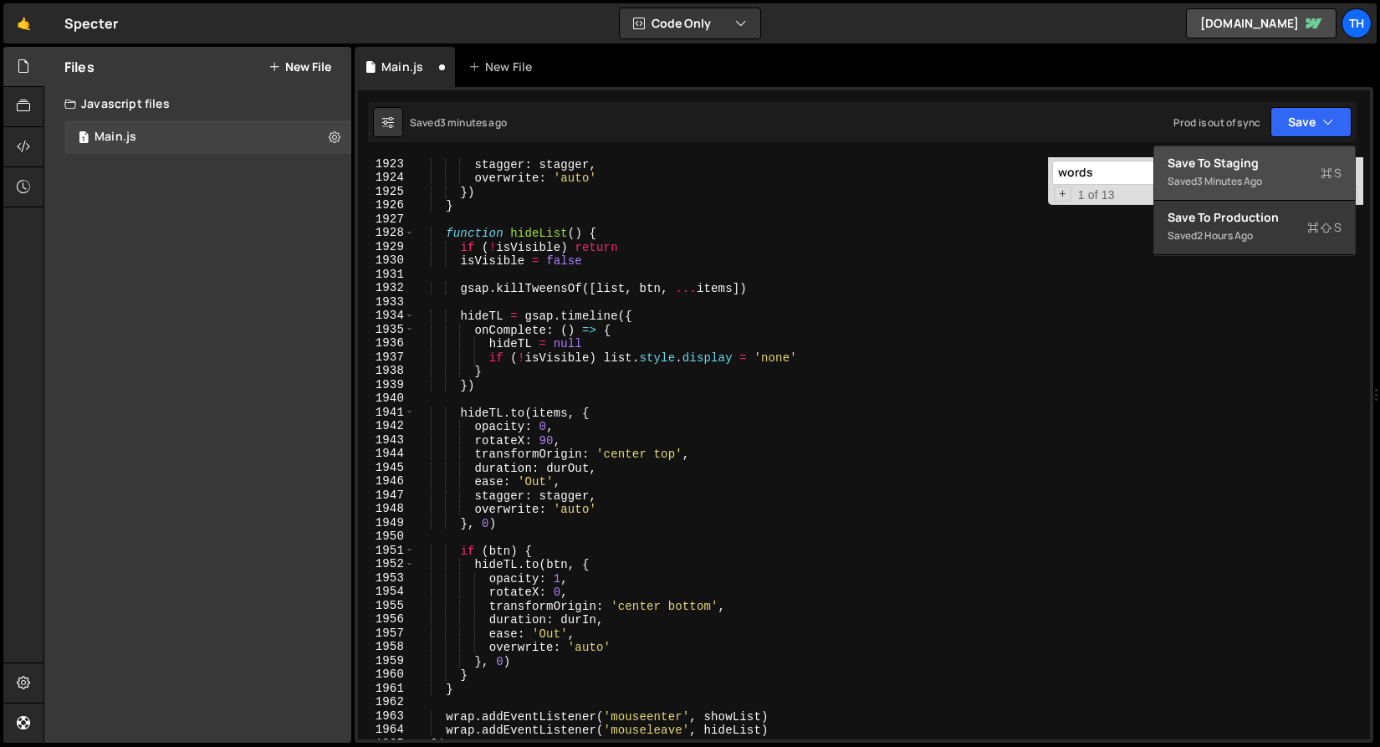
click at [1276, 170] on div "Save to Staging S" at bounding box center [1255, 163] width 174 height 17
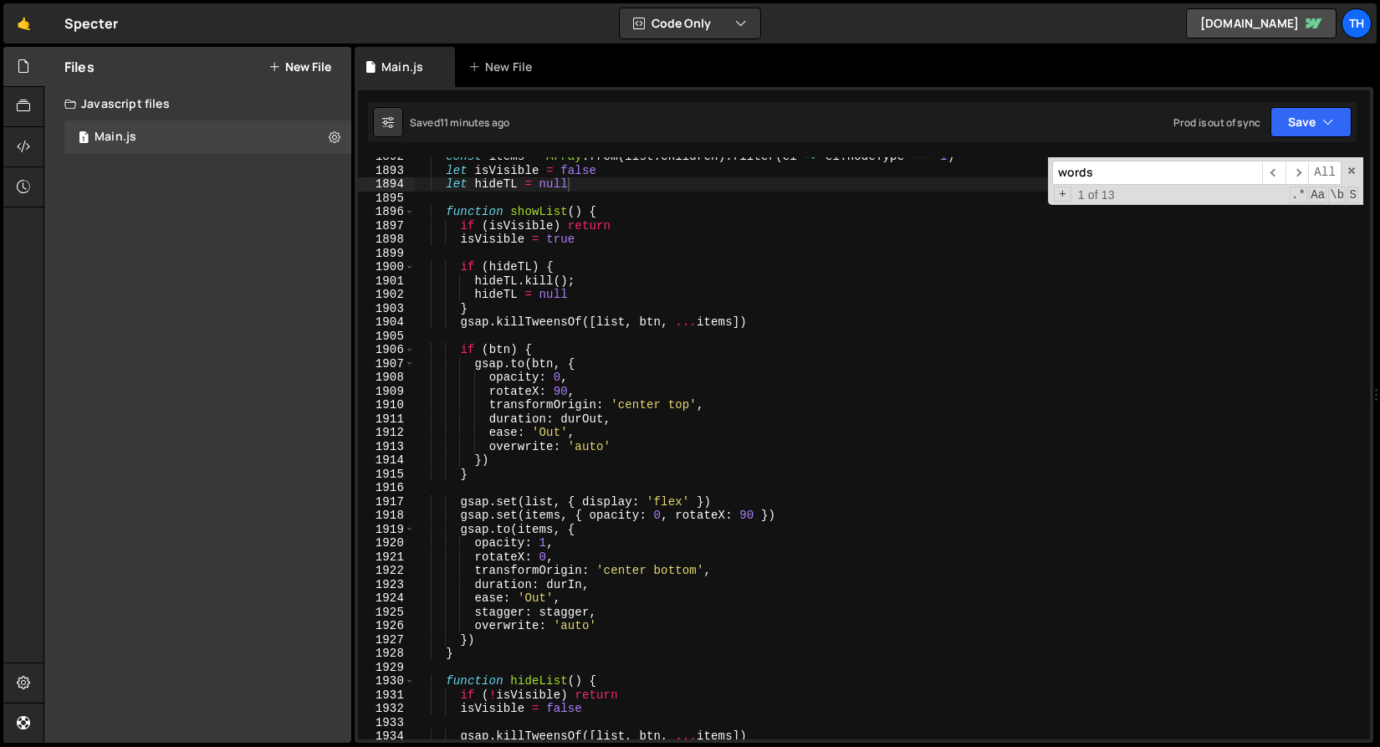
scroll to position [25856, 0]
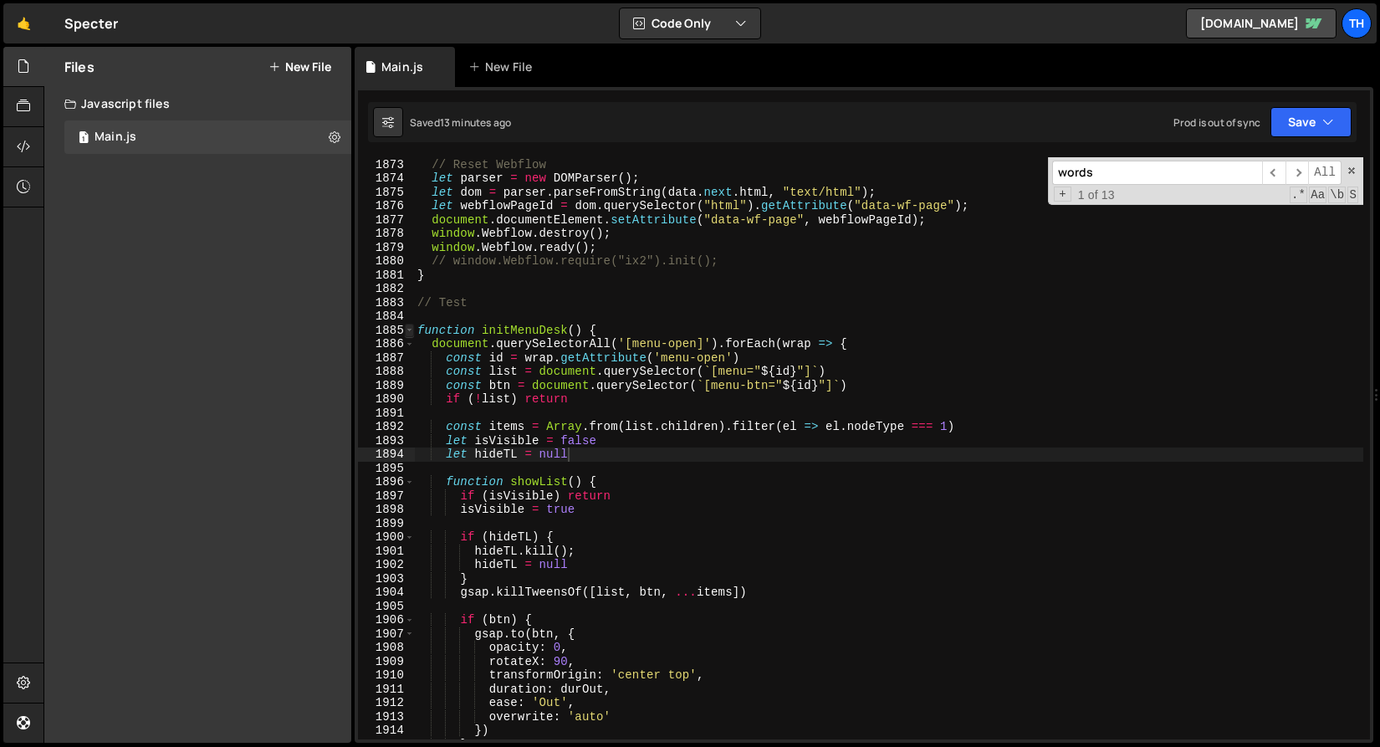
click at [408, 327] on span at bounding box center [409, 331] width 9 height 14
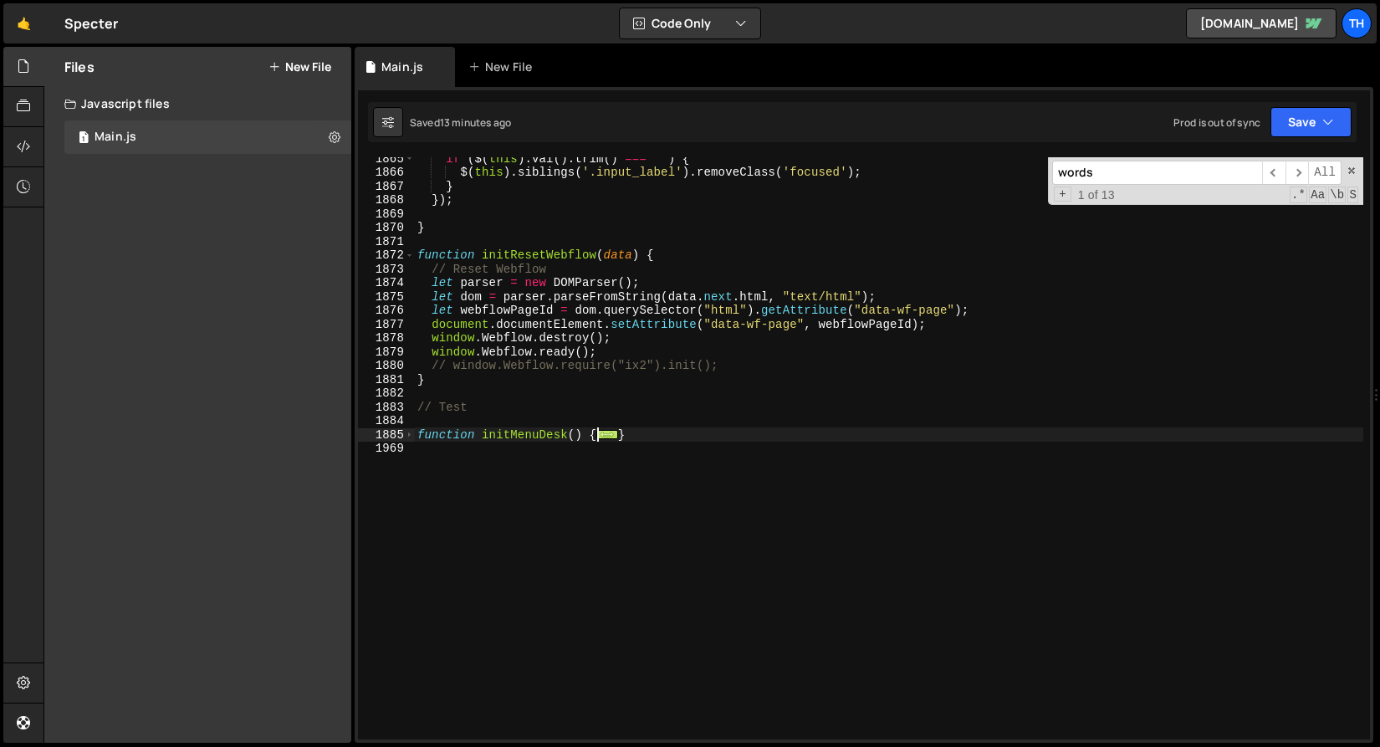
scroll to position [25751, 0]
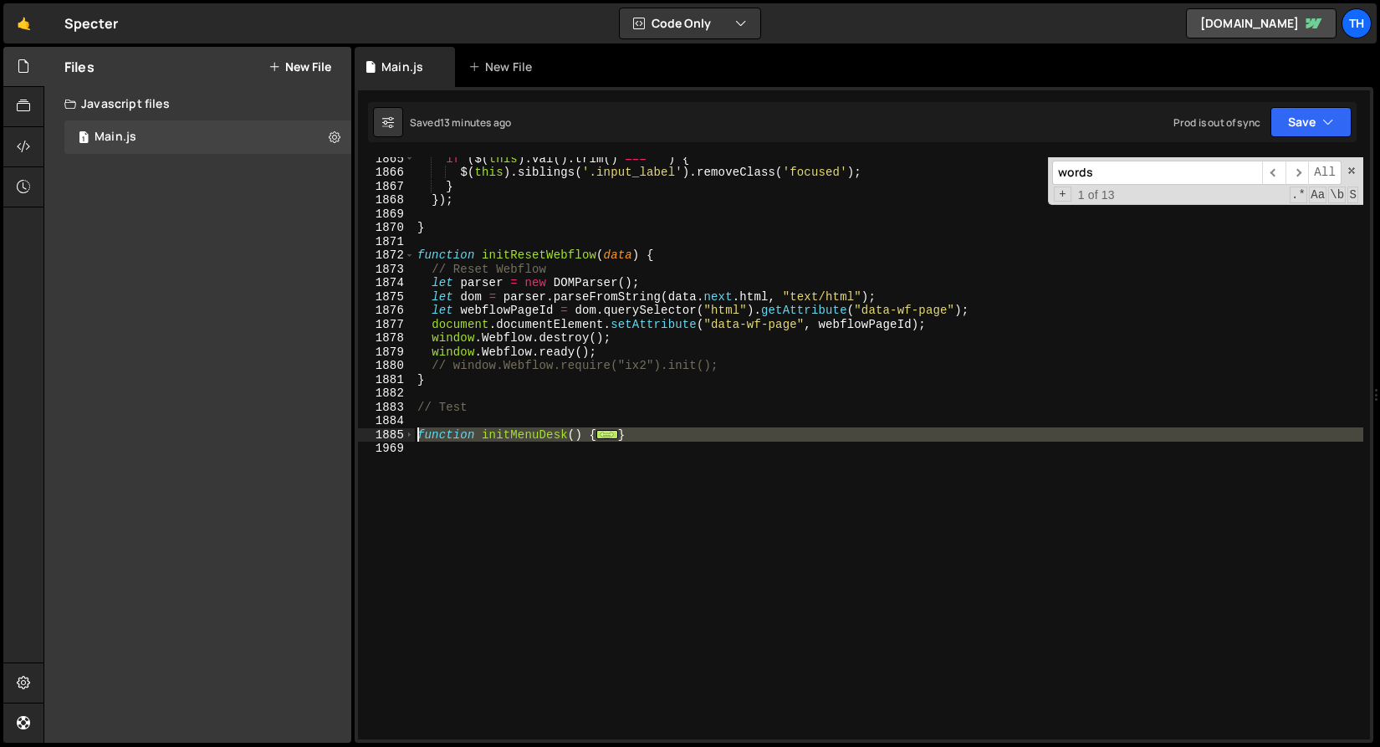
drag, startPoint x: 470, startPoint y: 515, endPoint x: 376, endPoint y: 440, distance: 119.7
click at [376, 440] on div "let hideTL = null 1865 1866 1867 1868 1869 1870 1871 1872 1873 1874 1875 1876 1…" at bounding box center [864, 448] width 1012 height 582
paste textarea "}"
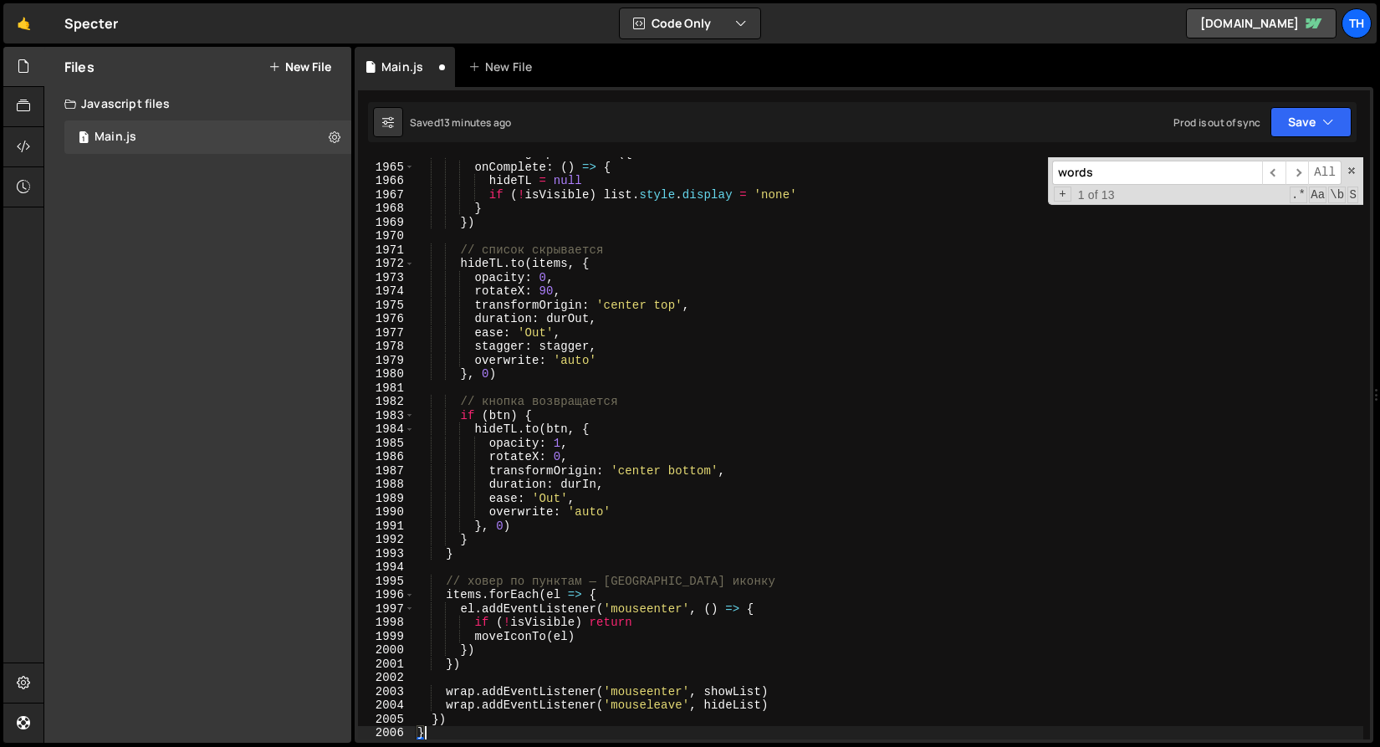
scroll to position [26833, 0]
click at [1309, 120] on button "Save" at bounding box center [1311, 122] width 81 height 30
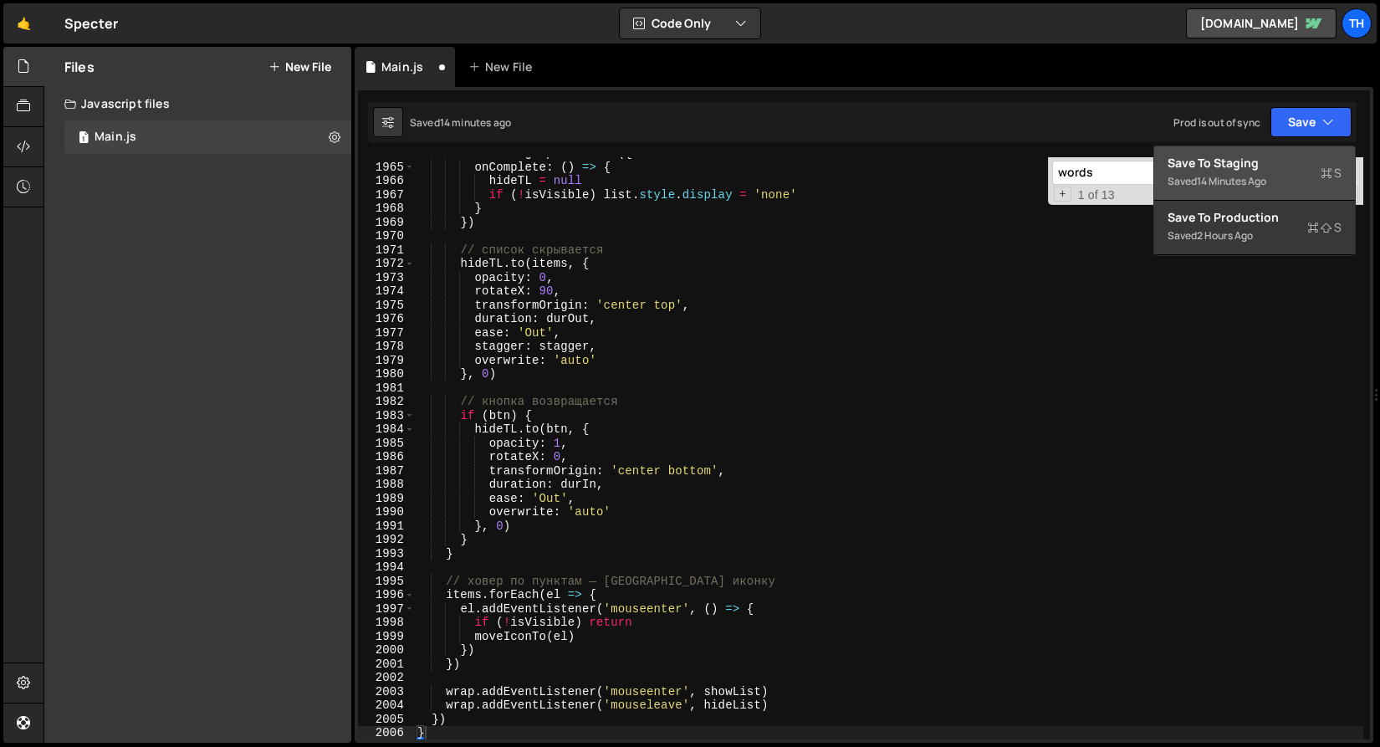
click at [1289, 163] on div "Save to Staging S" at bounding box center [1255, 163] width 174 height 17
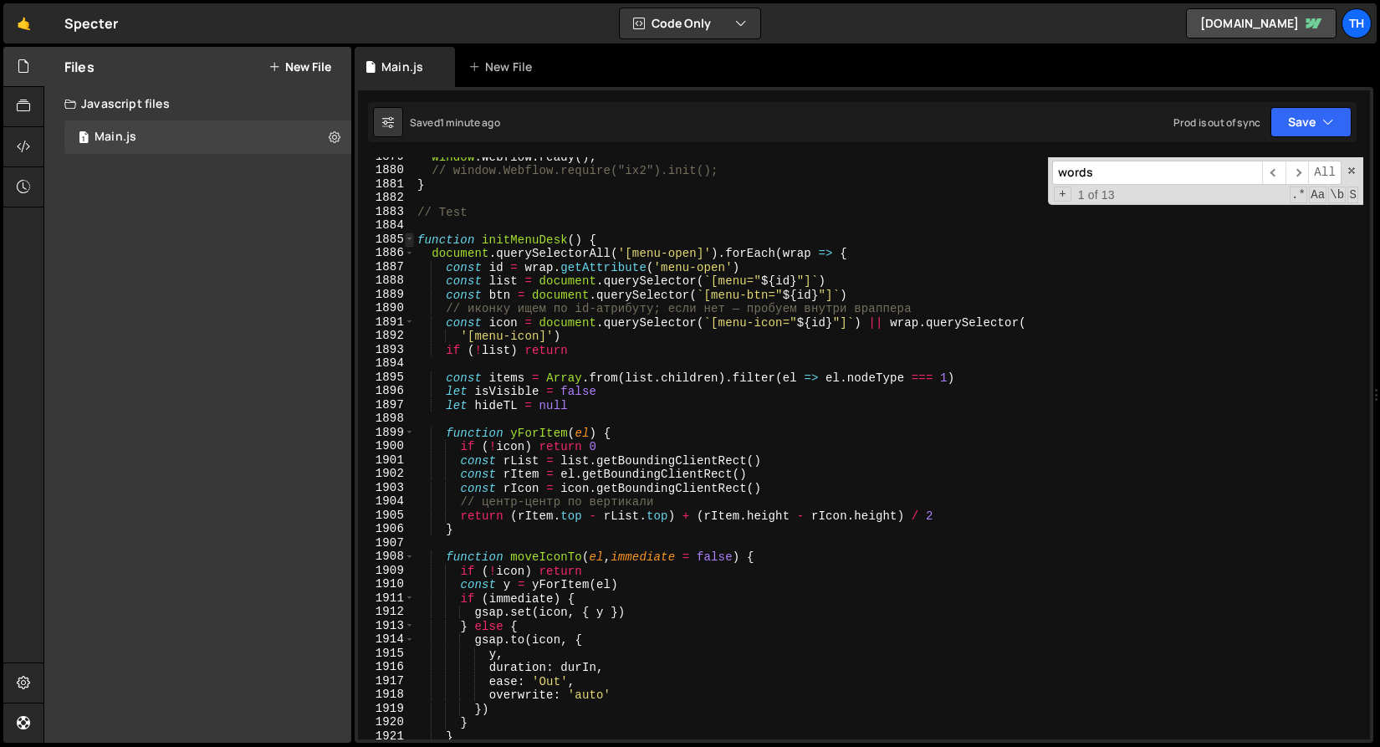
click at [411, 236] on span at bounding box center [409, 240] width 9 height 14
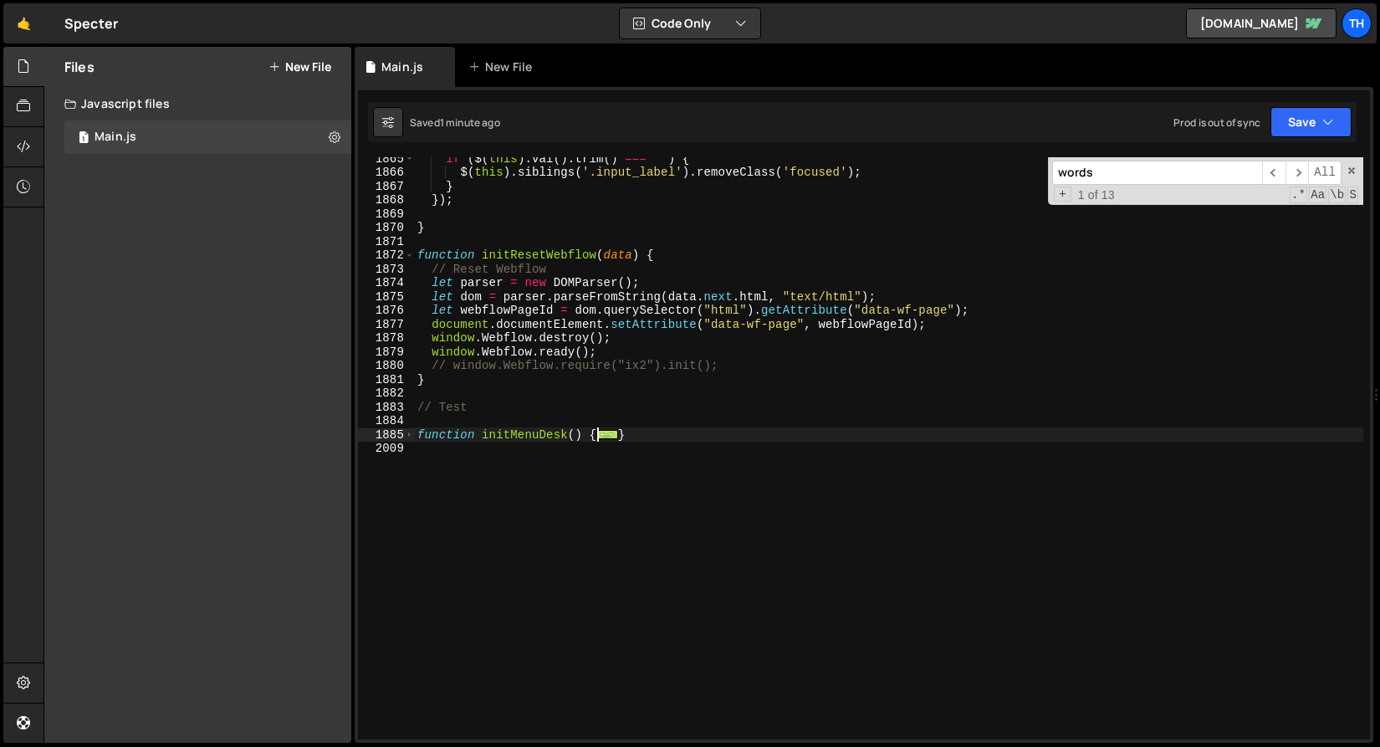
scroll to position [25751, 0]
drag, startPoint x: 446, startPoint y: 437, endPoint x: 420, endPoint y: 428, distance: 27.3
click at [420, 428] on div "if ( $ ( this ) . val ( ) . trim ( ) === '' ) { $ ( this ) . siblings ( '.input…" at bounding box center [889, 456] width 950 height 610
type textarea "function initMenuDesk() {"
drag, startPoint x: 438, startPoint y: 458, endPoint x: 421, endPoint y: 445, distance: 21.6
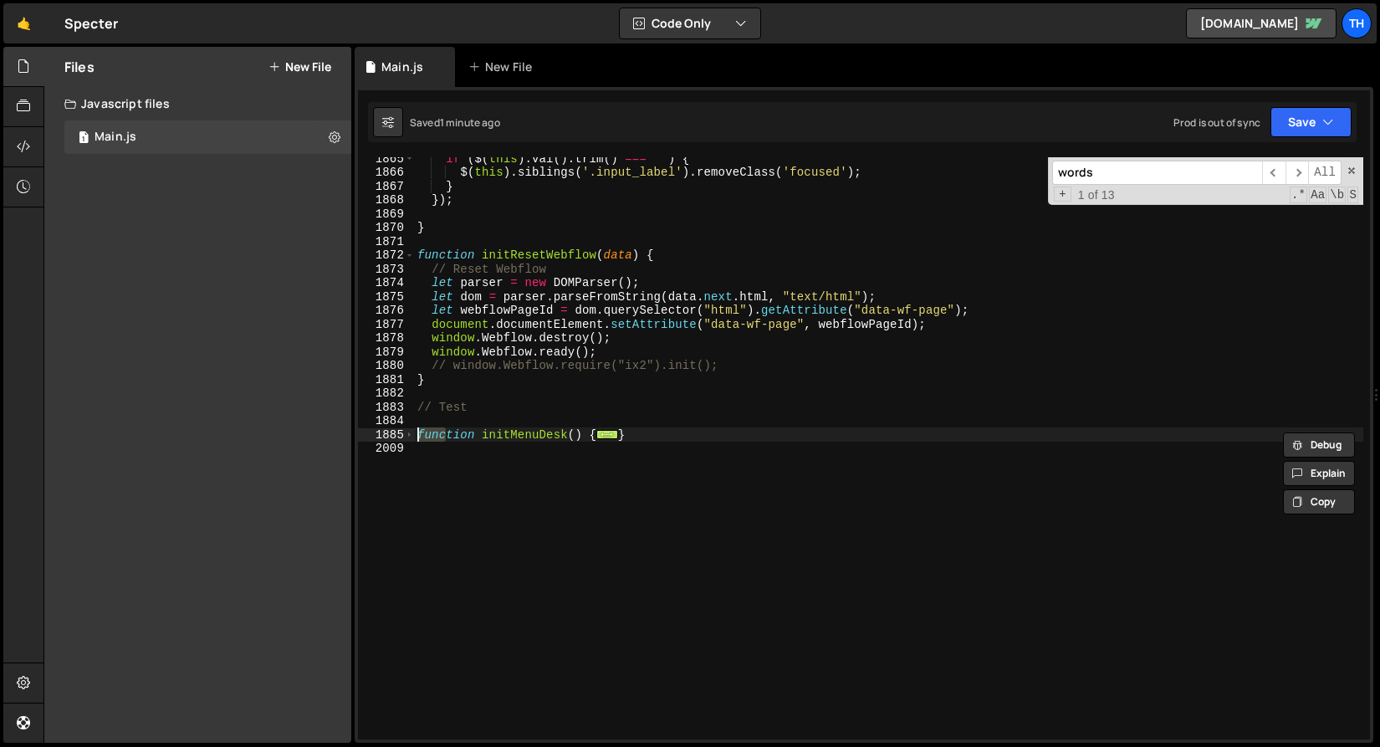
click at [421, 445] on html "Projects [GEOGRAPHIC_DATA] Blog Th Projects Your Teams Invite team member Accou…" at bounding box center [690, 373] width 1380 height 747
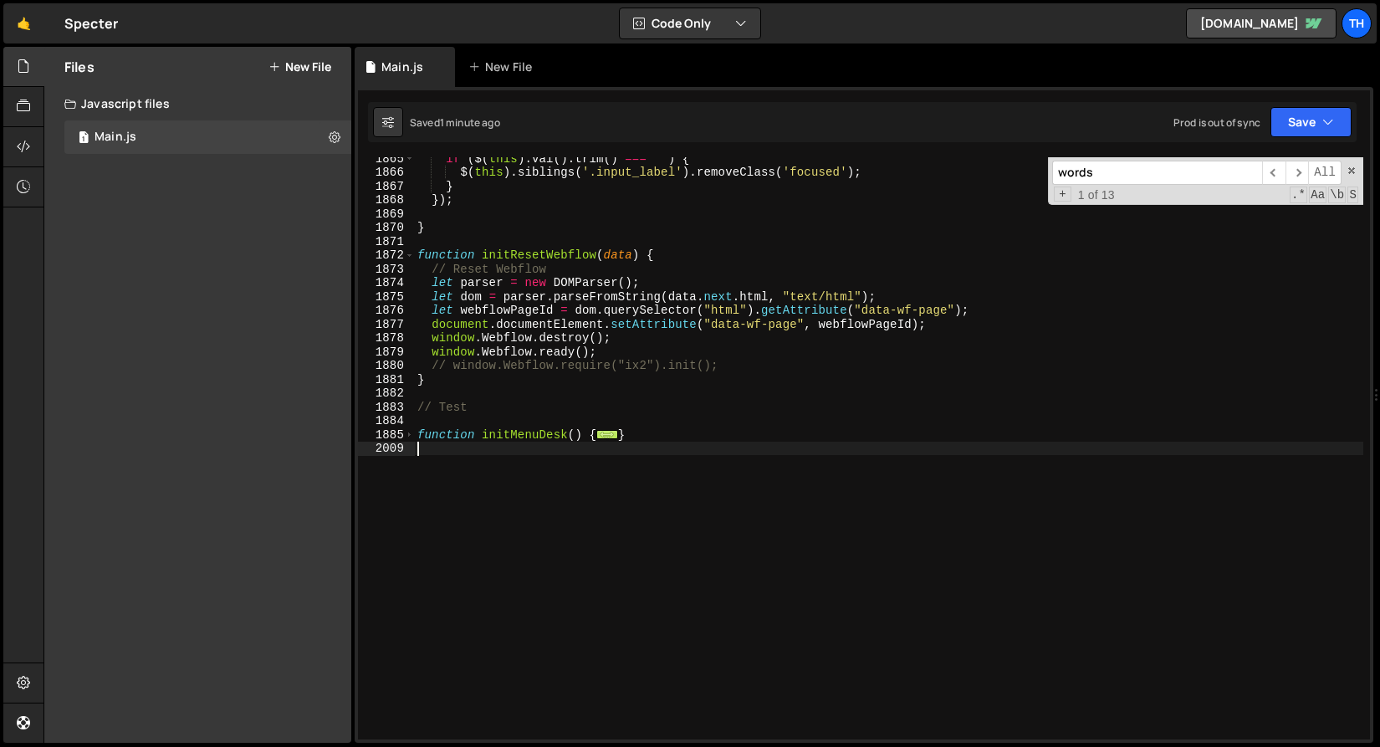
click at [540, 448] on div "if ( $ ( this ) . val ( ) . trim ( ) === '' ) { $ ( this ) . siblings ( '.input…" at bounding box center [889, 456] width 950 height 610
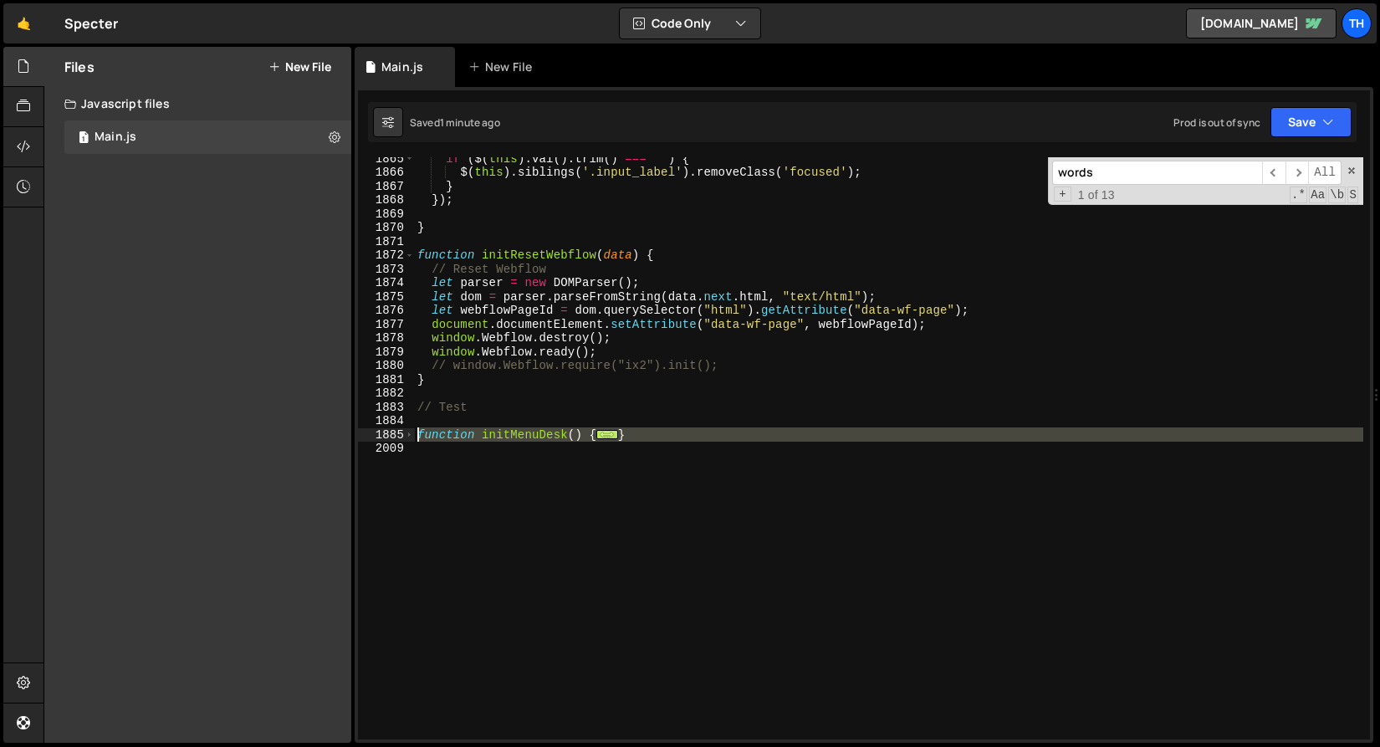
click at [380, 437] on div "1865 1866 1867 1868 1869 1870 1871 1872 1873 1874 1875 1876 1877 1878 1879 1880…" at bounding box center [864, 448] width 1012 height 582
paste textarea "}"
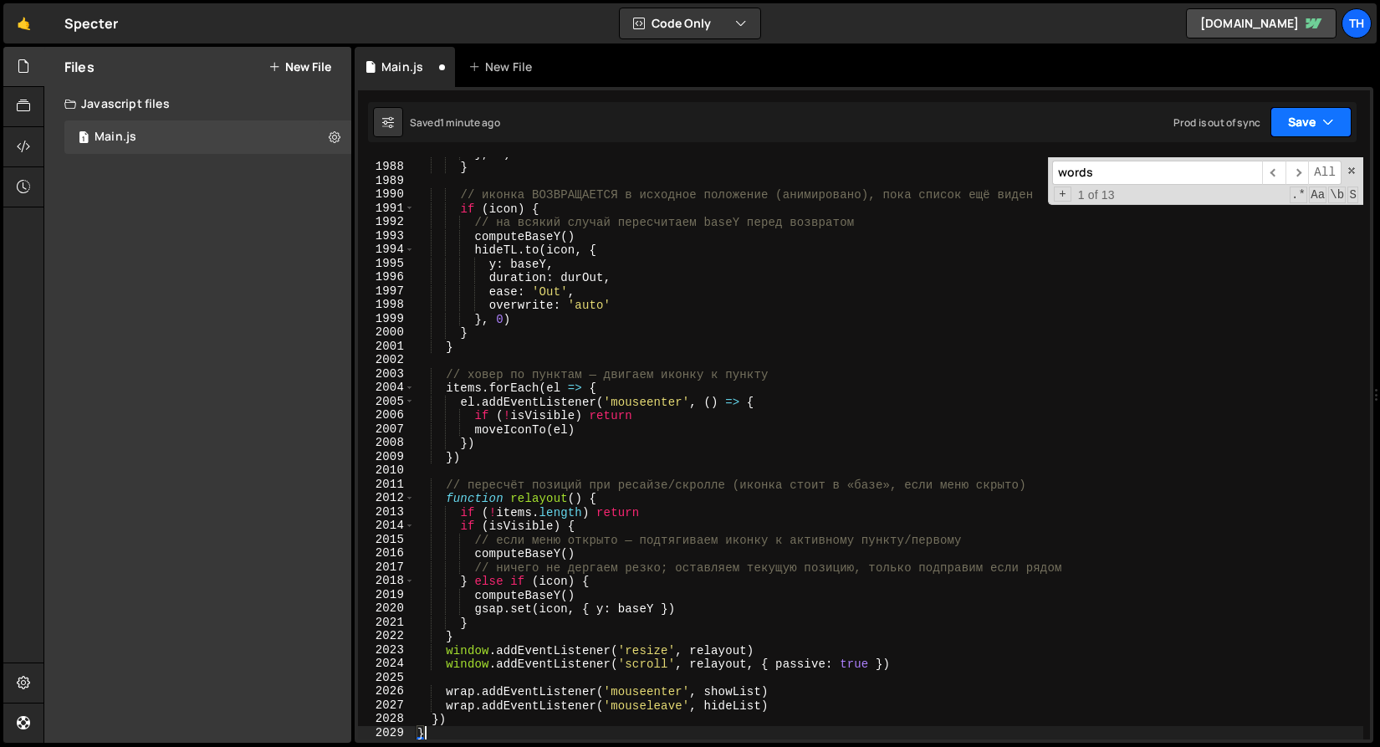
click at [1277, 131] on button "Save" at bounding box center [1311, 122] width 81 height 30
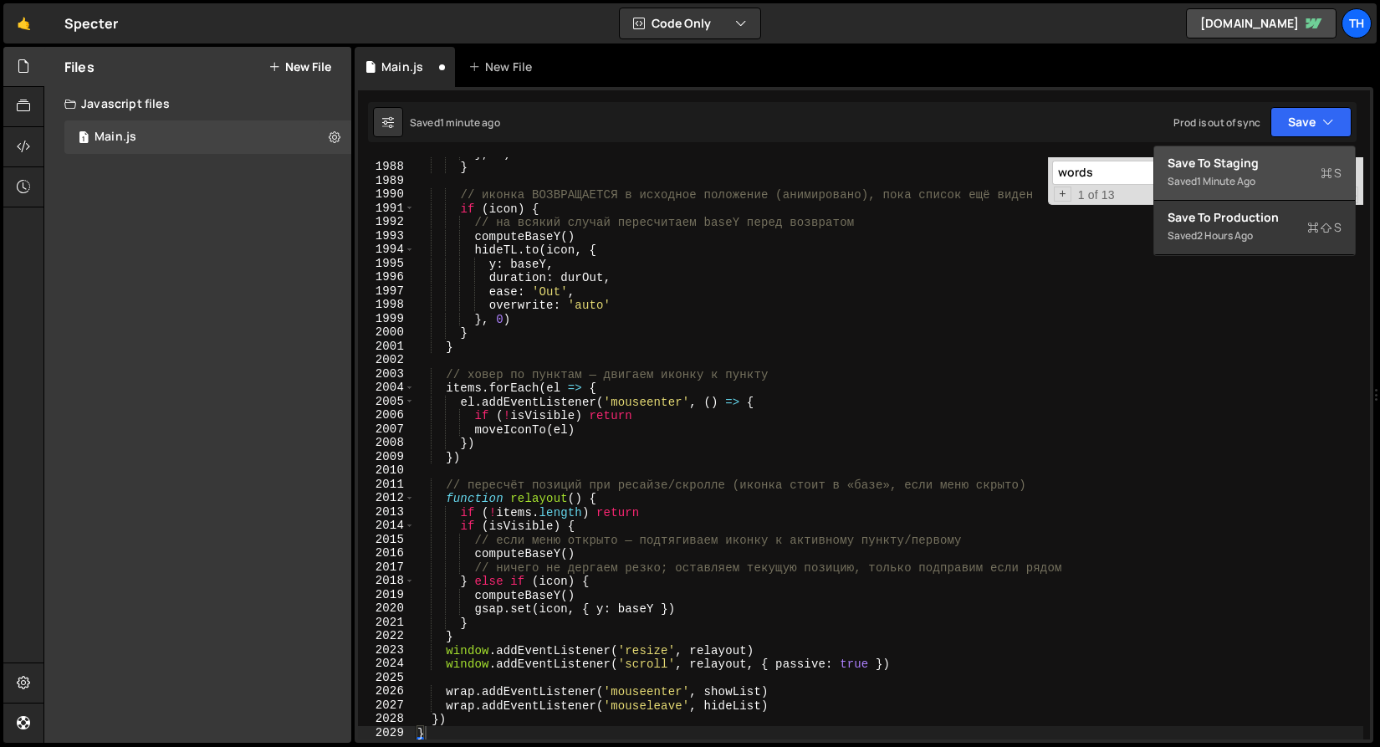
click at [1271, 161] on div "Save to Staging S" at bounding box center [1255, 163] width 174 height 17
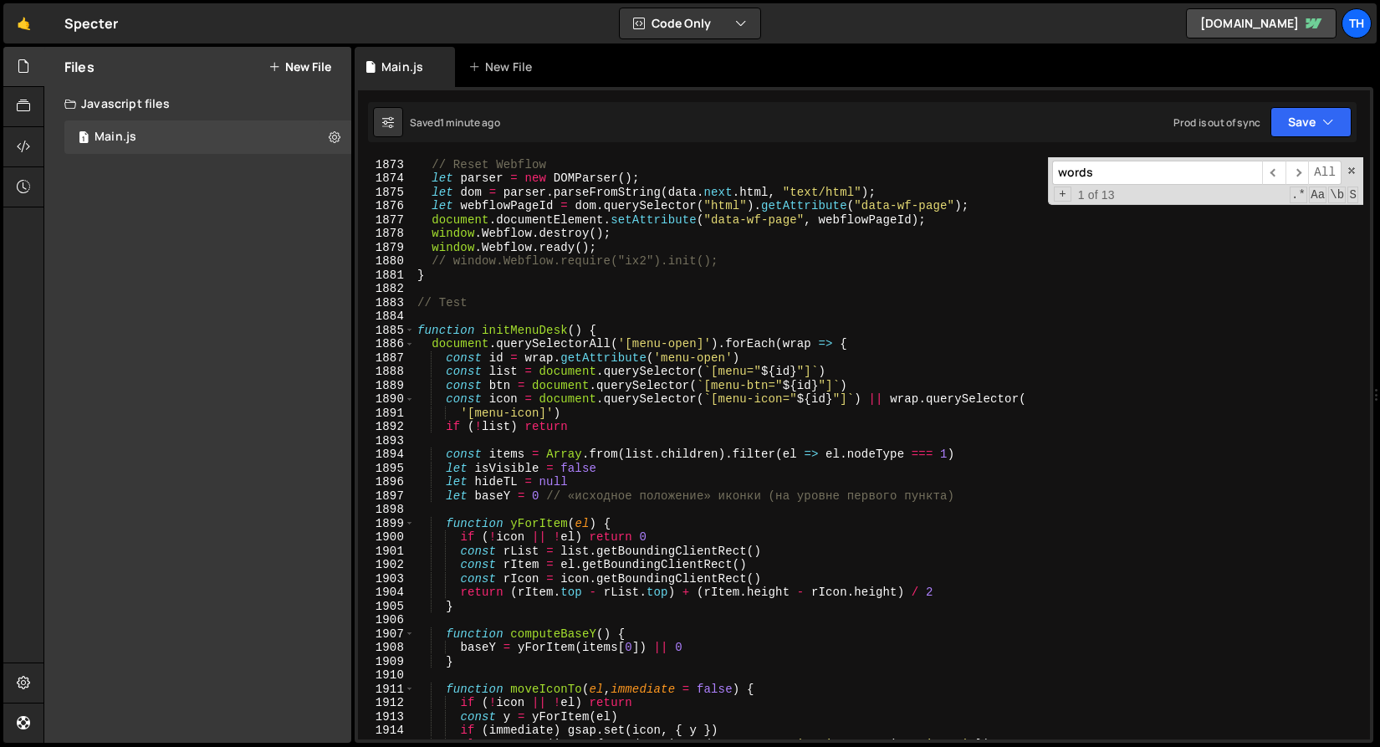
scroll to position [25257, 0]
click at [409, 333] on span at bounding box center [409, 331] width 9 height 14
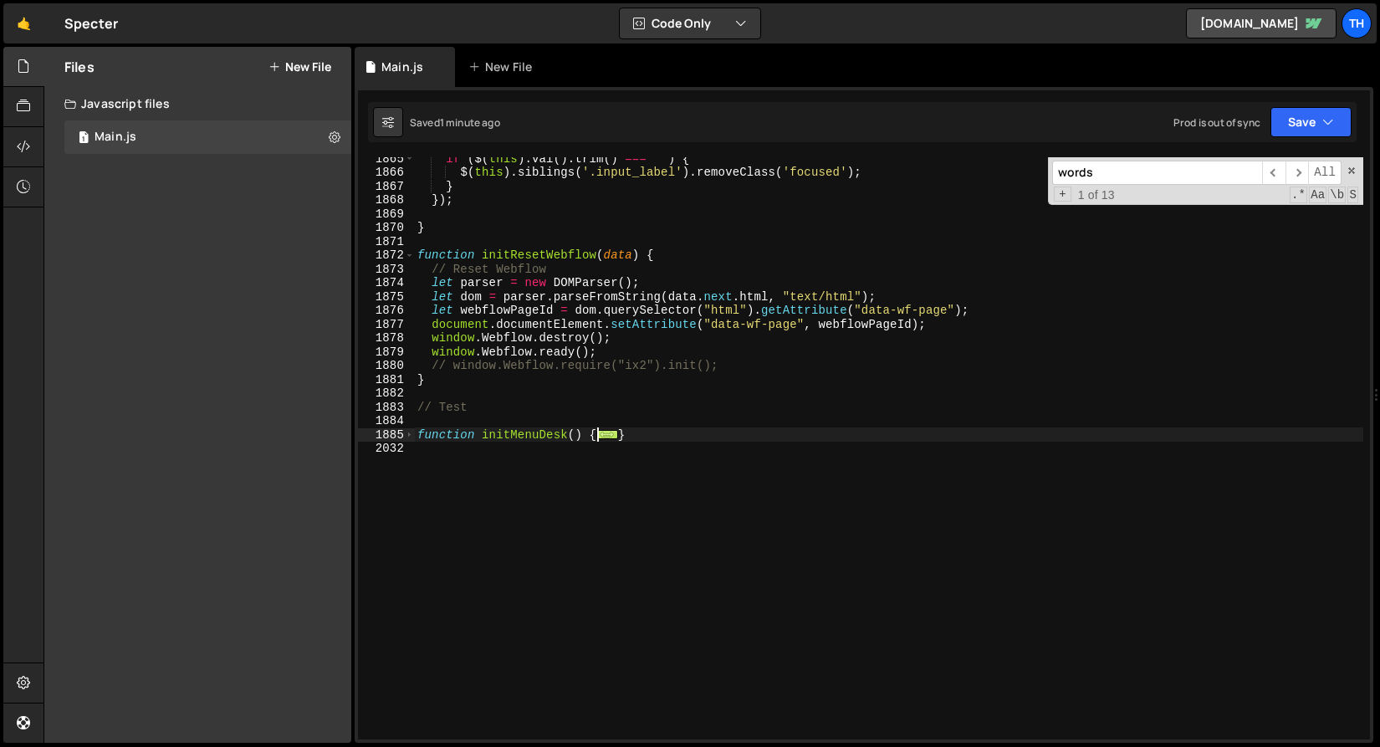
scroll to position [25751, 0]
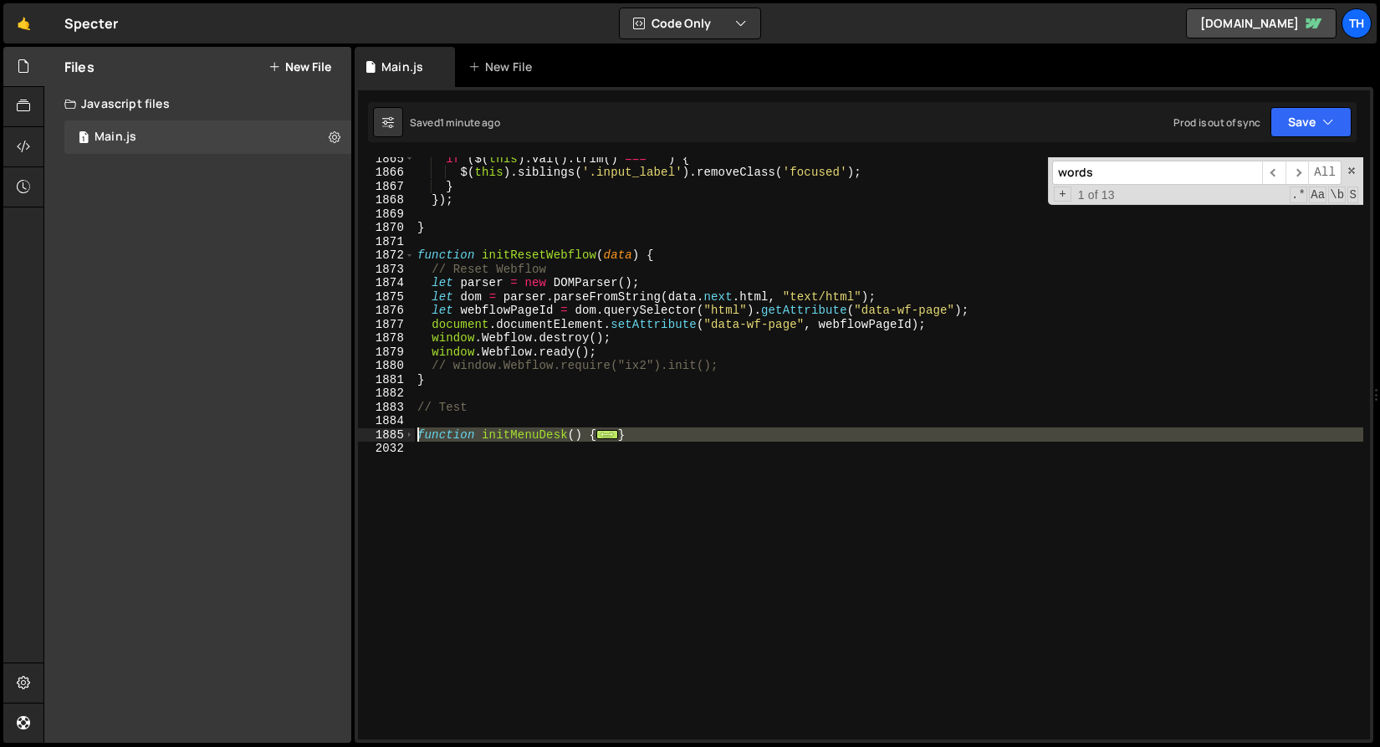
drag, startPoint x: 449, startPoint y: 489, endPoint x: 401, endPoint y: 438, distance: 71.0
click at [401, 438] on div "wrap.addEventListener('mouseleave', hideList) 1865 1866 1867 1868 1869 1870 187…" at bounding box center [864, 448] width 1012 height 582
paste textarea "}"
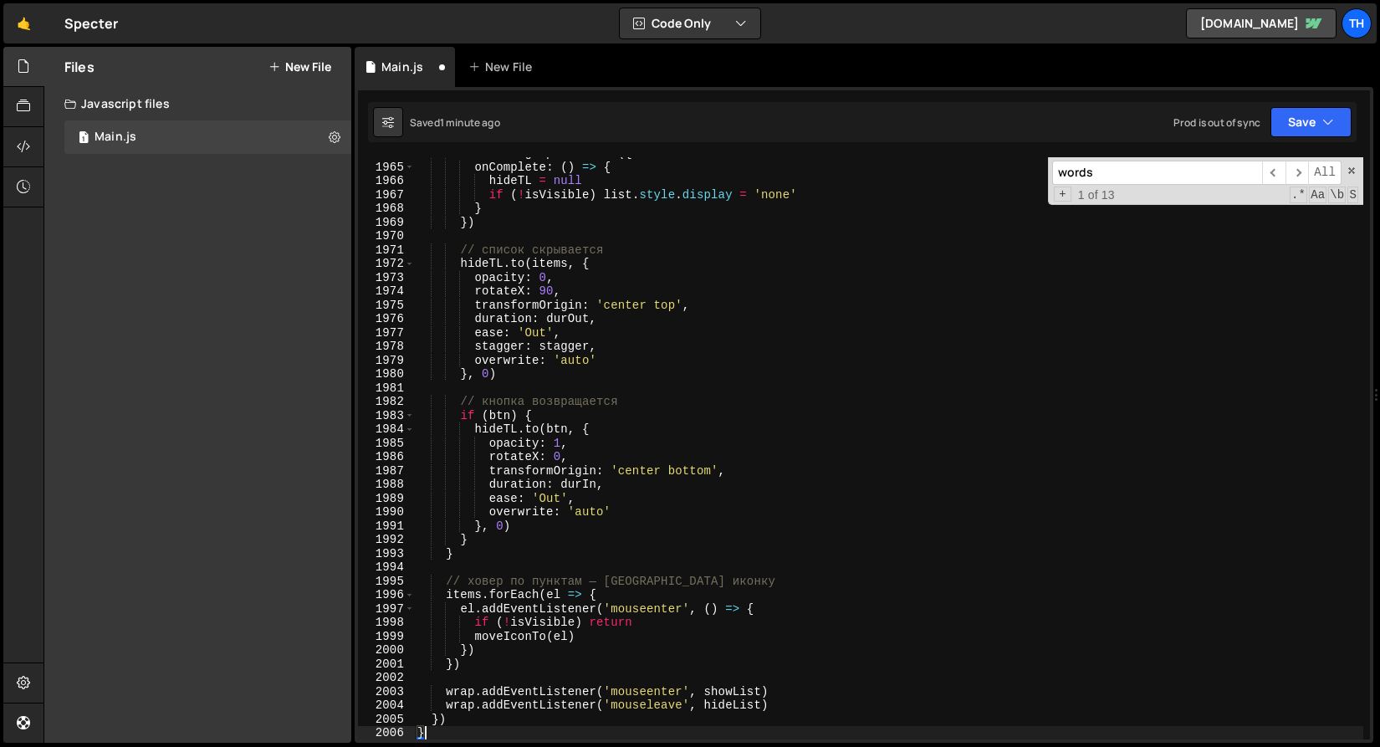
scroll to position [26833, 0]
click at [1312, 120] on button "Save" at bounding box center [1311, 122] width 81 height 30
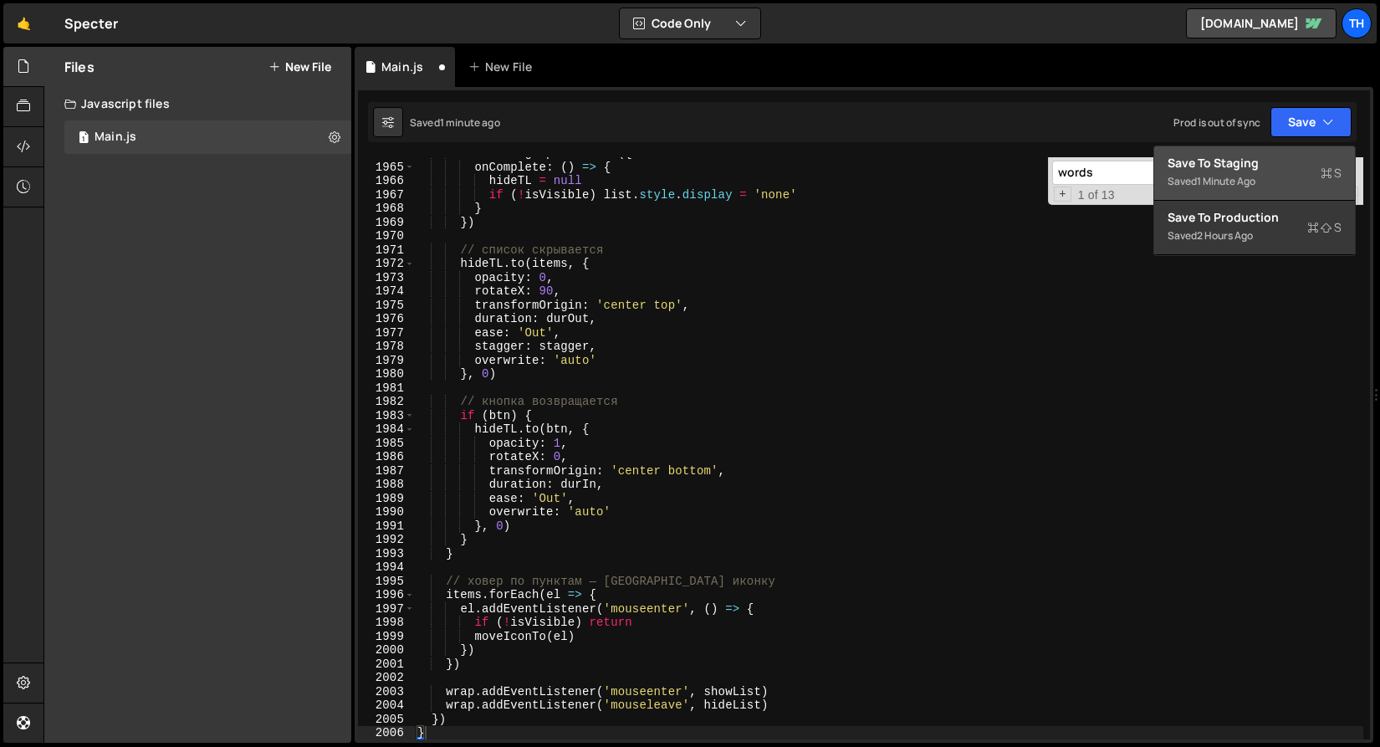
click at [1278, 166] on div "Save to Staging S" at bounding box center [1255, 163] width 174 height 17
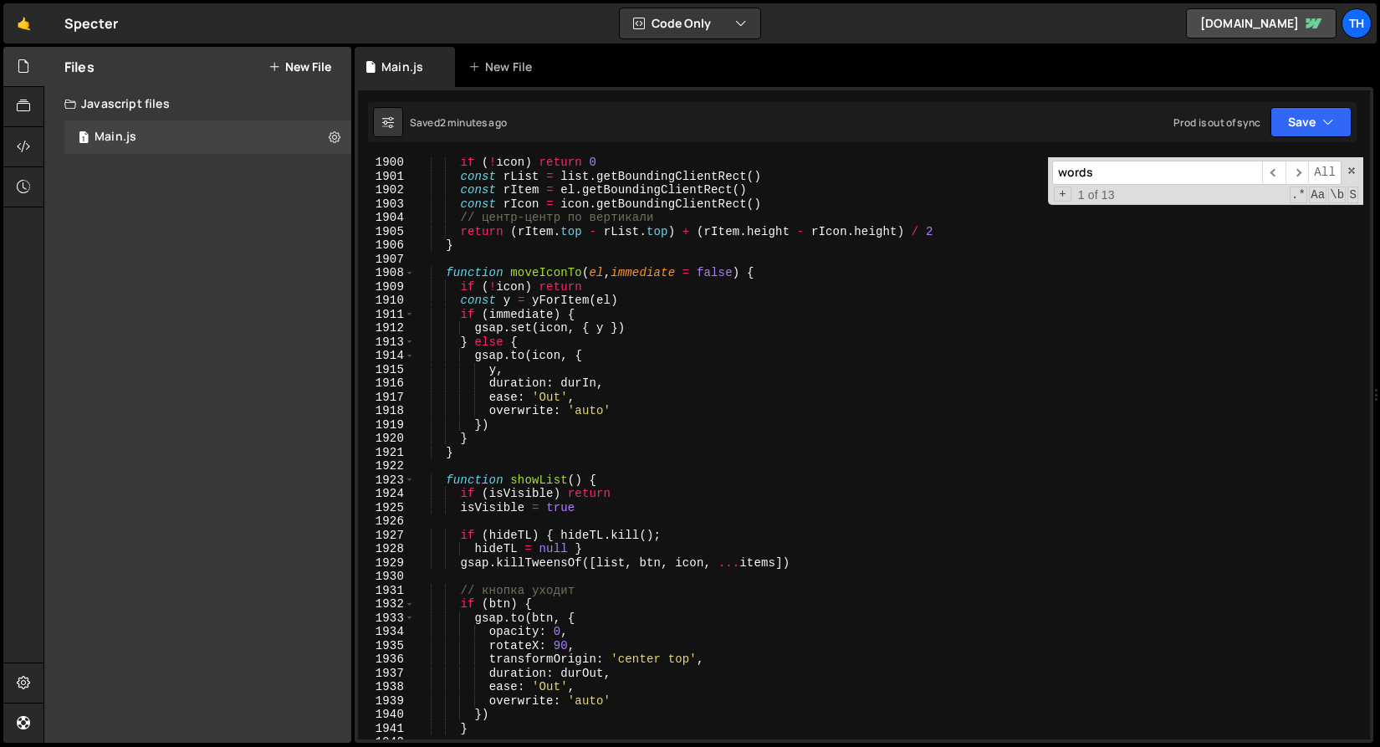
scroll to position [25691, 0]
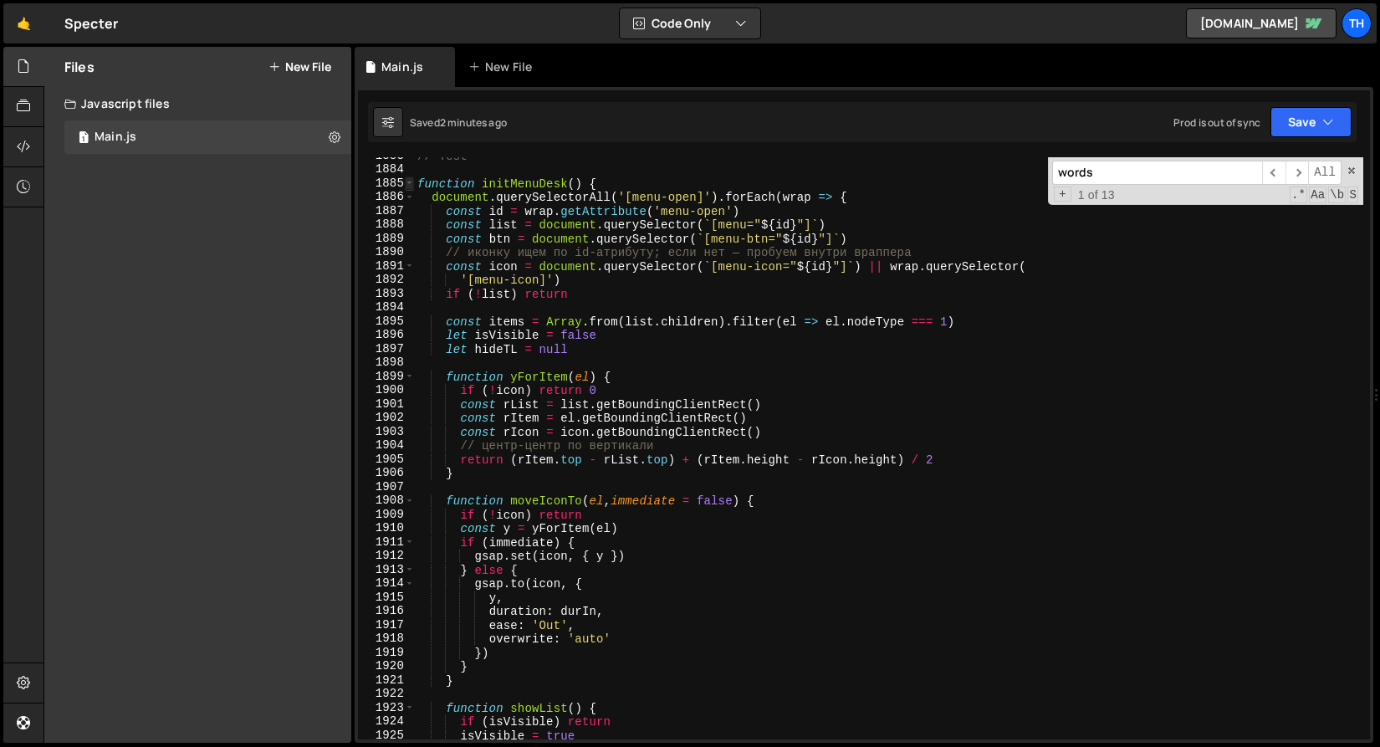
click at [412, 182] on span at bounding box center [409, 184] width 9 height 14
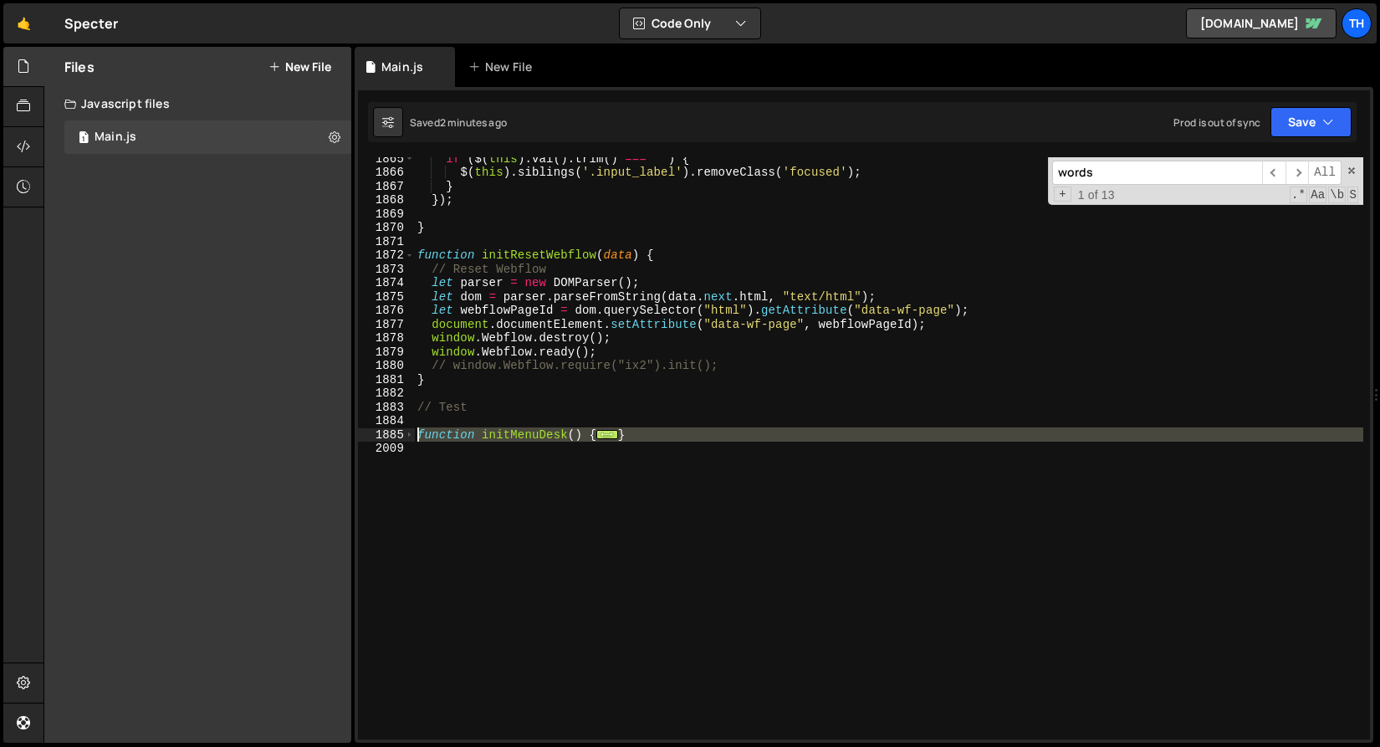
drag, startPoint x: 461, startPoint y: 479, endPoint x: 381, endPoint y: 431, distance: 93.8
click at [381, 431] on div "wrap.addEventListener('mouseleave', hideList) 1865 1866 1867 1868 1869 1870 187…" at bounding box center [864, 448] width 1012 height 582
paste textarea "}"
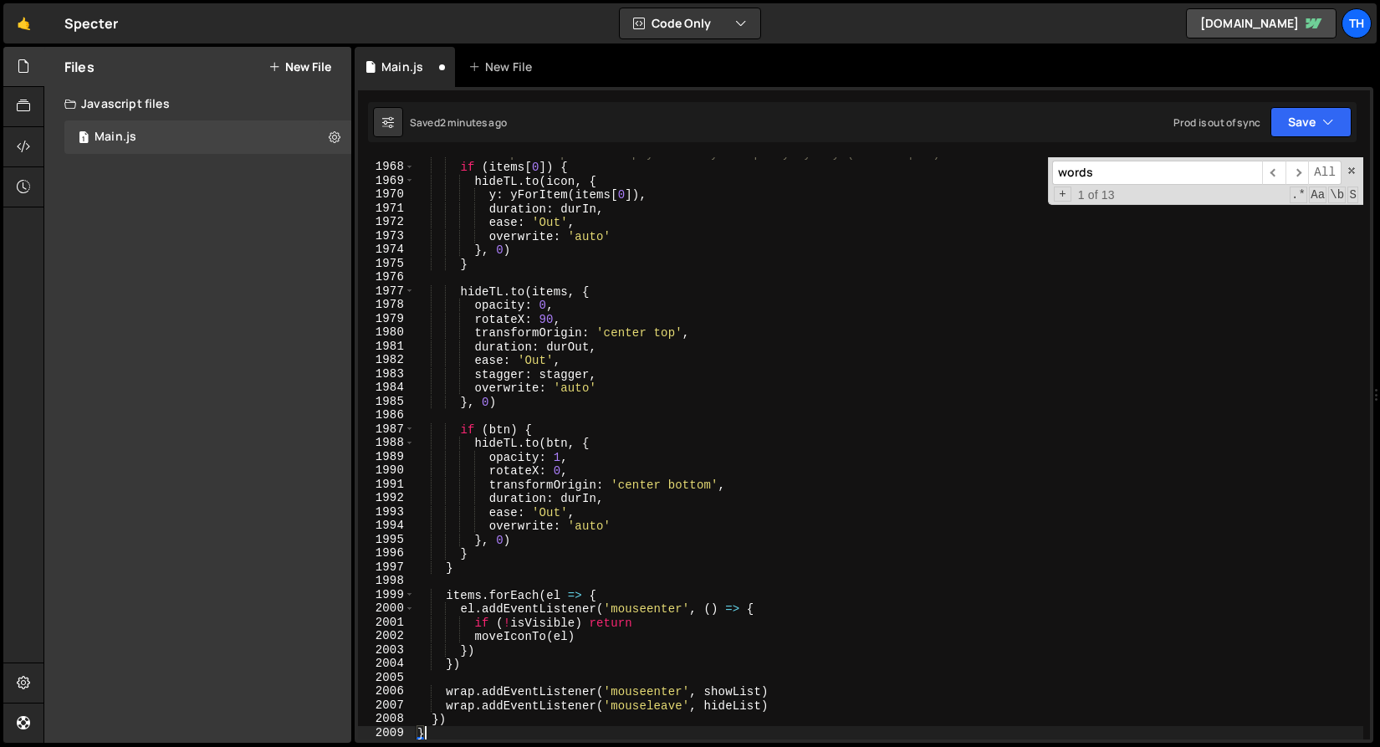
click at [1348, 102] on div "Saved 2 minutes ago Prod is out of sync Upgrade to Edit Save Save to Staging S …" at bounding box center [862, 122] width 989 height 40
click at [1334, 114] on icon "button" at bounding box center [1329, 122] width 12 height 17
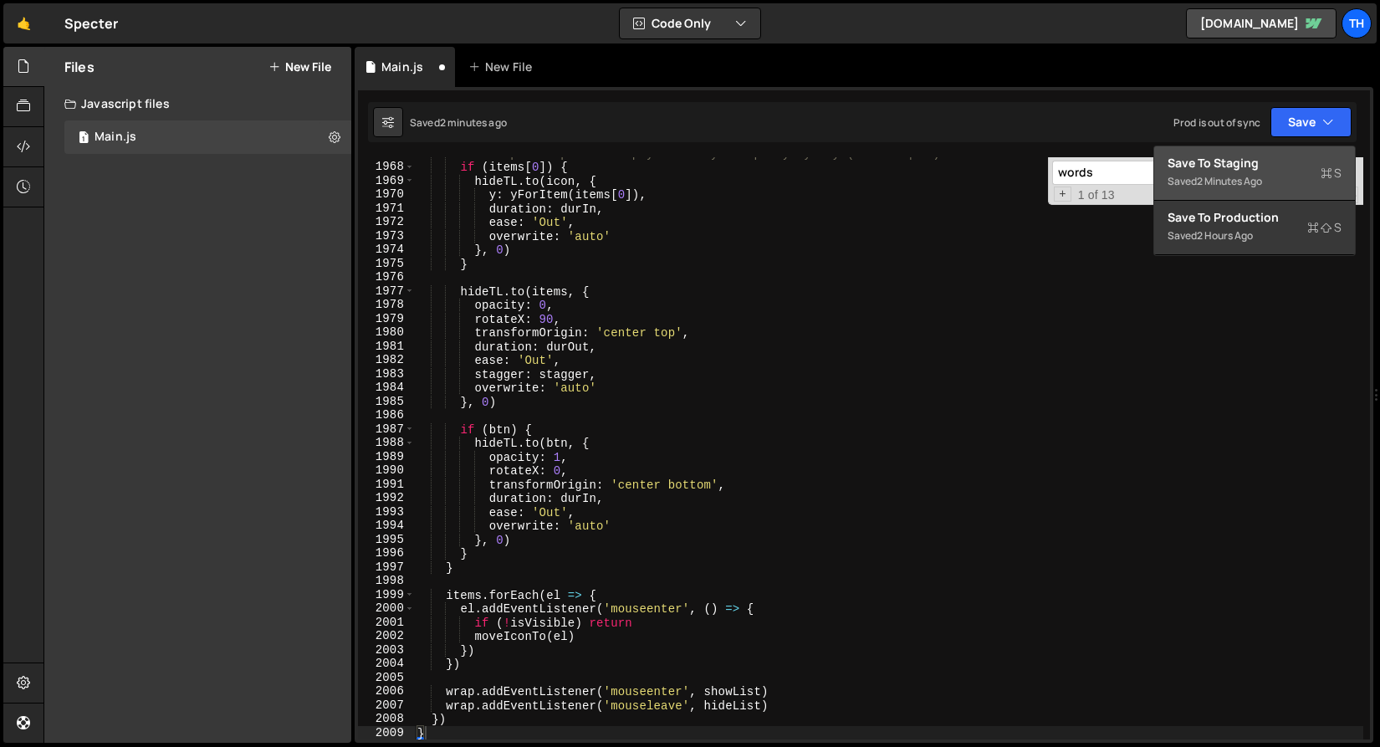
click at [1265, 172] on div "Saved 2 minutes ago" at bounding box center [1255, 182] width 174 height 20
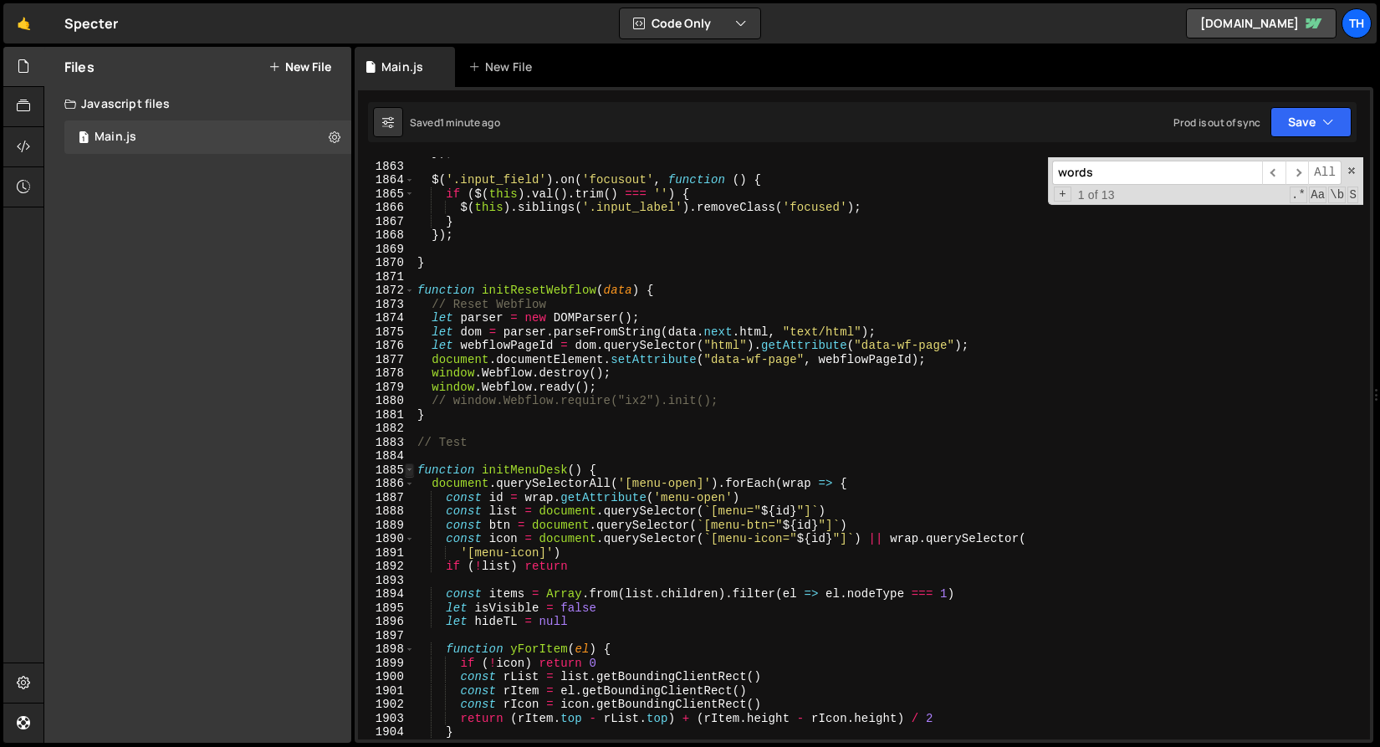
click at [412, 469] on span at bounding box center [409, 471] width 9 height 14
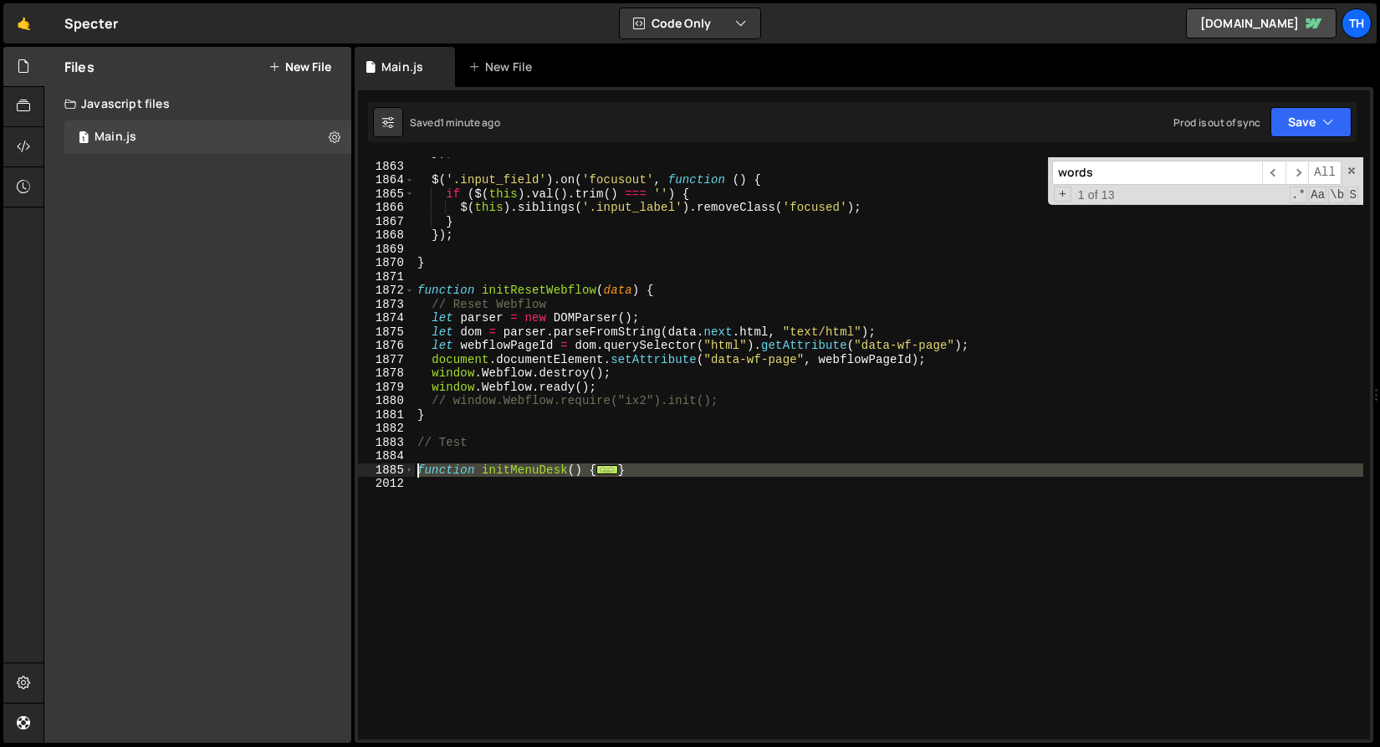
drag, startPoint x: 432, startPoint y: 585, endPoint x: 330, endPoint y: 474, distance: 151.0
click at [330, 474] on div "Files New File Javascript files 1 Main.js 0 CSS files Copy share link Edit File…" at bounding box center [712, 395] width 1337 height 697
paste textarea "}"
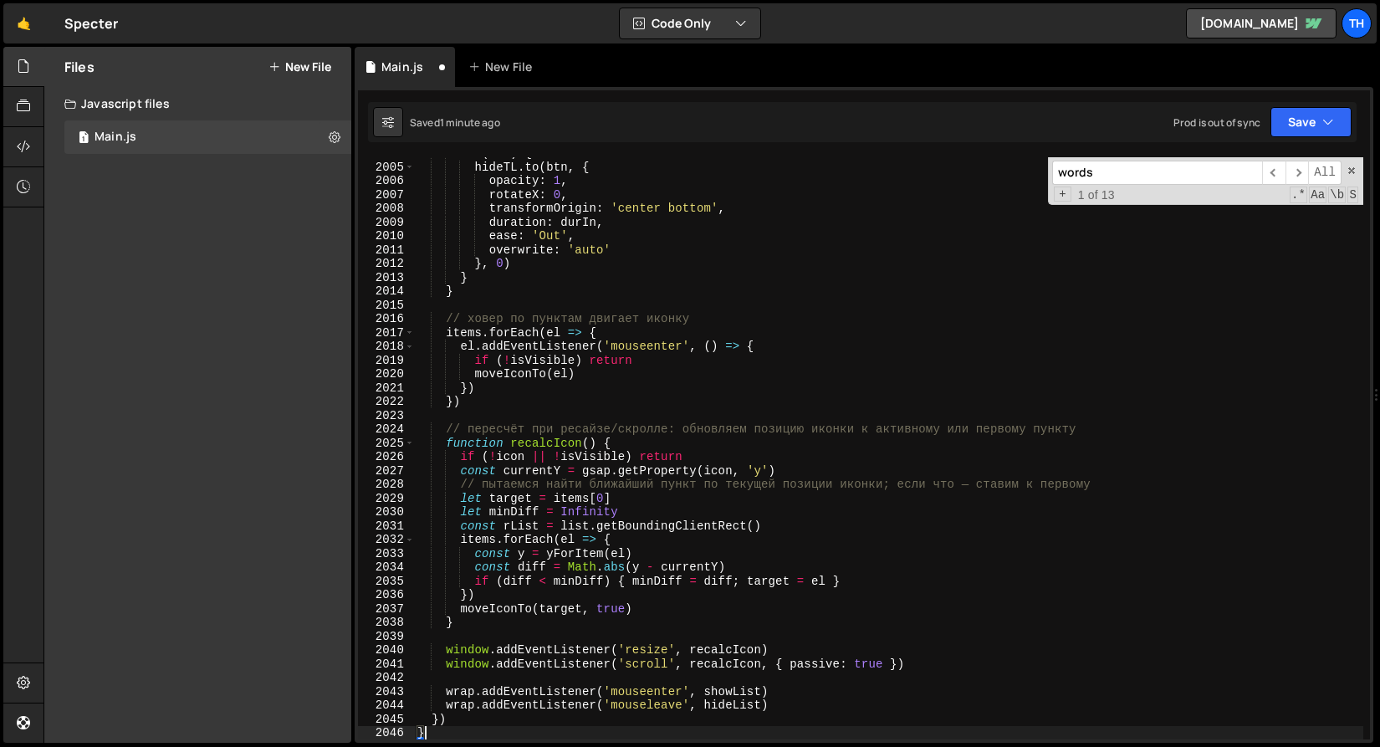
click at [1277, 145] on div "} 2004 2005 2006 2007 2008 2009 2010 2011 2012 2013 2014 2015 2016 2017 2018 20…" at bounding box center [864, 415] width 1019 height 656
click at [1289, 127] on button "Save" at bounding box center [1311, 122] width 81 height 30
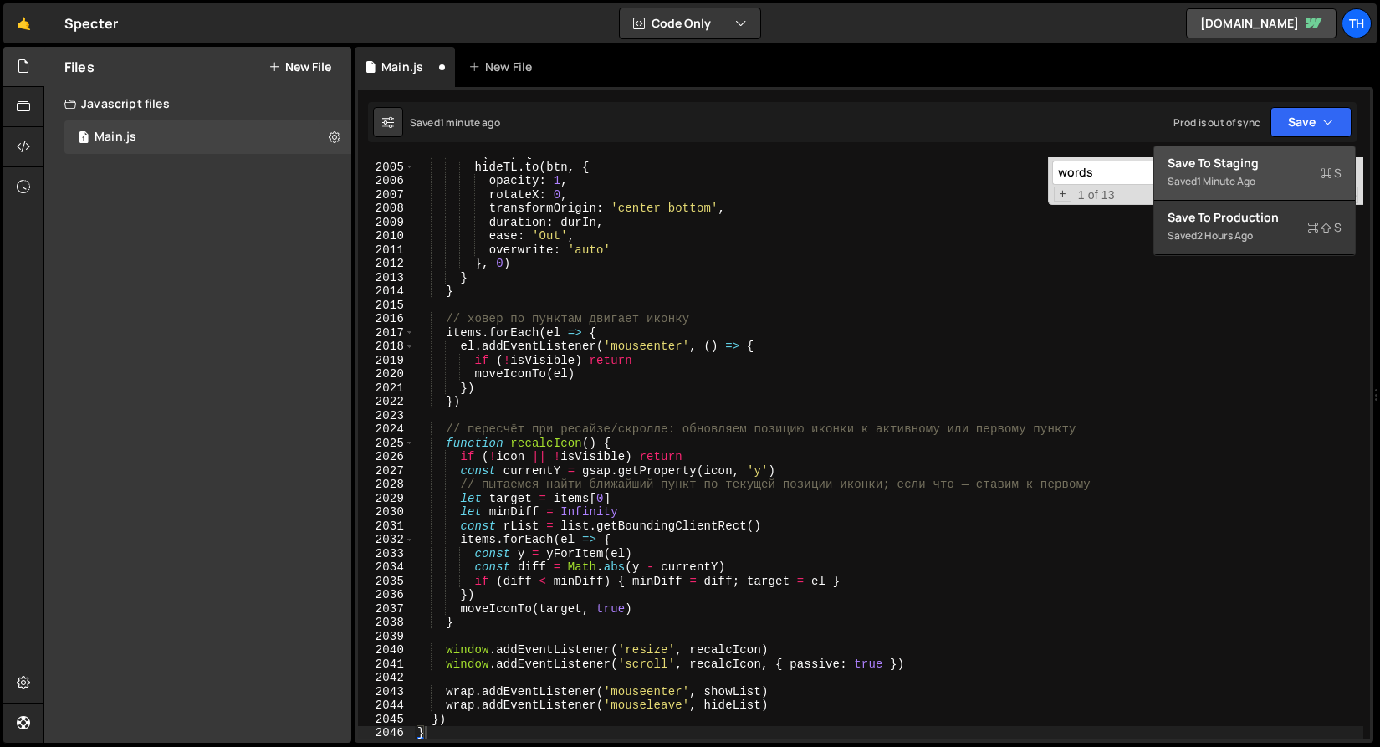
click at [1255, 170] on div "Save to Staging S" at bounding box center [1255, 163] width 174 height 17
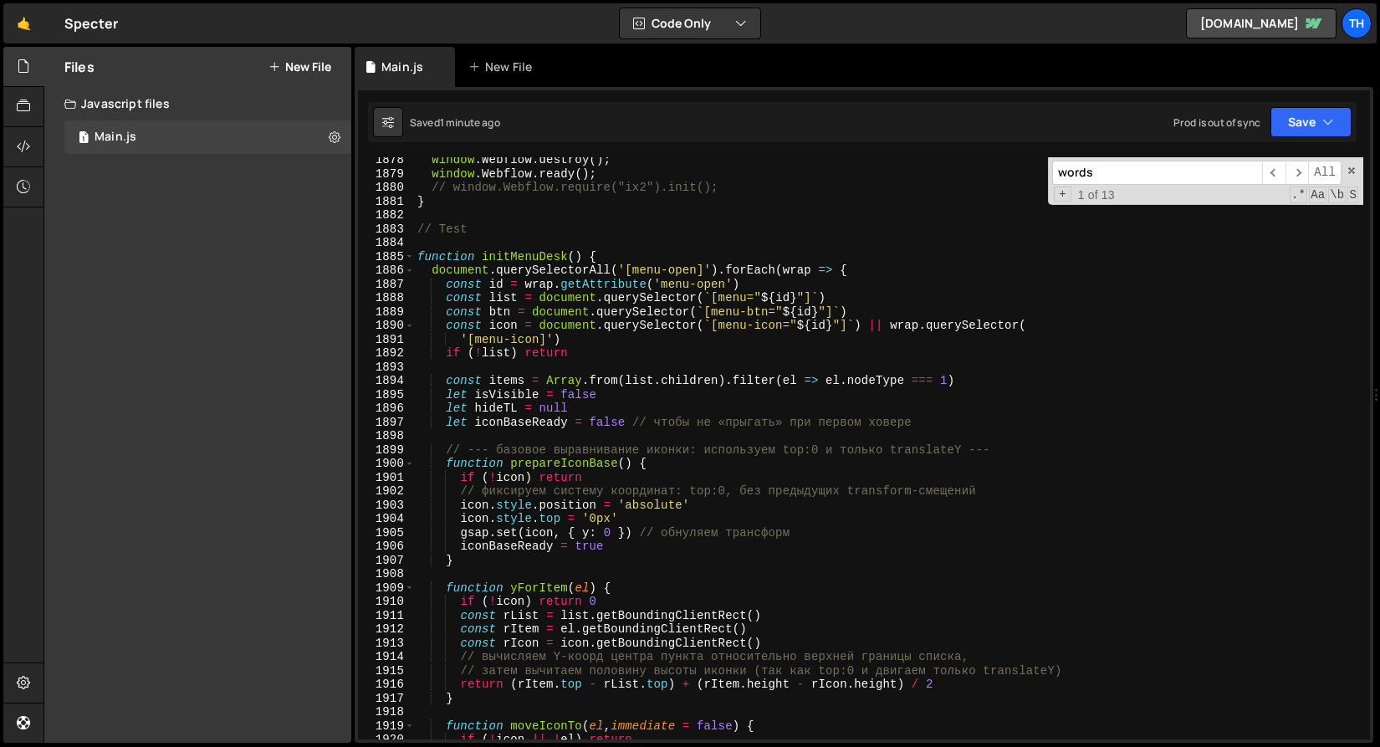
scroll to position [25056, 0]
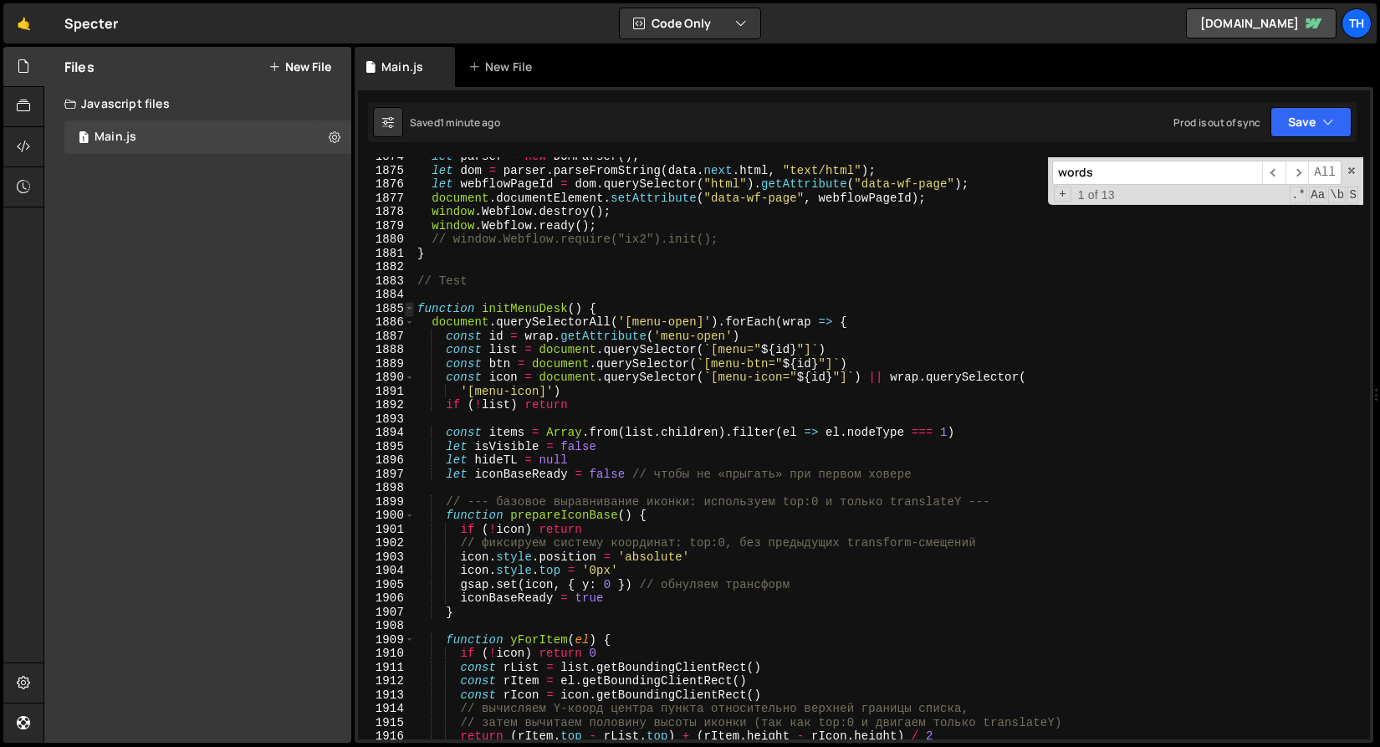
click at [410, 305] on span at bounding box center [409, 309] width 9 height 14
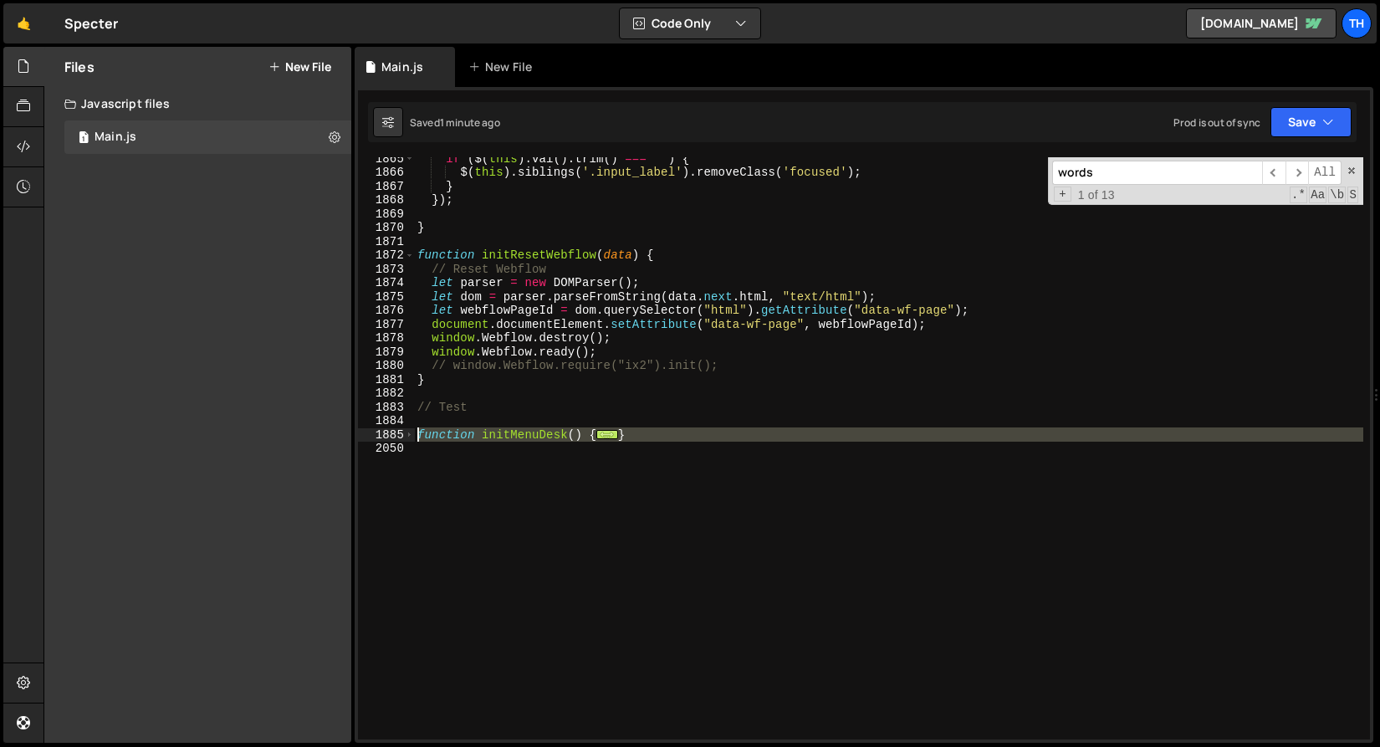
drag, startPoint x: 480, startPoint y: 499, endPoint x: 349, endPoint y: 437, distance: 145.2
click at [349, 437] on div "Files New File Javascript files 1 Main.js 0 CSS files Copy share link Edit File…" at bounding box center [712, 395] width 1337 height 697
paste textarea "}"
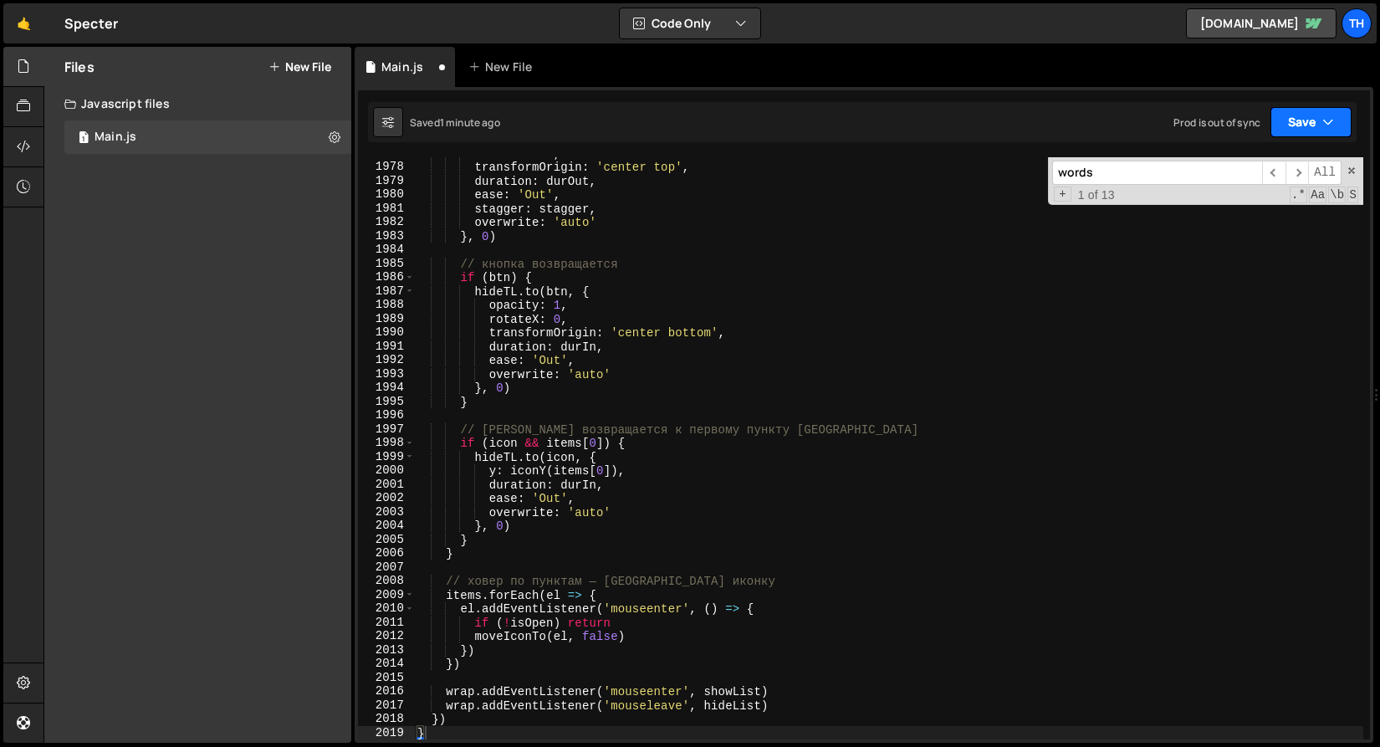
click at [1303, 111] on button "Save" at bounding box center [1311, 122] width 81 height 30
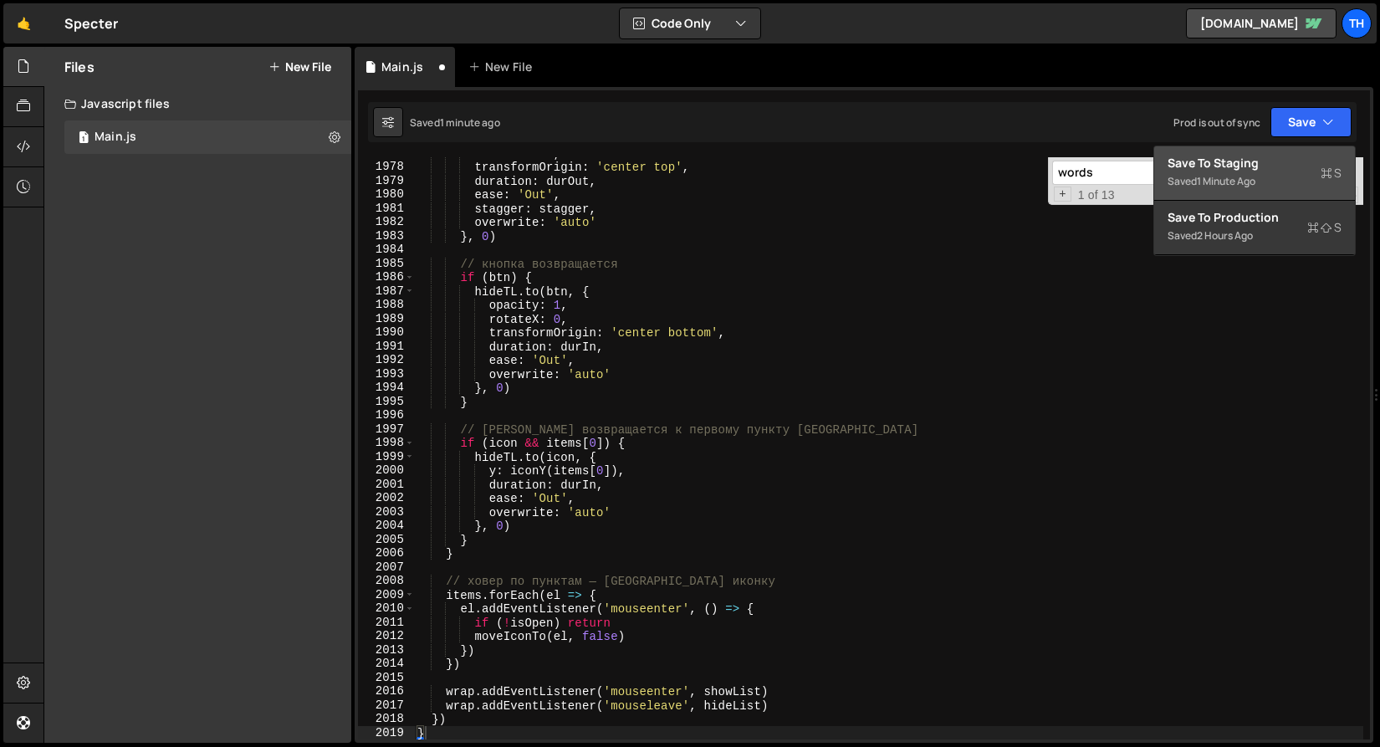
click at [1269, 177] on div "Saved 1 minute ago" at bounding box center [1255, 182] width 174 height 20
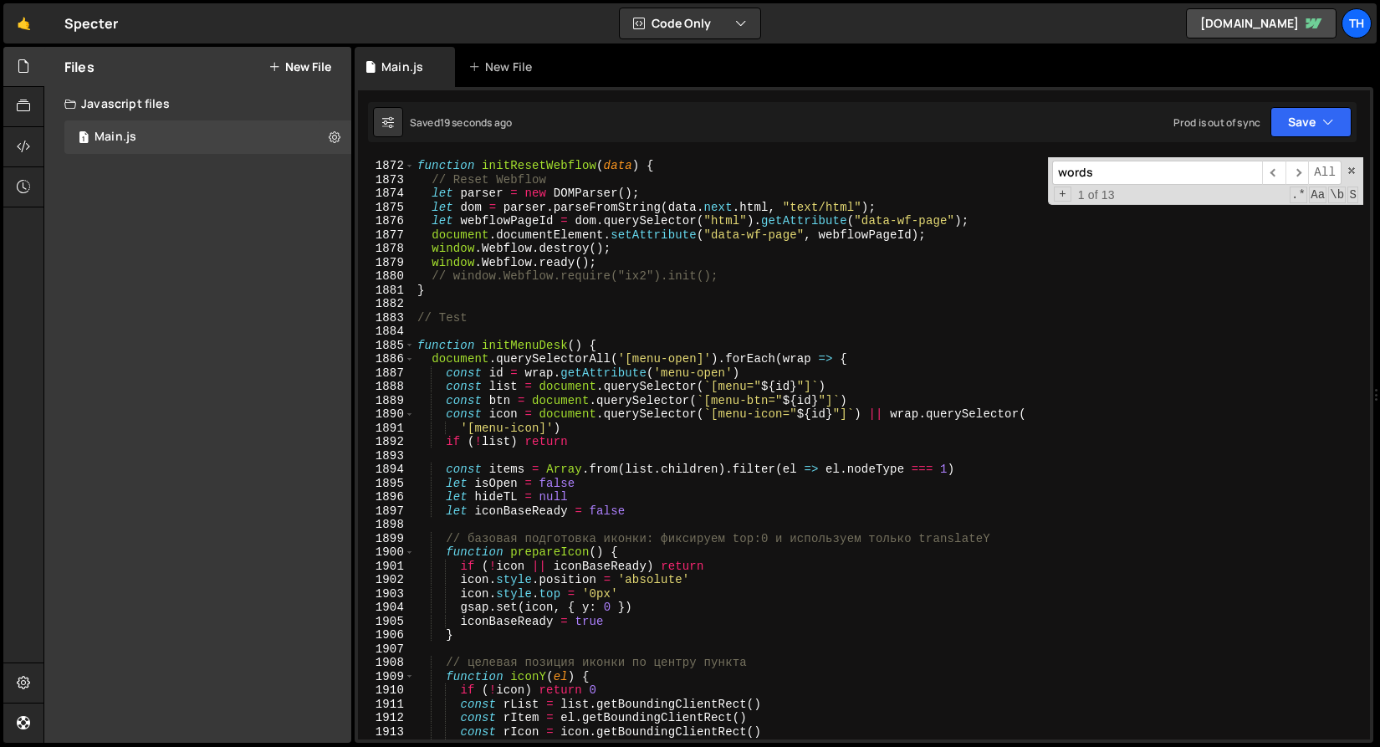
scroll to position [25367, 0]
click at [832, 425] on div "function initResetWebflow ( data ) { // Reset Webflow let parser = new DOMParse…" at bounding box center [889, 450] width 950 height 610
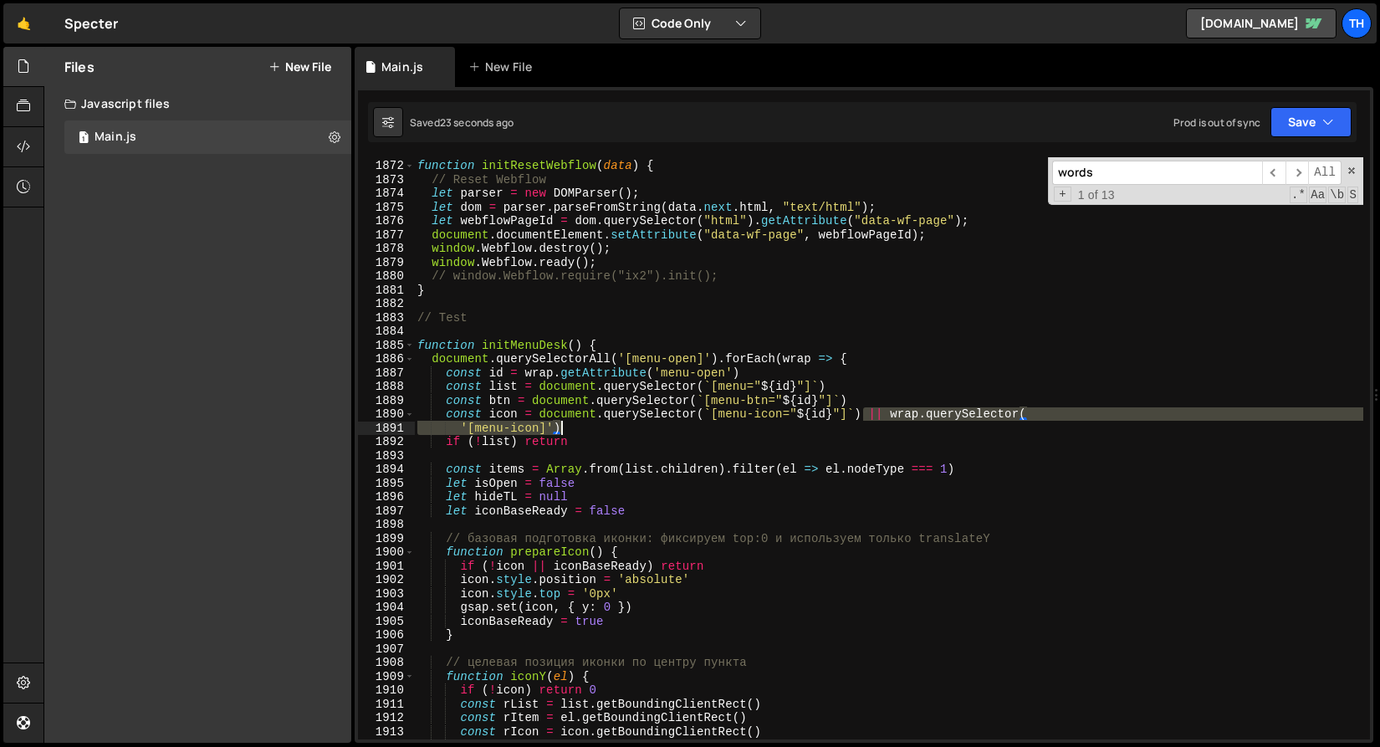
drag, startPoint x: 863, startPoint y: 414, endPoint x: 1066, endPoint y: 428, distance: 202.9
click at [1066, 428] on div "function initResetWebflow ( data ) { // Reset Webflow let parser = new DOMParse…" at bounding box center [889, 450] width 950 height 610
type textarea "const icon = document.querySelector(`[menu-icon="${id}"]`)"
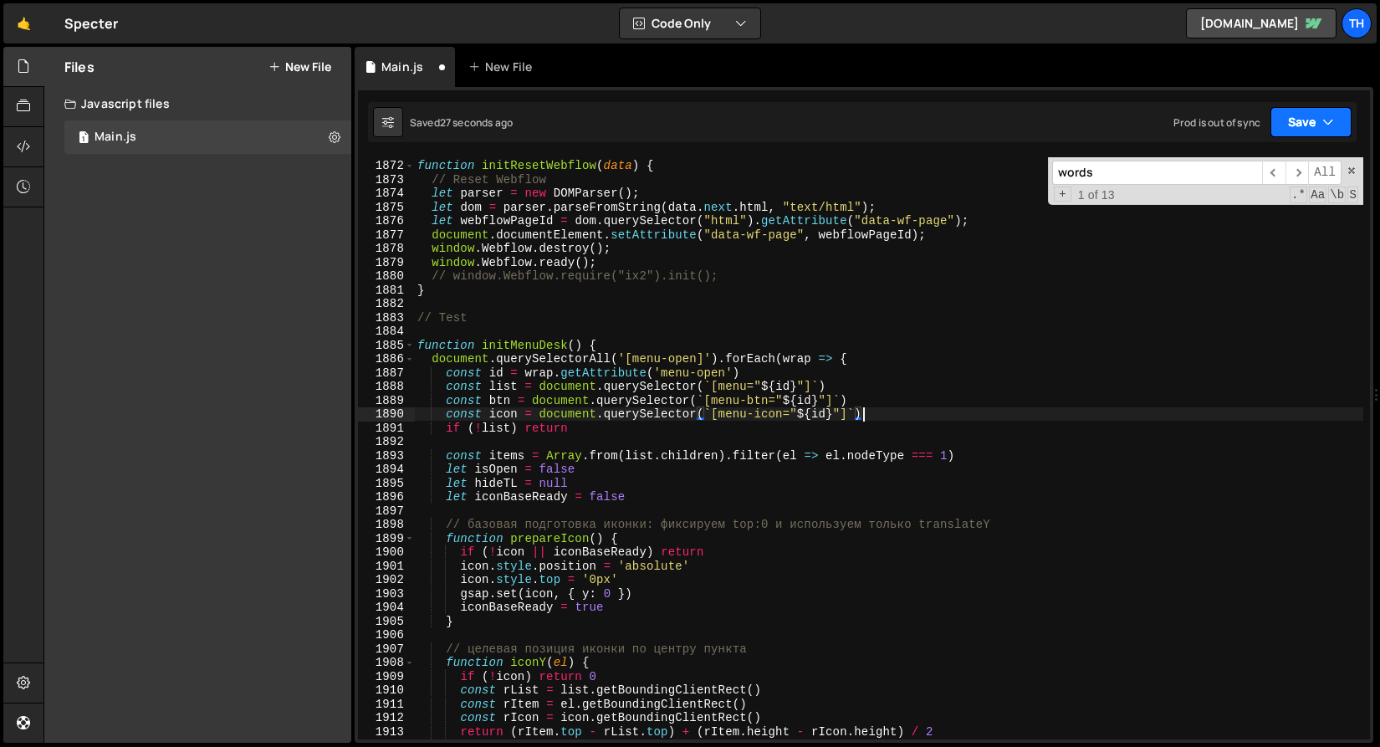
click at [1289, 130] on button "Save" at bounding box center [1311, 122] width 81 height 30
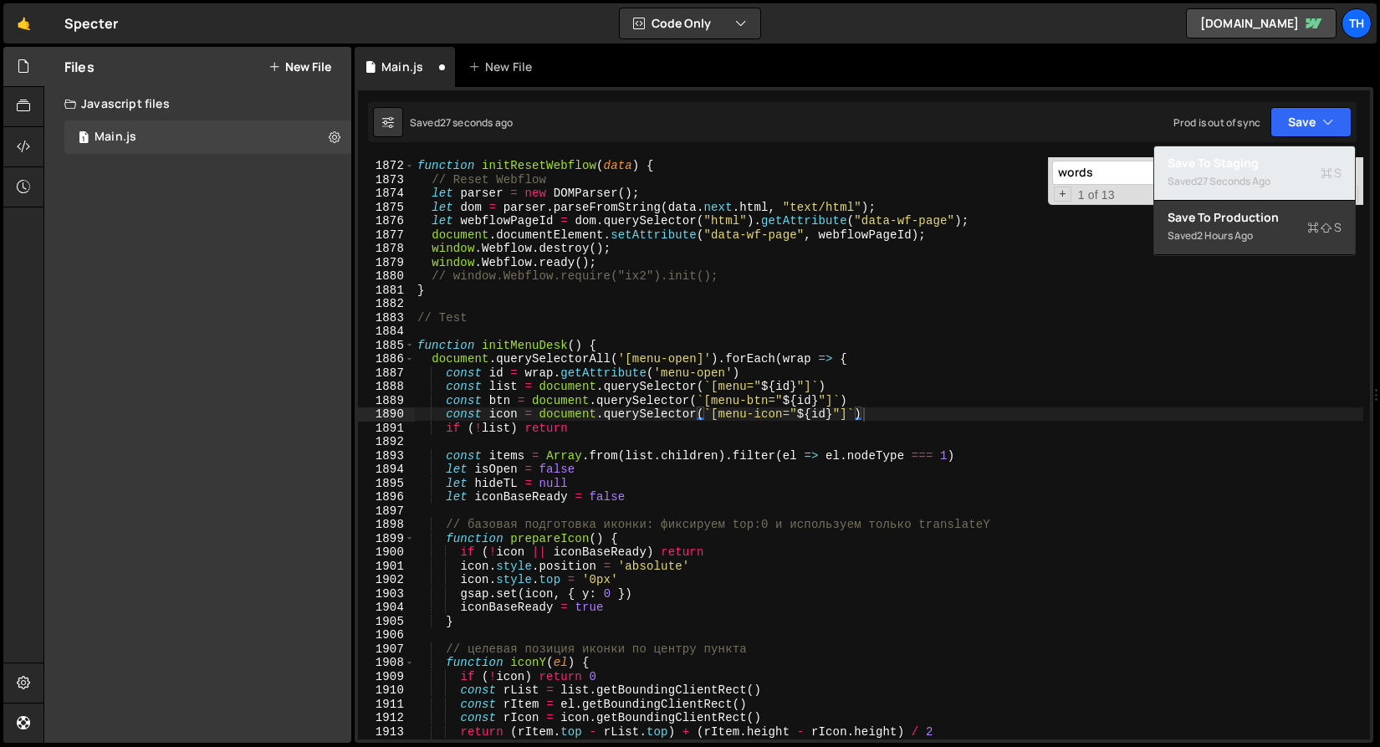
click at [1273, 159] on div "Save to Staging S" at bounding box center [1255, 163] width 174 height 17
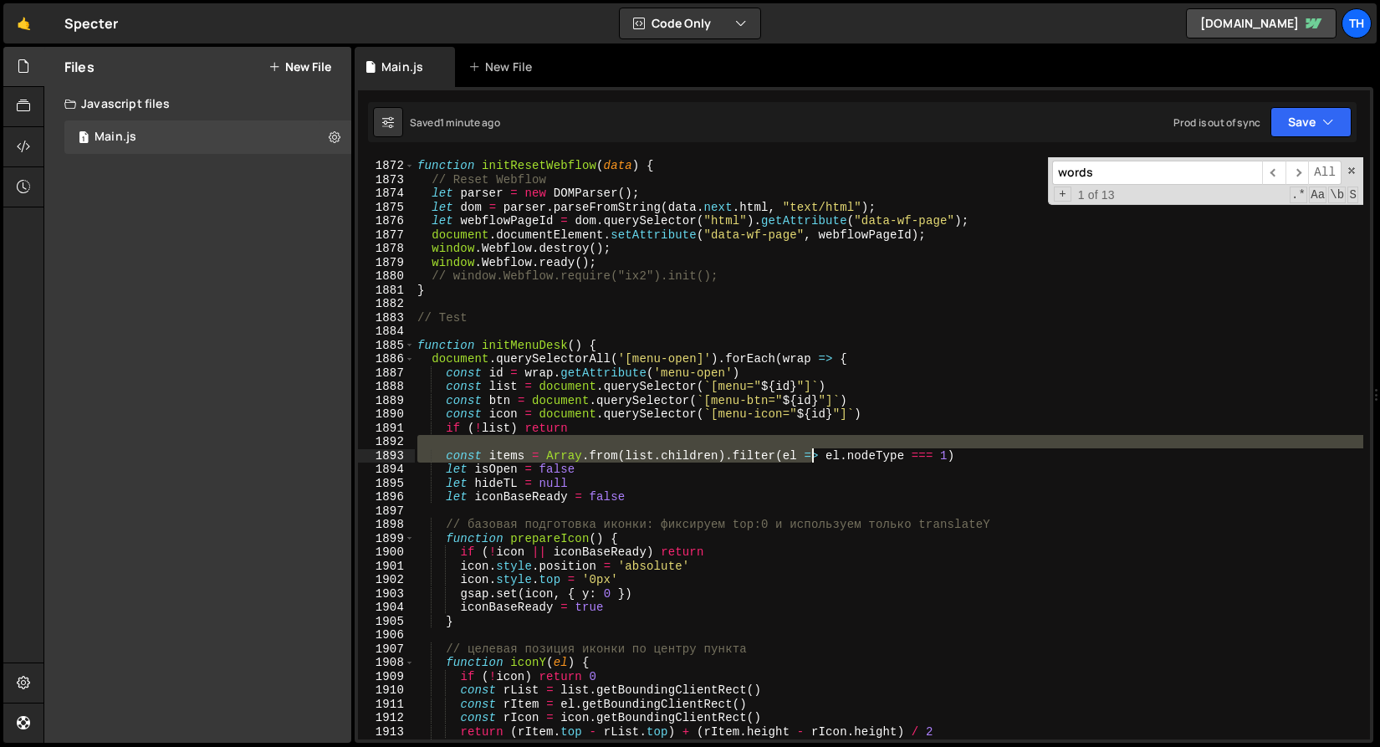
drag, startPoint x: 499, startPoint y: 446, endPoint x: 821, endPoint y: 448, distance: 321.3
click at [821, 448] on div "function initResetWebflow ( data ) { // Reset Webflow let parser = new DOMParse…" at bounding box center [889, 450] width 950 height 610
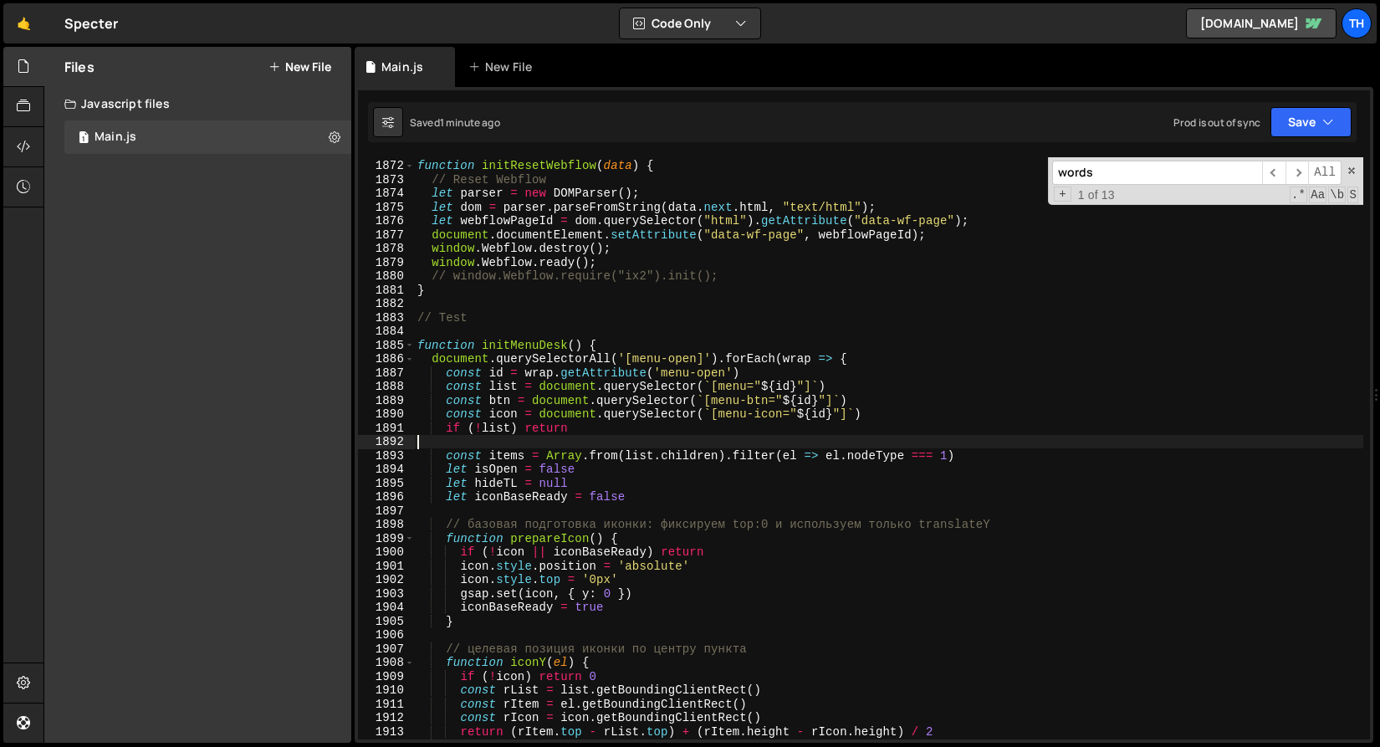
click at [744, 469] on div "function initResetWebflow ( data ) { // Reset Webflow let parser = new DOMParse…" at bounding box center [889, 450] width 950 height 610
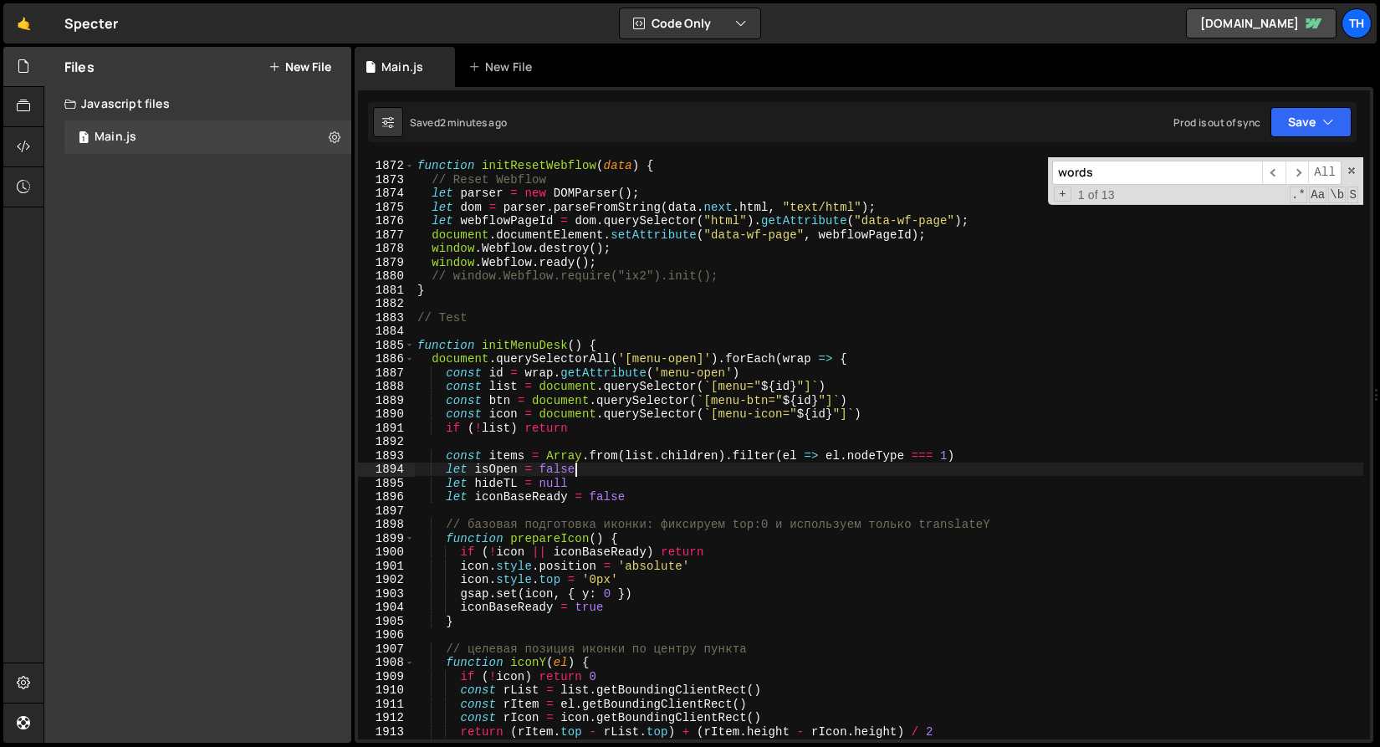
click at [483, 486] on div "function initResetWebflow ( data ) { // Reset Webflow let parser = new DOMParse…" at bounding box center [889, 450] width 950 height 610
click at [617, 479] on div "function initResetWebflow ( data ) { // Reset Webflow let parser = new DOMParse…" at bounding box center [889, 450] width 950 height 610
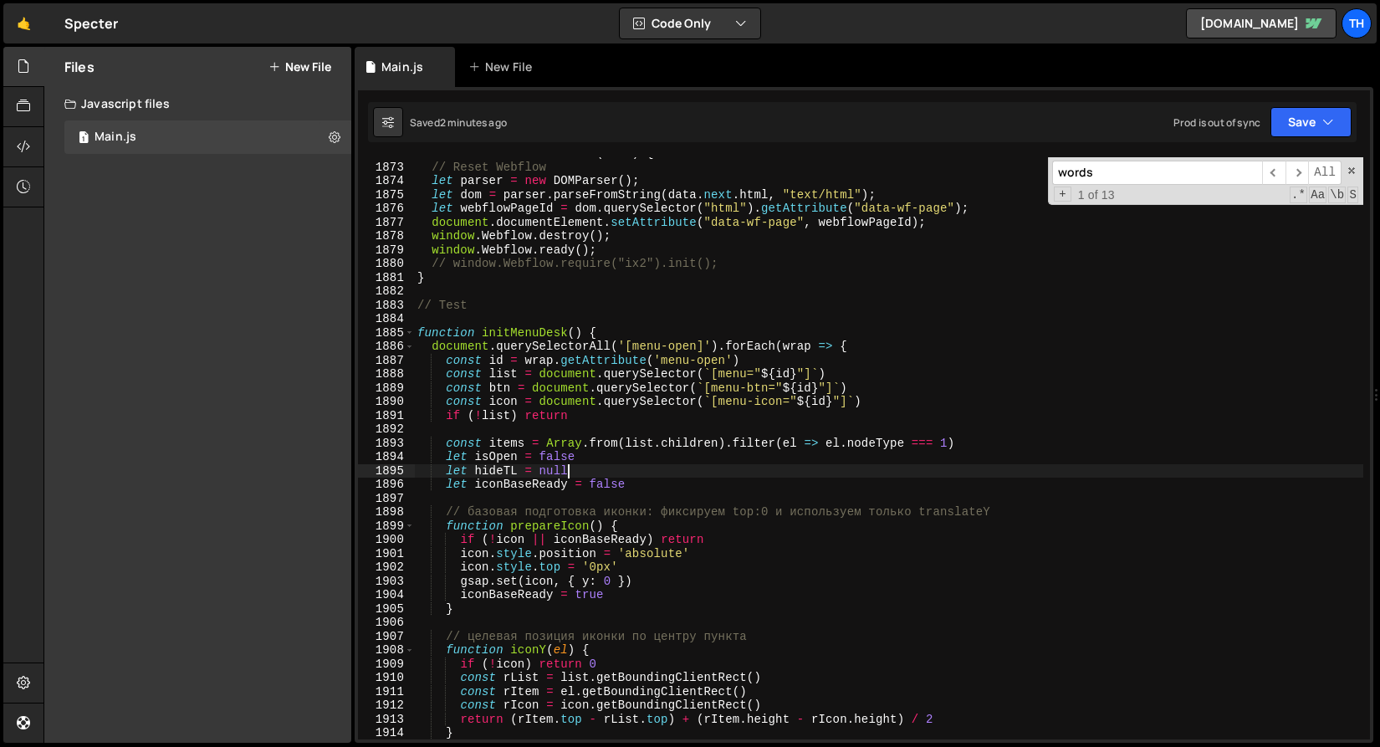
scroll to position [25389, 0]
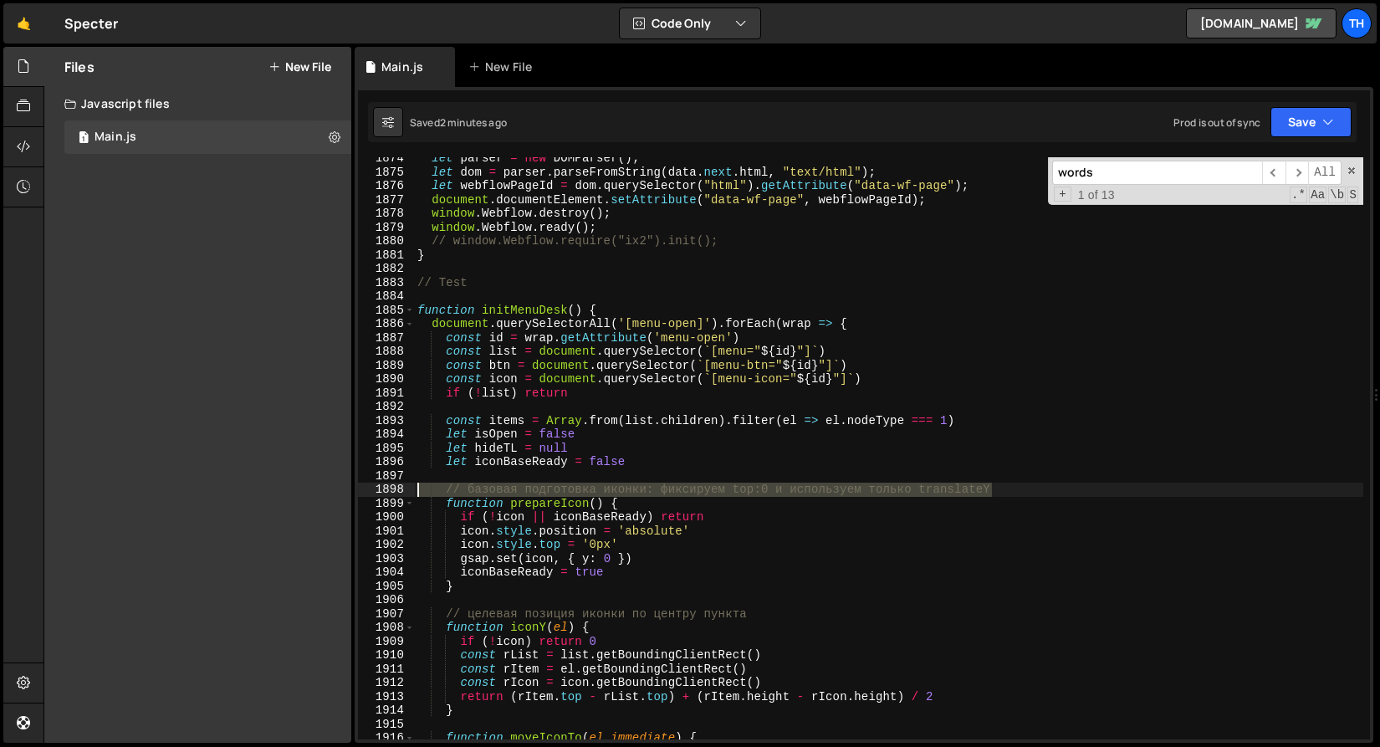
drag, startPoint x: 1080, startPoint y: 490, endPoint x: 359, endPoint y: 488, distance: 721.2
click at [359, 488] on div "let hideTL = null 1874 1875 1876 1877 1878 1879 1880 1881 1882 1883 1884 1885 1…" at bounding box center [864, 448] width 1012 height 582
type textarea "// базовая подготовка иконки: фиксируем top:0 и используем только translateY"
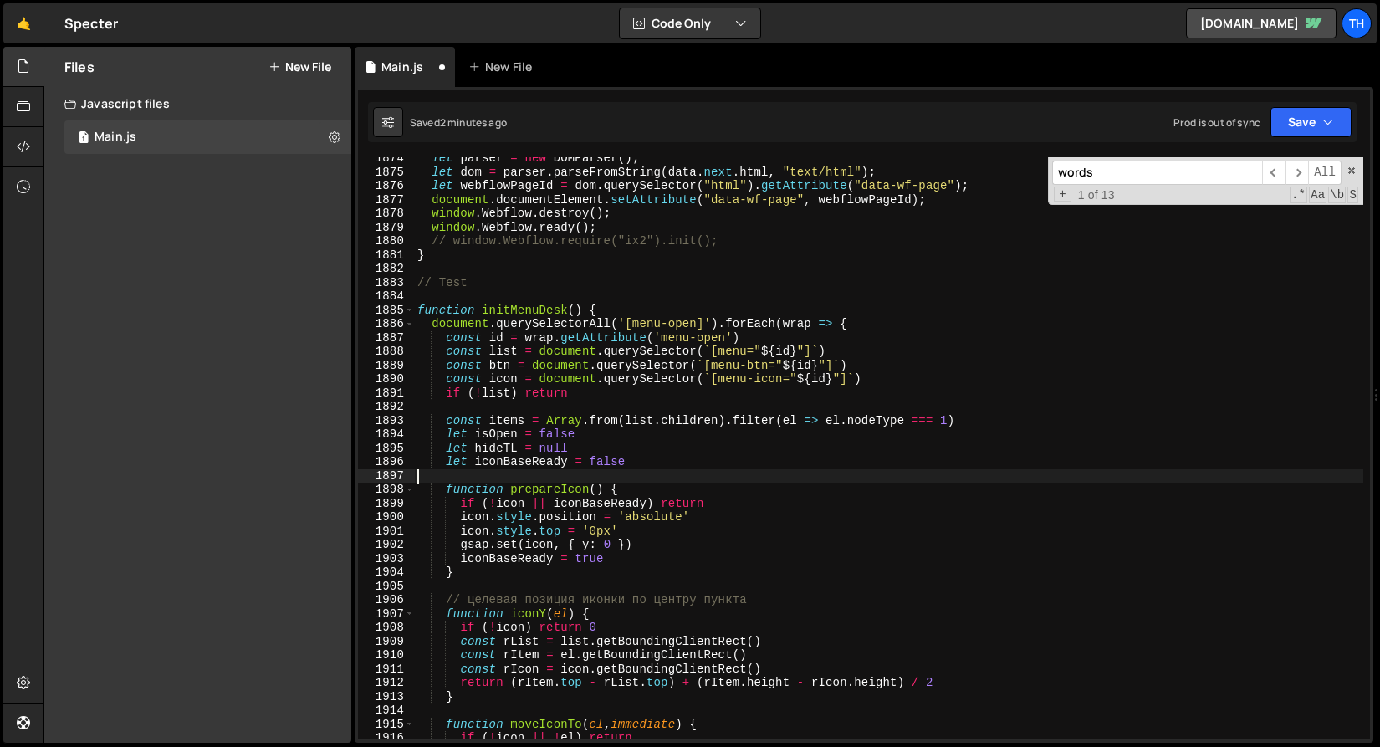
click at [462, 531] on div "let parser = new DOMParser ( ) ; let dom = parser . parseFromString ( data . ne…" at bounding box center [889, 456] width 950 height 610
click at [458, 548] on div "let parser = new DOMParser ( ) ; let dom = parser . parseFromString ( data . ne…" at bounding box center [889, 456] width 950 height 610
click at [1294, 119] on button "Save" at bounding box center [1311, 122] width 81 height 30
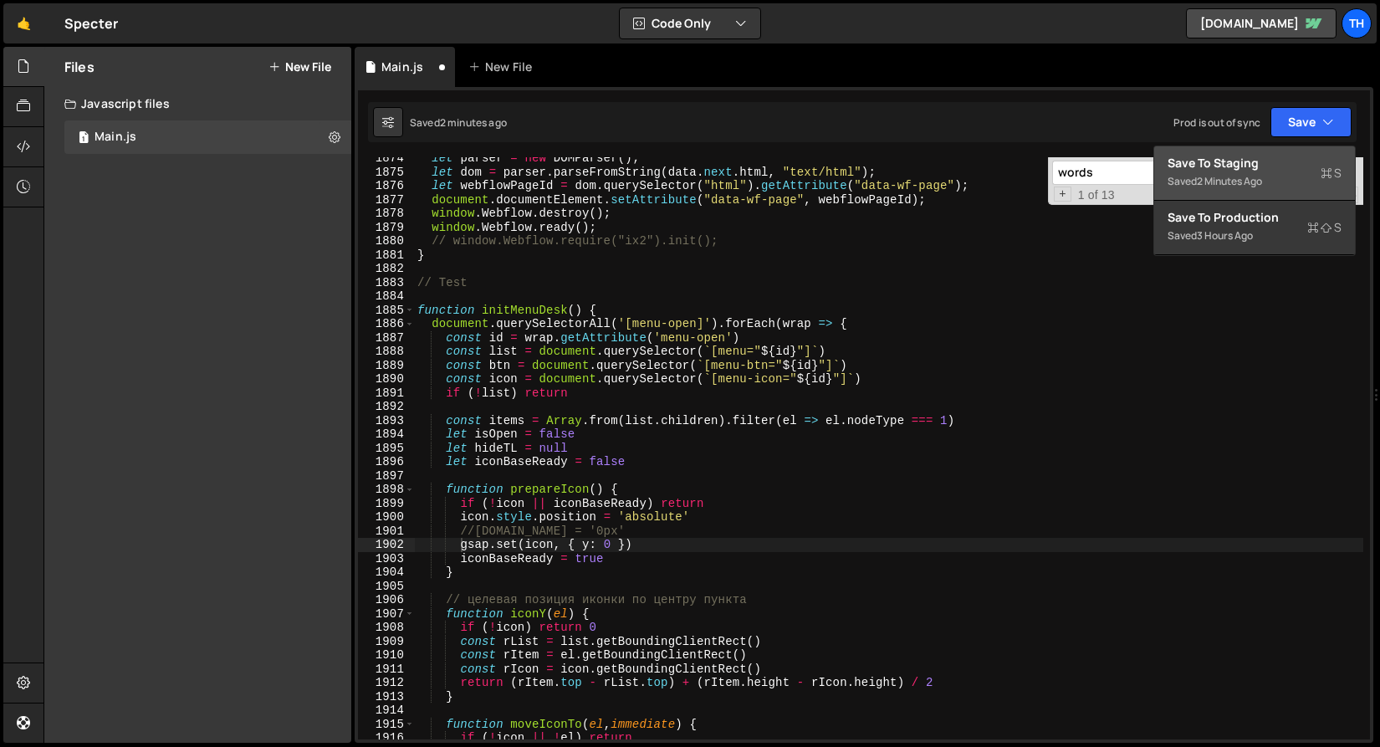
click at [1268, 156] on div "Save to Staging S" at bounding box center [1255, 163] width 174 height 17
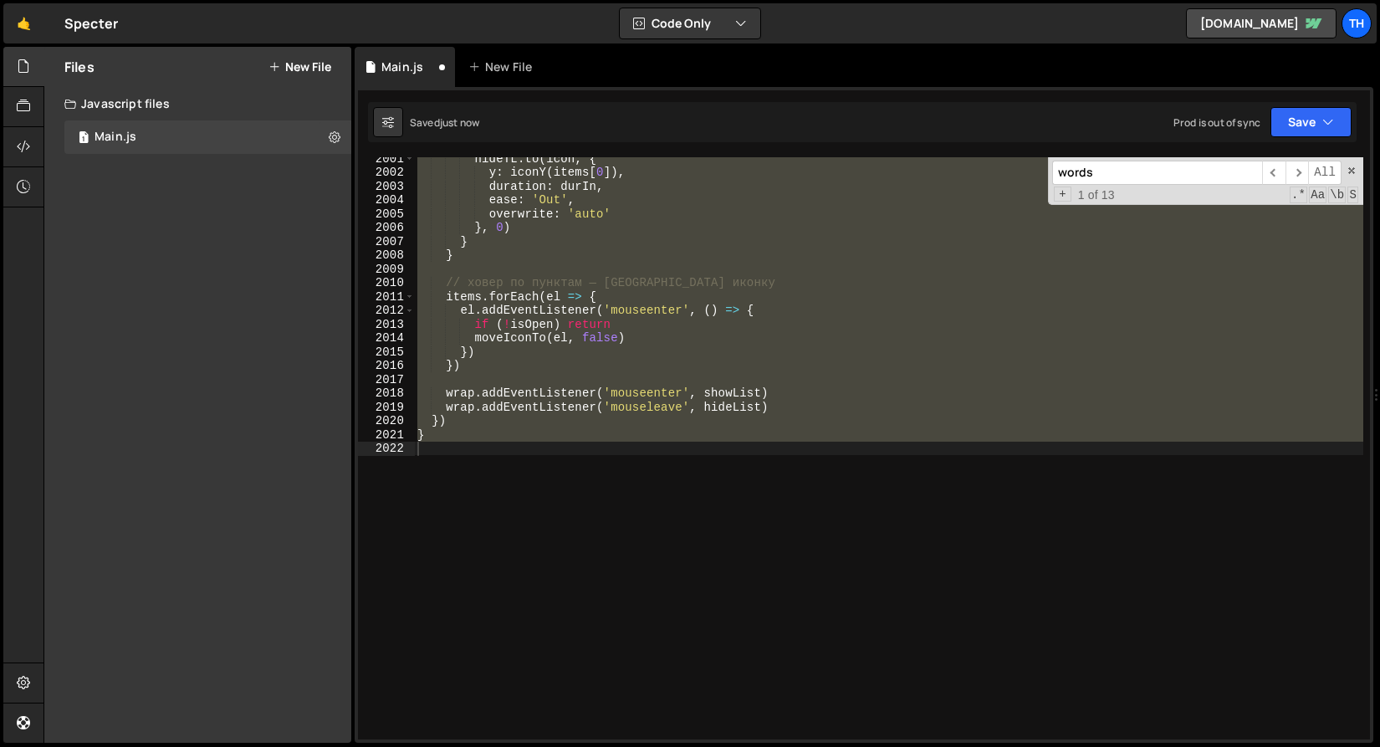
scroll to position [25476, 0]
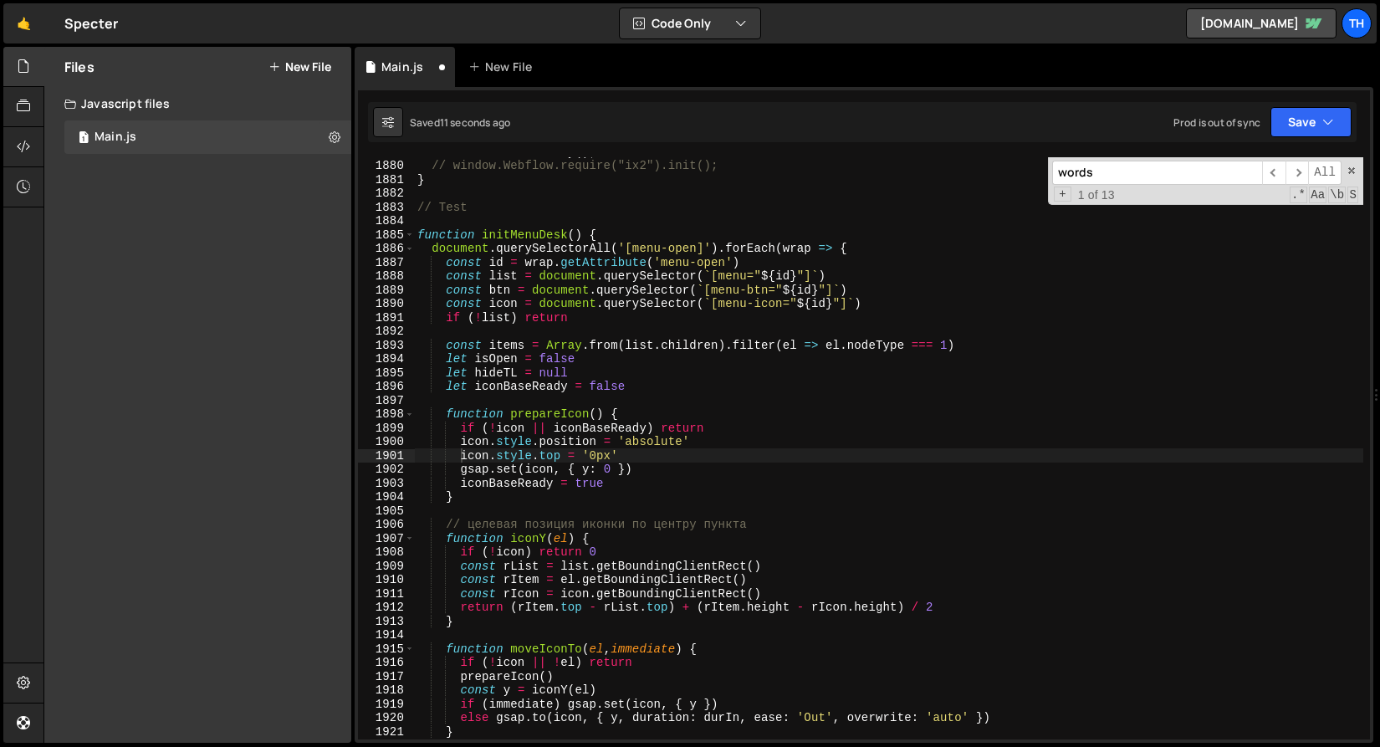
type textarea "// целевая позиция иконки по центру пункта"
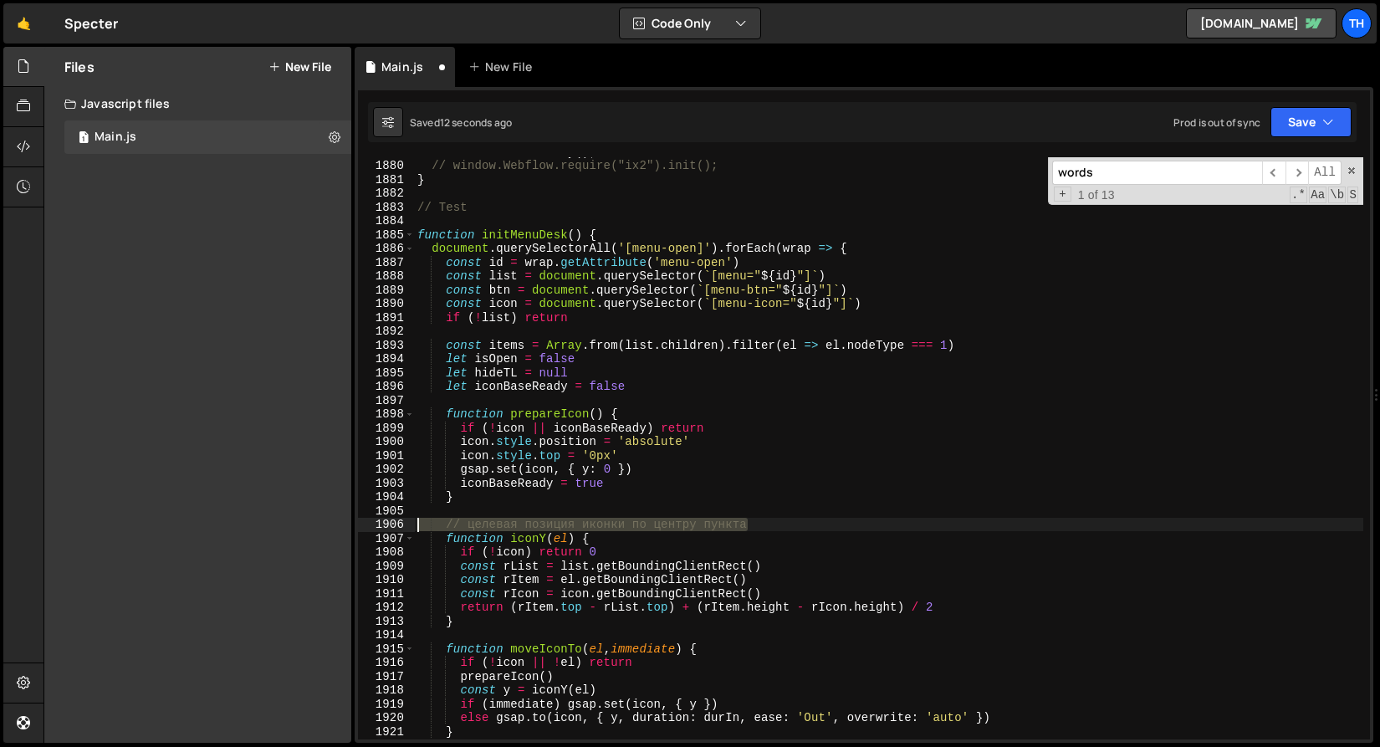
drag, startPoint x: 711, startPoint y: 519, endPoint x: 318, endPoint y: 520, distance: 393.2
click at [318, 520] on div "Files New File Javascript files 1 Main.js 0 CSS files Copy share link Edit File…" at bounding box center [712, 395] width 1337 height 697
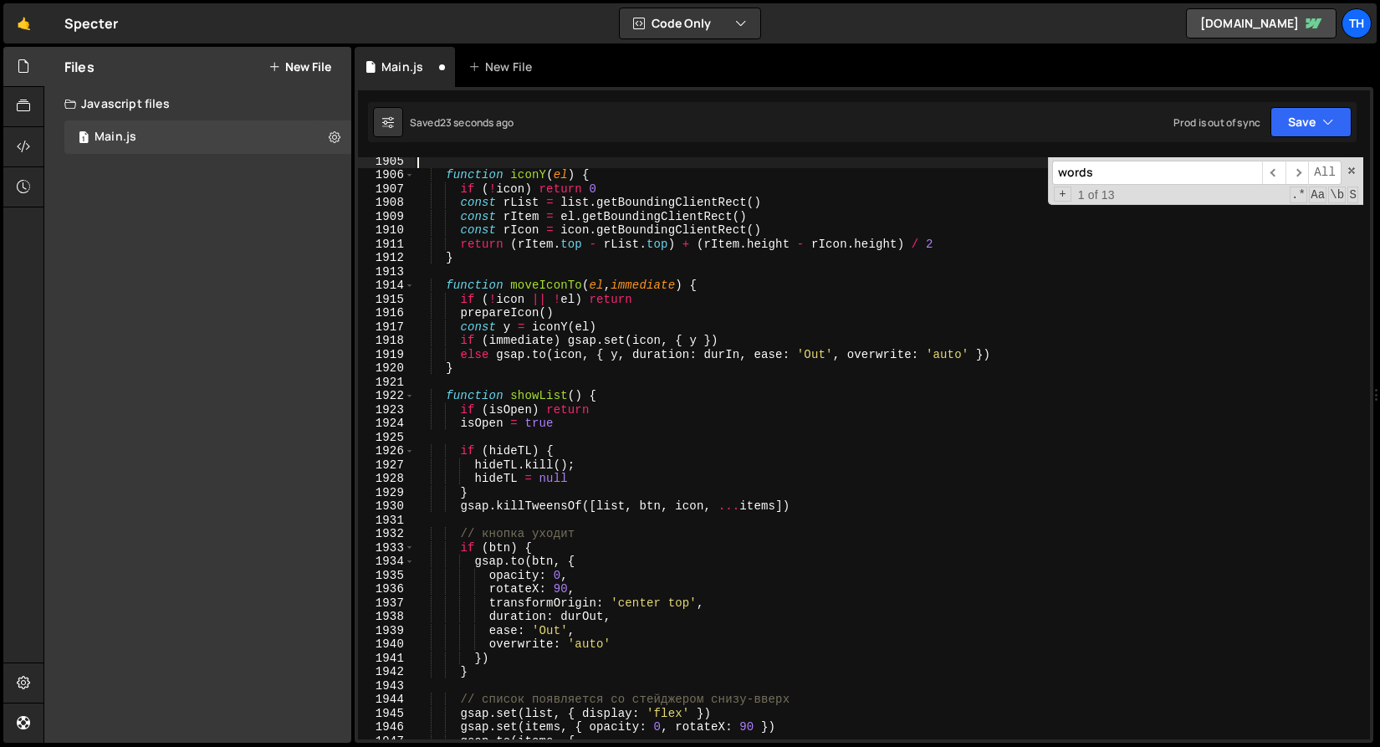
scroll to position [25838, 0]
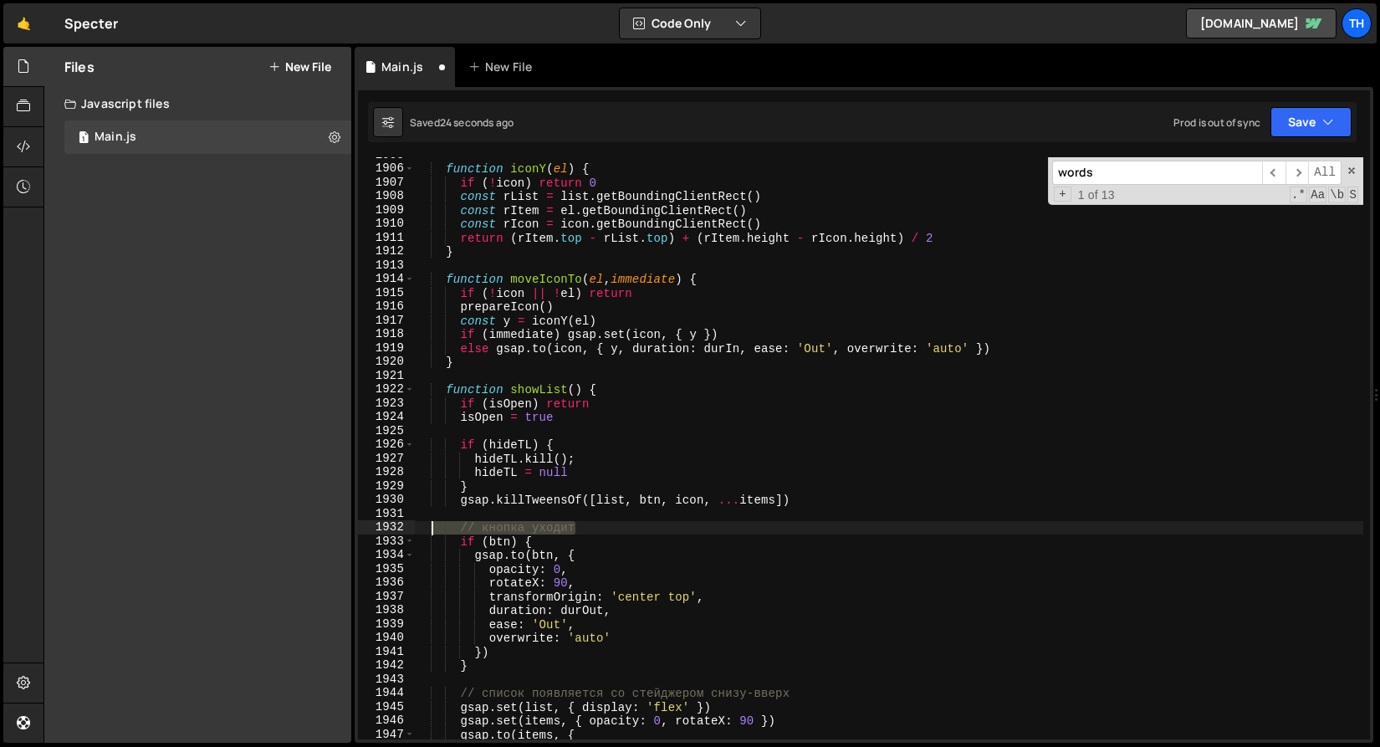
drag, startPoint x: 609, startPoint y: 526, endPoint x: 402, endPoint y: 529, distance: 206.7
click at [402, 529] on div "1905 1906 1907 1908 1909 1910 1911 1912 1913 1914 1915 1916 1917 1918 1919 1920…" at bounding box center [864, 448] width 1012 height 582
type textarea "// кнопка уходит"
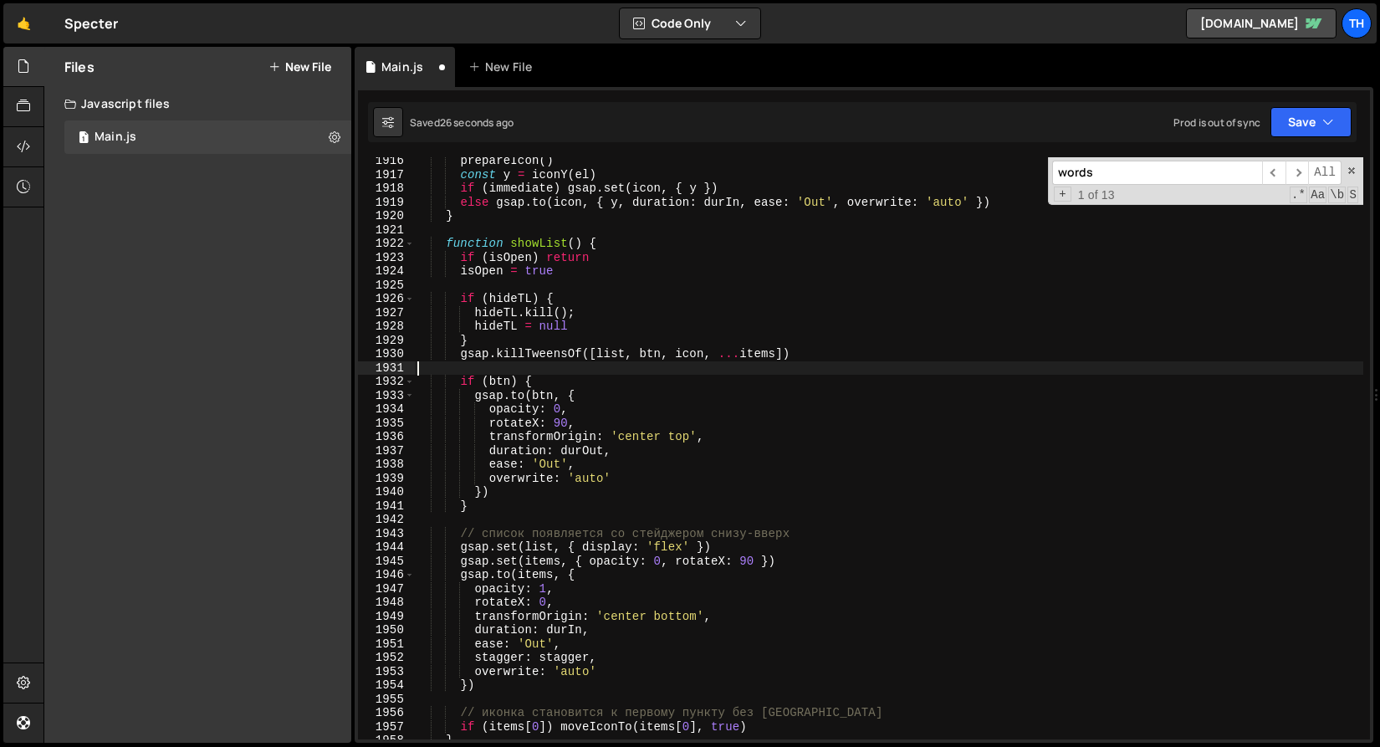
scroll to position [26045, 0]
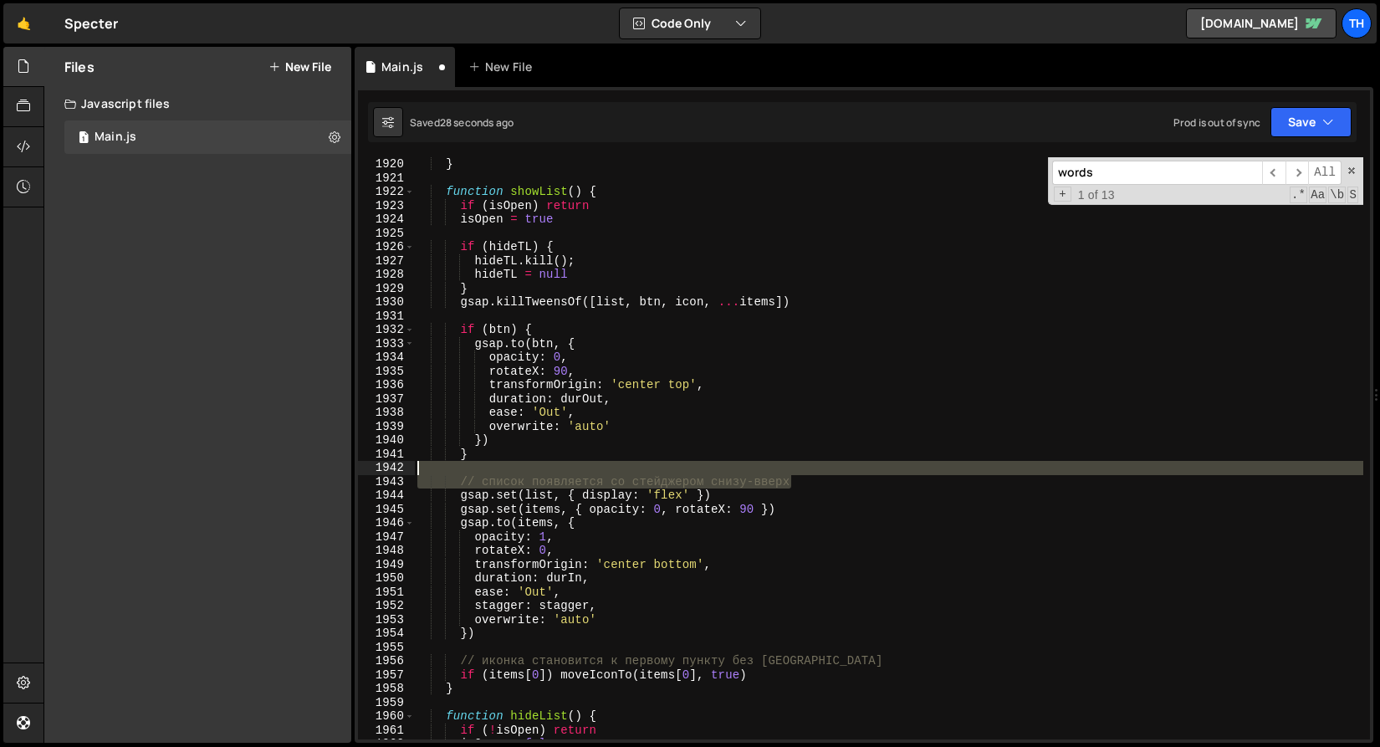
drag, startPoint x: 832, startPoint y: 486, endPoint x: 172, endPoint y: 470, distance: 659.5
click at [172, 470] on div "Files New File Javascript files 1 Main.js 0 CSS files Copy share link Edit File…" at bounding box center [712, 395] width 1337 height 697
type textarea "// список появляется со стейджером снизу-вверх"
drag, startPoint x: 824, startPoint y: 479, endPoint x: 327, endPoint y: 474, distance: 497.0
click at [327, 474] on div "Files New File Javascript files 1 Main.js 0 CSS files Copy share link Edit File…" at bounding box center [712, 395] width 1337 height 697
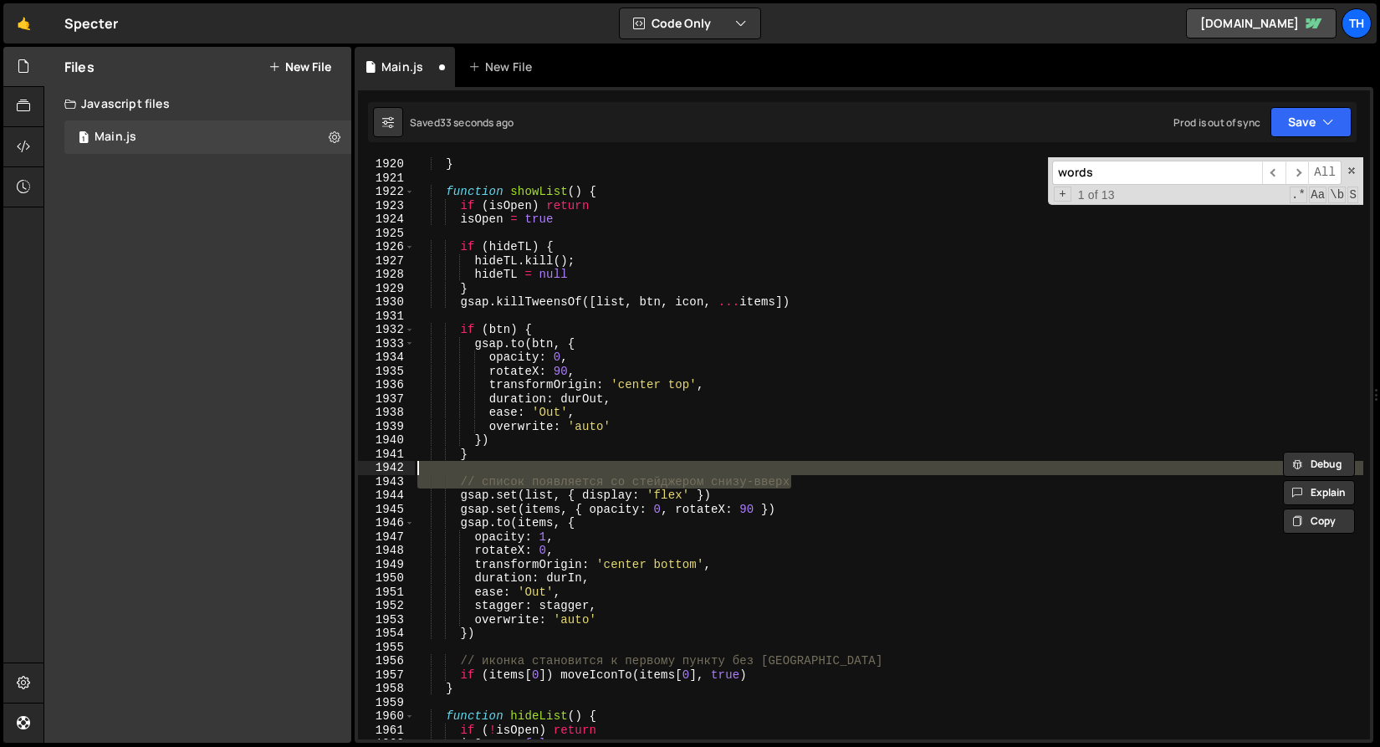
type textarea "// список появляется со стейджером снизу-вверх"
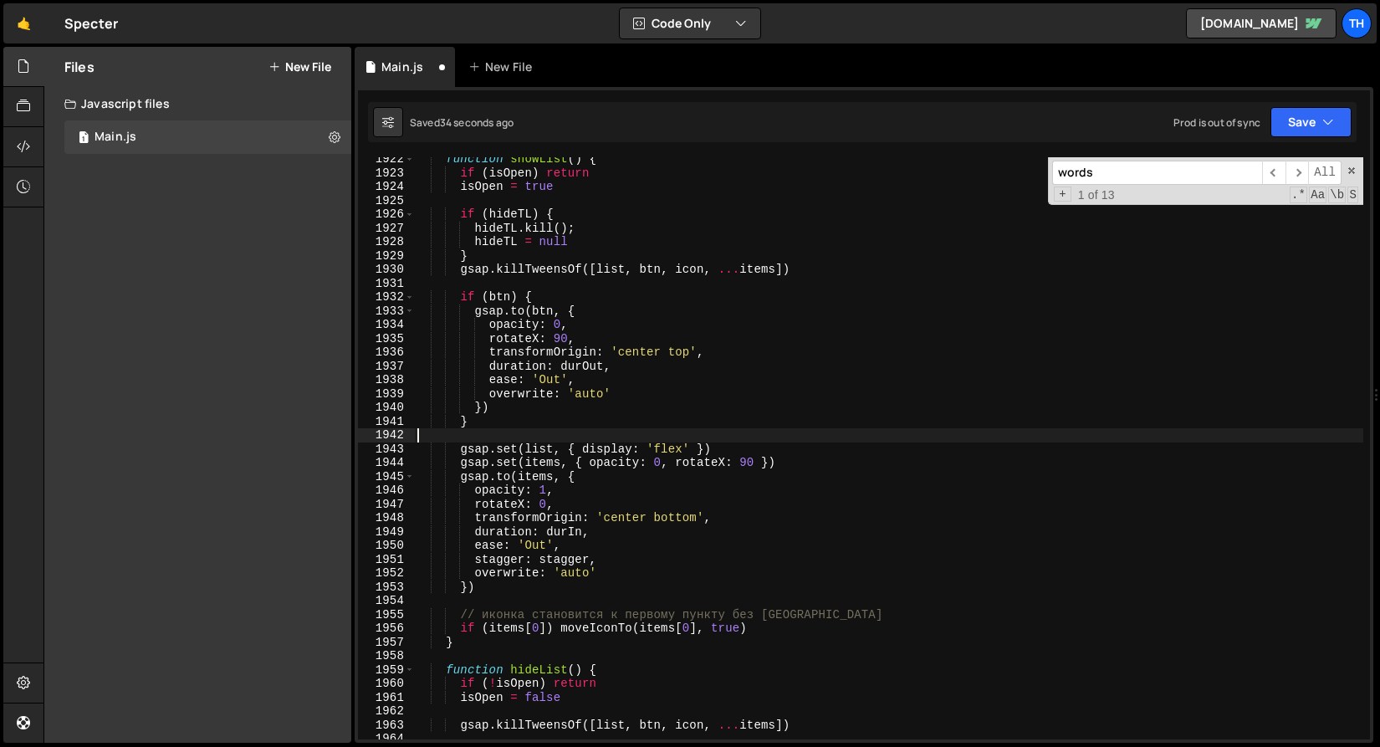
scroll to position [26090, 0]
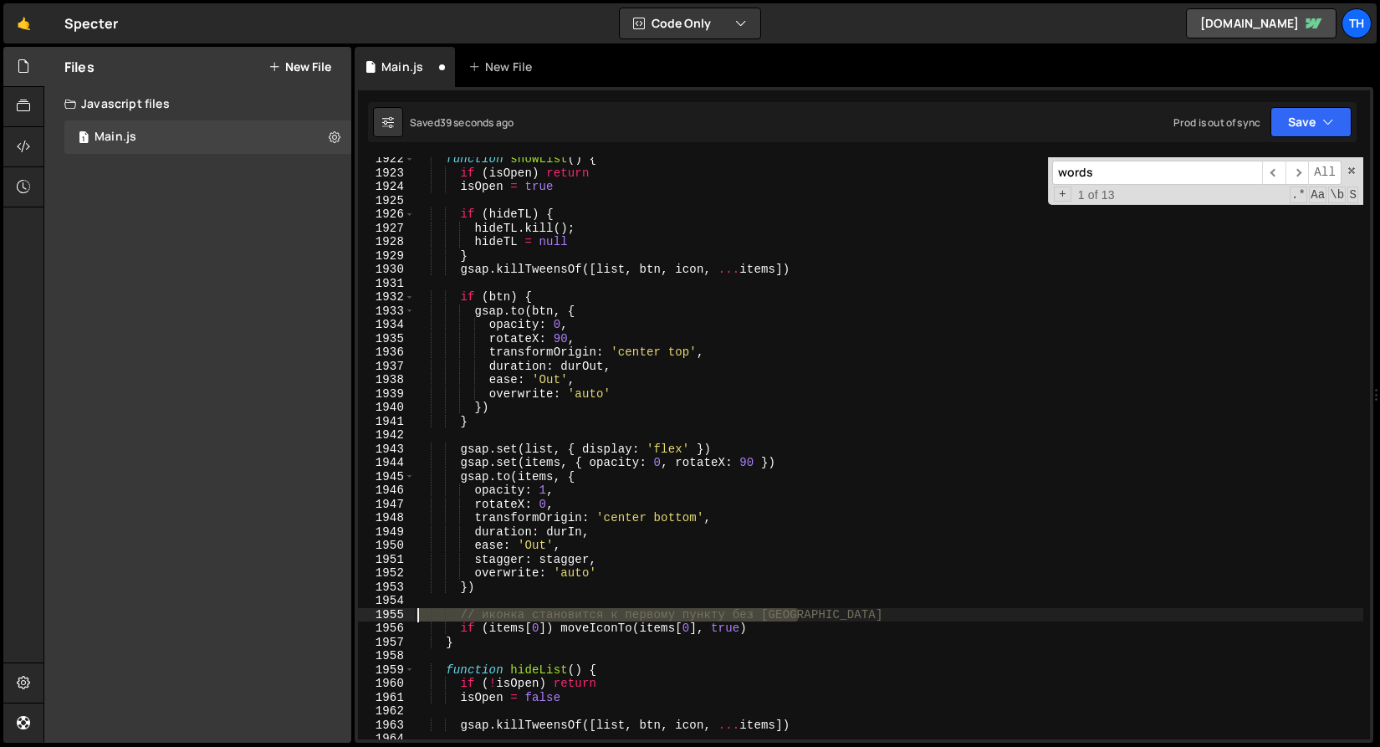
drag, startPoint x: 823, startPoint y: 617, endPoint x: 325, endPoint y: 620, distance: 498.7
click at [325, 620] on div "Files New File Javascript files 1 Main.js 0 CSS files Copy share link Edit File…" at bounding box center [712, 395] width 1337 height 697
type textarea "// иконка становится к первому пункту без [GEOGRAPHIC_DATA]"
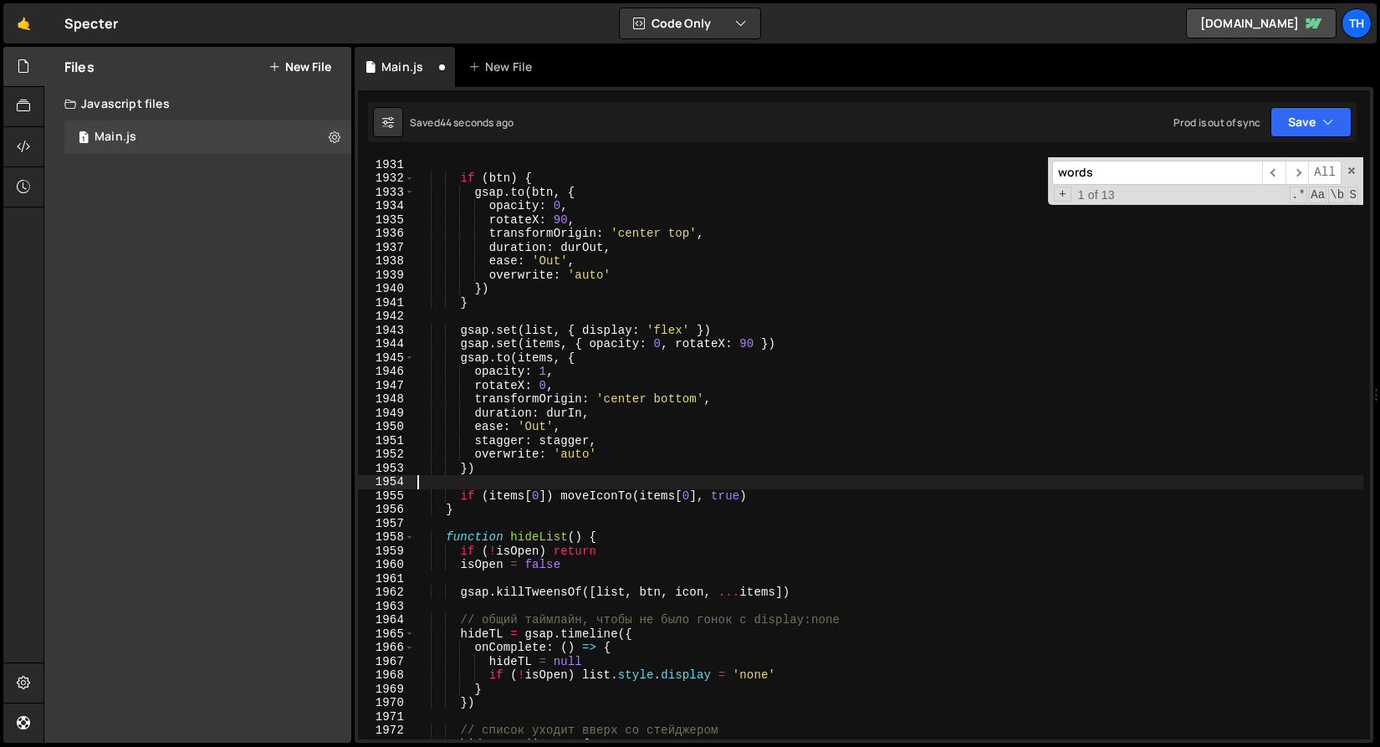
scroll to position [26271, 0]
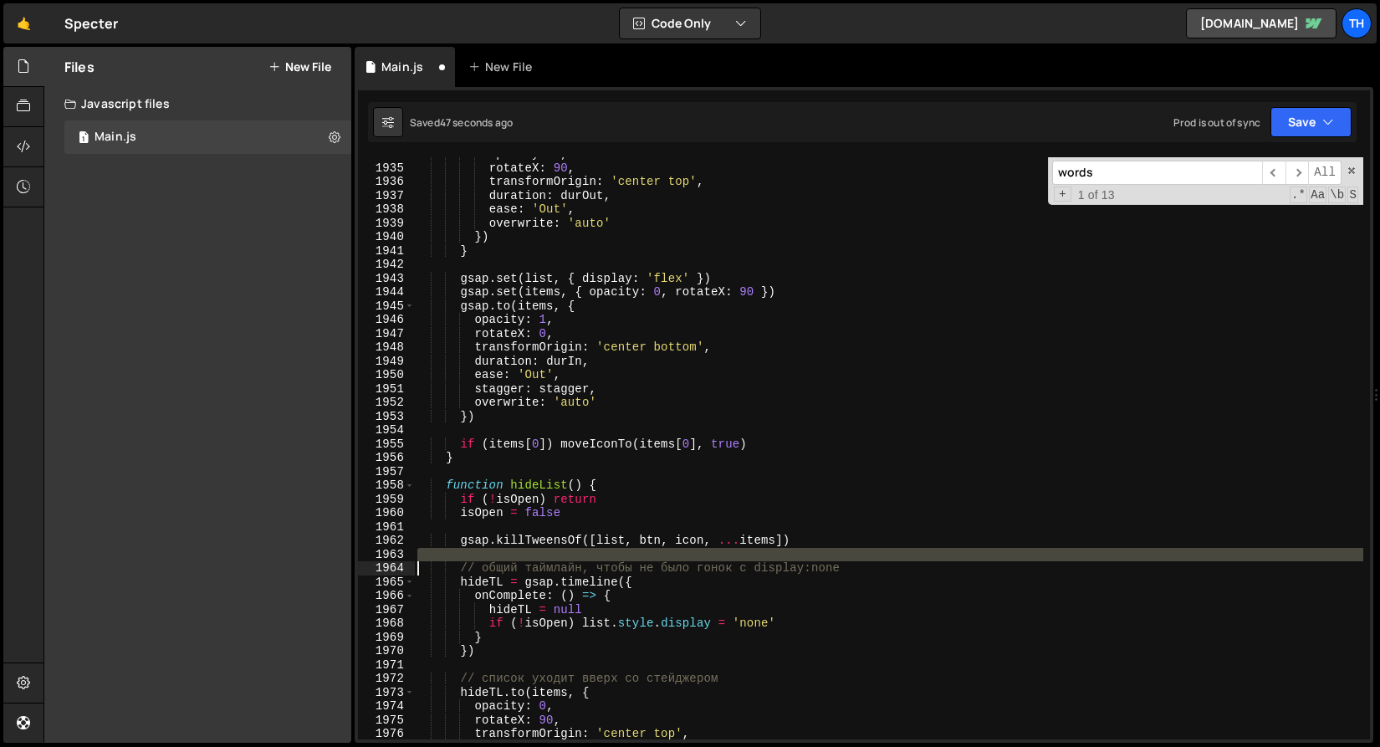
drag, startPoint x: 886, startPoint y: 561, endPoint x: 338, endPoint y: 572, distance: 548.1
click at [338, 572] on div "Files New File Javascript files 1 Main.js 0 CSS files Copy share link Edit File…" at bounding box center [712, 395] width 1337 height 697
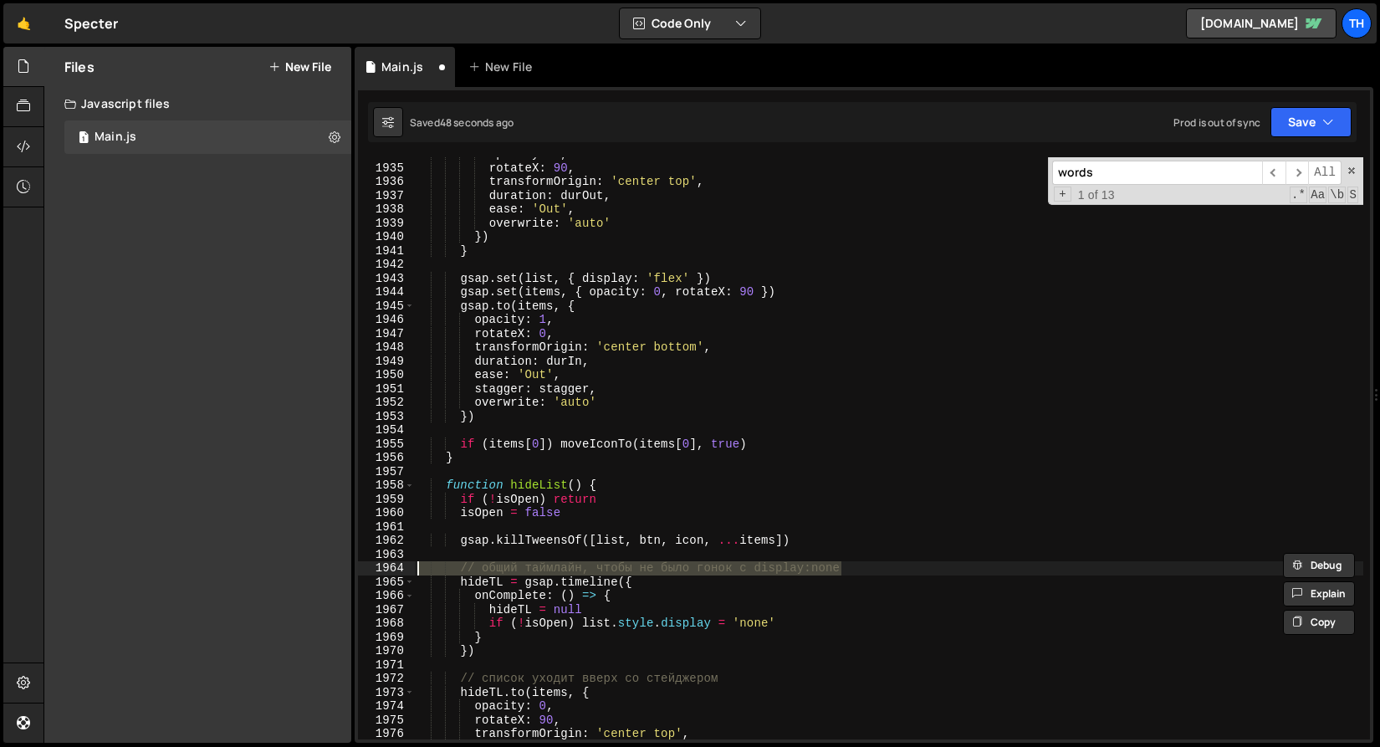
drag, startPoint x: 873, startPoint y: 575, endPoint x: 350, endPoint y: 575, distance: 523.7
click at [350, 575] on div "Files New File Javascript files 1 Main.js 0 CSS files Copy share link Edit File…" at bounding box center [712, 395] width 1337 height 697
type textarea "// общий таймлайн, чтобы не было гонок с display:none"
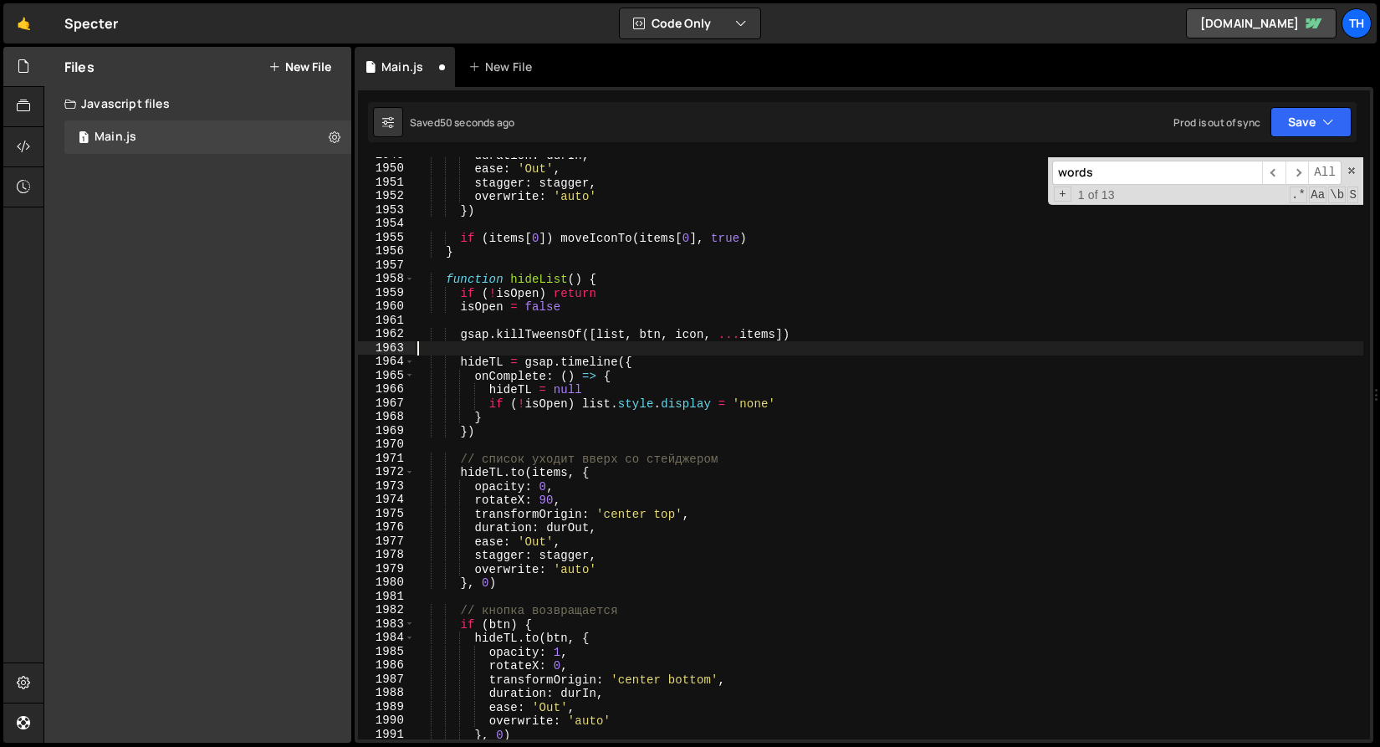
scroll to position [26487, 0]
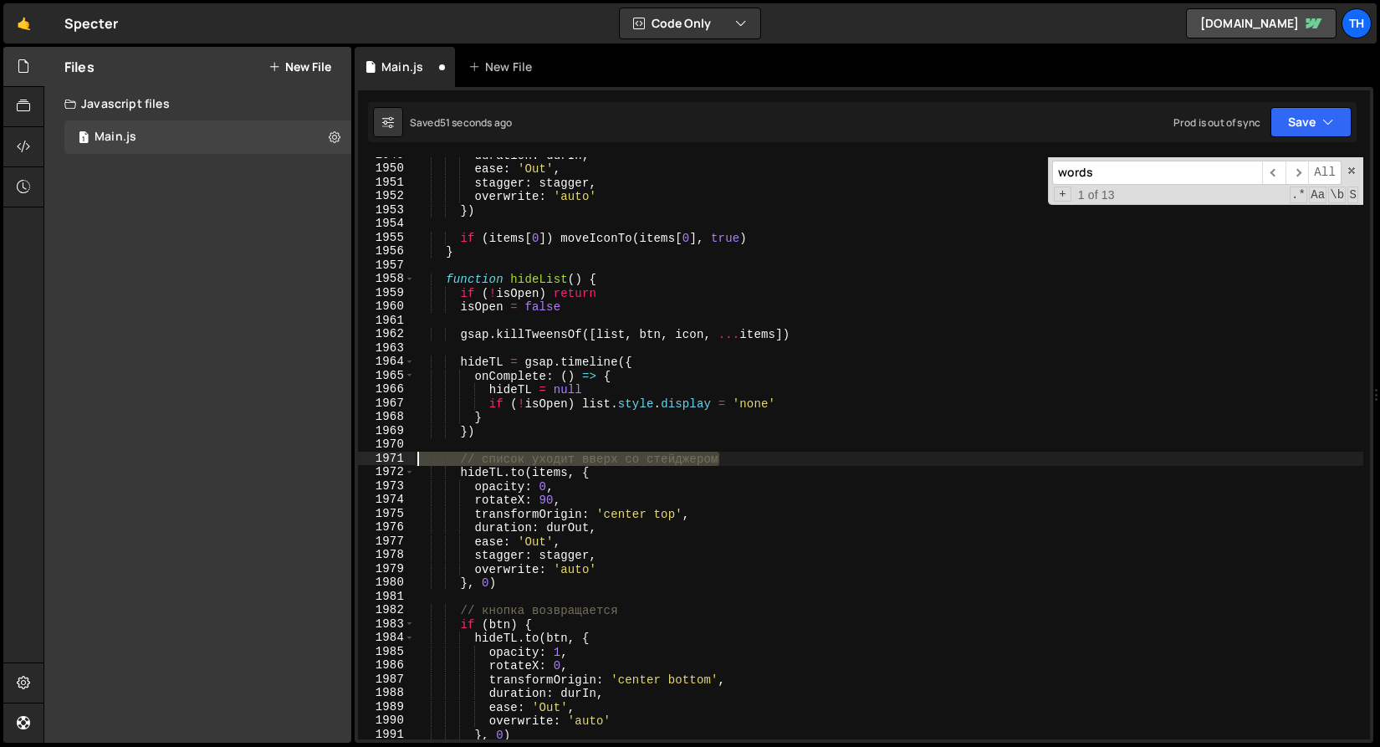
drag, startPoint x: 573, startPoint y: 472, endPoint x: 372, endPoint y: 457, distance: 201.4
click at [372, 457] on div "1949 1950 1951 1952 1953 1954 1955 1956 1957 1958 1959 1960 1961 1962 1963 1964…" at bounding box center [864, 448] width 1012 height 582
type textarea "// список уходит вверх со стейджером"
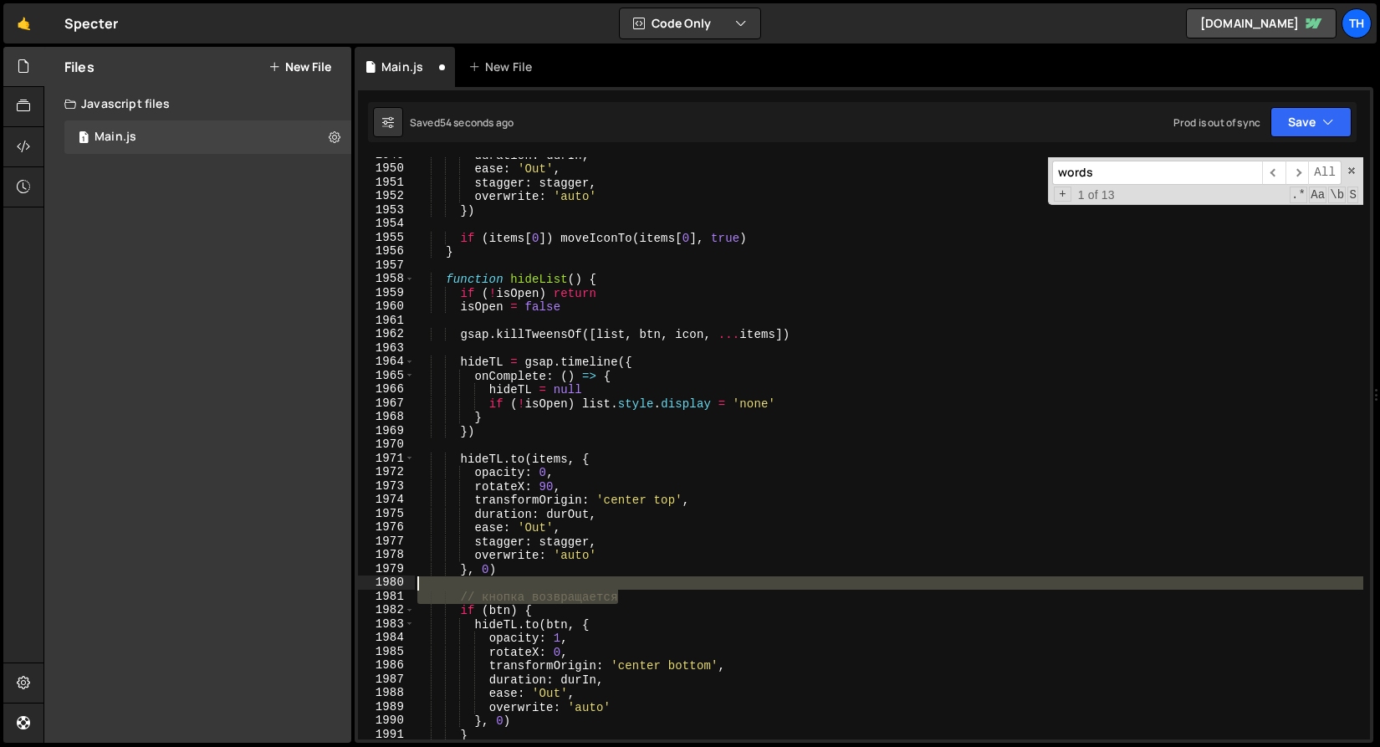
drag, startPoint x: 643, startPoint y: 601, endPoint x: 311, endPoint y: 591, distance: 331.5
click at [311, 591] on div "Files New File Javascript files 1 Main.js 0 CSS files Copy share link Edit File…" at bounding box center [712, 395] width 1337 height 697
type textarea "// кнопка возвращается"
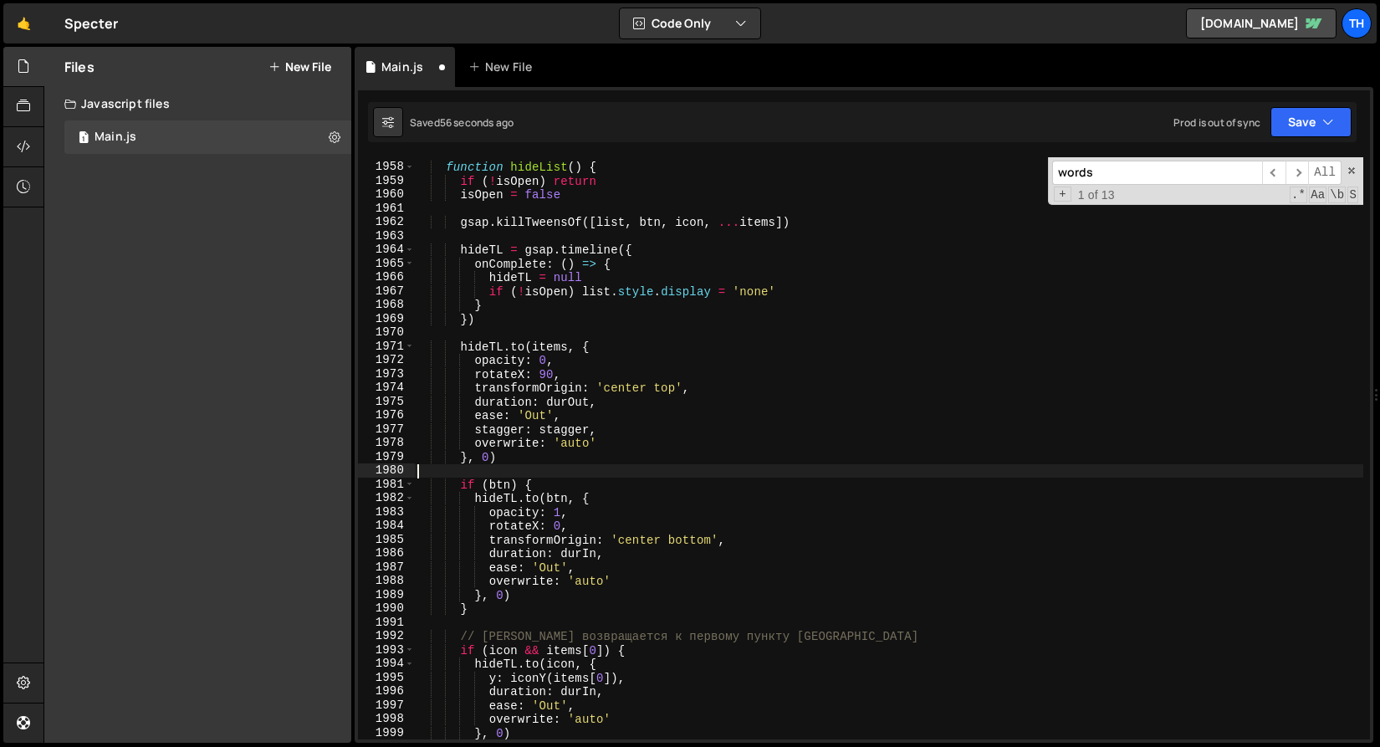
scroll to position [26630, 0]
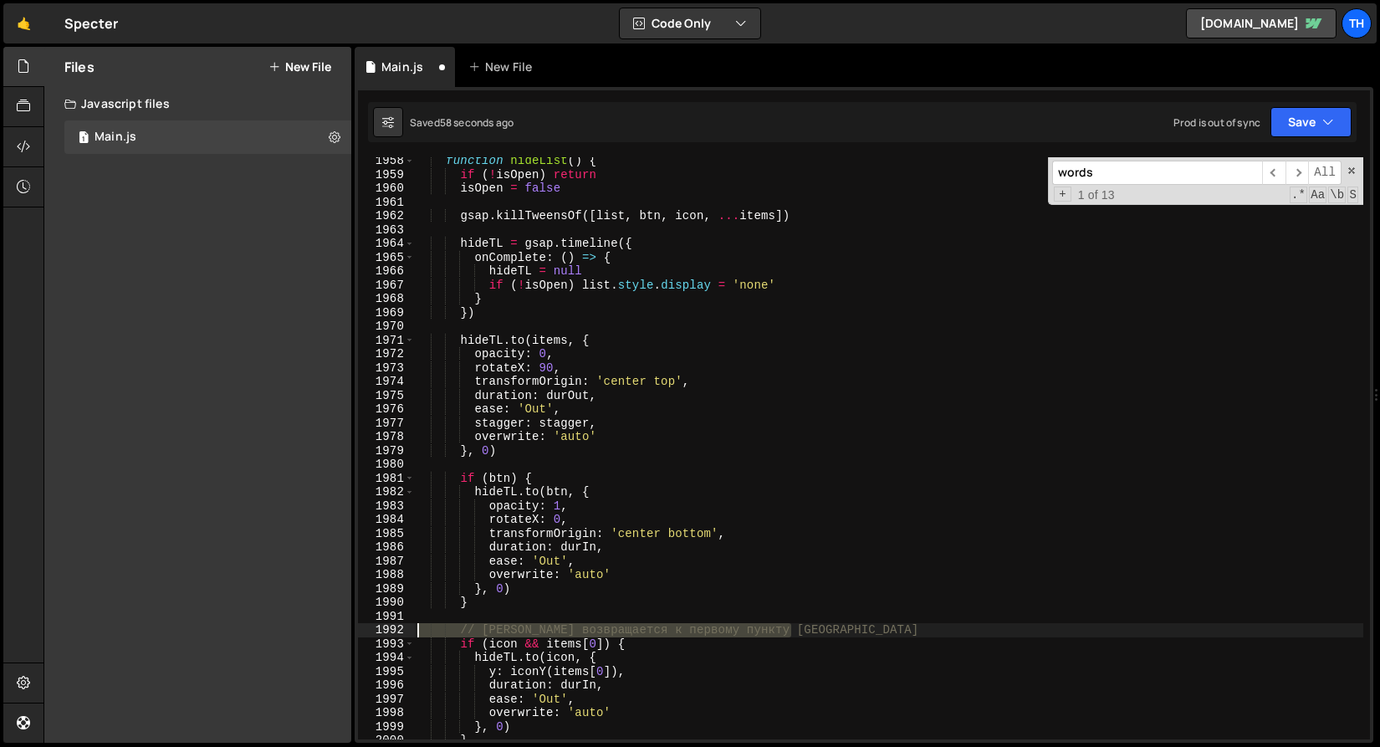
drag, startPoint x: 845, startPoint y: 627, endPoint x: 279, endPoint y: 634, distance: 566.4
click at [279, 634] on div "Files New File Javascript files 1 Main.js 0 CSS files Copy share link Edit File…" at bounding box center [712, 395] width 1337 height 697
type textarea "// [PERSON_NAME] возвращается к первому пункту [GEOGRAPHIC_DATA]"
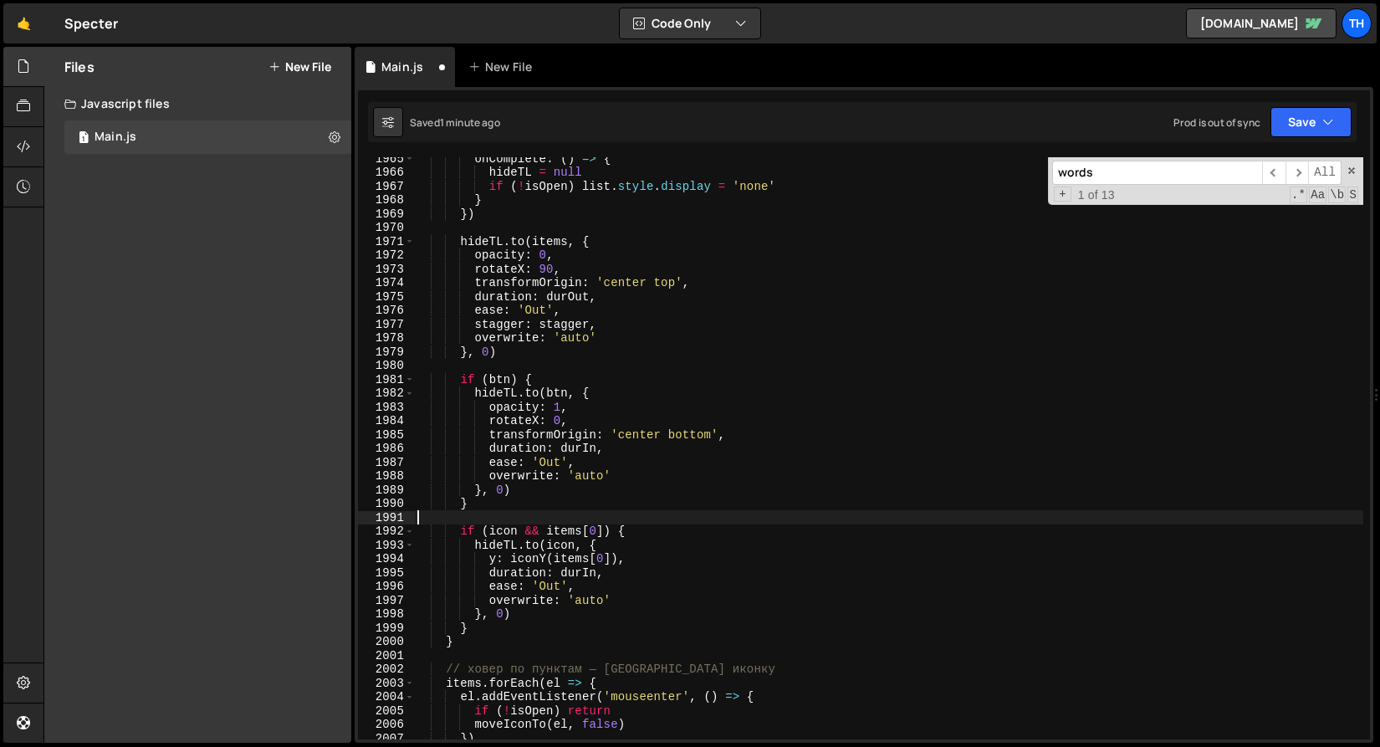
scroll to position [26833, 0]
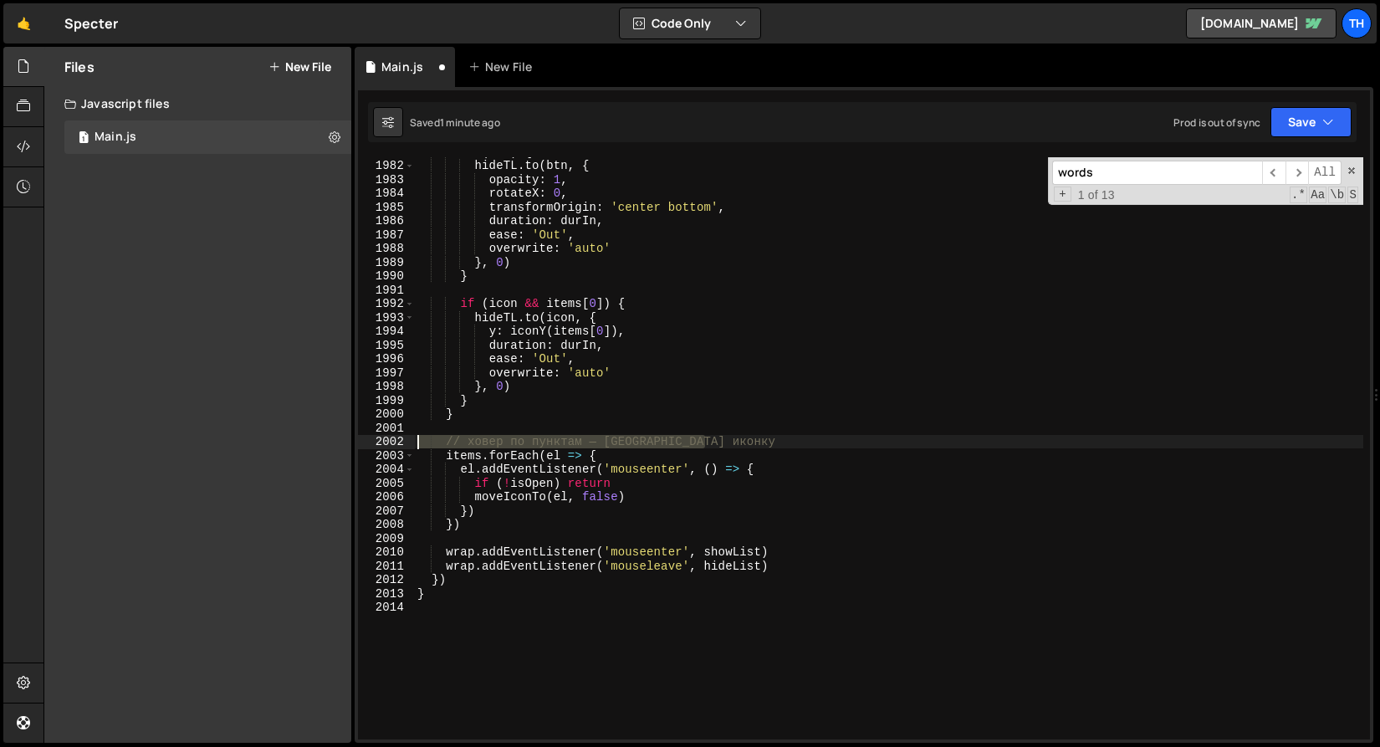
drag, startPoint x: 728, startPoint y: 437, endPoint x: 340, endPoint y: 440, distance: 388.2
click at [340, 440] on div "Files New File Javascript files 1 Main.js 0 CSS files Copy share link Edit File…" at bounding box center [712, 395] width 1337 height 697
type textarea "// ховер по пунктам — [GEOGRAPHIC_DATA] иконку"
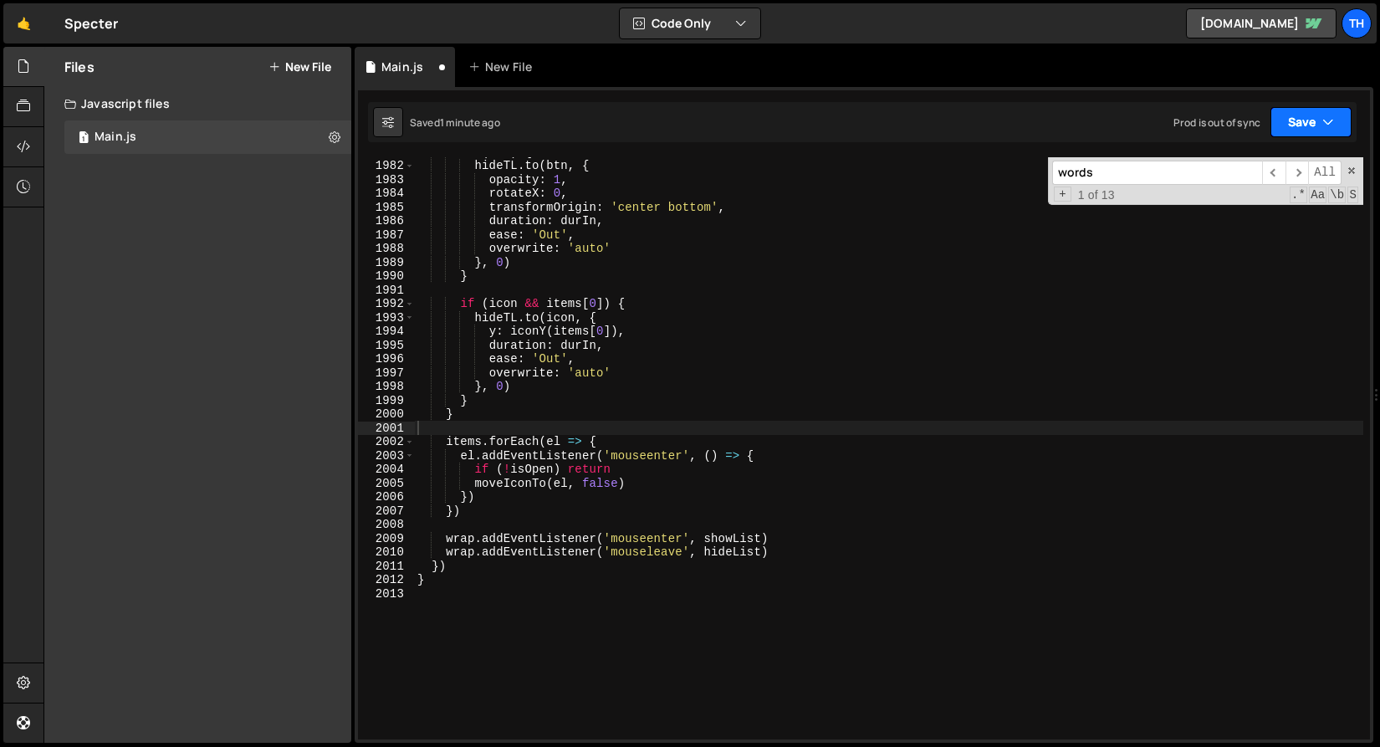
click at [1314, 120] on button "Save" at bounding box center [1311, 122] width 81 height 30
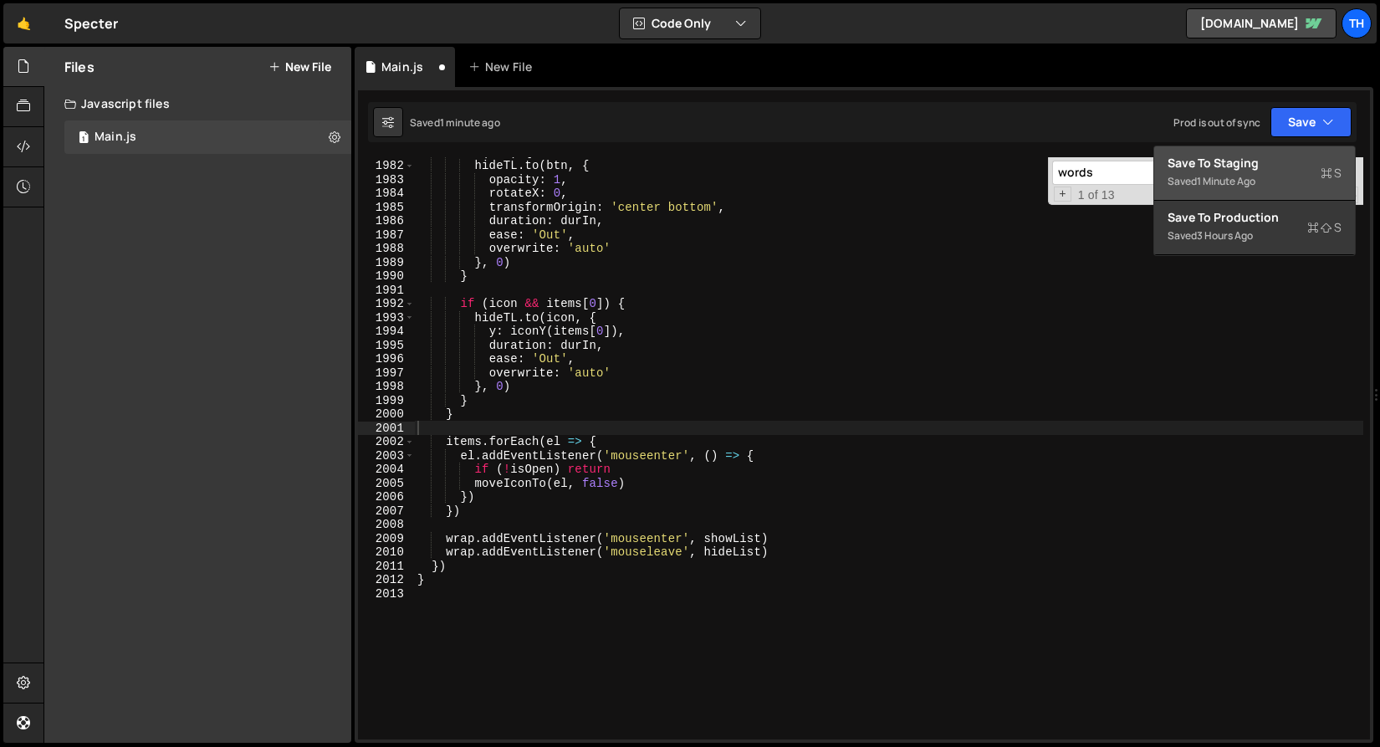
click at [1283, 156] on div "Save to Staging S" at bounding box center [1255, 163] width 174 height 17
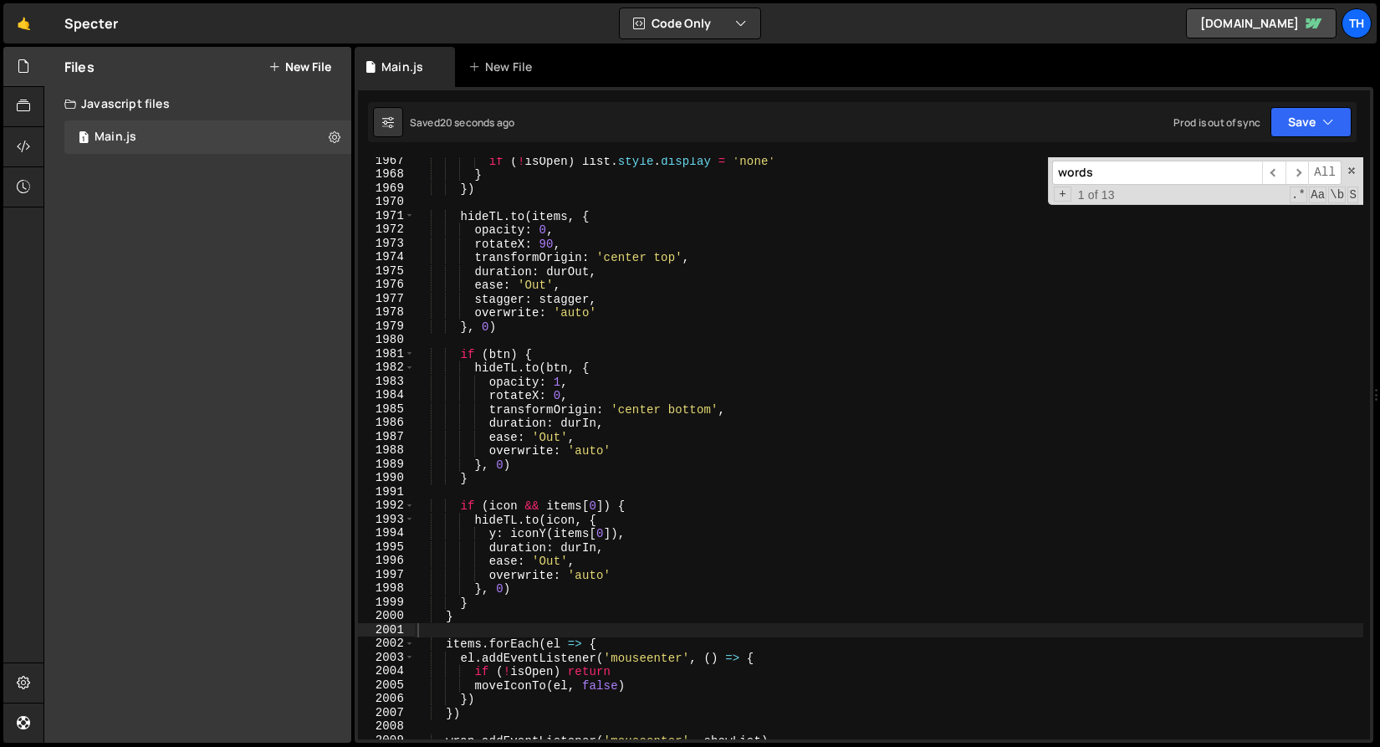
scroll to position [26791, 0]
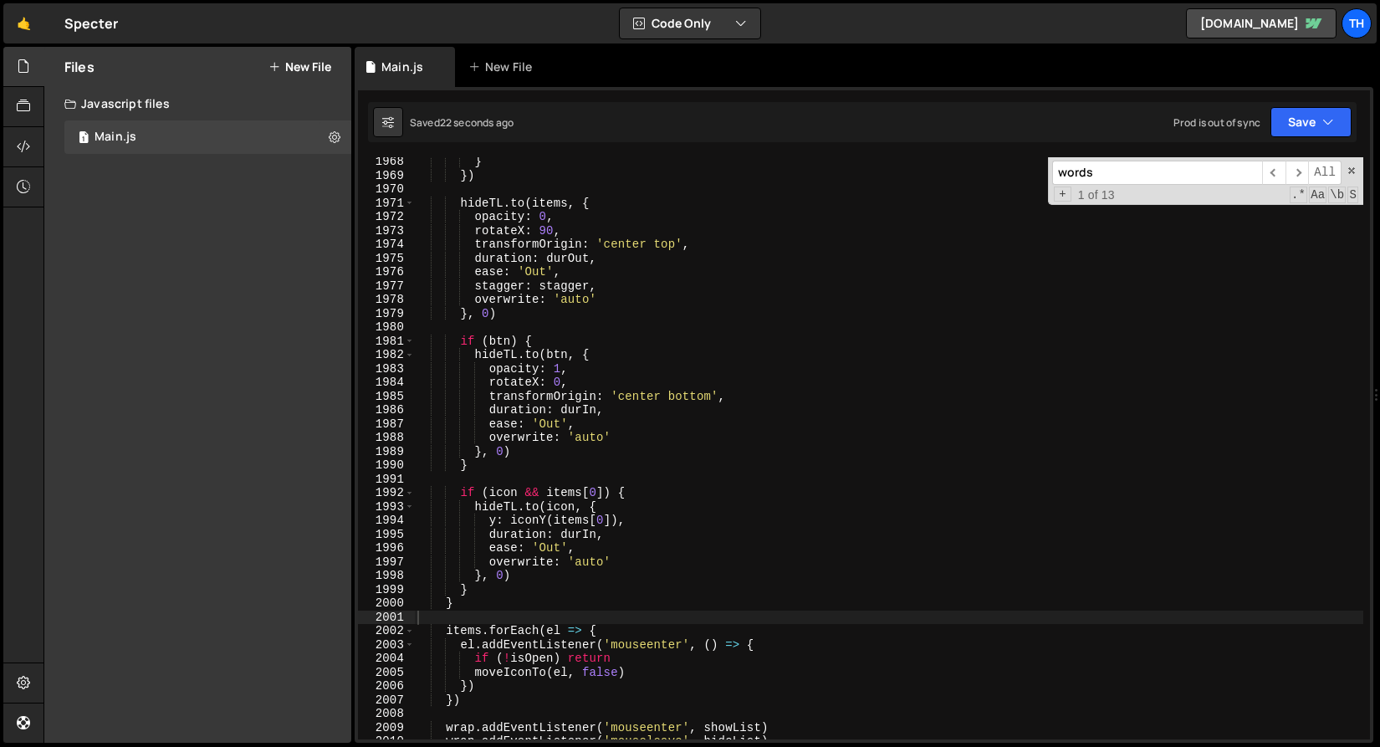
click at [516, 556] on div "} }) hideTL . to ( items , { opacity : 0 , rotateX : 90 , transformOrigin : 'ce…" at bounding box center [889, 460] width 950 height 610
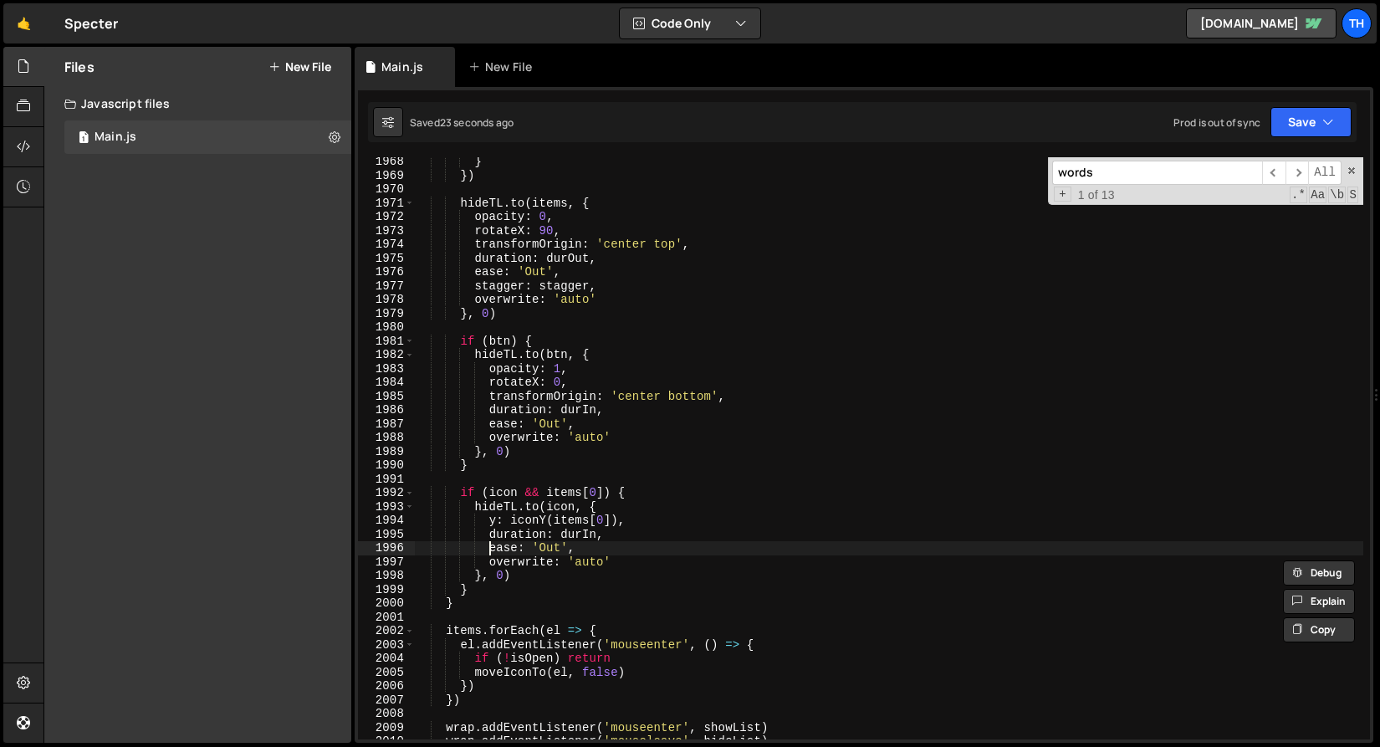
click at [493, 548] on div "} }) hideTL . to ( items , { opacity : 0 , rotateX : 90 , transformOrigin : 'ce…" at bounding box center [889, 460] width 950 height 610
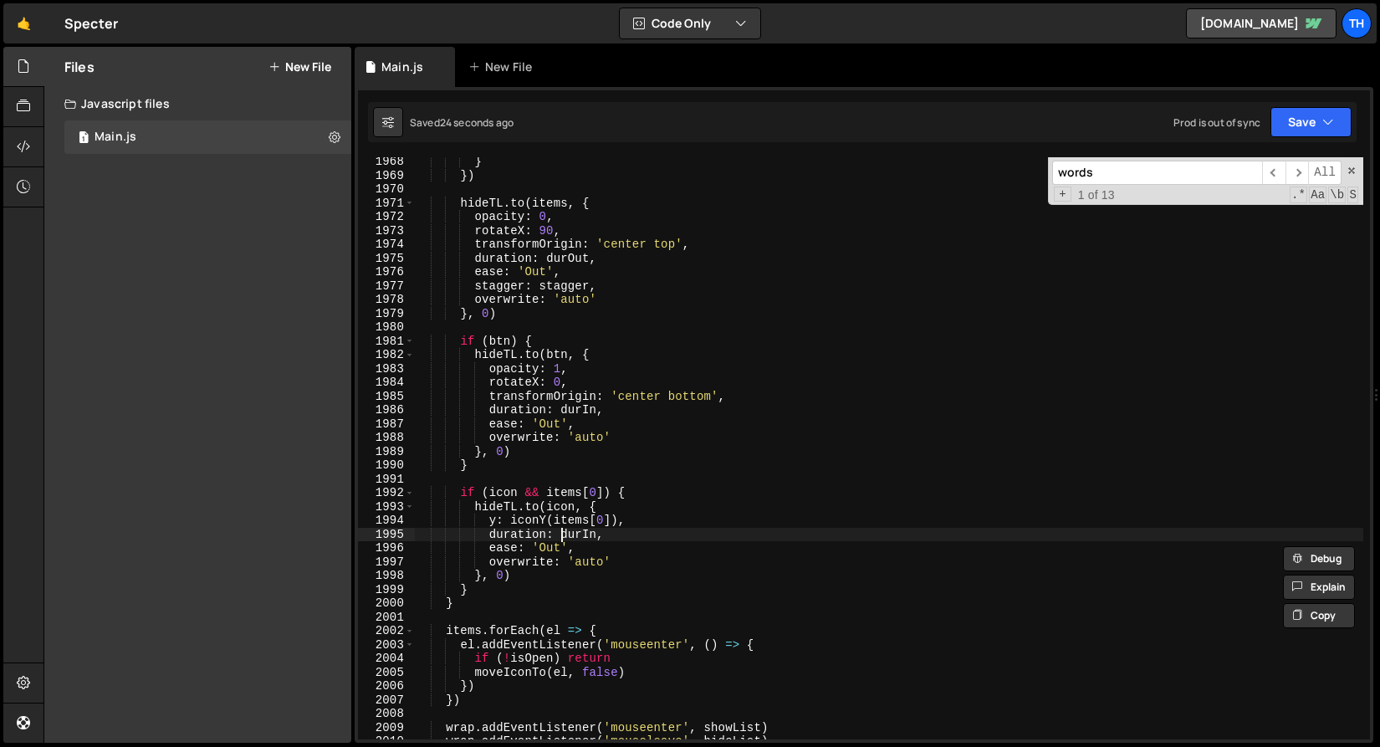
click at [558, 540] on div "} }) hideTL . to ( items , { opacity : 0 , rotateX : 90 , transformOrigin : 'ce…" at bounding box center [889, 460] width 950 height 610
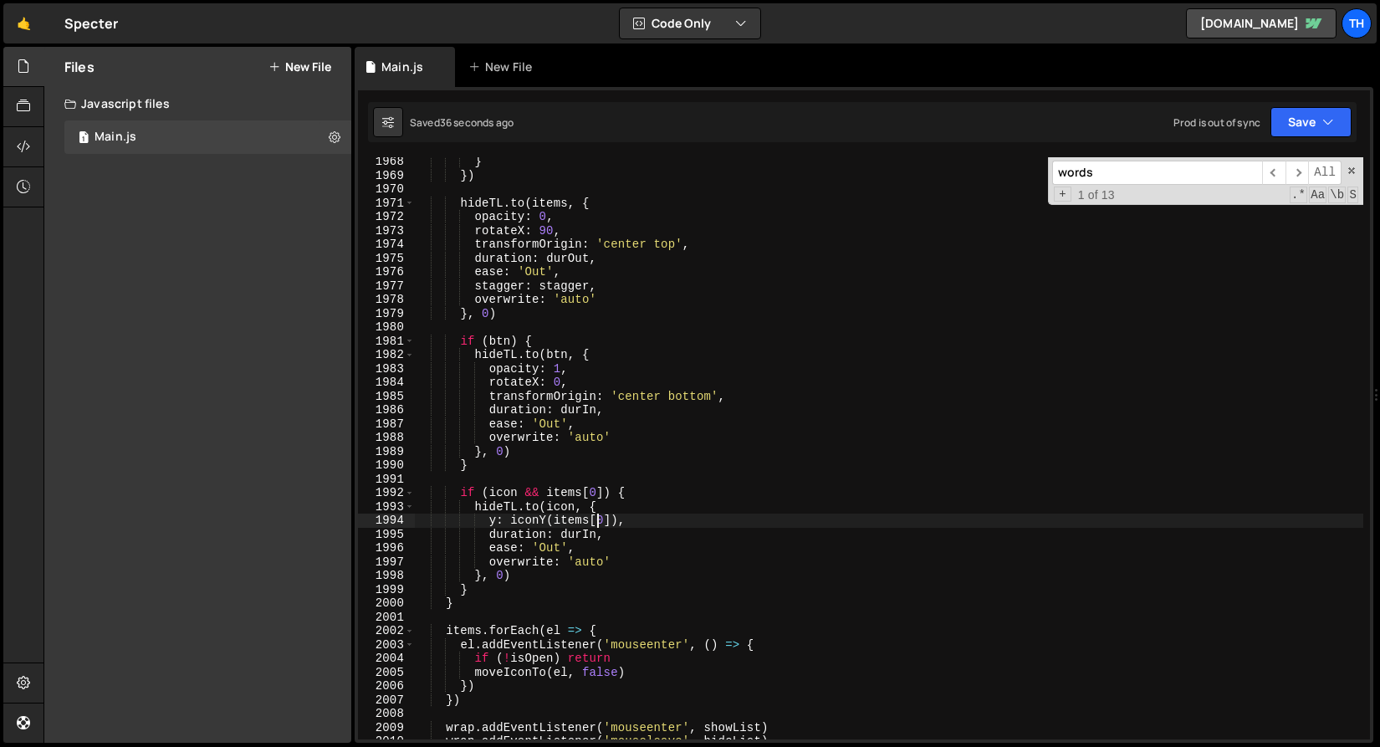
click at [603, 520] on div "} }) hideTL . to ( items , { opacity : 0 , rotateX : 90 , transformOrigin : 'ce…" at bounding box center [889, 460] width 950 height 610
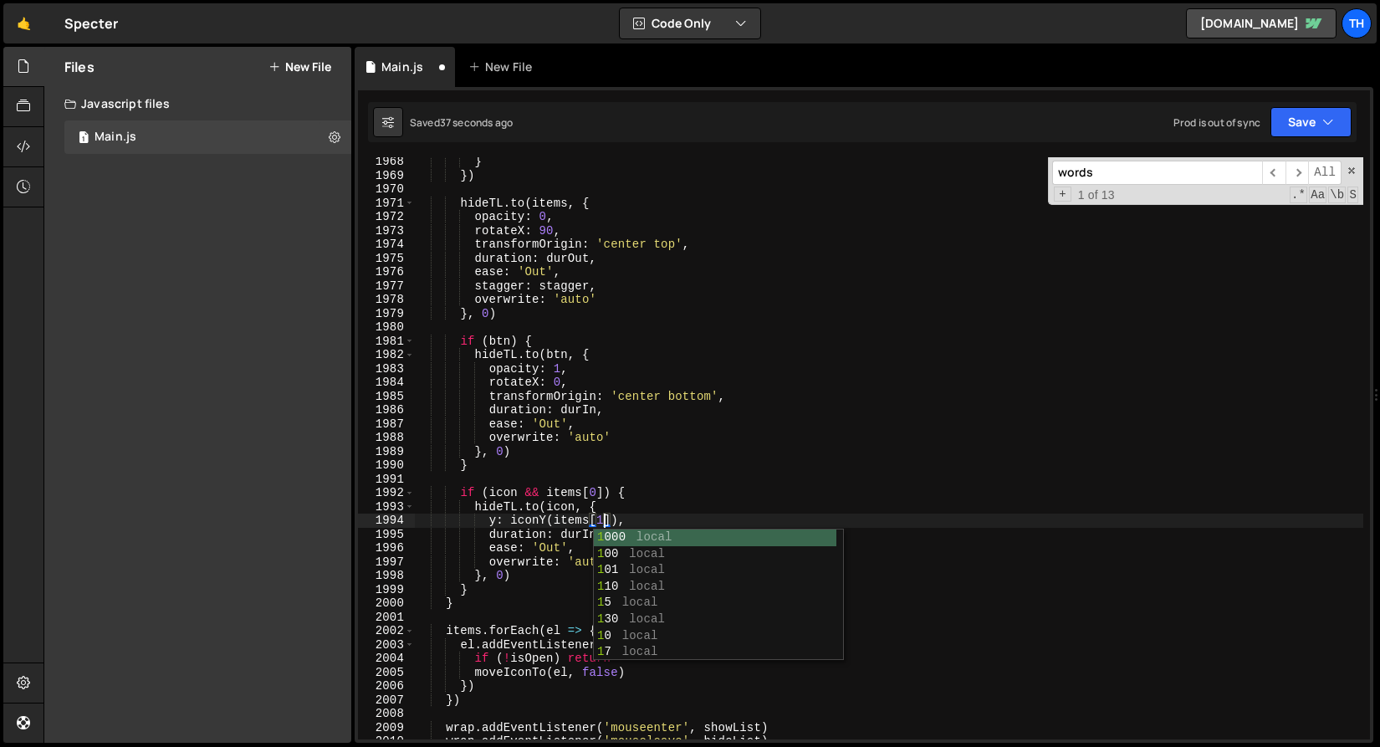
click at [658, 443] on div "} }) hideTL . to ( items , { opacity : 0 , rotateX : 90 , transformOrigin : 'ce…" at bounding box center [889, 460] width 950 height 610
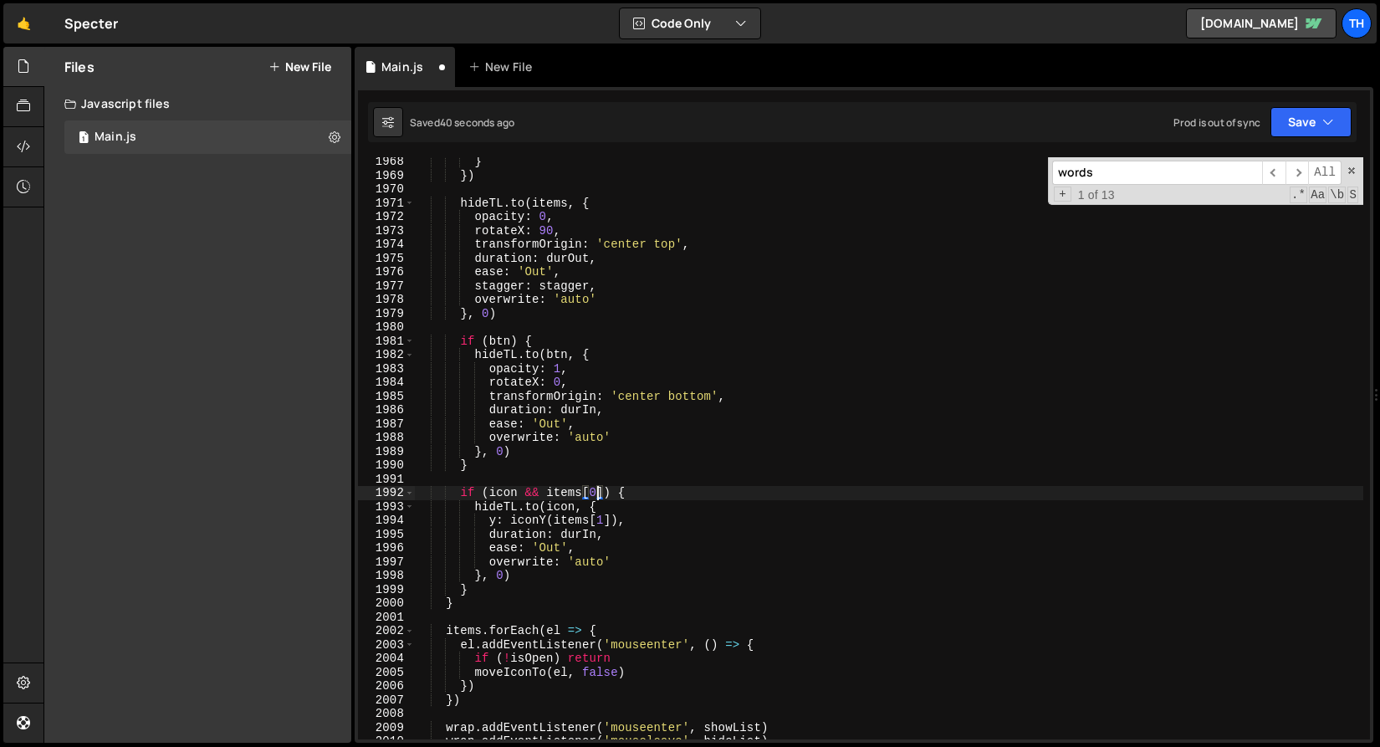
click at [594, 492] on div "} }) hideTL . to ( items , { opacity : 0 , rotateX : 90 , transformOrigin : 'ce…" at bounding box center [889, 460] width 950 height 610
click at [592, 494] on div "} }) hideTL . to ( items , { opacity : 0 , rotateX : 90 , transformOrigin : 'ce…" at bounding box center [889, 460] width 950 height 610
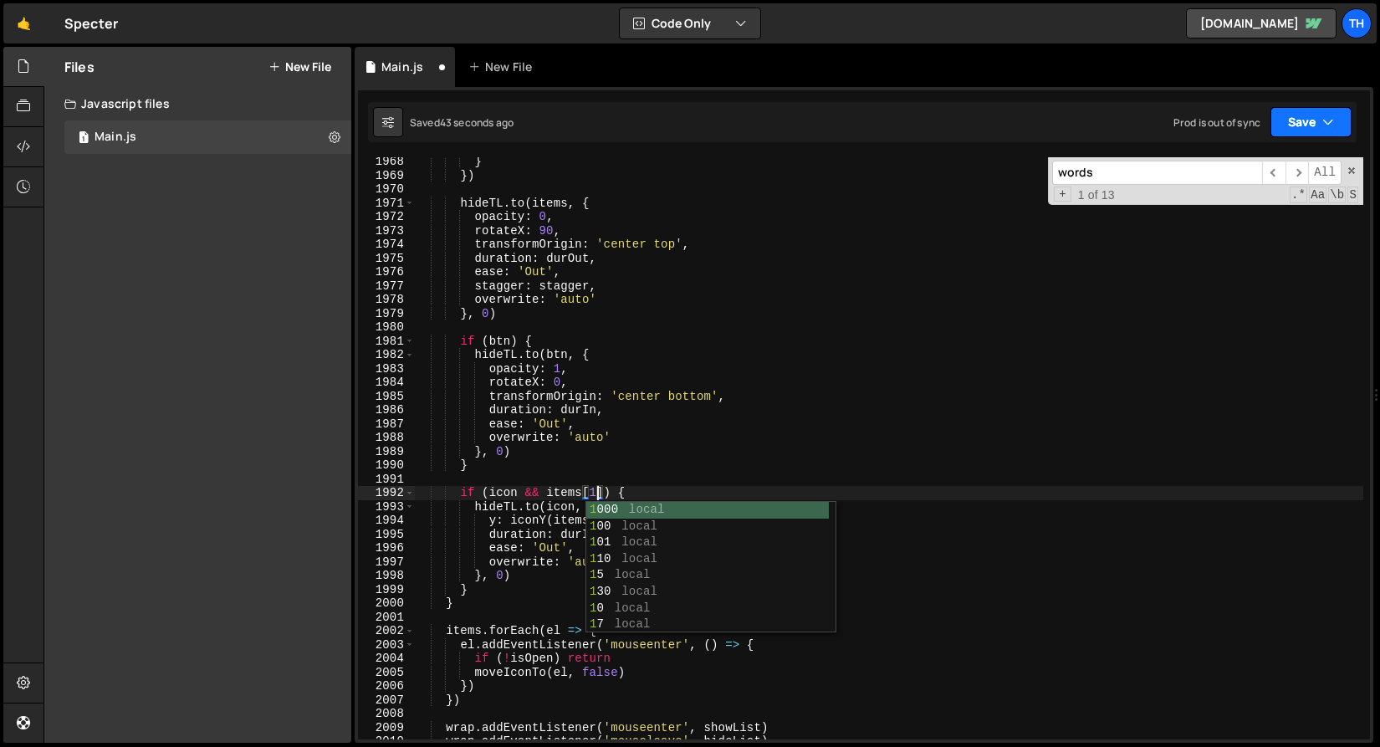
click at [1293, 120] on button "Save" at bounding box center [1311, 122] width 81 height 30
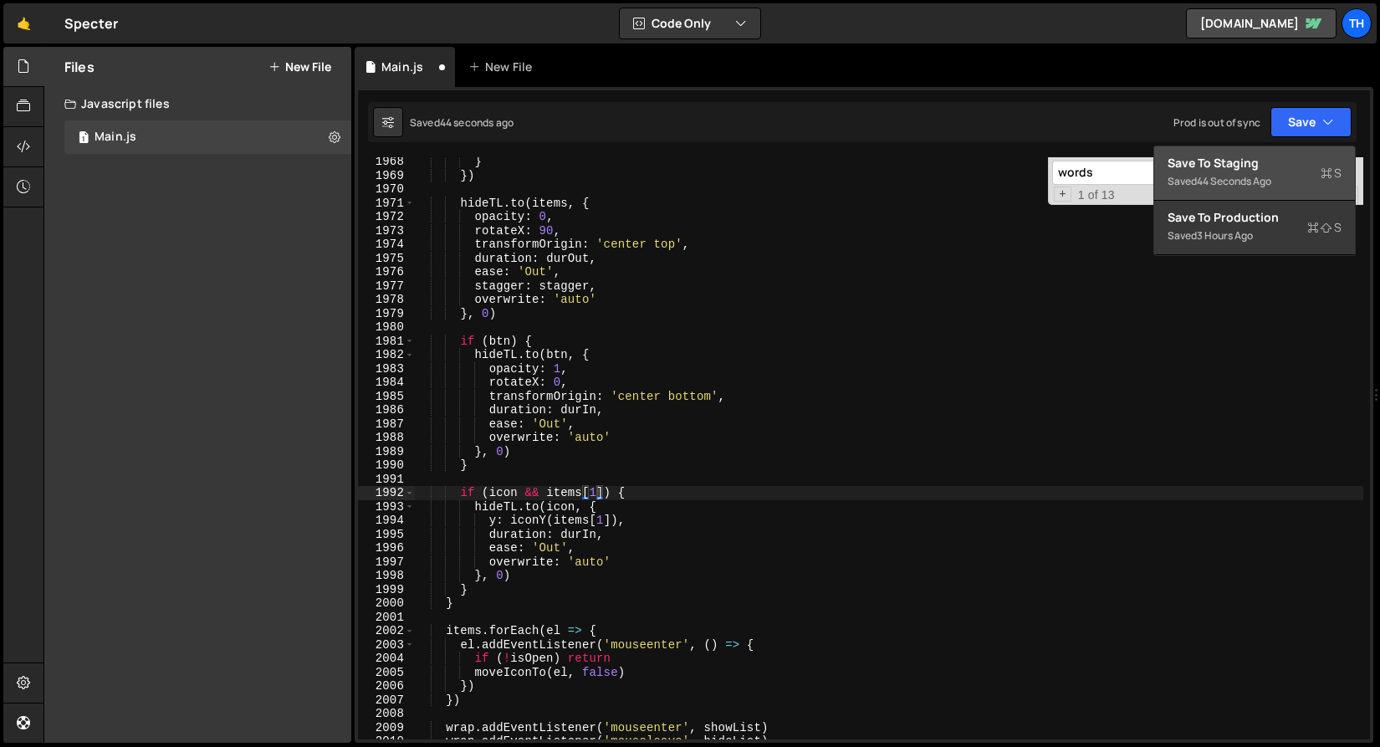
click at [1262, 156] on div "Save to Staging S" at bounding box center [1255, 163] width 174 height 17
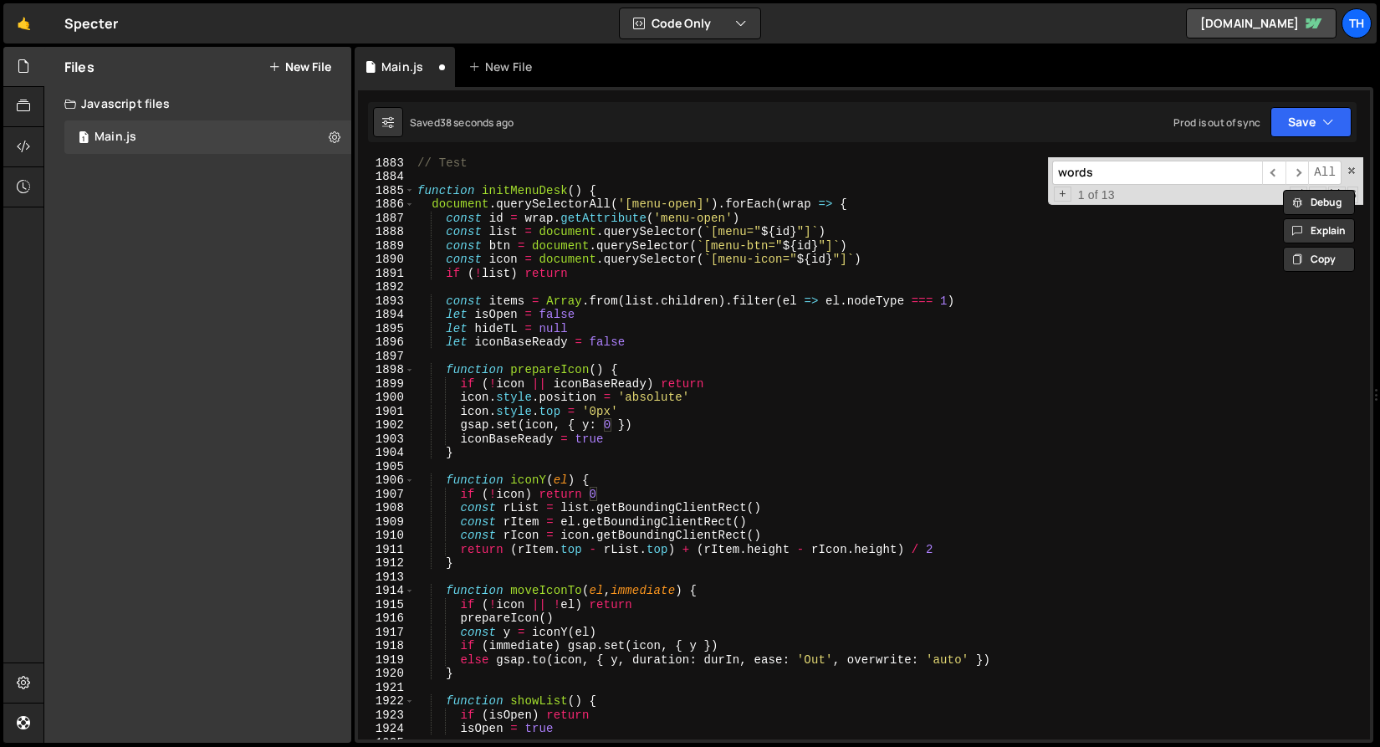
scroll to position [25620, 0]
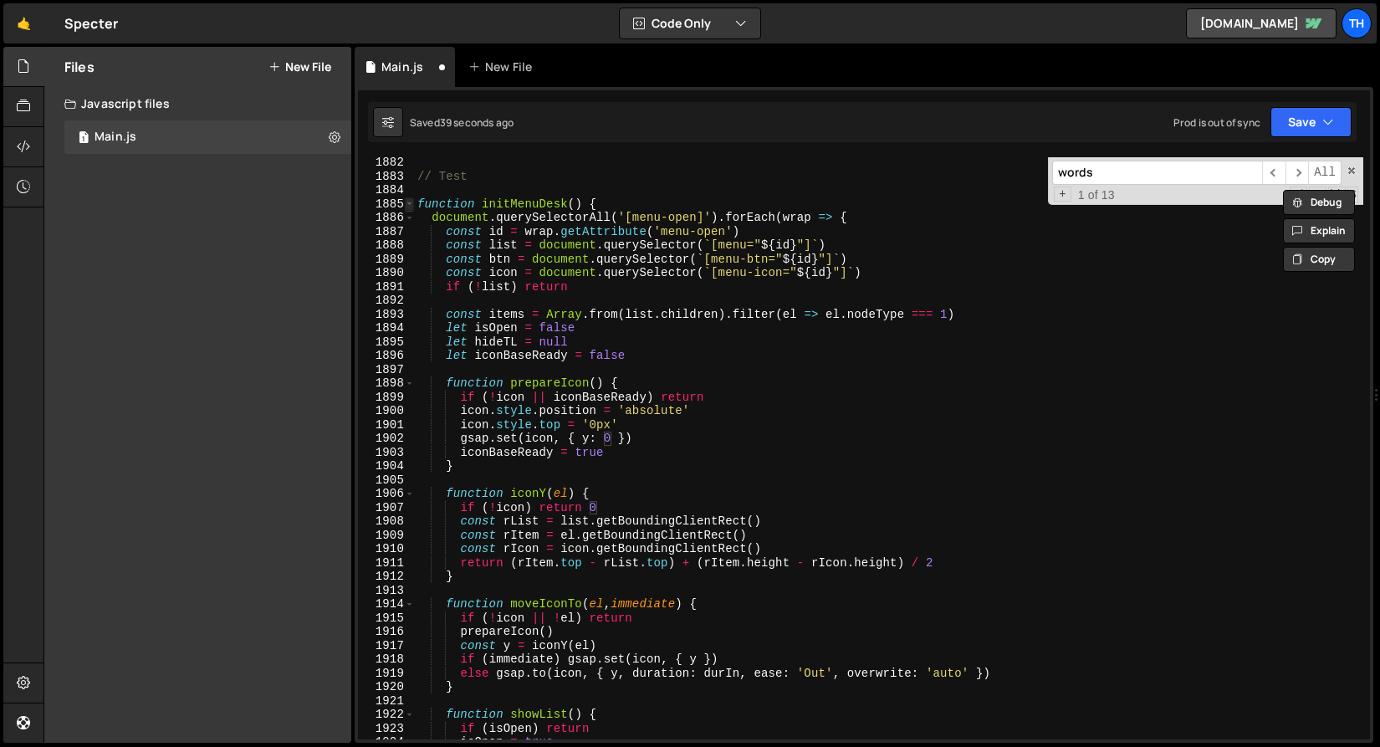
click at [413, 197] on span at bounding box center [409, 204] width 9 height 14
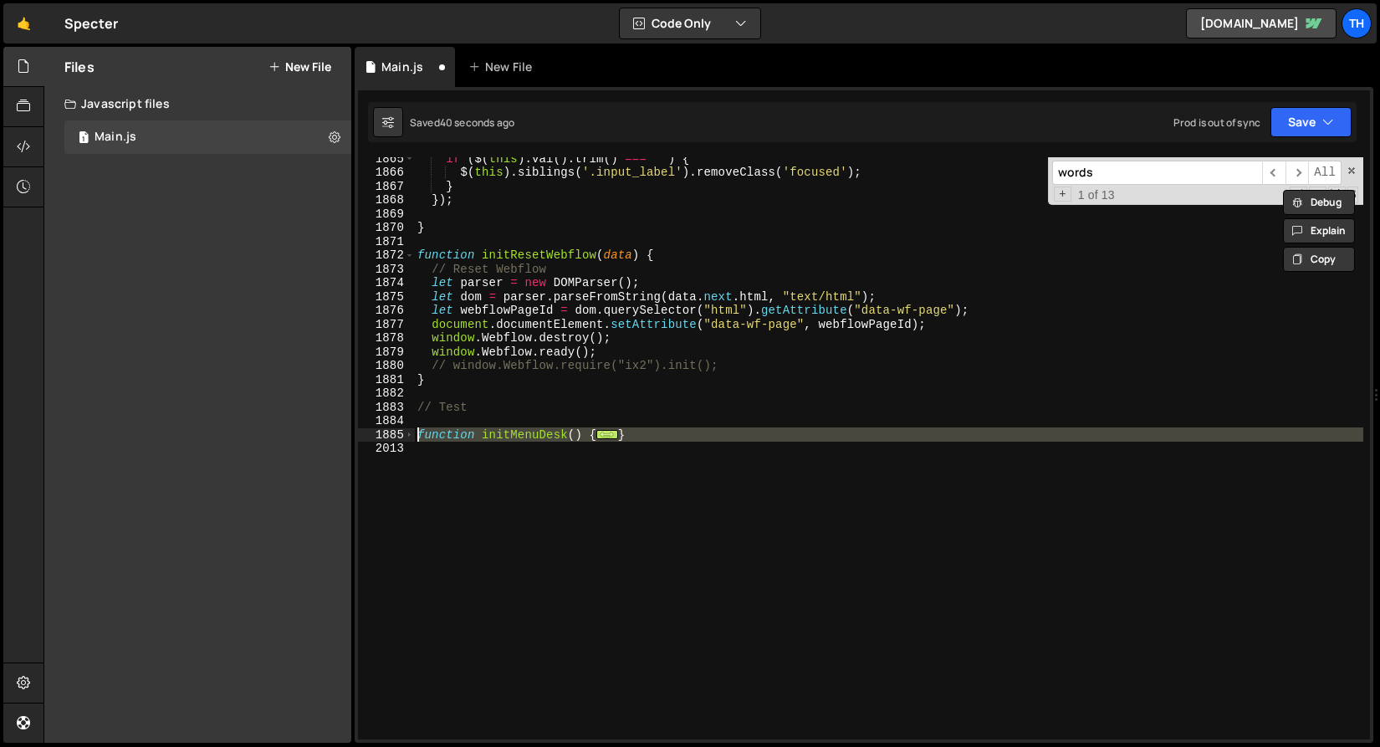
drag, startPoint x: 450, startPoint y: 477, endPoint x: 356, endPoint y: 429, distance: 105.1
click at [356, 429] on div "y: iconY(items[0]), 1865 1866 1867 1868 1869 1870 1871 1872 1873 1874 1875 1876…" at bounding box center [864, 415] width 1019 height 656
type textarea "function initMenuDesk() { document.querySelectorAll('[menu-open]').forEach(wrap…"
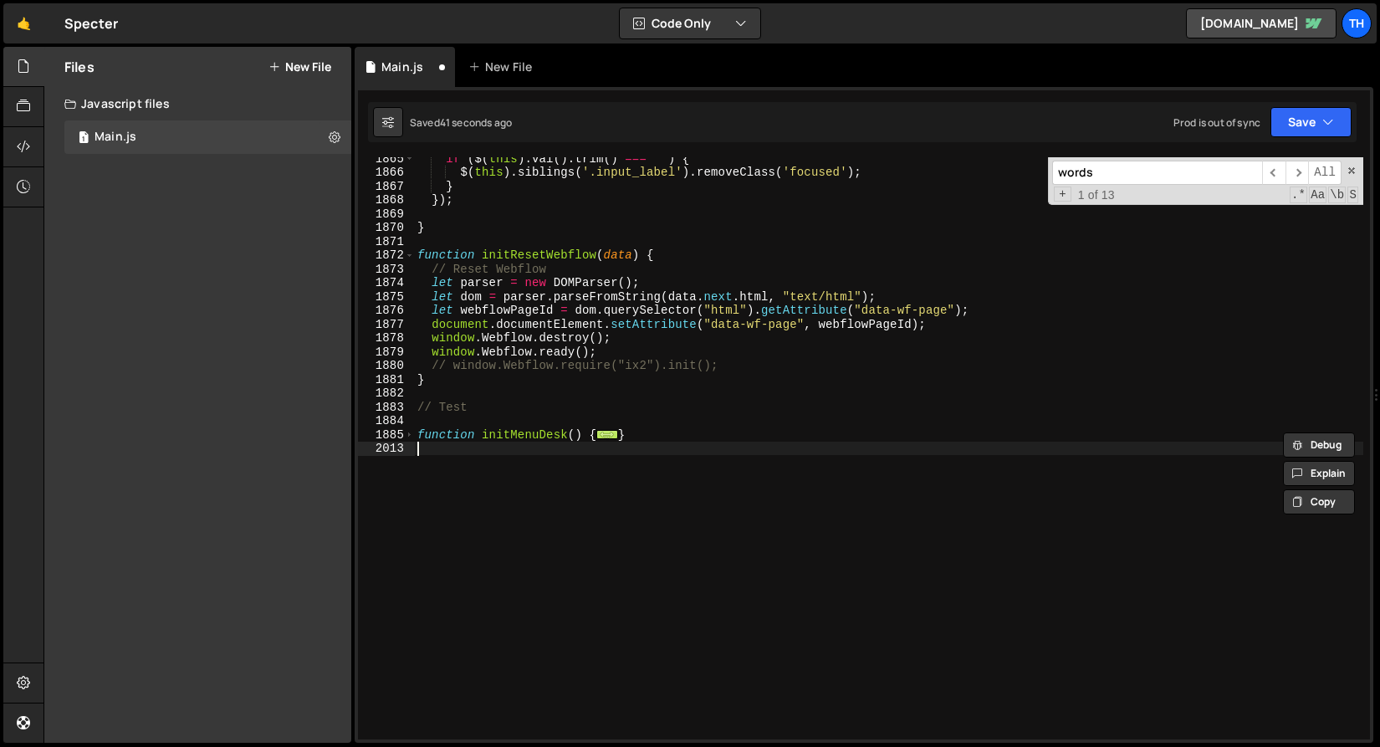
click at [448, 489] on div "if ( $ ( this ) . val ( ) . trim ( ) === '' ) { $ ( this ) . siblings ( '.input…" at bounding box center [889, 456] width 950 height 610
click at [411, 437] on span at bounding box center [409, 435] width 9 height 14
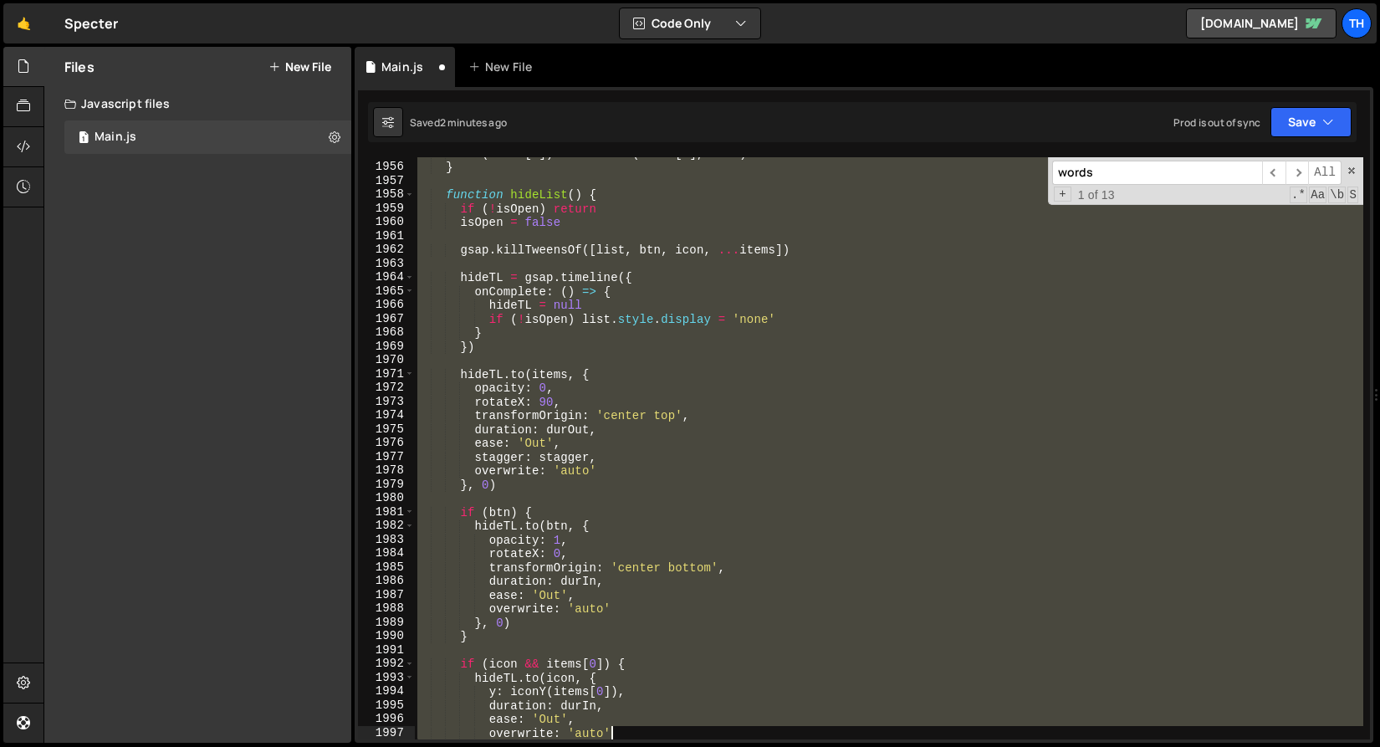
scroll to position [26833, 0]
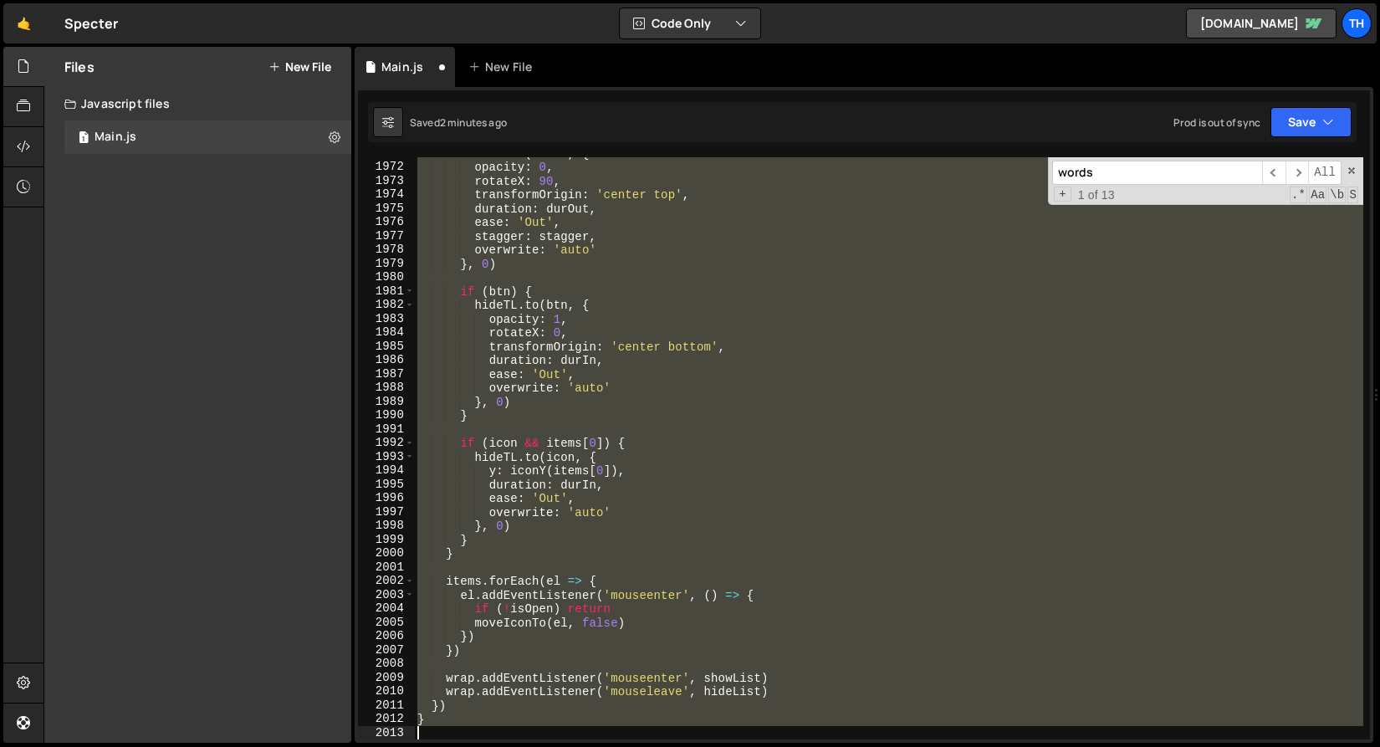
drag, startPoint x: 420, startPoint y: 175, endPoint x: 746, endPoint y: 822, distance: 725.1
click at [746, 746] on html "Projects [GEOGRAPHIC_DATA] Blog Th Projects Your Teams Invite team member Accou…" at bounding box center [690, 373] width 1380 height 747
paste textarea
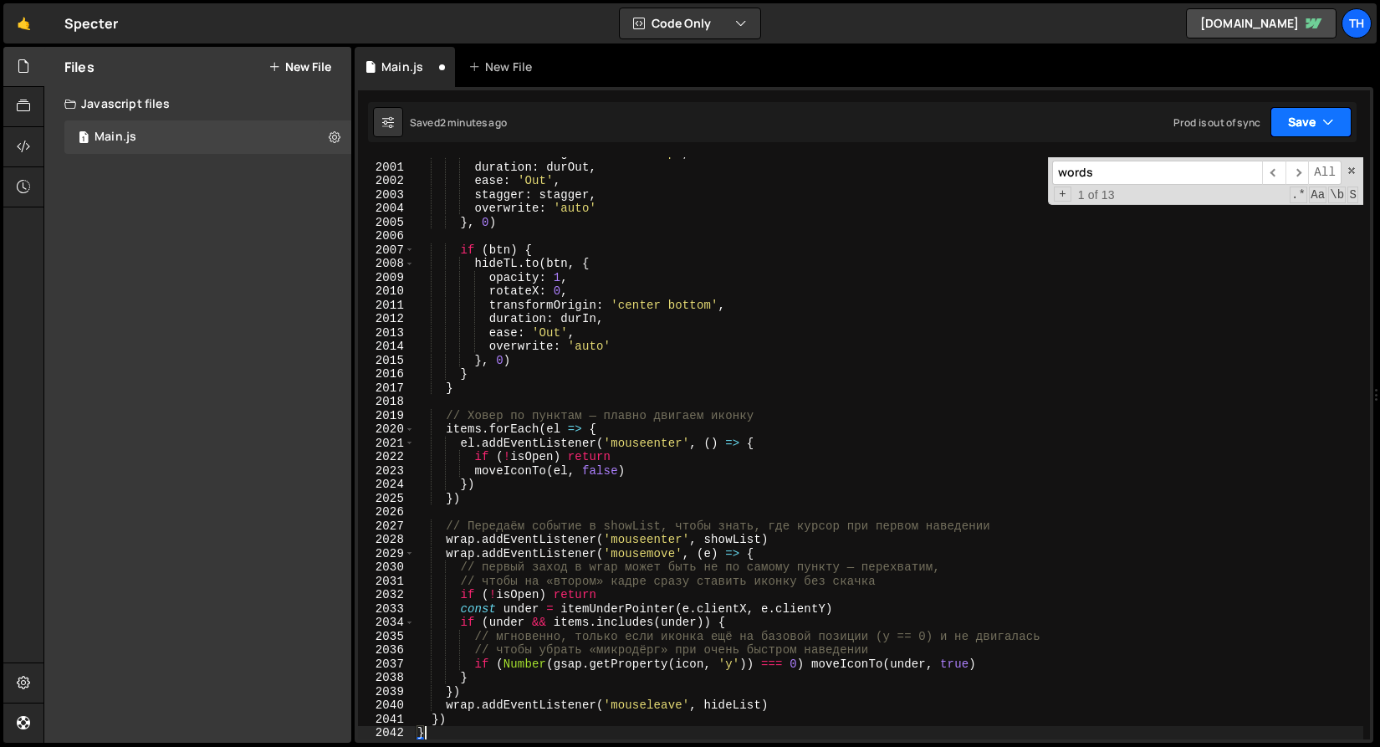
click at [1298, 115] on button "Save" at bounding box center [1311, 122] width 81 height 30
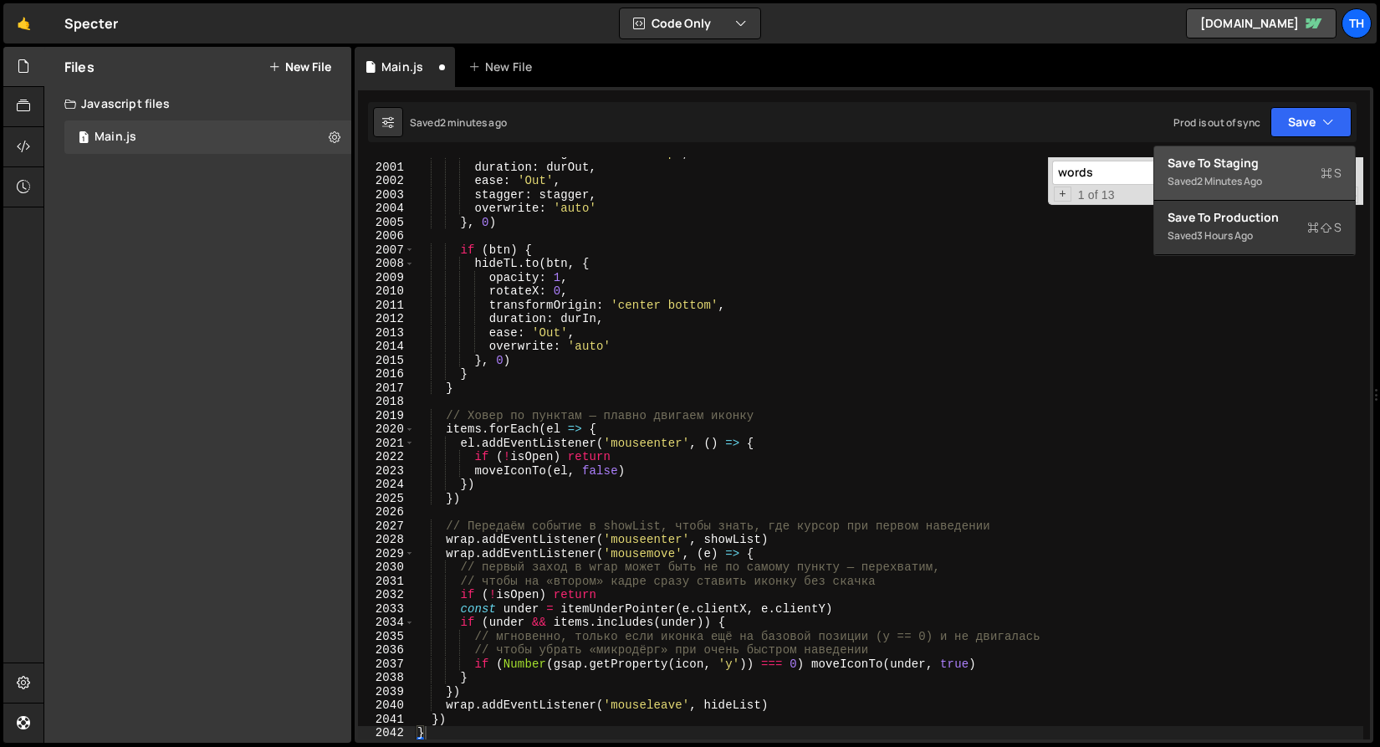
click at [1256, 176] on div "2 minutes ago" at bounding box center [1229, 181] width 65 height 14
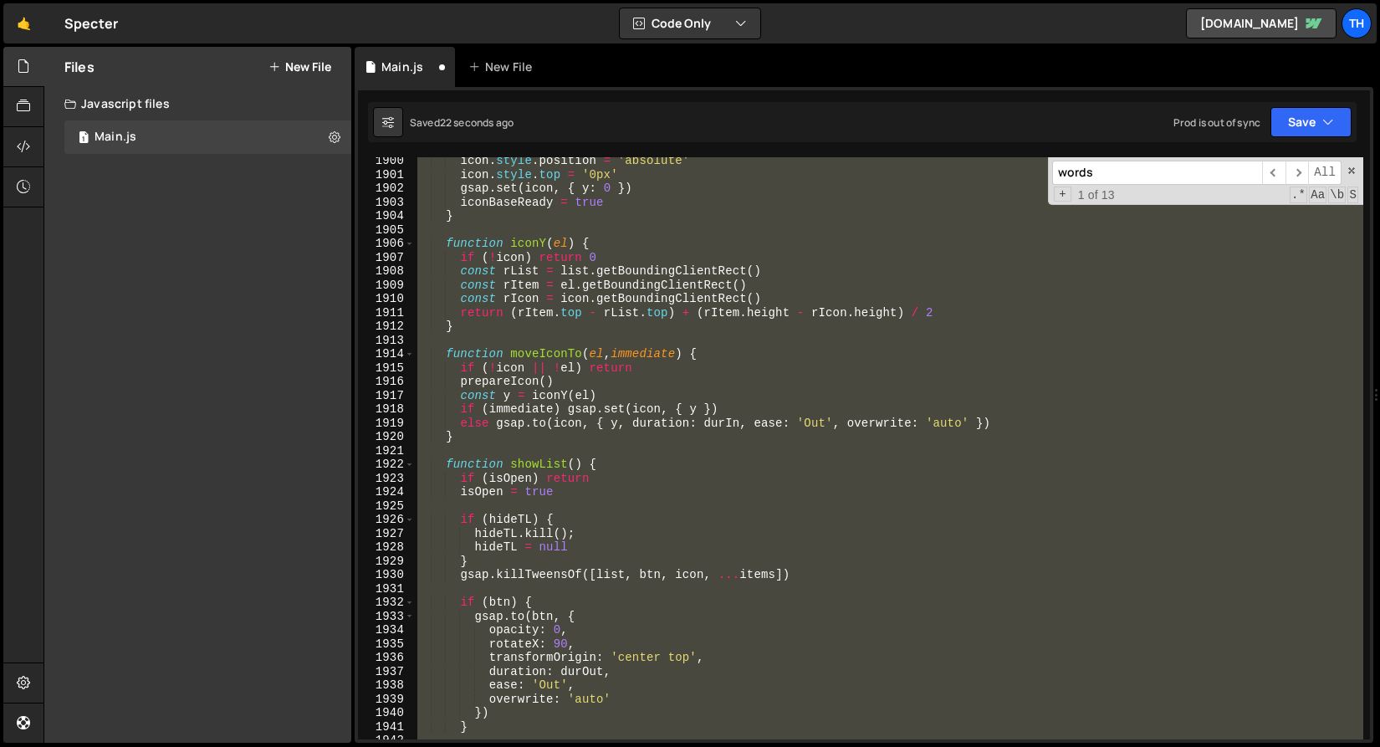
scroll to position [25662, 0]
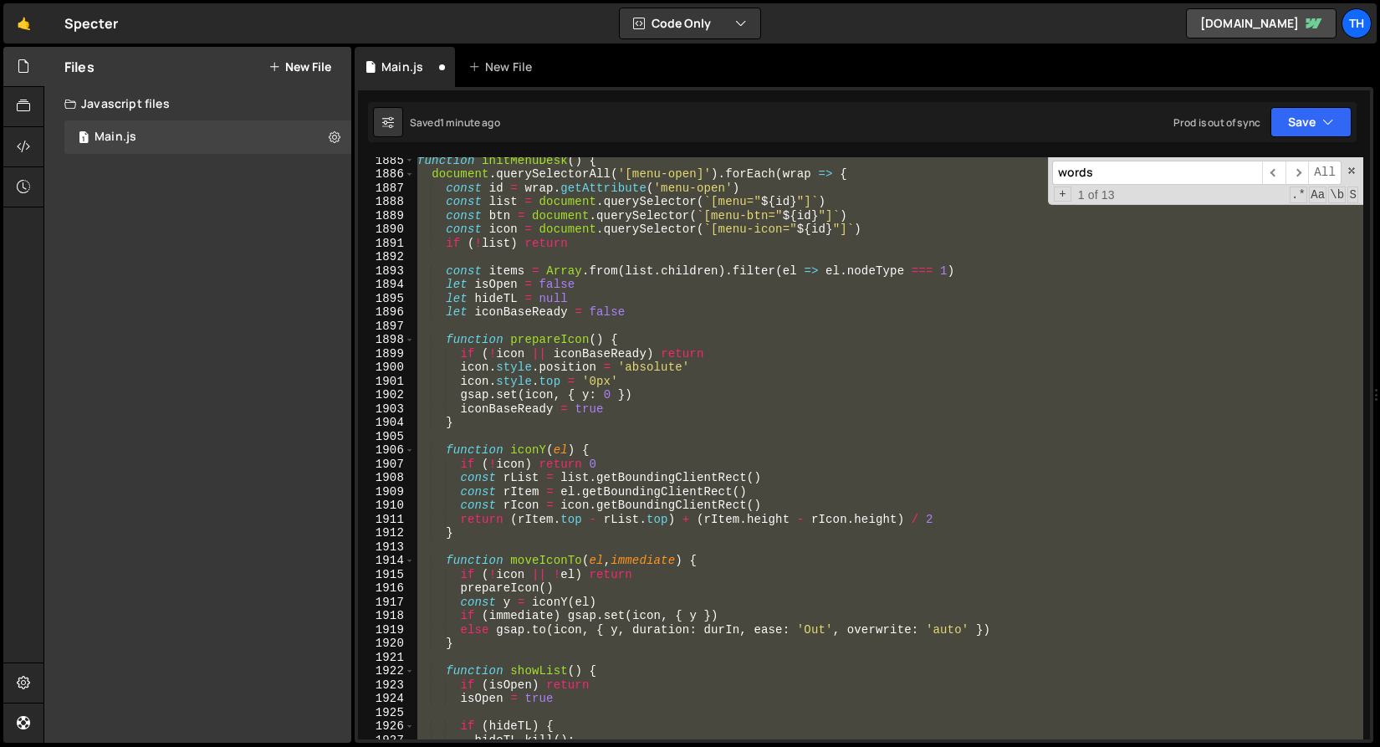
click at [745, 300] on div "function initMenuDesk ( ) { document . querySelectorAll ( '[menu-open]' ) . for…" at bounding box center [889, 448] width 950 height 582
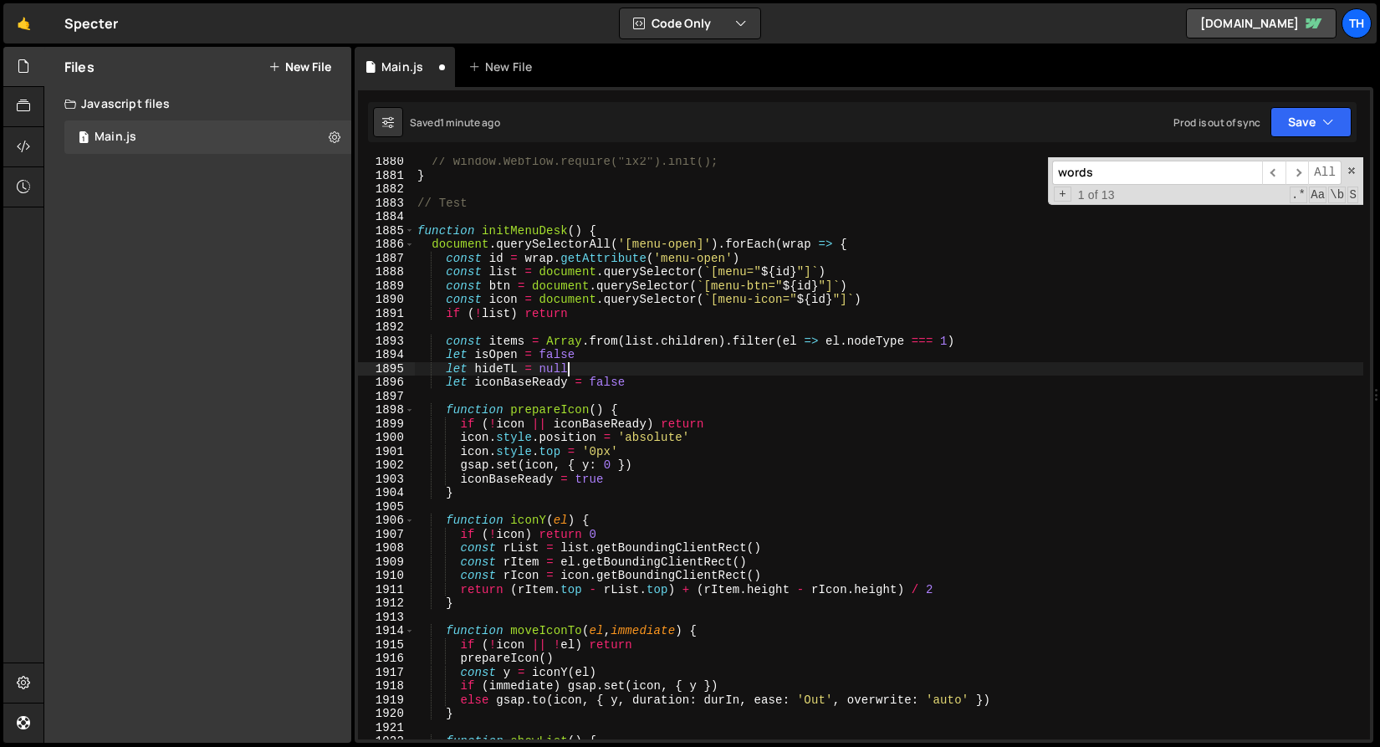
scroll to position [25593, 0]
click at [408, 234] on span at bounding box center [409, 231] width 9 height 14
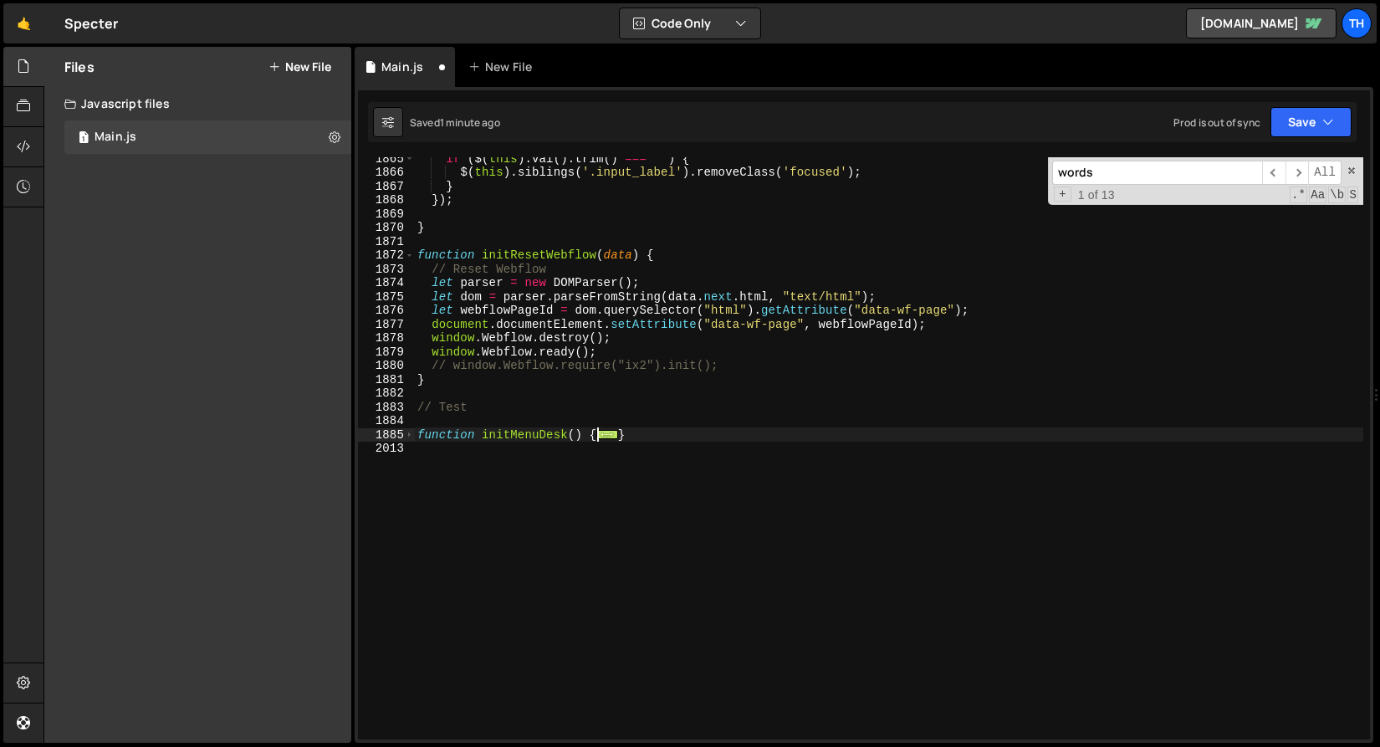
scroll to position [25751, 0]
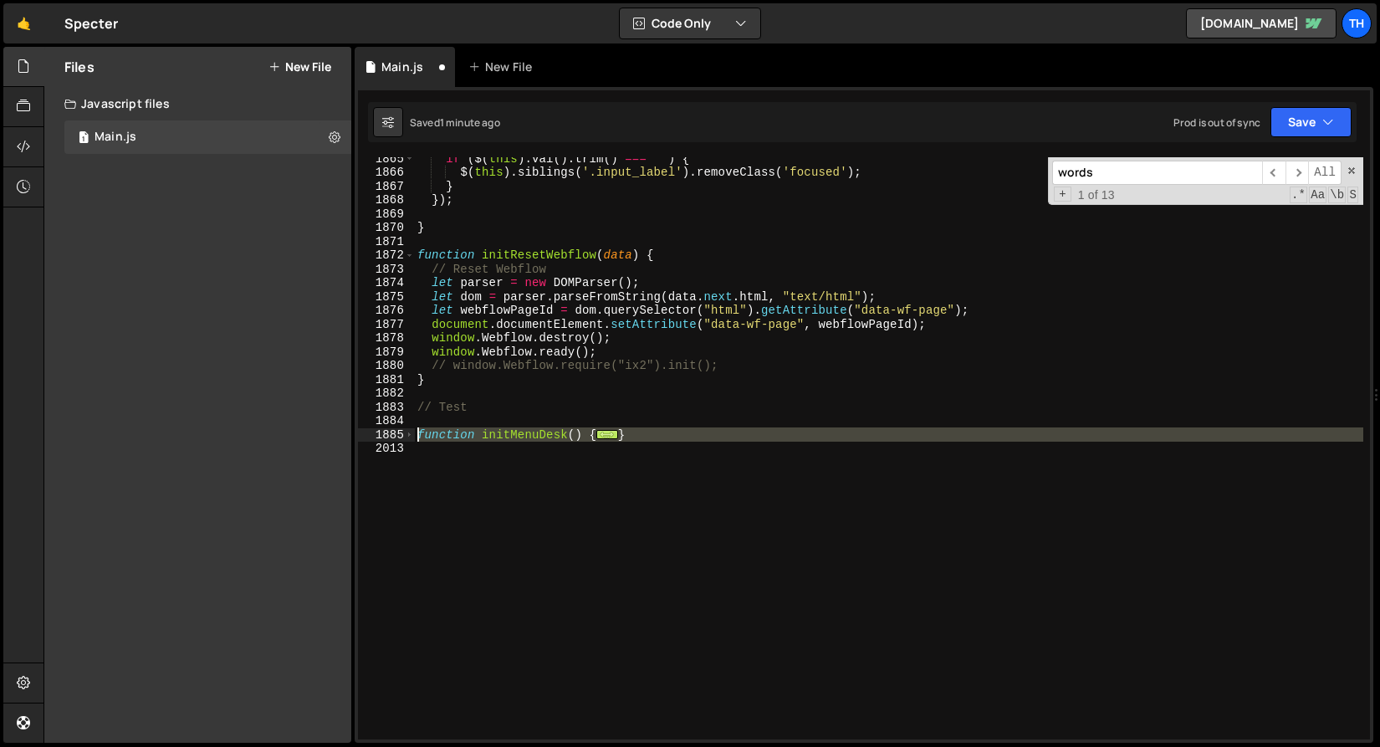
drag, startPoint x: 528, startPoint y: 530, endPoint x: 362, endPoint y: 437, distance: 189.9
click at [362, 437] on div "let hideTL = null 1865 1866 1867 1868 1869 1870 1871 1872 1873 1874 1875 1876 1…" at bounding box center [864, 448] width 1012 height 582
paste textarea "}"
type textarea "}"
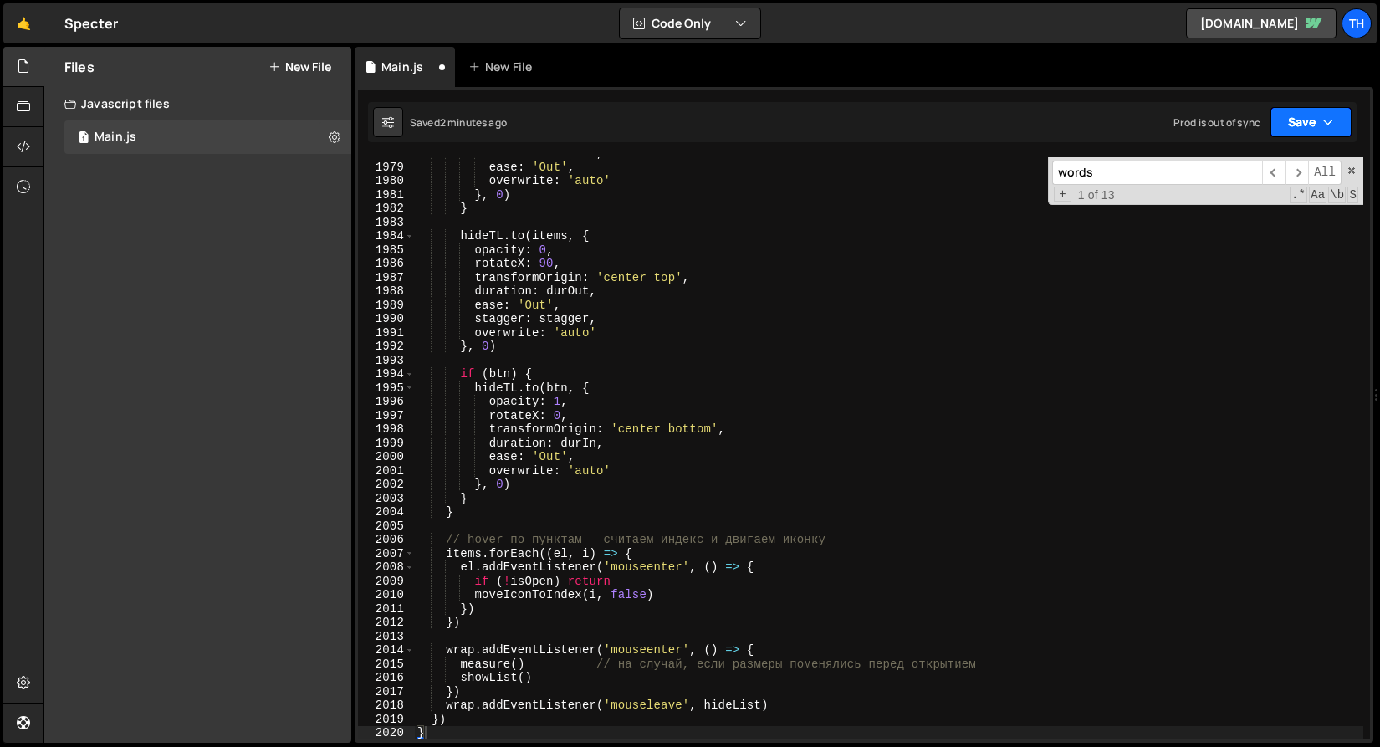
click at [1283, 125] on button "Save" at bounding box center [1311, 122] width 81 height 30
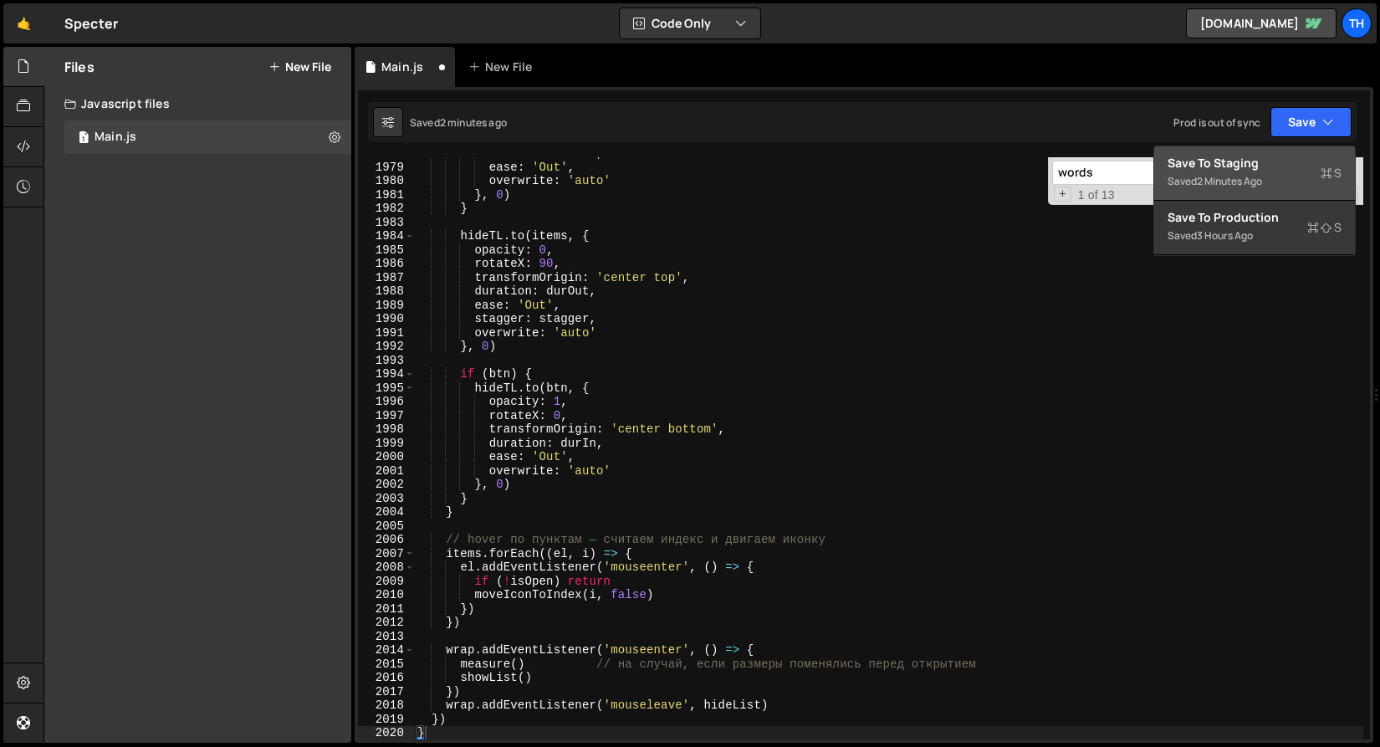
click at [1260, 172] on div "Saved 2 minutes ago" at bounding box center [1255, 182] width 174 height 20
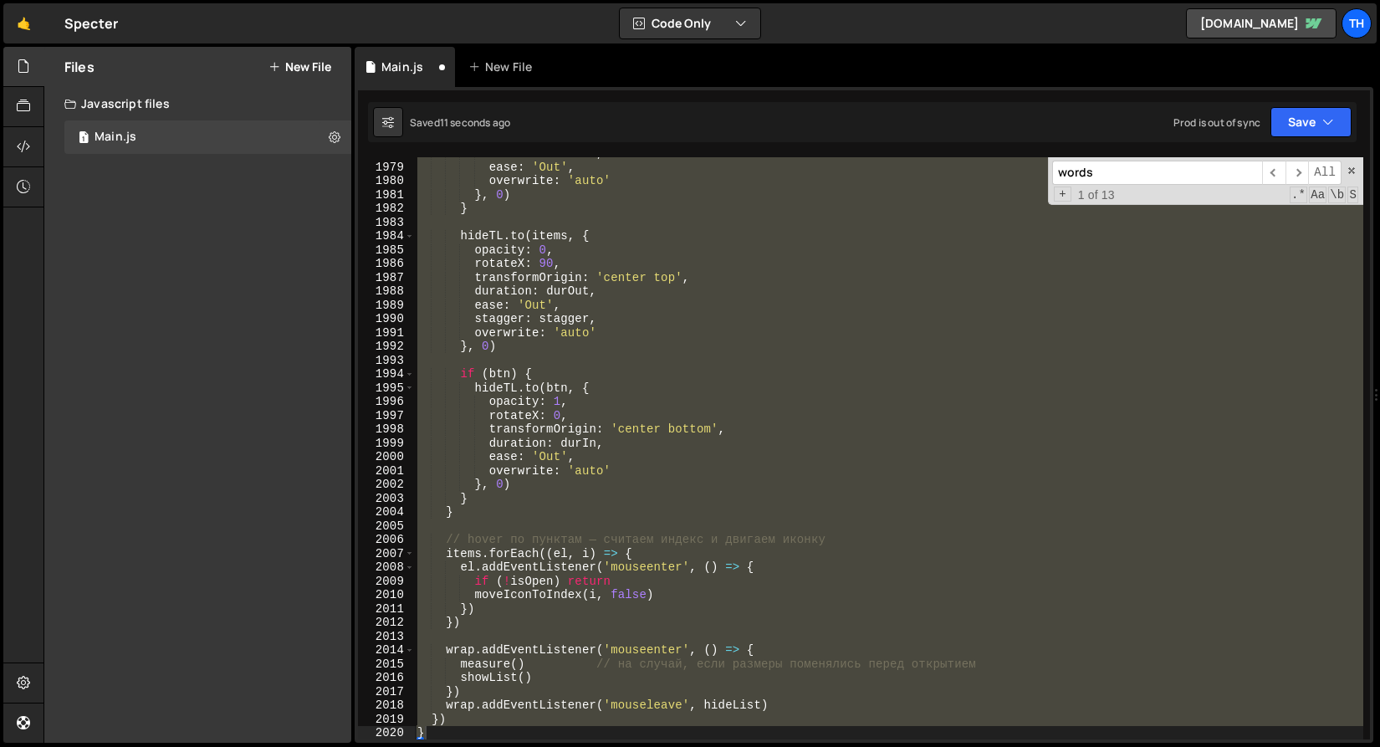
scroll to position [25744, 0]
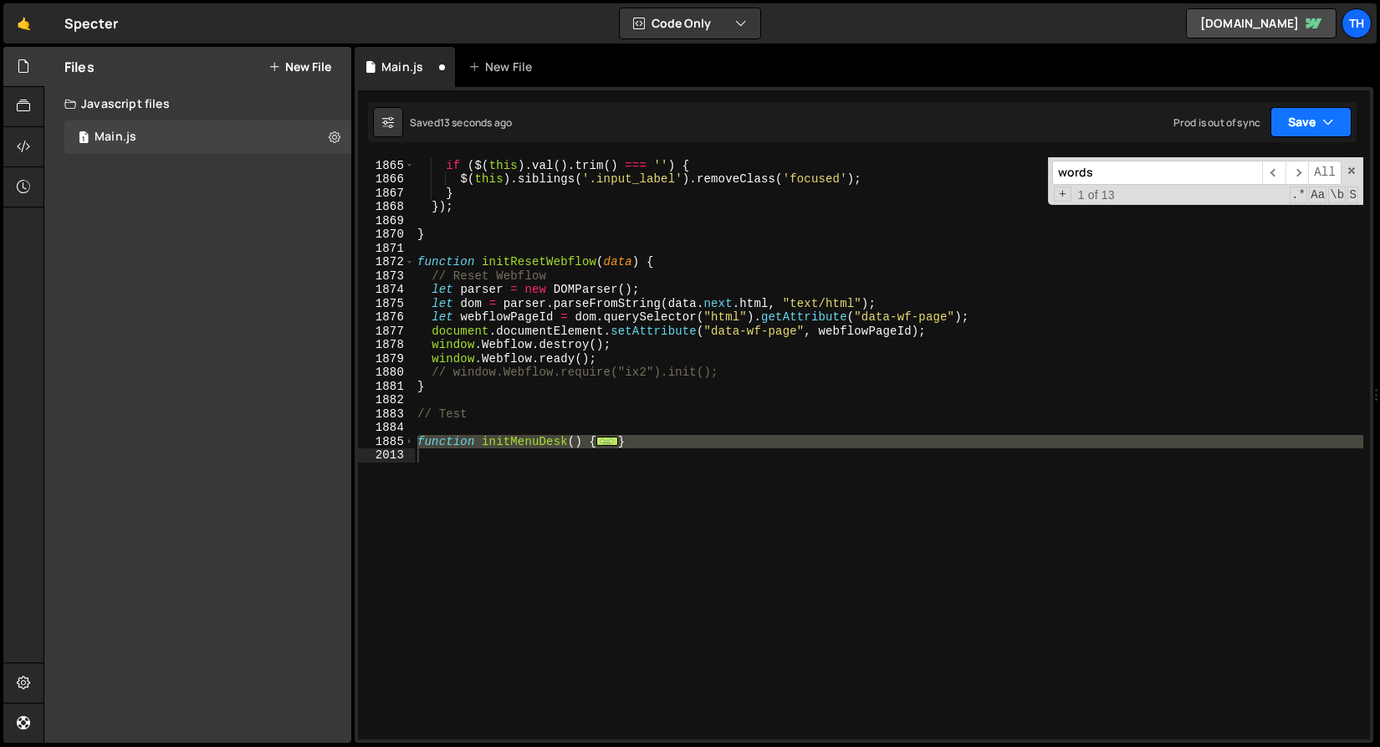
click at [1337, 126] on button "Save" at bounding box center [1311, 122] width 81 height 30
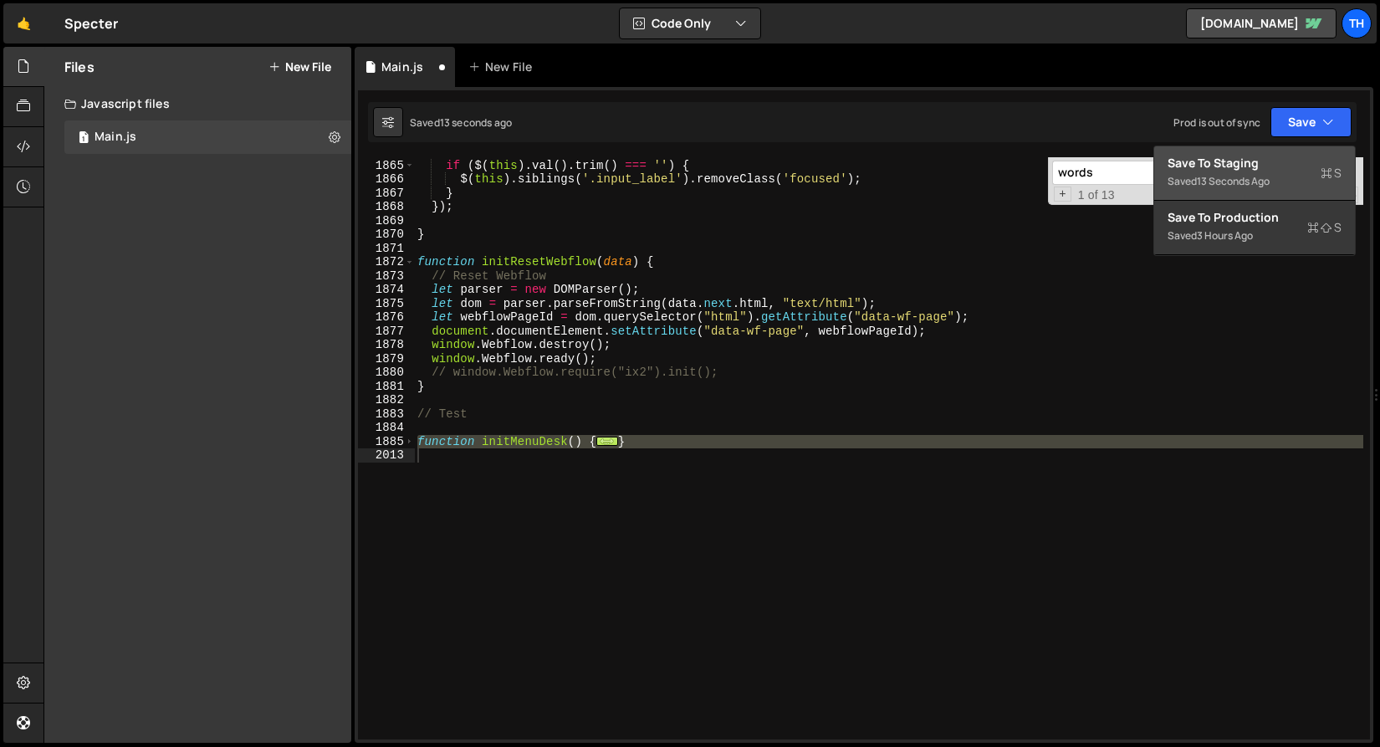
click at [1257, 172] on div "Saved 13 seconds ago" at bounding box center [1255, 182] width 174 height 20
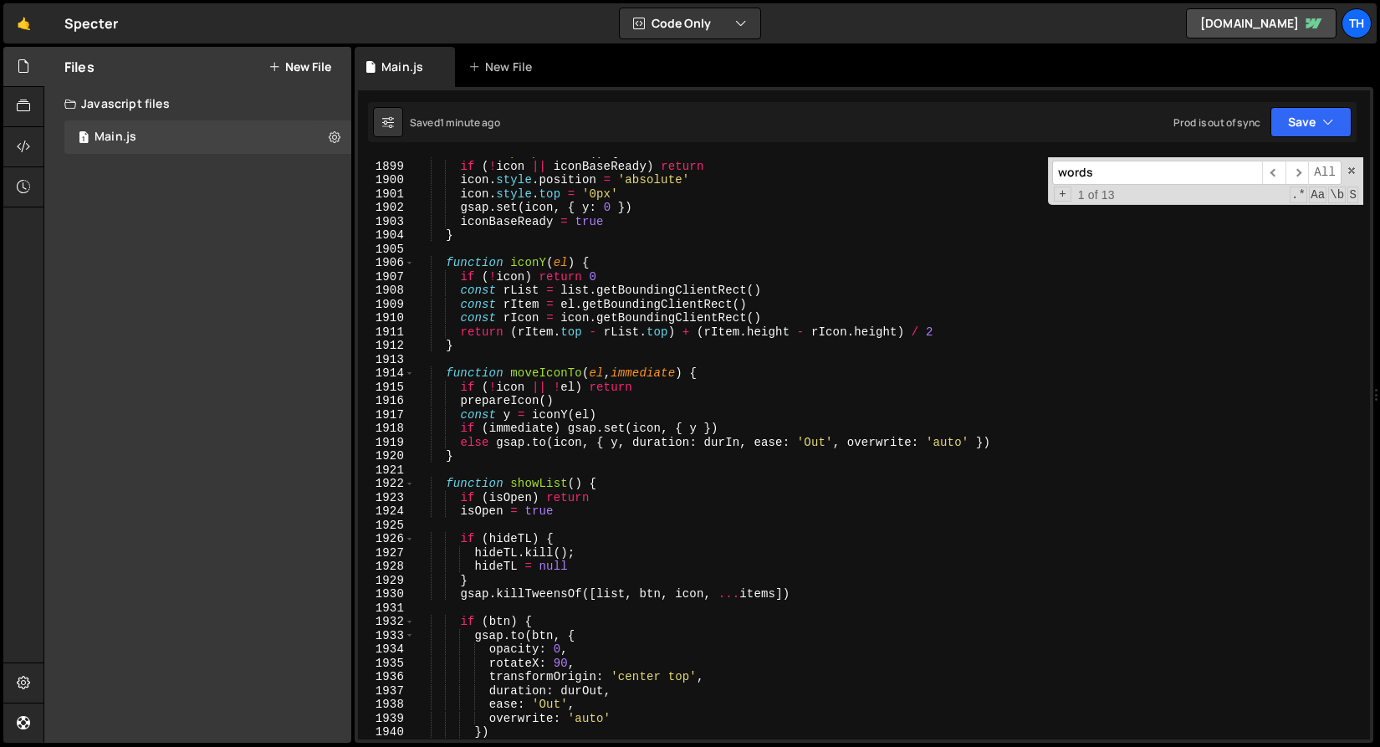
scroll to position [25745, 0]
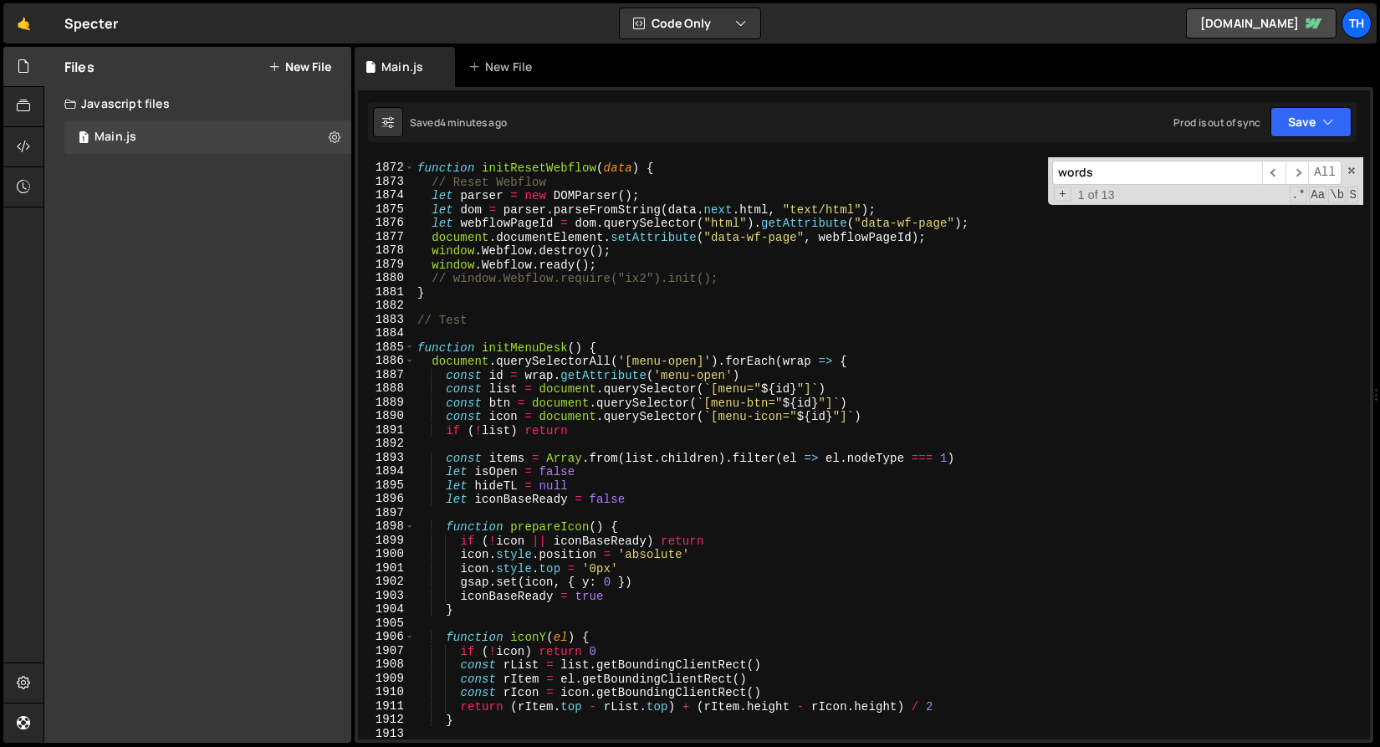
drag, startPoint x: 411, startPoint y: 350, endPoint x: 457, endPoint y: 364, distance: 48.2
click at [411, 350] on span at bounding box center [409, 348] width 9 height 14
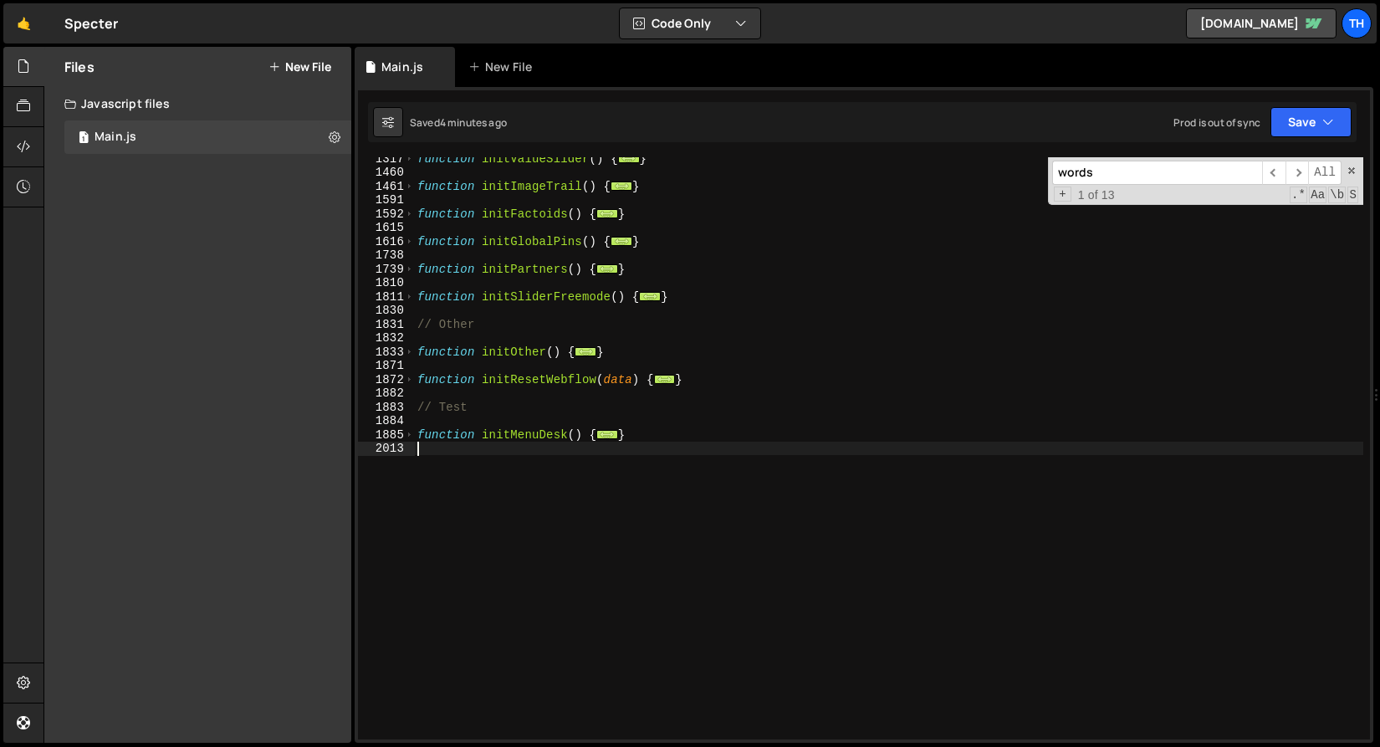
scroll to position [0, 0]
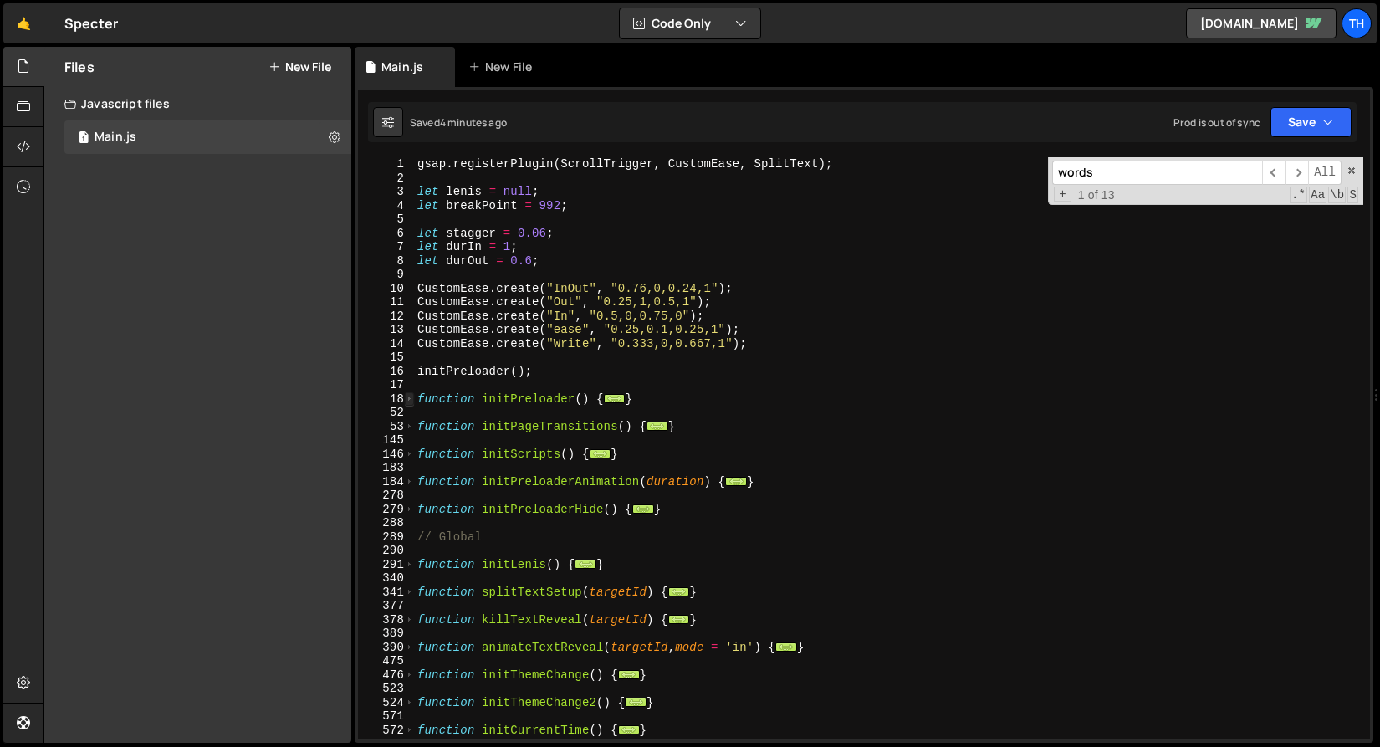
click at [405, 402] on span at bounding box center [409, 399] width 9 height 14
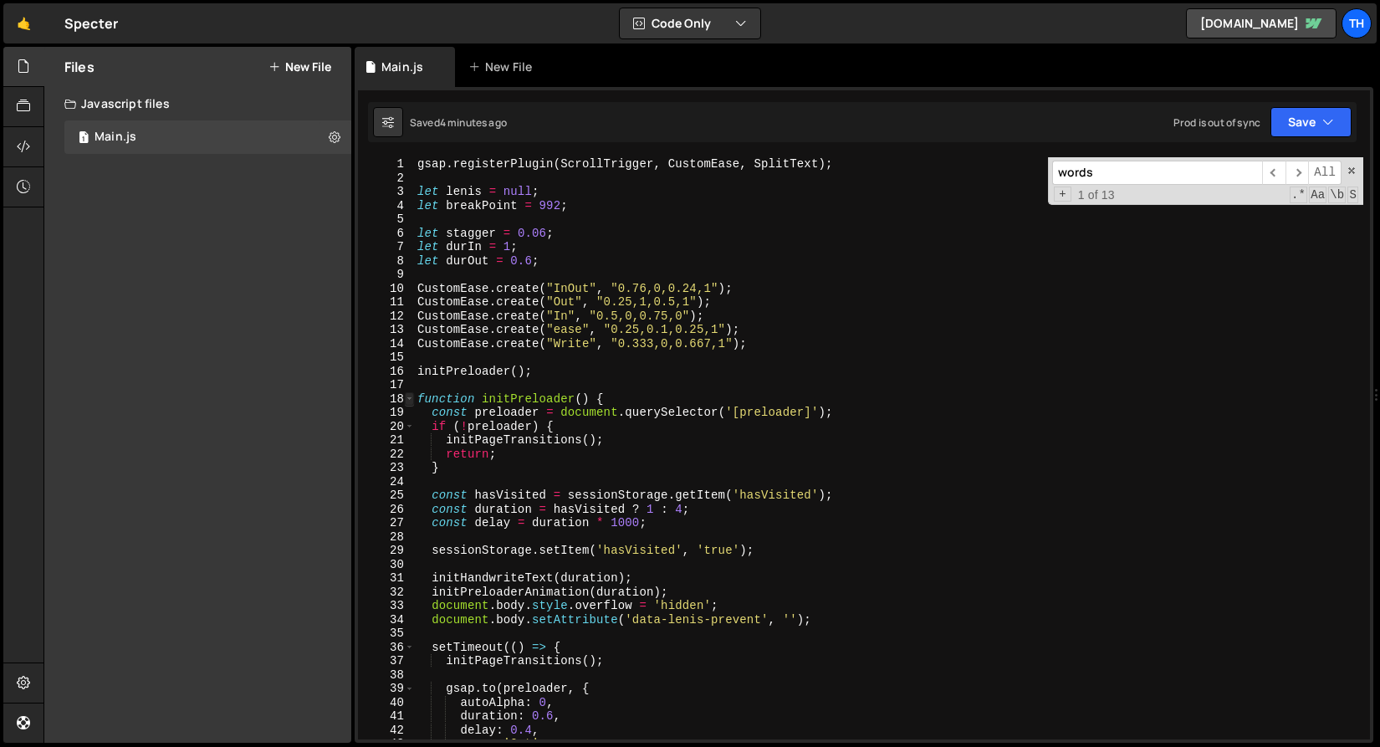
click at [405, 402] on span at bounding box center [409, 399] width 9 height 14
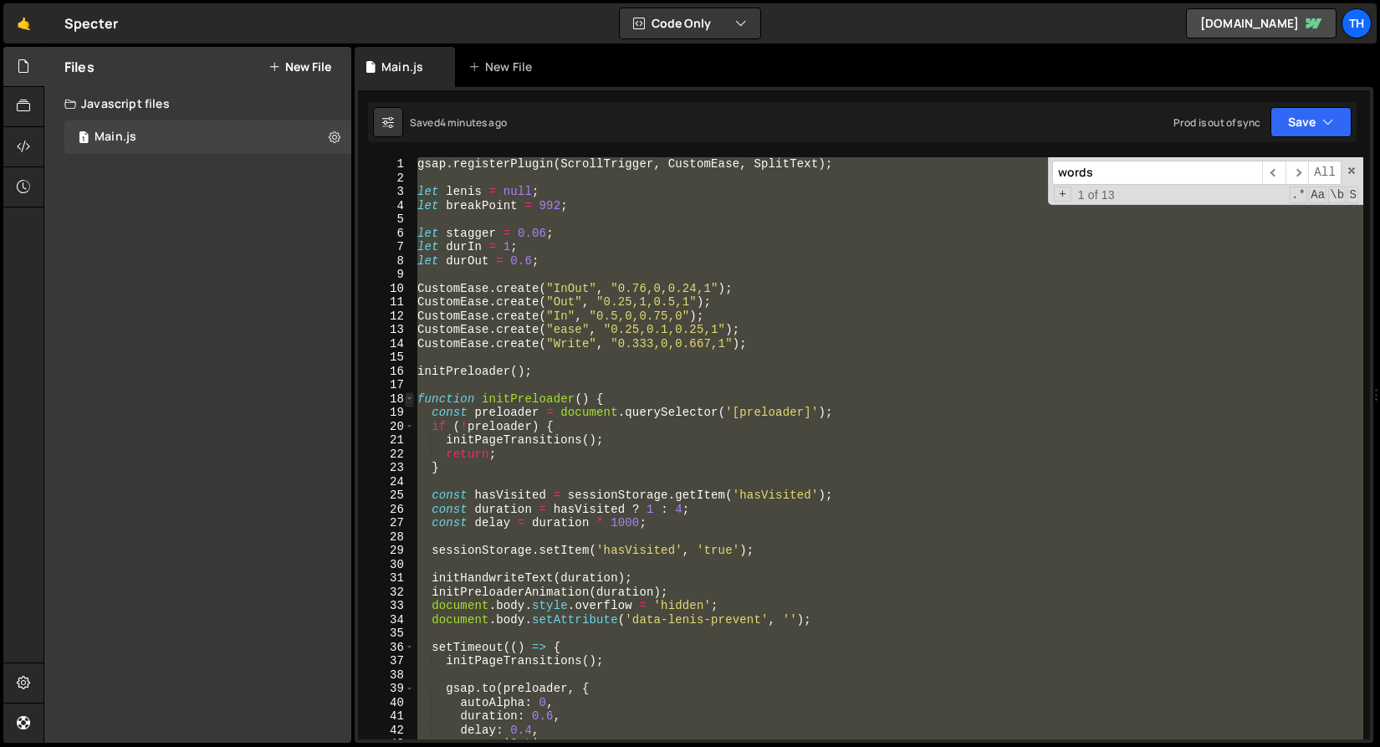
click at [405, 402] on span at bounding box center [409, 399] width 9 height 14
type textarea "function initPreloader() { const preloader = document.querySelector('[preloader…"
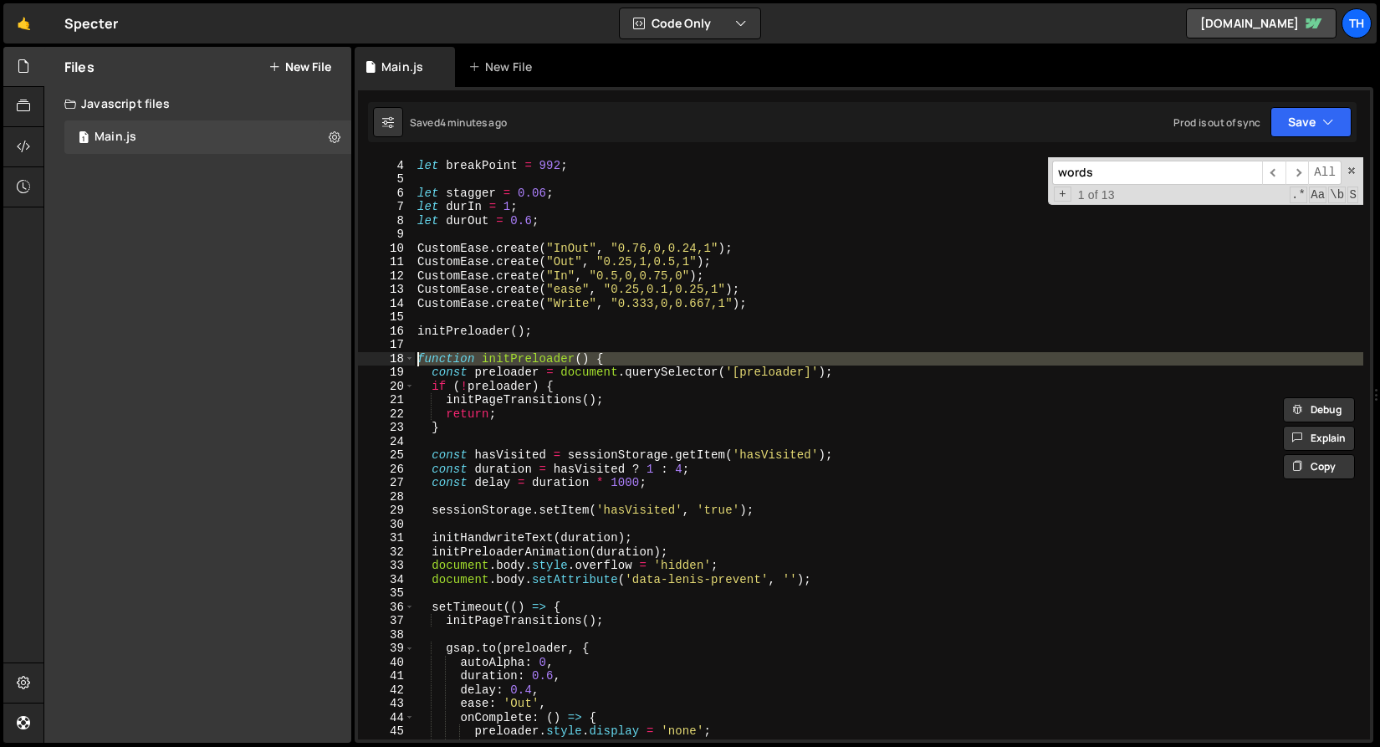
scroll to position [85, 0]
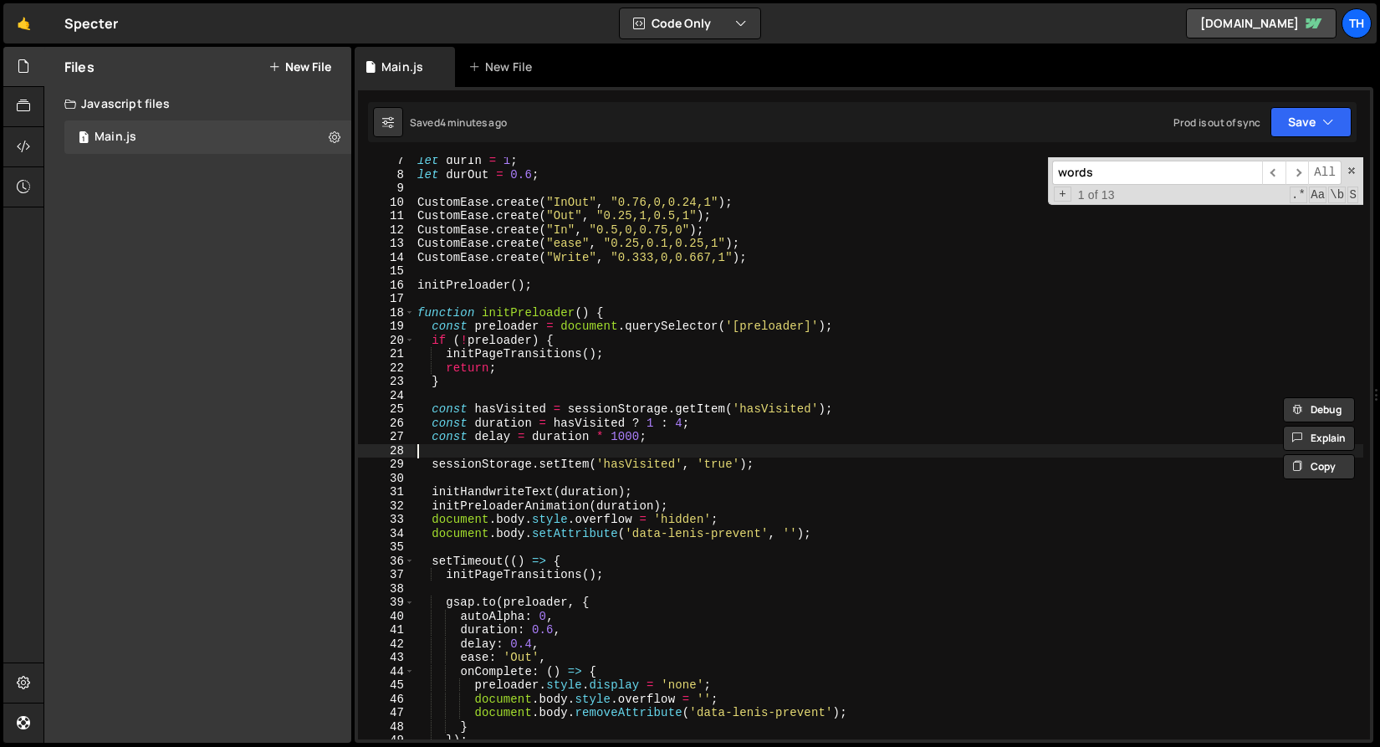
click at [525, 448] on div "let durIn = 1 ; let durOut = 0.6 ; CustomEase . create ( "InOut" , "0.76,0,0.24…" at bounding box center [889, 459] width 950 height 610
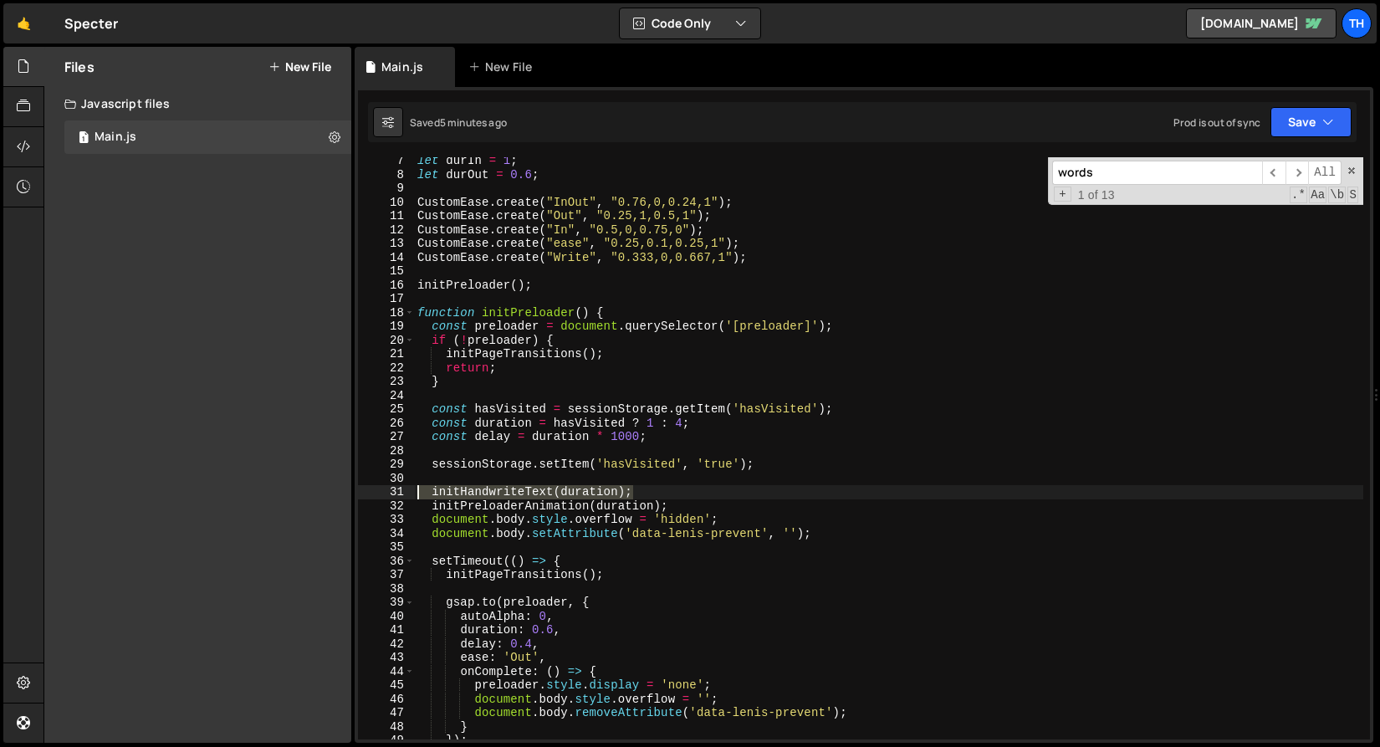
drag, startPoint x: 643, startPoint y: 490, endPoint x: 346, endPoint y: 492, distance: 296.2
click at [346, 492] on div "Files New File Javascript files 1 Main.js 0 CSS files Copy share link Edit File…" at bounding box center [712, 395] width 1337 height 697
type textarea "initHandwriteText(duration);"
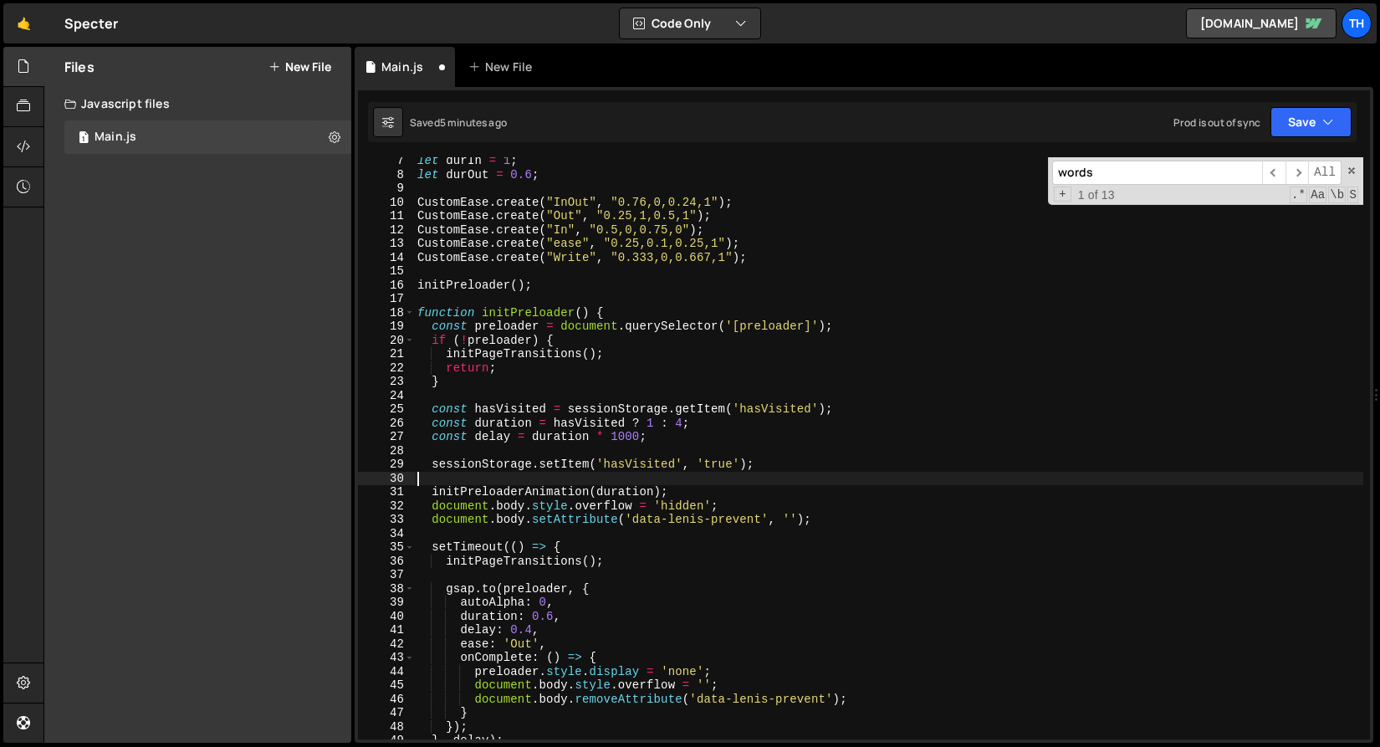
click at [482, 496] on div "let durIn = 1 ; let durOut = 0.6 ; CustomEase . create ( "InOut" , "0.76,0,0.24…" at bounding box center [889, 459] width 950 height 610
type textarea "initPreloaderAnimation(duration);"
click at [486, 492] on div "let durIn = 1 ; let durOut = 0.6 ; CustomEase . create ( "InOut" , "0.76,0,0.24…" at bounding box center [889, 459] width 950 height 610
click at [680, 490] on div "let durIn = 1 ; let durOut = 0.6 ; CustomEase . create ( "InOut" , "0.76,0,0.24…" at bounding box center [889, 459] width 950 height 610
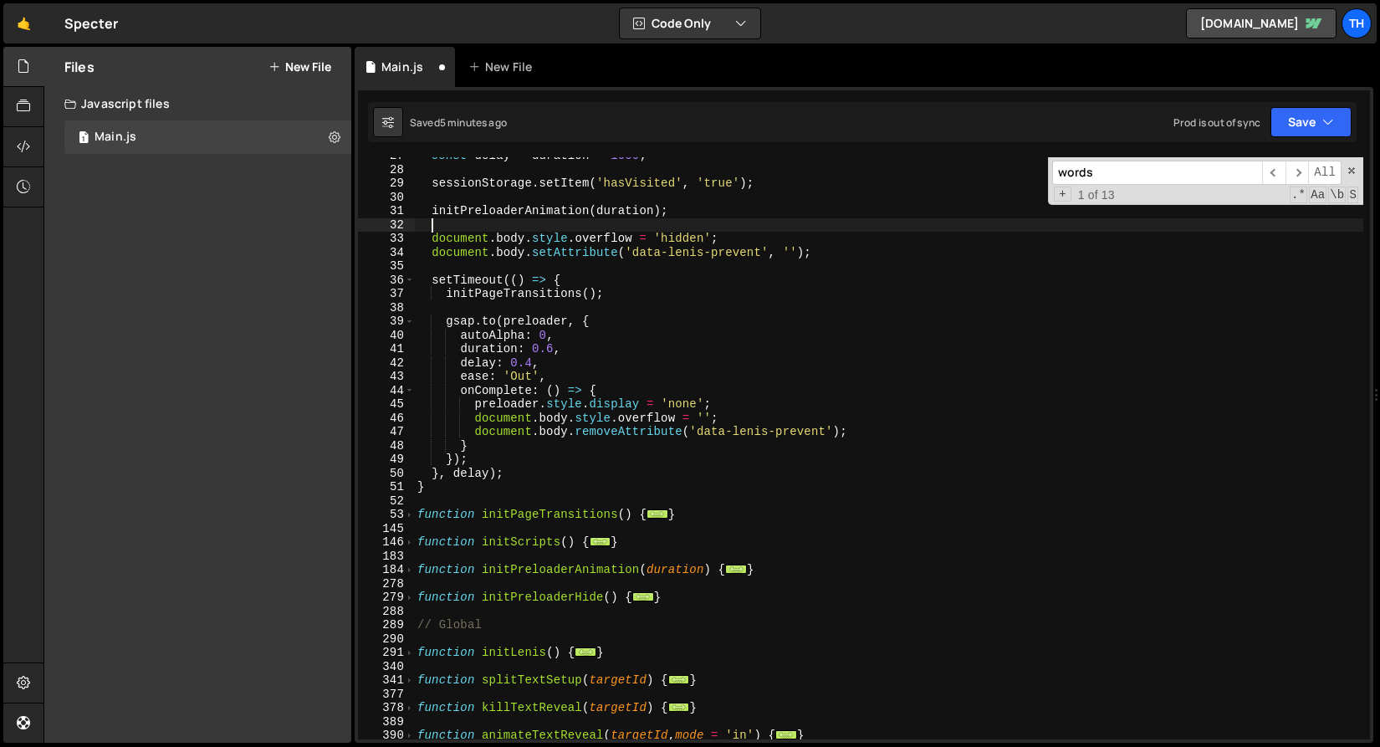
scroll to position [366, 0]
click at [411, 544] on span at bounding box center [409, 542] width 9 height 14
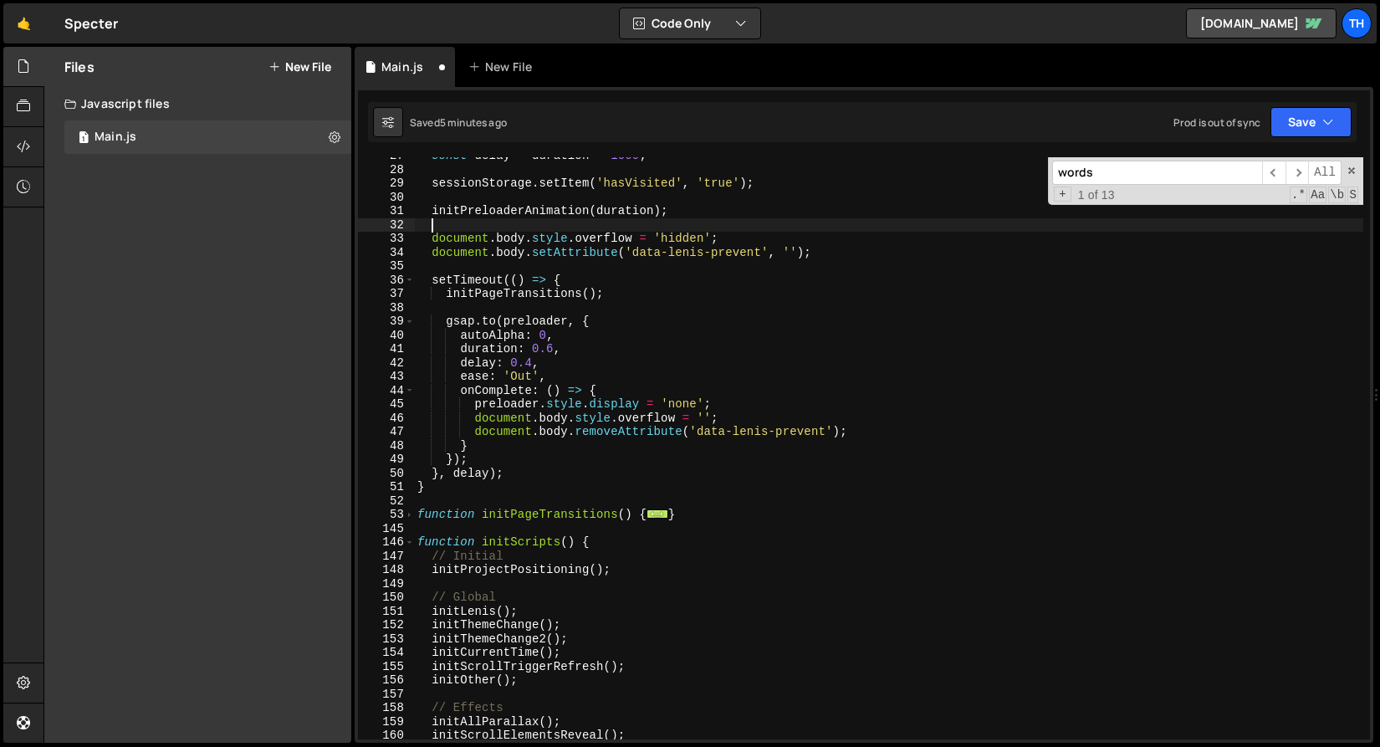
click at [437, 569] on div "const delay = duration * 1000 ; sessionStorage . setItem ( 'hasVisited' , 'true…" at bounding box center [889, 454] width 950 height 610
type textarea "initProjectPositioning();"
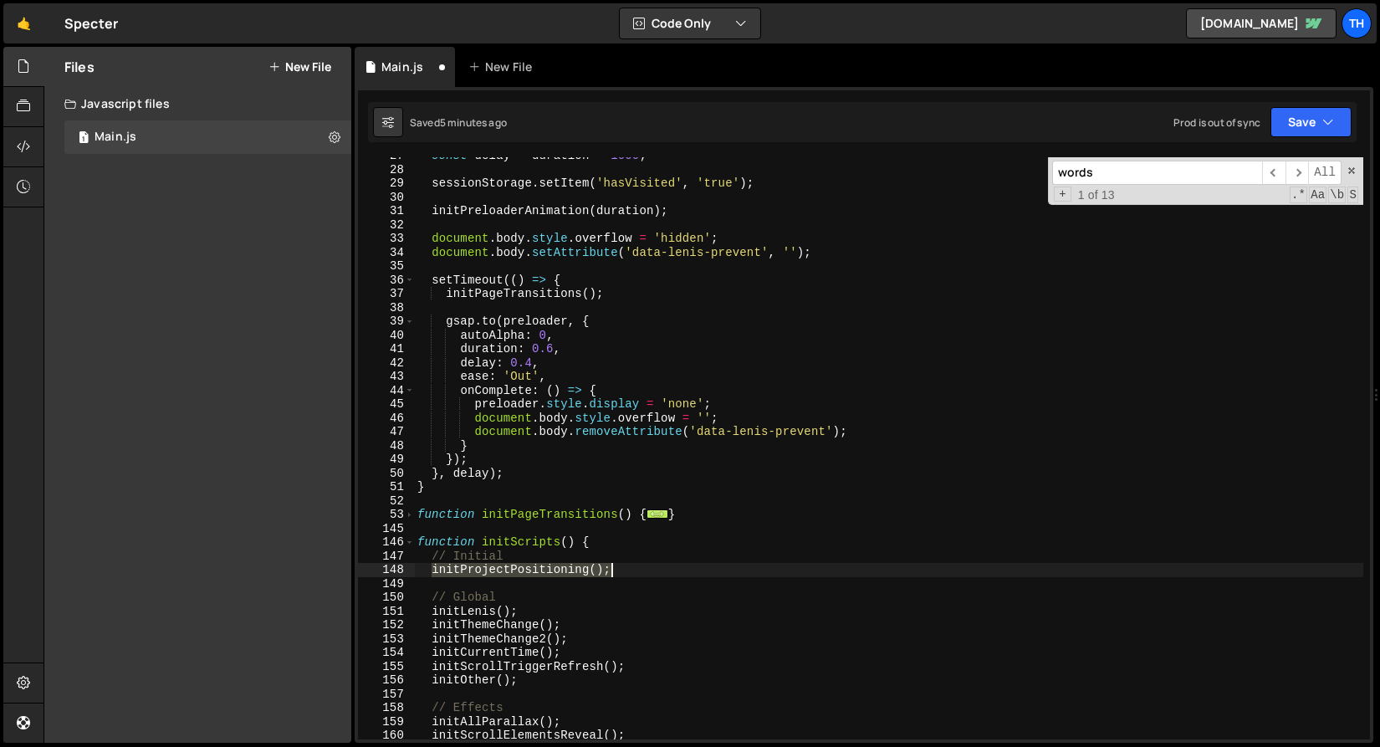
drag, startPoint x: 434, startPoint y: 569, endPoint x: 663, endPoint y: 566, distance: 229.3
click at [663, 566] on div "const delay = duration * 1000 ; sessionStorage . setItem ( 'hasVisited' , 'true…" at bounding box center [889, 454] width 950 height 610
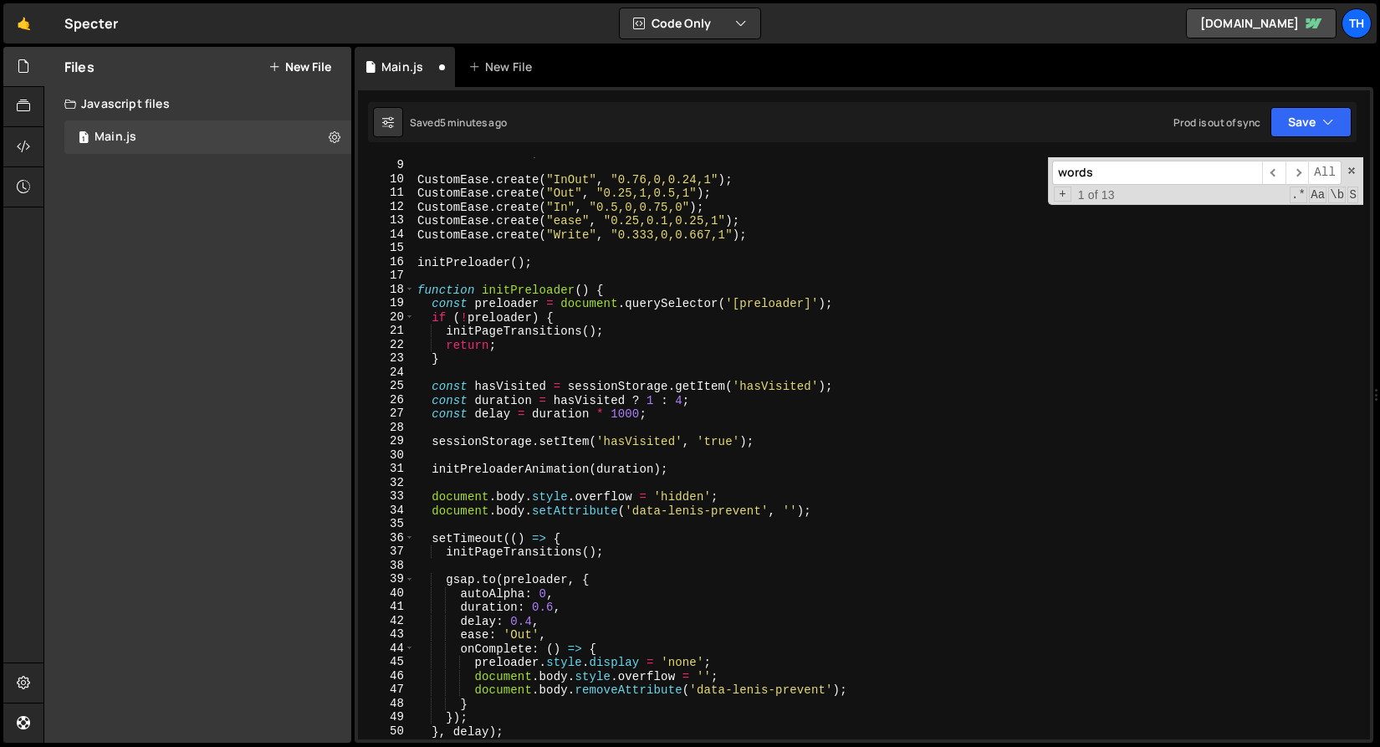
scroll to position [103, 0]
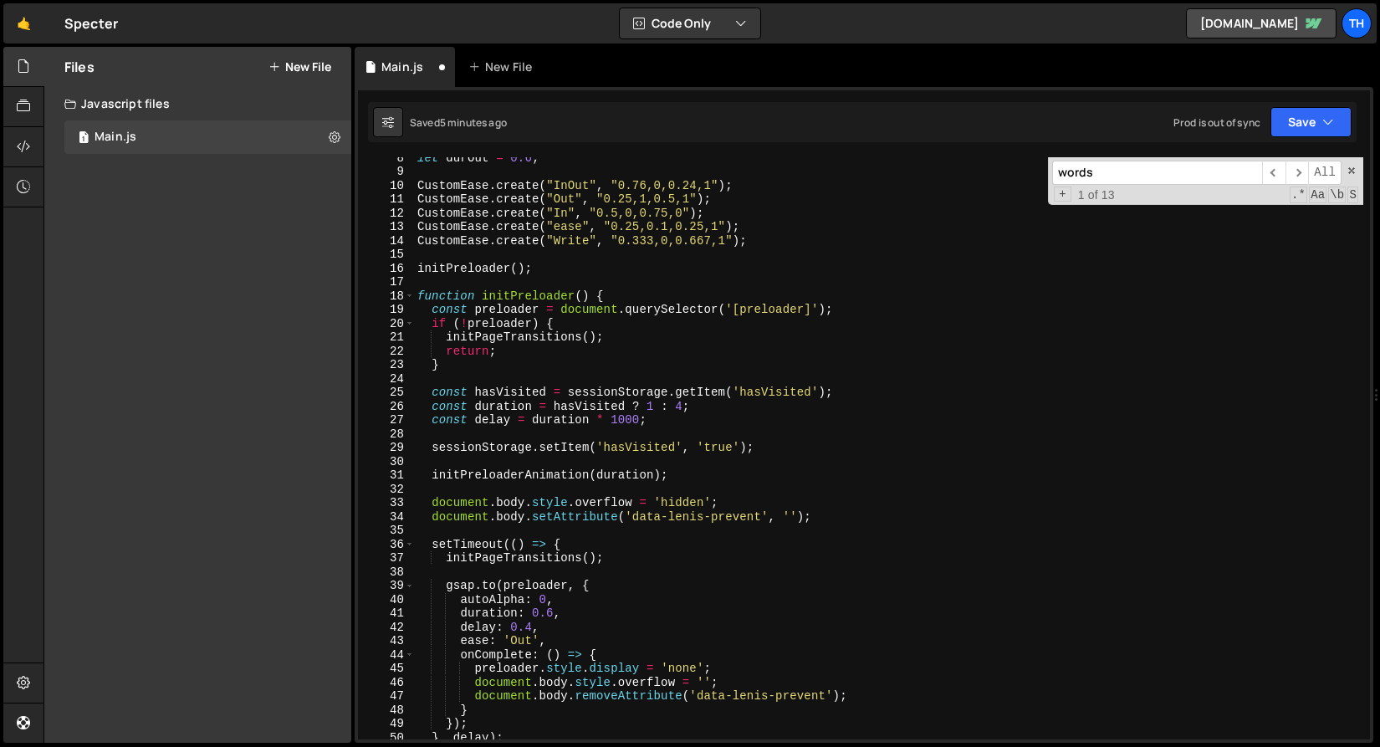
click at [545, 490] on div "let durOut = 0.6 ; CustomEase . create ( "InOut" , "0.76,0,0.24,1" ) ; CustomEa…" at bounding box center [889, 456] width 950 height 610
paste textarea "initProjectPositioning();"
click at [1292, 125] on button "Save" at bounding box center [1311, 122] width 81 height 30
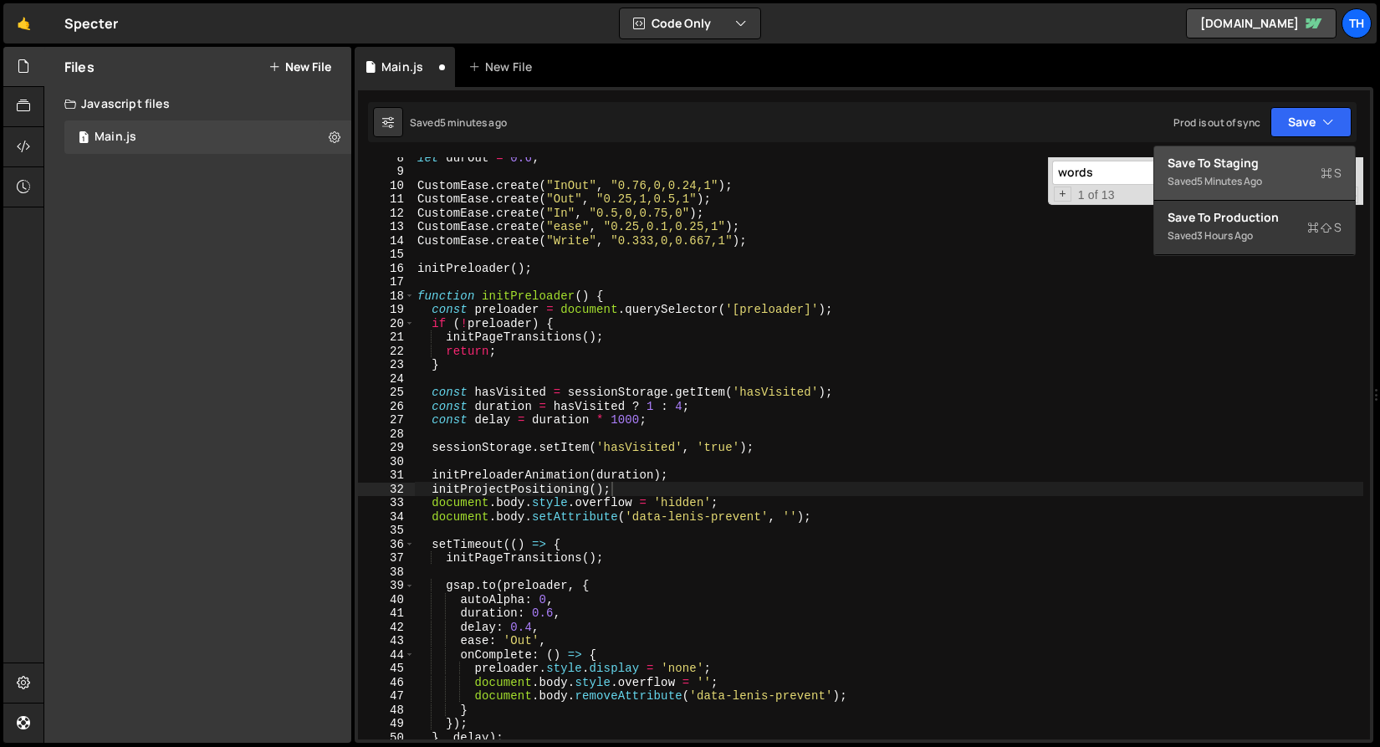
click at [1275, 153] on button "Save to Staging S Saved 5 minutes ago" at bounding box center [1255, 173] width 201 height 54
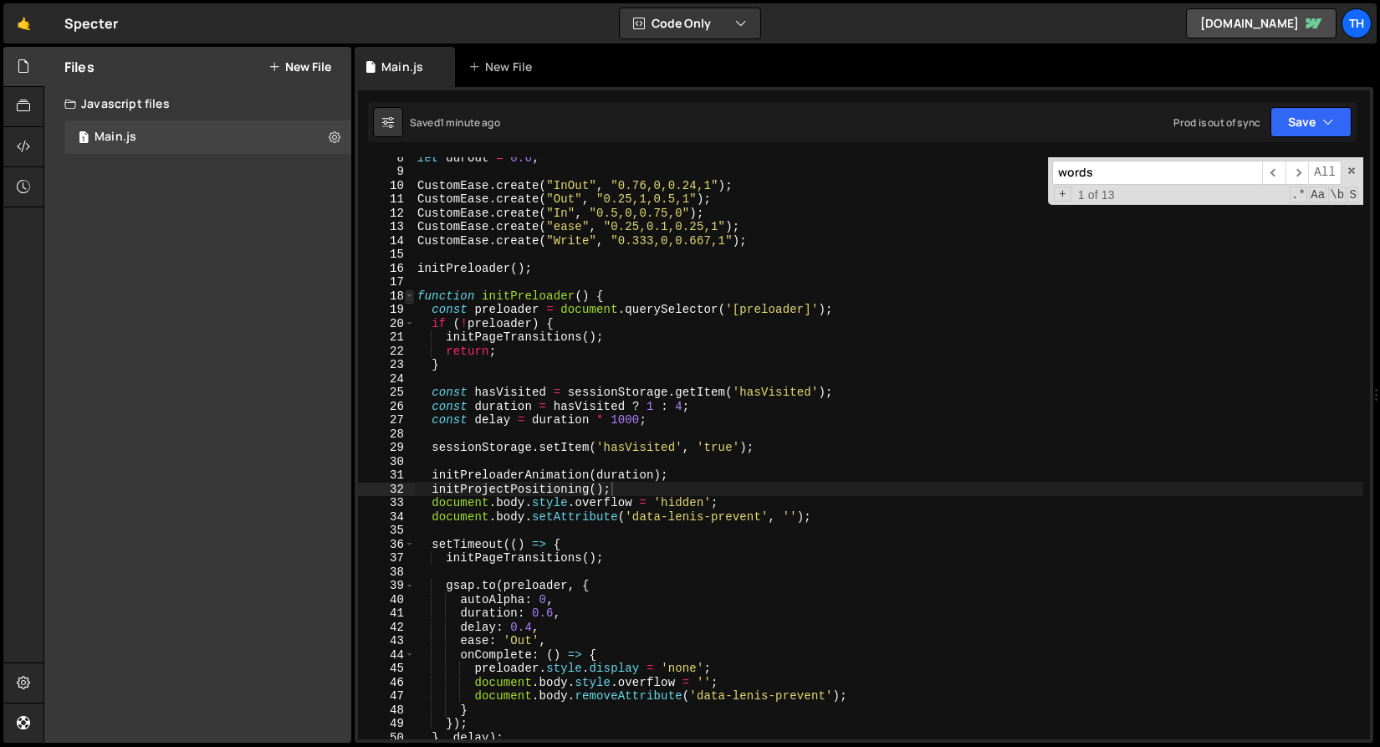
click at [408, 299] on span at bounding box center [409, 296] width 9 height 14
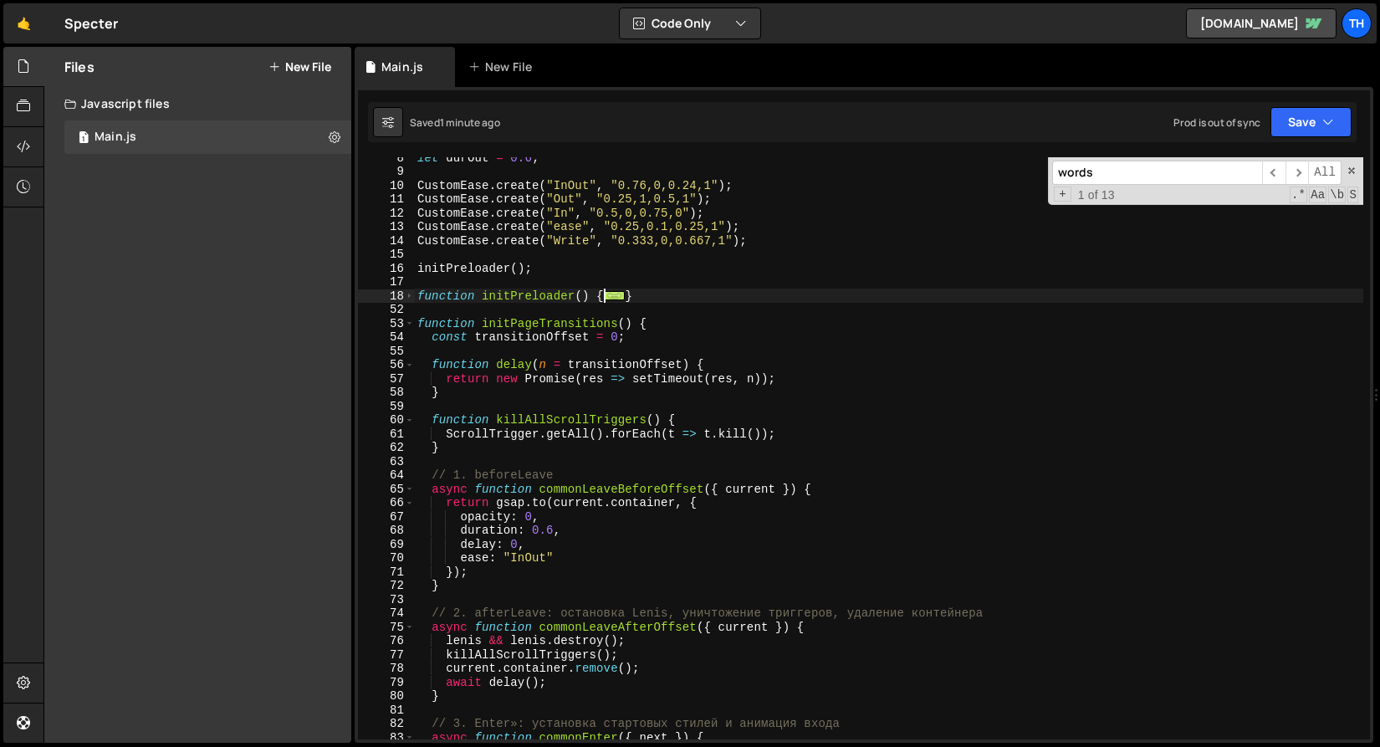
click at [414, 327] on div "53" at bounding box center [386, 324] width 57 height 14
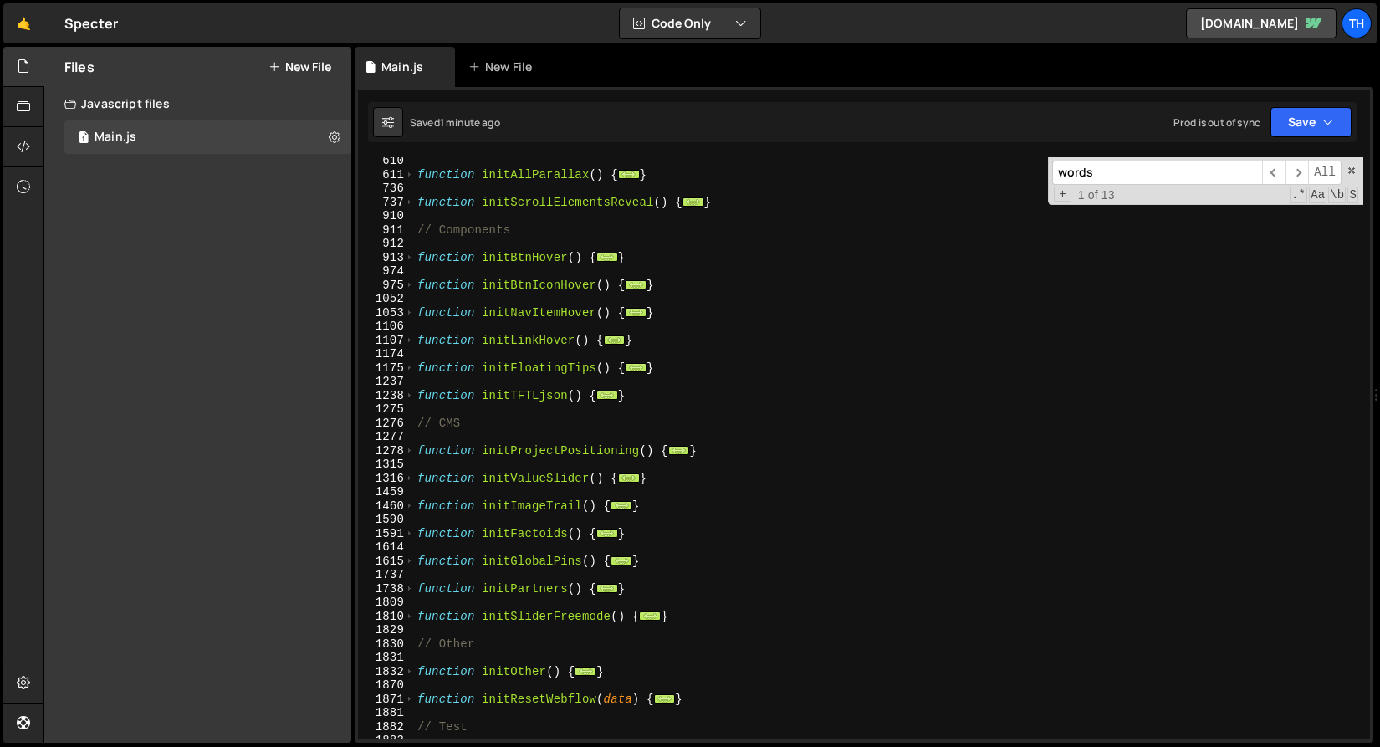
scroll to position [958, 0]
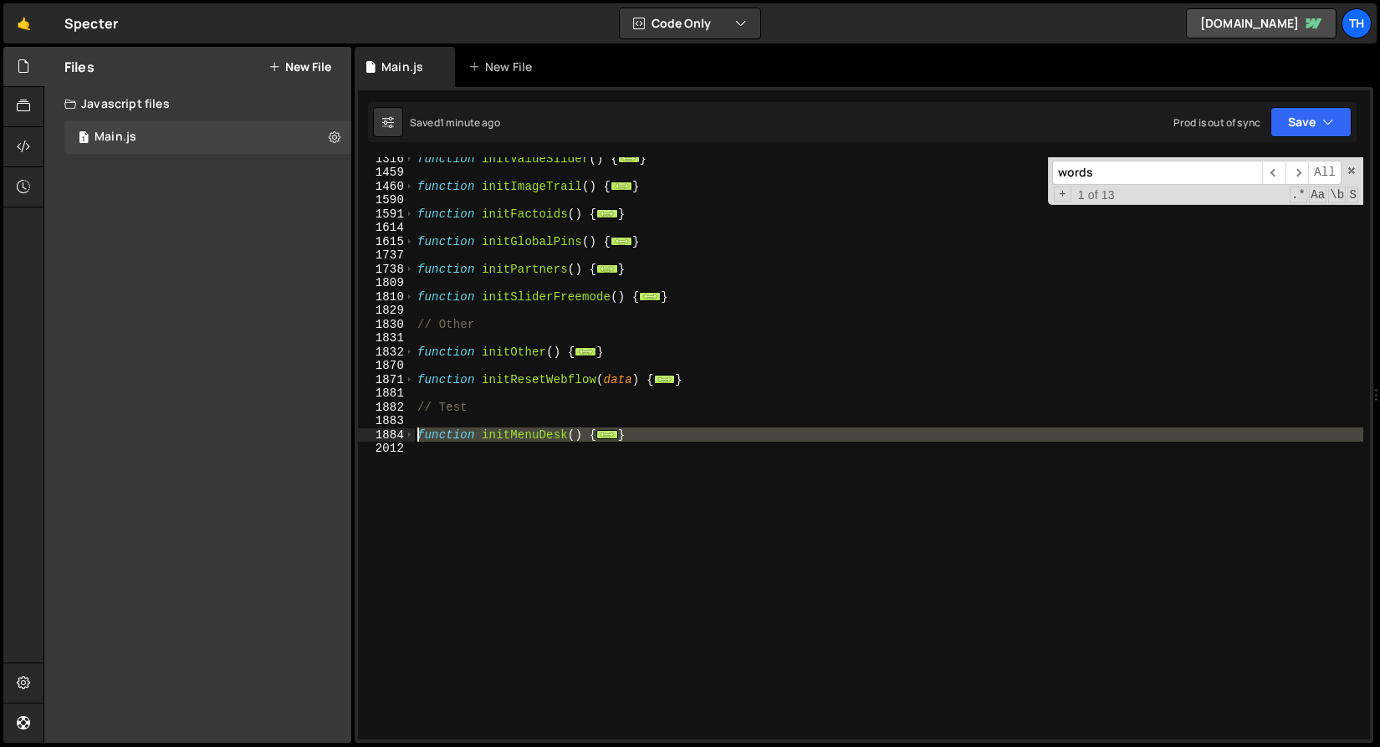
drag, startPoint x: 467, startPoint y: 482, endPoint x: 362, endPoint y: 433, distance: 115.6
click at [362, 433] on div "initProjectPositioning(); 1316 1459 1460 1590 1591 1614 1615 1737 1738 1809 181…" at bounding box center [864, 448] width 1012 height 582
paste textarea "}"
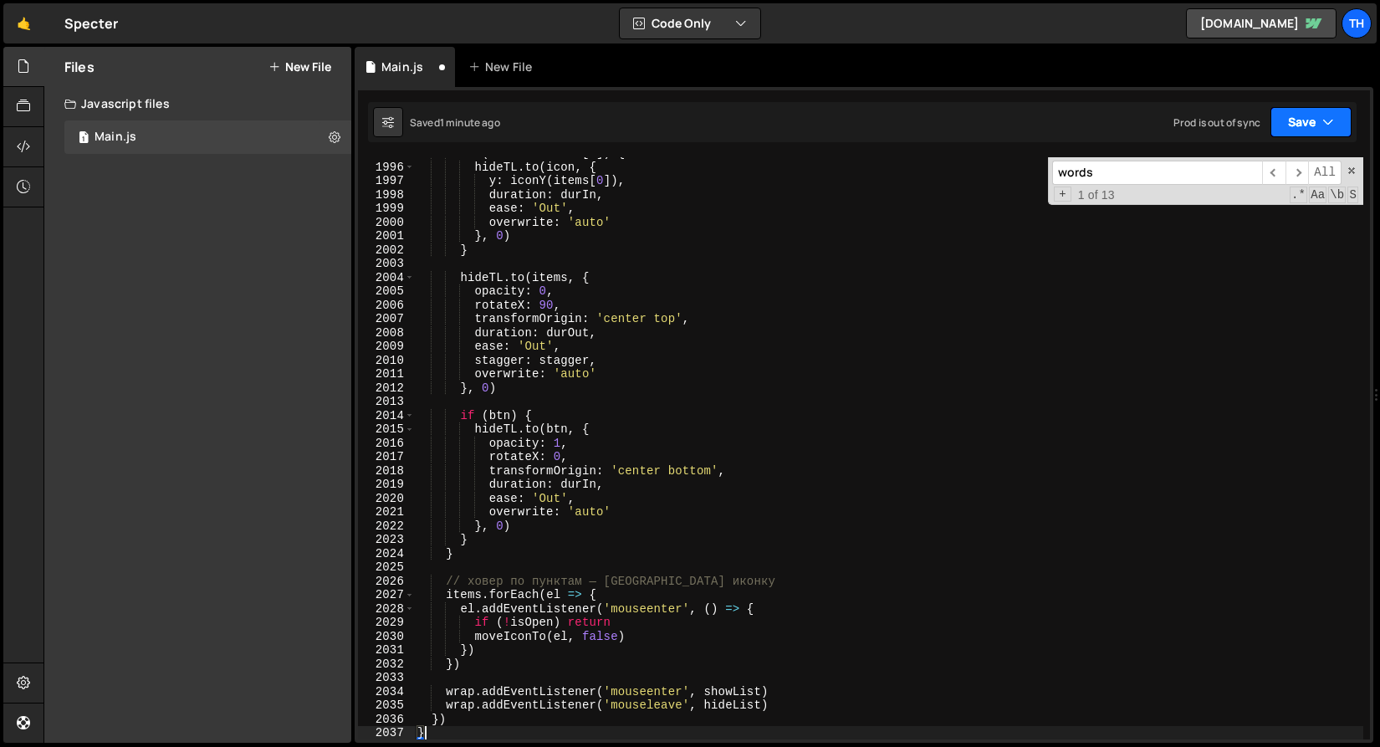
click at [1313, 122] on button "Save" at bounding box center [1311, 122] width 81 height 30
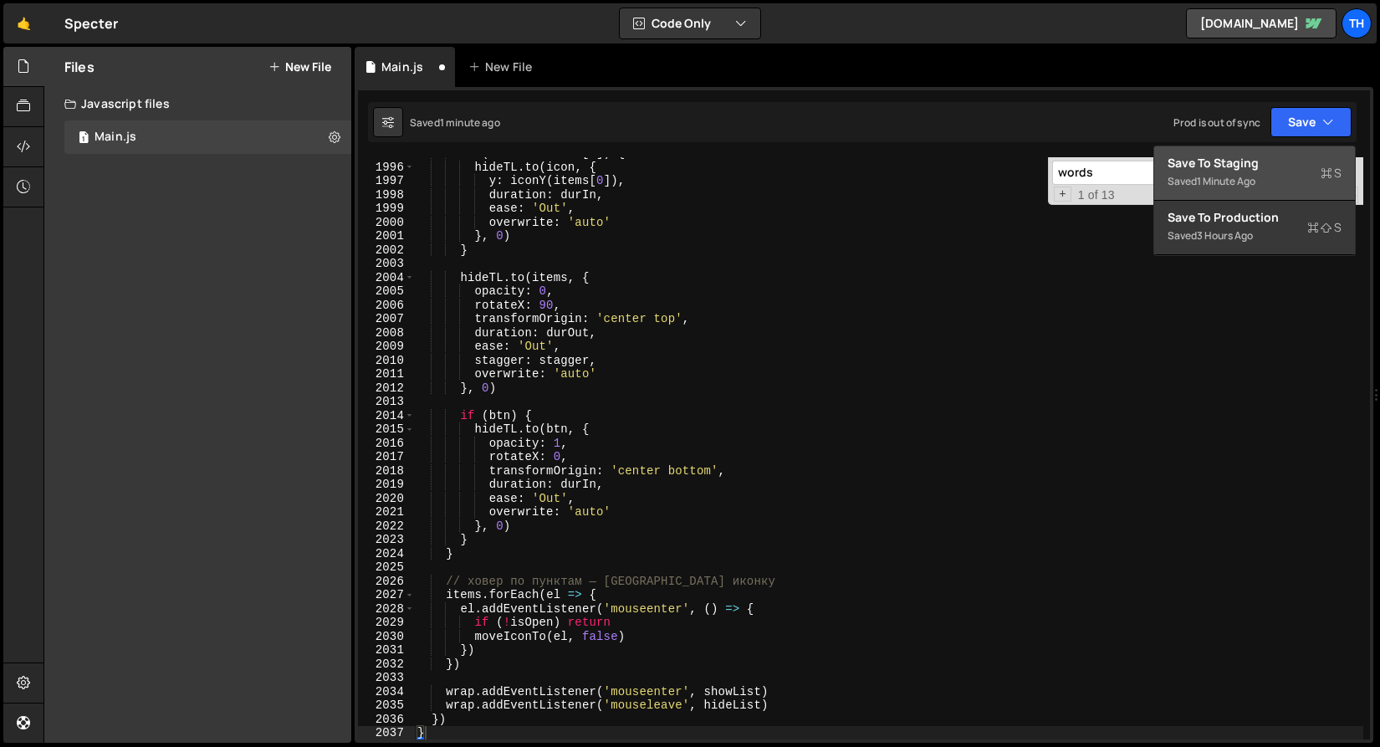
click at [1257, 169] on div "Save to Staging S" at bounding box center [1255, 163] width 174 height 17
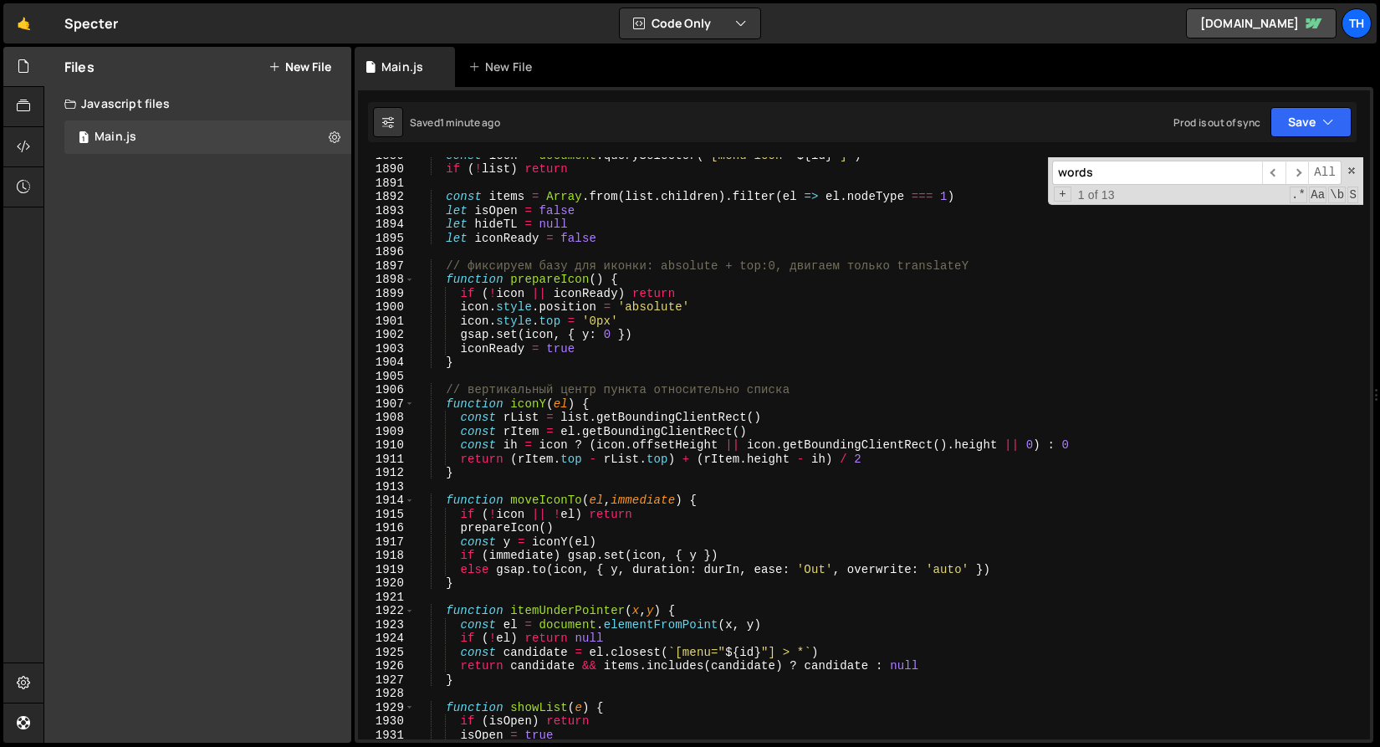
scroll to position [25282, 0]
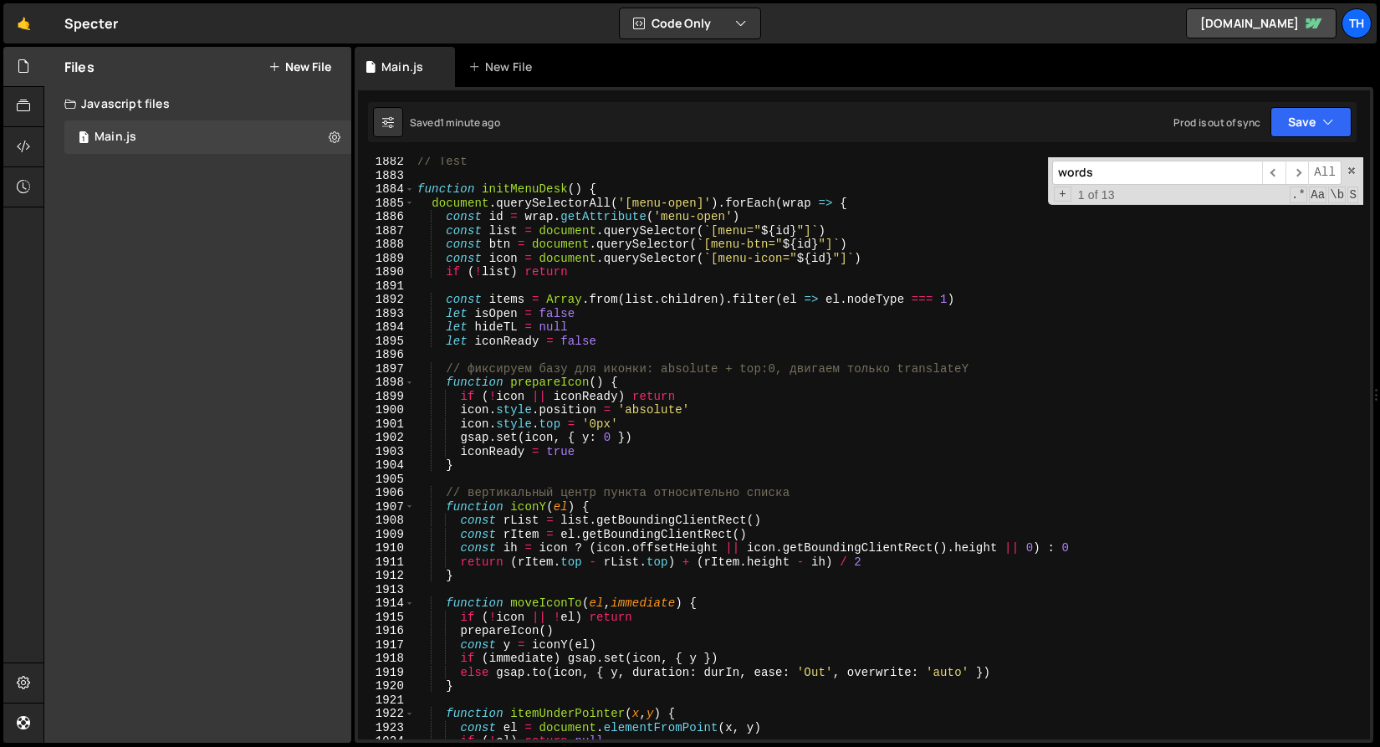
click at [410, 191] on span at bounding box center [409, 189] width 9 height 14
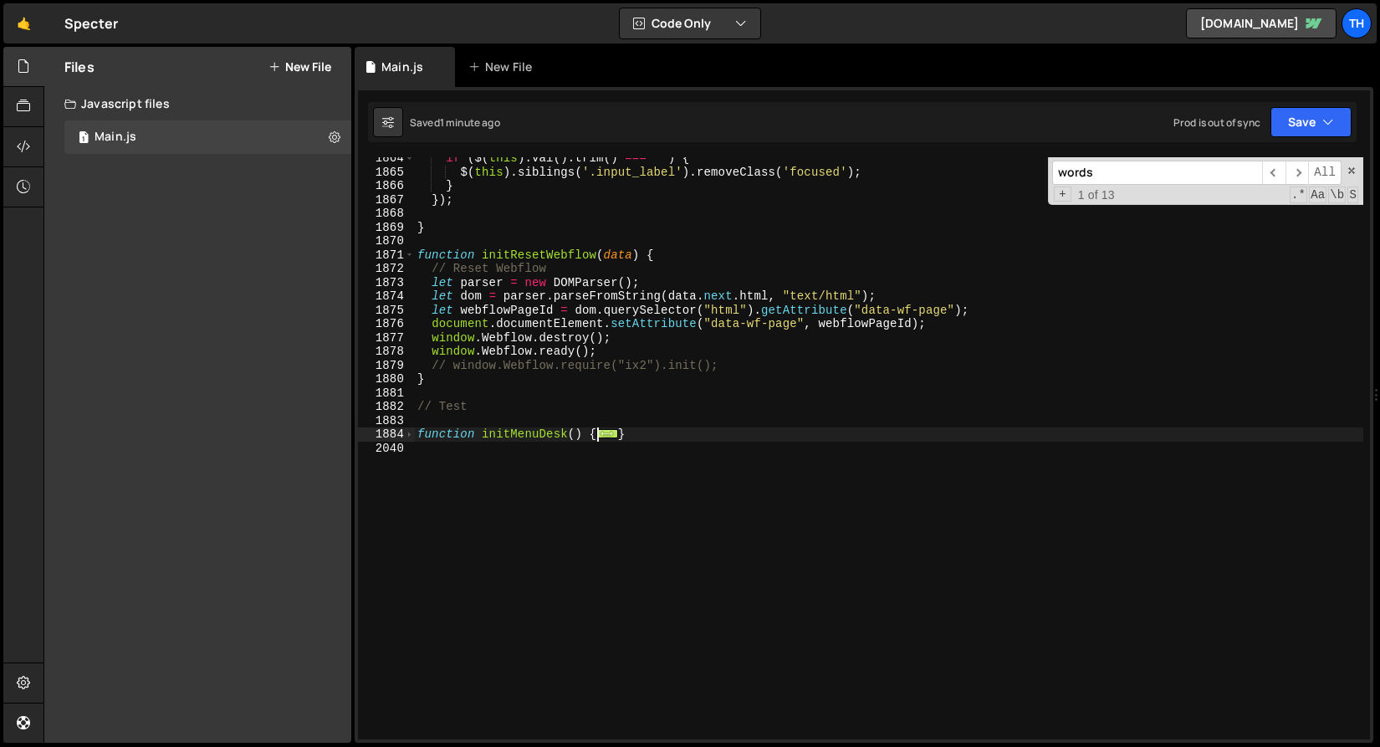
scroll to position [25738, 0]
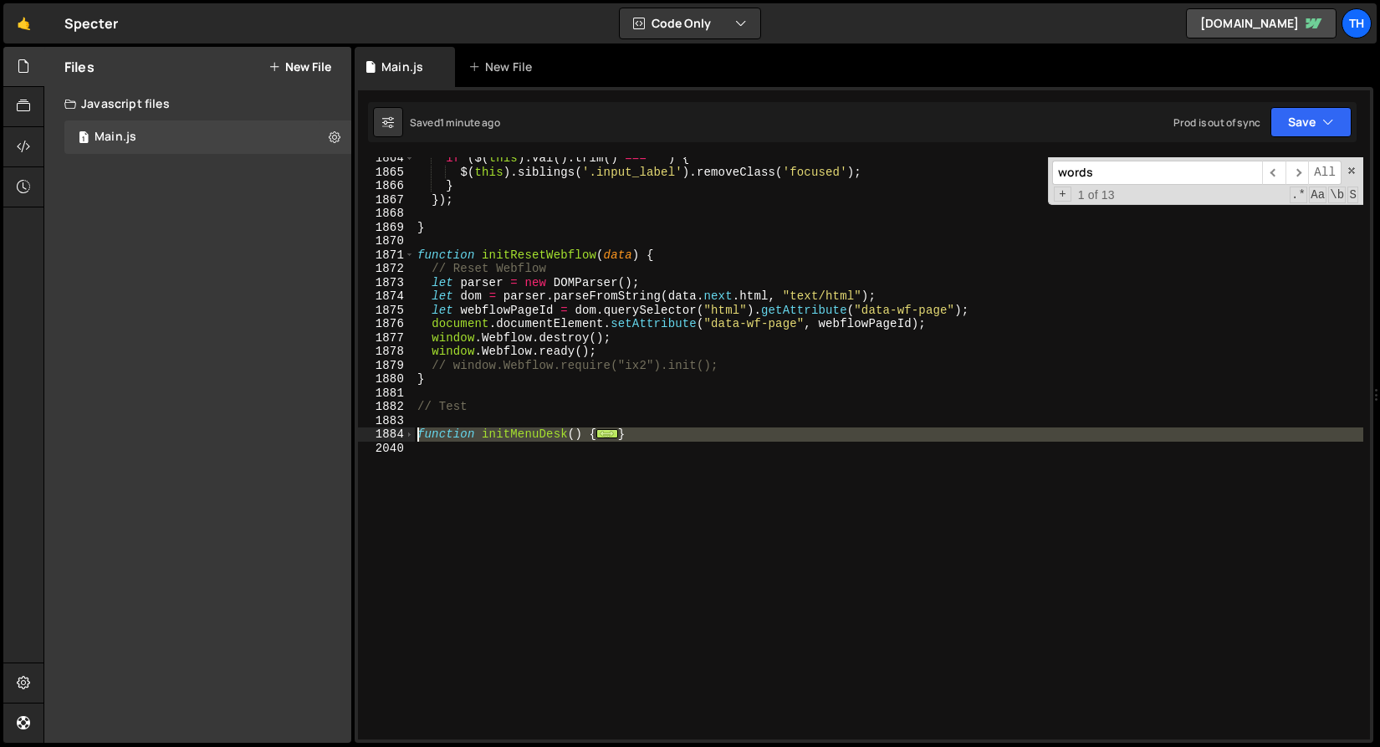
drag, startPoint x: 486, startPoint y: 540, endPoint x: 373, endPoint y: 436, distance: 153.4
click at [373, 436] on div "wrap.addEventListener('mouseleave', hideList) 1864 1865 1866 1867 1868 1869 187…" at bounding box center [864, 448] width 1012 height 582
paste textarea "}"
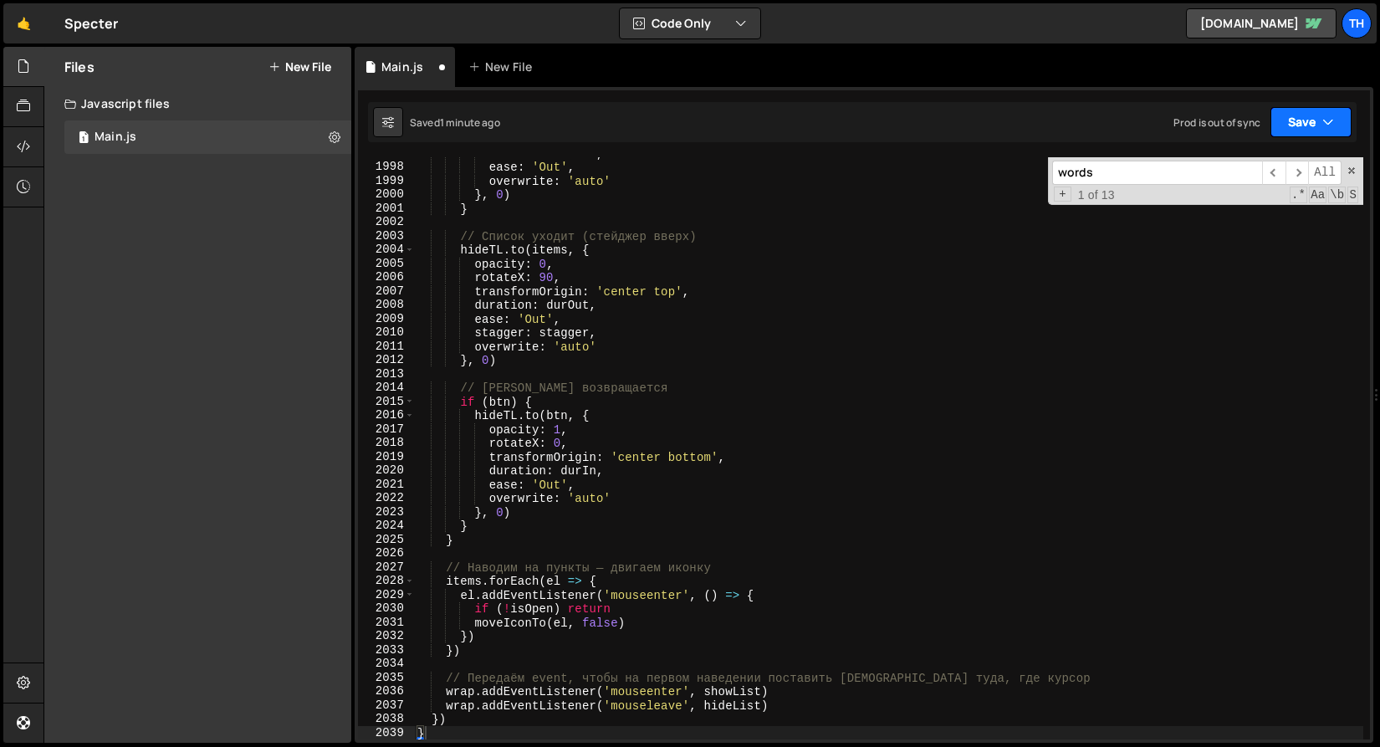
click at [1316, 113] on button "Save" at bounding box center [1311, 122] width 81 height 30
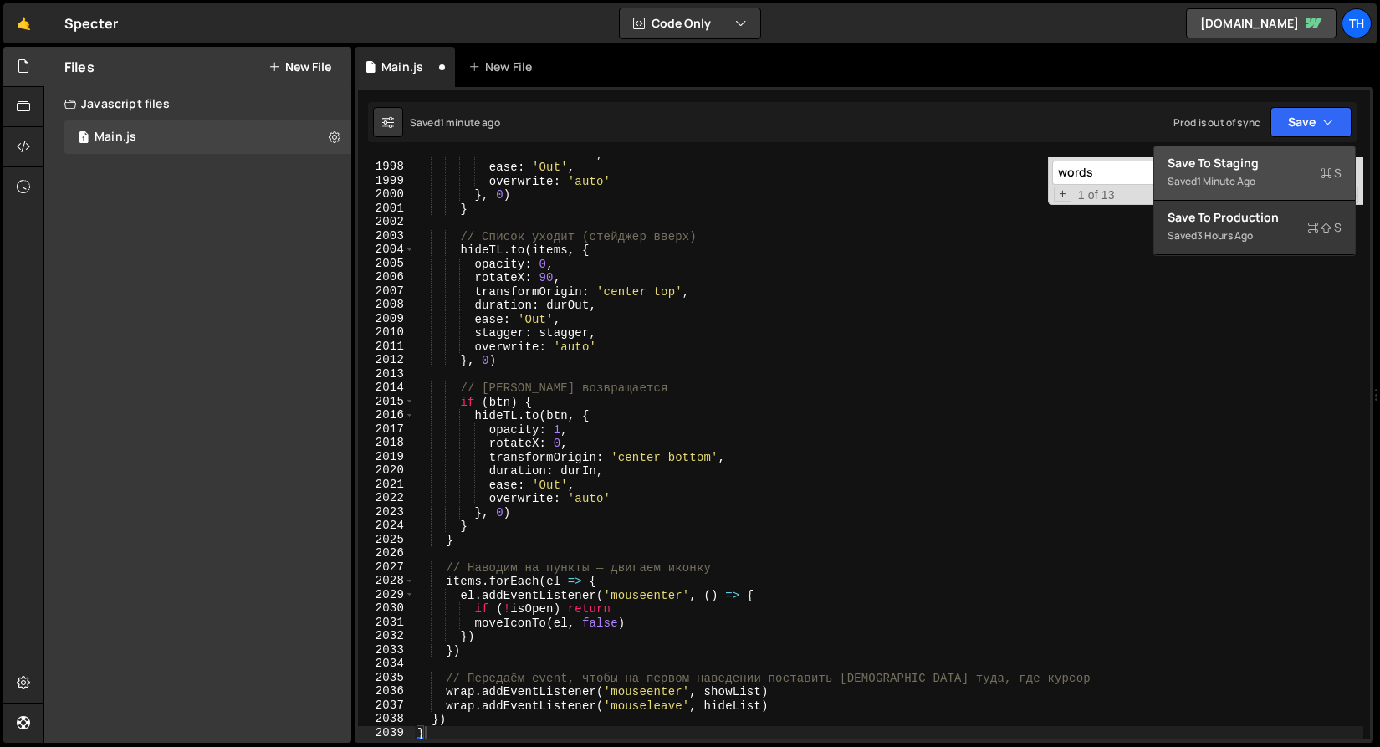
click at [1266, 165] on div "Save to Staging S" at bounding box center [1255, 163] width 174 height 17
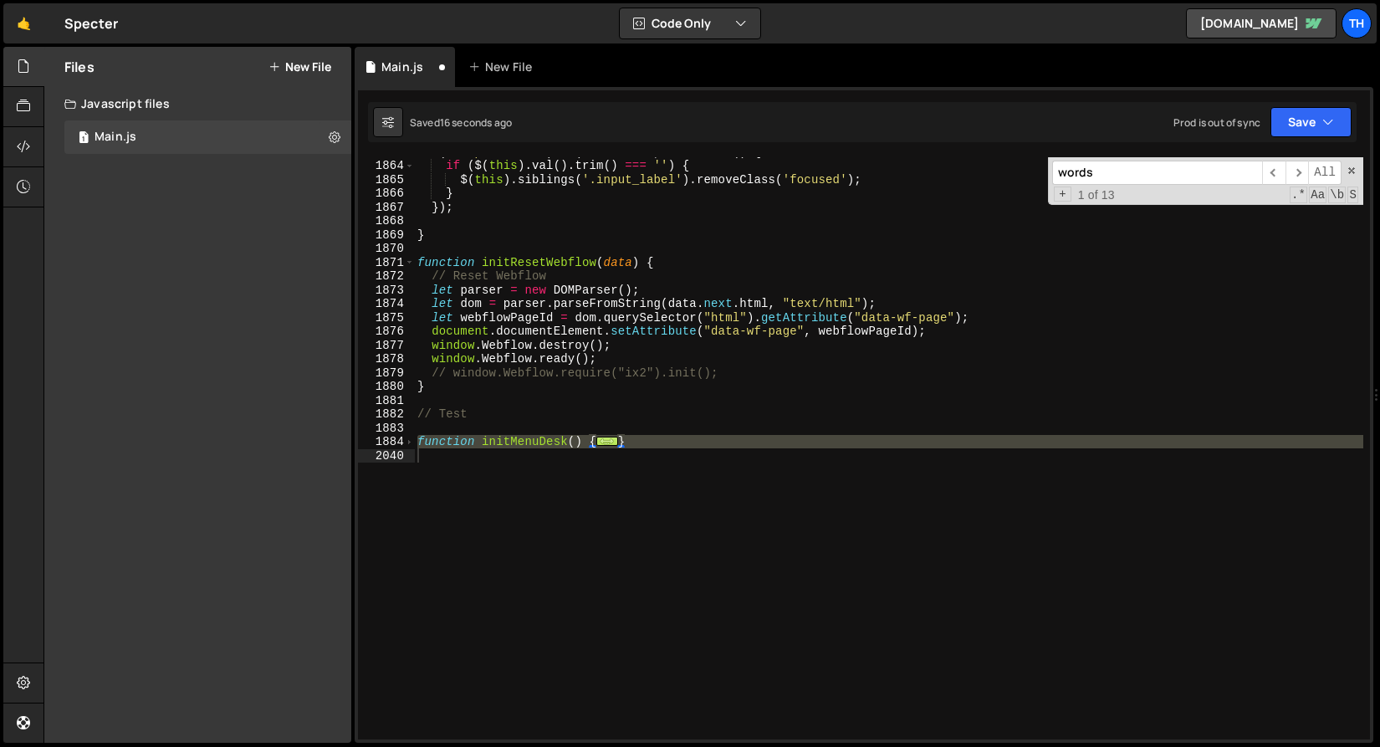
scroll to position [25730, 0]
click at [410, 443] on span at bounding box center [409, 442] width 9 height 14
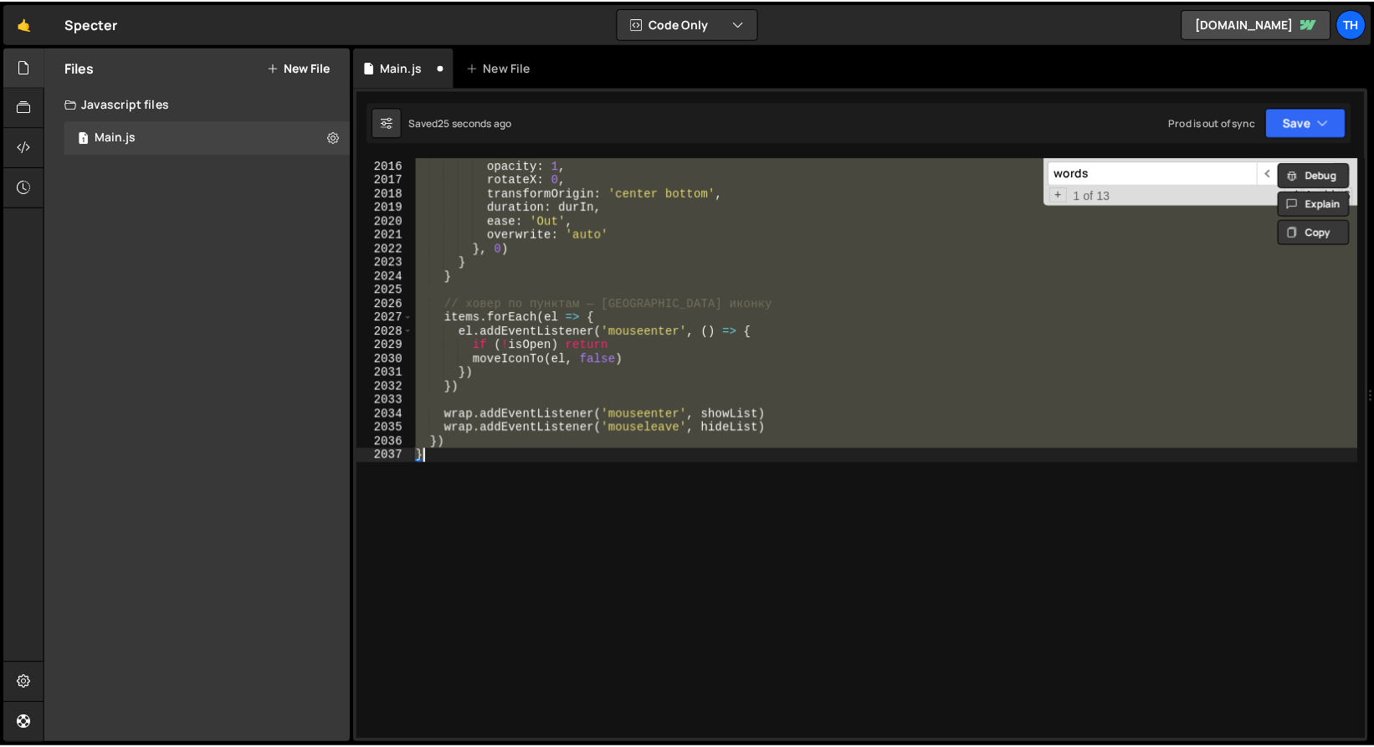
scroll to position [951, 0]
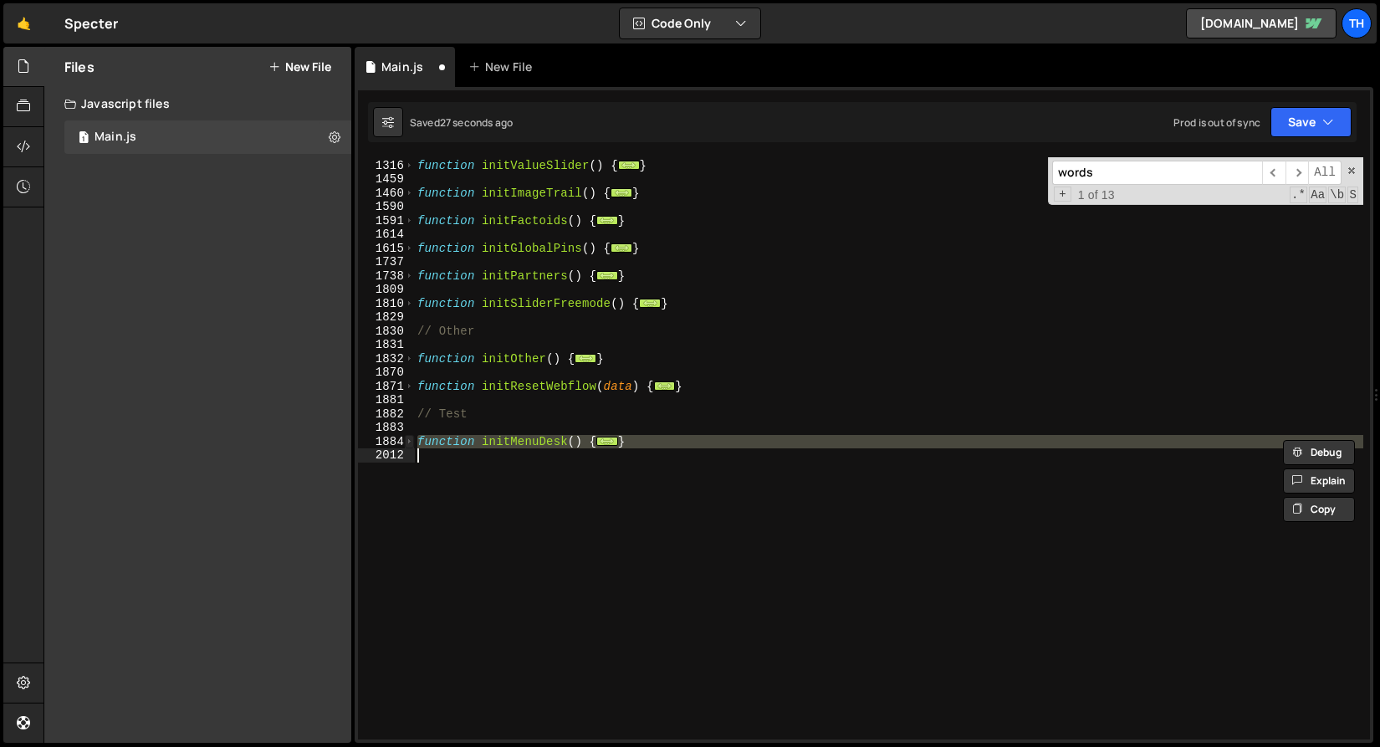
click at [405, 443] on span at bounding box center [409, 442] width 9 height 14
type textarea "function initMenuDesk() { document.querySelectorAll('[menu-open]').forEach(wrap…"
drag, startPoint x: 557, startPoint y: 484, endPoint x: 480, endPoint y: 458, distance: 81.0
click at [557, 484] on div "function initValueSlider ( ) { ... } function initImageTrail ( ) { ... } functi…" at bounding box center [889, 448] width 950 height 582
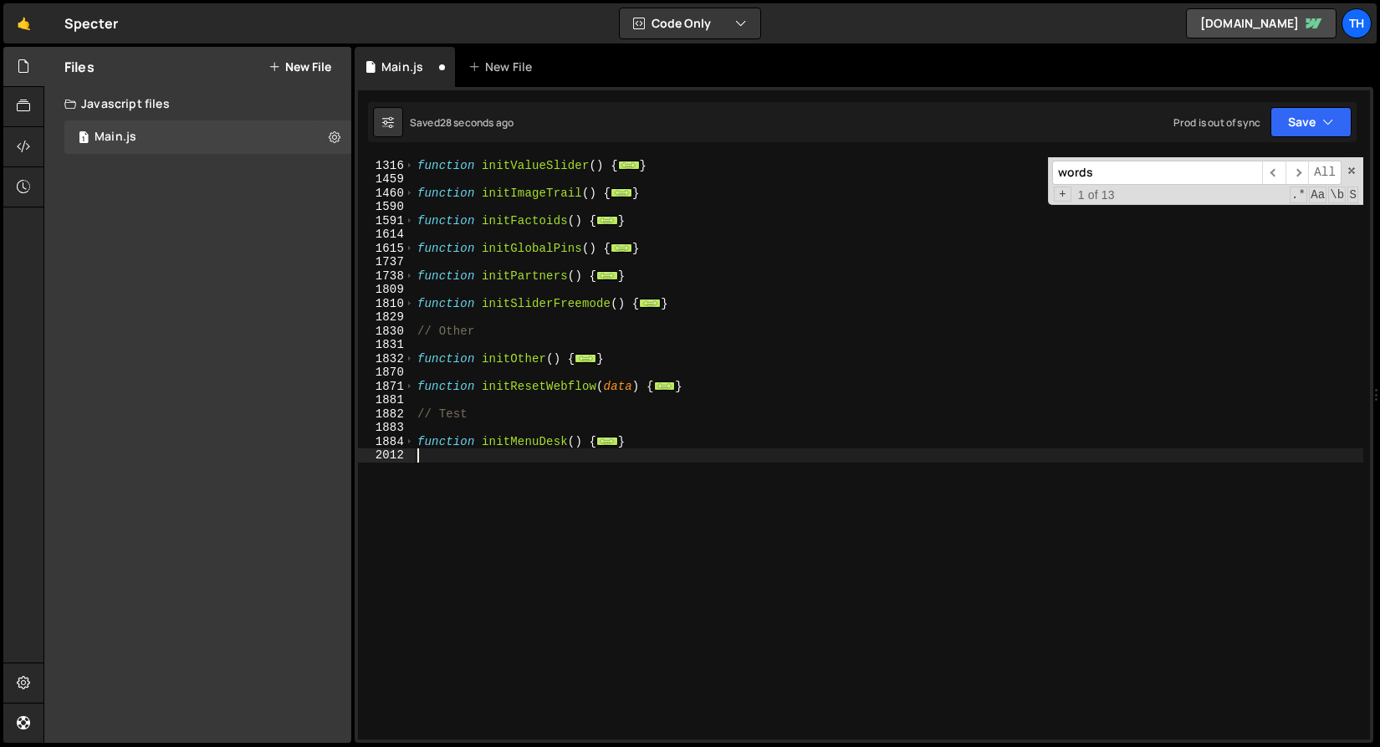
click at [402, 436] on div "1884" at bounding box center [386, 442] width 57 height 14
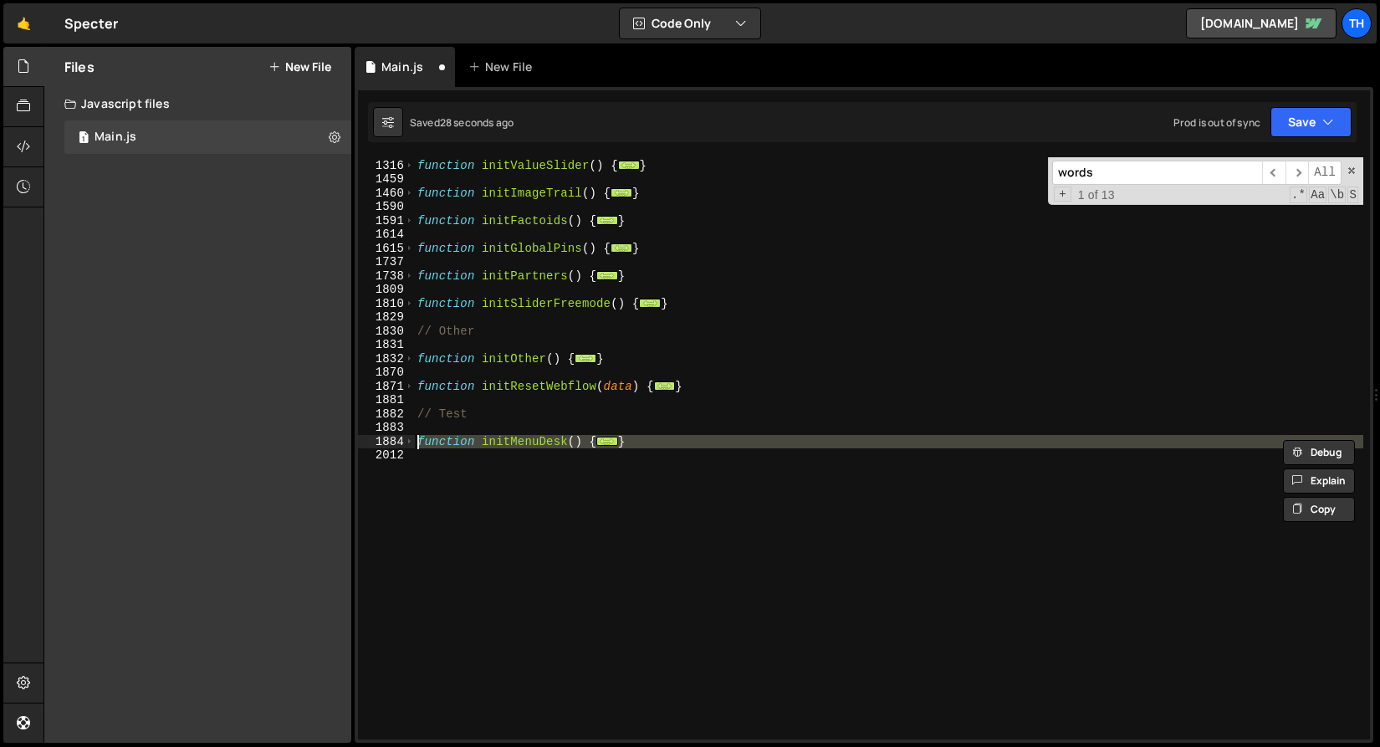
click at [402, 423] on div at bounding box center [402, 423] width 0 height 0
paste textarea "[DEMOGRAPHIC_DATA] при первом ховере подскакивает неприятно"
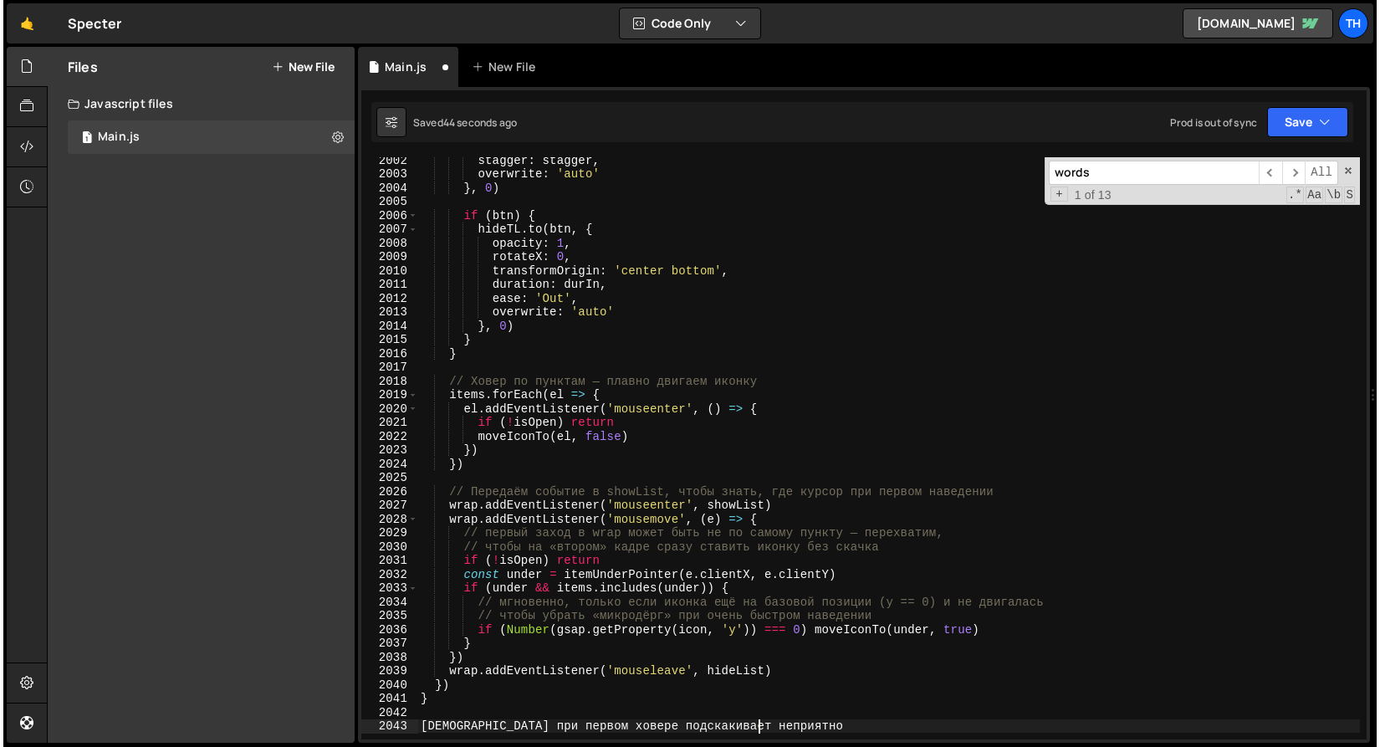
scroll to position [2913, 0]
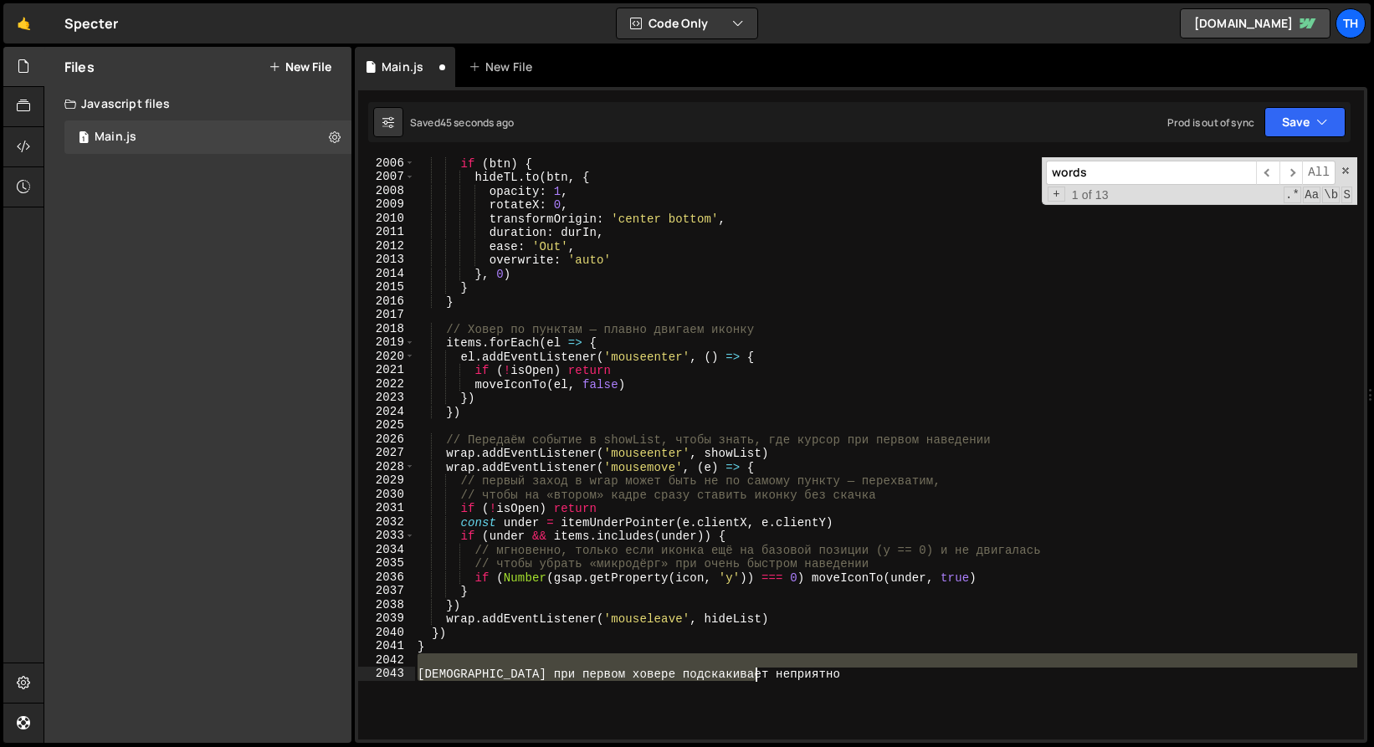
drag, startPoint x: 458, startPoint y: 658, endPoint x: 996, endPoint y: 746, distance: 545.1
click at [965, 742] on div "иконка при первом ховере подскакивает неприятно 2006 2007 2008 2009 2010 2011 2…" at bounding box center [861, 415] width 1012 height 656
type textarea "[DEMOGRAPHIC_DATA] при первом ховере подскакивает неприятно"
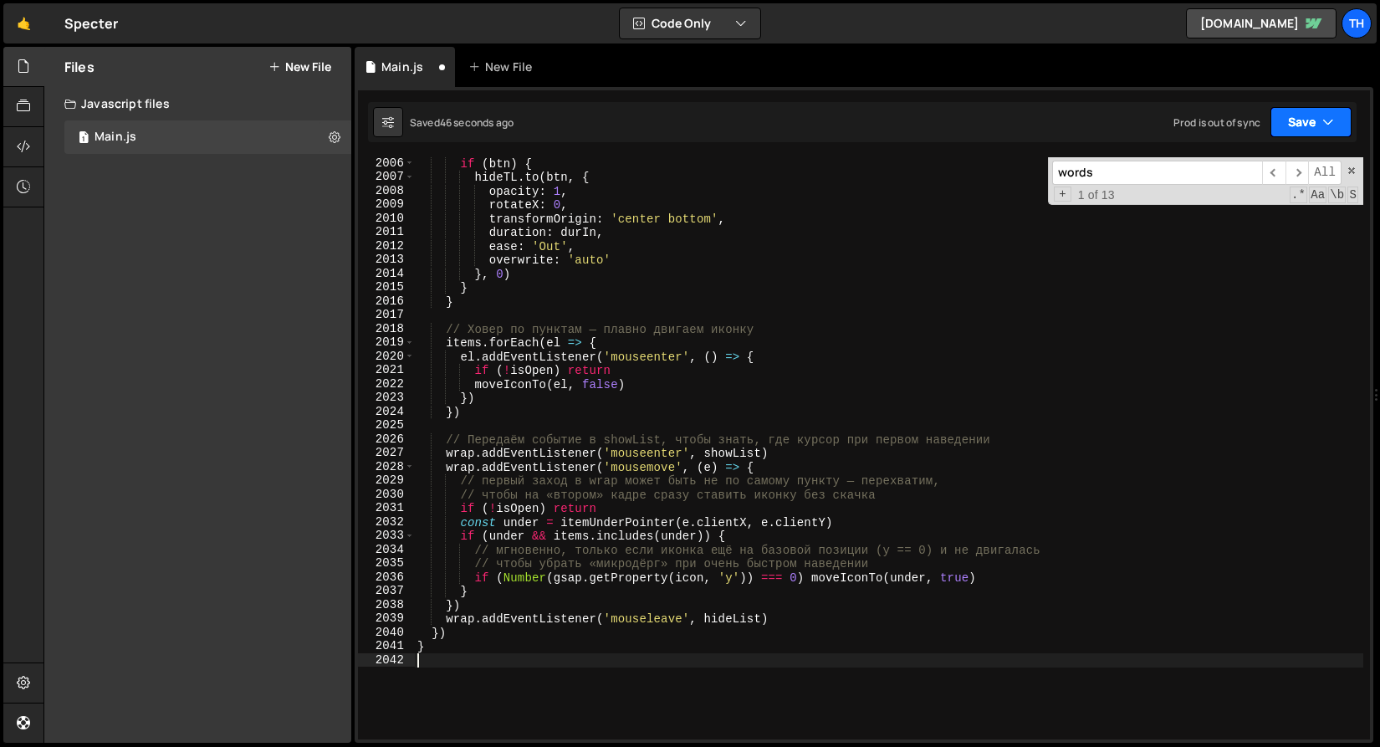
click at [1315, 119] on button "Save" at bounding box center [1311, 122] width 81 height 30
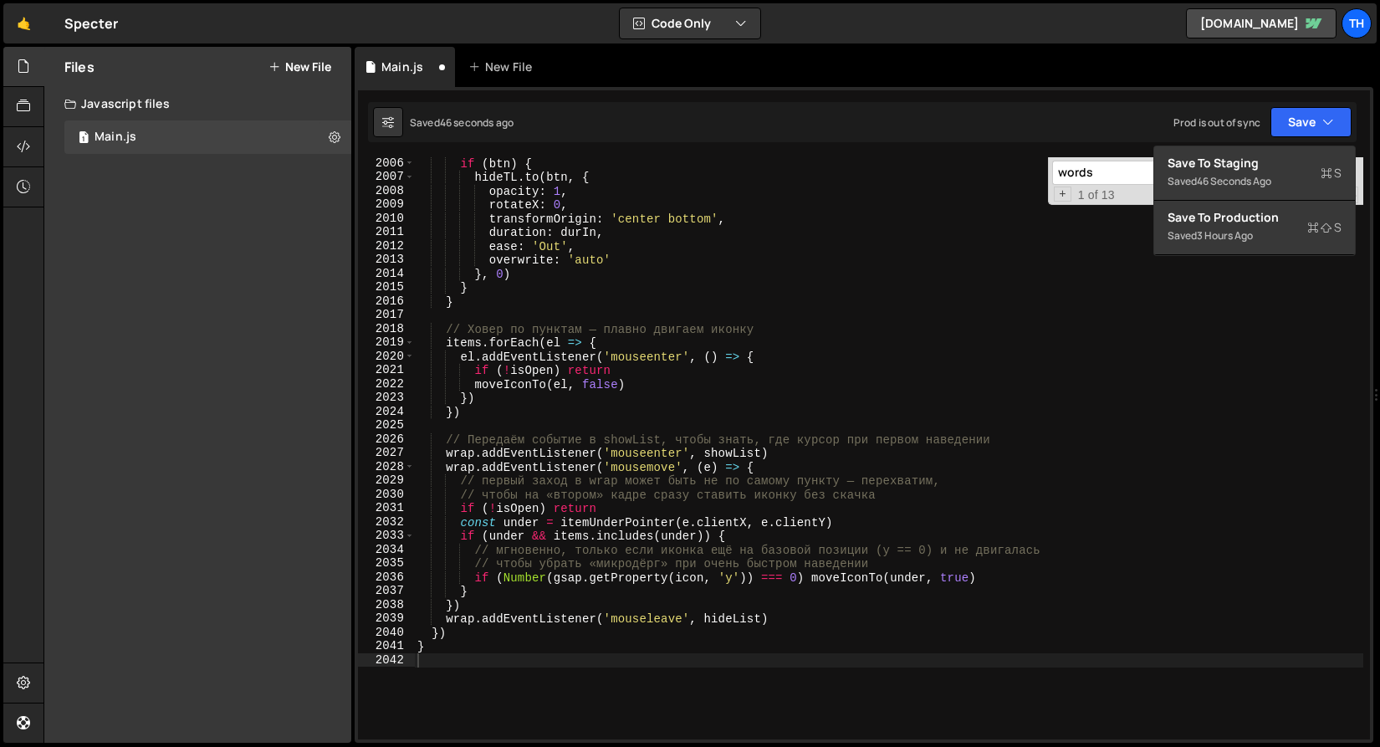
click at [1303, 143] on div "2006 2007 2008 2009 2010 2011 2012 2013 2014 2015 2016 2017 2018 2019 2020 2021…" at bounding box center [864, 415] width 1019 height 656
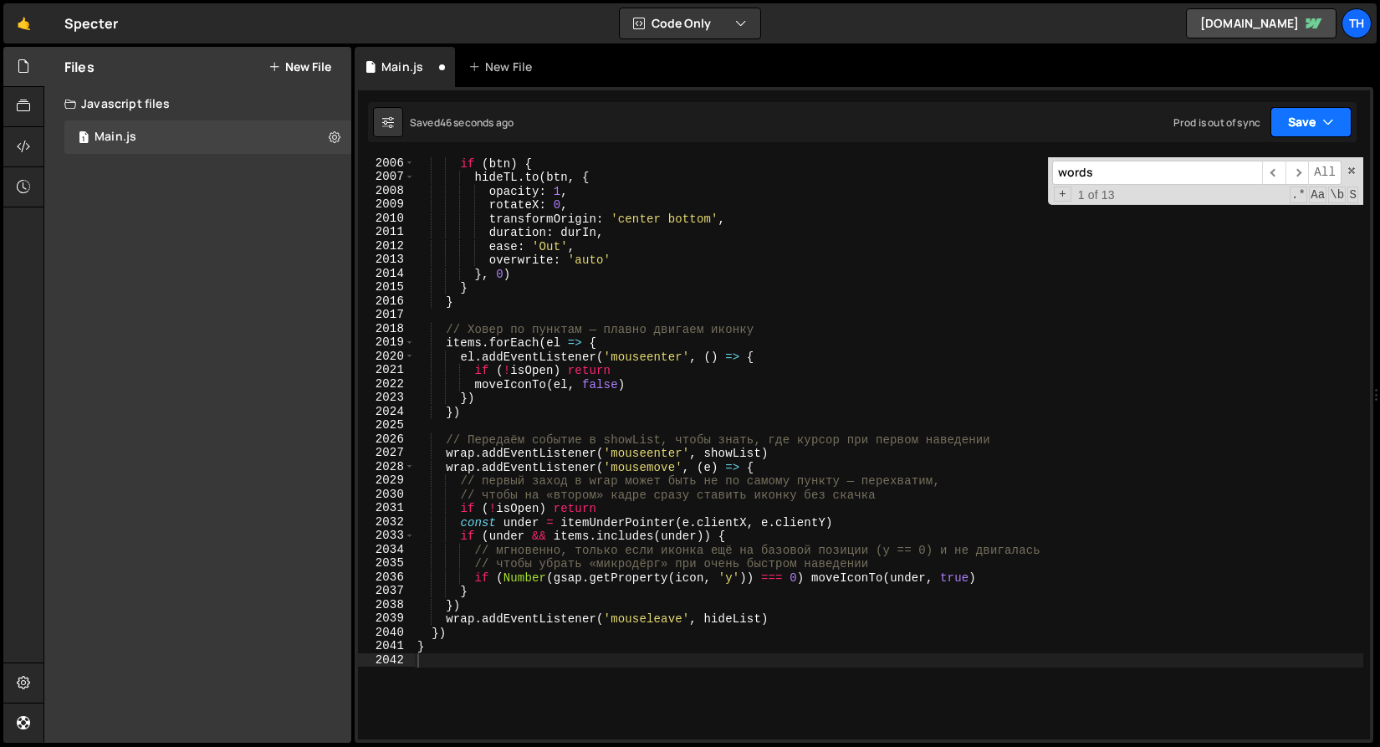
click at [1304, 123] on button "Save" at bounding box center [1311, 122] width 81 height 30
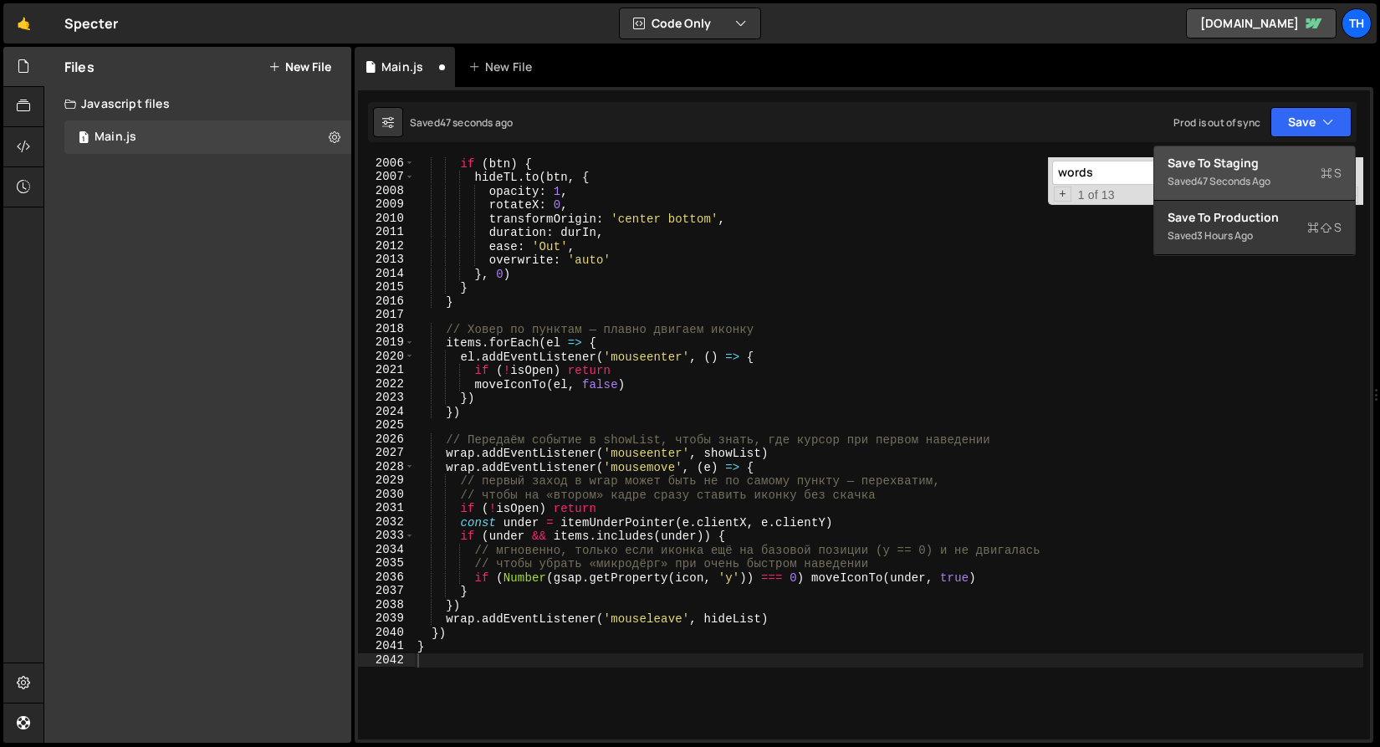
click at [1303, 154] on button "Save to Staging S Saved 47 seconds ago" at bounding box center [1255, 173] width 201 height 54
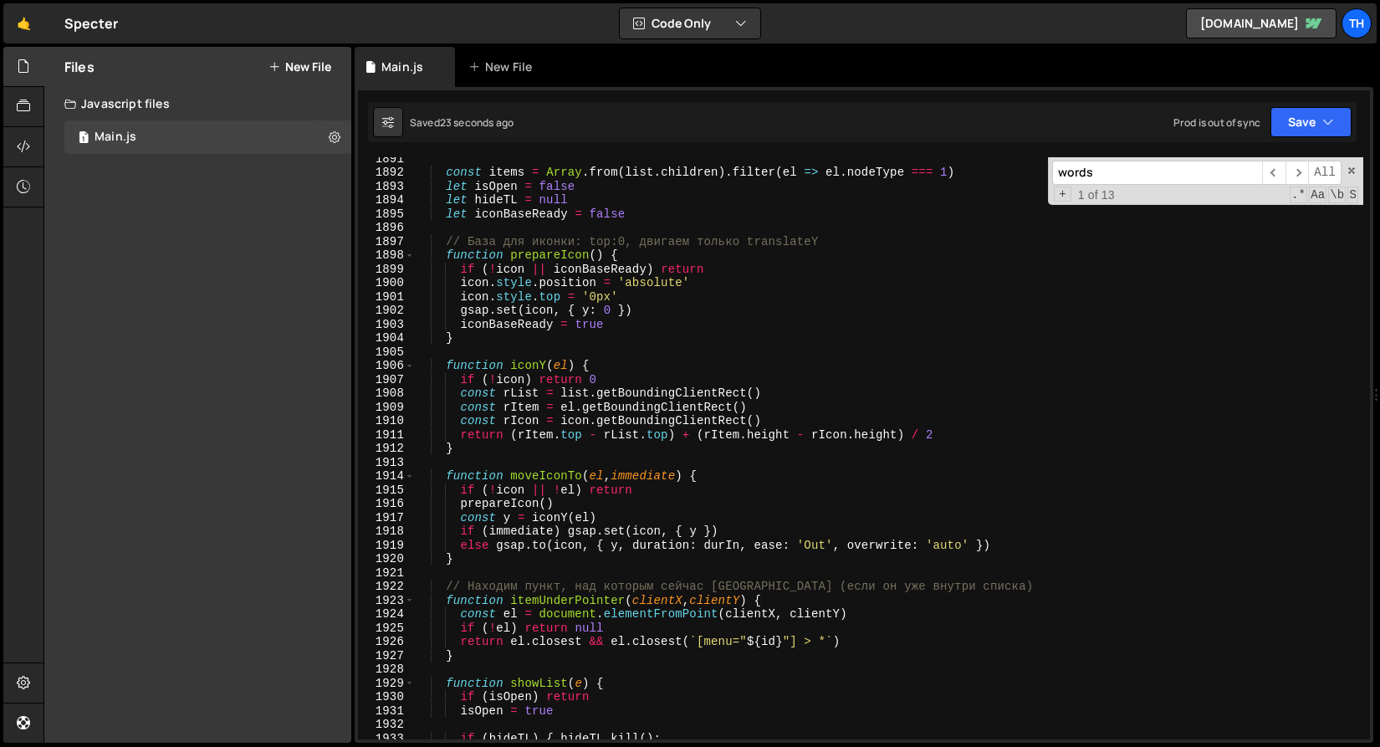
scroll to position [25128, 0]
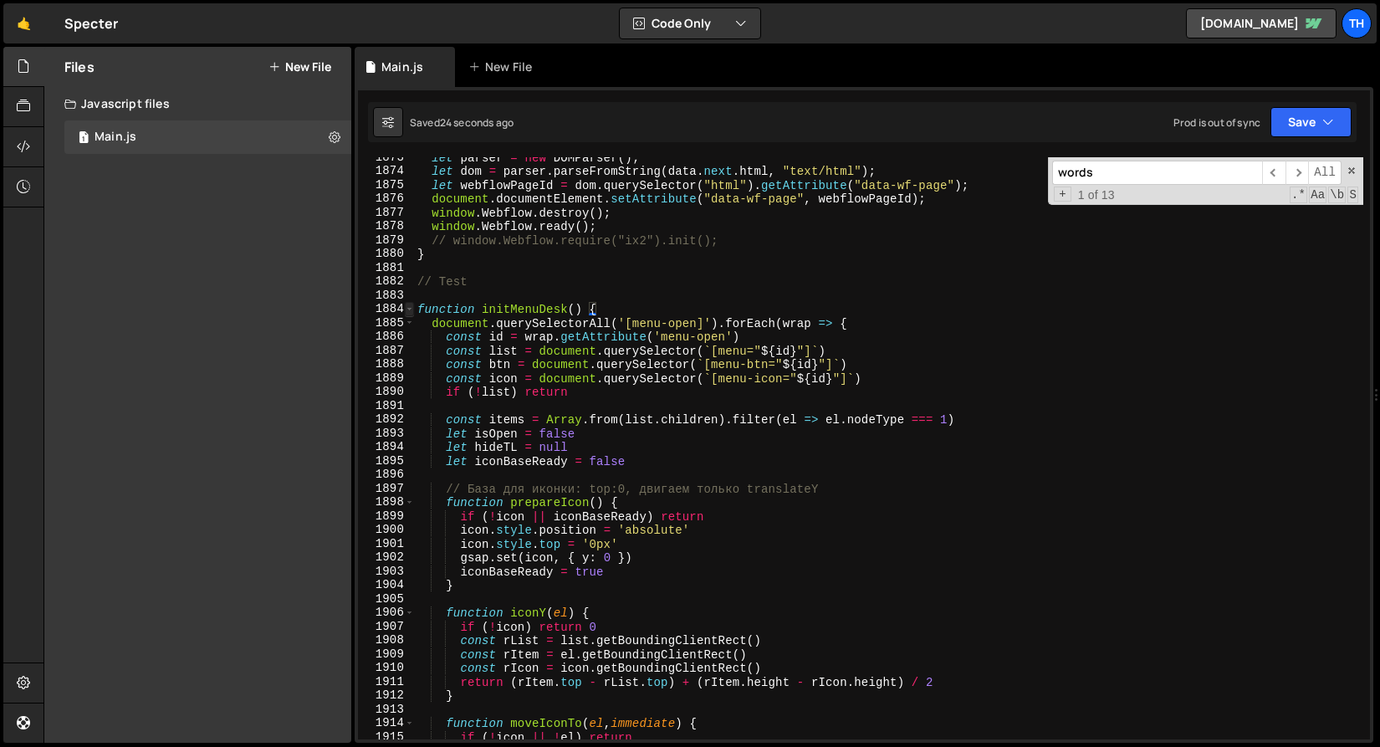
click at [407, 307] on span at bounding box center [409, 309] width 9 height 14
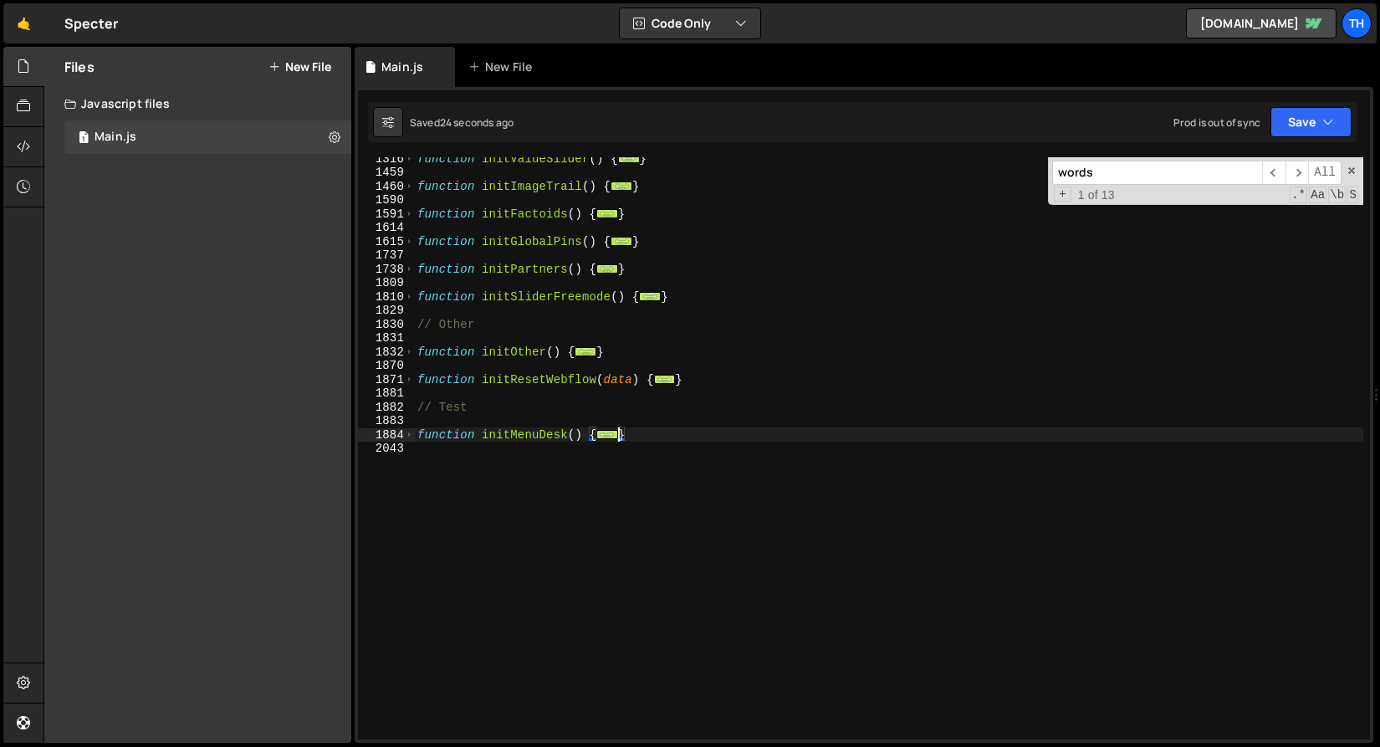
scroll to position [958, 0]
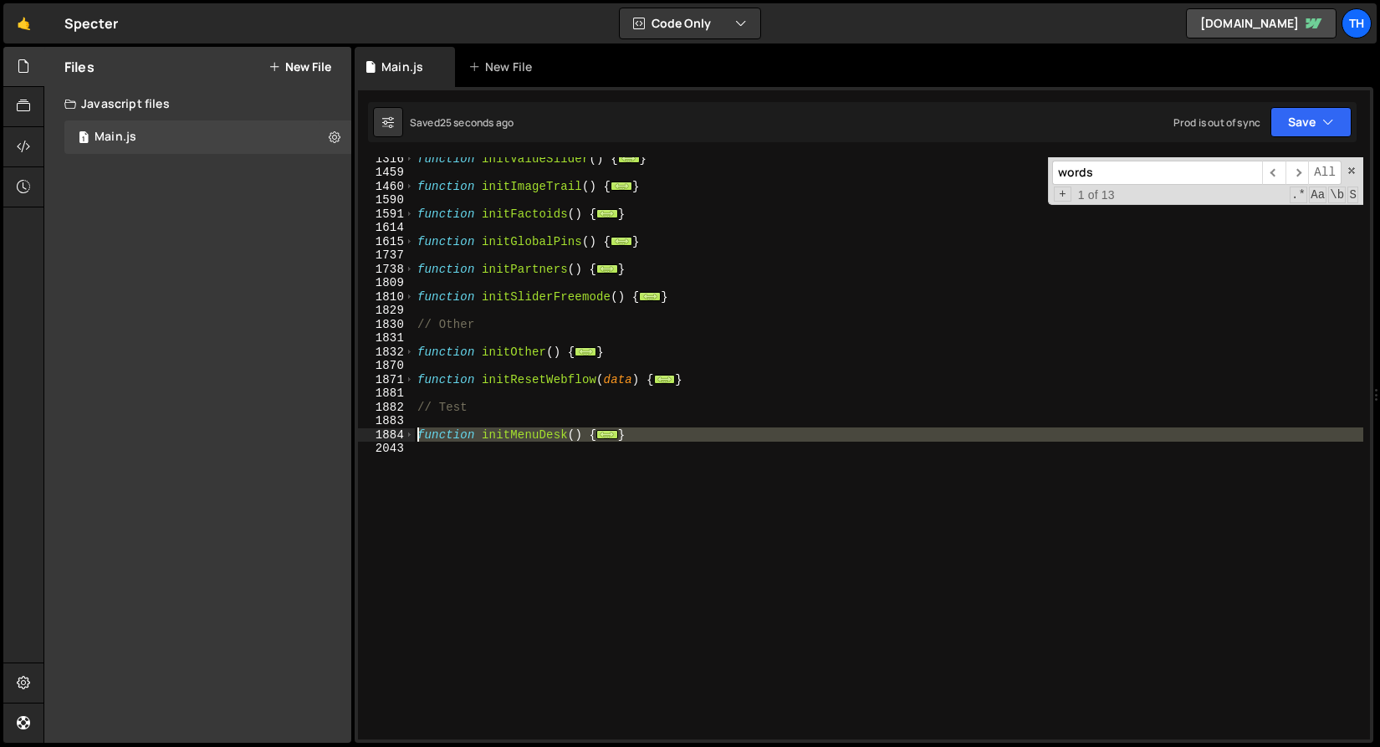
drag, startPoint x: 451, startPoint y: 479, endPoint x: 381, endPoint y: 433, distance: 84.5
click at [381, 433] on div "} 1316 1459 1460 1590 1591 1614 1615 1737 1738 1809 1810 1829 1830 1831 1832 18…" at bounding box center [864, 448] width 1012 height 582
paste textarea "}"
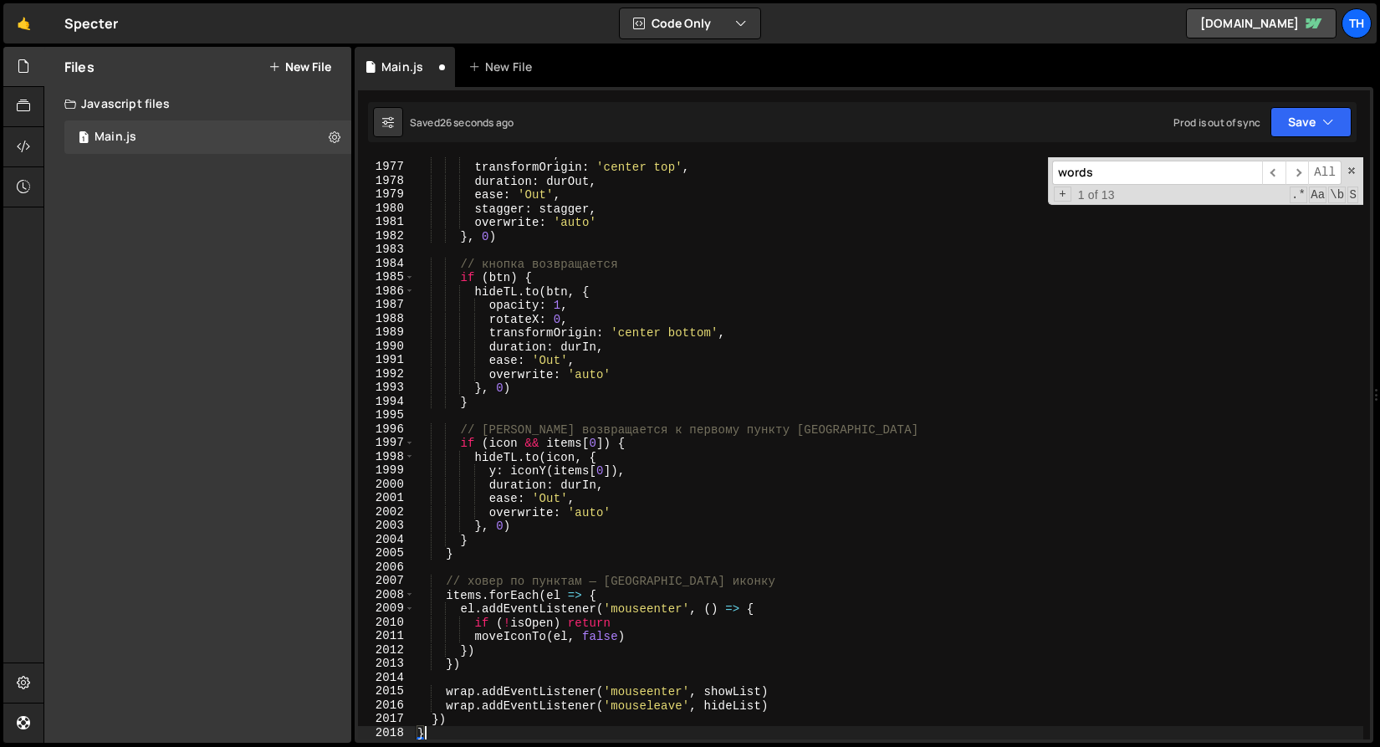
scroll to position [2510, 0]
click at [1339, 123] on button "Save" at bounding box center [1311, 122] width 81 height 30
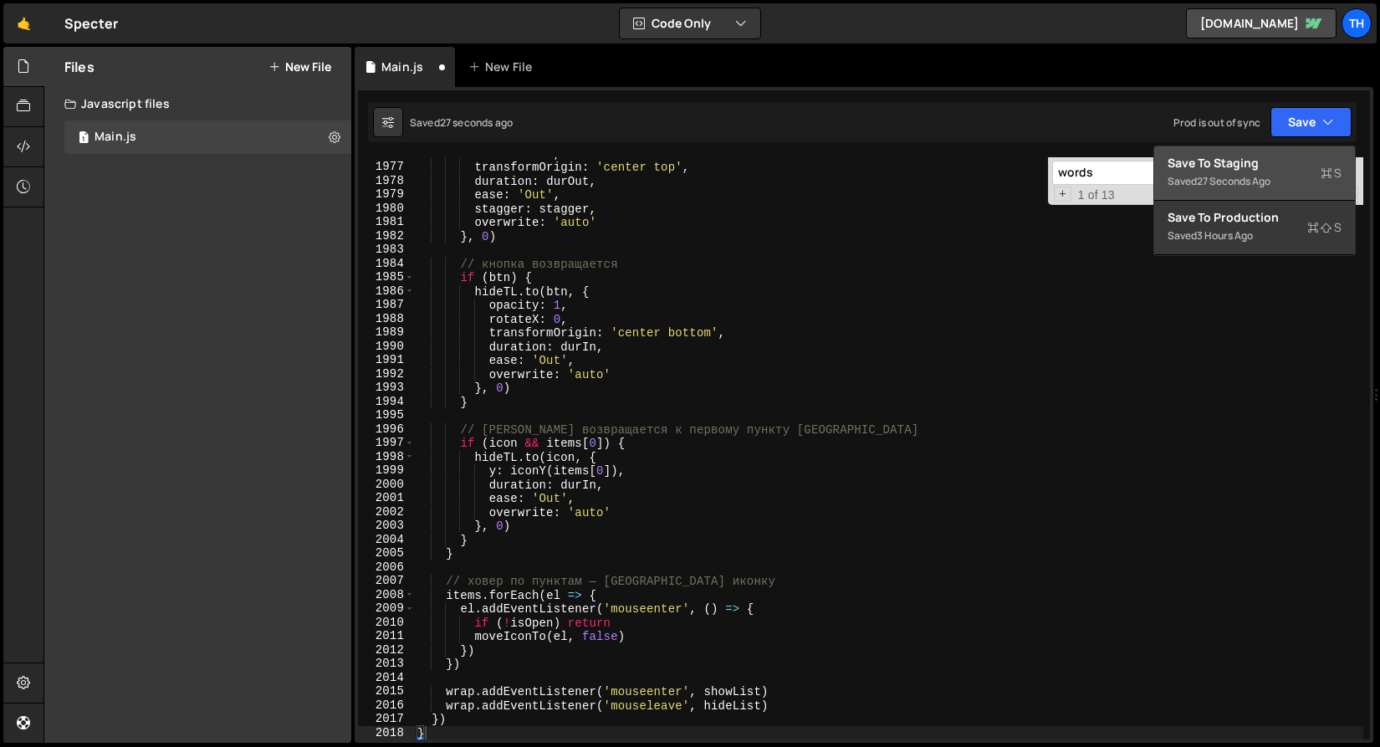
click at [1298, 168] on div "Save to Staging S" at bounding box center [1255, 163] width 174 height 17
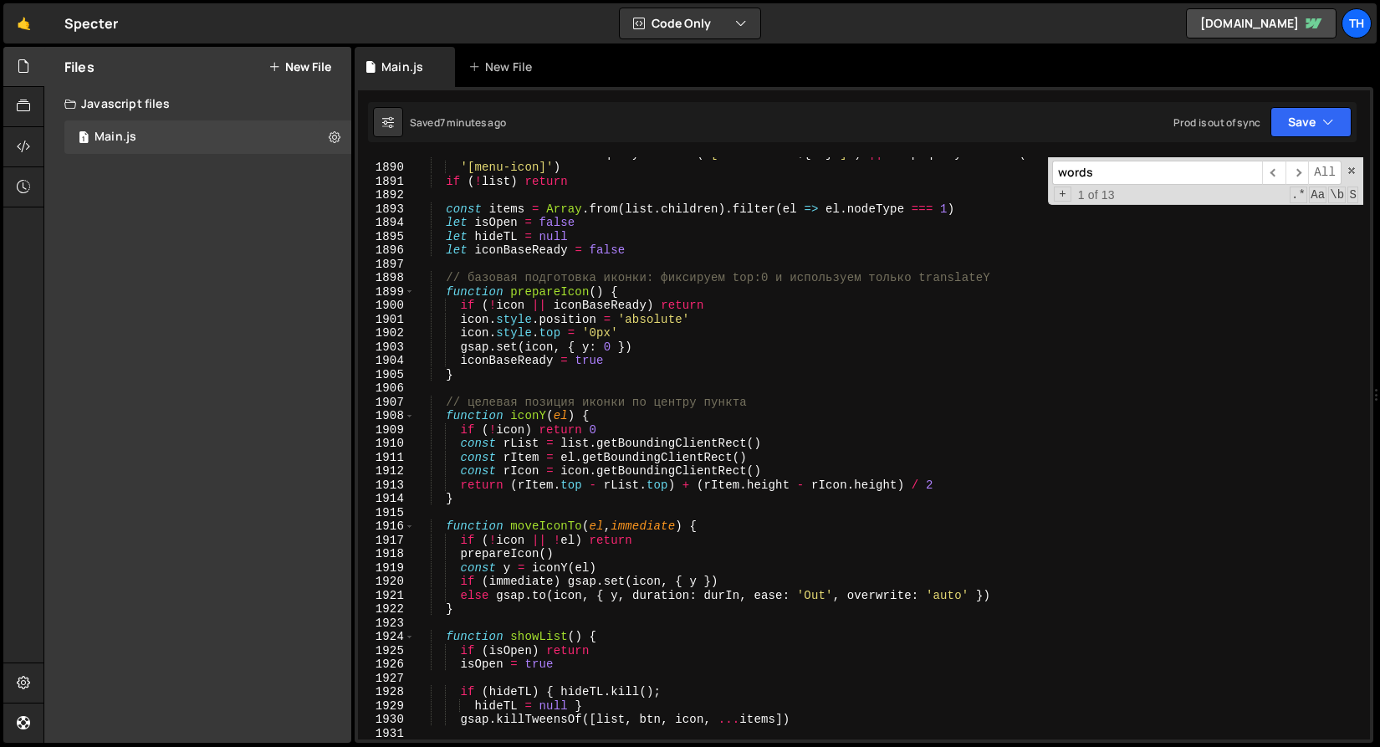
scroll to position [25420, 0]
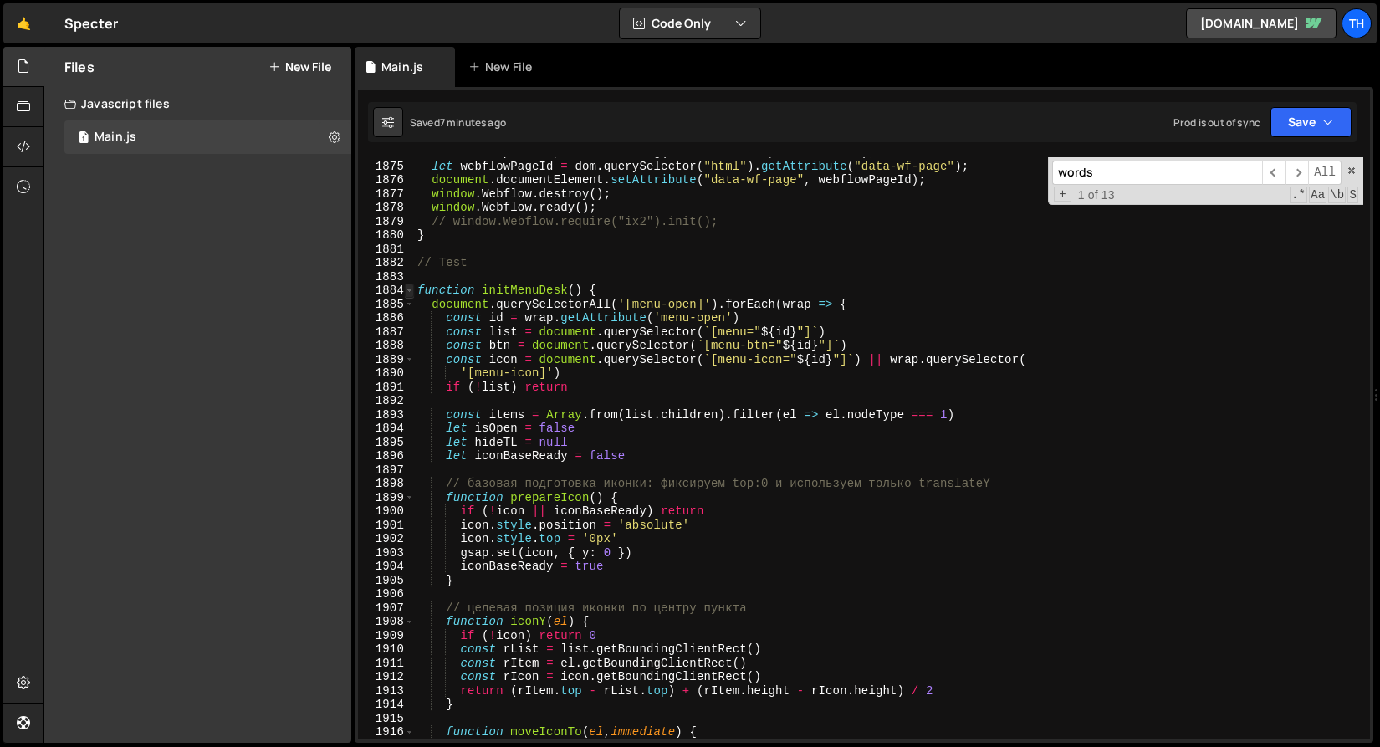
click at [412, 292] on span at bounding box center [409, 291] width 9 height 14
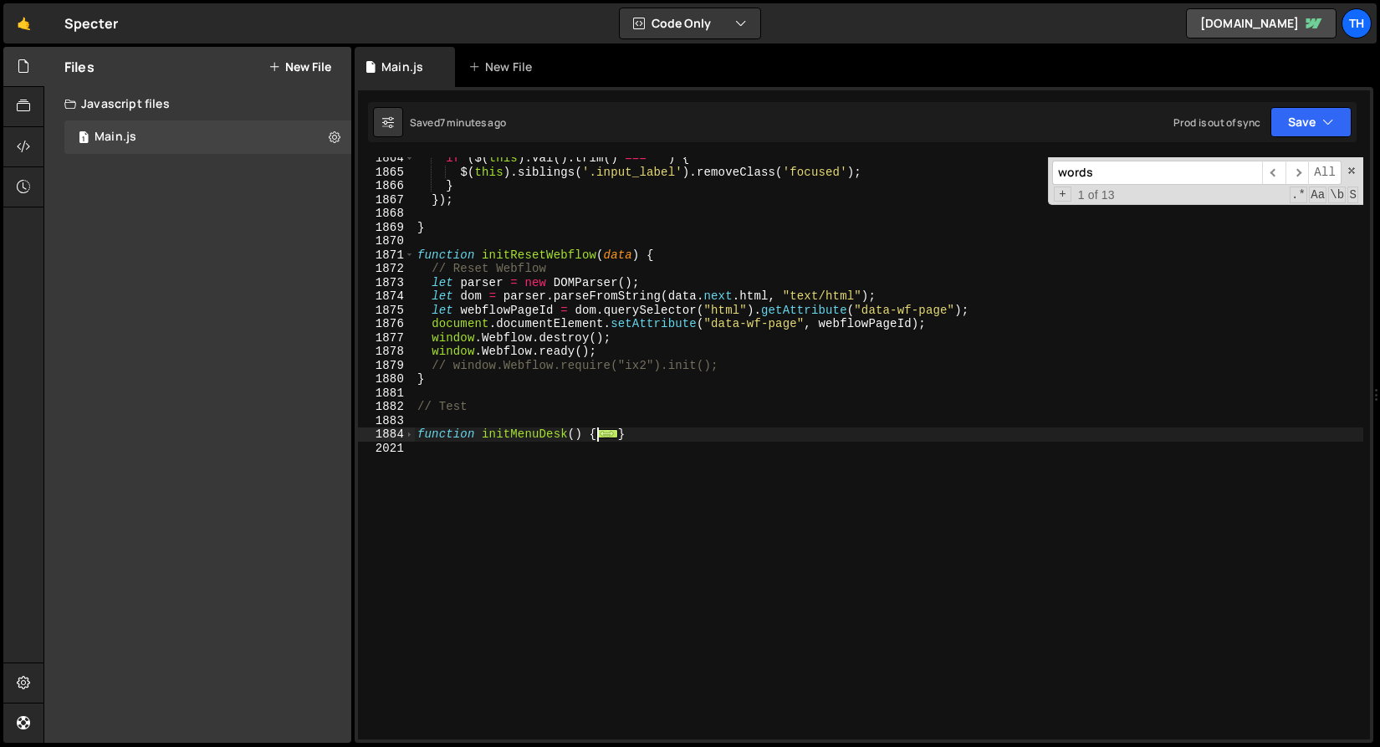
scroll to position [25738, 0]
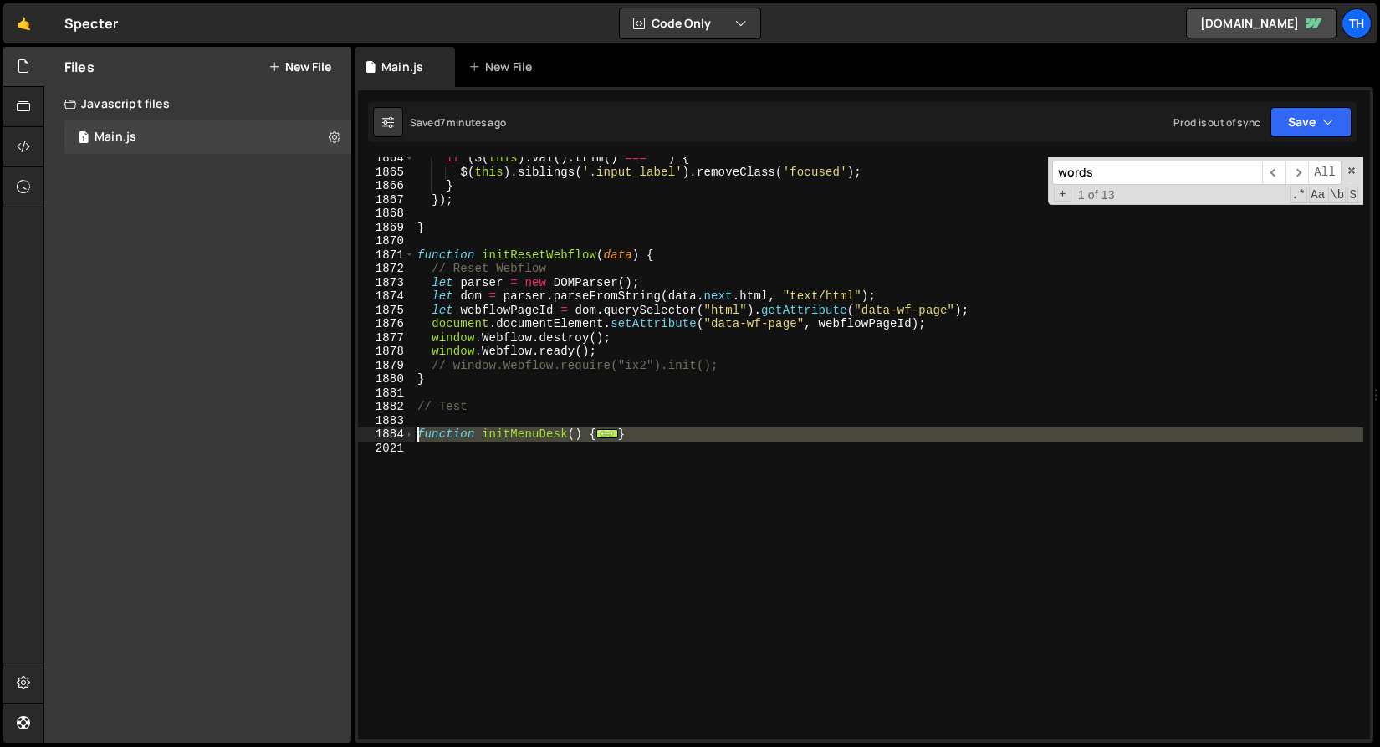
drag, startPoint x: 417, startPoint y: 452, endPoint x: 397, endPoint y: 436, distance: 26.3
click at [397, 436] on div "wrap.addEventListener('mouseleave', hideList) 1864 1865 1866 1867 1868 1869 187…" at bounding box center [864, 448] width 1012 height 582
paste textarea "}"
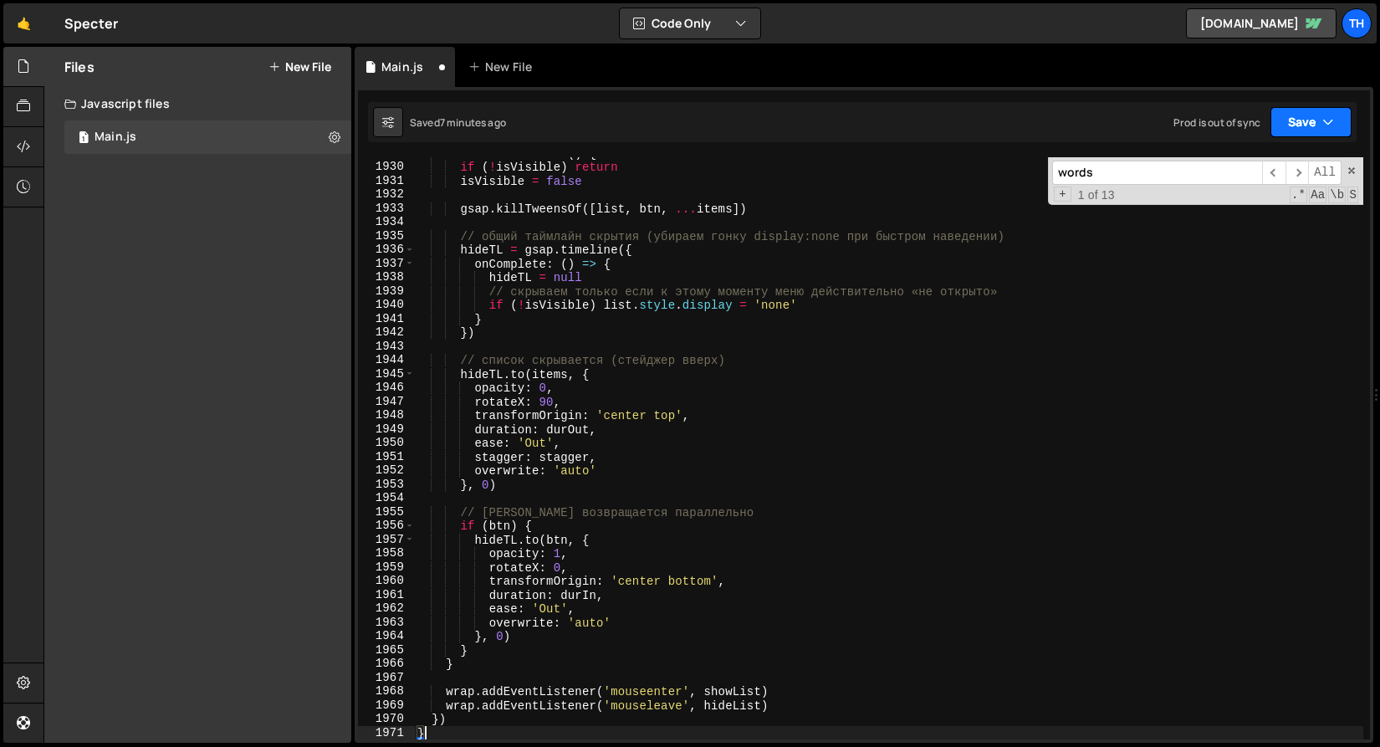
click at [1324, 127] on icon "button" at bounding box center [1329, 122] width 12 height 17
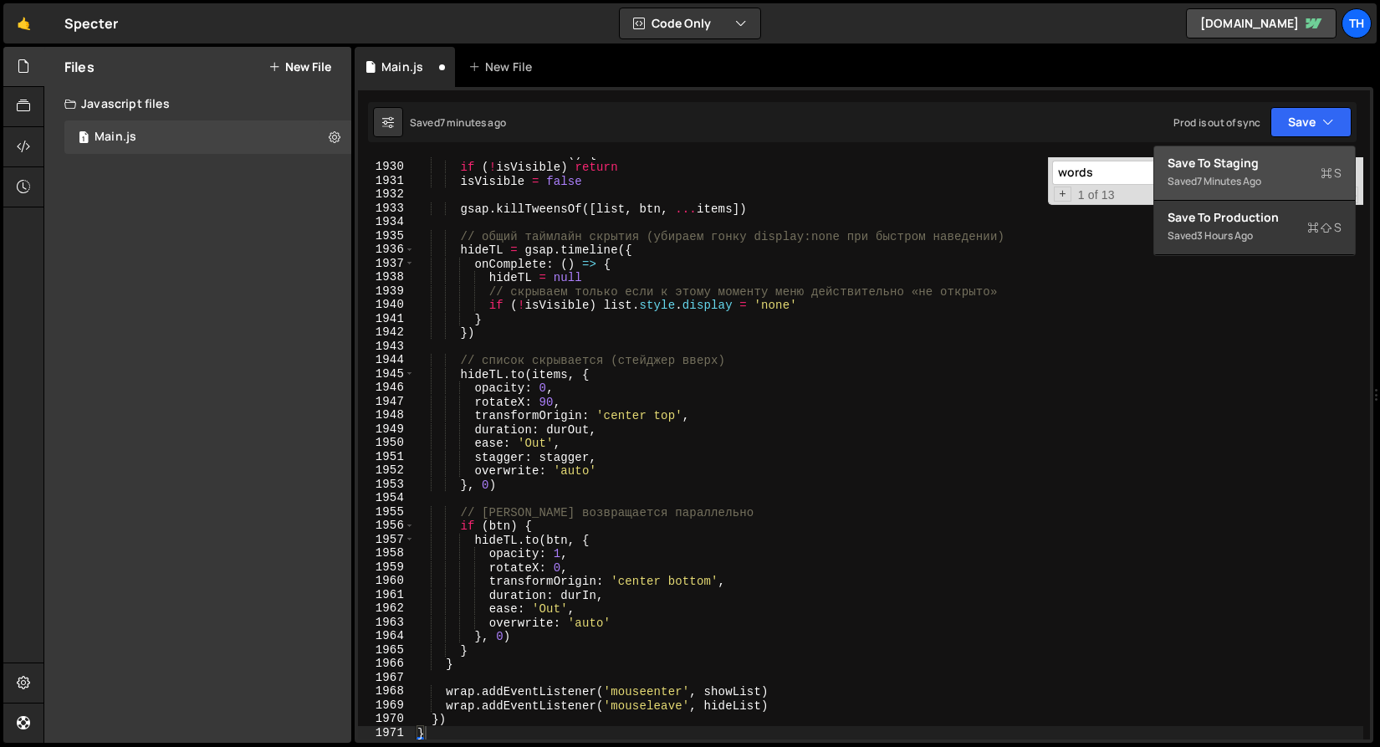
click at [1268, 176] on div "Saved 7 minutes ago" at bounding box center [1255, 182] width 174 height 20
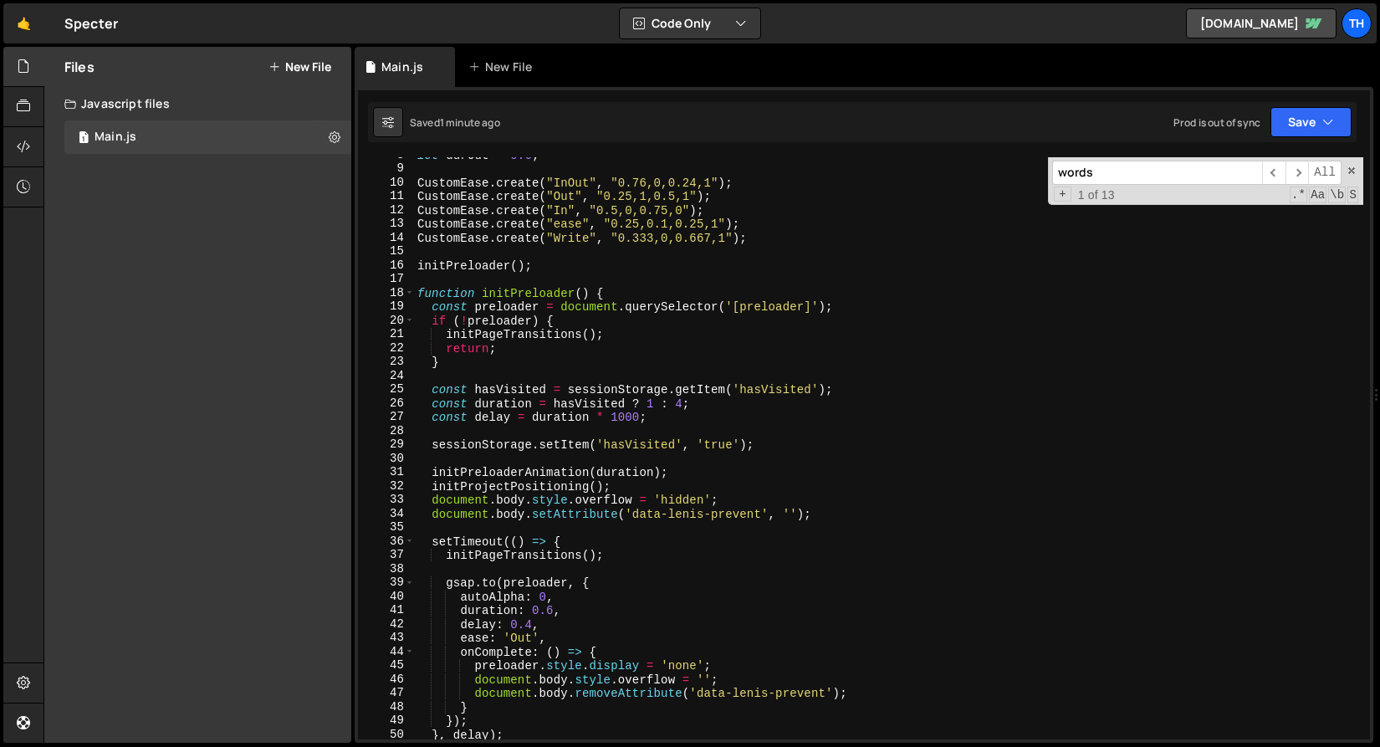
scroll to position [0, 0]
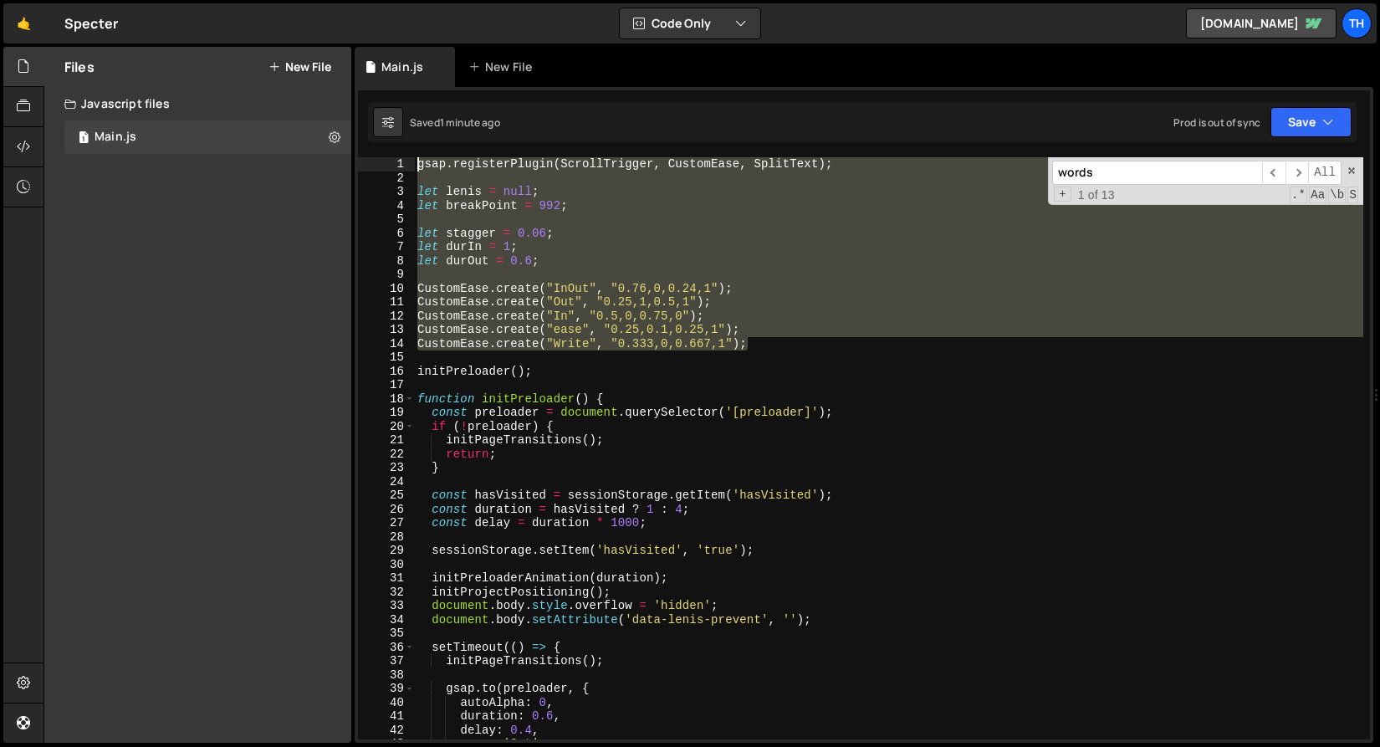
drag, startPoint x: 703, startPoint y: 346, endPoint x: 307, endPoint y: 163, distance: 436.1
click at [307, 163] on div "Files New File Javascript files 1 Main.js 0 CSS files Copy share link Edit File…" at bounding box center [712, 395] width 1337 height 697
type textarea "gsap.registerPlugin(ScrollTrigger, CustomEase, SplitText);"
click at [411, 398] on span at bounding box center [409, 399] width 9 height 14
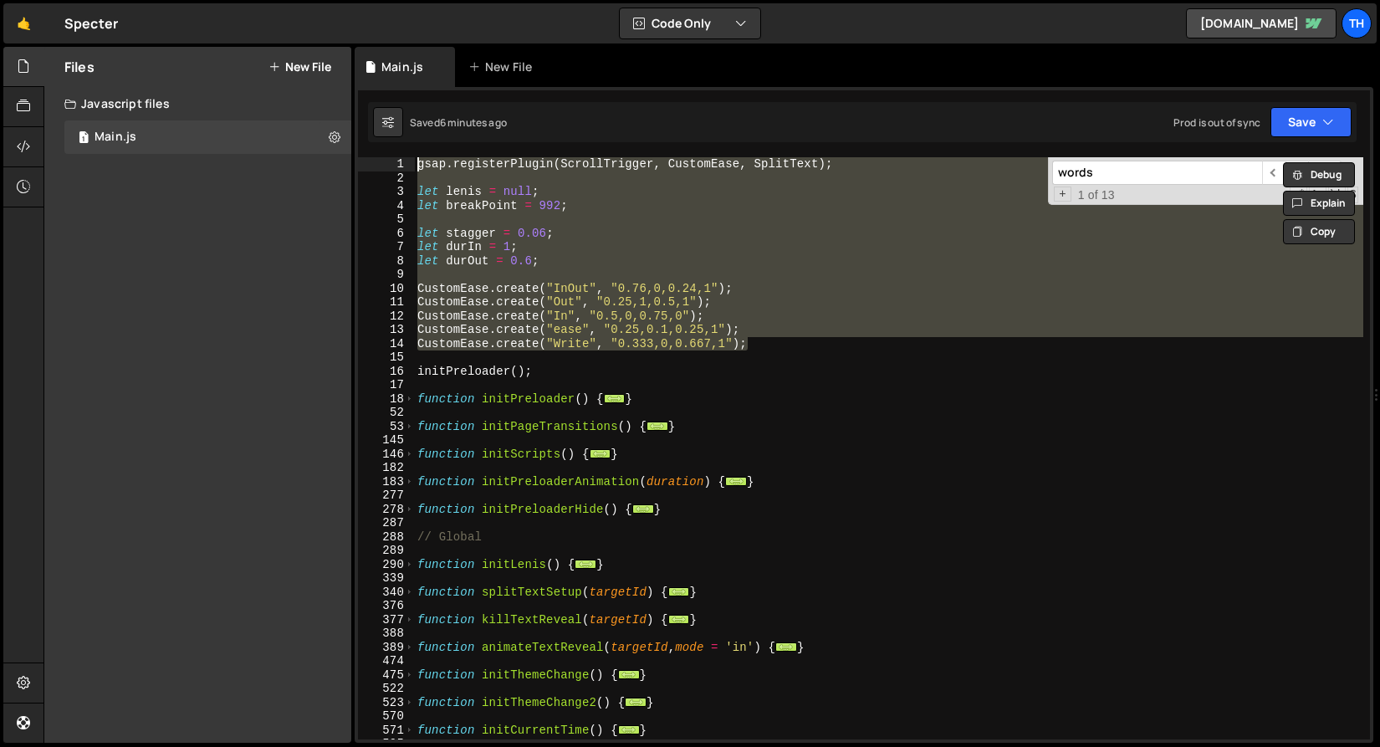
scroll to position [958, 0]
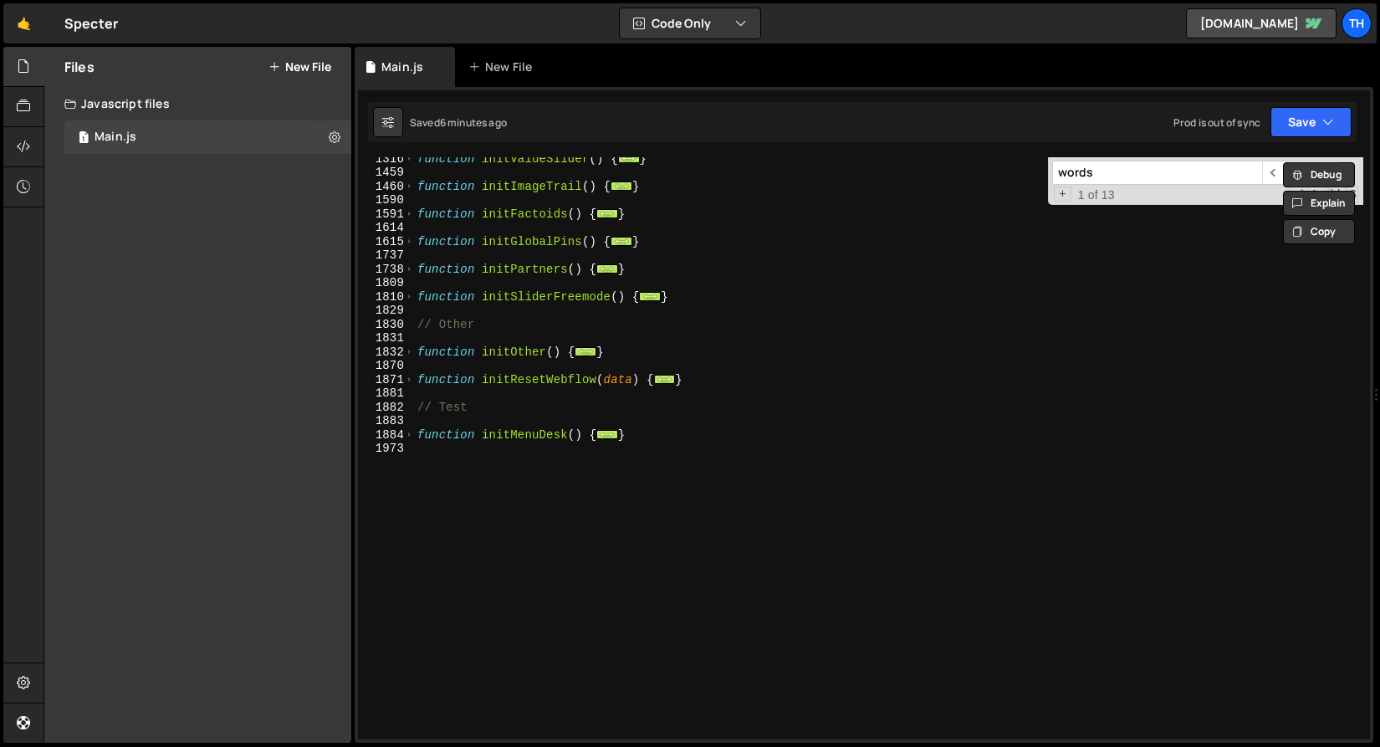
click at [473, 491] on div "function initValueSlider ( ) { ... } function initImageTrail ( ) { ... } functi…" at bounding box center [889, 456] width 950 height 610
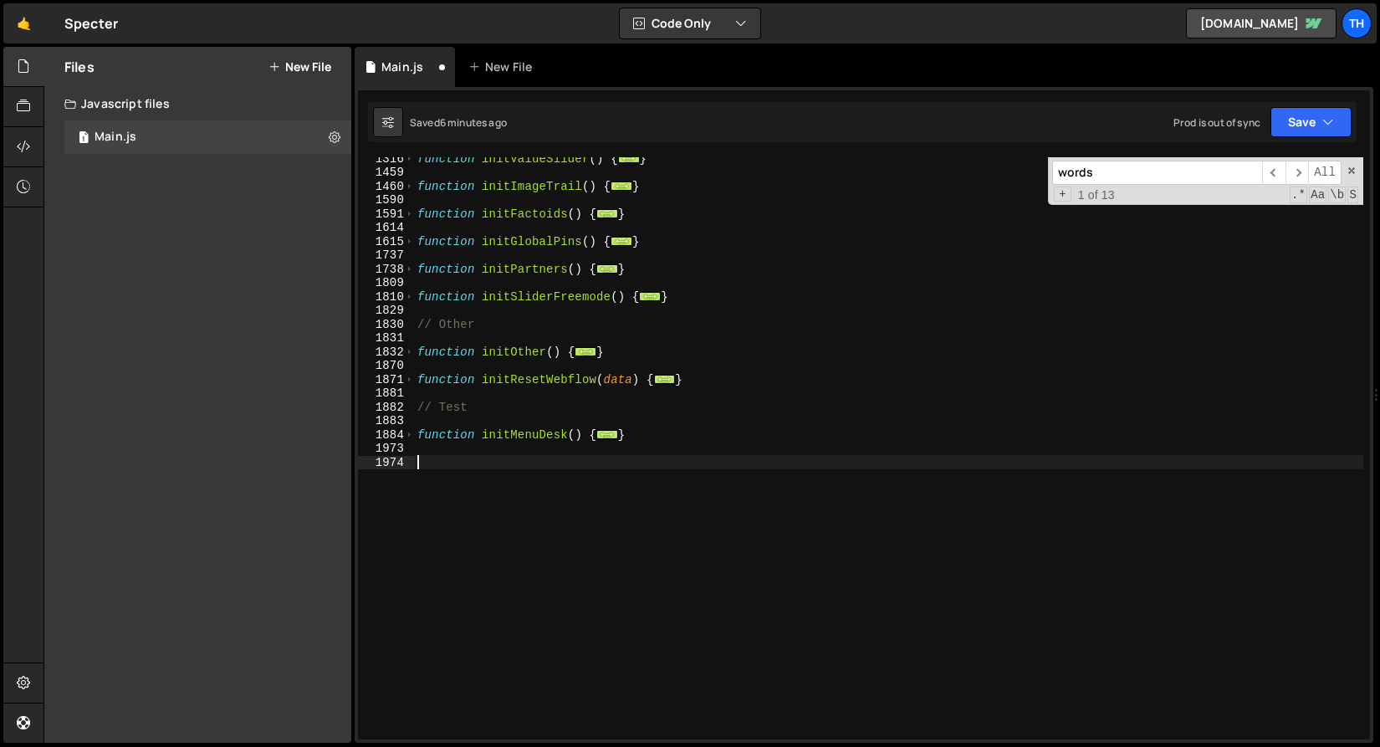
paste textarea "}"
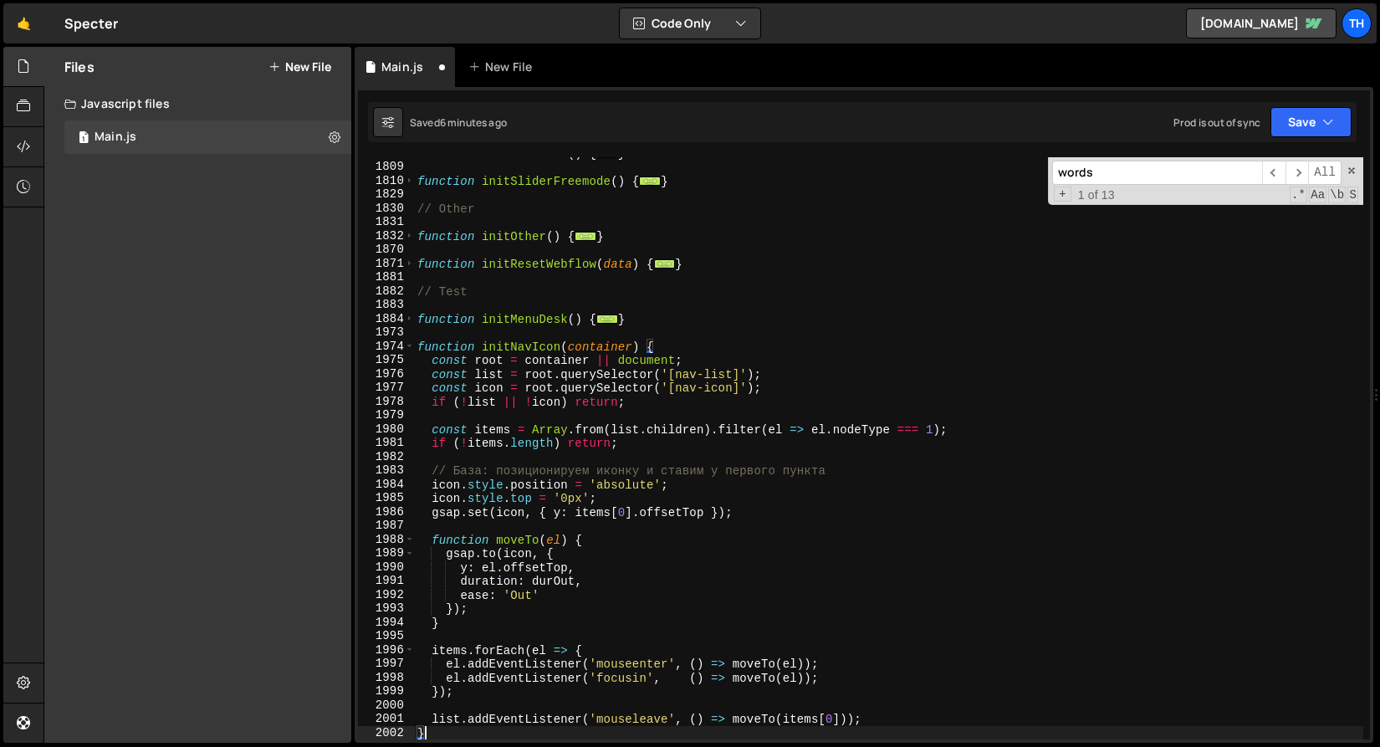
click at [505, 344] on div "function initPartners ( ) { ... } function initSliderFreemode ( ) { ... } // Ot…" at bounding box center [889, 451] width 950 height 610
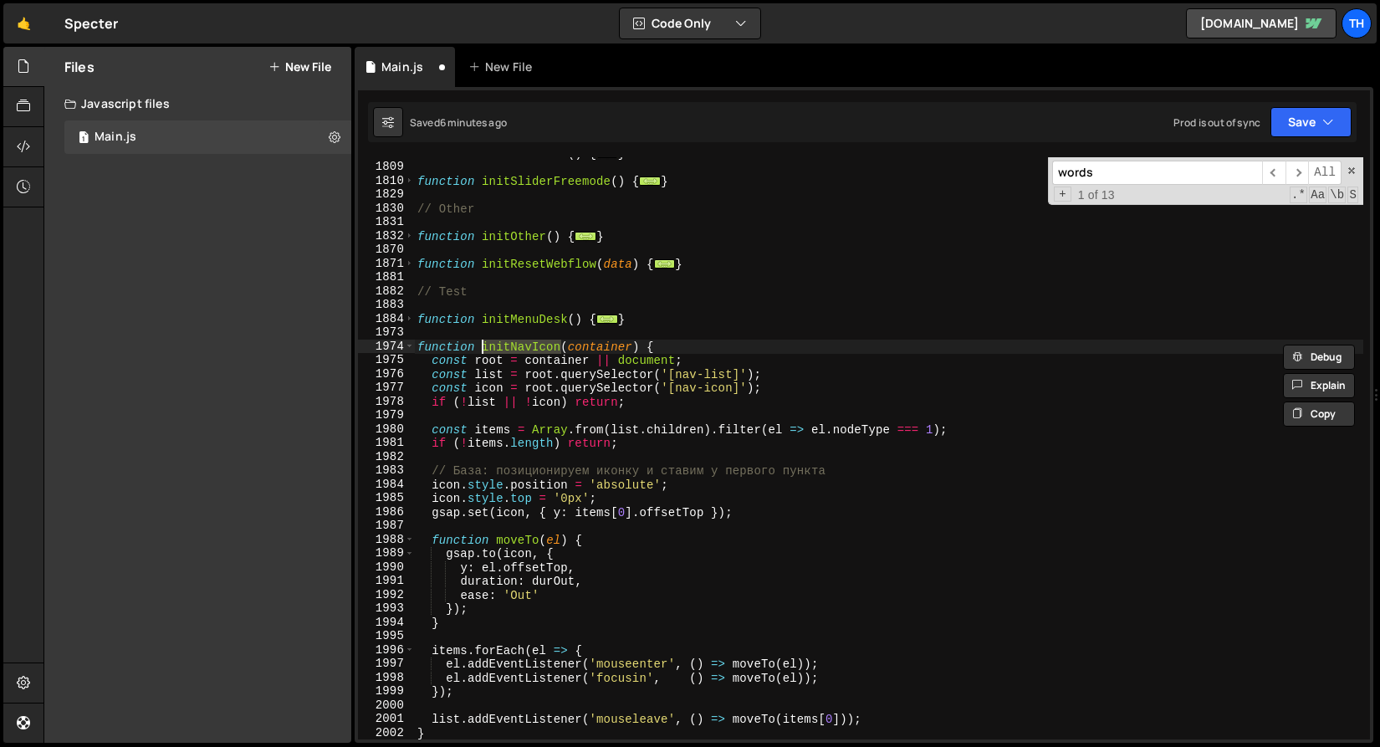
scroll to position [1087, 0]
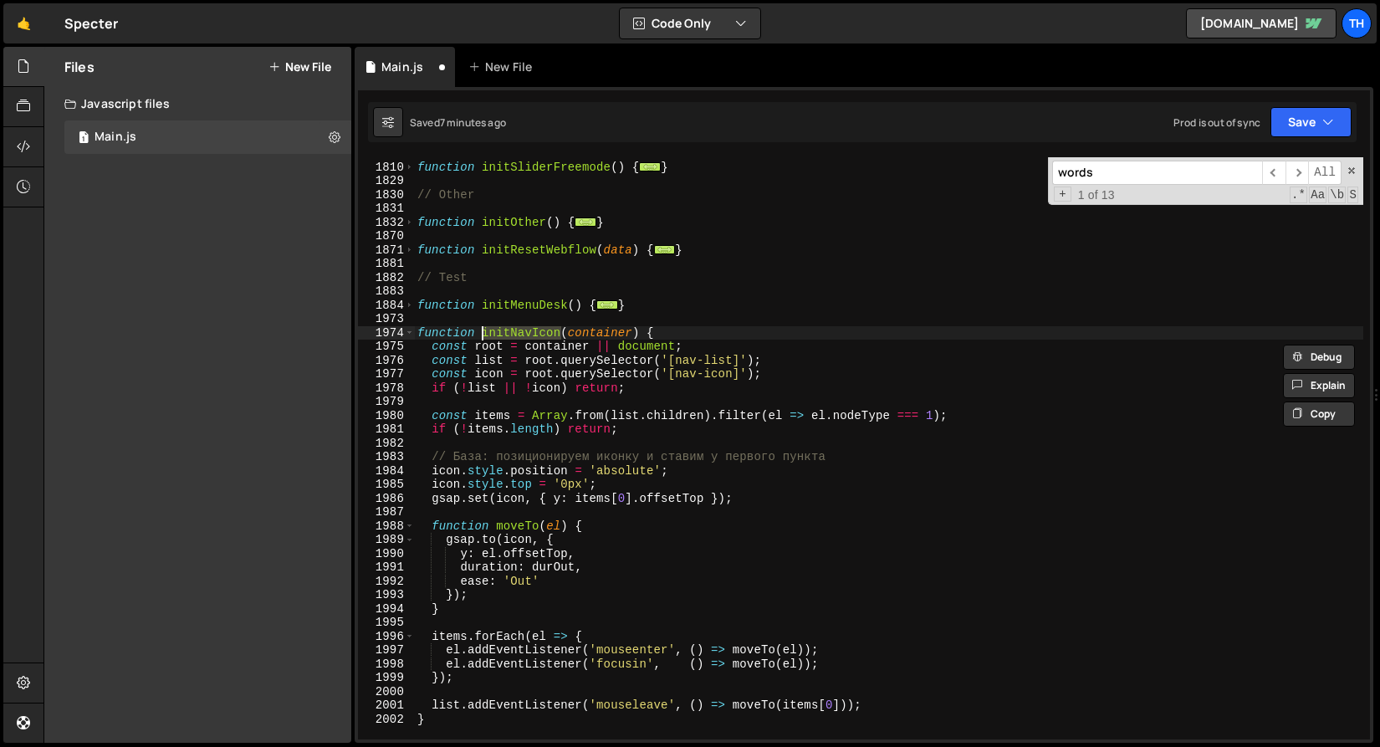
click at [404, 333] on div "1974" at bounding box center [386, 333] width 57 height 14
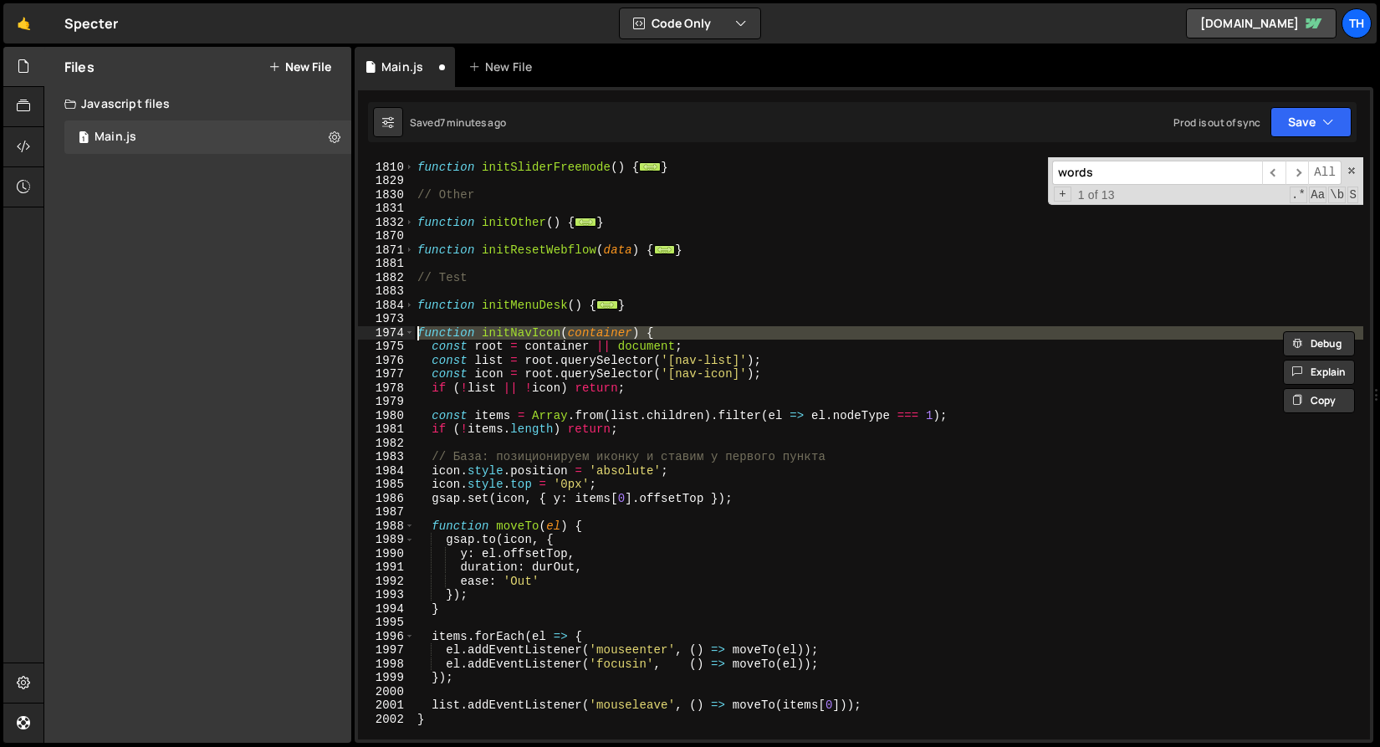
click at [432, 248] on div "function initSliderFreemode ( ) { ... } // Other function initOther ( ) { ... }…" at bounding box center [889, 451] width 950 height 610
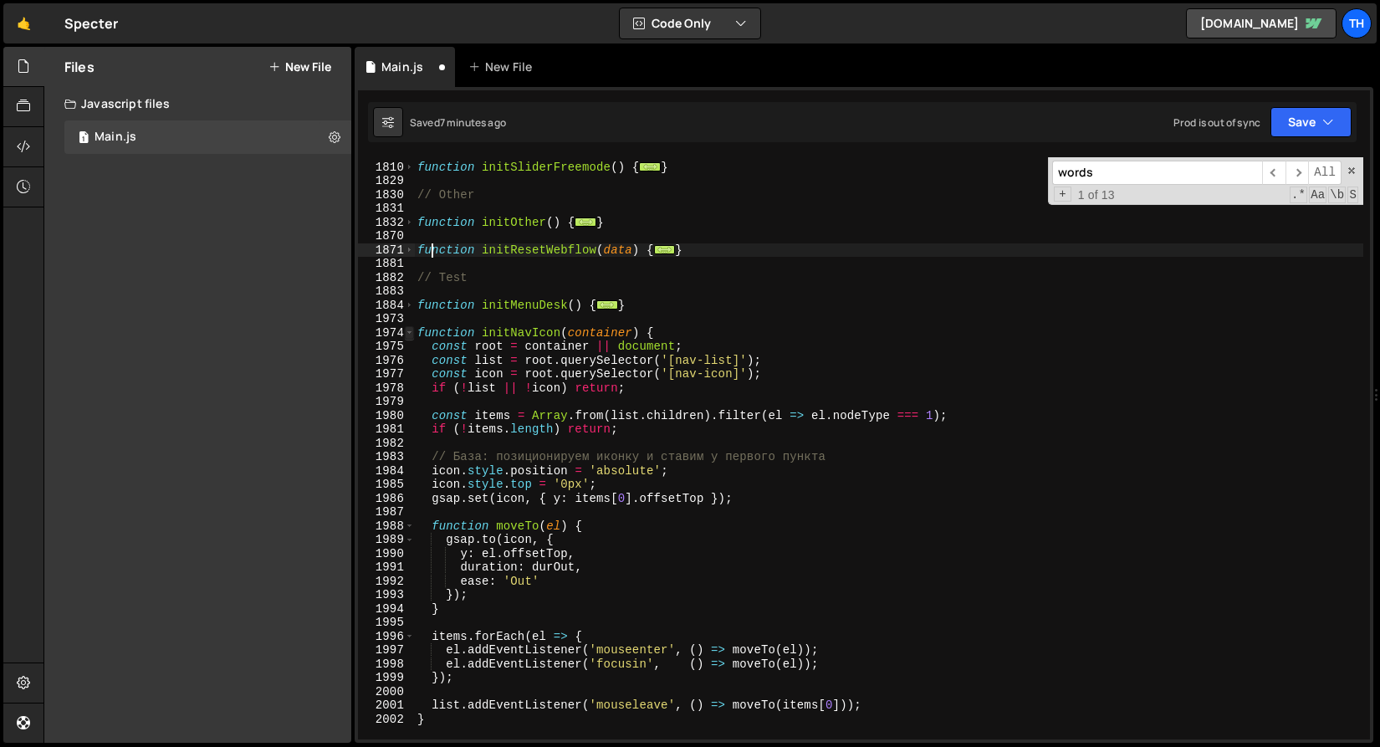
click at [408, 329] on span at bounding box center [409, 333] width 9 height 14
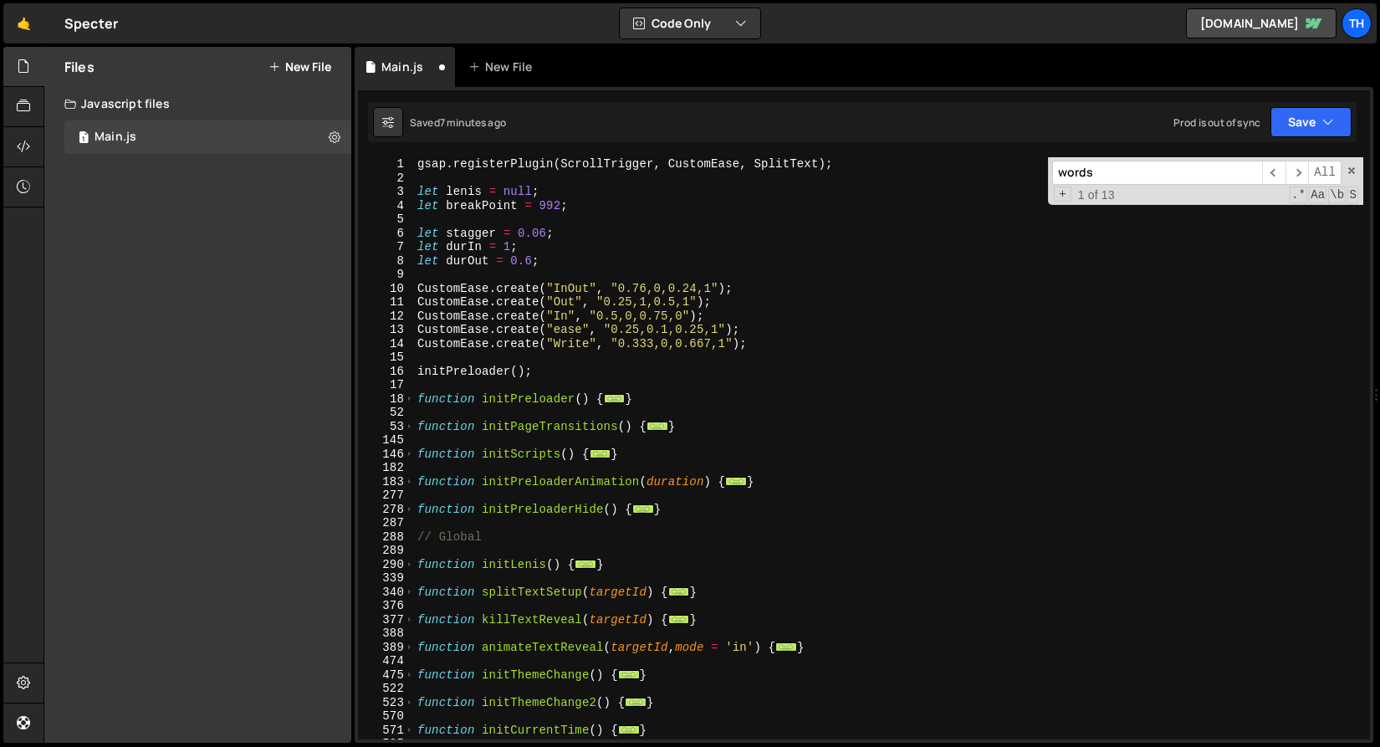
scroll to position [0, 0]
click at [407, 453] on span at bounding box center [409, 455] width 9 height 14
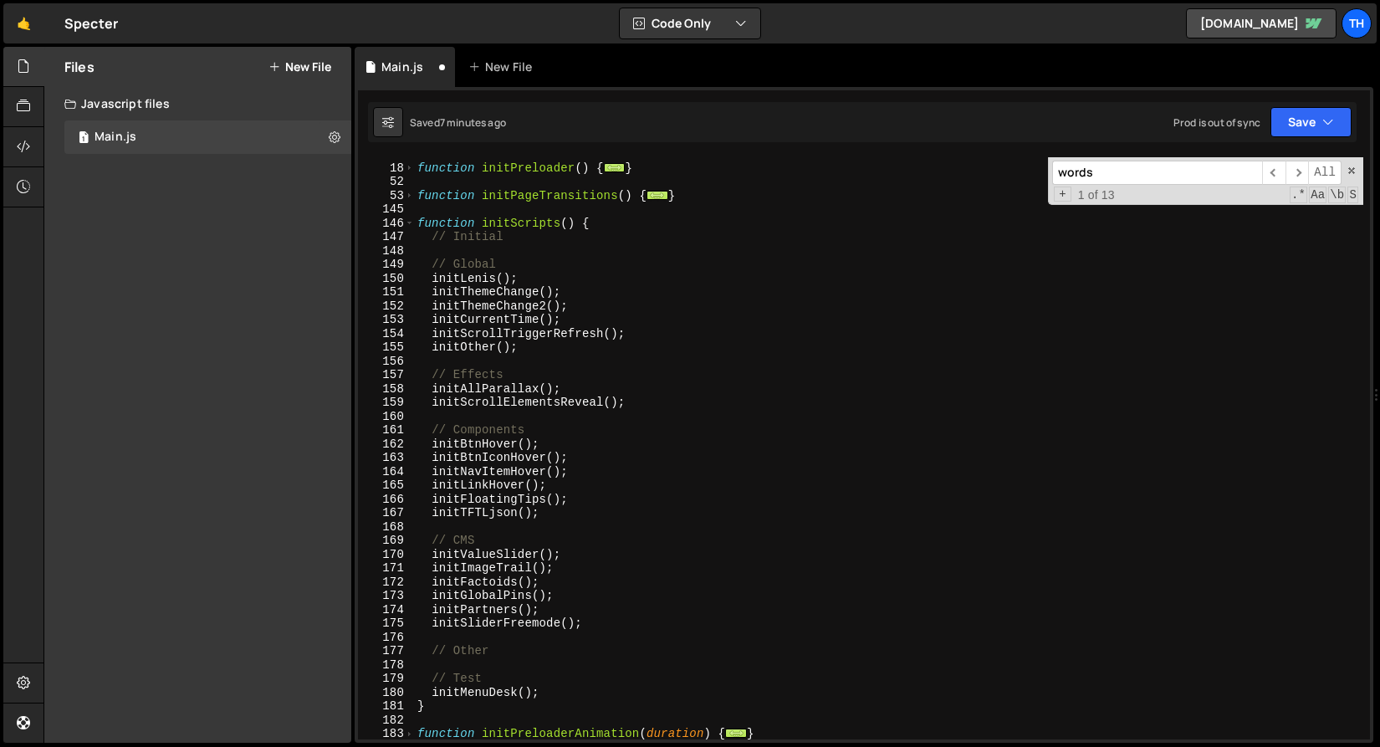
scroll to position [231, 0]
click at [567, 690] on div "function initPreloader ( ) { ... } function initPageTransitions ( ) { ... } fun…" at bounding box center [889, 452] width 950 height 610
type textarea "initMenuDesk();"
paste textarea "initNavIcon"
drag, startPoint x: 520, startPoint y: 688, endPoint x: 544, endPoint y: 689, distance: 23.4
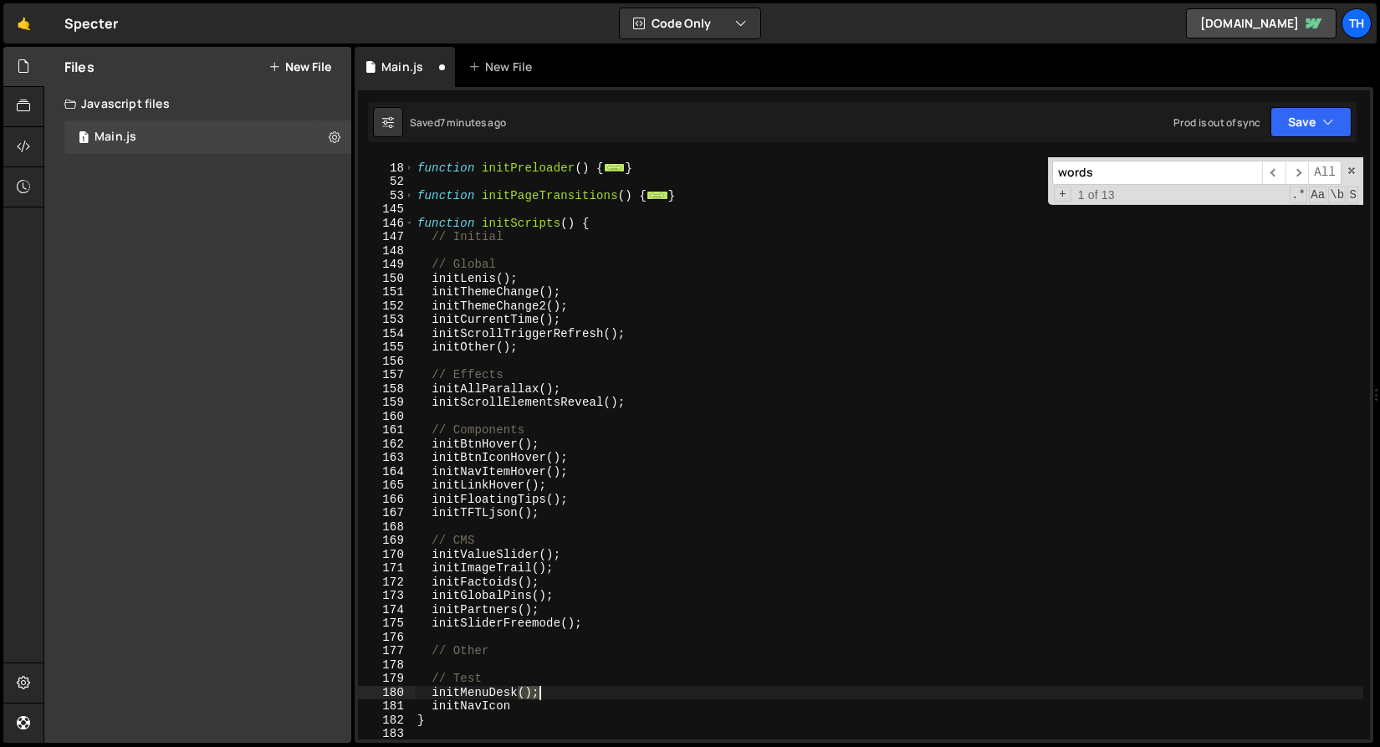
click at [544, 689] on div "function initPreloader ( ) { ... } function initPageTransitions ( ) { ... } fun…" at bounding box center [889, 452] width 950 height 610
click at [541, 699] on div "function initPreloader ( ) { ... } function initPageTransitions ( ) { ... } fun…" at bounding box center [889, 448] width 950 height 582
click at [558, 704] on div "function initPreloader ( ) { ... } function initPageTransitions ( ) { ... } fun…" at bounding box center [889, 452] width 950 height 610
paste textarea "();"
click at [1357, 123] on div "initNavIcon(); 17 18 52 53 145 146 147 148 149 150 151 152 153 154 155 156 157 …" at bounding box center [864, 415] width 1019 height 656
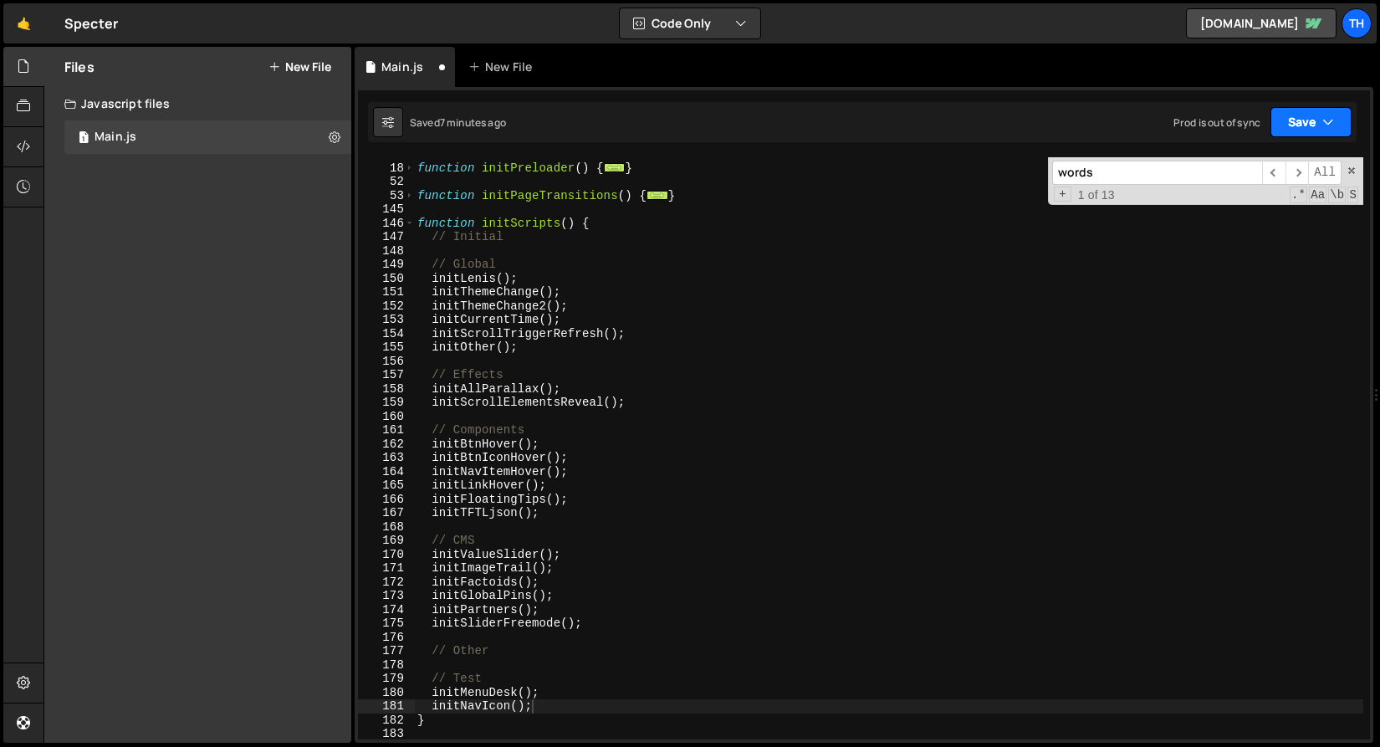
click at [1332, 118] on icon "button" at bounding box center [1329, 122] width 12 height 17
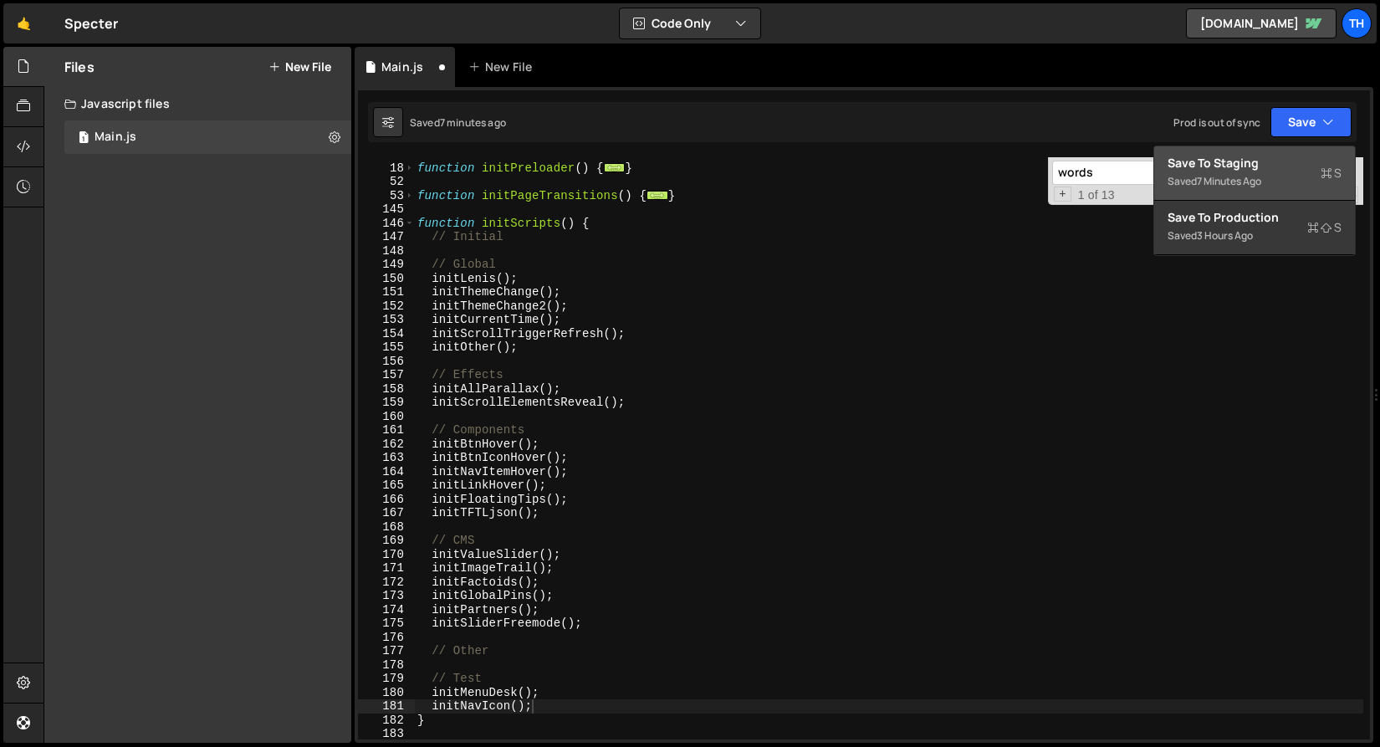
click at [1303, 156] on div "Save to Staging S" at bounding box center [1255, 163] width 174 height 17
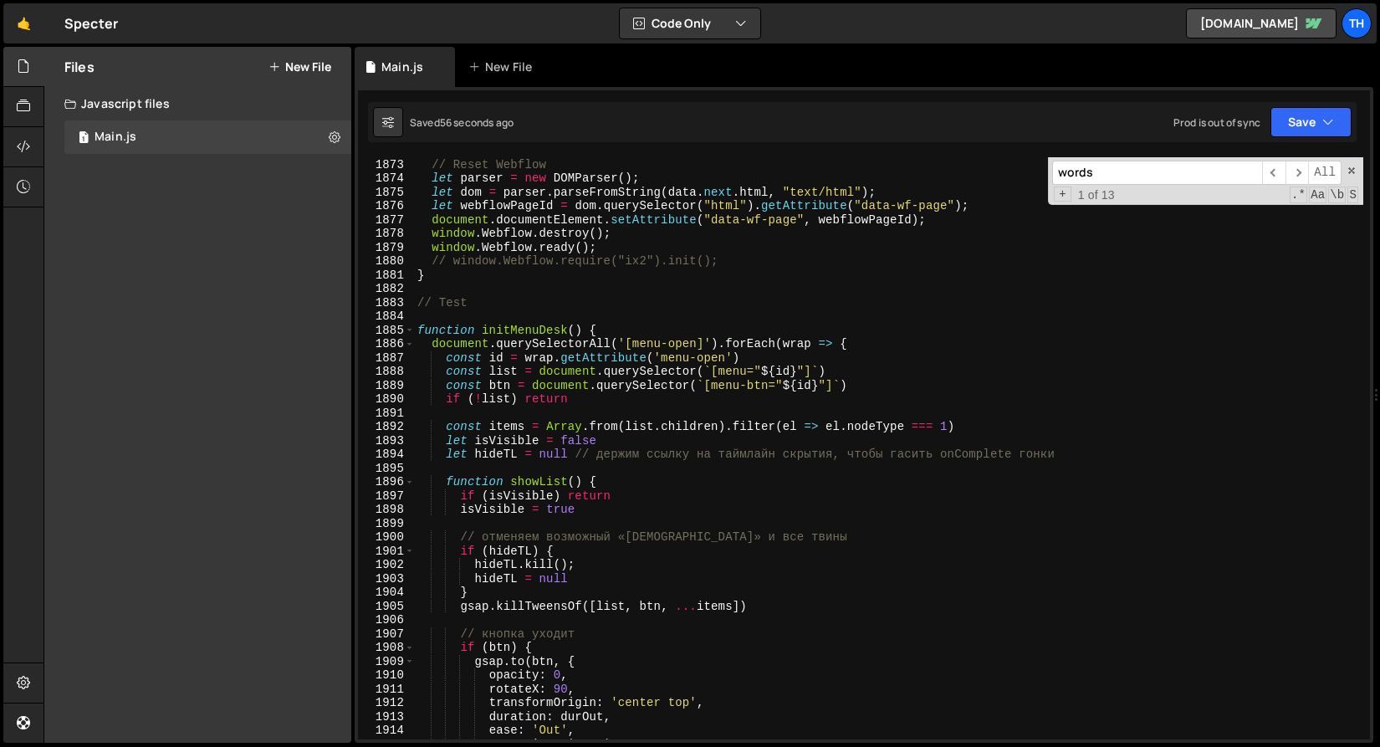
scroll to position [26833, 0]
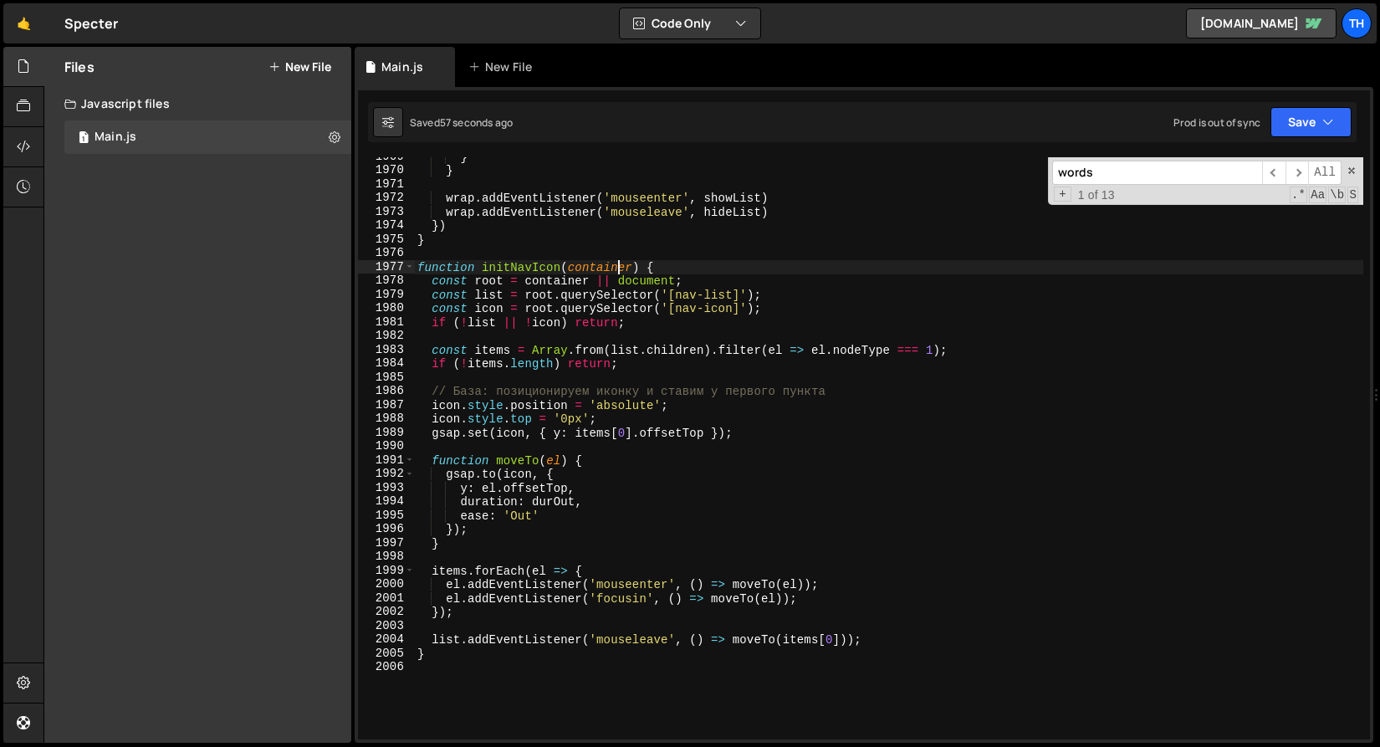
click at [617, 263] on div "} } wrap . addEventListener ( 'mouseenter' , showList ) wrap . addEventListener…" at bounding box center [889, 455] width 950 height 610
click at [1293, 125] on button "Save" at bounding box center [1311, 122] width 81 height 30
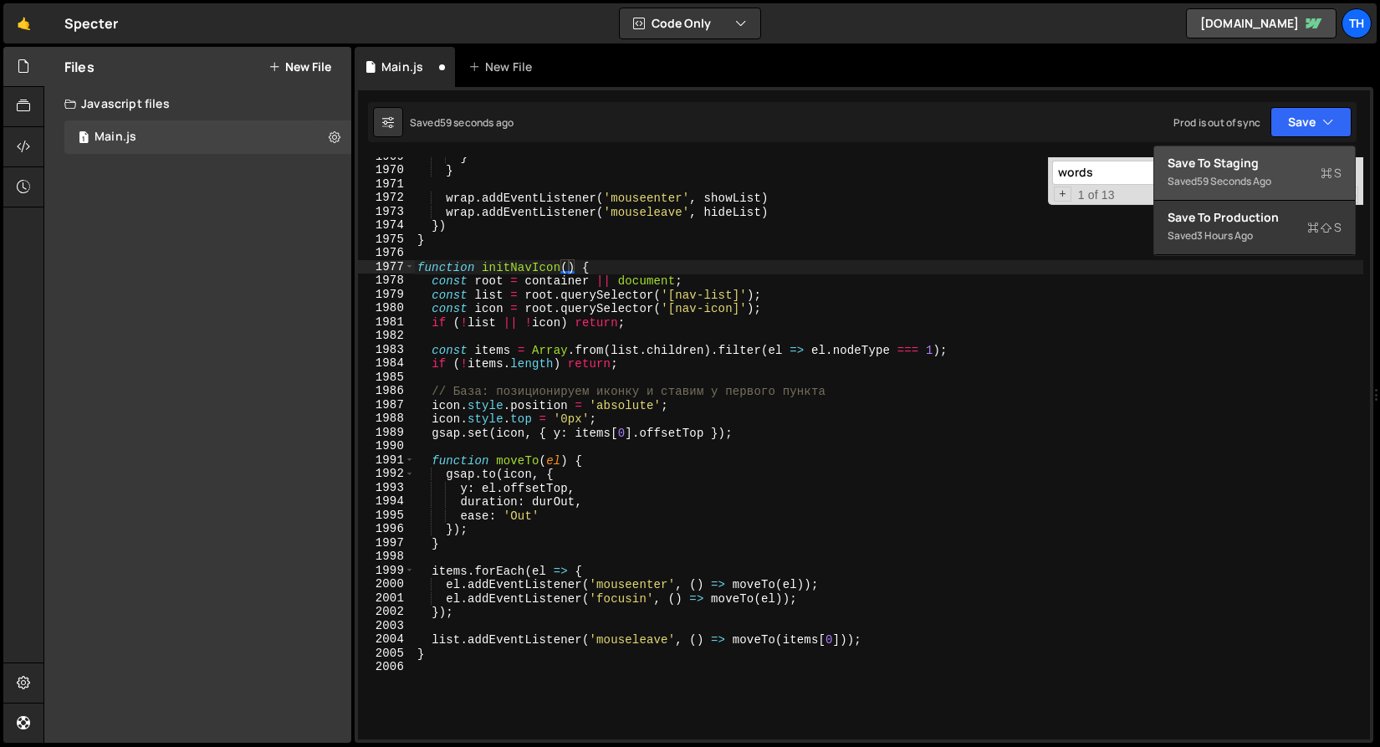
click at [1254, 158] on div "Save to Staging S" at bounding box center [1255, 163] width 174 height 17
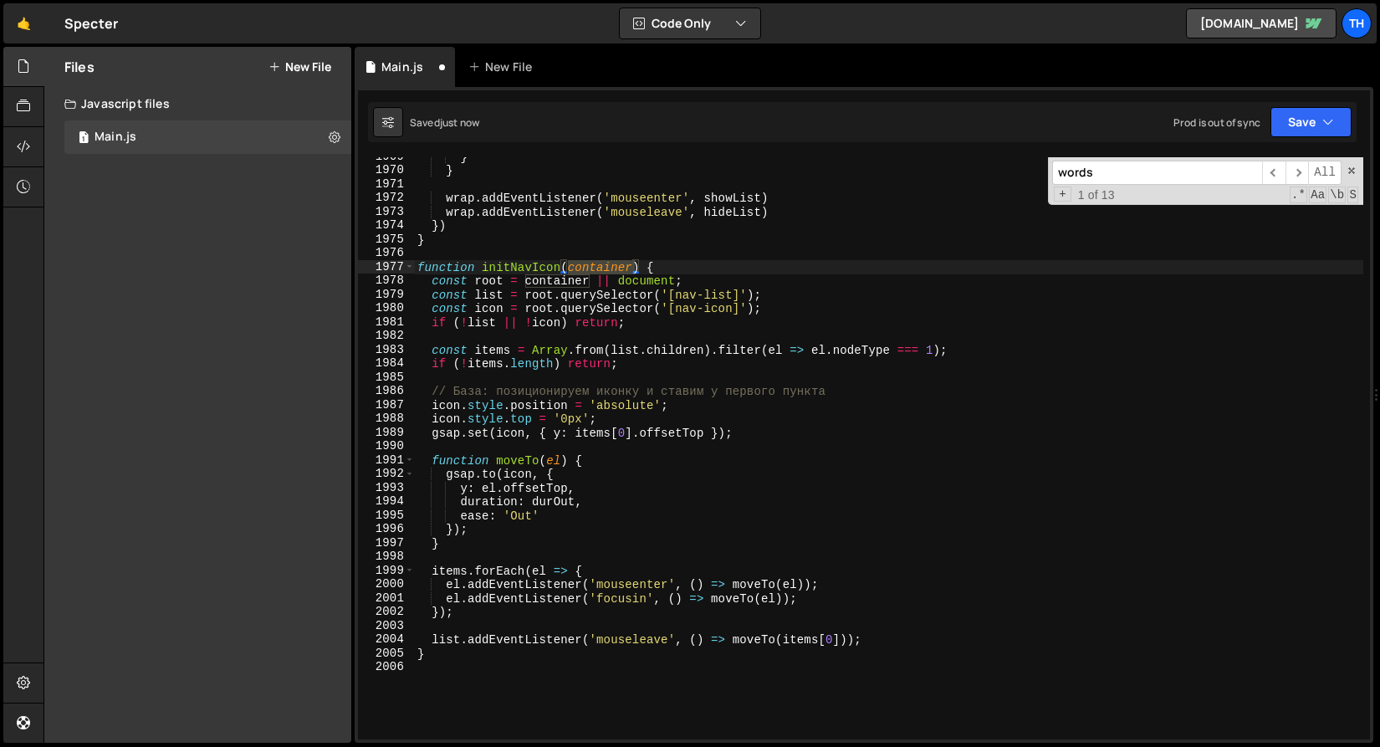
click at [545, 271] on div "} } wrap . addEventListener ( 'mouseenter' , showList ) wrap . addEventListener…" at bounding box center [889, 455] width 950 height 610
click at [589, 267] on div "} } wrap . addEventListener ( 'mouseenter' , showList ) wrap . addEventListener…" at bounding box center [889, 455] width 950 height 610
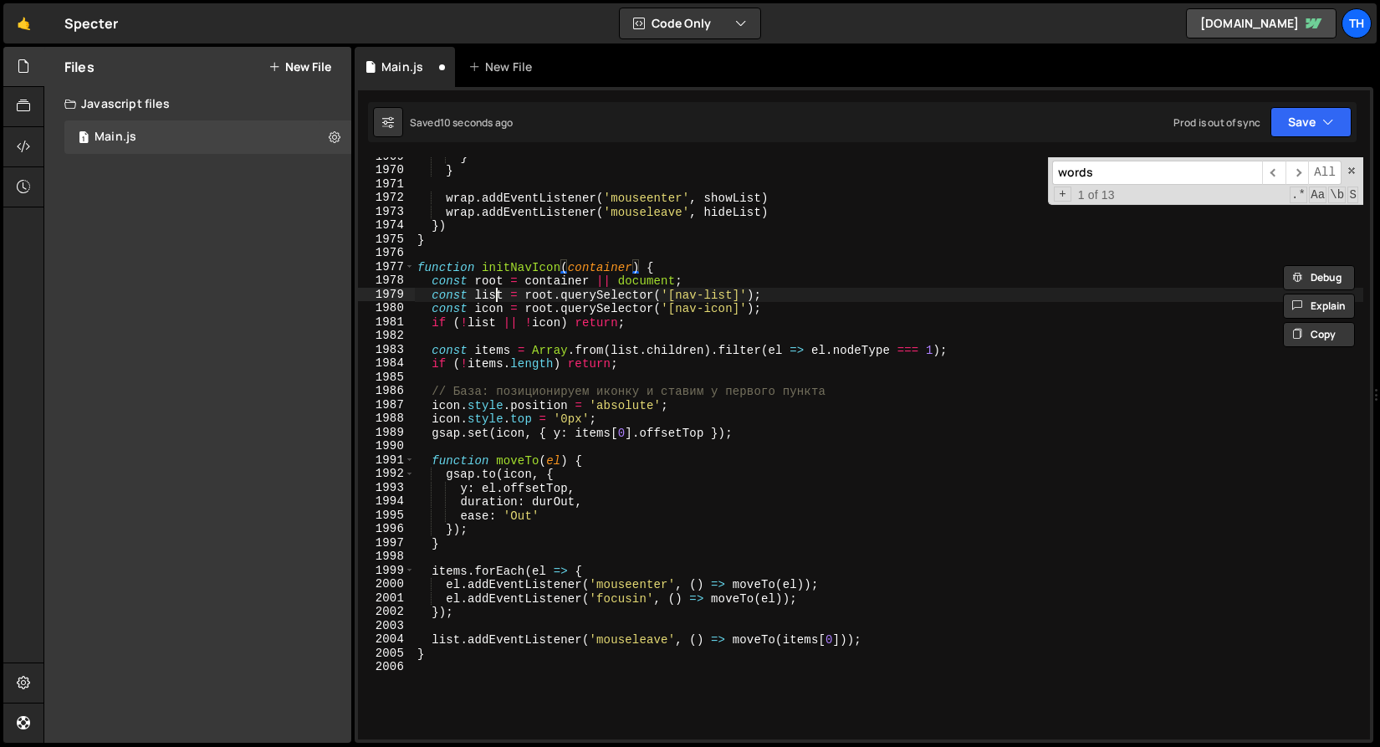
click at [497, 293] on div "} } wrap . addEventListener ( 'mouseenter' , showList ) wrap . addEventListener…" at bounding box center [889, 455] width 950 height 610
type textarea "const list = root.querySelector('[nav-list]');"
click at [1310, 120] on button "Save" at bounding box center [1311, 122] width 81 height 30
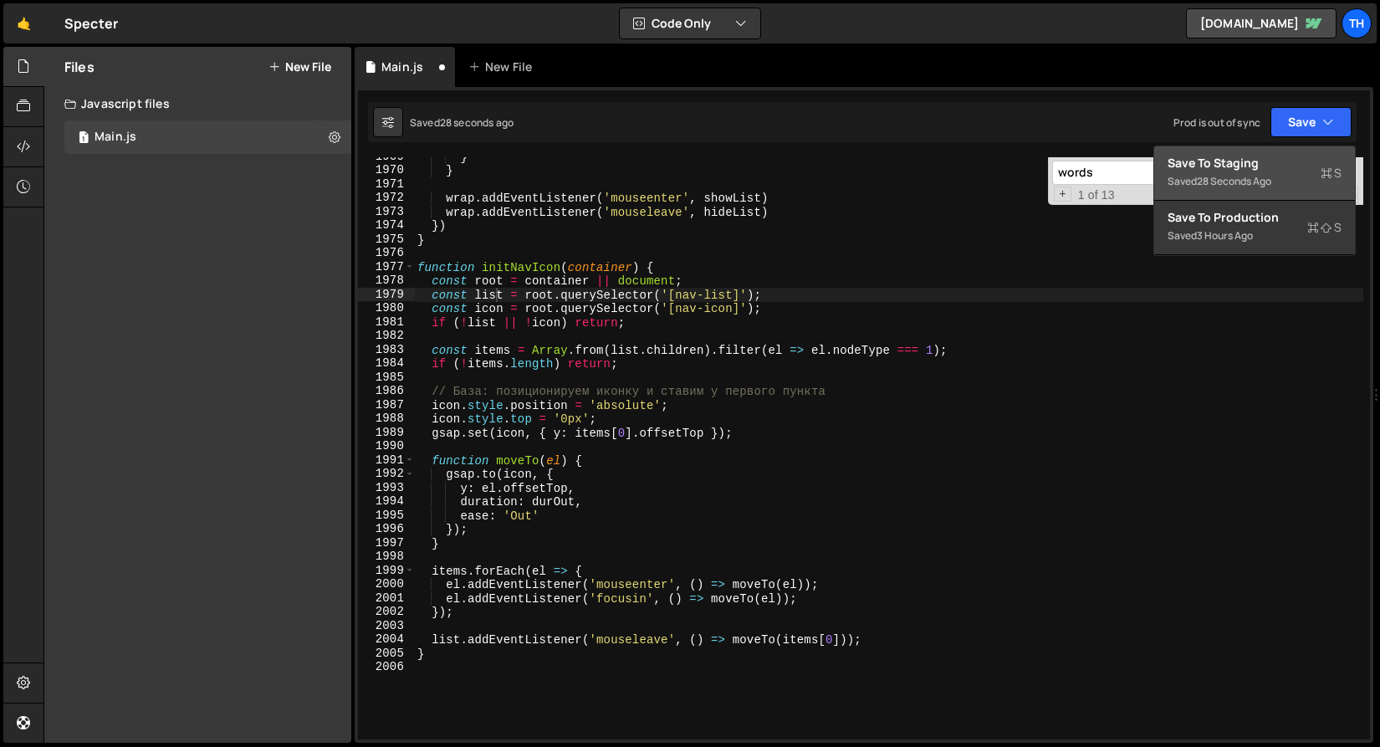
click at [1271, 159] on div "Save to Staging S" at bounding box center [1255, 163] width 174 height 17
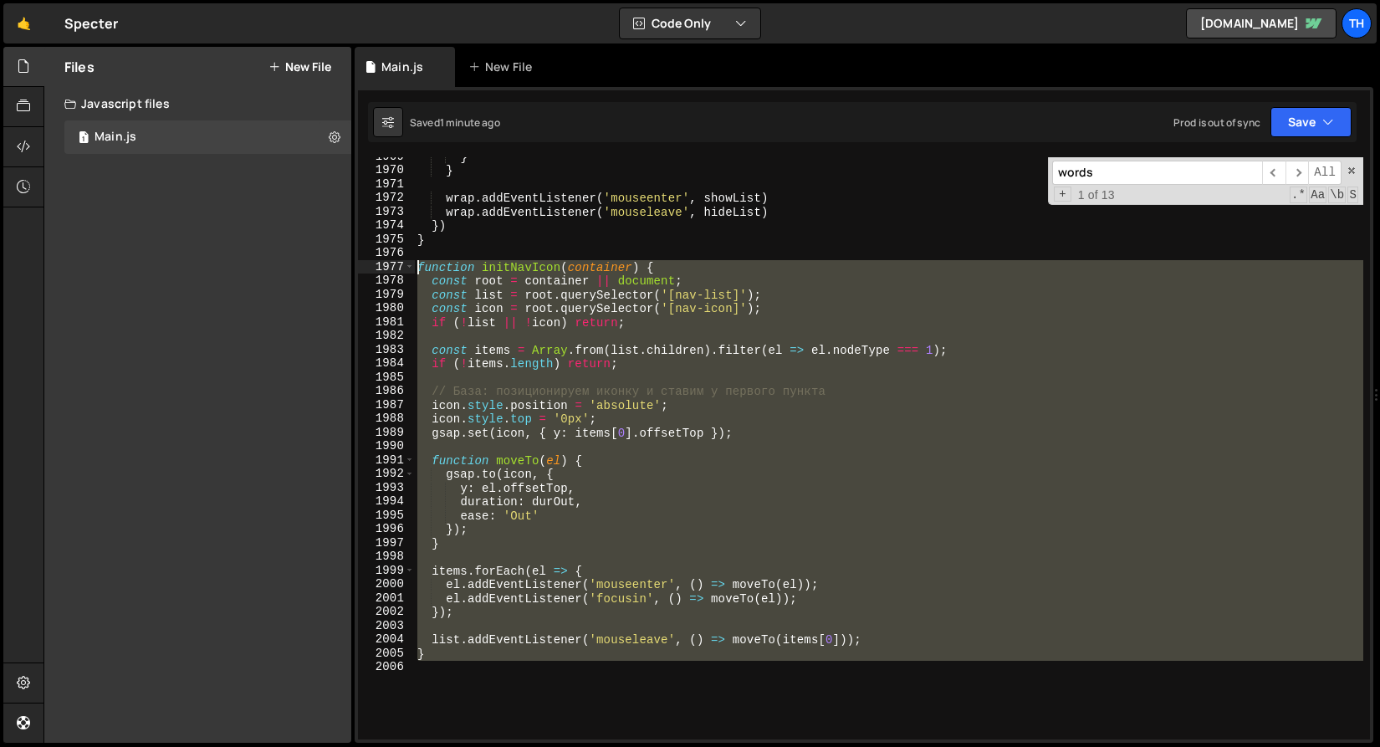
drag, startPoint x: 440, startPoint y: 662, endPoint x: 266, endPoint y: 268, distance: 430.8
click at [266, 268] on div "Files New File Javascript files 1 Main.js 0 CSS files Copy share link Edit File…" at bounding box center [712, 395] width 1337 height 697
paste textarea "}"
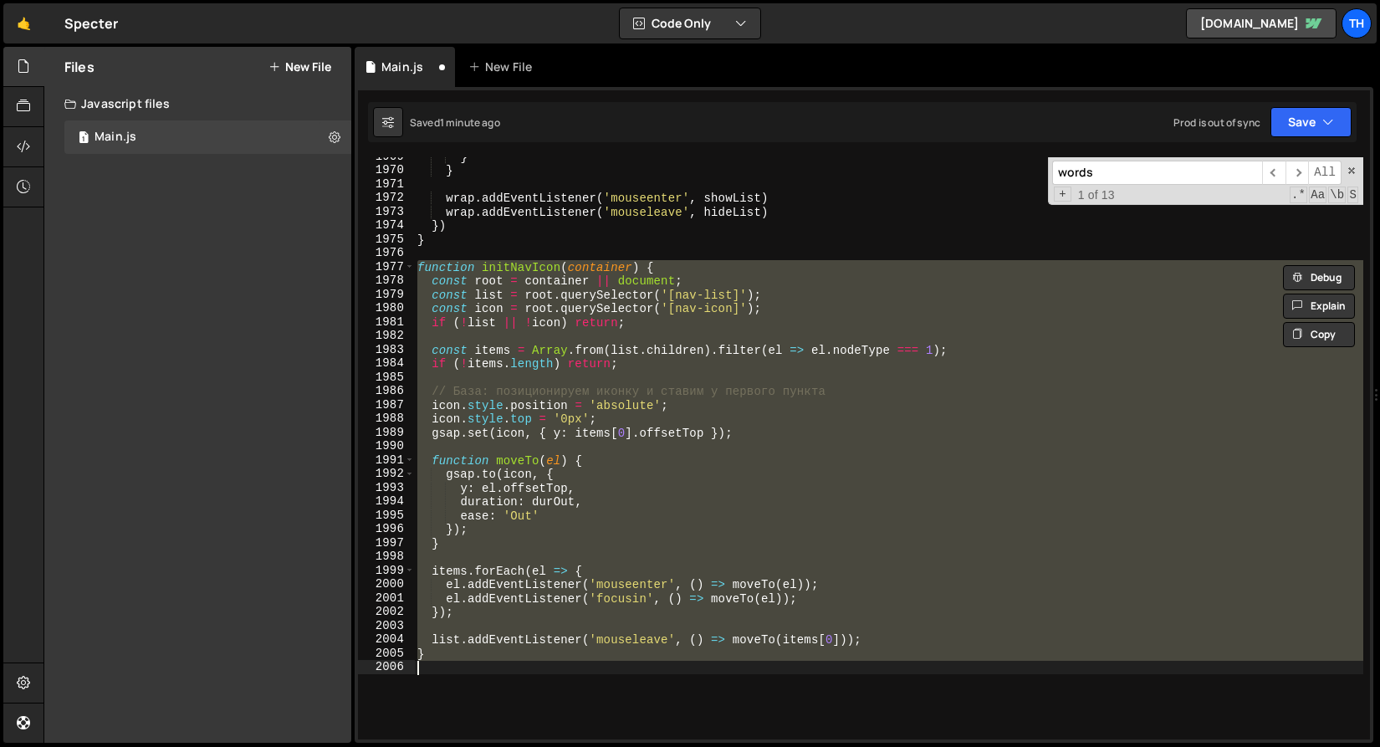
type textarea "list.addEventListener('mouseleave', () => moveTo(items[0])); }"
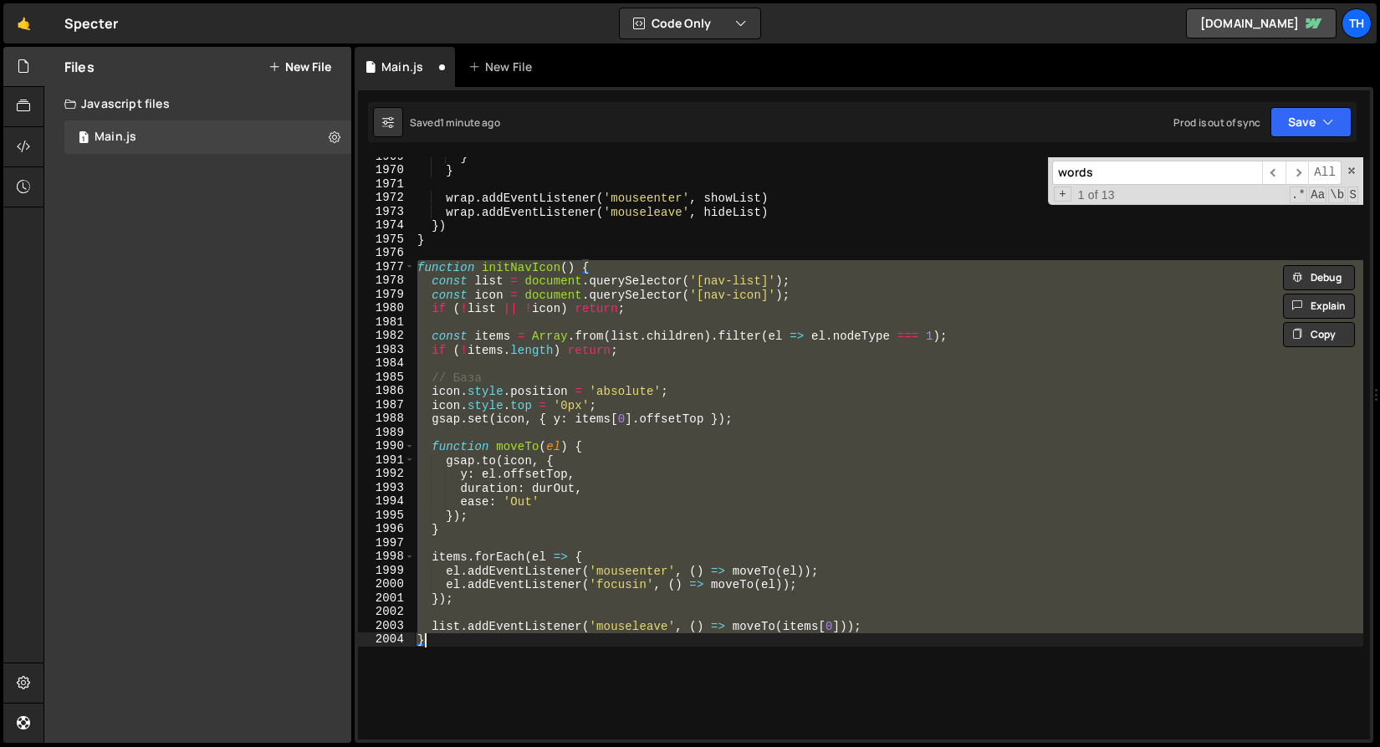
click at [610, 320] on div "} } wrap . addEventListener ( 'mouseenter' , showList ) wrap . addEventListener…" at bounding box center [889, 455] width 950 height 610
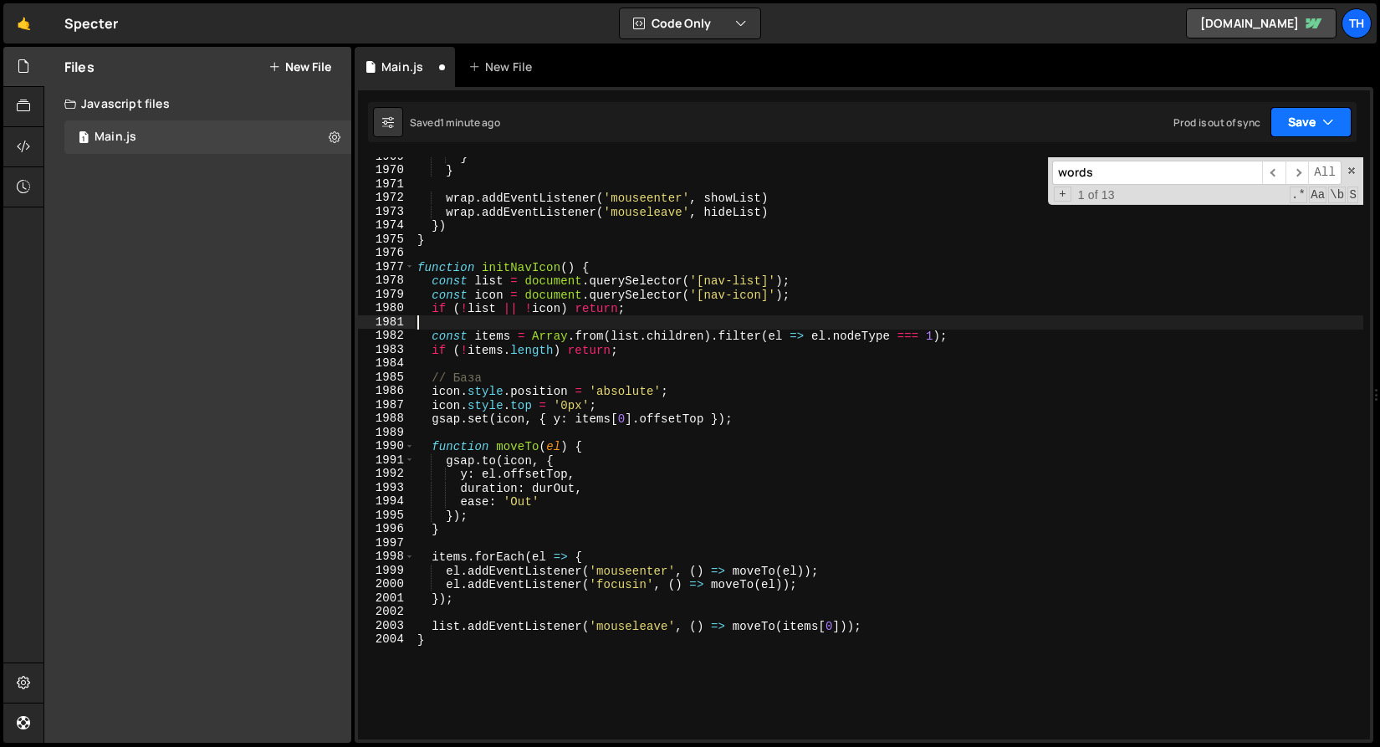
click at [1297, 135] on button "Save" at bounding box center [1311, 122] width 81 height 30
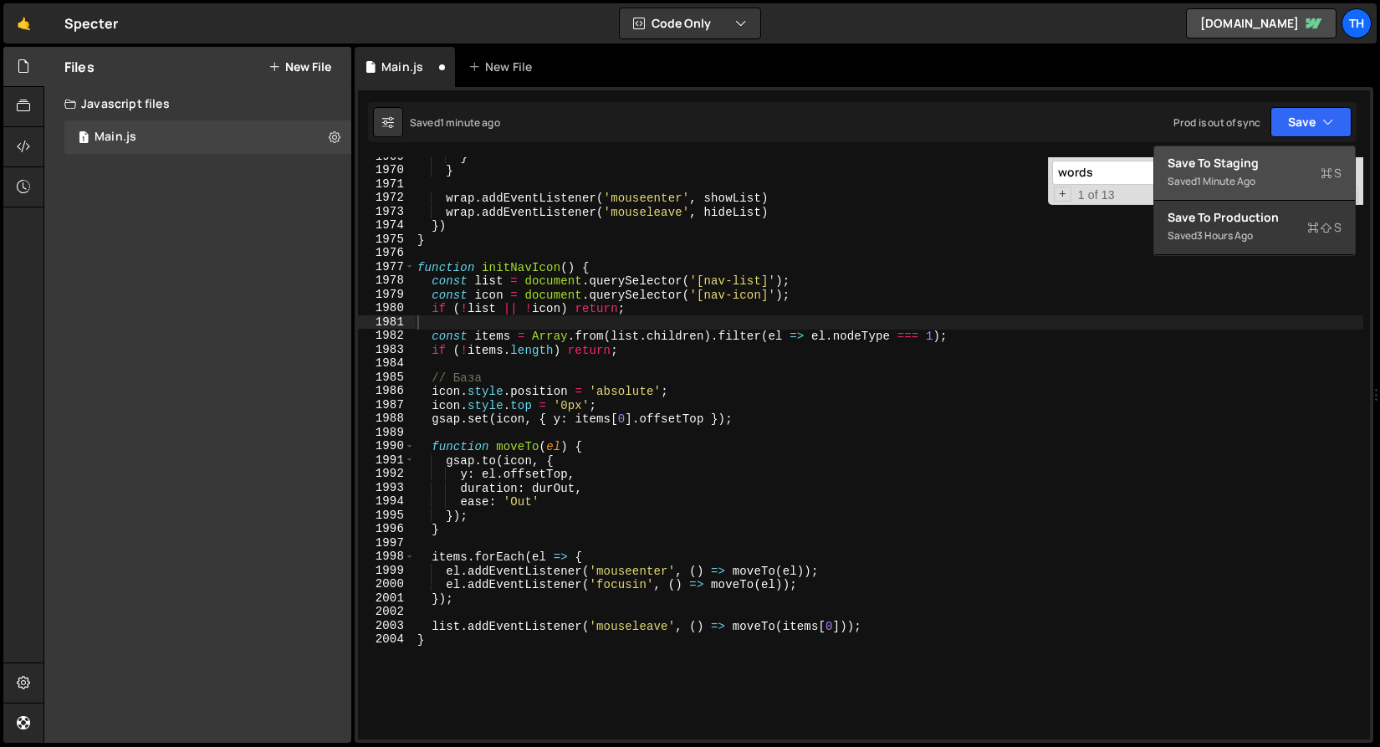
click at [1278, 161] on div "Save to Staging S" at bounding box center [1255, 163] width 174 height 17
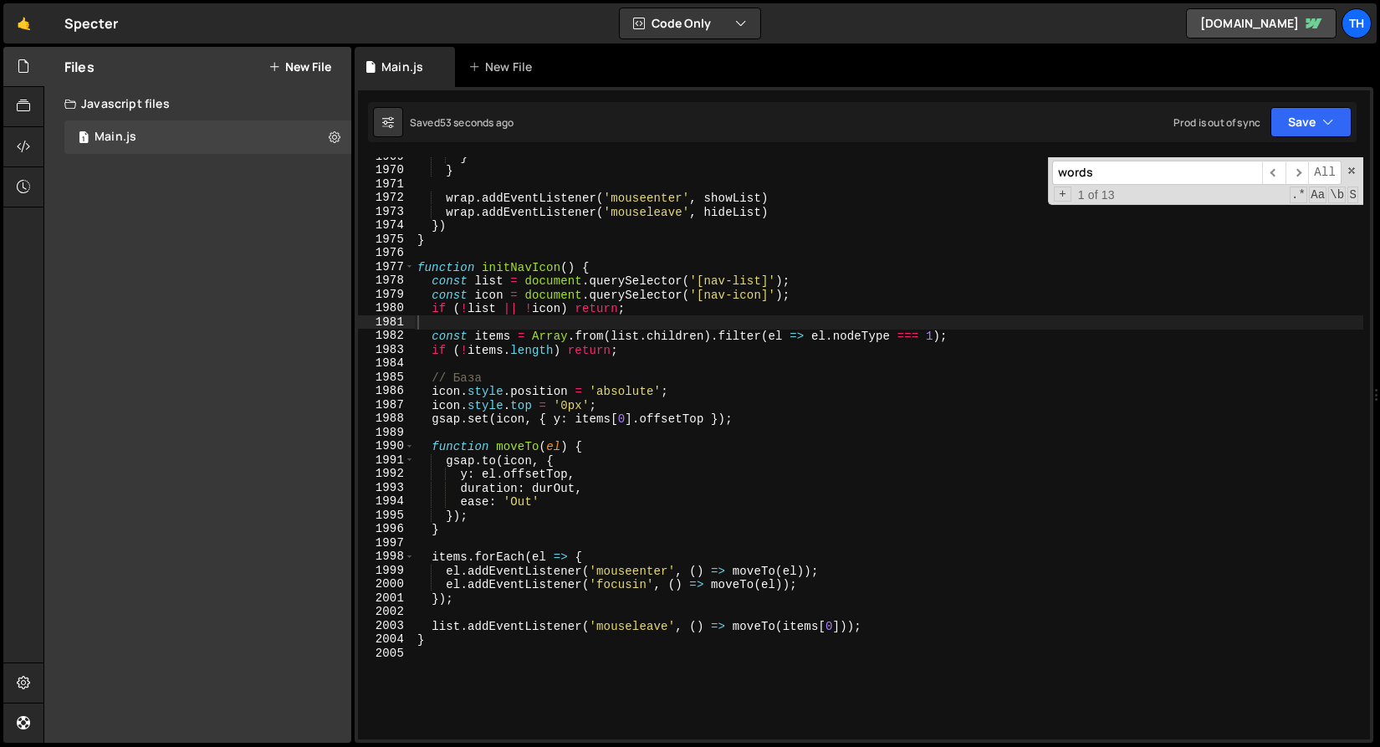
click at [768, 624] on div "} } wrap . addEventListener ( 'mouseenter' , showList ) wrap . addEventListener…" at bounding box center [889, 455] width 950 height 610
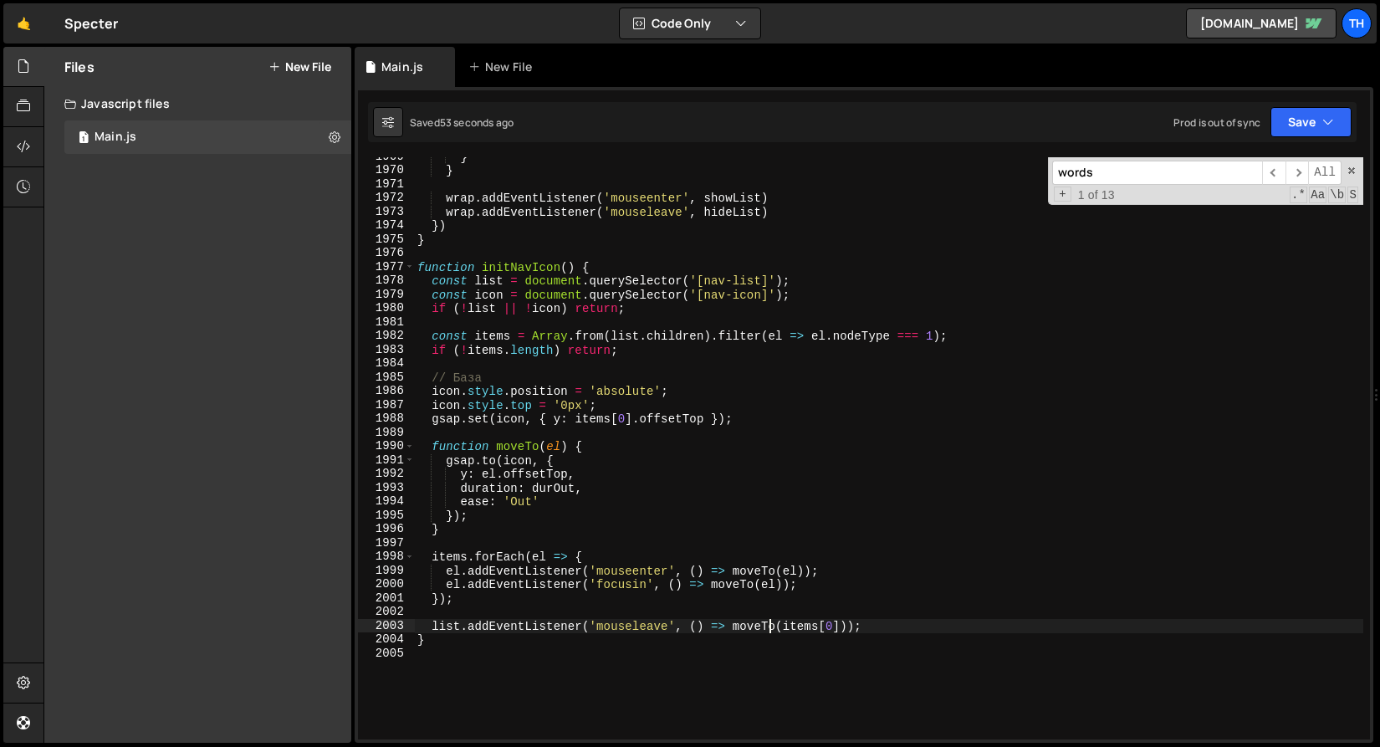
click at [768, 624] on div "} } wrap . addEventListener ( 'mouseenter' , showList ) wrap . addEventListener…" at bounding box center [889, 455] width 950 height 610
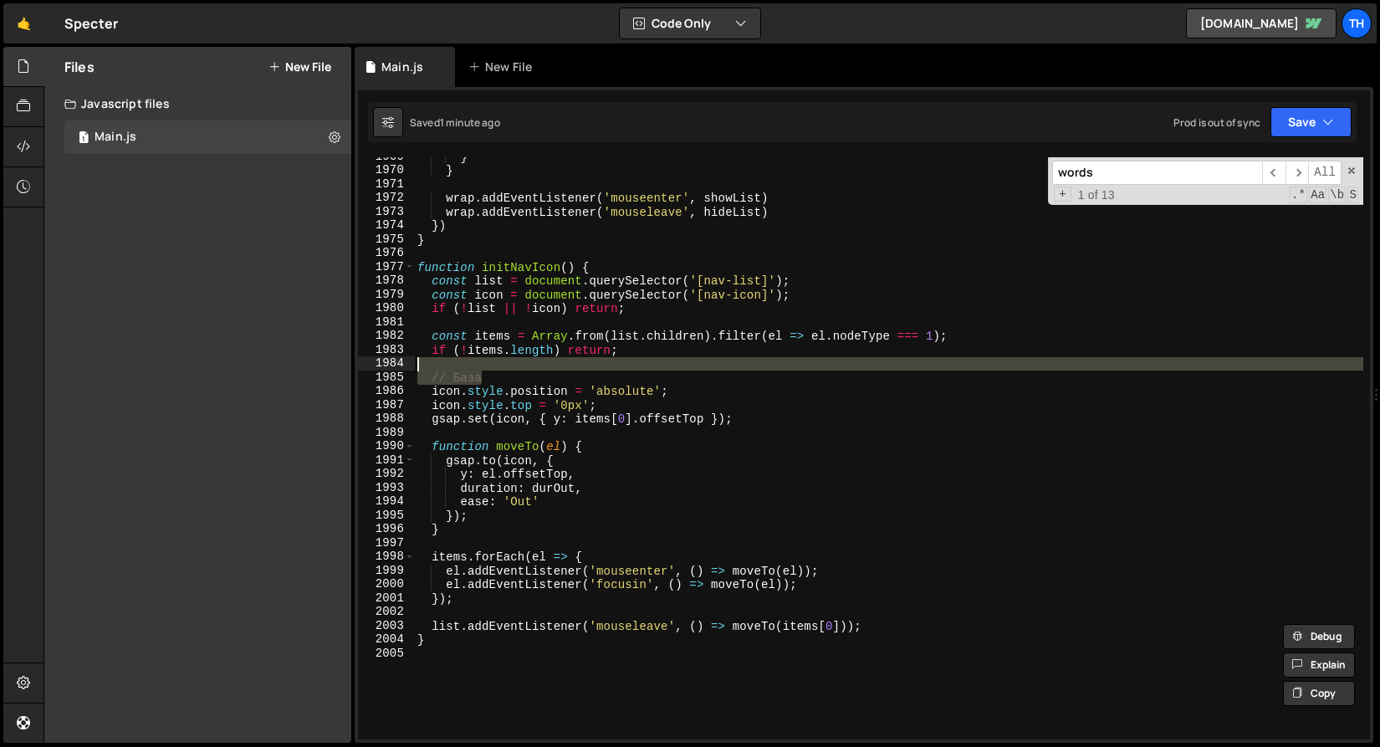
drag, startPoint x: 451, startPoint y: 377, endPoint x: 192, endPoint y: 362, distance: 259.0
click at [192, 362] on div "Files New File Javascript files 1 Main.js 0 CSS files Copy share link Edit File…" at bounding box center [712, 395] width 1337 height 697
type textarea "// База"
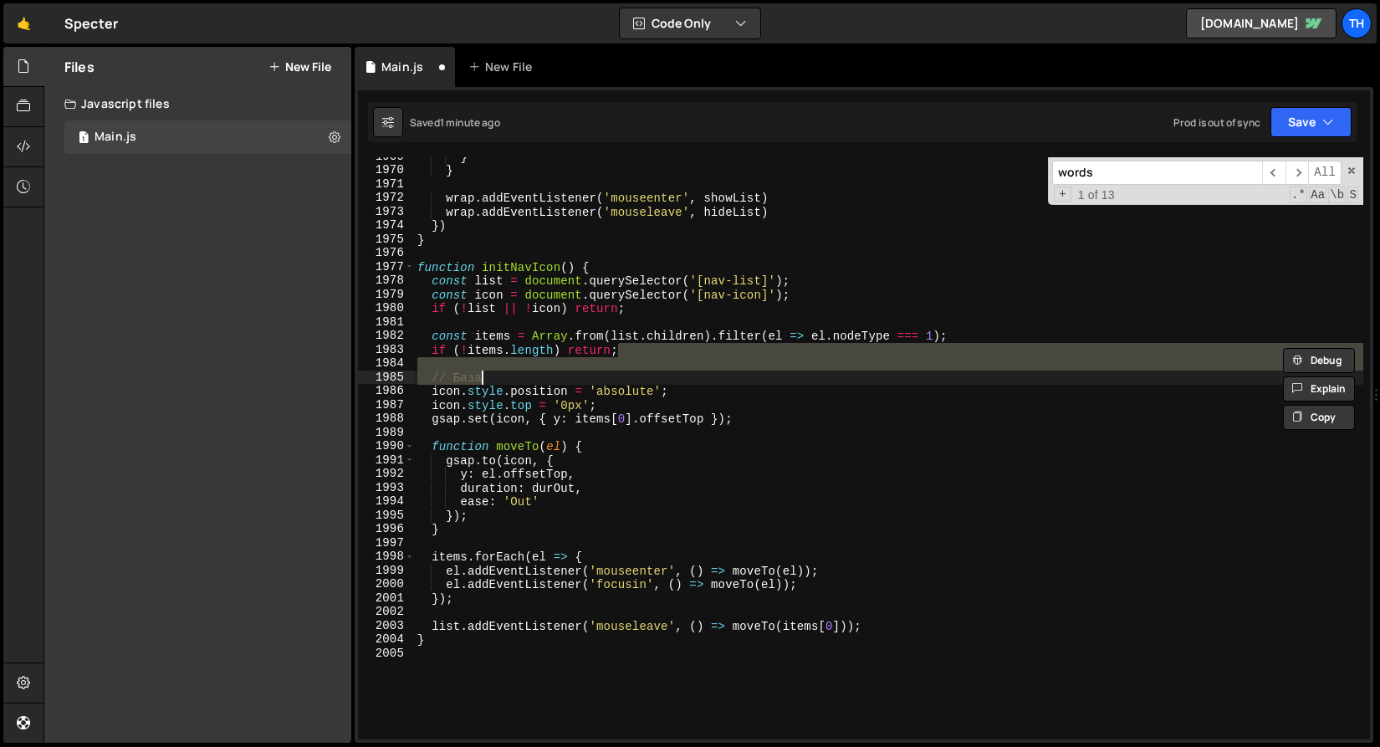
click at [233, 371] on div "Files New File Javascript files 1 Main.js 0 CSS files Copy share link Edit File…" at bounding box center [197, 395] width 307 height 696
click at [475, 378] on div "} } wrap . addEventListener ( 'mouseenter' , showList ) wrap . addEventListener…" at bounding box center [889, 448] width 950 height 582
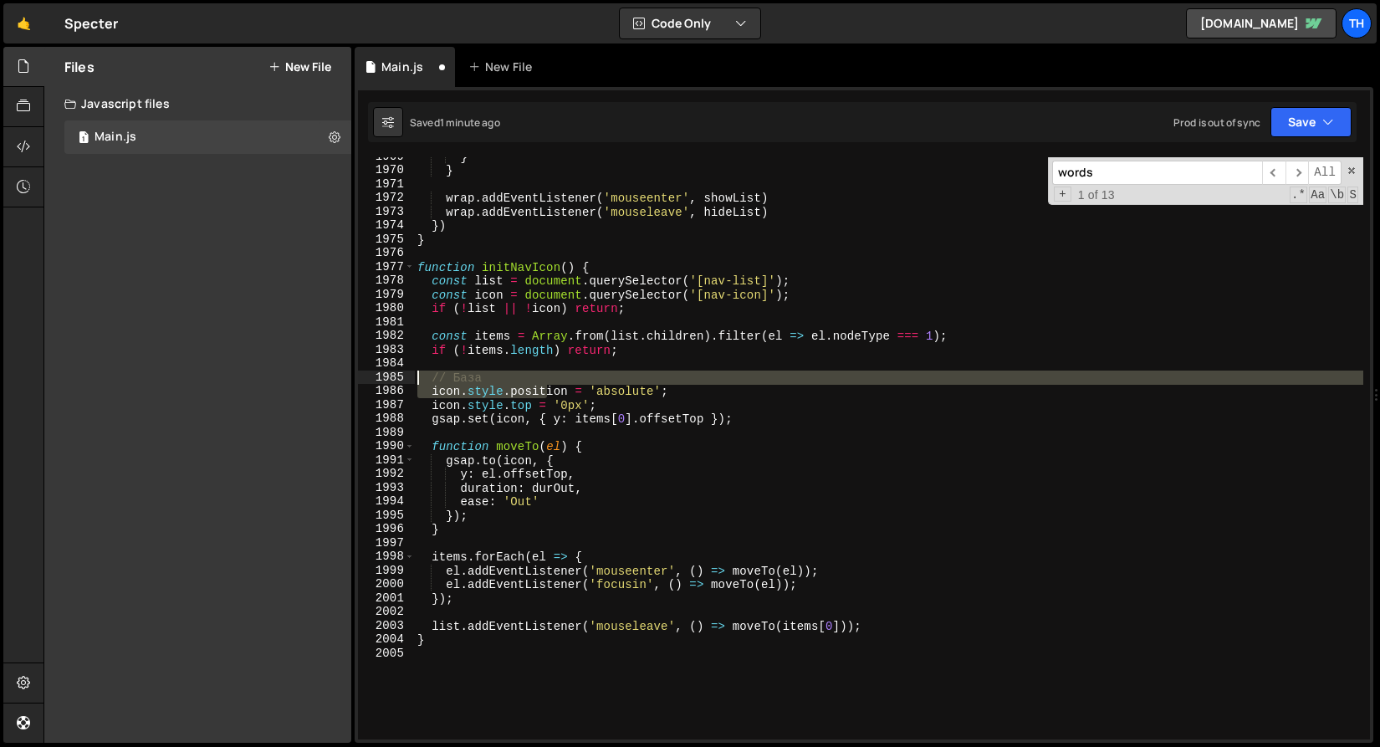
drag, startPoint x: 544, startPoint y: 385, endPoint x: 341, endPoint y: 377, distance: 203.4
click at [341, 377] on div "Files New File Javascript files 1 Main.js 0 CSS files Copy share link Edit File…" at bounding box center [712, 395] width 1337 height 697
drag, startPoint x: 544, startPoint y: 372, endPoint x: 535, endPoint y: 376, distance: 9.4
click at [543, 372] on div "} } wrap . addEventListener ( 'mouseenter' , showList ) wrap . addEventListener…" at bounding box center [889, 448] width 950 height 582
type textarea "// База"
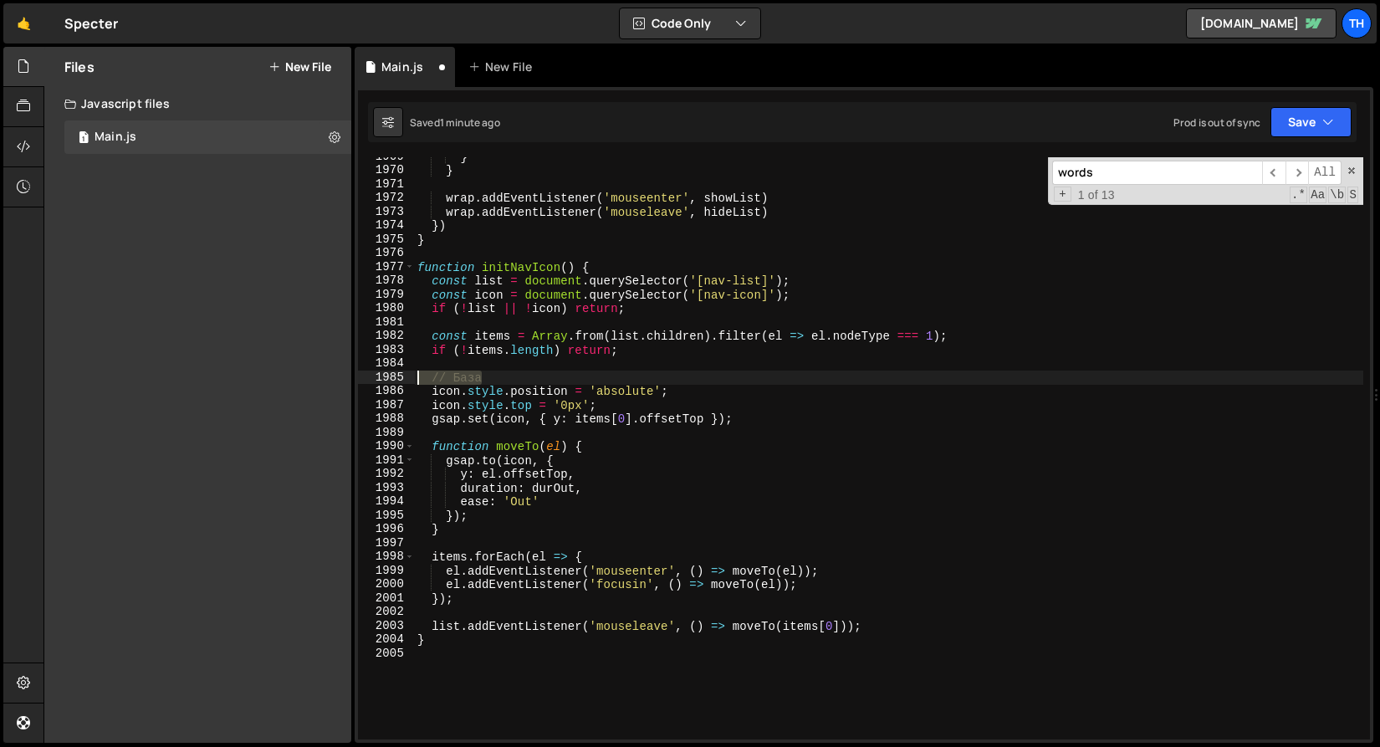
drag, startPoint x: 372, startPoint y: 378, endPoint x: 320, endPoint y: 380, distance: 52.7
click at [320, 380] on div "Files New File Javascript files 1 Main.js 0 CSS files Copy share link Edit File…" at bounding box center [712, 395] width 1337 height 697
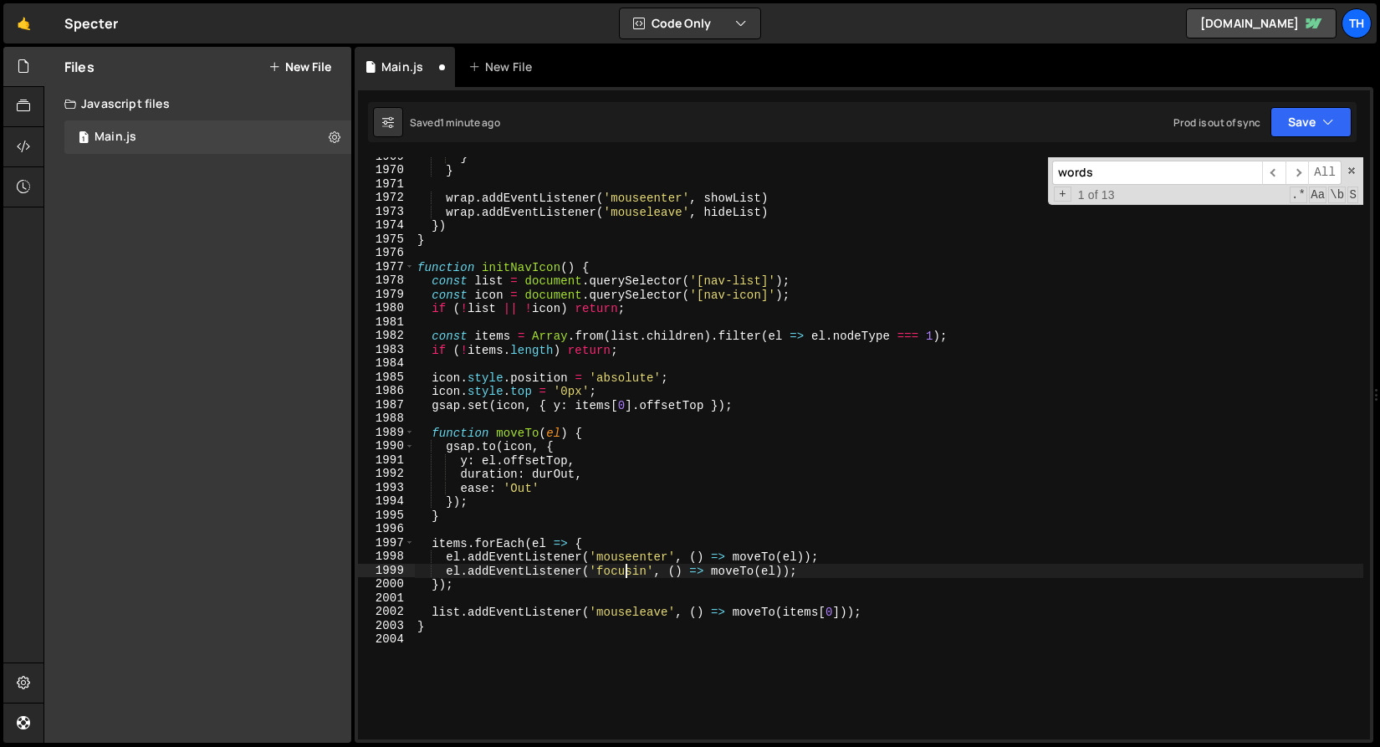
click at [627, 577] on div "} } wrap . addEventListener ( 'mouseenter' , showList ) wrap . addEventListener…" at bounding box center [889, 455] width 950 height 610
click at [1305, 115] on button "Save" at bounding box center [1311, 122] width 81 height 30
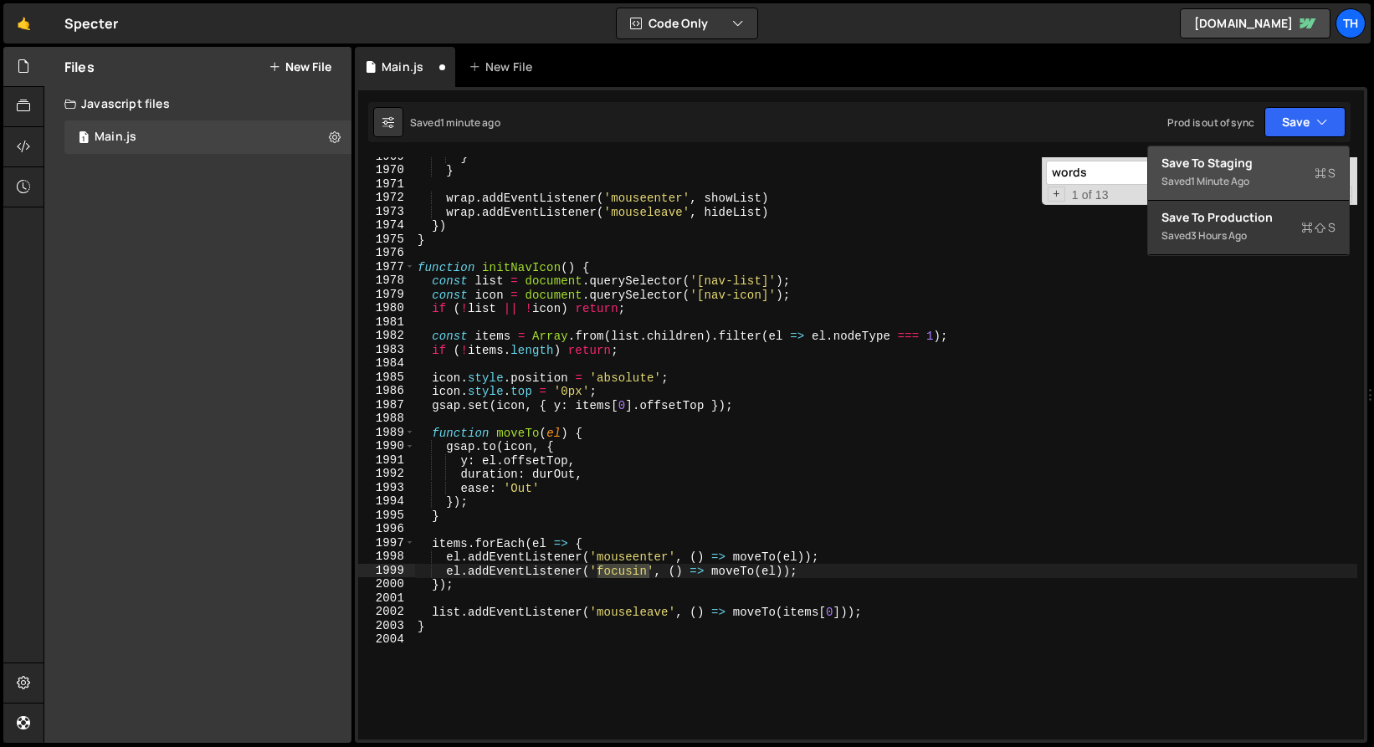
click at [1292, 167] on div "Save to Staging S" at bounding box center [1248, 163] width 174 height 17
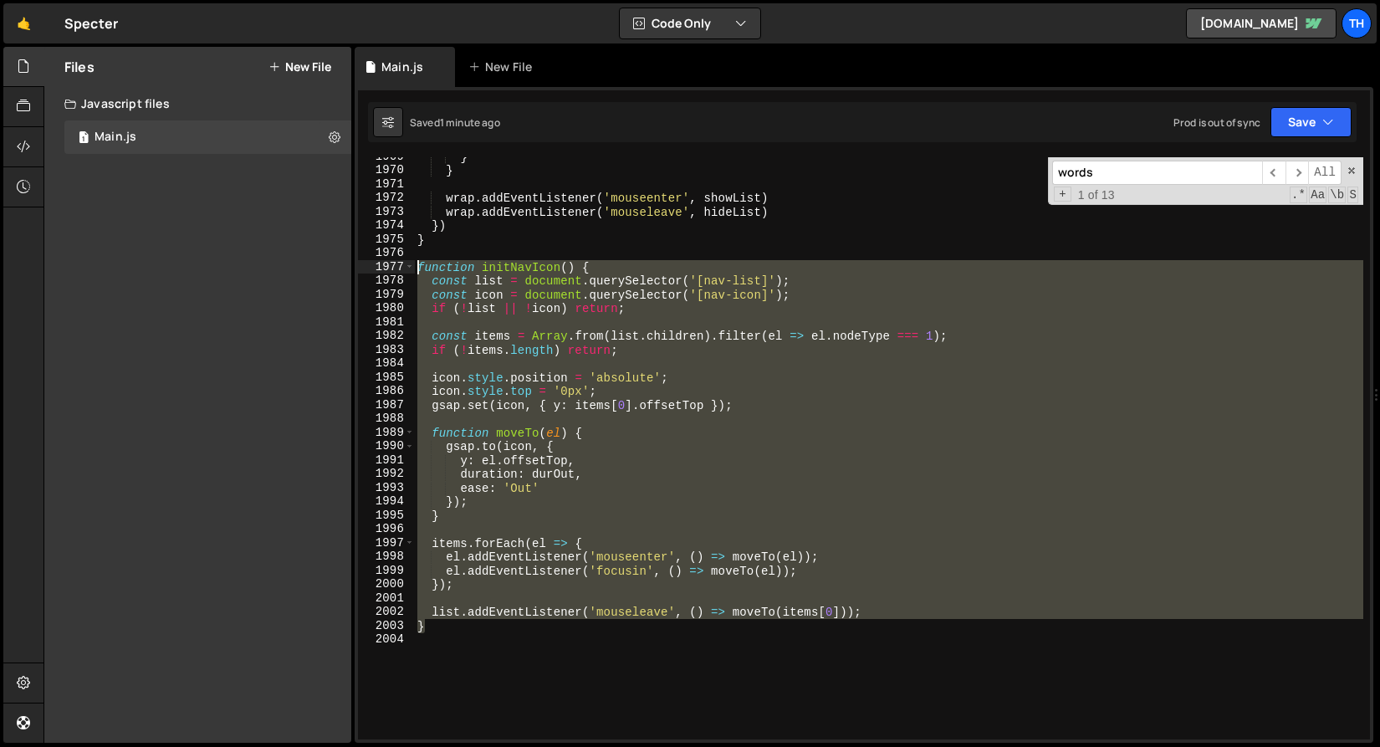
drag, startPoint x: 443, startPoint y: 627, endPoint x: 340, endPoint y: 259, distance: 382.5
click at [340, 259] on div "Files New File Javascript files 1 Main.js 0 CSS files Copy share link Edit File…" at bounding box center [712, 395] width 1337 height 697
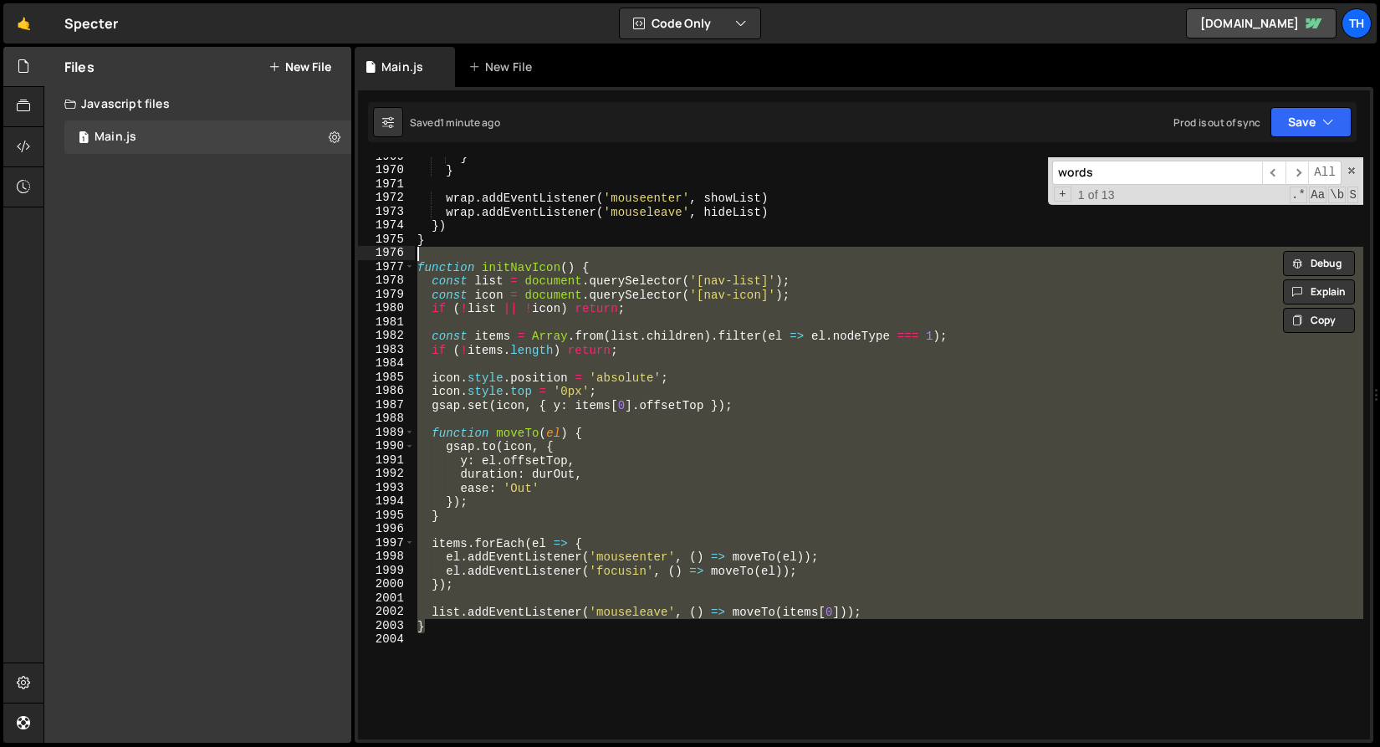
click at [412, 521] on div "1995" at bounding box center [386, 516] width 57 height 14
click at [439, 628] on div "} } wrap . addEventListener ( 'mouseenter' , showList ) wrap . addEventListener…" at bounding box center [889, 448] width 950 height 582
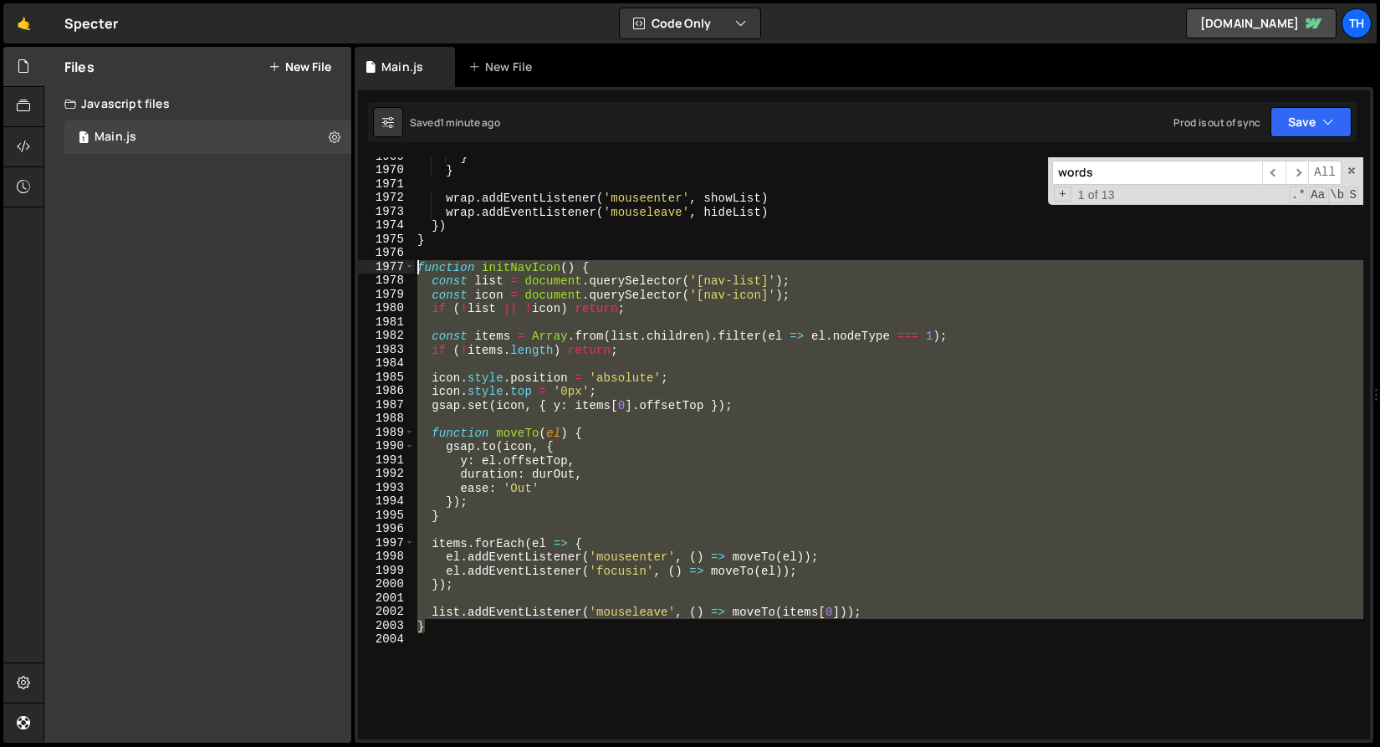
drag, startPoint x: 443, startPoint y: 621, endPoint x: 311, endPoint y: 264, distance: 380.9
click at [311, 264] on div "Files New File Javascript files 1 Main.js 0 CSS files Copy share link Edit File…" at bounding box center [712, 395] width 1337 height 697
paste textarea "}"
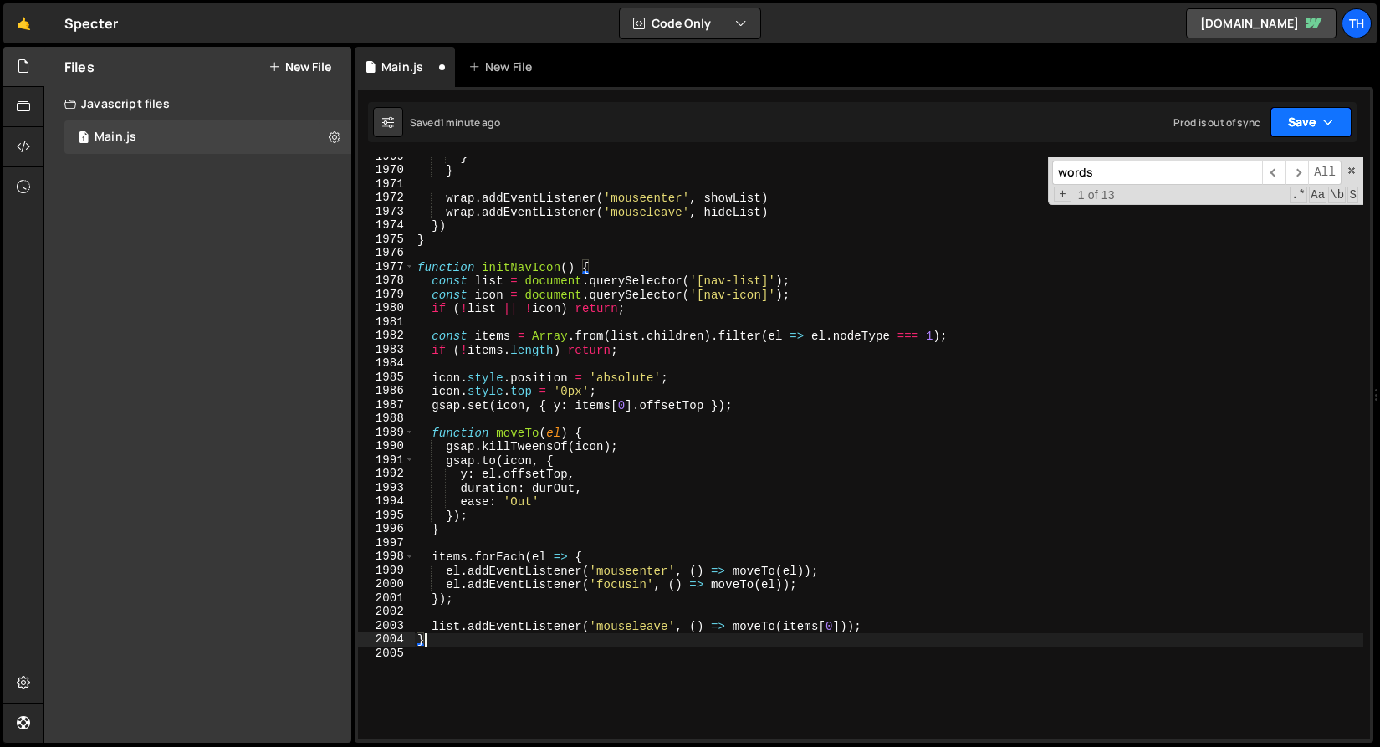
click at [1280, 121] on button "Save" at bounding box center [1311, 122] width 81 height 30
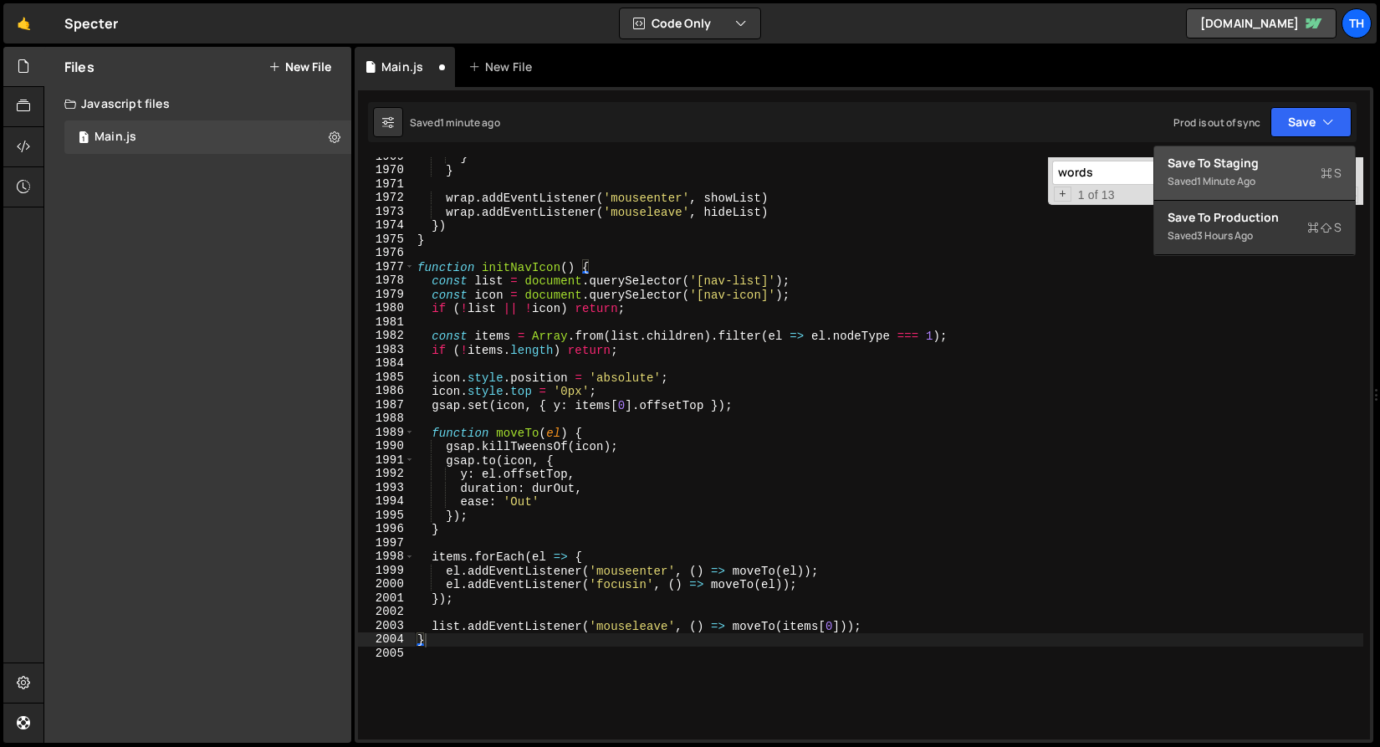
click at [1262, 177] on div "Saved 1 minute ago" at bounding box center [1255, 182] width 174 height 20
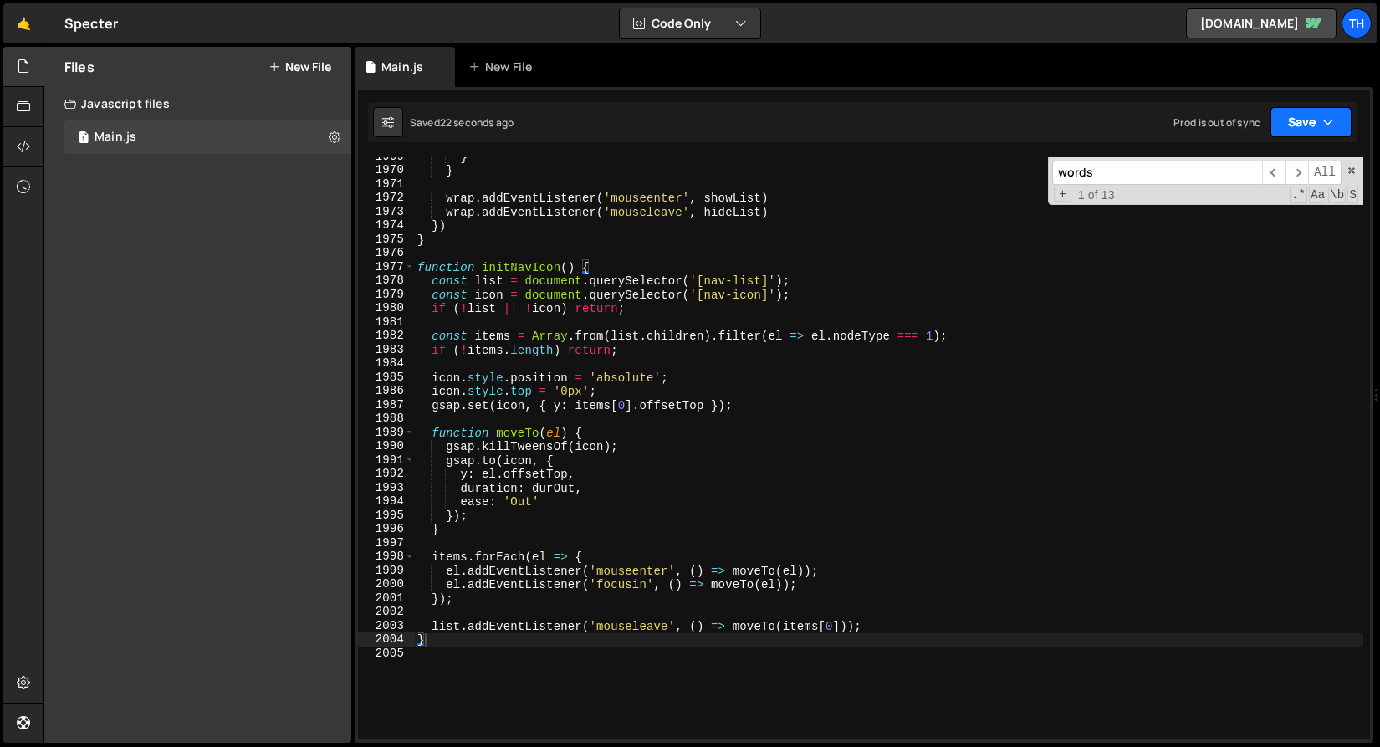
click at [1293, 124] on button "Save" at bounding box center [1311, 122] width 81 height 30
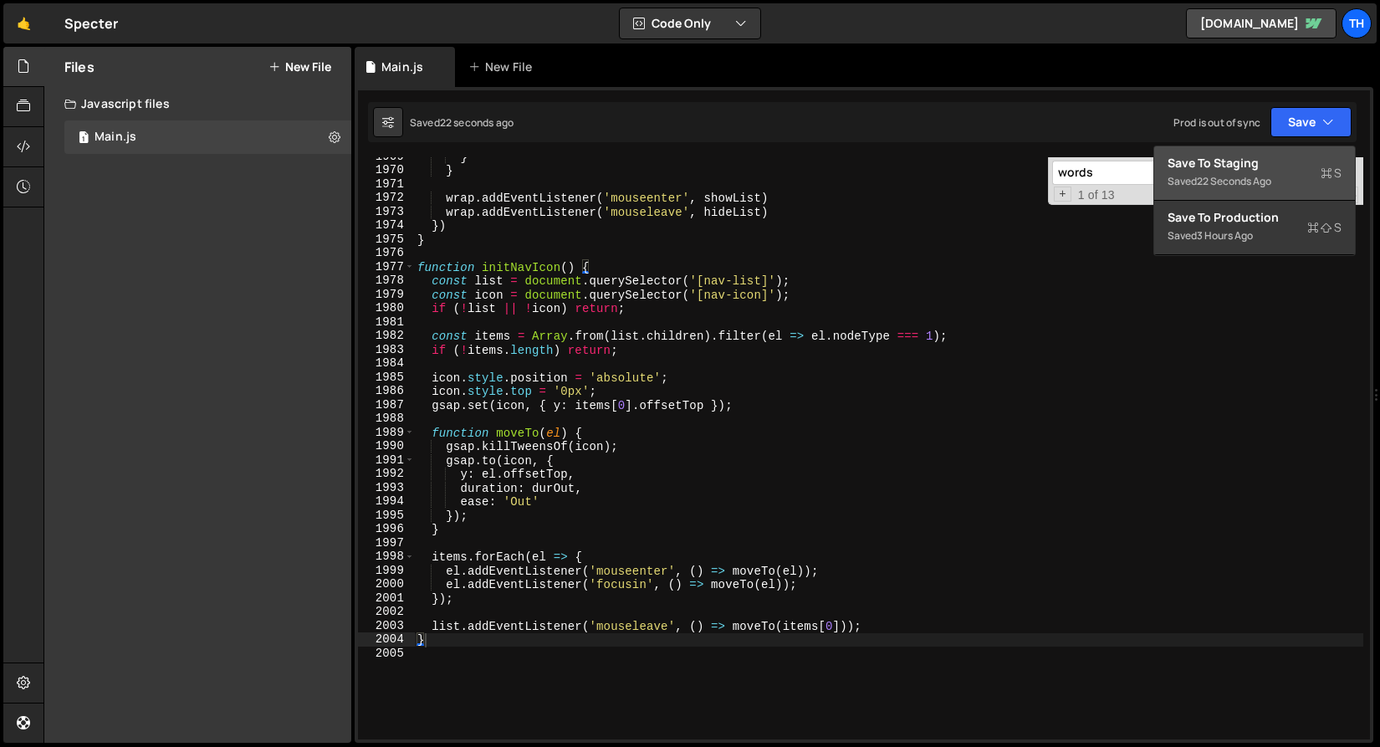
click at [1271, 166] on div "Save to Staging S" at bounding box center [1255, 163] width 174 height 17
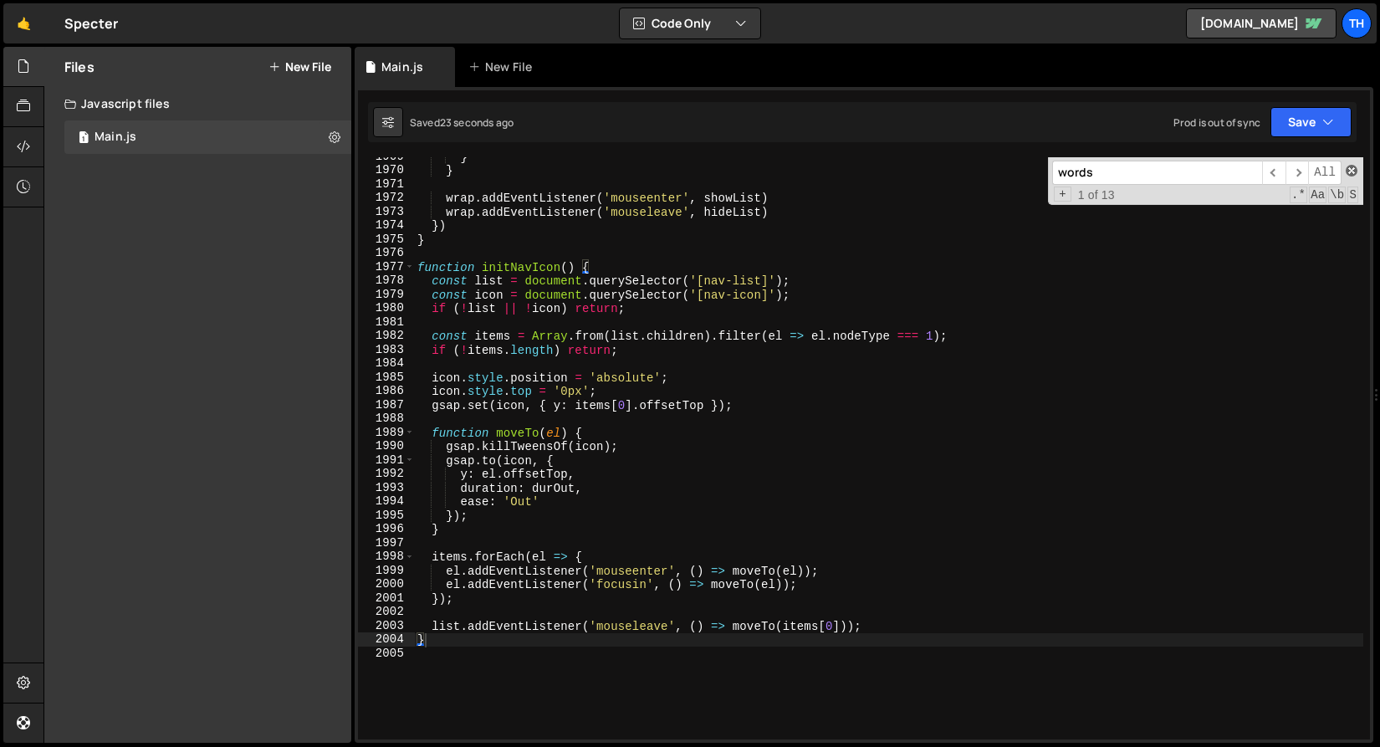
click at [1350, 170] on span at bounding box center [1352, 171] width 12 height 12
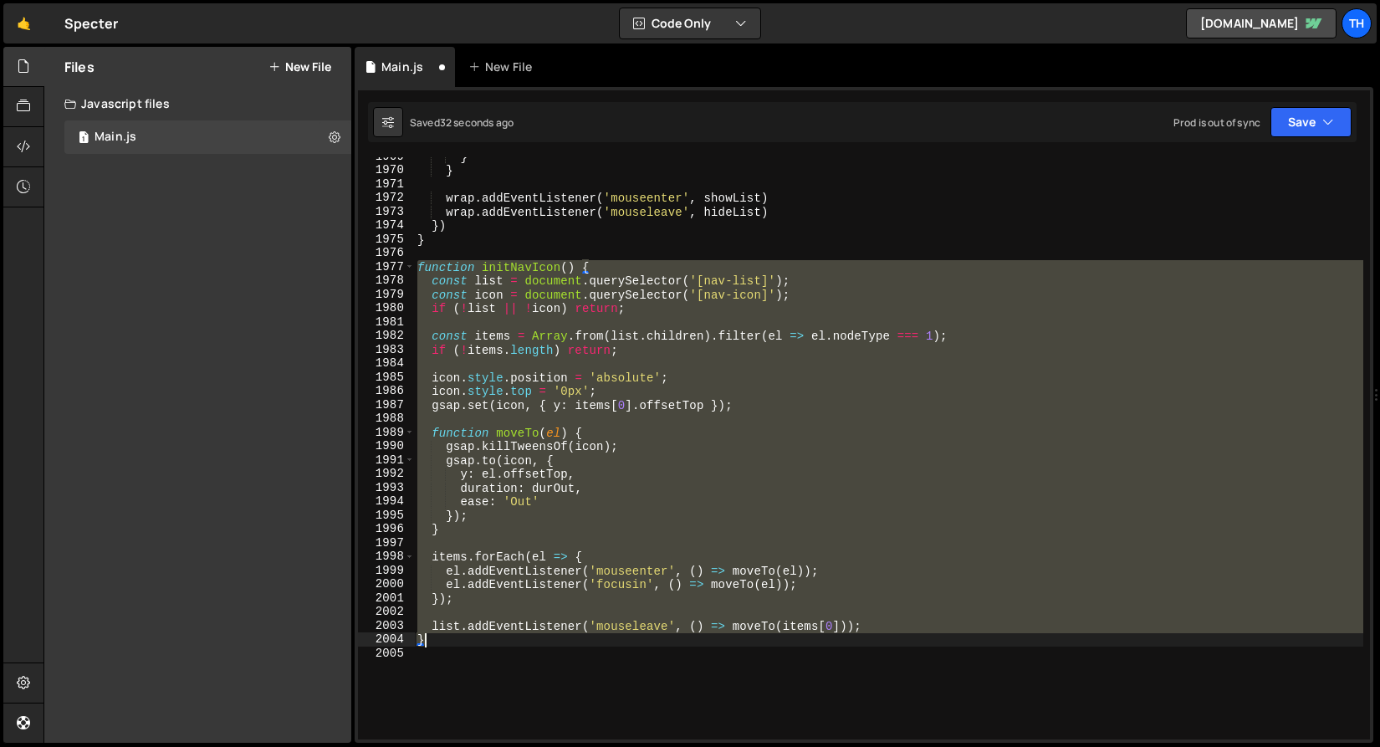
click at [795, 332] on div "} } wrap . addEventListener ( 'mouseenter' , showList ) wrap . addEventListener…" at bounding box center [889, 448] width 950 height 582
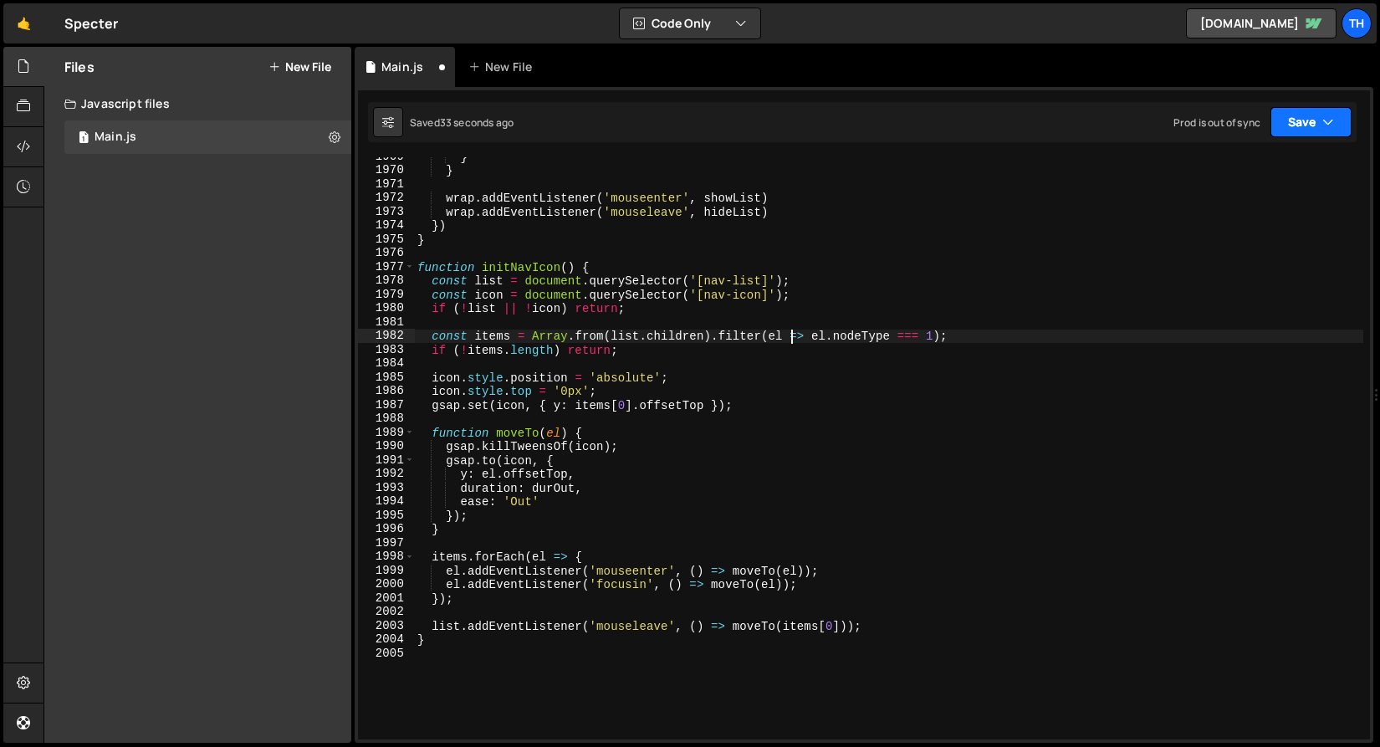
click at [1296, 120] on button "Save" at bounding box center [1311, 122] width 81 height 30
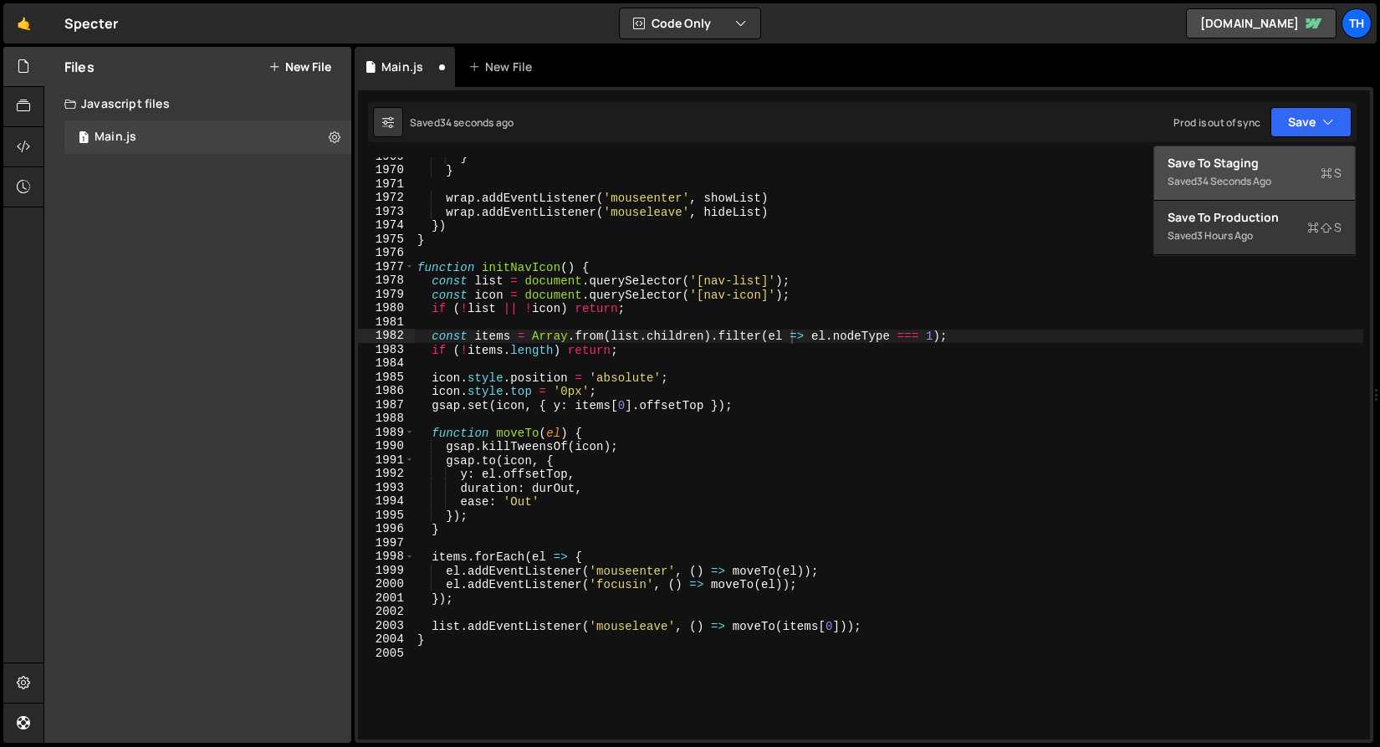
click at [1256, 163] on div "Save to Staging S" at bounding box center [1255, 163] width 174 height 17
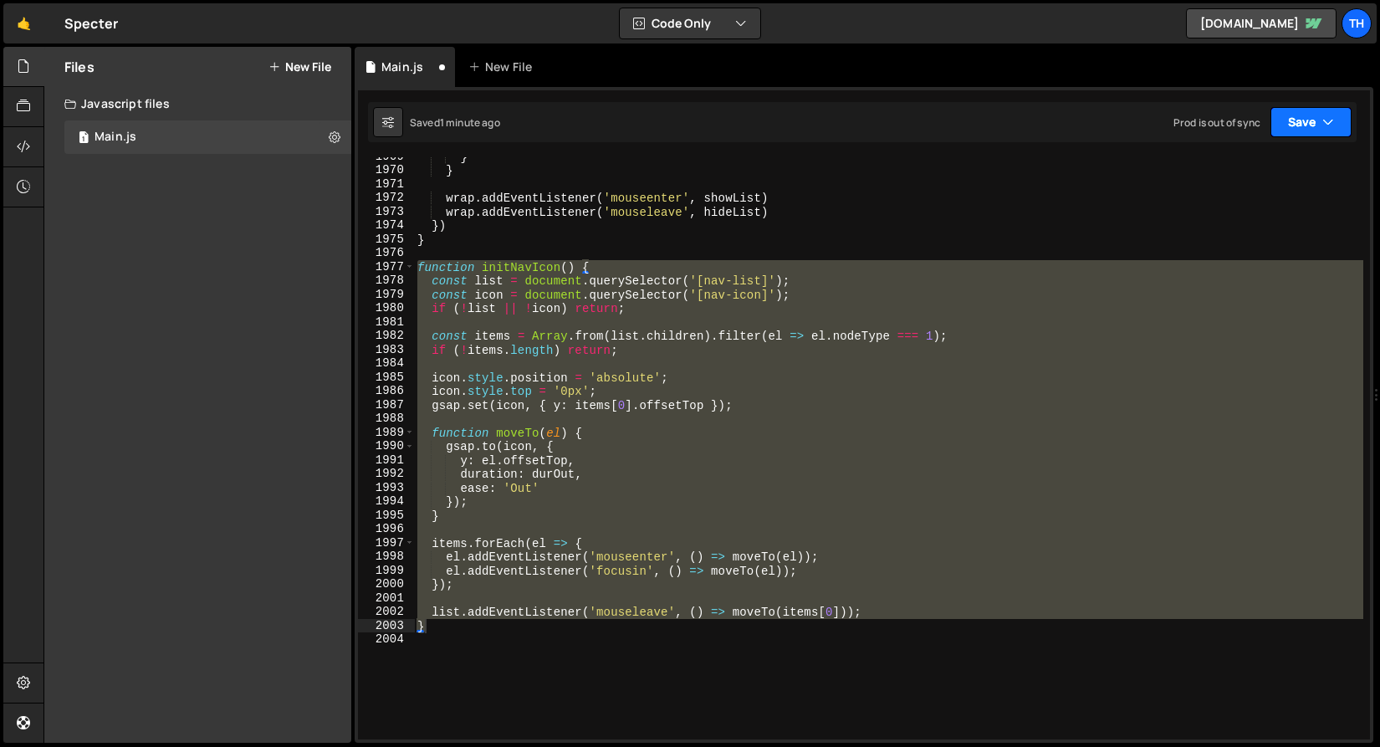
click at [1305, 112] on button "Save" at bounding box center [1311, 122] width 81 height 30
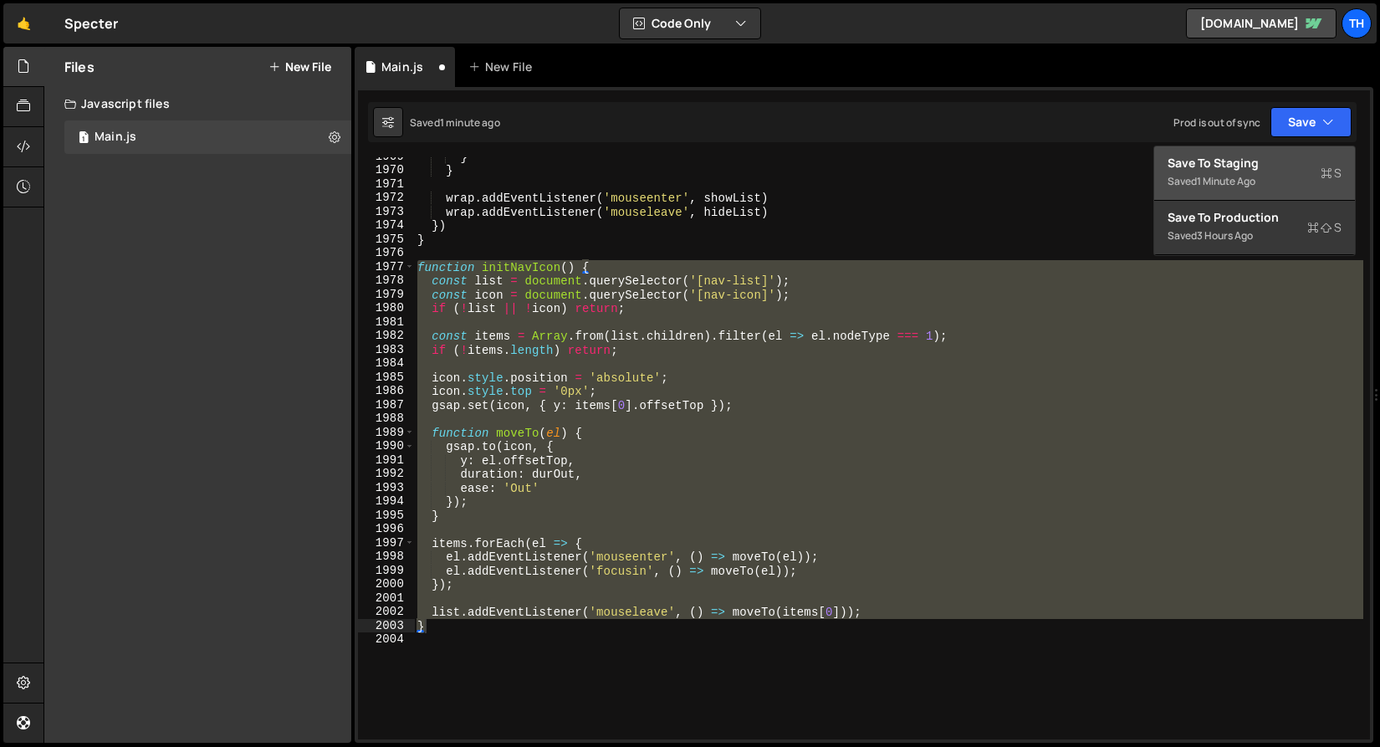
click at [1278, 175] on div "Saved 1 minute ago" at bounding box center [1255, 182] width 174 height 20
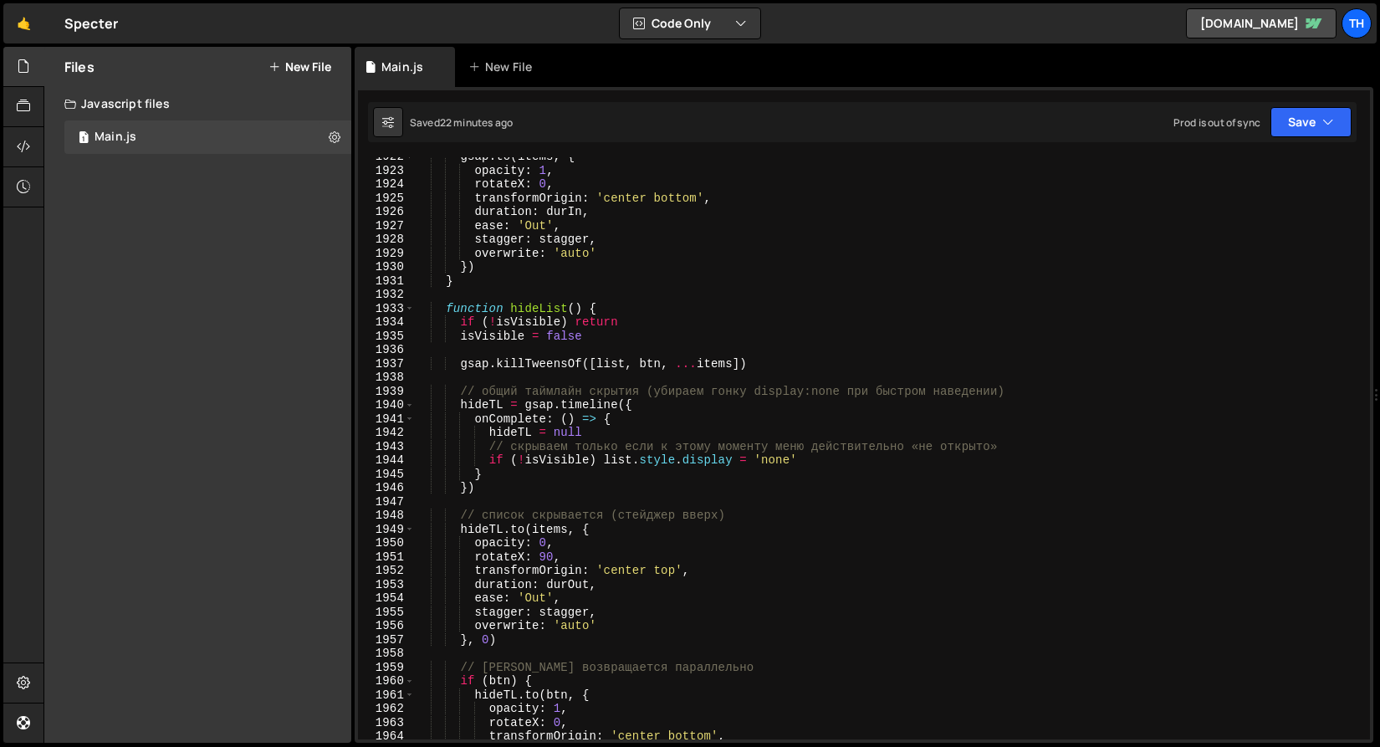
scroll to position [26440, 0]
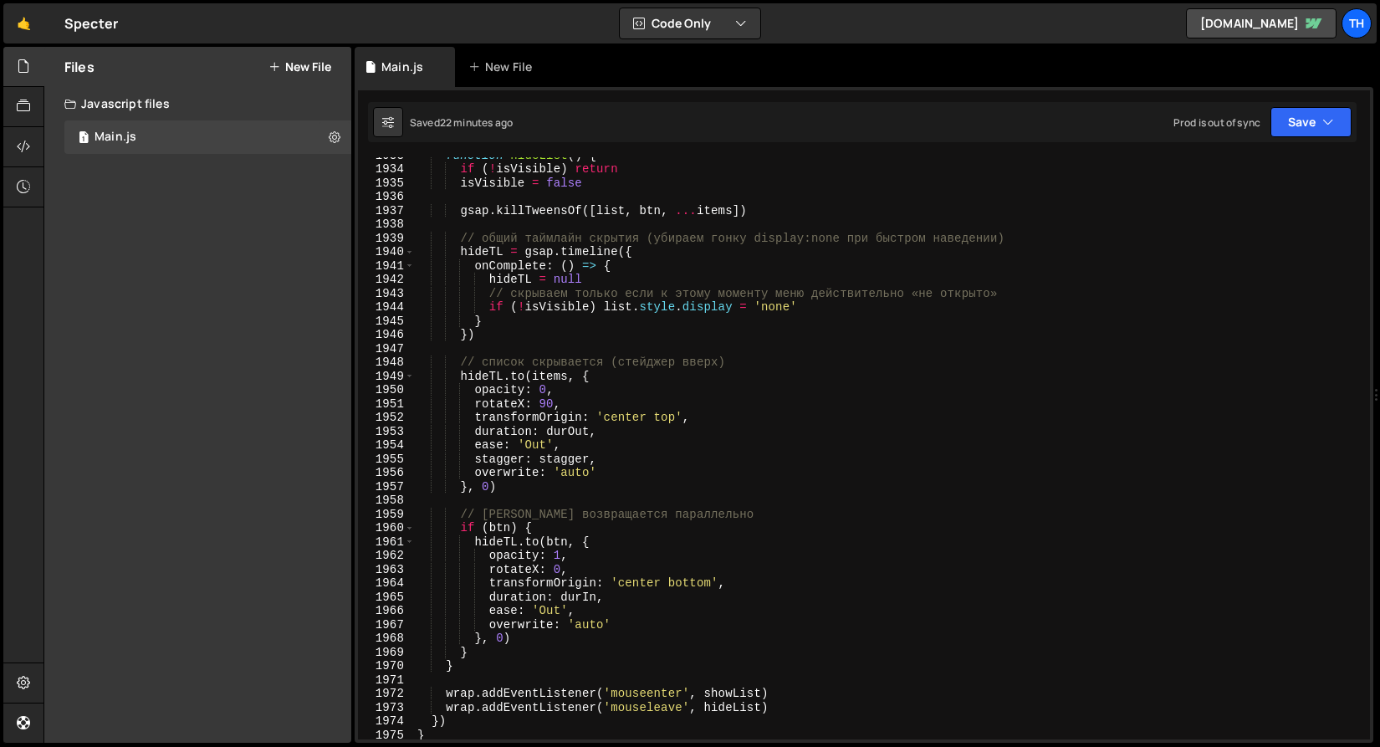
click at [560, 433] on div "function hideList ( ) { if ( ! isVisible ) return isVisible = false gsap . kill…" at bounding box center [889, 453] width 950 height 610
click at [465, 437] on div "function hideList ( ) { if ( ! isVisible ) return isVisible = false gsap . kill…" at bounding box center [889, 453] width 950 height 610
drag, startPoint x: 564, startPoint y: 431, endPoint x: 596, endPoint y: 435, distance: 32.1
click at [596, 435] on div "function hideList ( ) { if ( ! isVisible ) return isVisible = false gsap . kill…" at bounding box center [889, 453] width 950 height 610
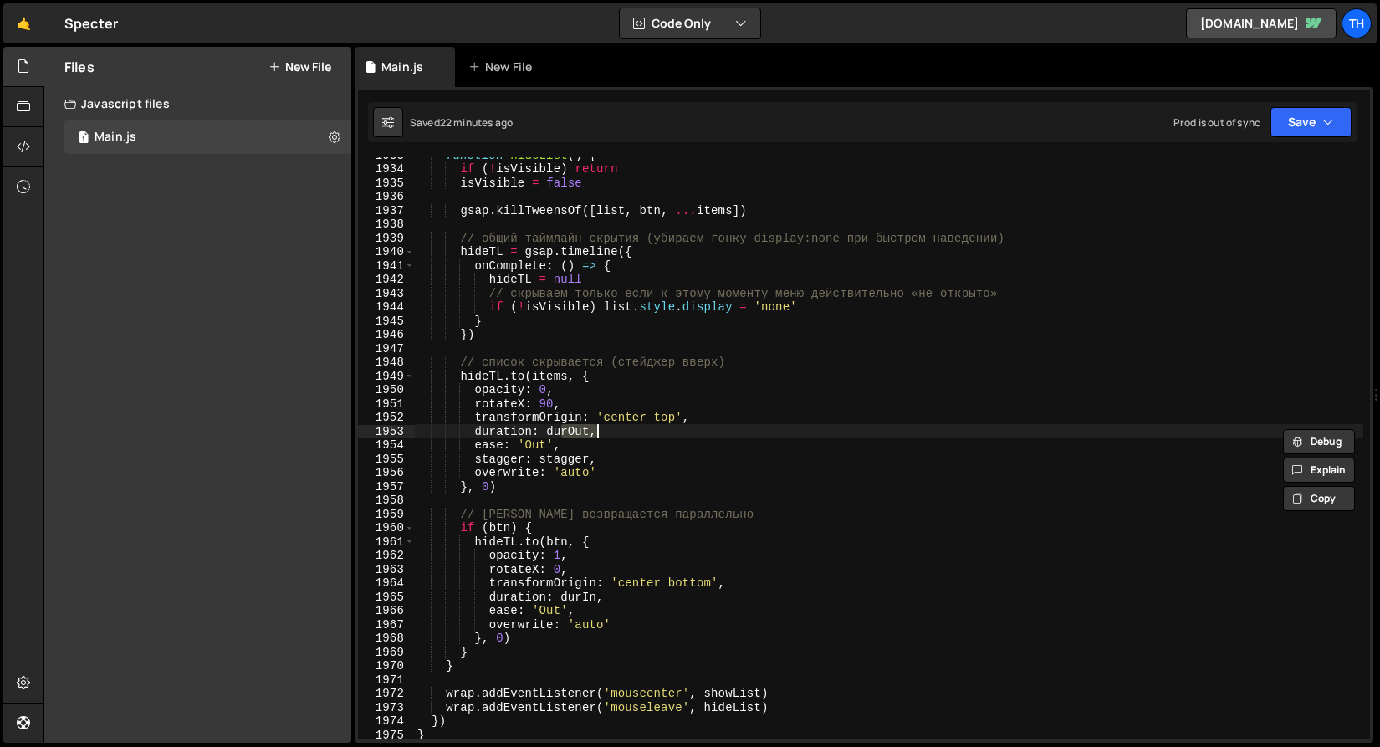
click at [586, 433] on div "function hideList ( ) { if ( ! isVisible ) return isVisible = false gsap . kill…" at bounding box center [889, 448] width 950 height 582
click at [586, 433] on div "function hideList ( ) { if ( ! isVisible ) return isVisible = false gsap . kill…" at bounding box center [889, 453] width 950 height 610
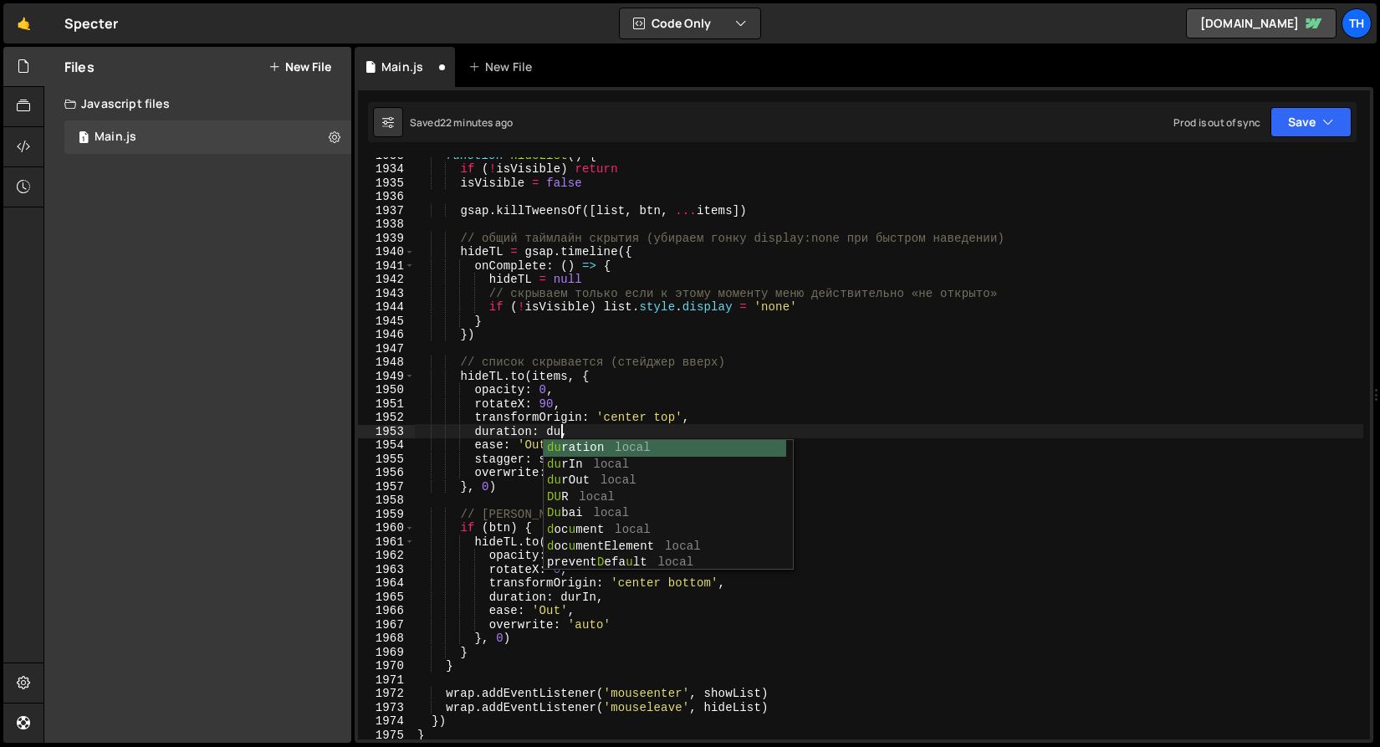
scroll to position [0, 10]
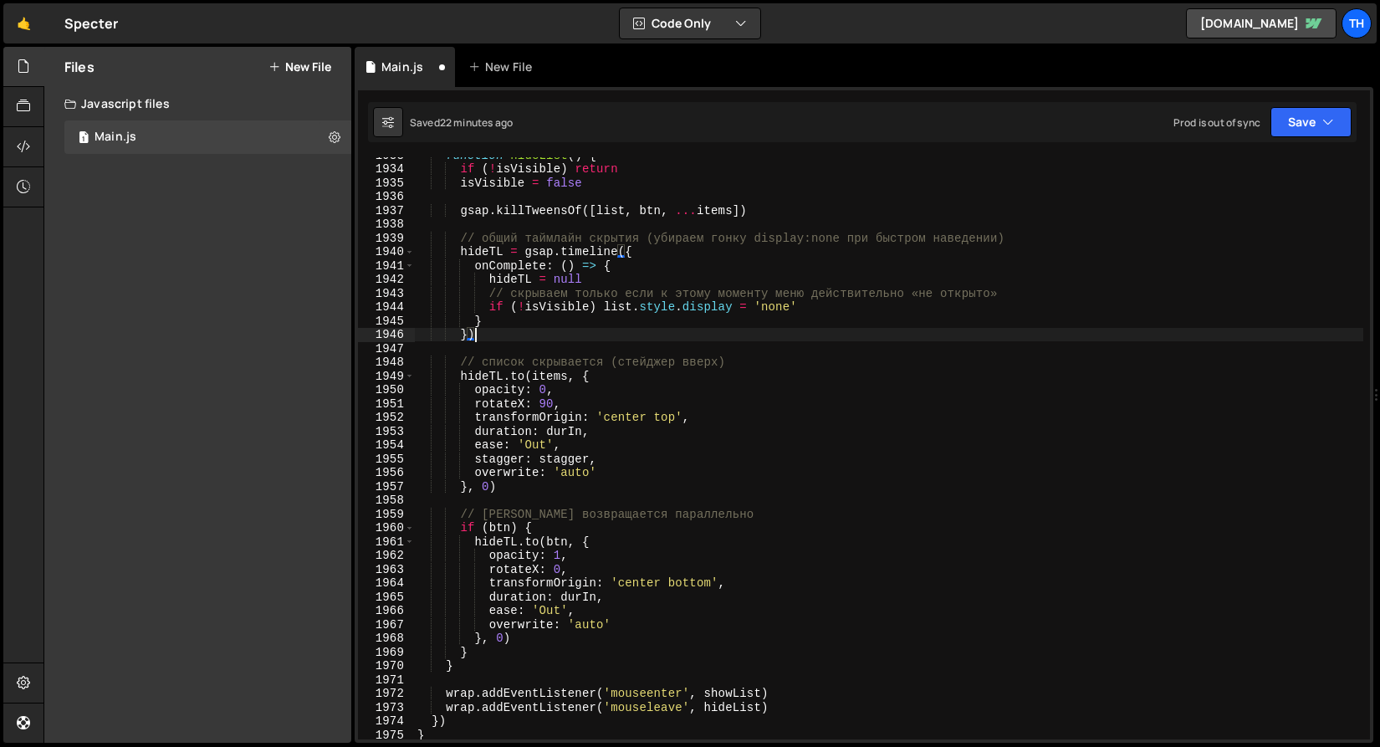
click at [639, 336] on div "function hideList ( ) { if ( ! isVisible ) return isVisible = false gsap . kill…" at bounding box center [889, 453] width 950 height 610
click at [1355, 108] on div "Saved 23 minutes ago Prod is out of sync Upgrade to Edit Save Save to Staging S…" at bounding box center [862, 122] width 989 height 40
drag, startPoint x: 1346, startPoint y: 116, endPoint x: 1339, endPoint y: 124, distance: 10.1
click at [1345, 117] on button "Save" at bounding box center [1311, 122] width 81 height 30
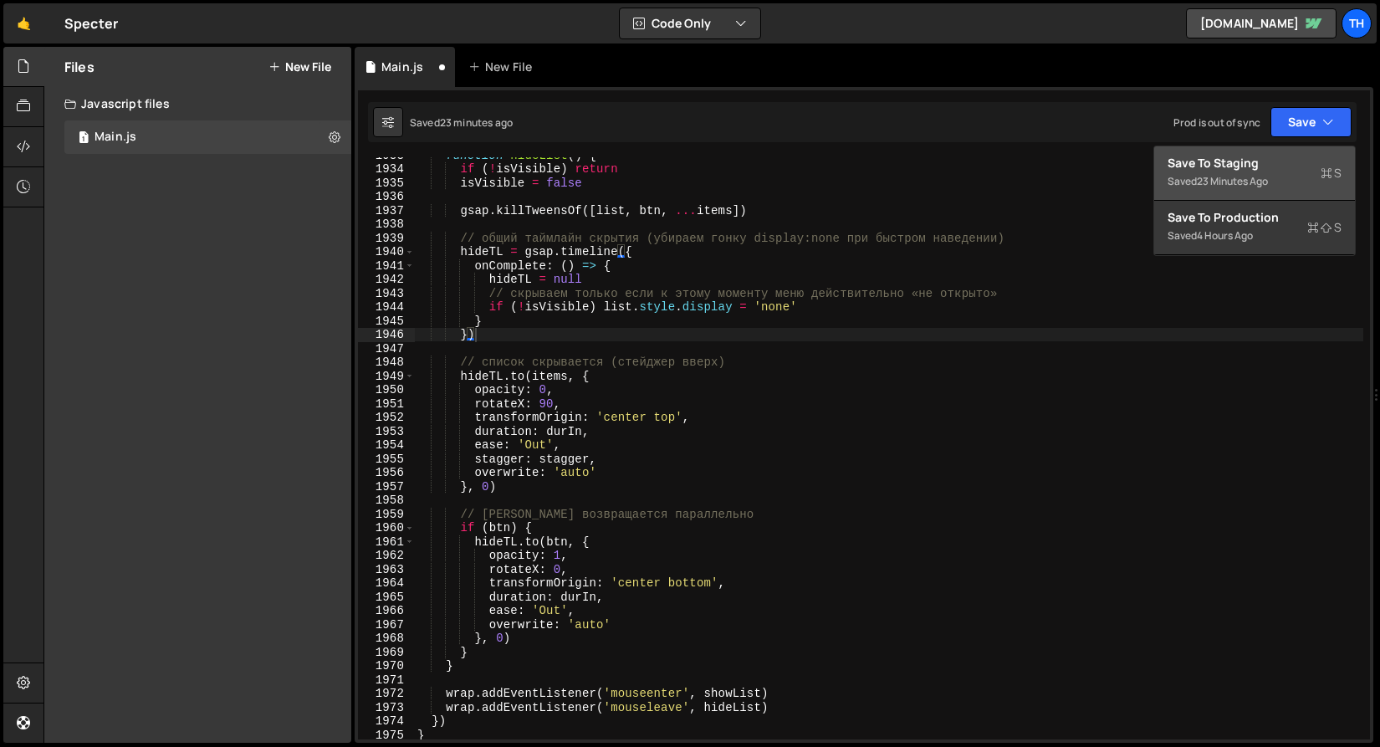
click at [1312, 156] on div "Save to Staging S" at bounding box center [1255, 163] width 174 height 17
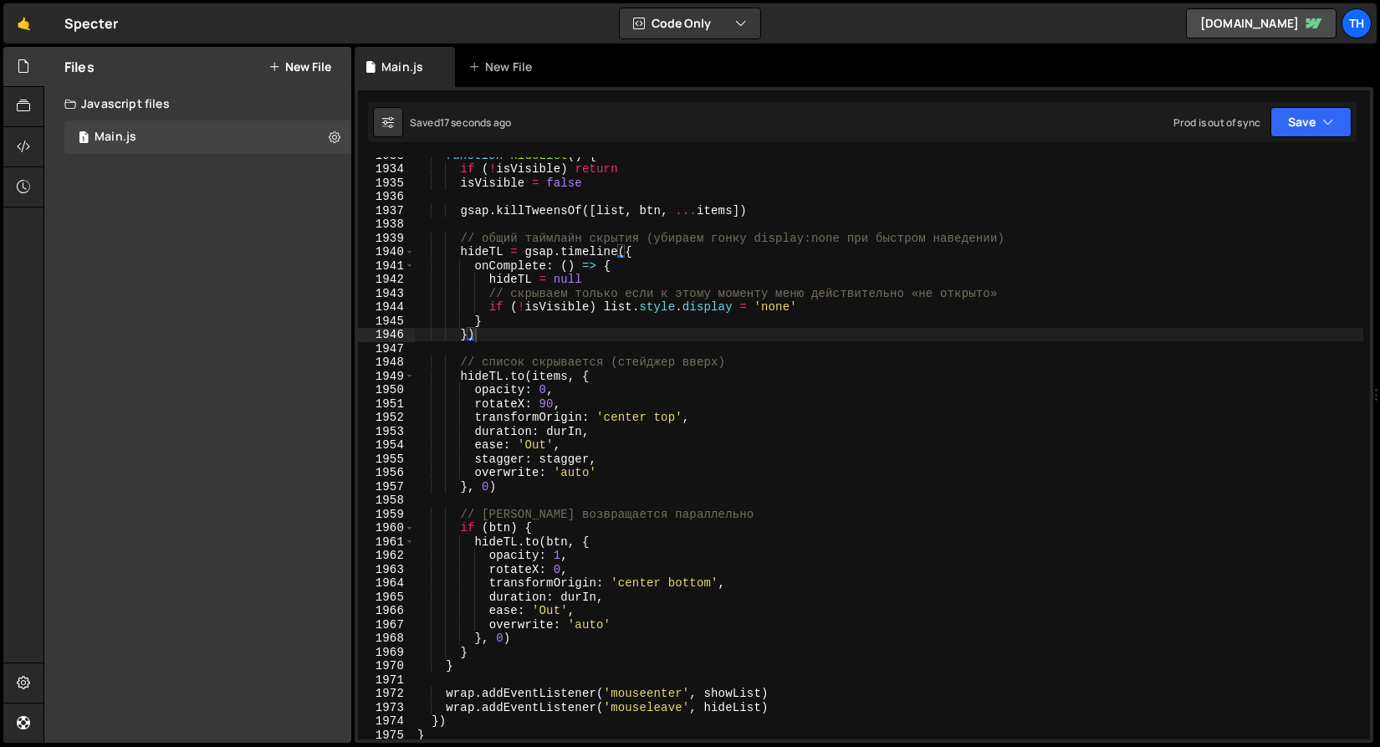
click at [580, 436] on div "function hideList ( ) { if ( ! isVisible ) return isVisible = false gsap . kill…" at bounding box center [889, 453] width 950 height 610
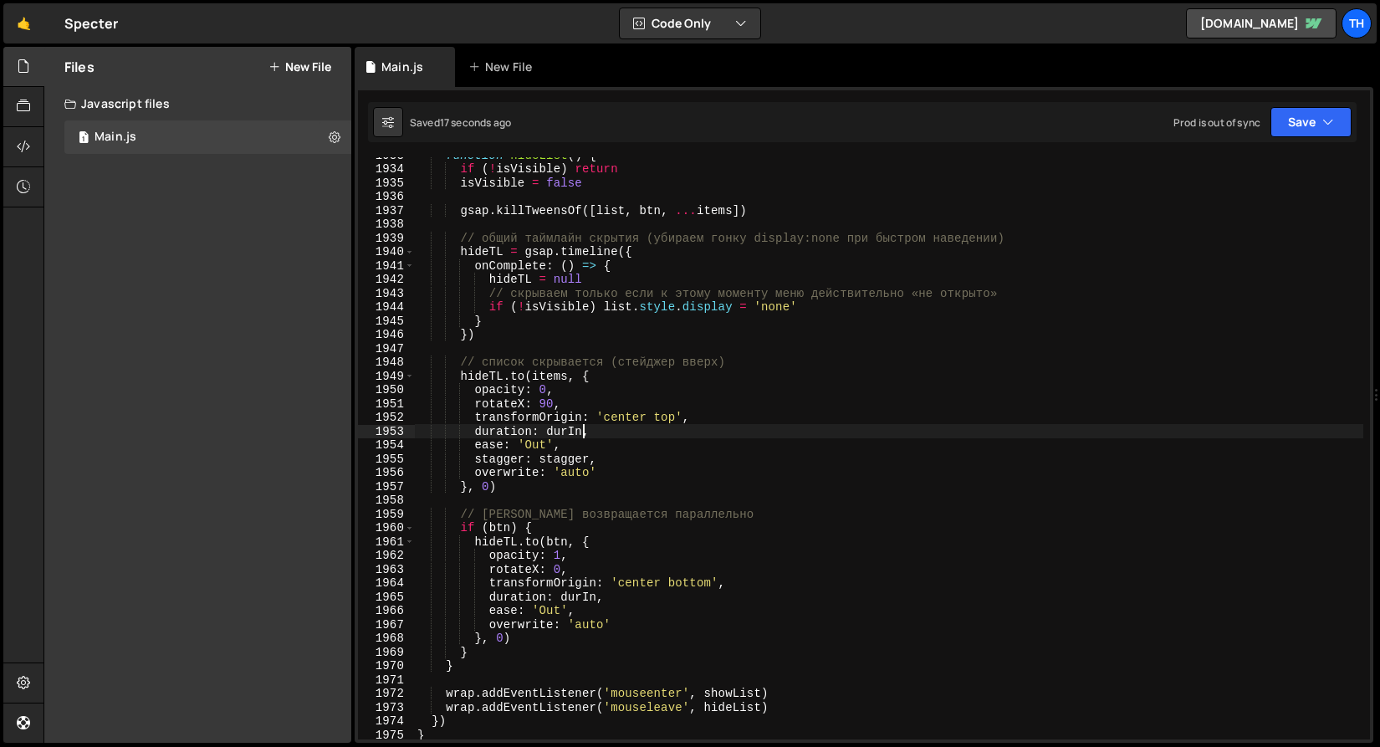
click at [571, 431] on div "function hideList ( ) { if ( ! isVisible ) return isVisible = false gsap . kill…" at bounding box center [889, 453] width 950 height 610
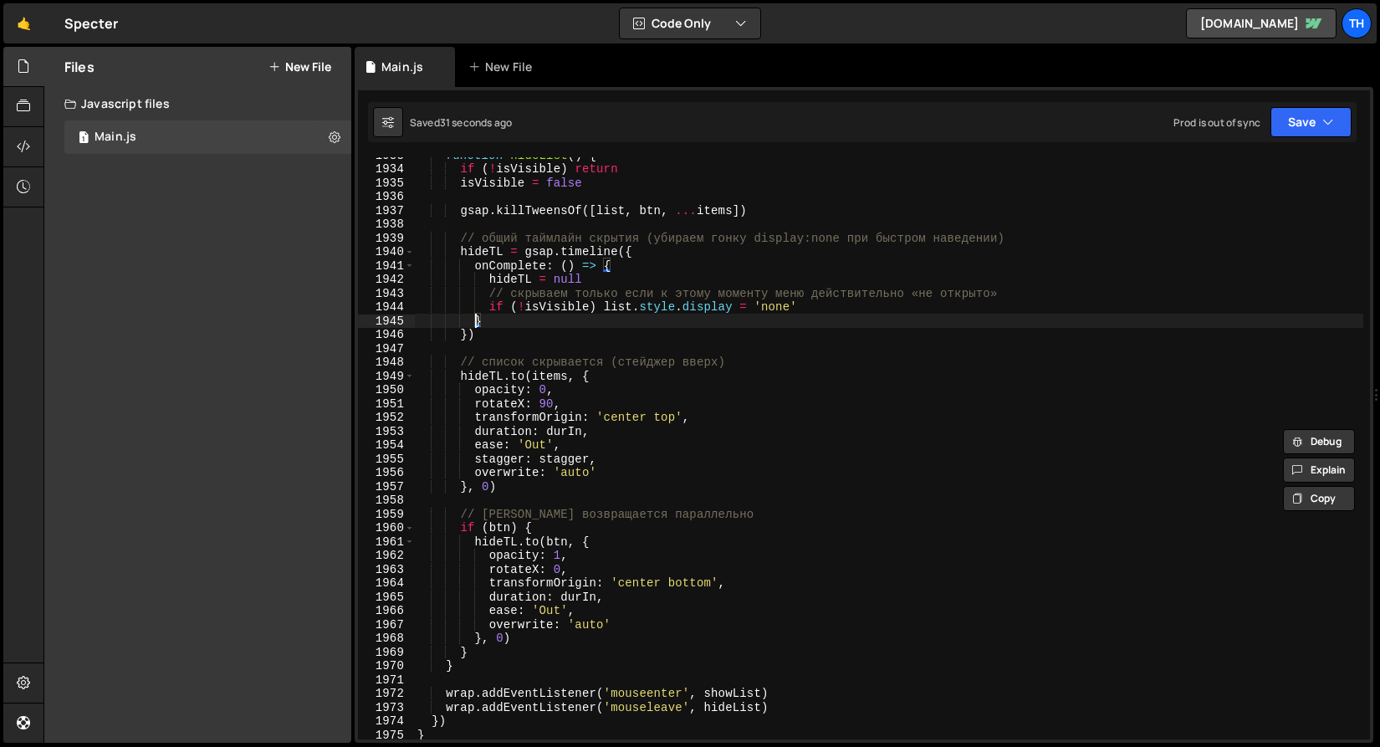
click at [476, 315] on div "function hideList ( ) { if ( ! isVisible ) return isVisible = false gsap . kill…" at bounding box center [889, 453] width 950 height 610
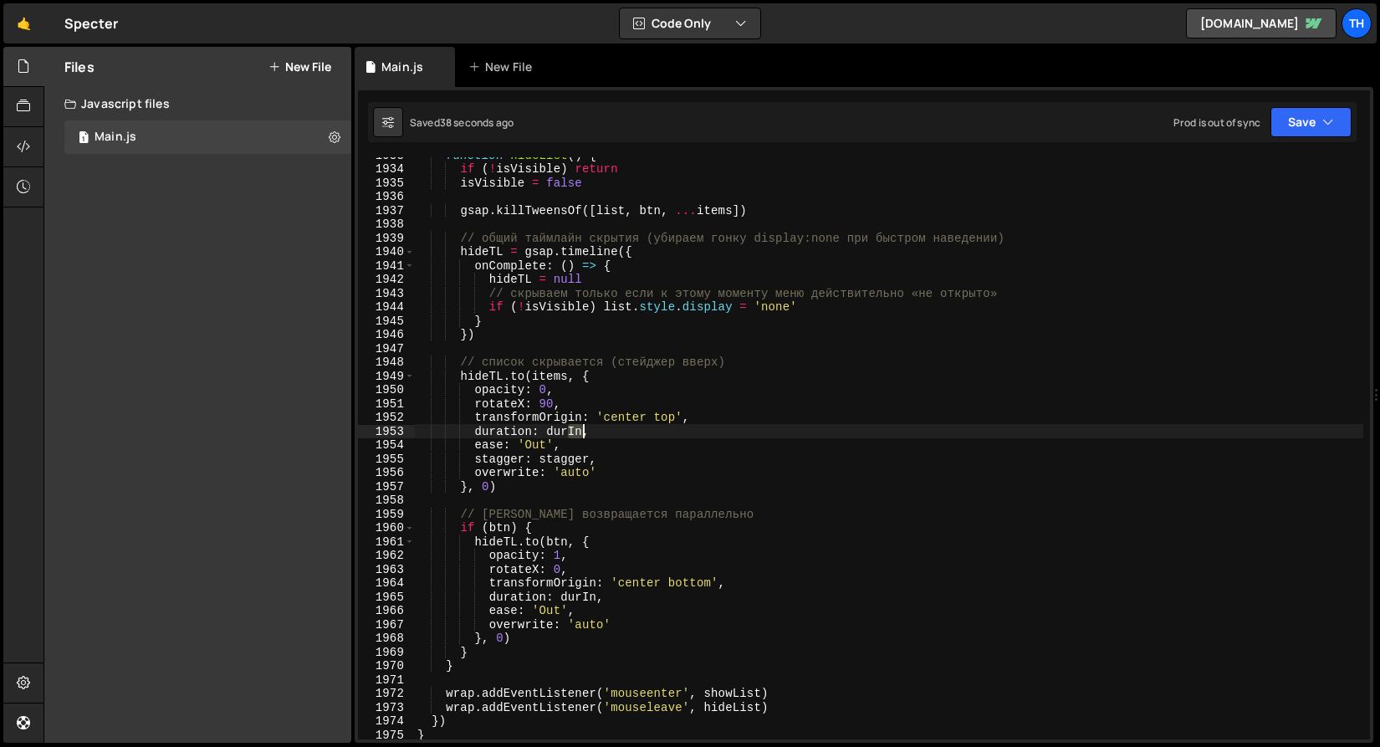
drag, startPoint x: 566, startPoint y: 428, endPoint x: 581, endPoint y: 431, distance: 15.4
click at [581, 431] on div "function hideList ( ) { if ( ! isVisible ) return isVisible = false gsap . kill…" at bounding box center [889, 453] width 950 height 610
click at [1298, 119] on button "Save" at bounding box center [1311, 122] width 81 height 30
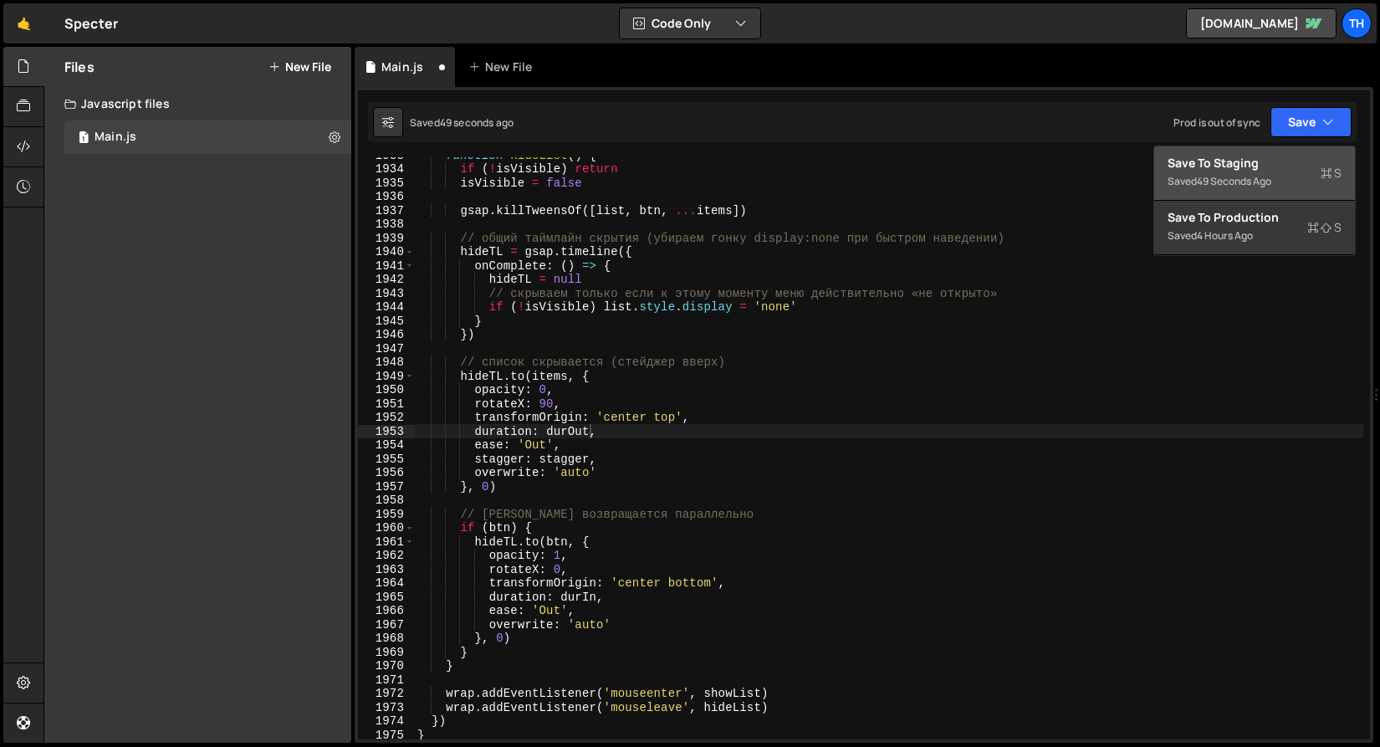
click at [1283, 153] on button "Save to Staging S Saved 49 seconds ago" at bounding box center [1255, 173] width 201 height 54
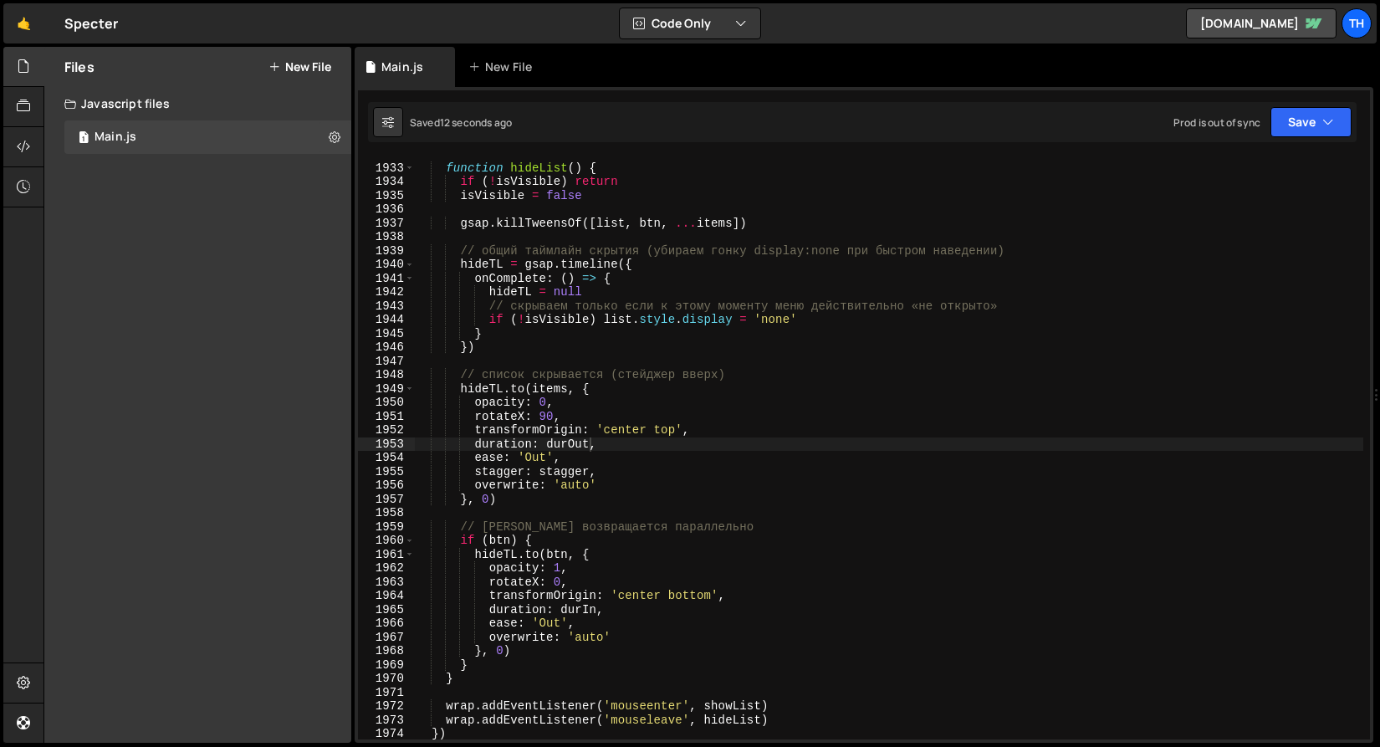
scroll to position [26370, 0]
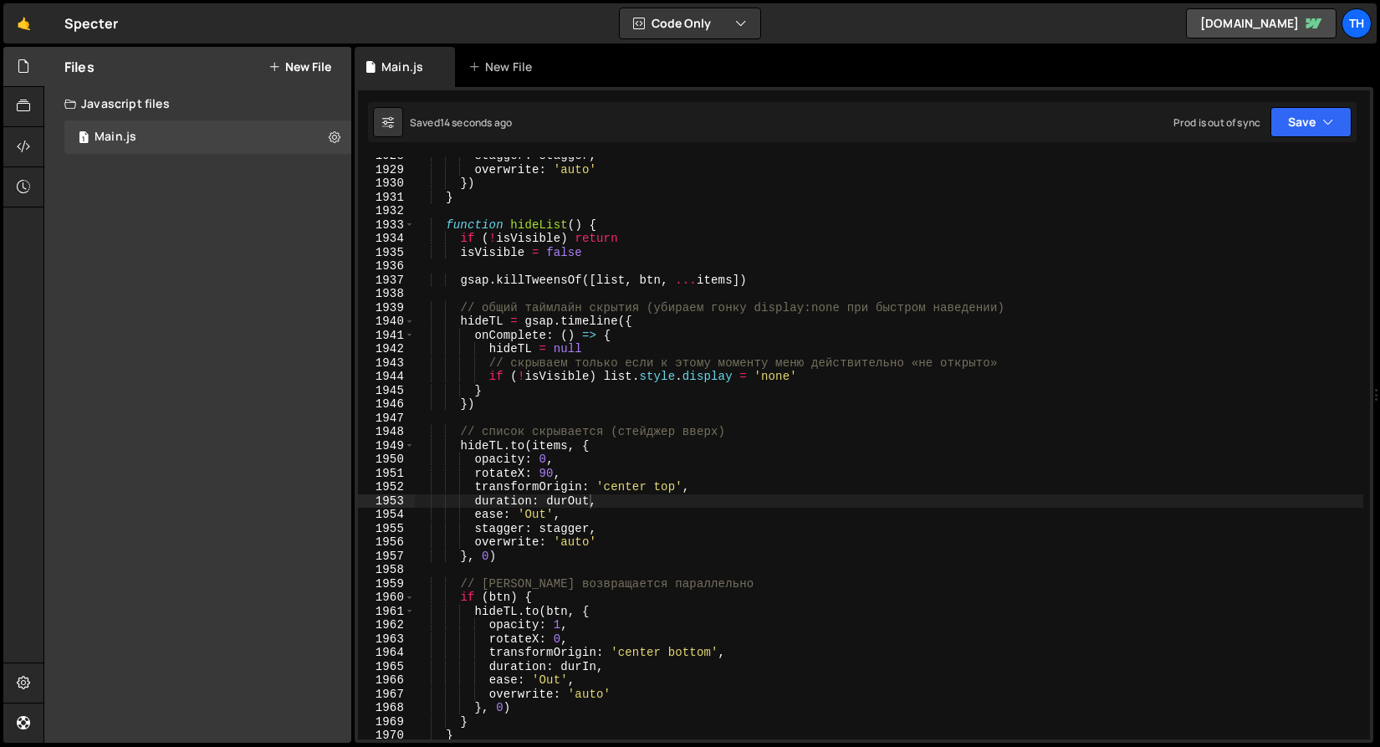
type textarea "// список скрывается (стейджер вверх)"
drag, startPoint x: 787, startPoint y: 433, endPoint x: 367, endPoint y: 438, distance: 420.0
click at [367, 438] on div "// список скрывается (стейджер вверх) 1928 1929 1930 1931 1932 1933 1934 1935 1…" at bounding box center [864, 448] width 1012 height 582
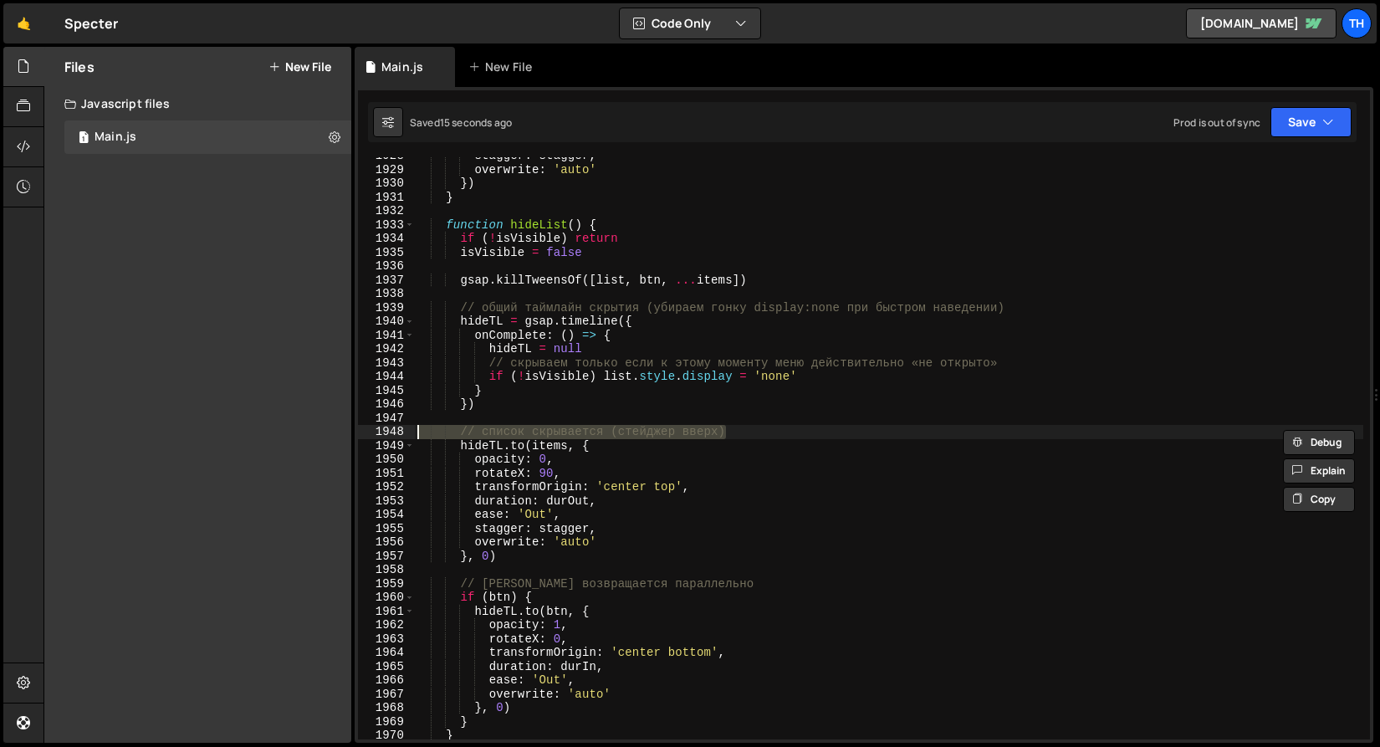
scroll to position [0, 0]
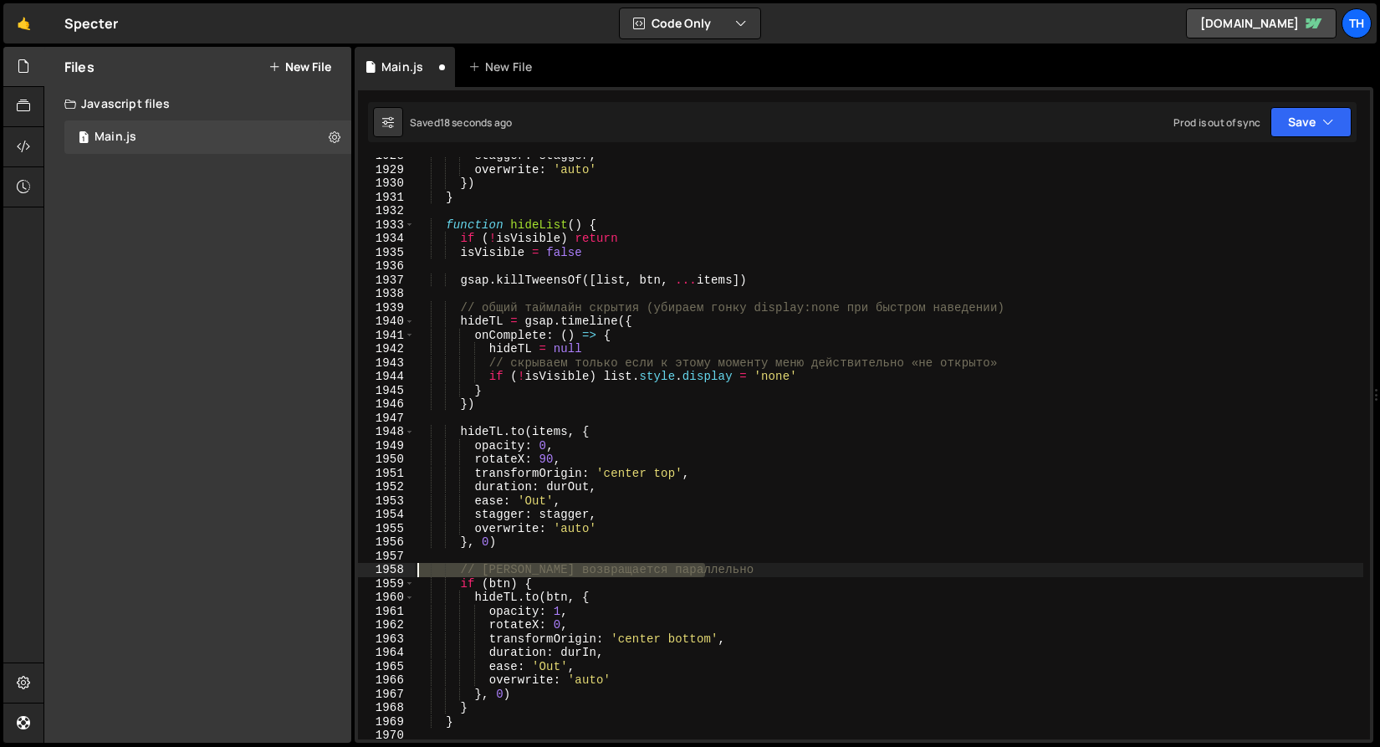
drag, startPoint x: 709, startPoint y: 574, endPoint x: 365, endPoint y: 566, distance: 344.0
click at [365, 566] on div "1928 1929 1930 1931 1932 1933 1934 1935 1936 1937 1938 1939 1940 1941 1942 1943…" at bounding box center [864, 448] width 1012 height 582
type textarea "// [PERSON_NAME] возвращается параллельно"
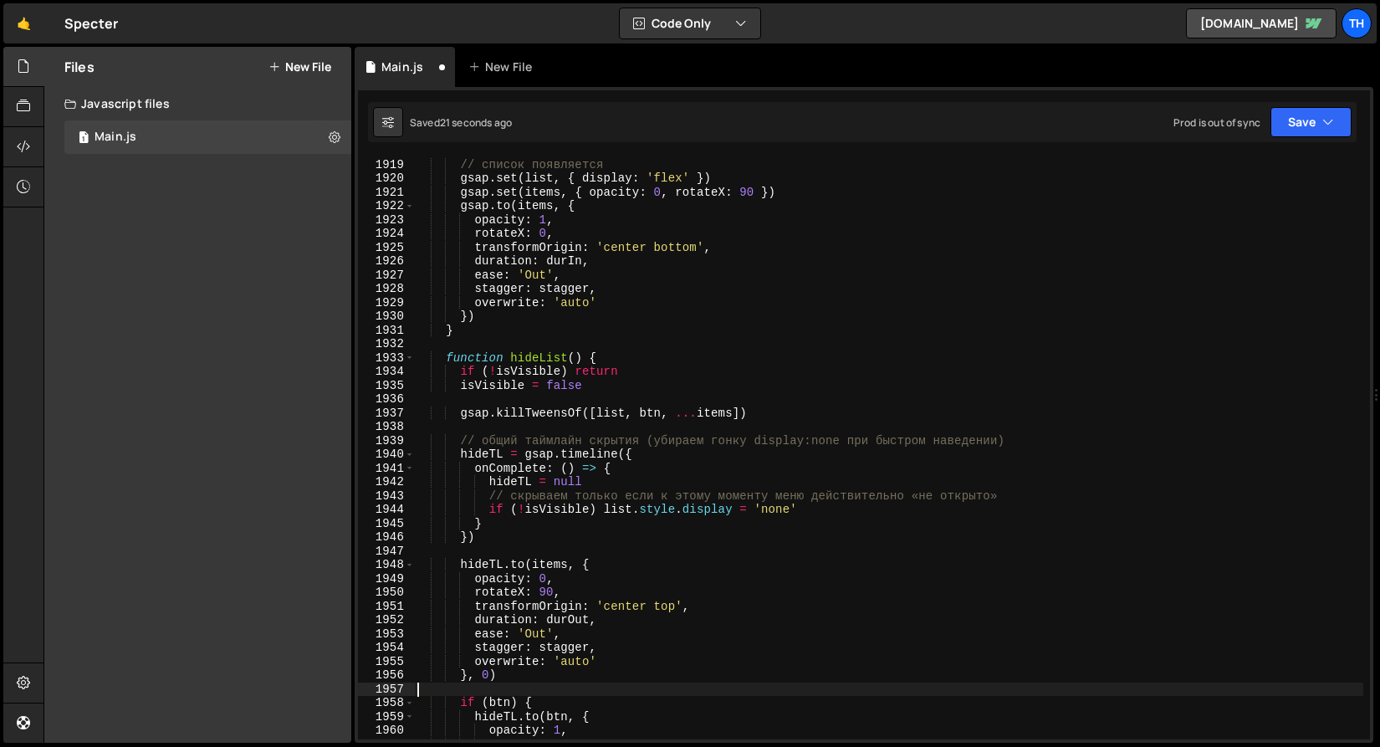
scroll to position [26258, 0]
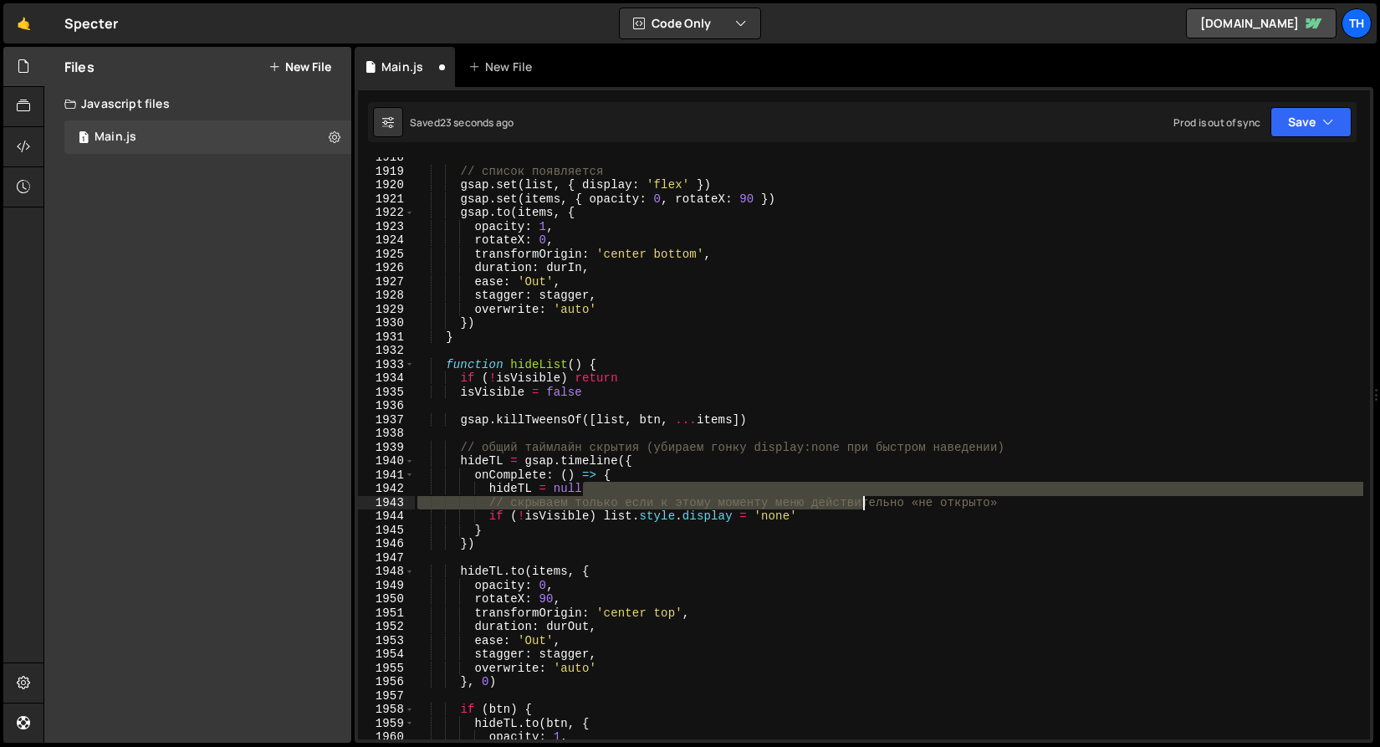
drag, startPoint x: 1042, startPoint y: 494, endPoint x: 779, endPoint y: 496, distance: 262.7
click at [779, 496] on div "// список появляется gsap . set ( list , { display : 'flex' }) gsap . set ( ite…" at bounding box center [889, 456] width 950 height 610
click at [779, 494] on div at bounding box center [779, 494] width 0 height 0
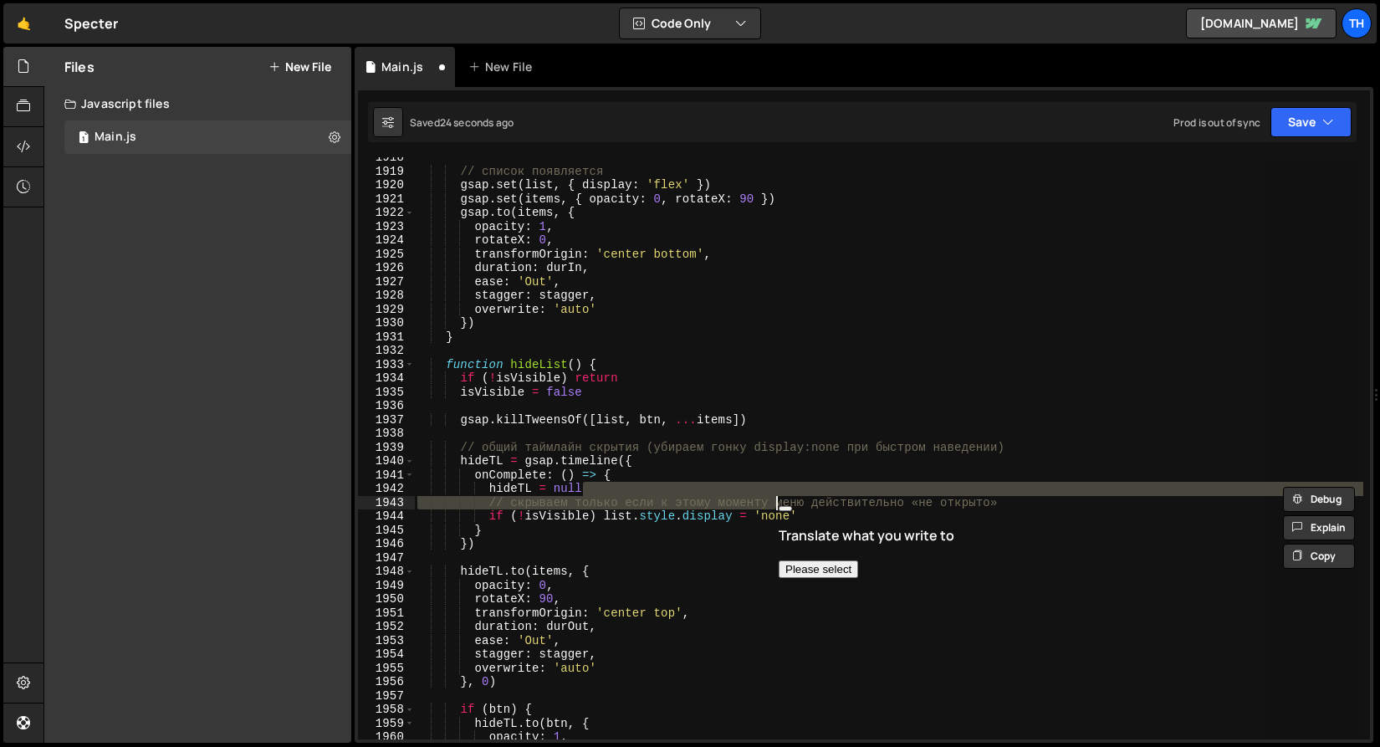
click at [1007, 493] on div "// список появляется gsap . set ( list , { display : 'flex' }) gsap . set ( ite…" at bounding box center [889, 448] width 950 height 582
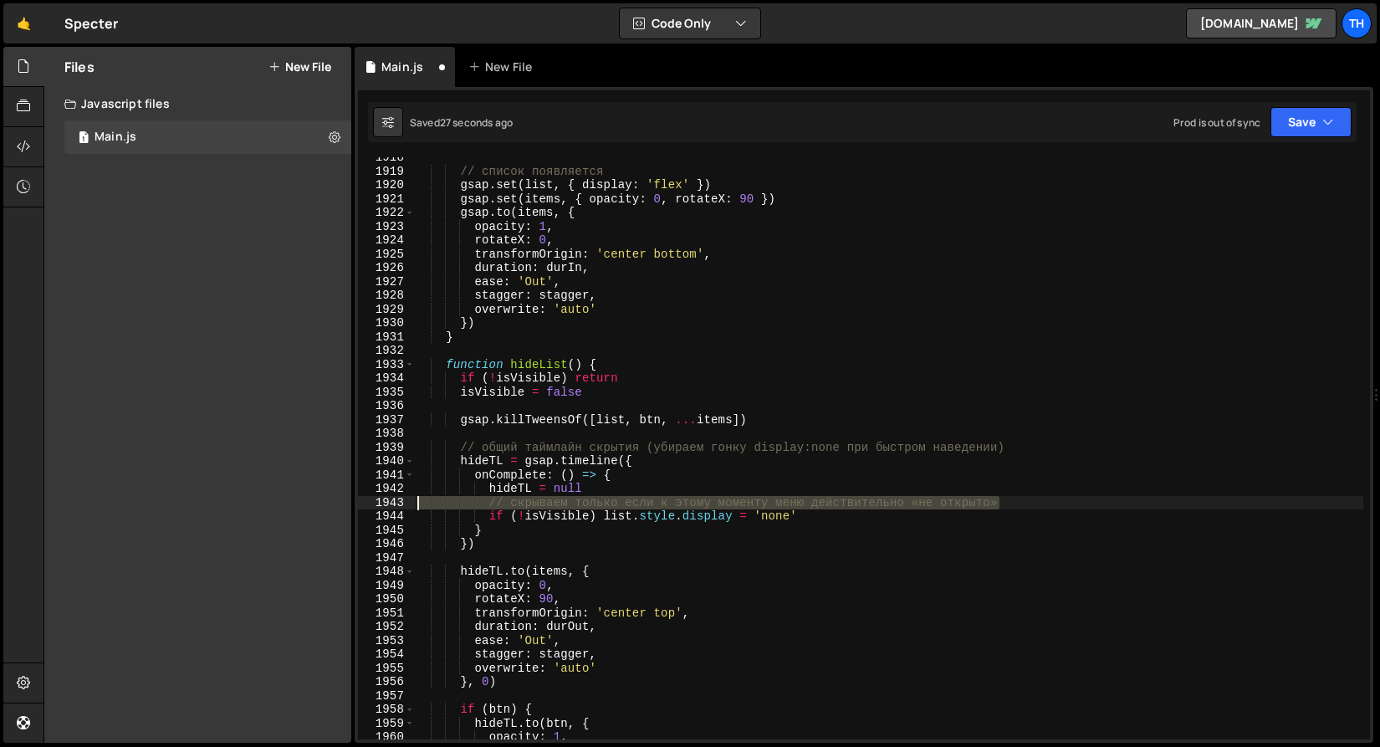
drag, startPoint x: 1032, startPoint y: 500, endPoint x: 221, endPoint y: 504, distance: 810.7
click at [221, 504] on div "Files New File Javascript files 1 Main.js 0 CSS files Copy share link Edit File…" at bounding box center [712, 395] width 1337 height 697
type textarea "// скрываем только если к этому моменту меню действительно «не открыто»"
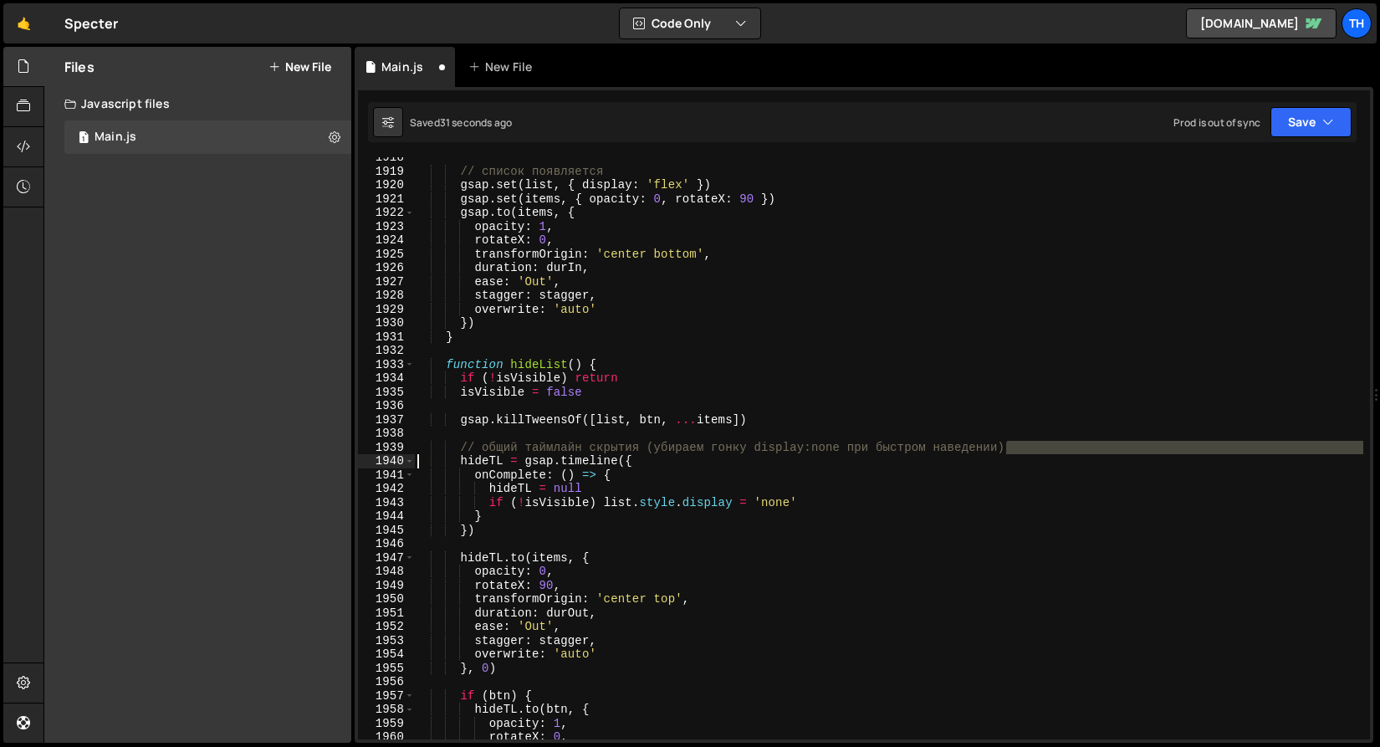
drag, startPoint x: 1088, startPoint y: 446, endPoint x: 143, endPoint y: 458, distance: 944.6
click at [143, 458] on div "Files New File Javascript files 1 Main.js 0 CSS files Copy share link Edit File…" at bounding box center [712, 395] width 1337 height 697
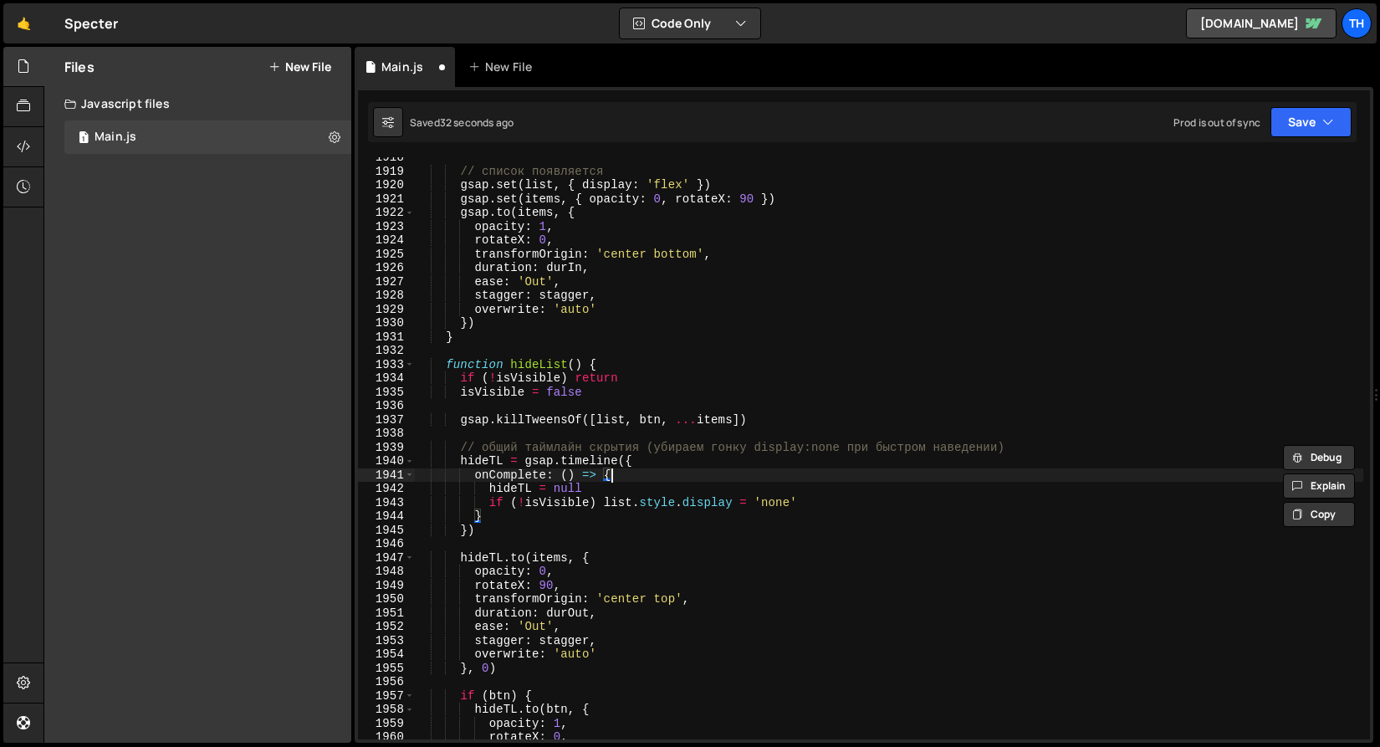
click at [706, 477] on div "// список появляется gsap . set ( list , { display : 'flex' }) gsap . set ( ite…" at bounding box center [889, 456] width 950 height 610
click at [1028, 448] on div "// список появляется gsap . set ( list , { display : 'flex' }) gsap . set ( ite…" at bounding box center [889, 456] width 950 height 610
type textarea "// общий таймлайн скрытия (убираем гонку display:none при быстром наведении)"
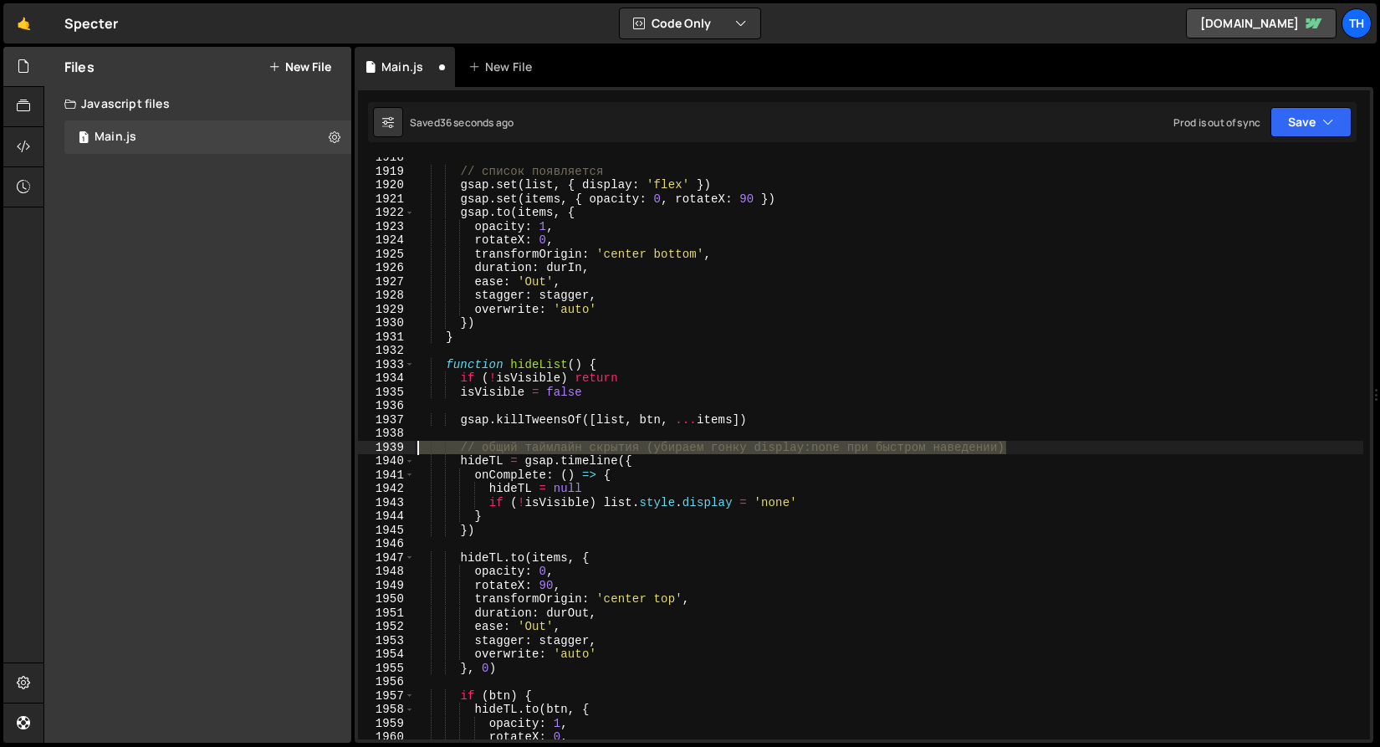
drag, startPoint x: 988, startPoint y: 456, endPoint x: 300, endPoint y: 446, distance: 688.6
click at [300, 446] on div "Files New File Javascript files 1 Main.js 0 CSS files Copy share link Edit File…" at bounding box center [712, 395] width 1337 height 697
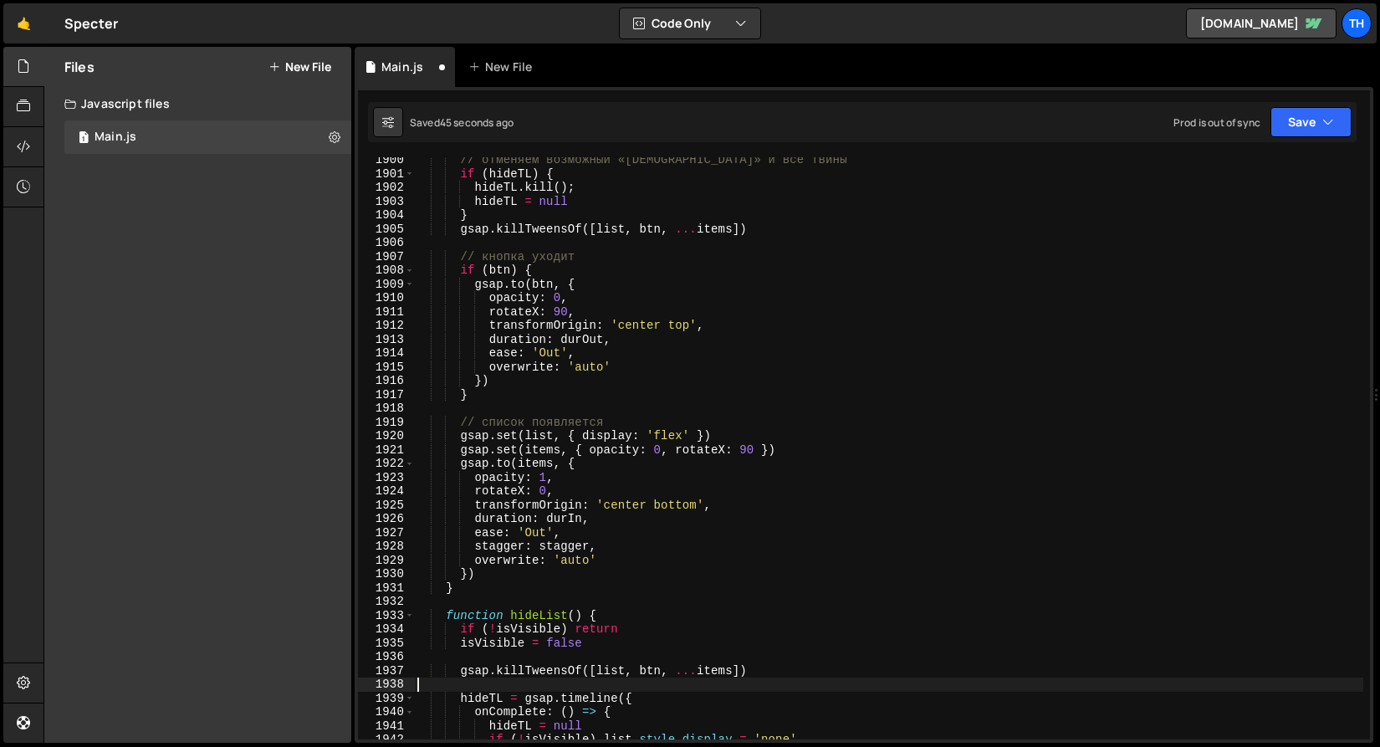
scroll to position [26035, 0]
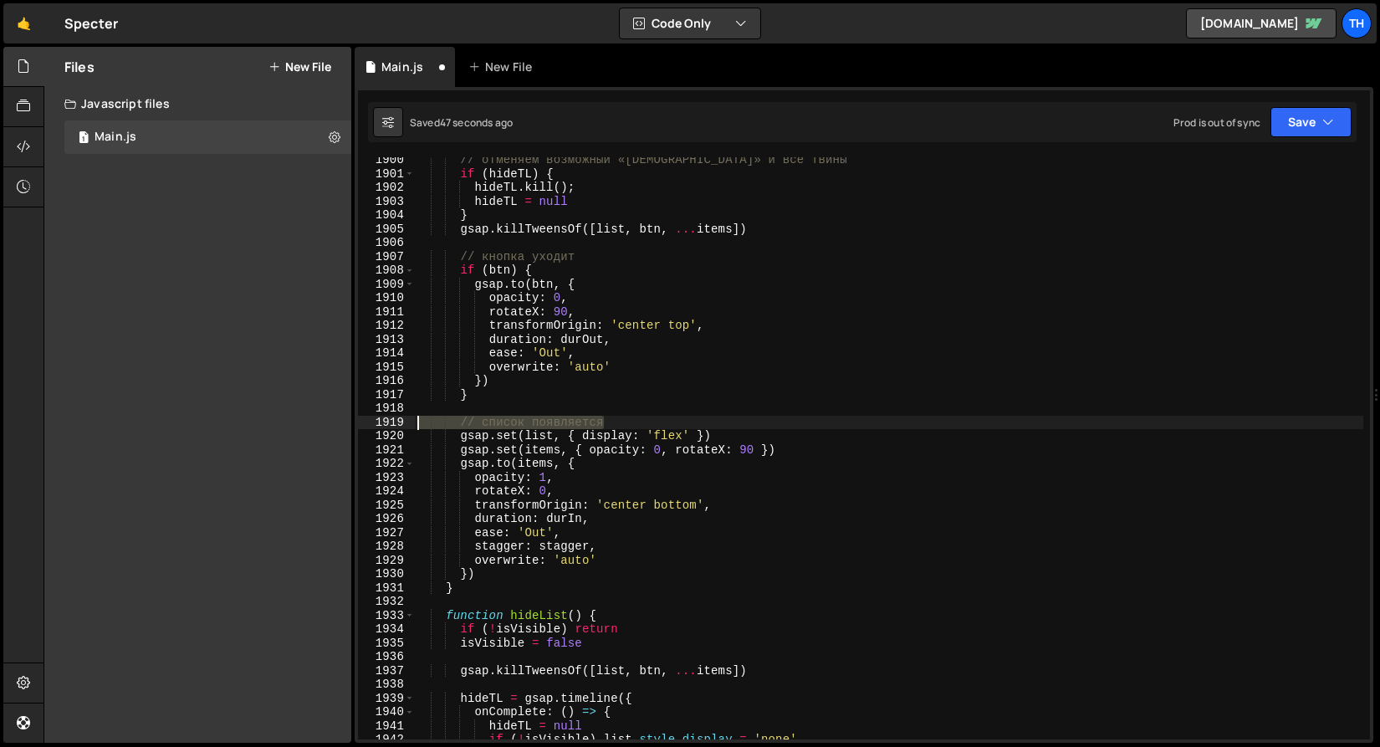
drag, startPoint x: 611, startPoint y: 420, endPoint x: 346, endPoint y: 417, distance: 264.4
click at [346, 417] on div "Files New File Javascript files 1 Main.js 0 CSS files Copy share link Edit File…" at bounding box center [712, 395] width 1337 height 697
type textarea "// список появляется"
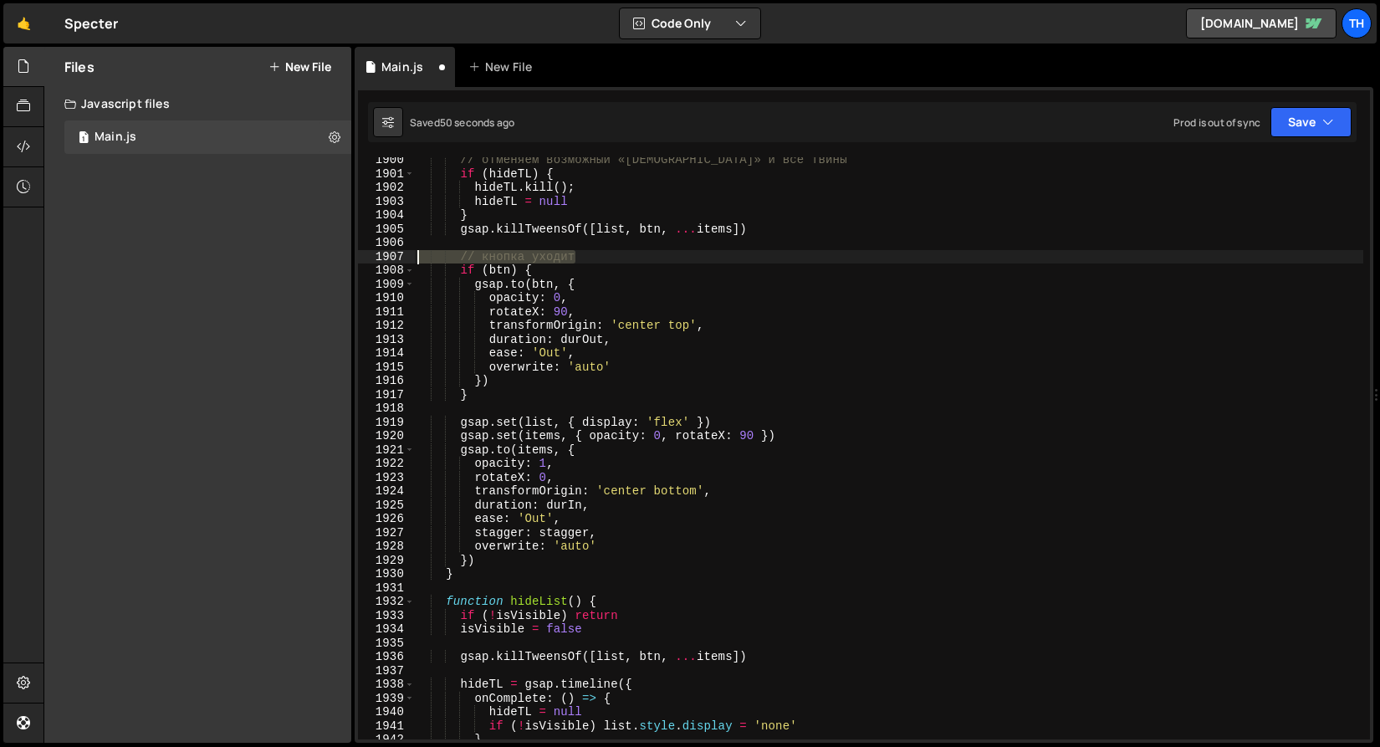
drag, startPoint x: 589, startPoint y: 255, endPoint x: 306, endPoint y: 259, distance: 282.8
click at [306, 259] on div "Files New File Javascript files 1 Main.js 0 CSS files Copy share link Edit File…" at bounding box center [712, 395] width 1337 height 697
type textarea "// кнопка уходит"
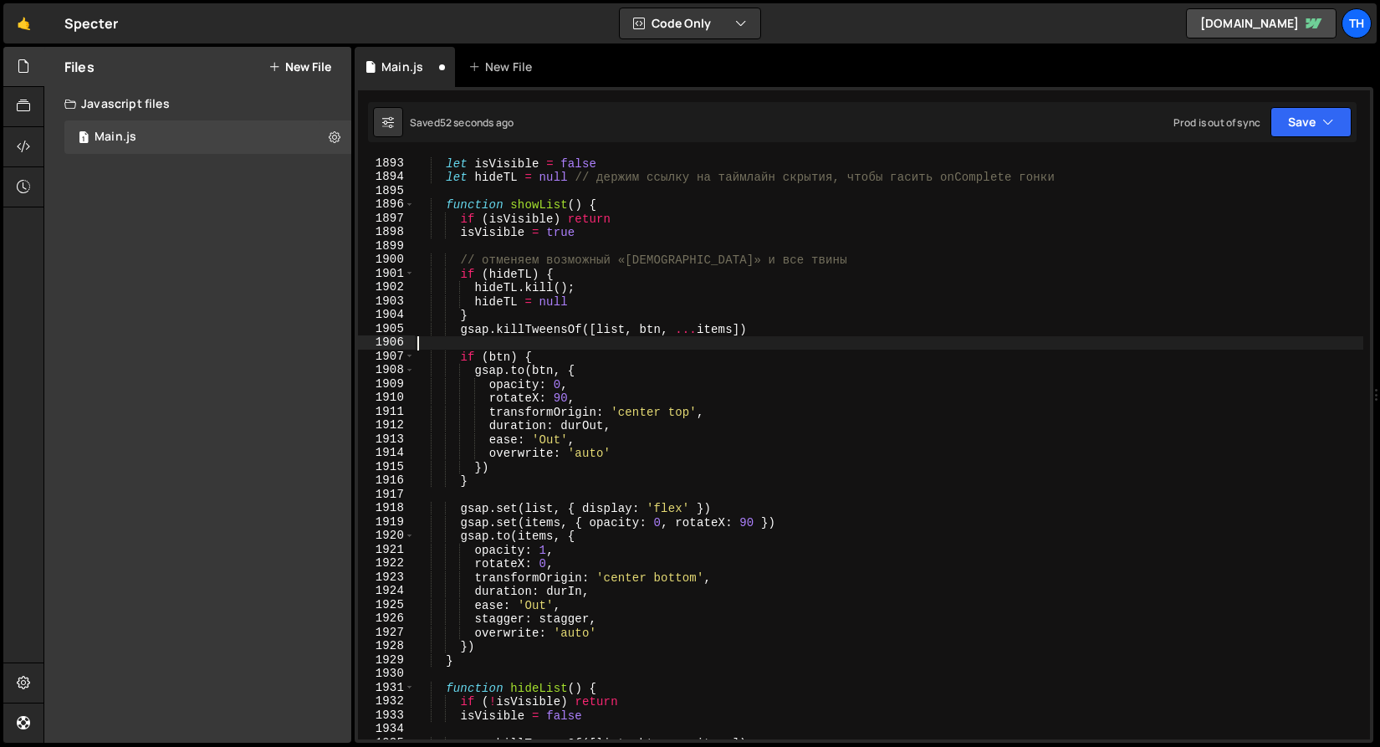
scroll to position [25919, 0]
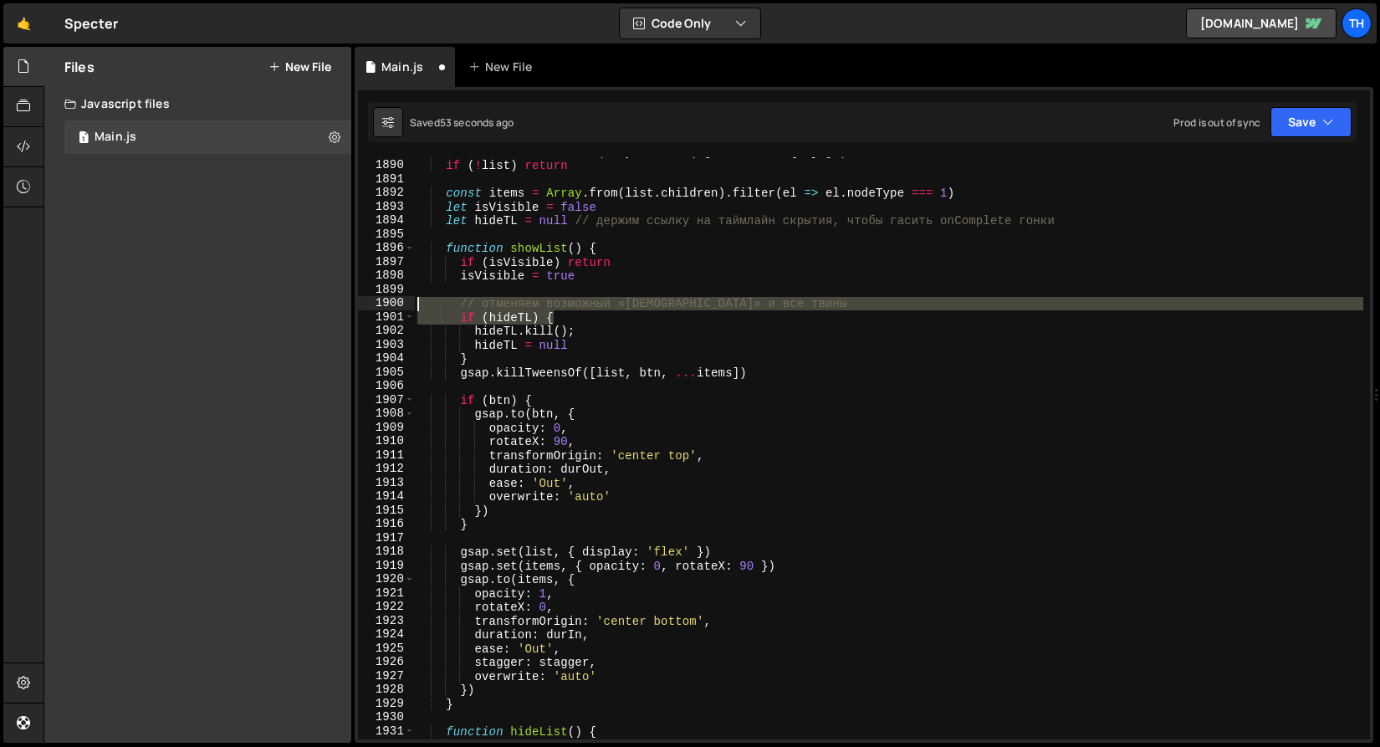
drag, startPoint x: 806, startPoint y: 312, endPoint x: 197, endPoint y: 307, distance: 608.3
click at [197, 307] on div "Files New File Javascript files 1 Main.js 0 CSS files Copy share link Edit File…" at bounding box center [712, 395] width 1337 height 697
click at [613, 310] on div "const btn = document . querySelector ( ` [menu-btn=" ${ id } "] ` ) if ( ! list…" at bounding box center [889, 448] width 950 height 582
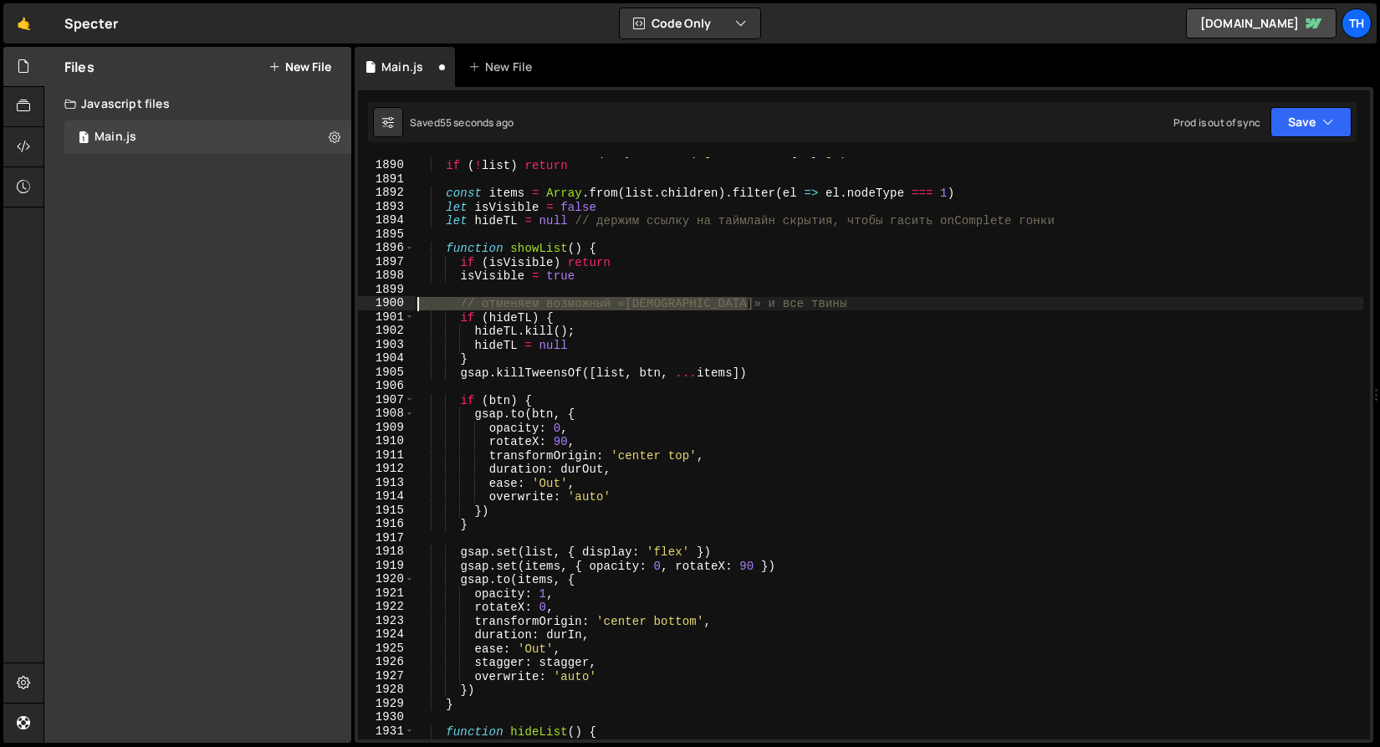
drag, startPoint x: 796, startPoint y: 304, endPoint x: 244, endPoint y: 300, distance: 551.4
click at [244, 300] on div "Files New File Javascript files 1 Main.js 0 CSS files Copy share link Edit File…" at bounding box center [712, 395] width 1337 height 697
type textarea "// отменяем возможный «[DEMOGRAPHIC_DATA]» и все твины"
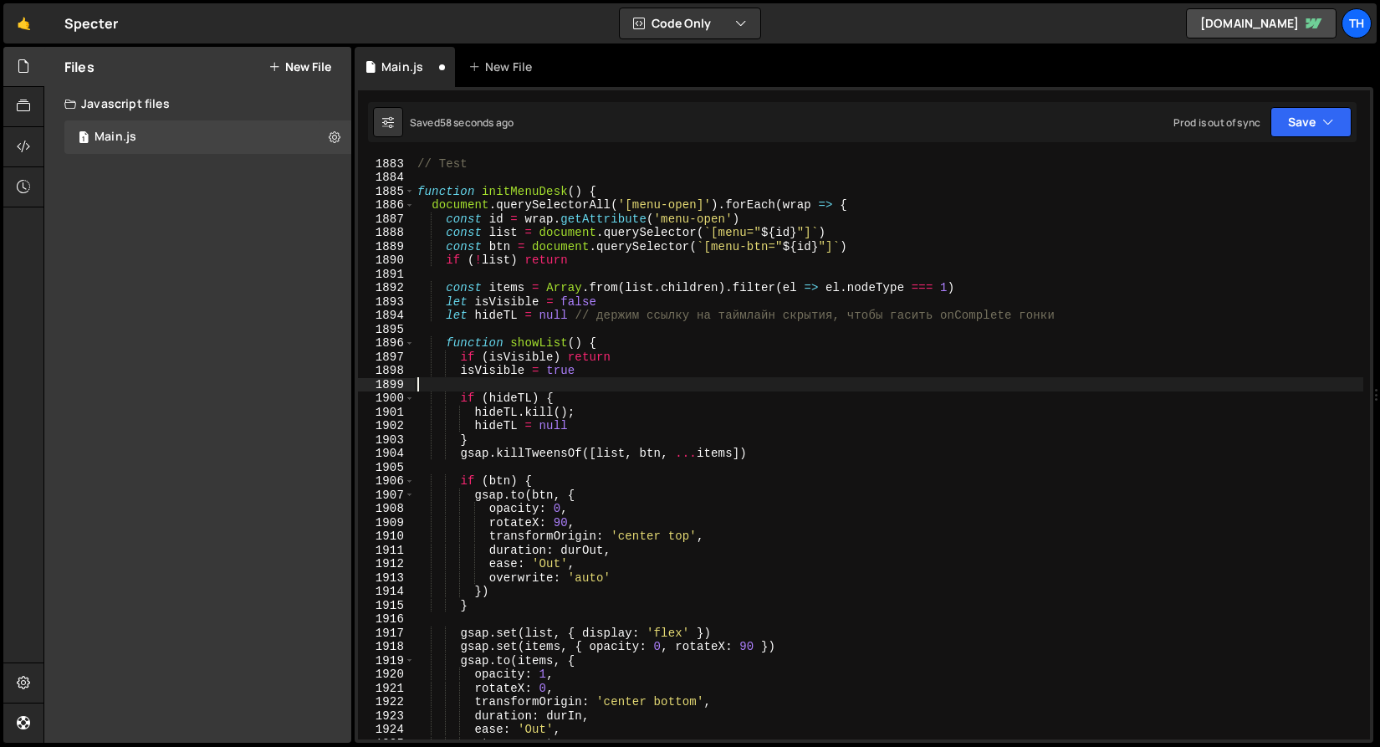
scroll to position [25837, 0]
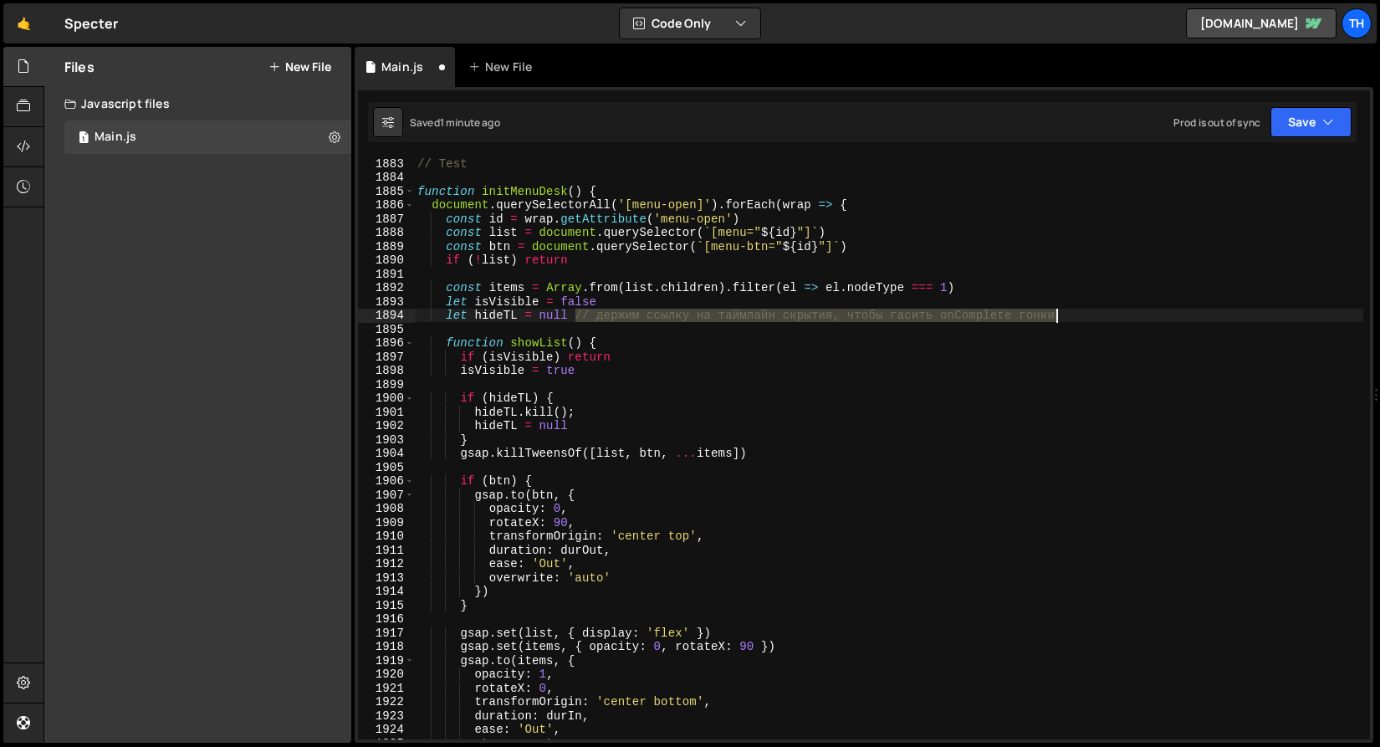
drag, startPoint x: 573, startPoint y: 319, endPoint x: 1119, endPoint y: 316, distance: 545.5
click at [1119, 316] on div "// Test function initMenuDesk ( ) { document . querySelectorAll ( '[menu-open]'…" at bounding box center [889, 461] width 950 height 610
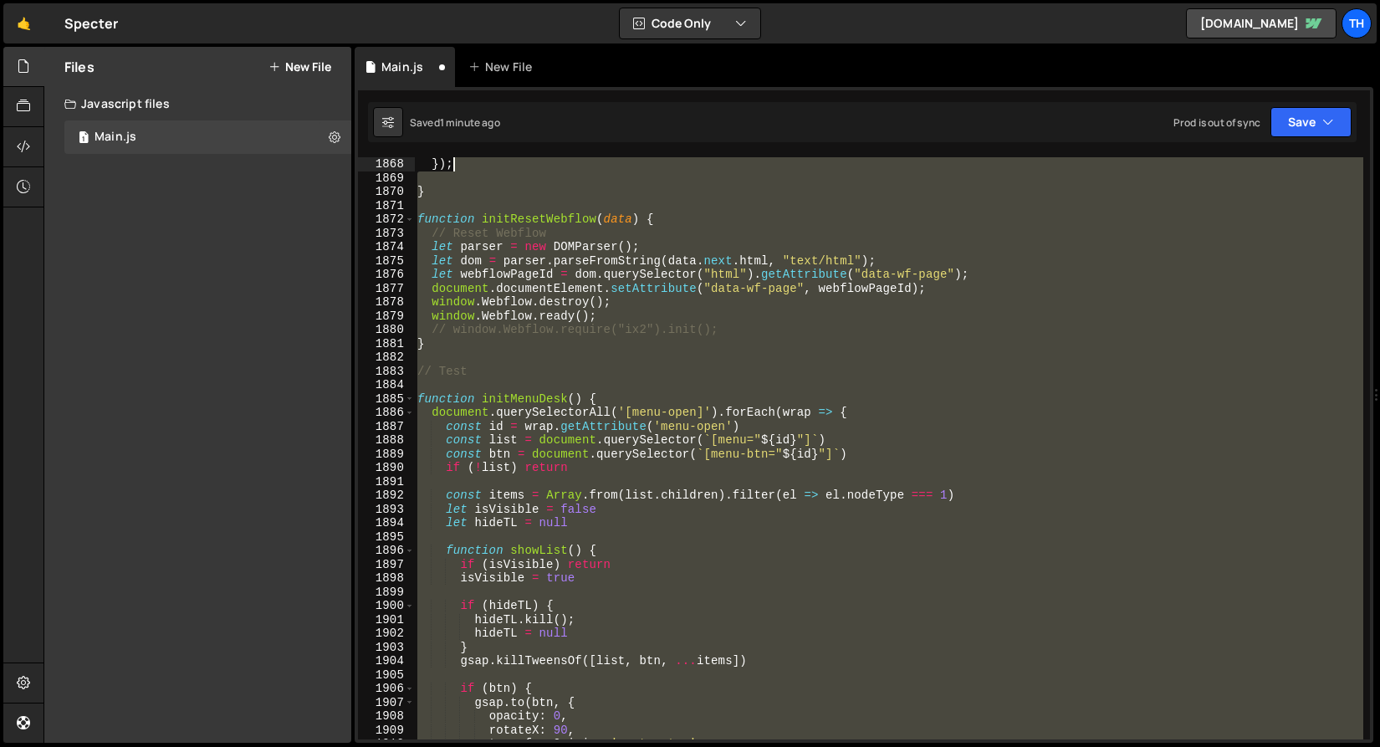
scroll to position [25343, 0]
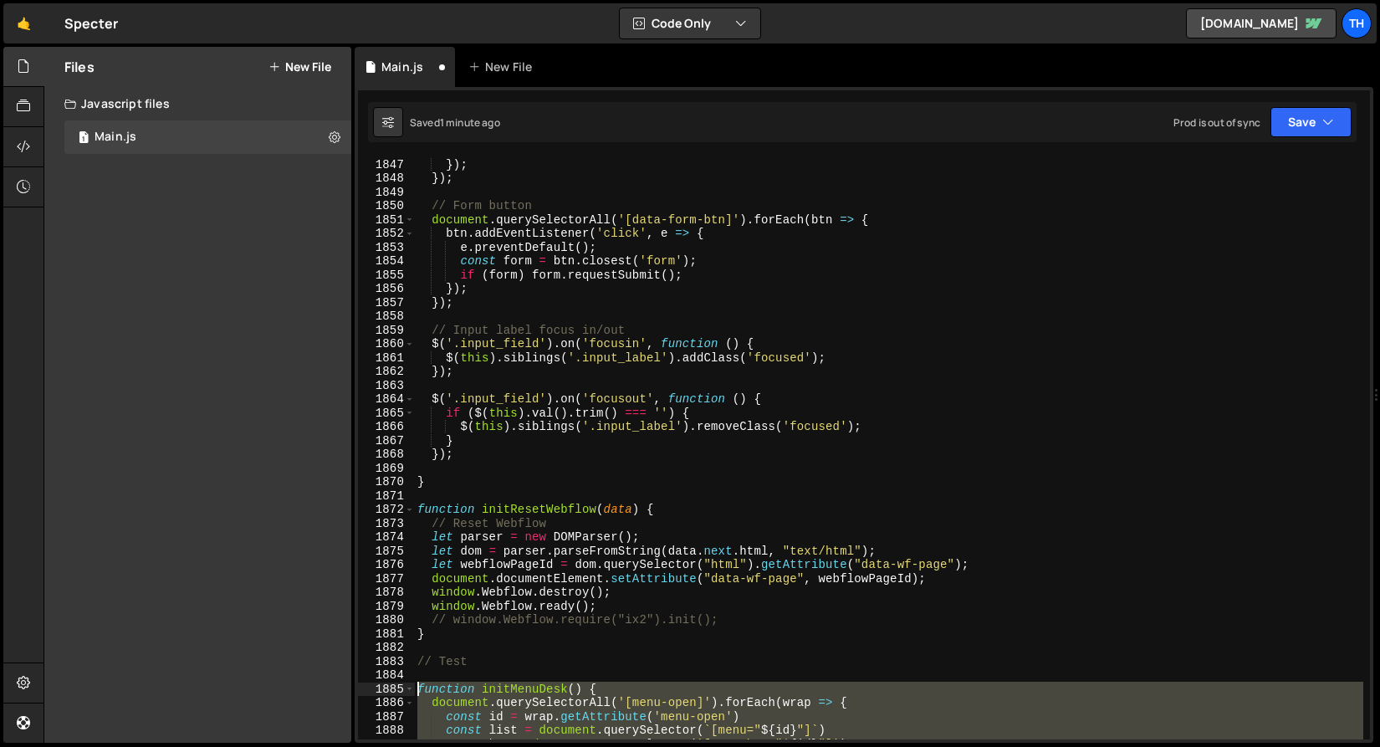
drag, startPoint x: 448, startPoint y: 628, endPoint x: 366, endPoint y: 688, distance: 101.2
click at [366, 688] on div "let hideTL = null 1847 1848 1849 1850 1851 1852 1853 1854 1855 1856 1857 1858 1…" at bounding box center [864, 448] width 1012 height 582
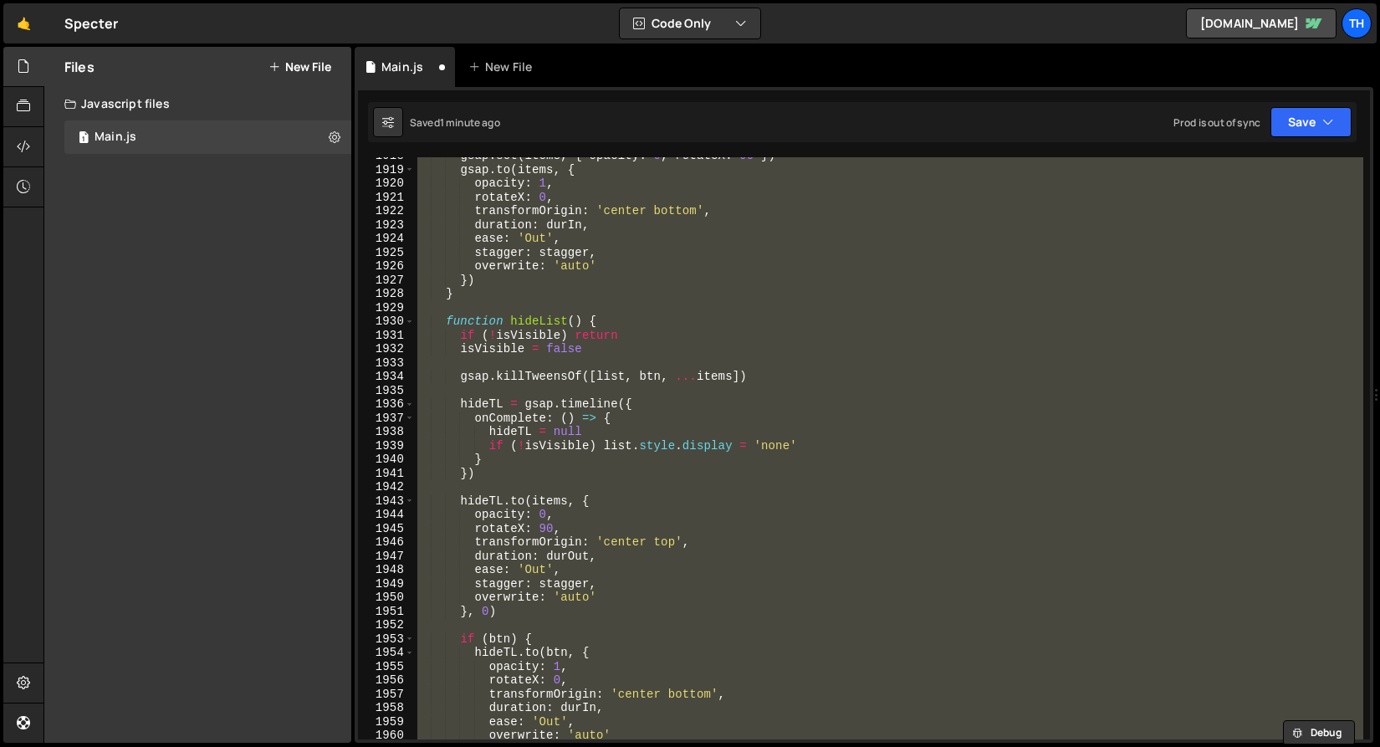
scroll to position [26360, 0]
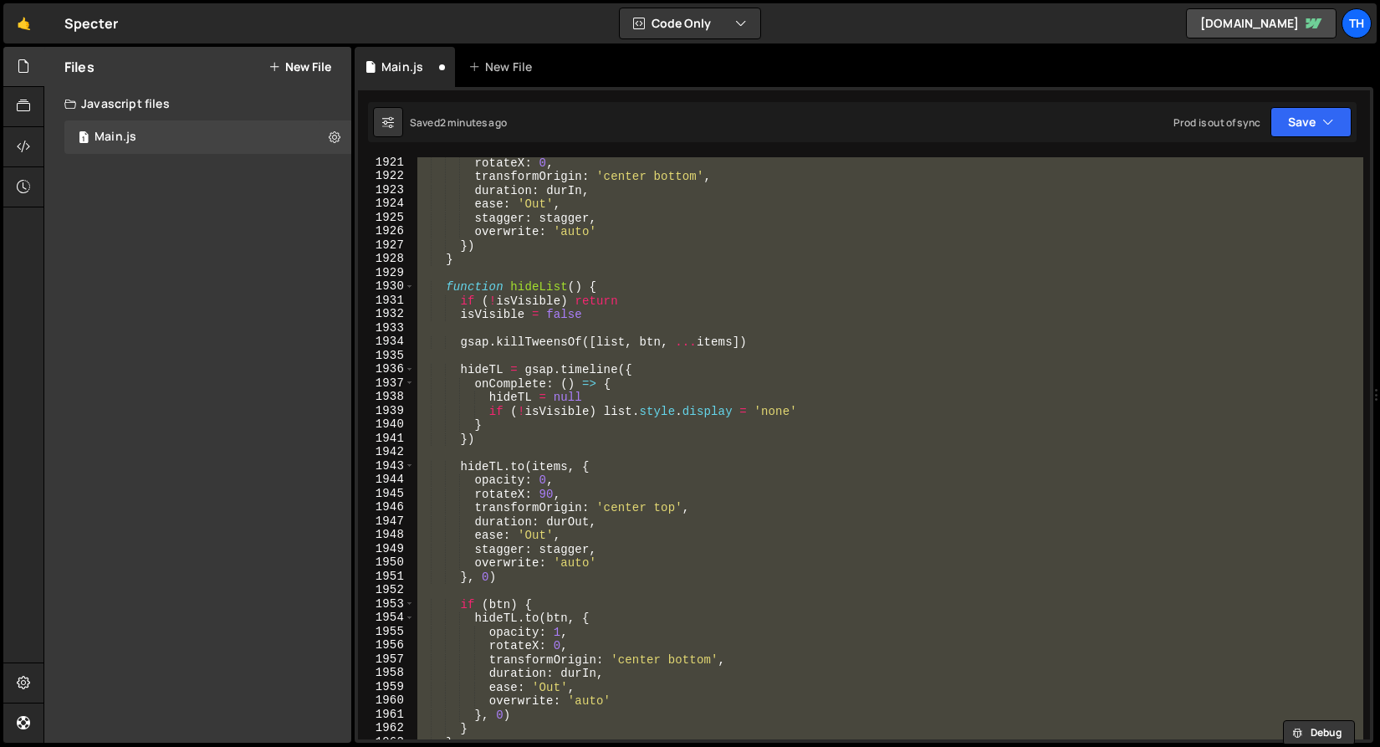
click at [552, 437] on div "rotateX : 0 , transformOrigin : 'center bottom' , duration : durIn , ease : 'Ou…" at bounding box center [889, 448] width 950 height 582
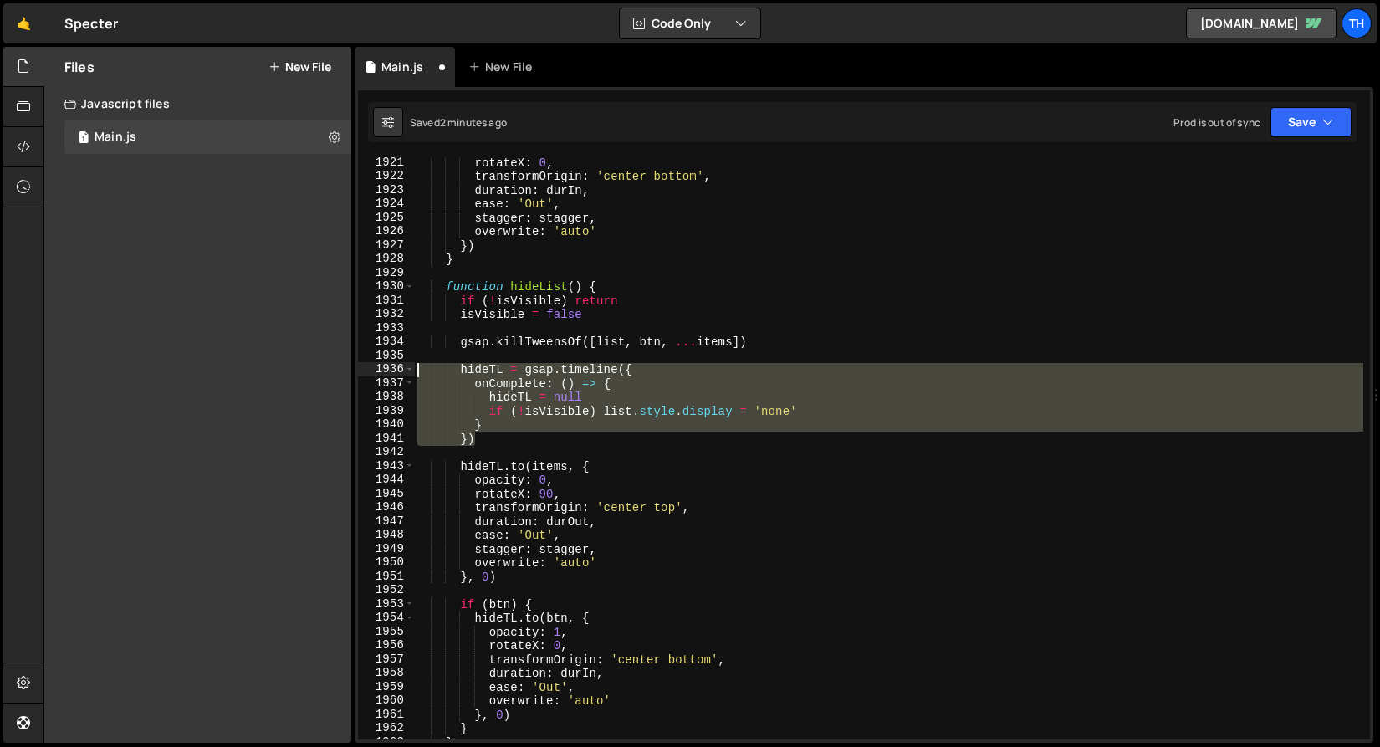
drag, startPoint x: 419, startPoint y: 425, endPoint x: 336, endPoint y: 371, distance: 98.6
click at [336, 371] on div "Files New File Javascript files 1 Main.js 0 CSS files Copy share link Edit File…" at bounding box center [712, 395] width 1337 height 697
paste textarea "})"
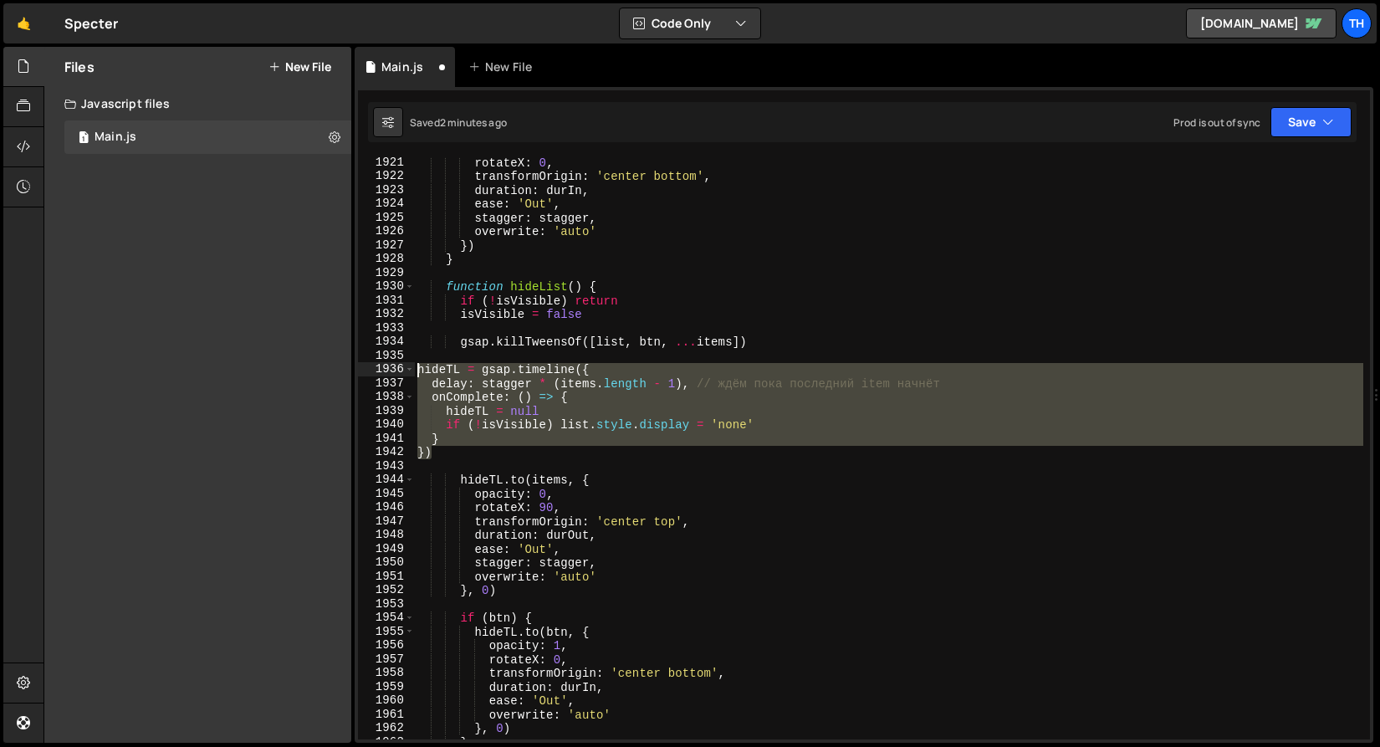
drag, startPoint x: 463, startPoint y: 457, endPoint x: 316, endPoint y: 373, distance: 168.6
click at [316, 373] on div "Files New File Javascript files 1 Main.js 0 CSS files Copy share link Edit File…" at bounding box center [712, 395] width 1337 height 697
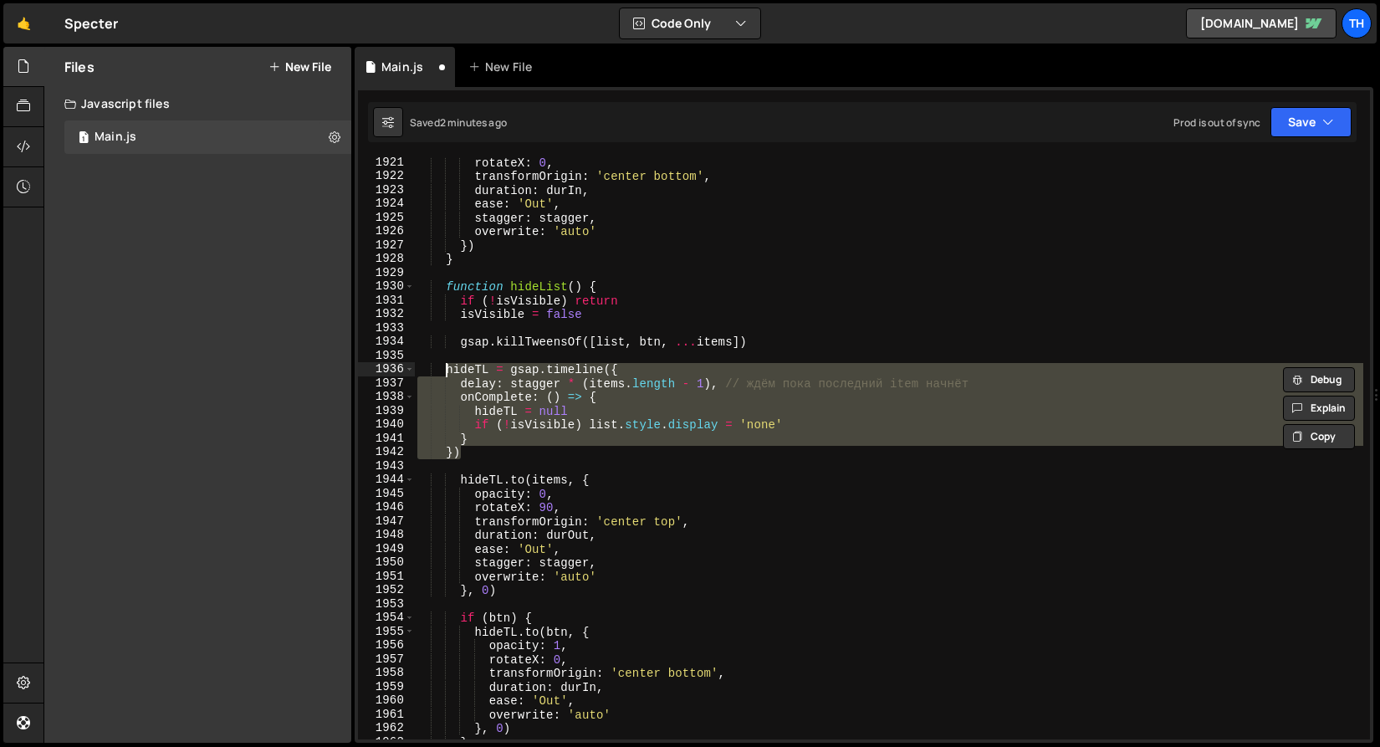
type textarea "hideTL = gsap.timeline({ delay: stagger * (items.length - 1), // ждём пока посл…"
click at [1292, 123] on button "Save" at bounding box center [1311, 122] width 81 height 30
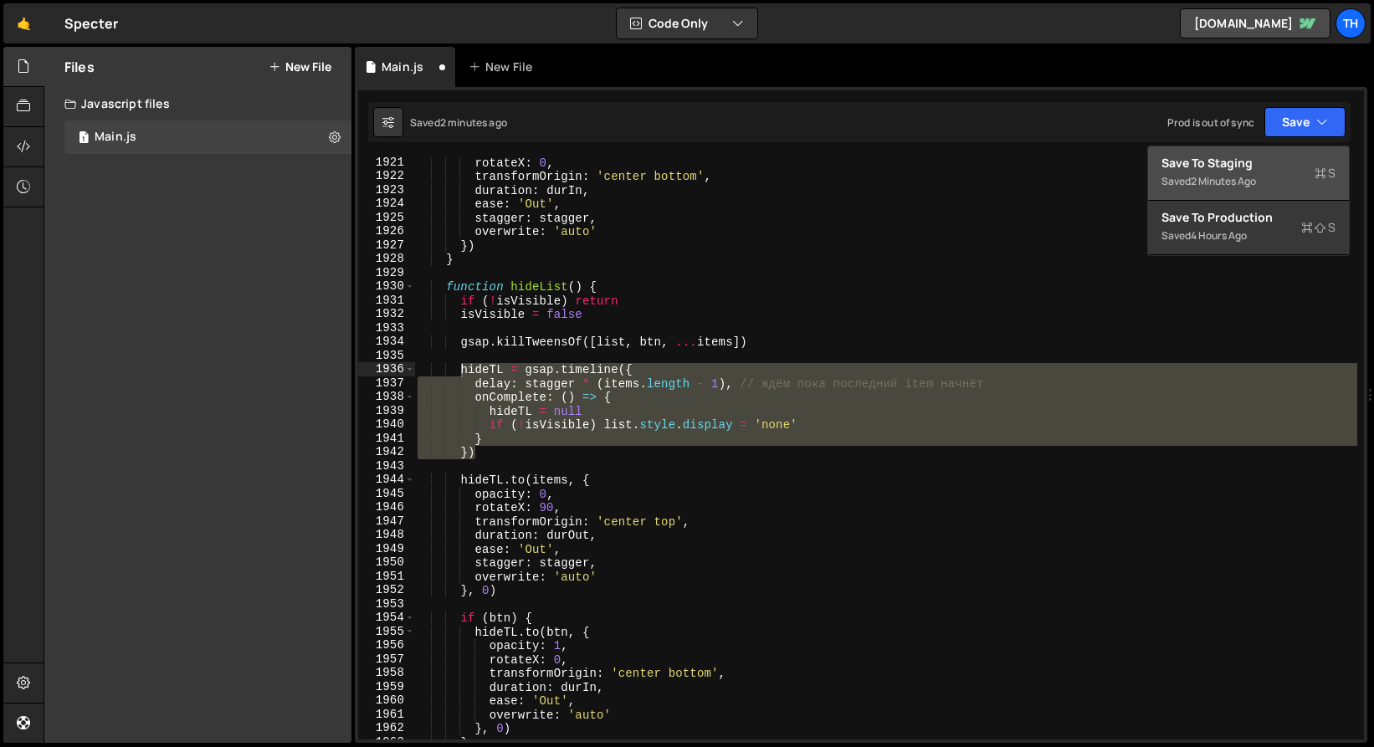
click at [1278, 155] on div "Save to Staging S" at bounding box center [1248, 163] width 174 height 17
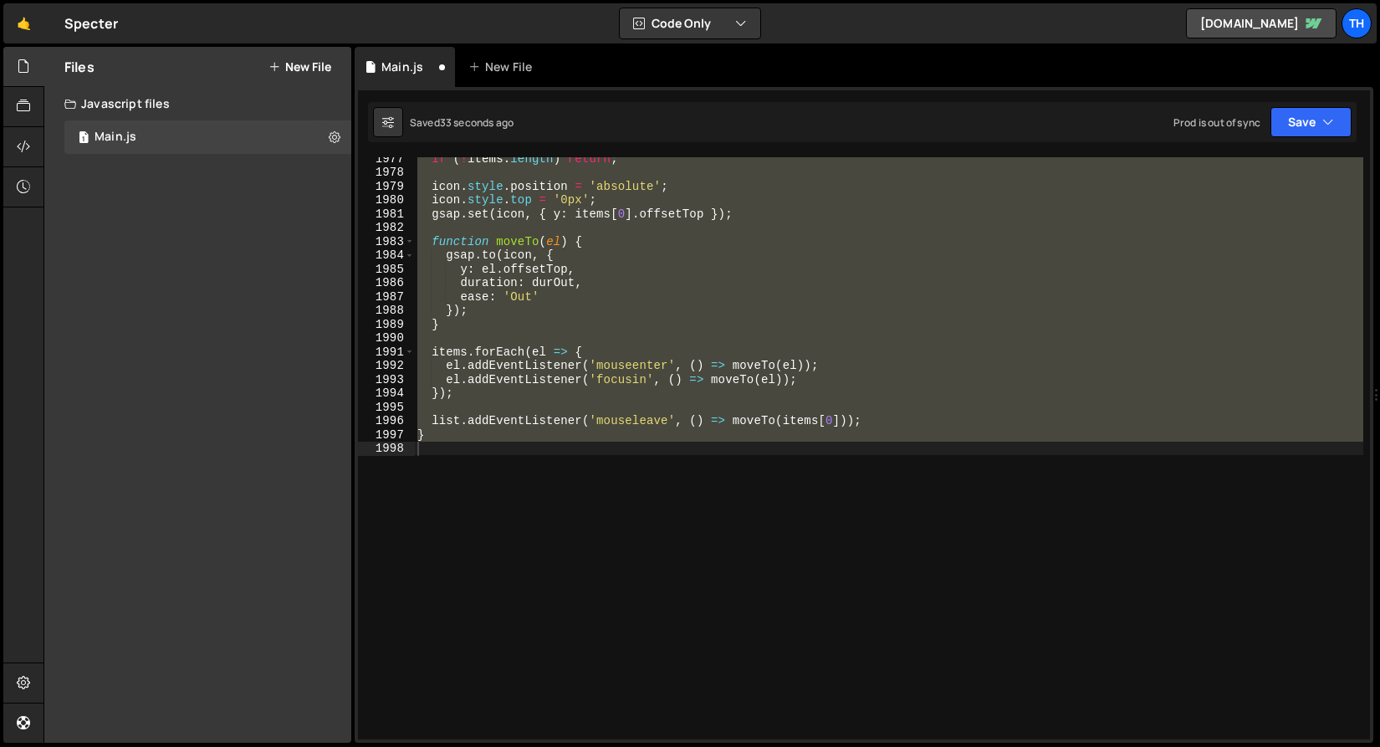
scroll to position [26261, 0]
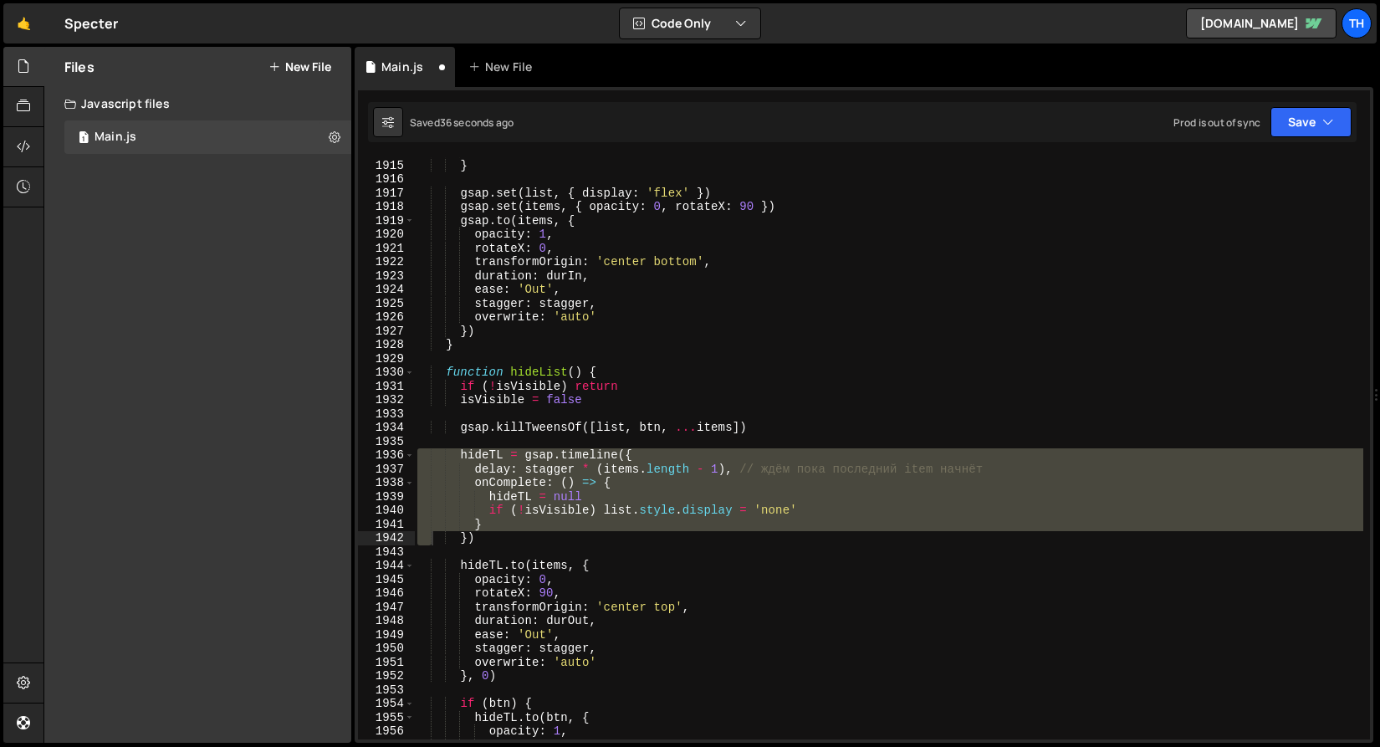
click at [597, 444] on div "}) } gsap . set ( list , { display : 'flex' }) gsap . set ( items , { opacity :…" at bounding box center [889, 450] width 950 height 610
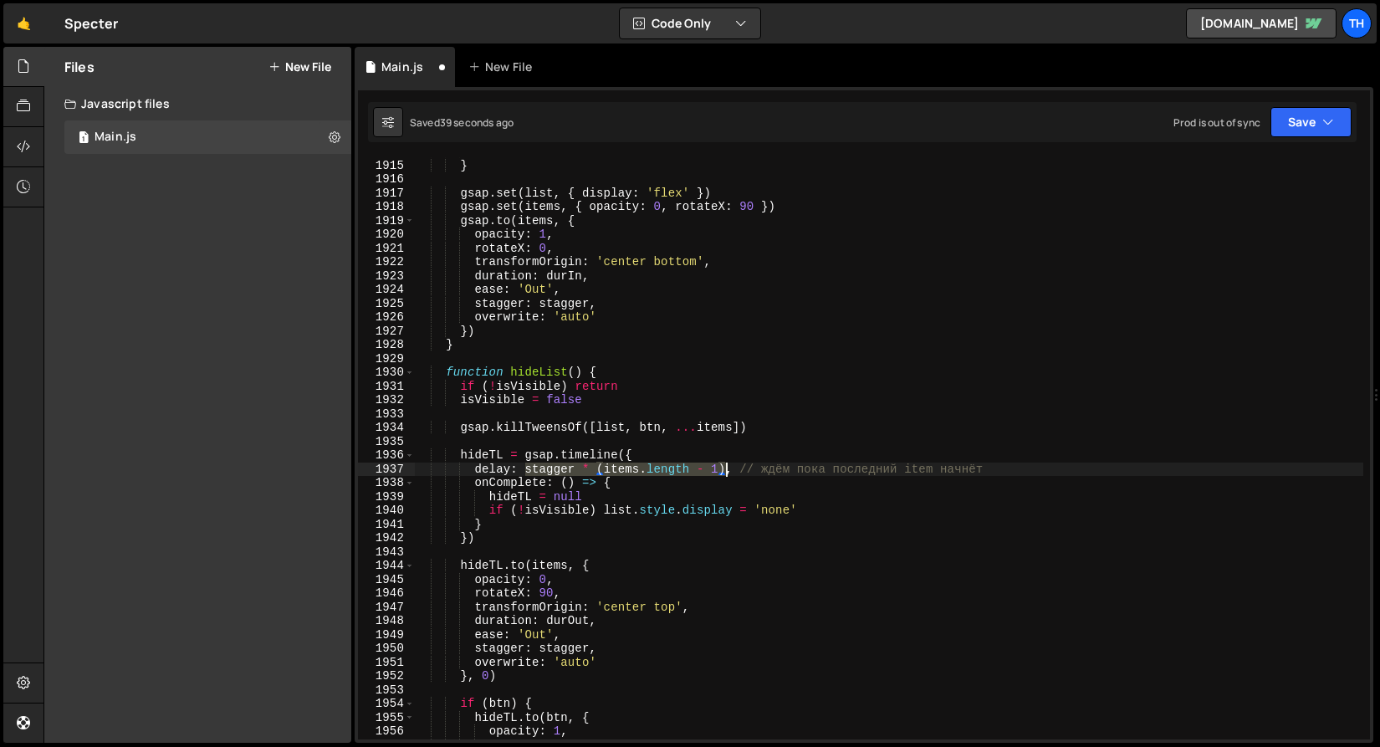
drag, startPoint x: 525, startPoint y: 468, endPoint x: 725, endPoint y: 464, distance: 199.1
click at [725, 464] on div "}) } gsap . set ( list , { display : 'flex' }) gsap . set ( items , { opacity :…" at bounding box center [889, 450] width 950 height 610
click at [725, 465] on div "}) } gsap . set ( list , { display : 'flex' }) gsap . set ( items , { opacity :…" at bounding box center [889, 448] width 950 height 582
drag, startPoint x: 721, startPoint y: 467, endPoint x: 526, endPoint y: 468, distance: 194.9
click at [526, 468] on div "}) } gsap . set ( list , { display : 'flex' }) gsap . set ( items , { opacity :…" at bounding box center [889, 450] width 950 height 610
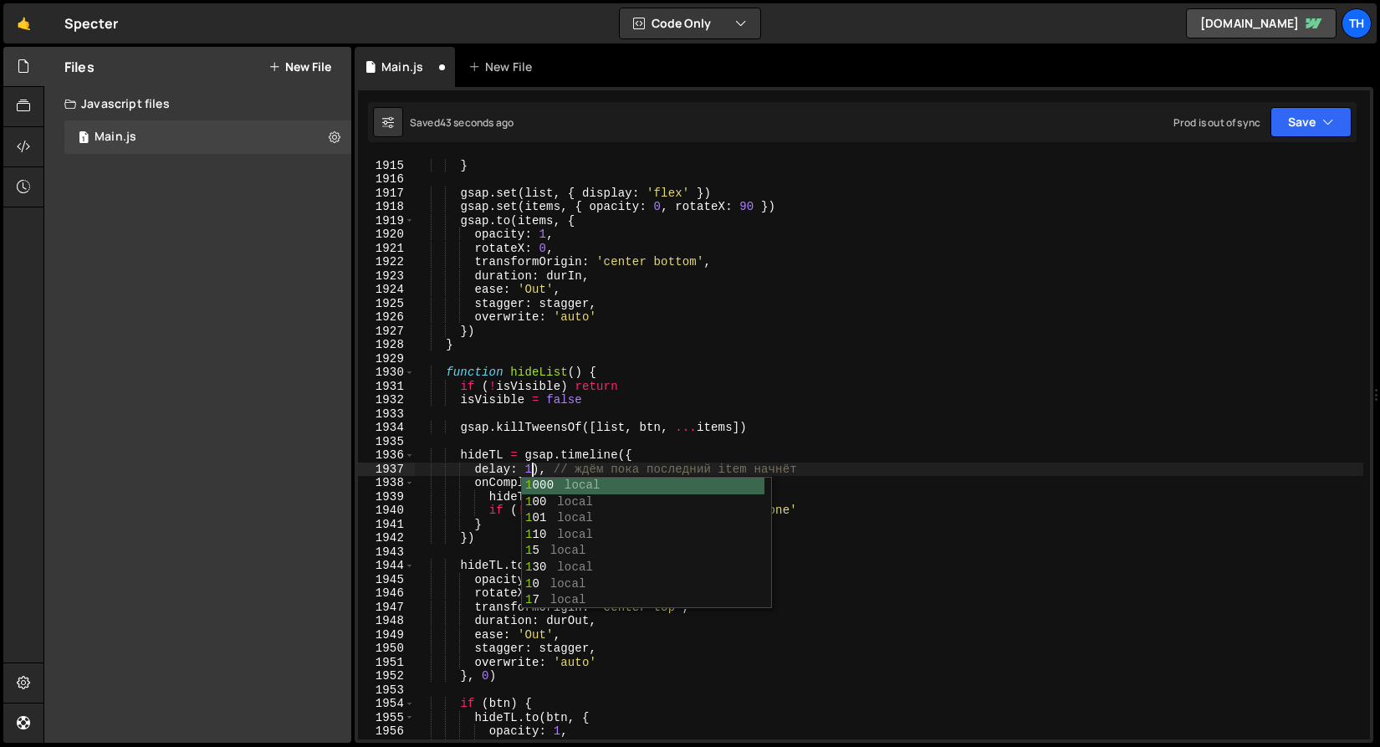
scroll to position [0, 8]
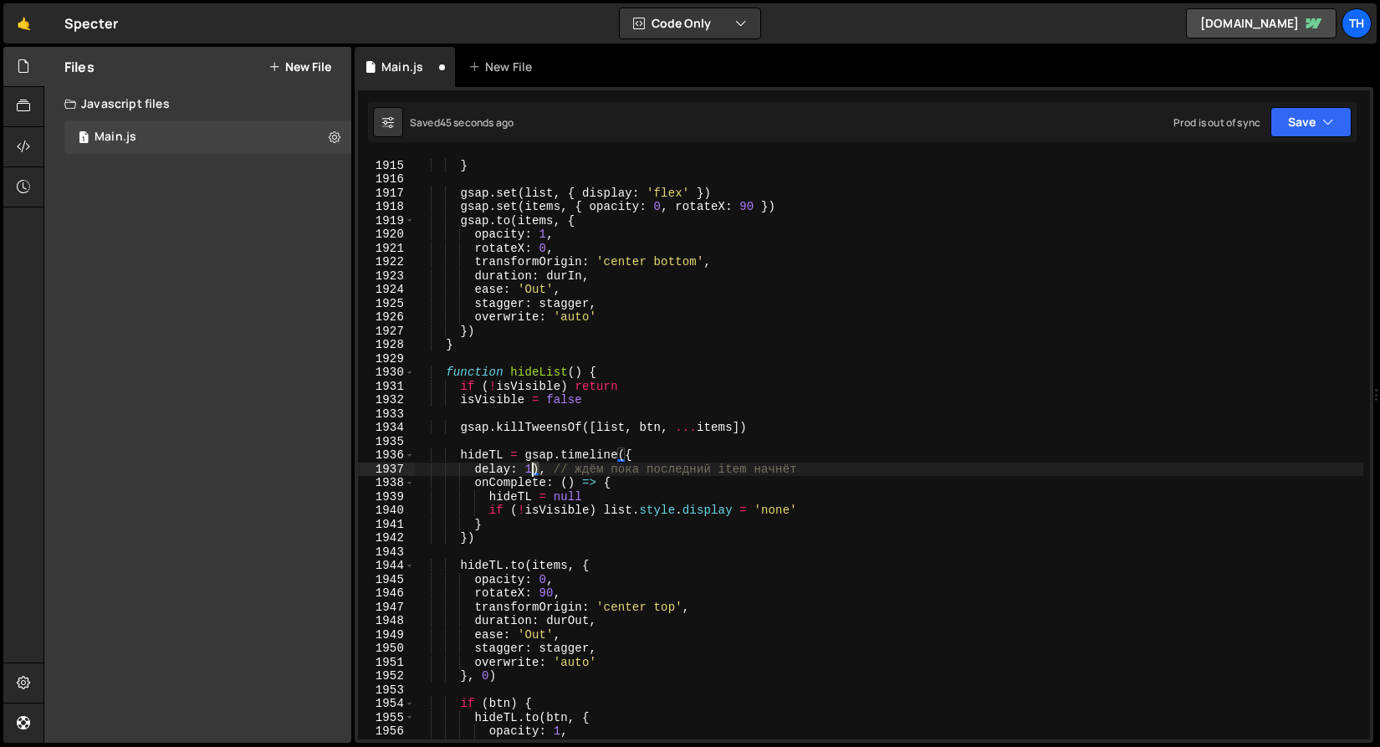
click at [535, 464] on div "}) } gsap . set ( list , { display : 'flex' }) gsap . set ( items , { opacity :…" at bounding box center [889, 450] width 950 height 610
type textarea "delay: 1, // ждём пока последний item начнёт"
click at [1303, 125] on button "Save" at bounding box center [1311, 122] width 81 height 30
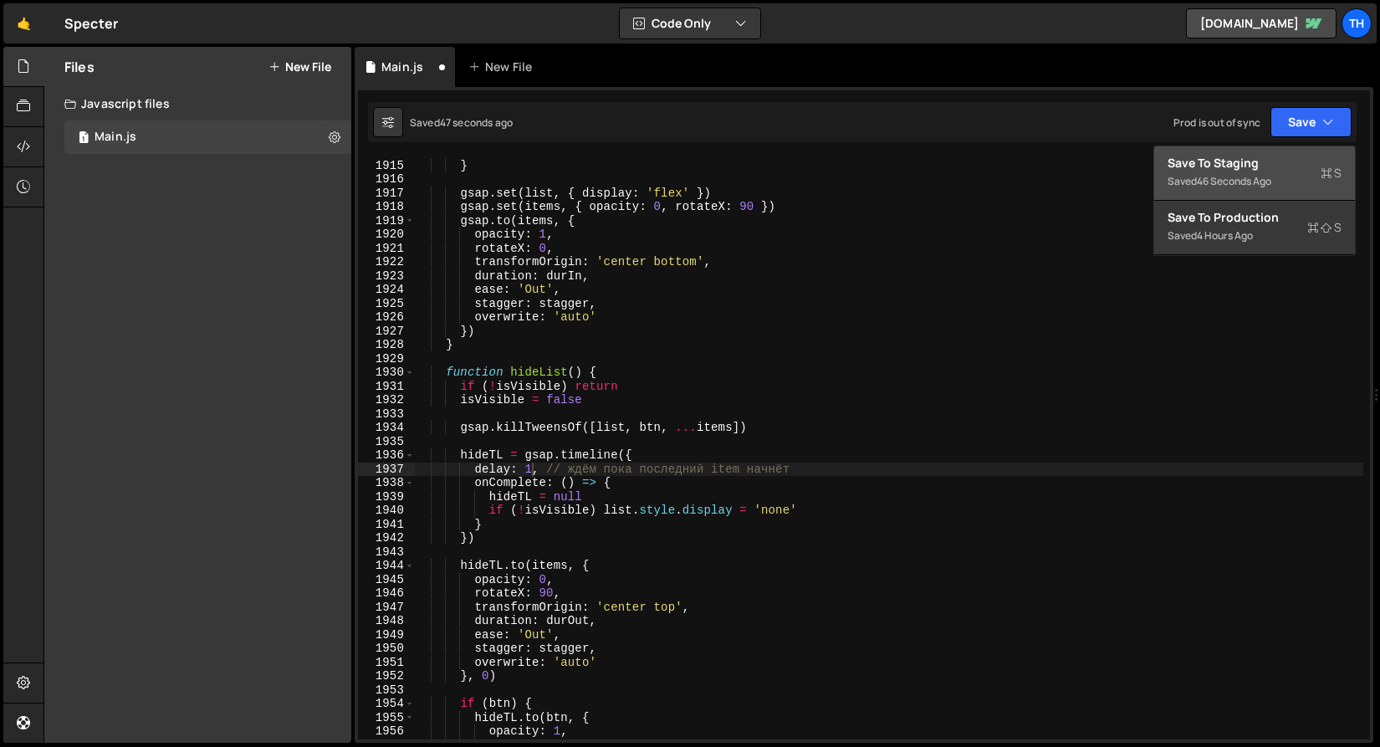
click at [1278, 185] on div "Saved 46 seconds ago" at bounding box center [1255, 182] width 174 height 20
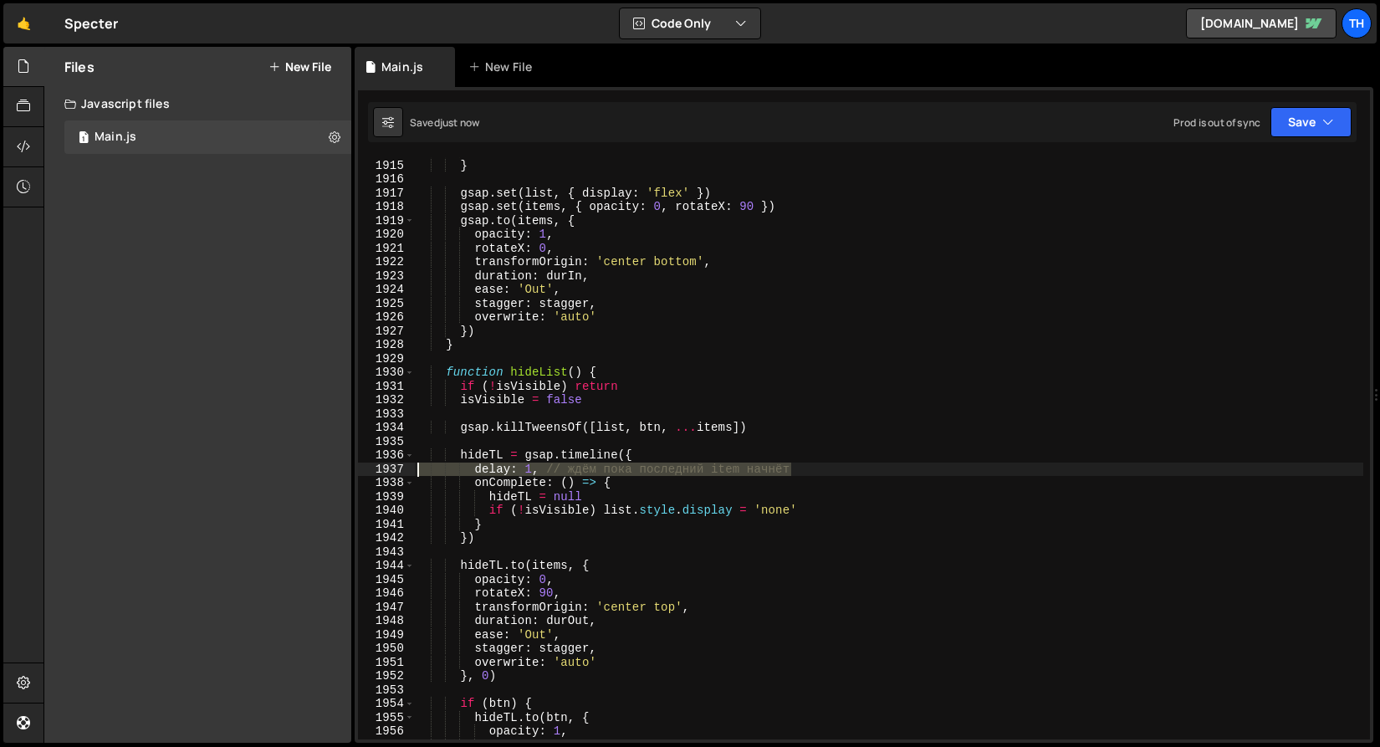
drag, startPoint x: 812, startPoint y: 470, endPoint x: 335, endPoint y: 471, distance: 476.1
click at [335, 471] on div "Files New File Javascript files 1 Main.js 0 CSS files Copy share link Edit File…" at bounding box center [712, 395] width 1337 height 697
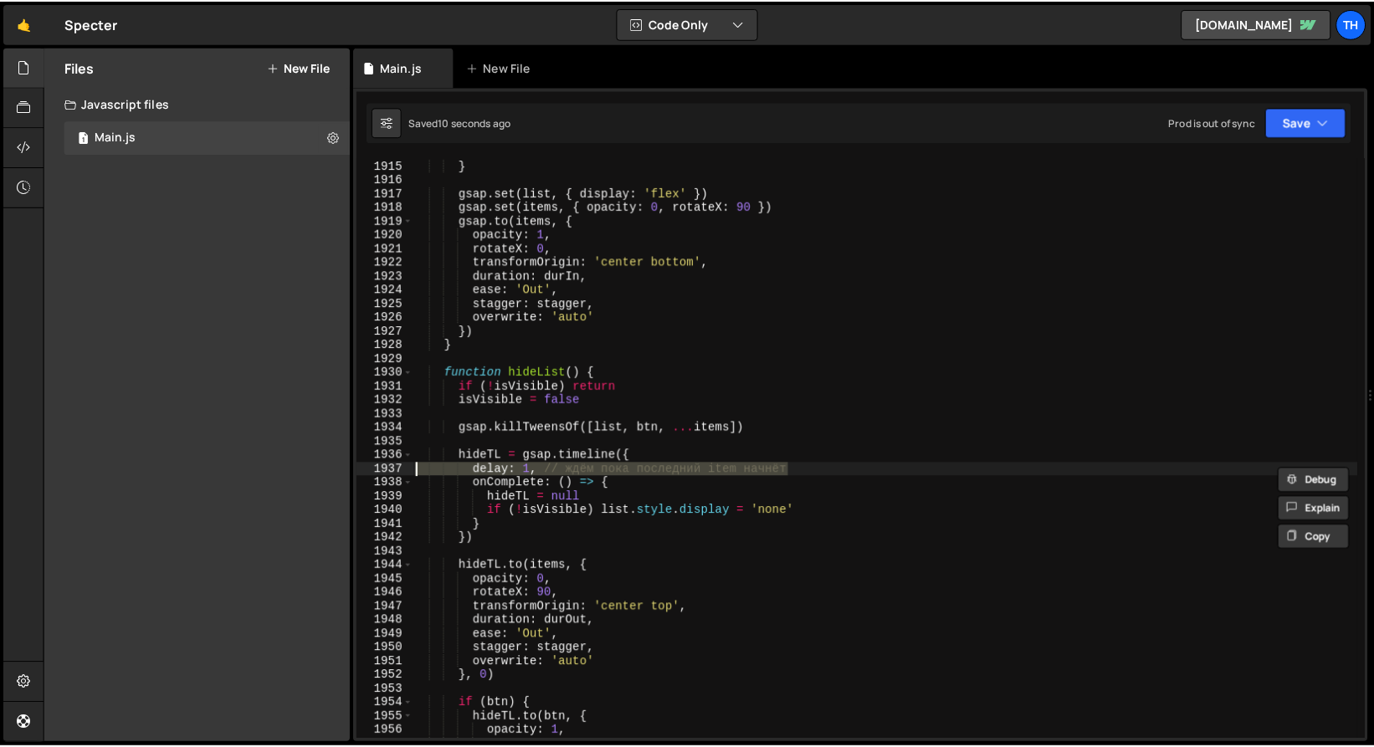
scroll to position [0, 0]
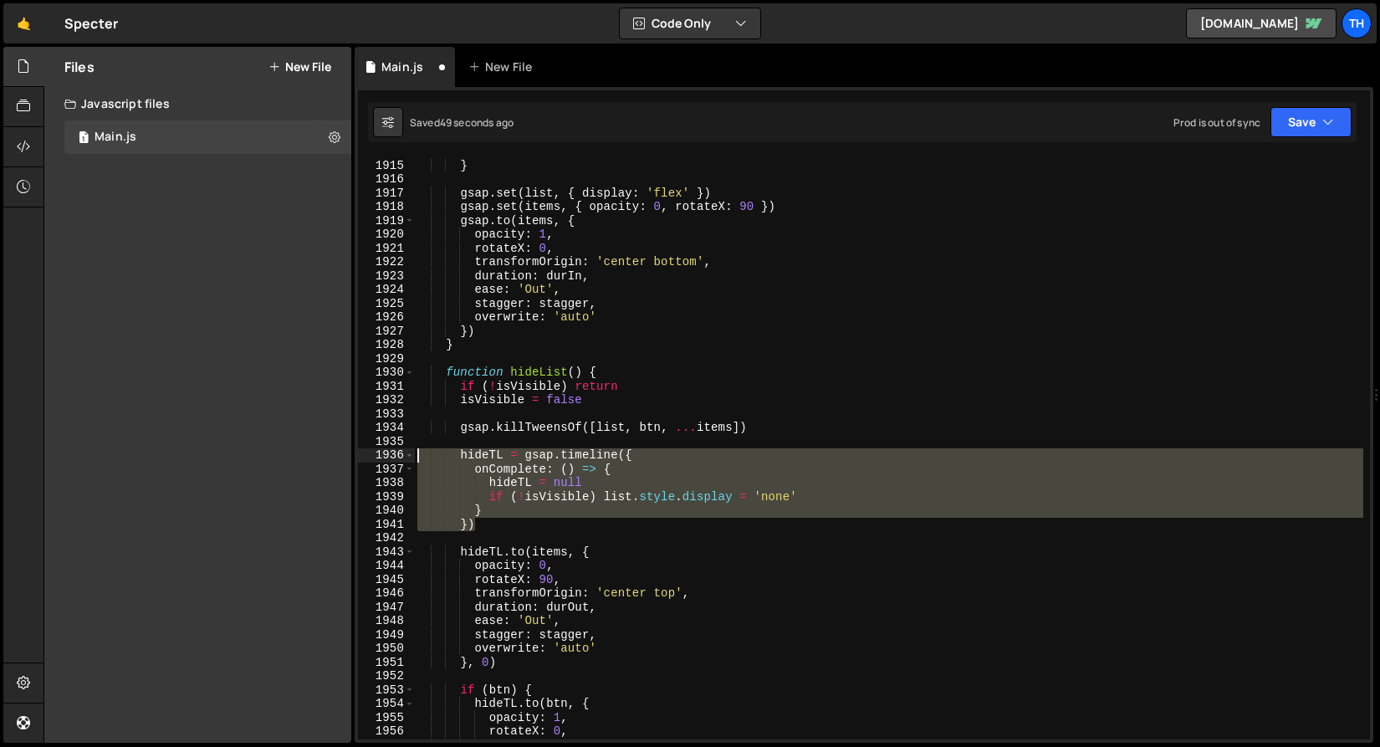
drag, startPoint x: 482, startPoint y: 525, endPoint x: 291, endPoint y: 458, distance: 201.9
click at [291, 458] on div "Files New File Javascript files 1 Main.js 0 CSS files Copy share link Edit File…" at bounding box center [712, 395] width 1337 height 697
paste textarea "})"
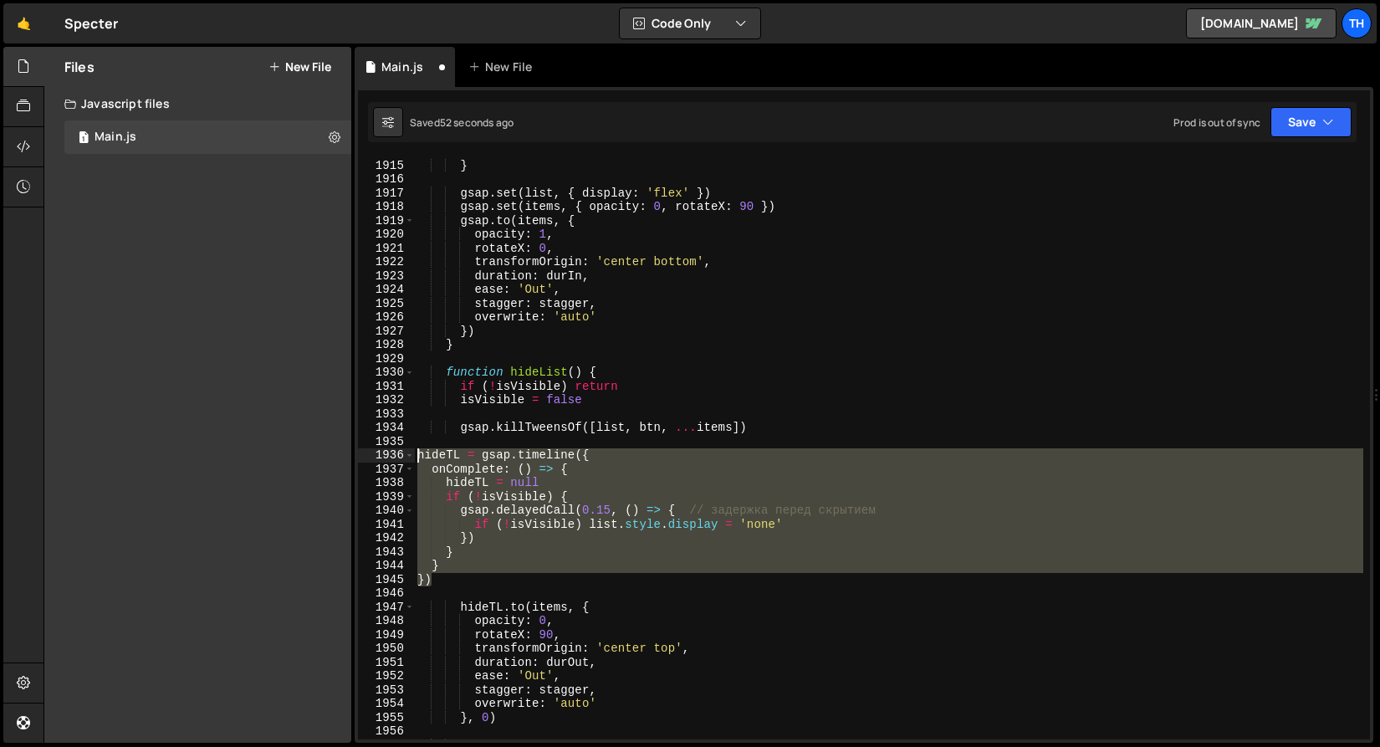
drag, startPoint x: 472, startPoint y: 581, endPoint x: 730, endPoint y: 399, distance: 315.7
click at [318, 459] on div "Files New File Javascript files 1 Main.js 0 CSS files Copy share link Edit File…" at bounding box center [712, 395] width 1337 height 697
click at [1290, 132] on button "Save" at bounding box center [1311, 122] width 81 height 30
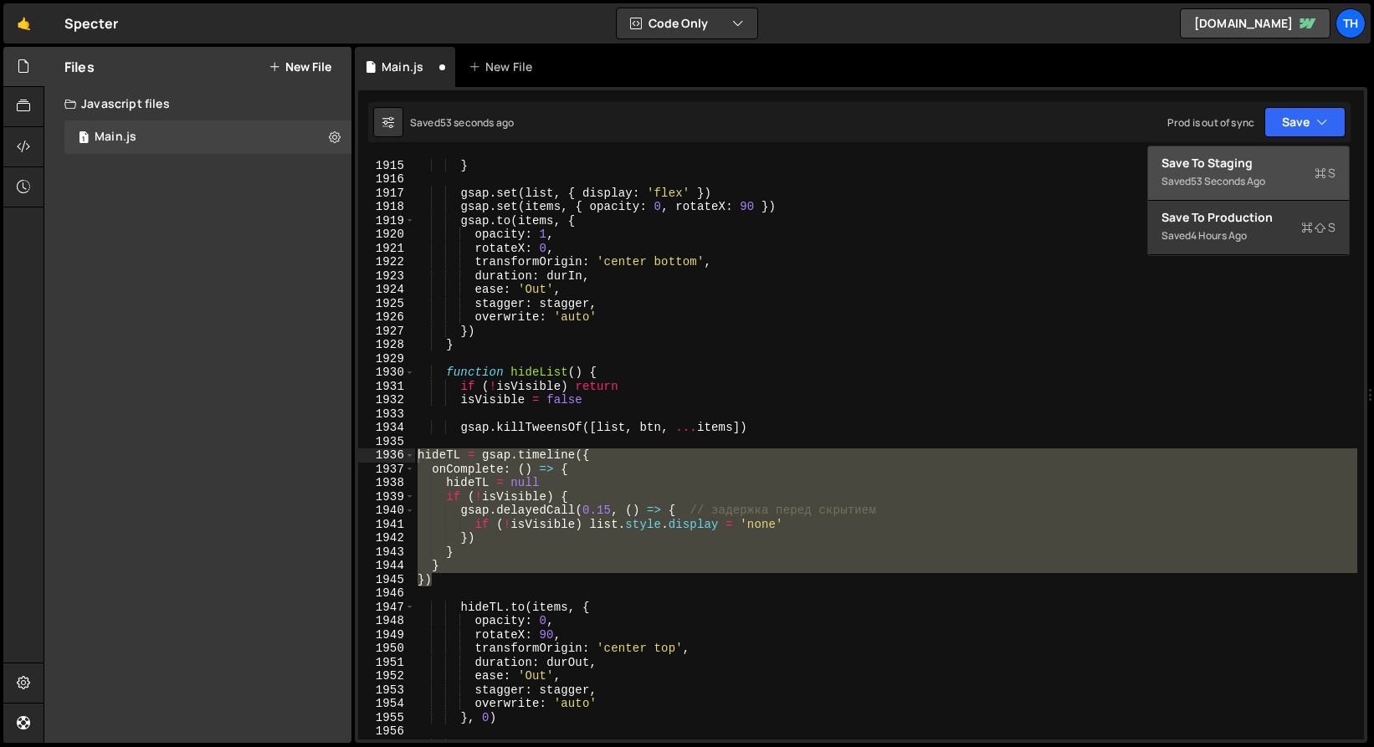
click at [1275, 169] on div "Save to Staging S" at bounding box center [1248, 163] width 174 height 17
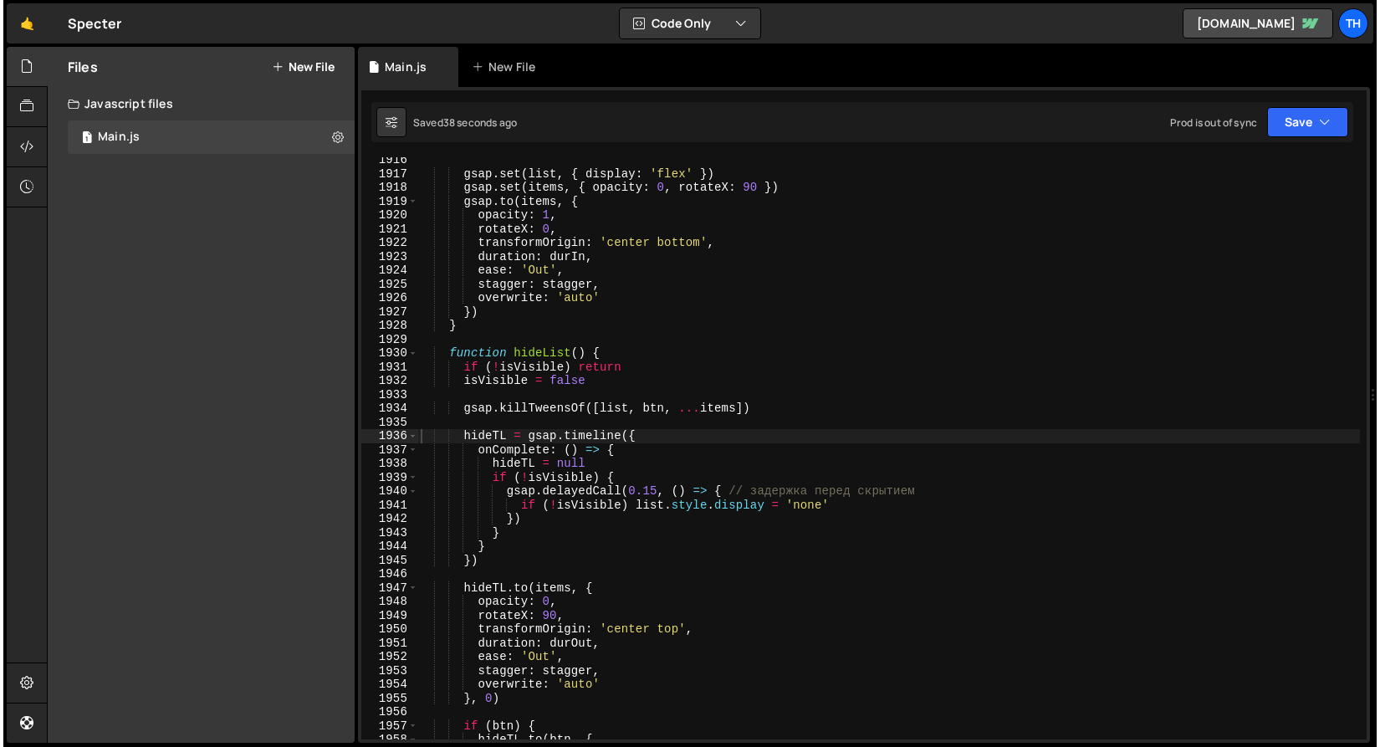
scroll to position [26241, 0]
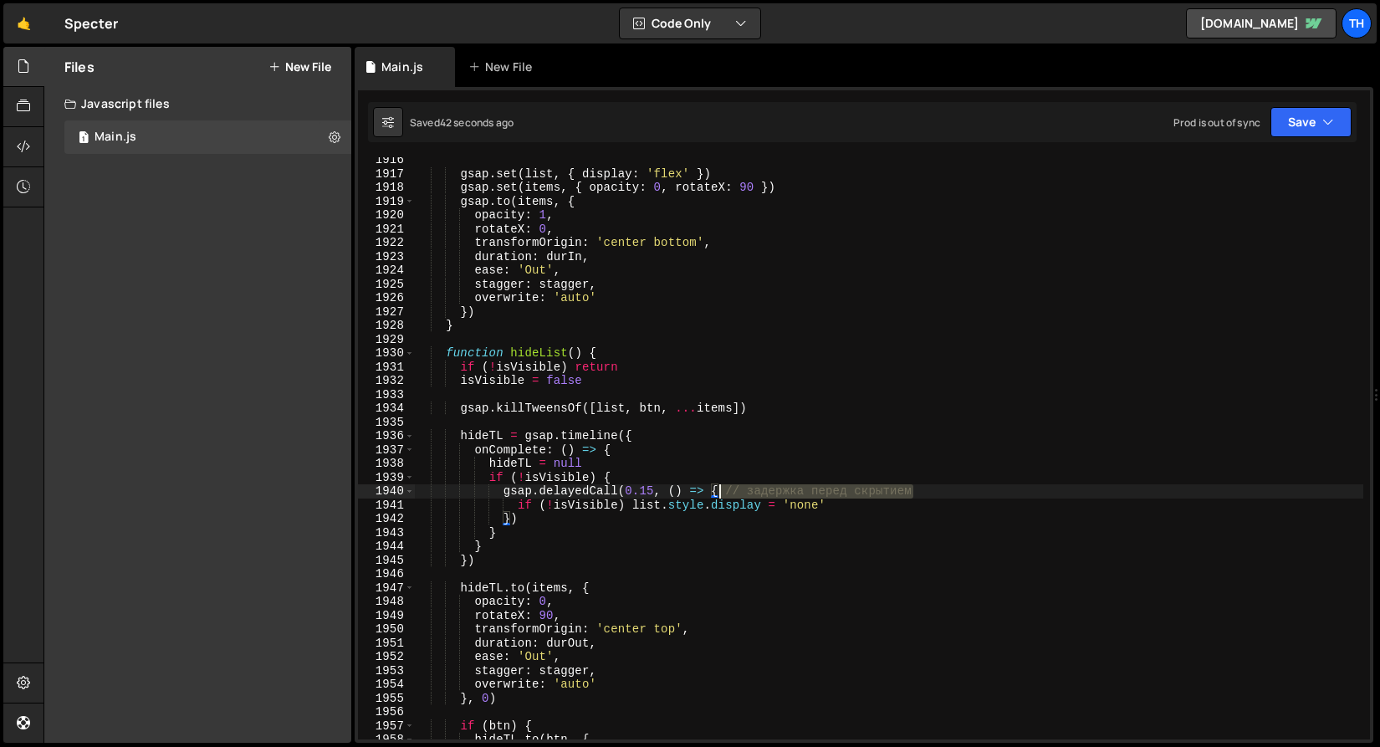
drag, startPoint x: 929, startPoint y: 493, endPoint x: 721, endPoint y: 492, distance: 207.5
click at [721, 492] on div "gsap . set ( list , { display : 'flex' }) gsap . set ( items , { opacity : 0 , …" at bounding box center [889, 458] width 950 height 610
type textarea "gsap.delayedCall(0.15, () => {"
click at [597, 572] on div "gsap . set ( list , { display : 'flex' }) gsap . set ( items , { opacity : 0 , …" at bounding box center [889, 458] width 950 height 610
drag, startPoint x: 642, startPoint y: 487, endPoint x: 651, endPoint y: 489, distance: 9.4
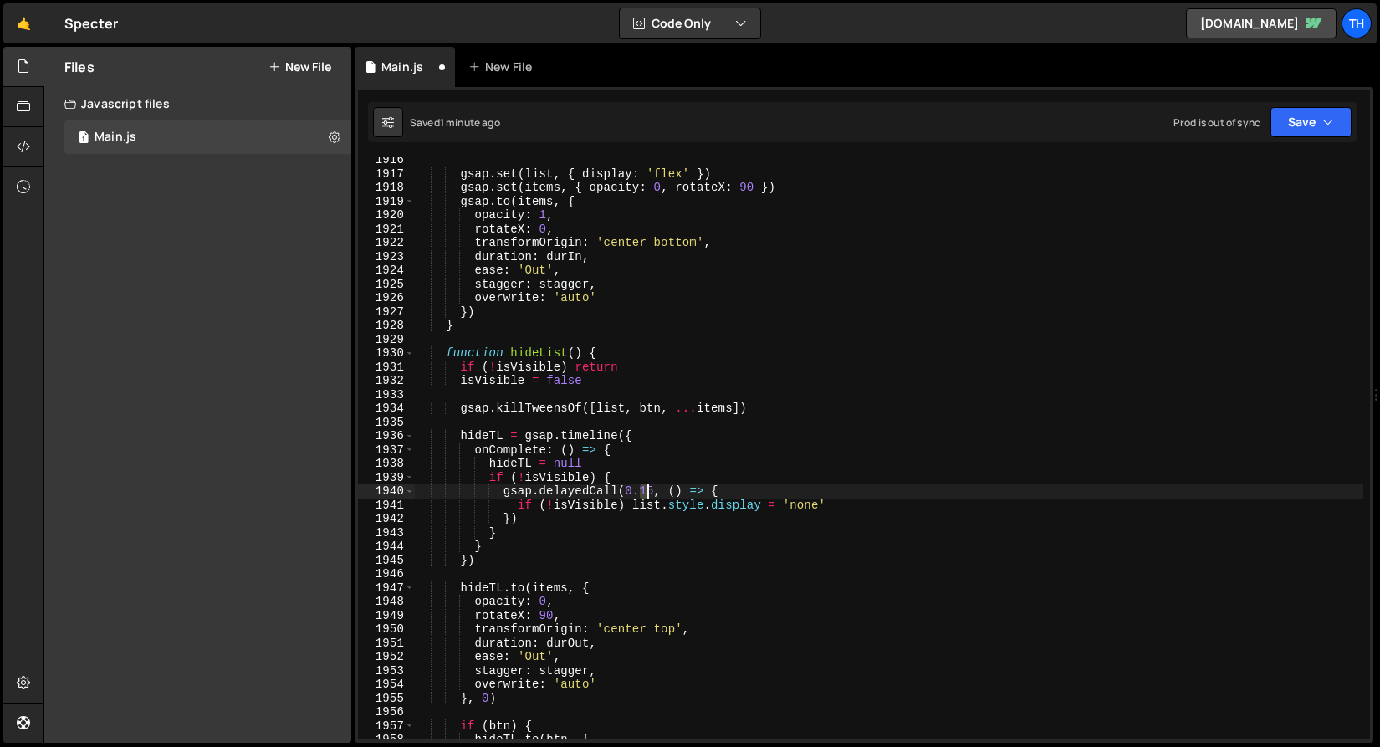
click at [651, 489] on div "gsap . set ( list , { display : 'flex' }) gsap . set ( items , { opacity : 0 , …" at bounding box center [889, 458] width 950 height 610
drag, startPoint x: 653, startPoint y: 492, endPoint x: 643, endPoint y: 491, distance: 10.9
click at [643, 491] on div "gsap . set ( list , { display : 'flex' }) gsap . set ( items , { opacity : 0 , …" at bounding box center [889, 458] width 950 height 610
click at [713, 434] on div "gsap . set ( list , { display : 'flex' }) gsap . set ( items , { opacity : 0 , …" at bounding box center [889, 458] width 950 height 610
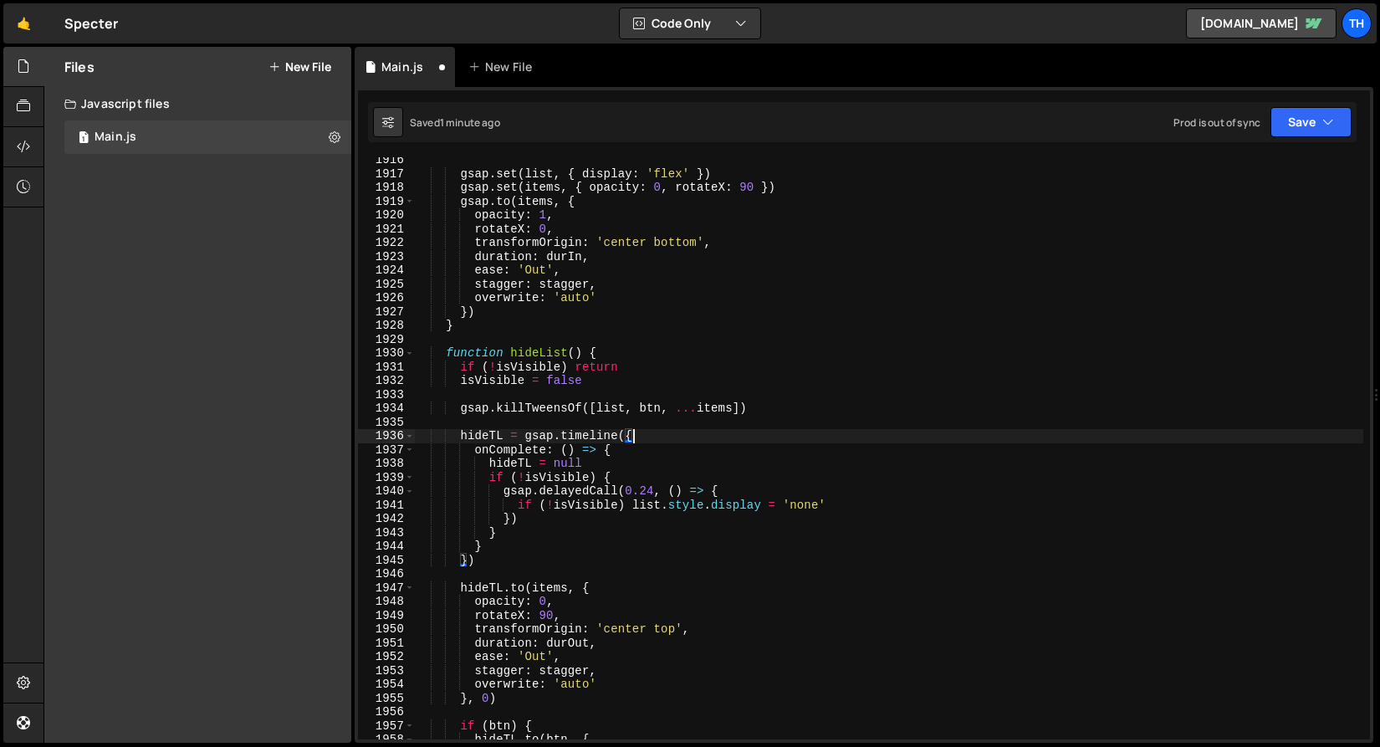
scroll to position [0, 14]
click at [1285, 128] on button "Save" at bounding box center [1311, 122] width 81 height 30
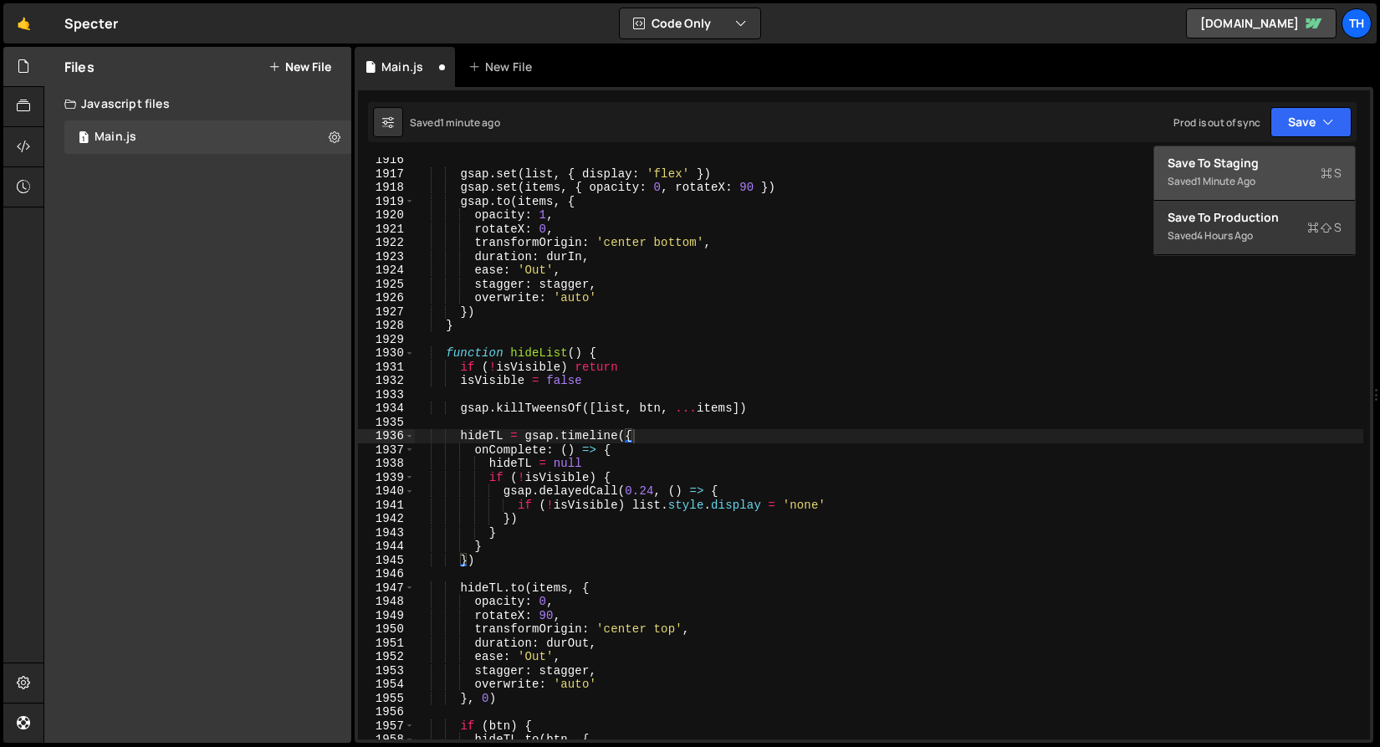
click at [1266, 164] on div "Save to Staging S" at bounding box center [1255, 163] width 174 height 17
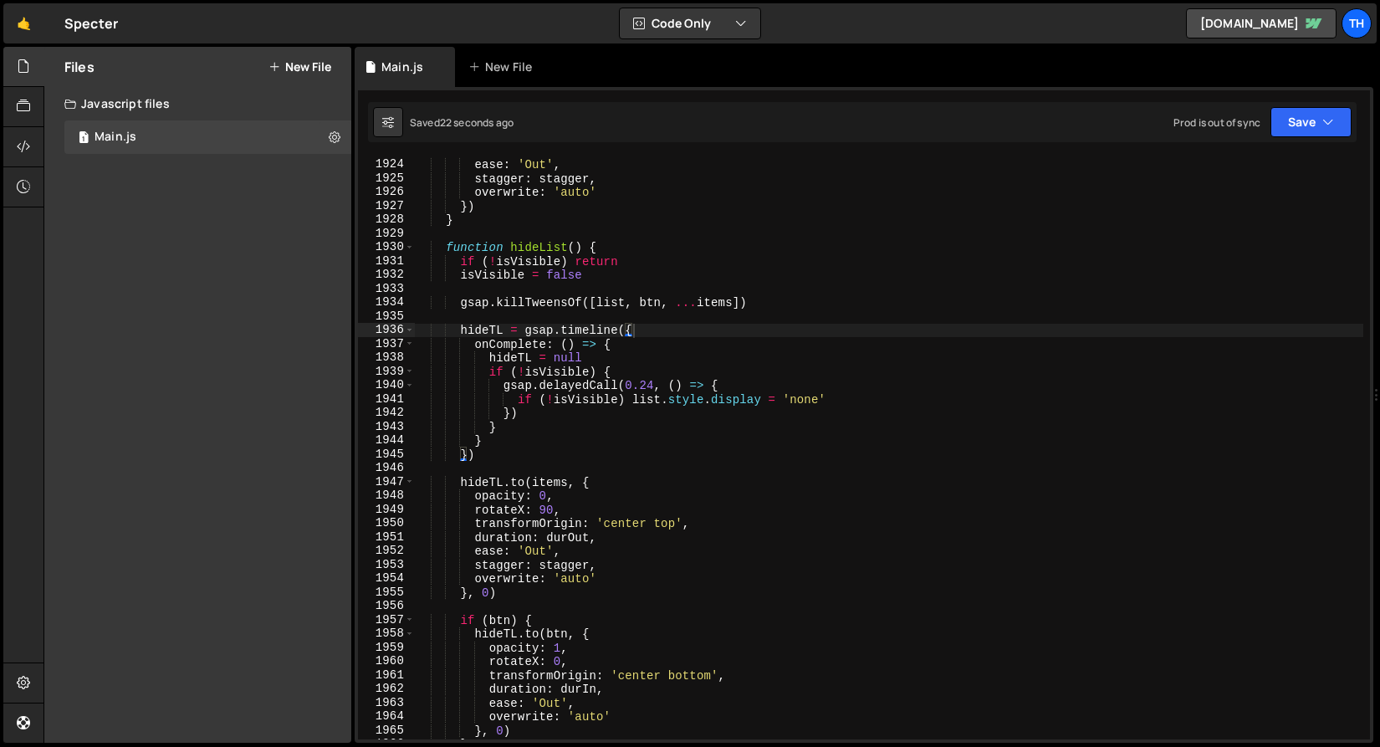
scroll to position [26558, 0]
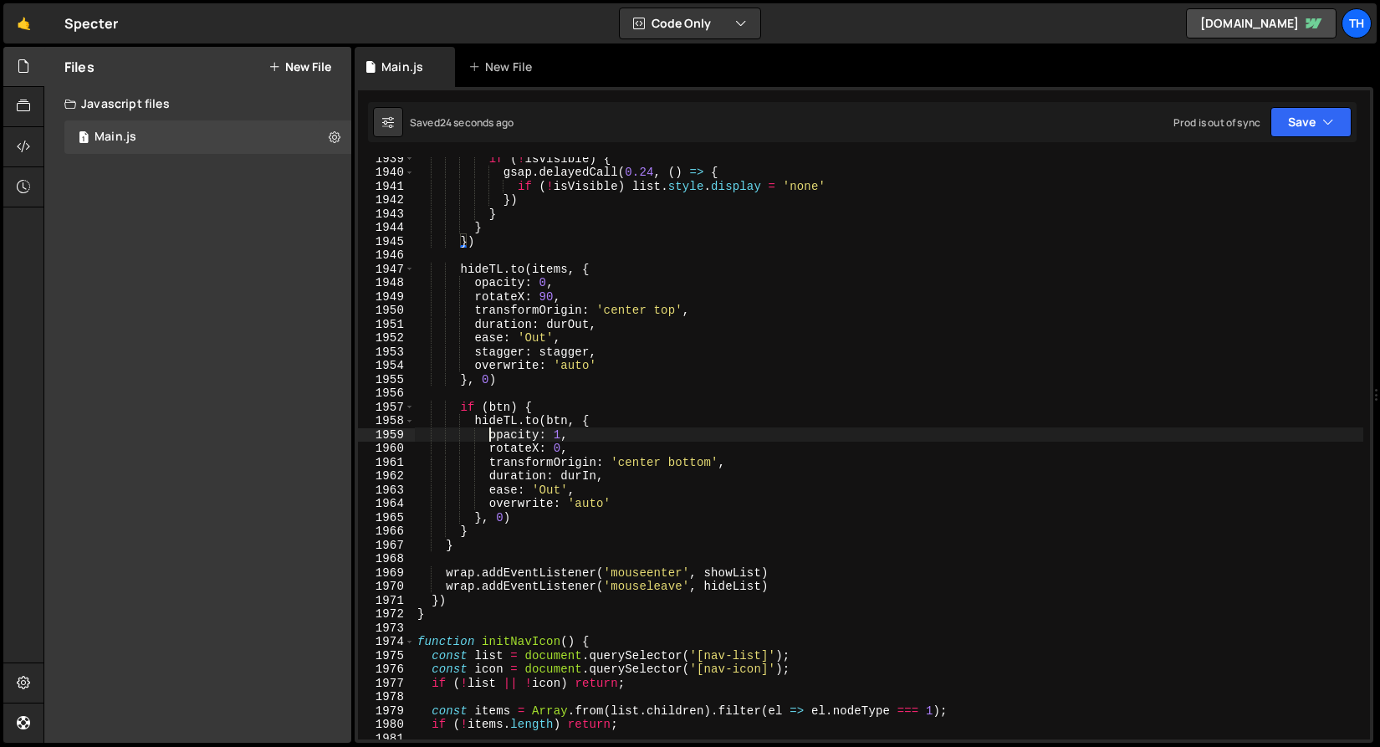
click at [489, 439] on div "if ( ! isVisible ) { gsap . delayedCall ( 0.24 , ( ) => { if ( ! isVisible ) li…" at bounding box center [889, 456] width 950 height 610
click at [607, 442] on div "if ( ! isVisible ) { gsap . delayedCall ( 0.24 , ( ) => { if ( ! isVisible ) li…" at bounding box center [889, 456] width 950 height 610
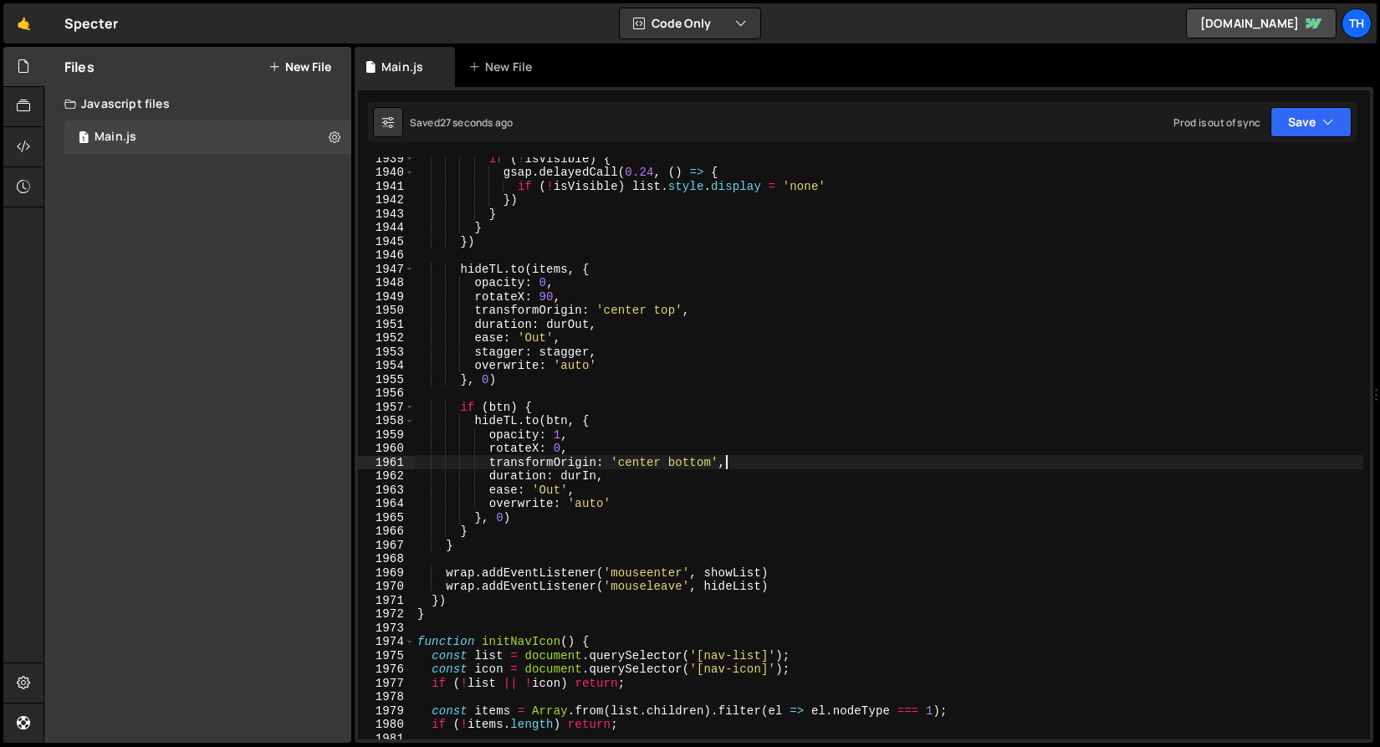
click at [731, 460] on div "if ( ! isVisible ) { gsap . delayedCall ( 0.24 , ( ) => { if ( ! isVisible ) li…" at bounding box center [889, 456] width 950 height 610
click at [652, 469] on div "if ( ! isVisible ) { gsap . delayedCall ( 0.24 , ( ) => { if ( ! isVisible ) li…" at bounding box center [889, 456] width 950 height 610
type textarea "duration: [PERSON_NAME],"
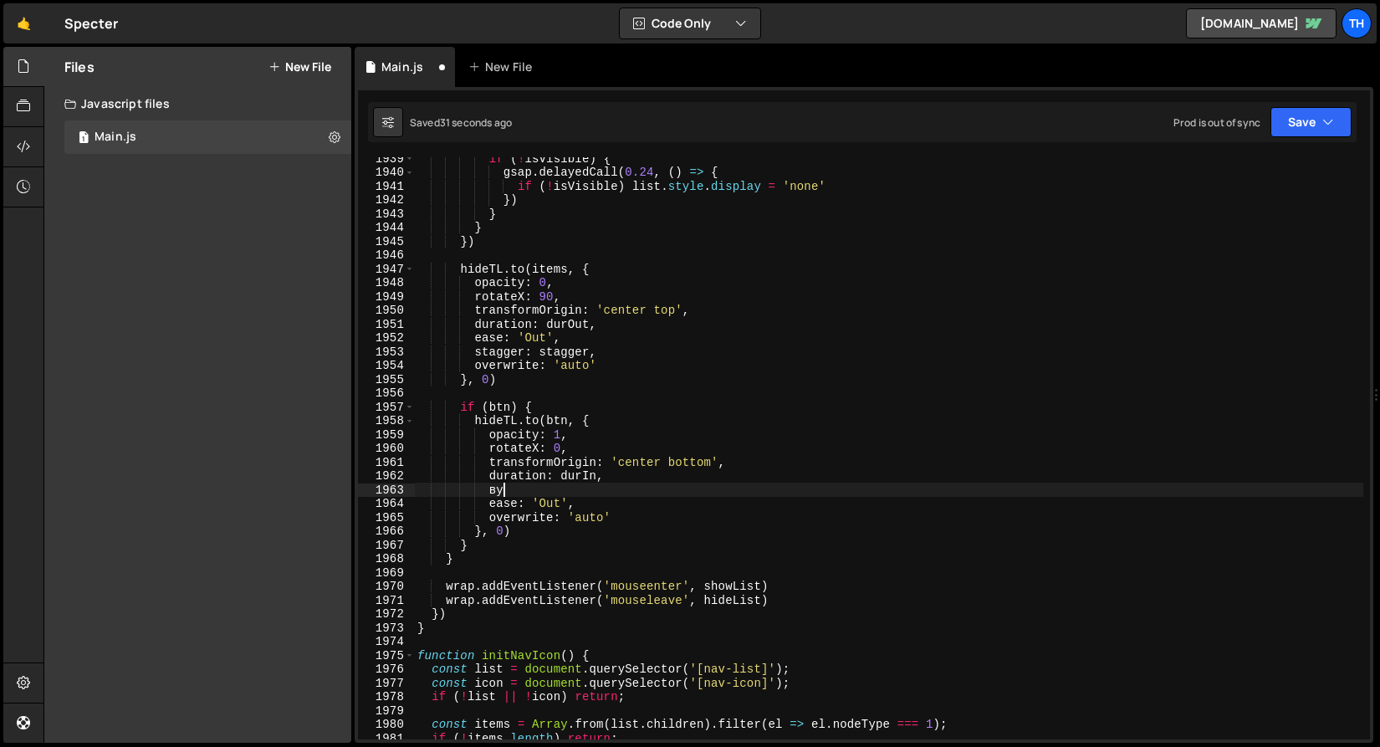
type textarea "в"
paste textarea "// задержка перед скрытием"
type textarea "delay: 0.24,"
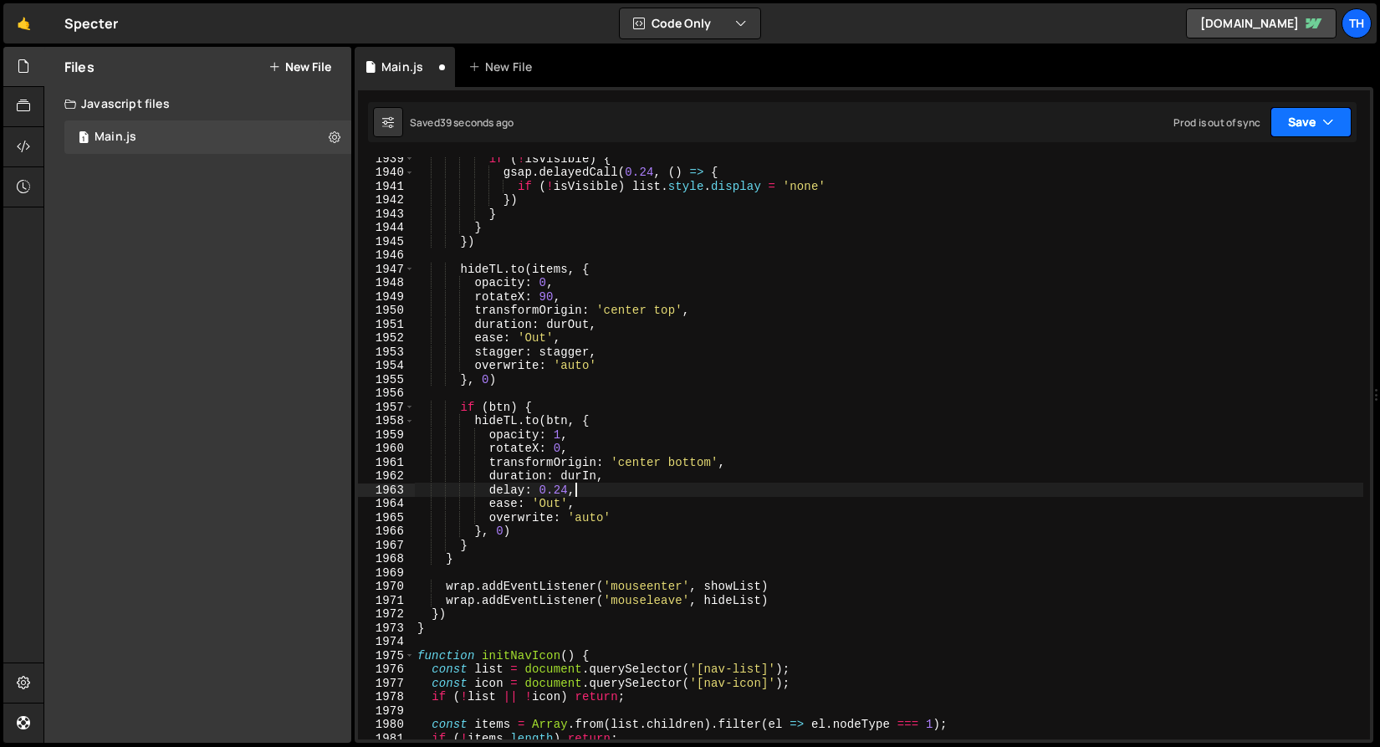
click at [1298, 110] on button "Save" at bounding box center [1311, 122] width 81 height 30
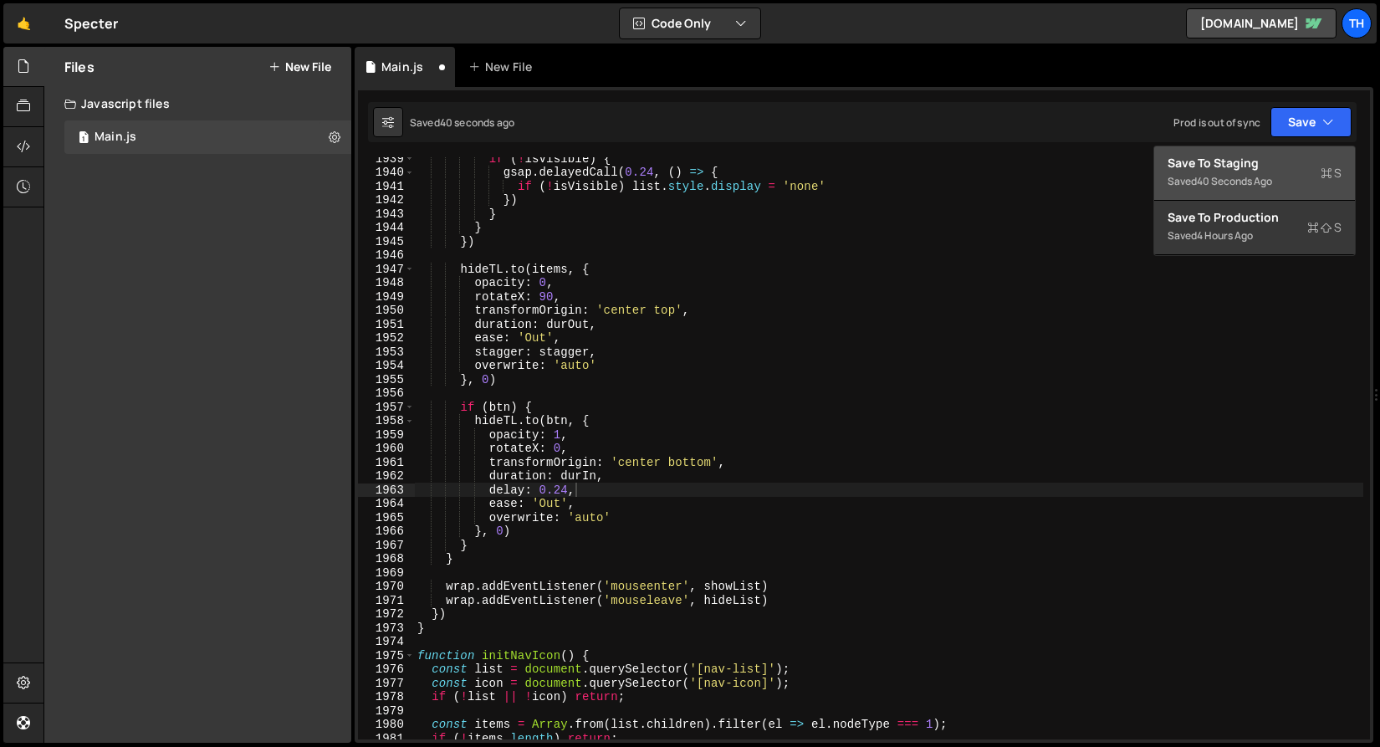
click at [1263, 164] on div "Save to Staging S" at bounding box center [1255, 163] width 174 height 17
